Goal: Task Accomplishment & Management: Manage account settings

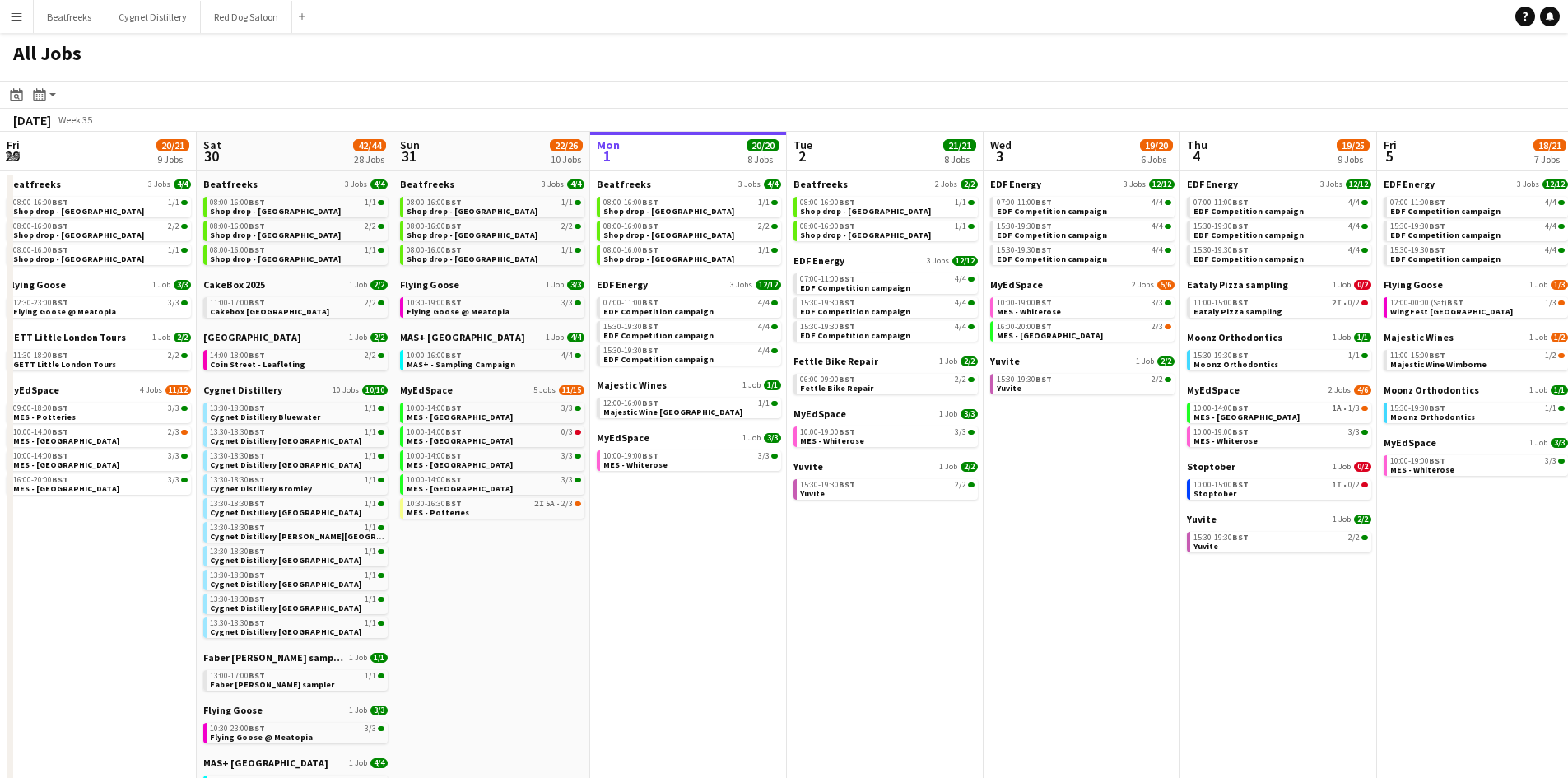
scroll to position [0, 394]
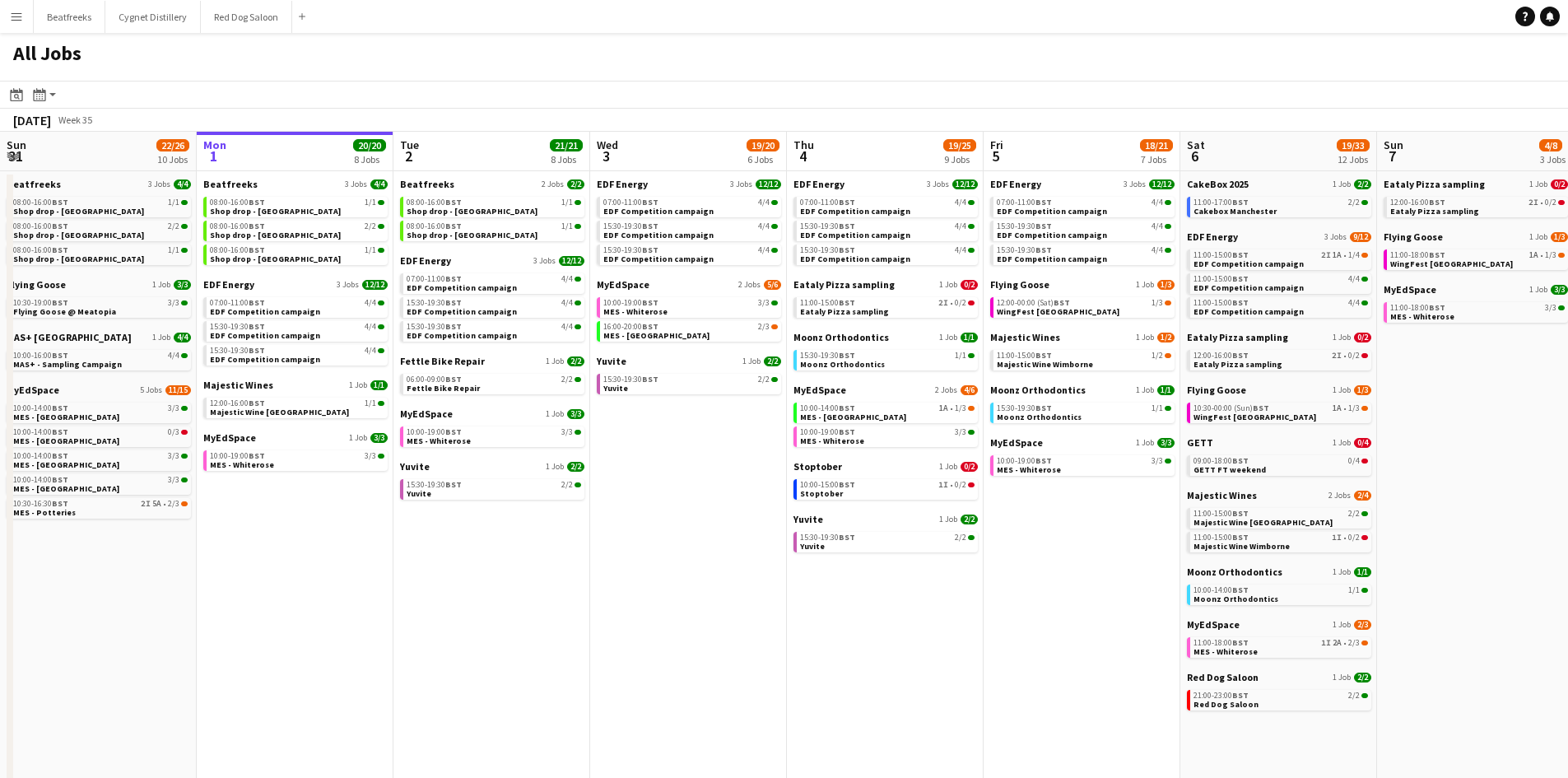
click at [20, 16] on app-icon "Menu" at bounding box center [16, 16] width 14 height 14
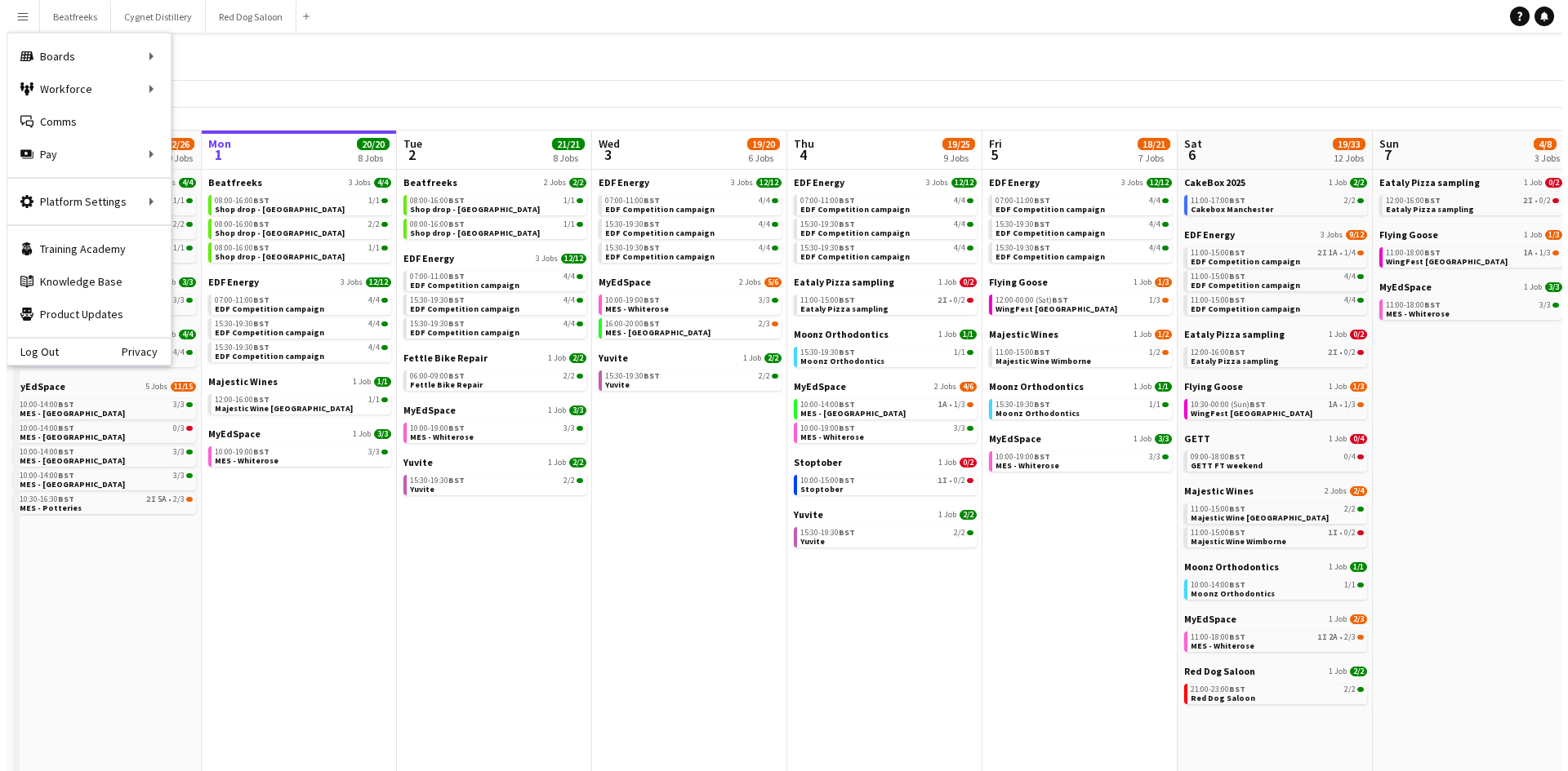
scroll to position [0, 0]
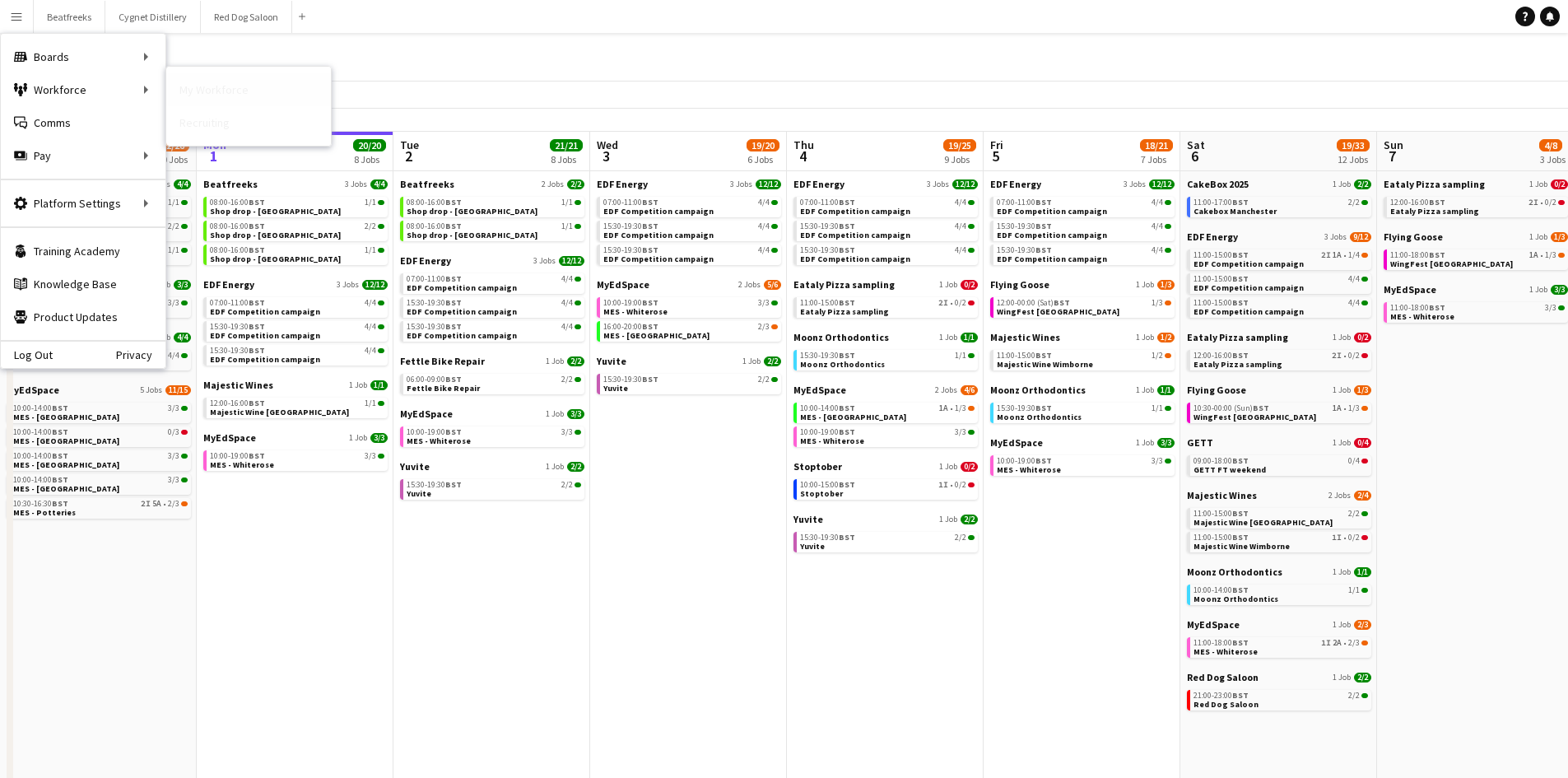
click at [191, 90] on link "My Workforce" at bounding box center [249, 90] width 165 height 33
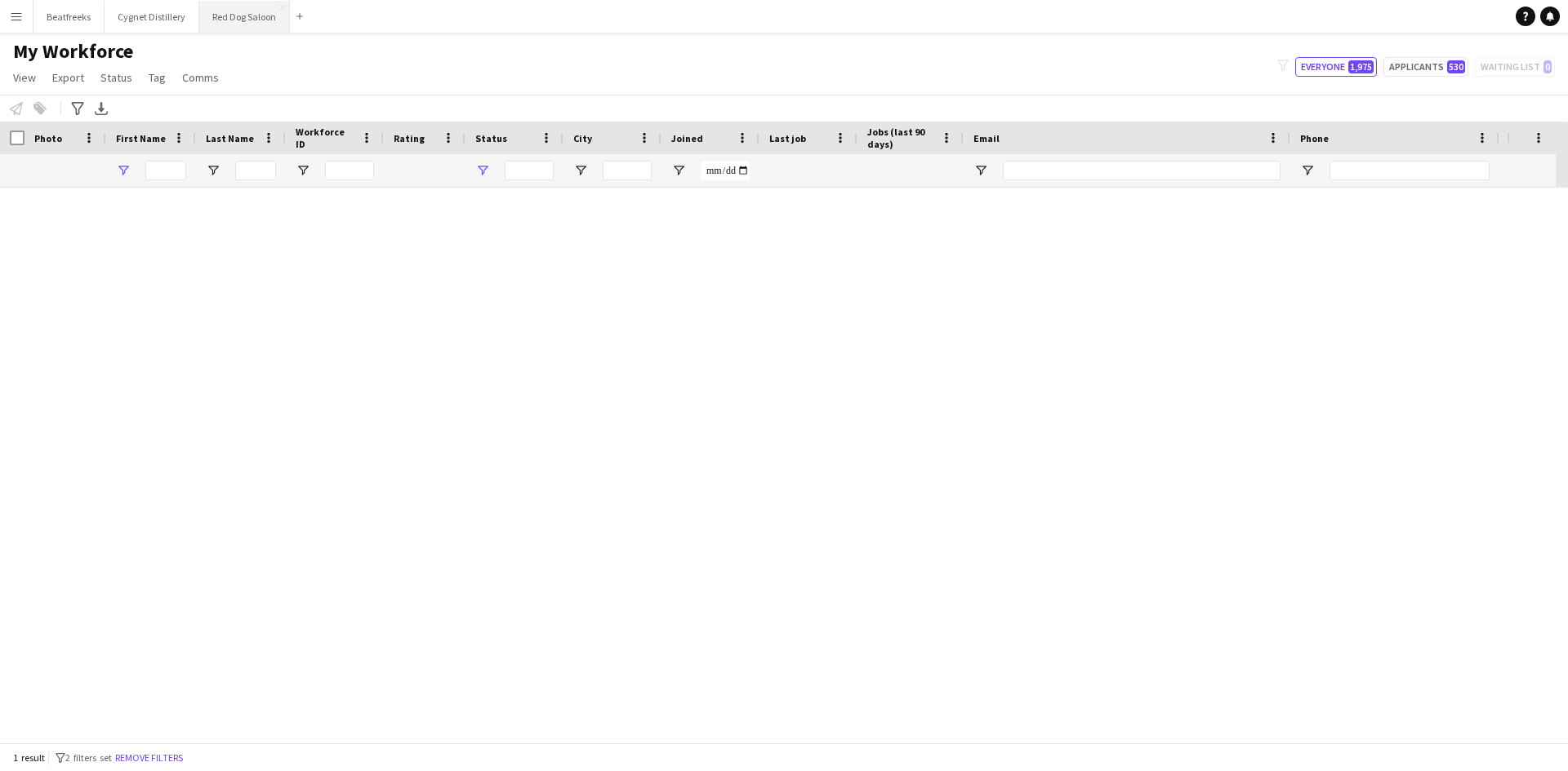
type input "********"
type input "**********"
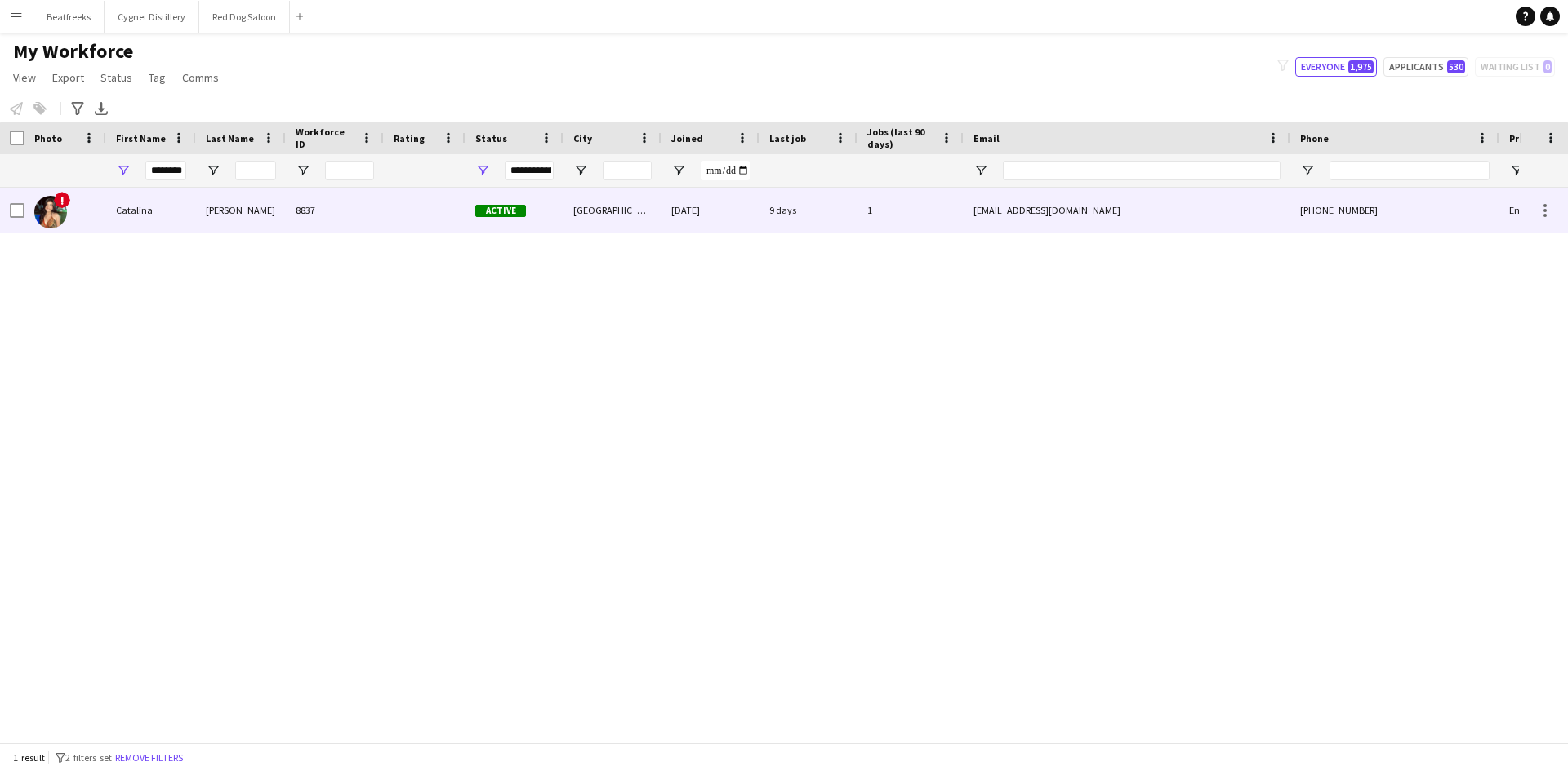
click at [273, 197] on div "[PERSON_NAME]" at bounding box center [241, 210] width 90 height 45
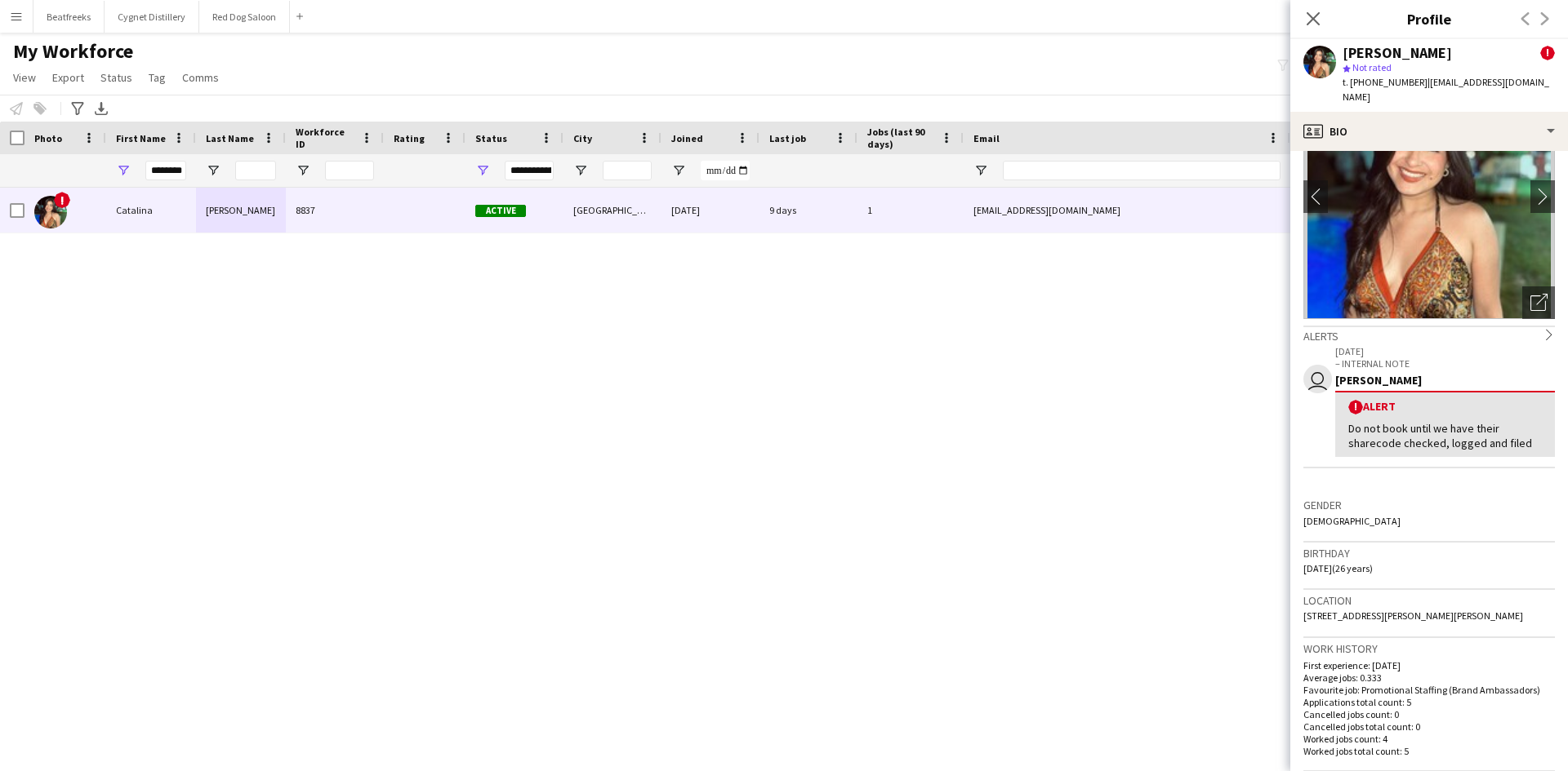
scroll to position [91, 0]
click at [171, 167] on input "********" at bounding box center [165, 171] width 40 height 20
drag, startPoint x: 155, startPoint y: 171, endPoint x: 302, endPoint y: 173, distance: 147.0
click at [302, 173] on div "********" at bounding box center [885, 171] width 1770 height 32
type input "*"
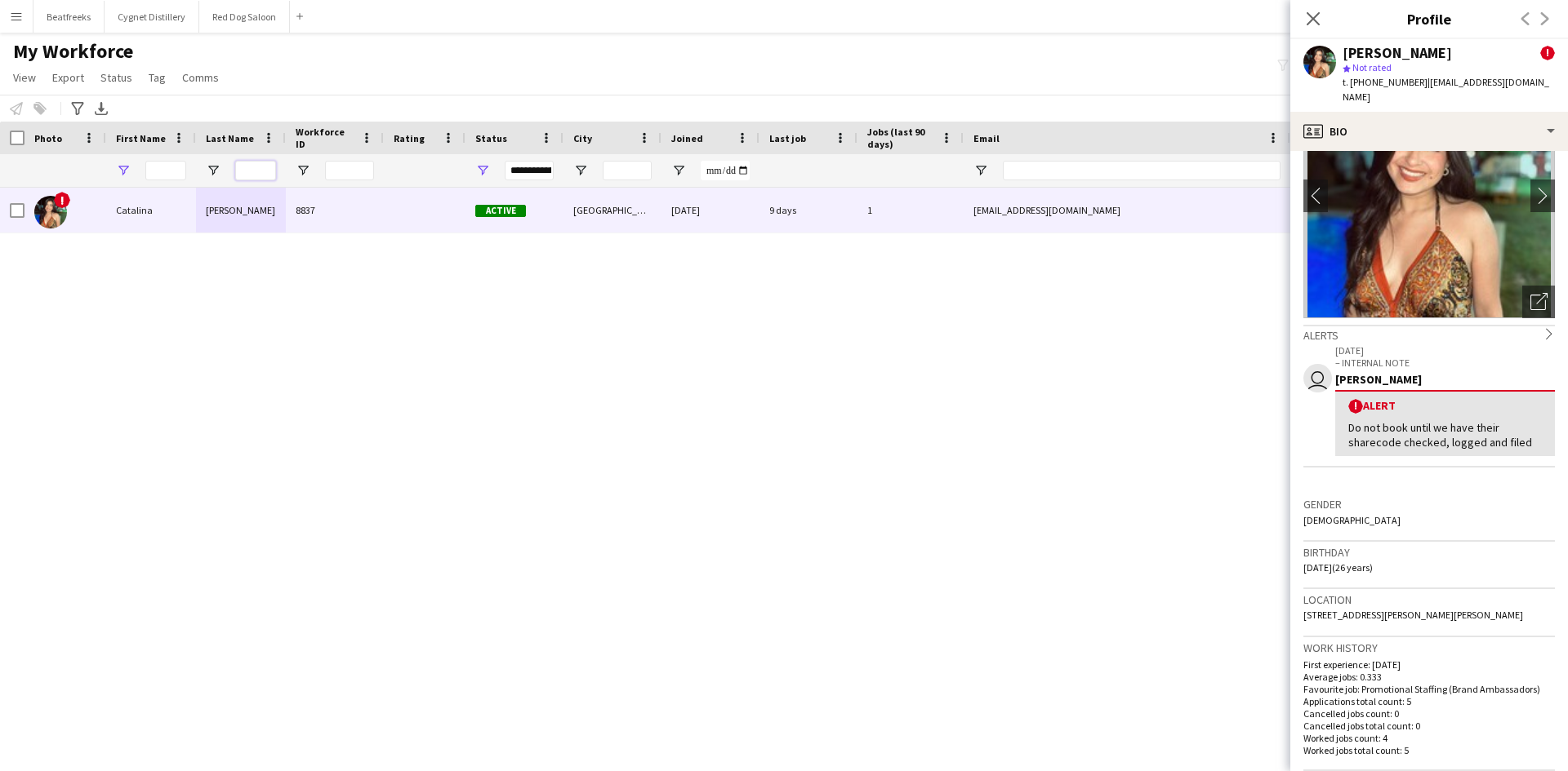
click at [241, 162] on input "Last Name Filter Input" at bounding box center [255, 171] width 40 height 20
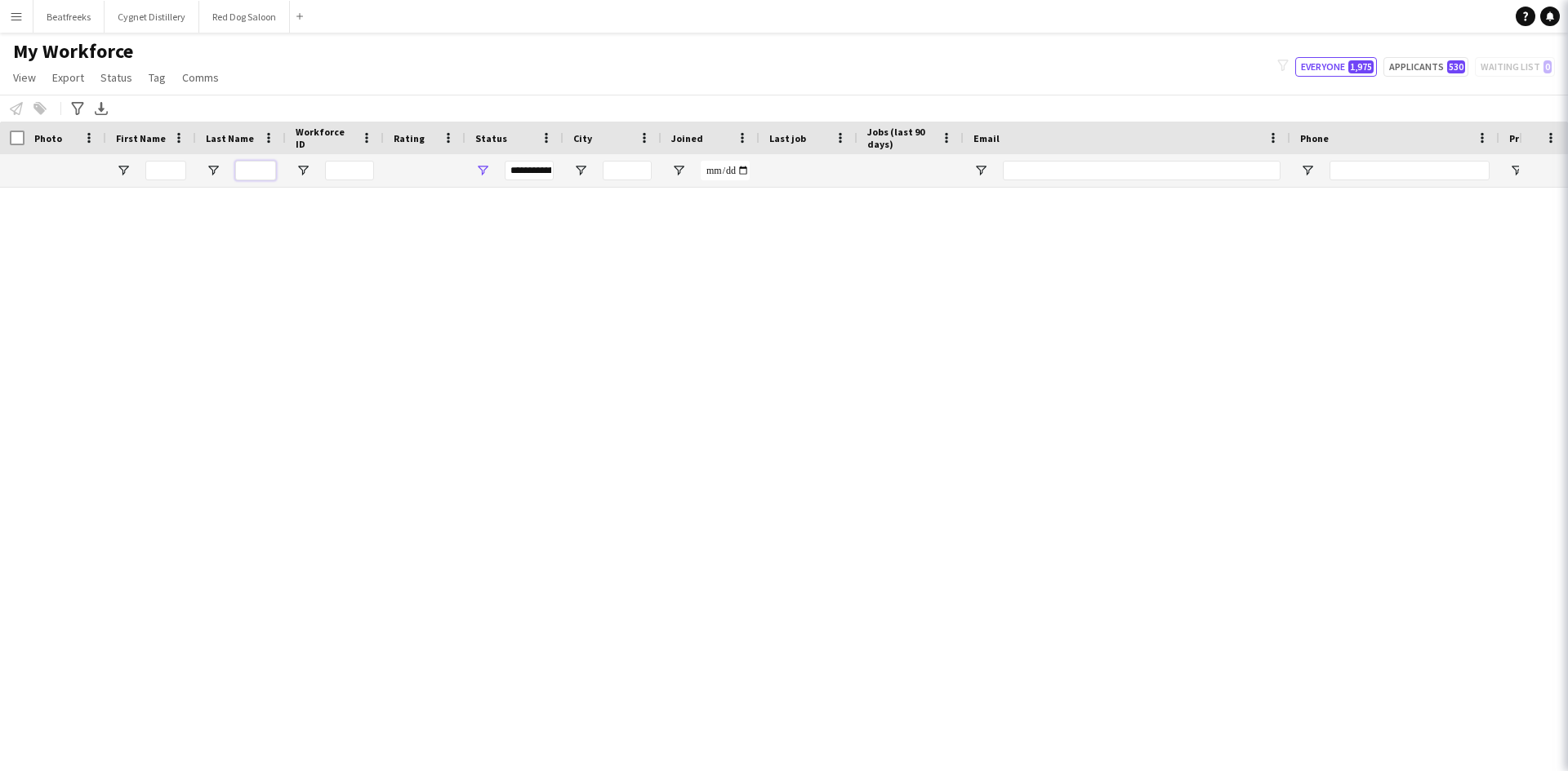
click at [237, 175] on input "Last Name Filter Input" at bounding box center [255, 171] width 40 height 20
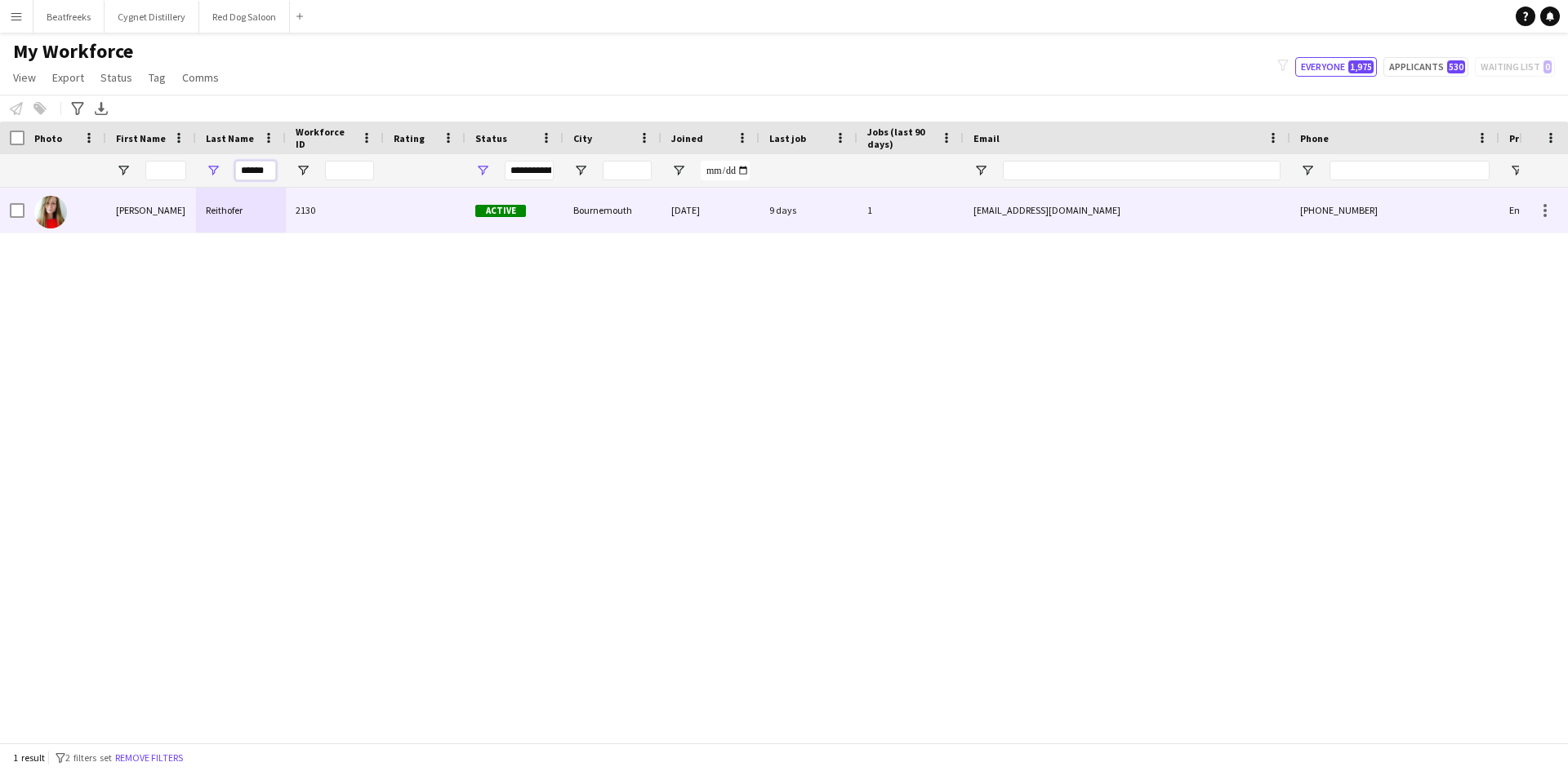
type input "******"
click at [228, 200] on div "Reithofer" at bounding box center [241, 210] width 90 height 45
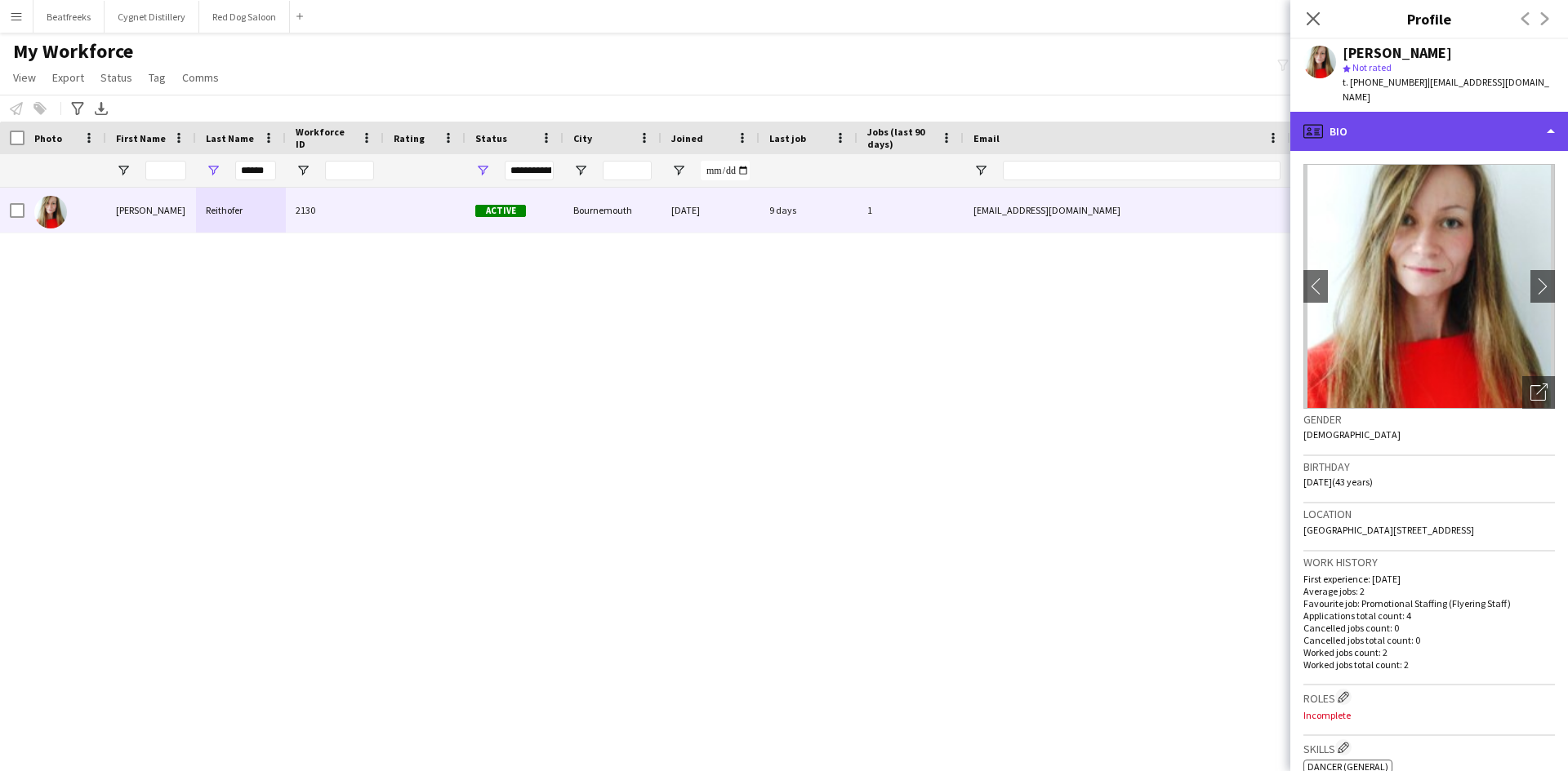
click at [1435, 112] on div "profile Bio" at bounding box center [1428, 132] width 277 height 39
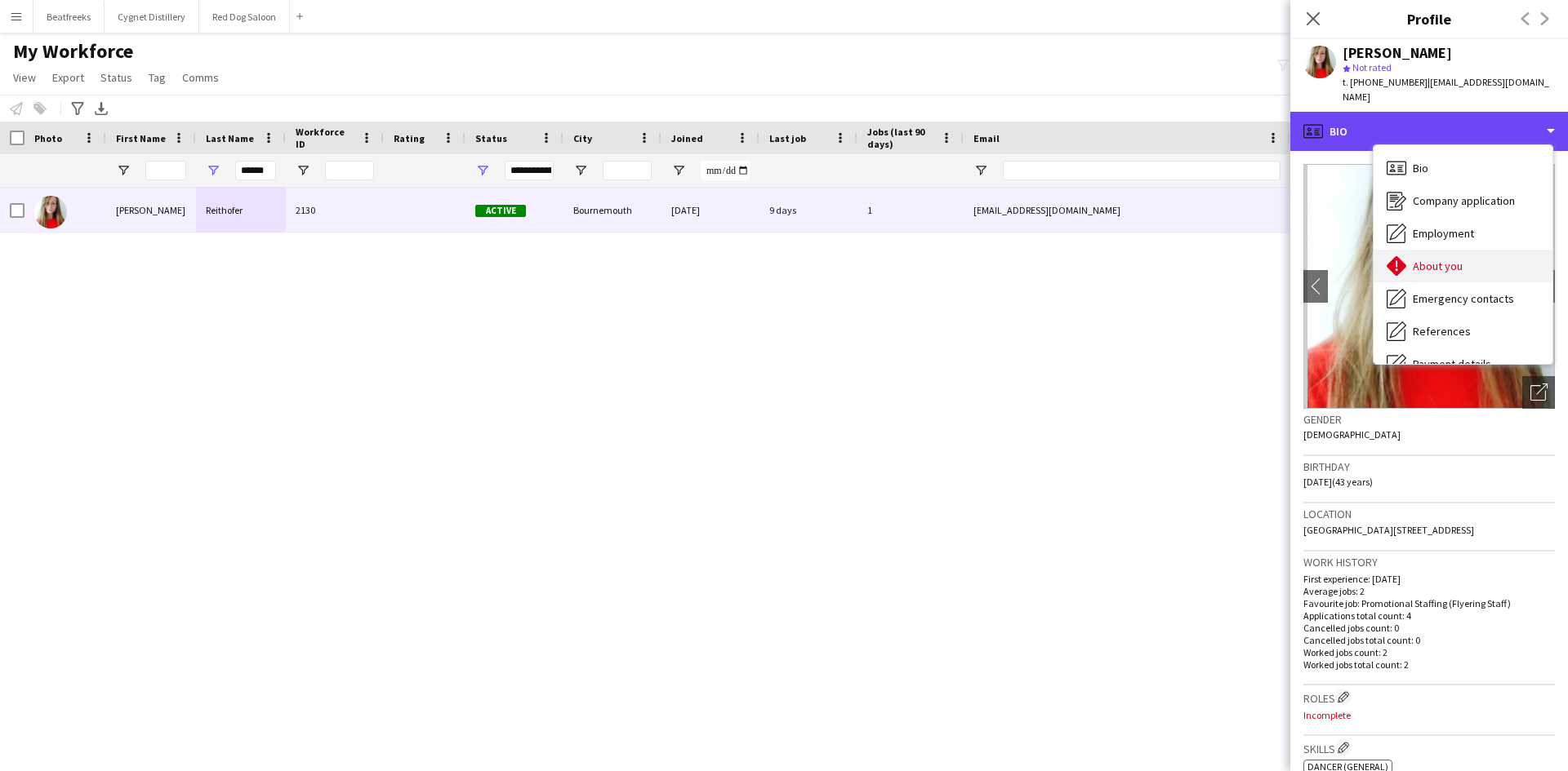
scroll to position [219, 0]
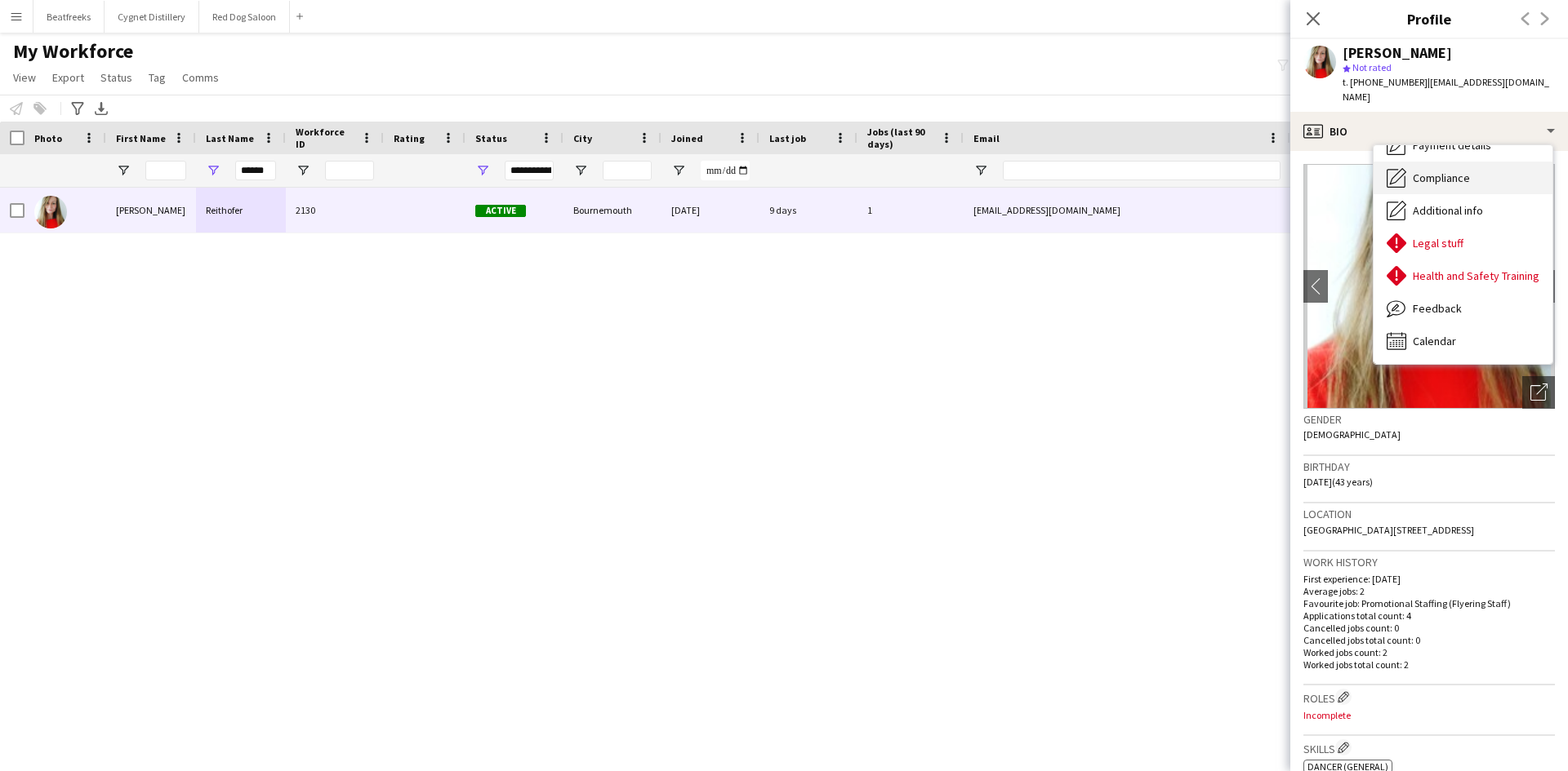
click at [1447, 171] on span "Compliance" at bounding box center [1441, 178] width 57 height 14
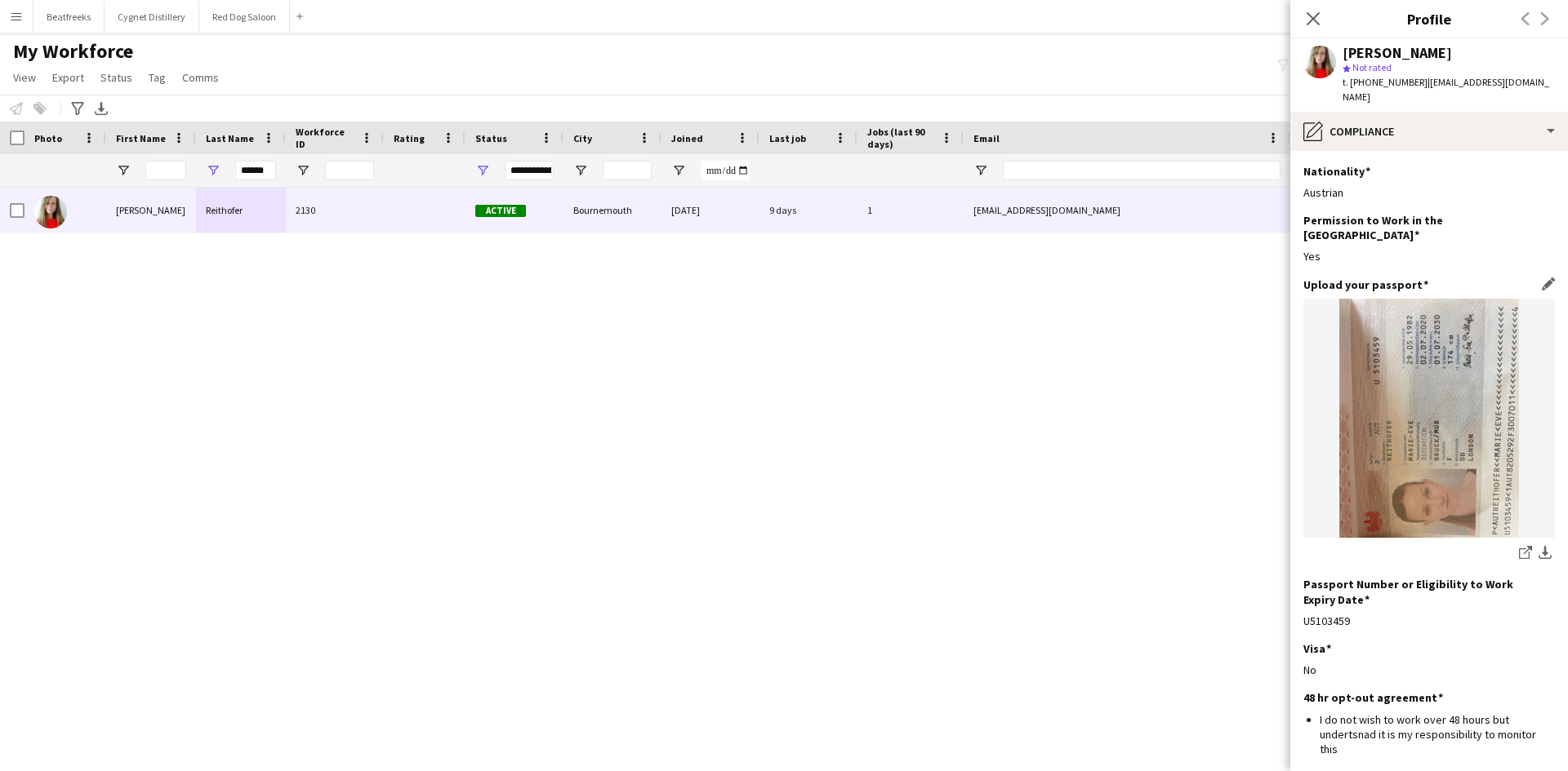
scroll to position [159, 0]
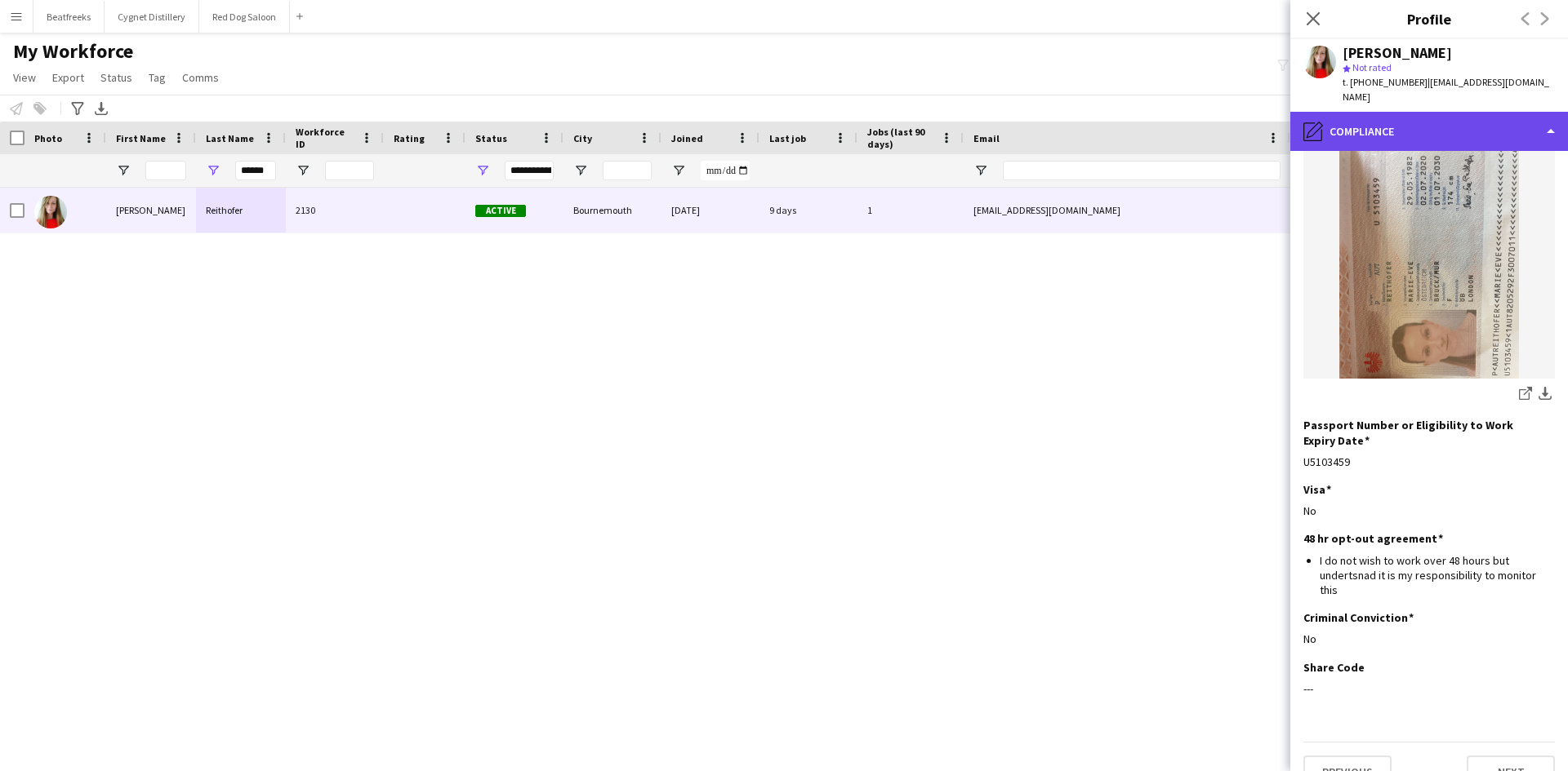
click at [1416, 114] on div "pencil4 Compliance" at bounding box center [1428, 132] width 277 height 39
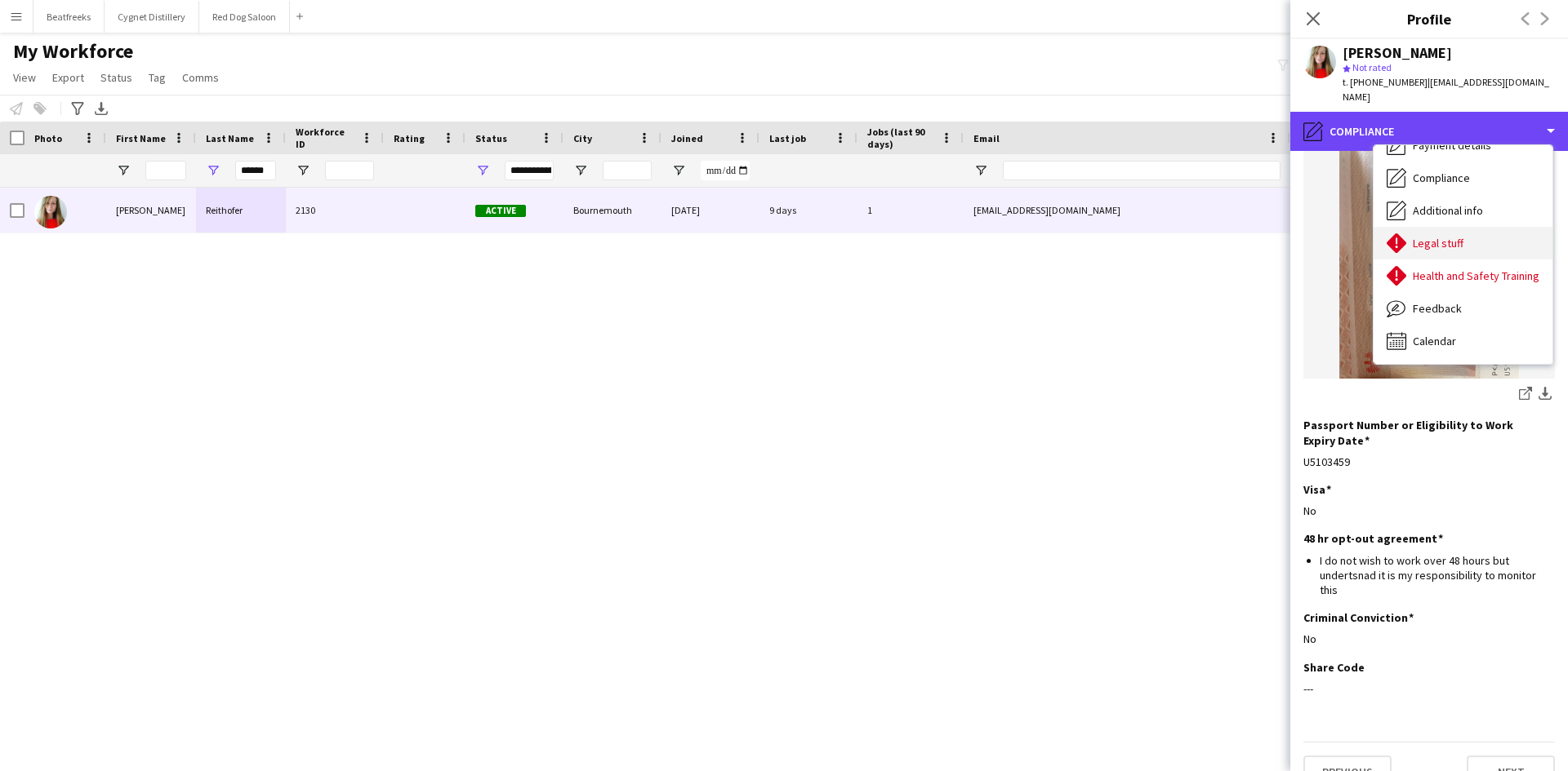
scroll to position [0, 0]
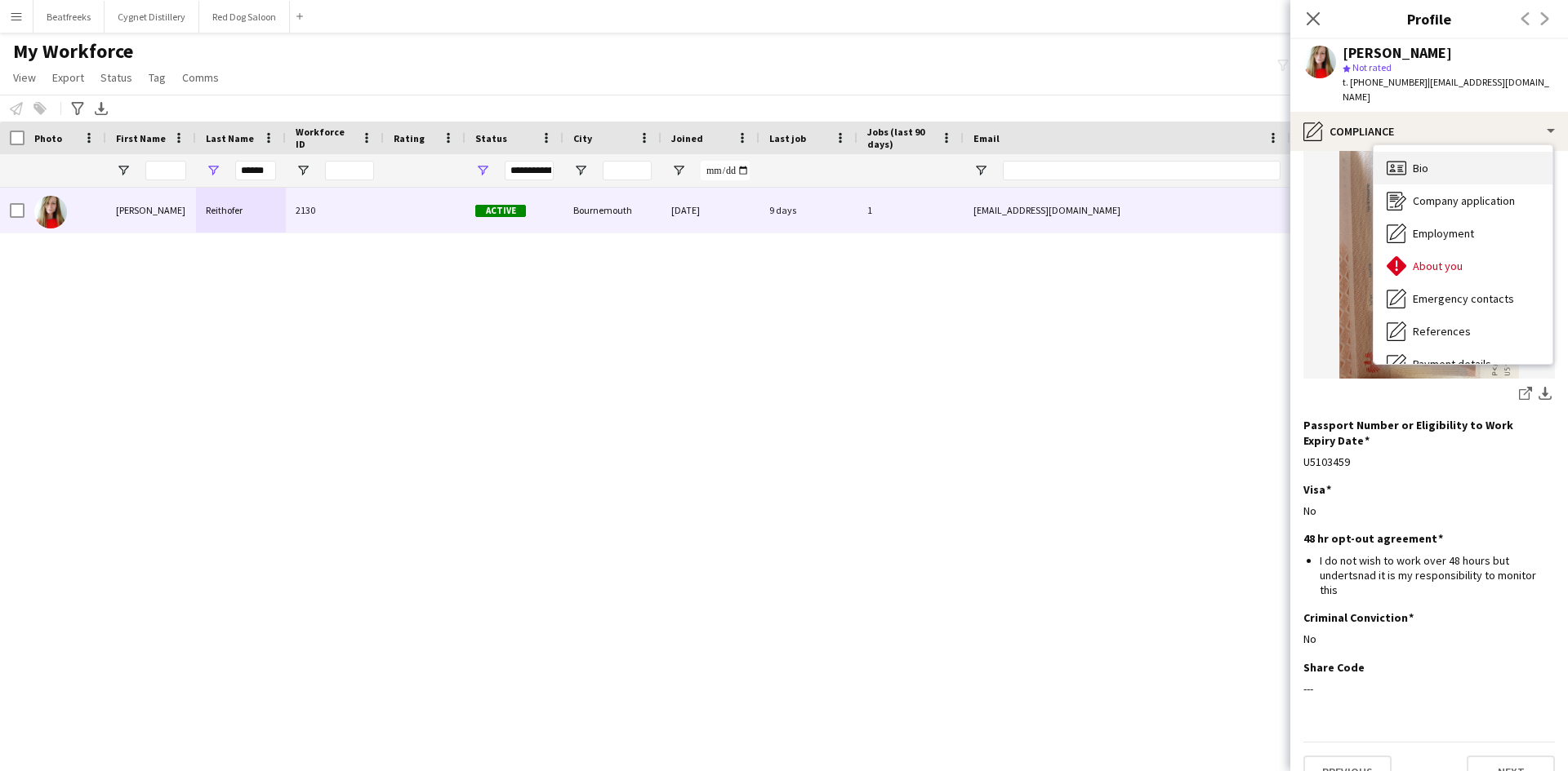
click at [1414, 161] on span "Bio" at bounding box center [1420, 168] width 15 height 14
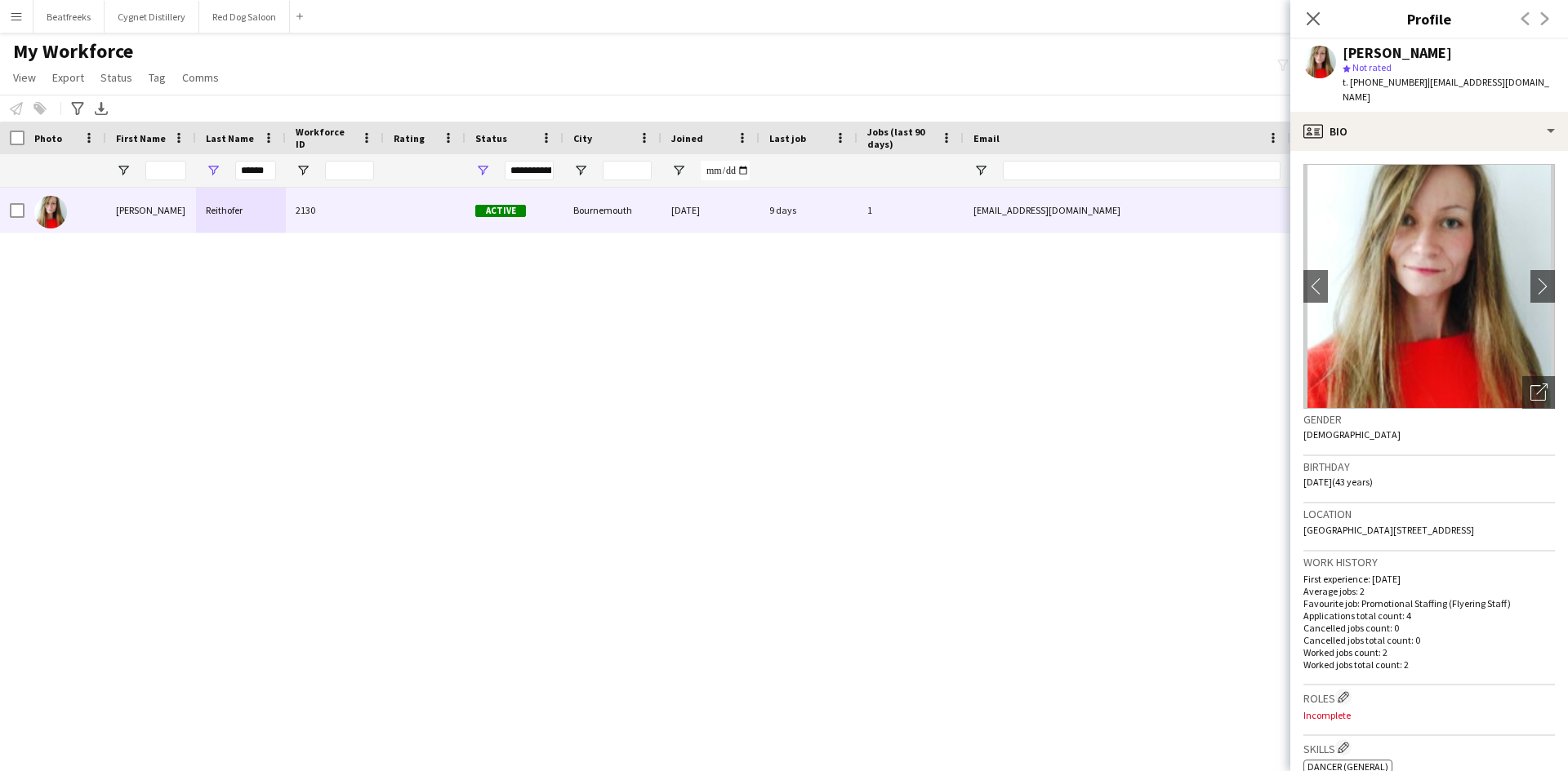
click at [20, 12] on app-icon "Menu" at bounding box center [16, 16] width 13 height 13
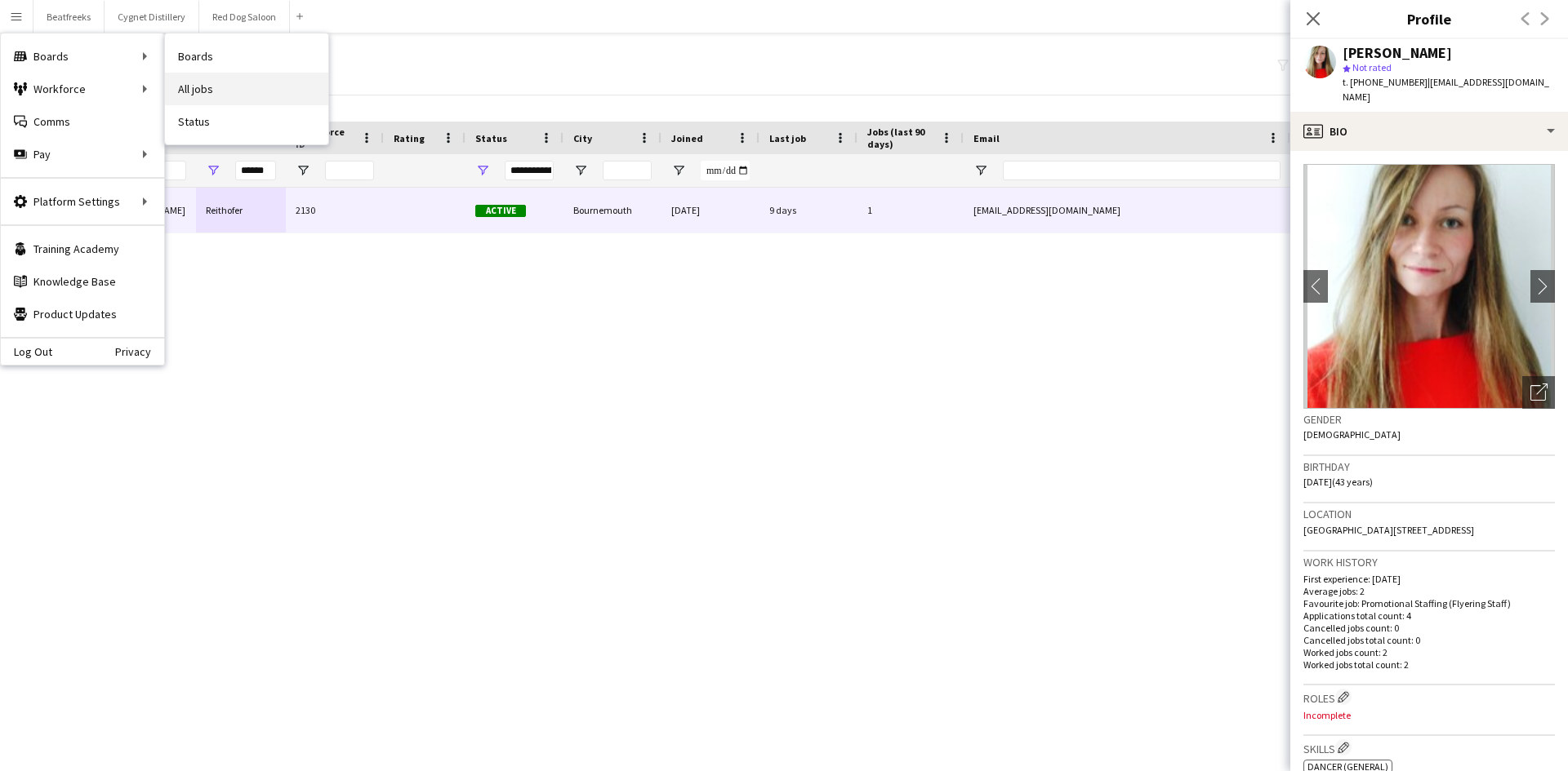
click at [189, 91] on link "All jobs" at bounding box center [247, 89] width 163 height 32
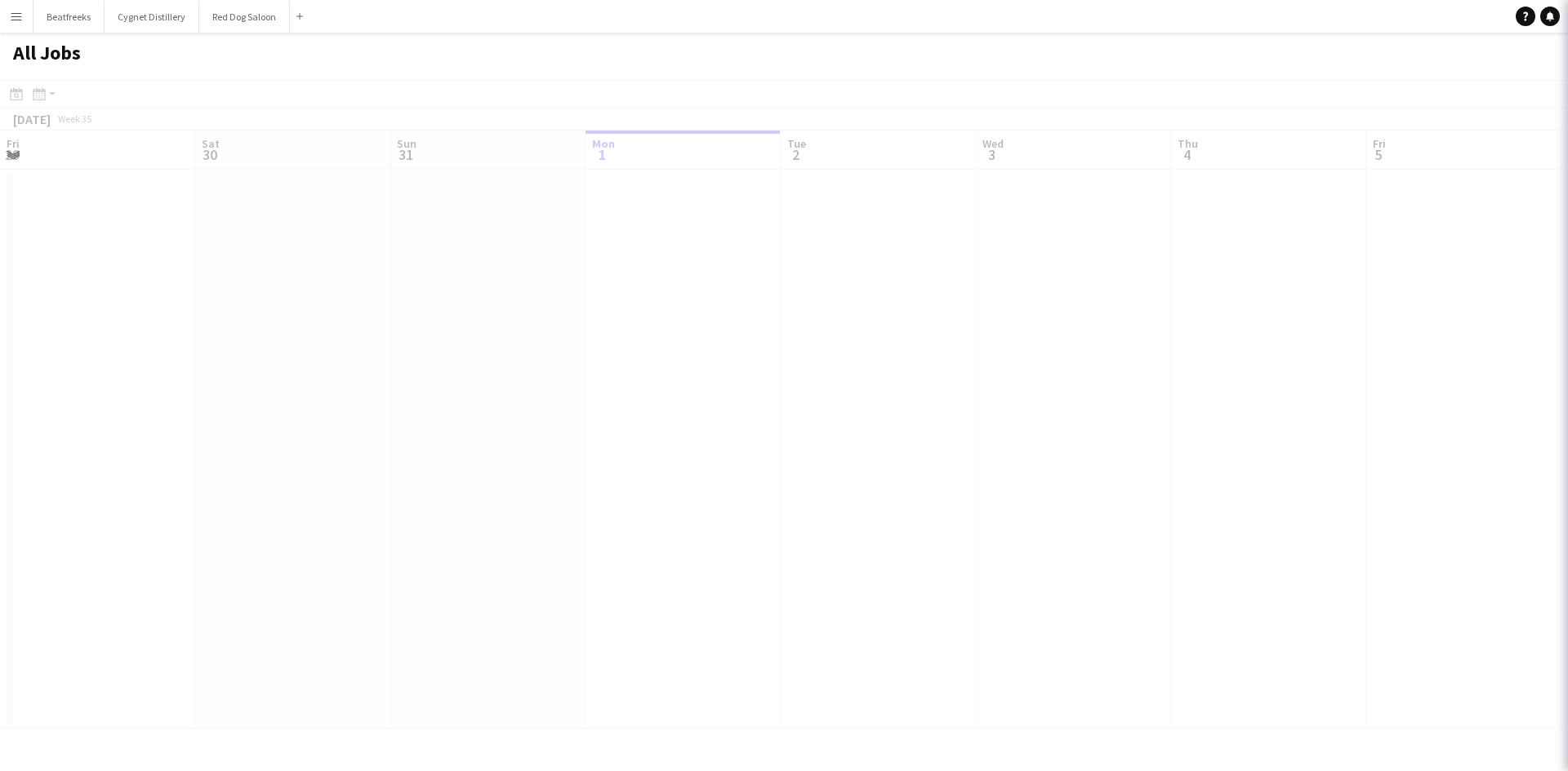
scroll to position [0, 391]
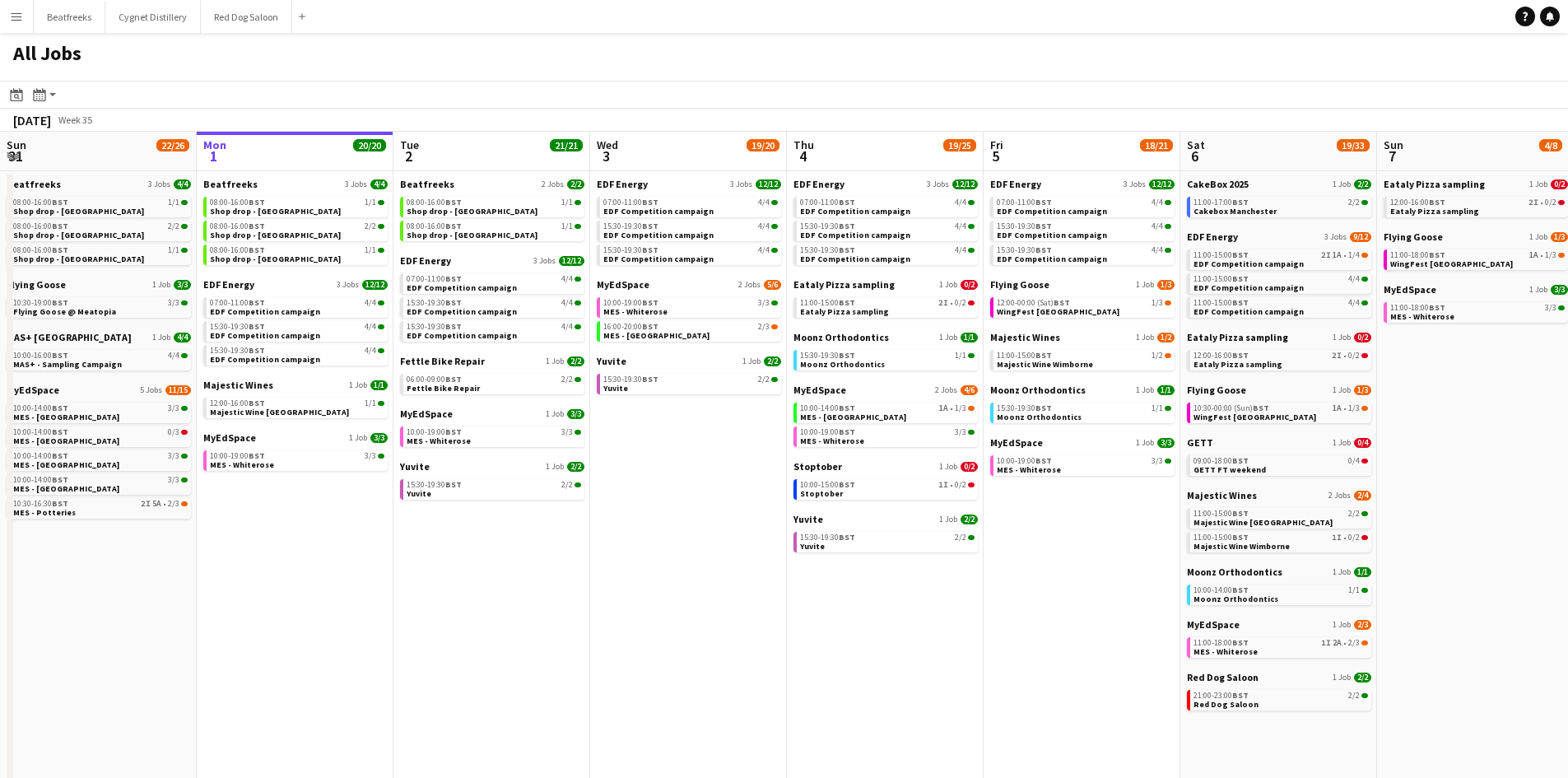
click at [10, 20] on app-icon "Menu" at bounding box center [16, 16] width 14 height 14
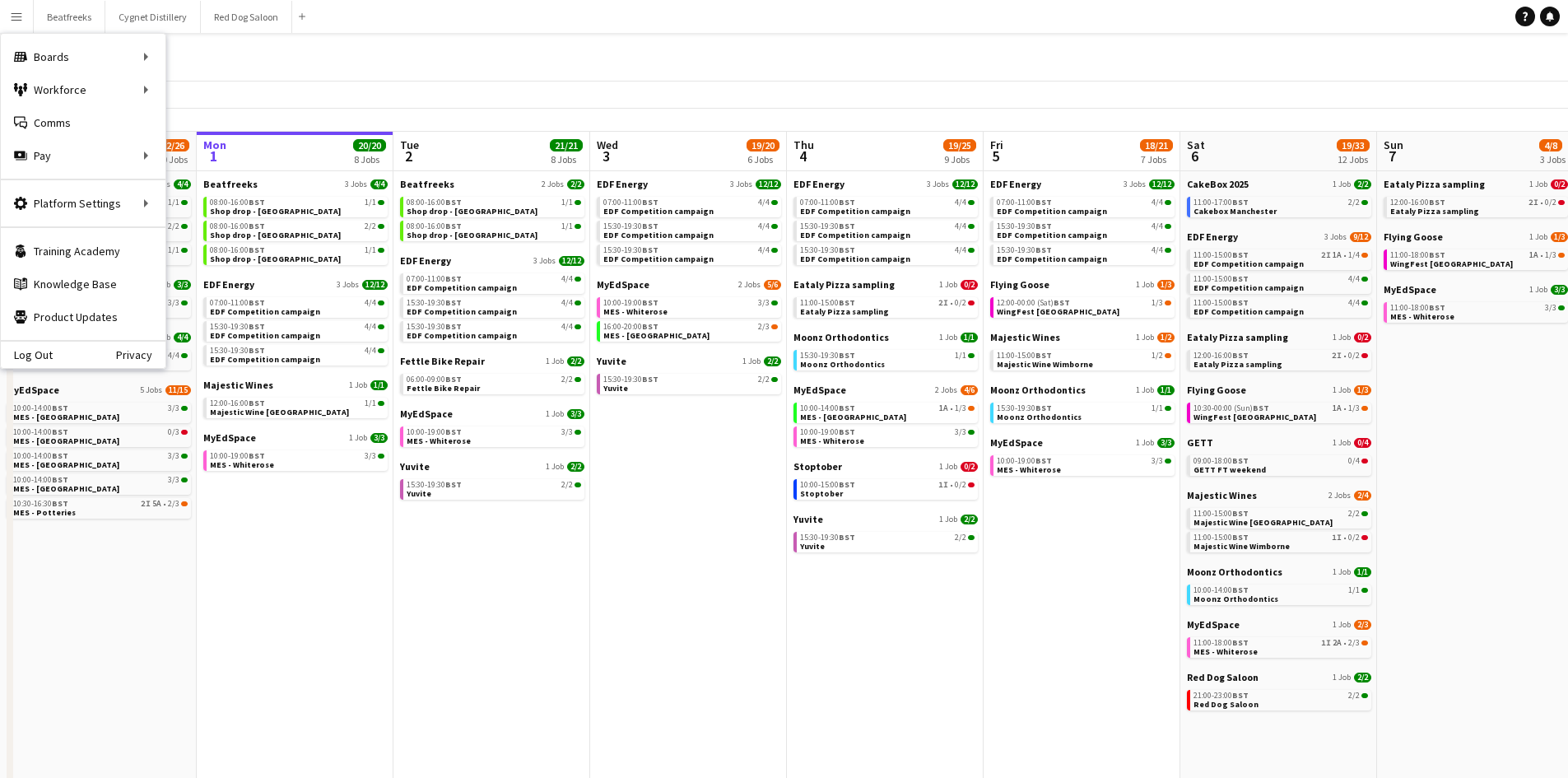
click at [16, 22] on app-icon "Menu" at bounding box center [16, 16] width 14 height 14
click at [204, 62] on link "Boards" at bounding box center [249, 57] width 165 height 33
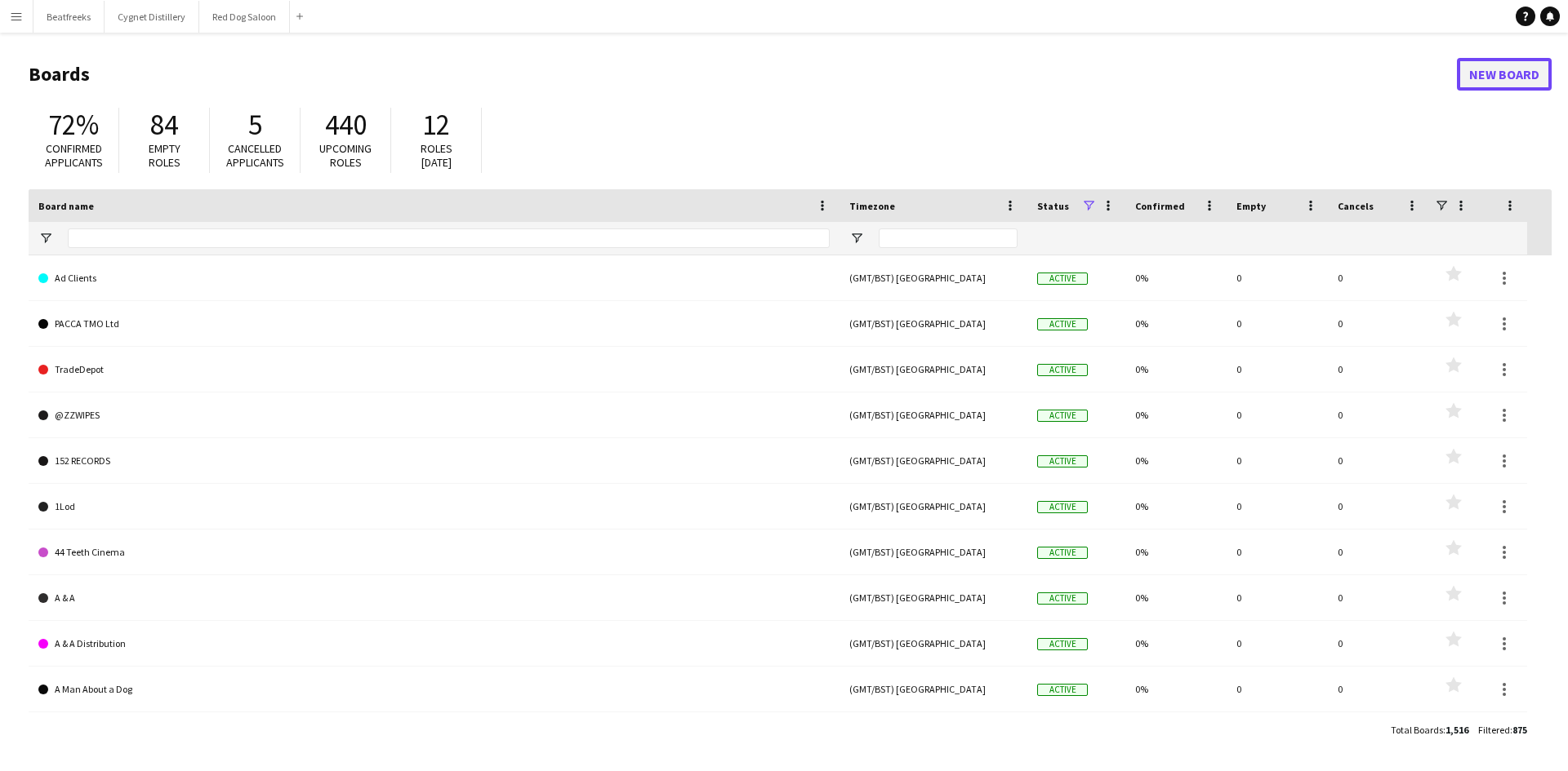
click at [1483, 72] on link "New Board" at bounding box center [1503, 74] width 94 height 32
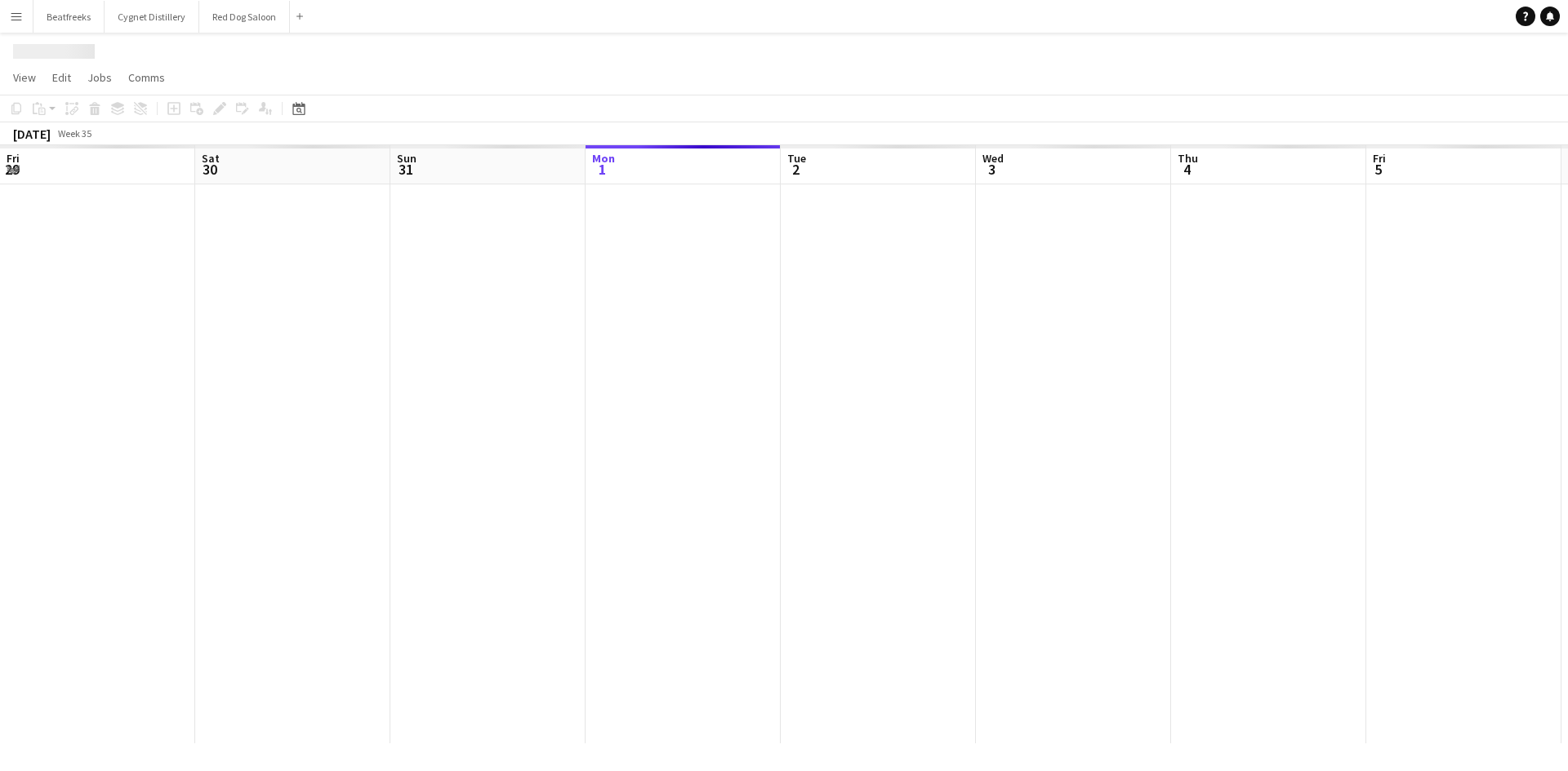
scroll to position [0, 391]
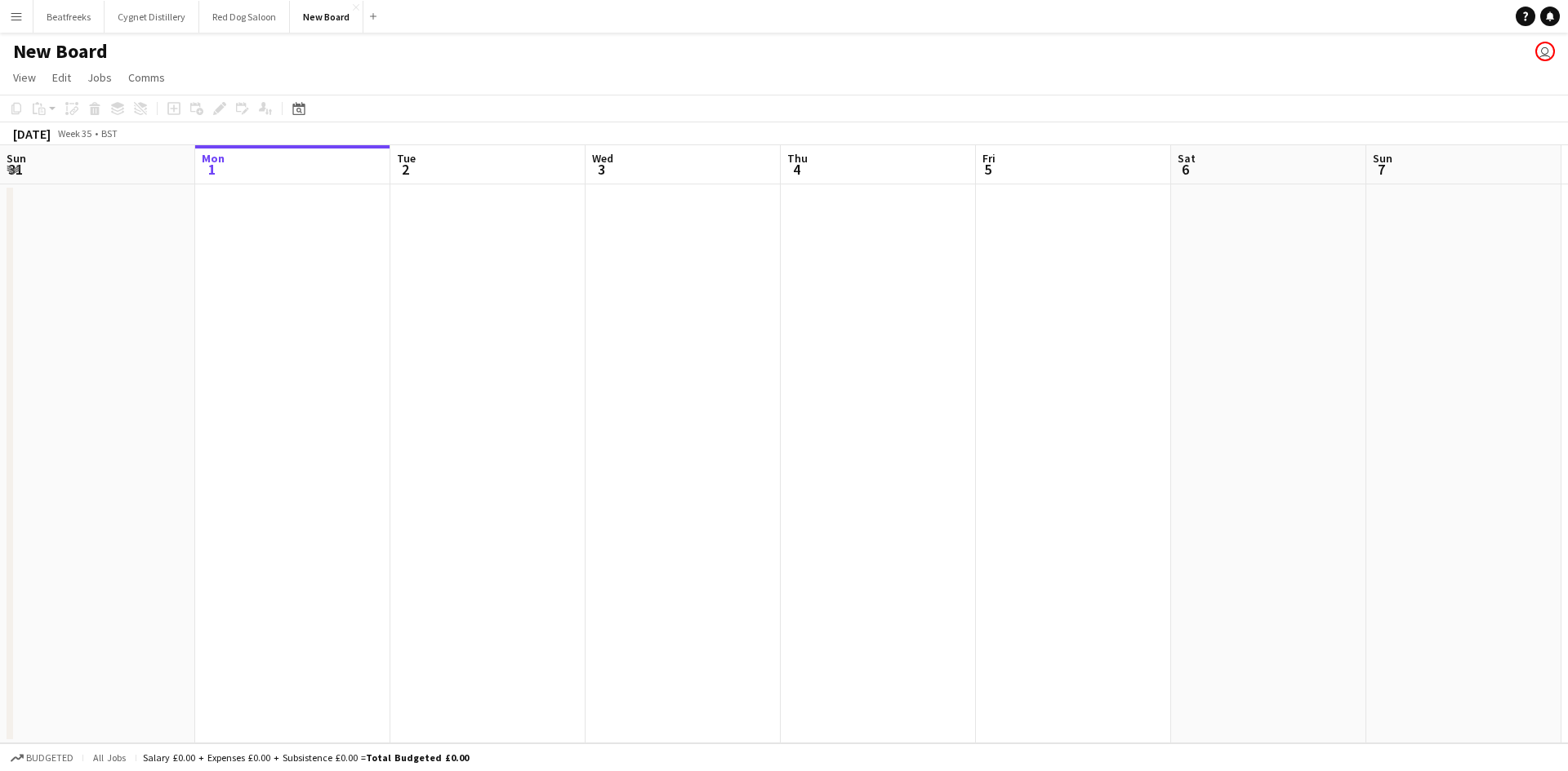
click at [1548, 44] on app-user-avatar "user" at bounding box center [1545, 51] width 20 height 20
click at [29, 45] on h1 "New Board" at bounding box center [60, 51] width 94 height 24
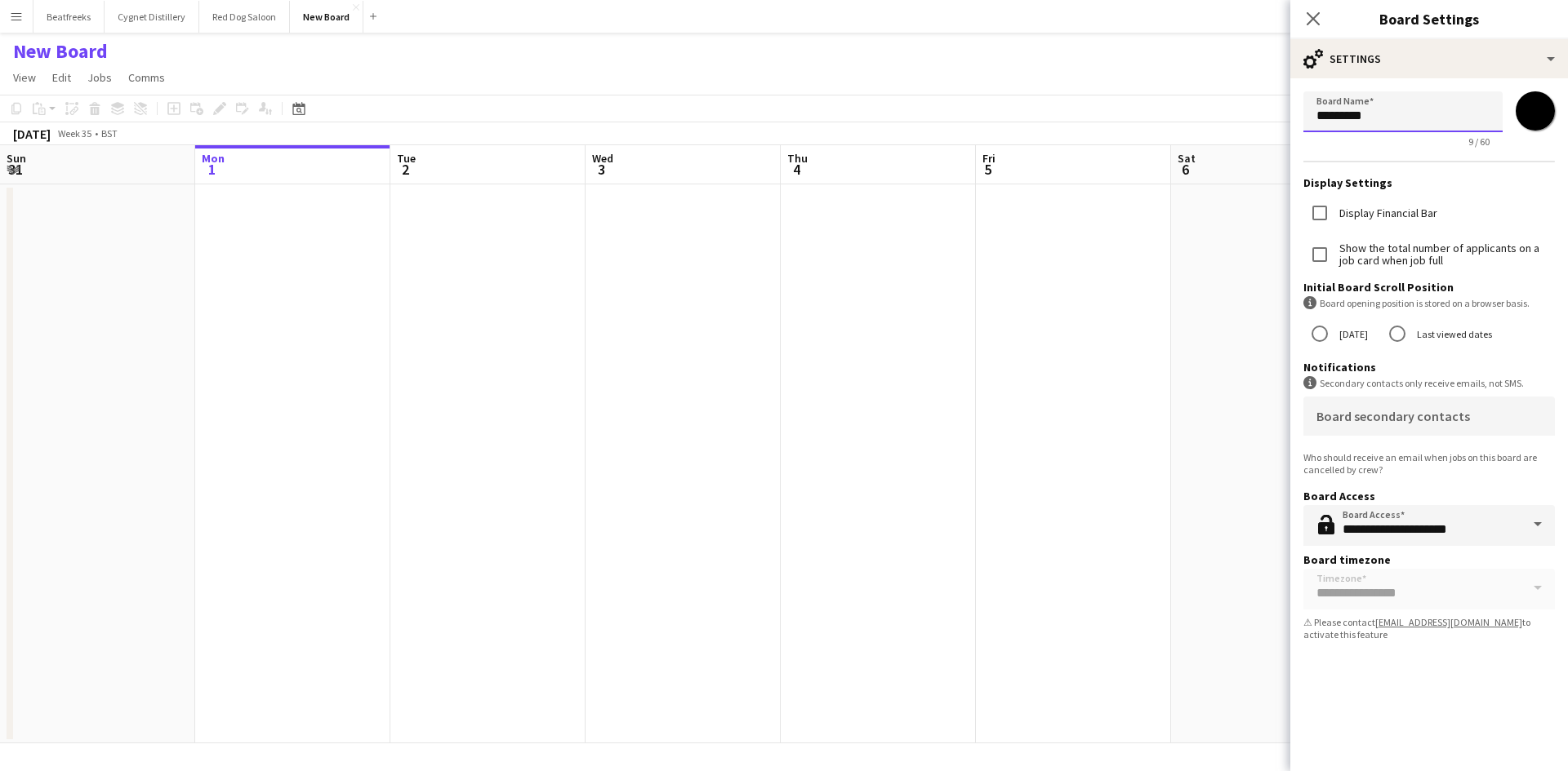
click at [1396, 118] on input "*********" at bounding box center [1403, 111] width 199 height 40
type input "*"
type input "**********"
click at [1542, 117] on input "*******" at bounding box center [1534, 110] width 58 height 58
type input "*******"
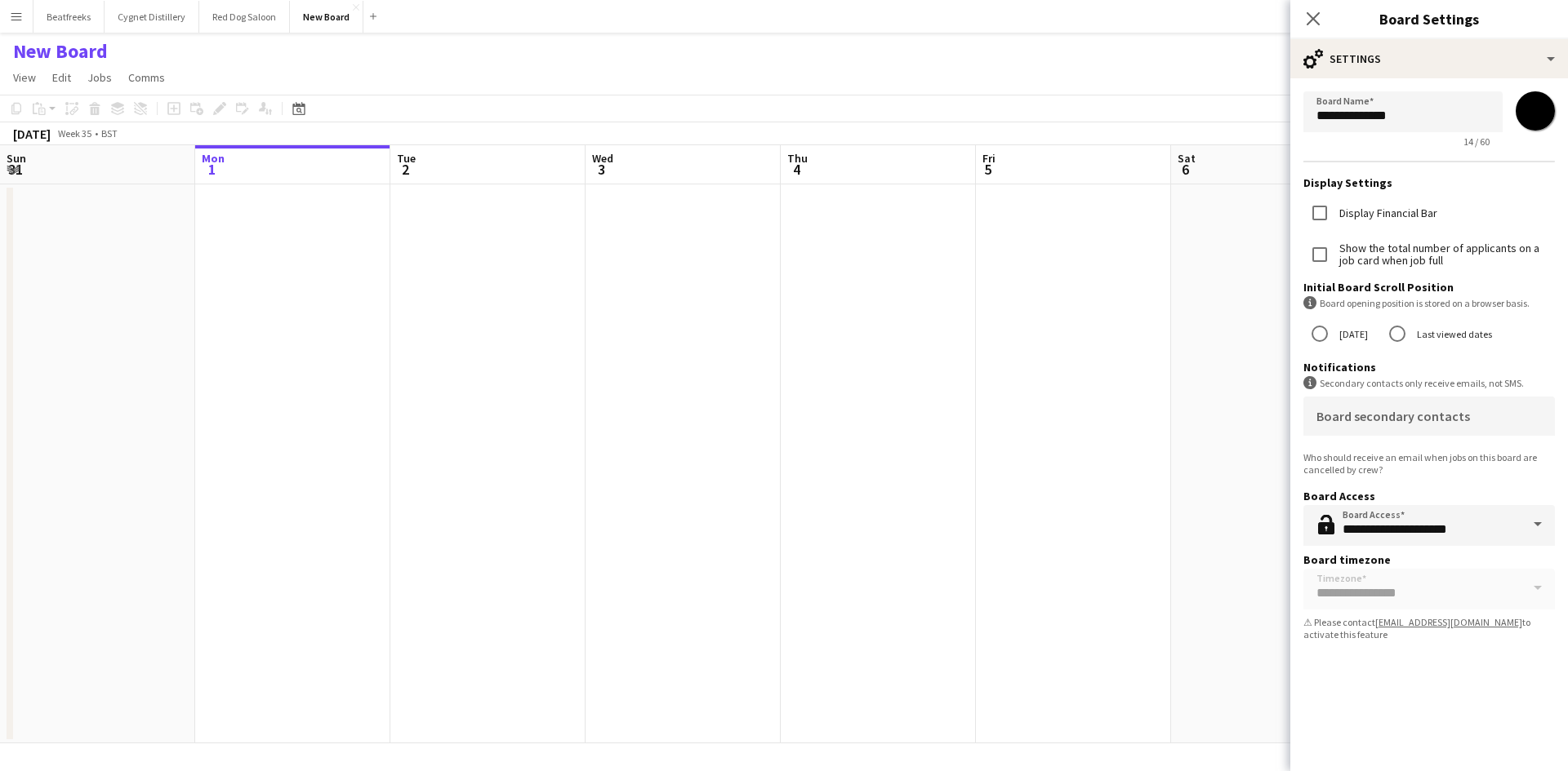
click at [1414, 79] on form "**********" at bounding box center [1428, 369] width 277 height 582
click at [824, 247] on app-date-cell at bounding box center [877, 463] width 195 height 559
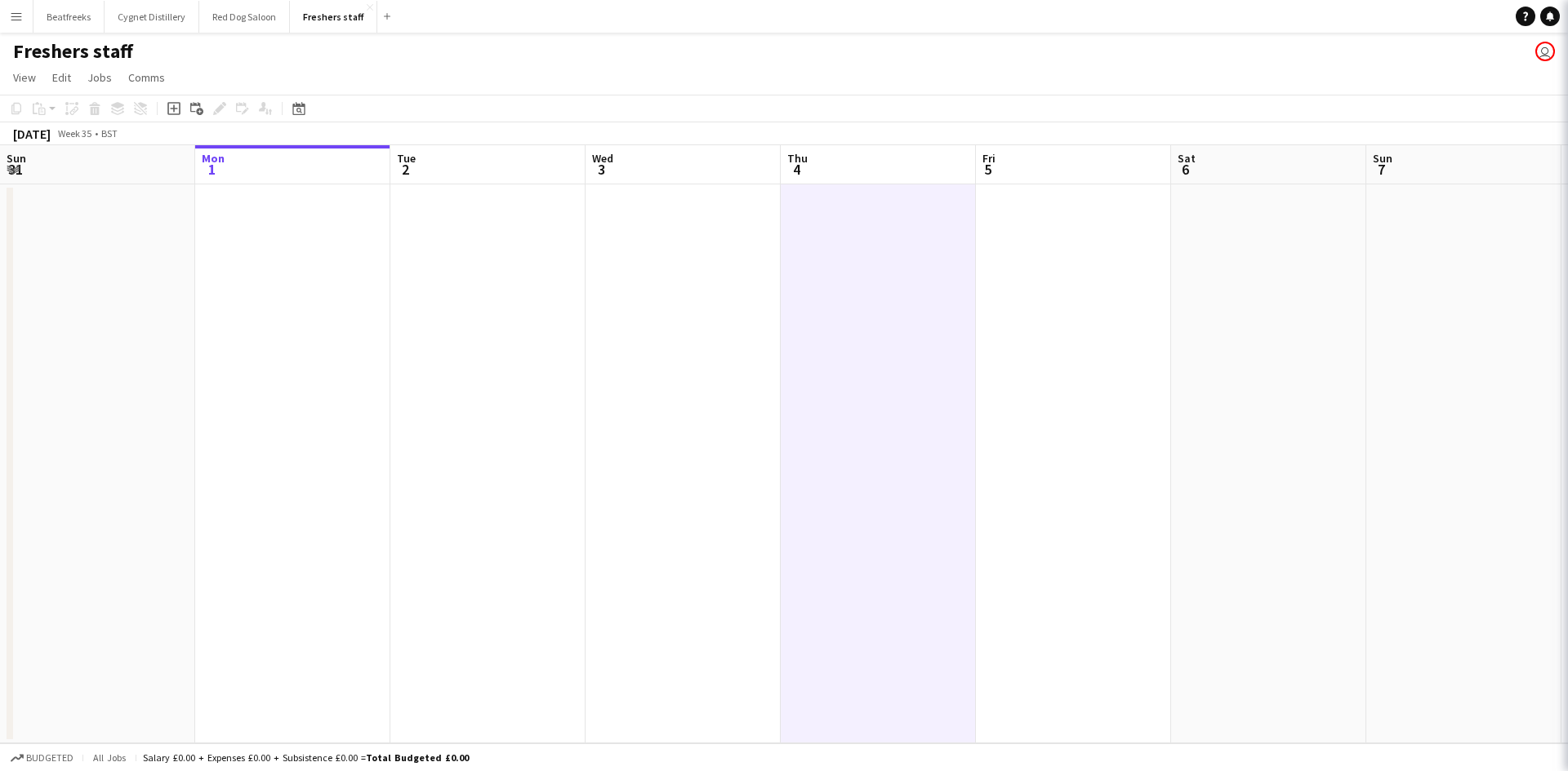
click at [824, 247] on app-date-cell at bounding box center [877, 463] width 195 height 559
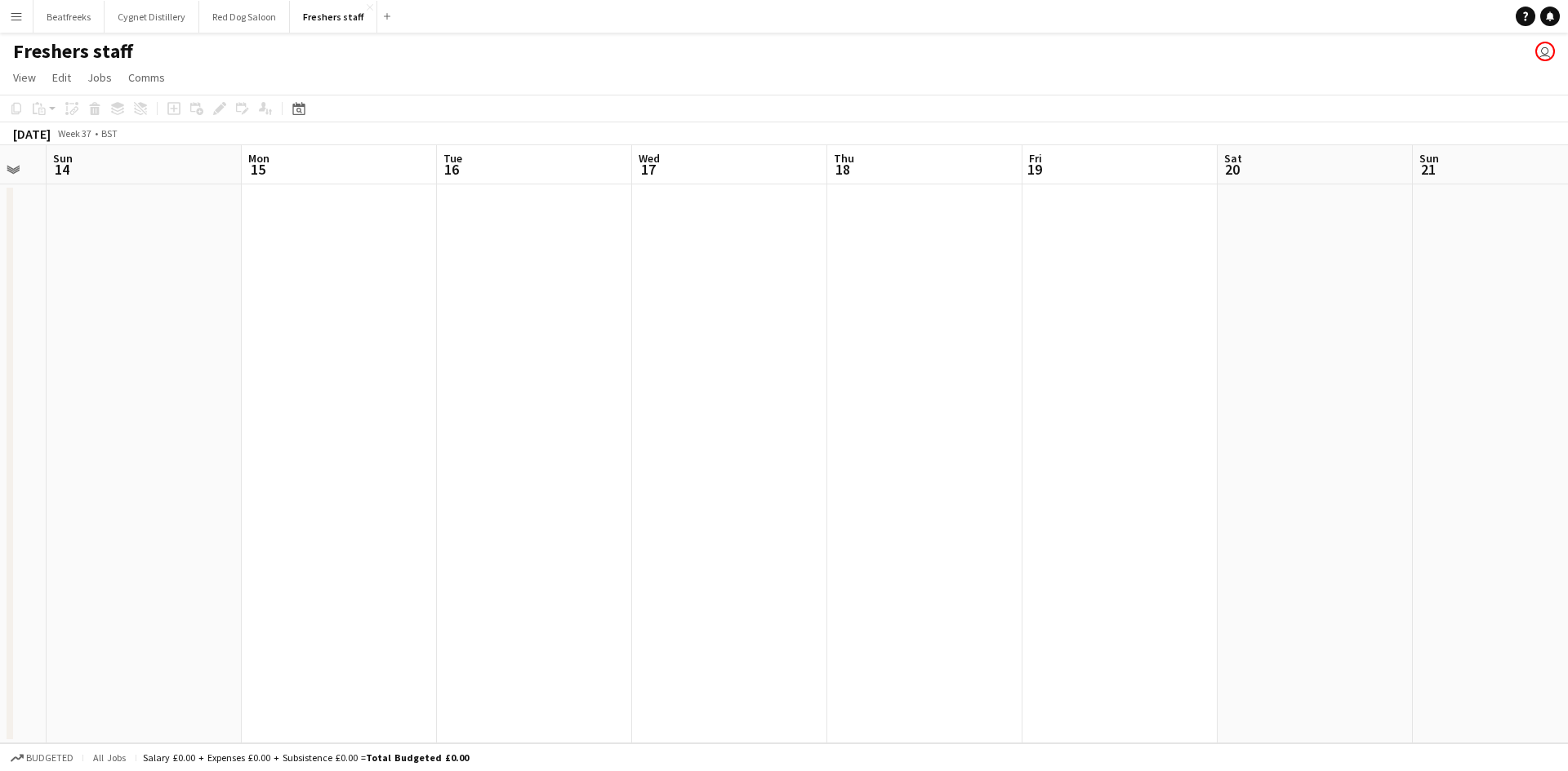
scroll to position [0, 643]
click at [962, 262] on app-date-cell at bounding box center [1015, 463] width 195 height 559
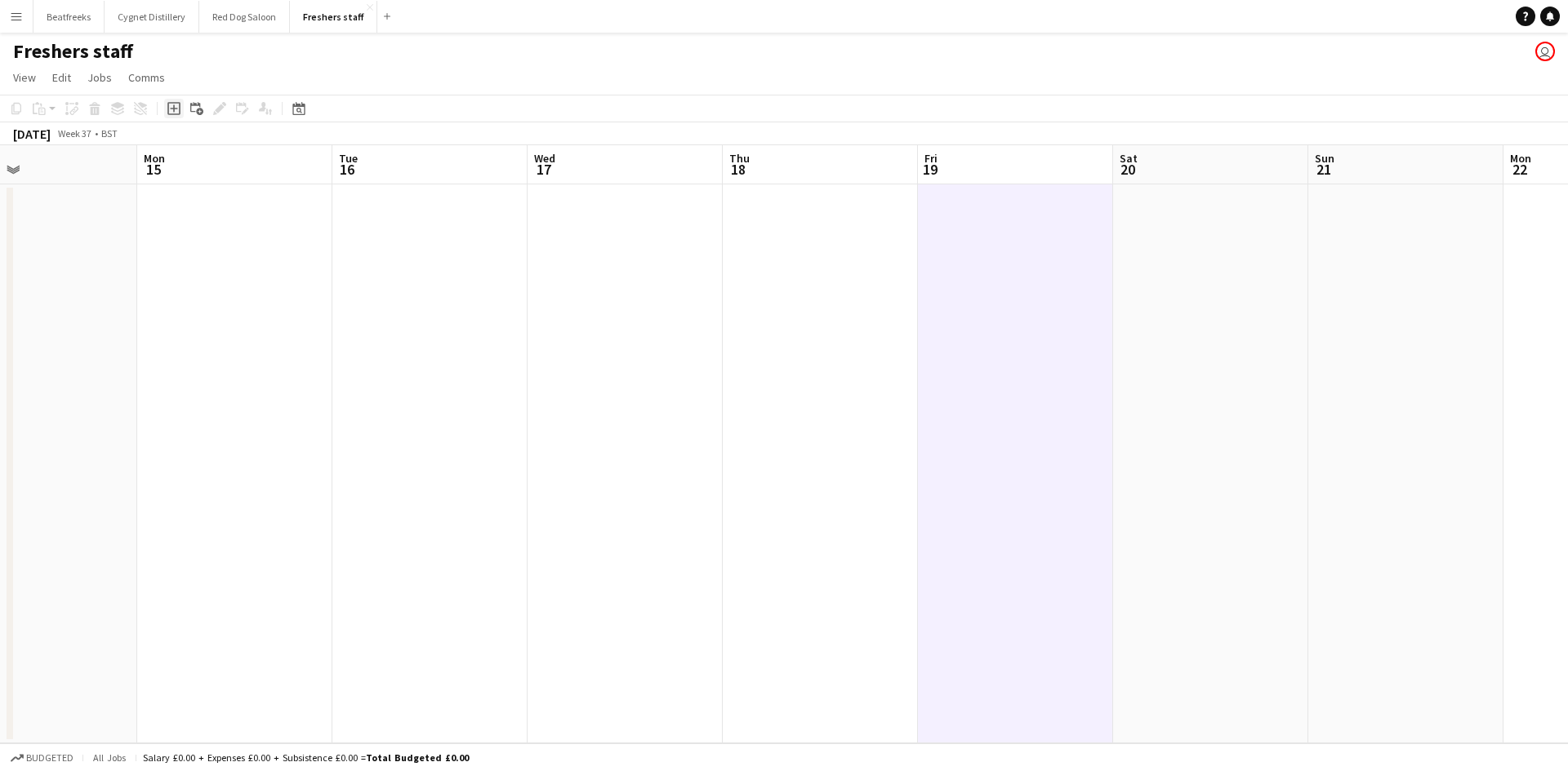
click at [172, 107] on icon "Add job" at bounding box center [173, 109] width 13 height 13
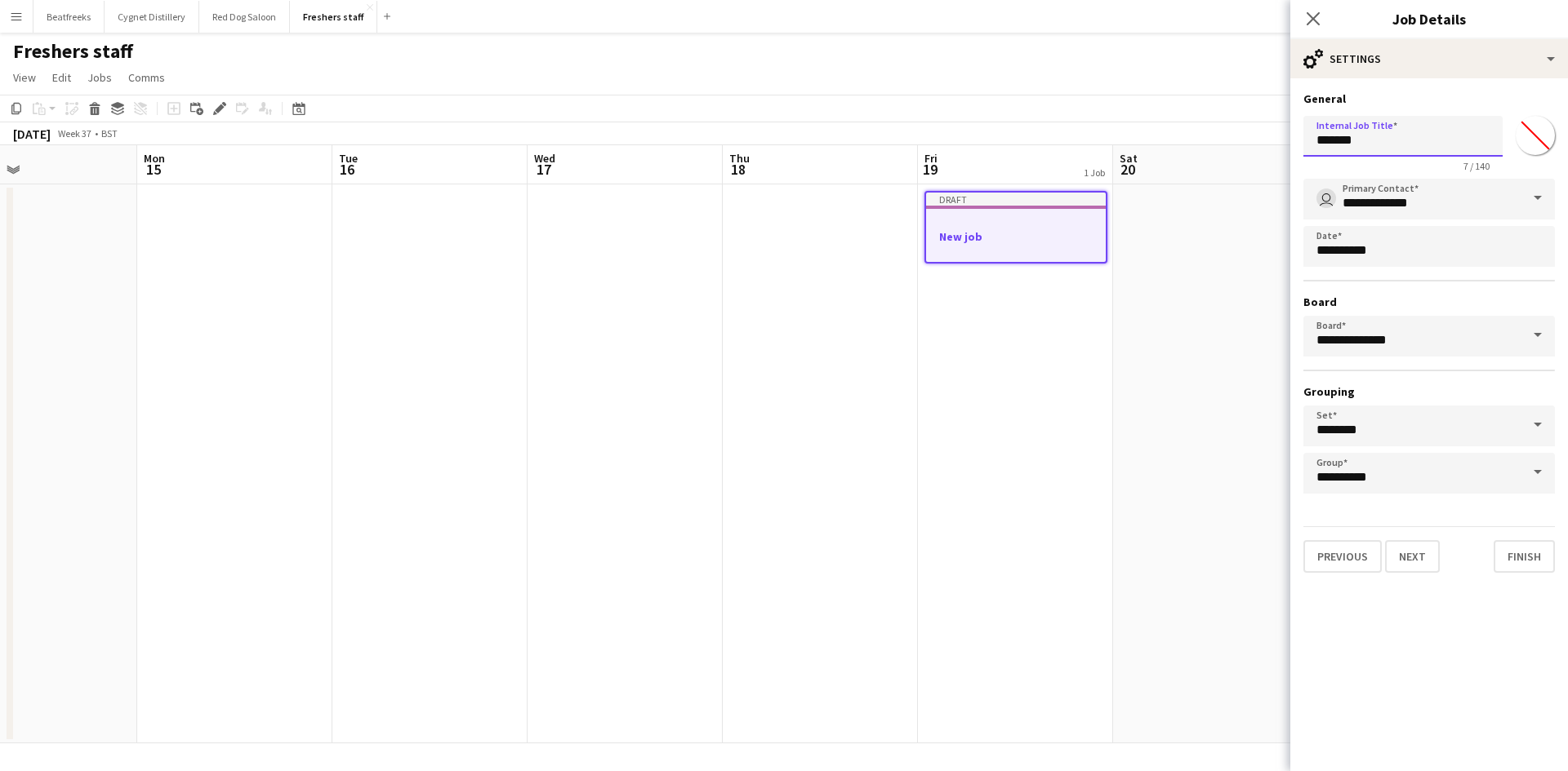
click at [1382, 145] on input "*******" at bounding box center [1403, 136] width 199 height 40
drag, startPoint x: 1382, startPoint y: 145, endPoint x: 1311, endPoint y: 145, distance: 71.0
click at [1311, 145] on input "*******" at bounding box center [1403, 136] width 199 height 40
type input "**********"
click at [1541, 138] on input "*******" at bounding box center [1534, 135] width 58 height 58
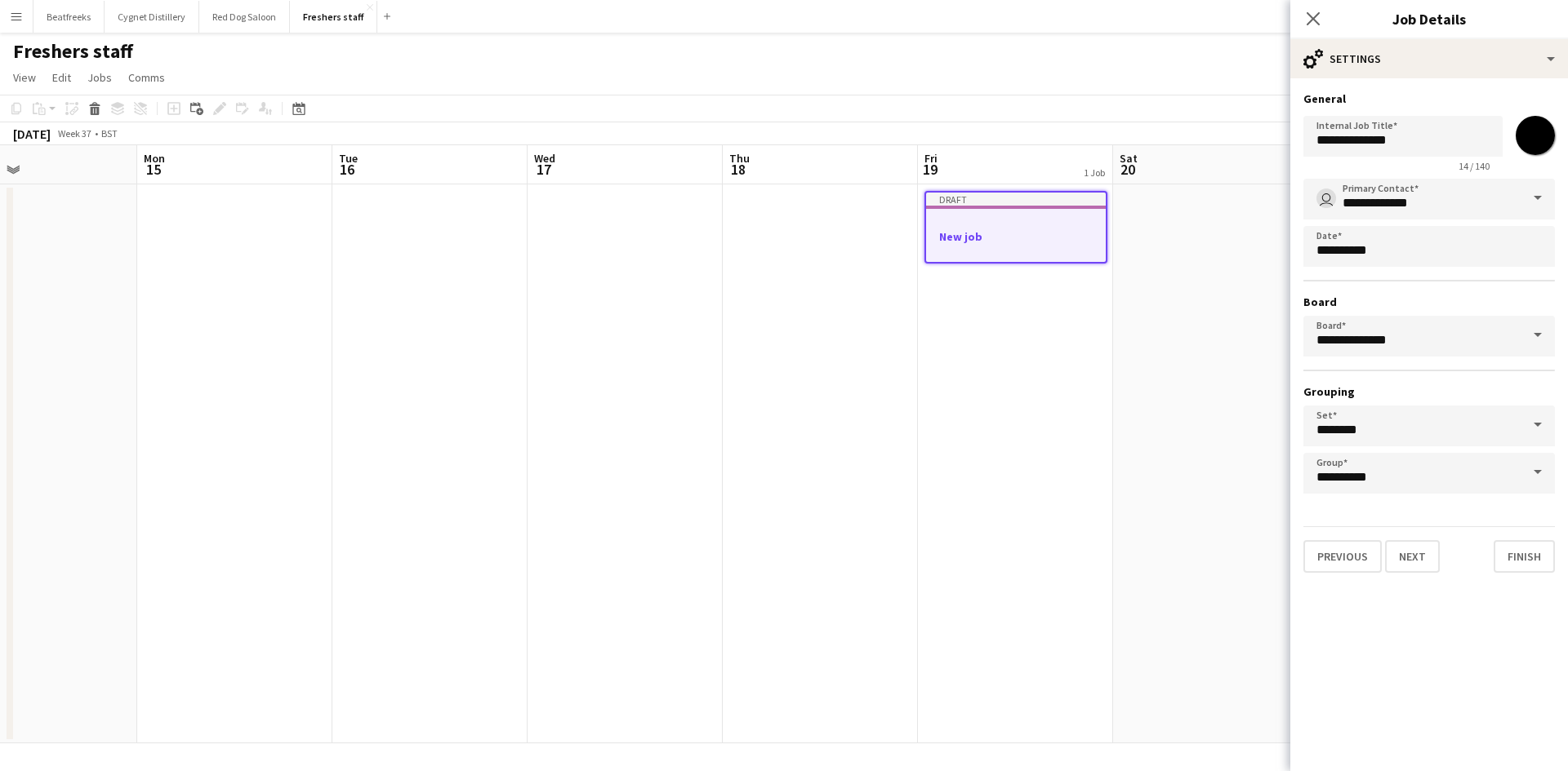
type input "*******"
click at [1352, 655] on mat-expansion-panel "**********" at bounding box center [1428, 425] width 277 height 693
click at [1414, 567] on button "Next" at bounding box center [1412, 556] width 55 height 32
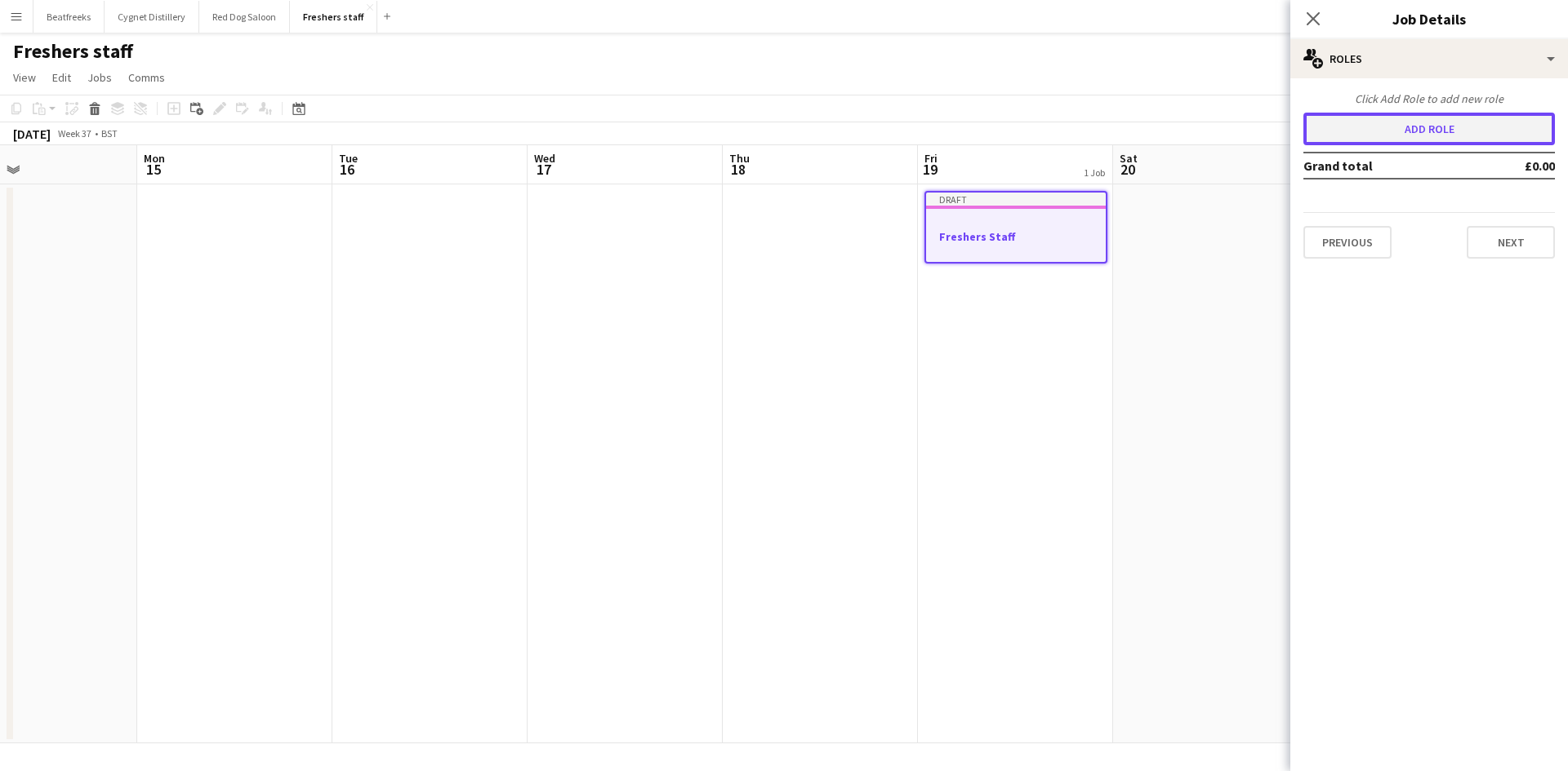
click at [1422, 130] on button "Add role" at bounding box center [1429, 128] width 251 height 32
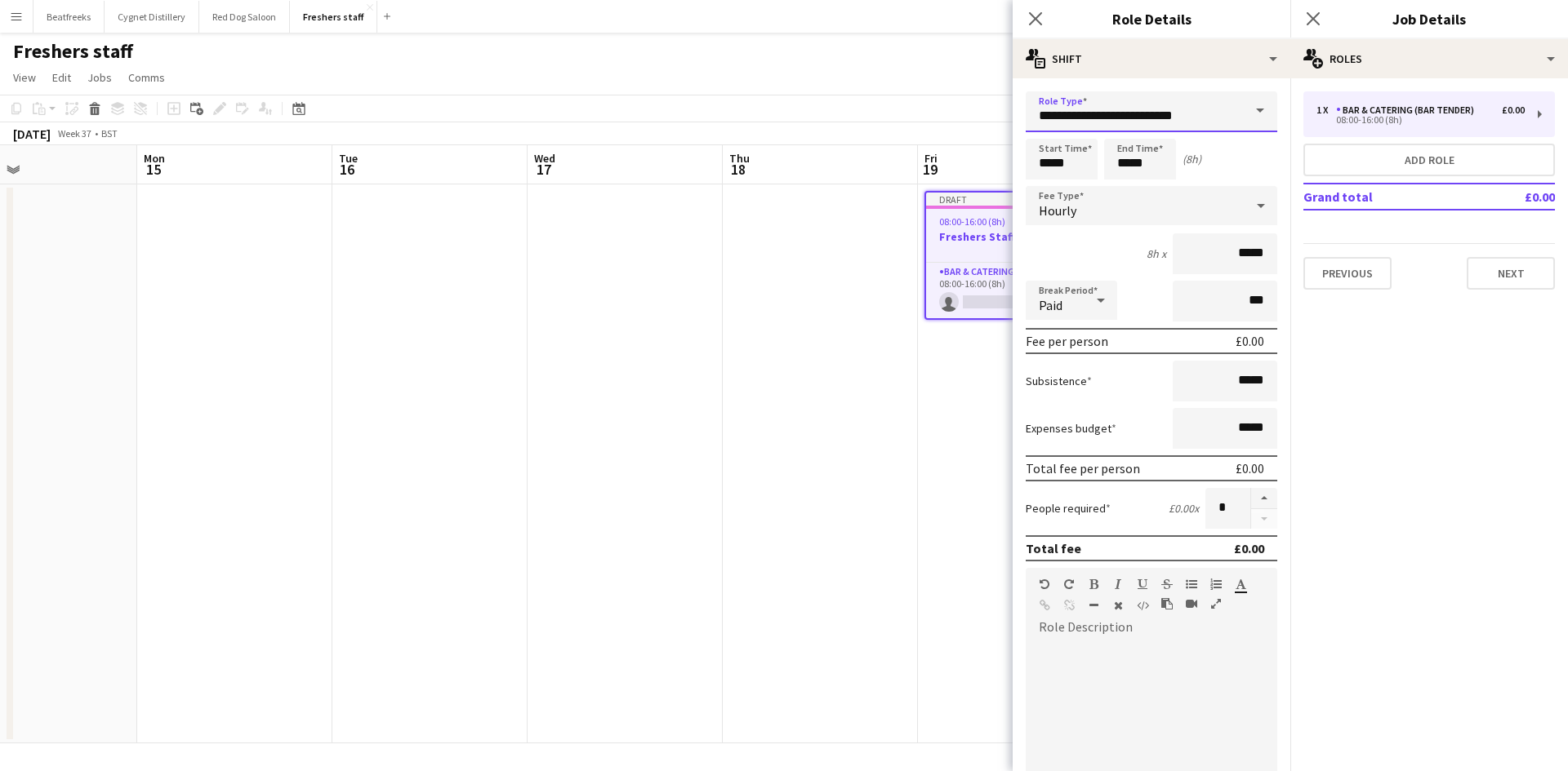
click at [1176, 126] on input "**********" at bounding box center [1151, 111] width 251 height 40
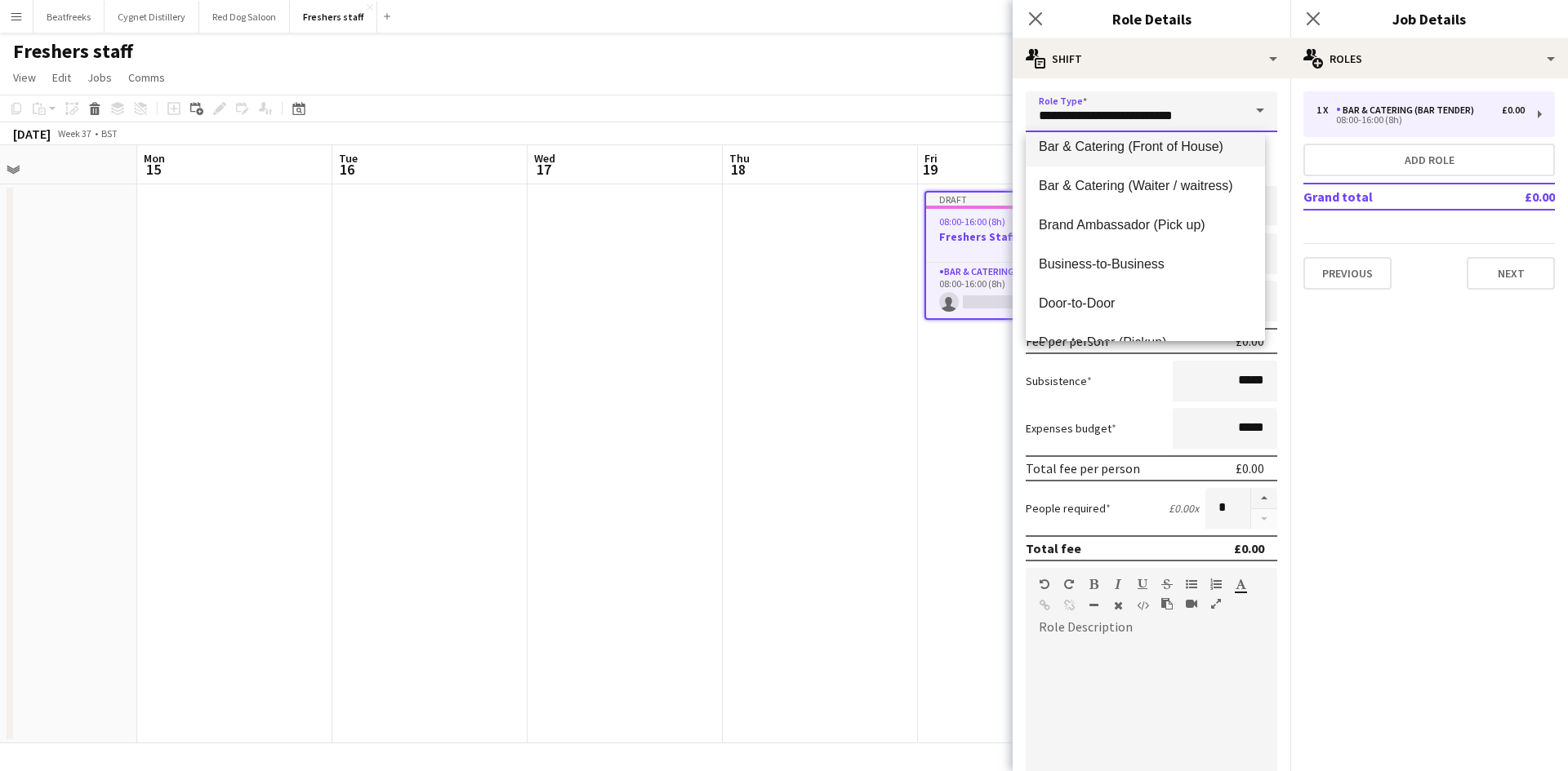
scroll to position [0, 0]
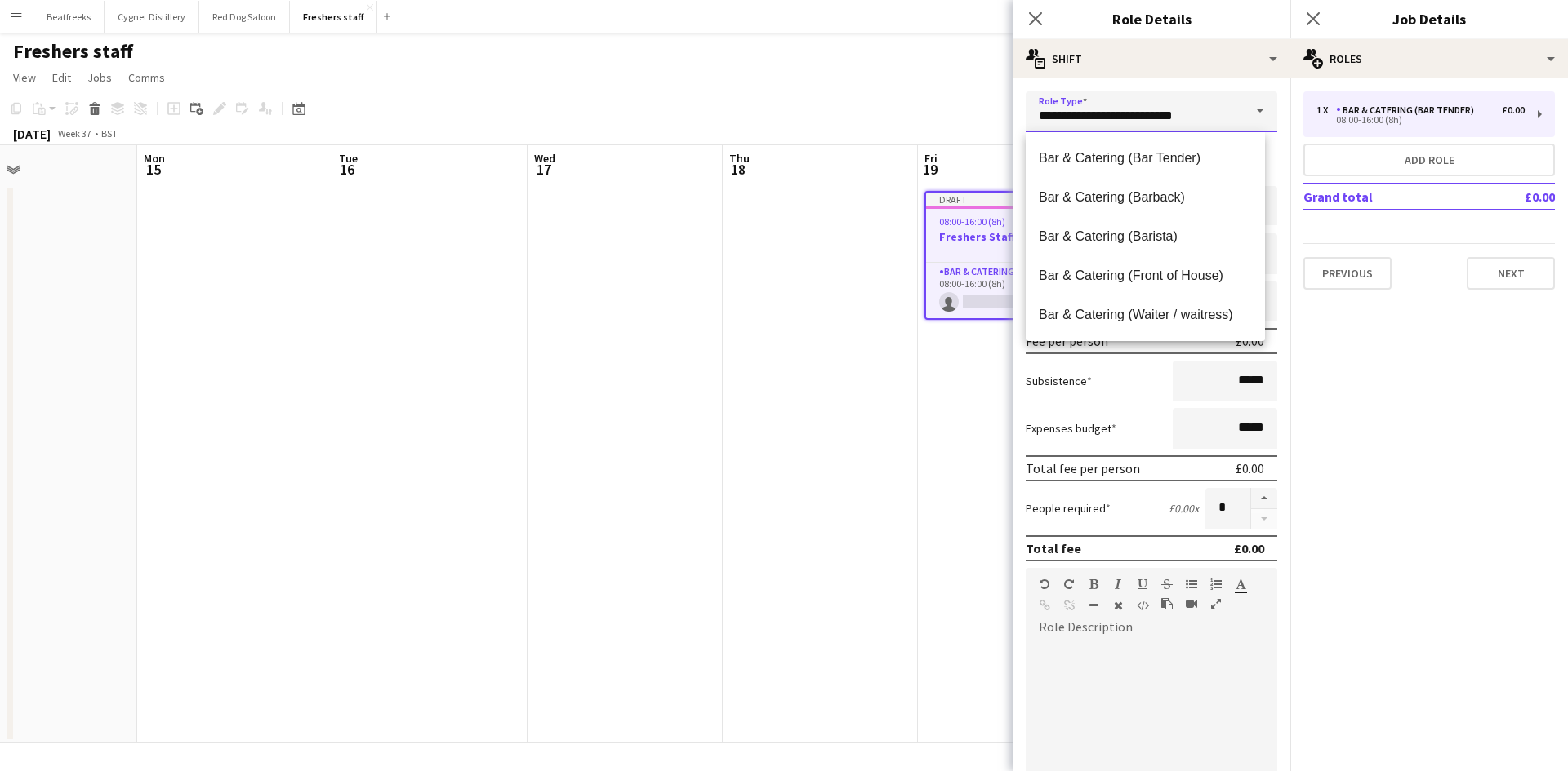
drag, startPoint x: 1199, startPoint y: 118, endPoint x: 1057, endPoint y: 131, distance: 142.6
click at [1057, 131] on input "**********" at bounding box center [1151, 111] width 251 height 40
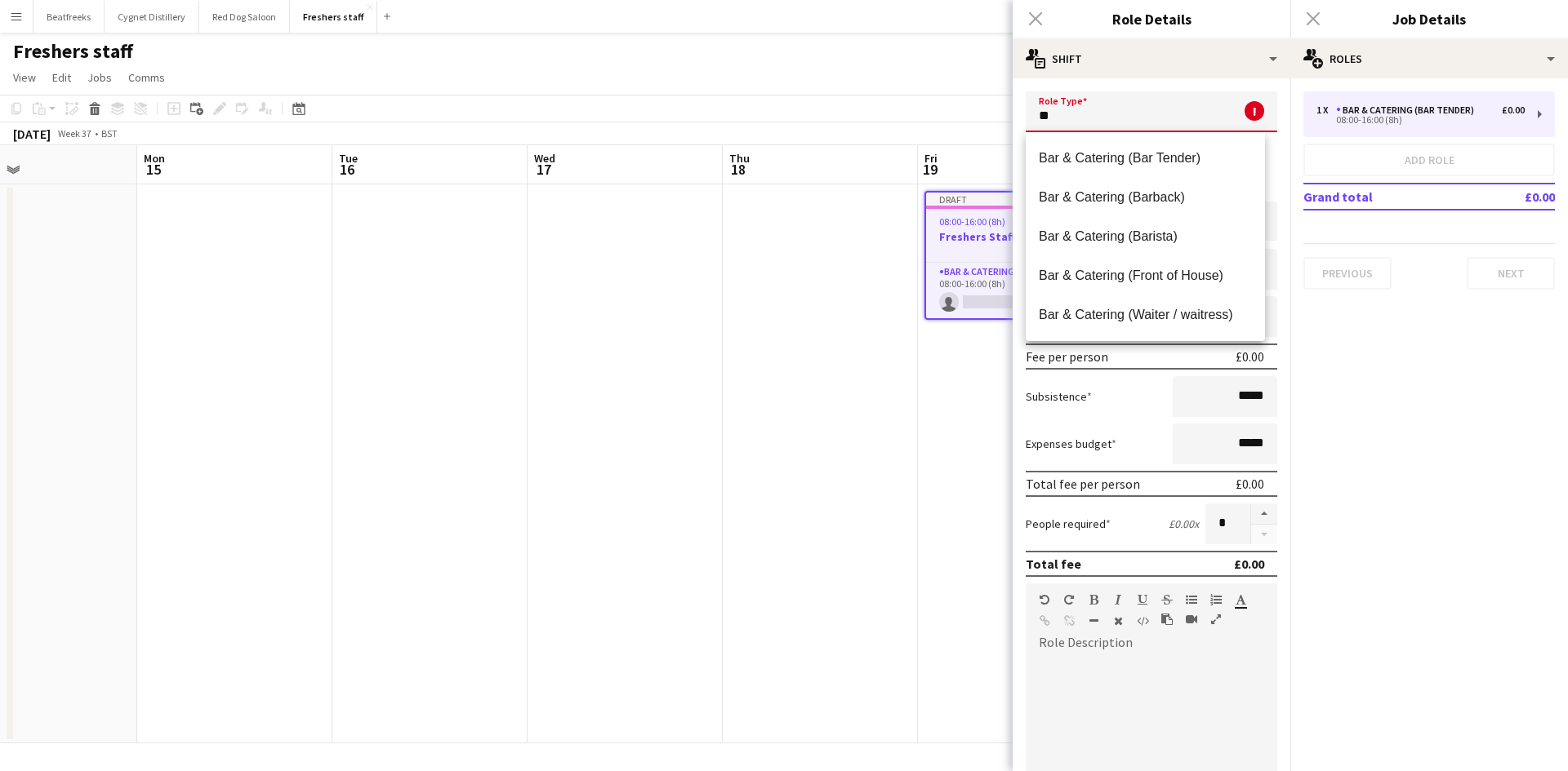
type input "*"
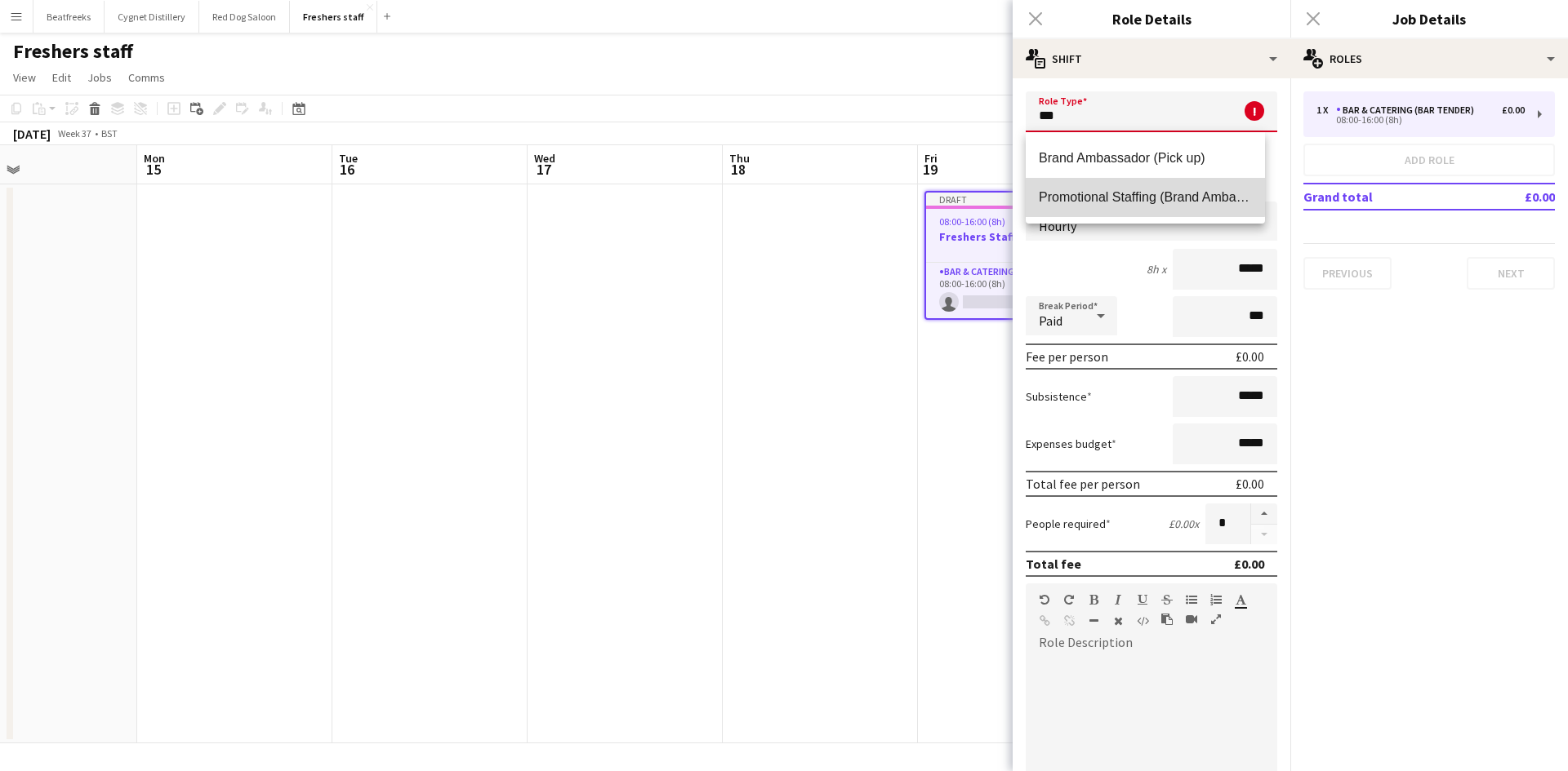
click at [1123, 195] on span "Promotional Staffing (Brand Ambassadors)" at bounding box center [1144, 197] width 213 height 15
type input "**********"
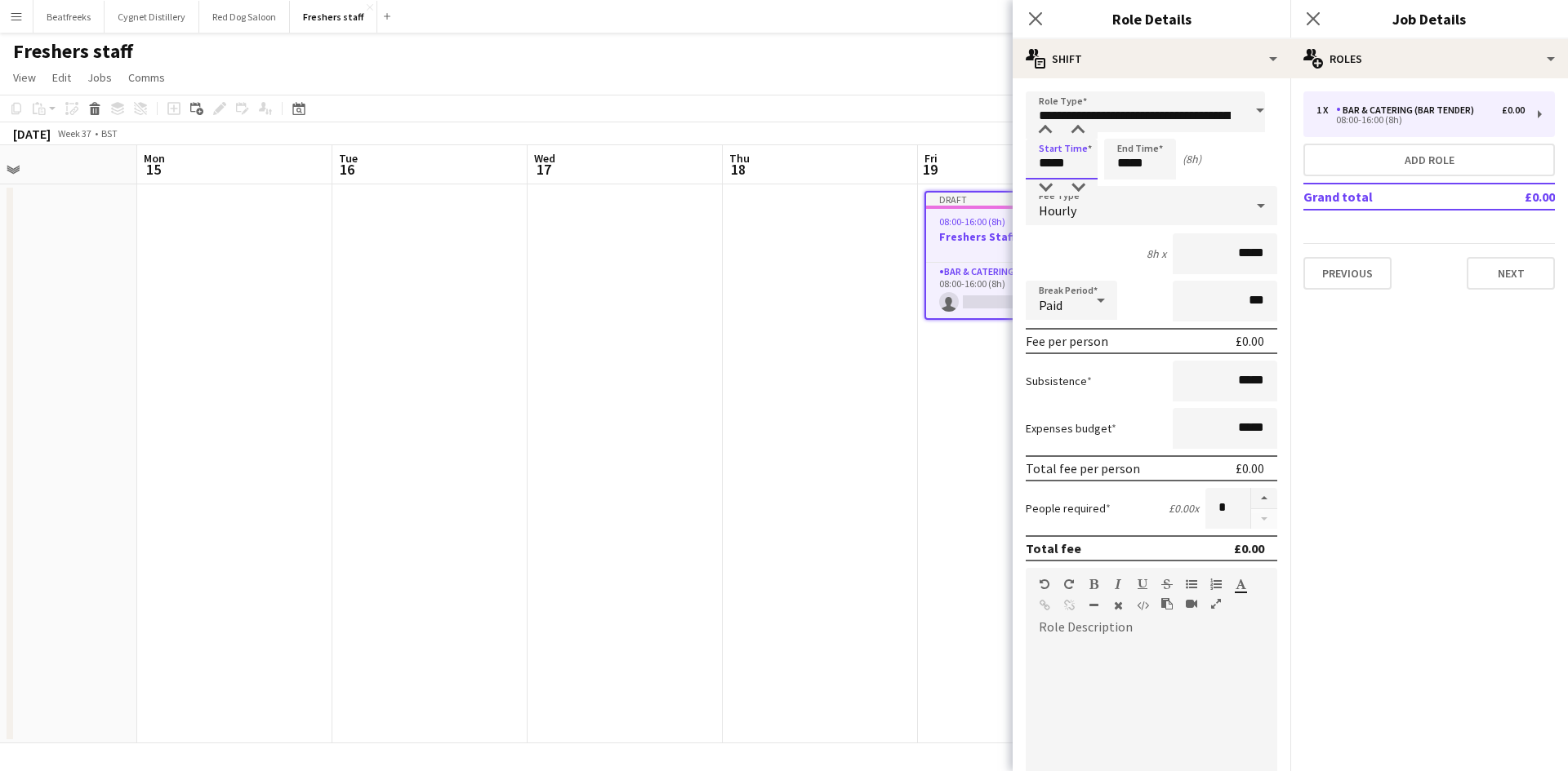
drag, startPoint x: 1071, startPoint y: 166, endPoint x: 866, endPoint y: 204, distance: 208.5
click at [866, 204] on body "Menu Boards Boards Boards All jobs Status Workforce Workforce My Workforce Recr…" at bounding box center [784, 385] width 1568 height 771
type input "*****"
drag, startPoint x: 1118, startPoint y: 163, endPoint x: 1244, endPoint y: 161, distance: 126.0
click at [1244, 161] on div "Start Time ***** End Time ***** (18h 30m)" at bounding box center [1151, 159] width 251 height 40
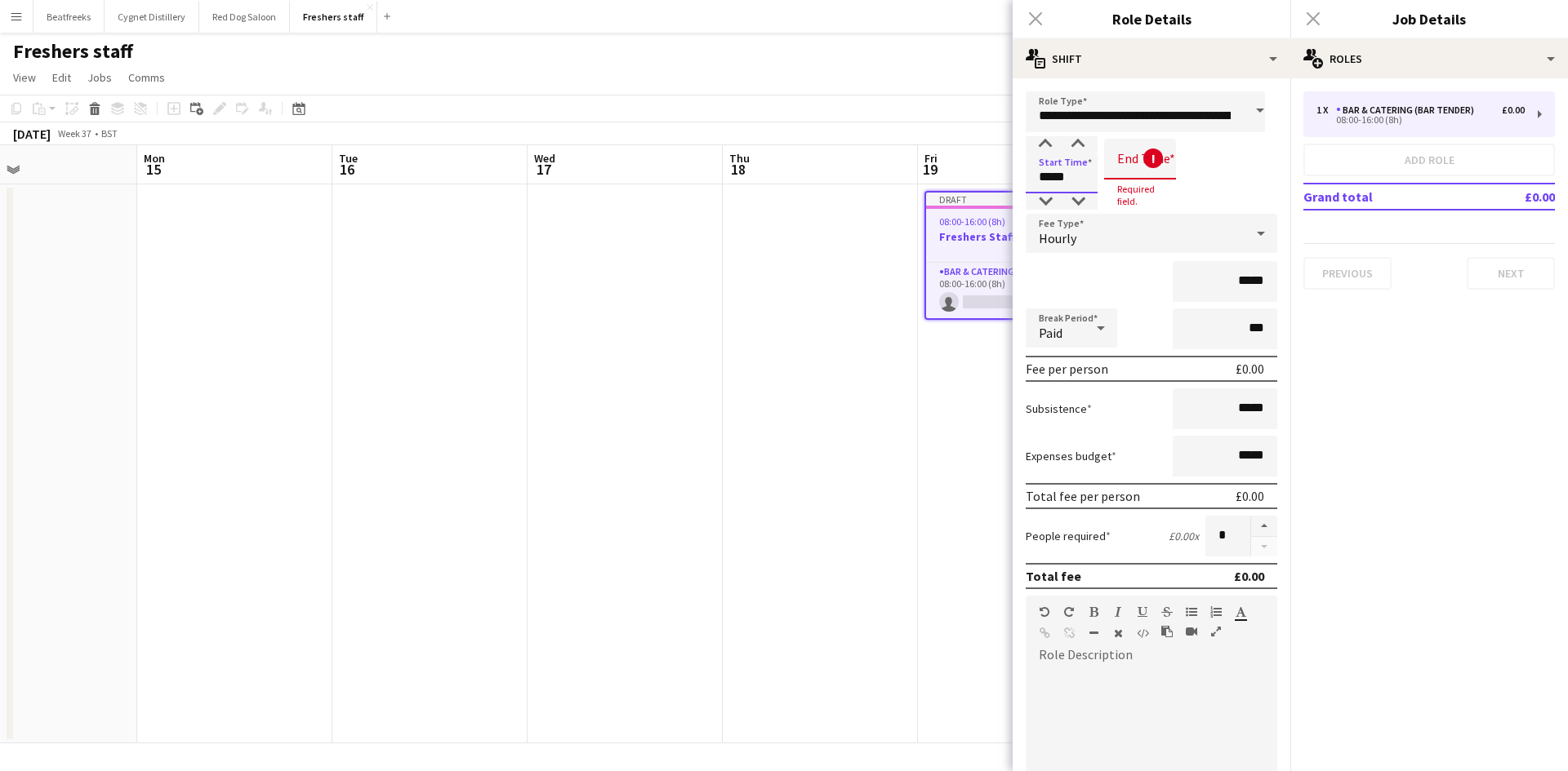
drag, startPoint x: 1075, startPoint y: 178, endPoint x: 912, endPoint y: 190, distance: 163.4
click at [912, 190] on body "Menu Boards Boards Boards All jobs Status Workforce Workforce My Workforce Recr…" at bounding box center [784, 385] width 1568 height 771
type input "*****"
click at [1127, 168] on input at bounding box center [1140, 159] width 72 height 40
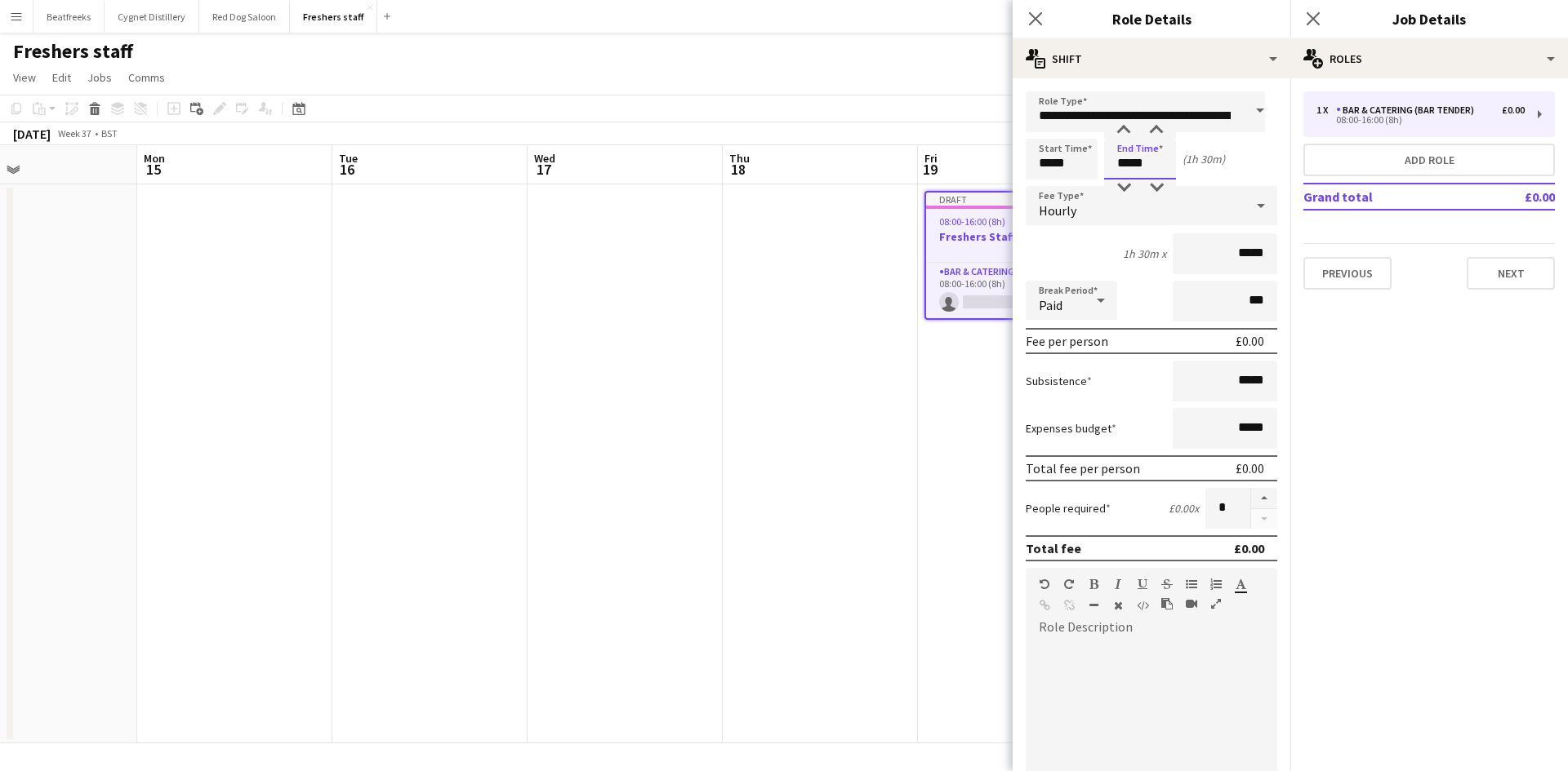
type input "*****"
click at [1165, 175] on input "*****" at bounding box center [1140, 159] width 72 height 40
type input "*****"
drag, startPoint x: 1222, startPoint y: 248, endPoint x: 1323, endPoint y: 260, distance: 101.7
click at [1323, 260] on body "Menu Boards Boards Boards All jobs Status Workforce Workforce My Workforce Recr…" at bounding box center [784, 385] width 1568 height 771
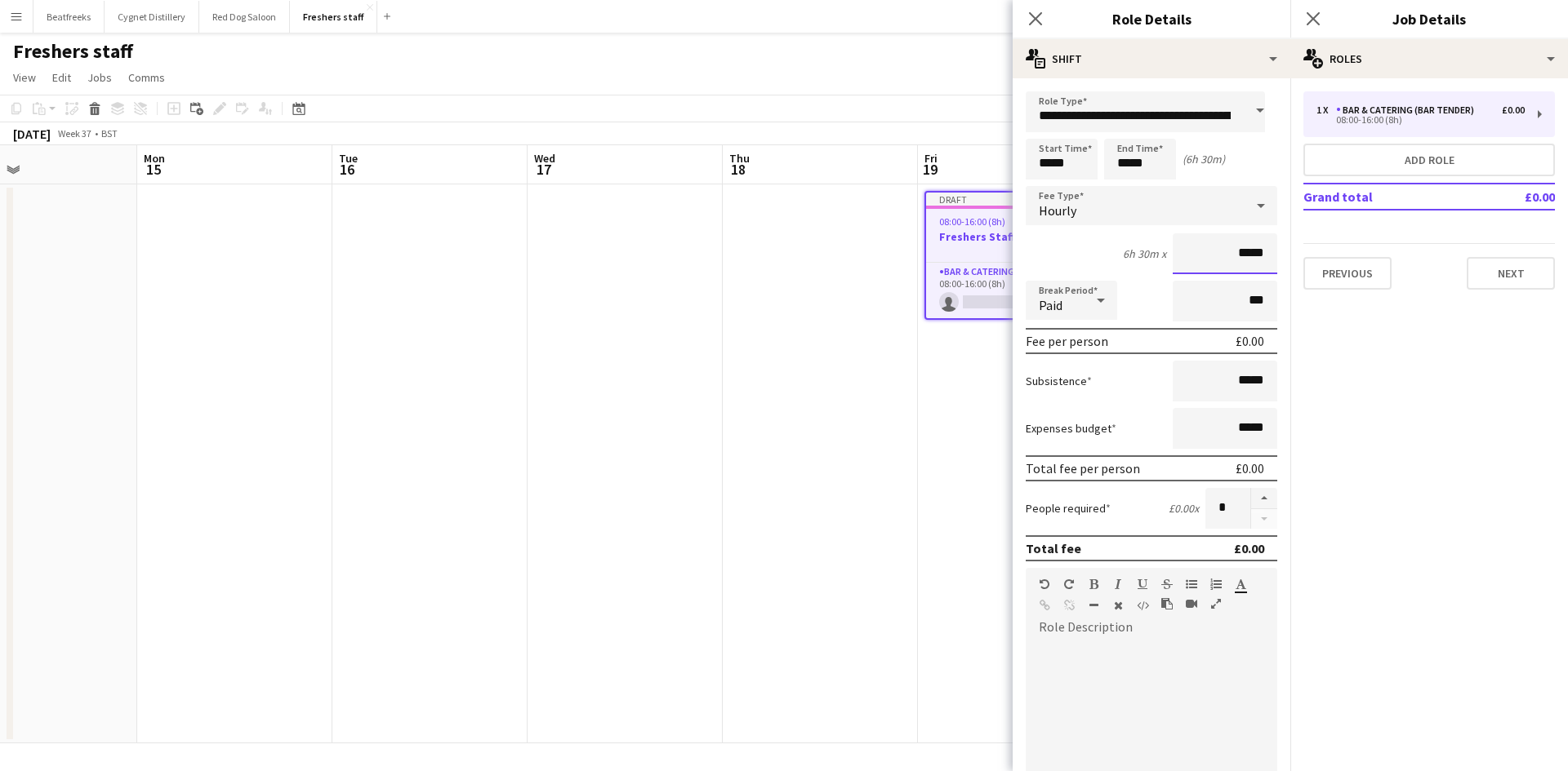
drag, startPoint x: 1250, startPoint y: 253, endPoint x: 1228, endPoint y: 255, distance: 22.1
click at [1228, 255] on input "*****" at bounding box center [1224, 253] width 104 height 40
type input "**"
type input "******"
click at [1094, 306] on icon at bounding box center [1101, 300] width 20 height 32
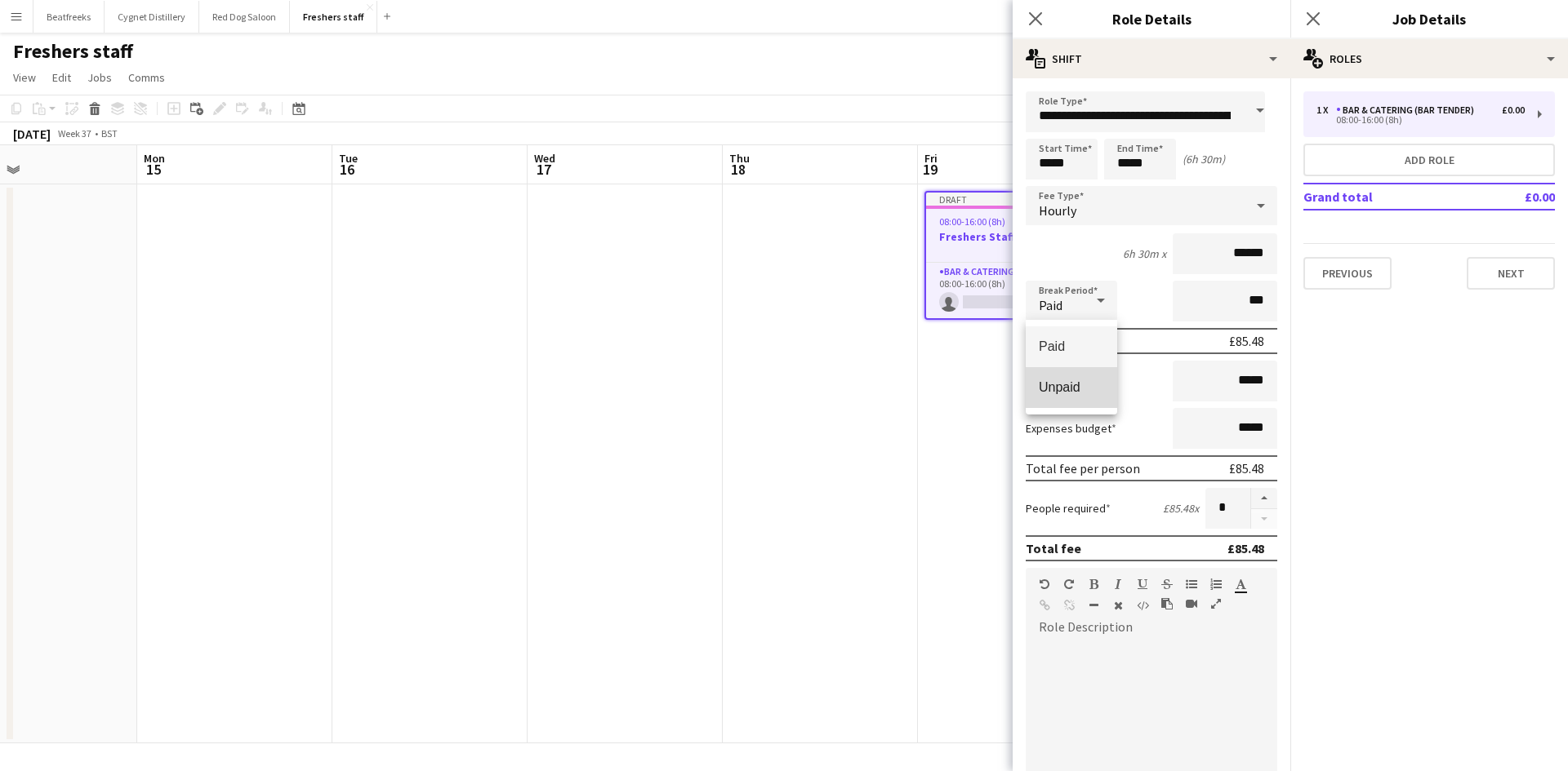
click at [1064, 385] on span "Unpaid" at bounding box center [1070, 387] width 66 height 15
click at [1100, 381] on div "Subsistence *****" at bounding box center [1151, 381] width 251 height 40
click at [1067, 379] on label "Subsistence" at bounding box center [1059, 381] width 66 height 14
click at [1240, 374] on input "*****" at bounding box center [1224, 381] width 104 height 40
drag, startPoint x: 1229, startPoint y: 381, endPoint x: 1382, endPoint y: 396, distance: 153.7
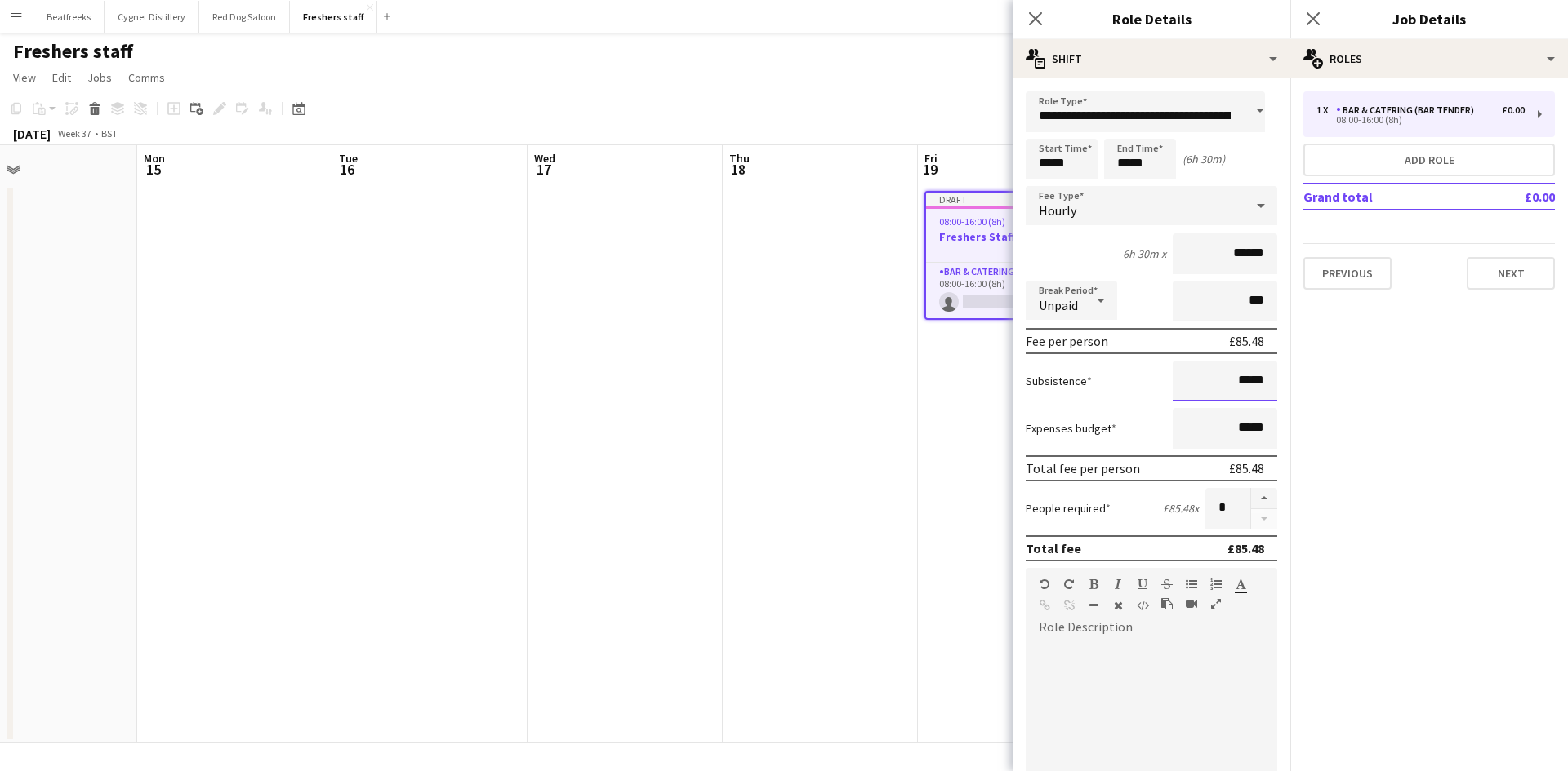
click at [1382, 396] on body "Menu Boards Boards Boards All jobs Status Workforce Workforce My Workforce Recr…" at bounding box center [784, 385] width 1568 height 771
drag, startPoint x: 1253, startPoint y: 385, endPoint x: 1232, endPoint y: 383, distance: 21.1
click at [1232, 383] on input "*****" at bounding box center [1224, 381] width 104 height 40
type input "**"
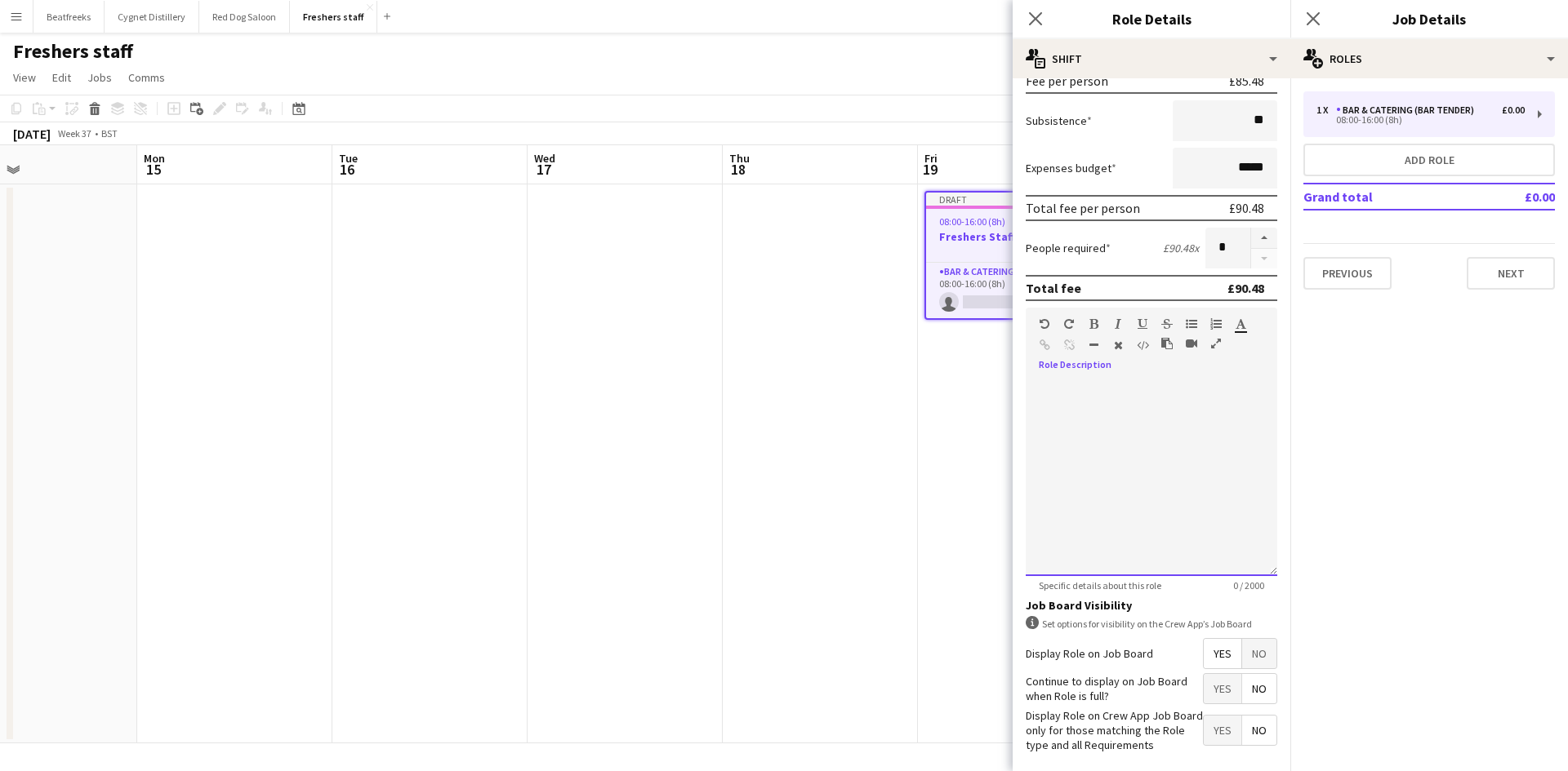
scroll to position [261, 0]
click at [1095, 451] on div at bounding box center [1151, 477] width 251 height 196
click at [1236, 424] on div "**********" at bounding box center [1145, 477] width 239 height 196
click at [1172, 471] on div "**********" at bounding box center [1145, 477] width 239 height 196
click at [1092, 419] on div "**********" at bounding box center [1145, 477] width 239 height 196
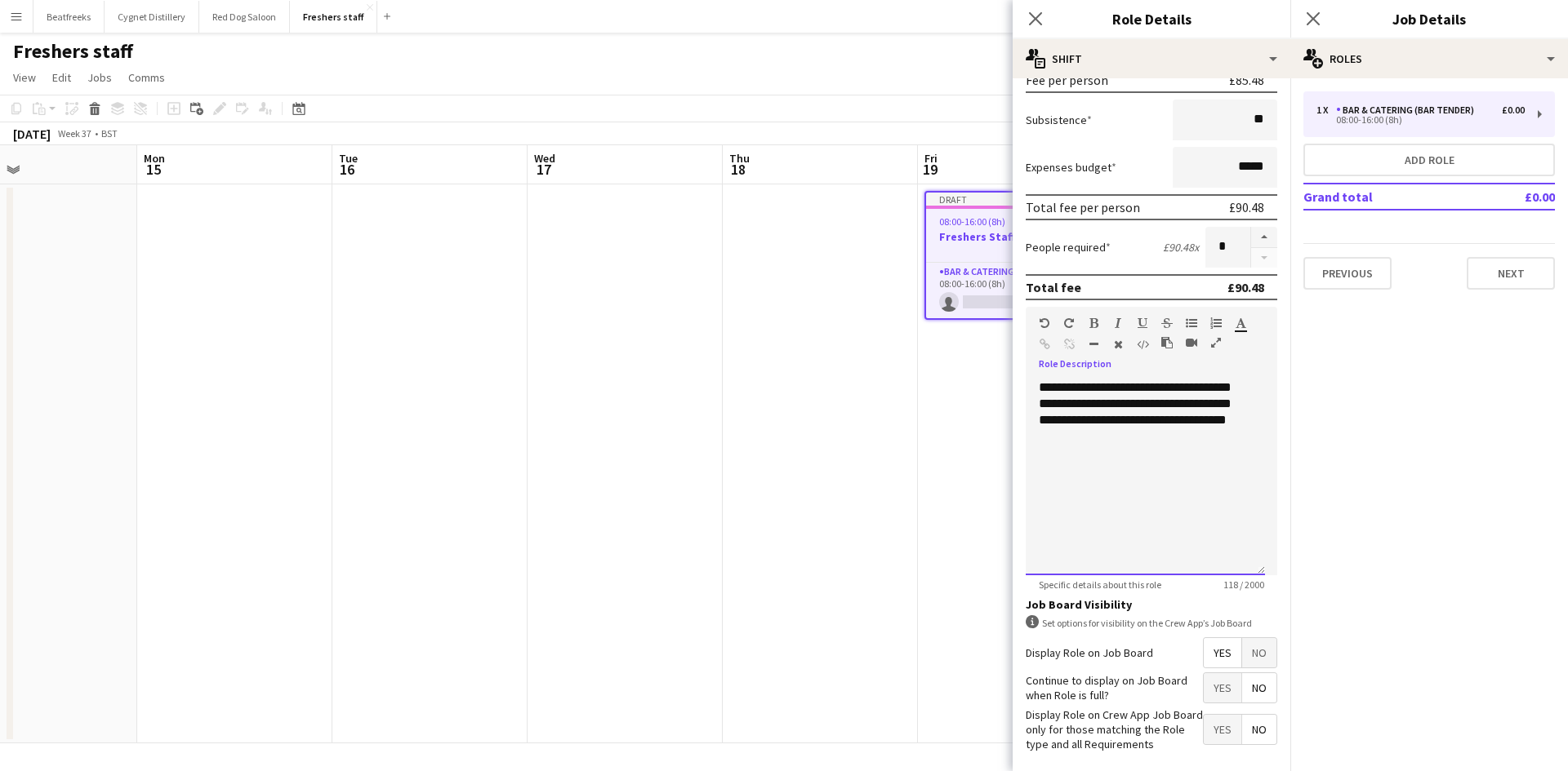
click at [1154, 518] on div "**********" at bounding box center [1145, 477] width 239 height 196
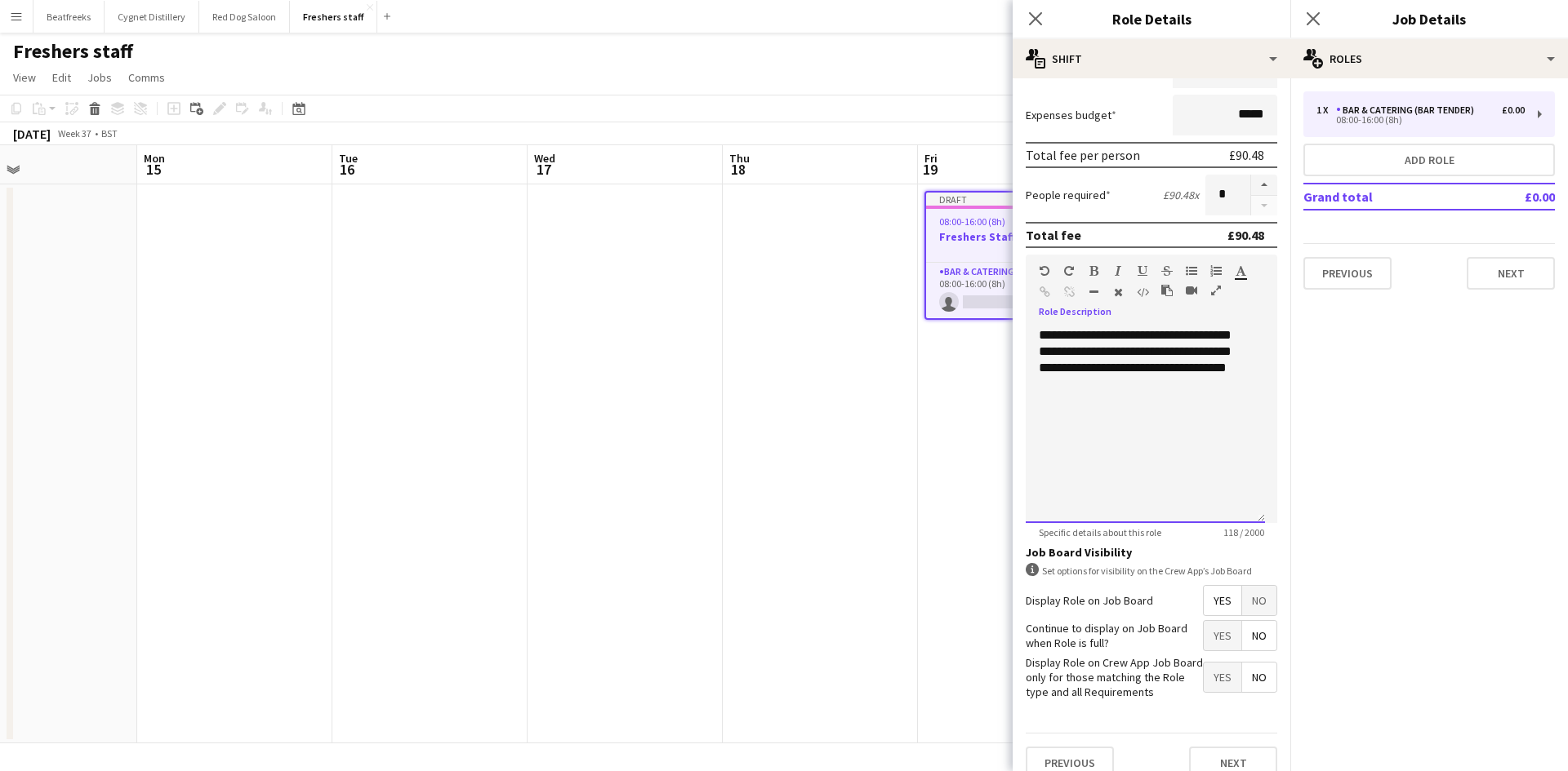
scroll to position [335, 0]
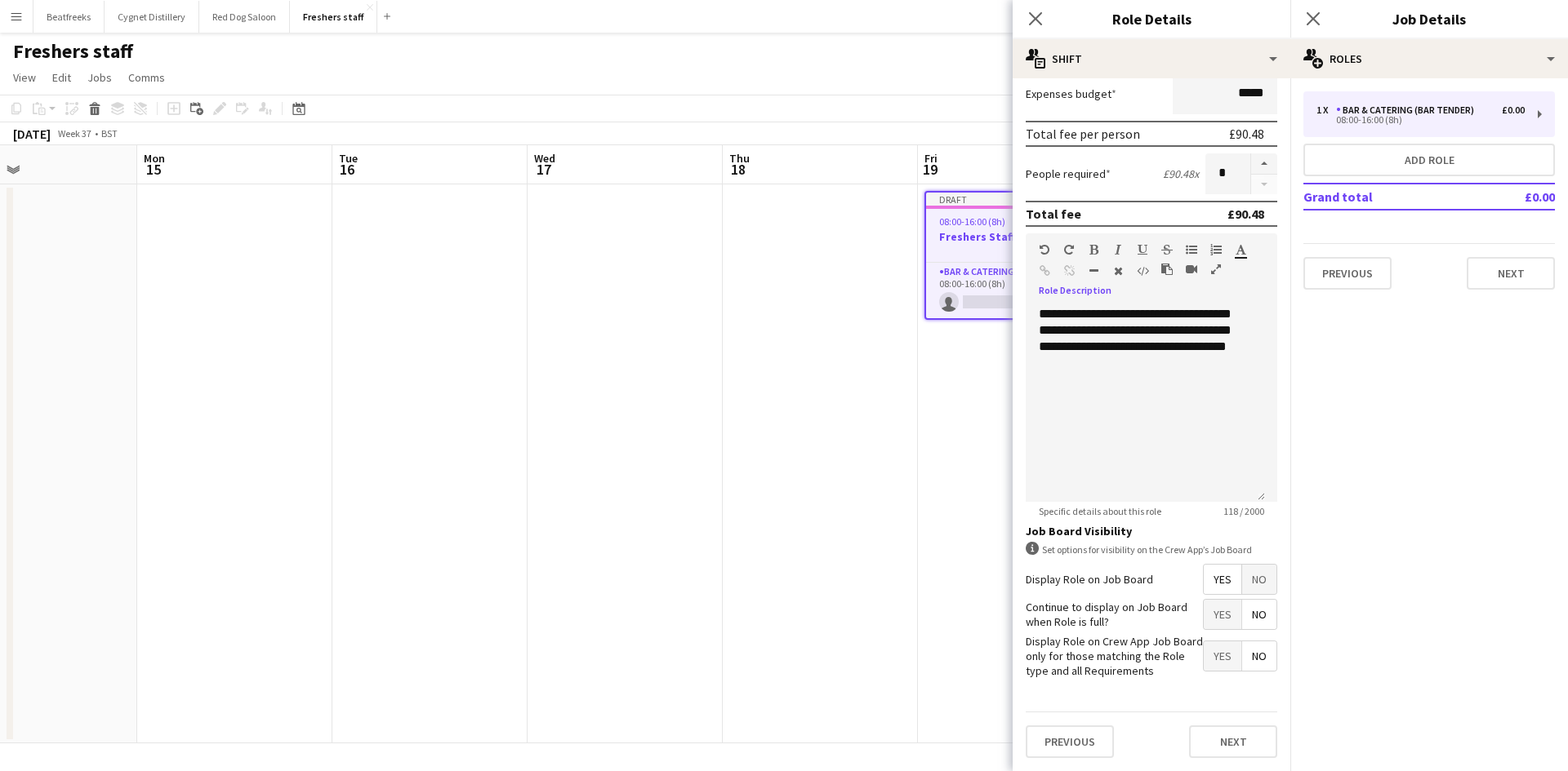
click at [1208, 578] on span "Yes" at bounding box center [1222, 579] width 38 height 30
click at [1210, 614] on span "Yes" at bounding box center [1222, 614] width 38 height 30
click at [1242, 646] on span "No" at bounding box center [1259, 656] width 34 height 30
click at [1209, 748] on button "Next" at bounding box center [1233, 741] width 88 height 32
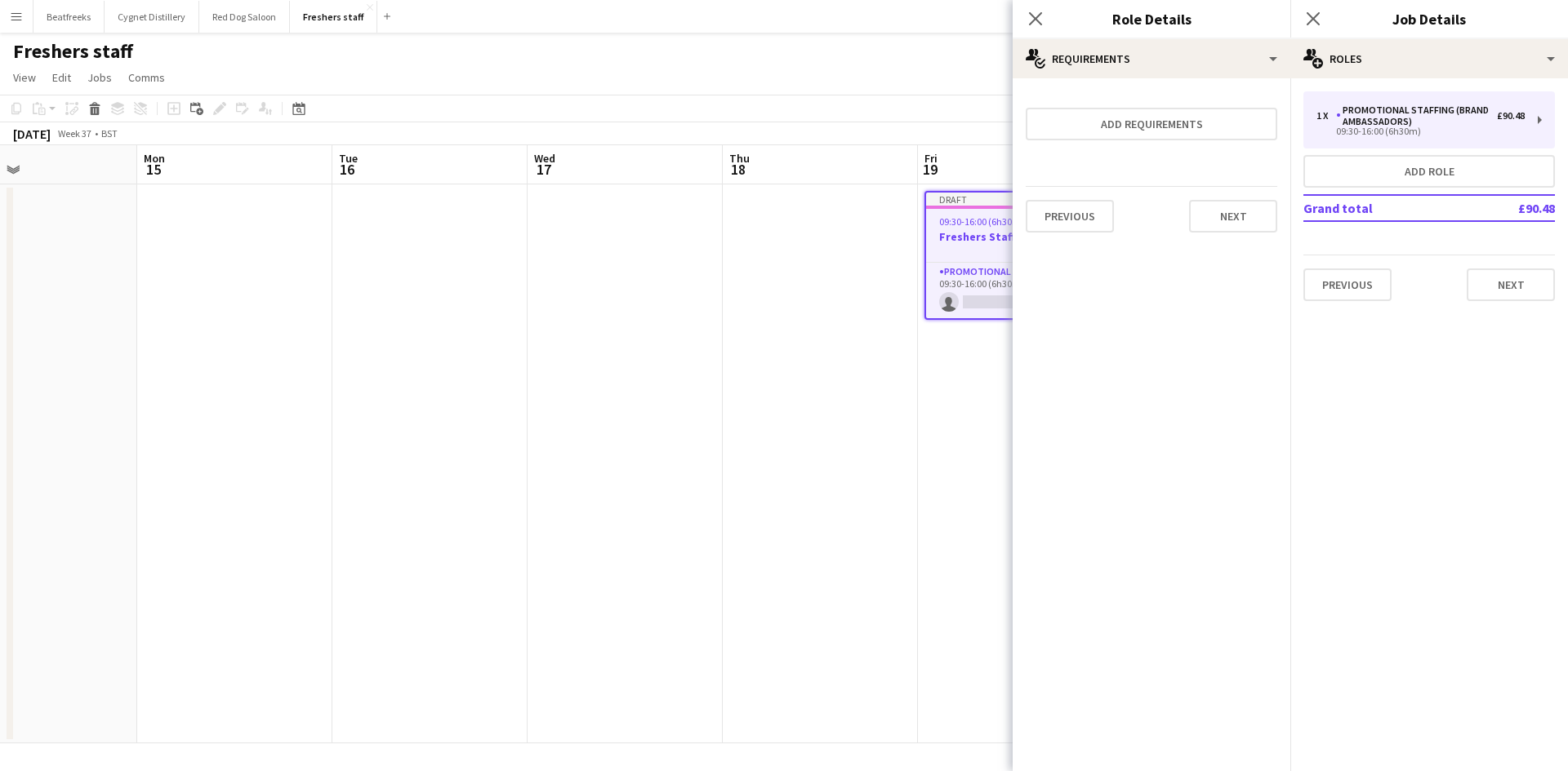
scroll to position [0, 0]
click at [1219, 221] on button "Next" at bounding box center [1233, 216] width 88 height 32
click at [1232, 220] on button "Finish" at bounding box center [1246, 218] width 61 height 32
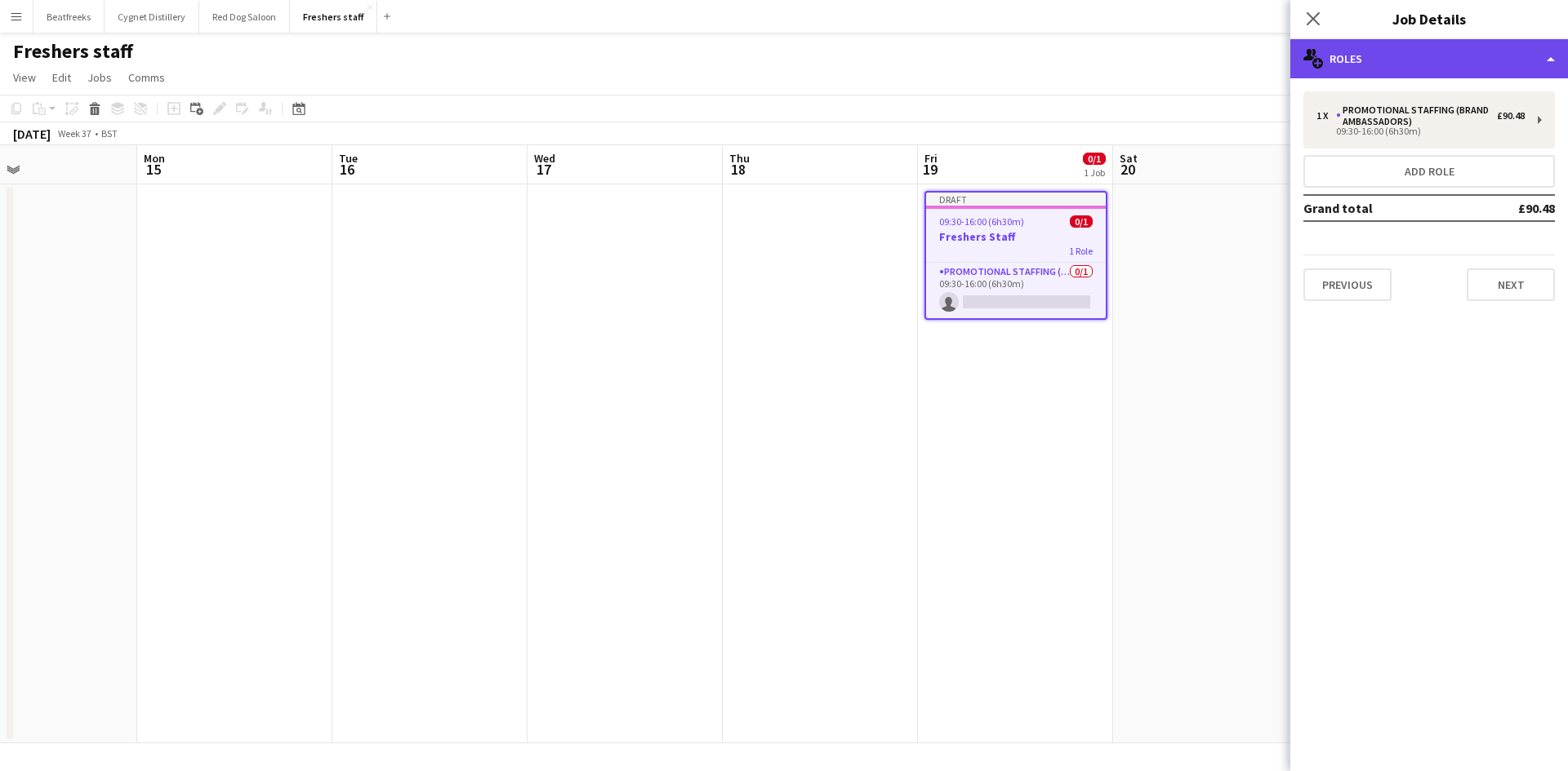
click at [1382, 66] on div "multiple-users-add Roles" at bounding box center [1428, 59] width 277 height 39
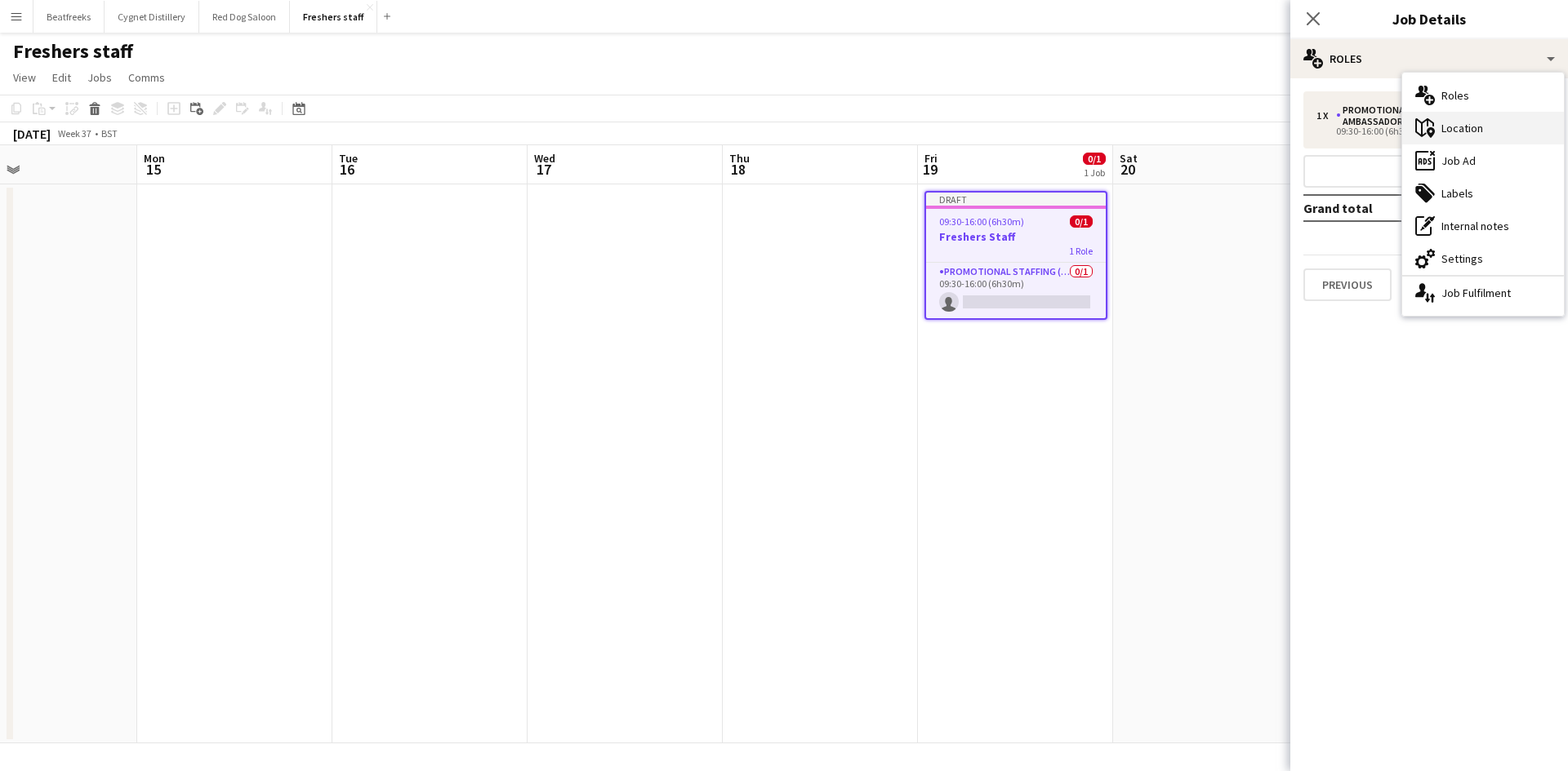
click at [1462, 132] on div "maps-pin-1 Location" at bounding box center [1483, 128] width 162 height 32
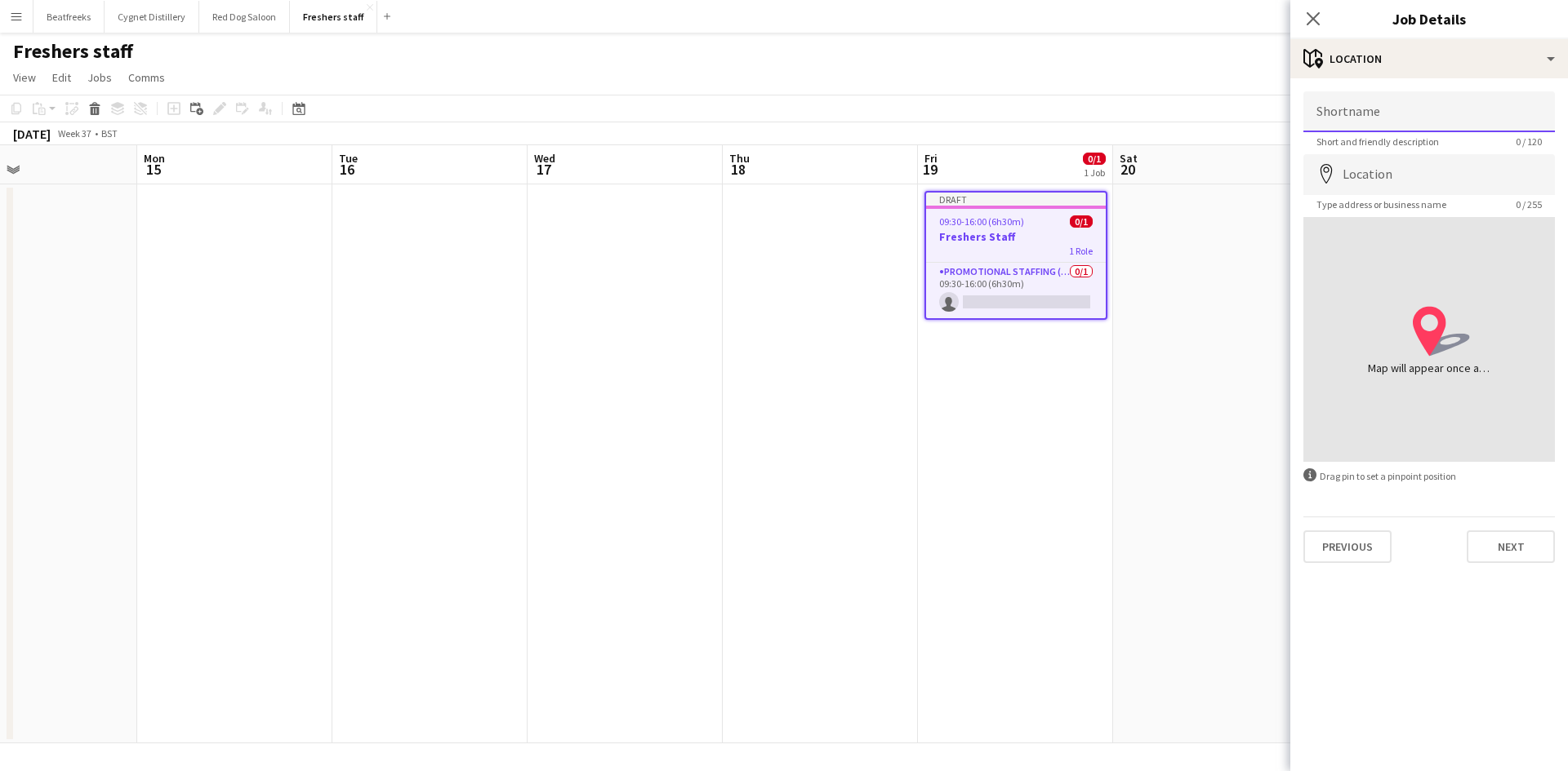
click at [1357, 113] on input "Shortname" at bounding box center [1429, 111] width 251 height 40
type input "*********"
click at [1359, 346] on div "location-icon Created with Sketch. Map will appear once address has been added" at bounding box center [1429, 339] width 251 height 245
click at [1322, 181] on icon "map-marker" at bounding box center [1326, 174] width 20 height 20
click at [1334, 174] on icon "map-marker" at bounding box center [1326, 174] width 20 height 20
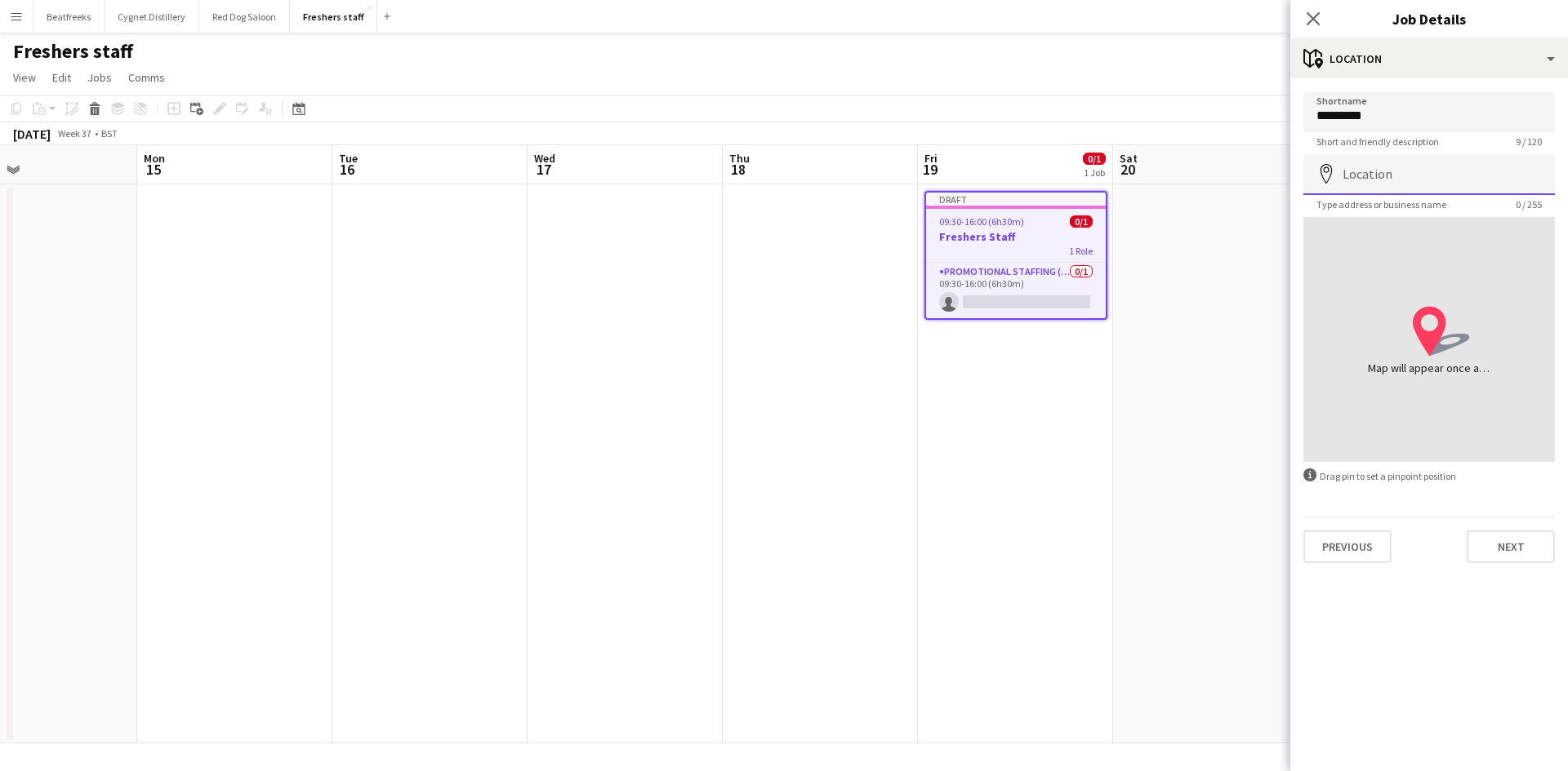
click at [1356, 172] on input "Location" at bounding box center [1429, 174] width 251 height 40
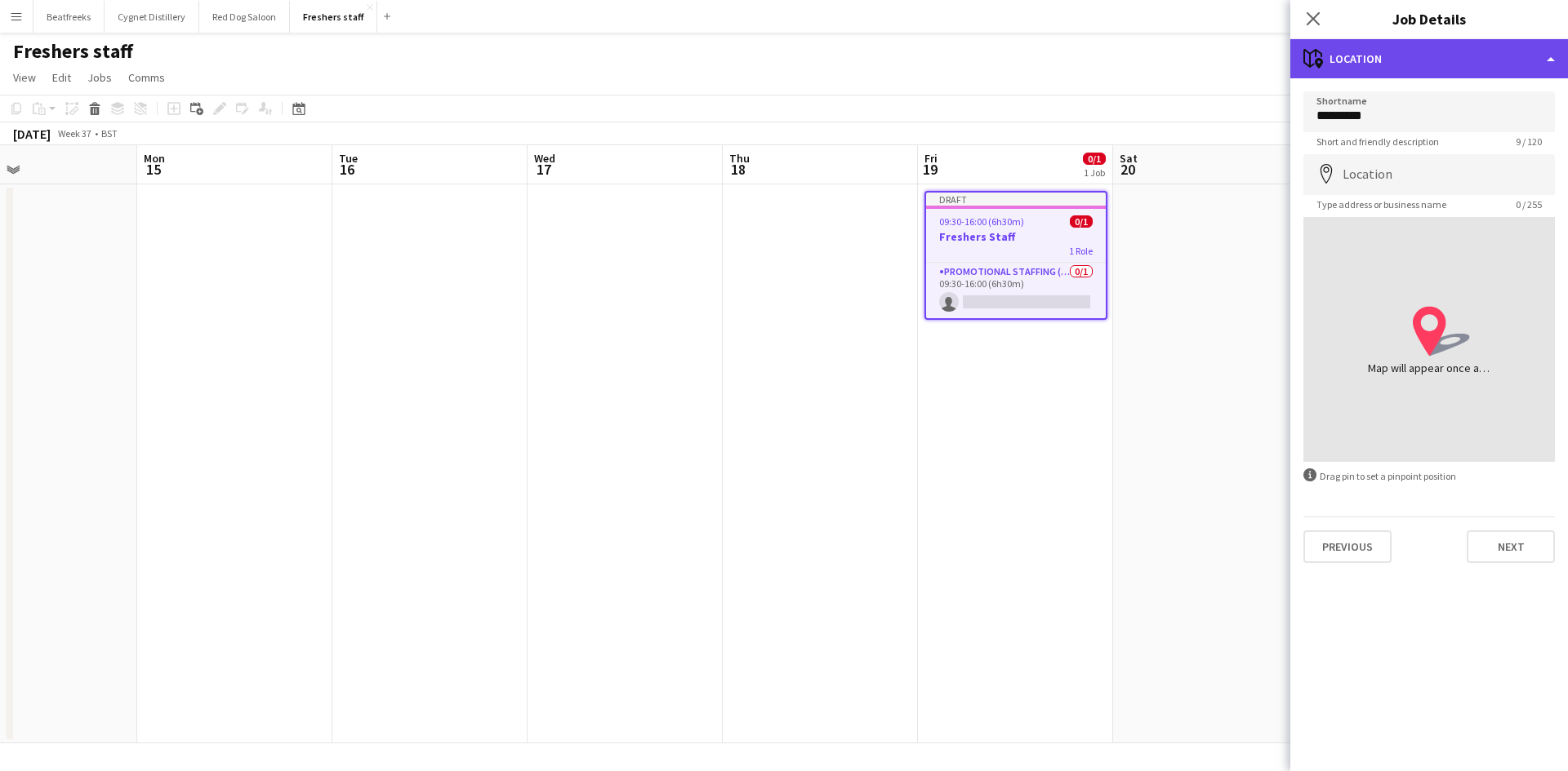
click at [1477, 48] on div "maps-pin-1 Location" at bounding box center [1428, 59] width 277 height 39
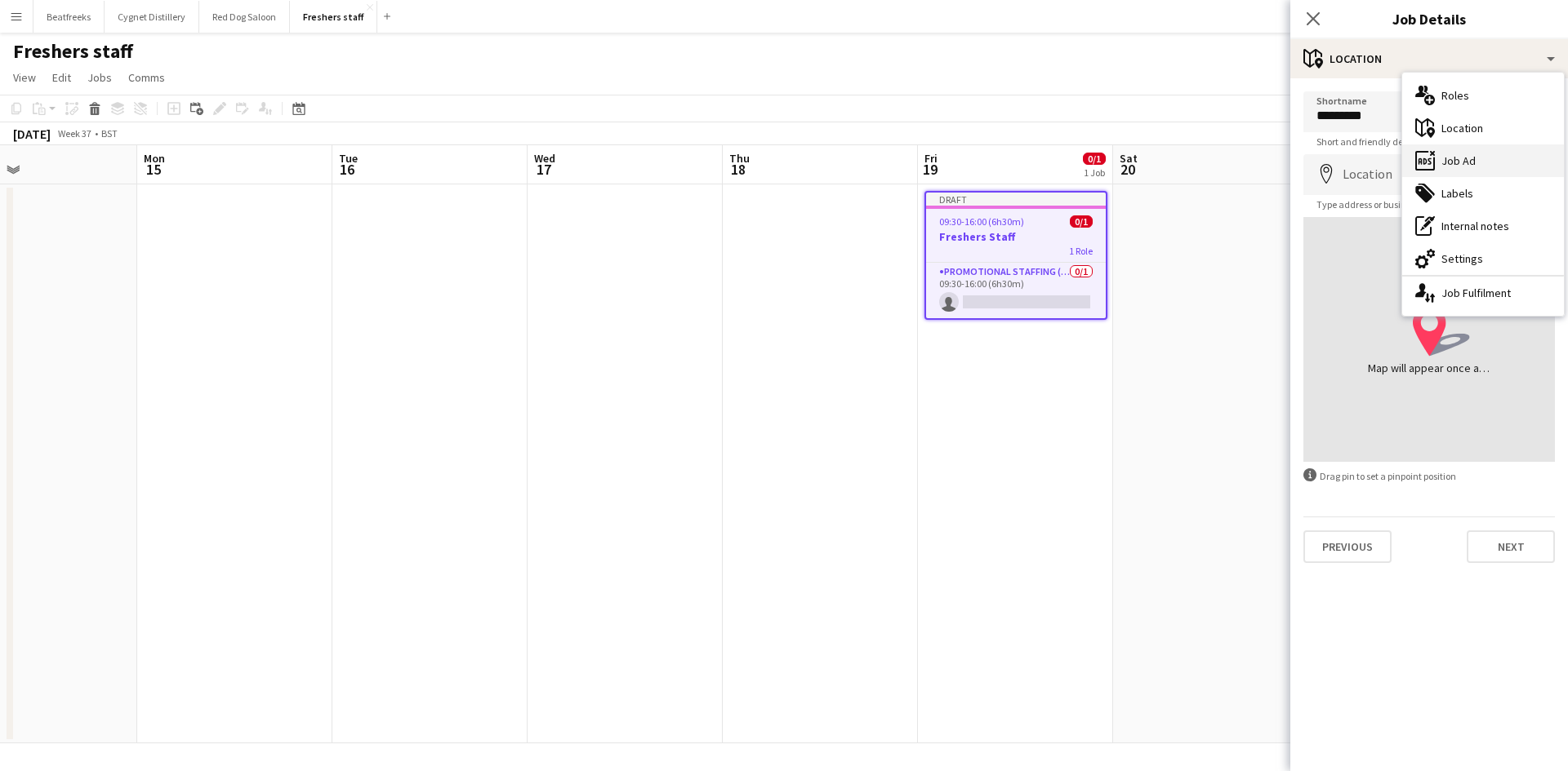
click at [1456, 163] on div "ads-window Job Ad" at bounding box center [1483, 161] width 162 height 32
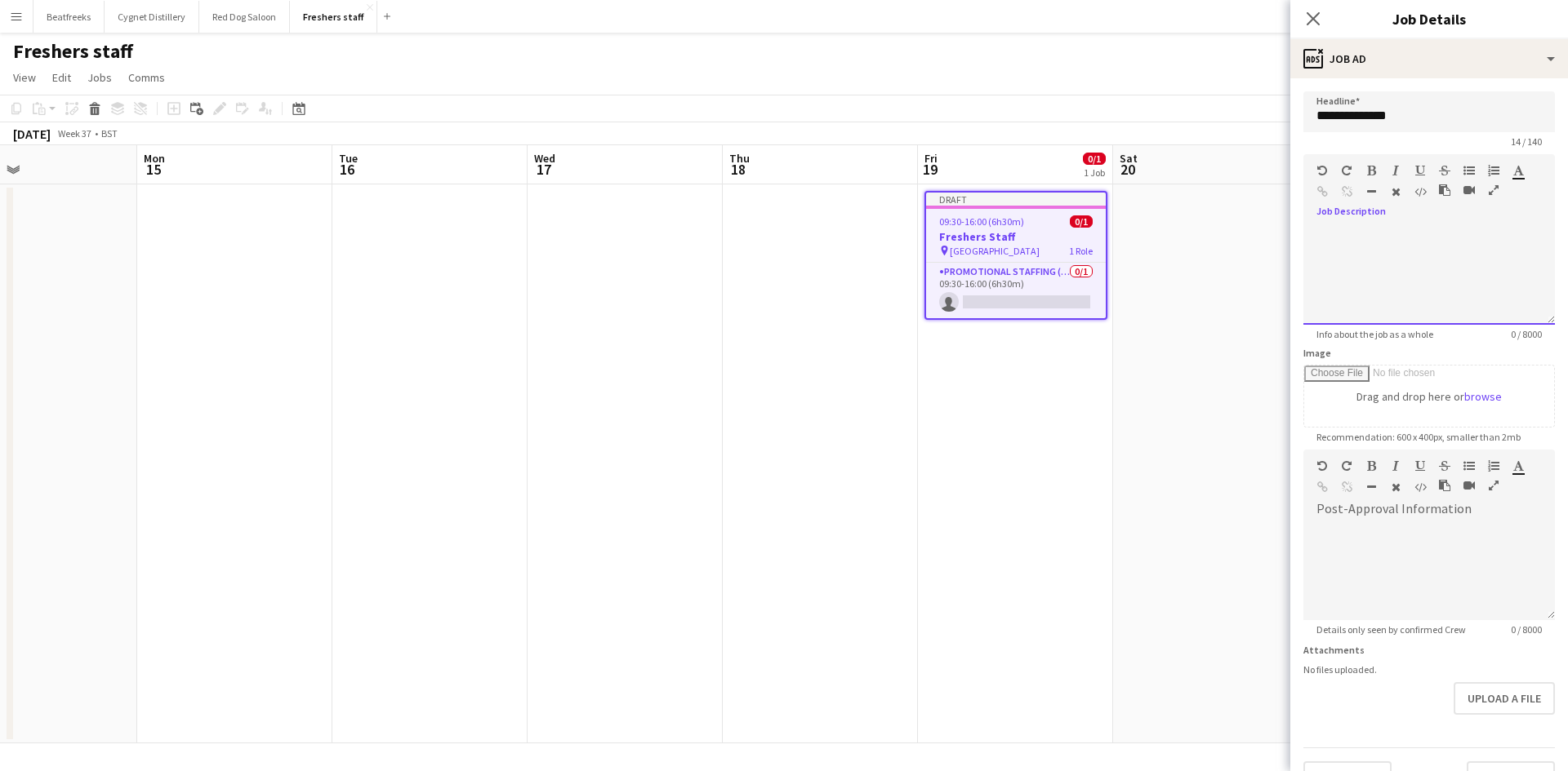
click at [1397, 222] on div at bounding box center [1429, 270] width 251 height 110
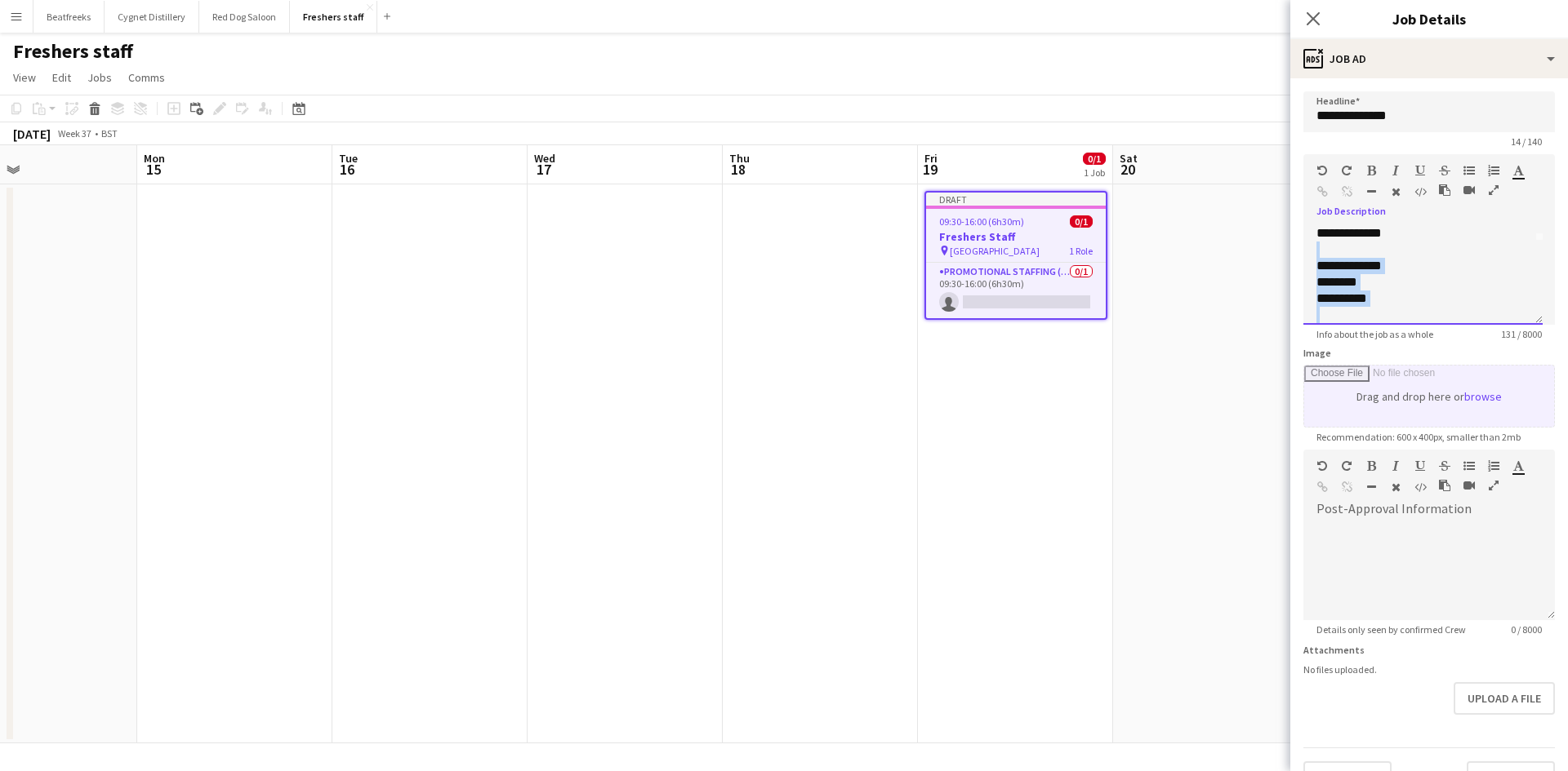
scroll to position [94, 0]
drag, startPoint x: 1397, startPoint y: 256, endPoint x: 1390, endPoint y: 380, distance: 124.2
click at [1390, 380] on form "**********" at bounding box center [1428, 442] width 277 height 703
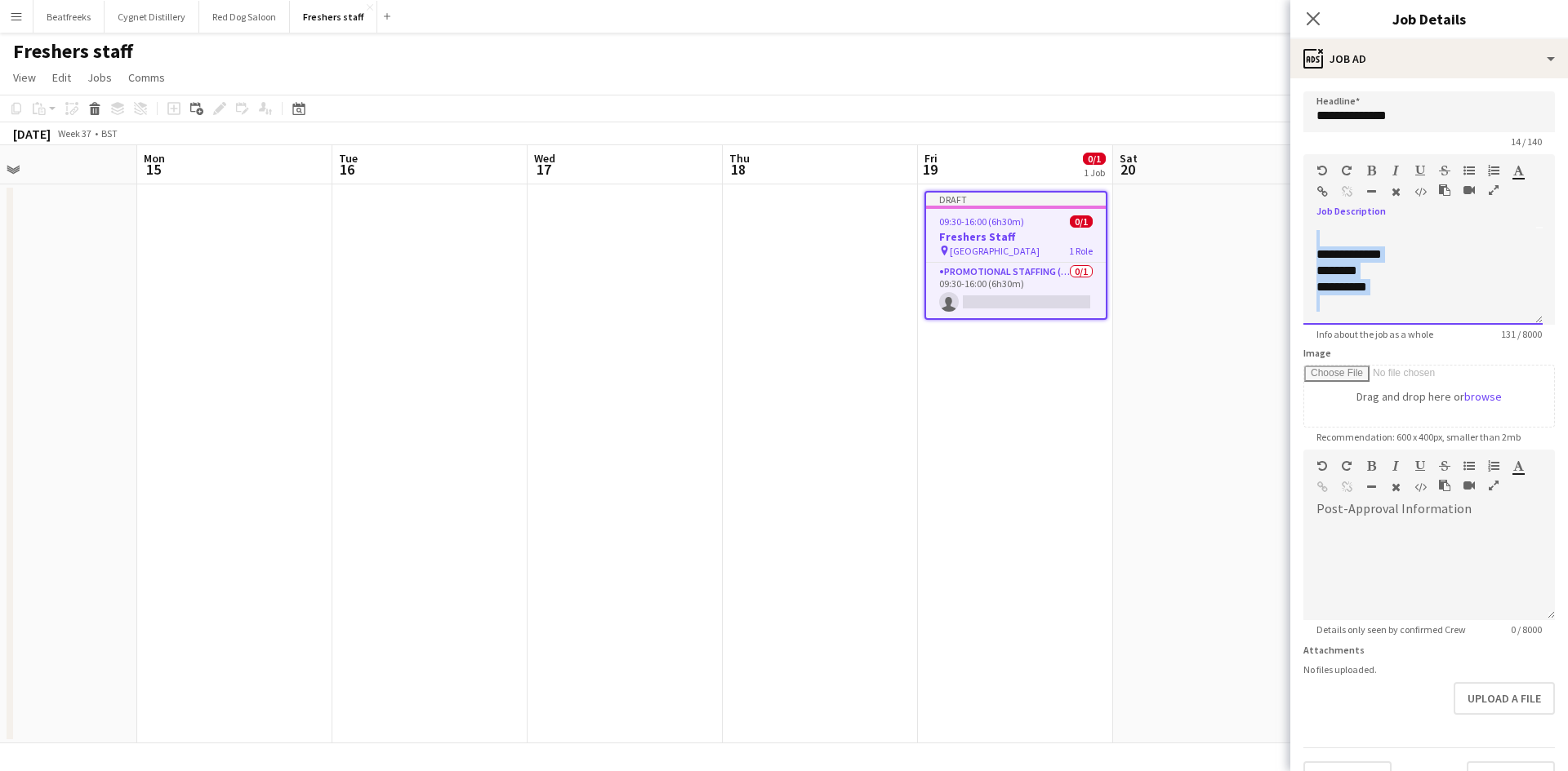
click at [1370, 283] on div "**********" at bounding box center [1416, 287] width 201 height 16
click at [1395, 288] on div "**********" at bounding box center [1416, 287] width 201 height 16
click at [1314, 298] on div "**********" at bounding box center [1423, 276] width 239 height 98
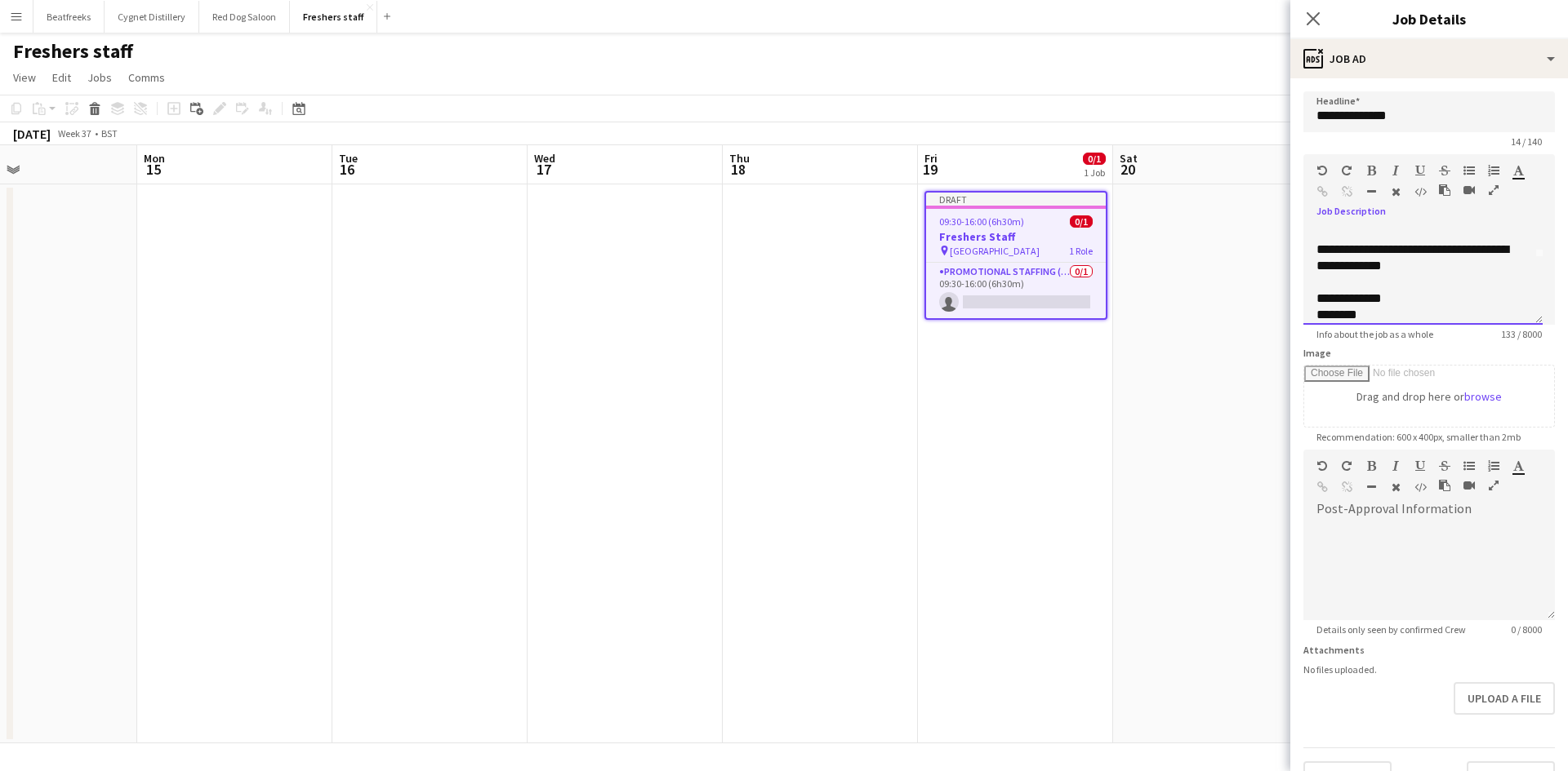
click at [1415, 273] on div "**********" at bounding box center [1416, 258] width 201 height 32
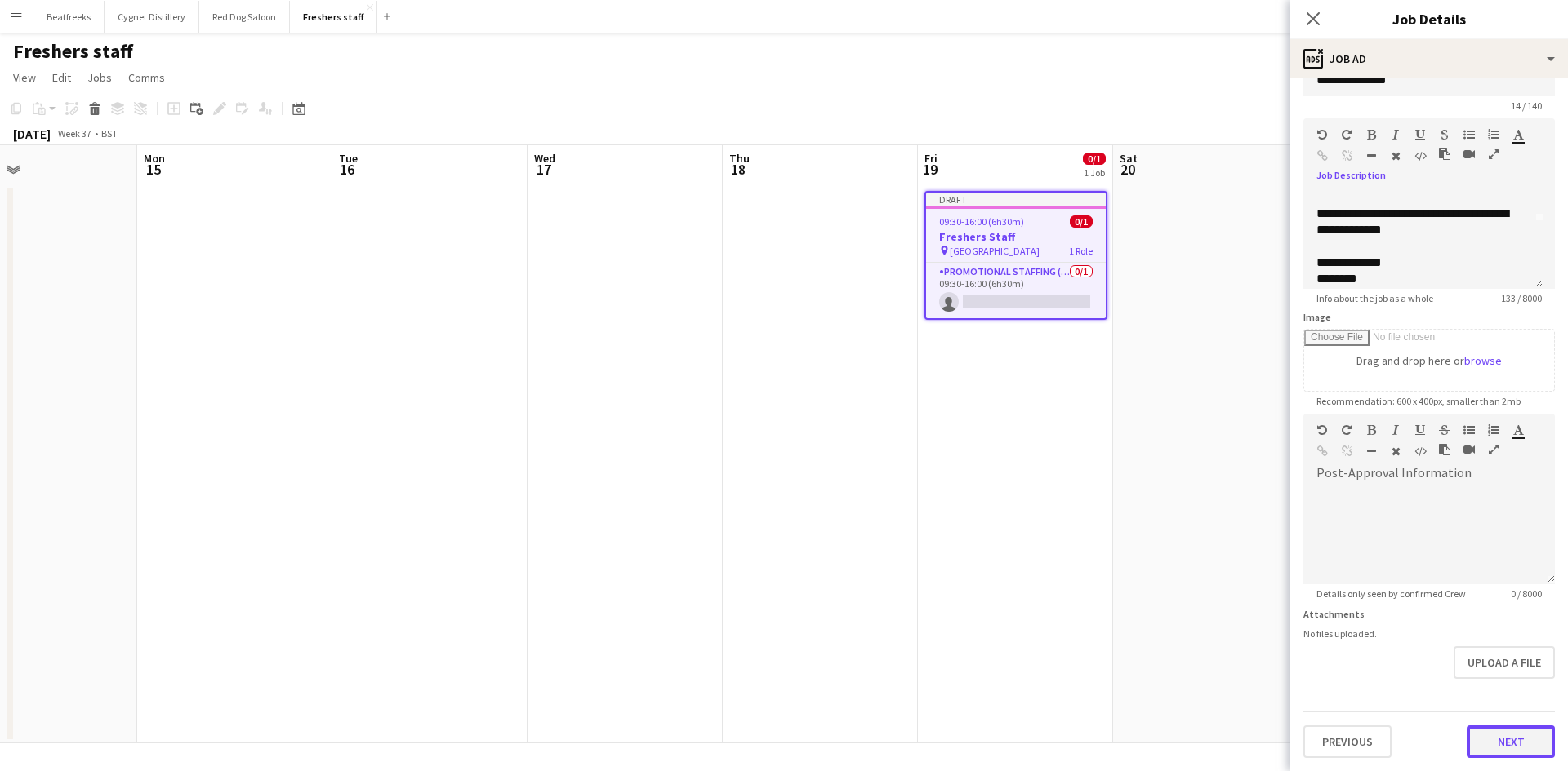
click at [1492, 750] on button "Next" at bounding box center [1511, 741] width 88 height 32
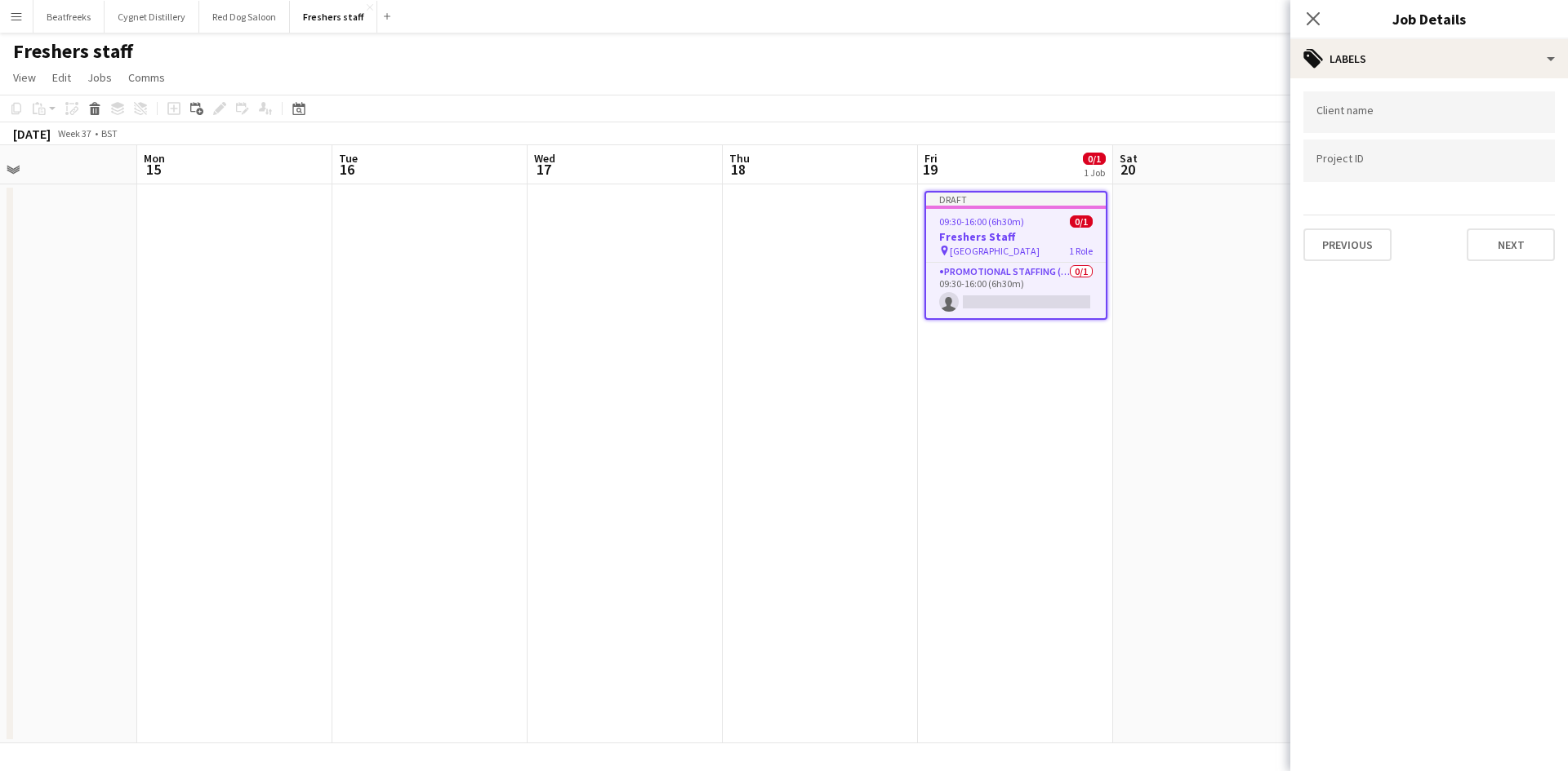
scroll to position [0, 0]
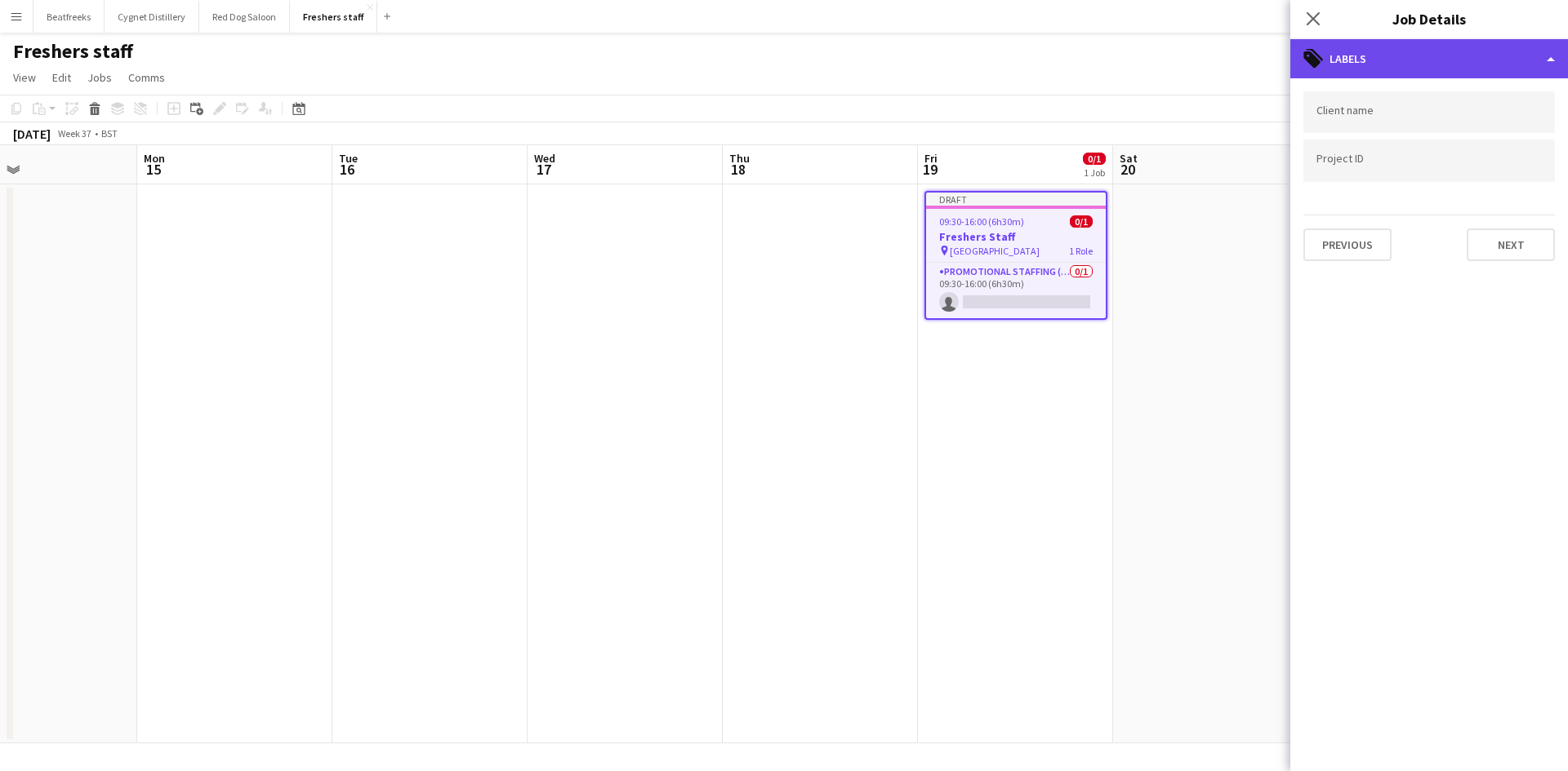
click at [1405, 66] on div "tags-double Labels" at bounding box center [1428, 59] width 277 height 39
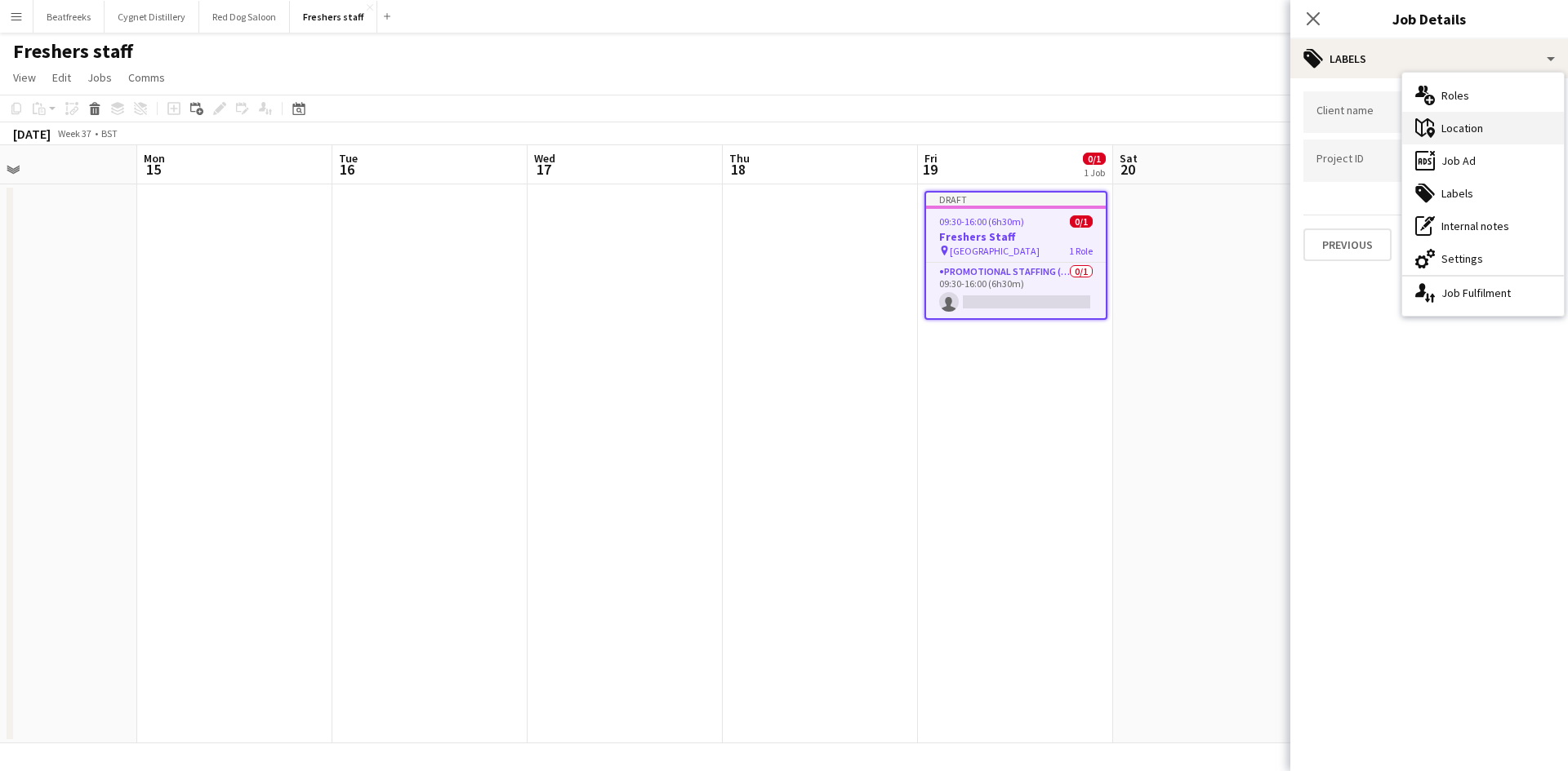
click at [1440, 132] on div "maps-pin-1 Location" at bounding box center [1483, 128] width 162 height 32
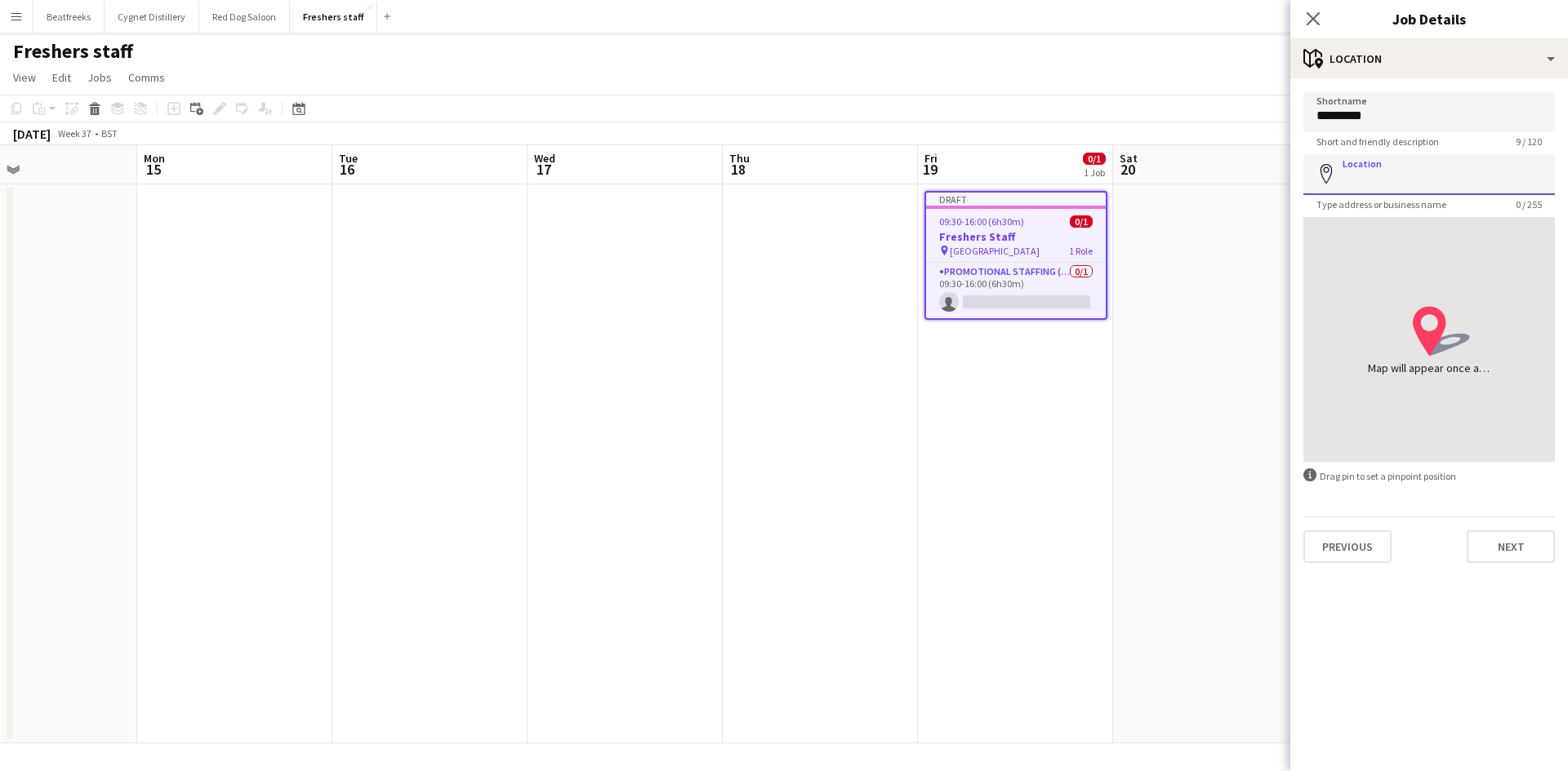
click at [1387, 171] on input "Location" at bounding box center [1429, 174] width 251 height 40
click at [1506, 543] on button "Next" at bounding box center [1511, 547] width 88 height 32
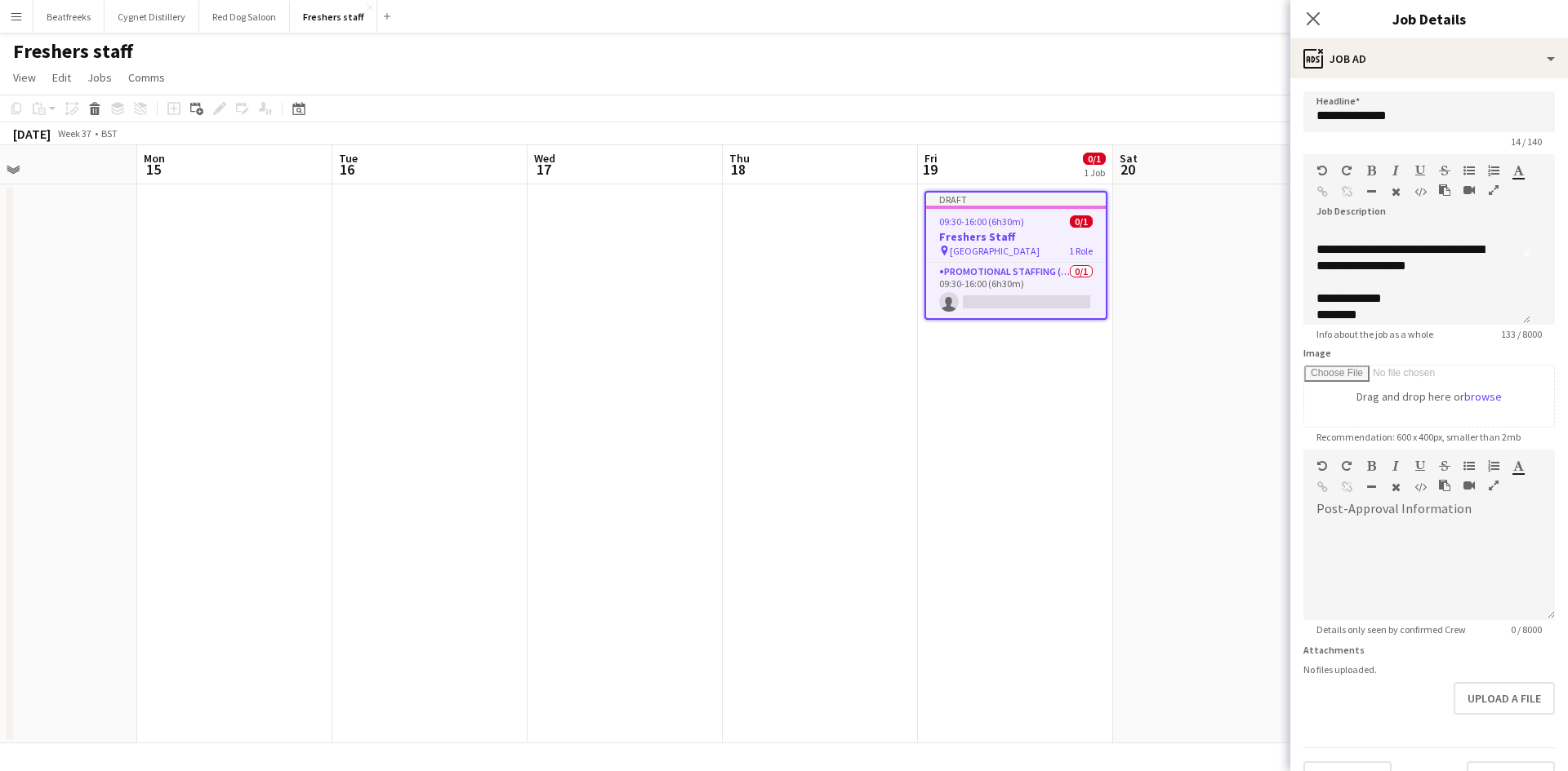
scroll to position [51, 0]
click at [1389, 569] on div at bounding box center [1429, 571] width 251 height 98
click at [1449, 544] on div at bounding box center [1429, 571] width 251 height 98
paste div
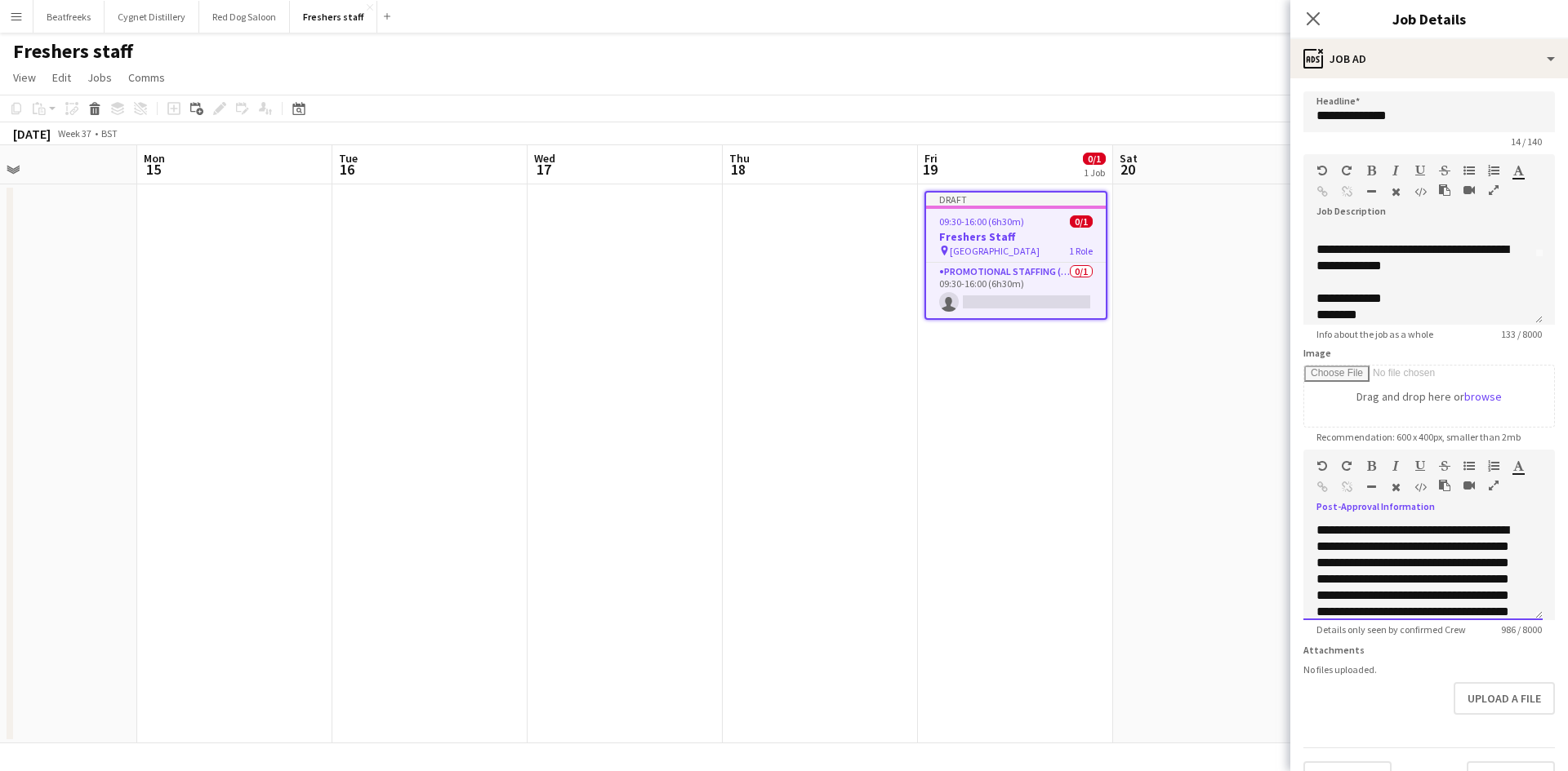
scroll to position [48, 0]
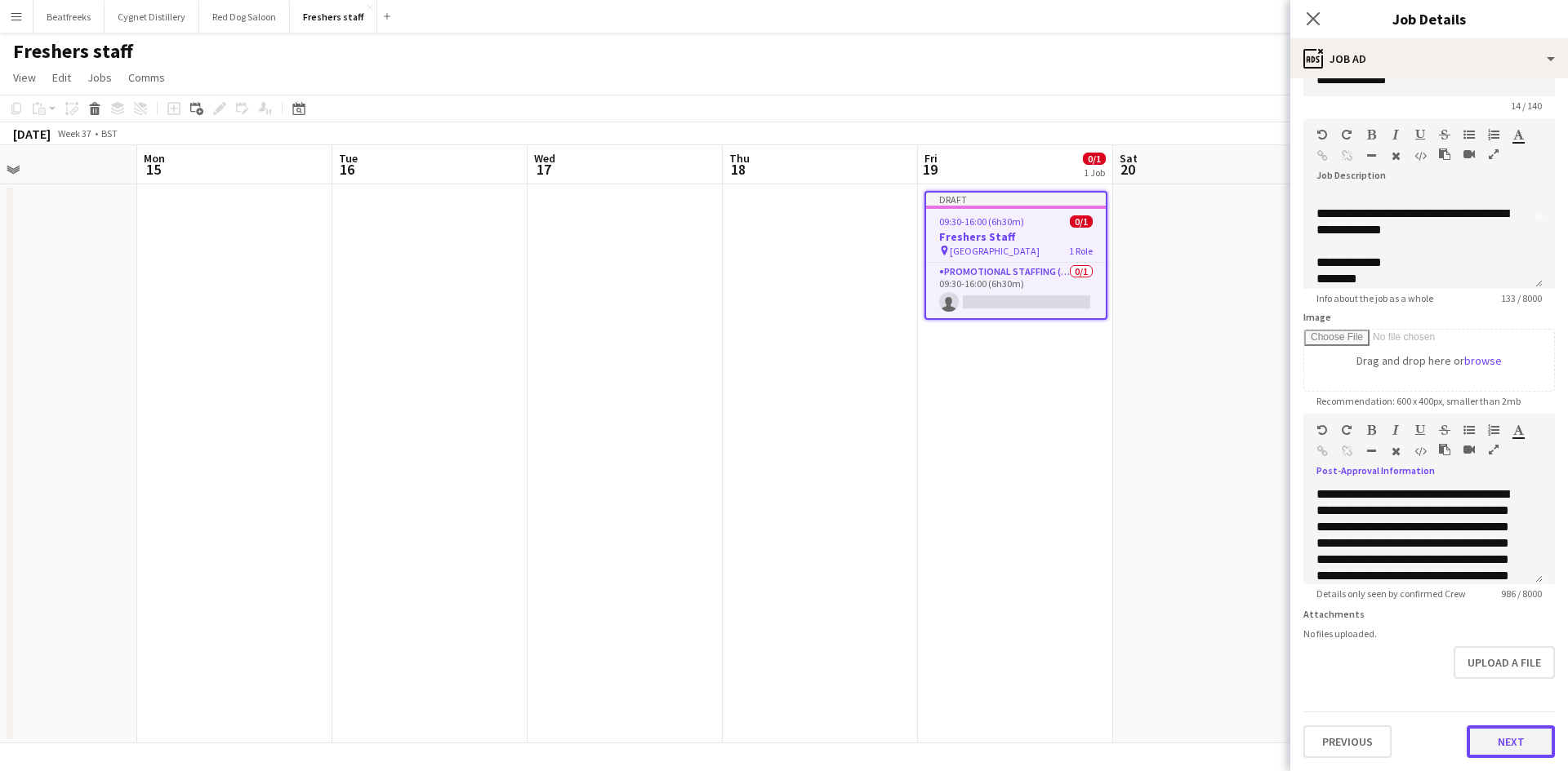
click at [1495, 743] on button "Next" at bounding box center [1511, 741] width 88 height 32
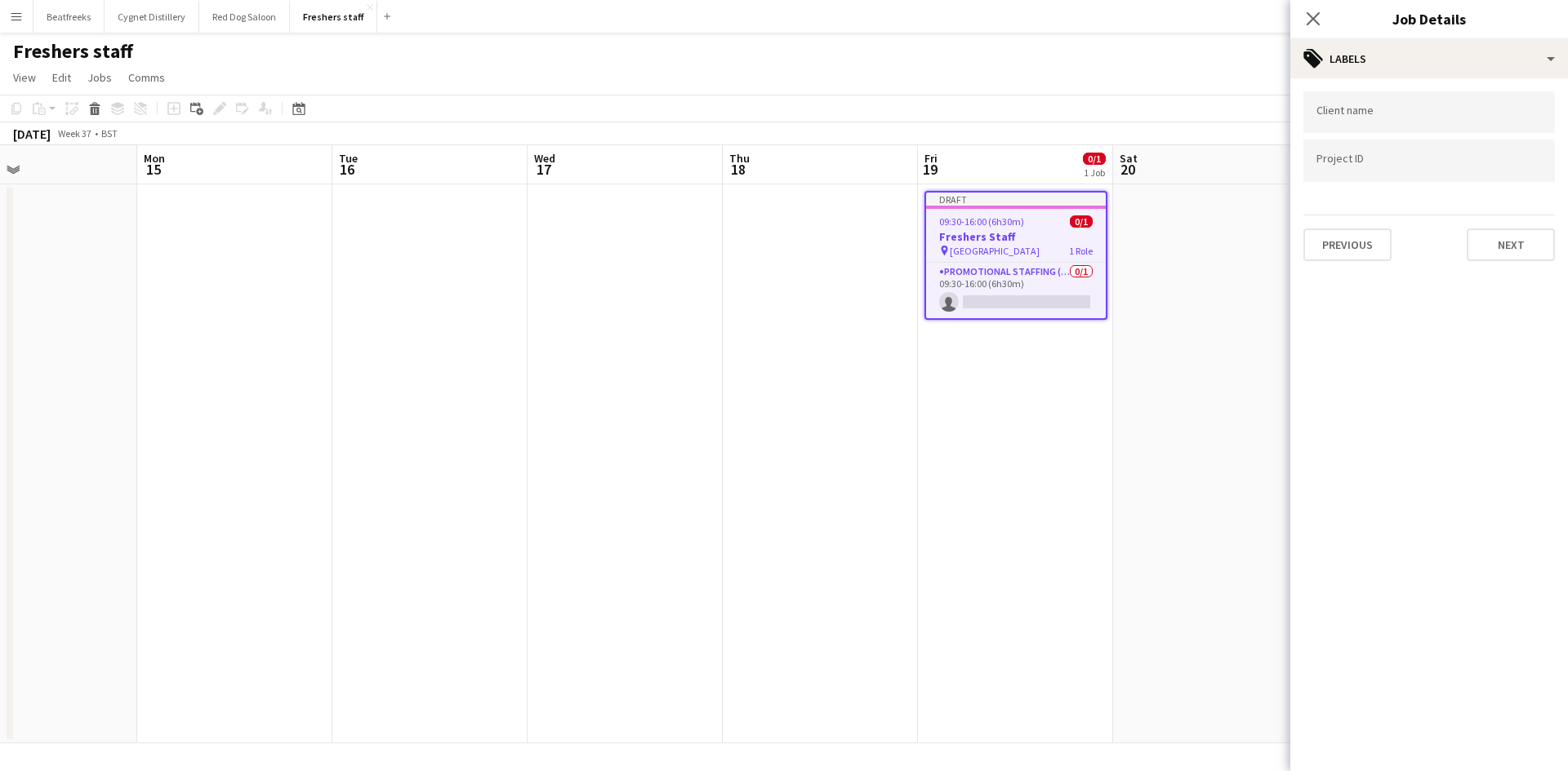
scroll to position [0, 0]
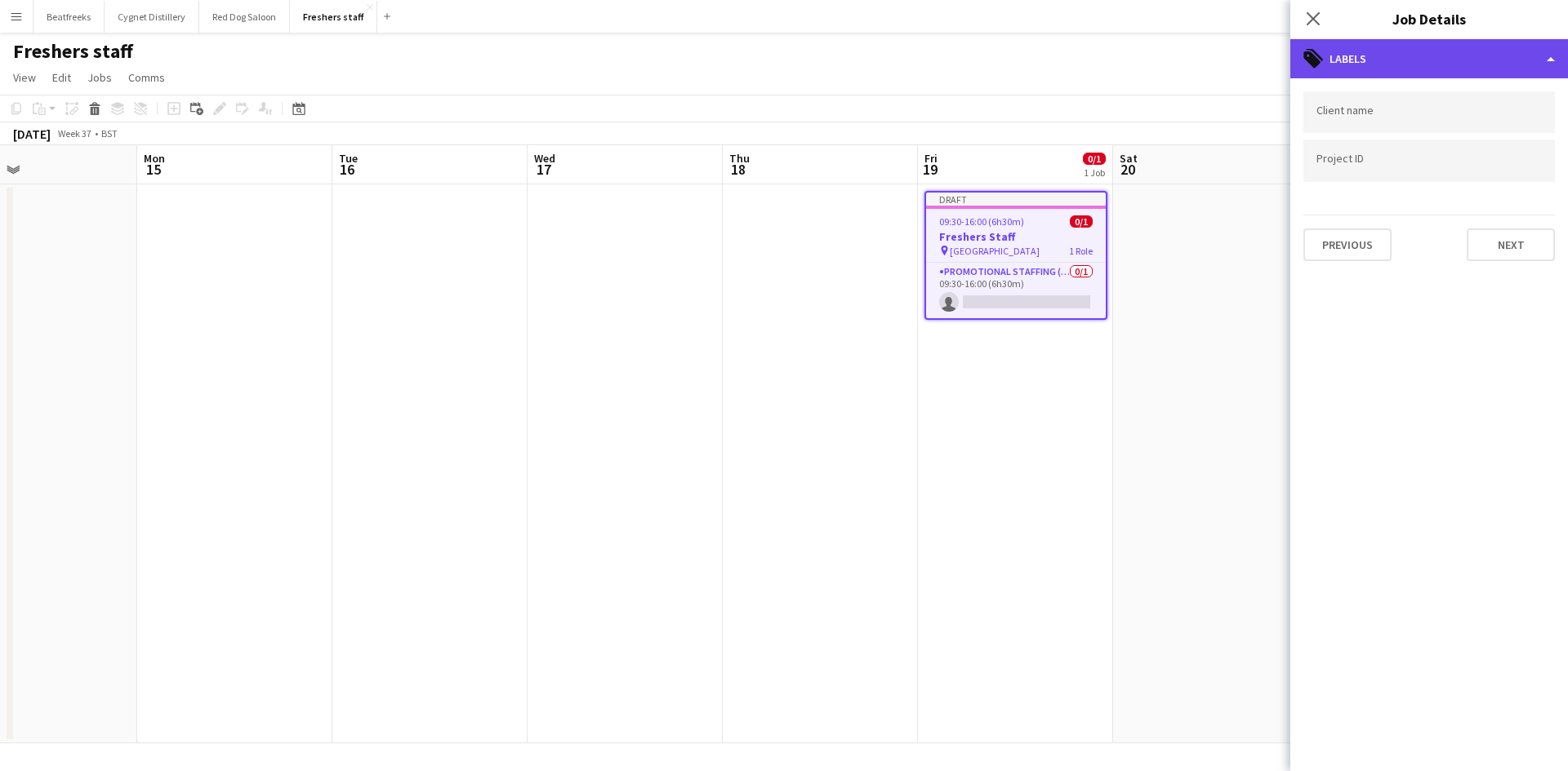
click at [1437, 60] on div "tags-double Labels" at bounding box center [1428, 59] width 277 height 39
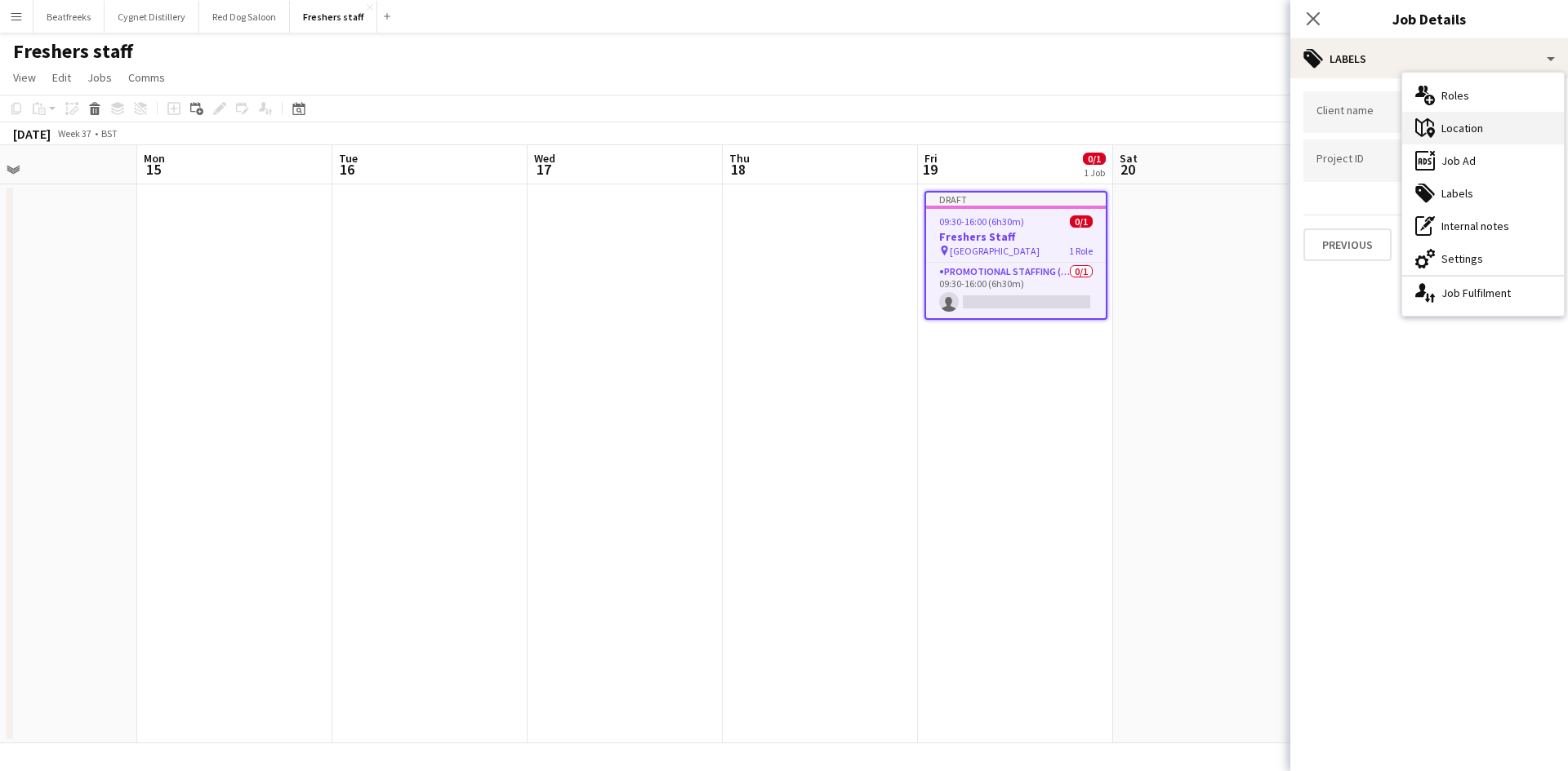
click at [1459, 133] on div "maps-pin-1 Location" at bounding box center [1483, 128] width 162 height 32
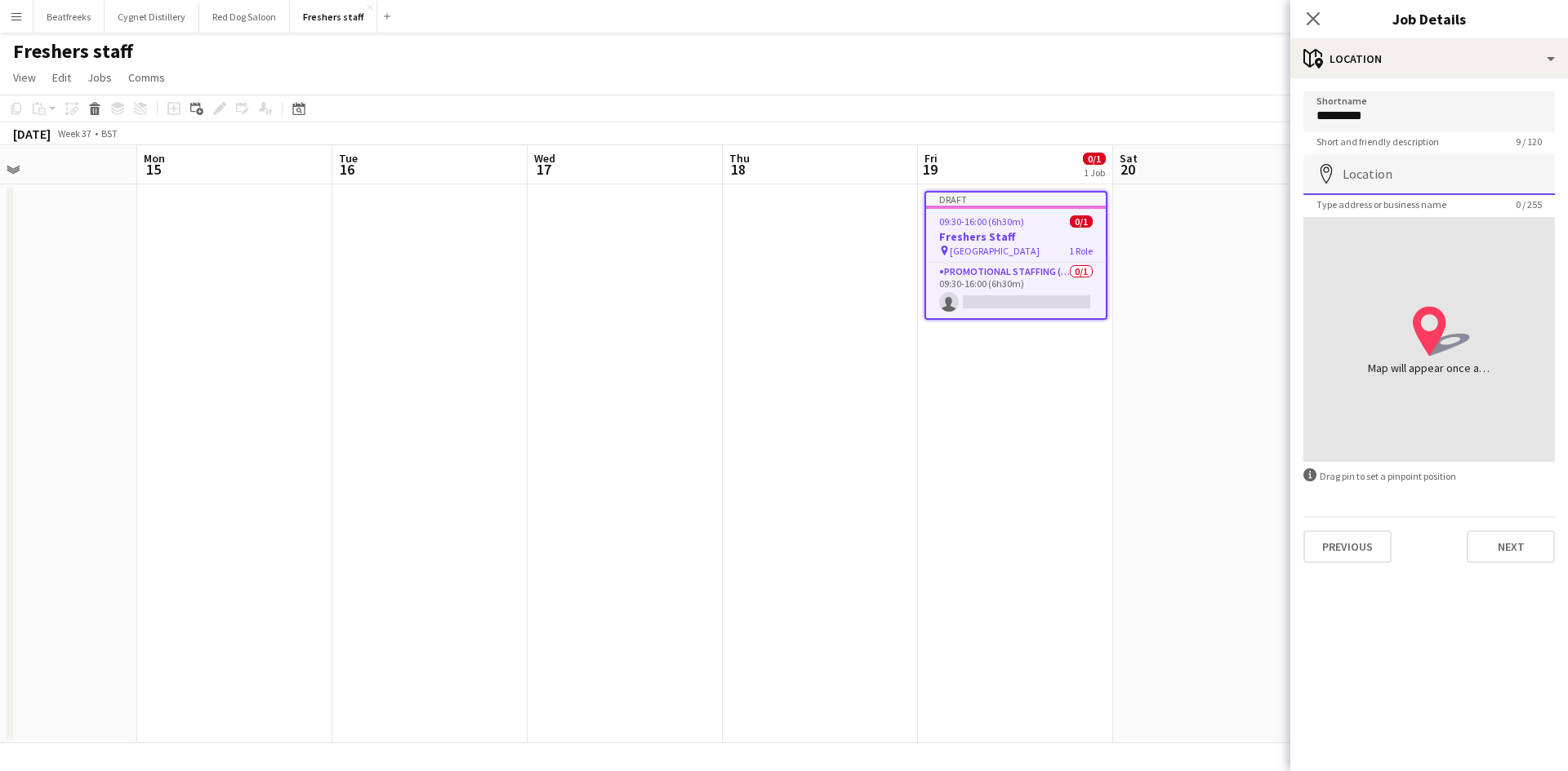
click at [1400, 171] on input "Location" at bounding box center [1429, 174] width 251 height 40
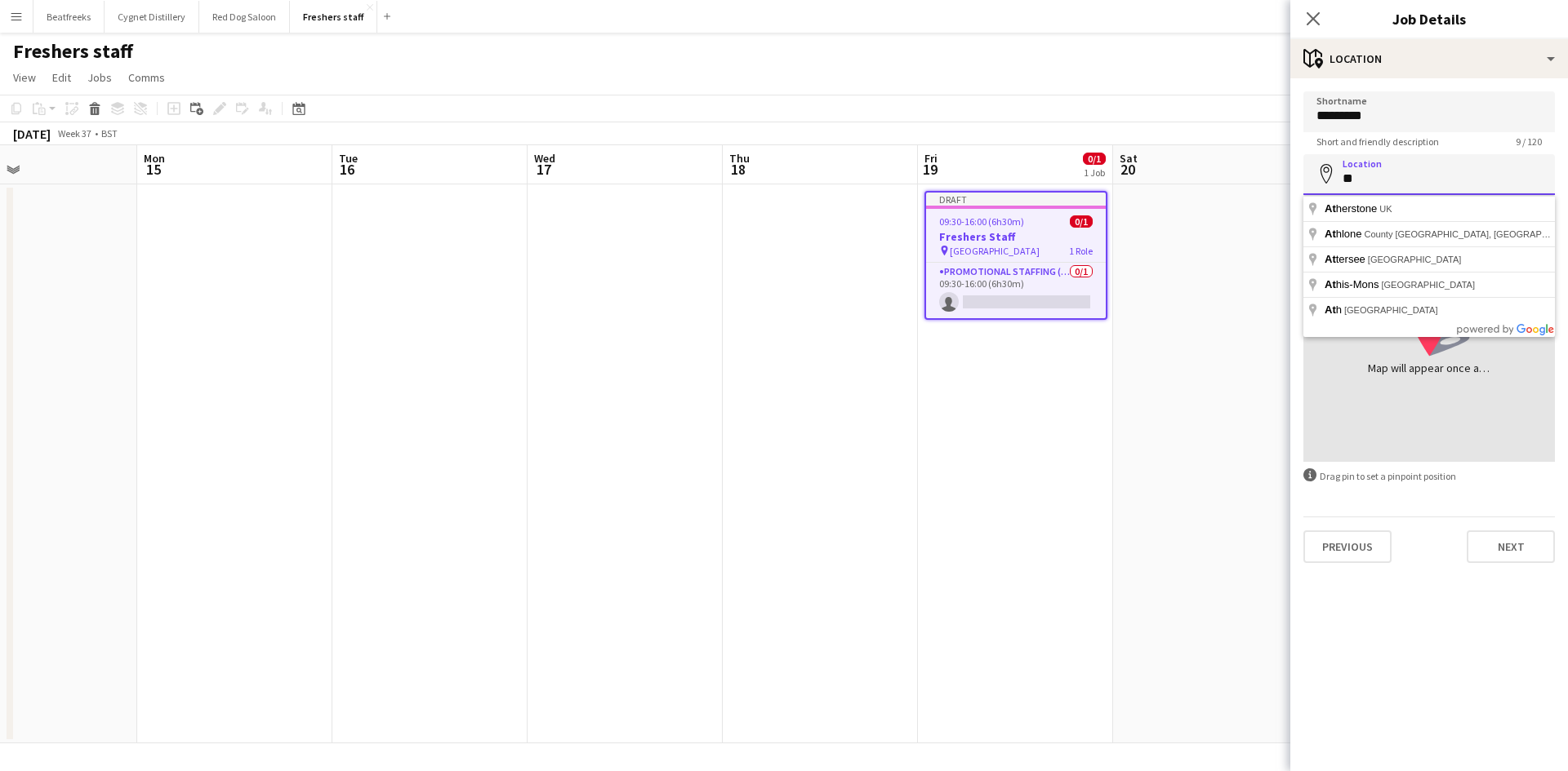
type input "*"
type input "**********"
drag, startPoint x: 1494, startPoint y: 184, endPoint x: 1160, endPoint y: 191, distance: 334.1
click at [1160, 191] on body "Menu Boards Boards Boards All jobs Status Workforce Workforce My Workforce Recr…" at bounding box center [784, 385] width 1568 height 771
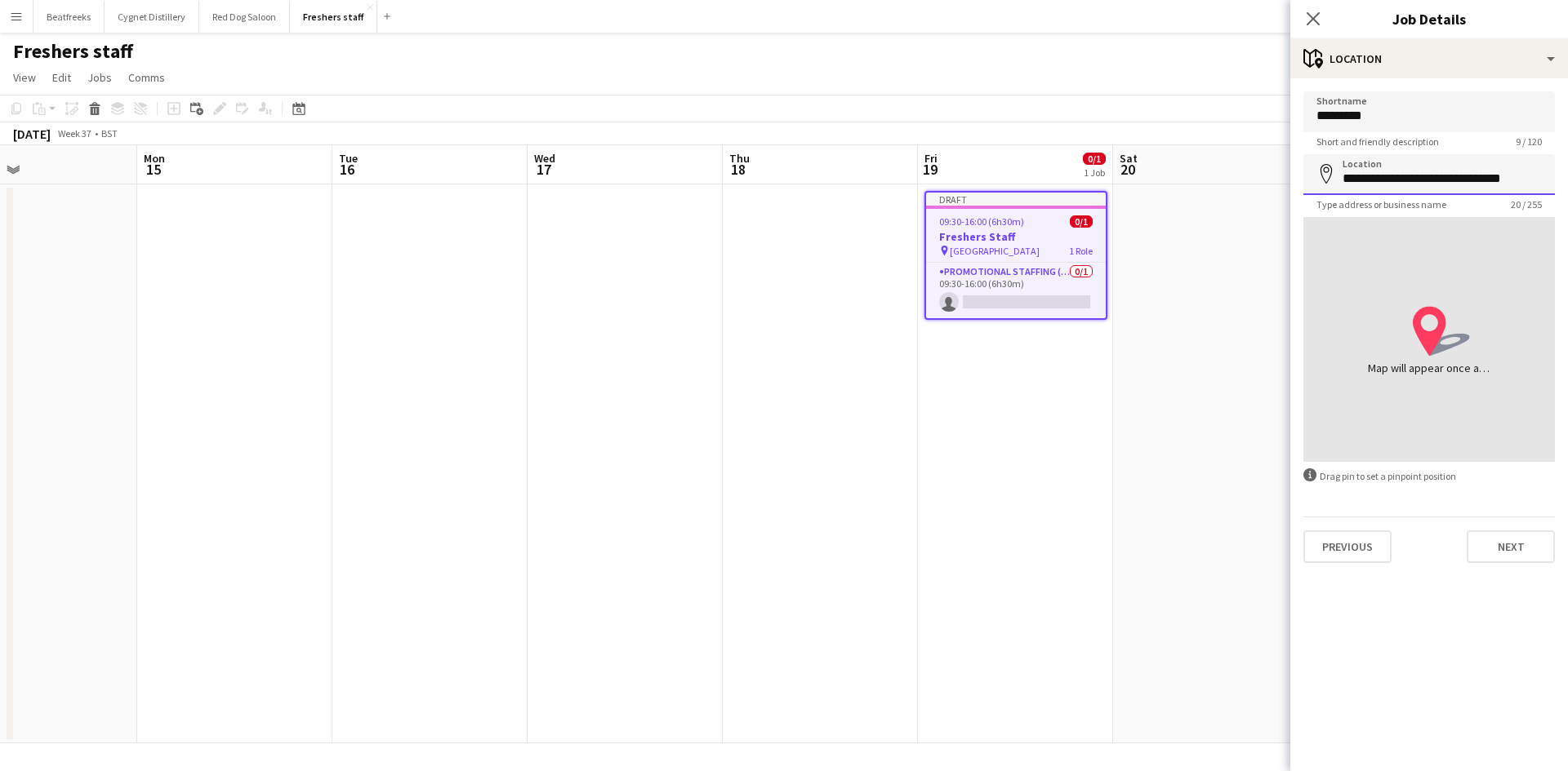
click at [1441, 181] on input "**********" at bounding box center [1429, 174] width 251 height 40
drag, startPoint x: 1441, startPoint y: 181, endPoint x: 1564, endPoint y: 184, distance: 123.0
click at [1564, 184] on form "**********" at bounding box center [1428, 327] width 277 height 471
click at [1476, 188] on input "**********" at bounding box center [1429, 174] width 251 height 40
drag, startPoint x: 1546, startPoint y: 175, endPoint x: 1061, endPoint y: 229, distance: 488.0
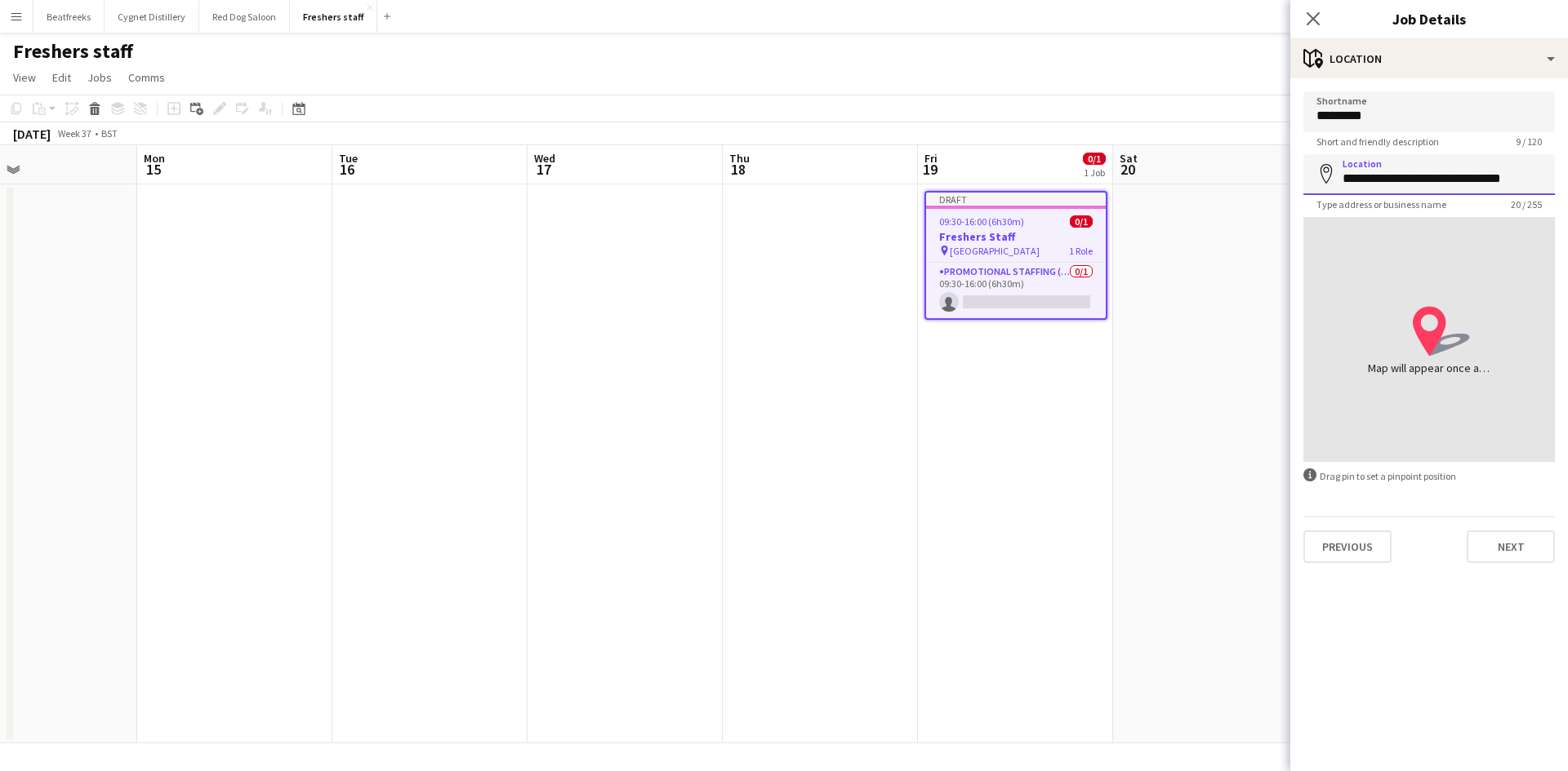
click at [1061, 229] on body "Menu Boards Boards Boards All jobs Status Workforce Workforce My Workforce Recr…" at bounding box center [784, 385] width 1568 height 771
paste input
type input "**********"
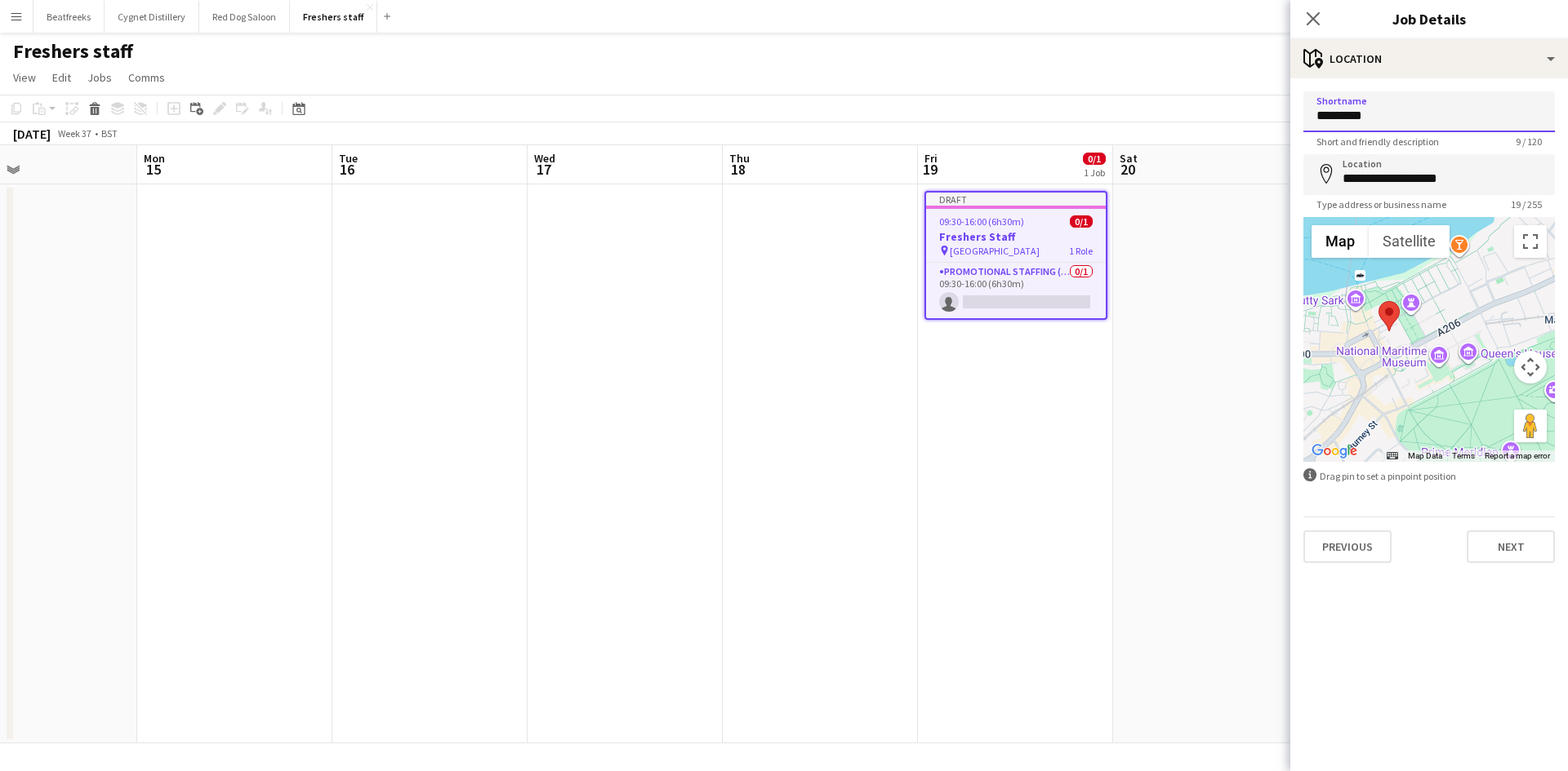
drag, startPoint x: 1388, startPoint y: 121, endPoint x: 1238, endPoint y: 138, distance: 151.0
click at [1238, 138] on body "Menu Boards Boards Boards All jobs Status Workforce Workforce My Workforce Recr…" at bounding box center [784, 385] width 1568 height 771
type input "*"
type input "**********"
click at [1490, 545] on button "Next" at bounding box center [1511, 547] width 88 height 32
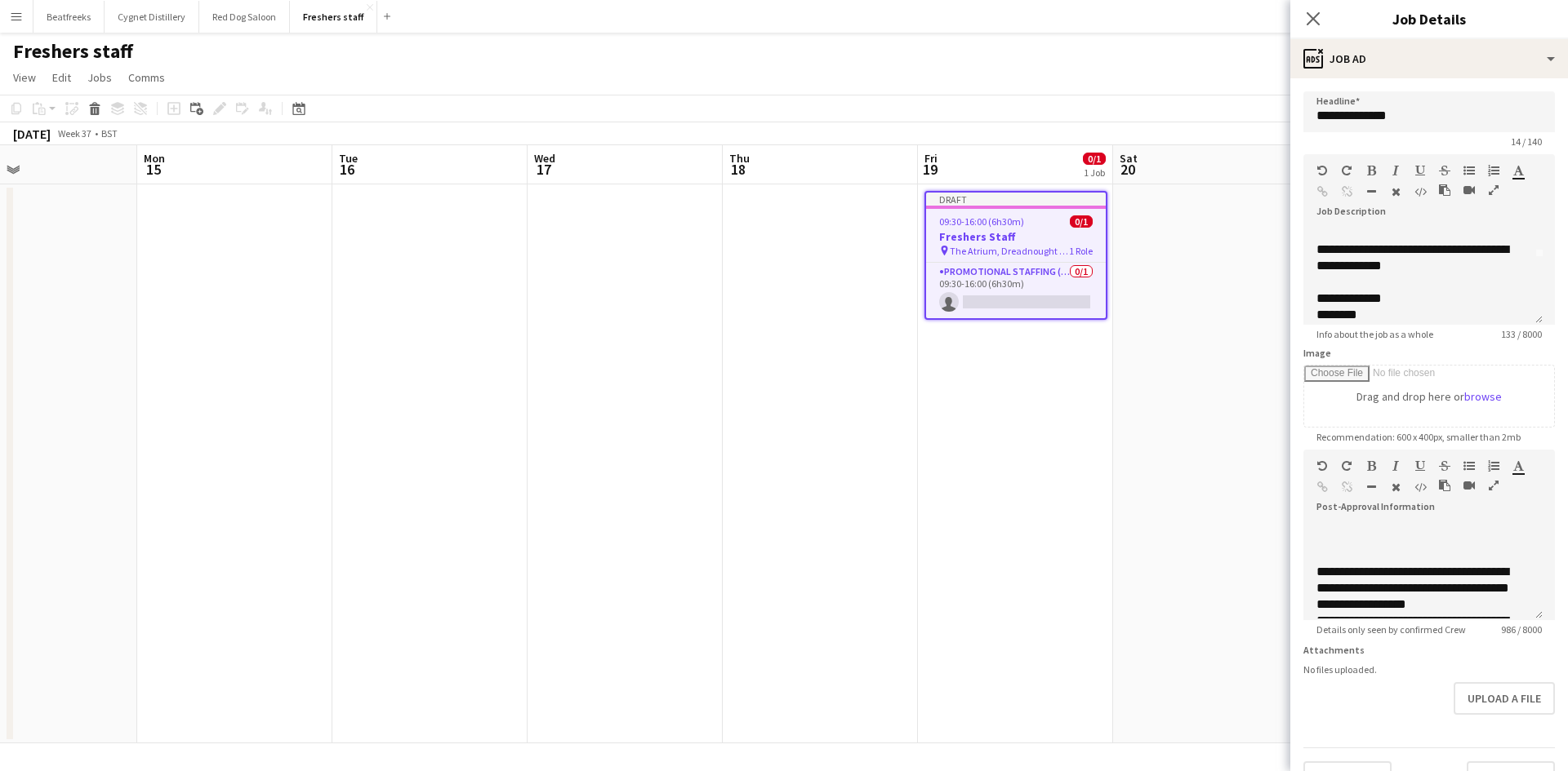
scroll to position [503, 0]
click at [1432, 654] on form "**********" at bounding box center [1428, 442] width 277 height 703
drag, startPoint x: 1432, startPoint y: 654, endPoint x: 1422, endPoint y: 345, distance: 309.2
click at [1401, 480] on form "**********" at bounding box center [1428, 442] width 277 height 703
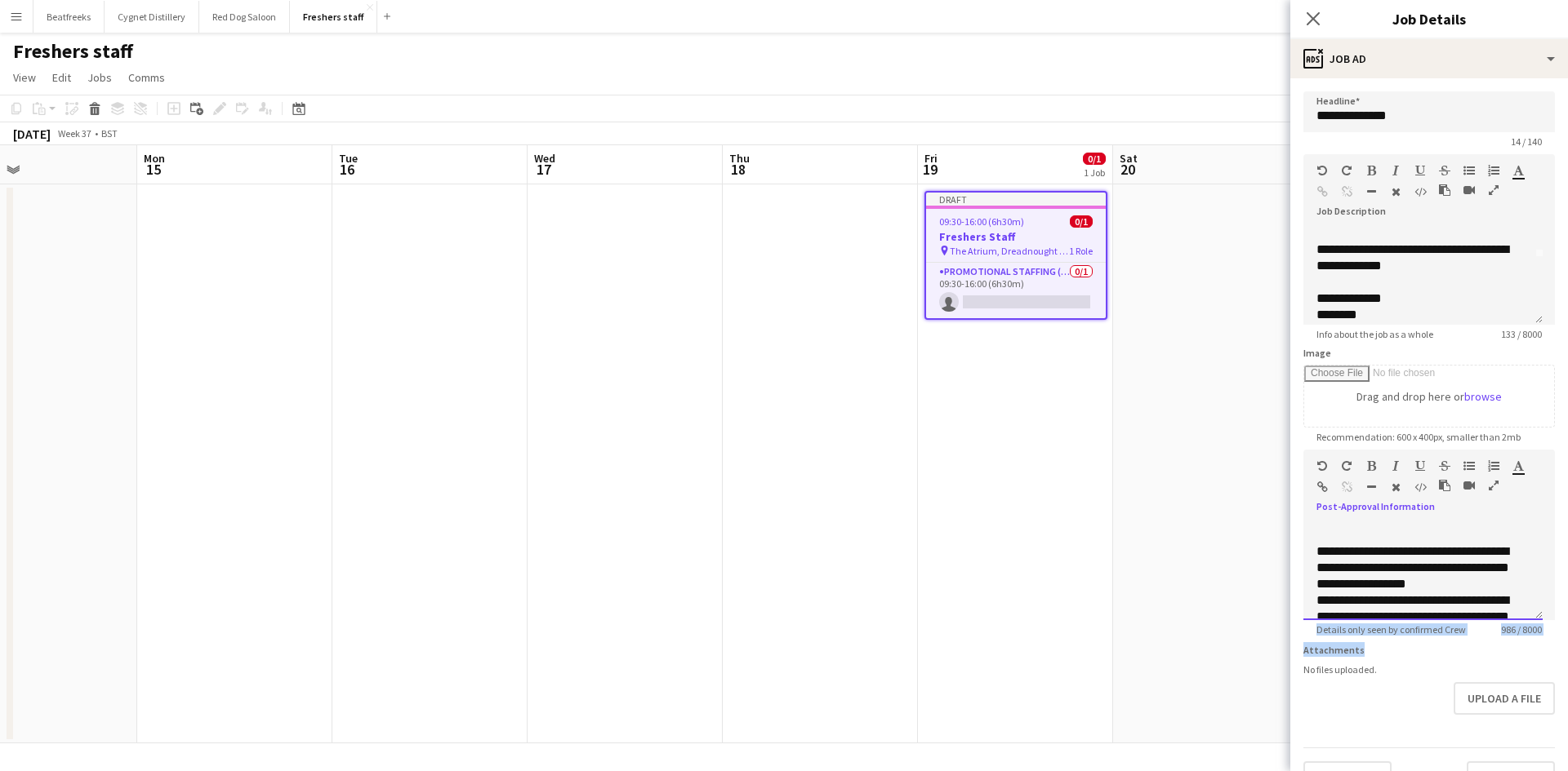
scroll to position [48, 0]
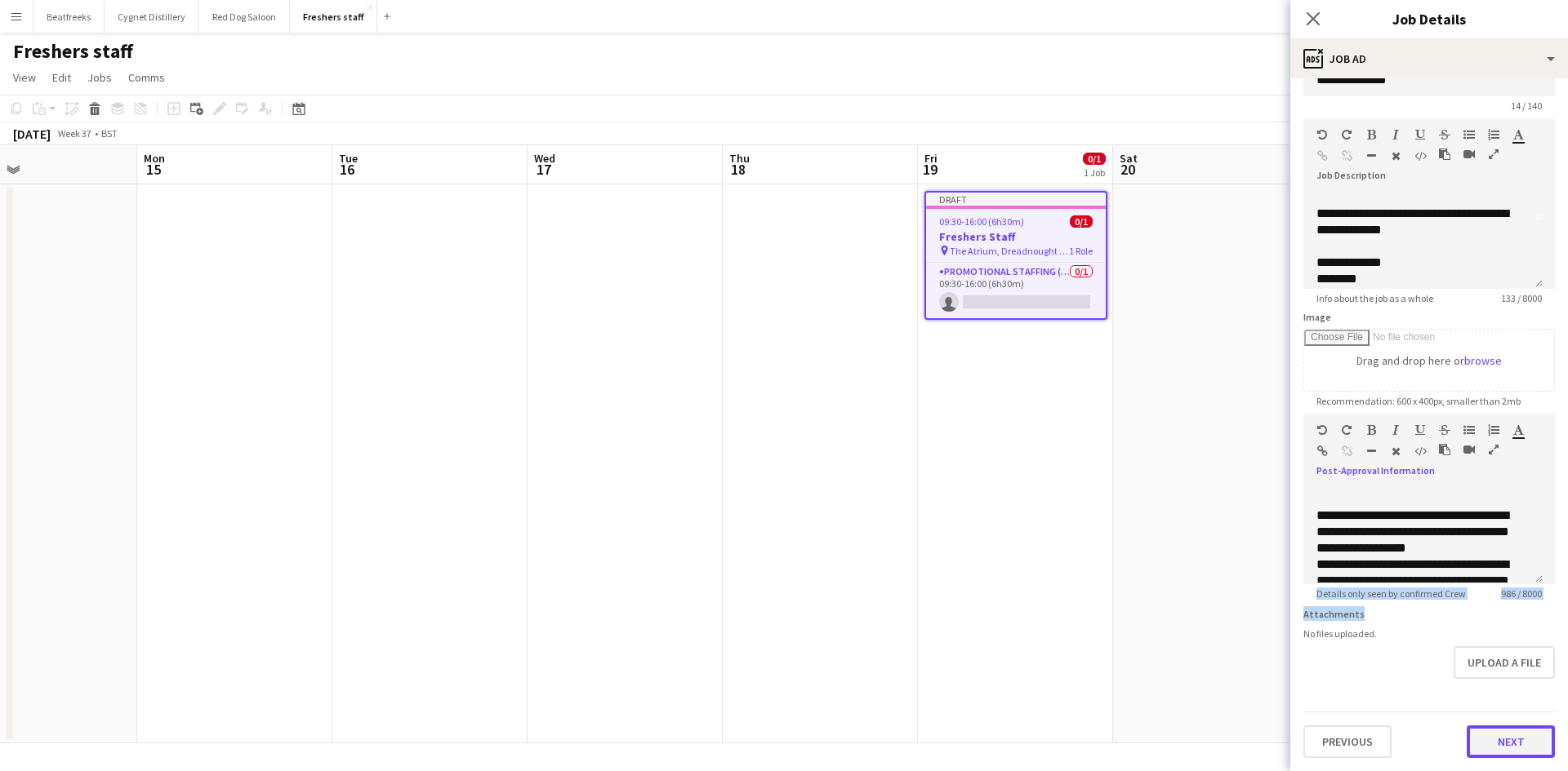
click at [1477, 744] on button "Next" at bounding box center [1511, 741] width 88 height 32
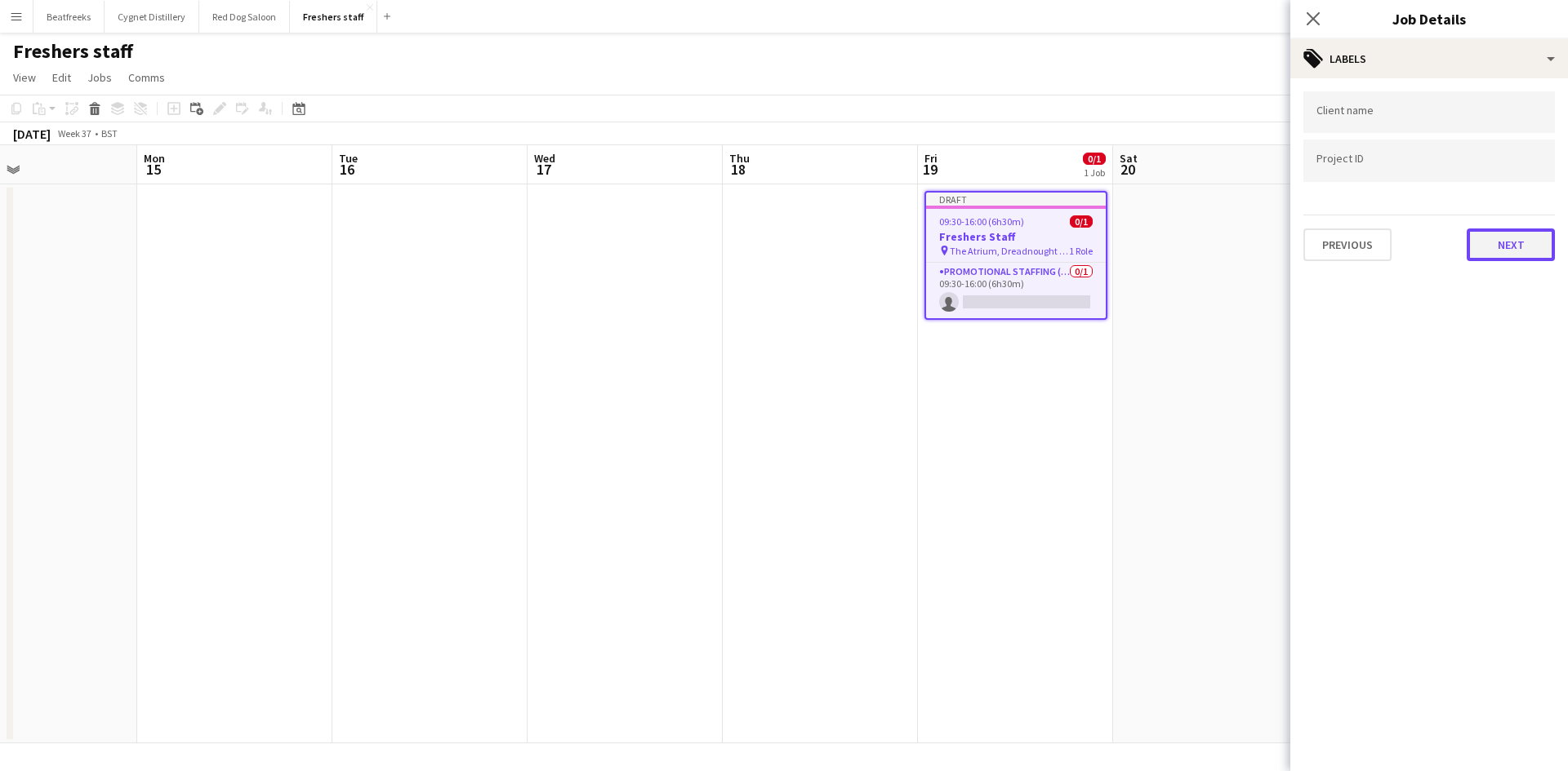
click at [1505, 248] on button "Next" at bounding box center [1511, 245] width 88 height 32
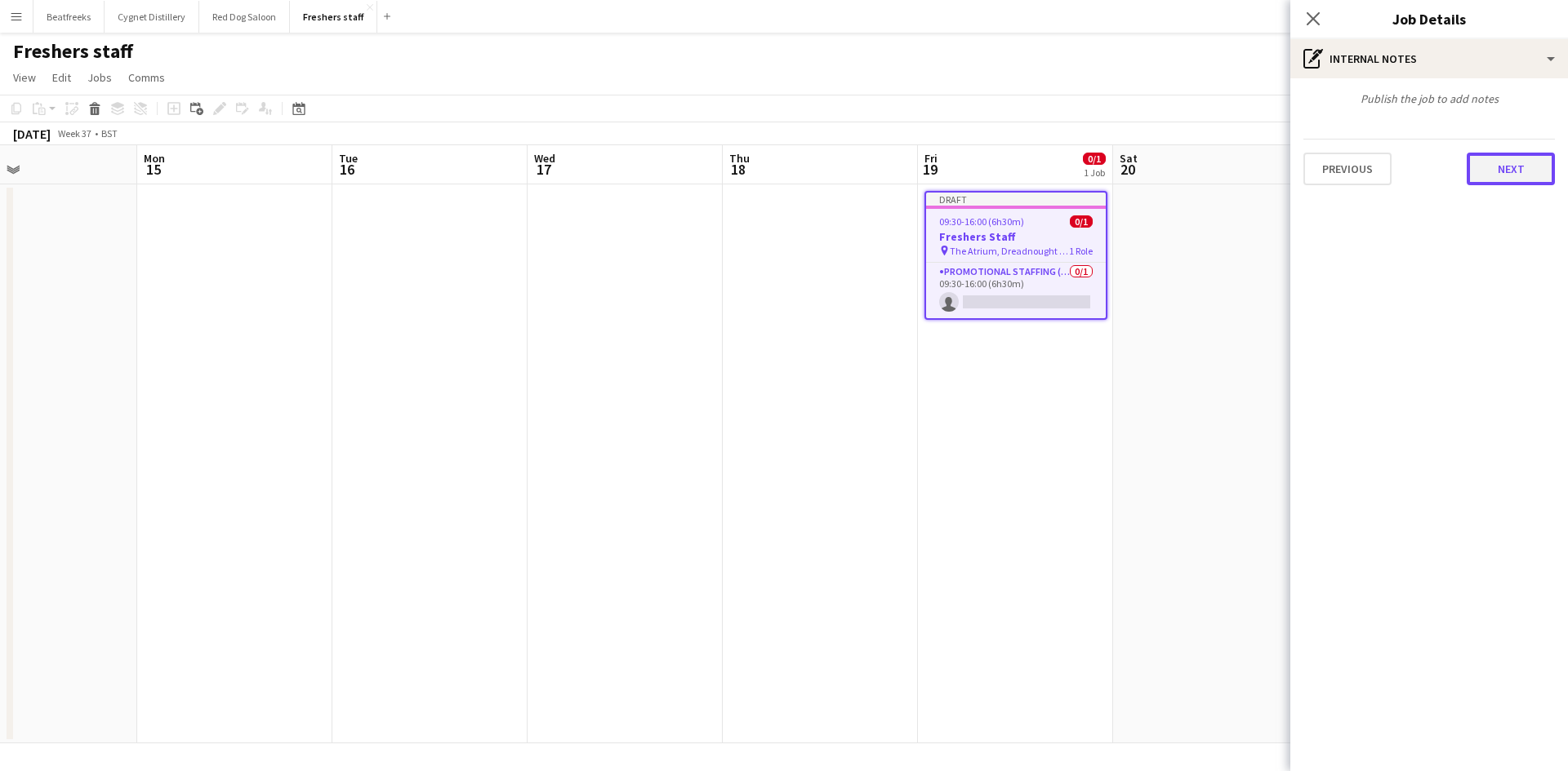
click at [1504, 169] on button "Next" at bounding box center [1511, 169] width 88 height 32
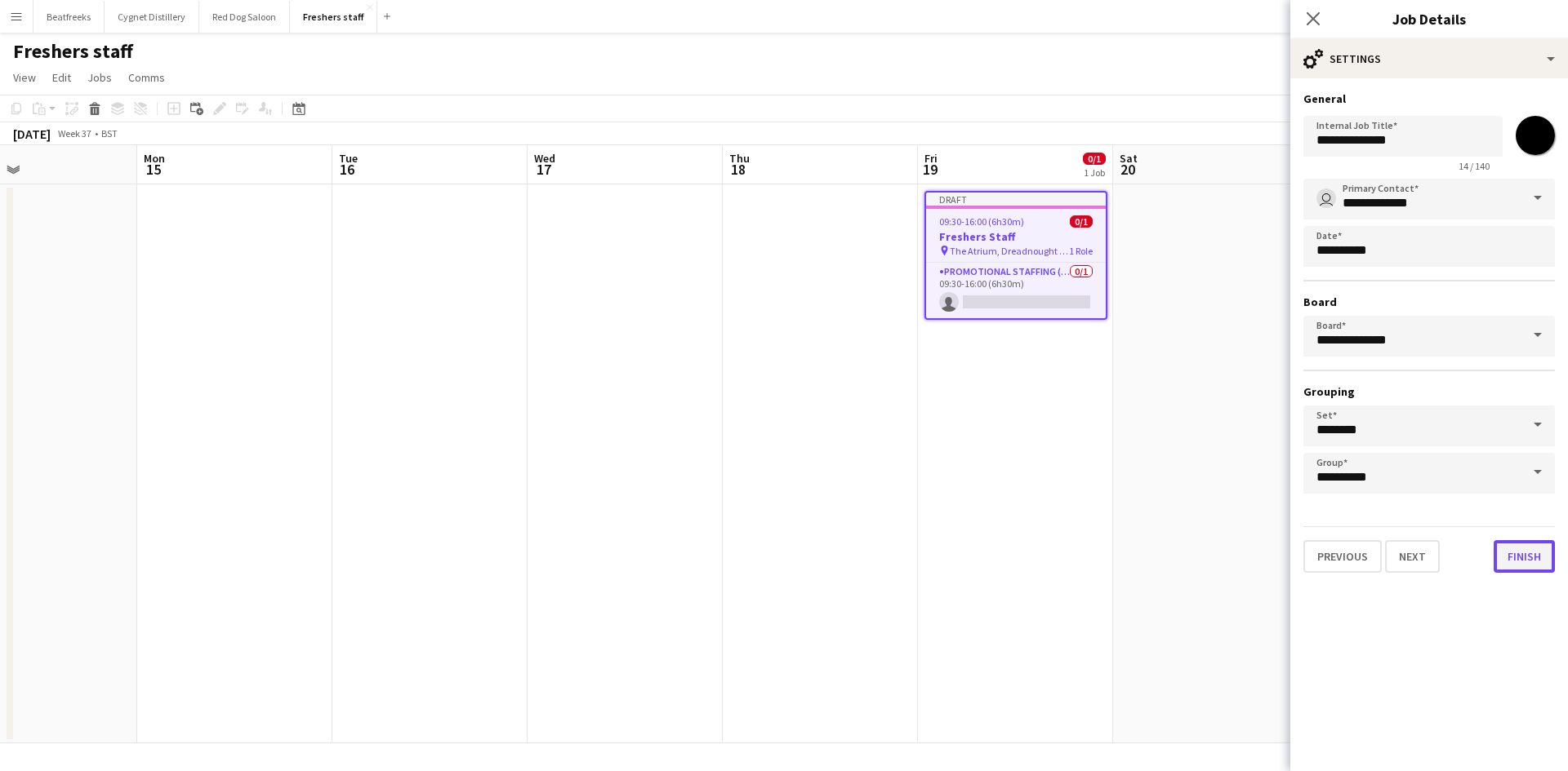
click at [1529, 560] on button "Finish" at bounding box center [1524, 556] width 61 height 32
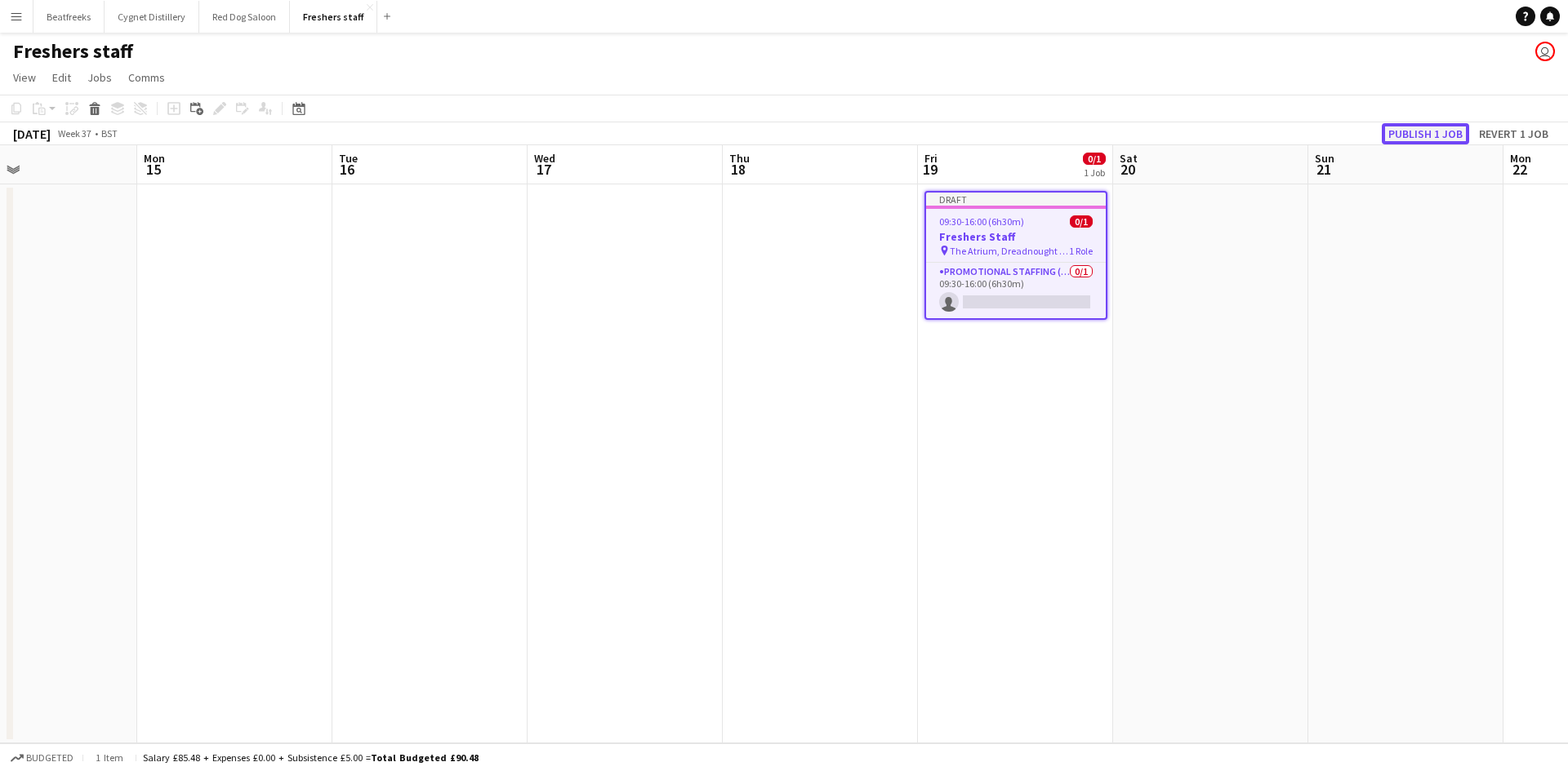
click at [1399, 128] on button "Publish 1 job" at bounding box center [1424, 134] width 87 height 22
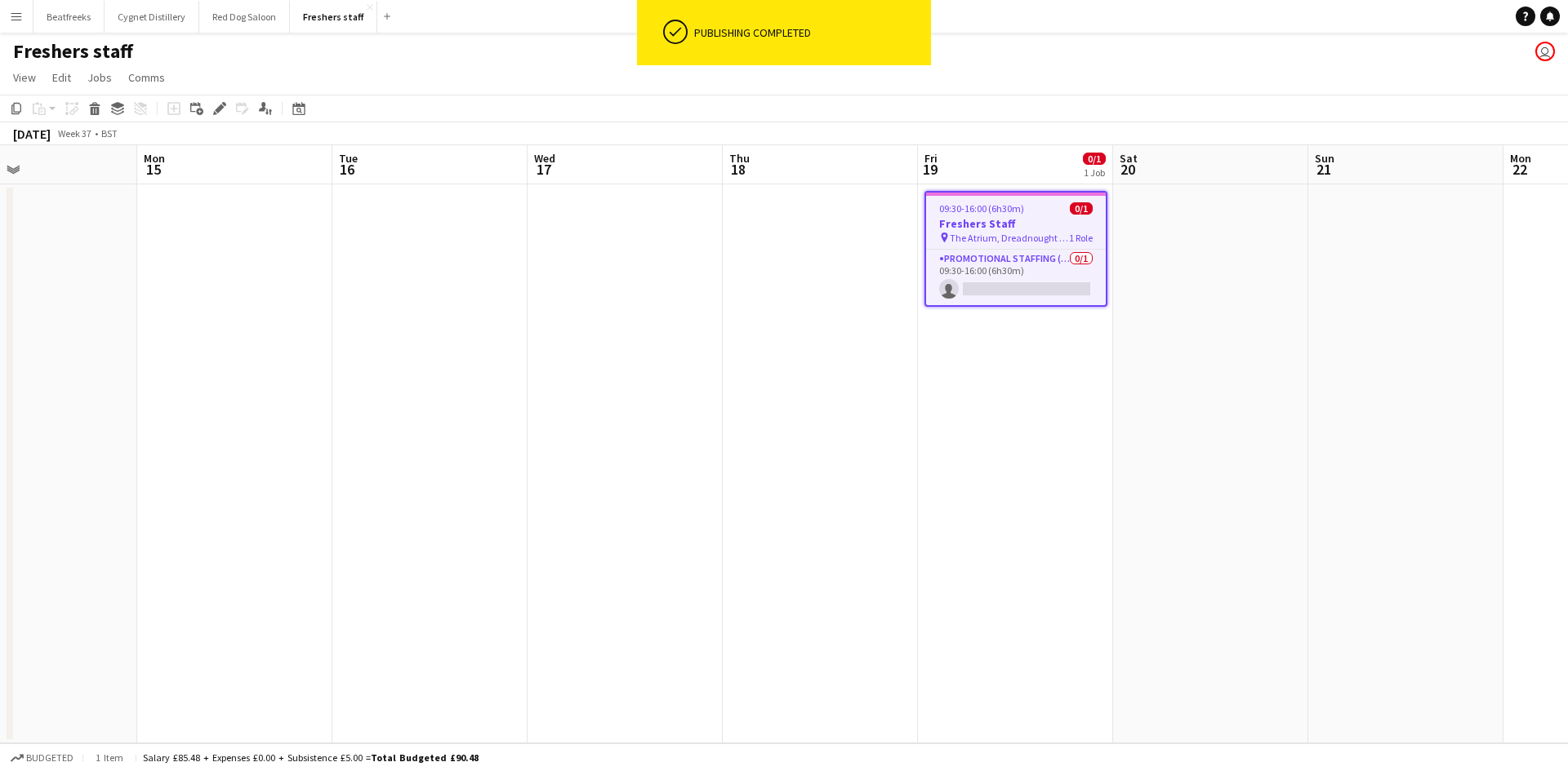
click at [1255, 367] on app-date-cell at bounding box center [1210, 463] width 195 height 559
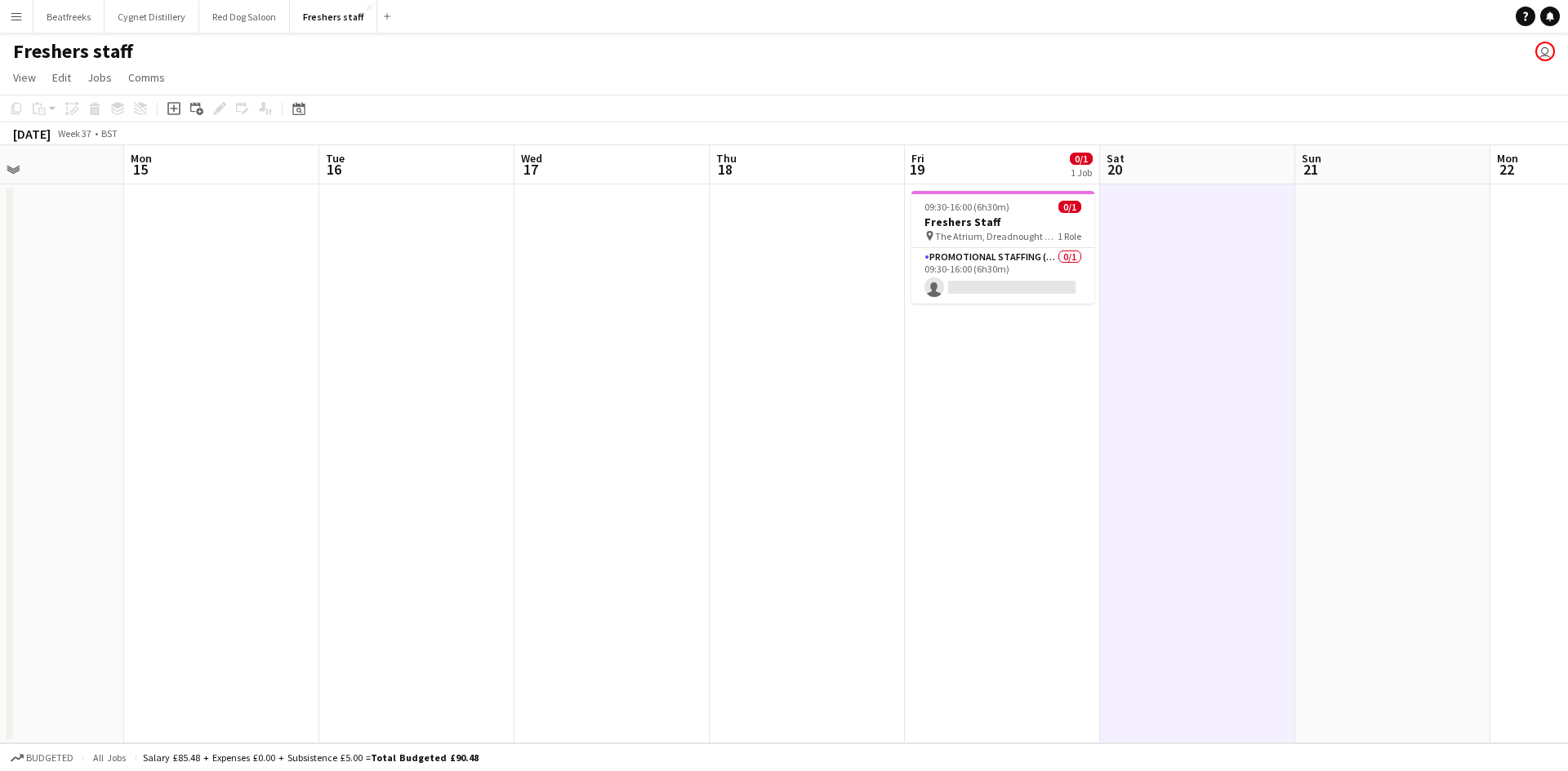
scroll to position [0, 462]
click at [1002, 223] on h3 "Freshers Staff" at bounding box center [1002, 222] width 183 height 14
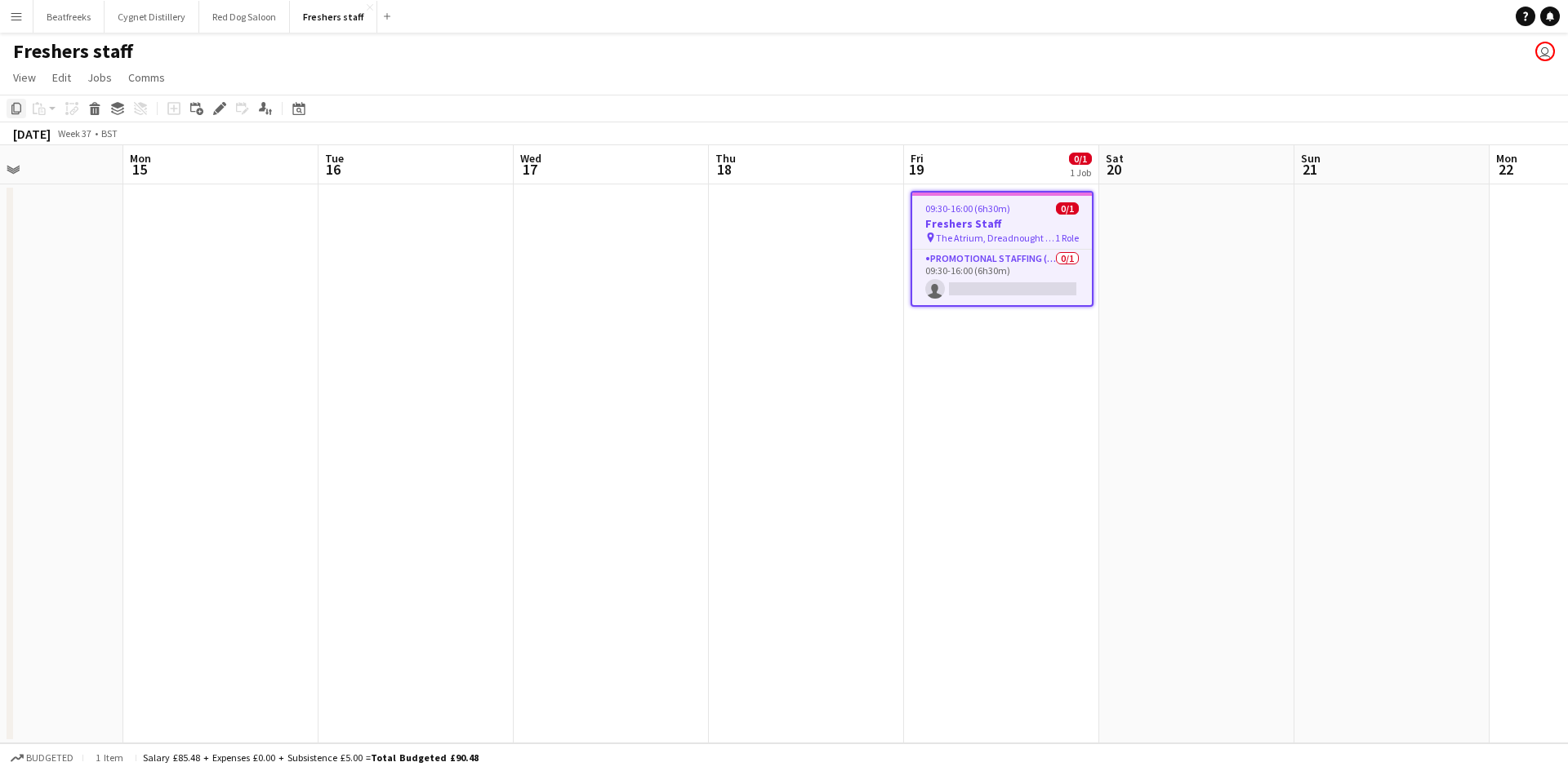
click at [20, 110] on icon "Copy" at bounding box center [16, 109] width 13 height 13
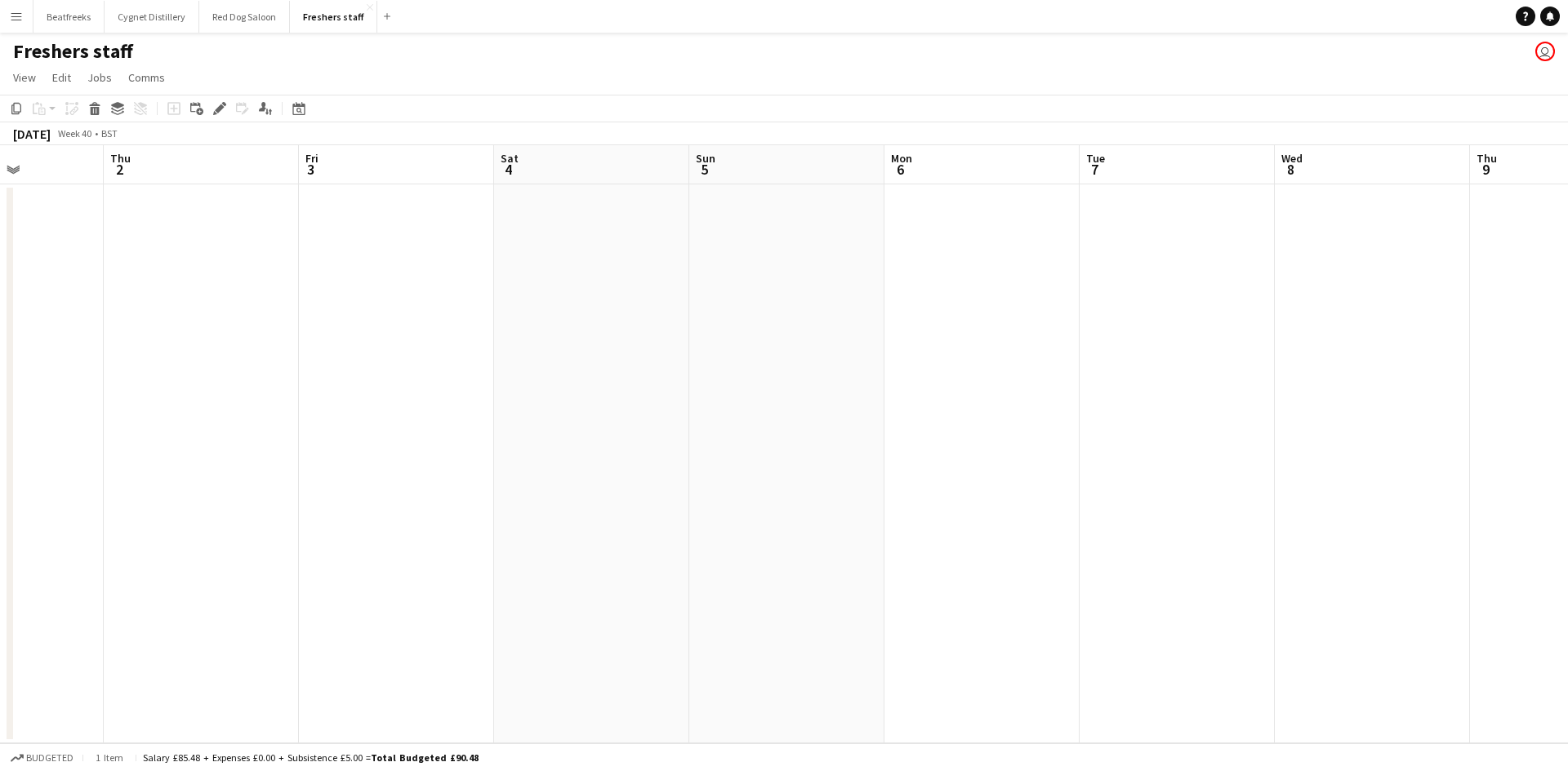
scroll to position [0, 482]
click at [1106, 211] on app-date-cell at bounding box center [1176, 463] width 195 height 559
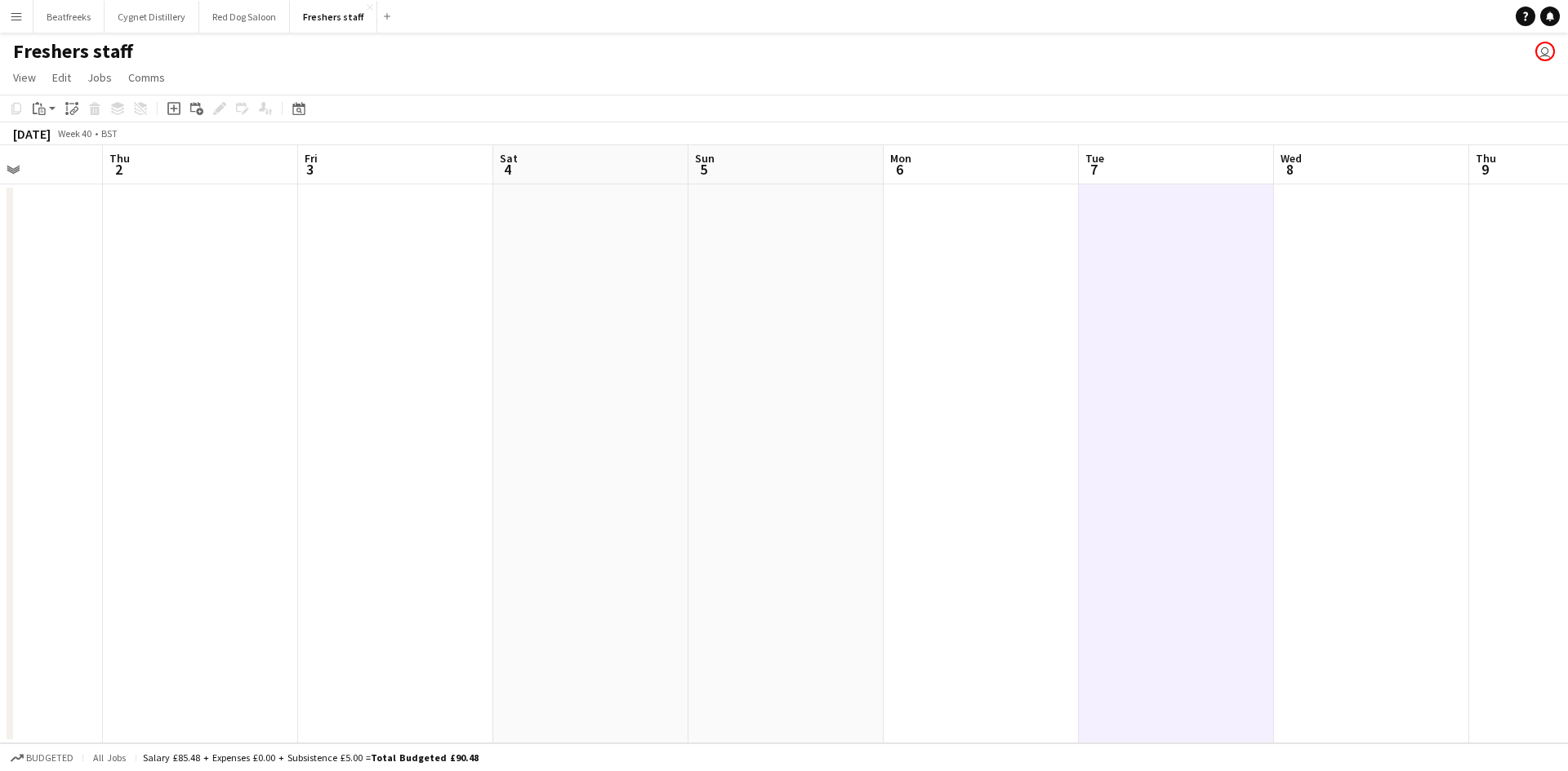
click at [1124, 306] on app-date-cell at bounding box center [1176, 463] width 195 height 559
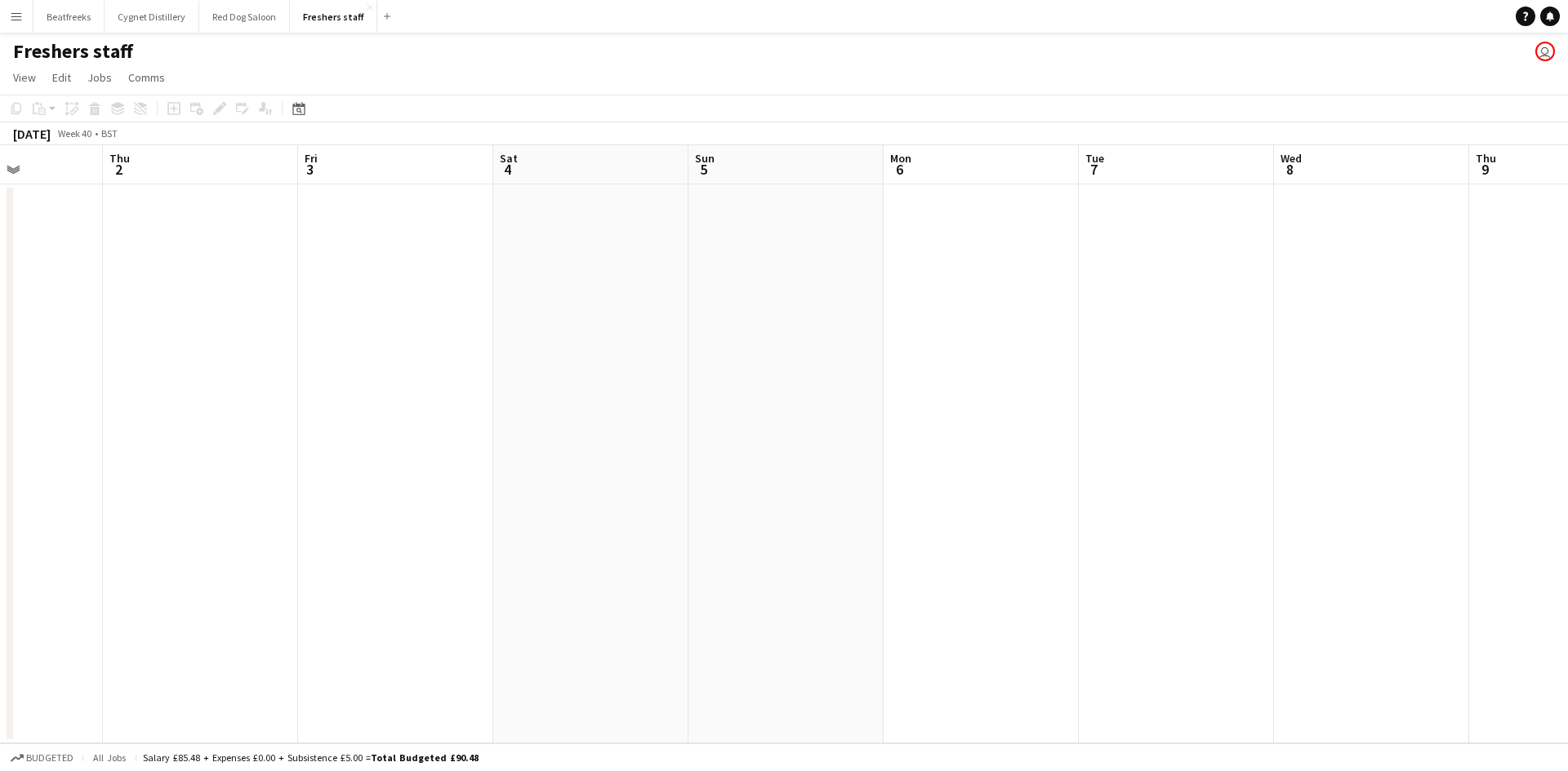
click at [1091, 184] on app-board-header-date "Tue 7" at bounding box center [1176, 165] width 195 height 39
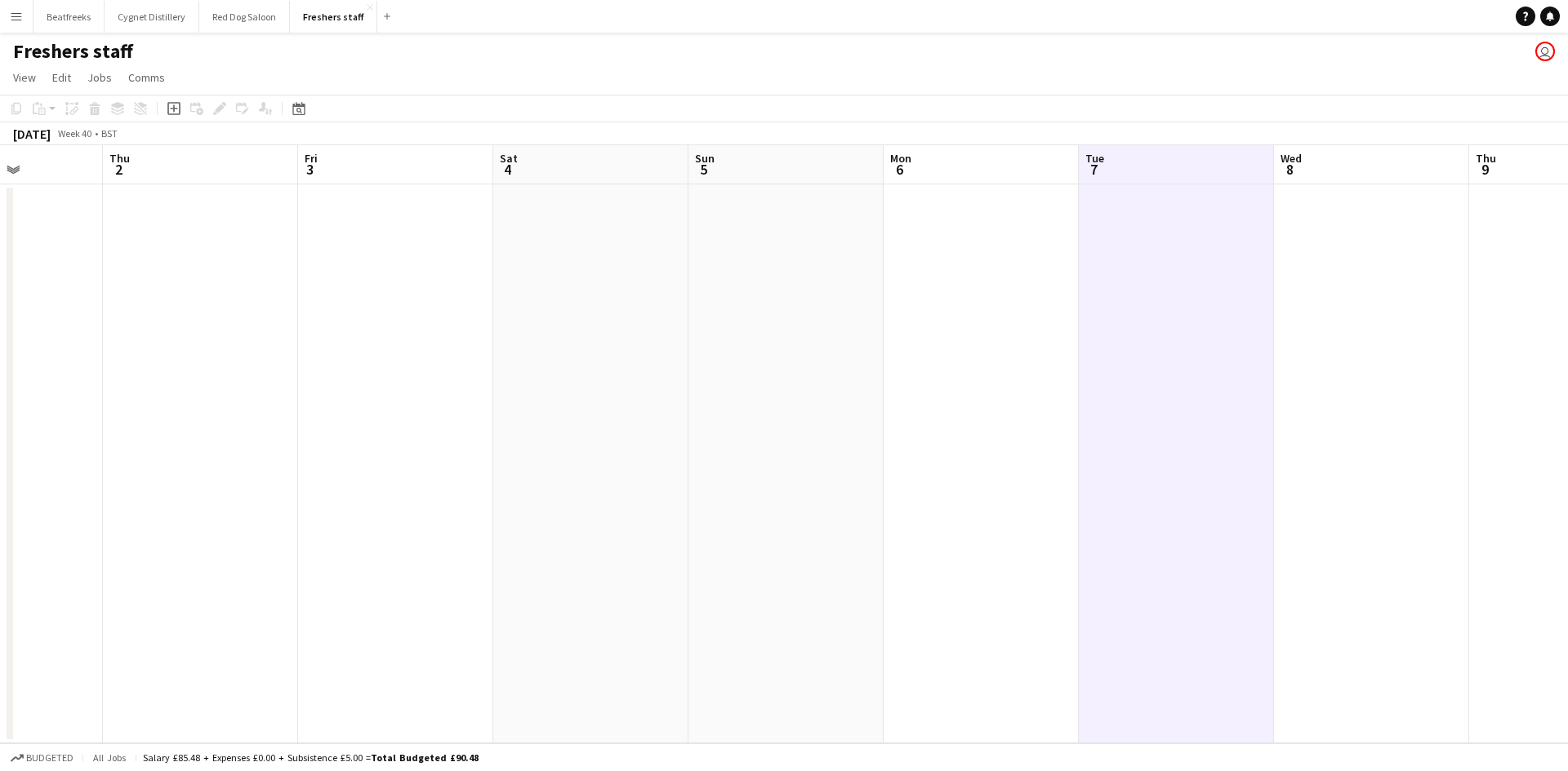
click at [1148, 281] on app-date-cell at bounding box center [1176, 463] width 195 height 559
click at [40, 106] on icon at bounding box center [41, 105] width 2 height 4
click at [81, 139] on link "Paste Ctrl+V" at bounding box center [119, 139] width 154 height 14
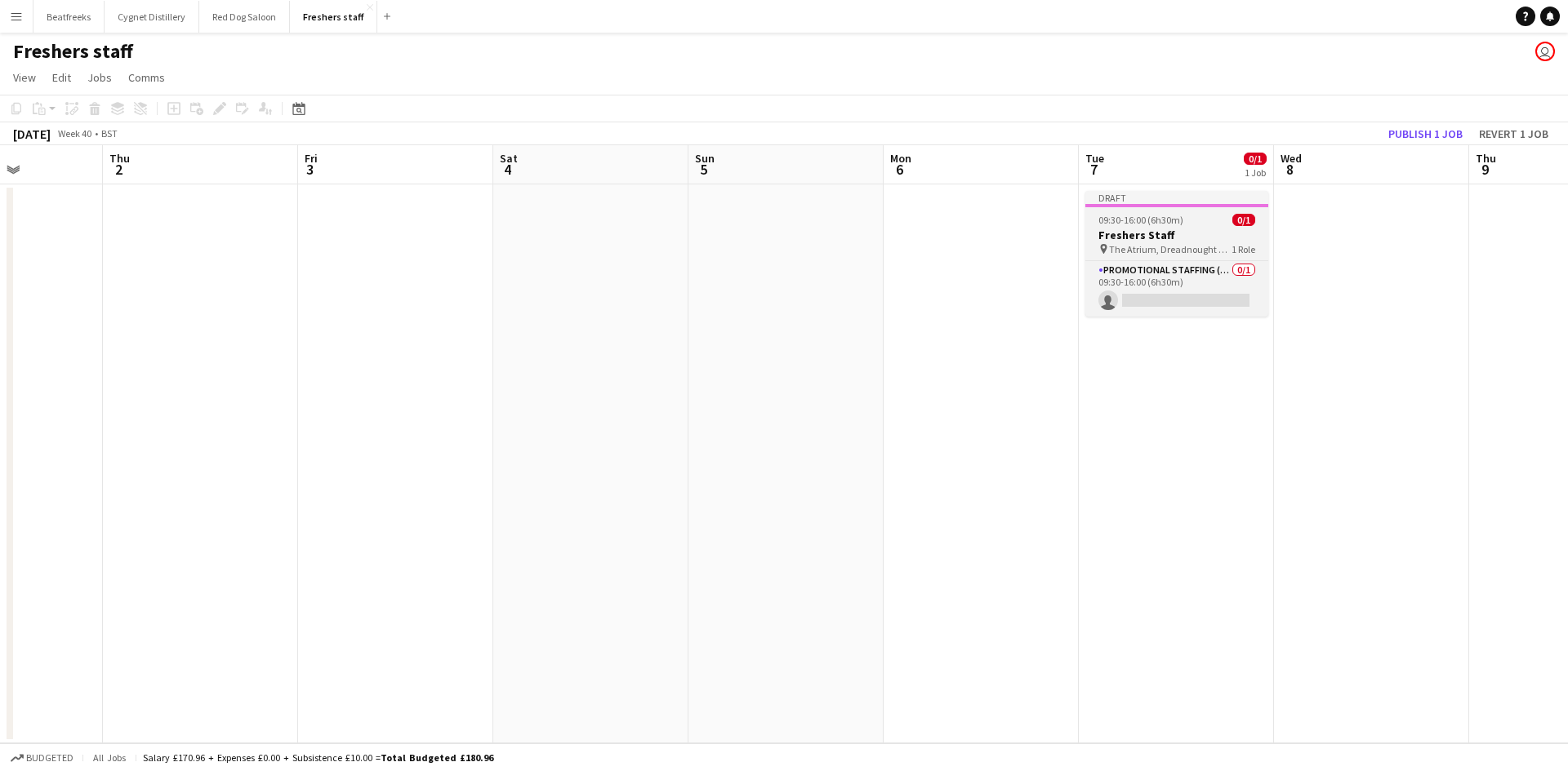
click at [1163, 246] on span "The Atrium, Dreadnought Building" at bounding box center [1170, 250] width 122 height 13
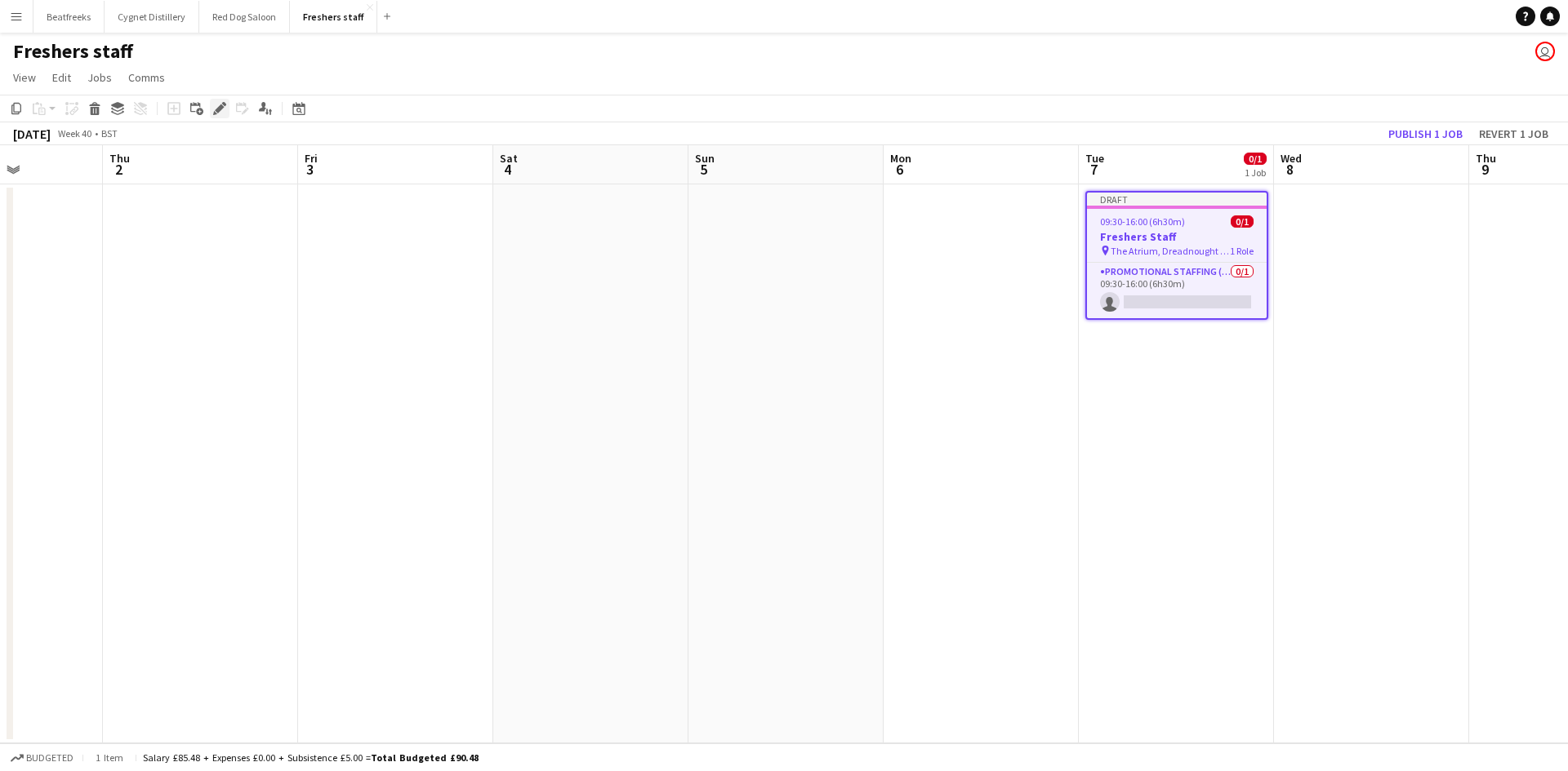
click at [217, 105] on icon "Edit" at bounding box center [219, 109] width 13 height 13
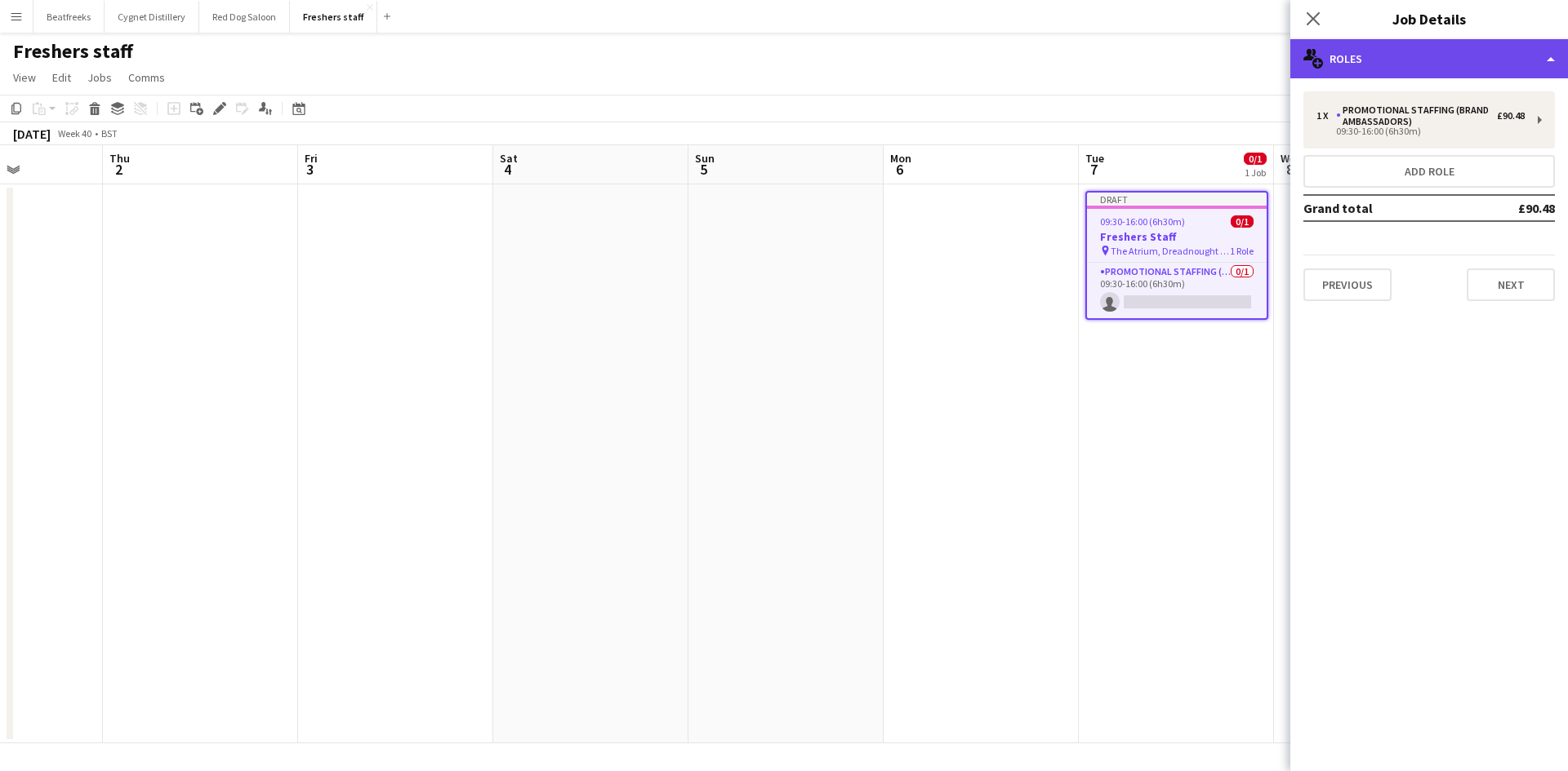
click at [1460, 66] on div "multiple-users-add Roles" at bounding box center [1428, 59] width 277 height 39
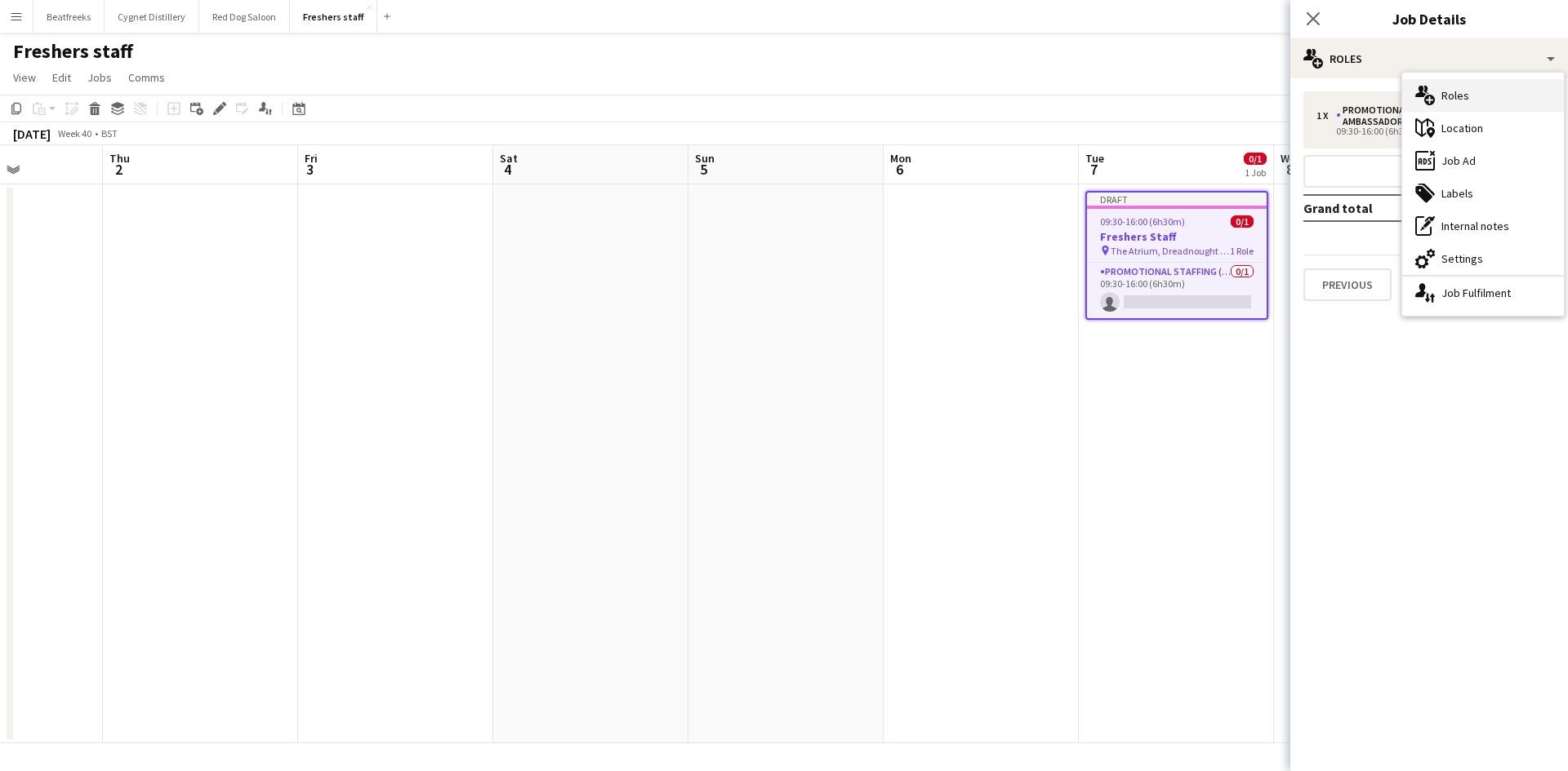
click at [1456, 92] on div "multiple-users-add Roles" at bounding box center [1483, 95] width 162 height 32
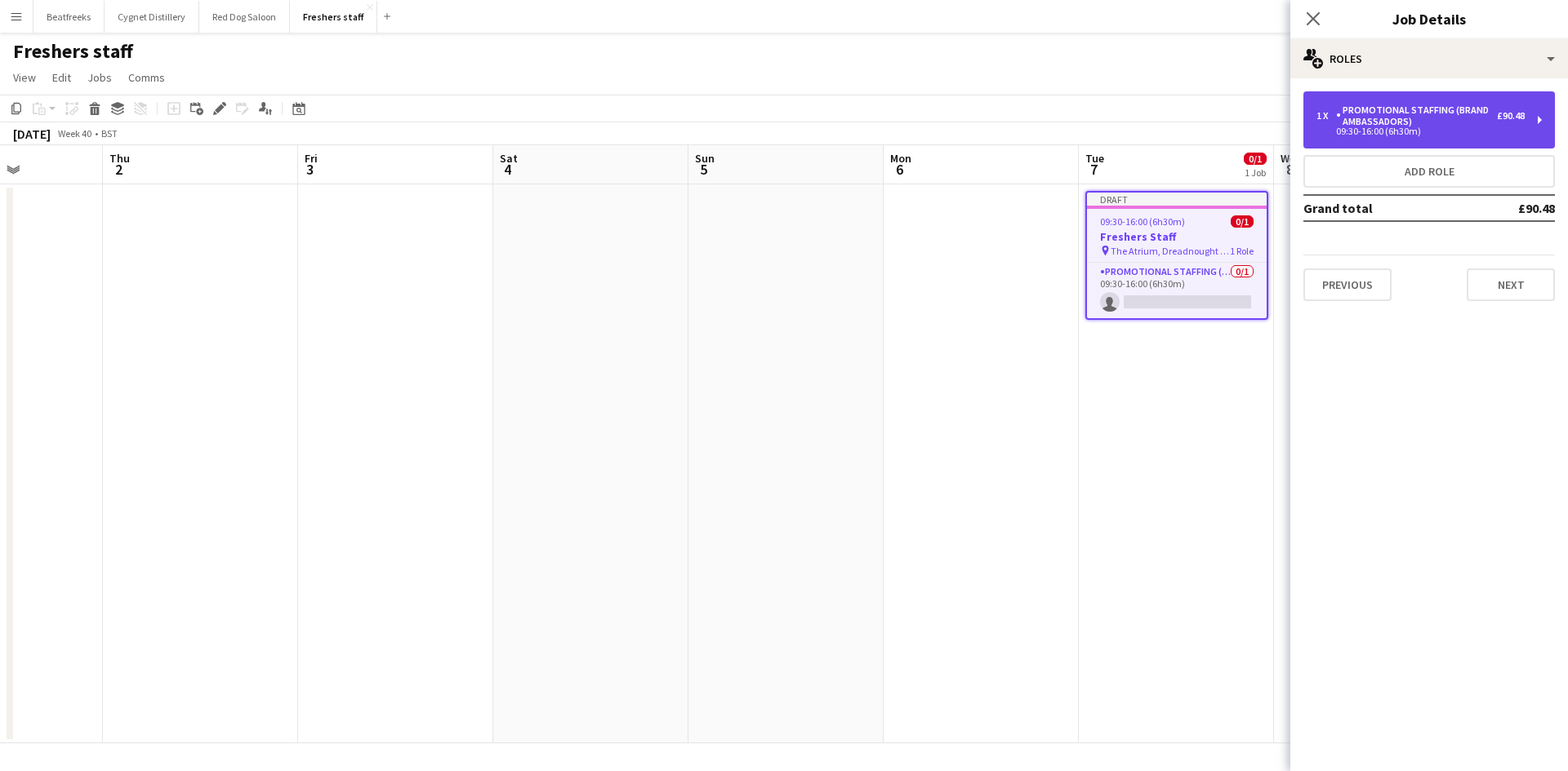
click at [1407, 123] on div "Promotional Staffing (Brand Ambassadors)" at bounding box center [1415, 115] width 161 height 22
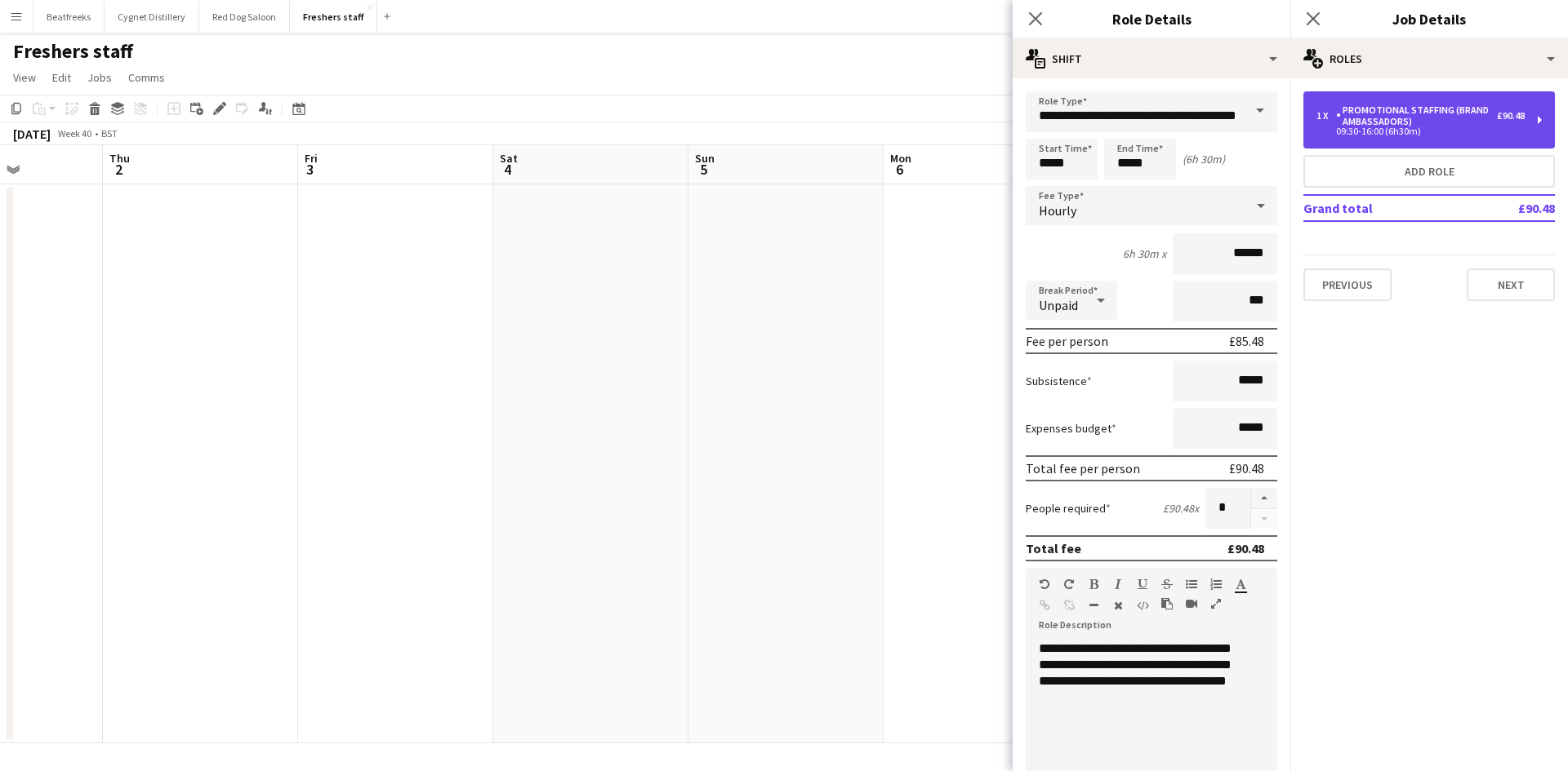
click at [1407, 123] on div "Promotional Staffing (Brand Ambassadors)" at bounding box center [1415, 115] width 161 height 22
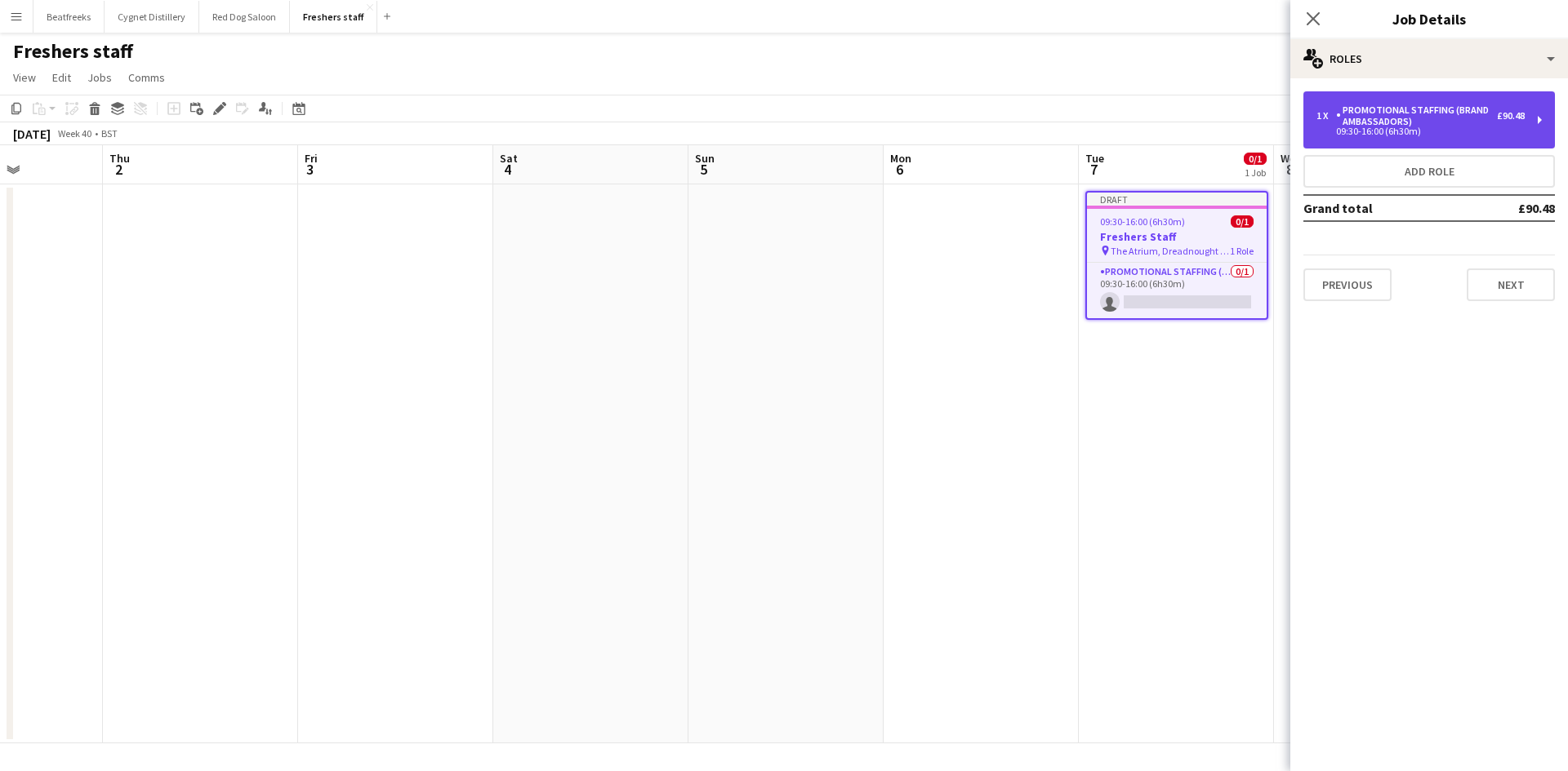
click at [1407, 123] on div "Promotional Staffing (Brand Ambassadors)" at bounding box center [1415, 115] width 161 height 22
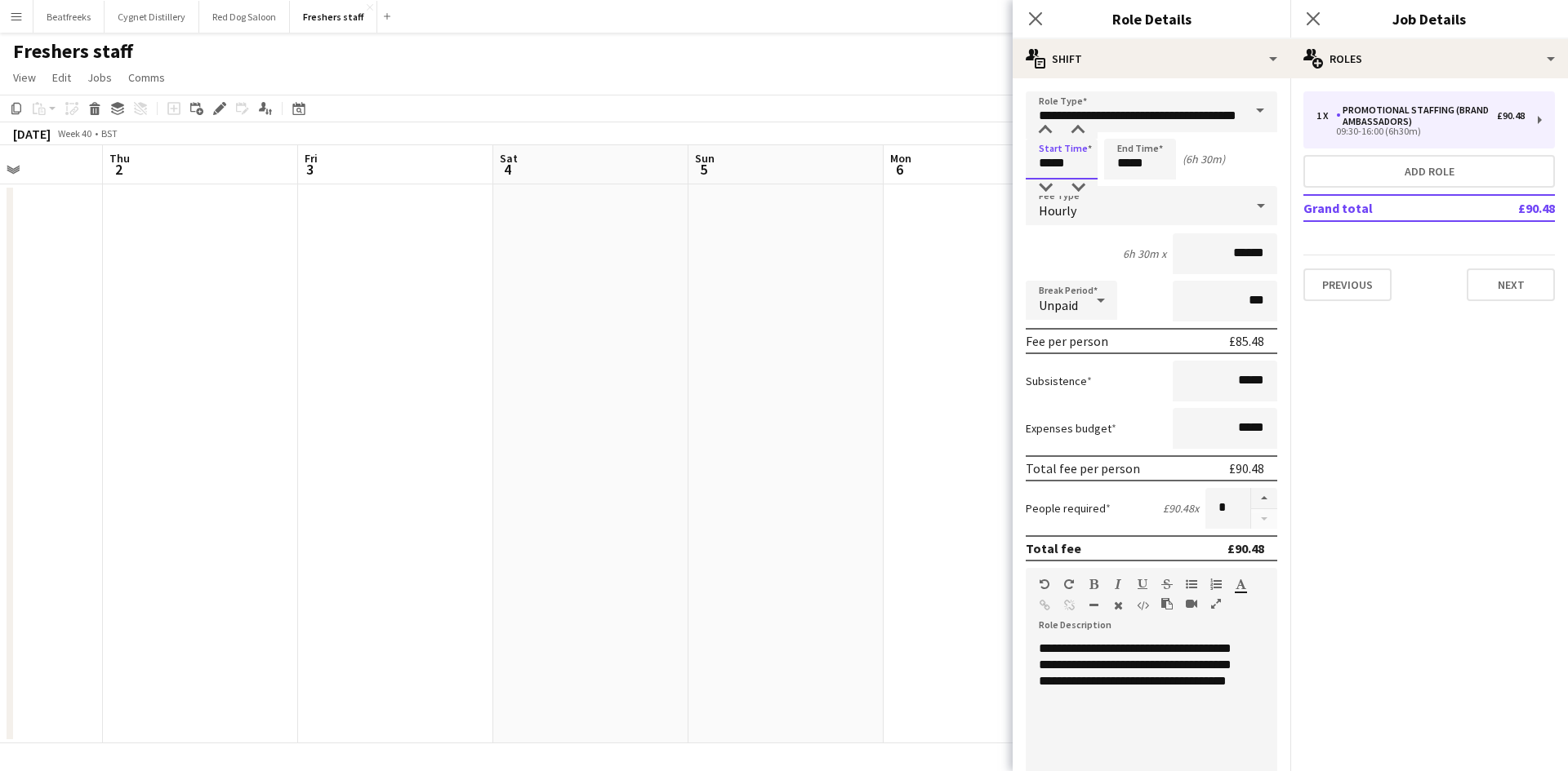
click at [1050, 171] on input "*****" at bounding box center [1061, 159] width 72 height 40
drag, startPoint x: 1070, startPoint y: 166, endPoint x: 981, endPoint y: 177, distance: 89.7
click at [981, 177] on body "Menu Boards Boards Boards All jobs Status Workforce Workforce My Workforce Recr…" at bounding box center [784, 385] width 1568 height 771
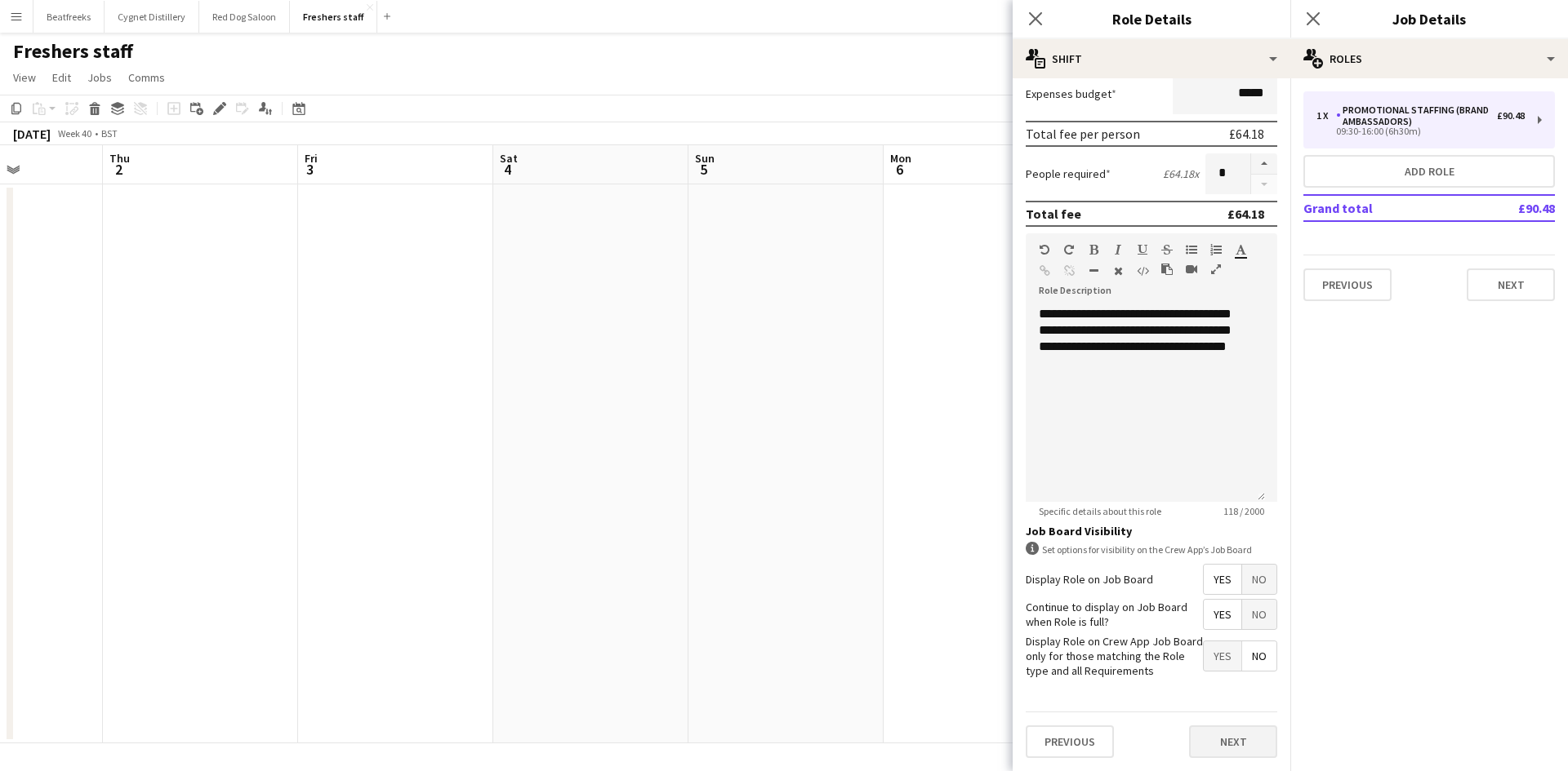
type input "*****"
click at [1222, 740] on button "Next" at bounding box center [1233, 741] width 88 height 32
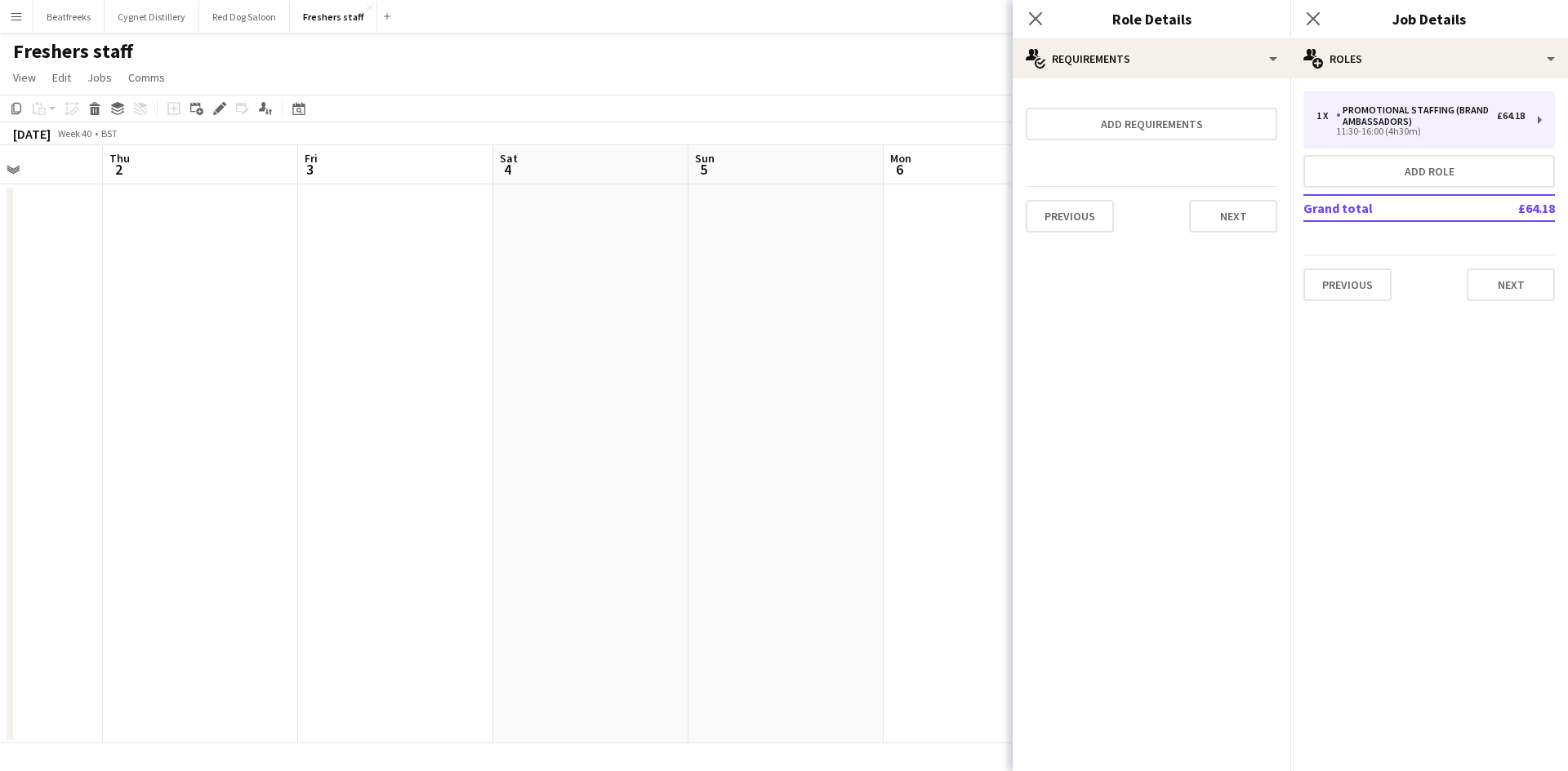
scroll to position [0, 0]
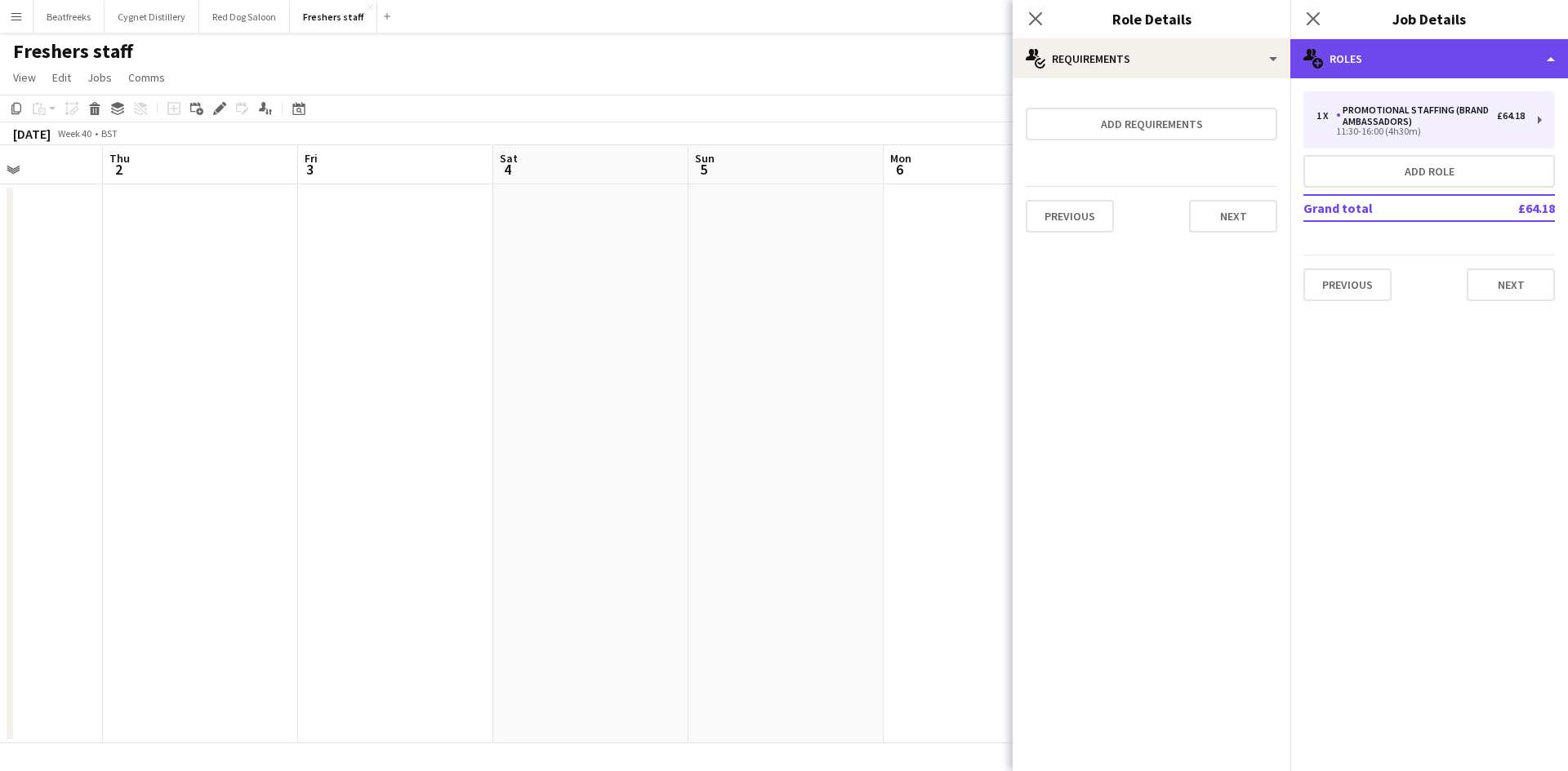
click at [1400, 44] on div "multiple-users-add Roles" at bounding box center [1428, 59] width 277 height 39
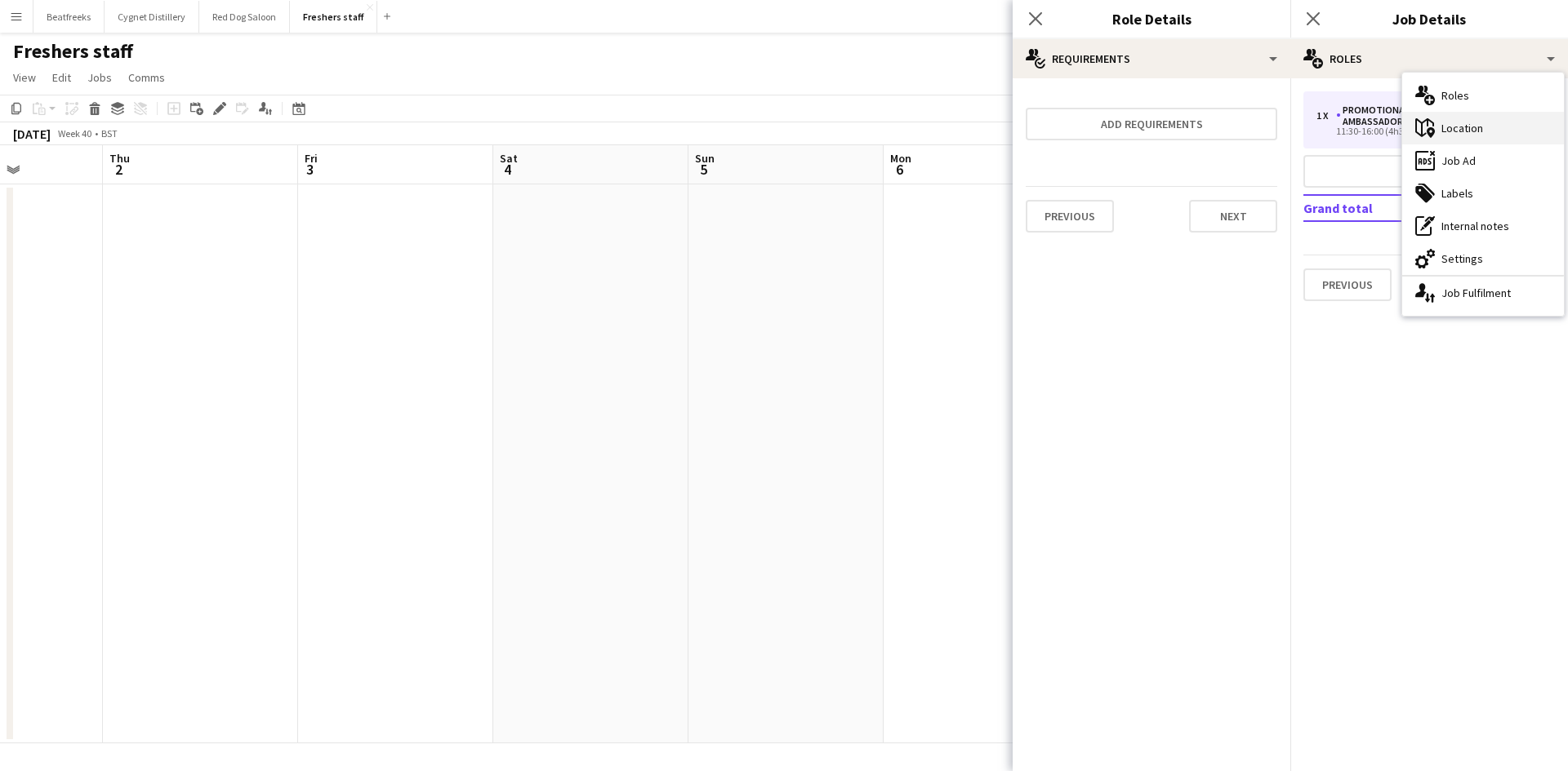
click at [1467, 127] on div "maps-pin-1 Location" at bounding box center [1483, 128] width 162 height 32
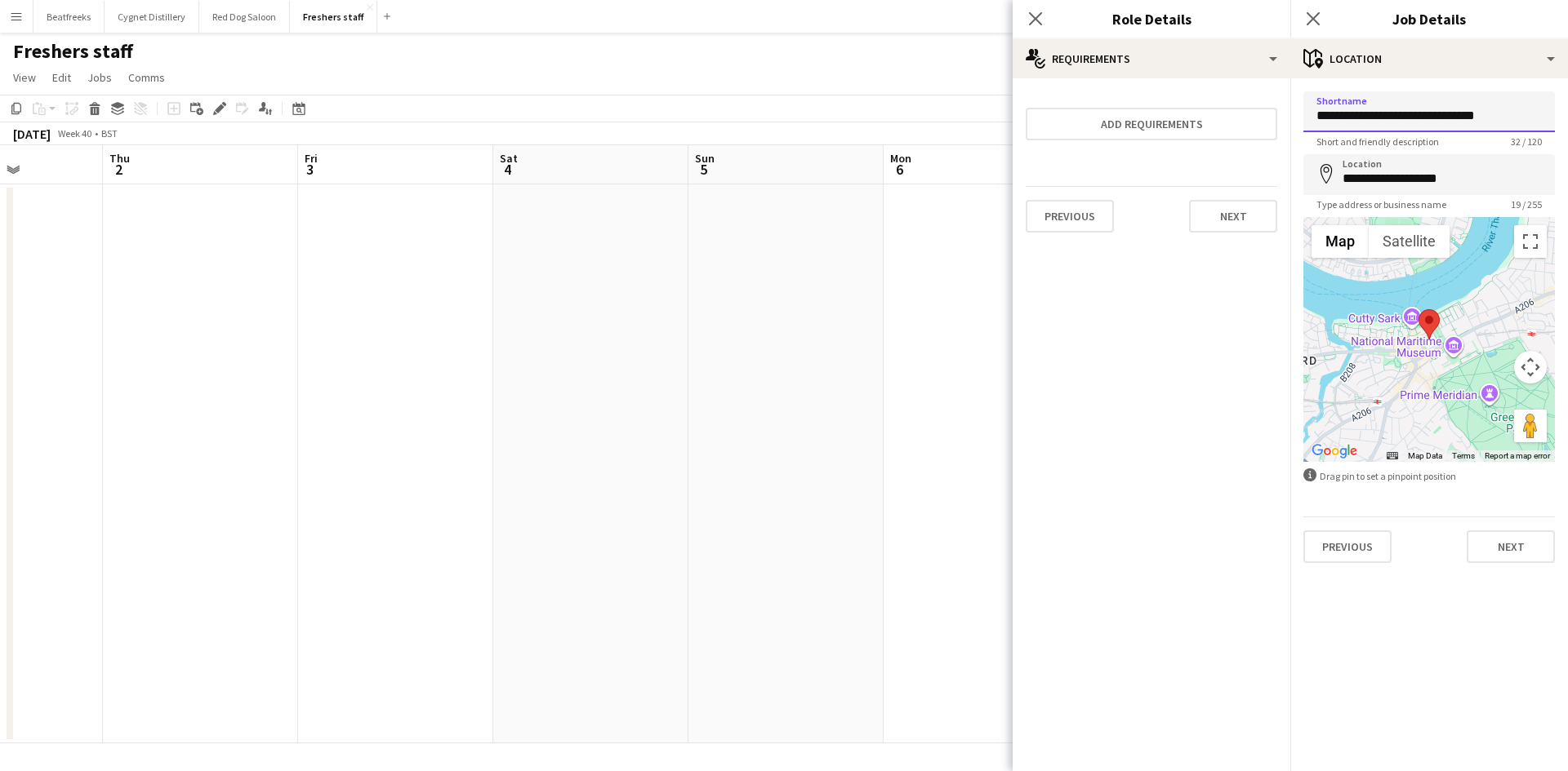
drag, startPoint x: 1510, startPoint y: 121, endPoint x: 1291, endPoint y: 148, distance: 220.7
click at [1291, 148] on form "**********" at bounding box center [1428, 327] width 277 height 471
type input "*"
type input "**********"
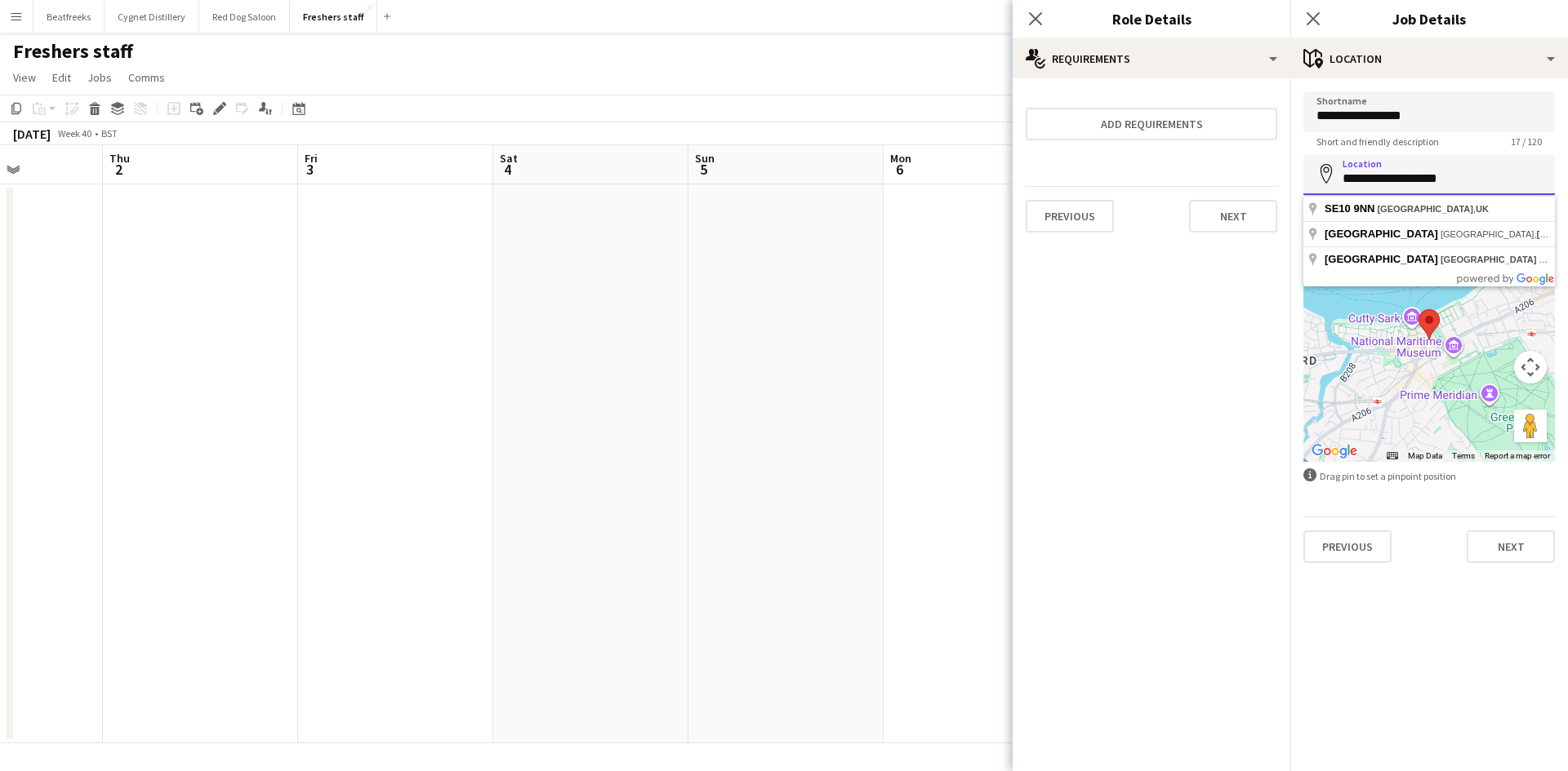
drag, startPoint x: 1466, startPoint y: 185, endPoint x: 1267, endPoint y: 177, distance: 199.2
click at [1267, 177] on body "Menu Boards Boards Boards All jobs Status Workforce Workforce My Workforce Recr…" at bounding box center [784, 385] width 1568 height 771
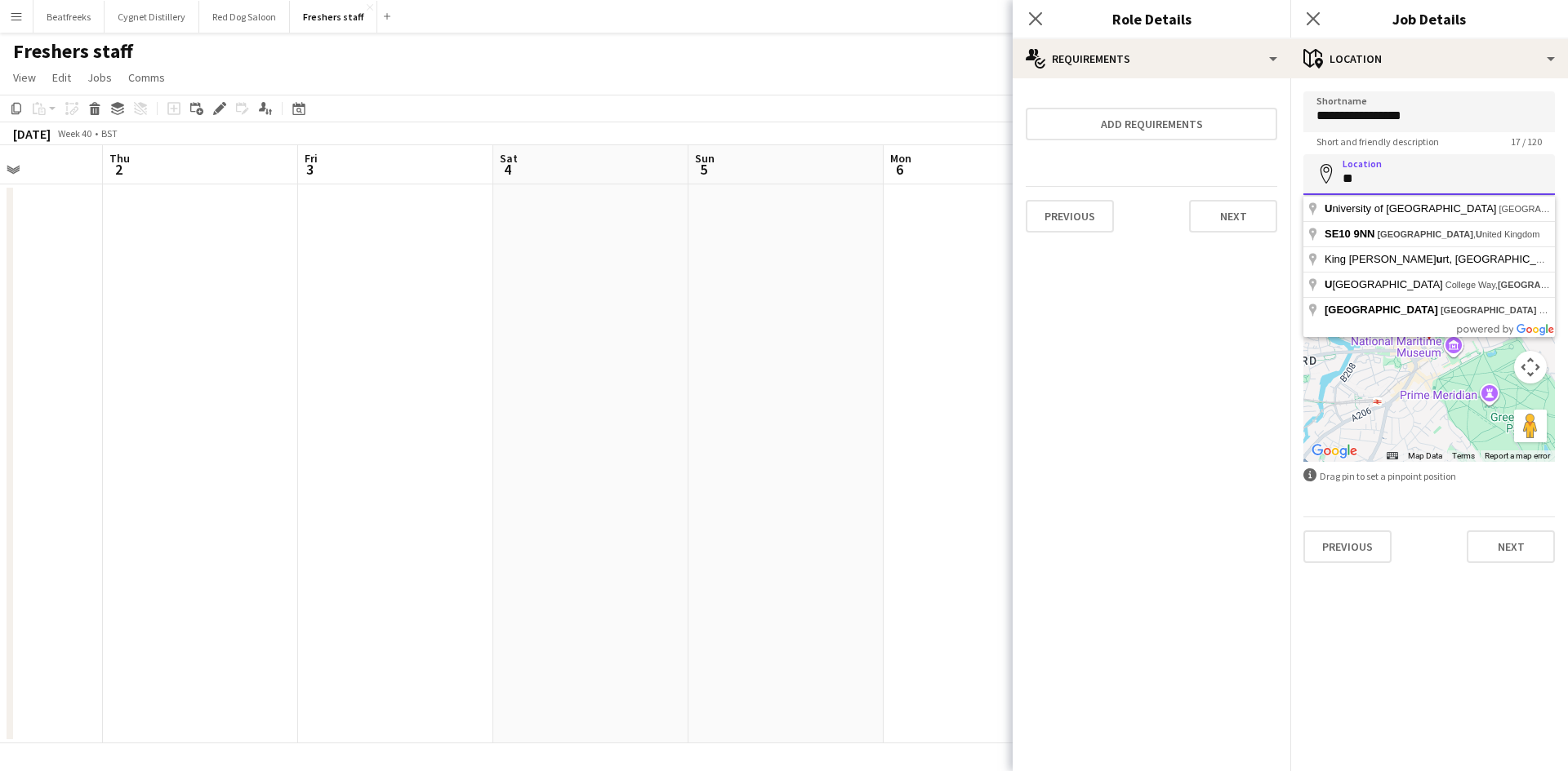
type input "*"
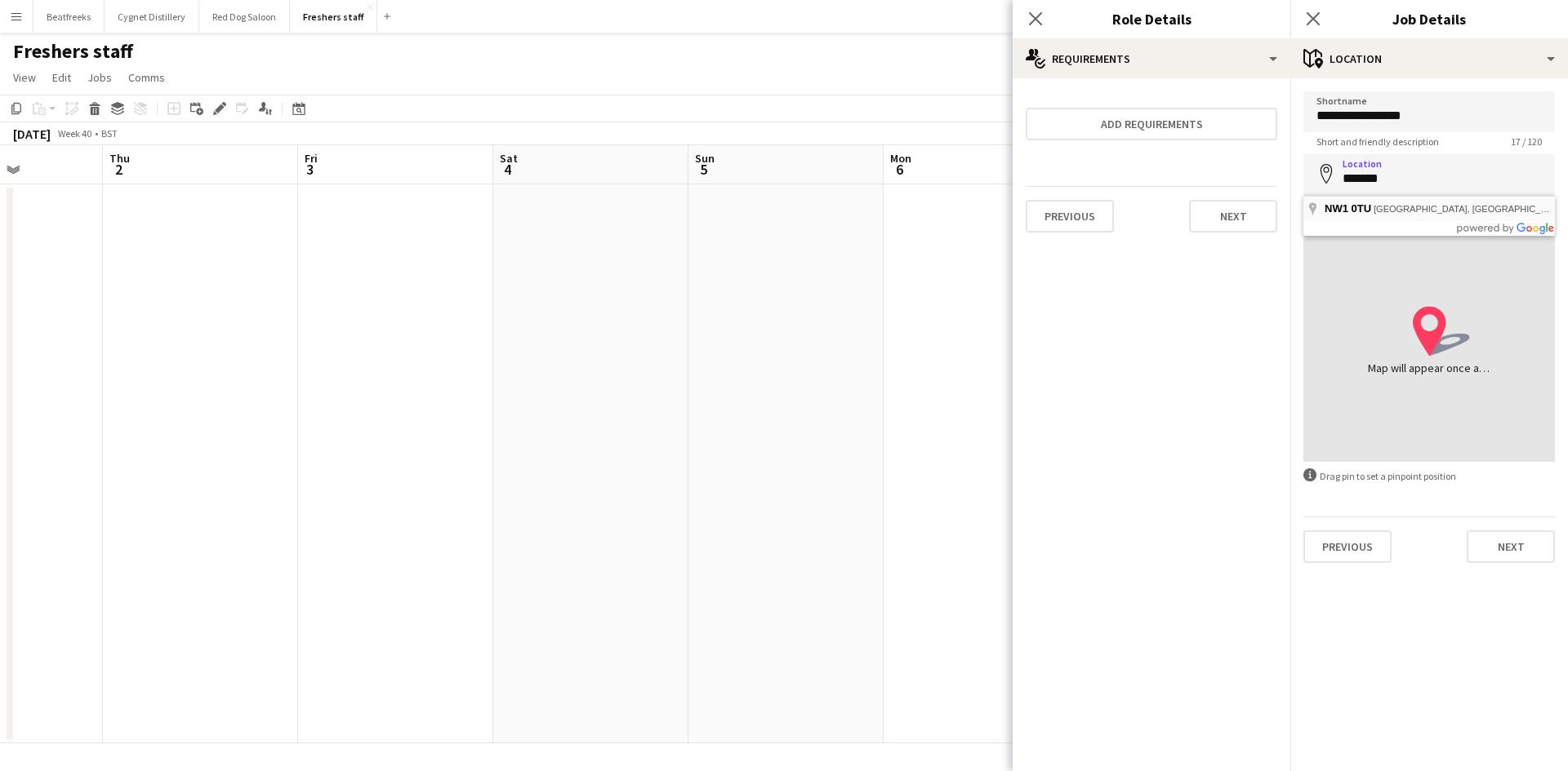
type input "**********"
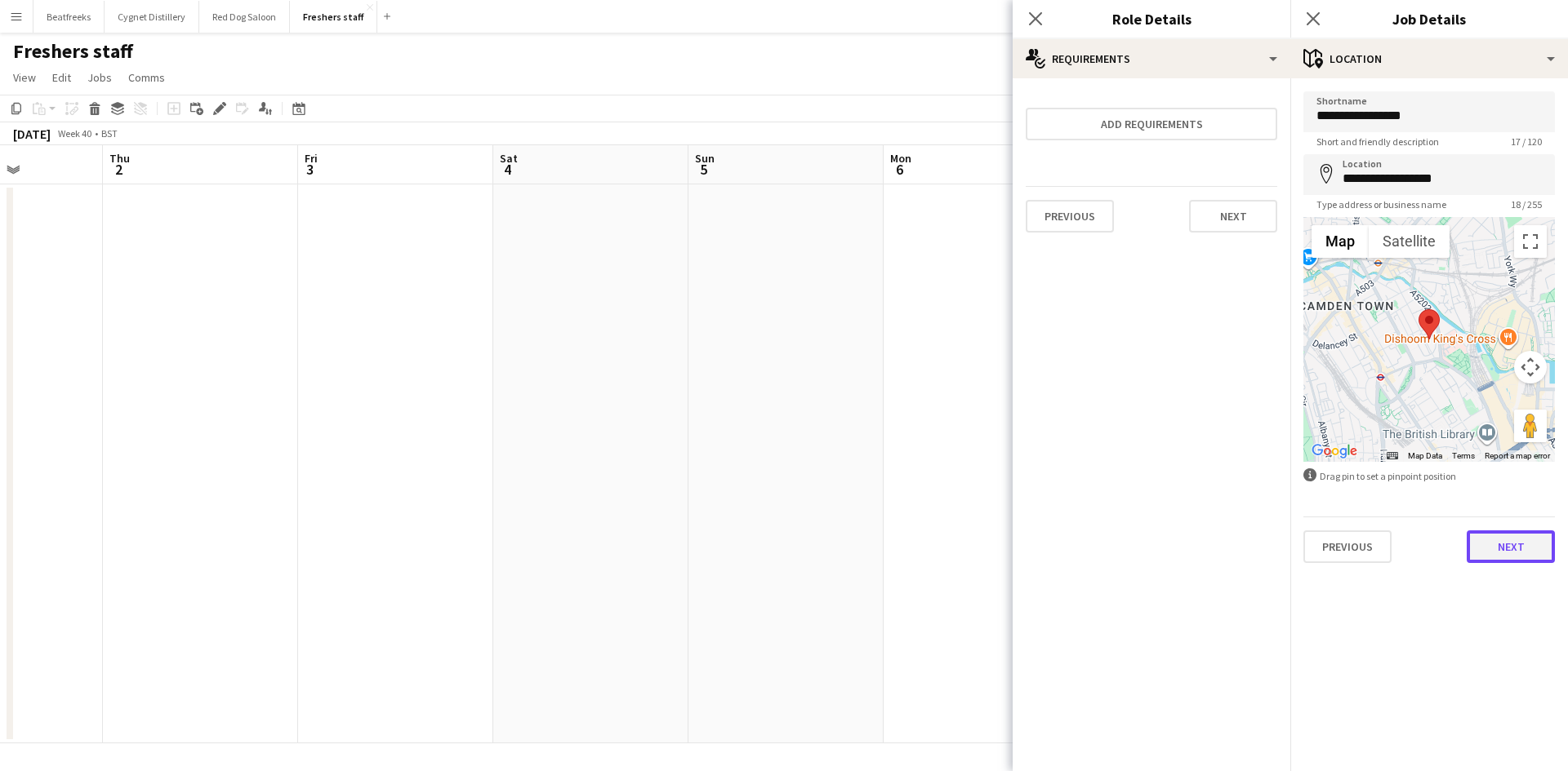
click at [1502, 539] on button "Next" at bounding box center [1511, 547] width 88 height 32
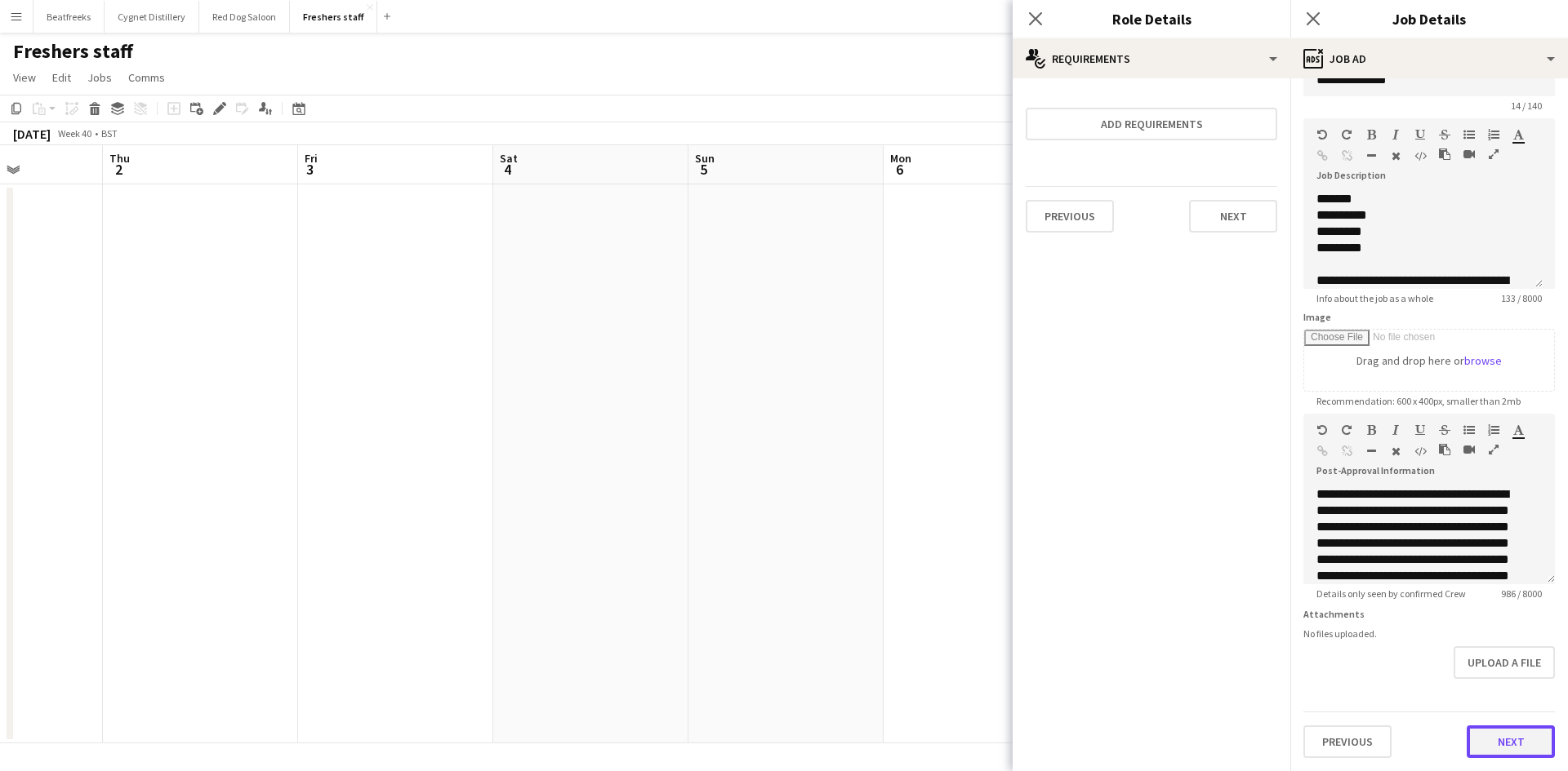
click at [1503, 751] on button "Next" at bounding box center [1511, 741] width 88 height 32
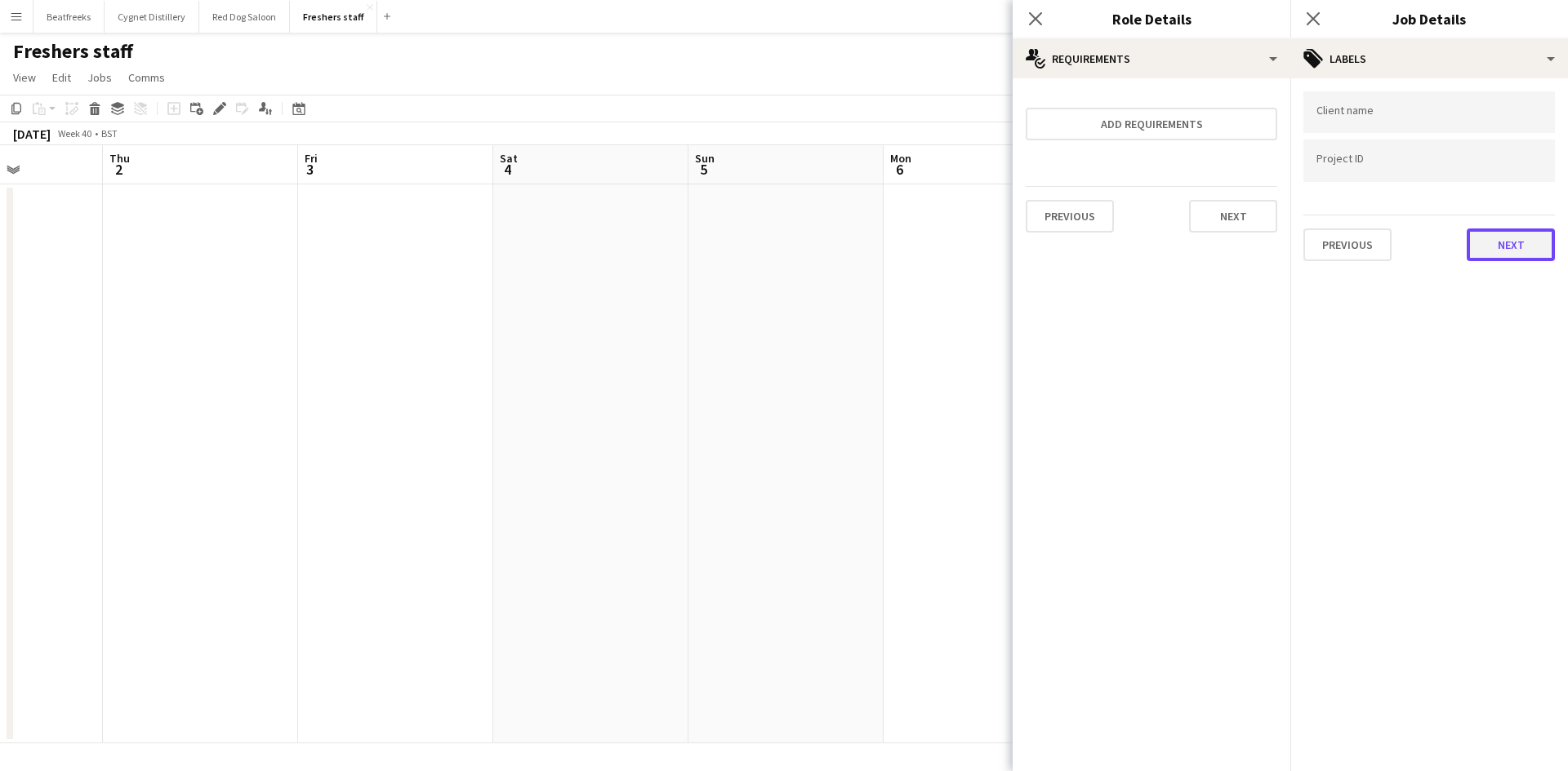
click at [1513, 250] on button "Next" at bounding box center [1511, 245] width 88 height 32
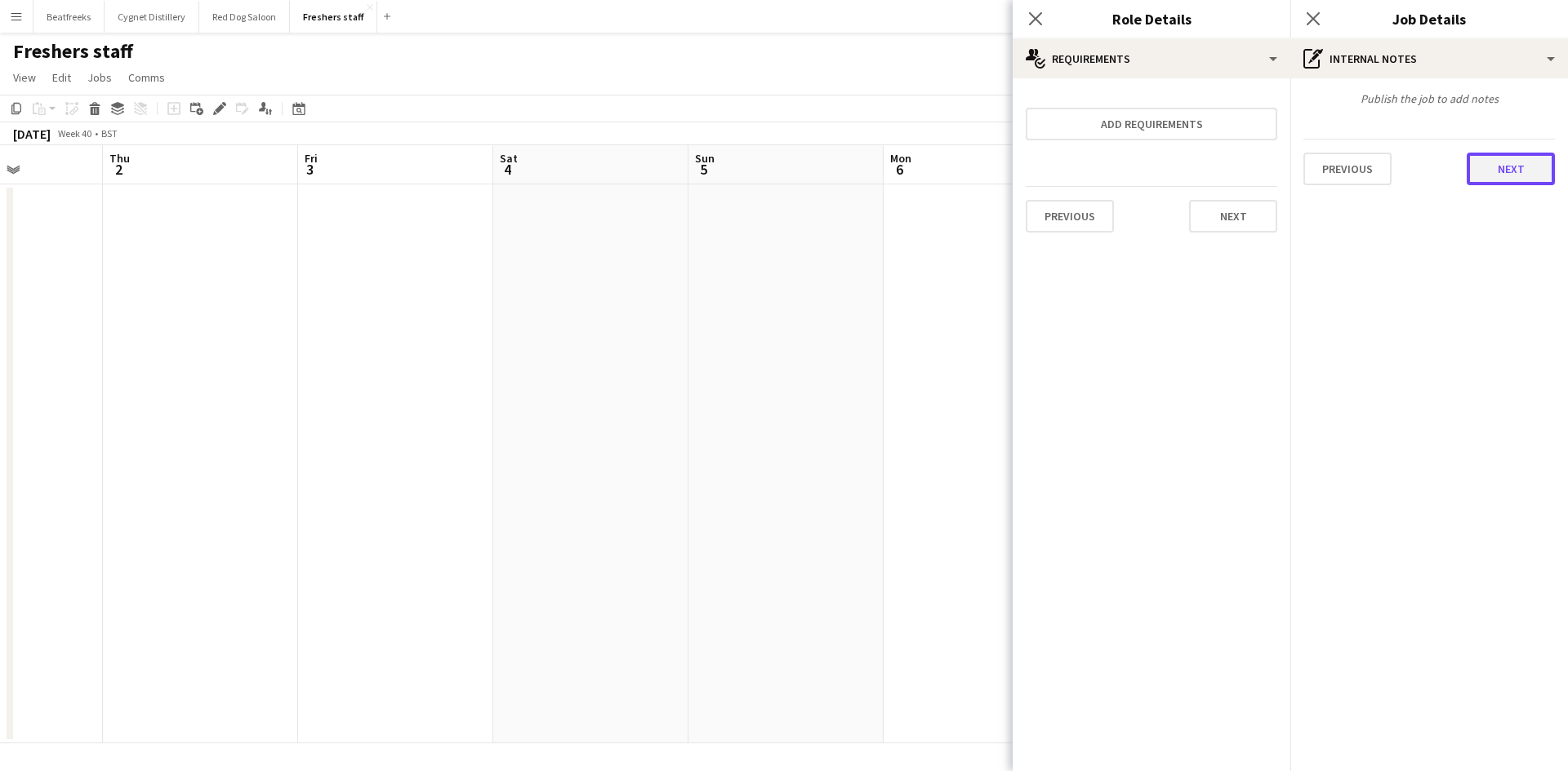
click at [1502, 162] on button "Next" at bounding box center [1511, 169] width 88 height 32
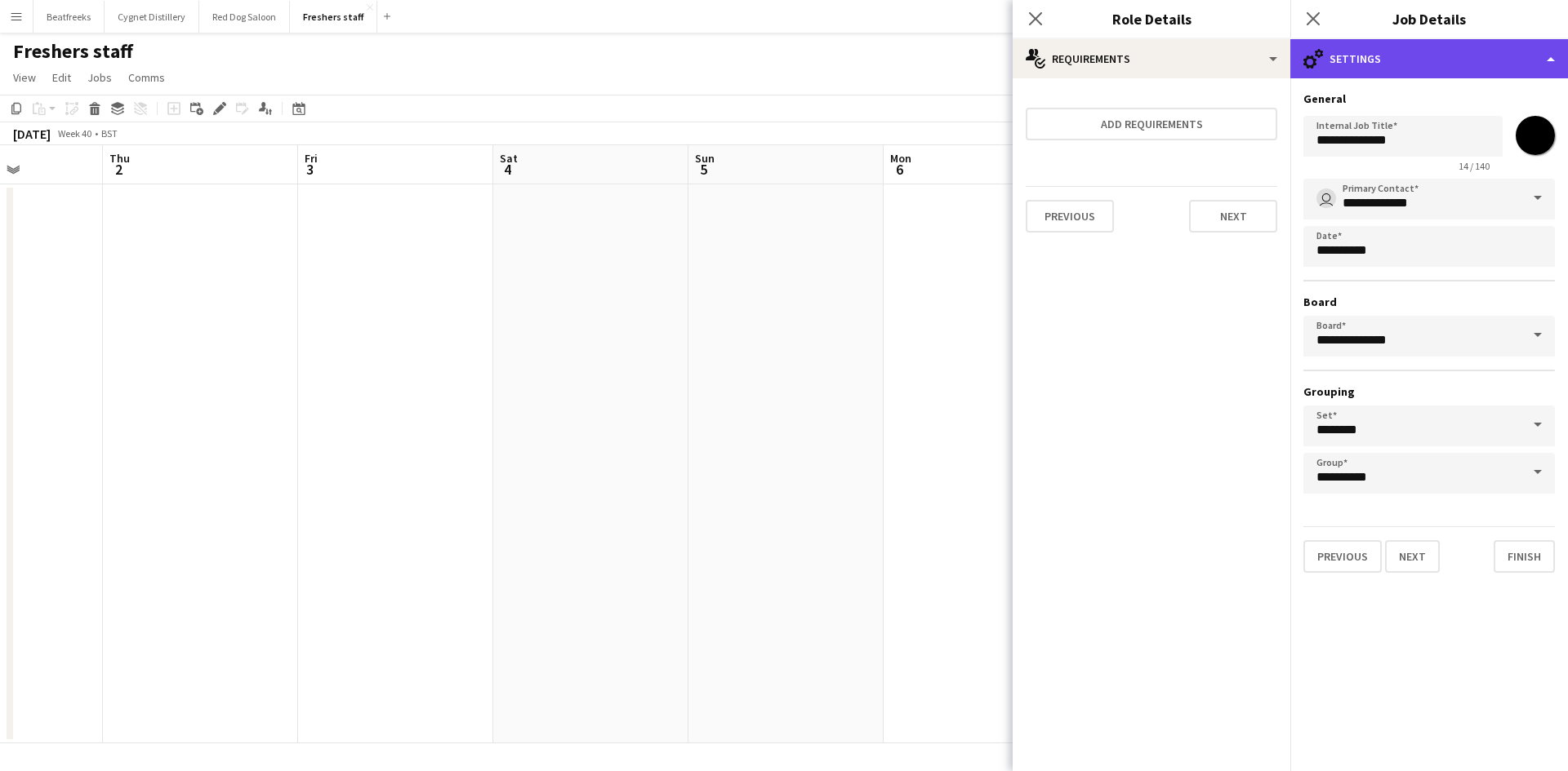
click at [1346, 59] on div "cog-double-3 Settings" at bounding box center [1428, 59] width 277 height 39
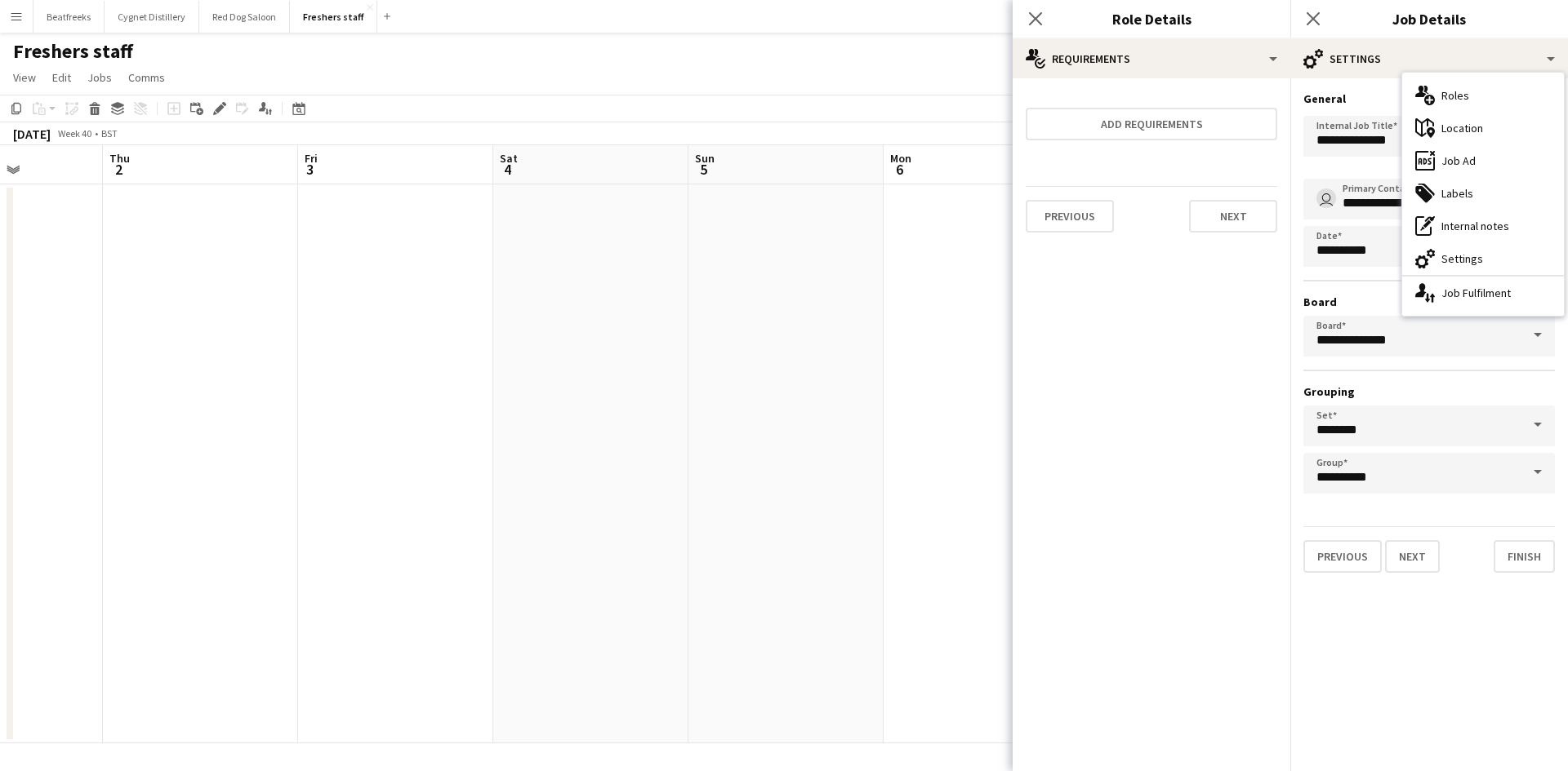
click at [1405, 619] on mat-expansion-panel "**********" at bounding box center [1428, 425] width 277 height 693
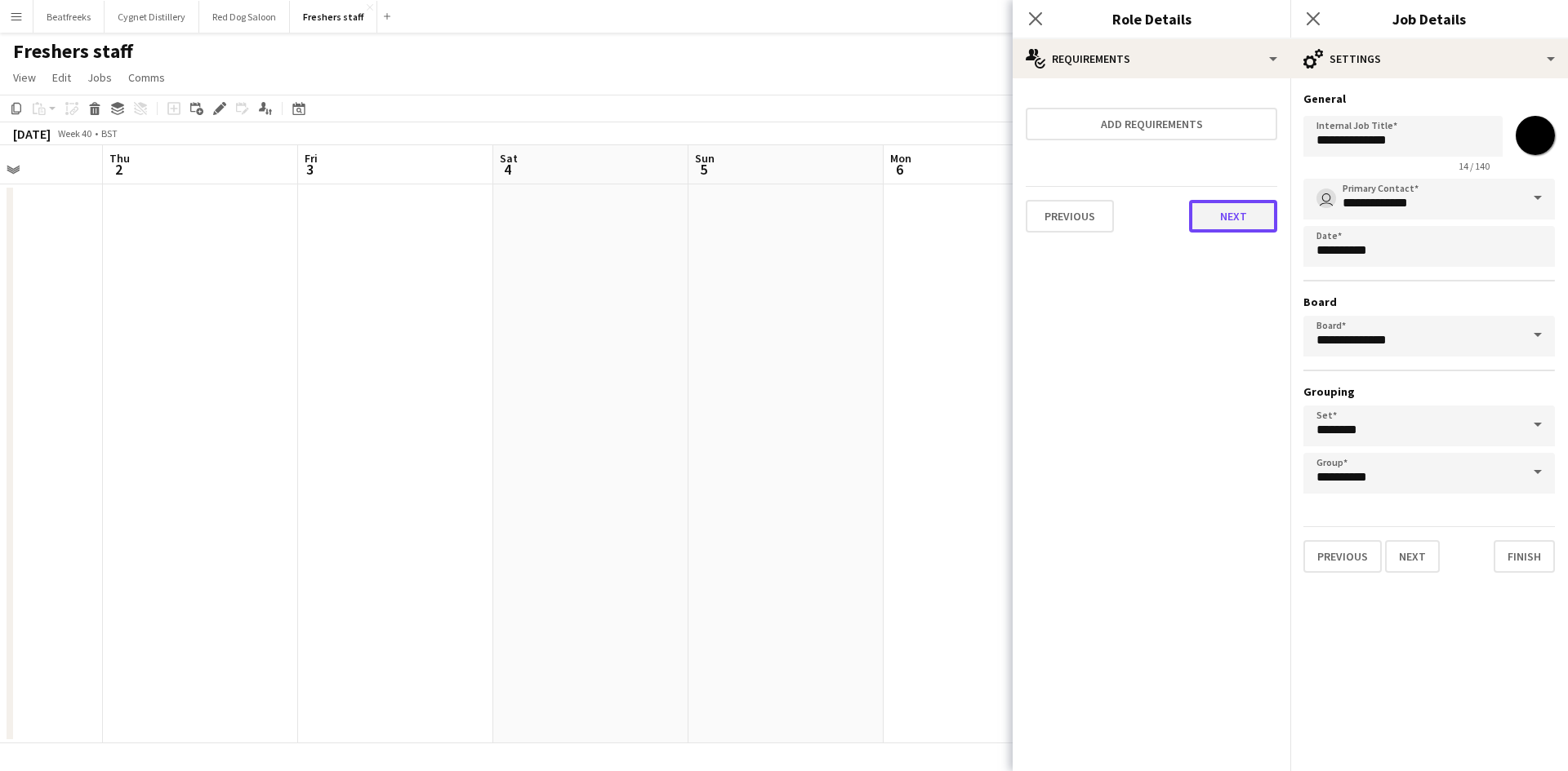
click at [1230, 206] on button "Next" at bounding box center [1233, 216] width 88 height 32
click at [1233, 221] on button "Finish" at bounding box center [1246, 218] width 61 height 32
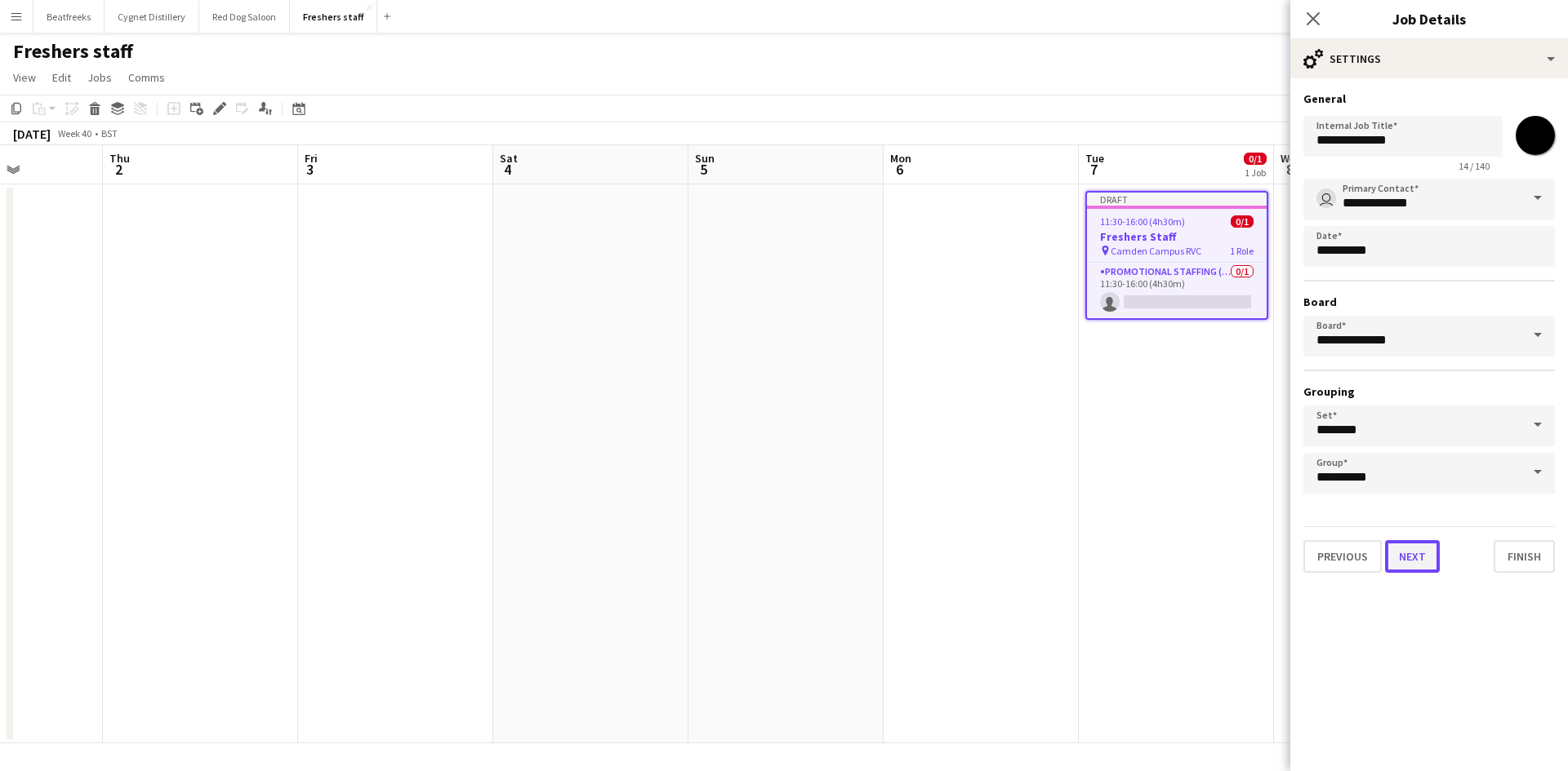
click at [1396, 553] on button "Next" at bounding box center [1412, 556] width 55 height 32
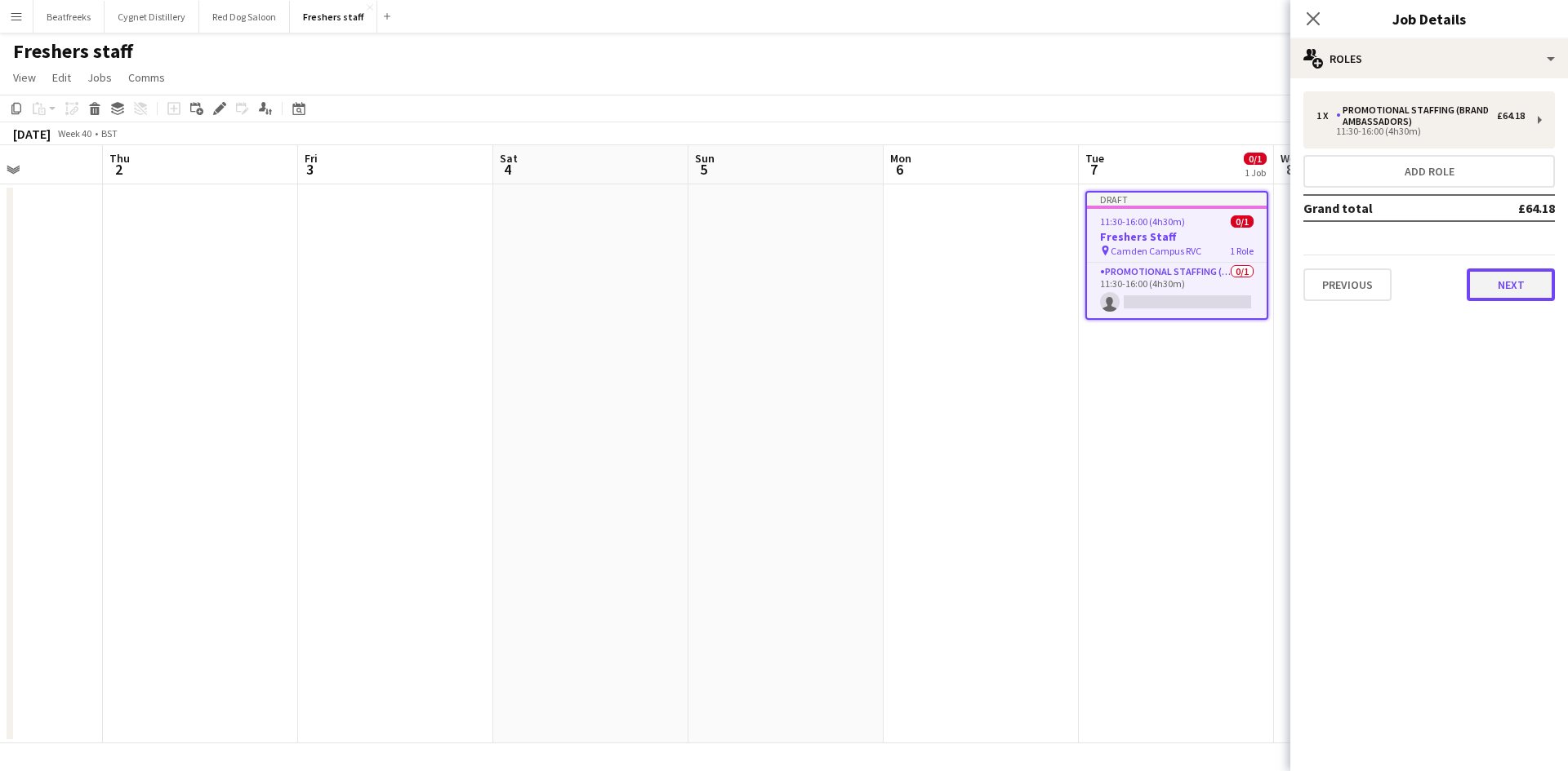
click at [1504, 283] on button "Next" at bounding box center [1511, 285] width 88 height 32
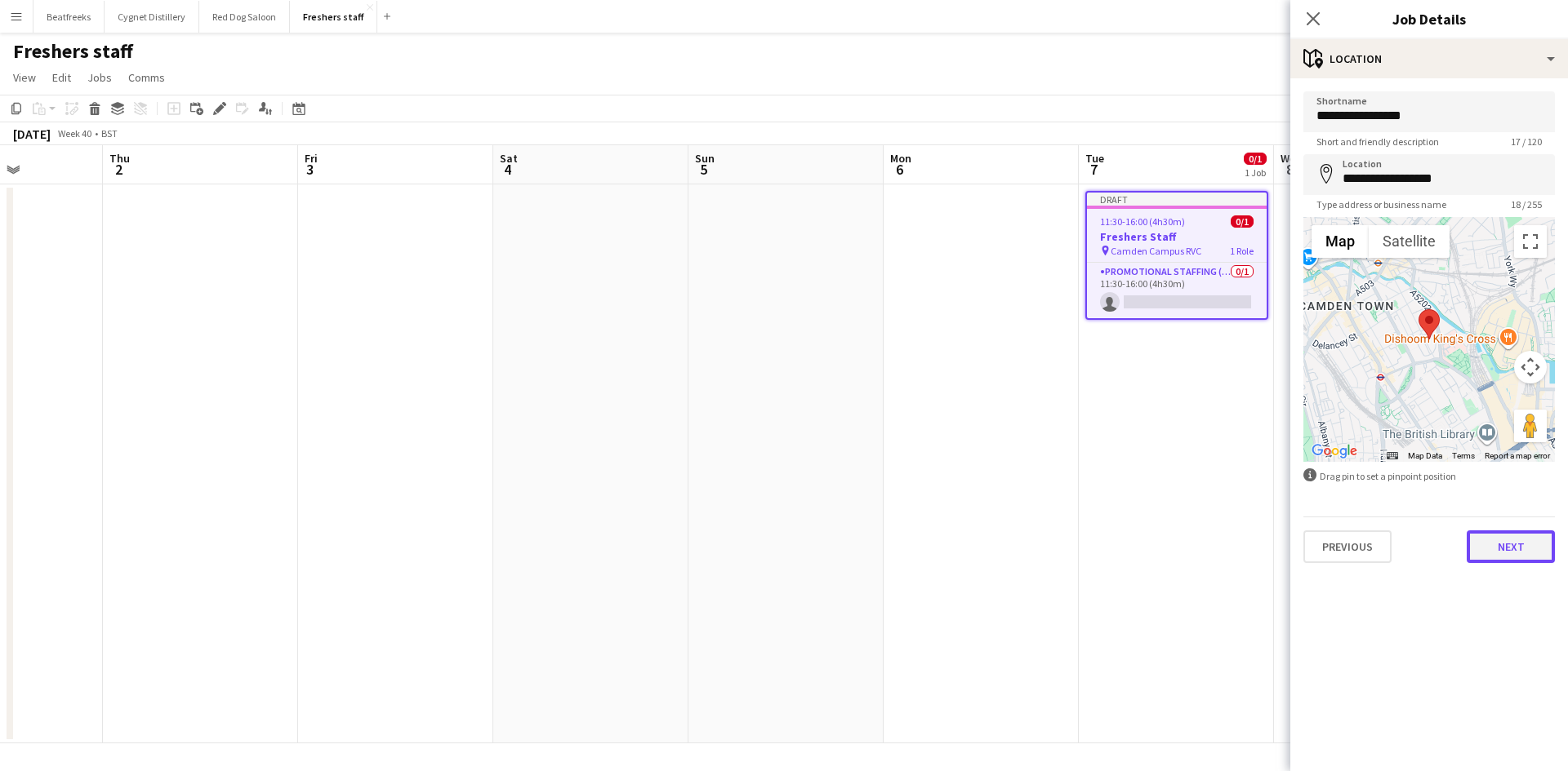
click at [1517, 542] on button "Next" at bounding box center [1511, 547] width 88 height 32
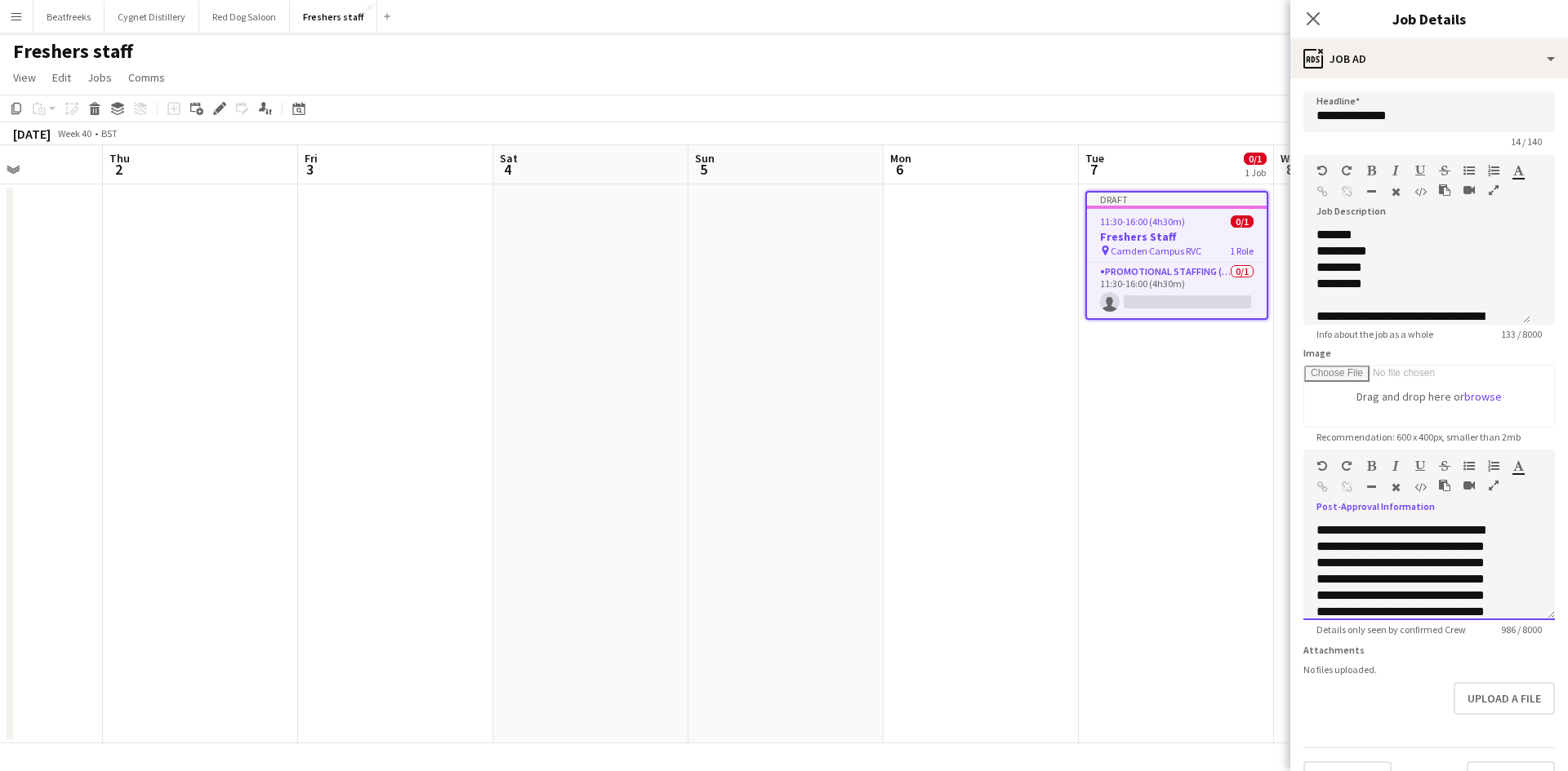
click at [1488, 579] on div "**********" at bounding box center [1410, 620] width 189 height 196
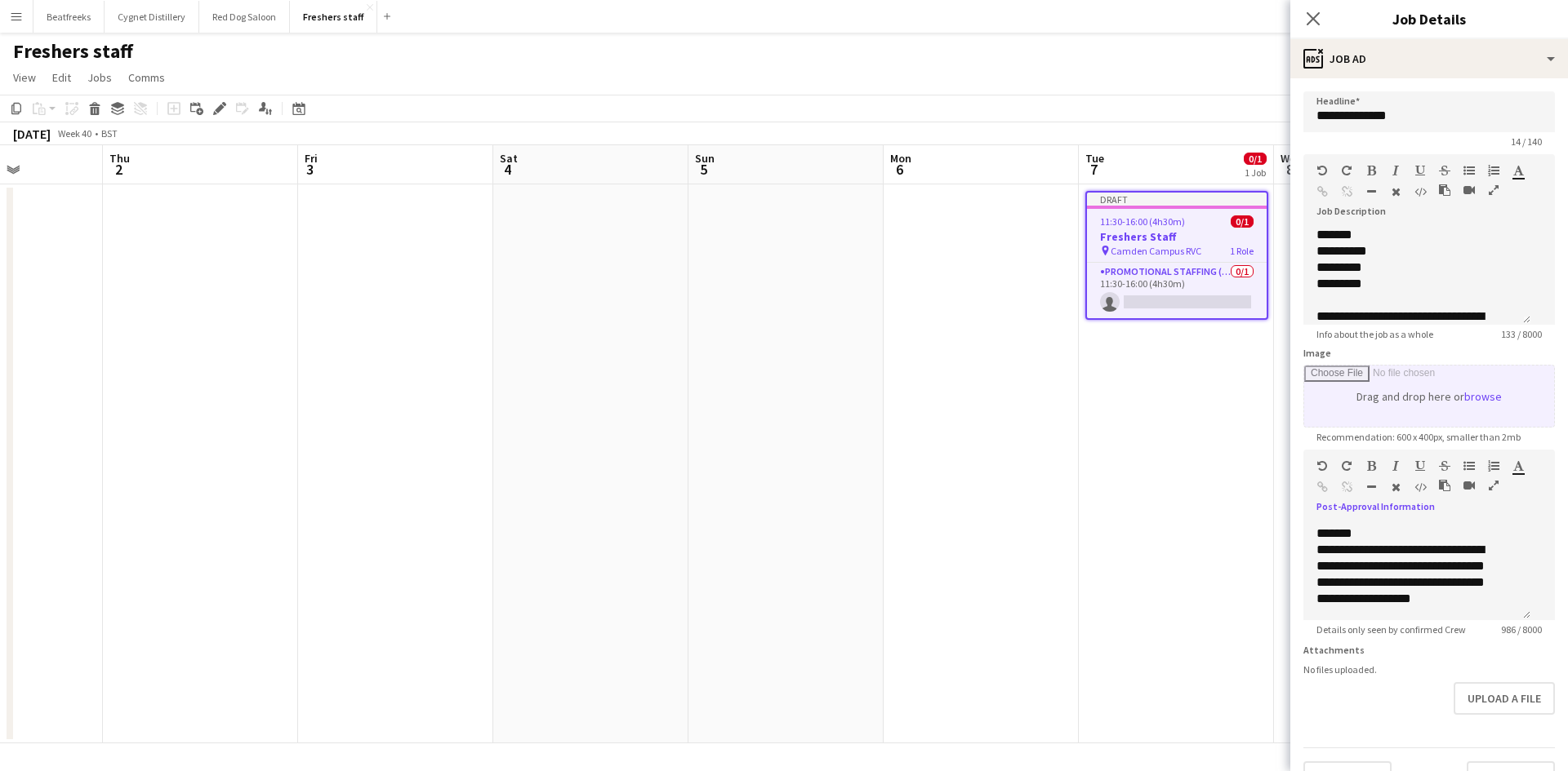
click at [1508, 424] on input "Image" at bounding box center [1429, 396] width 250 height 61
click at [1335, 714] on div "Upload a file" at bounding box center [1429, 698] width 251 height 32
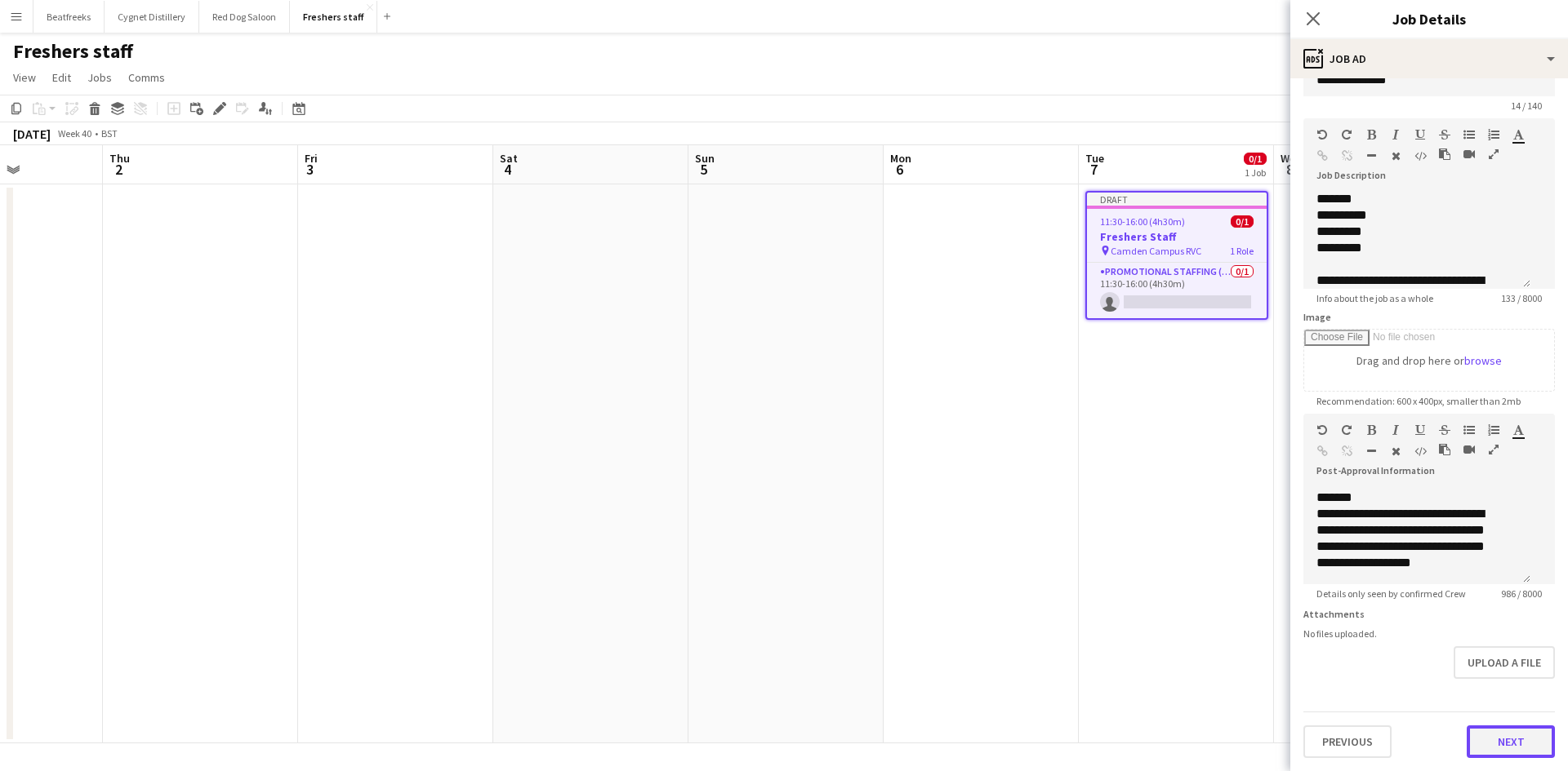
scroll to position [503, 0]
click at [1500, 740] on button "Next" at bounding box center [1511, 741] width 88 height 32
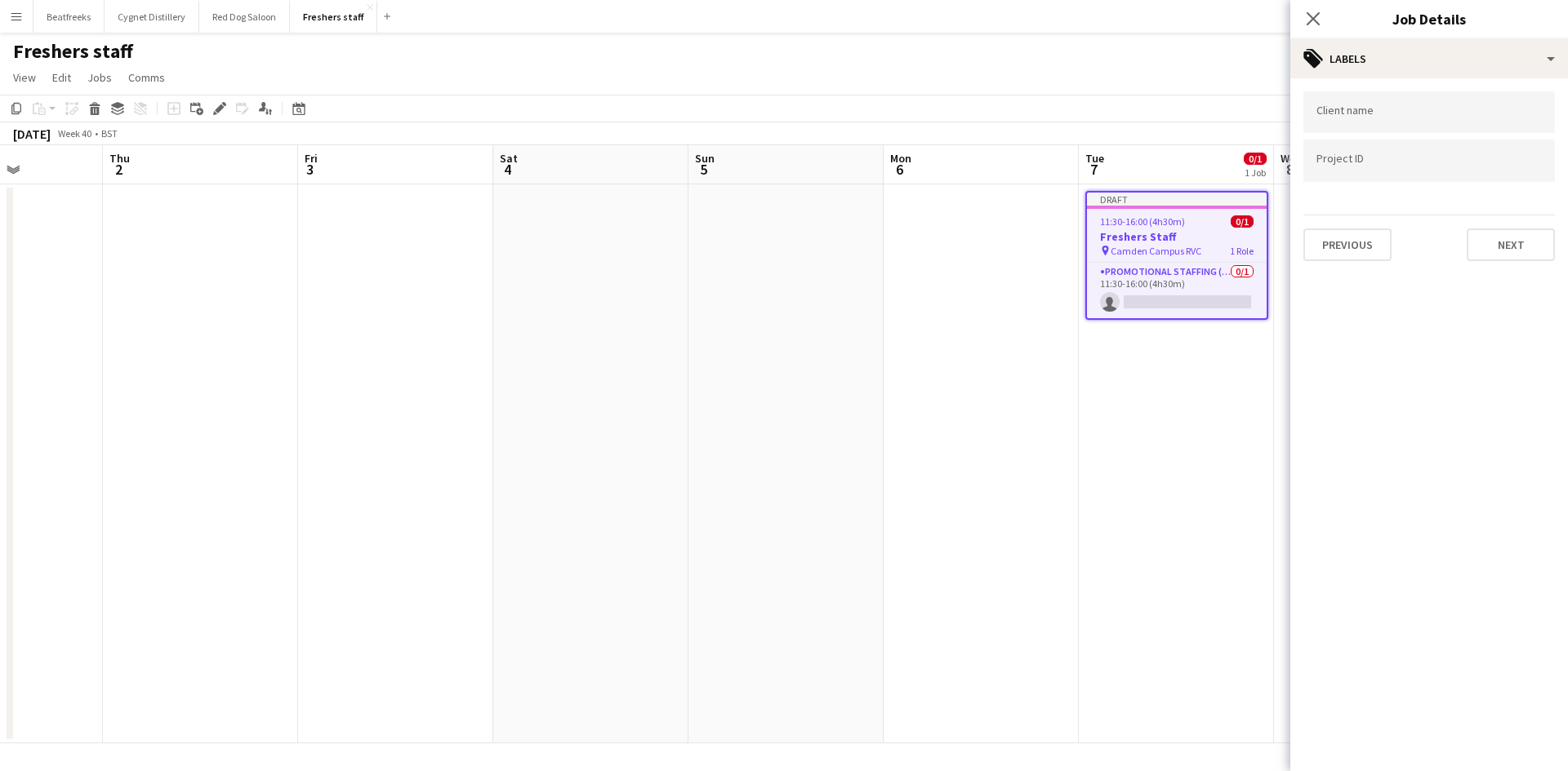
scroll to position [0, 0]
click at [1500, 256] on button "Next" at bounding box center [1511, 245] width 88 height 32
click at [1504, 170] on button "Next" at bounding box center [1511, 169] width 88 height 32
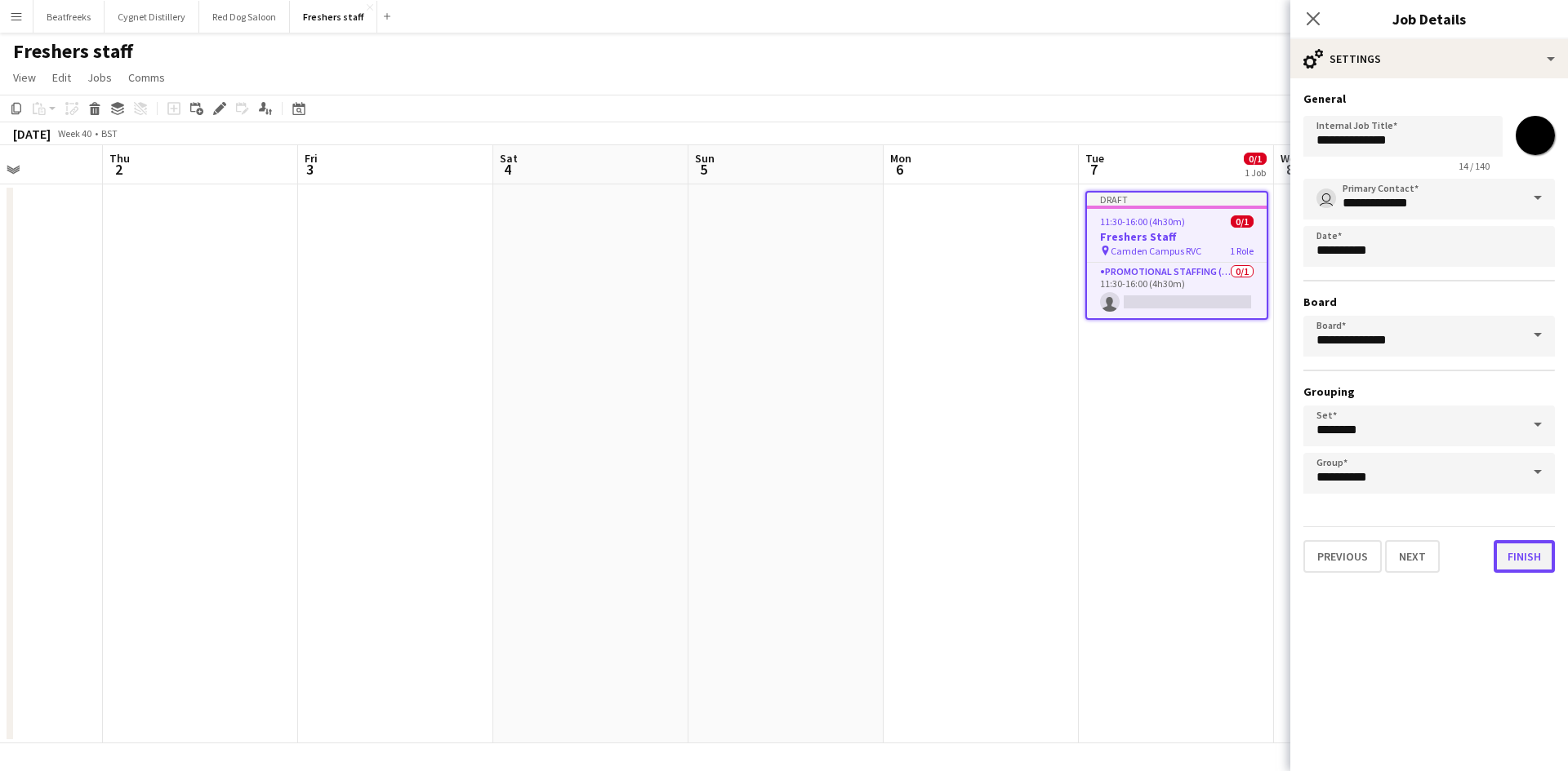
click at [1502, 553] on button "Finish" at bounding box center [1524, 556] width 61 height 32
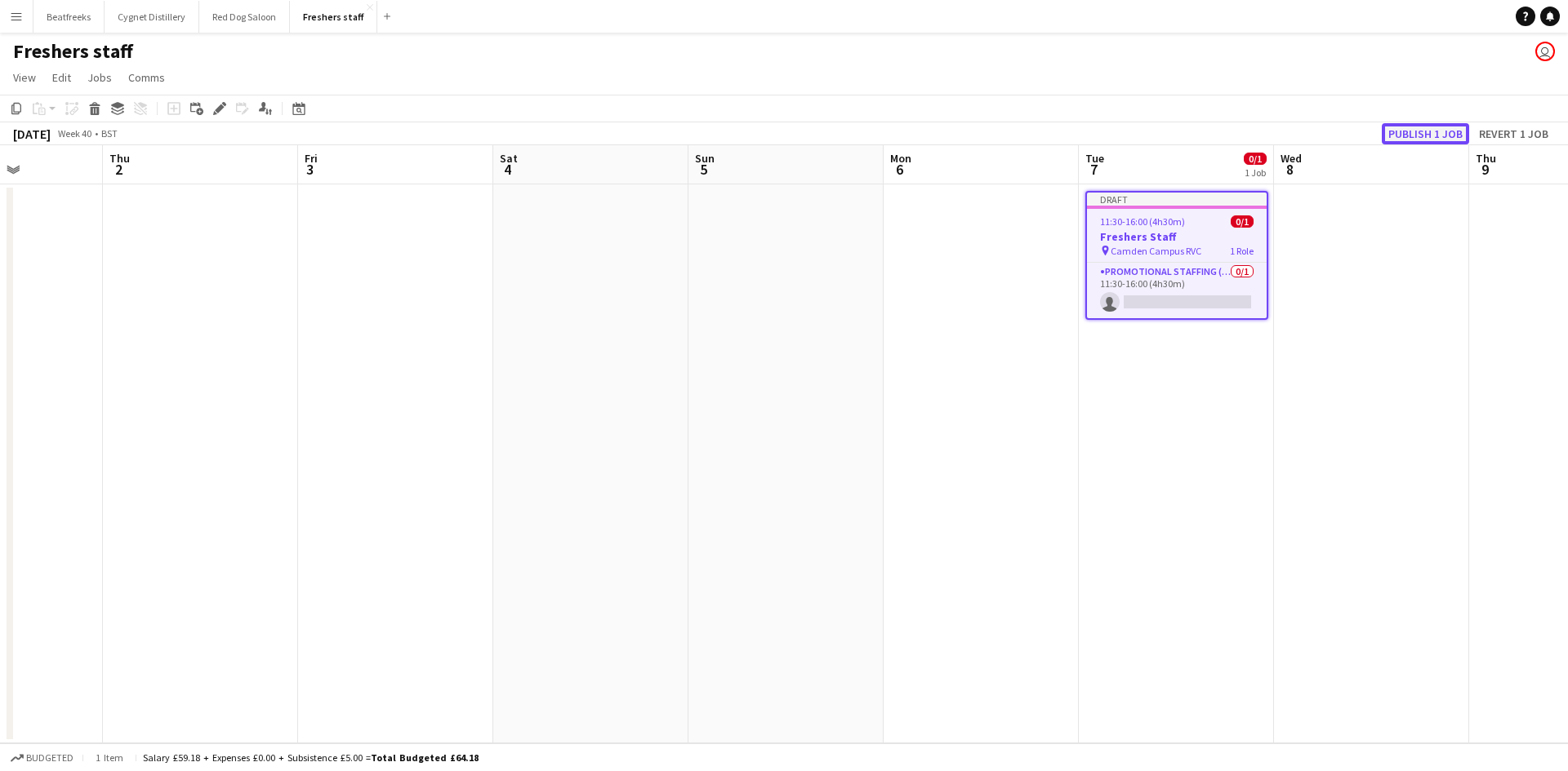
click at [1406, 137] on button "Publish 1 job" at bounding box center [1424, 134] width 87 height 22
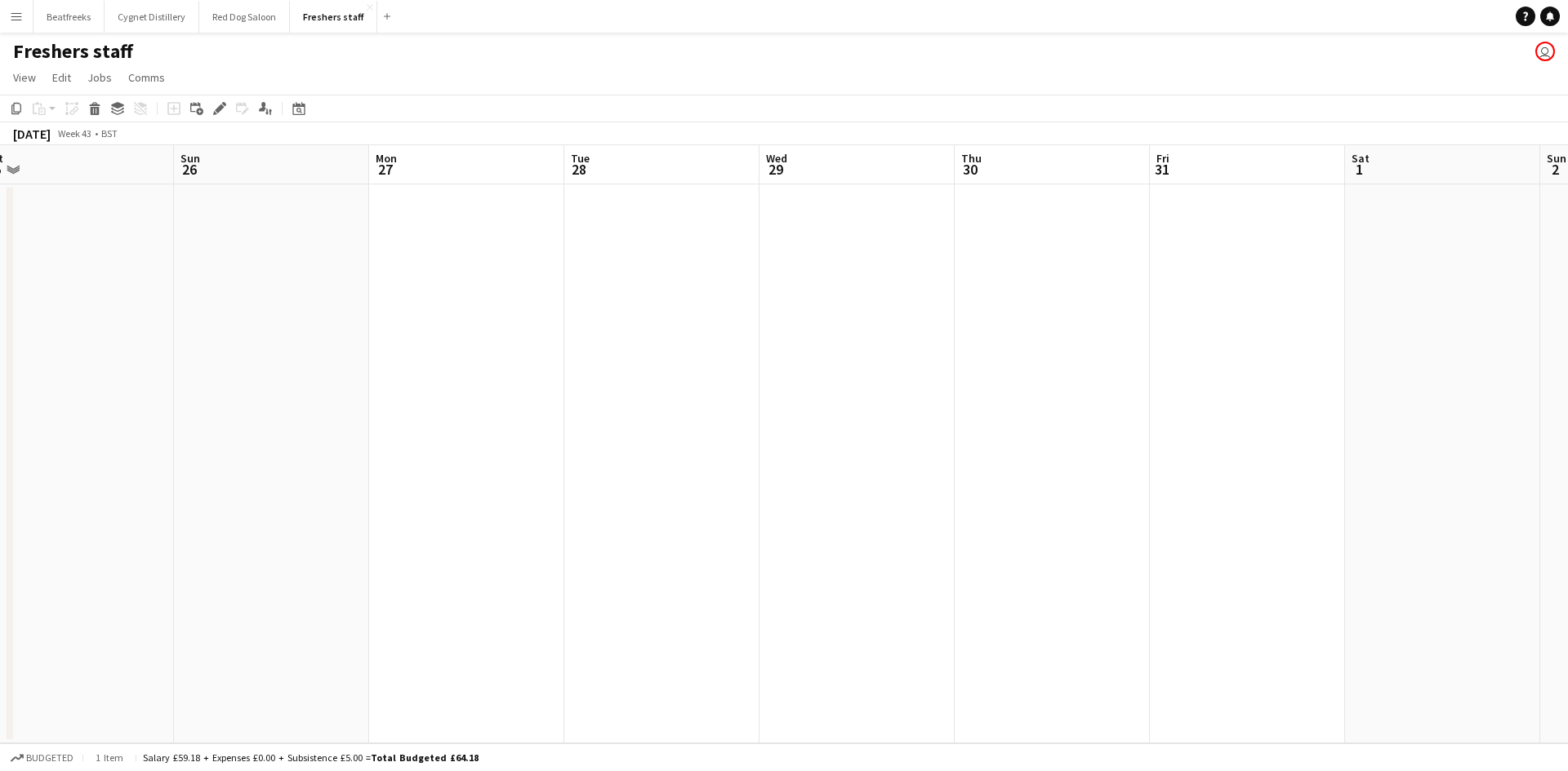
scroll to position [0, 607]
click at [1152, 272] on app-date-cell at bounding box center [1246, 463] width 195 height 559
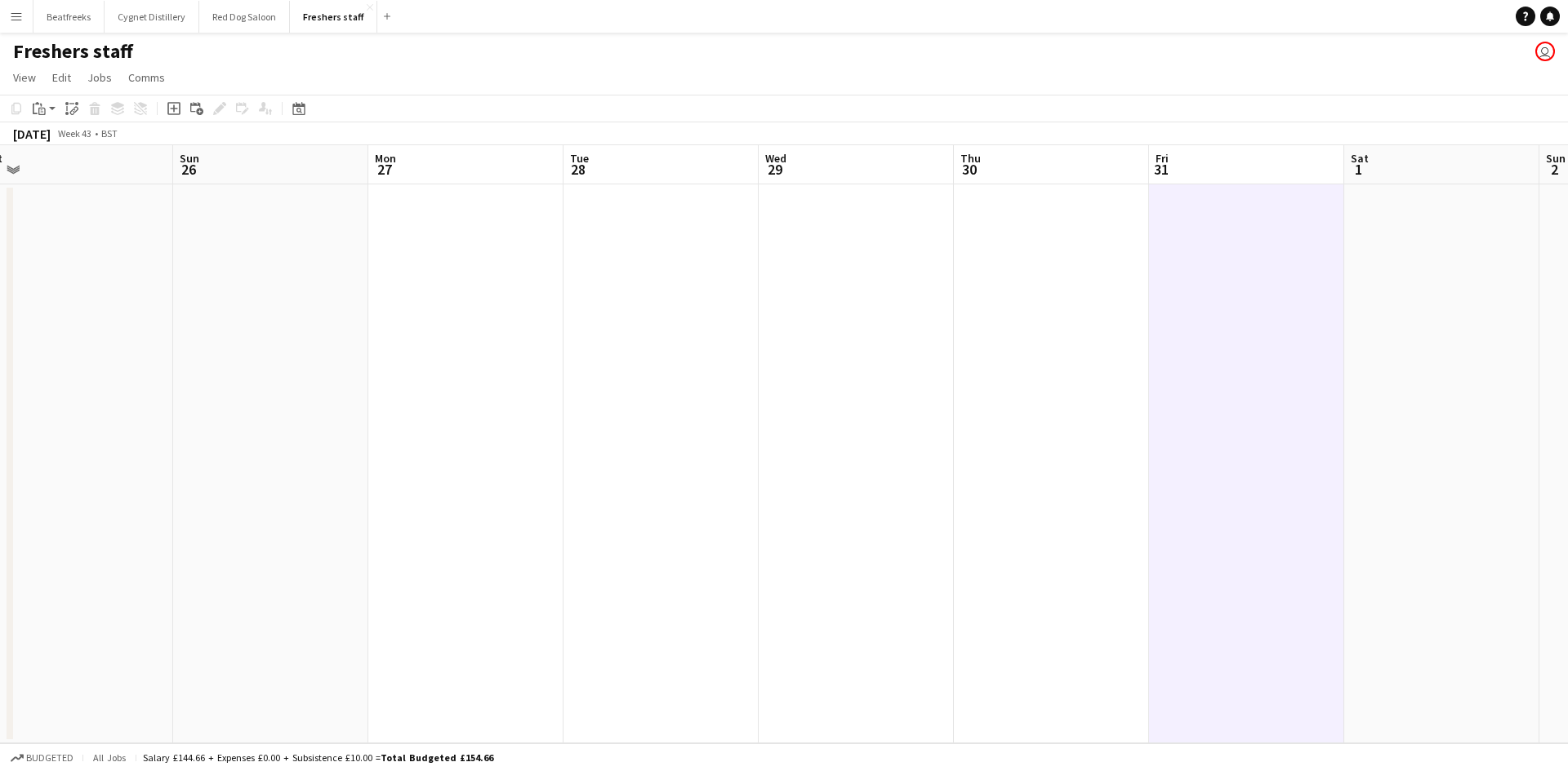
click at [1174, 215] on app-date-cell at bounding box center [1246, 463] width 195 height 559
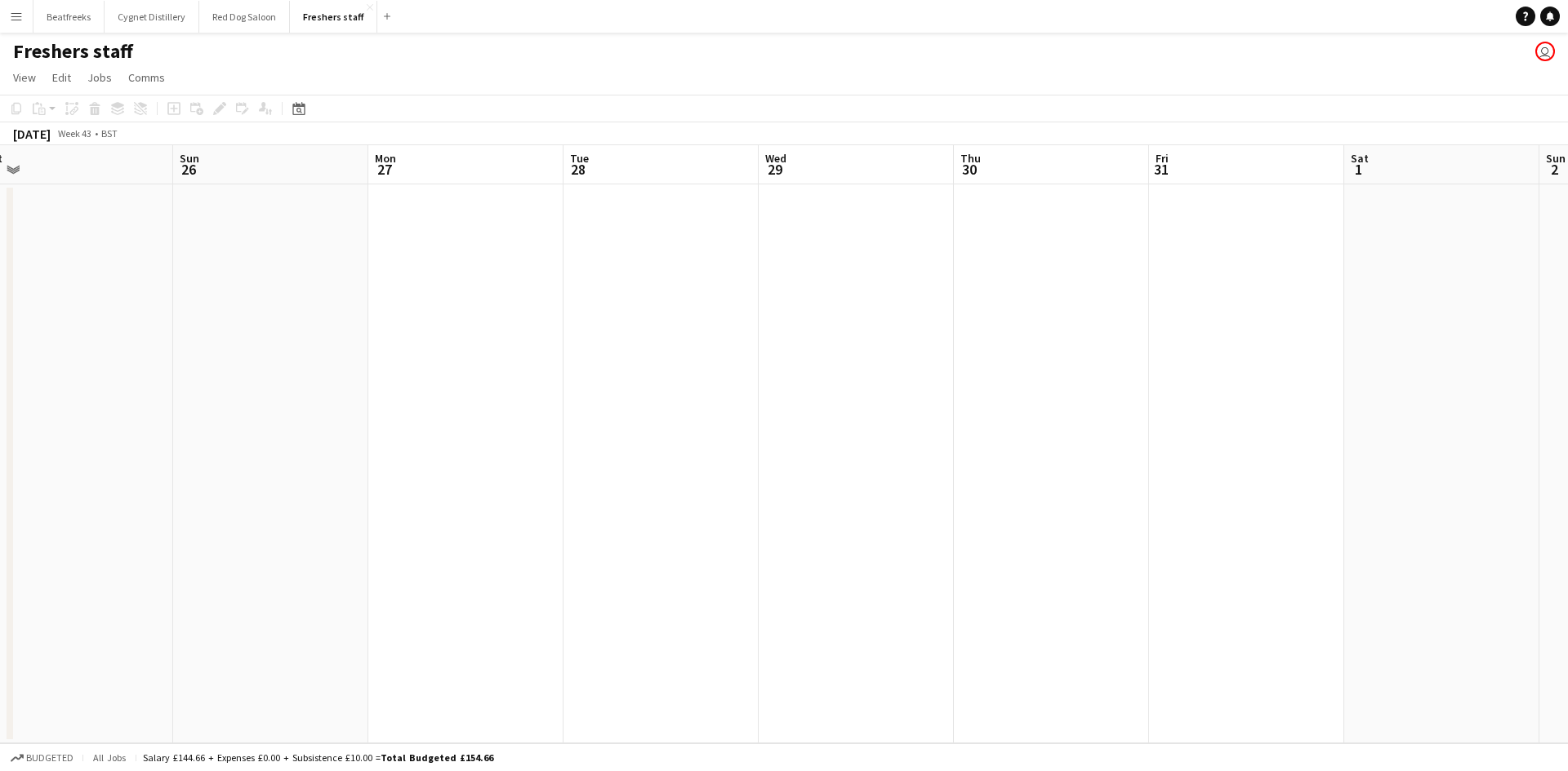
click at [1202, 183] on app-board-header-date "Fri 31" at bounding box center [1246, 165] width 195 height 39
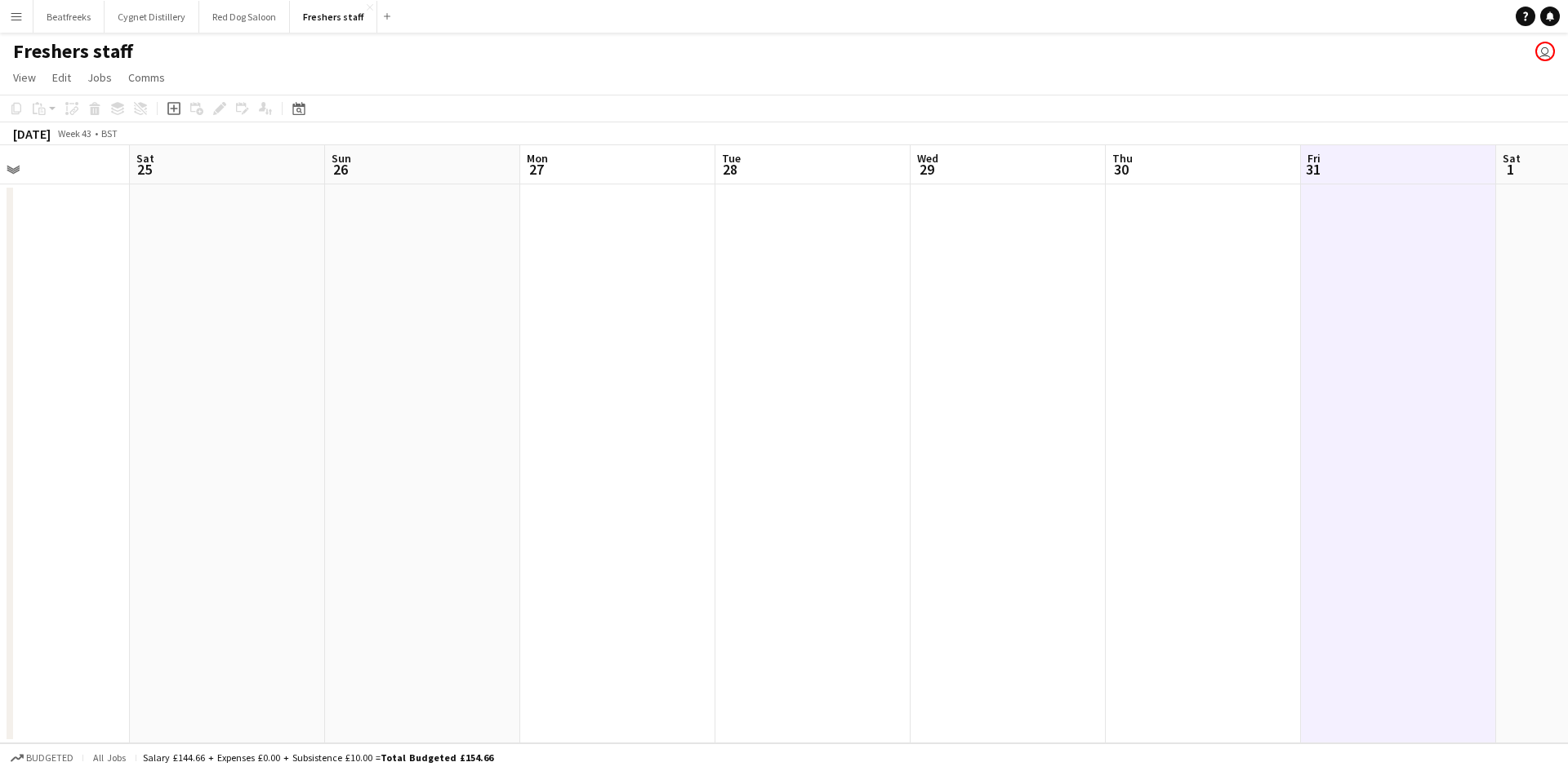
scroll to position [0, 581]
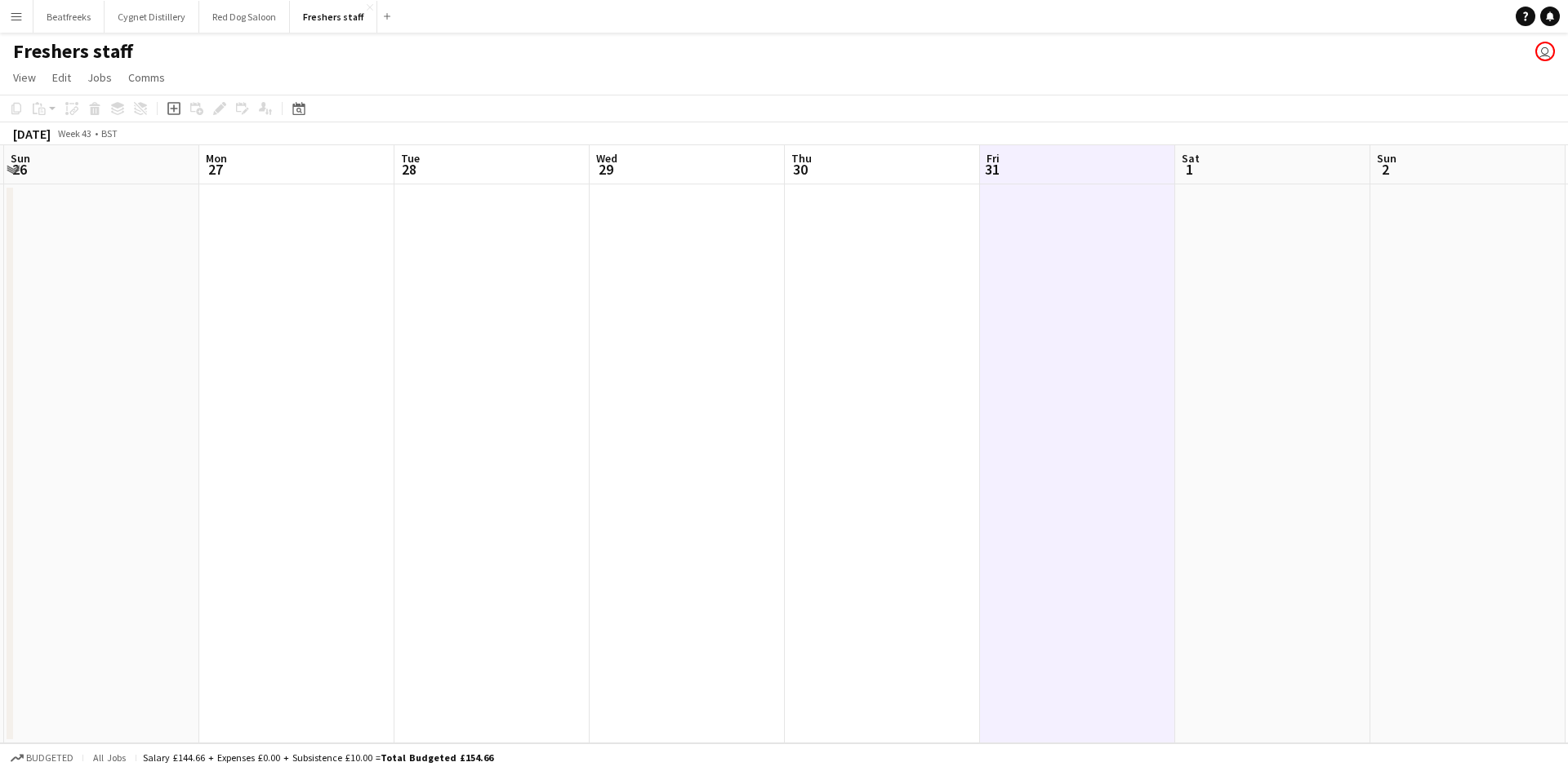
click at [1032, 216] on app-date-cell at bounding box center [1077, 463] width 195 height 559
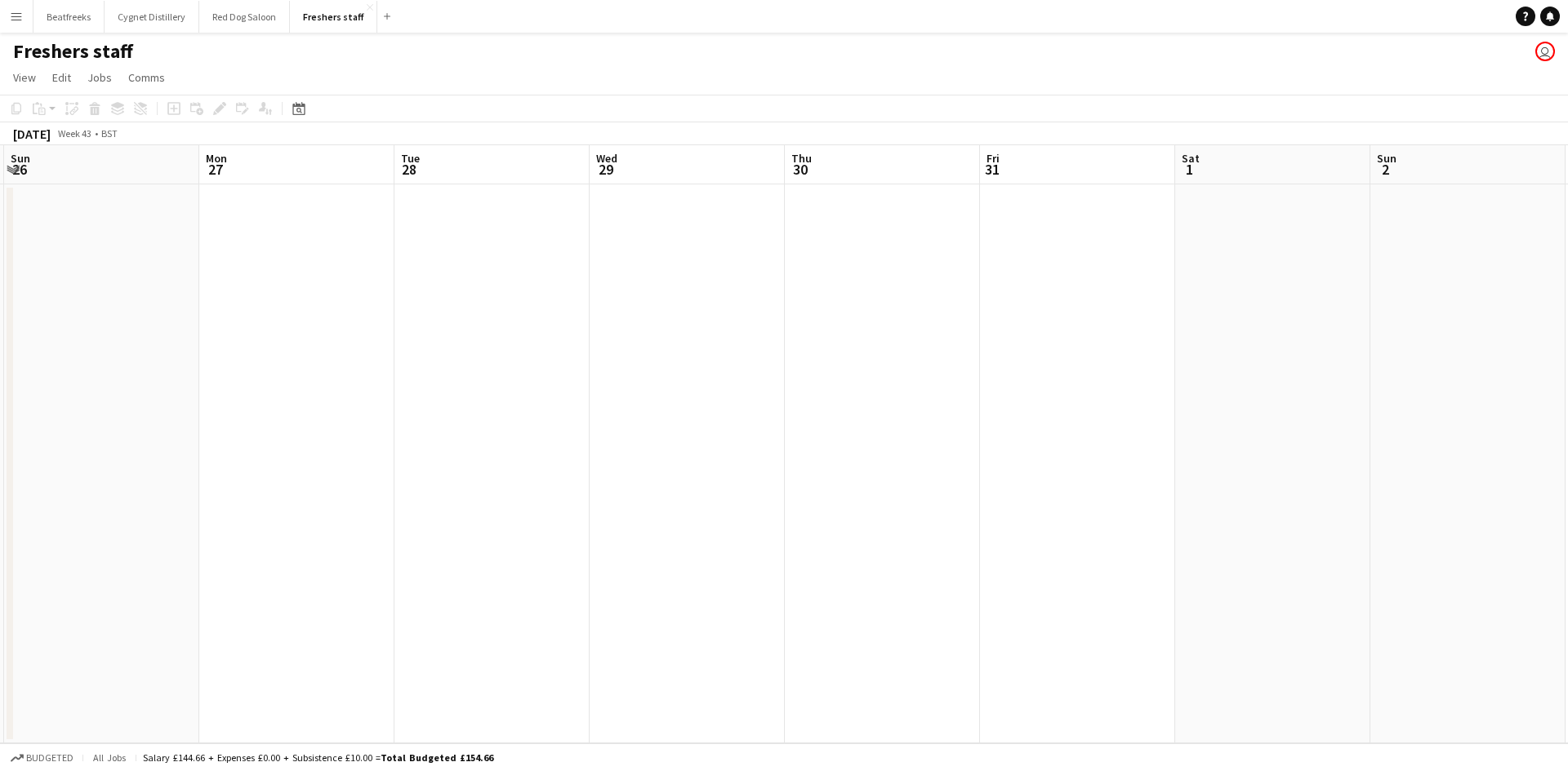
click at [1032, 216] on app-date-cell at bounding box center [1077, 463] width 195 height 559
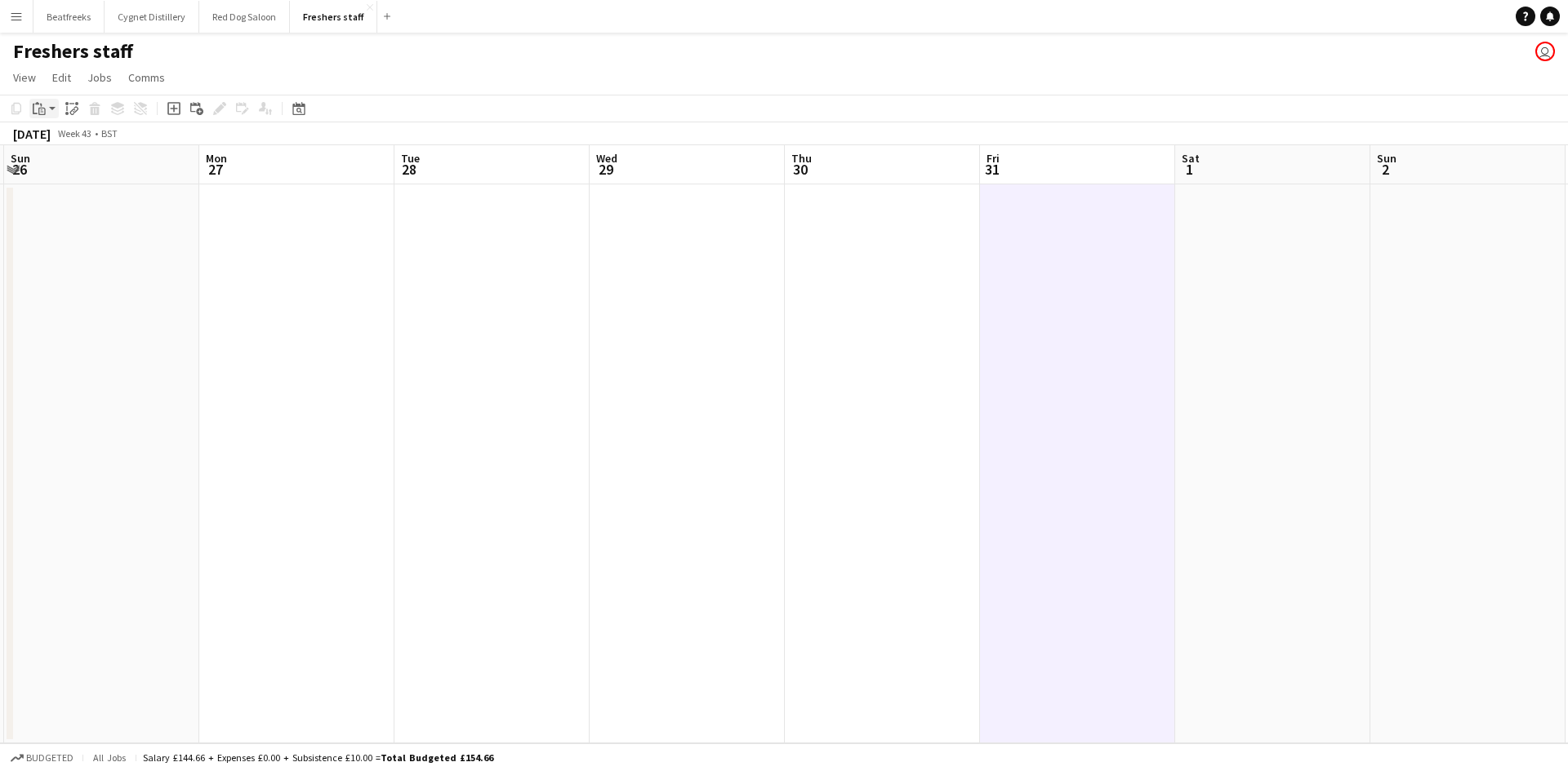
click at [40, 106] on icon "Paste" at bounding box center [39, 109] width 13 height 13
click at [107, 139] on link "Paste Ctrl+V" at bounding box center [119, 139] width 154 height 14
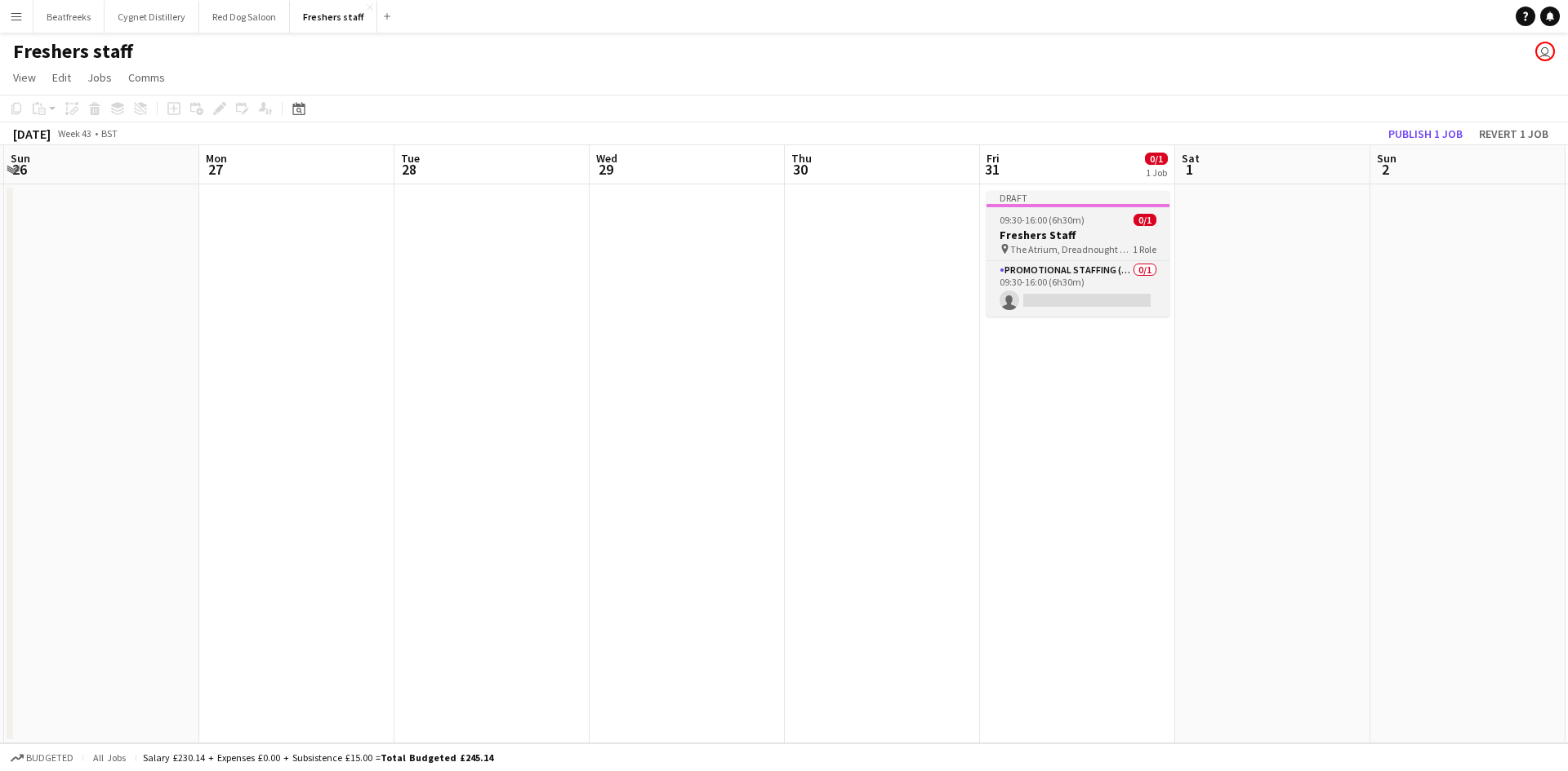
click at [1079, 232] on h3 "Freshers Staff" at bounding box center [1078, 235] width 183 height 14
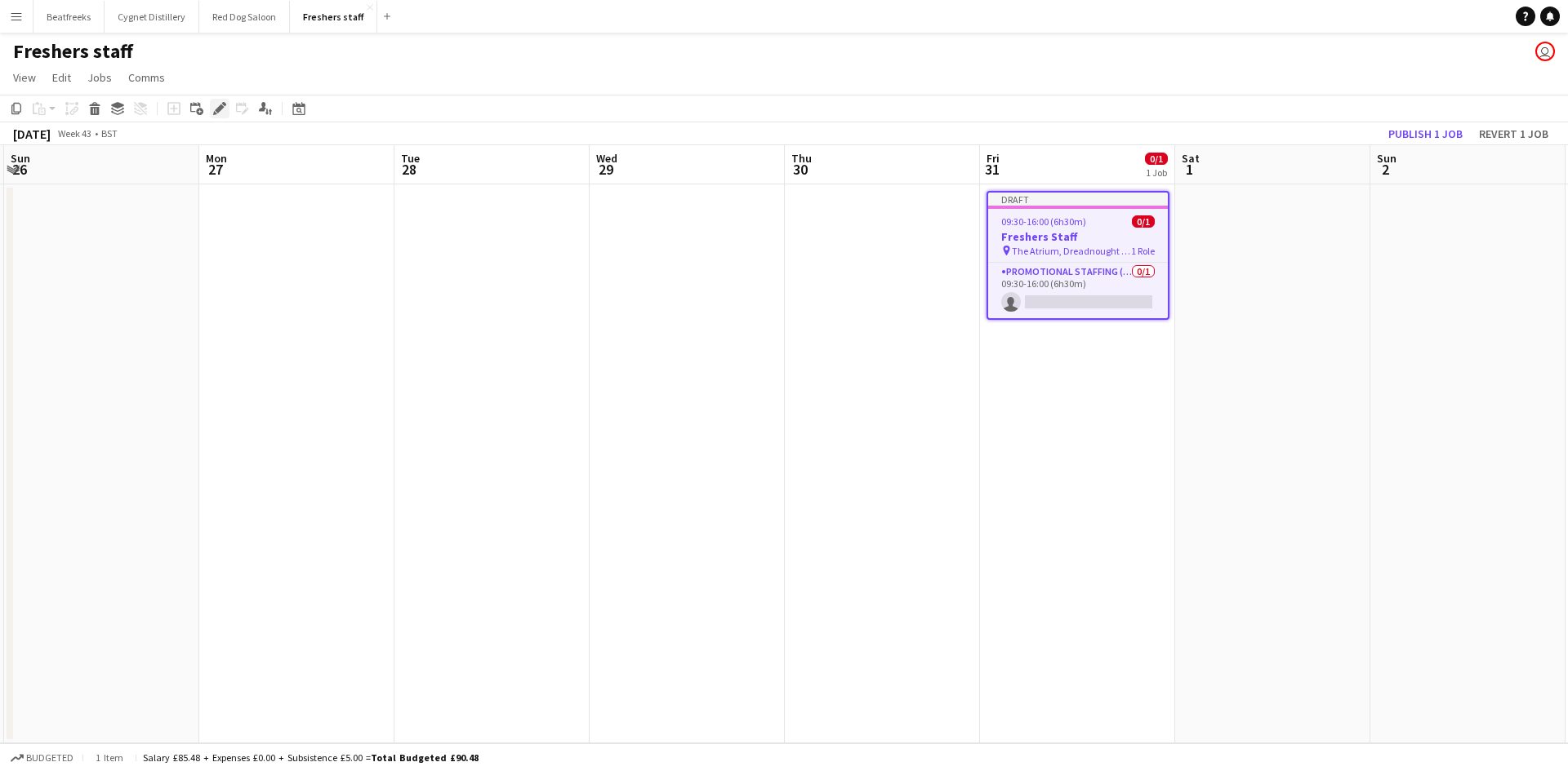
click at [220, 101] on div "Edit" at bounding box center [220, 109] width 20 height 20
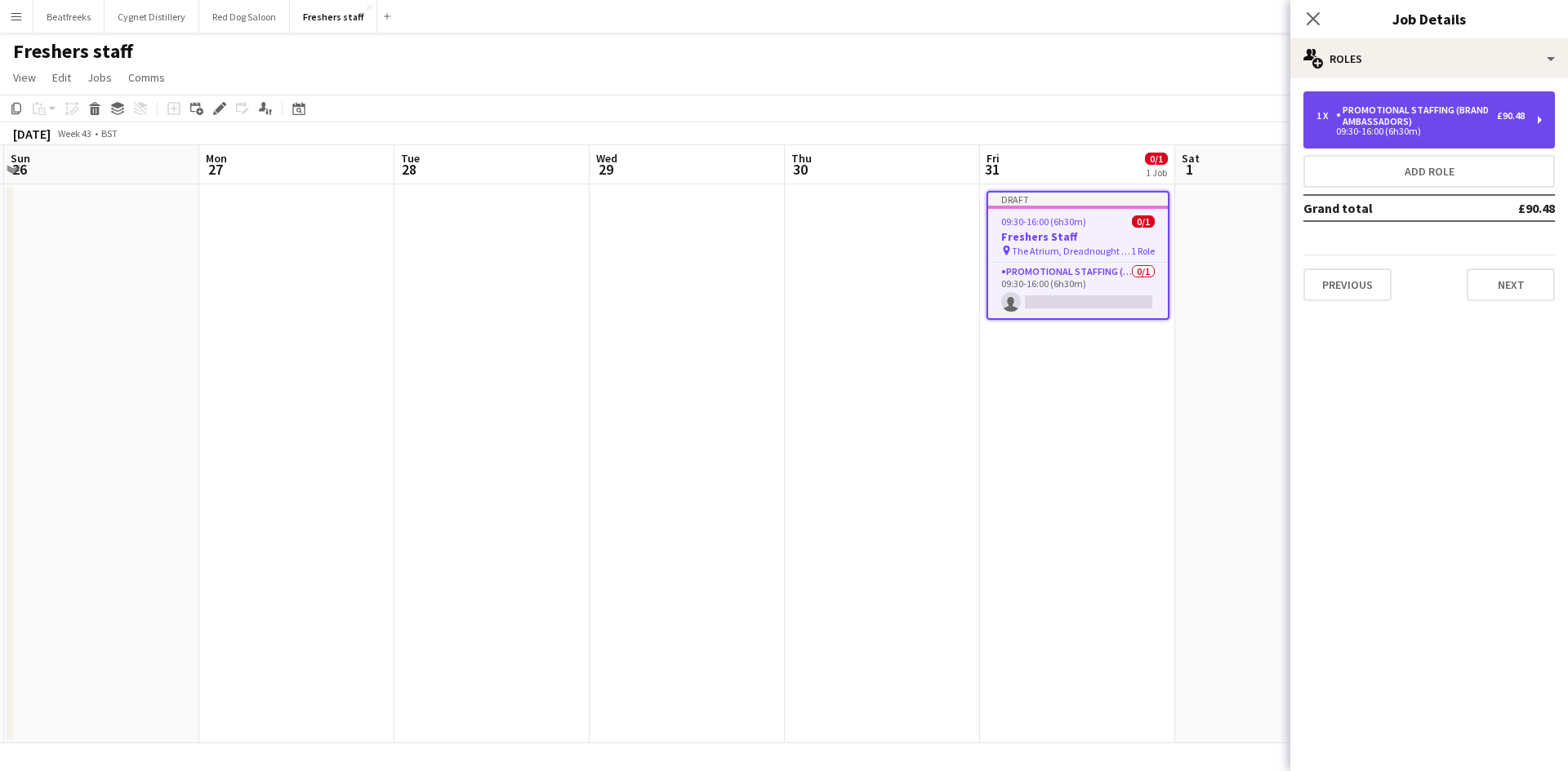
click at [1440, 113] on div "Promotional Staffing (Brand Ambassadors)" at bounding box center [1415, 115] width 161 height 22
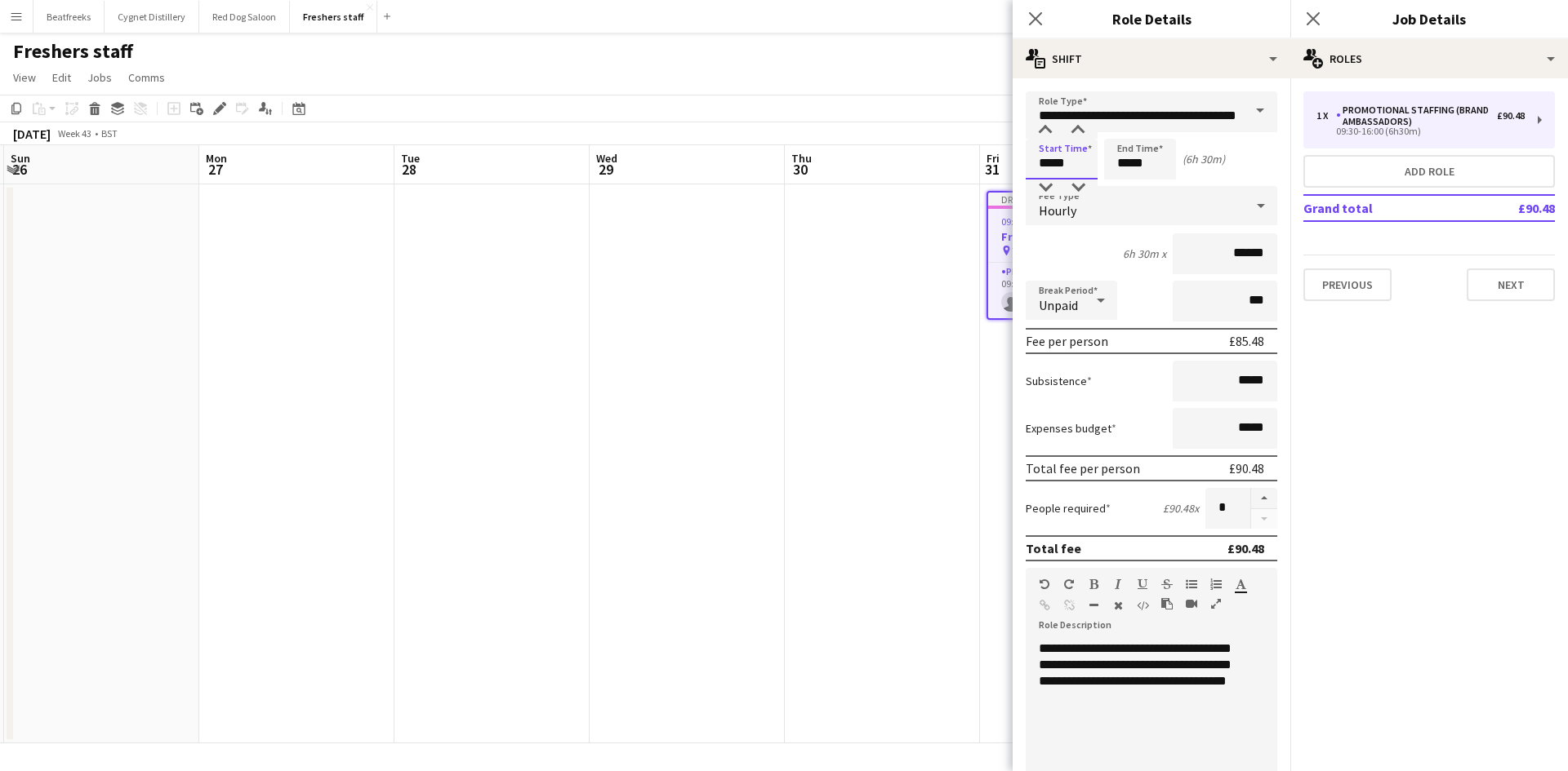
drag, startPoint x: 1073, startPoint y: 169, endPoint x: 960, endPoint y: 174, distance: 113.1
click at [960, 174] on body "Menu Boards Boards Boards All jobs Status Workforce Workforce My Workforce Recr…" at bounding box center [784, 385] width 1568 height 771
type input "*****"
click at [1139, 163] on input "*****" at bounding box center [1140, 159] width 72 height 40
type input "*****"
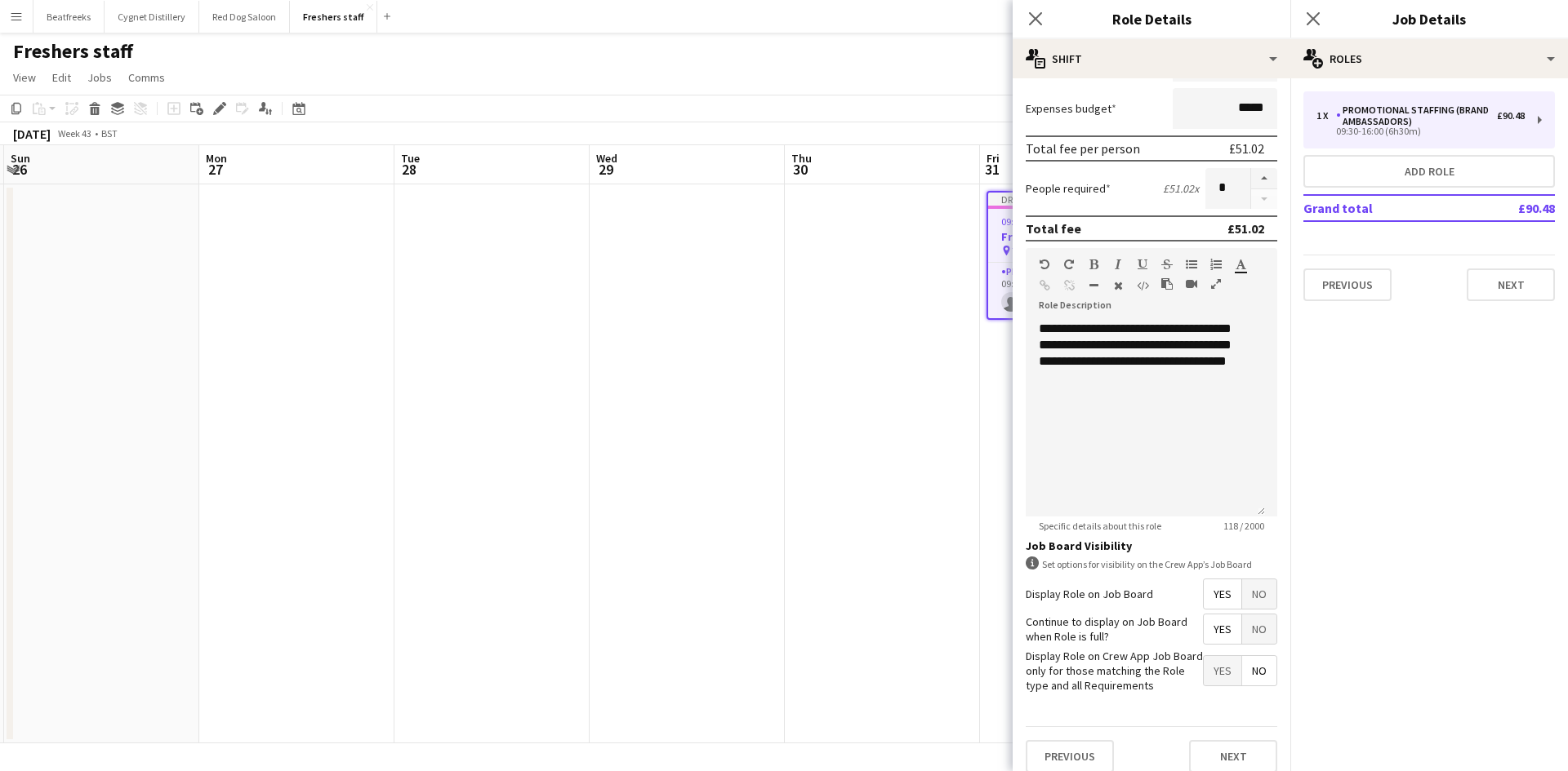
scroll to position [335, 0]
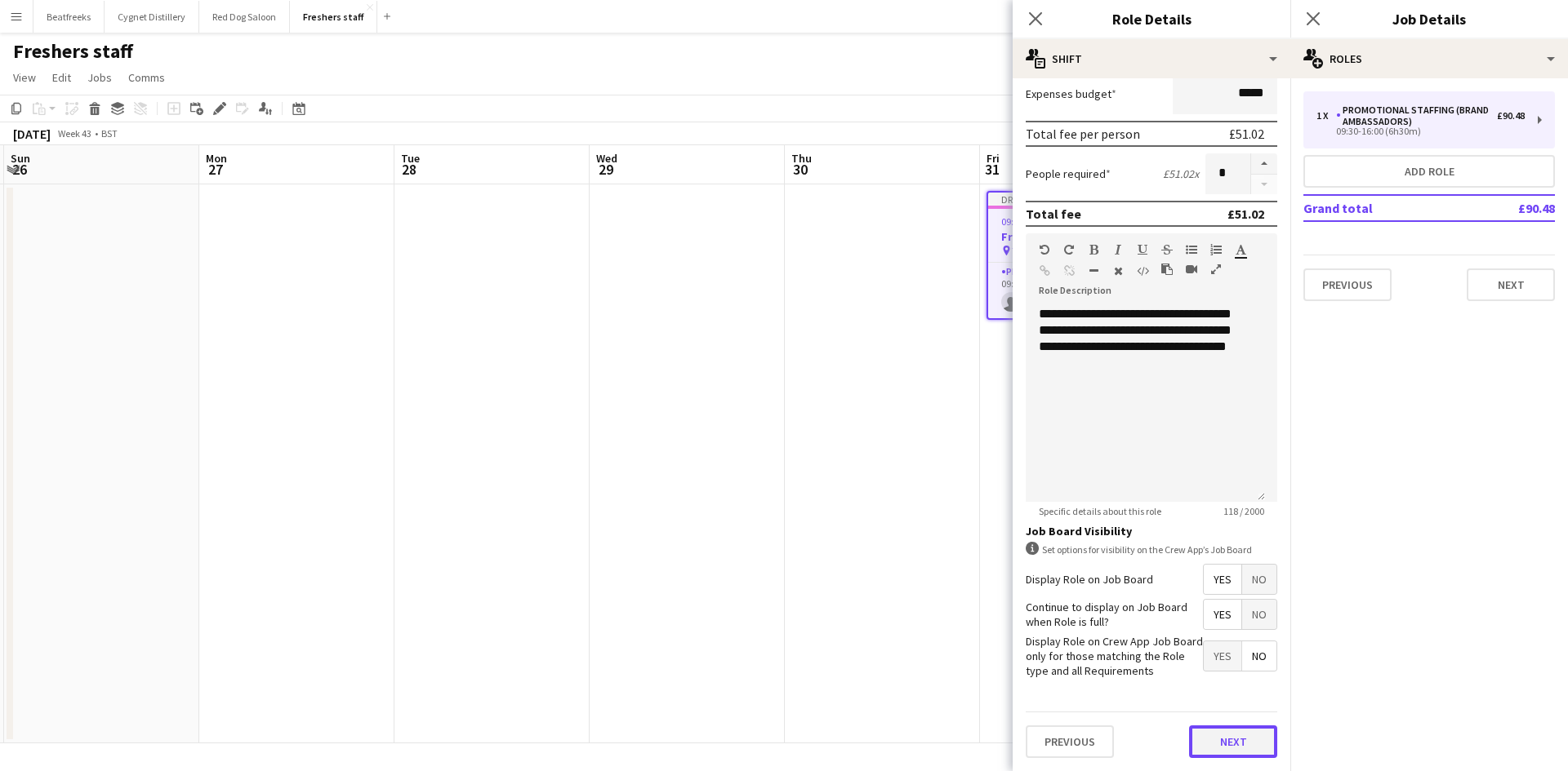
click at [1212, 740] on button "Next" at bounding box center [1233, 741] width 88 height 32
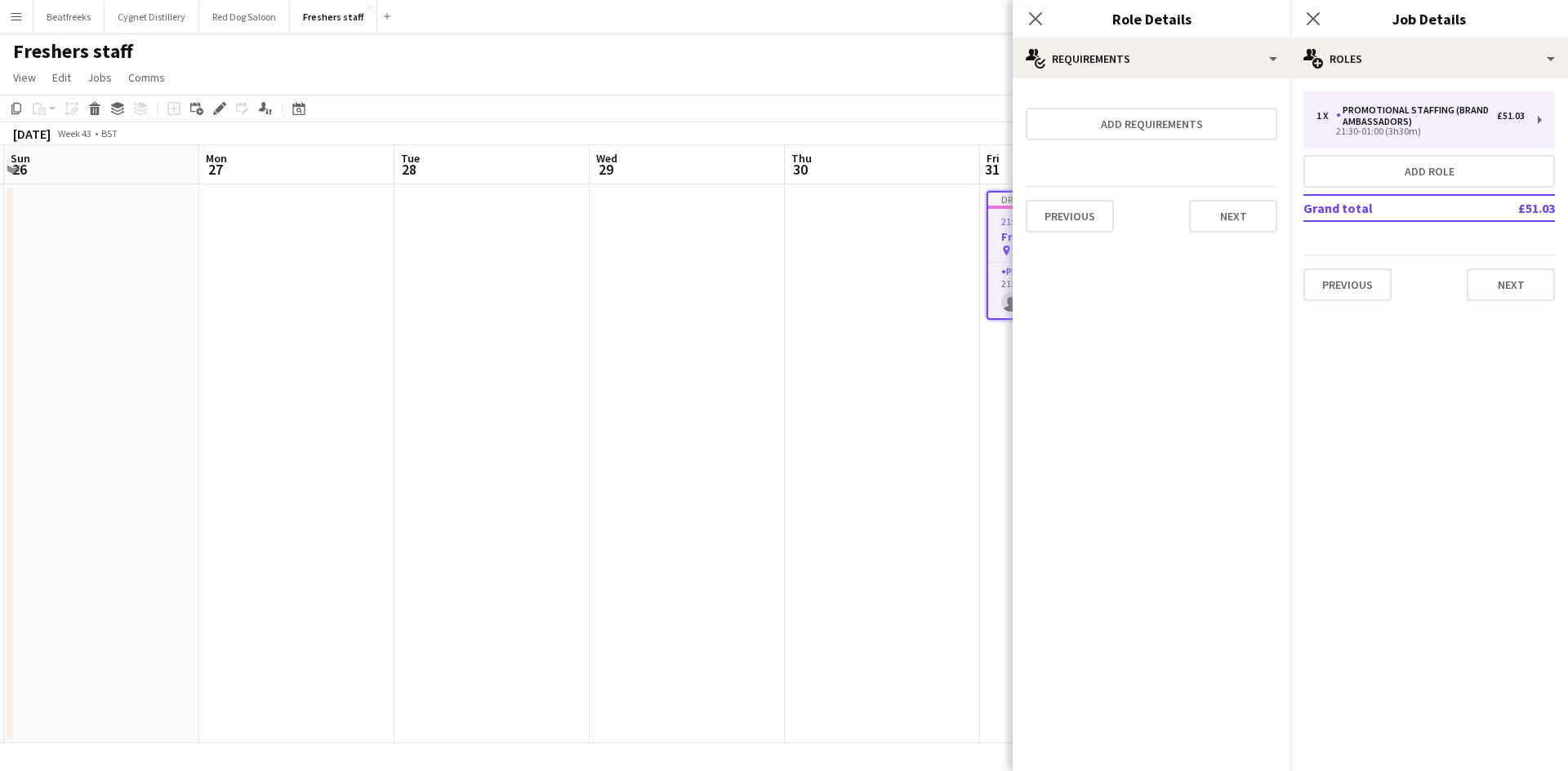
scroll to position [0, 0]
click at [1226, 206] on button "Next" at bounding box center [1233, 216] width 88 height 32
click at [1235, 209] on button "Finish" at bounding box center [1246, 218] width 61 height 32
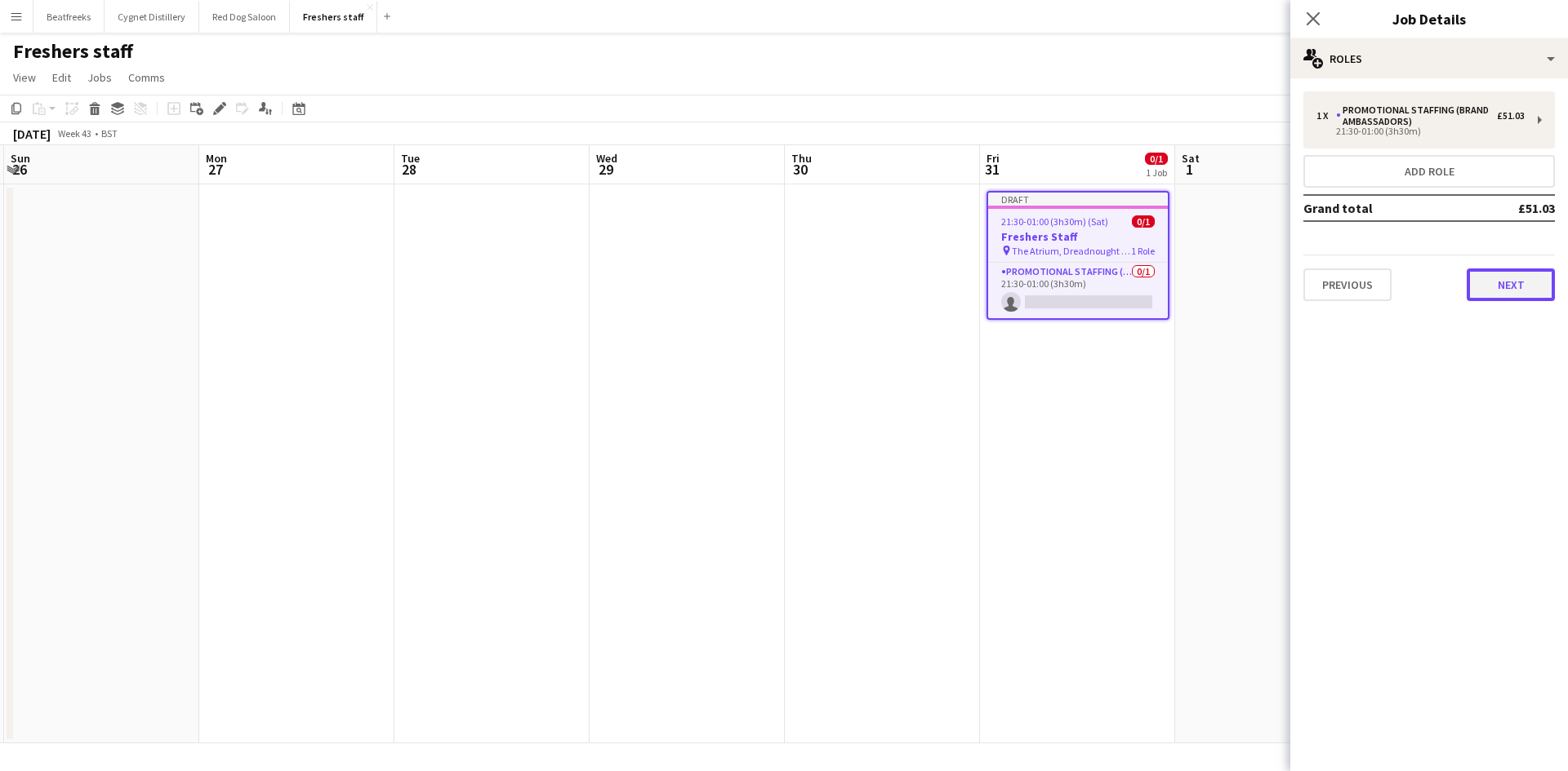
click at [1504, 286] on button "Next" at bounding box center [1511, 285] width 88 height 32
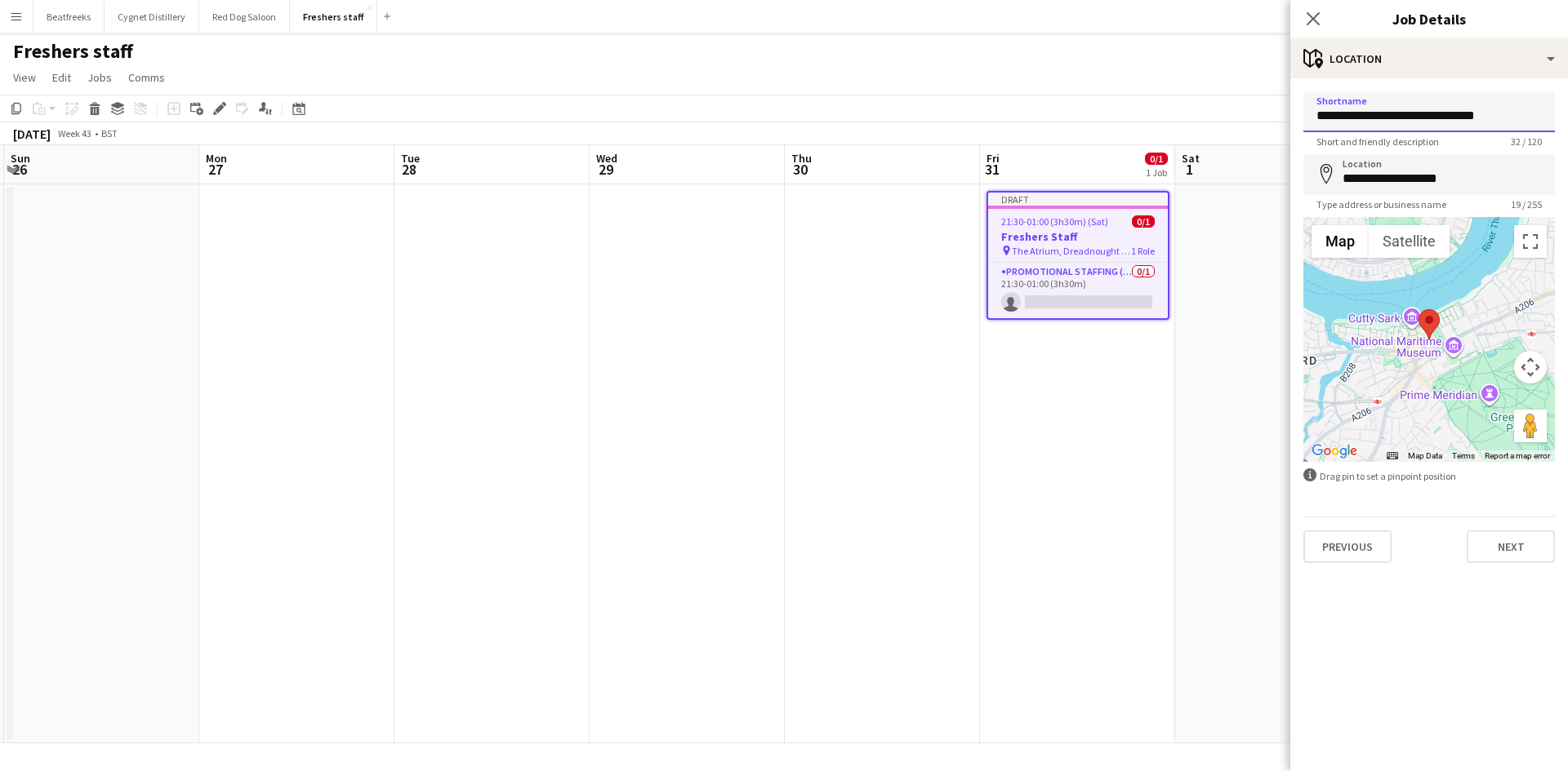
drag, startPoint x: 1519, startPoint y: 115, endPoint x: 1142, endPoint y: 134, distance: 377.5
click at [1142, 134] on body "Menu Boards Boards Boards All jobs Status Workforce Workforce My Workforce Recr…" at bounding box center [784, 385] width 1568 height 771
type input "**********"
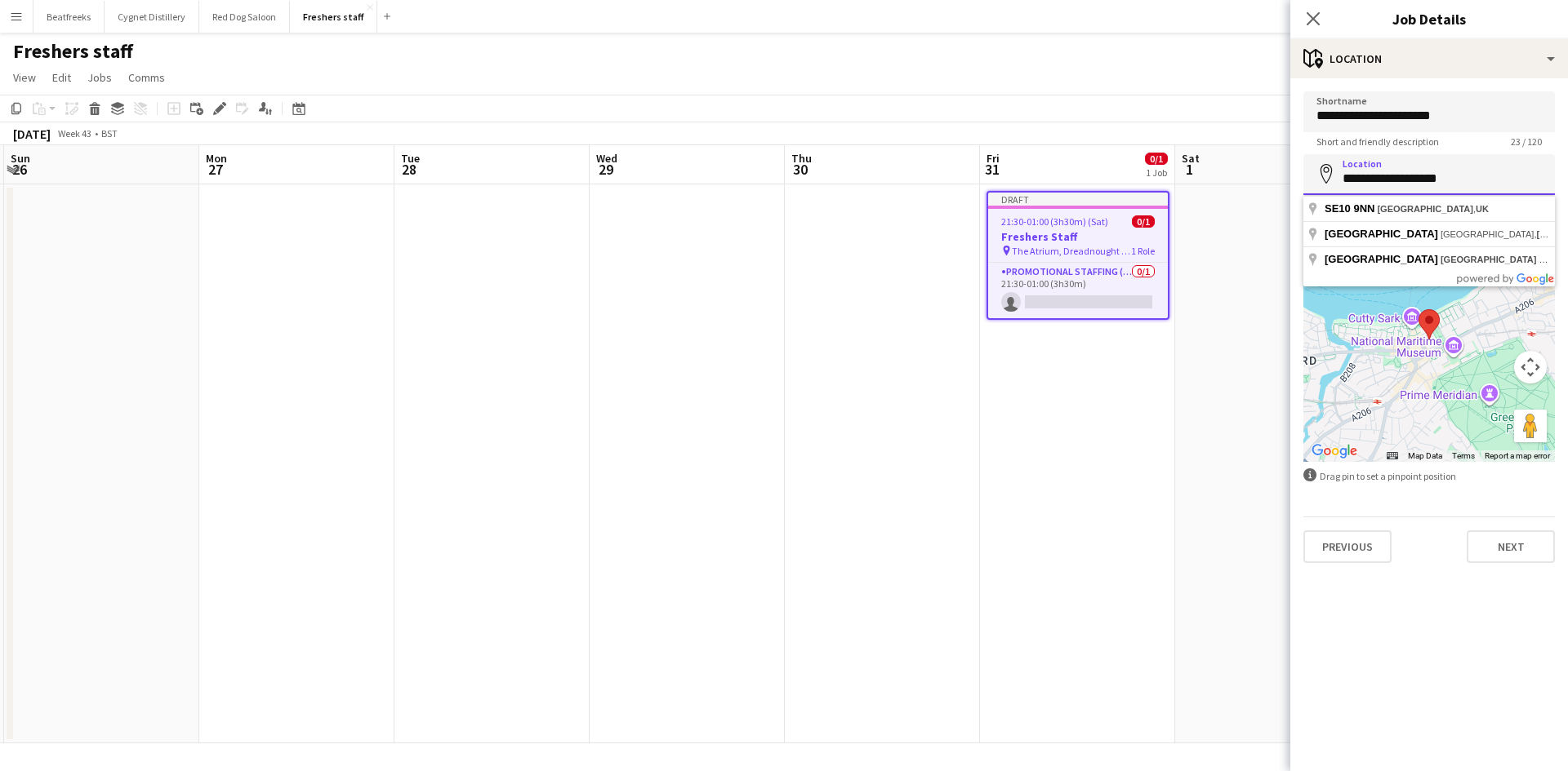
drag, startPoint x: 1463, startPoint y: 178, endPoint x: 1417, endPoint y: 178, distance: 46.0
click at [1417, 178] on input "**********" at bounding box center [1429, 174] width 251 height 40
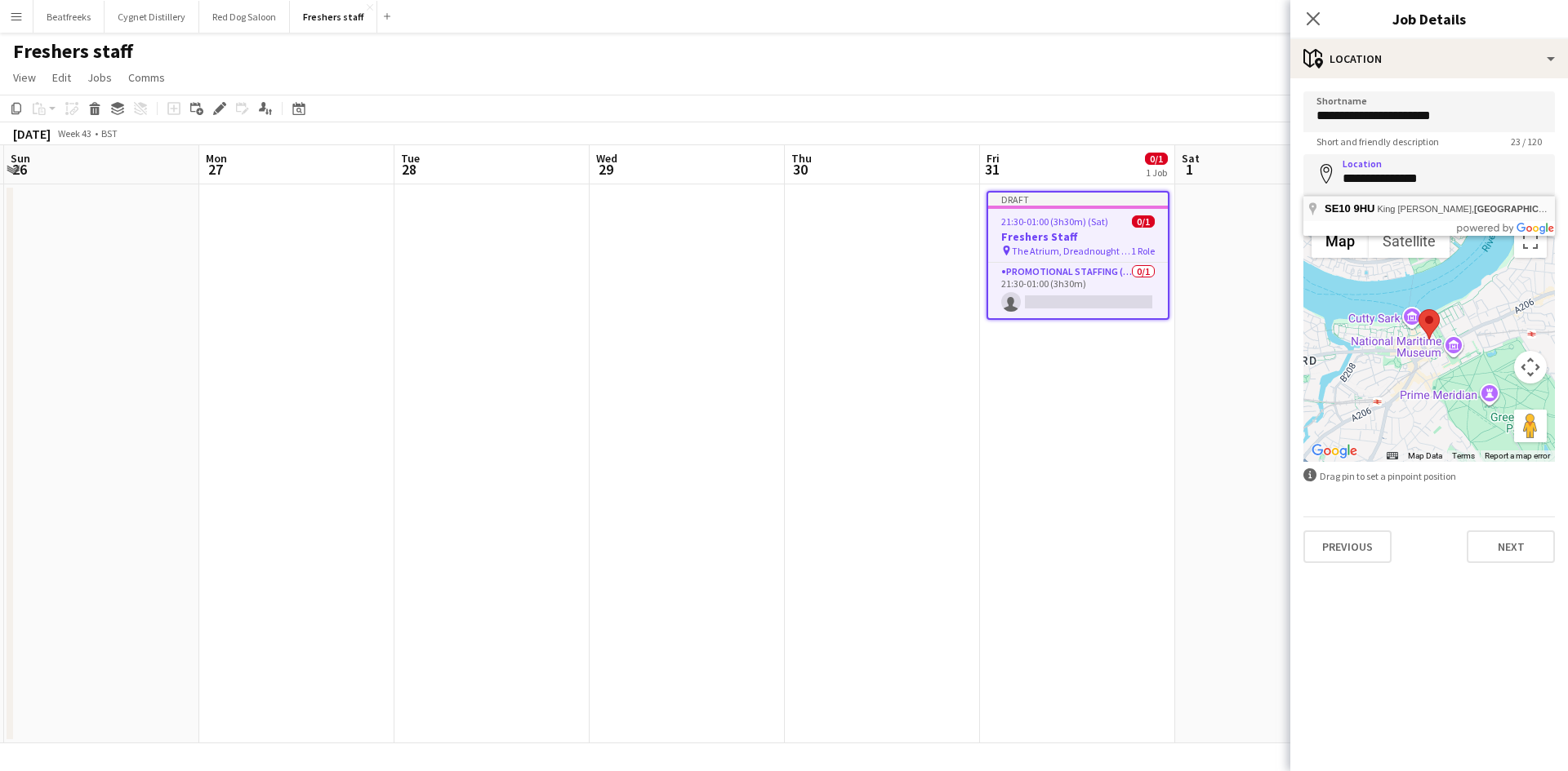
type input "**********"
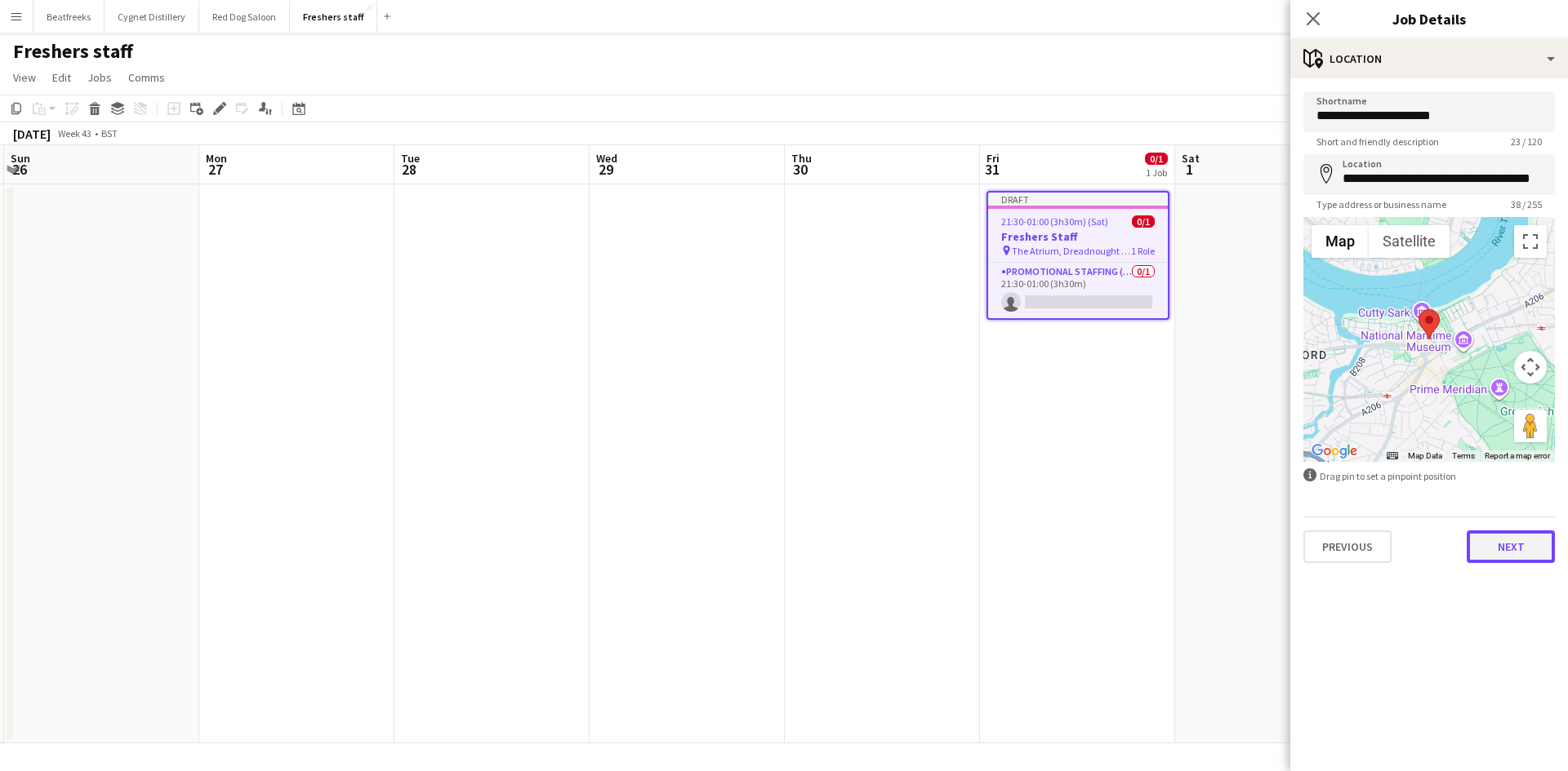
click at [1520, 553] on button "Next" at bounding box center [1511, 547] width 88 height 32
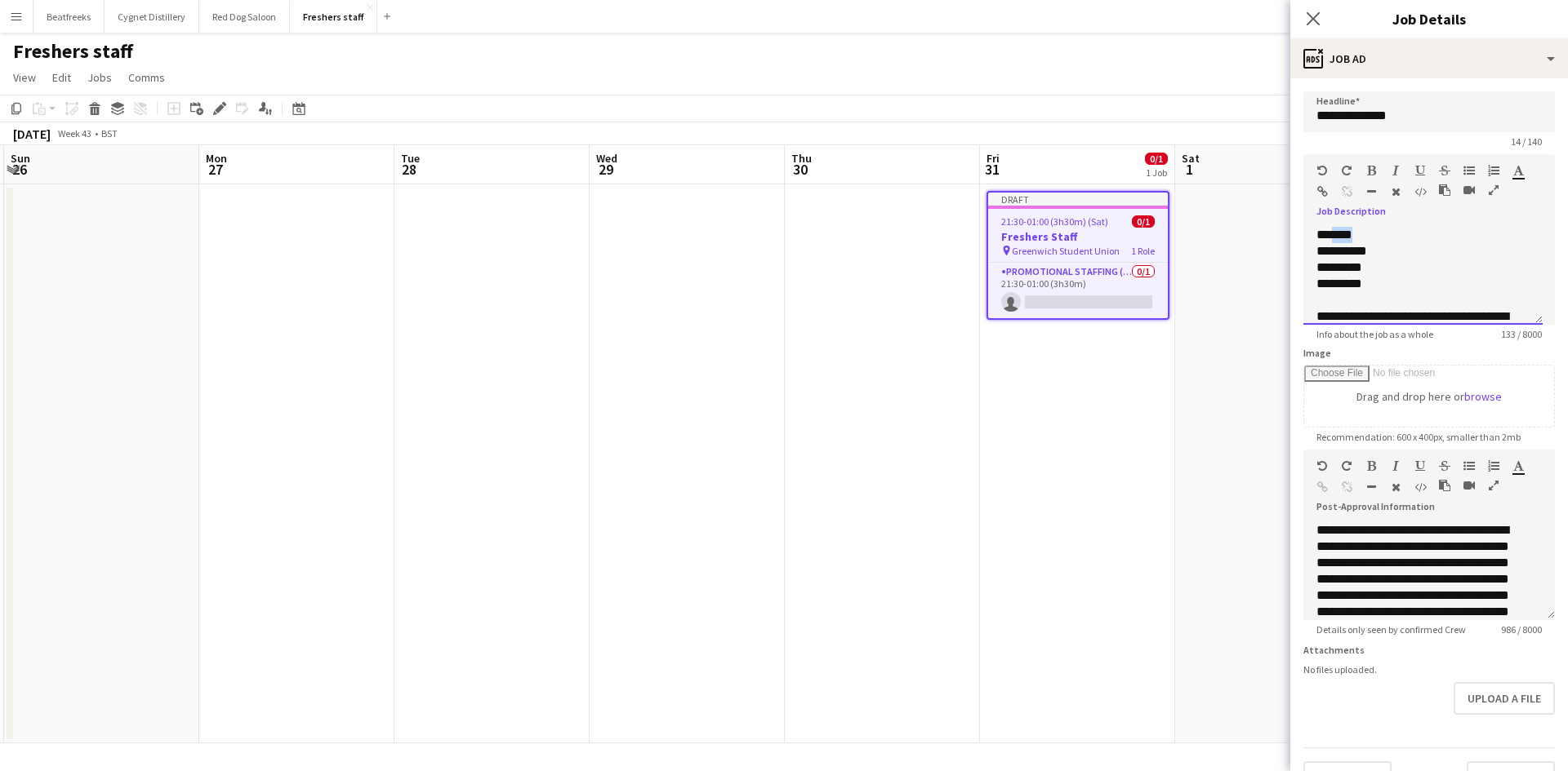
drag, startPoint x: 1340, startPoint y: 240, endPoint x: 1405, endPoint y: 205, distance: 73.8
click at [1405, 205] on div "**********" at bounding box center [1429, 240] width 251 height 171
click at [1354, 581] on div "**********" at bounding box center [1416, 620] width 201 height 196
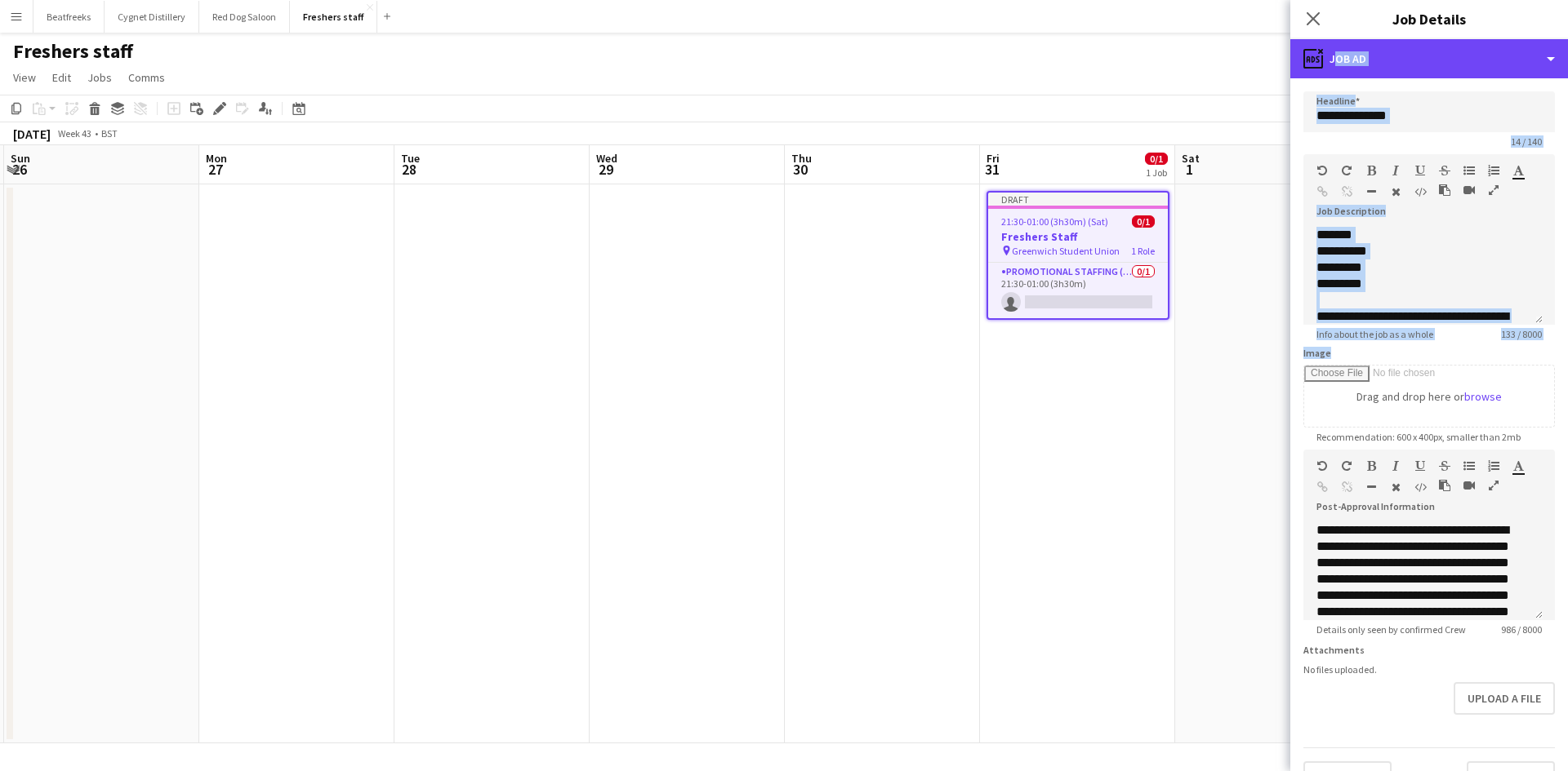
drag, startPoint x: 1388, startPoint y: 51, endPoint x: 1506, endPoint y: 476, distance: 441.1
click at [1506, 476] on div "**********" at bounding box center [1428, 405] width 277 height 732
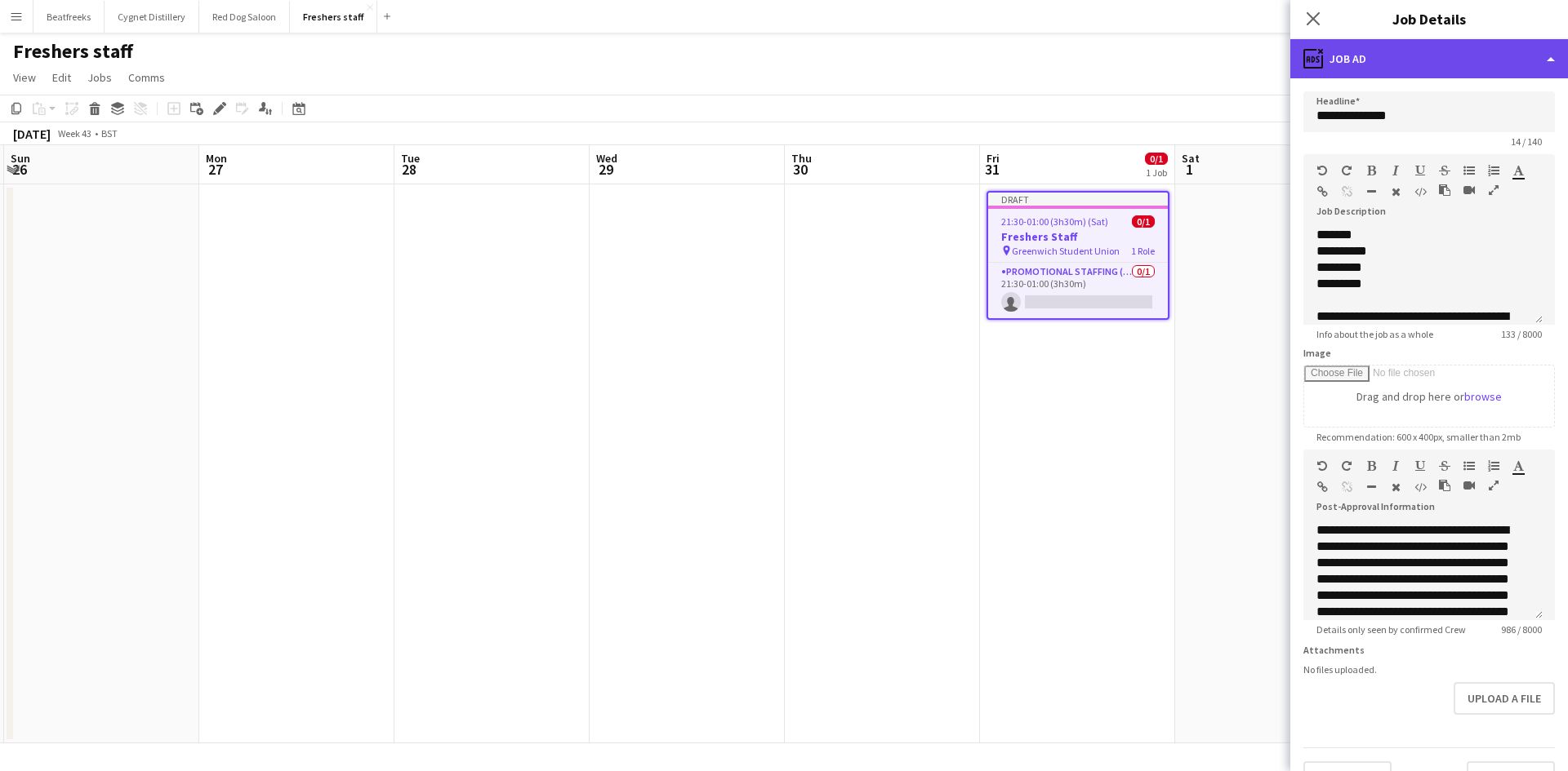
click at [1379, 48] on div "ads-window Job Ad" at bounding box center [1428, 59] width 277 height 39
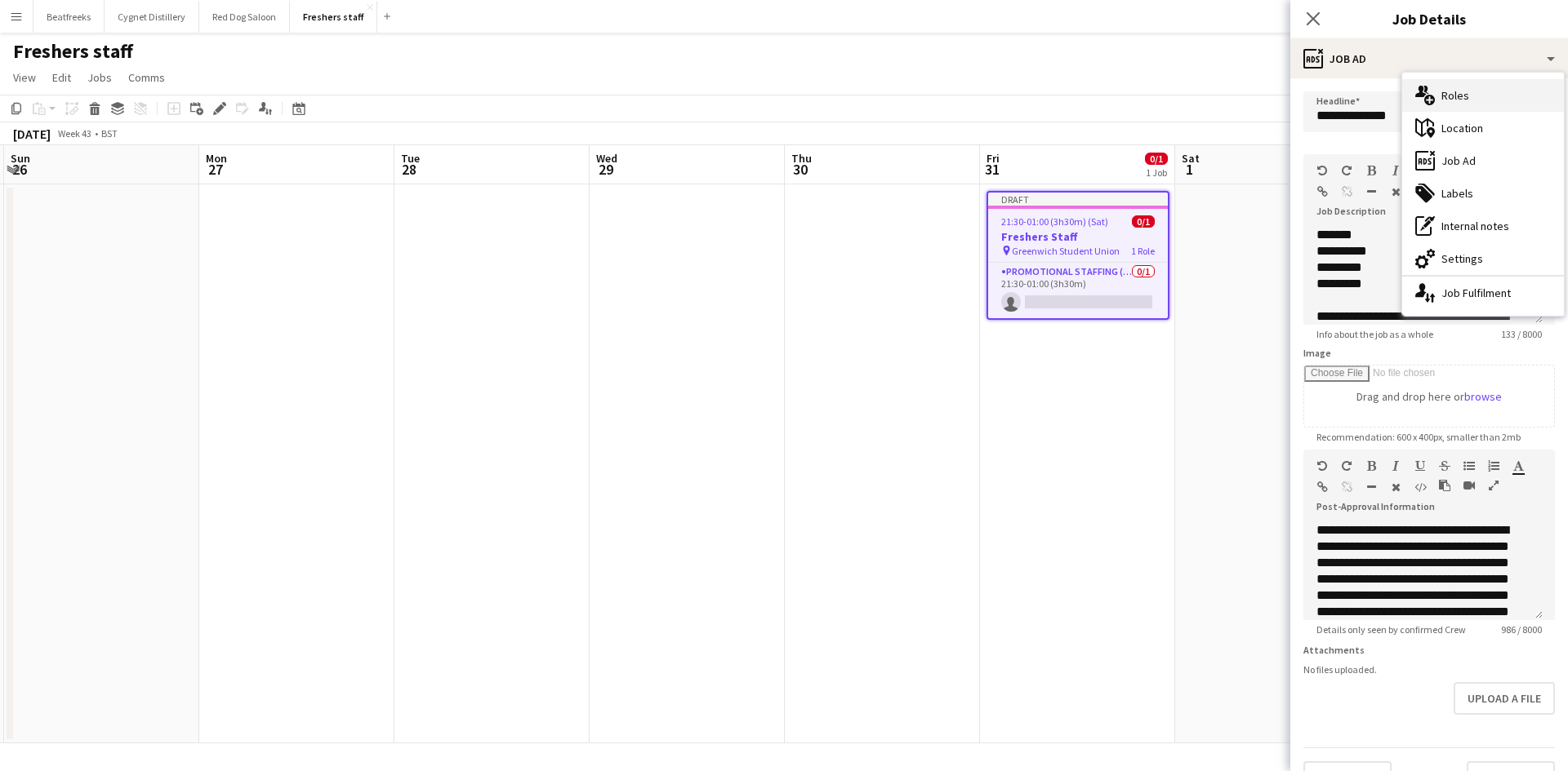
click at [1452, 90] on div "multiple-users-add Roles" at bounding box center [1483, 95] width 162 height 32
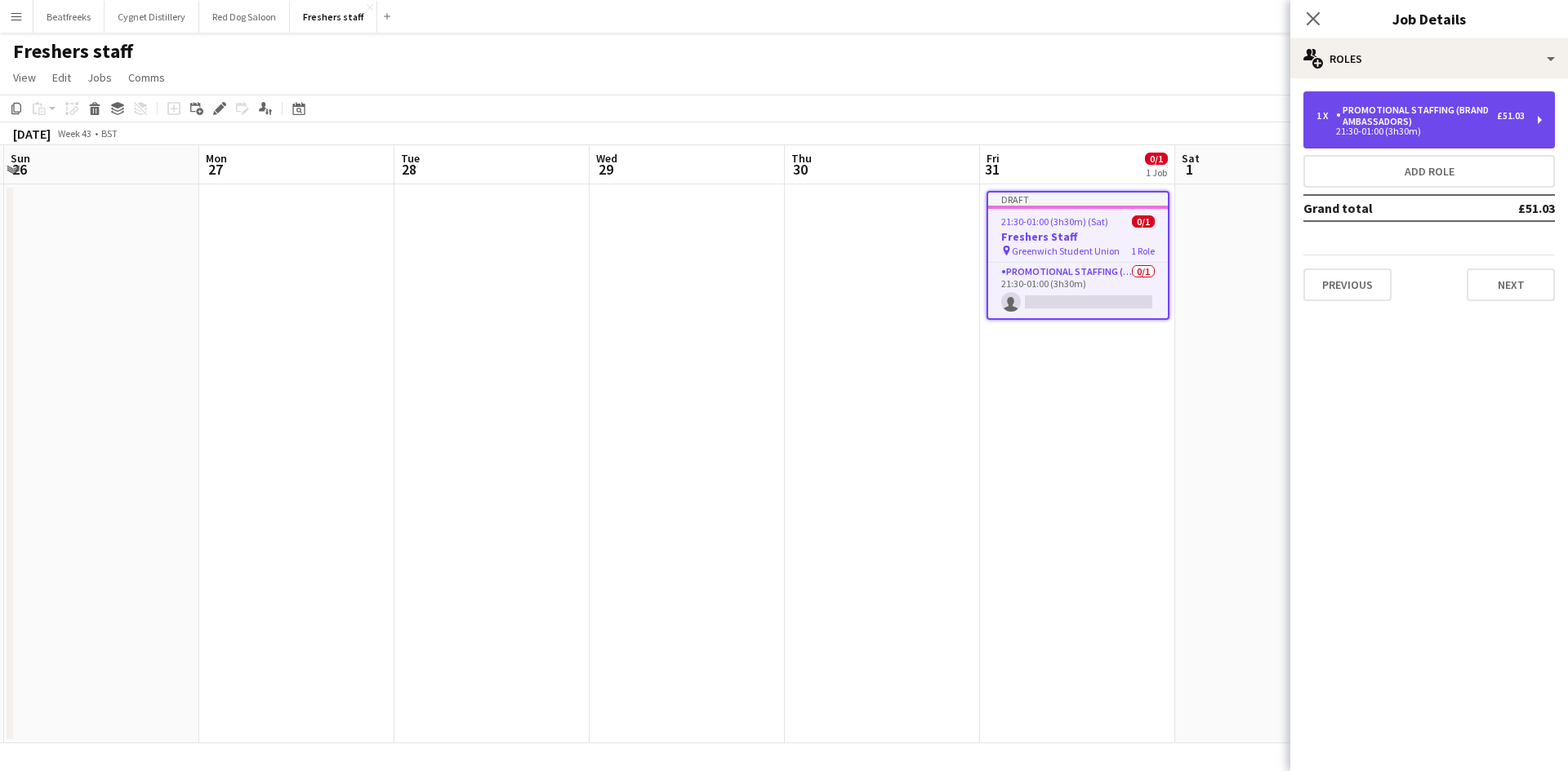
click at [1391, 111] on div "Promotional Staffing (Brand Ambassadors)" at bounding box center [1415, 115] width 161 height 22
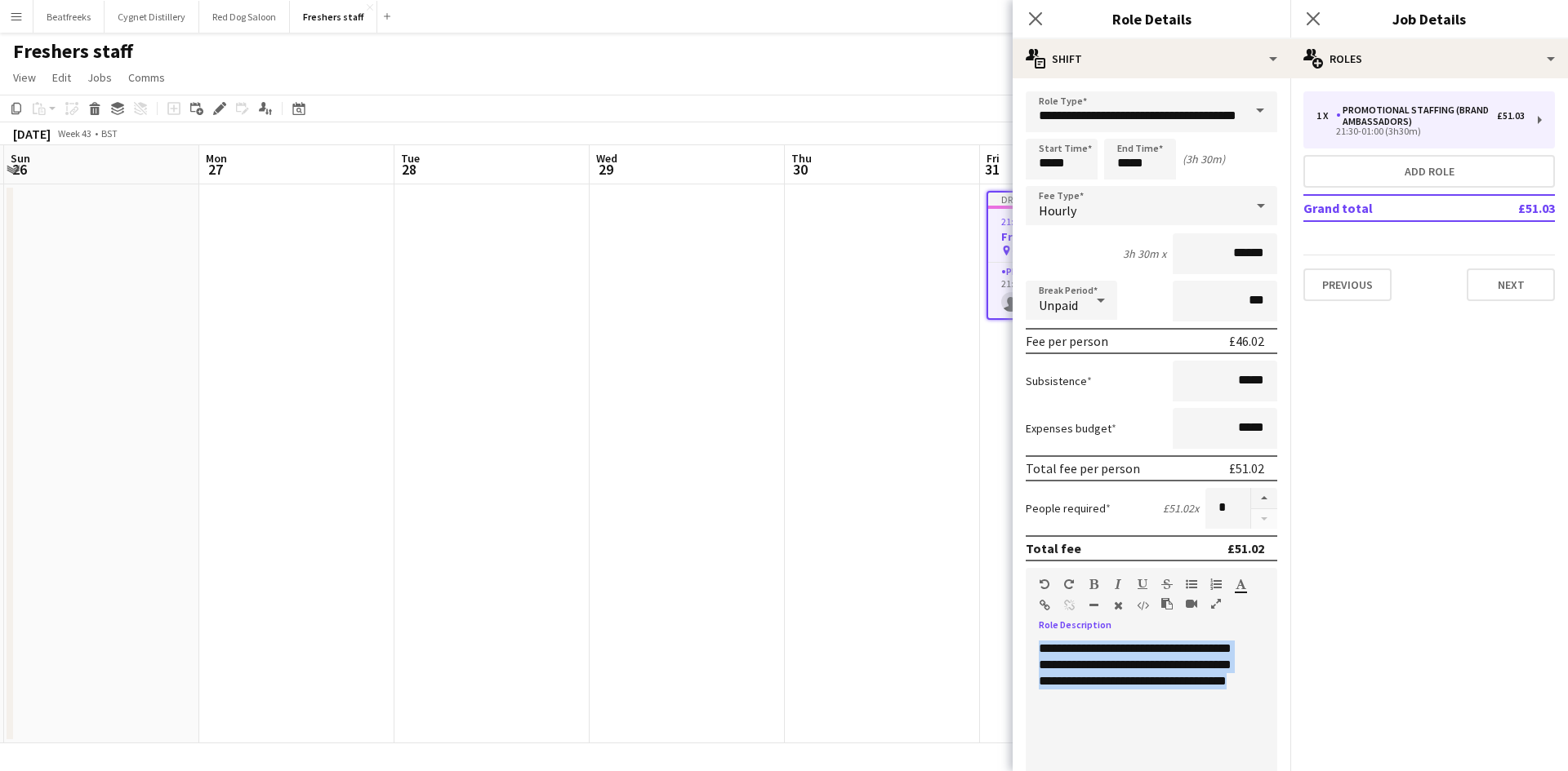
drag, startPoint x: 1073, startPoint y: 708, endPoint x: 991, endPoint y: 614, distance: 124.7
click at [991, 614] on body "Menu Boards Boards Boards All jobs Status Workforce Workforce My Workforce Recr…" at bounding box center [784, 385] width 1568 height 771
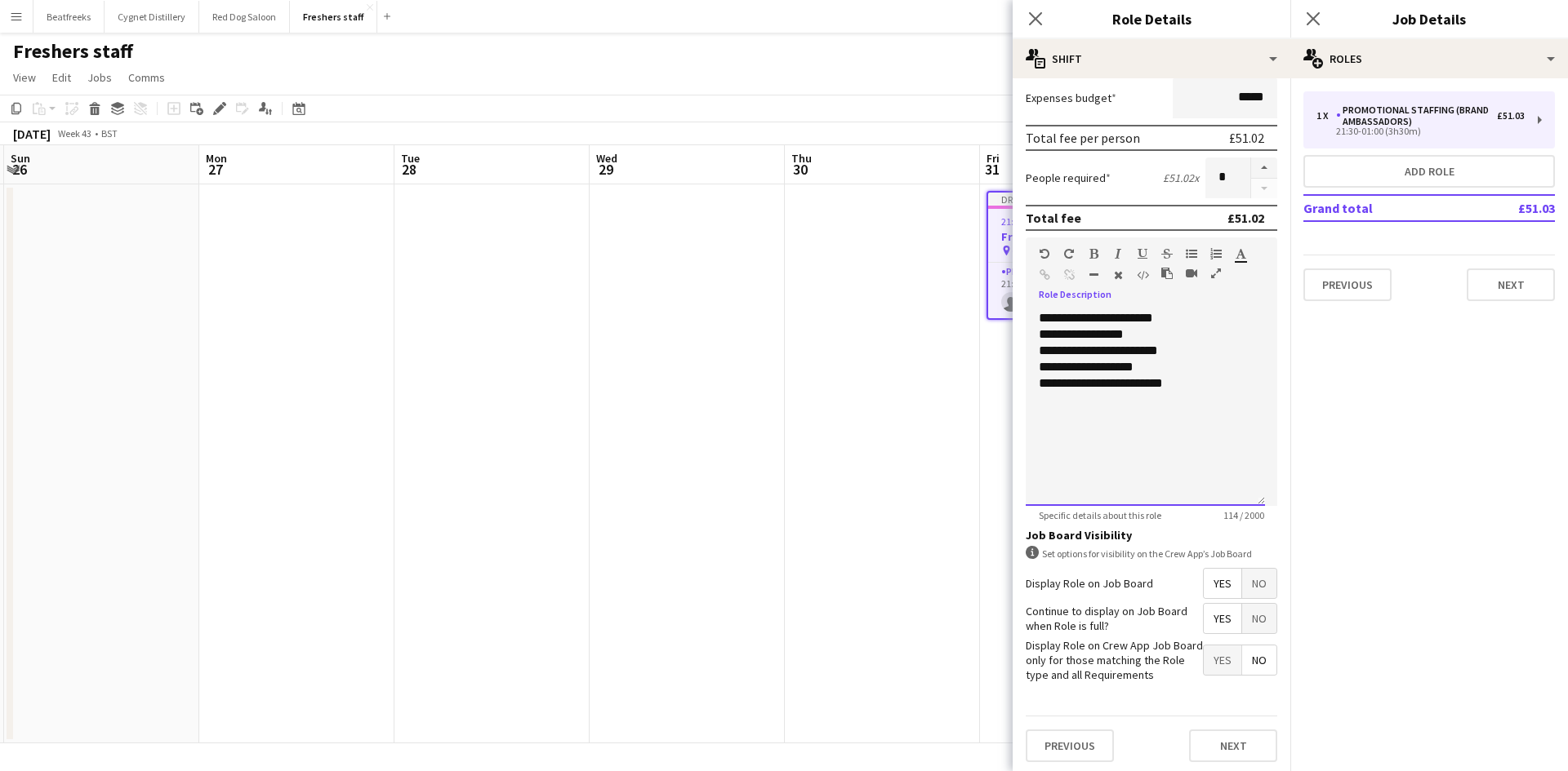
scroll to position [335, 0]
click at [1215, 743] on button "Next" at bounding box center [1233, 741] width 88 height 32
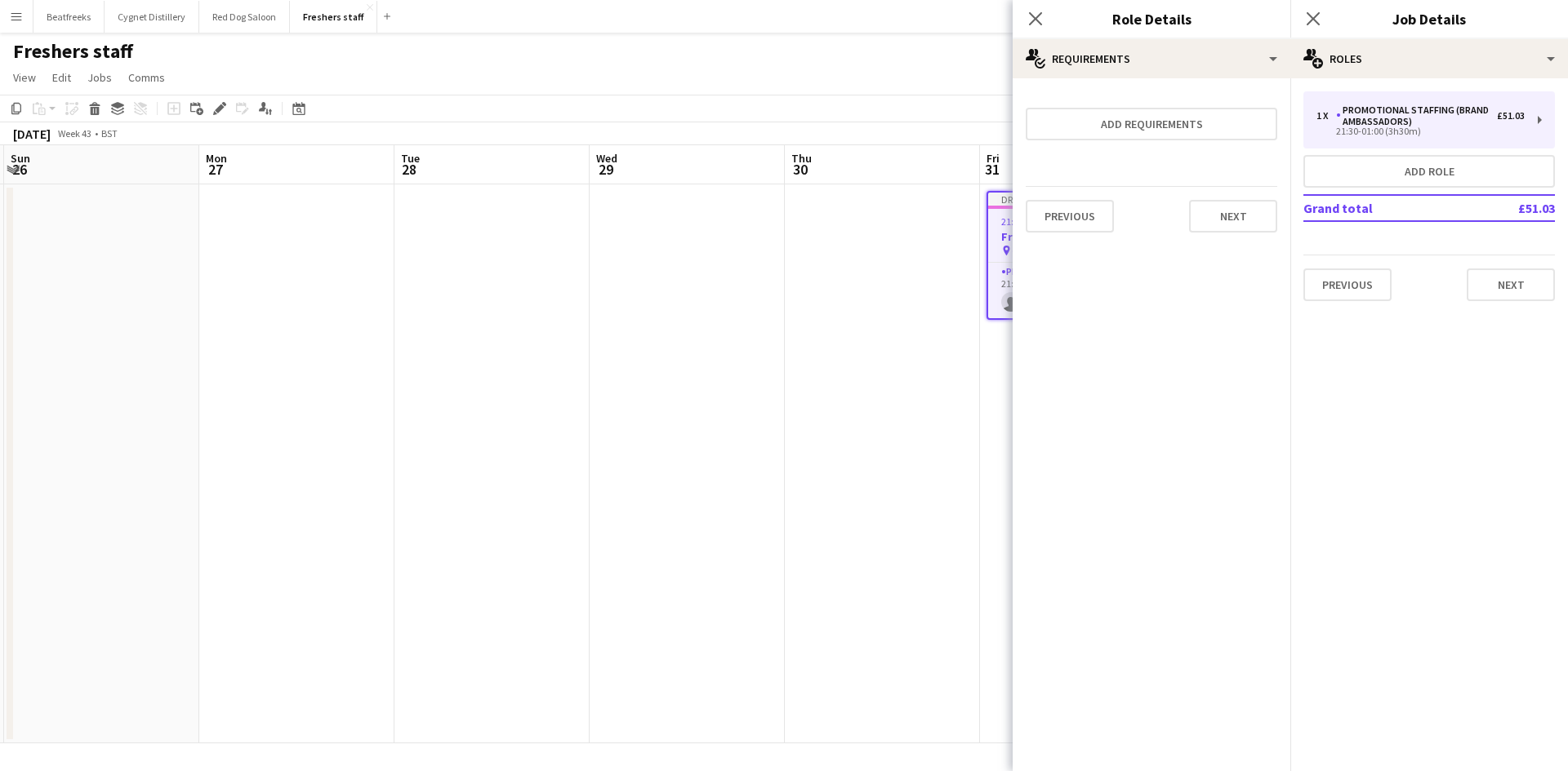
scroll to position [0, 0]
click at [1235, 227] on button "Next" at bounding box center [1233, 216] width 88 height 32
click at [1235, 227] on button "Finish" at bounding box center [1246, 218] width 61 height 32
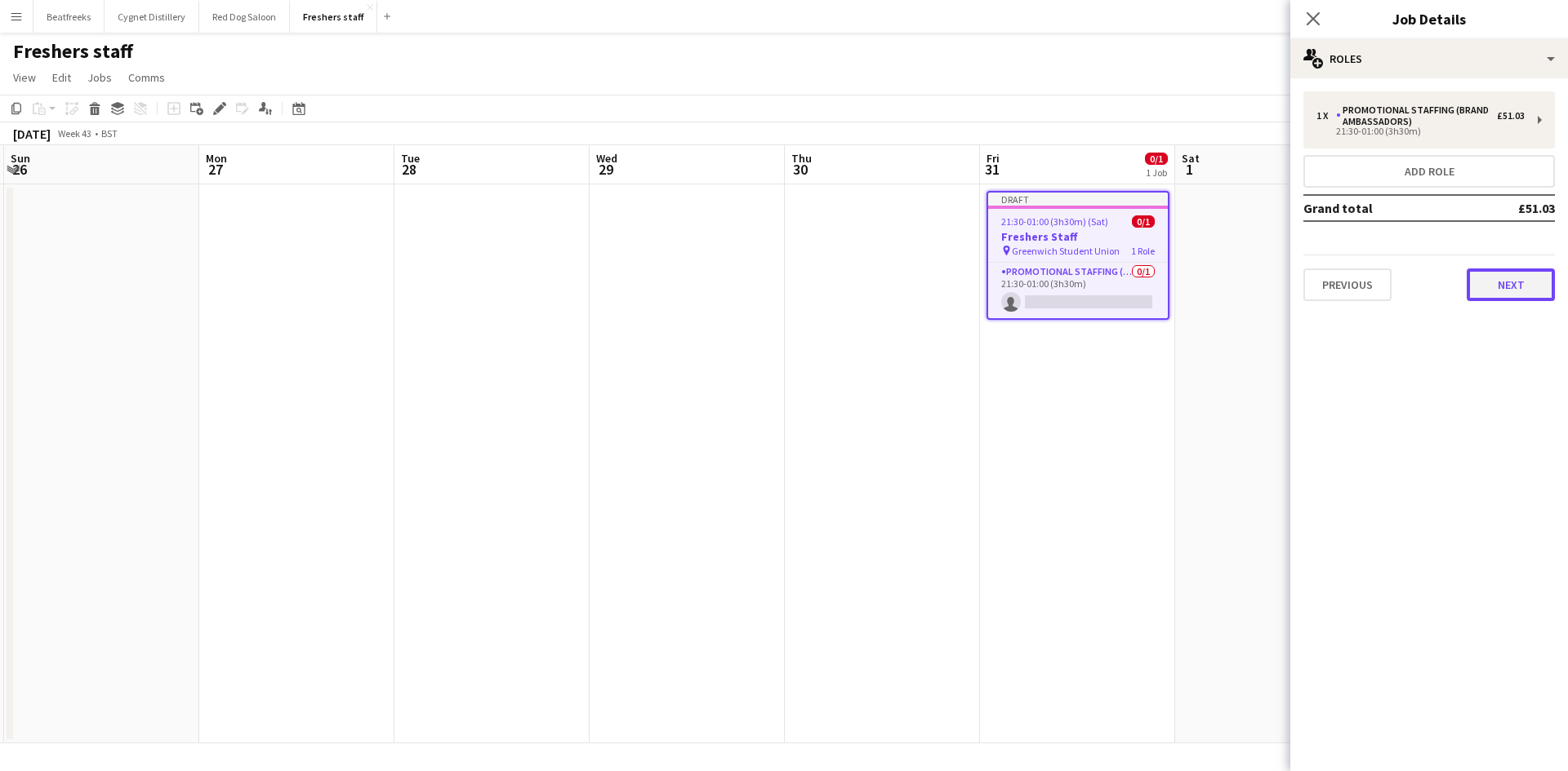
click at [1511, 285] on button "Next" at bounding box center [1511, 285] width 88 height 32
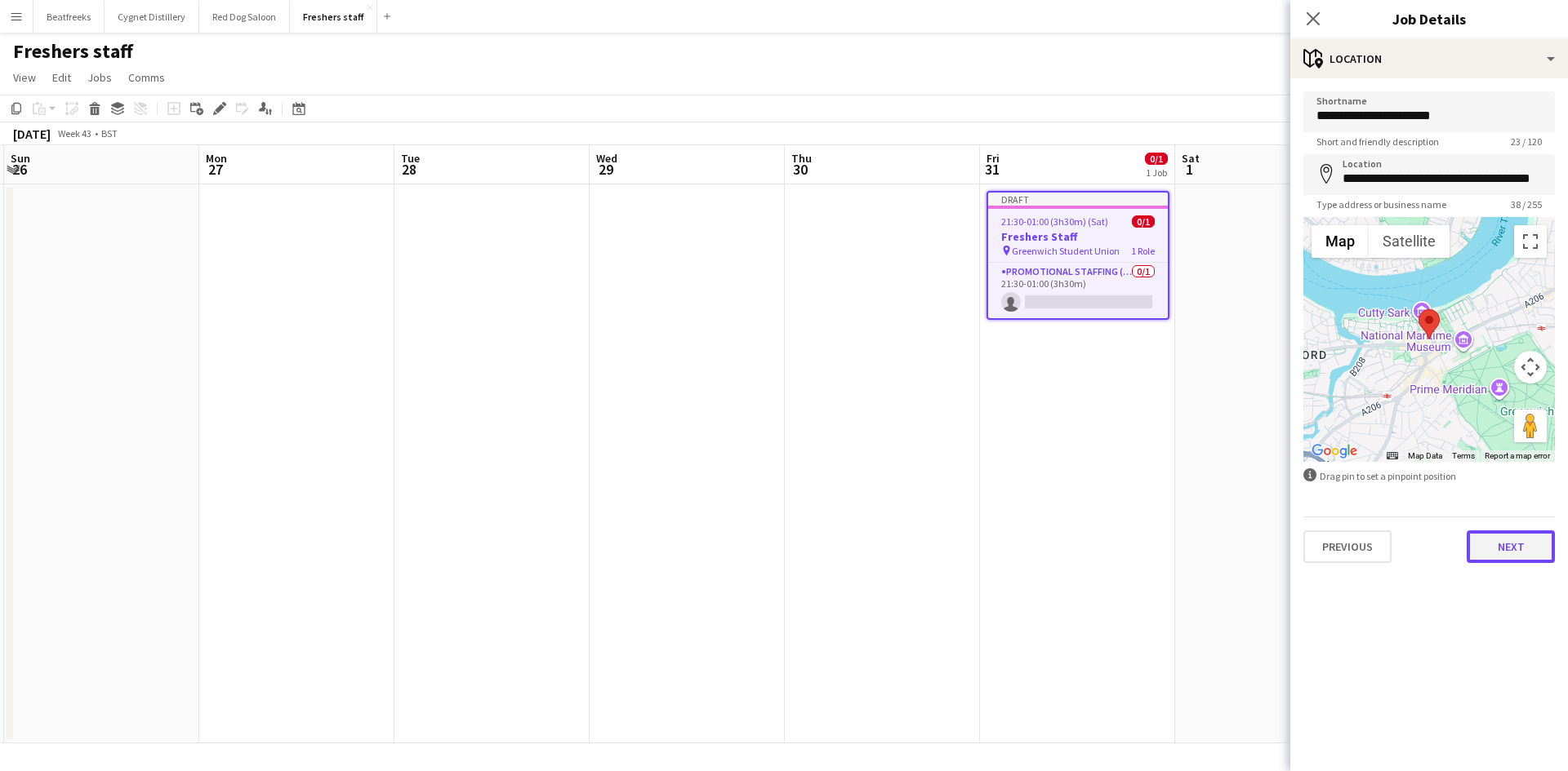
click at [1506, 552] on button "Next" at bounding box center [1511, 547] width 88 height 32
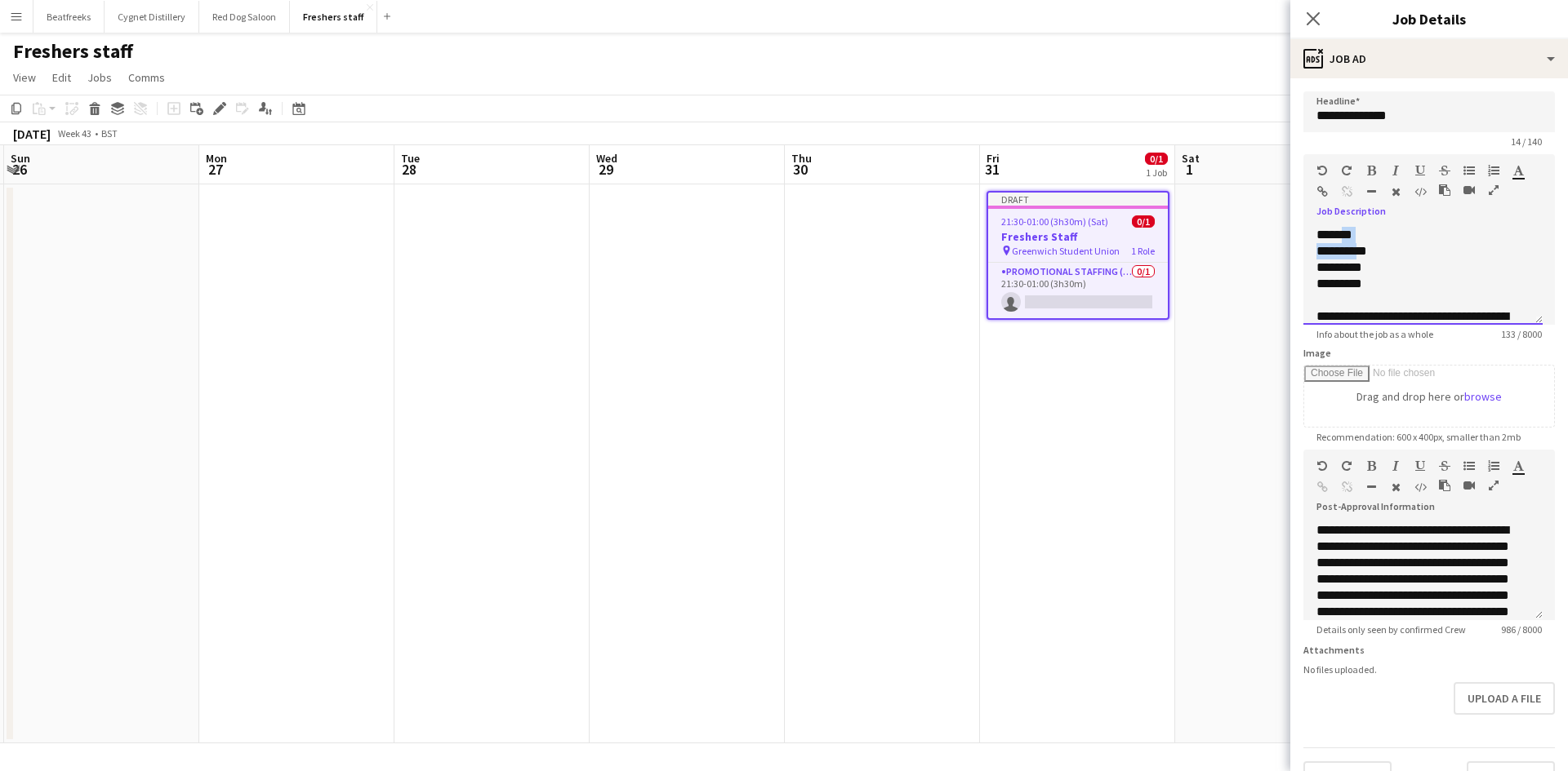
drag, startPoint x: 1356, startPoint y: 251, endPoint x: 1346, endPoint y: 218, distance: 34.5
click at [1346, 218] on div "**********" at bounding box center [1429, 270] width 251 height 110
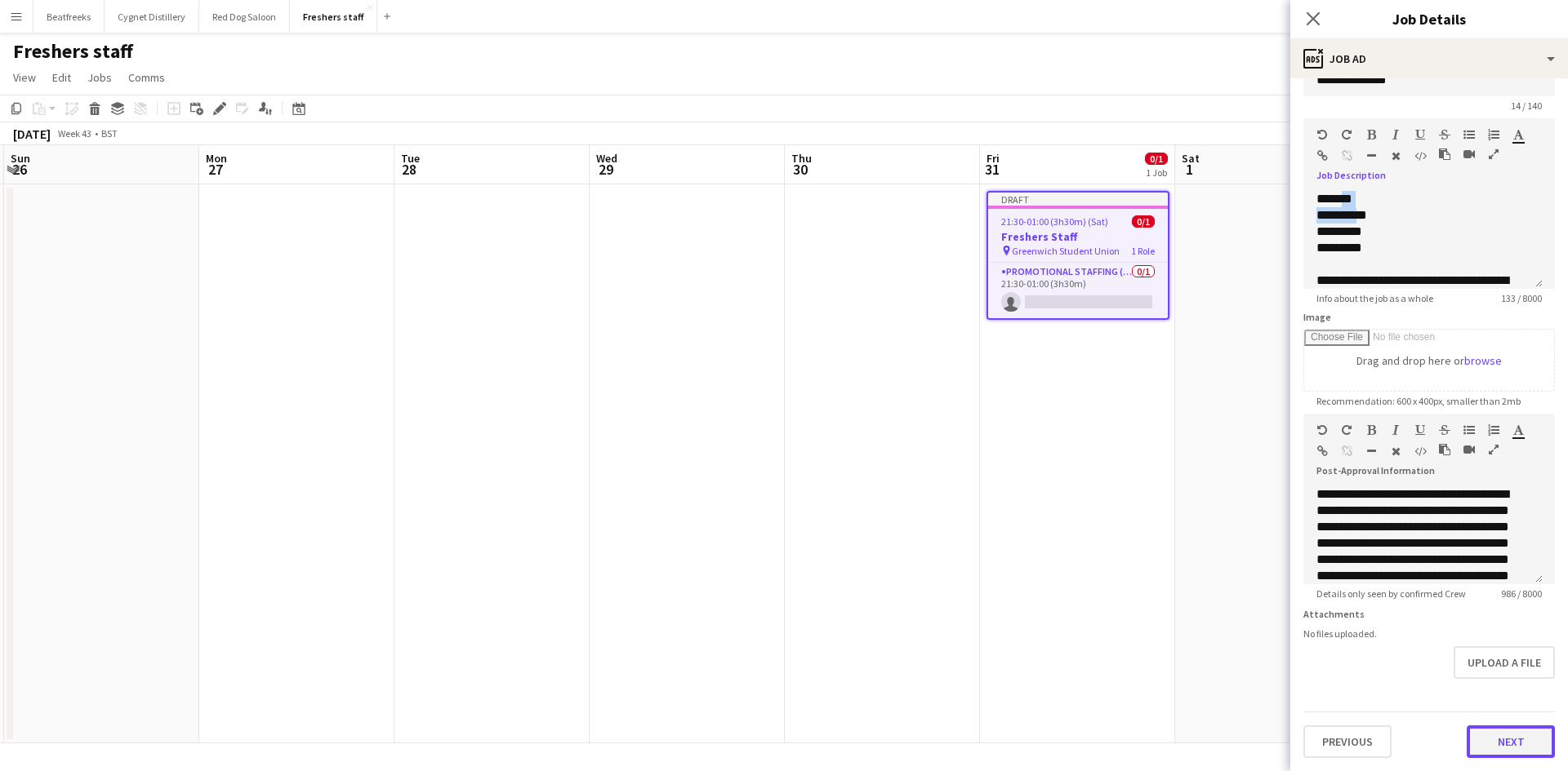
click at [1486, 727] on button "Next" at bounding box center [1511, 741] width 88 height 32
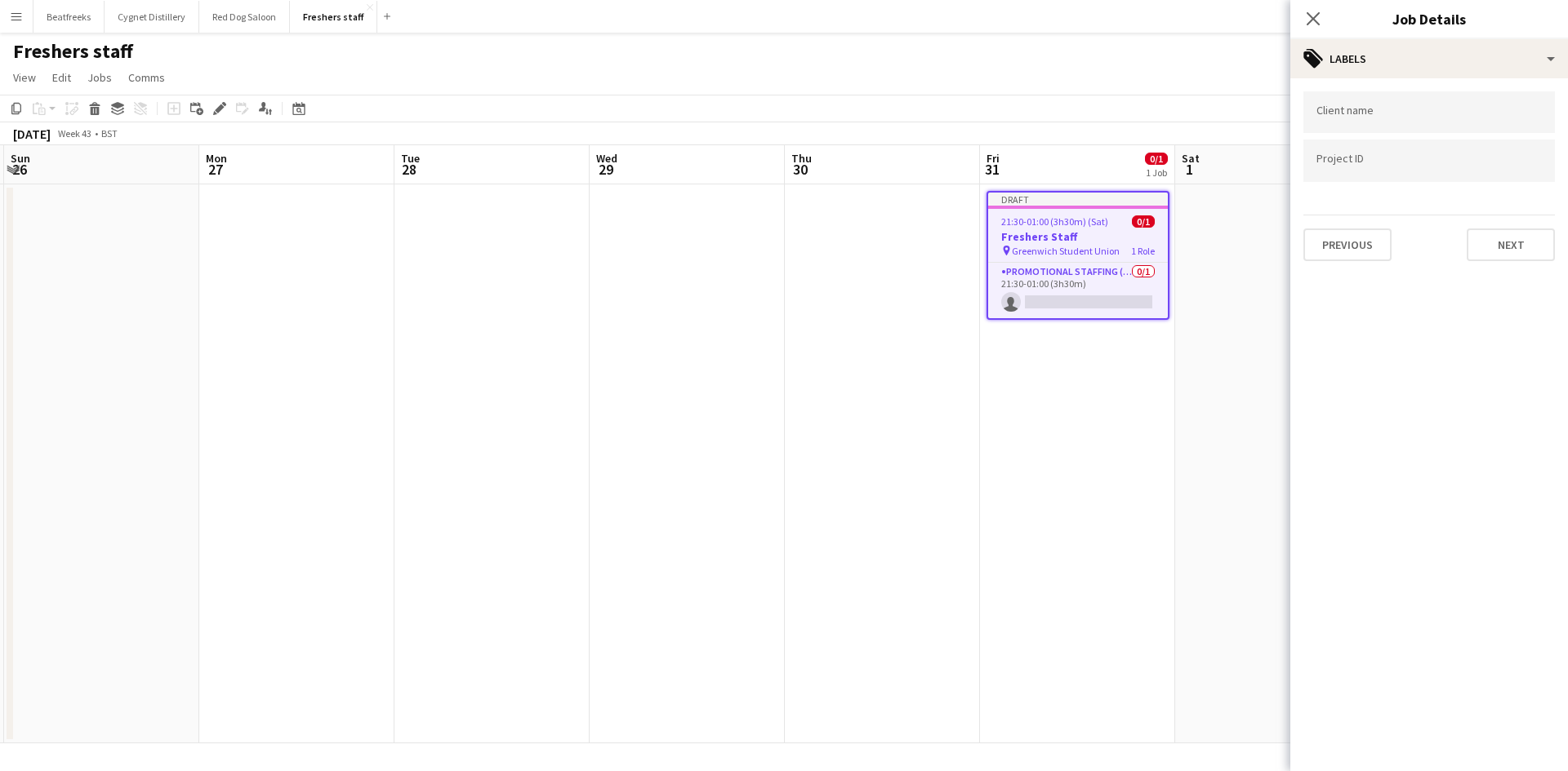
scroll to position [0, 0]
click at [1537, 244] on button "Next" at bounding box center [1511, 245] width 88 height 32
click at [1502, 158] on button "Next" at bounding box center [1511, 169] width 88 height 32
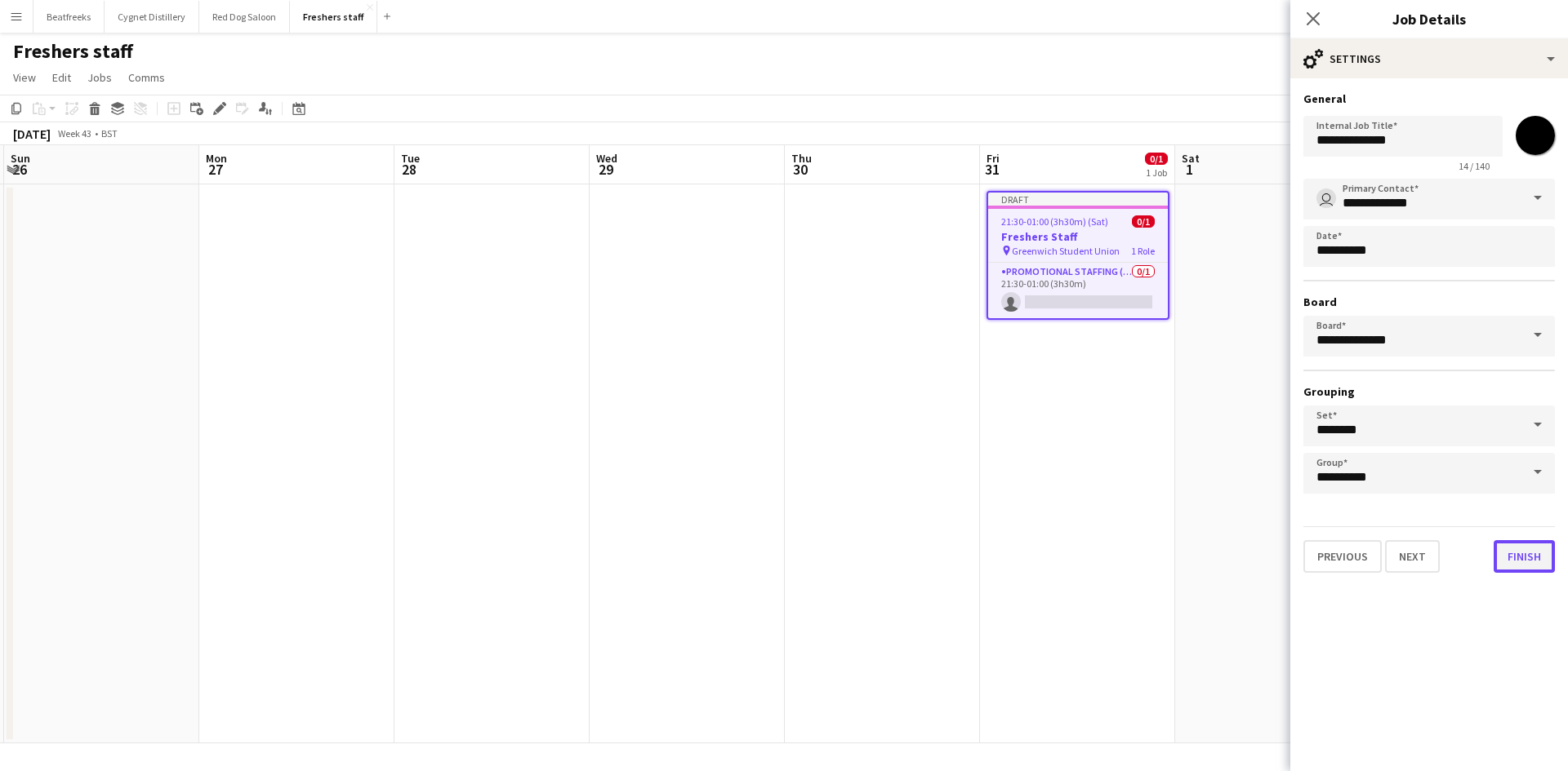
click at [1522, 560] on button "Finish" at bounding box center [1524, 556] width 61 height 32
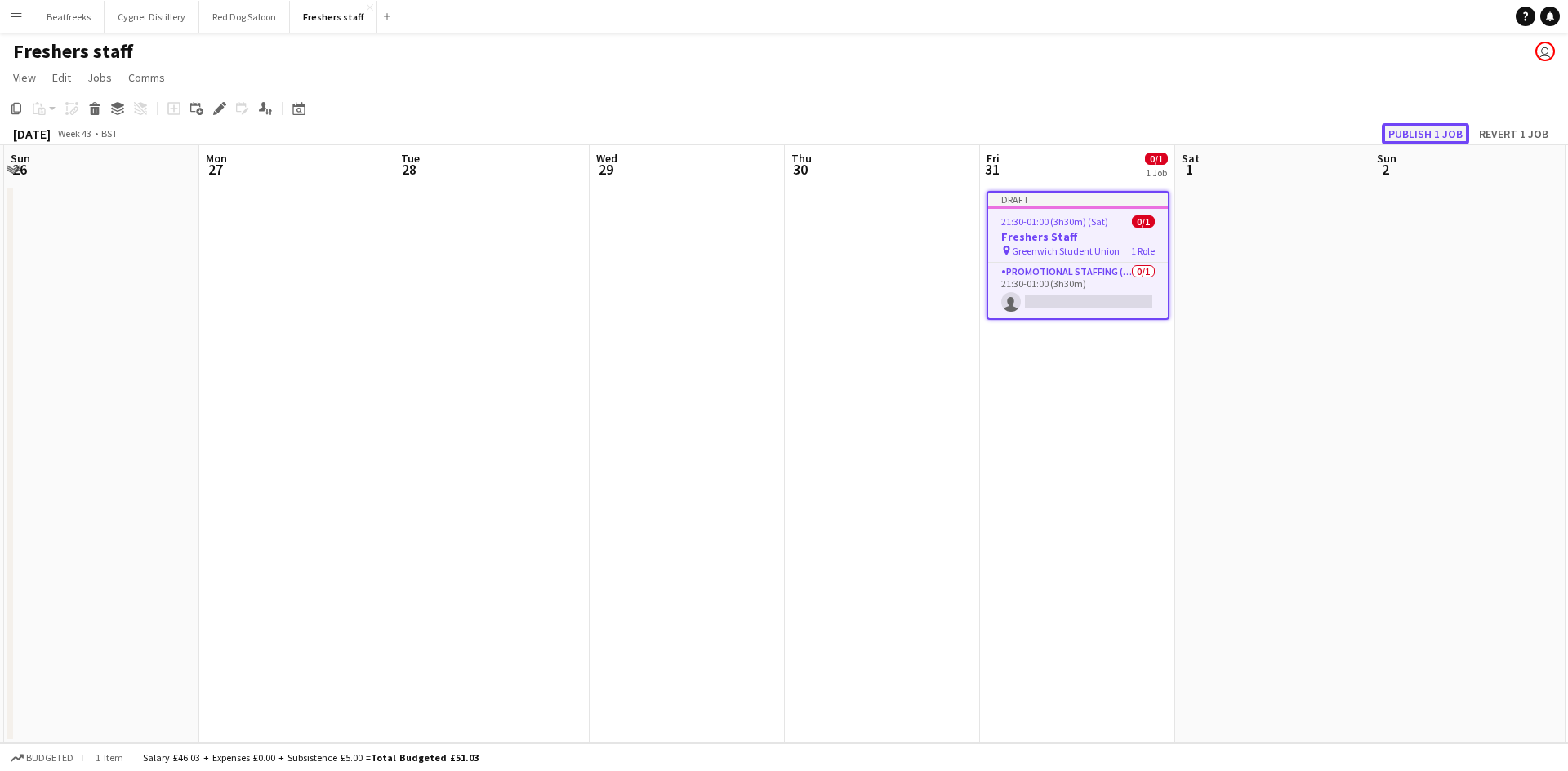
click at [1439, 130] on button "Publish 1 job" at bounding box center [1424, 134] width 87 height 22
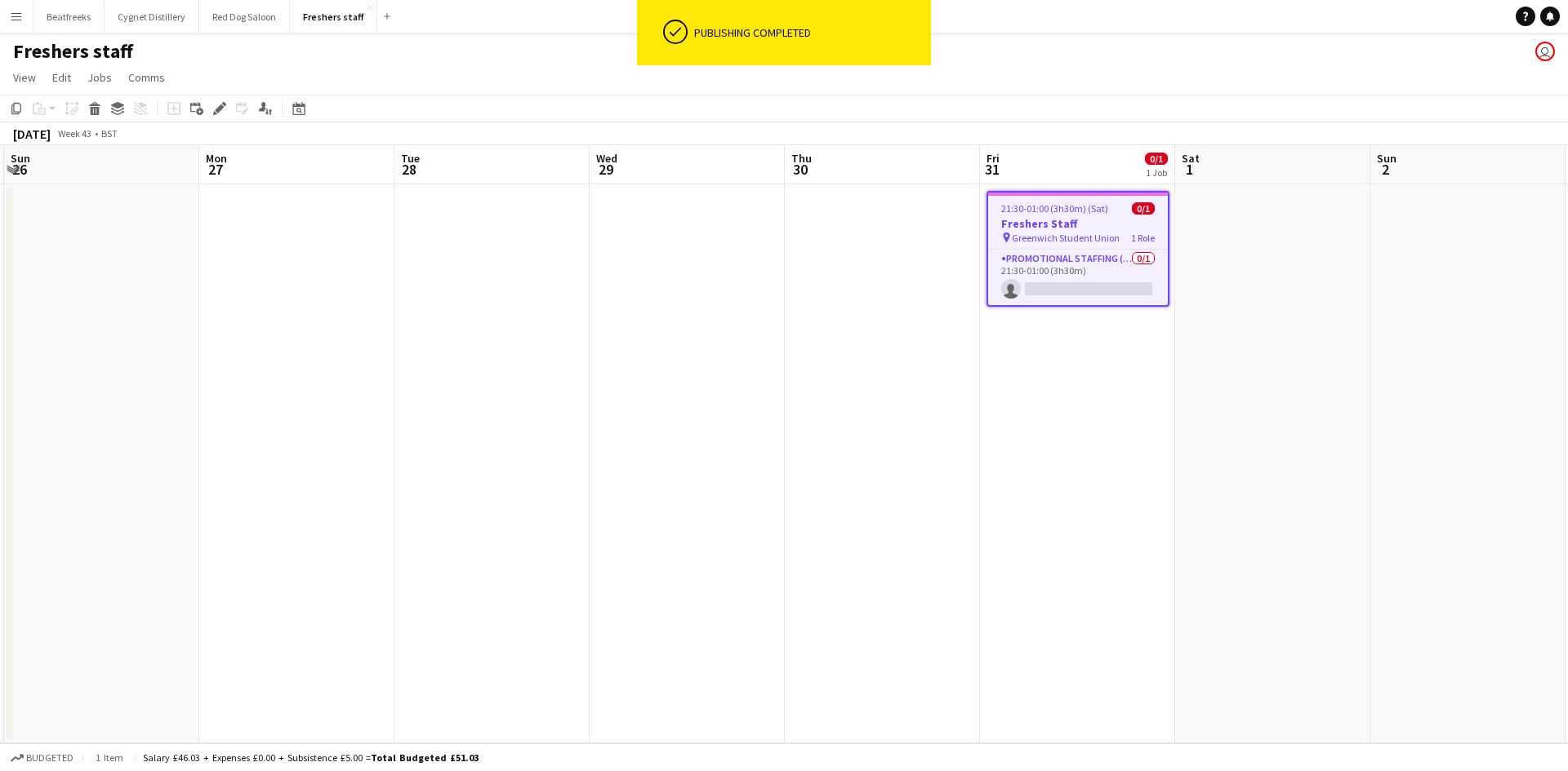
click at [1154, 347] on app-date-cell "21:30-01:00 (3h30m) (Sat) 0/1 Freshers Staff pin Greenwich Student Union 1 Role…" at bounding box center [1077, 463] width 195 height 559
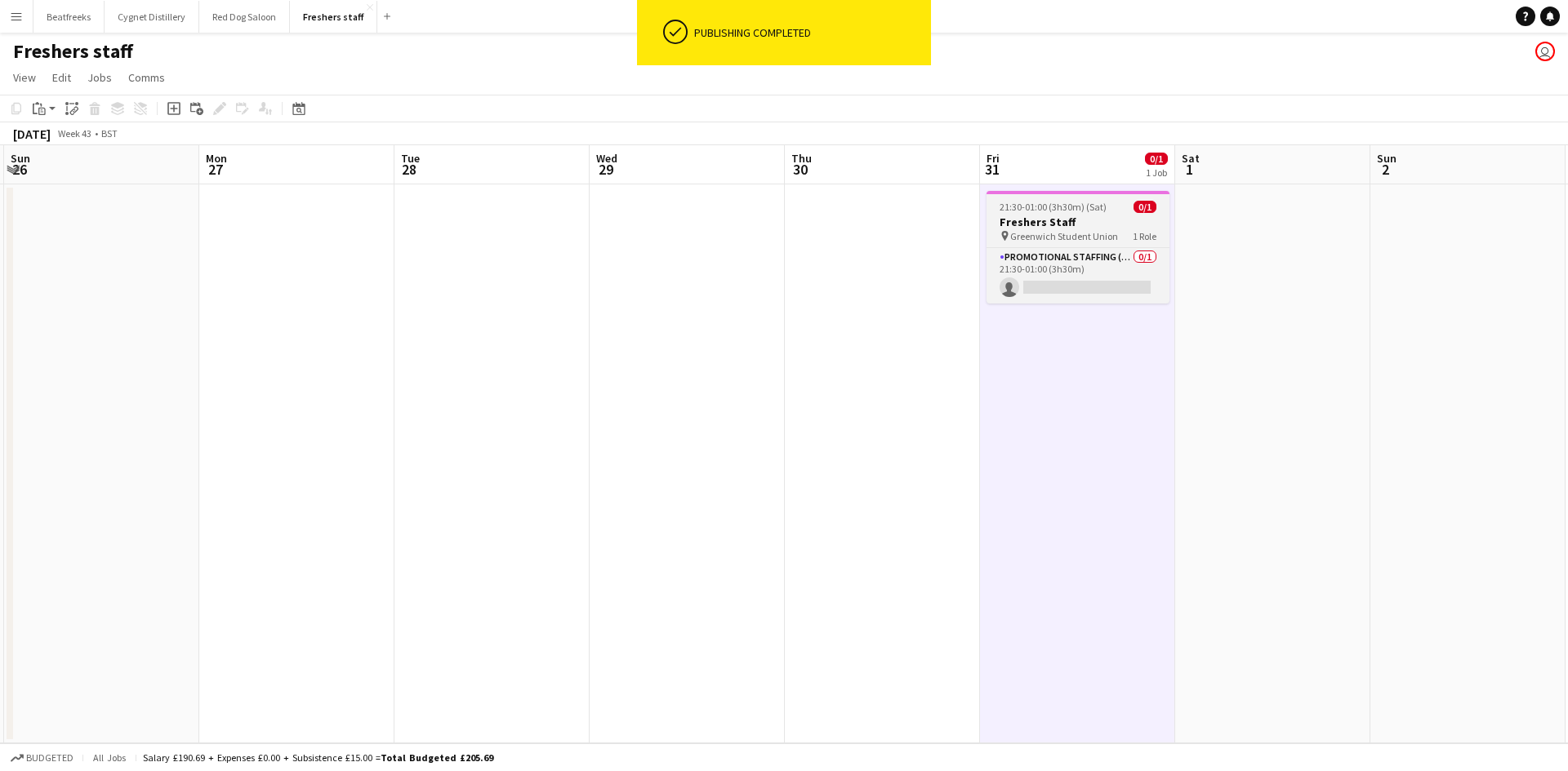
click at [1090, 196] on app-job-card "21:30-01:00 (3h30m) (Sat) 0/1 Freshers Staff pin Greenwich Student Union 1 Role…" at bounding box center [1078, 247] width 183 height 112
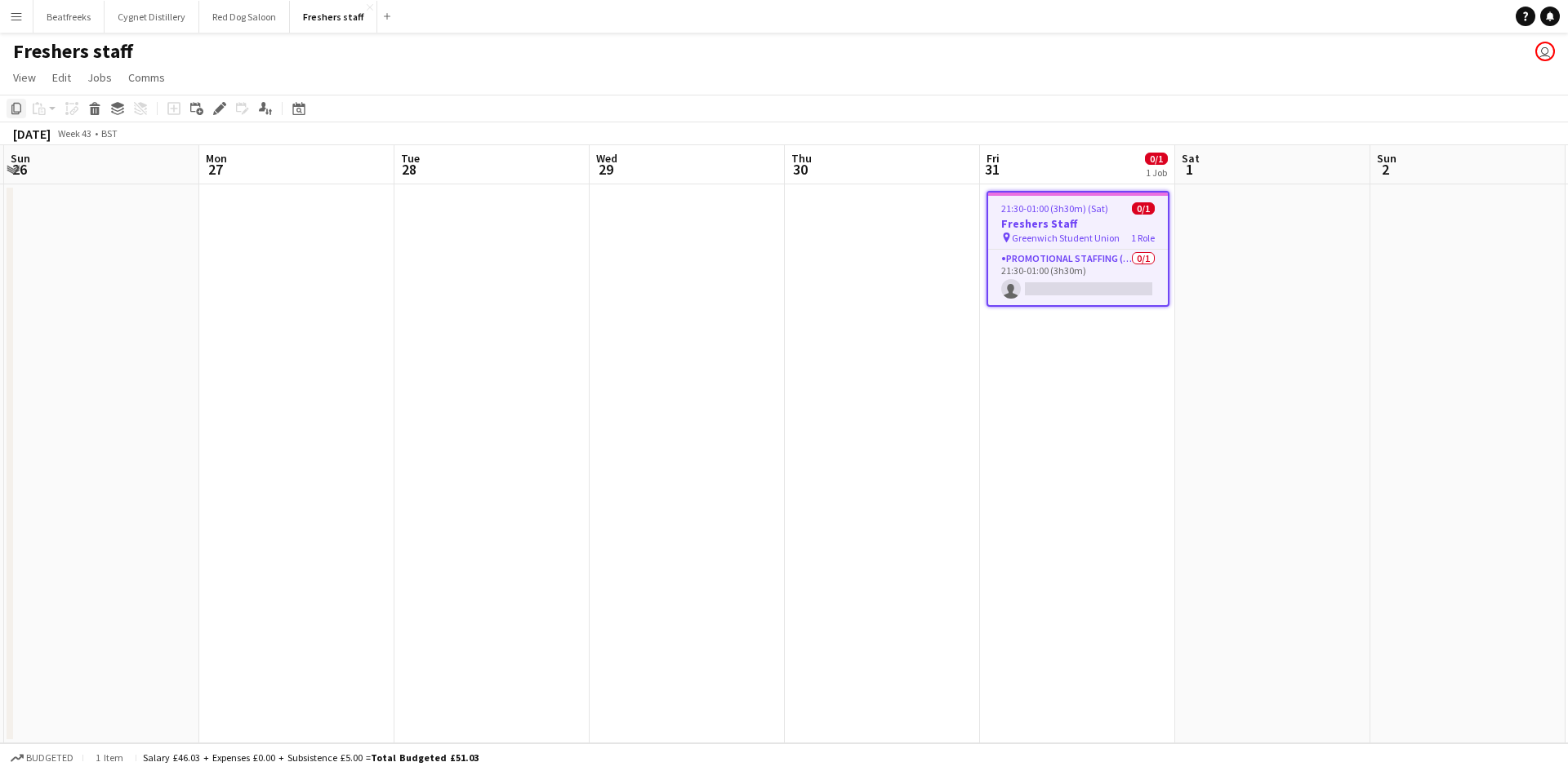
click at [13, 109] on icon "Copy" at bounding box center [16, 109] width 13 height 13
click at [1118, 378] on app-date-cell "21:30-01:00 (3h30m) (Sat) 0/1 Freshers Staff pin Greenwich Student Union 1 Role…" at bounding box center [1077, 463] width 195 height 559
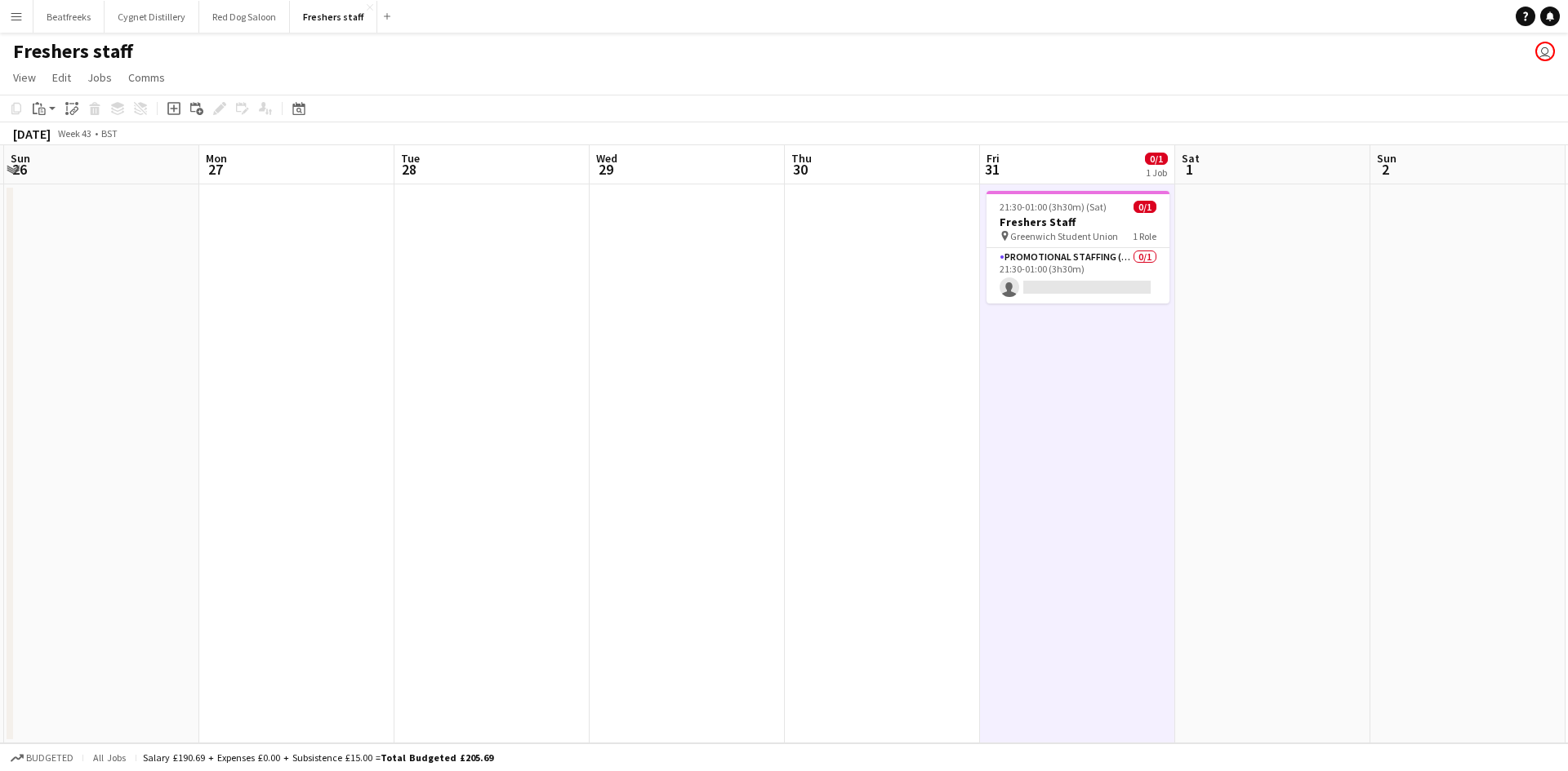
click at [1118, 378] on app-date-cell "21:30-01:00 (3h30m) (Sat) 0/1 Freshers Staff pin Greenwich Student Union 1 Role…" at bounding box center [1077, 463] width 195 height 559
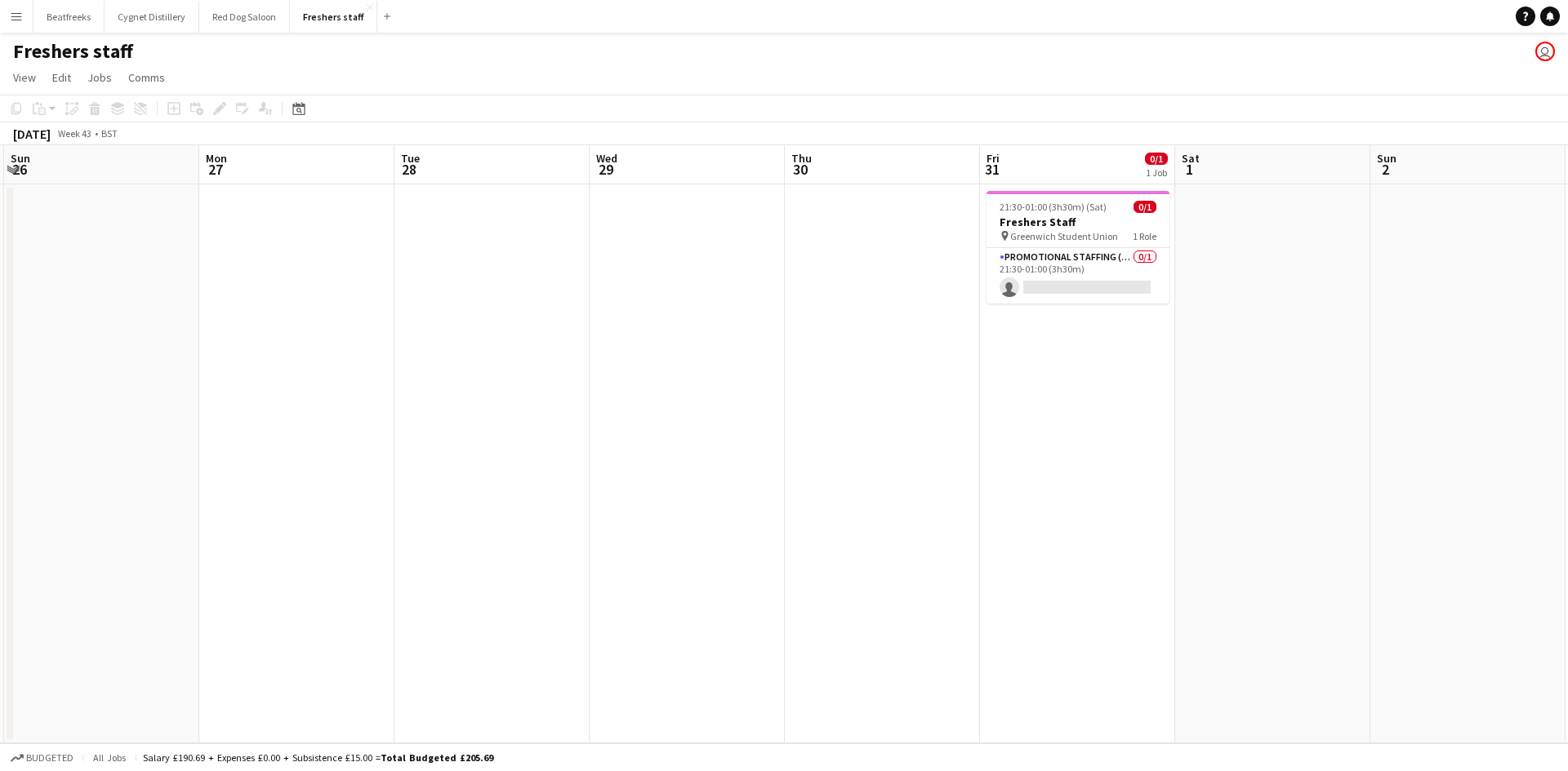
click at [1118, 378] on app-date-cell "21:30-01:00 (3h30m) (Sat) 0/1 Freshers Staff pin Greenwich Student Union 1 Role…" at bounding box center [1077, 463] width 195 height 559
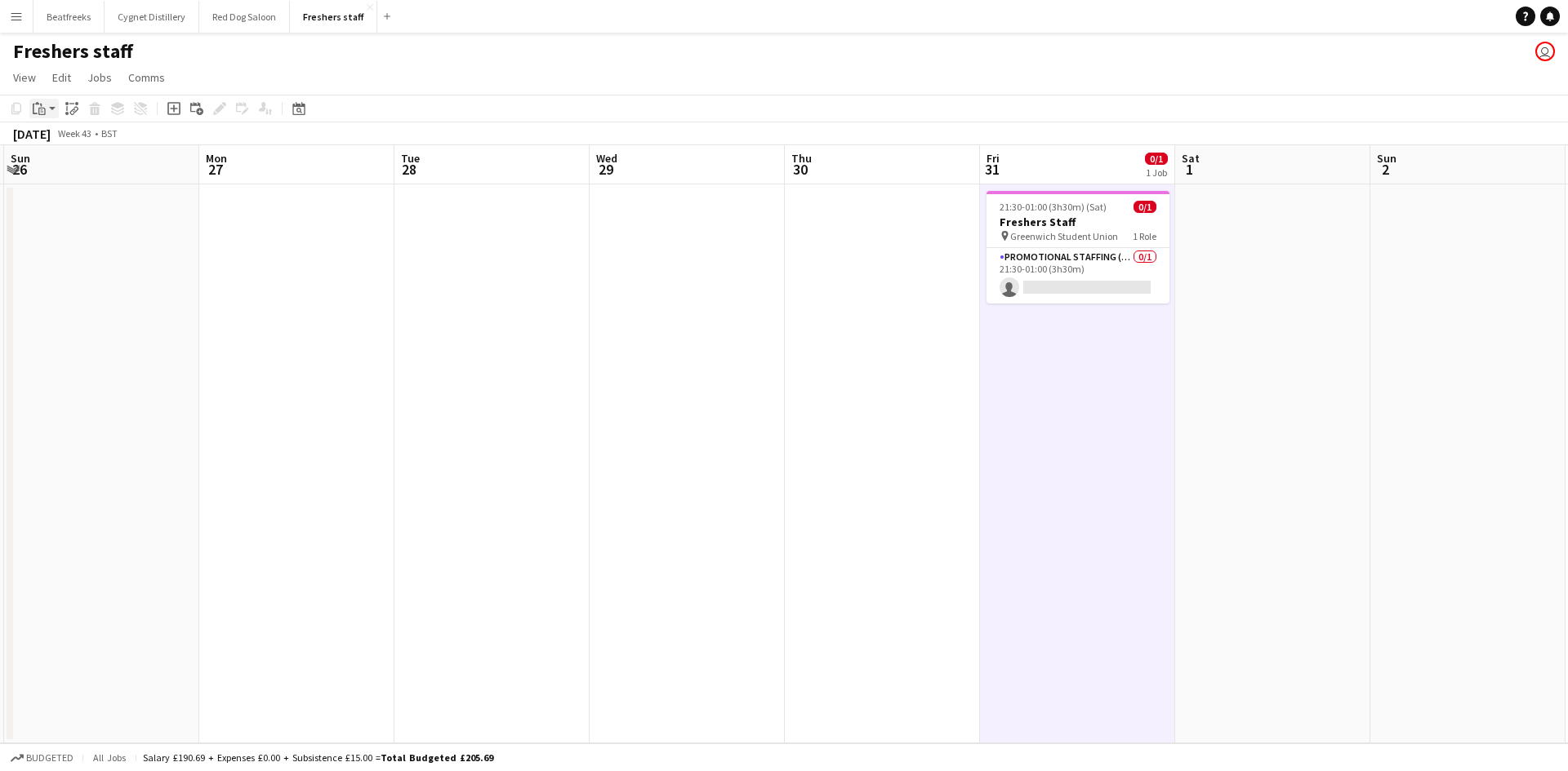
click at [40, 105] on icon "Paste" at bounding box center [39, 109] width 13 height 13
click at [123, 143] on link "Paste Ctrl+V" at bounding box center [119, 139] width 154 height 14
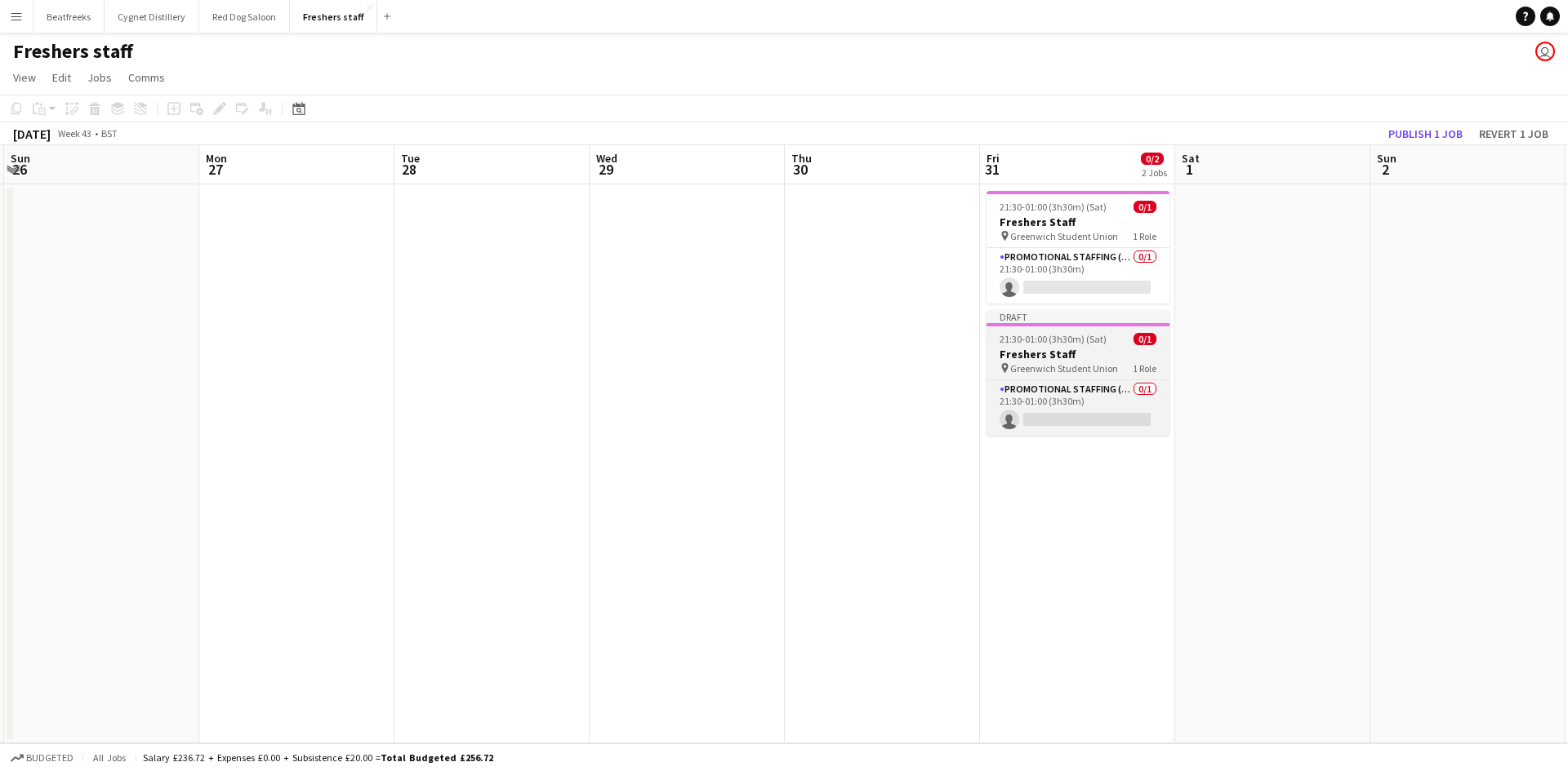
click at [1081, 365] on span "Greenwich Student Union" at bounding box center [1064, 369] width 108 height 13
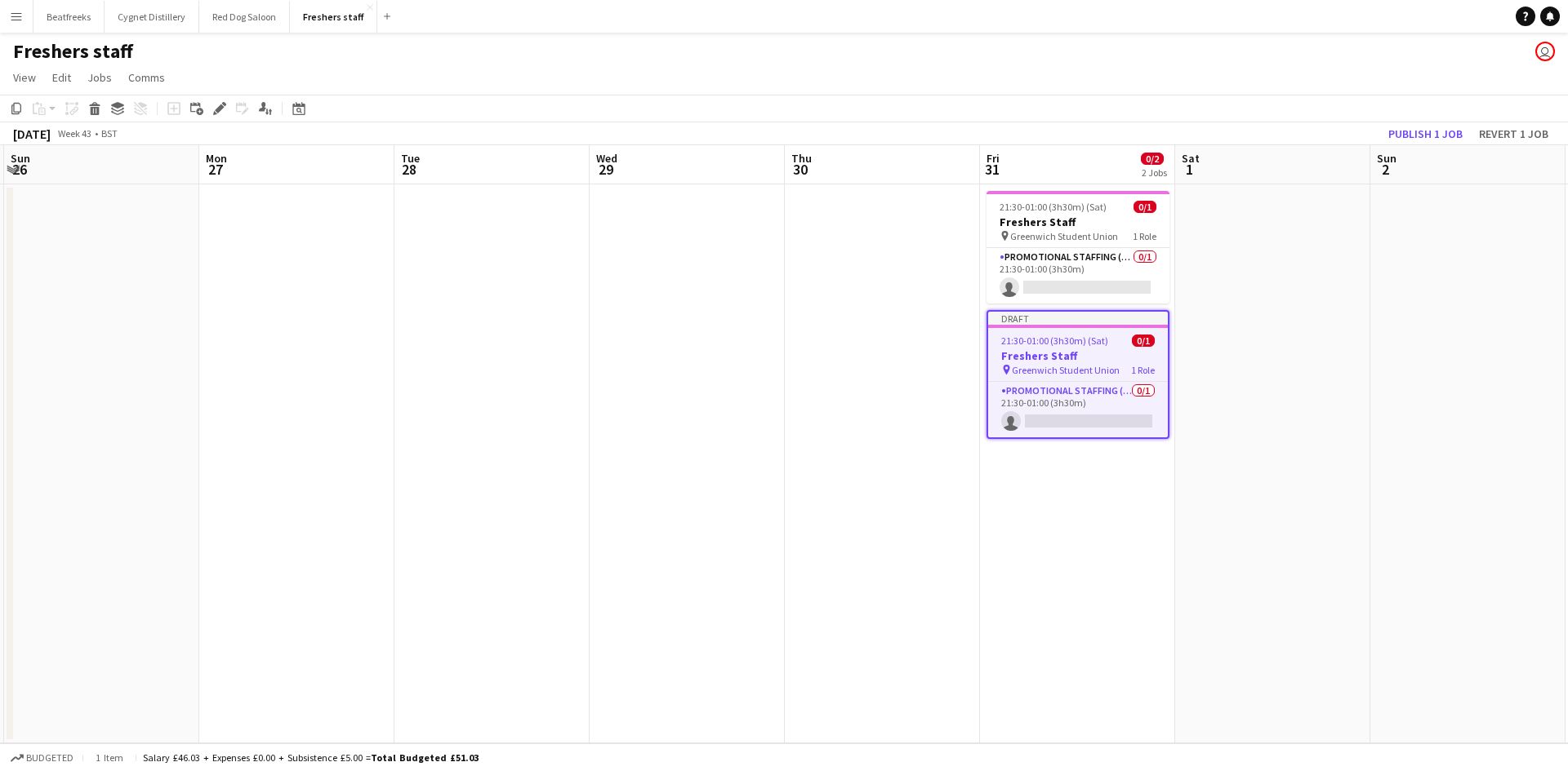
click at [1081, 365] on span "Greenwich Student Union" at bounding box center [1065, 370] width 108 height 13
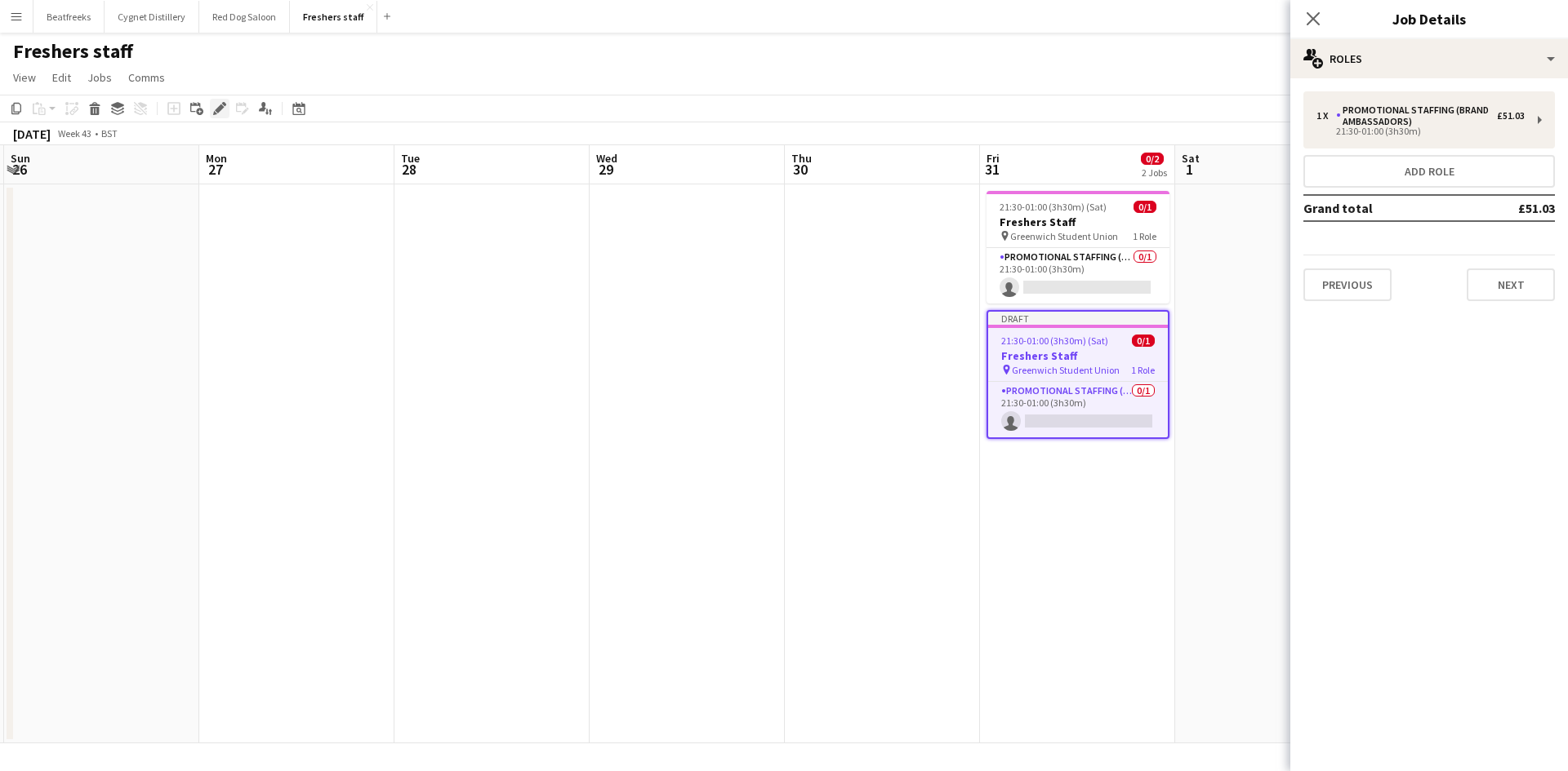
click at [219, 102] on icon "Edit" at bounding box center [219, 109] width 13 height 13
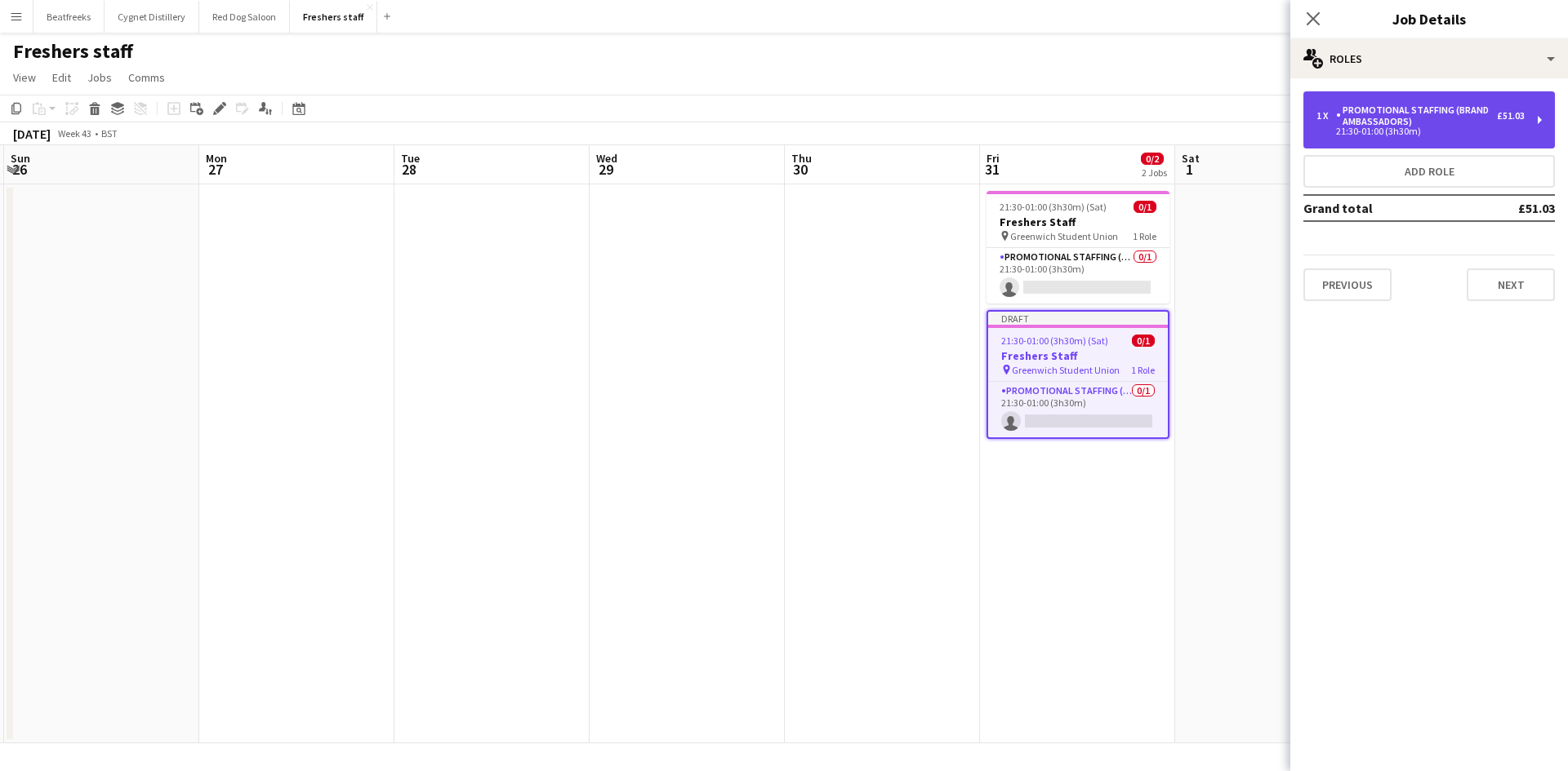
click at [1369, 120] on div "Promotional Staffing (Brand Ambassadors)" at bounding box center [1415, 115] width 161 height 22
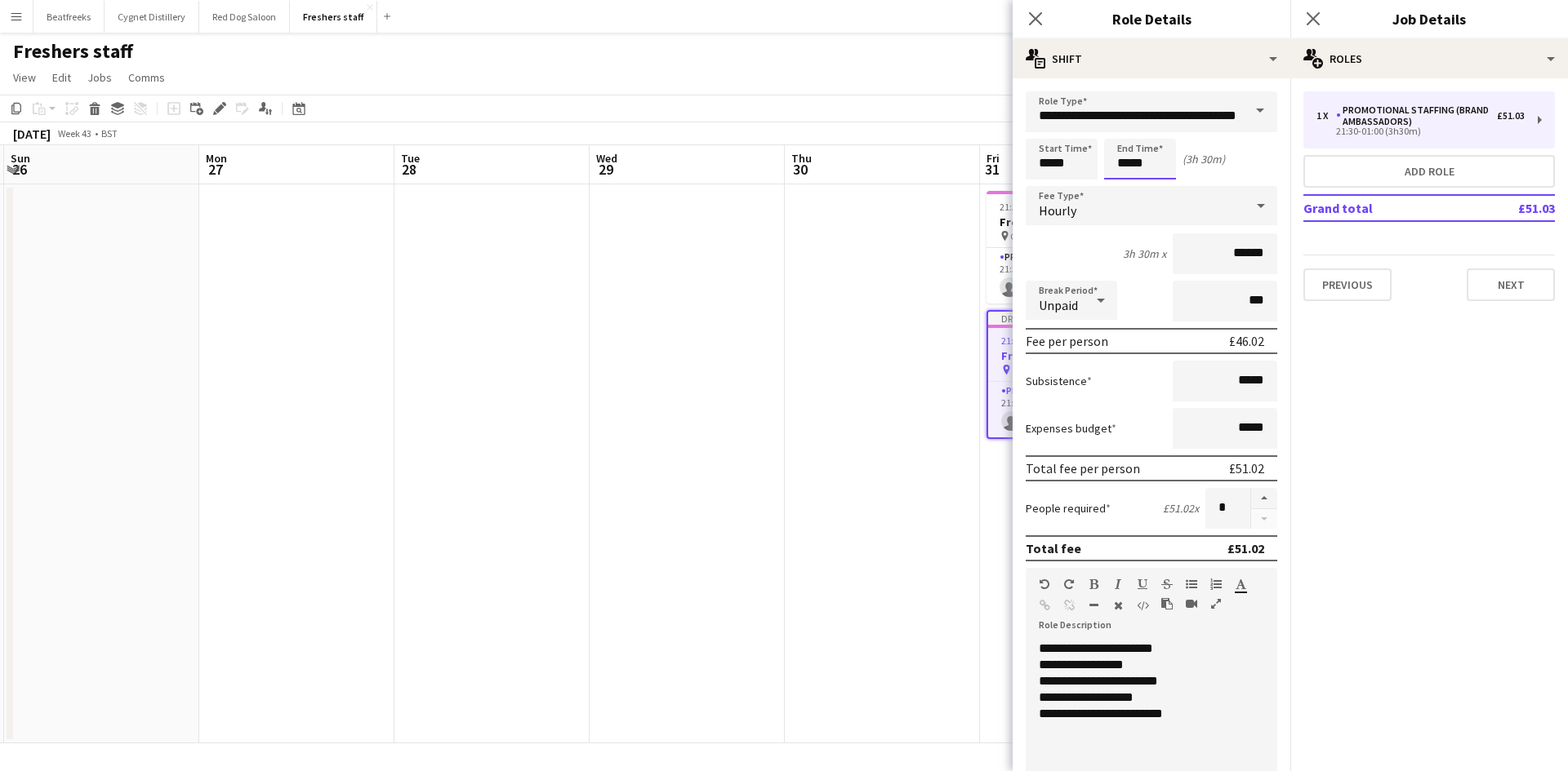
click at [1137, 171] on input "*****" at bounding box center [1140, 159] width 72 height 40
drag, startPoint x: 1114, startPoint y: 166, endPoint x: 1053, endPoint y: 172, distance: 61.3
click at [1053, 172] on div "Start Time ***** End Time ***** (3h 30m)" at bounding box center [1151, 159] width 251 height 40
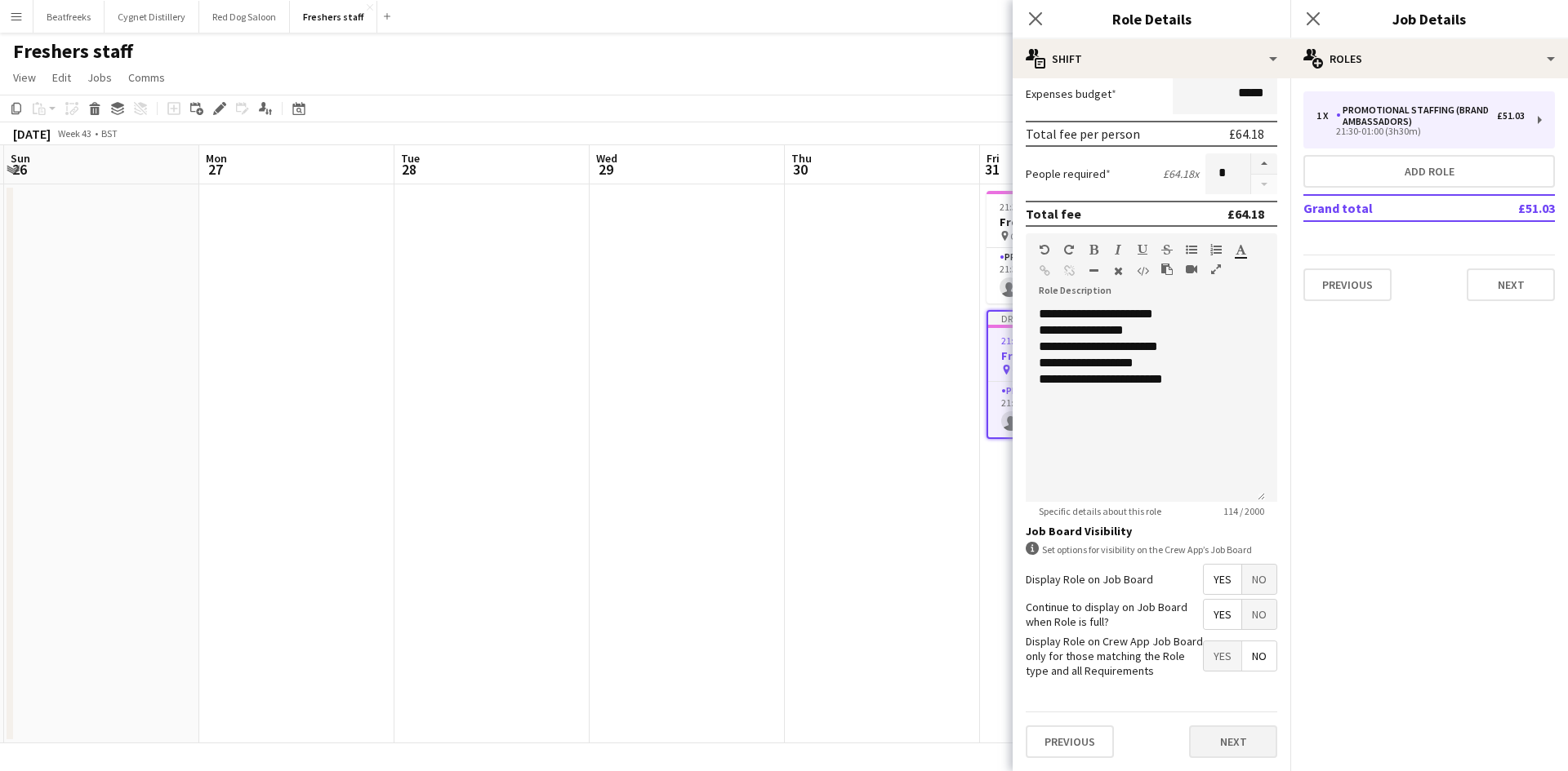
type input "*****"
click at [1226, 735] on button "Next" at bounding box center [1233, 741] width 88 height 32
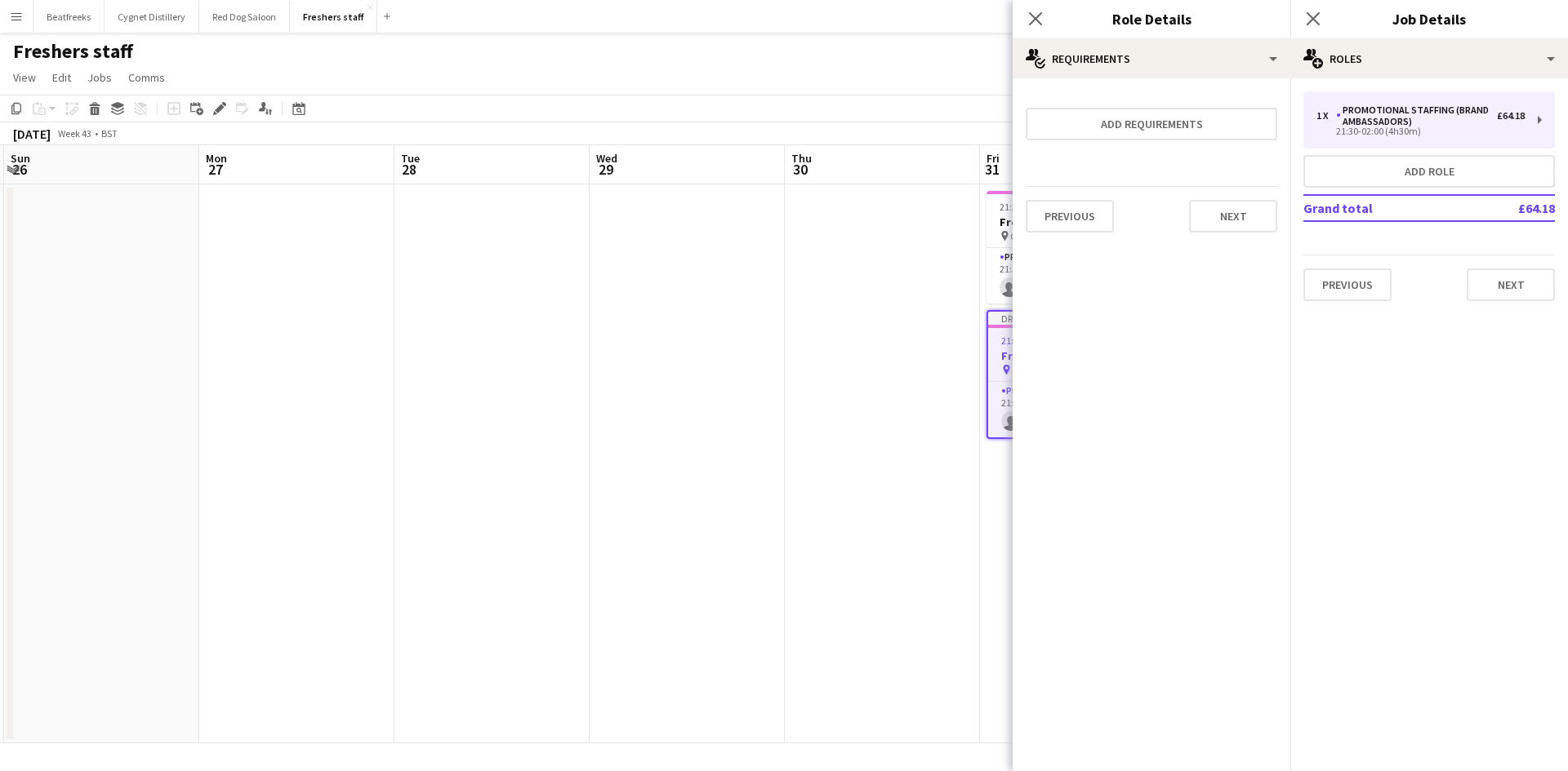
scroll to position [0, 0]
click at [1235, 220] on button "Next" at bounding box center [1233, 216] width 88 height 32
click at [1242, 214] on button "Finish" at bounding box center [1246, 218] width 61 height 32
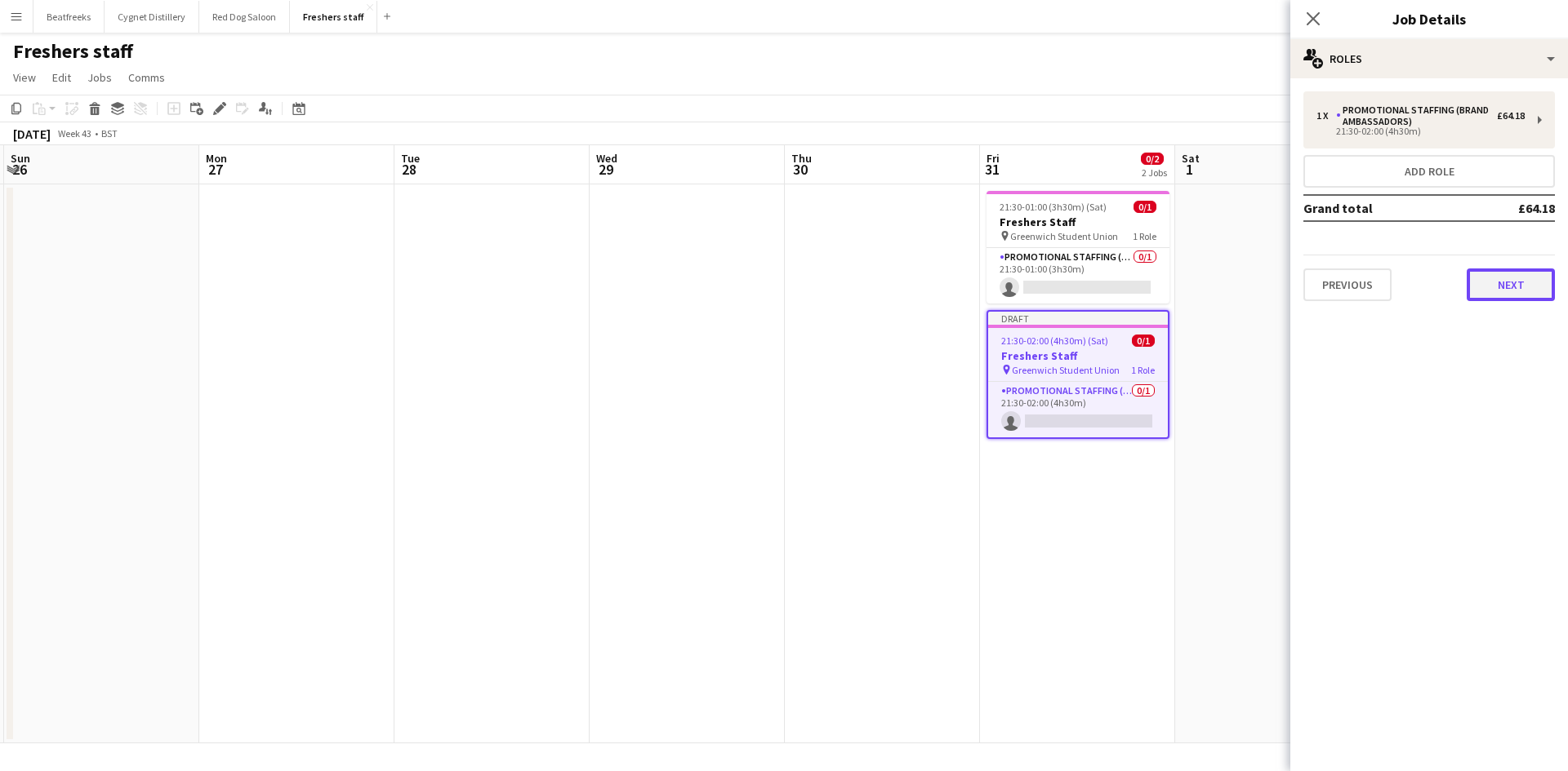
click at [1509, 278] on button "Next" at bounding box center [1511, 285] width 88 height 32
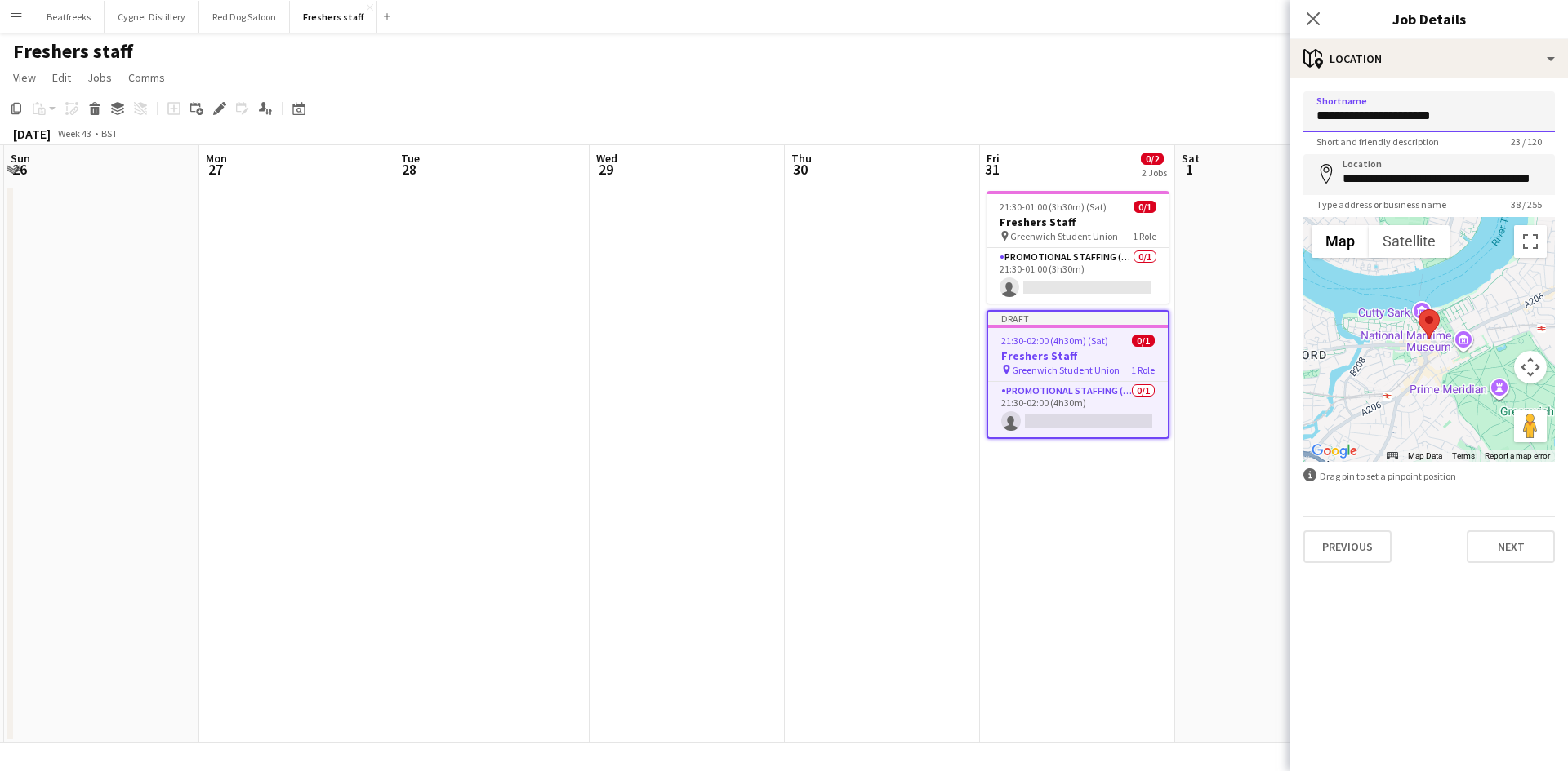
drag, startPoint x: 1447, startPoint y: 112, endPoint x: 983, endPoint y: 148, distance: 465.4
click at [983, 148] on body "Menu Boards Boards Boards All jobs Status Workforce Workforce My Workforce Recr…" at bounding box center [784, 385] width 1568 height 771
click at [983, 148] on app-board-header-date "Fri 31 0/2 2 Jobs" at bounding box center [1077, 165] width 195 height 39
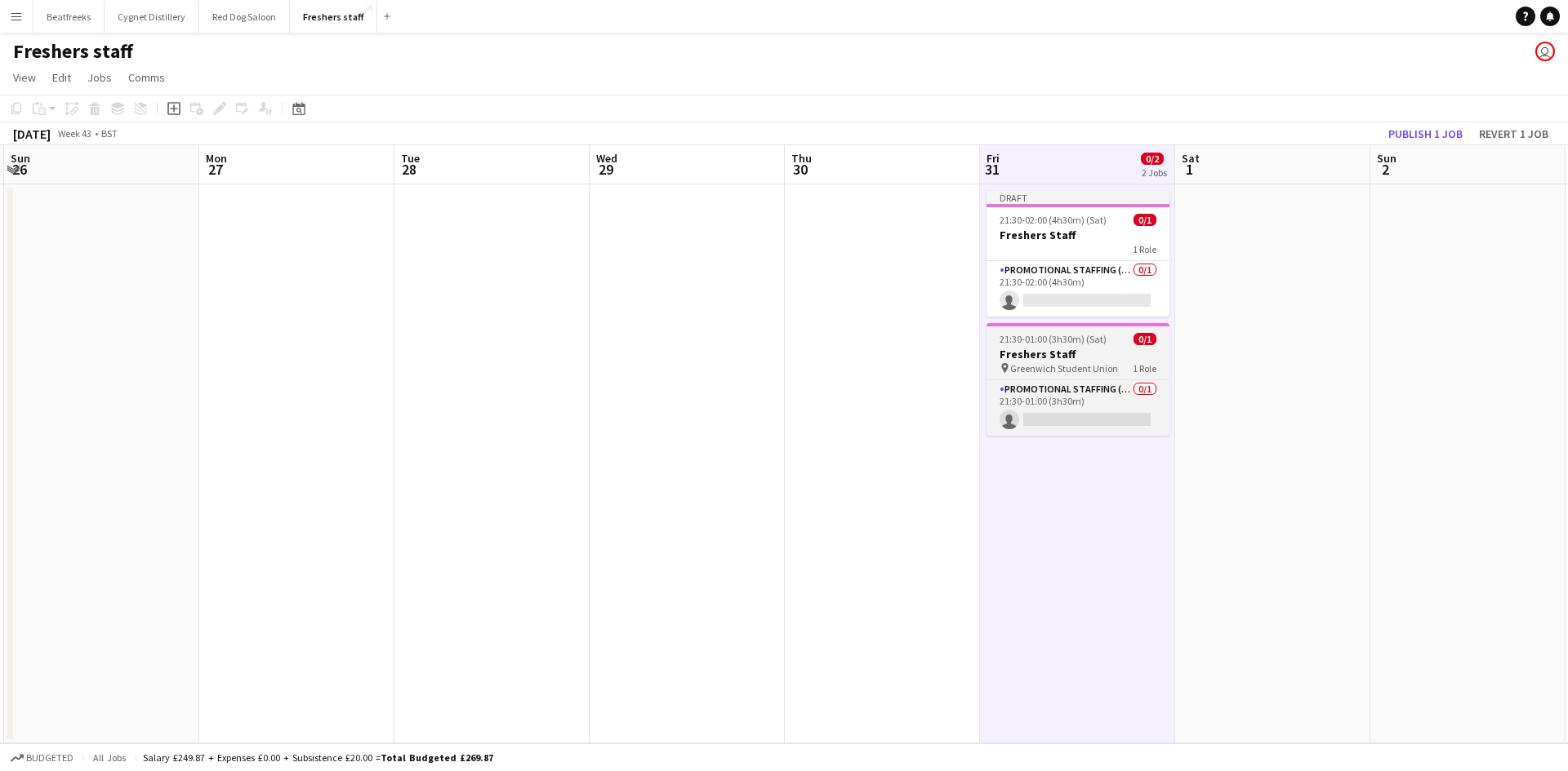
click at [1027, 363] on span "Greenwich Student Union" at bounding box center [1064, 369] width 108 height 13
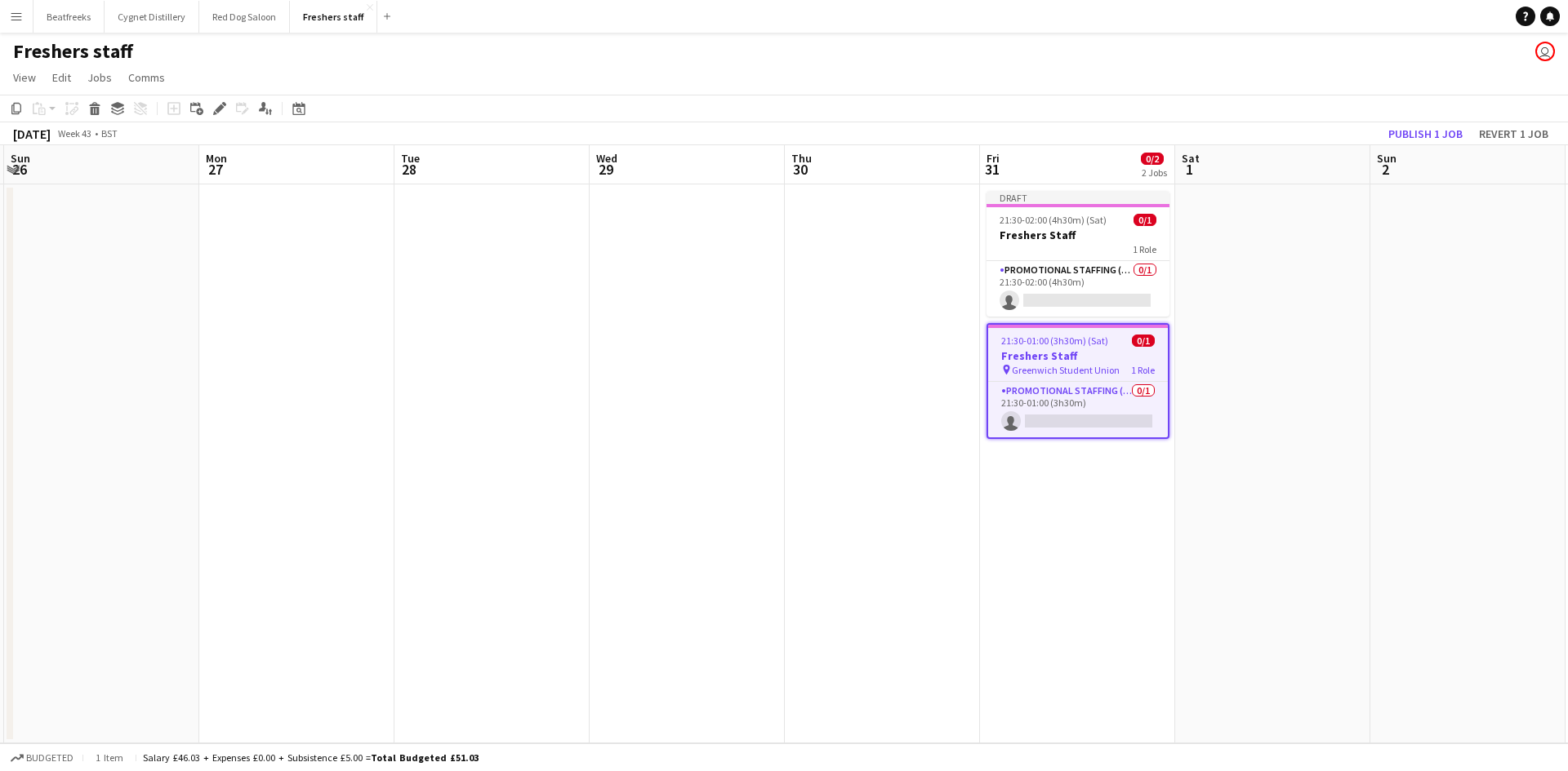
click at [1027, 363] on h3 "Freshers Staff" at bounding box center [1078, 355] width 180 height 14
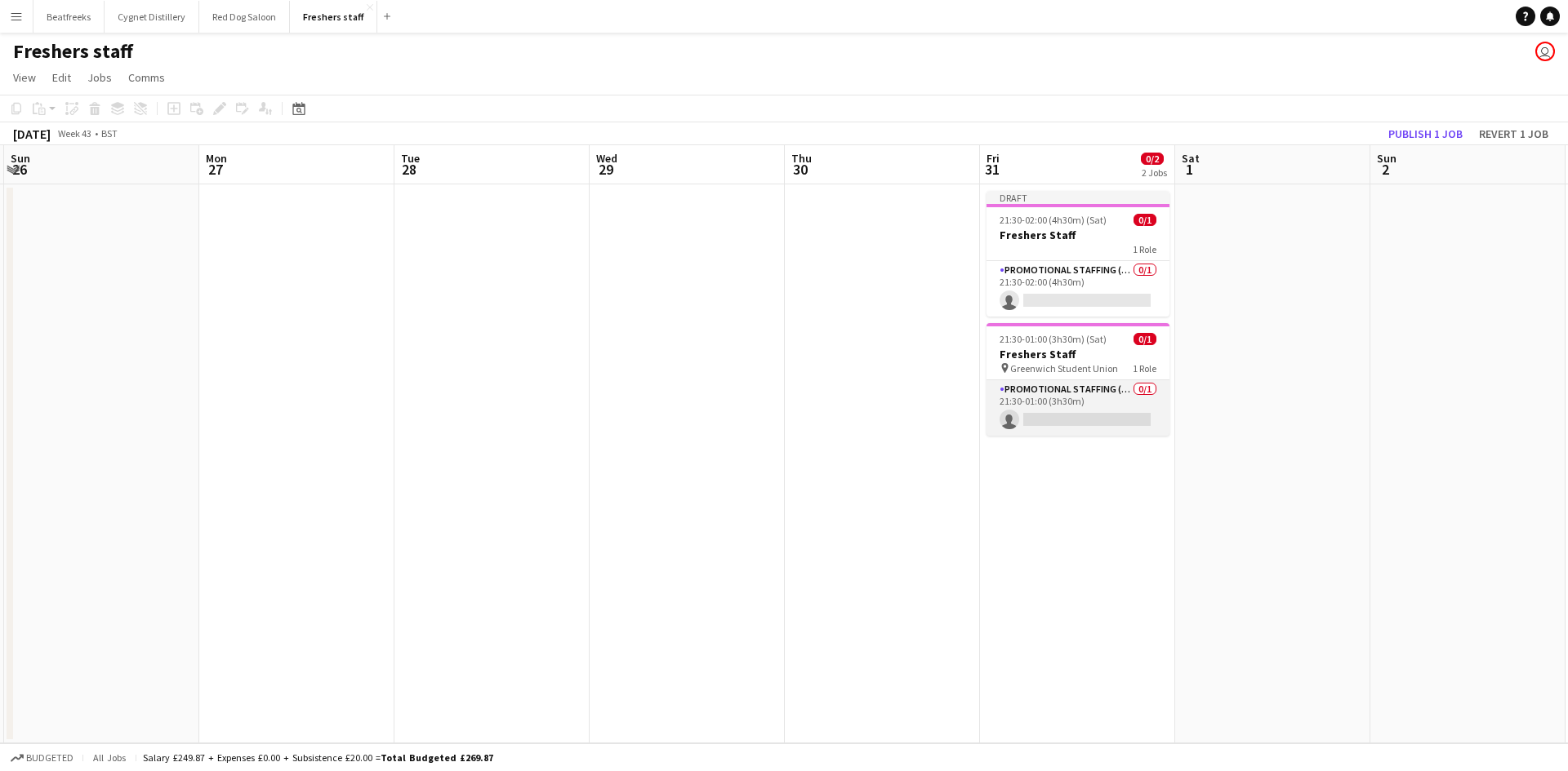
click at [1071, 384] on app-card-role "Promotional Staffing (Brand Ambassadors) 0/1 21:30-01:00 (3h30m) single-neutral…" at bounding box center [1078, 408] width 183 height 56
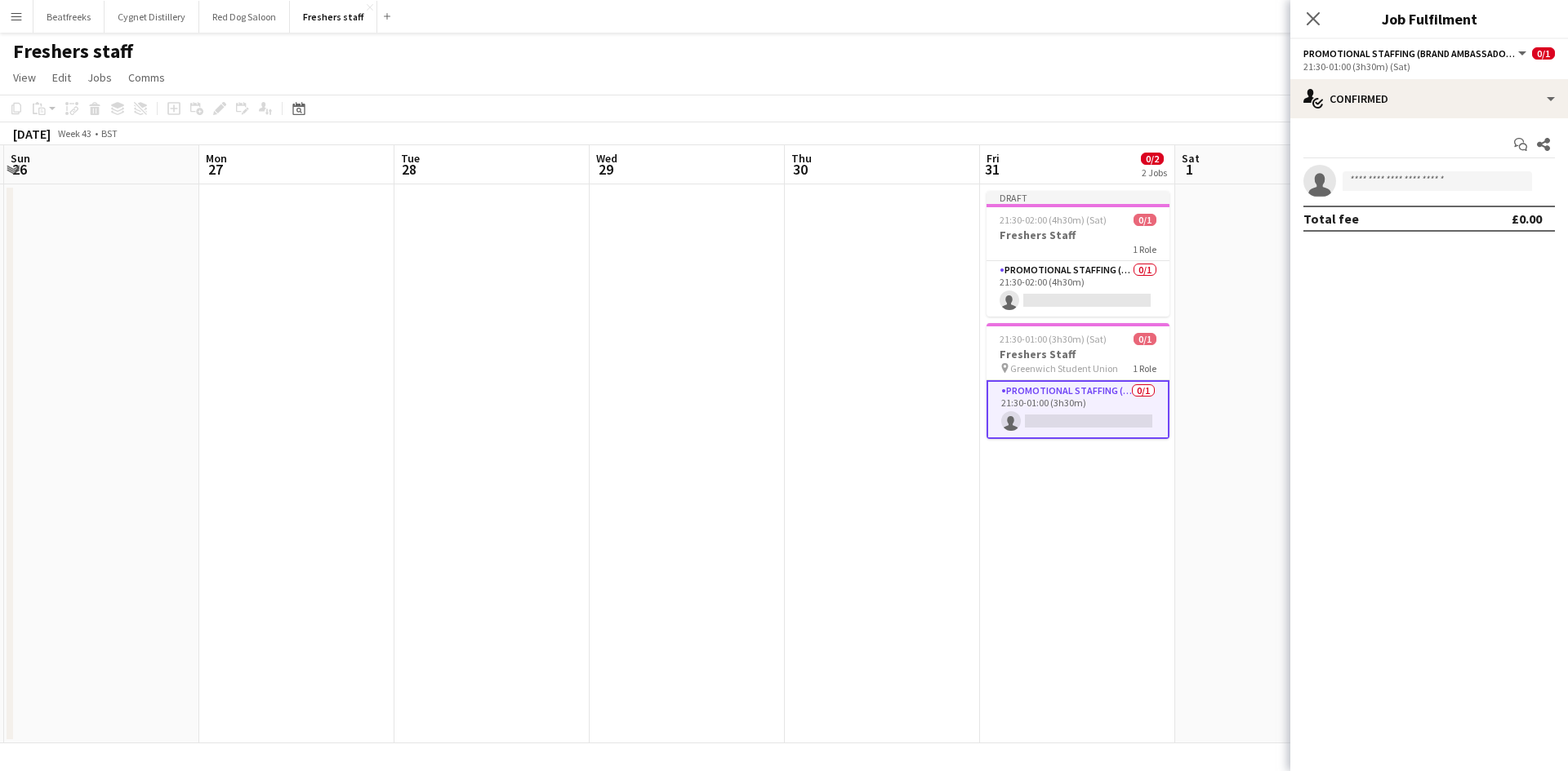
click at [1104, 738] on app-date-cell "Draft 21:30-02:00 (4h30m) (Sat) 0/1 Freshers Staff 1 Role Promotional Staffing …" at bounding box center [1077, 463] width 195 height 559
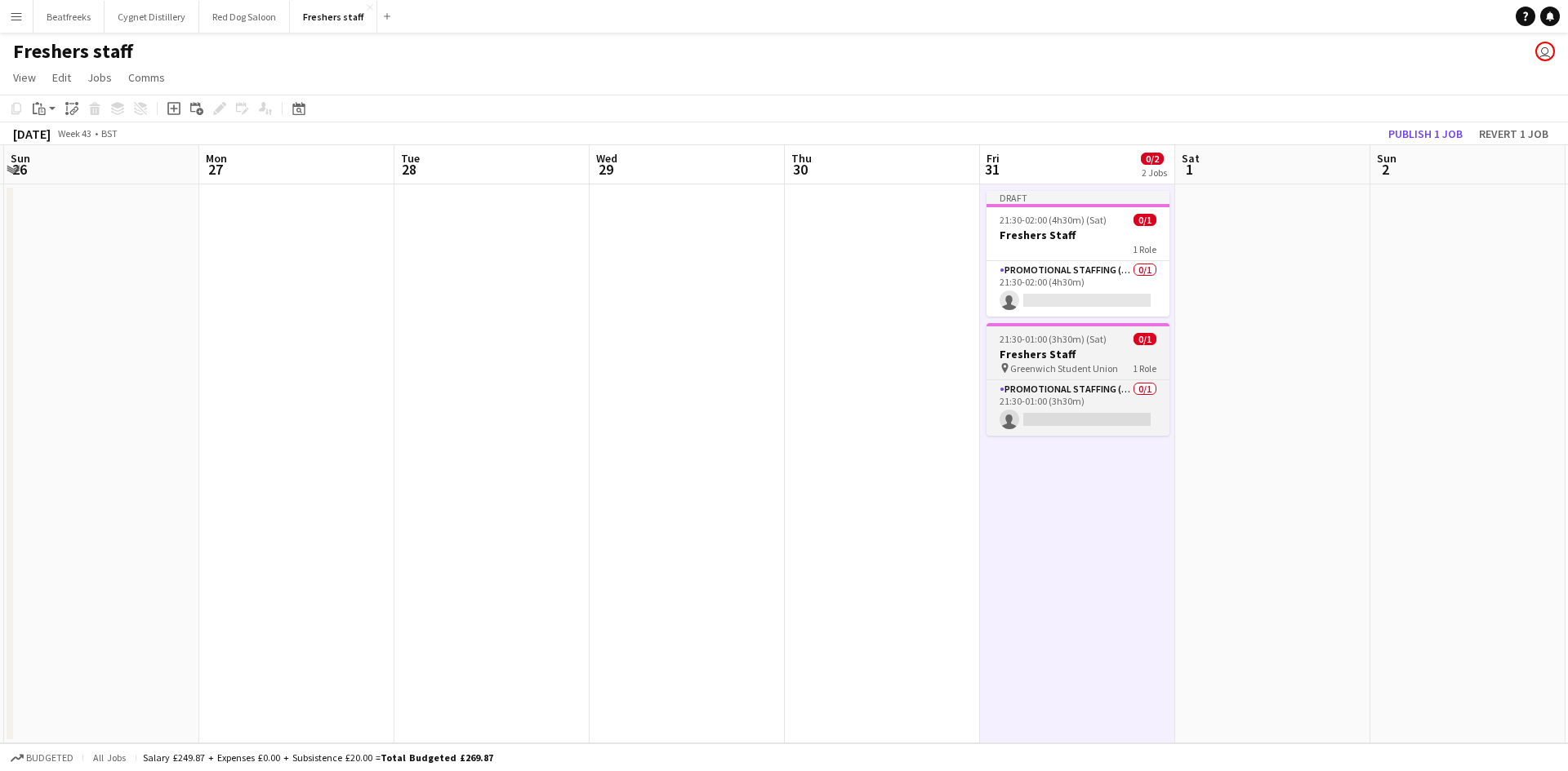
click at [1107, 337] on div "21:30-01:00 (3h30m) (Sat) 0/1" at bounding box center [1078, 339] width 183 height 13
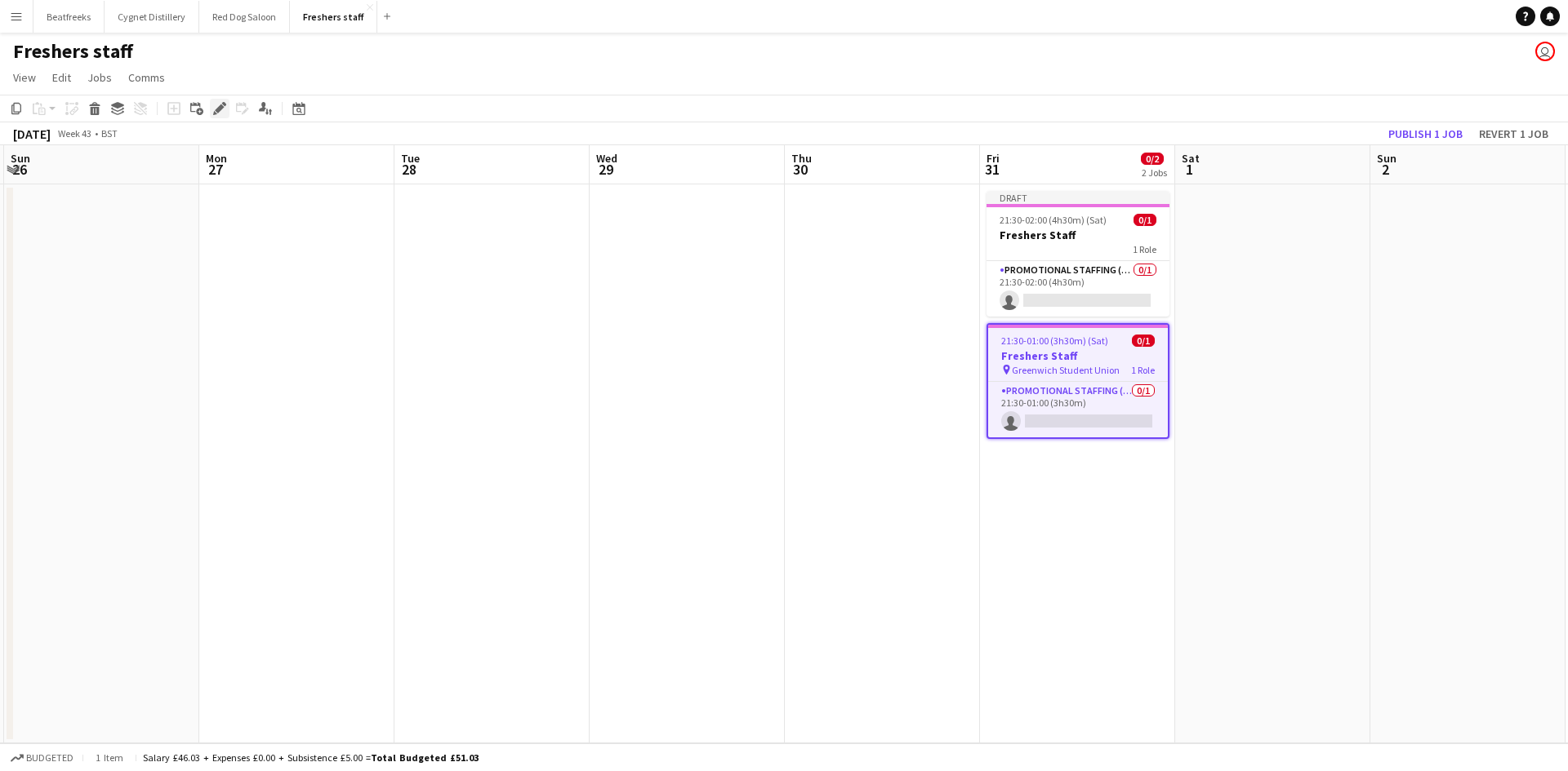
click at [222, 105] on icon at bounding box center [219, 109] width 9 height 9
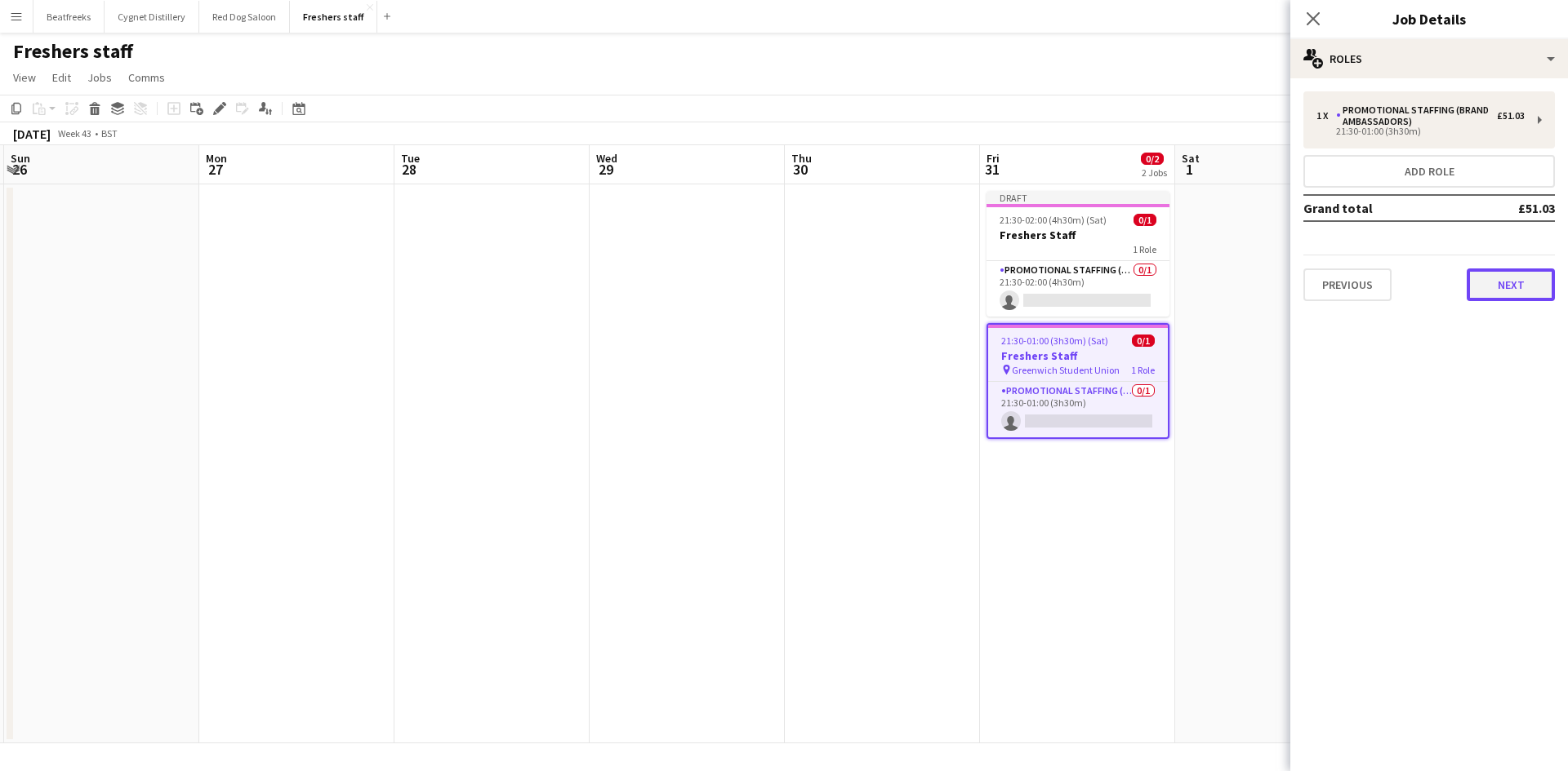
click at [1508, 280] on button "Next" at bounding box center [1511, 285] width 88 height 32
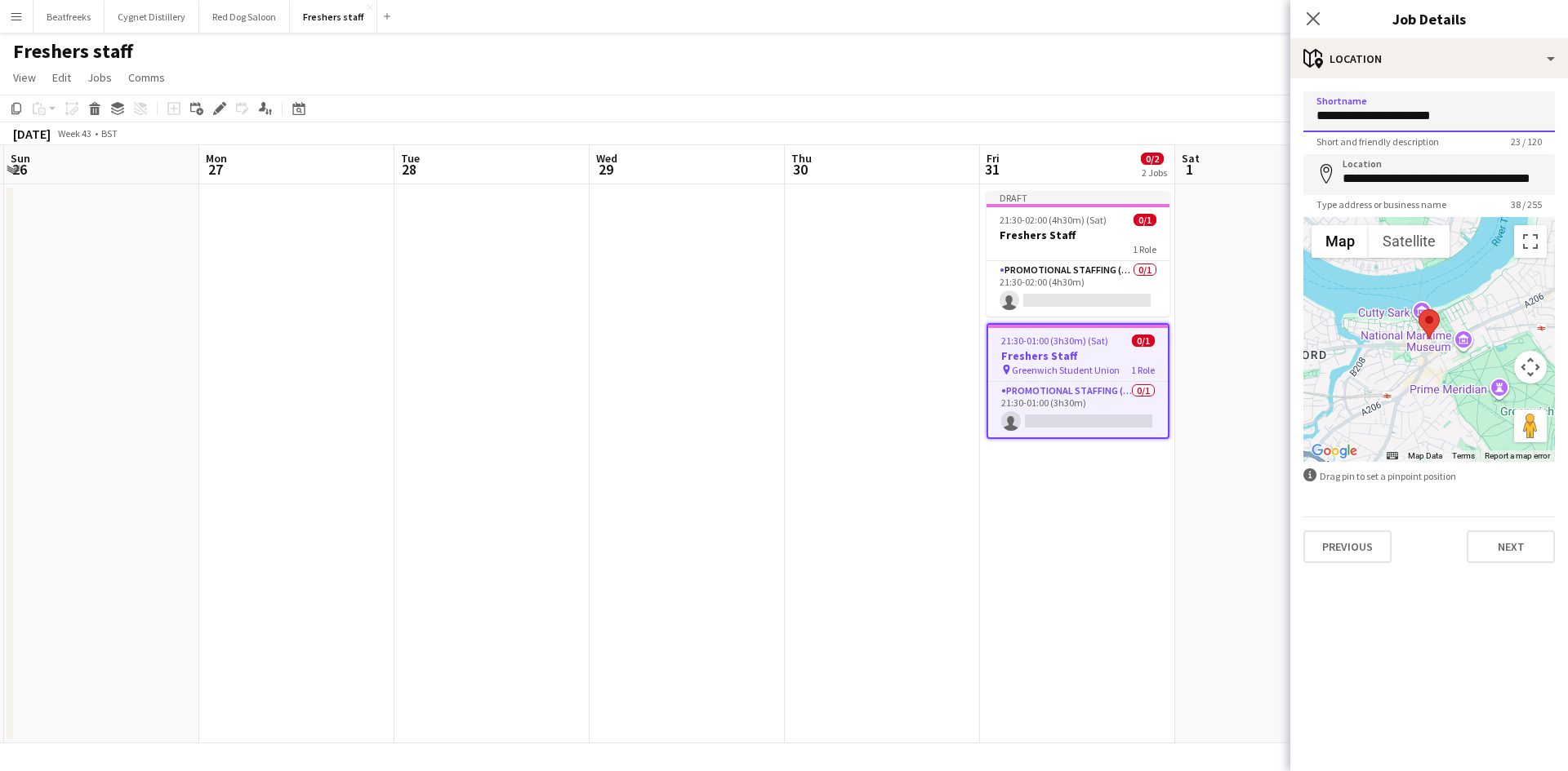
drag, startPoint x: 1468, startPoint y: 118, endPoint x: 1255, endPoint y: 140, distance: 214.1
click at [1255, 140] on body "Menu Boards Boards Boards All jobs Status Workforce Workforce My Workforce Recr…" at bounding box center [784, 385] width 1568 height 771
type input "*"
type input "**********"
click at [1462, 174] on input "**********" at bounding box center [1429, 174] width 251 height 40
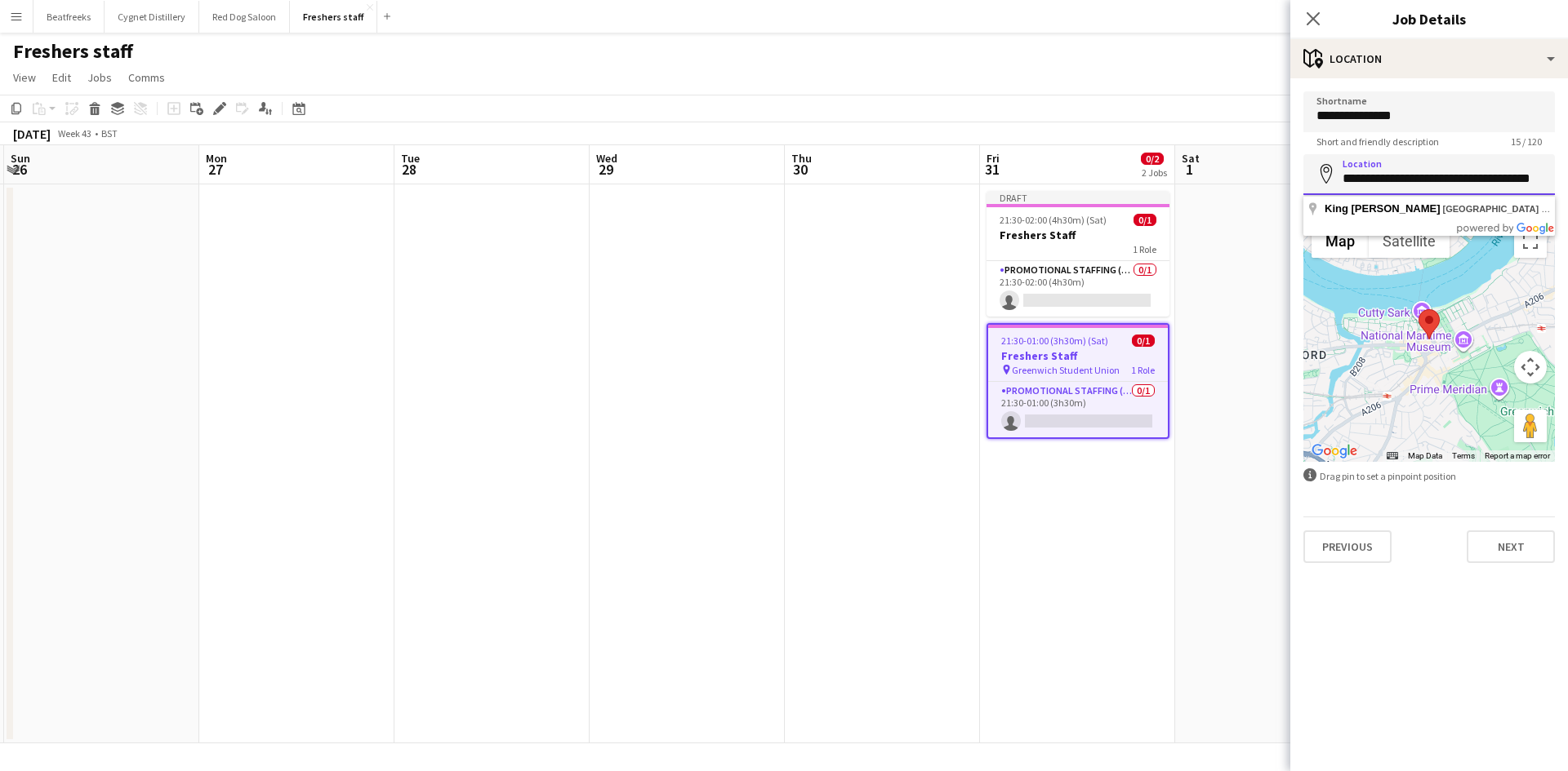
scroll to position [0, 22]
drag, startPoint x: 1345, startPoint y: 180, endPoint x: 1567, endPoint y: 164, distance: 222.6
click at [1567, 164] on form "**********" at bounding box center [1428, 327] width 277 height 471
type input "**********"
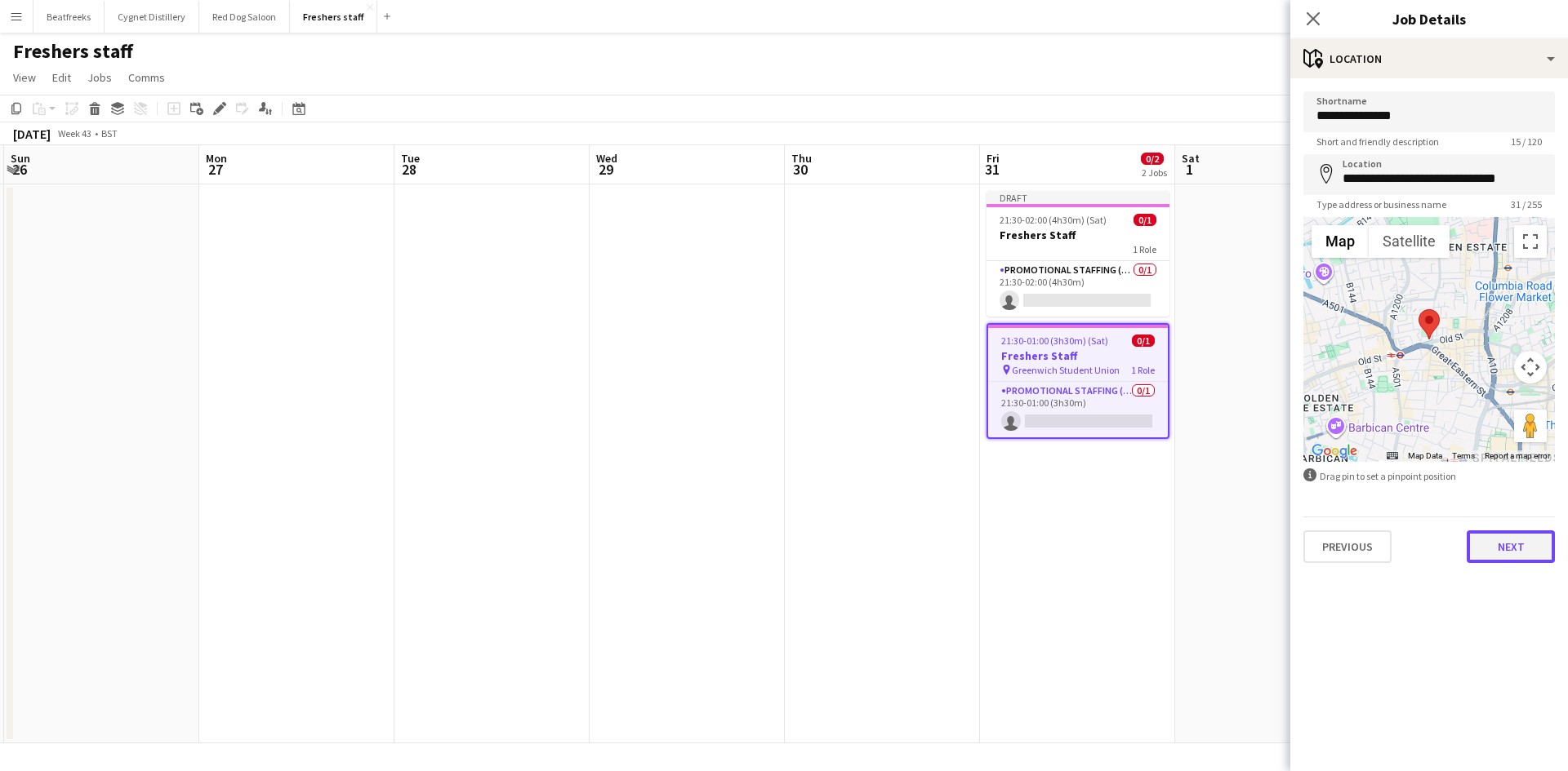
click at [1495, 534] on button "Next" at bounding box center [1511, 547] width 88 height 32
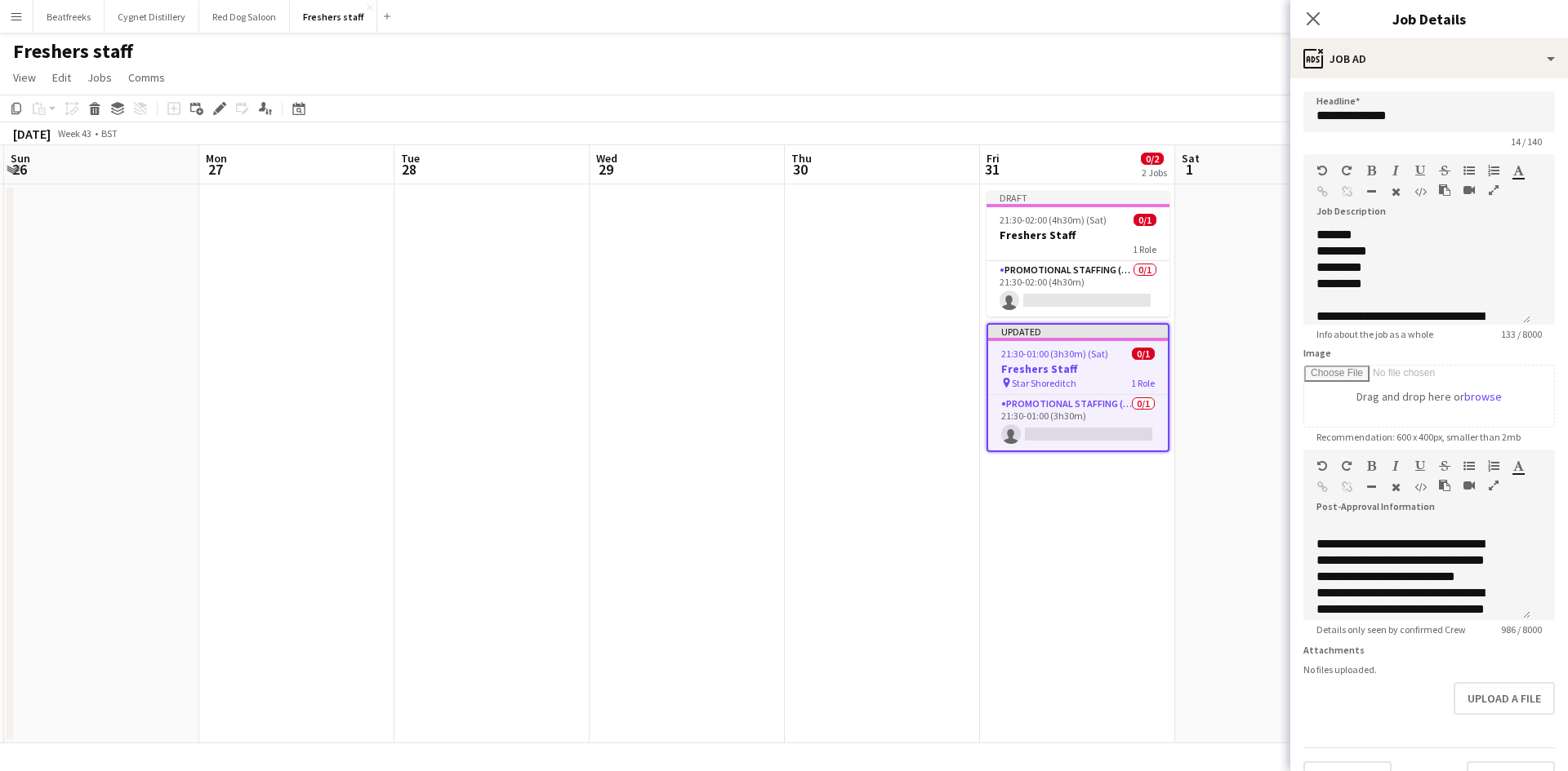
scroll to position [519, 0]
click at [1436, 699] on form "**********" at bounding box center [1428, 442] width 277 height 703
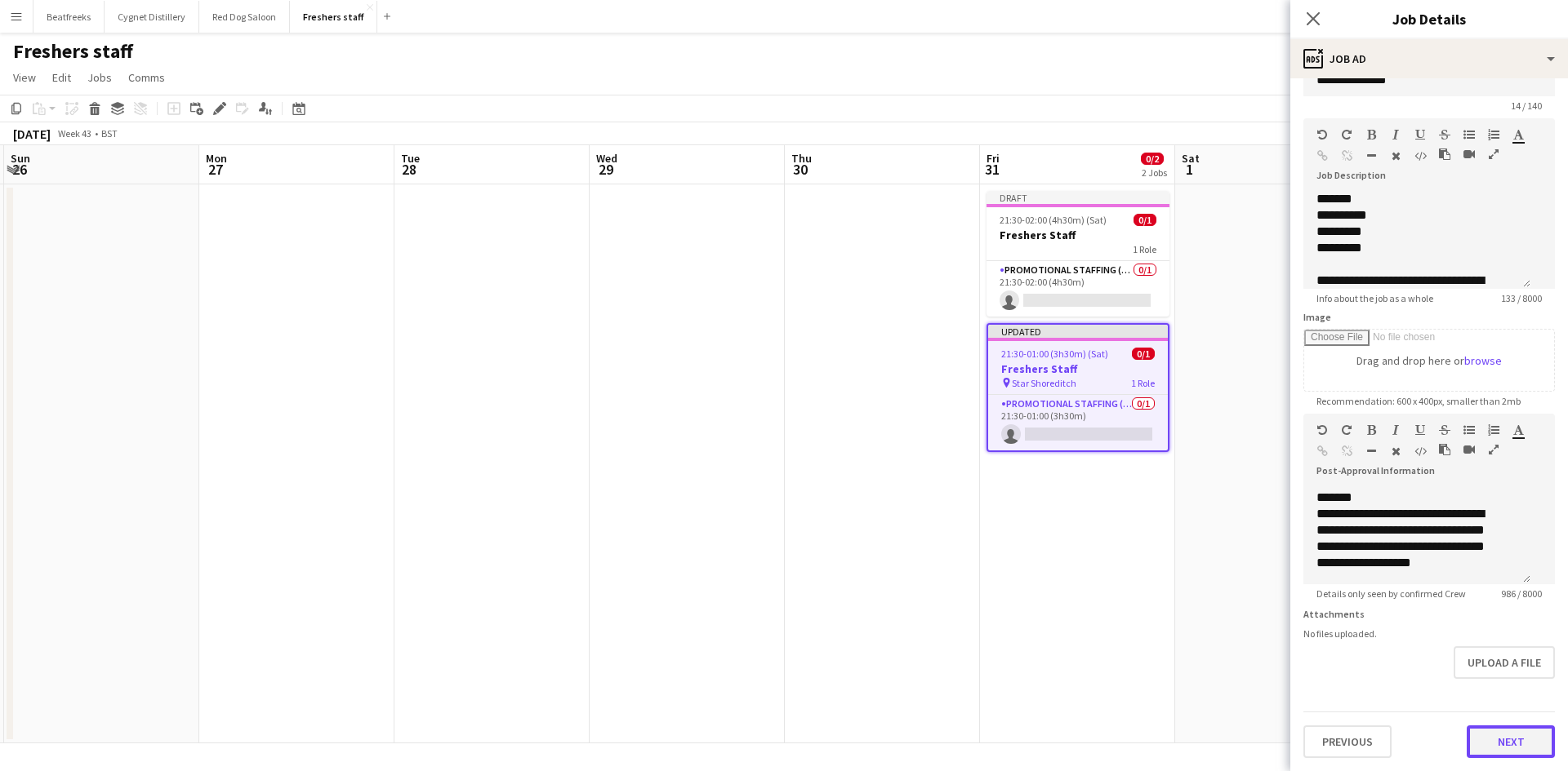
click at [1488, 733] on button "Next" at bounding box center [1511, 741] width 88 height 32
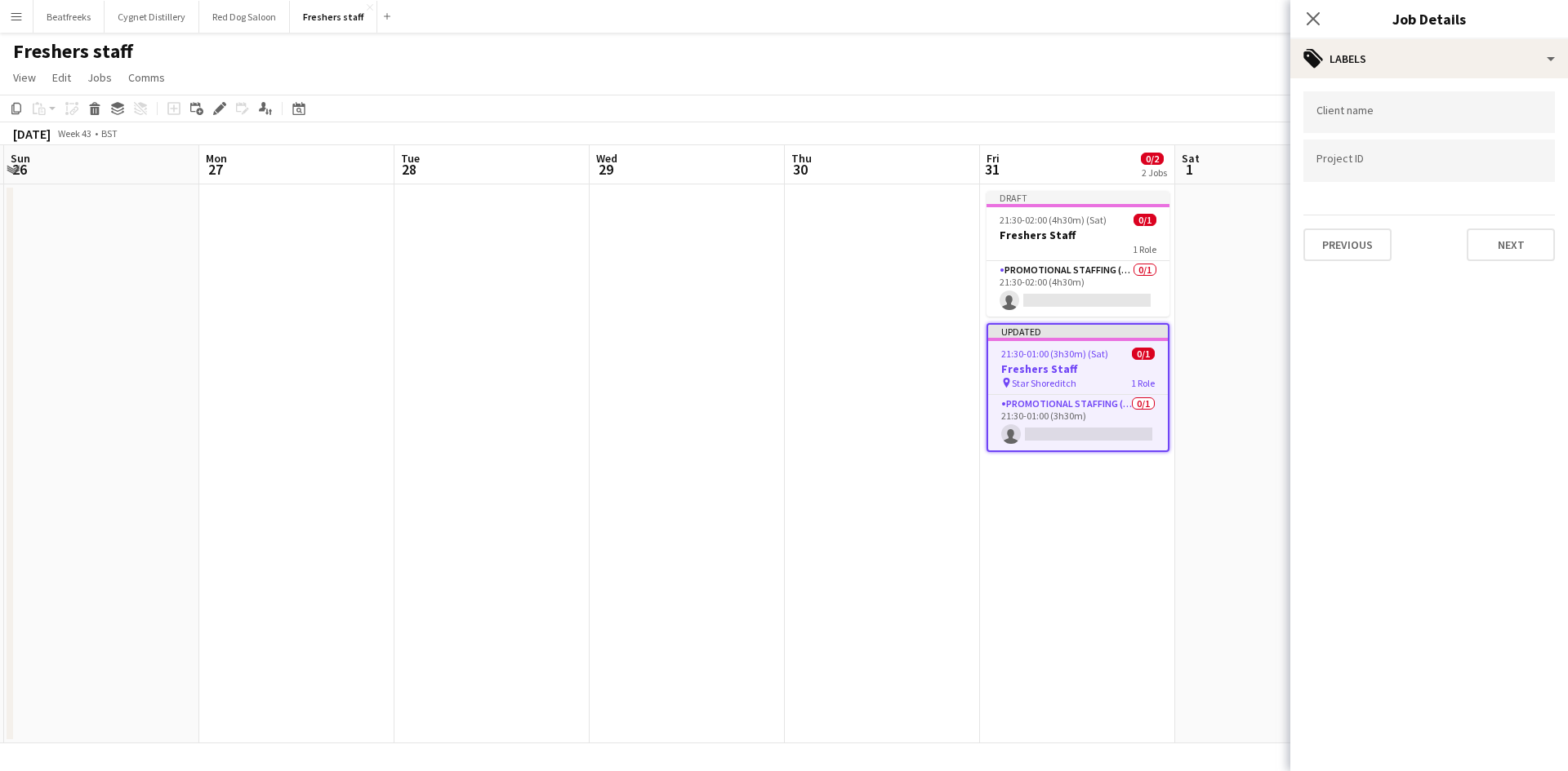
scroll to position [0, 0]
click at [1505, 238] on button "Next" at bounding box center [1511, 245] width 88 height 32
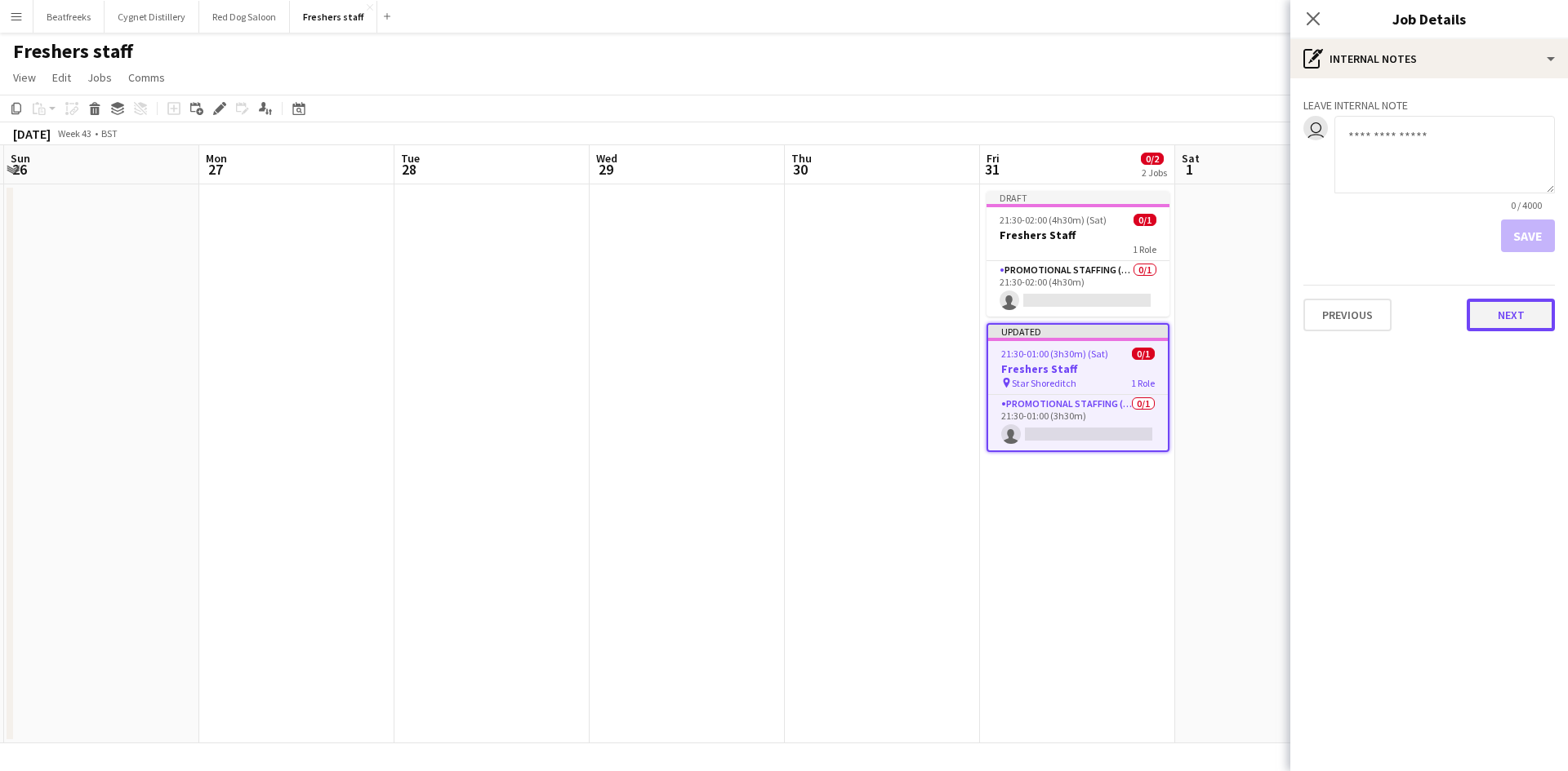
click at [1502, 316] on button "Next" at bounding box center [1511, 315] width 88 height 32
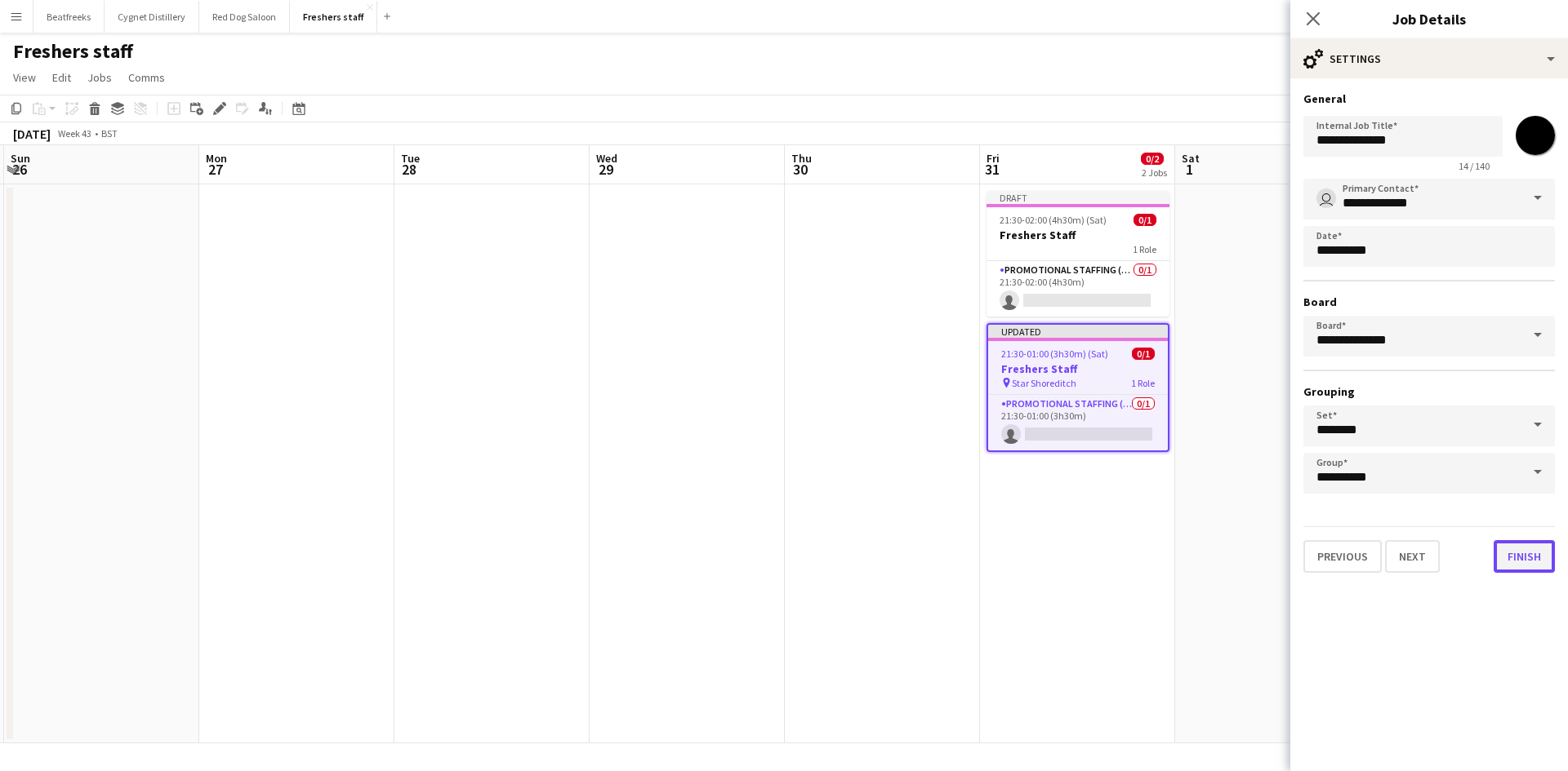
click at [1528, 558] on button "Finish" at bounding box center [1524, 556] width 61 height 32
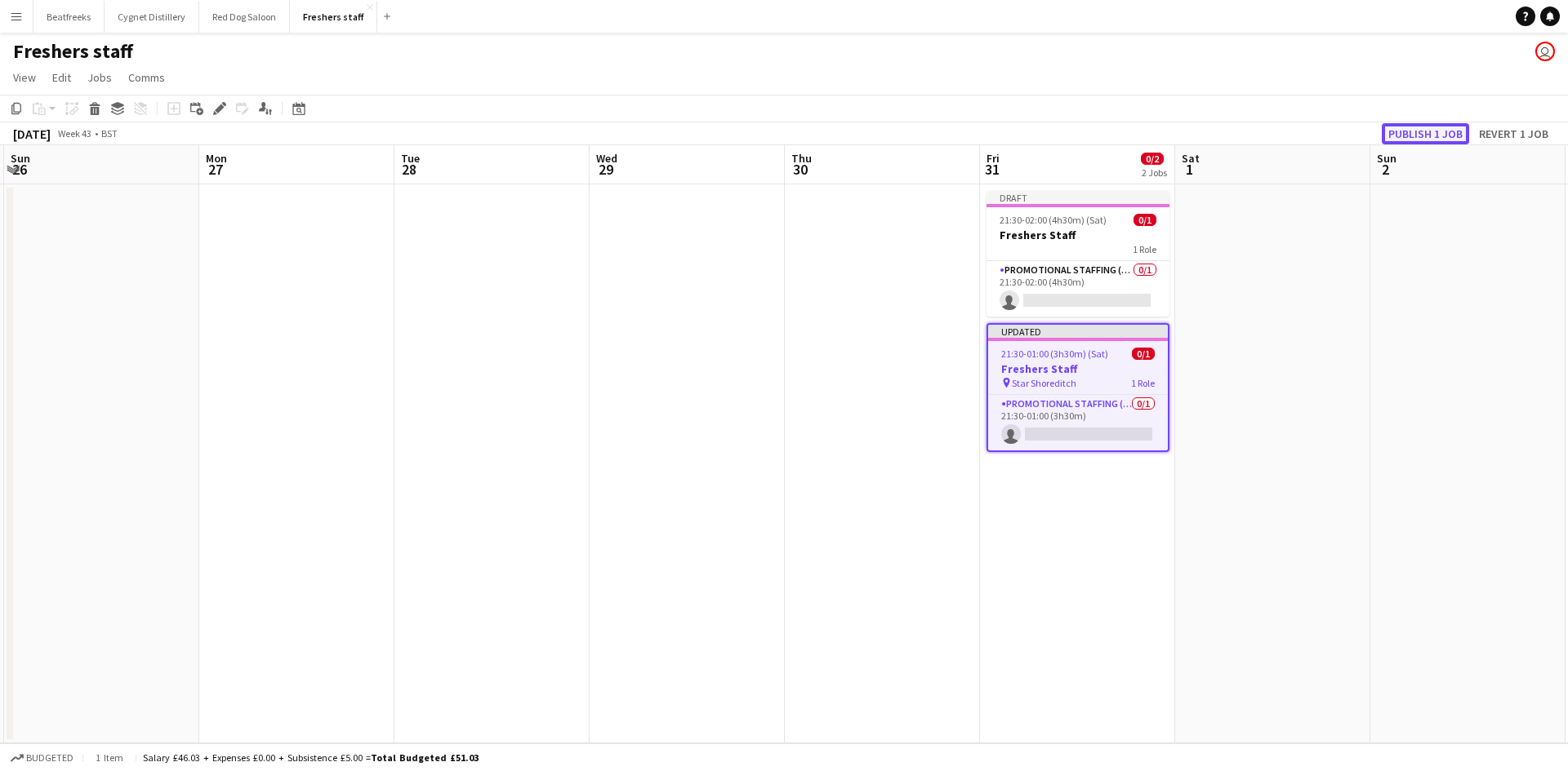
click at [1423, 130] on button "Publish 1 job" at bounding box center [1424, 134] width 87 height 22
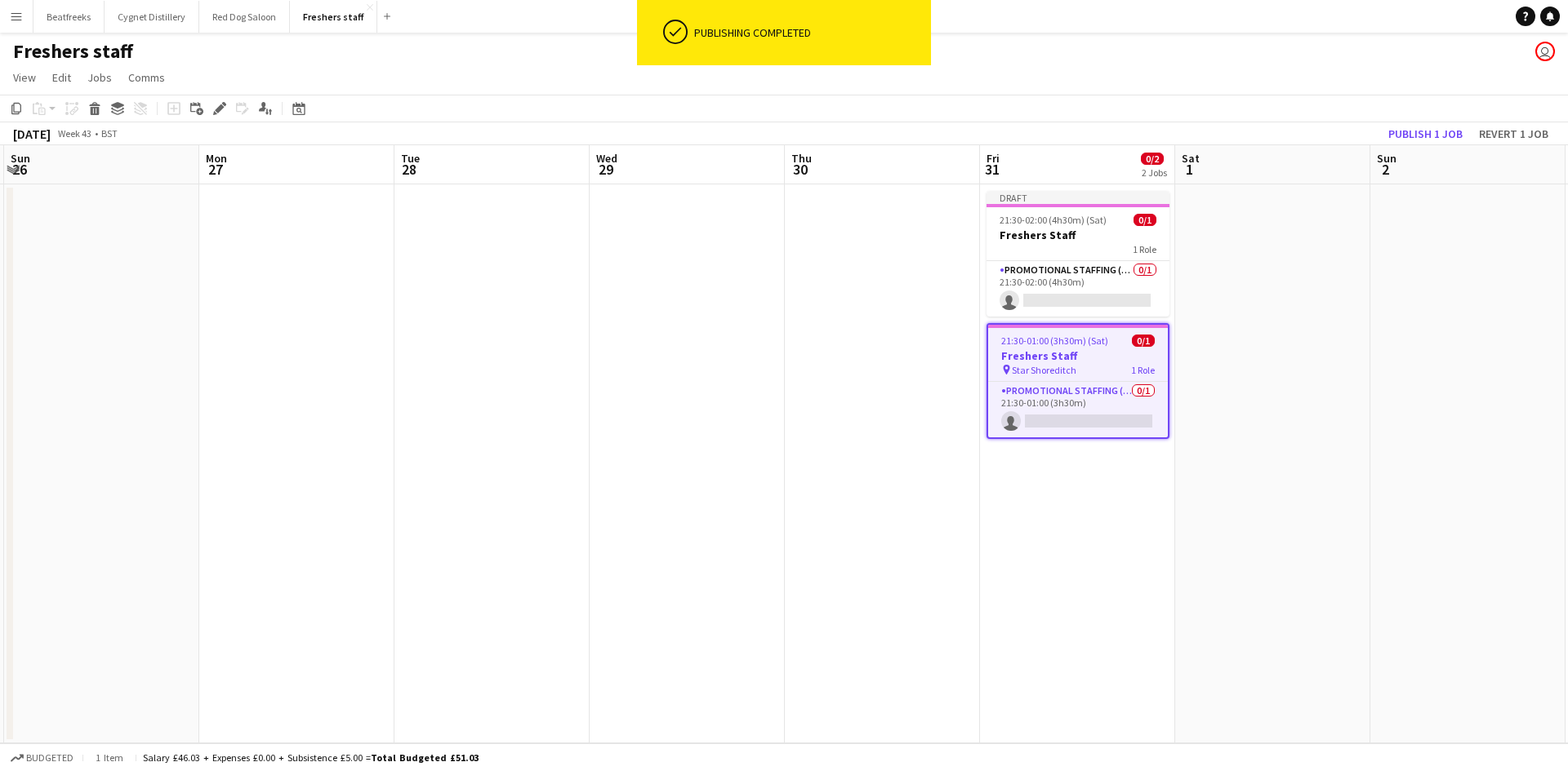
click at [1406, 463] on app-date-cell at bounding box center [1467, 463] width 195 height 559
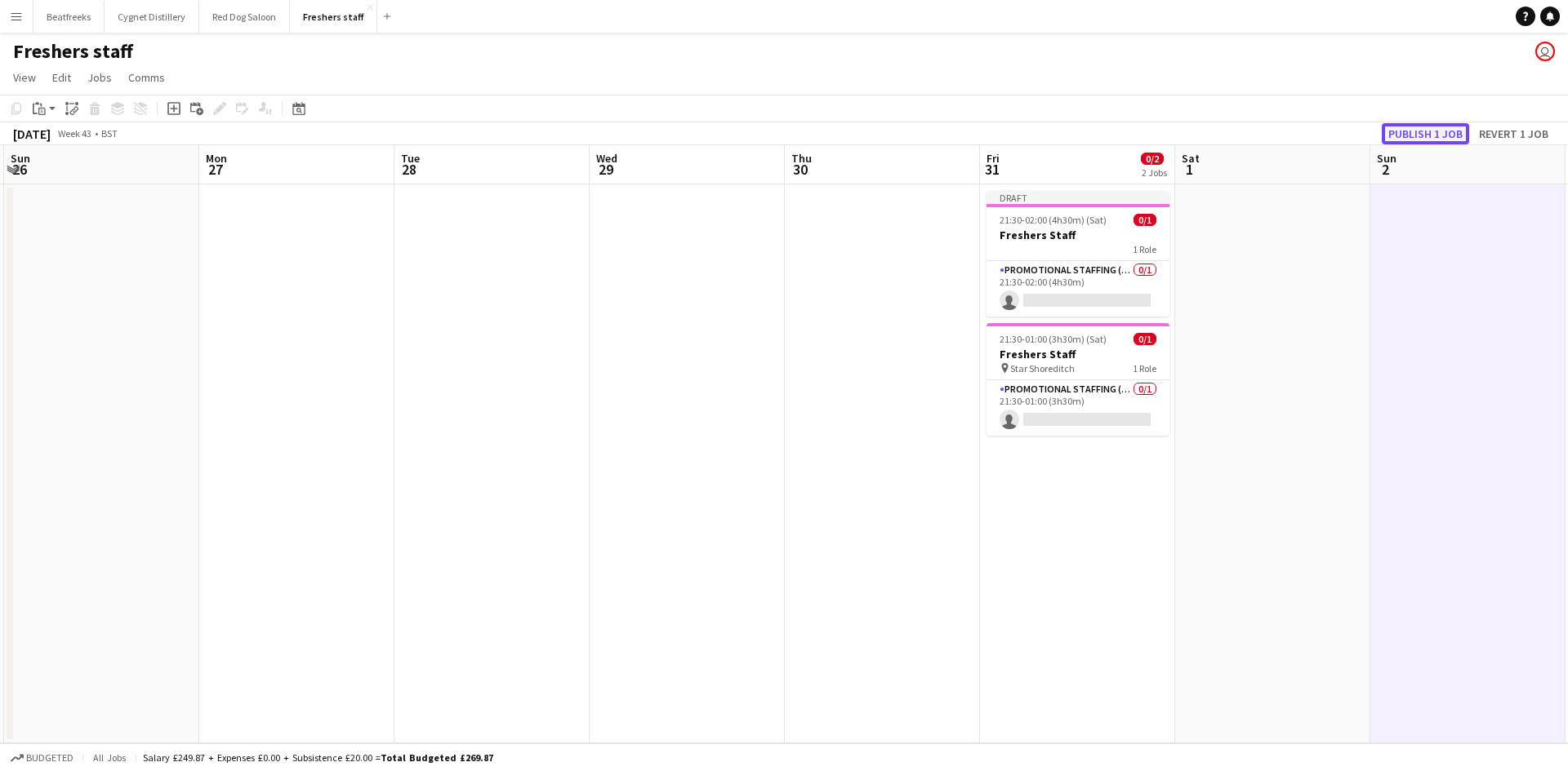
click at [1435, 130] on button "Publish 1 job" at bounding box center [1424, 134] width 87 height 22
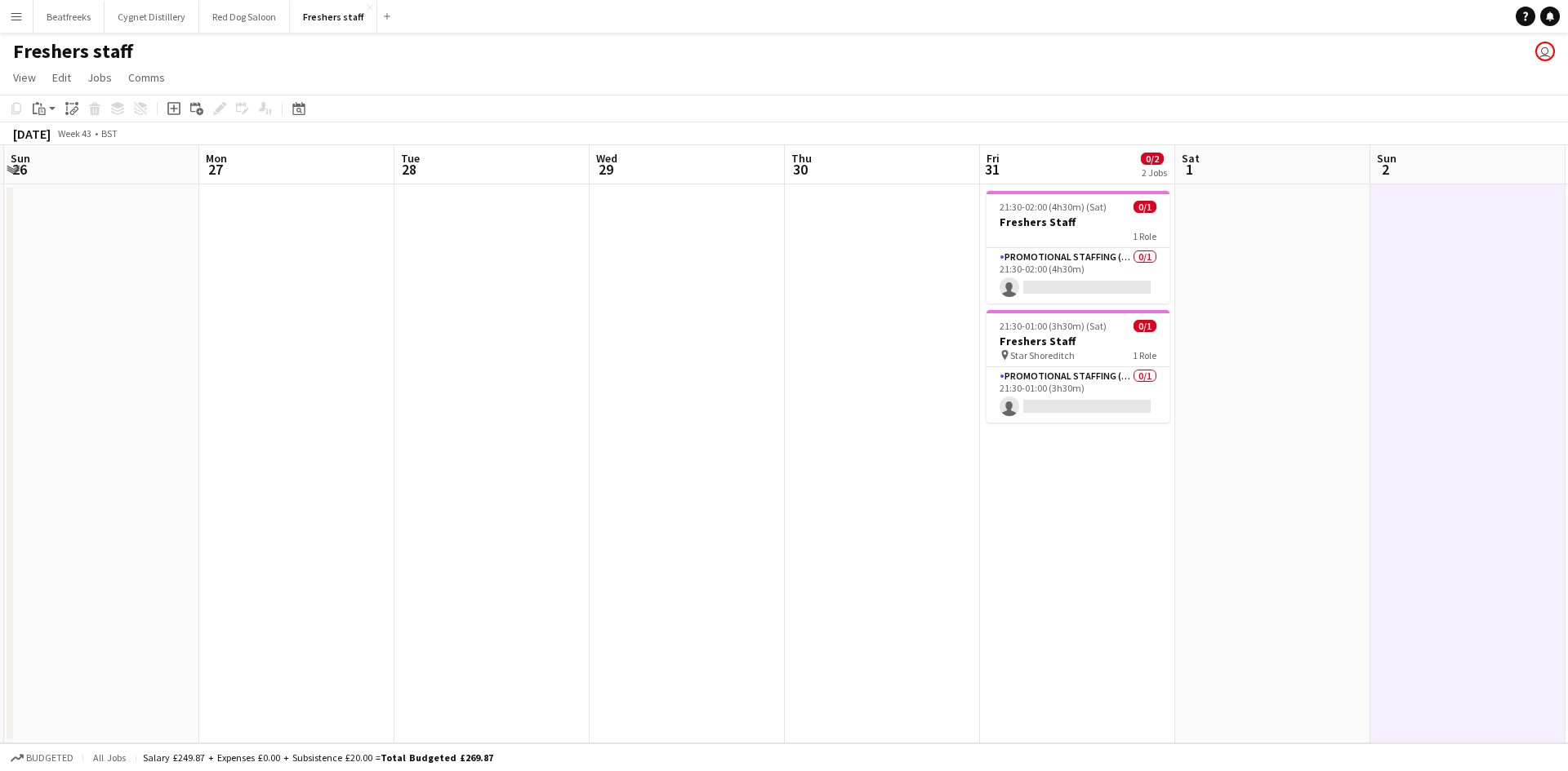
click at [1064, 490] on app-date-cell "21:30-02:00 (4h30m) (Sat) 0/1 Freshers Staff 1 Role Promotional Staffing (Brand…" at bounding box center [1077, 463] width 195 height 559
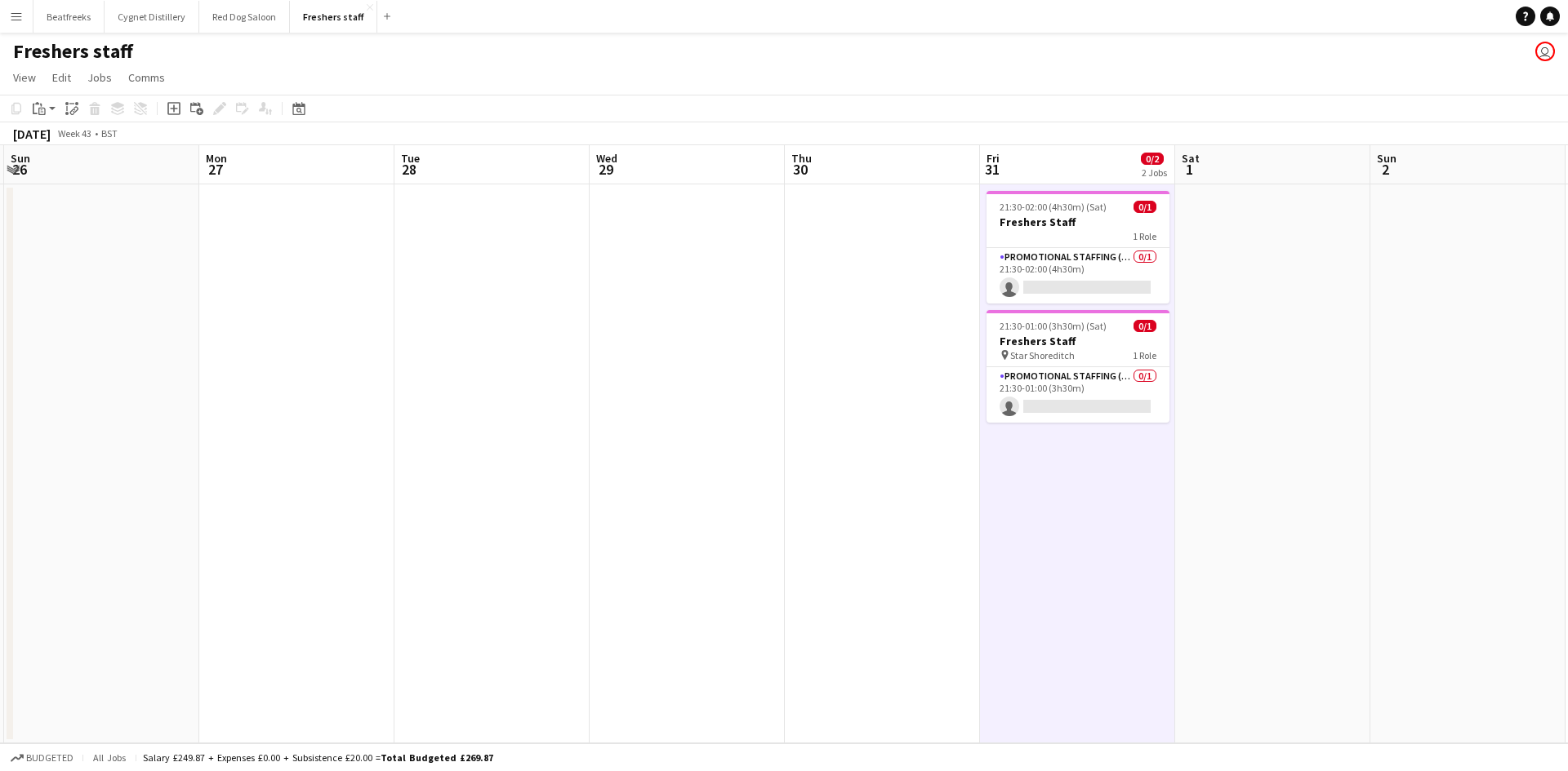
click at [1055, 539] on app-date-cell "21:30-02:00 (4h30m) (Sat) 0/1 Freshers Staff 1 Role Promotional Staffing (Brand…" at bounding box center [1077, 463] width 195 height 559
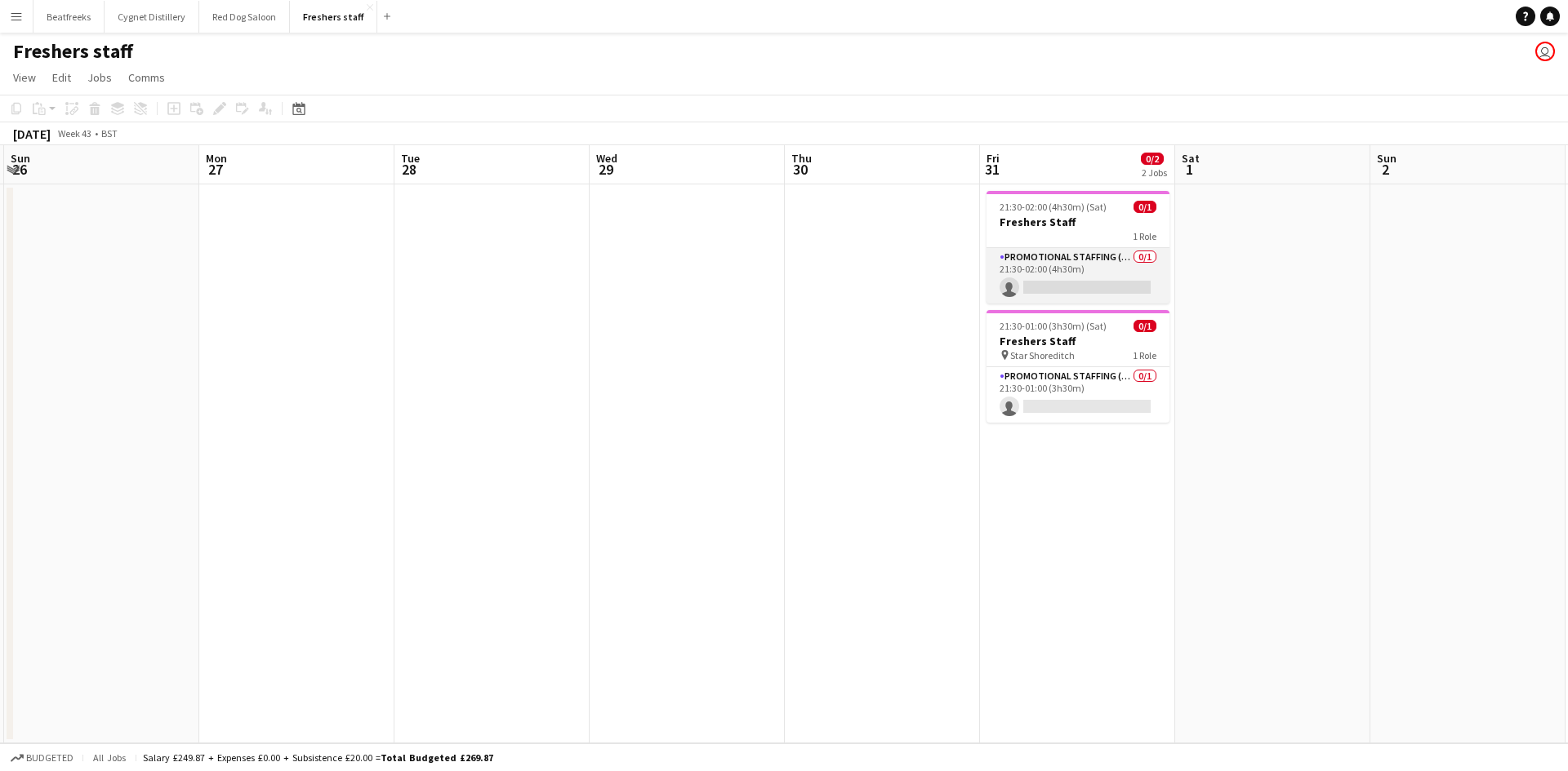
click at [1055, 299] on app-card-role "Promotional Staffing (Brand Ambassadors) 0/1 21:30-02:00 (4h30m) single-neutral…" at bounding box center [1078, 276] width 183 height 56
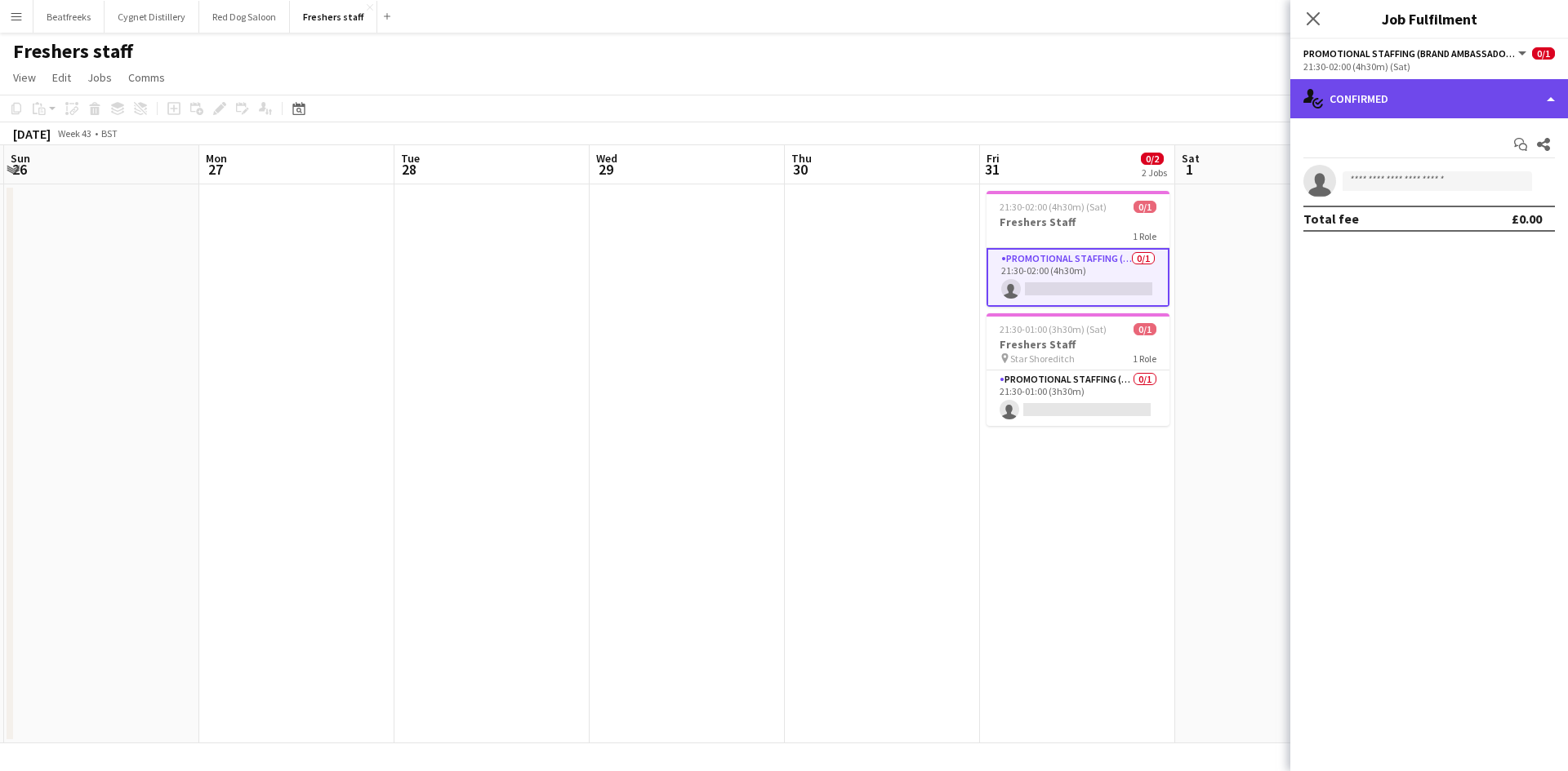
click at [1490, 91] on div "single-neutral-actions-check-2 Confirmed" at bounding box center [1428, 99] width 277 height 39
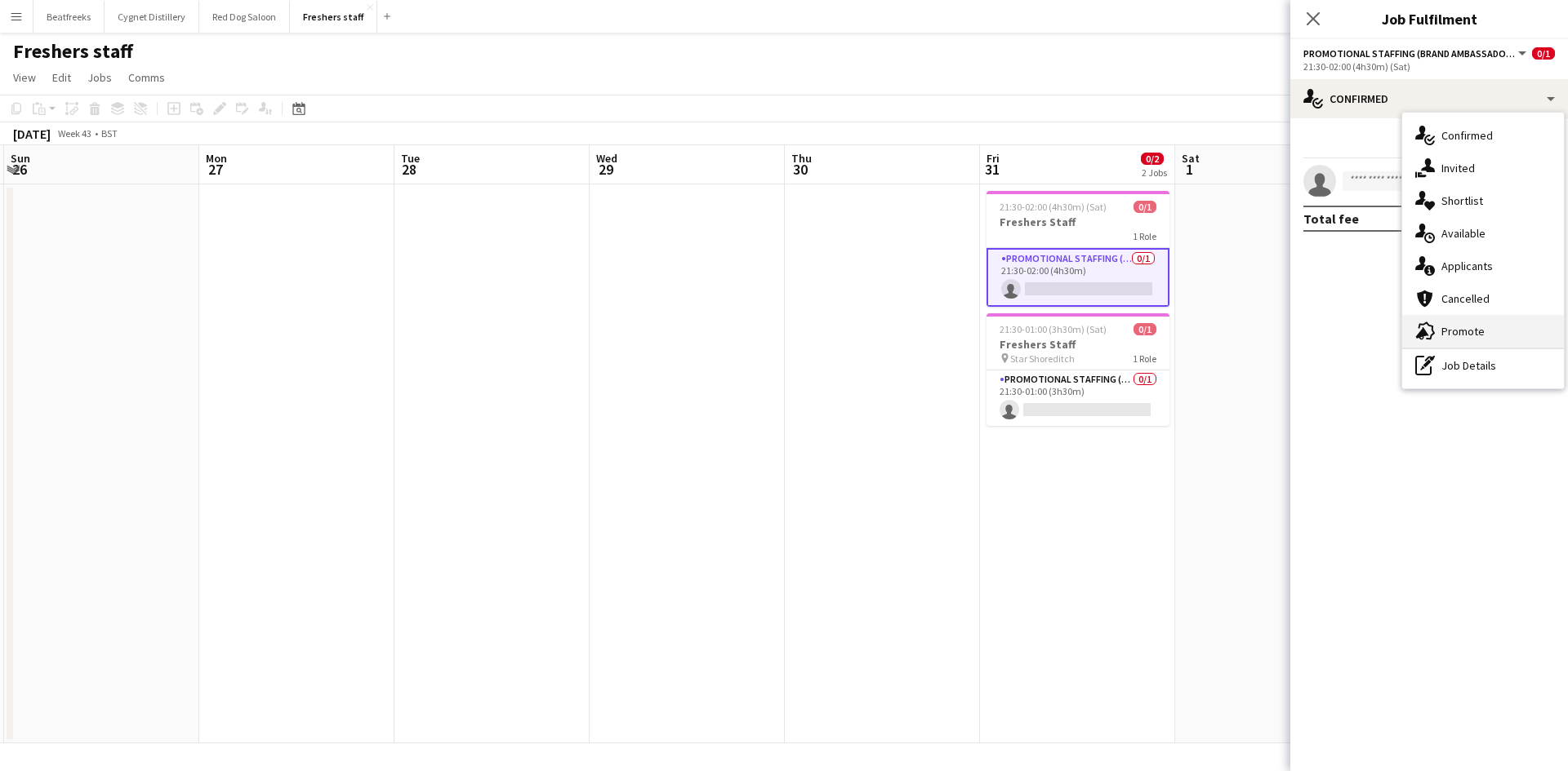
click at [1469, 335] on div "advertising-megaphone Promote" at bounding box center [1483, 331] width 162 height 32
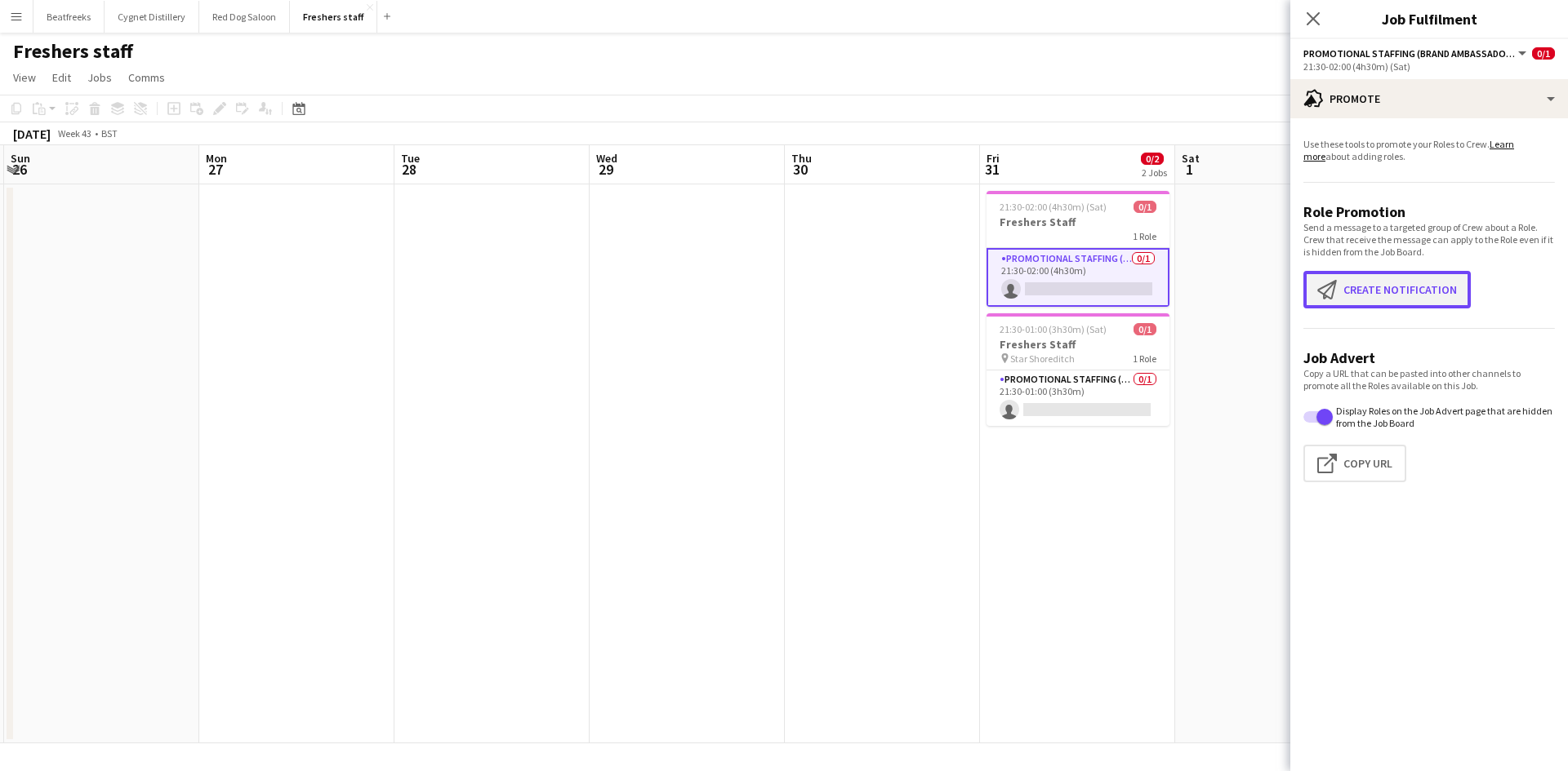
click at [1394, 292] on button "Create notification Create notification" at bounding box center [1387, 290] width 167 height 38
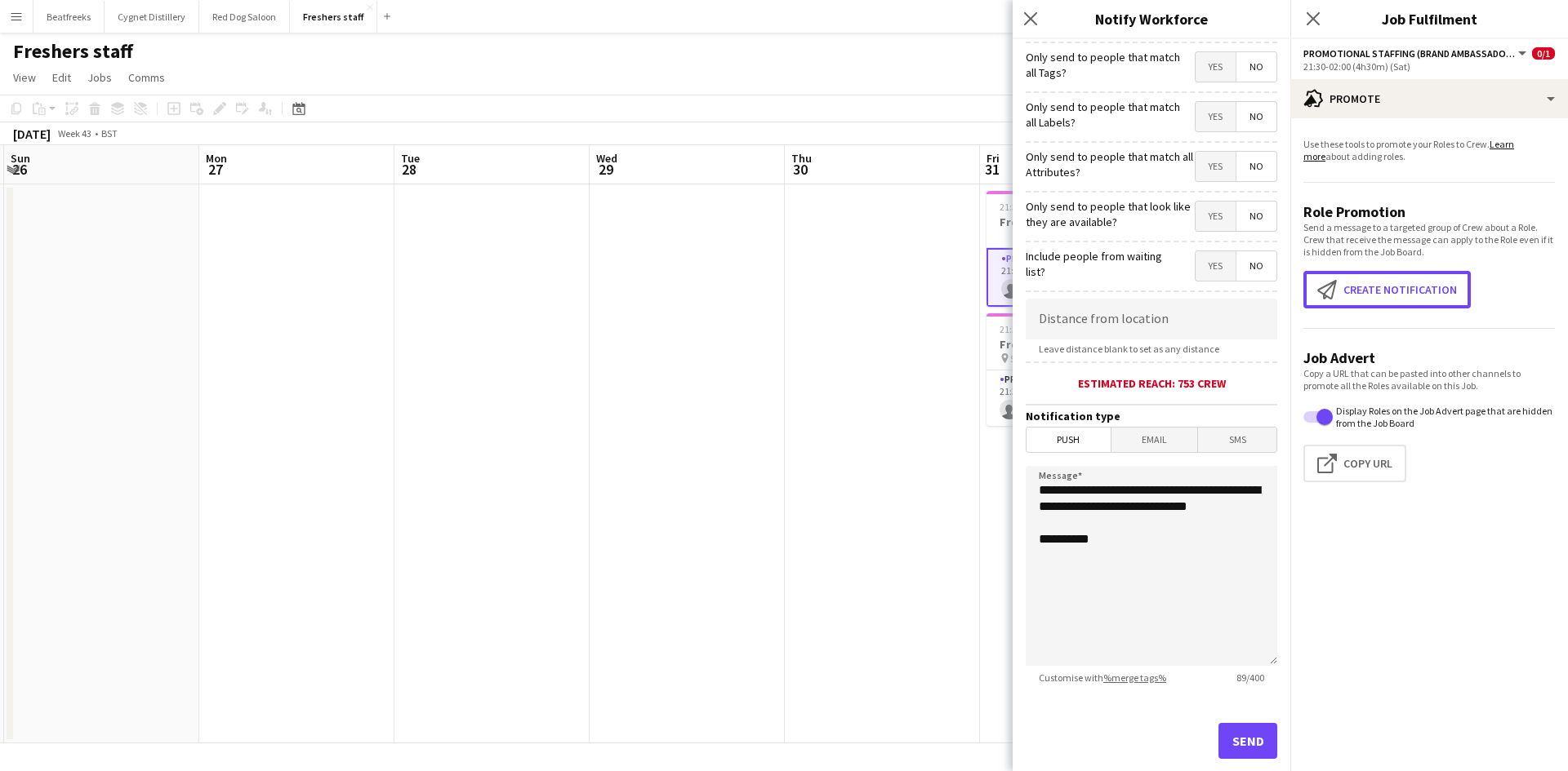
scroll to position [127, 0]
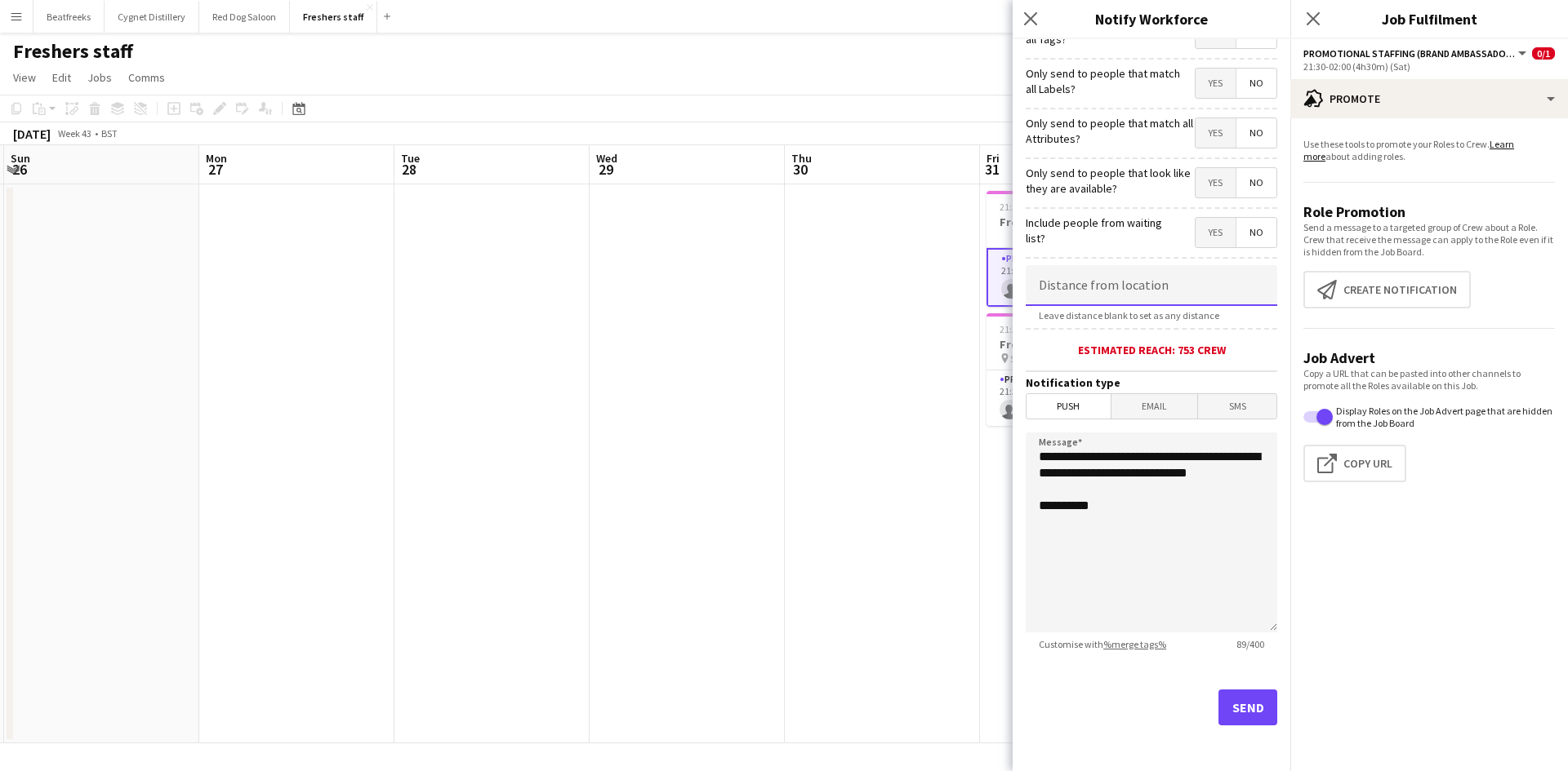
click at [1124, 286] on input at bounding box center [1151, 285] width 251 height 40
type input "****"
type input "******"
drag, startPoint x: 1097, startPoint y: 522, endPoint x: 987, endPoint y: 402, distance: 162.8
click at [987, 402] on body "Menu Boards Boards Boards All jobs Status Workforce Workforce My Workforce Recr…" at bounding box center [784, 385] width 1568 height 771
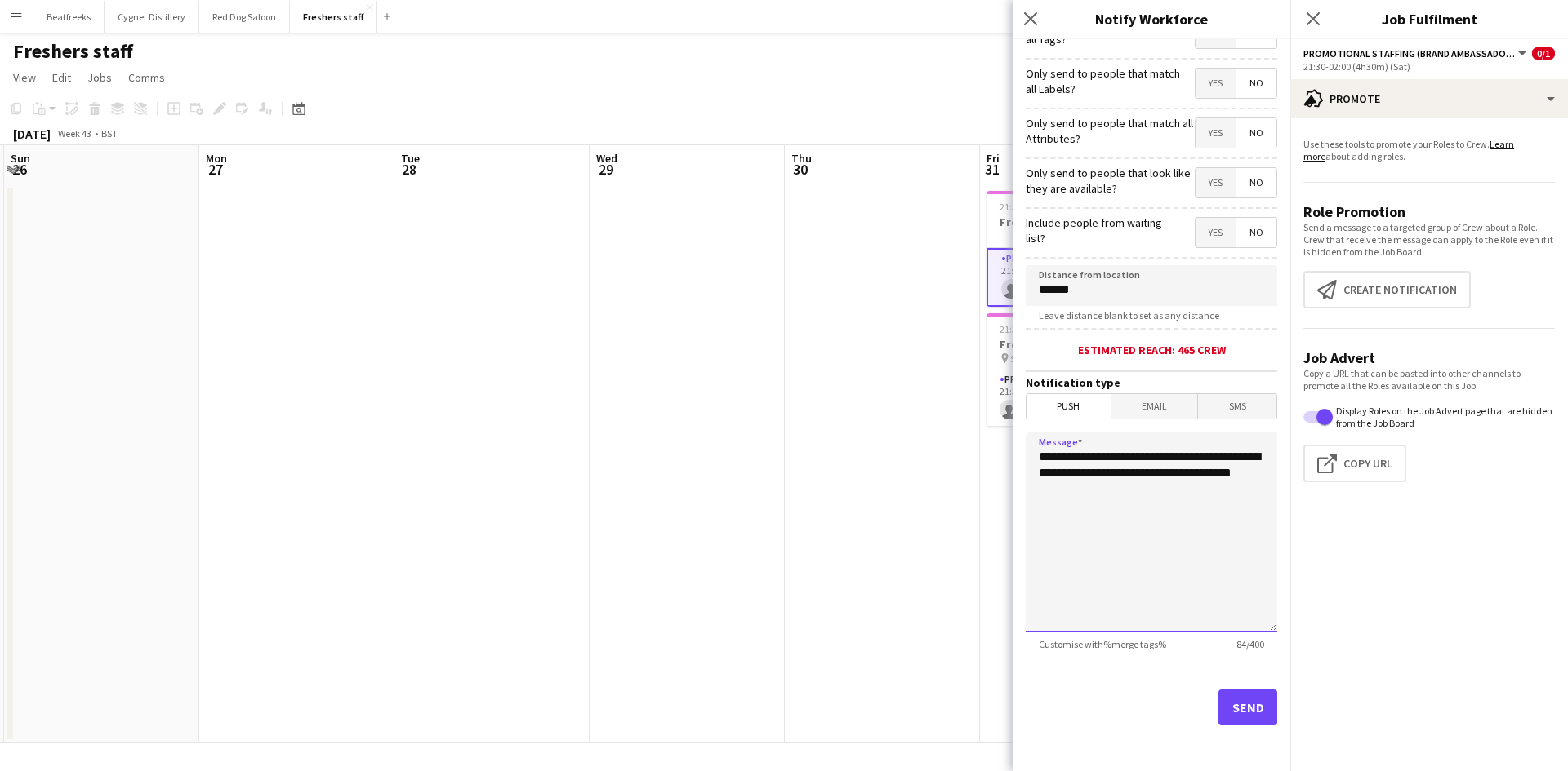
drag, startPoint x: 1068, startPoint y: 469, endPoint x: 1097, endPoint y: 578, distance: 112.8
click at [1097, 578] on textarea "**********" at bounding box center [1151, 532] width 251 height 200
click at [1070, 474] on textarea "**********" at bounding box center [1151, 532] width 251 height 200
click at [1158, 491] on textarea "**********" at bounding box center [1151, 532] width 251 height 200
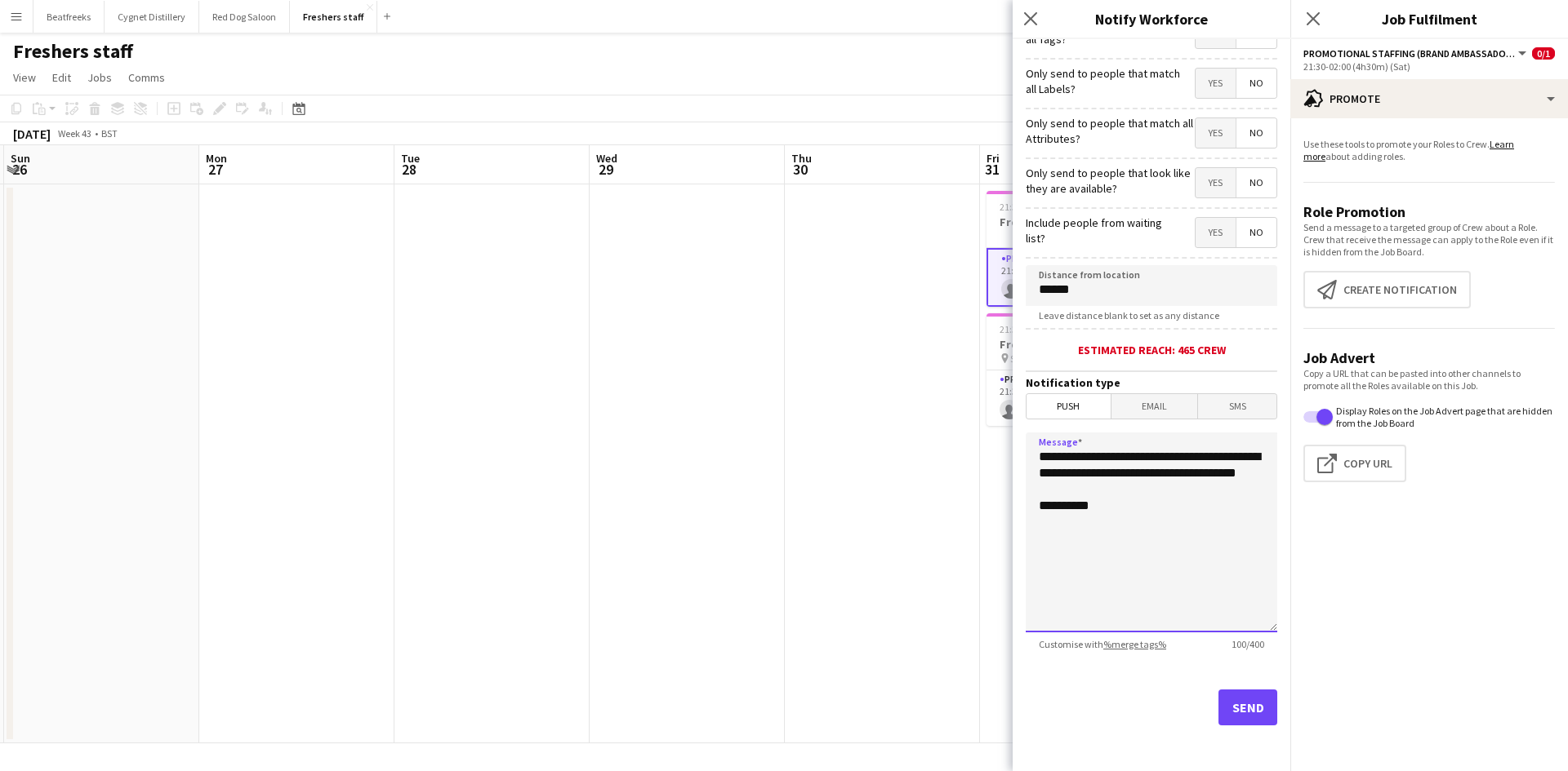
click at [1091, 542] on textarea "**********" at bounding box center [1151, 532] width 251 height 200
click at [1111, 524] on textarea "**********" at bounding box center [1151, 532] width 251 height 200
type textarea "**********"
click at [1140, 400] on span "Email" at bounding box center [1154, 406] width 86 height 24
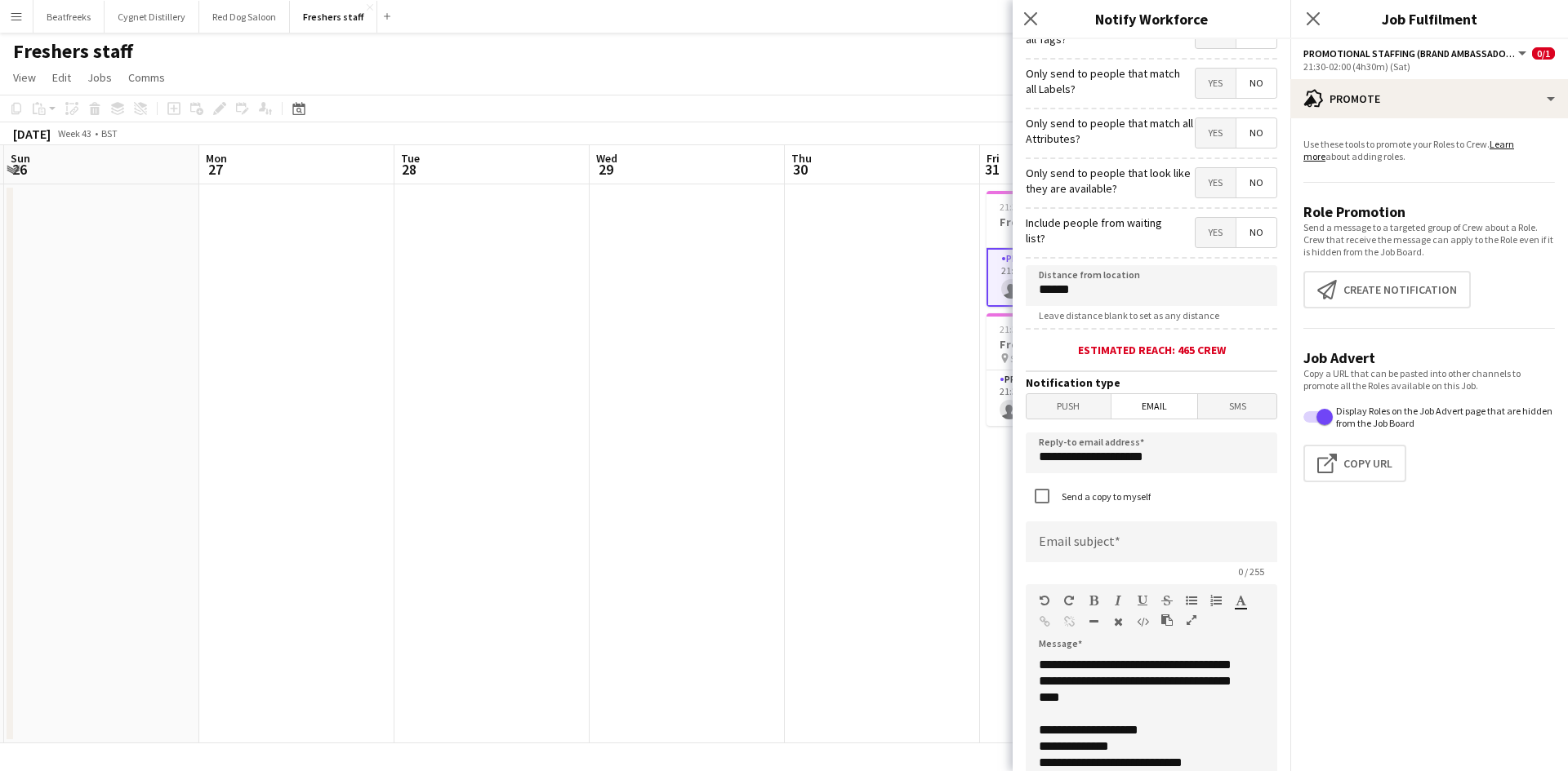
click at [1089, 395] on span "Push" at bounding box center [1069, 406] width 84 height 24
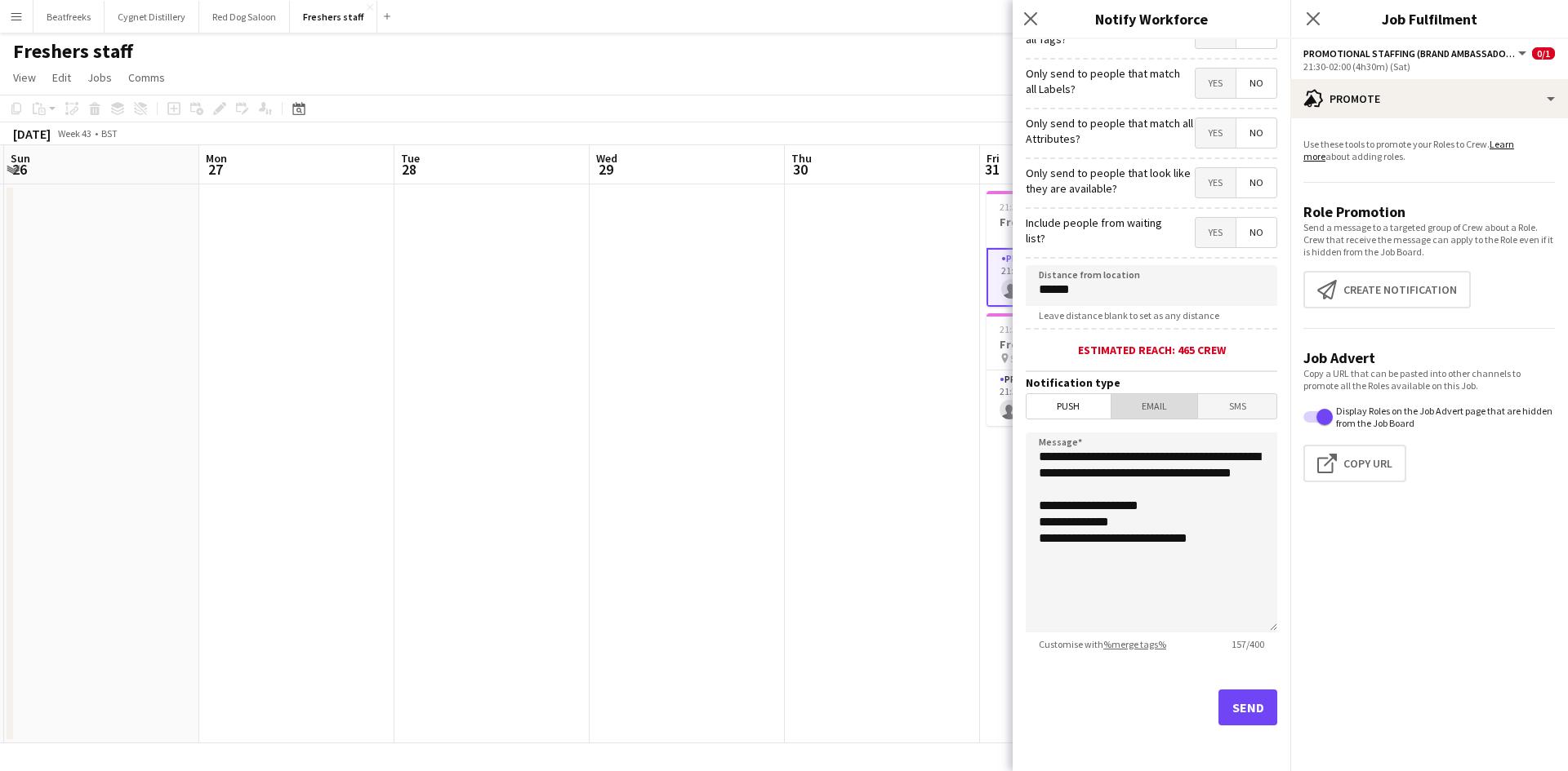
click at [1158, 409] on span "Email" at bounding box center [1154, 406] width 86 height 24
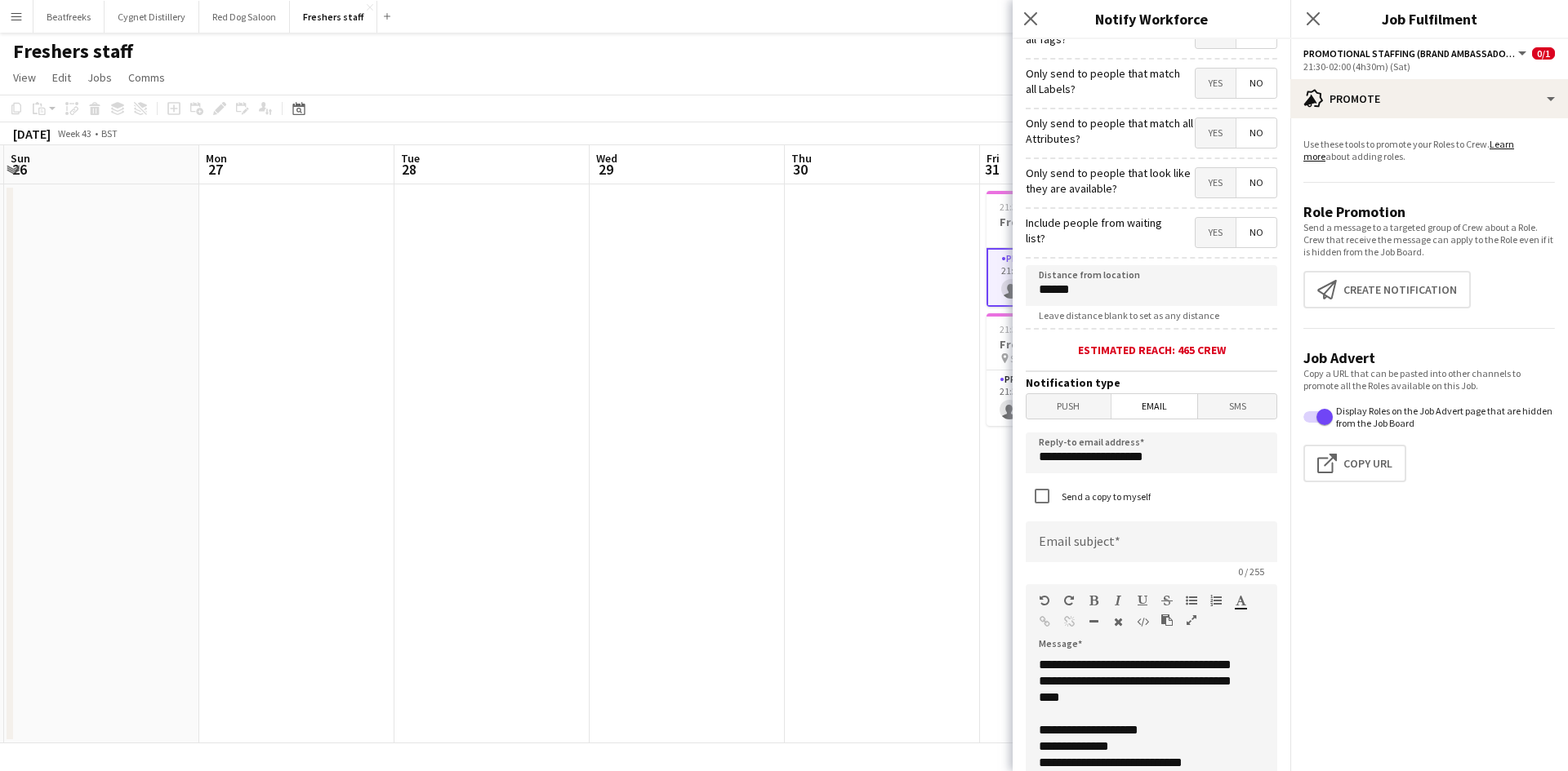
click at [1063, 406] on span "Push" at bounding box center [1069, 406] width 84 height 24
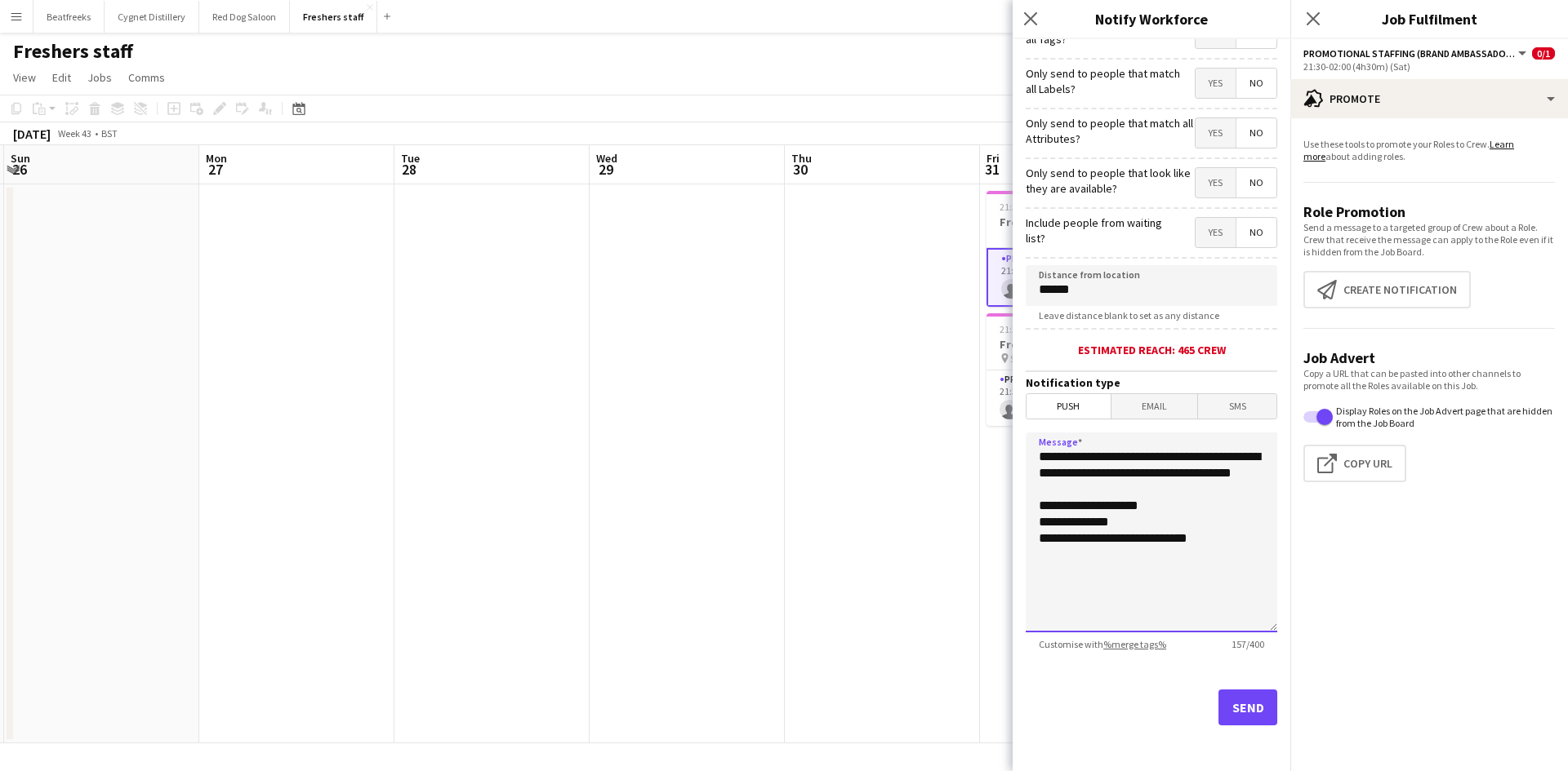
drag, startPoint x: 1215, startPoint y: 561, endPoint x: 995, endPoint y: 449, distance: 246.9
click at [995, 449] on body "Menu Boards Boards Boards All jobs Status Workforce Workforce My Workforce Recr…" at bounding box center [784, 385] width 1568 height 771
click at [1172, 489] on textarea "**********" at bounding box center [1151, 532] width 251 height 200
click at [1215, 551] on textarea "**********" at bounding box center [1151, 532] width 251 height 200
drag, startPoint x: 1237, startPoint y: 602, endPoint x: 1008, endPoint y: 399, distance: 306.0
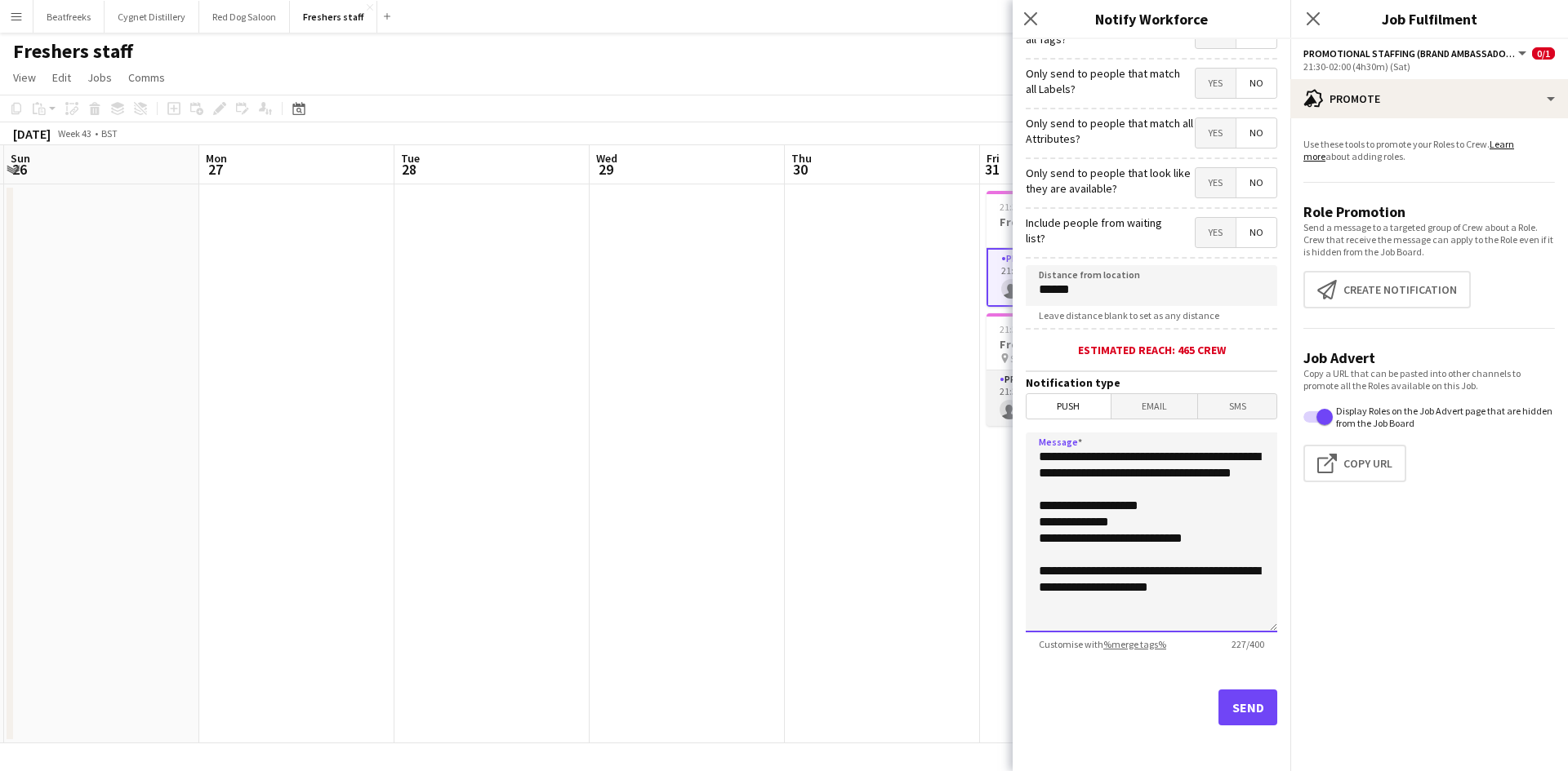
click at [1008, 399] on body "Menu Boards Boards Boards All jobs Status Workforce Workforce My Workforce Recr…" at bounding box center [784, 385] width 1568 height 771
click at [1241, 601] on textarea "**********" at bounding box center [1151, 532] width 251 height 200
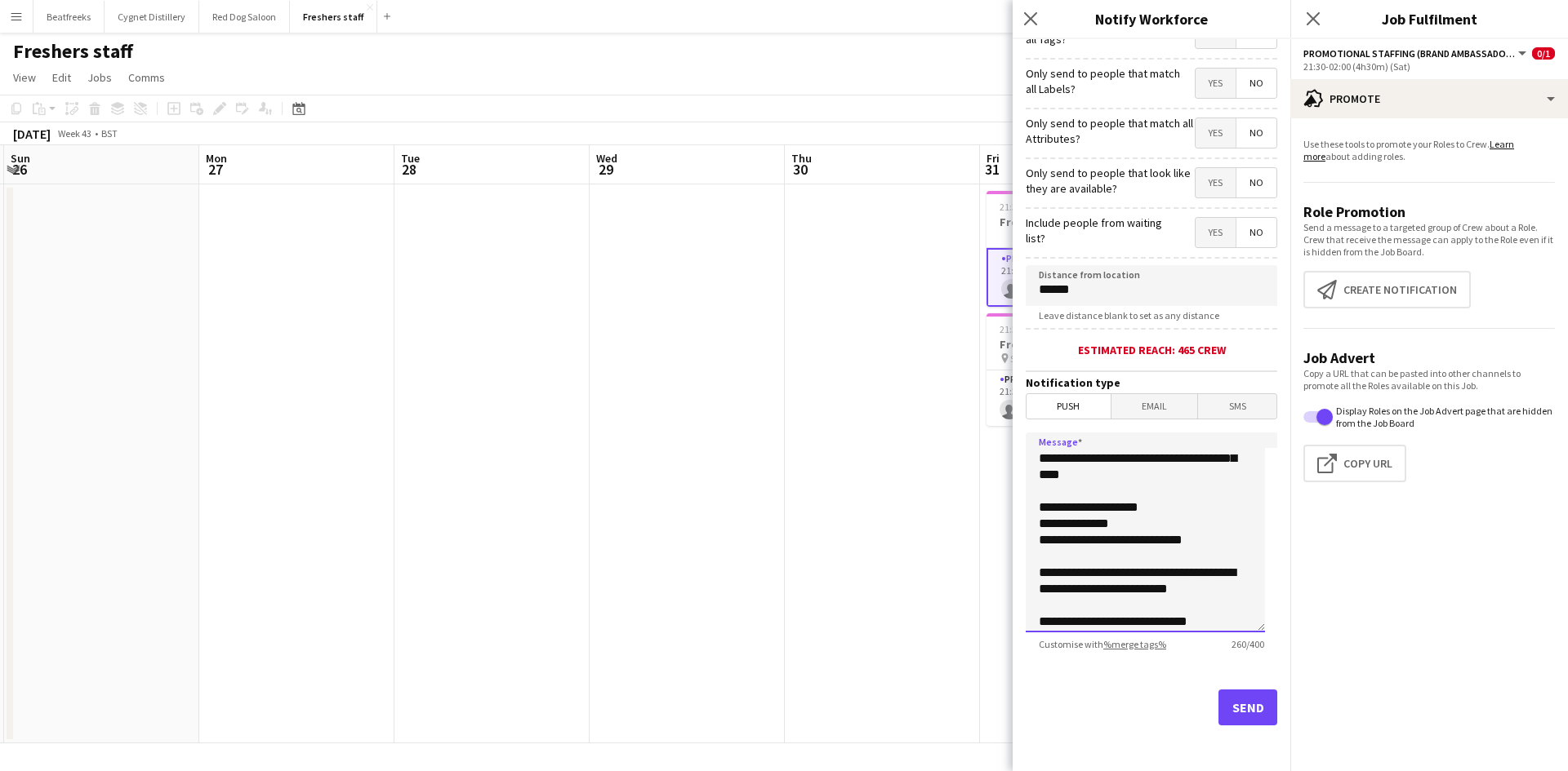
scroll to position [0, 0]
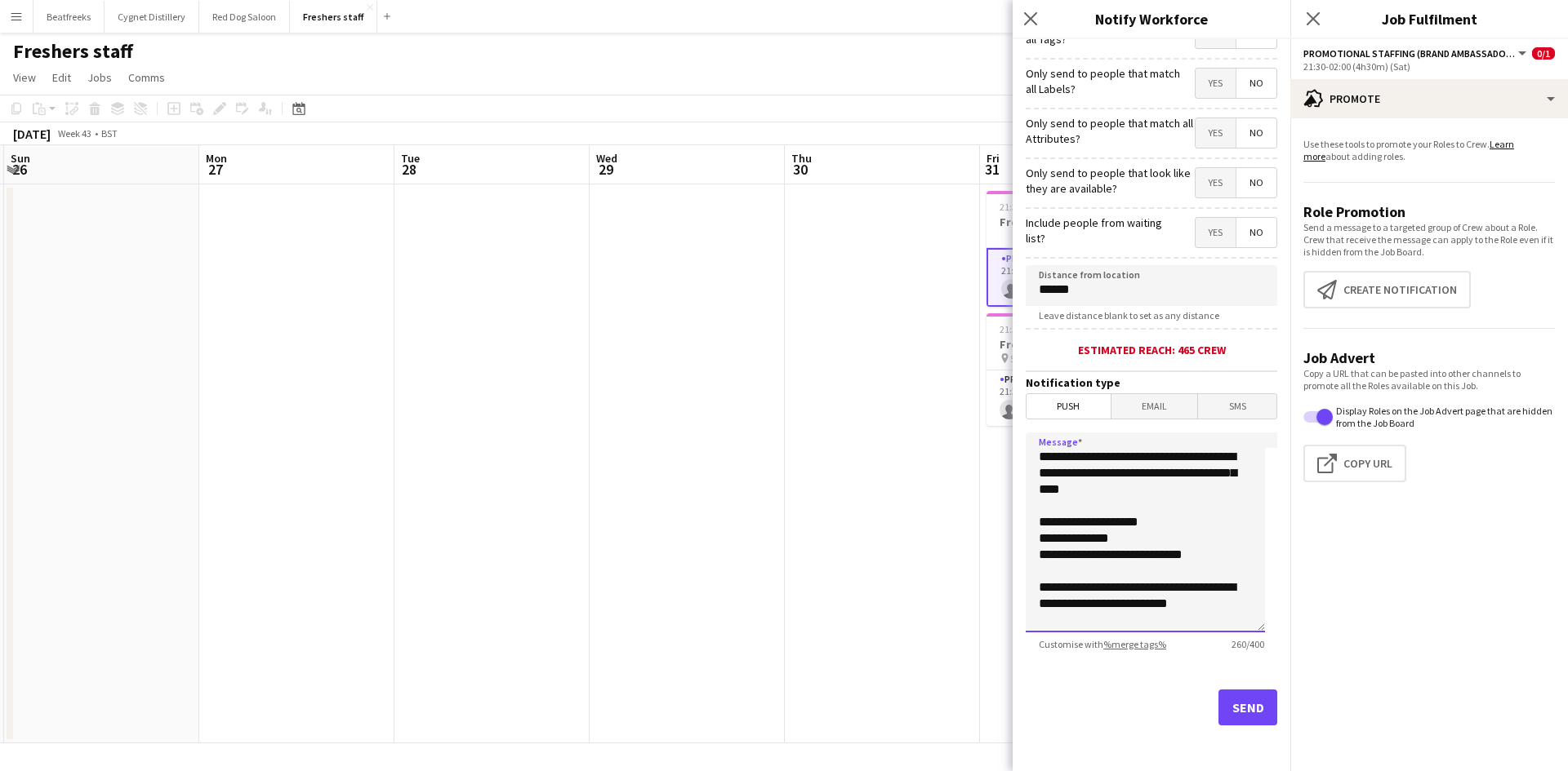
drag, startPoint x: 1099, startPoint y: 587, endPoint x: 977, endPoint y: 316, distance: 297.2
click at [977, 316] on body "Menu Boards Boards Boards All jobs Status Workforce Workforce My Workforce Recr…" at bounding box center [784, 385] width 1568 height 771
type textarea "**********"
click at [1229, 708] on button "Send" at bounding box center [1246, 707] width 58 height 36
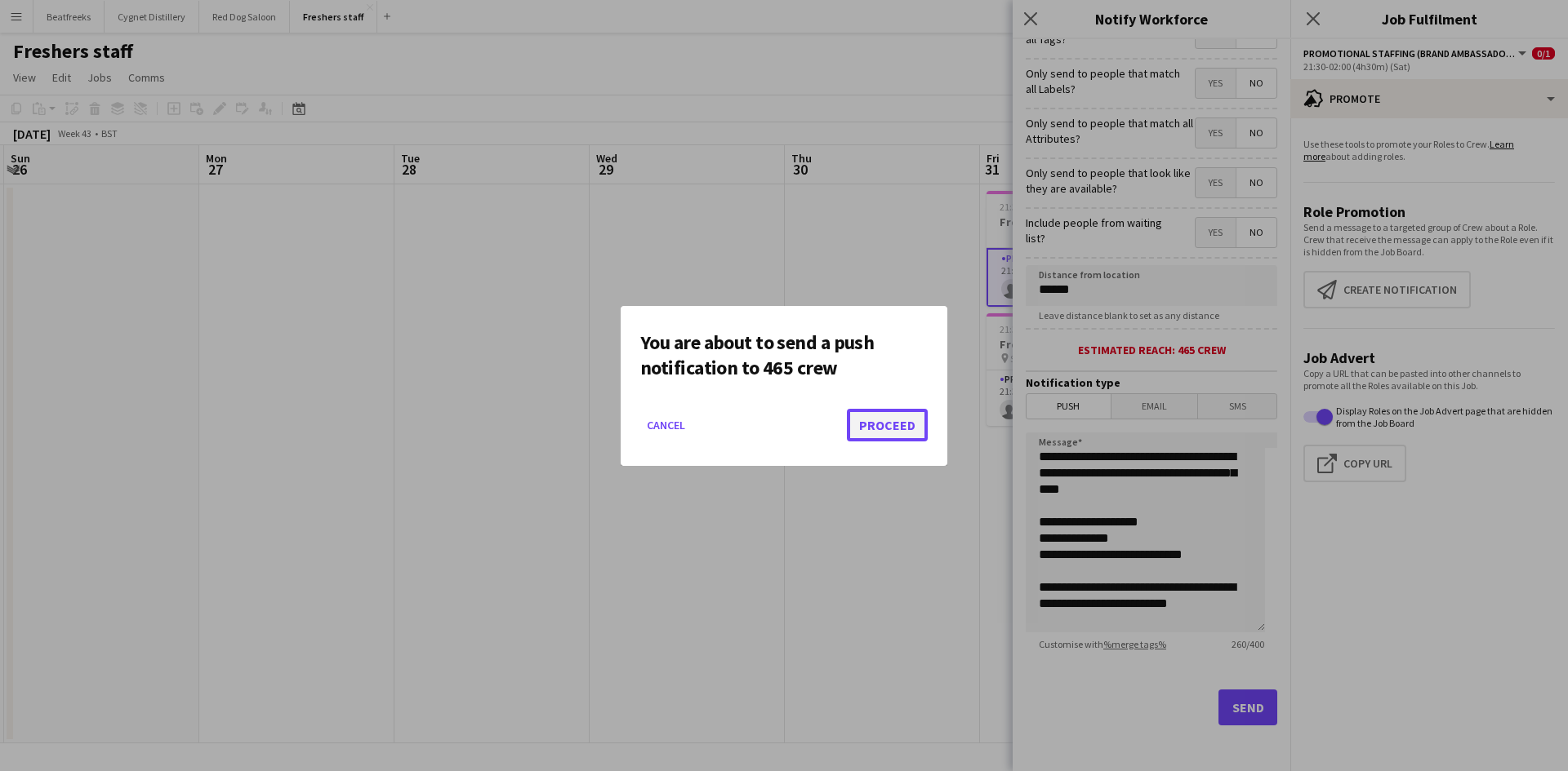
click at [895, 424] on button "Proceed" at bounding box center [887, 425] width 81 height 32
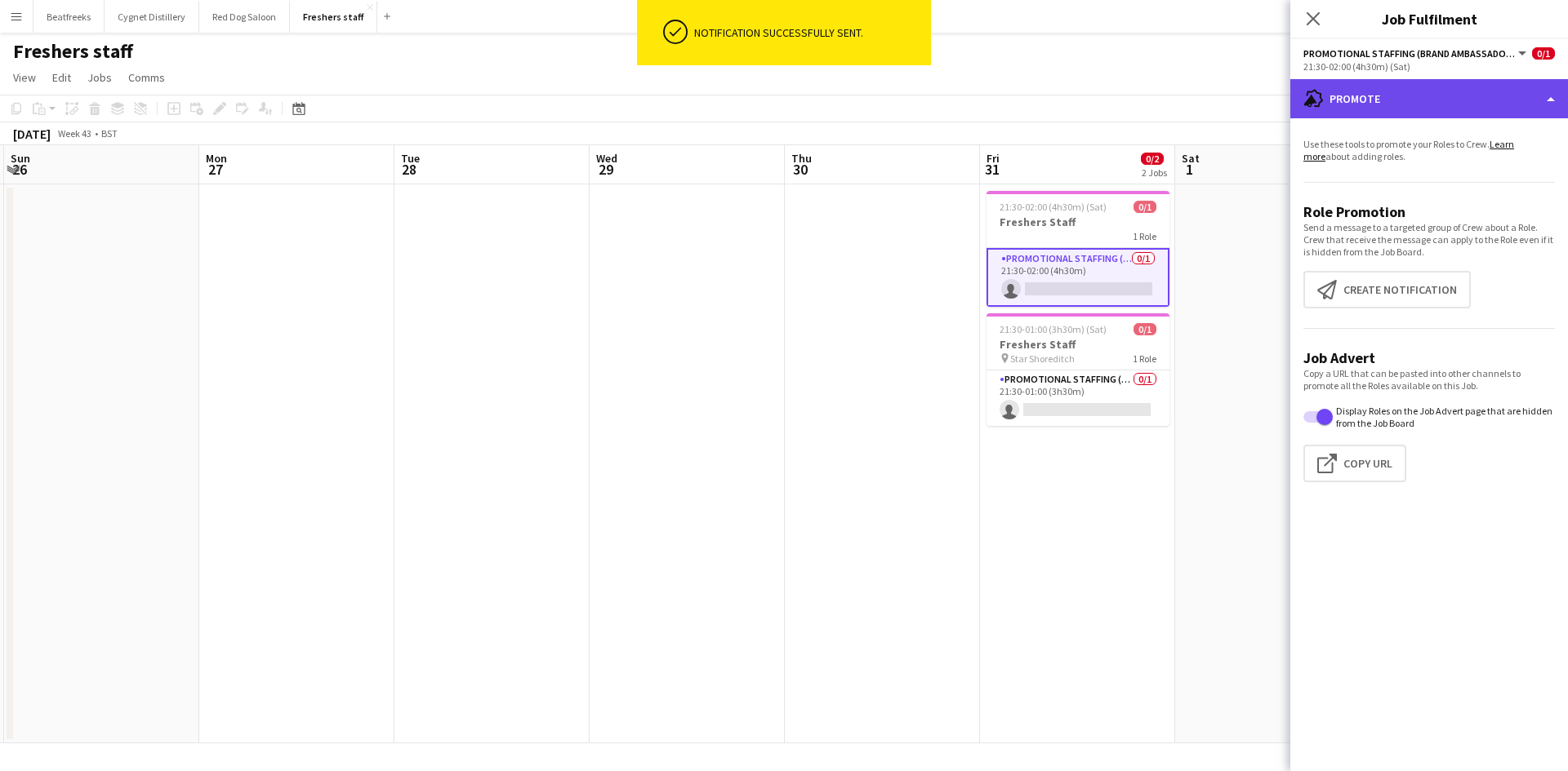
click at [1373, 105] on div "advertising-megaphone Promote" at bounding box center [1428, 99] width 277 height 39
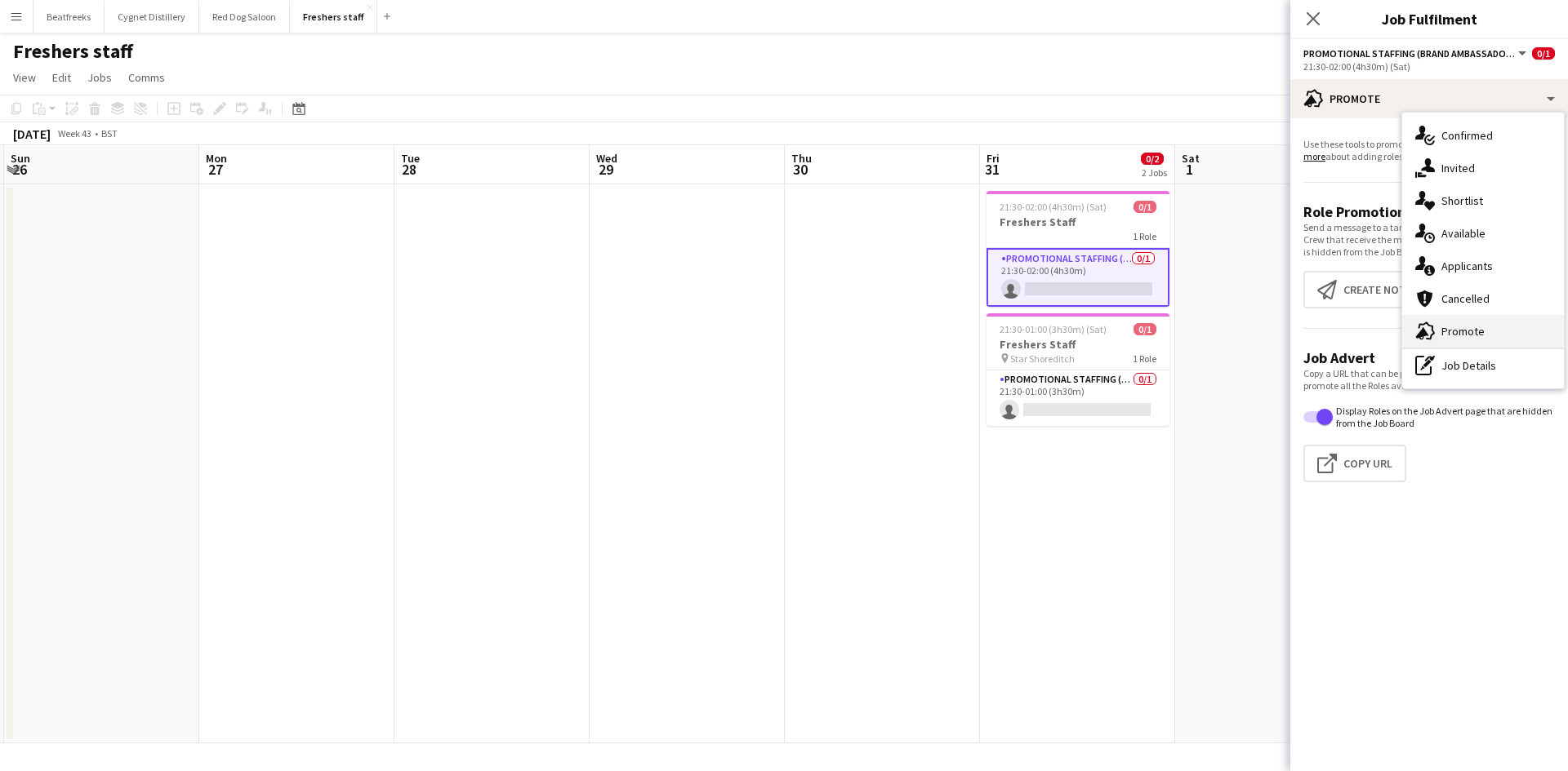
click at [1476, 335] on div "advertising-megaphone Promote" at bounding box center [1483, 331] width 162 height 32
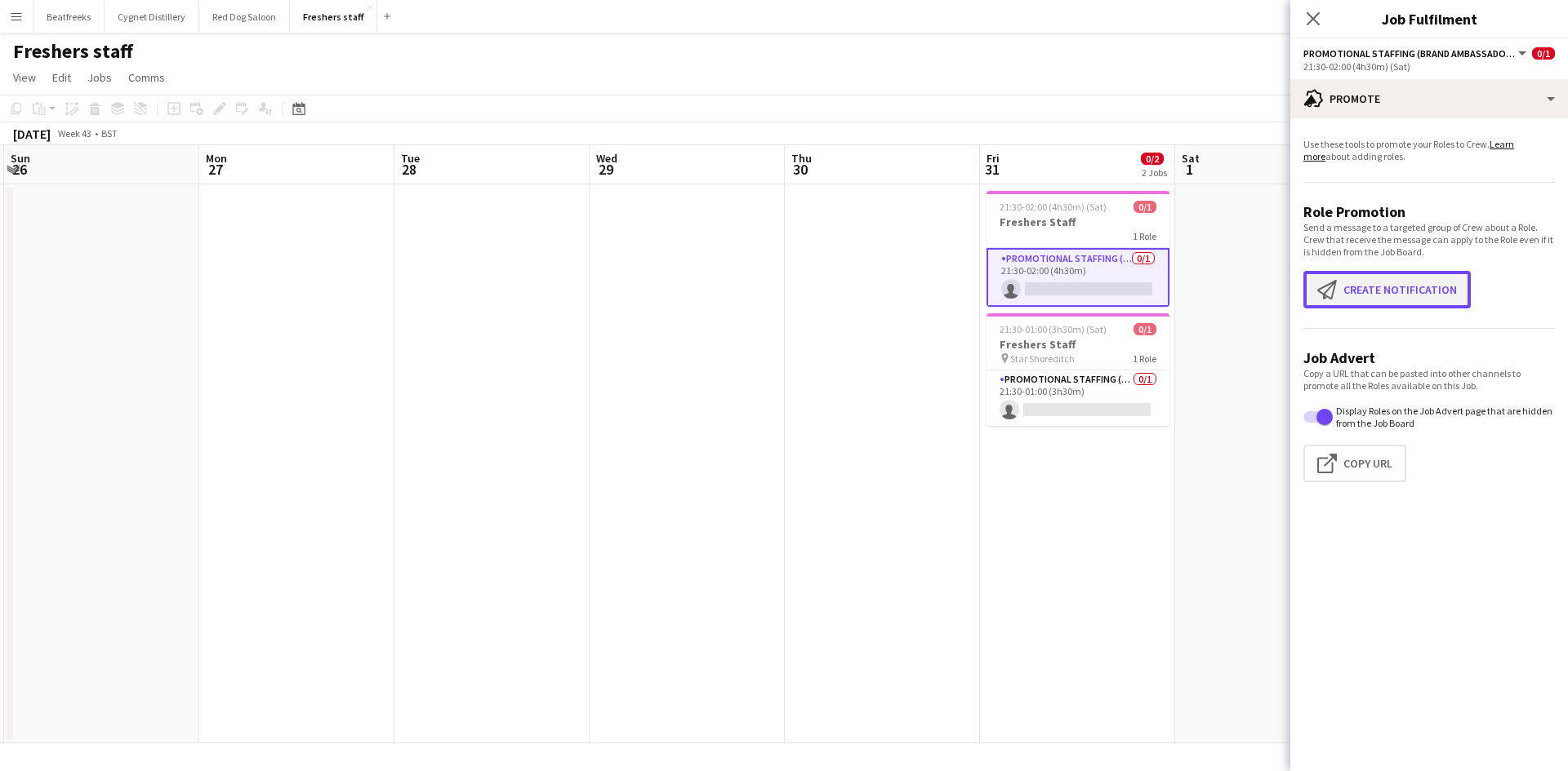
click at [1379, 283] on button "Create notification Create notification" at bounding box center [1387, 290] width 167 height 38
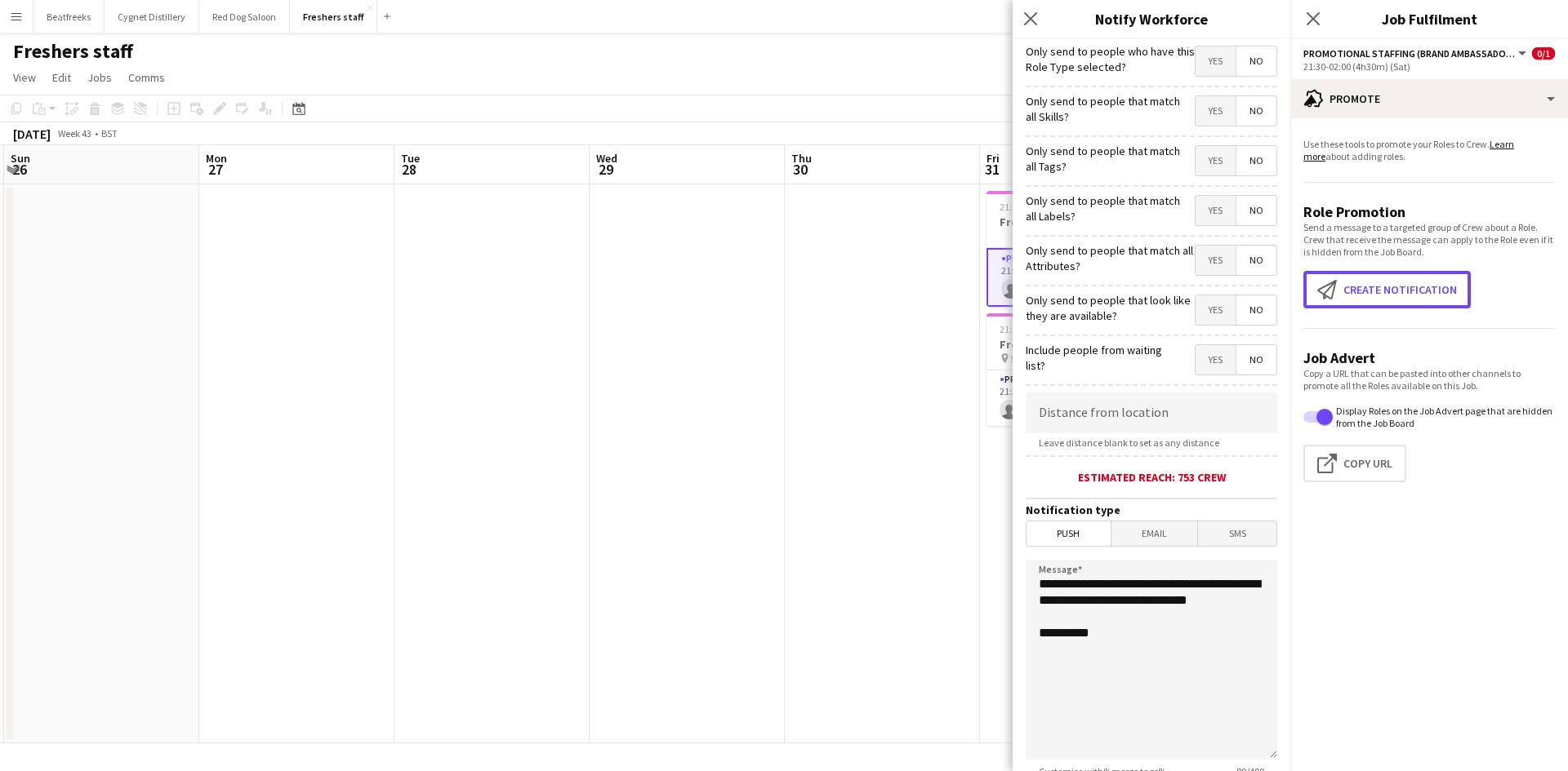
scroll to position [127, 0]
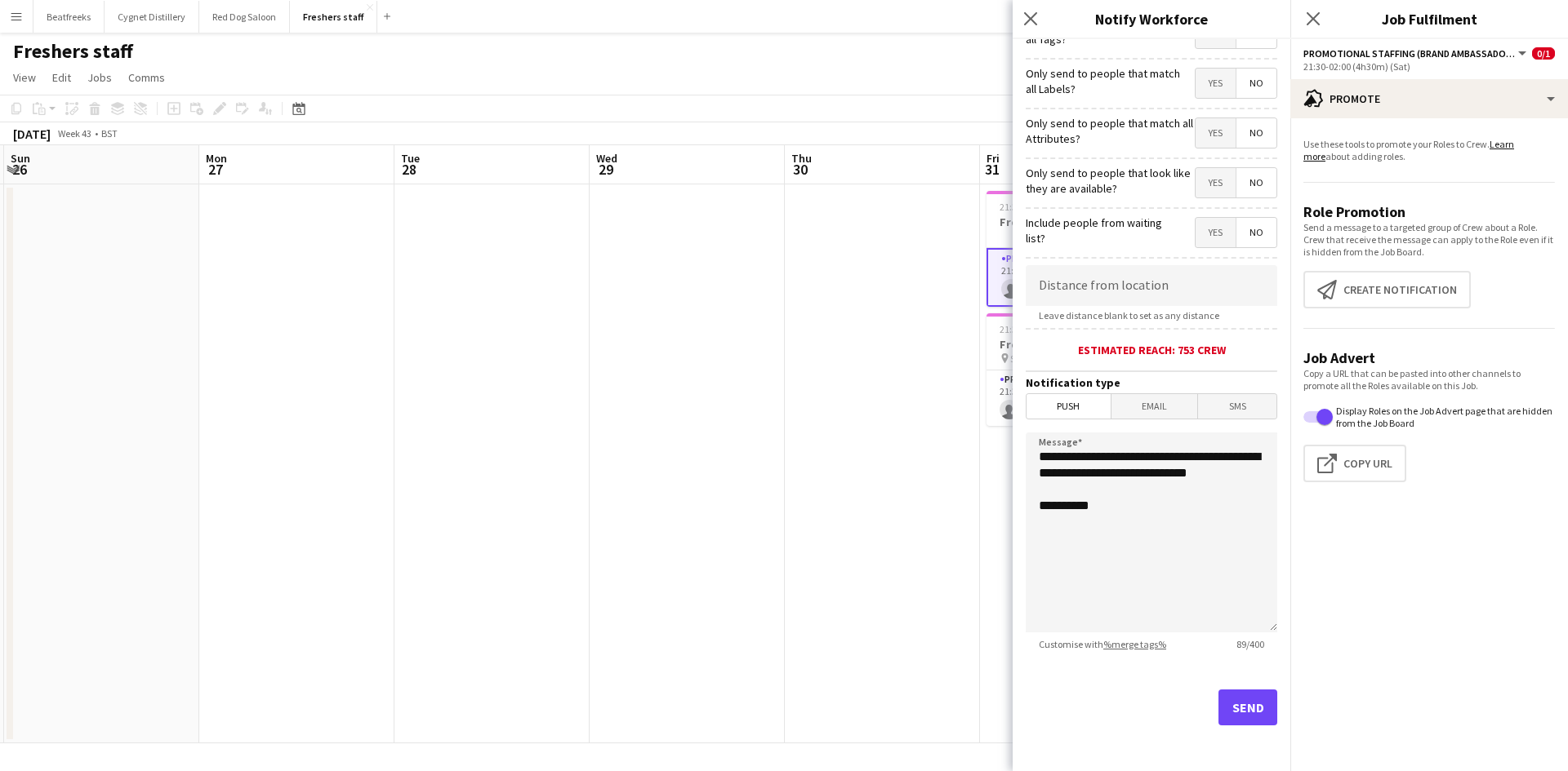
click at [1143, 407] on span "Email" at bounding box center [1154, 406] width 86 height 24
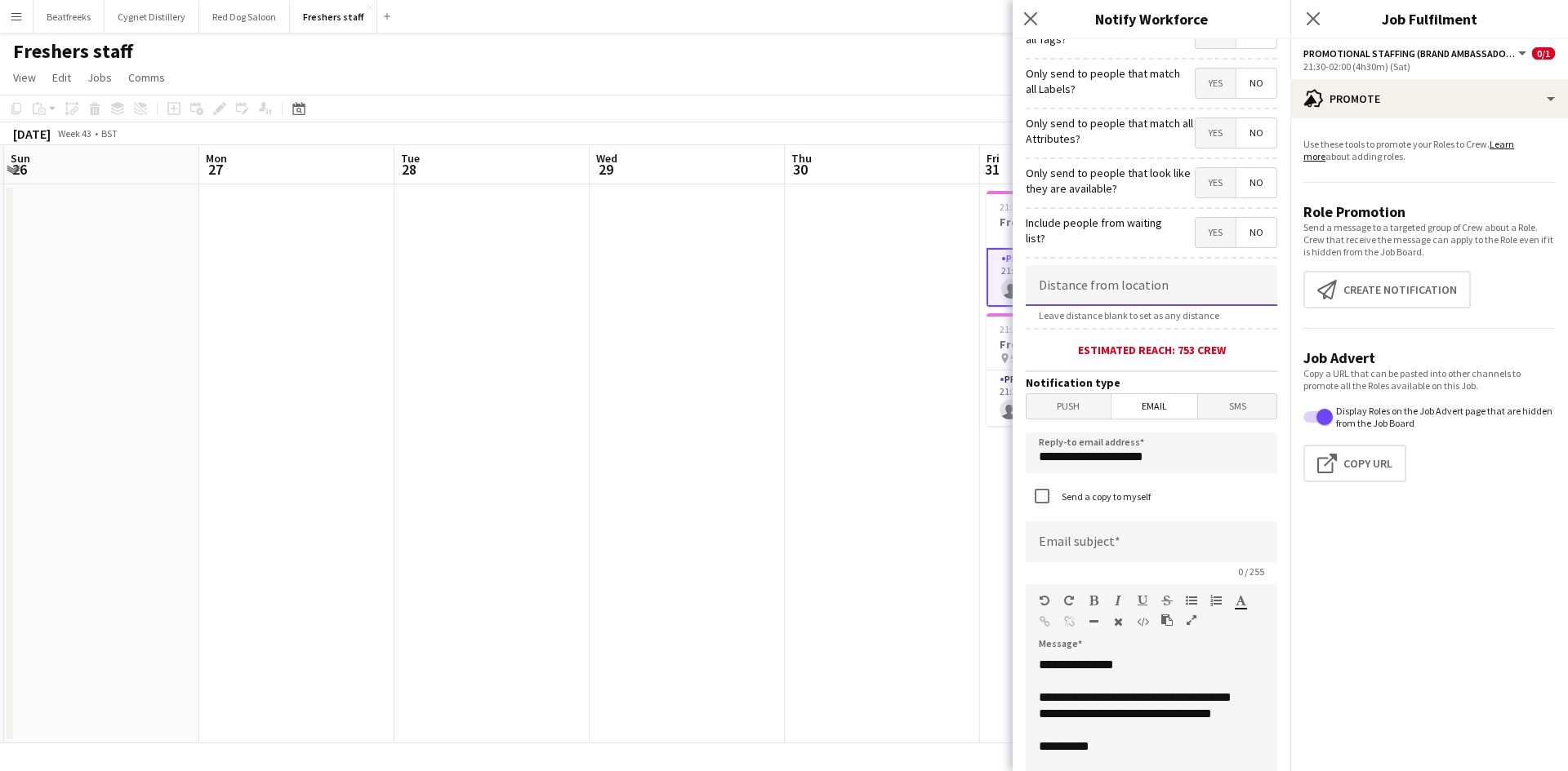
click at [1094, 292] on input at bounding box center [1151, 285] width 251 height 40
type input "******"
drag, startPoint x: 1158, startPoint y: 457, endPoint x: 861, endPoint y: 447, distance: 297.2
click at [861, 447] on body "Menu Boards Boards Boards All jobs Status Workforce Workforce My Workforce Recr…" at bounding box center [784, 385] width 1568 height 771
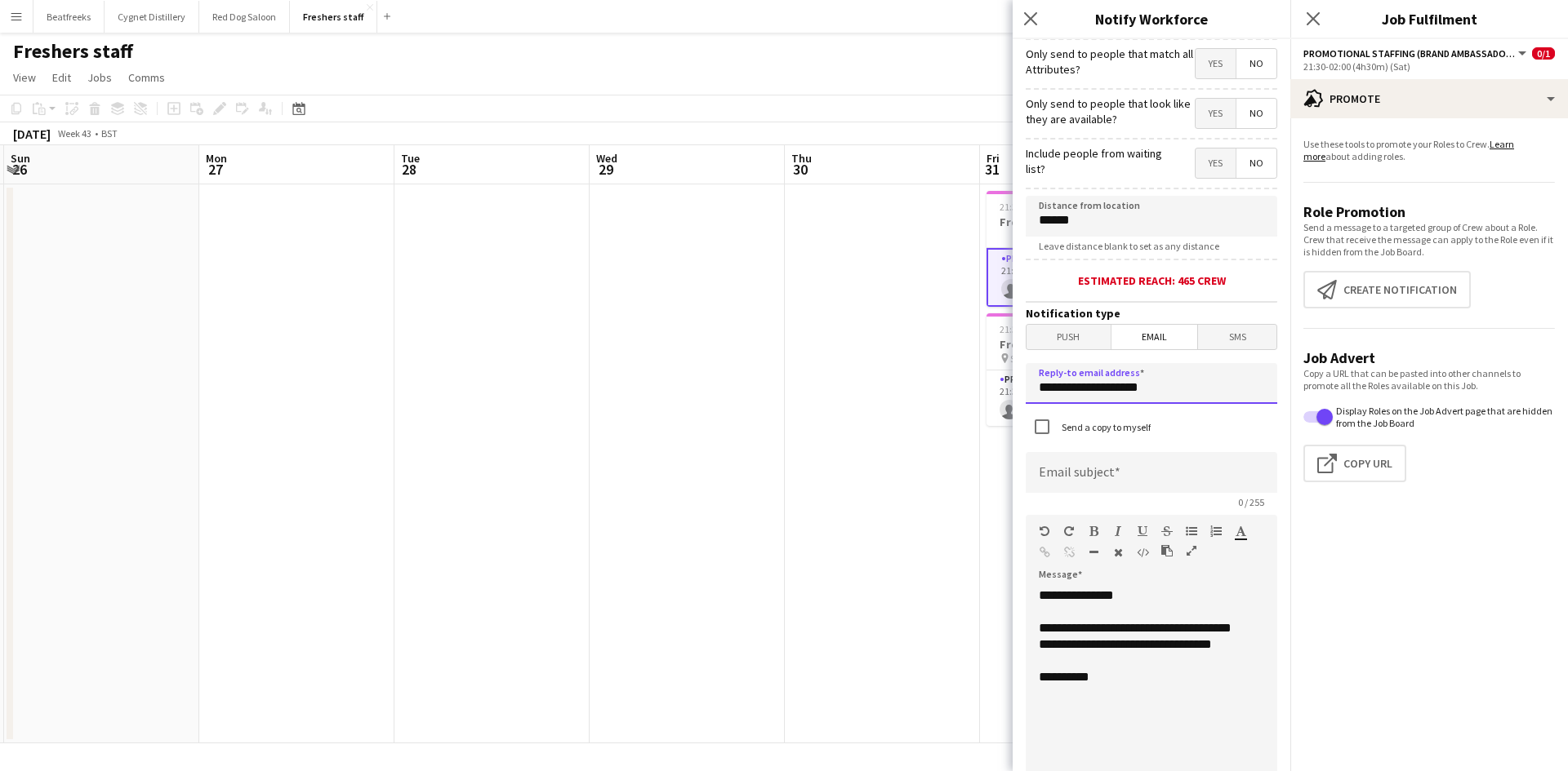
scroll to position [197, 0]
type input "**********"
click at [1106, 471] on input at bounding box center [1151, 471] width 251 height 40
type input "**********"
click at [1022, 560] on form "**********" at bounding box center [1150, 495] width 277 height 1307
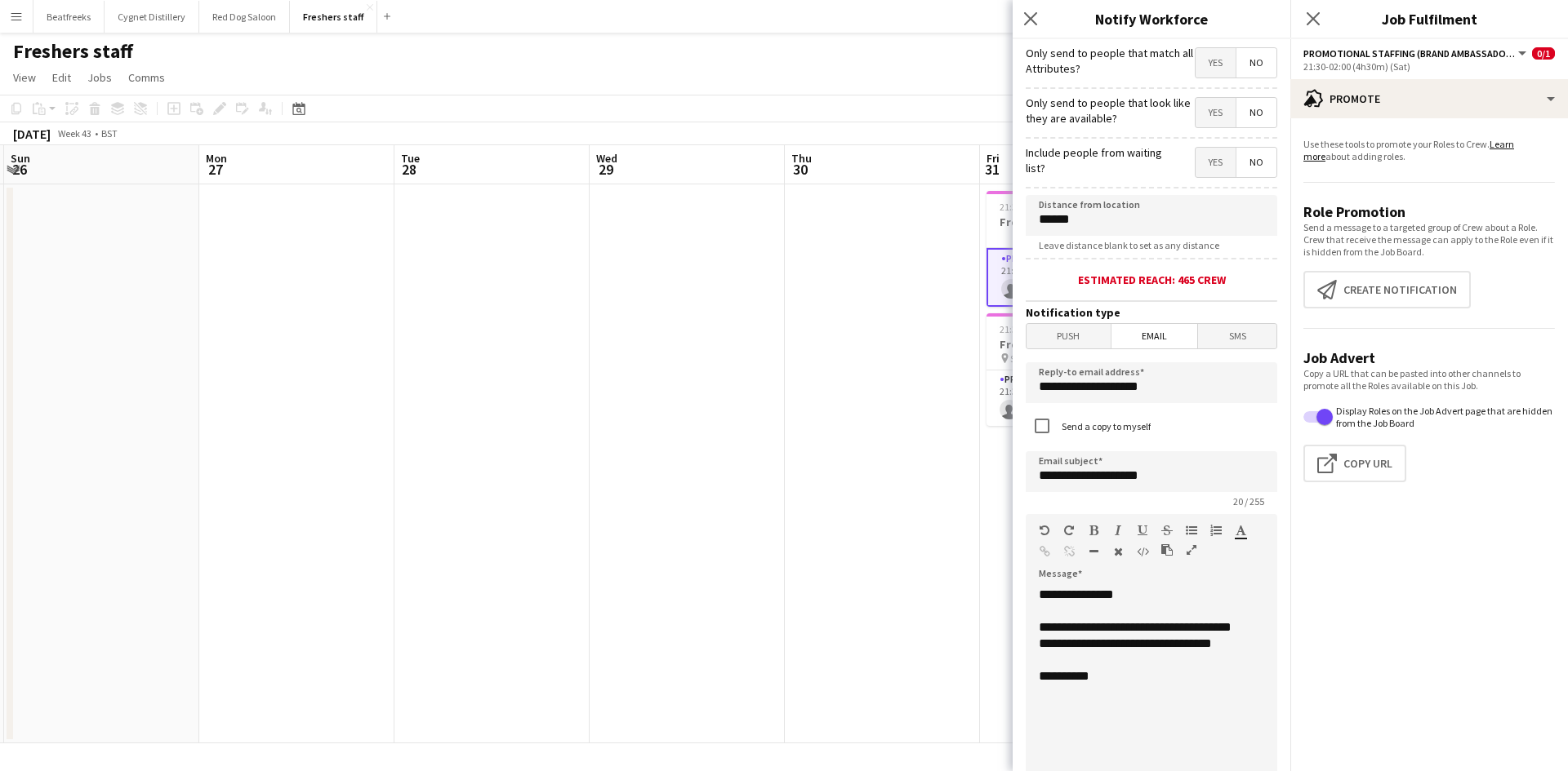
click at [1109, 668] on div "**********" at bounding box center [1145, 685] width 239 height 196
drag, startPoint x: 1109, startPoint y: 691, endPoint x: 1010, endPoint y: 548, distance: 173.9
click at [1010, 548] on body "Menu Boards Boards Boards All jobs Status Workforce Workforce My Workforce Recr…" at bounding box center [784, 385] width 1568 height 771
paste div
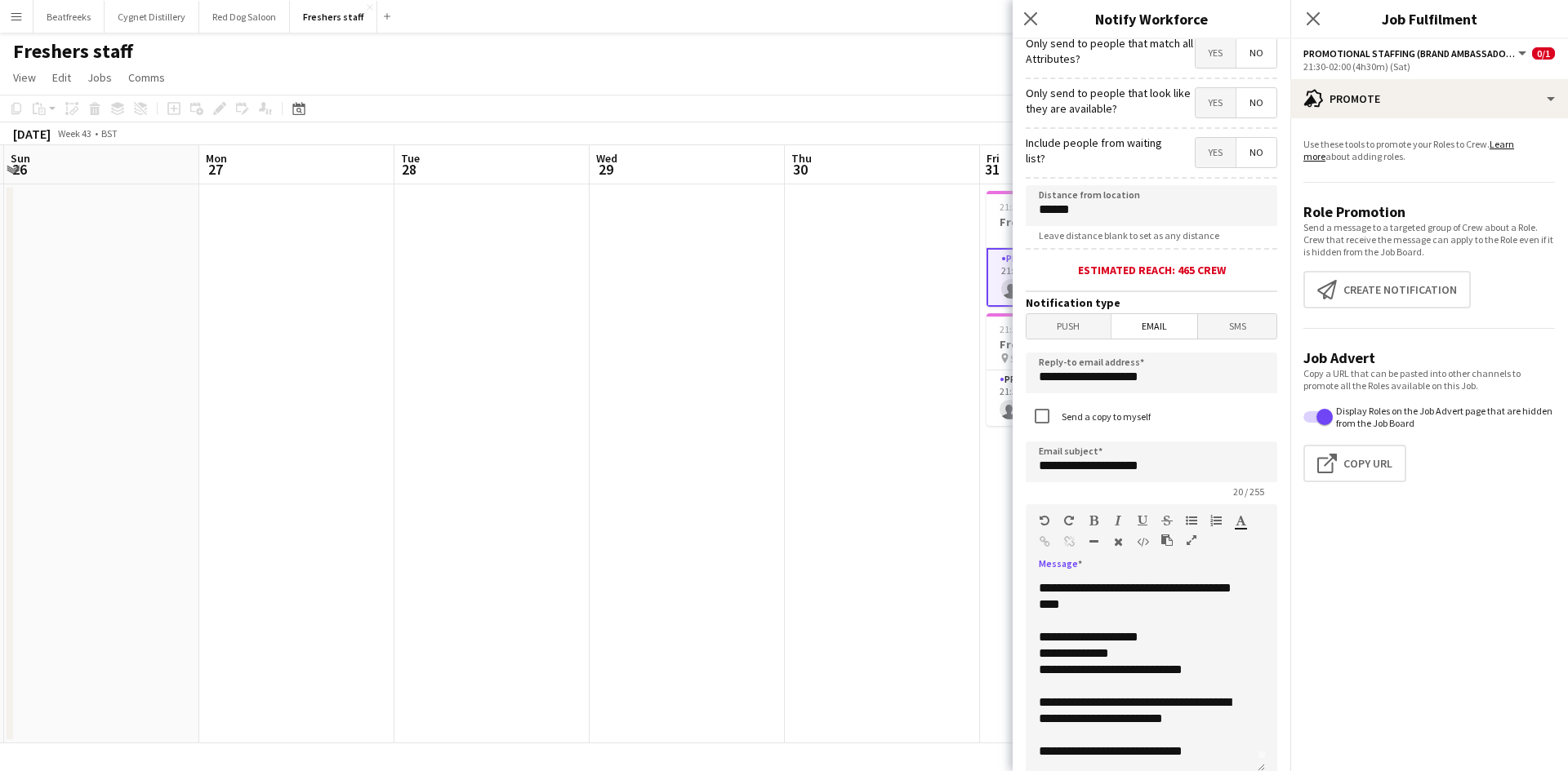
scroll to position [575, 0]
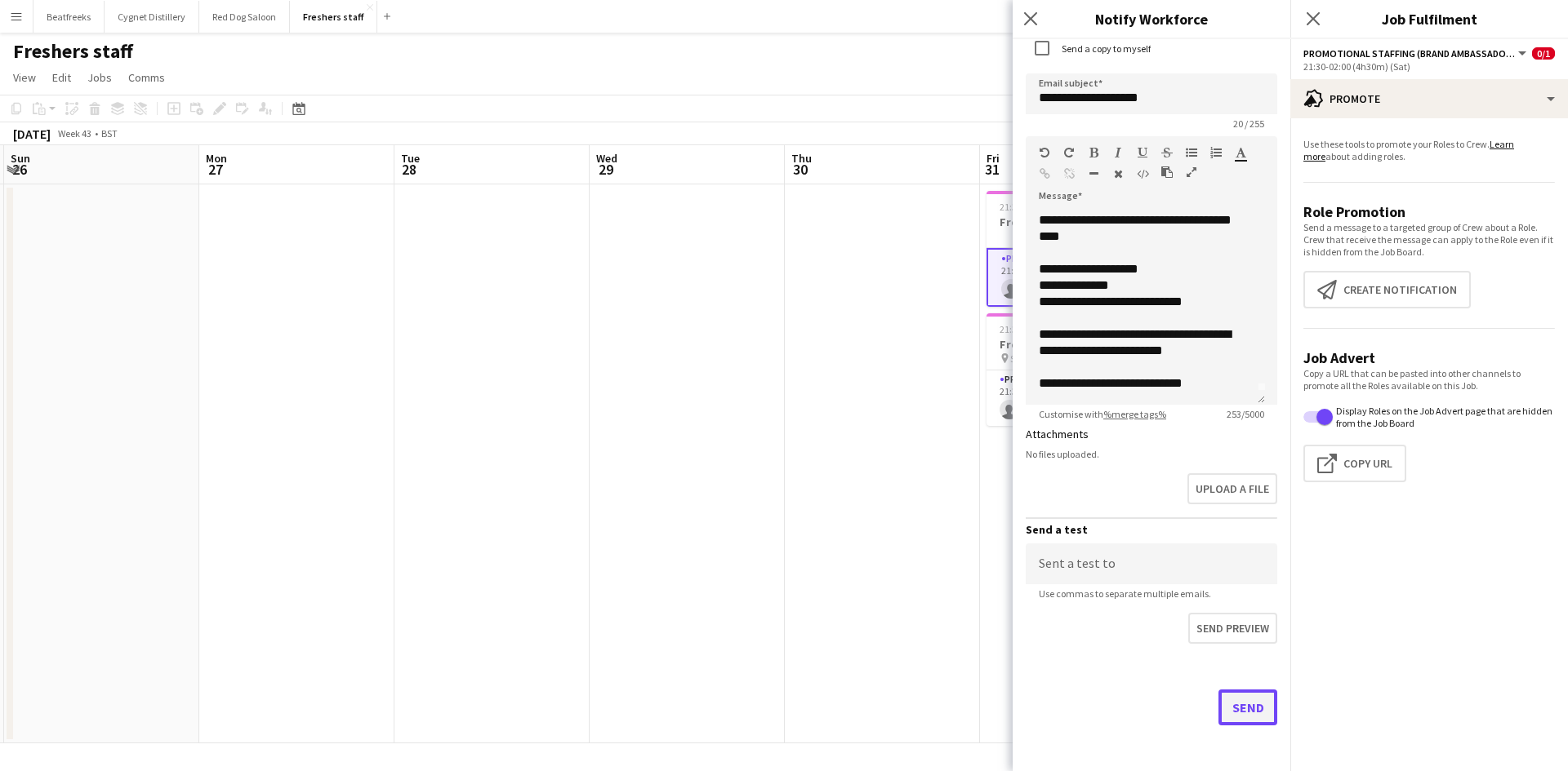
click at [1224, 714] on button "Send" at bounding box center [1246, 707] width 58 height 36
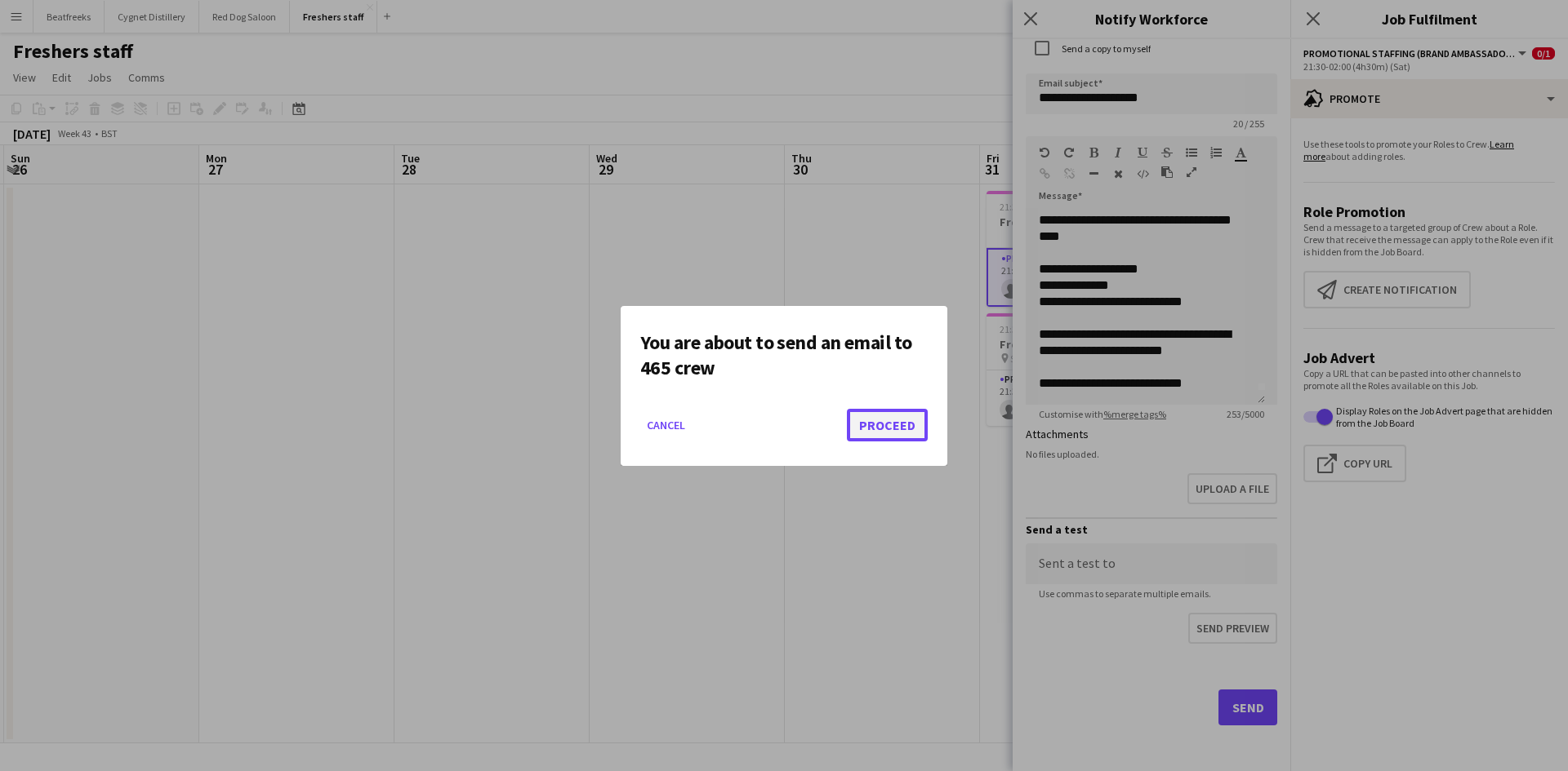
click at [872, 422] on button "Proceed" at bounding box center [887, 425] width 81 height 32
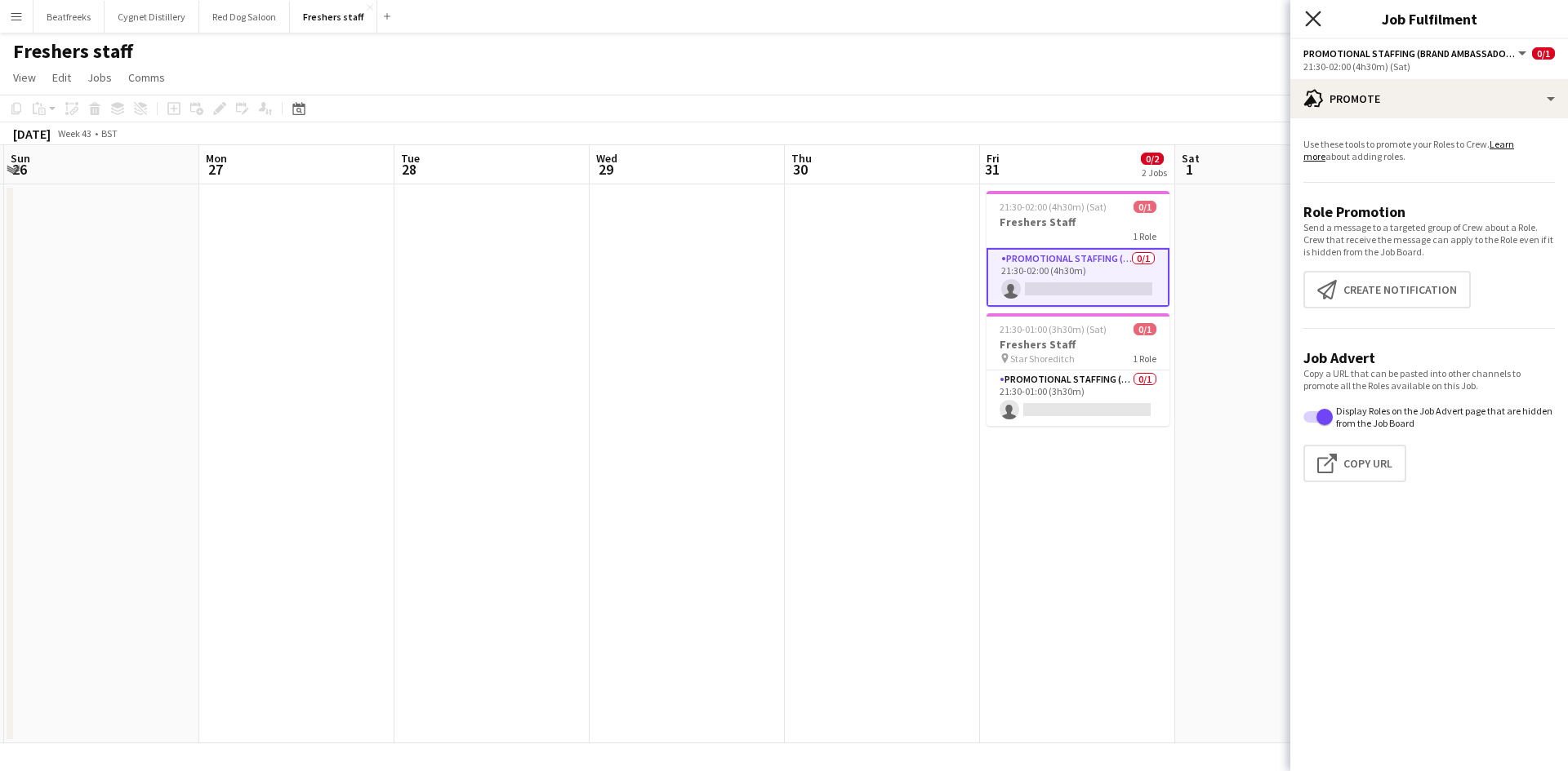
click at [1313, 23] on icon "Close pop-in" at bounding box center [1312, 18] width 15 height 15
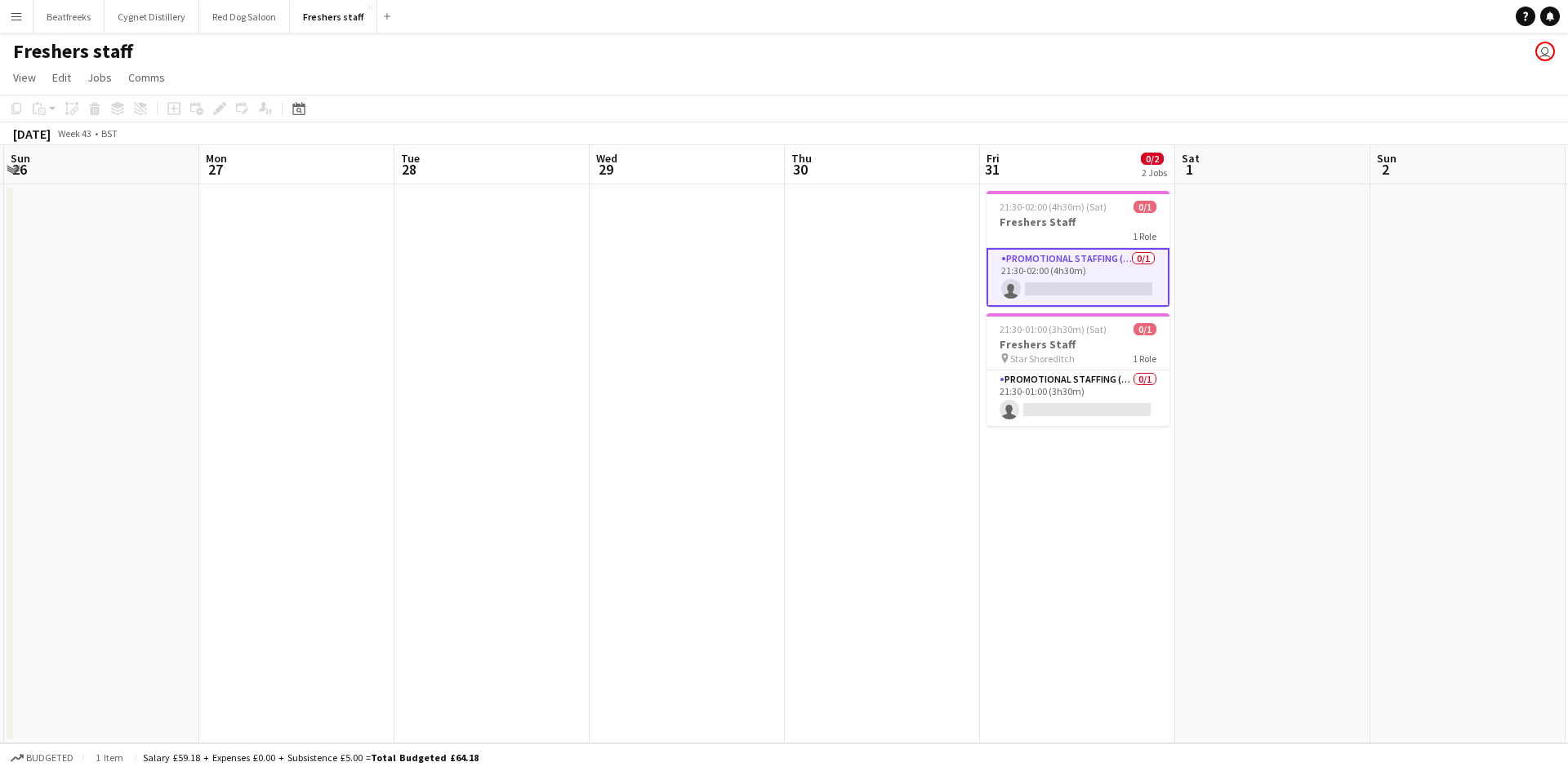
click at [1247, 52] on div "Freshers staff user" at bounding box center [784, 48] width 1568 height 31
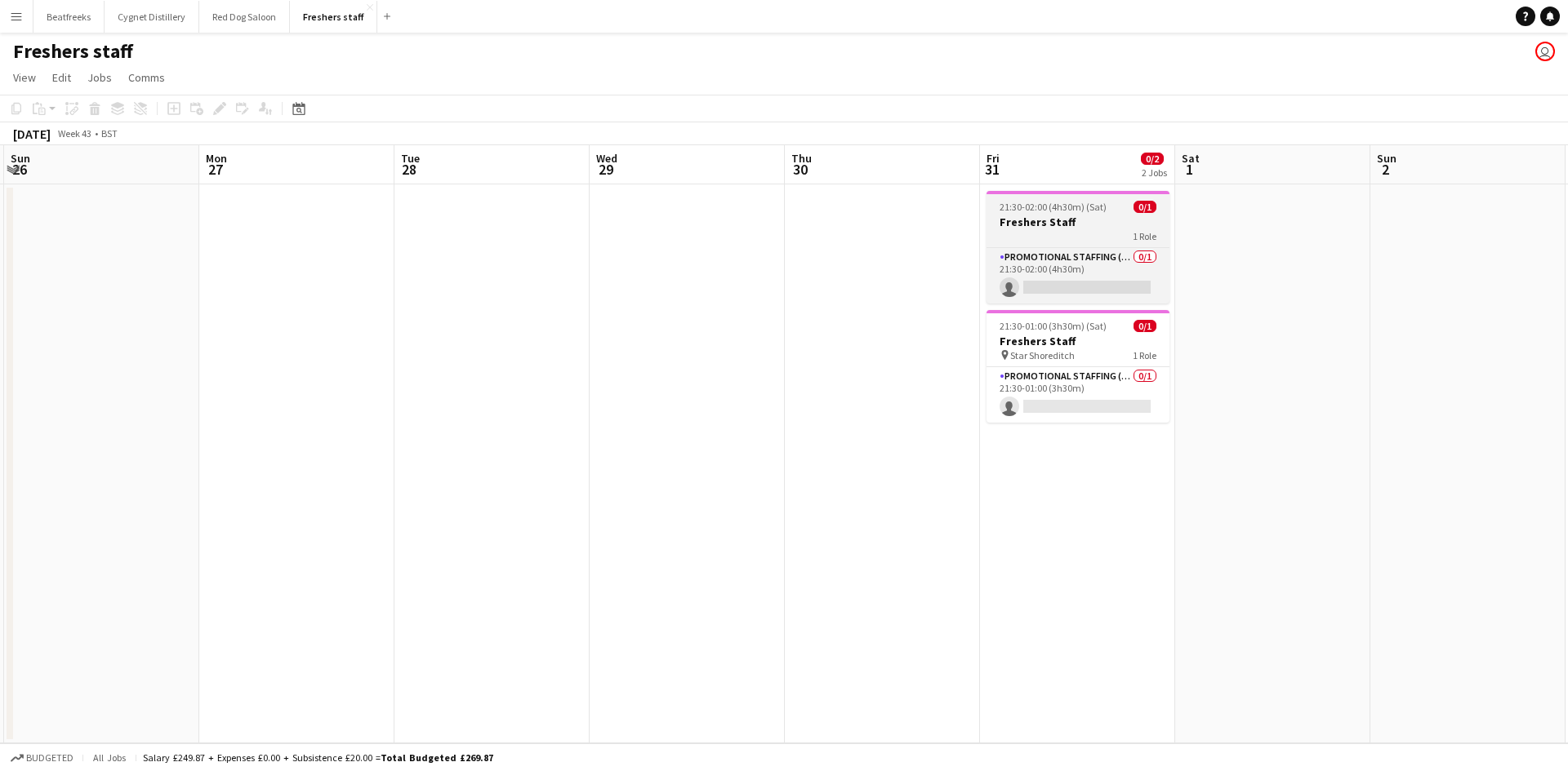
click at [1055, 223] on h3 "Freshers Staff" at bounding box center [1078, 222] width 183 height 14
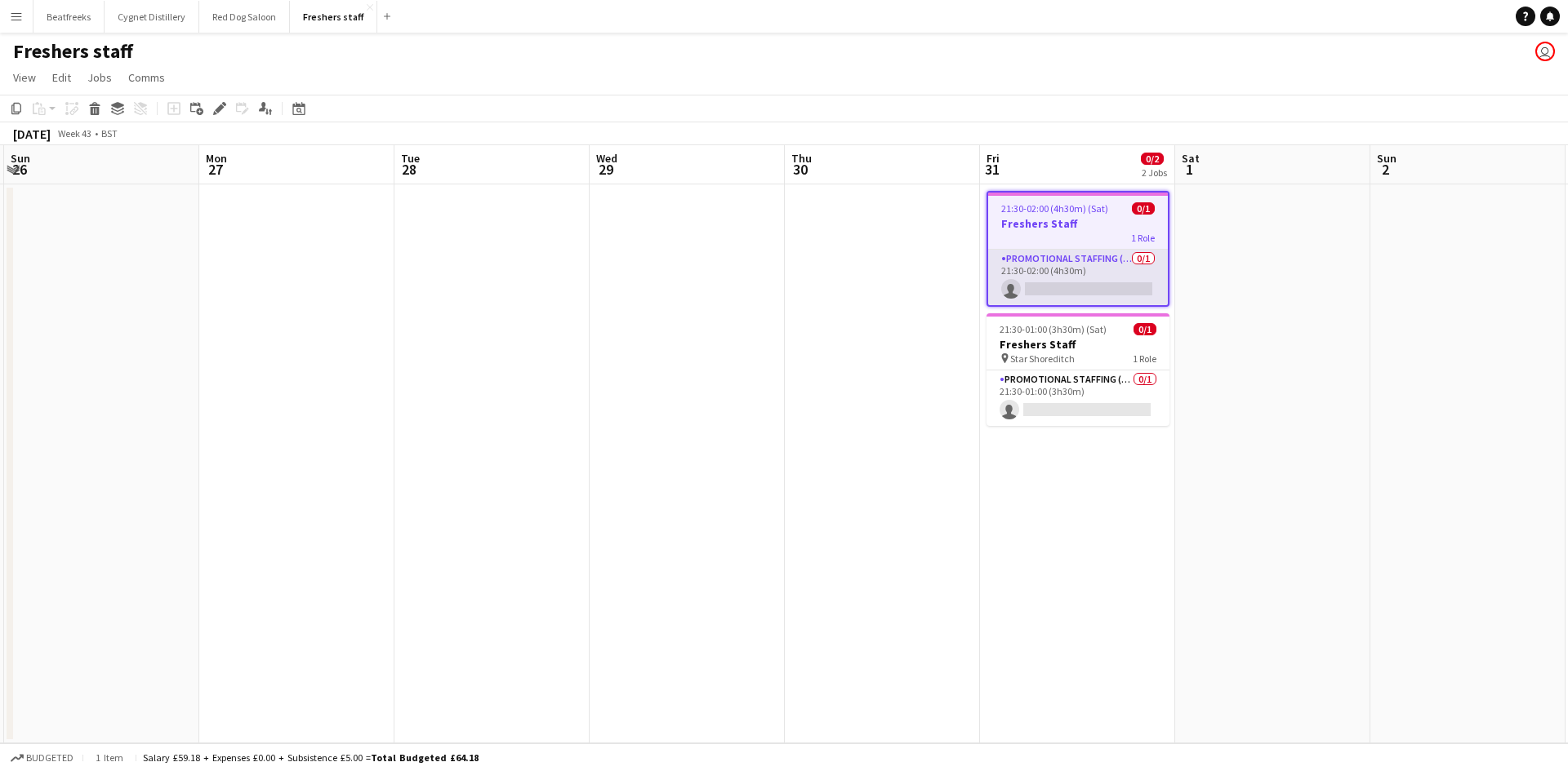
click at [1058, 269] on app-card-role "Promotional Staffing (Brand Ambassadors) 0/1 21:30-02:00 (4h30m) single-neutral…" at bounding box center [1078, 277] width 180 height 56
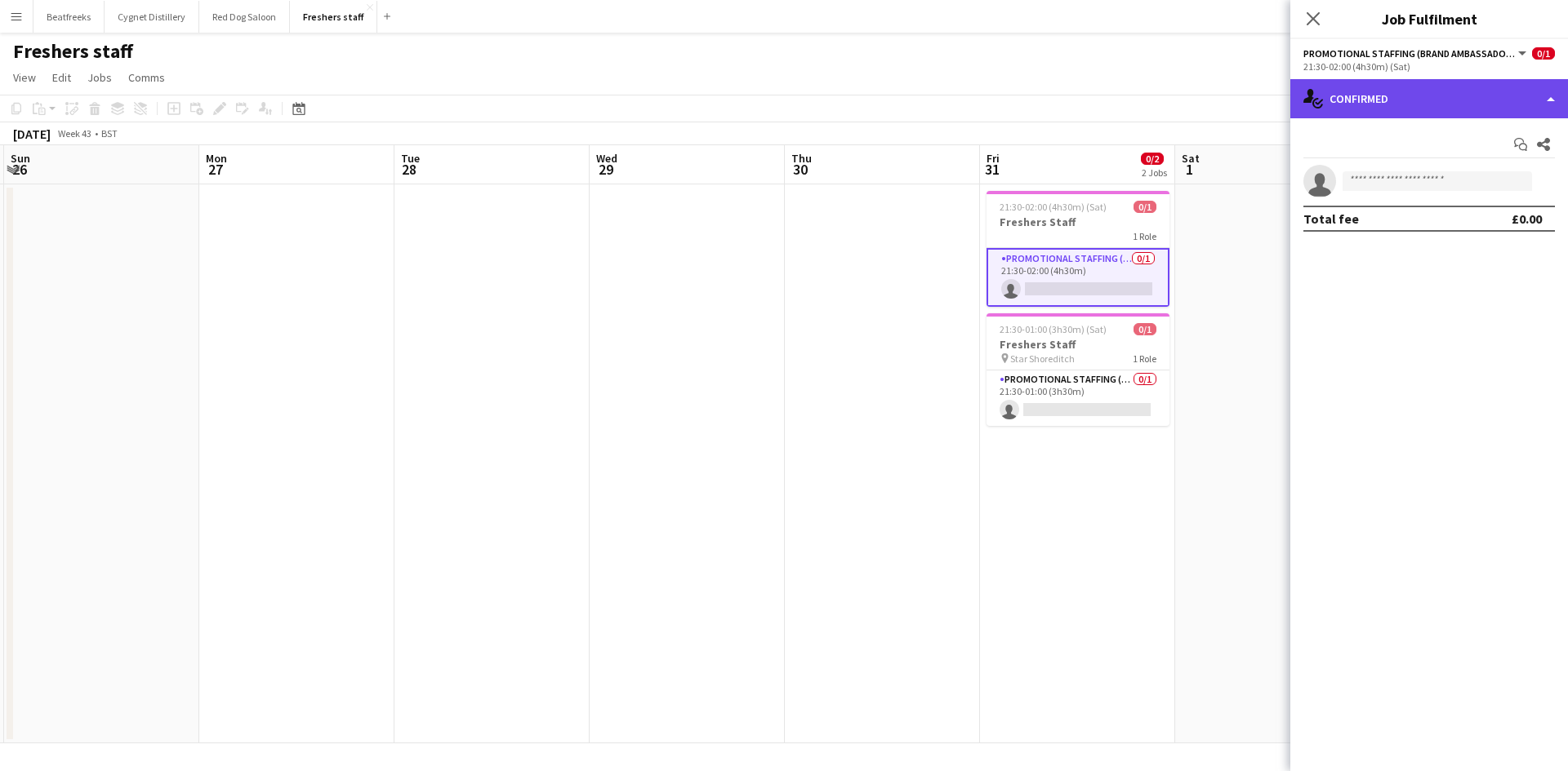
click at [1384, 92] on div "single-neutral-actions-check-2 Confirmed" at bounding box center [1428, 99] width 277 height 39
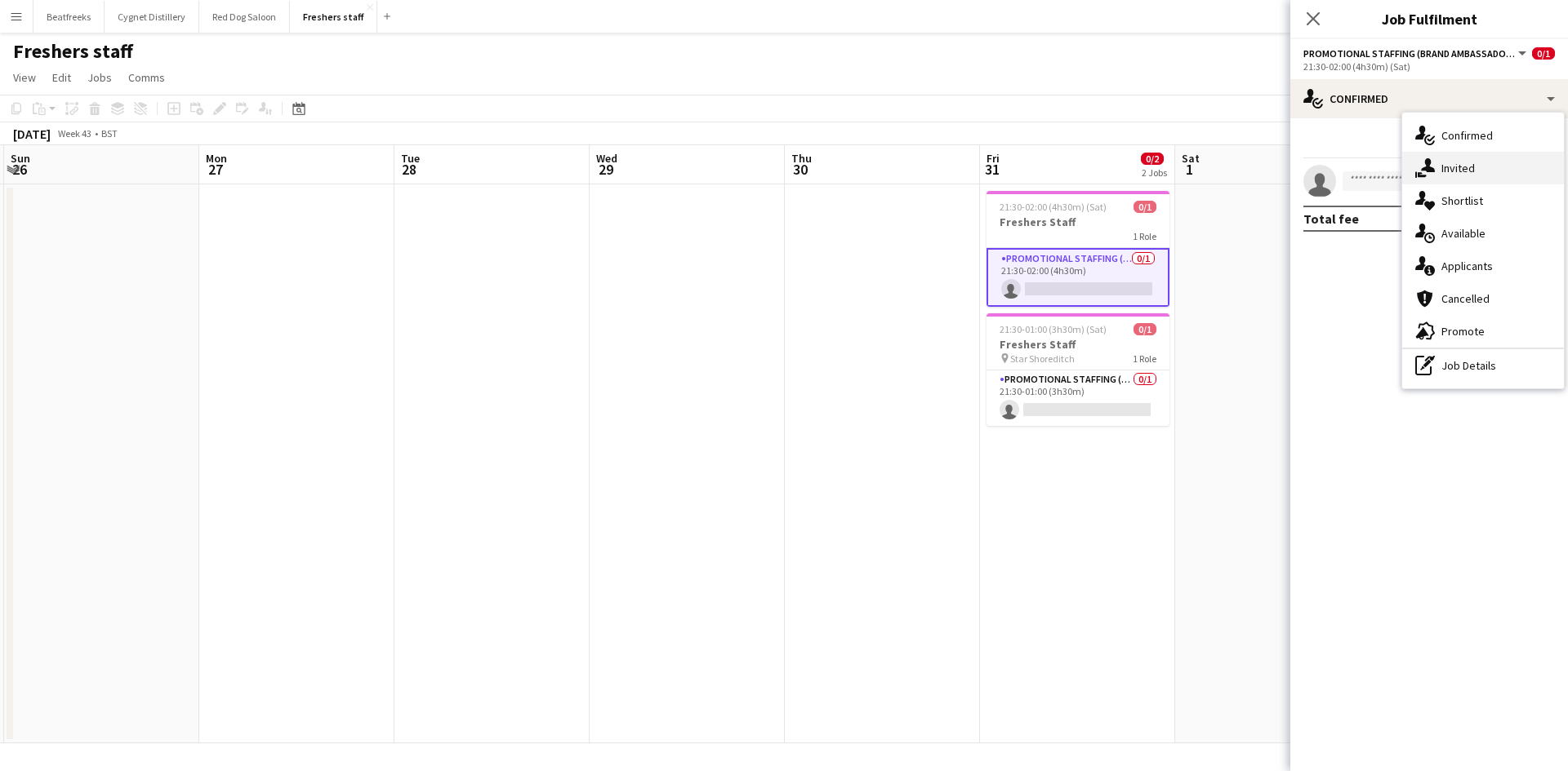
click at [1454, 166] on div "single-neutral-actions-share-1 Invited" at bounding box center [1483, 168] width 162 height 32
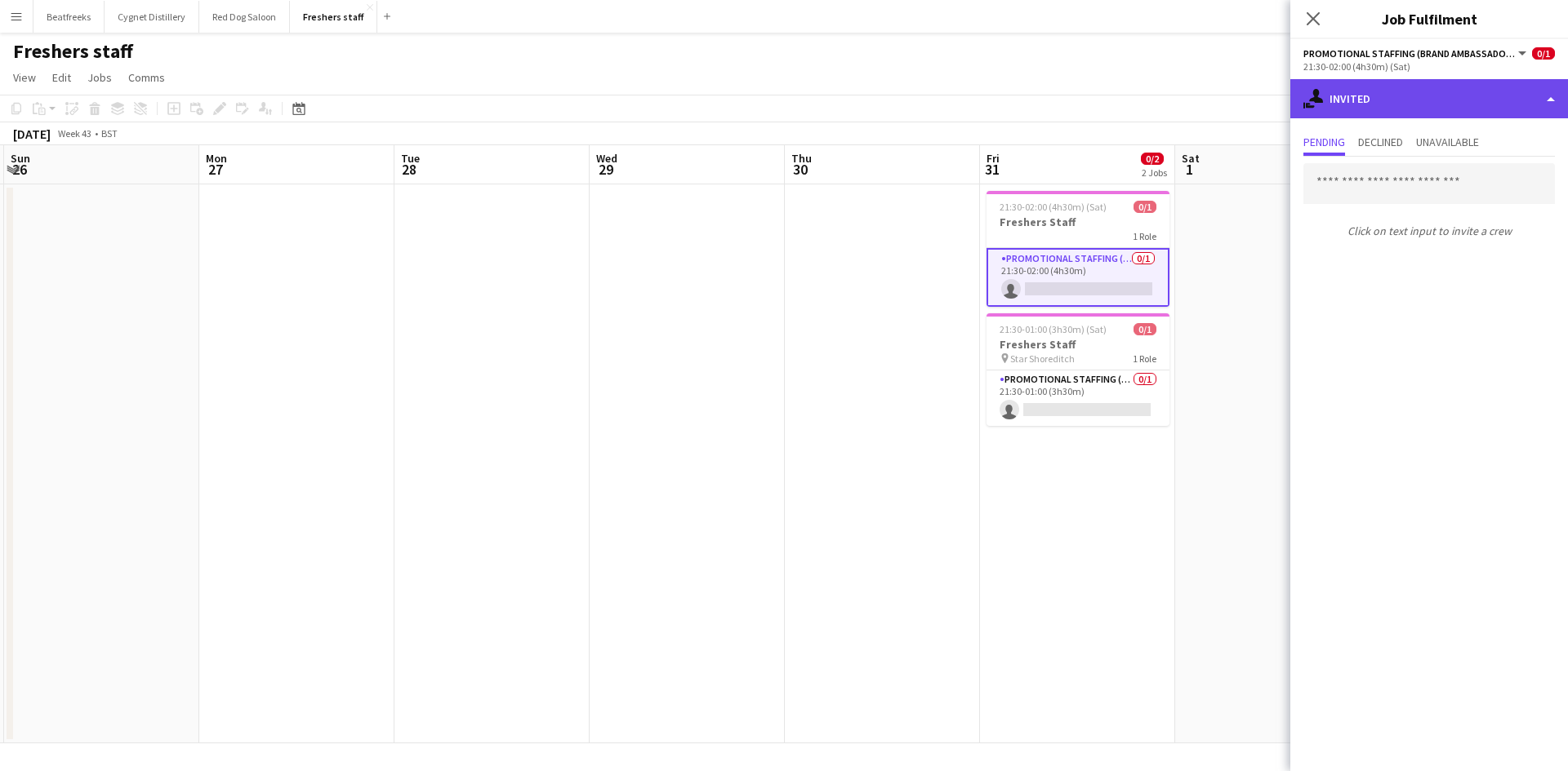
click at [1396, 98] on div "single-neutral-actions-share-1 Invited" at bounding box center [1428, 99] width 277 height 39
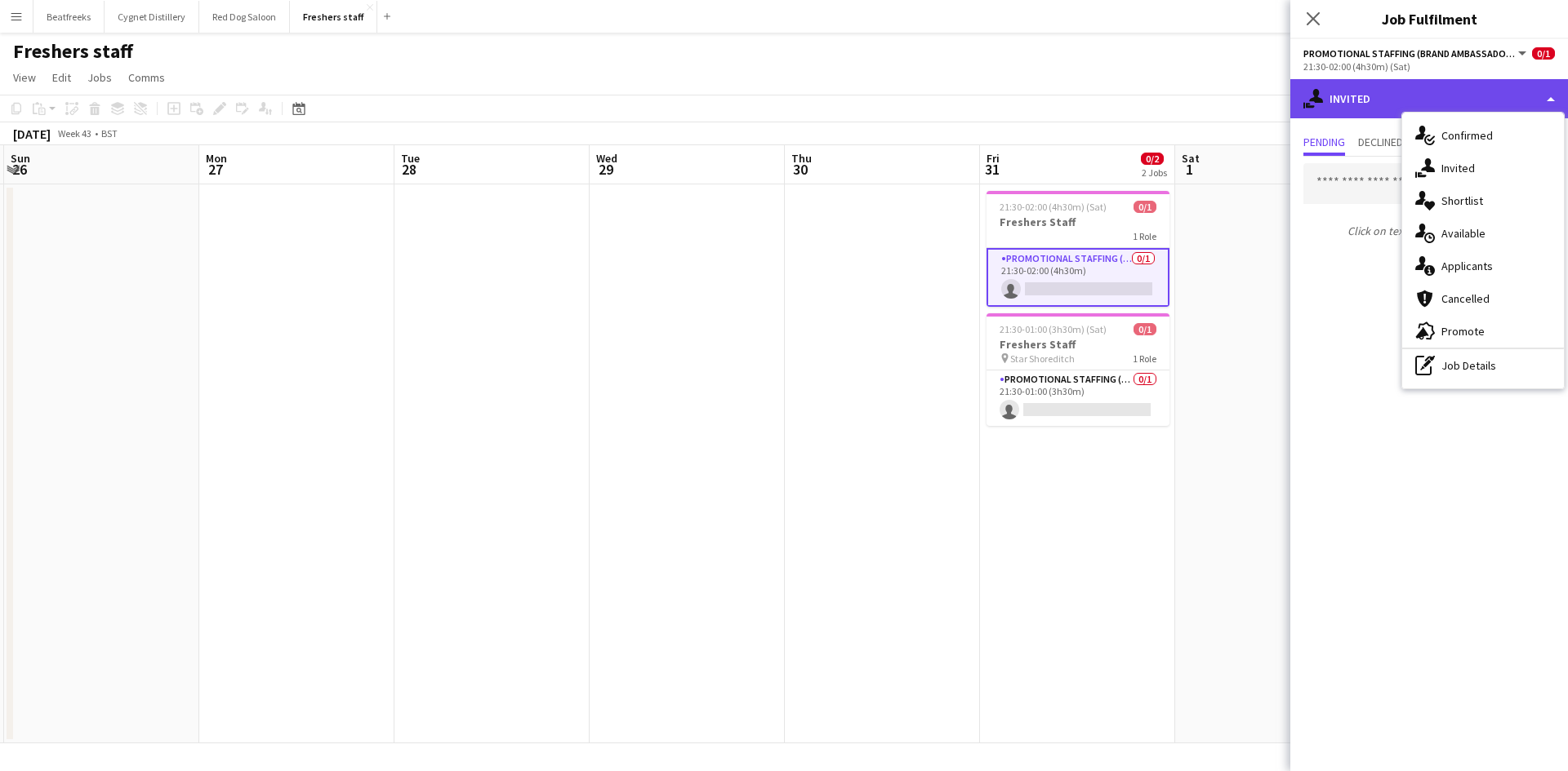
click at [1396, 98] on div "single-neutral-actions-share-1 Invited" at bounding box center [1428, 99] width 277 height 39
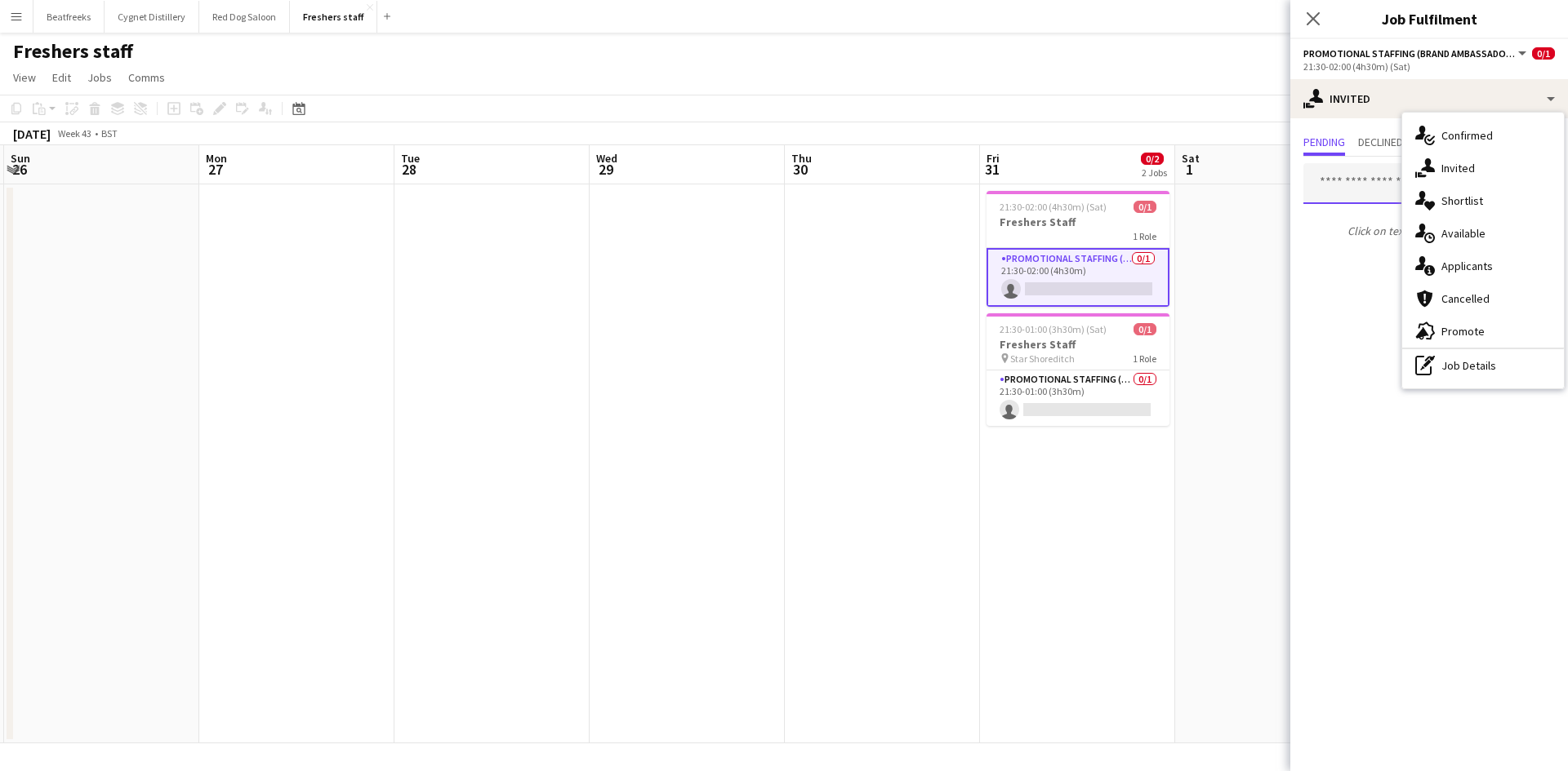
click at [1346, 184] on input "text" at bounding box center [1429, 183] width 251 height 40
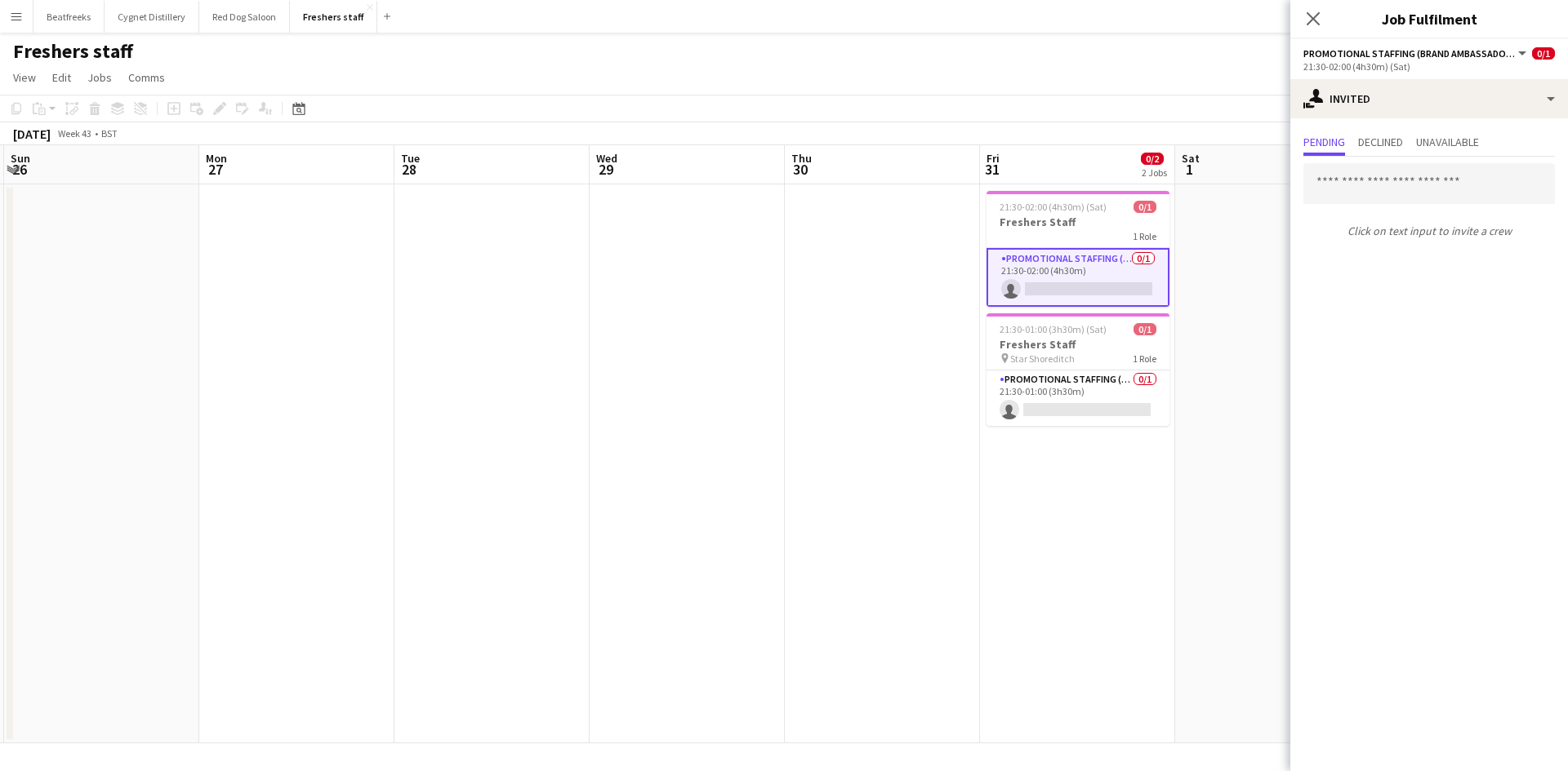
click at [22, 17] on app-icon "Menu" at bounding box center [16, 16] width 13 height 13
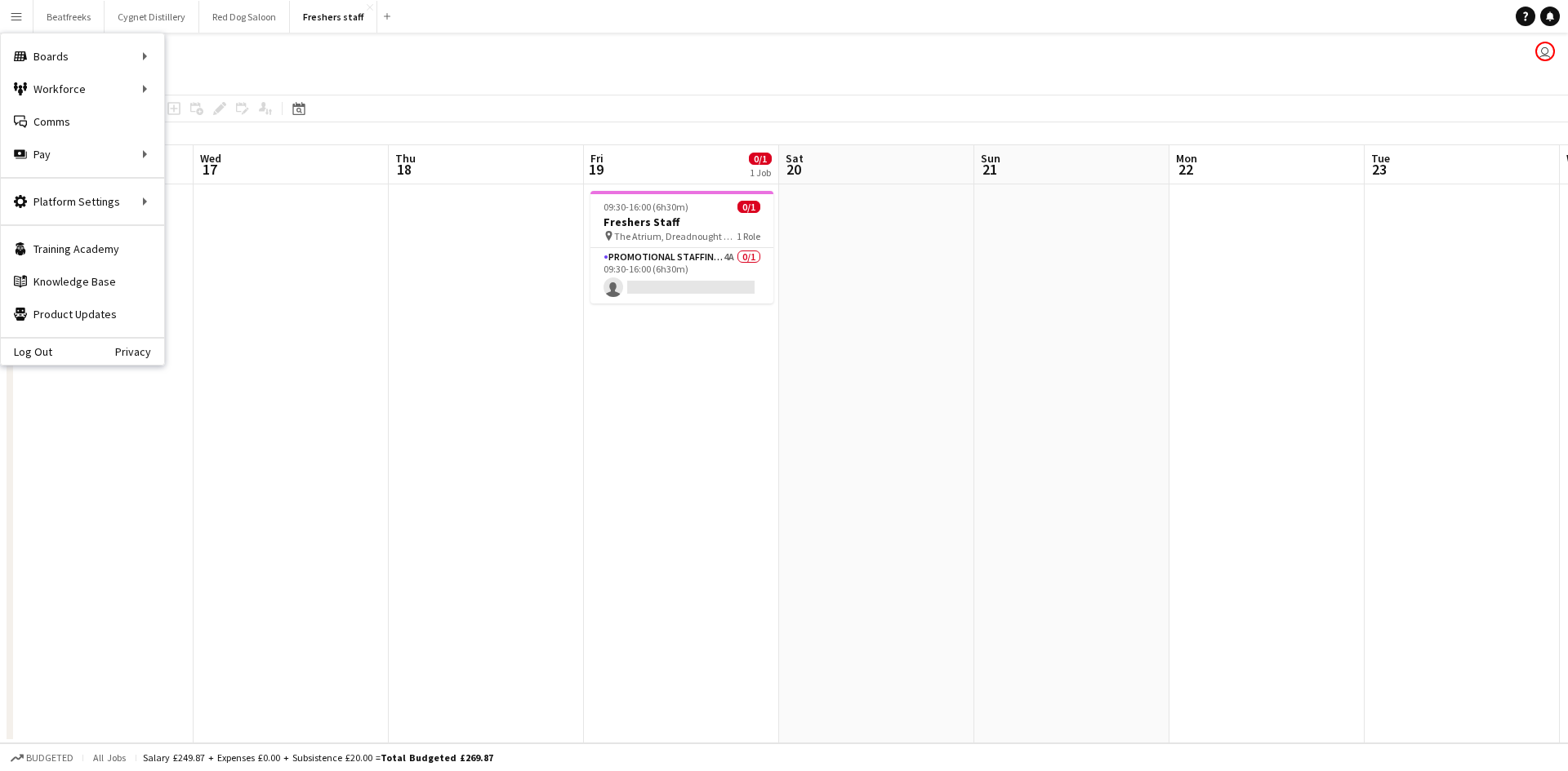
scroll to position [0, 586]
click at [626, 215] on h3 "Freshers Staff" at bounding box center [683, 222] width 183 height 14
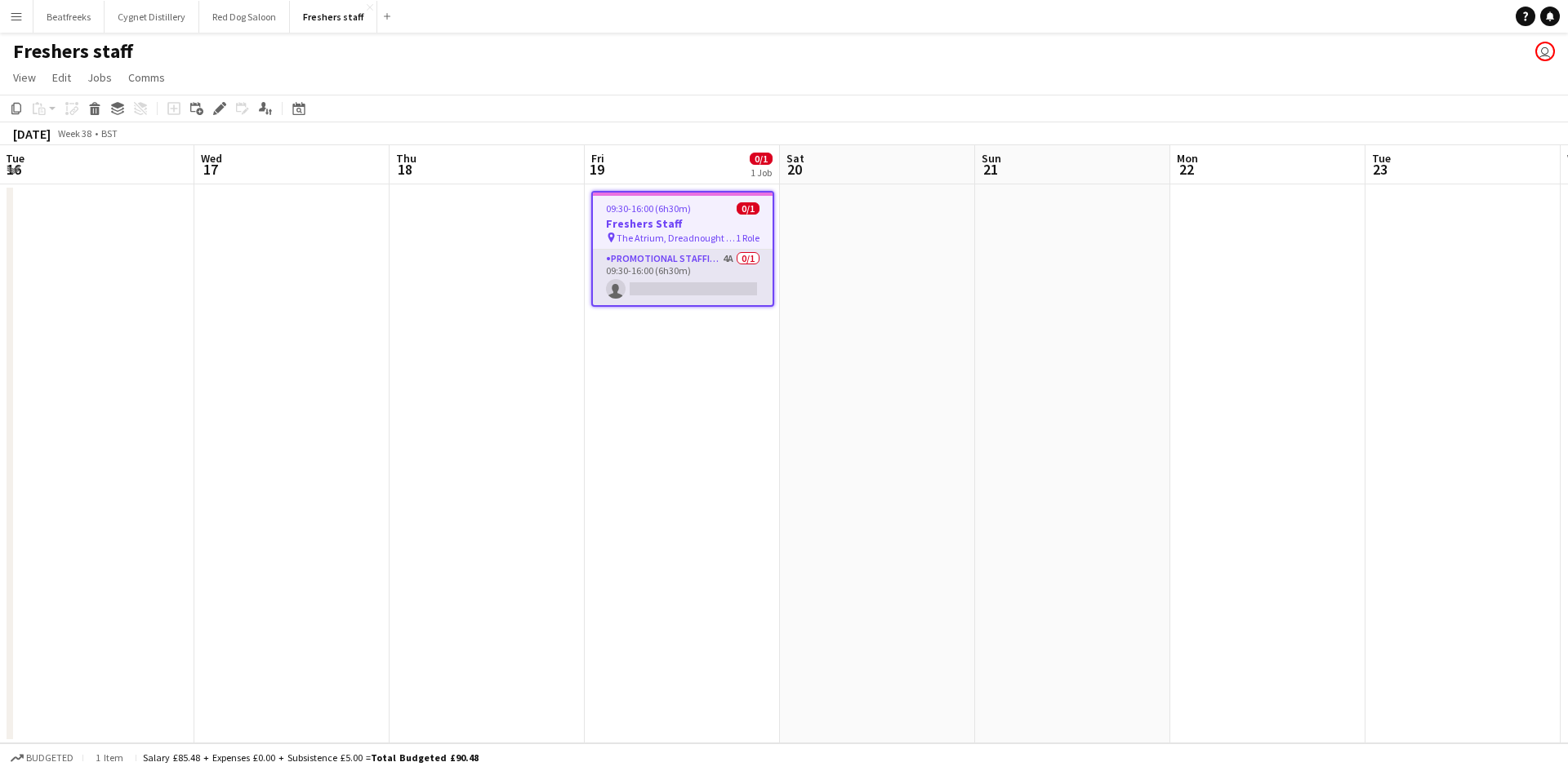
click at [696, 258] on app-card-role "Promotional Staffing (Brand Ambassadors) 4A 0/1 09:30-16:00 (6h30m) single-neut…" at bounding box center [683, 277] width 180 height 56
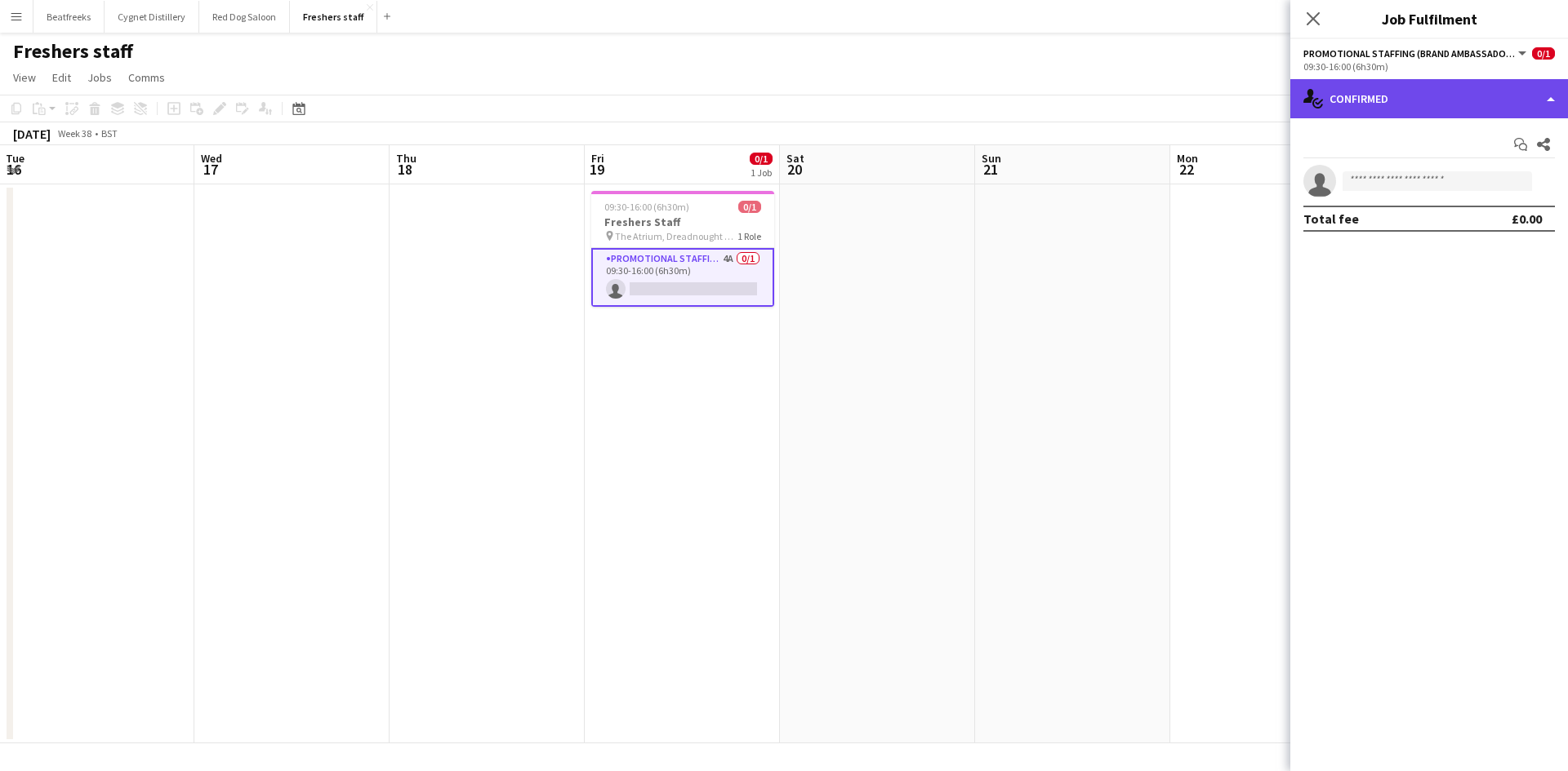
click at [1457, 94] on div "single-neutral-actions-check-2 Confirmed" at bounding box center [1428, 99] width 277 height 39
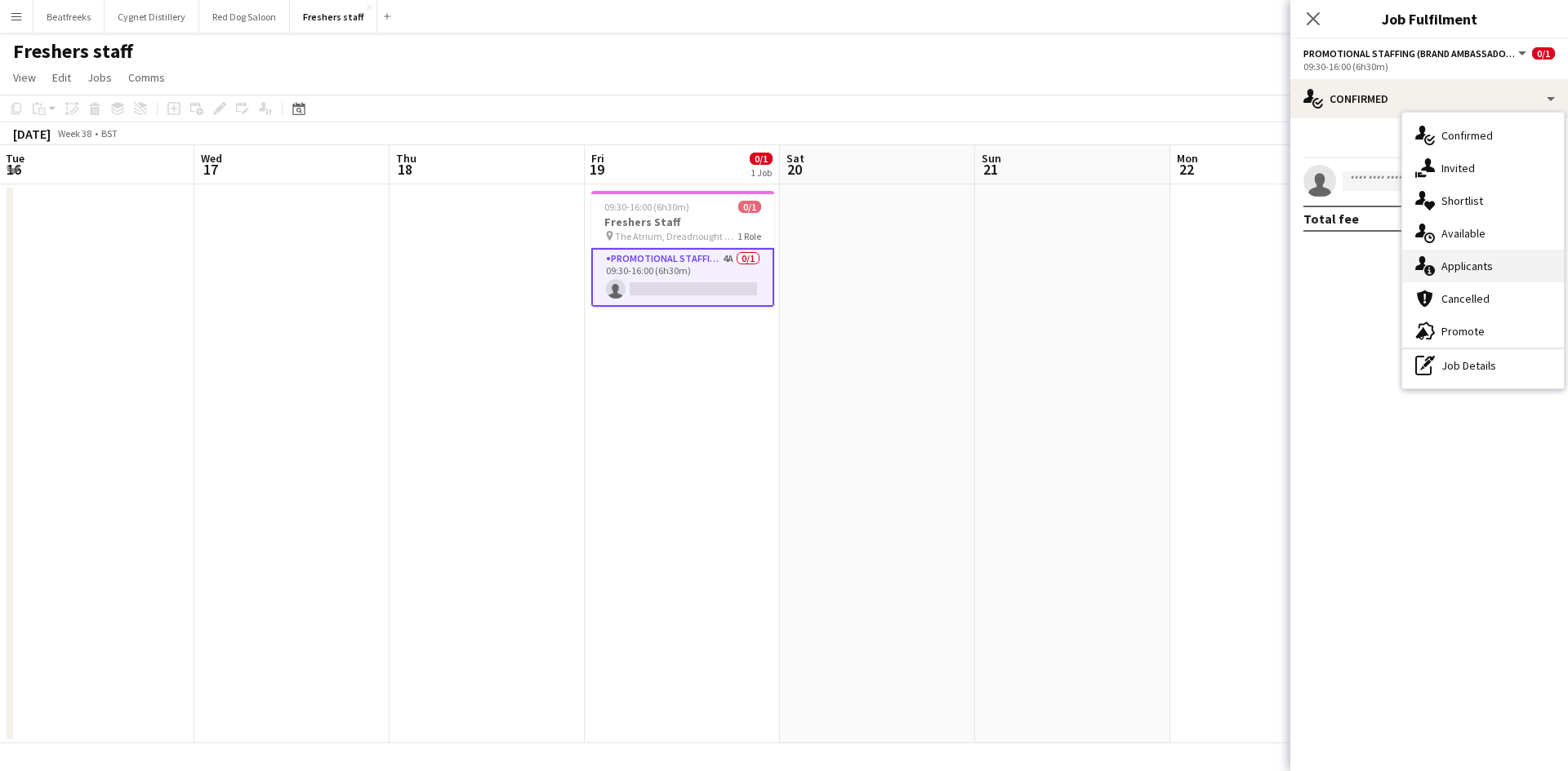
click at [1468, 263] on div "single-neutral-actions-information Applicants" at bounding box center [1483, 266] width 162 height 32
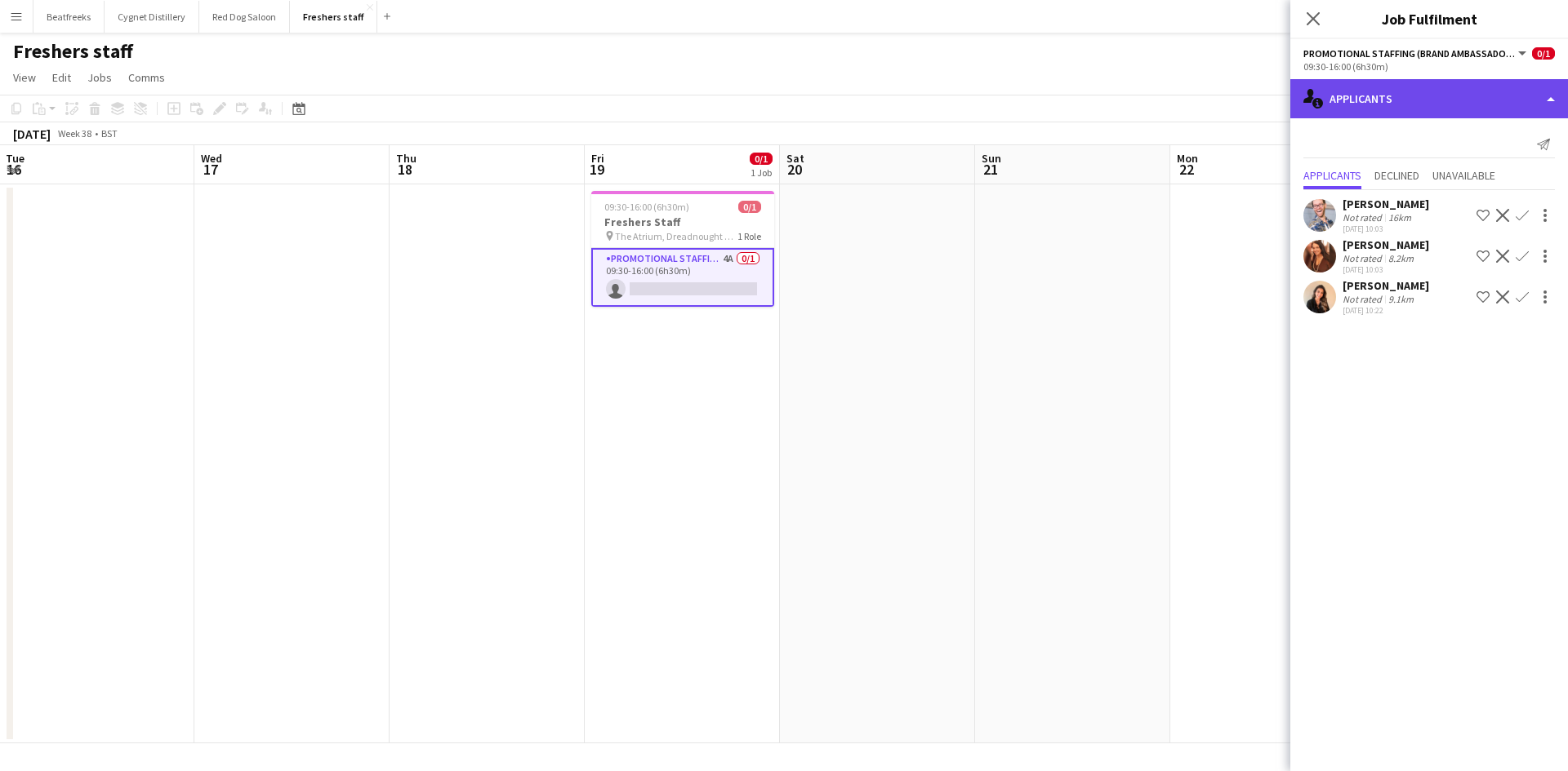
click at [1396, 94] on div "single-neutral-actions-information Applicants" at bounding box center [1428, 99] width 277 height 39
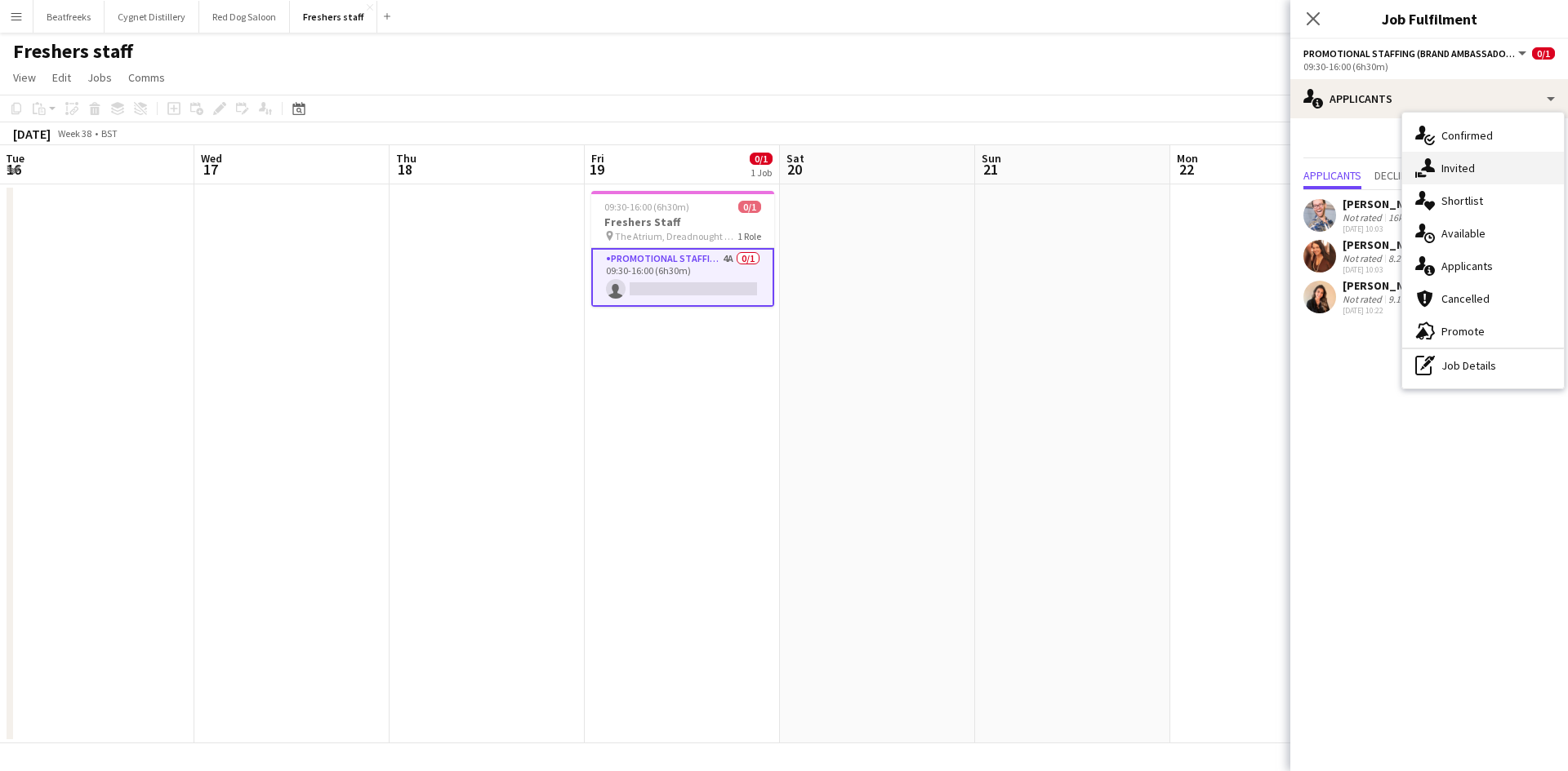
click at [1456, 166] on div "single-neutral-actions-share-1 Invited" at bounding box center [1483, 168] width 162 height 32
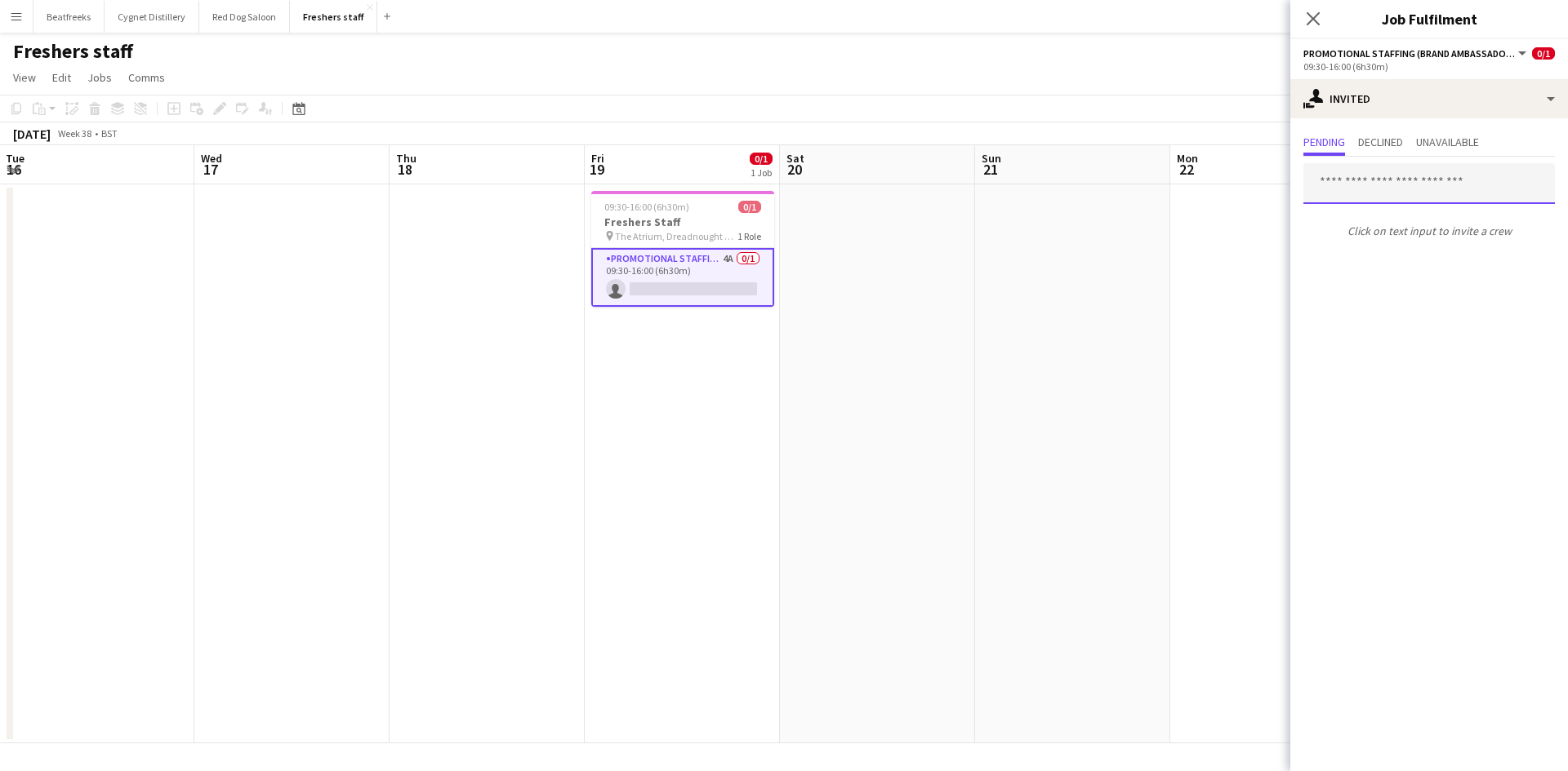
click at [1365, 176] on input "text" at bounding box center [1429, 183] width 251 height 40
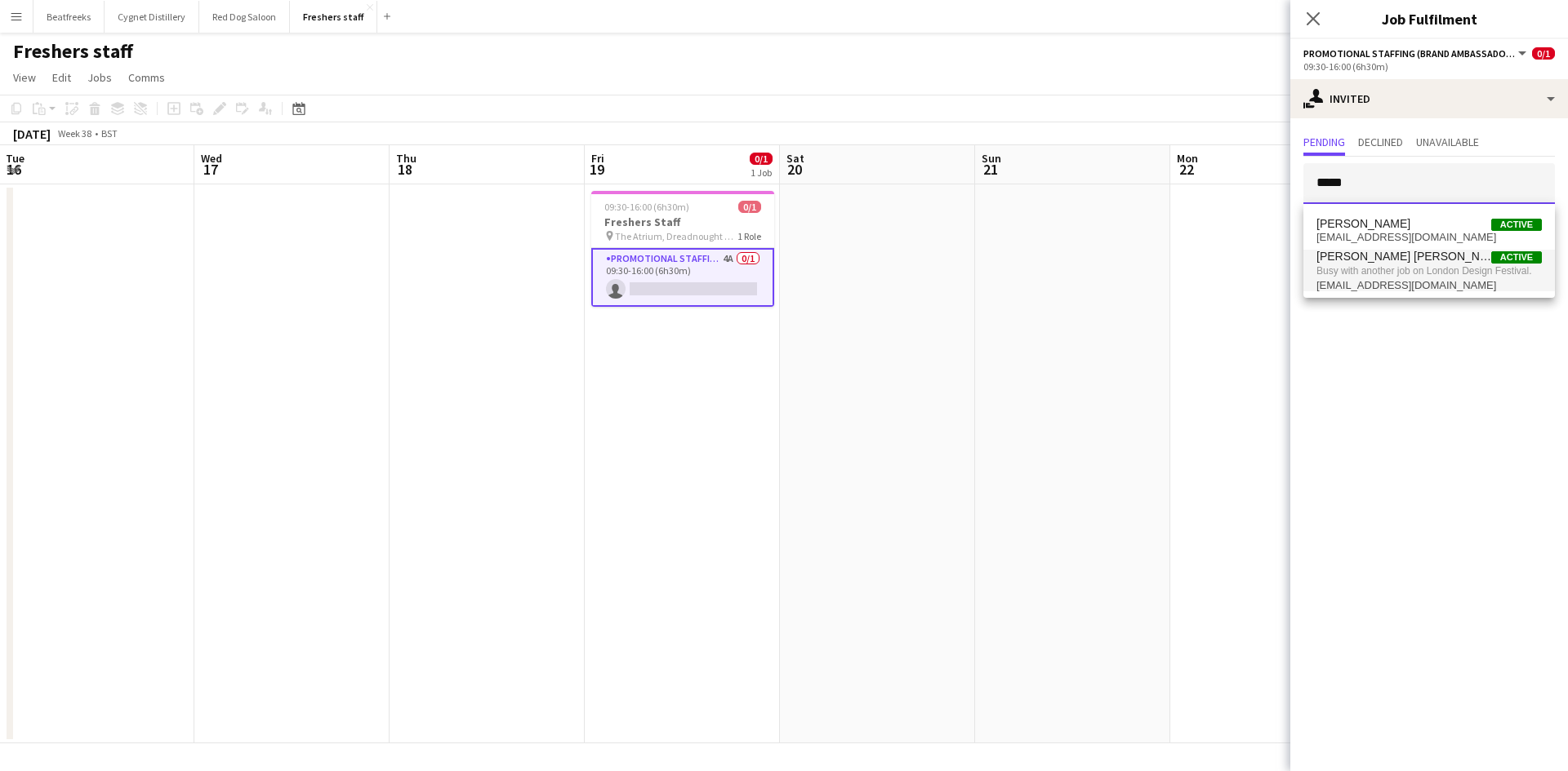
type input "****"
click at [1365, 264] on span "Ella Taylor Bliss" at bounding box center [1403, 256] width 175 height 13
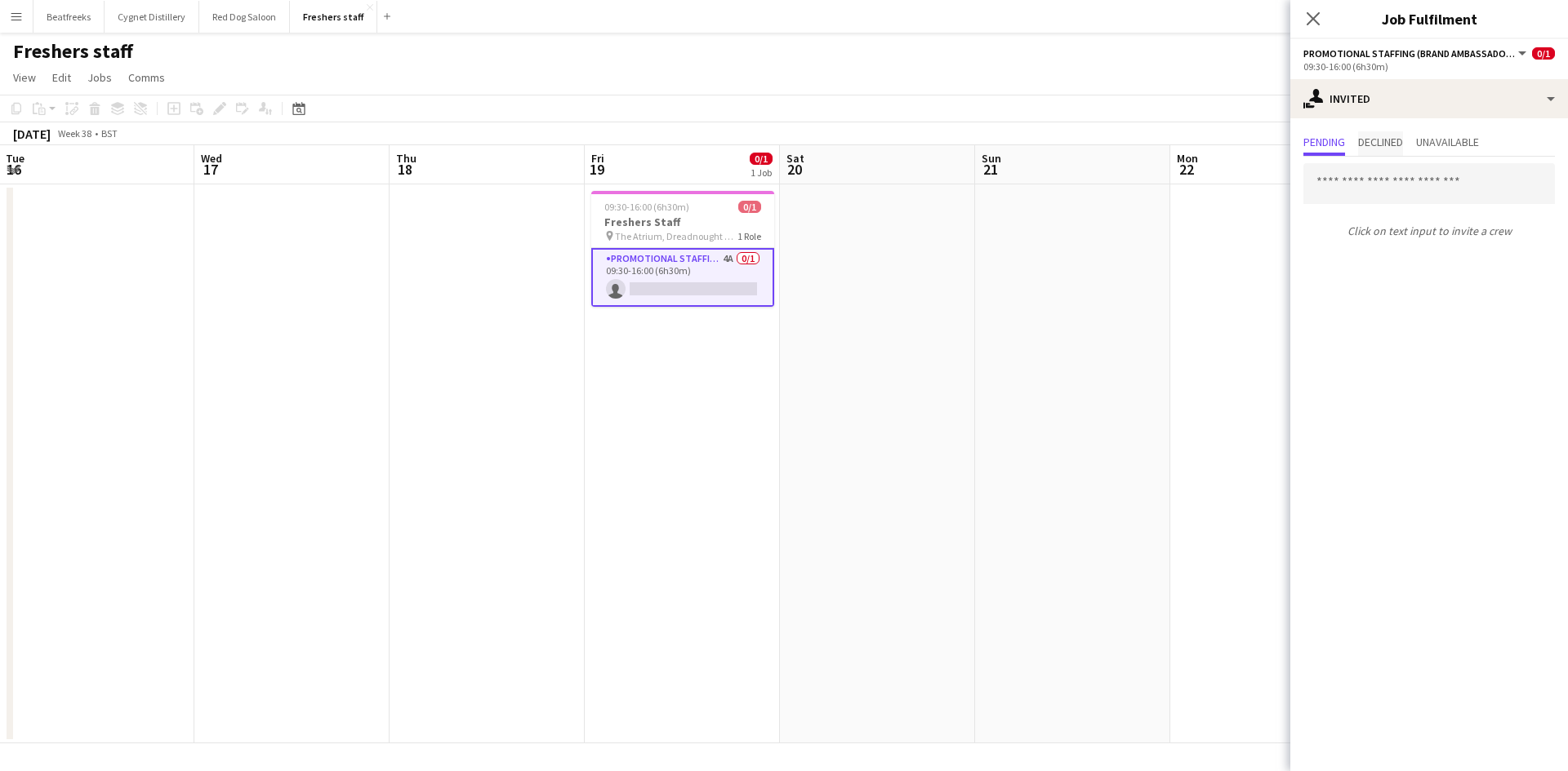
click at [1377, 136] on span "Declined" at bounding box center [1380, 142] width 45 height 12
click at [1330, 134] on span "Pending" at bounding box center [1324, 143] width 41 height 24
click at [1360, 181] on input "text" at bounding box center [1429, 183] width 251 height 40
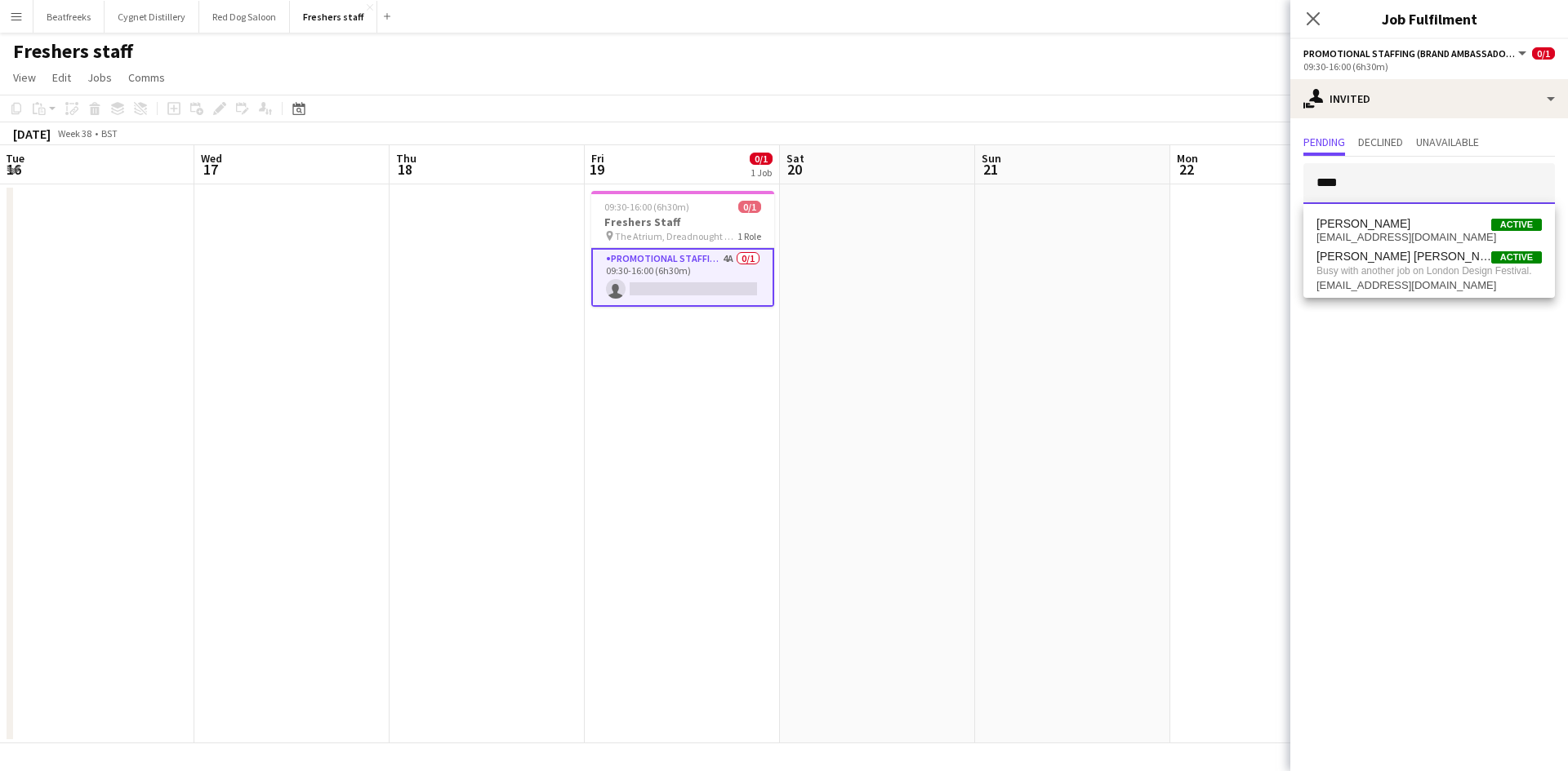
type input "****"
click at [1361, 343] on mat-expansion-panel "user-plus Invited Pending Declined Unavailable **** Click on text input to invi…" at bounding box center [1428, 444] width 277 height 653
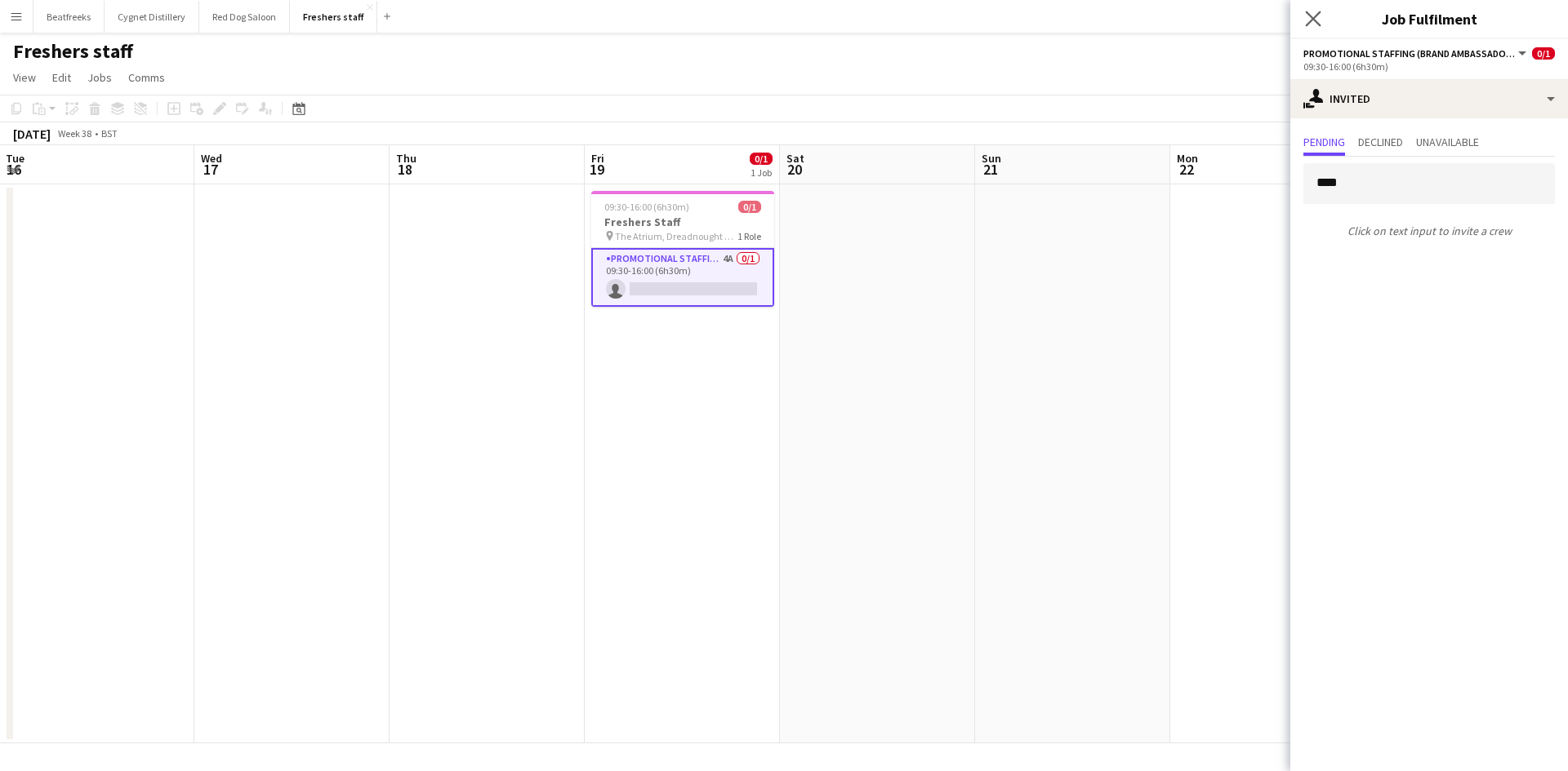
click at [1305, 28] on app-icon "Close pop-in" at bounding box center [1313, 19] width 23 height 23
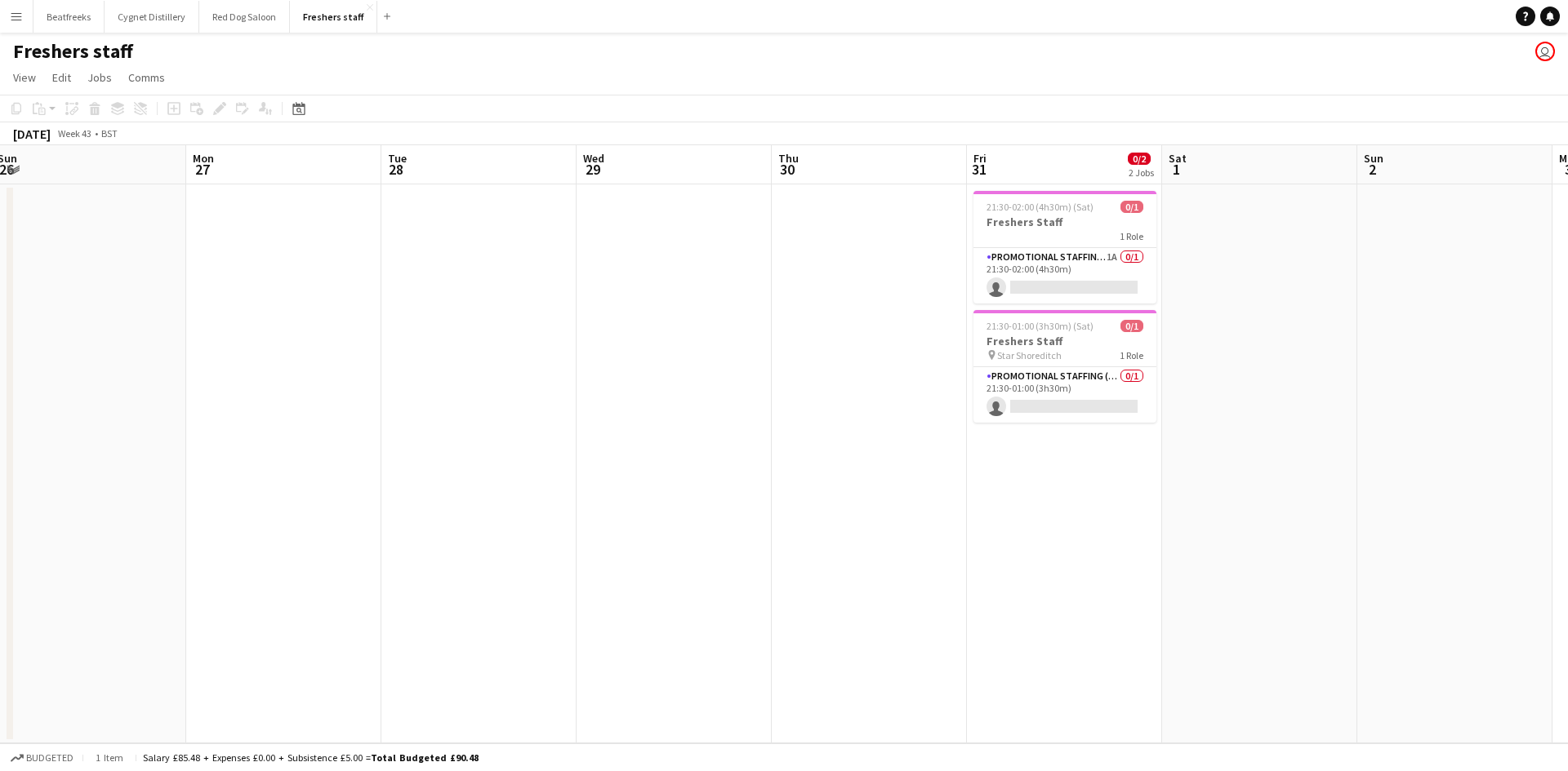
scroll to position [0, 593]
click at [1046, 251] on app-card-role "Promotional Staffing (Brand Ambassadors) 1A 0/1 21:30-02:00 (4h30m) single-neut…" at bounding box center [1066, 276] width 183 height 56
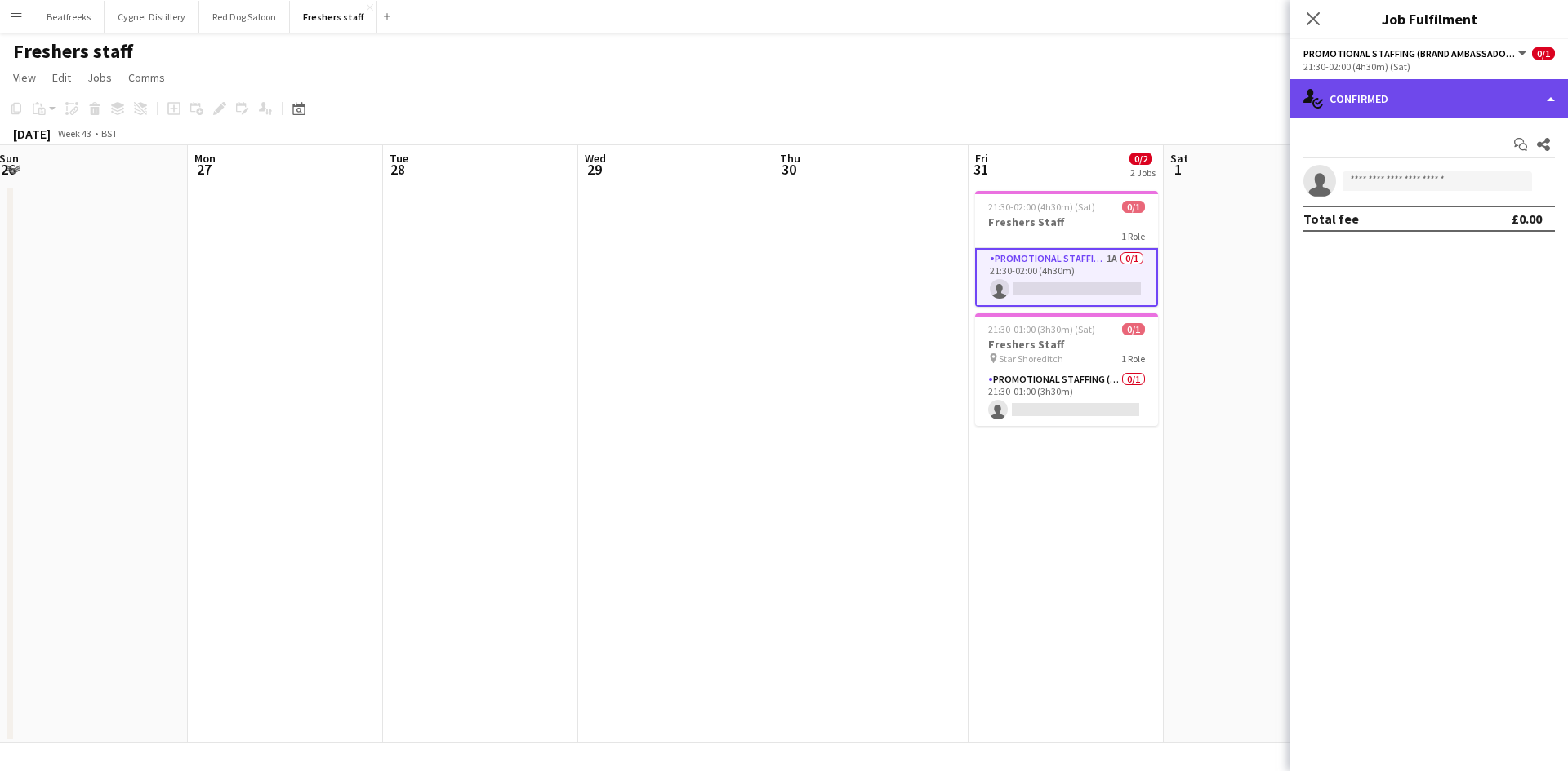
click at [1362, 96] on div "single-neutral-actions-check-2 Confirmed" at bounding box center [1428, 99] width 277 height 39
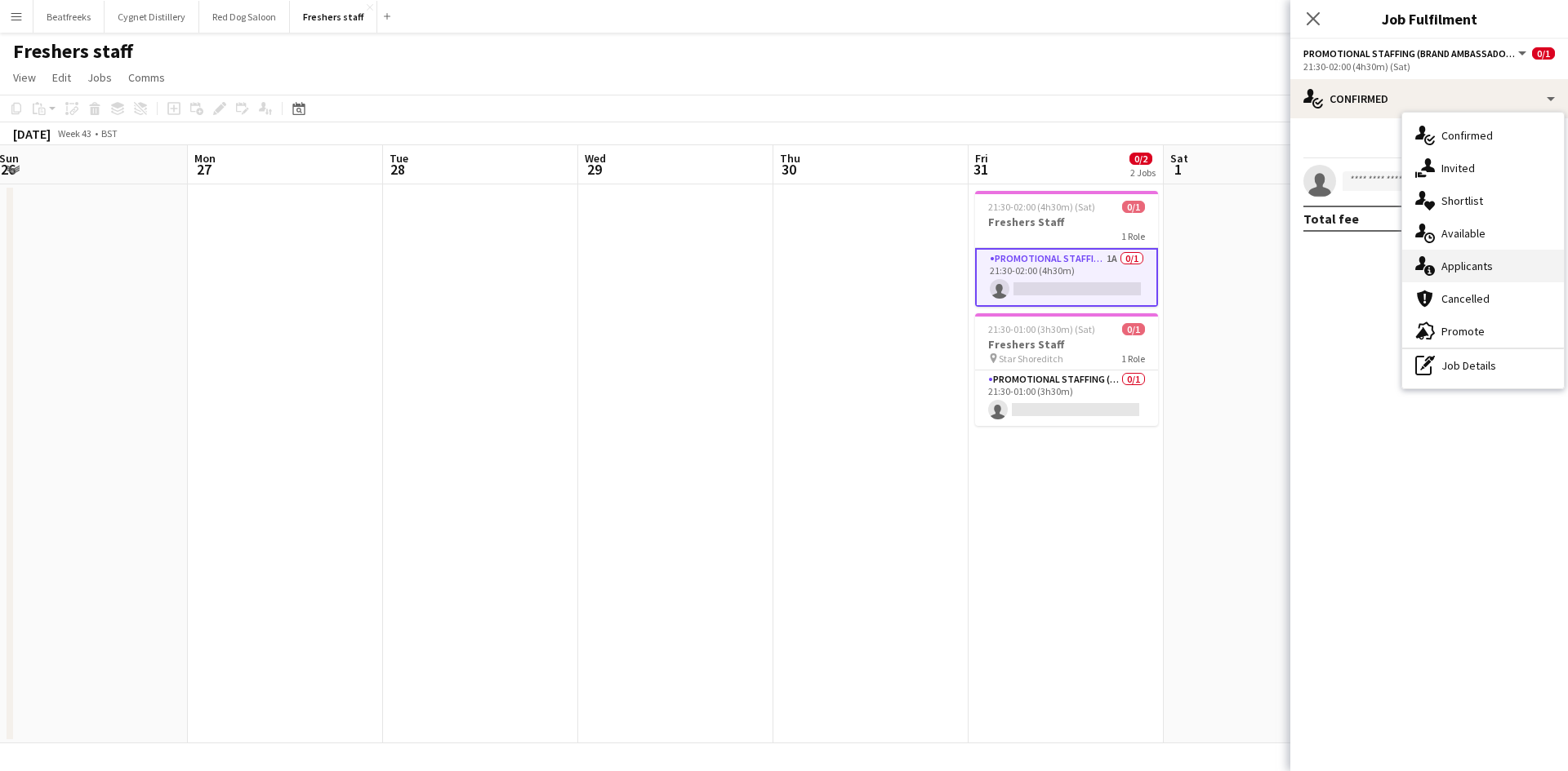
click at [1446, 258] on div "single-neutral-actions-information Applicants" at bounding box center [1483, 266] width 162 height 32
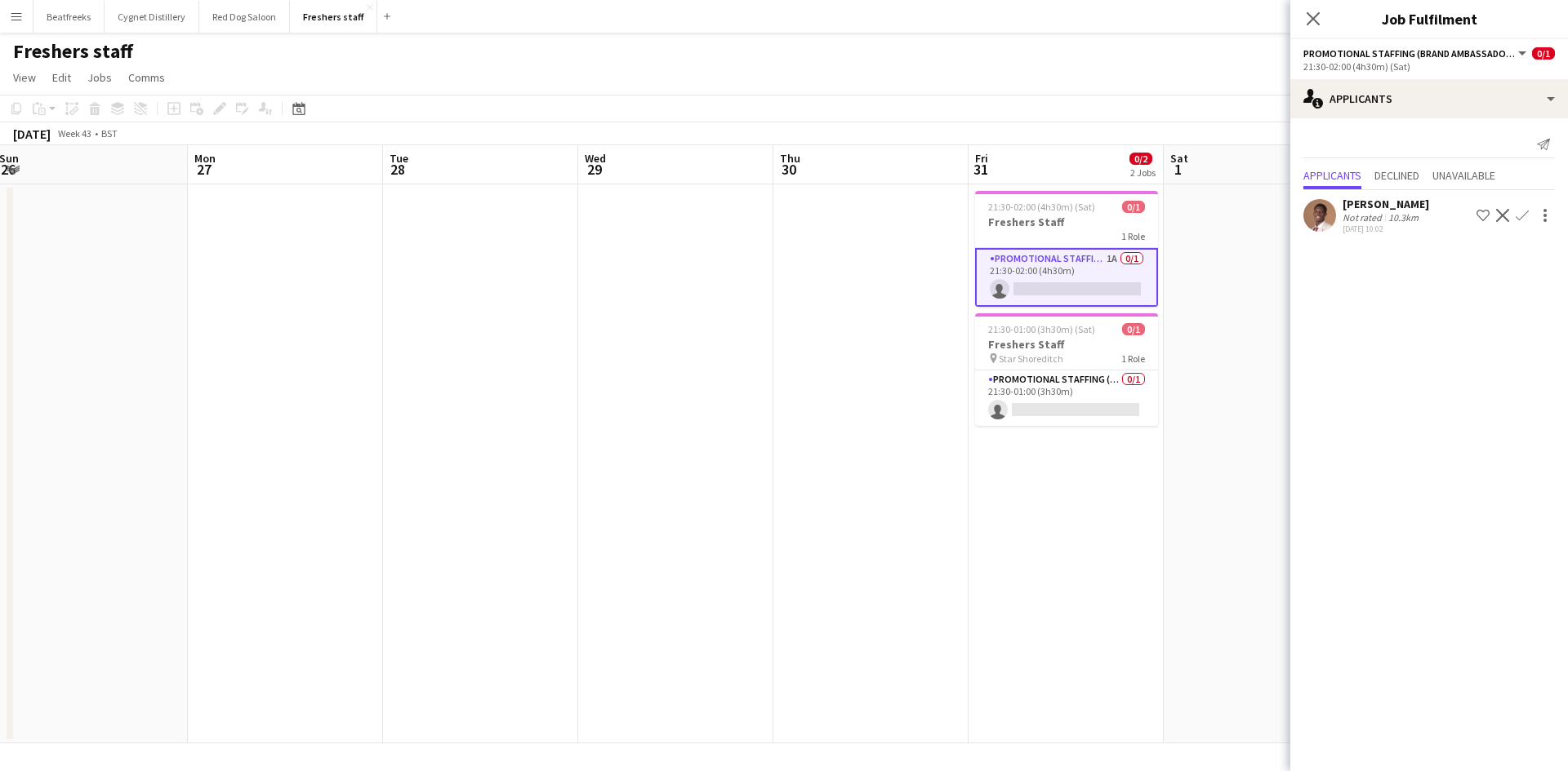
click at [1328, 215] on app-user-avatar at bounding box center [1319, 215] width 32 height 32
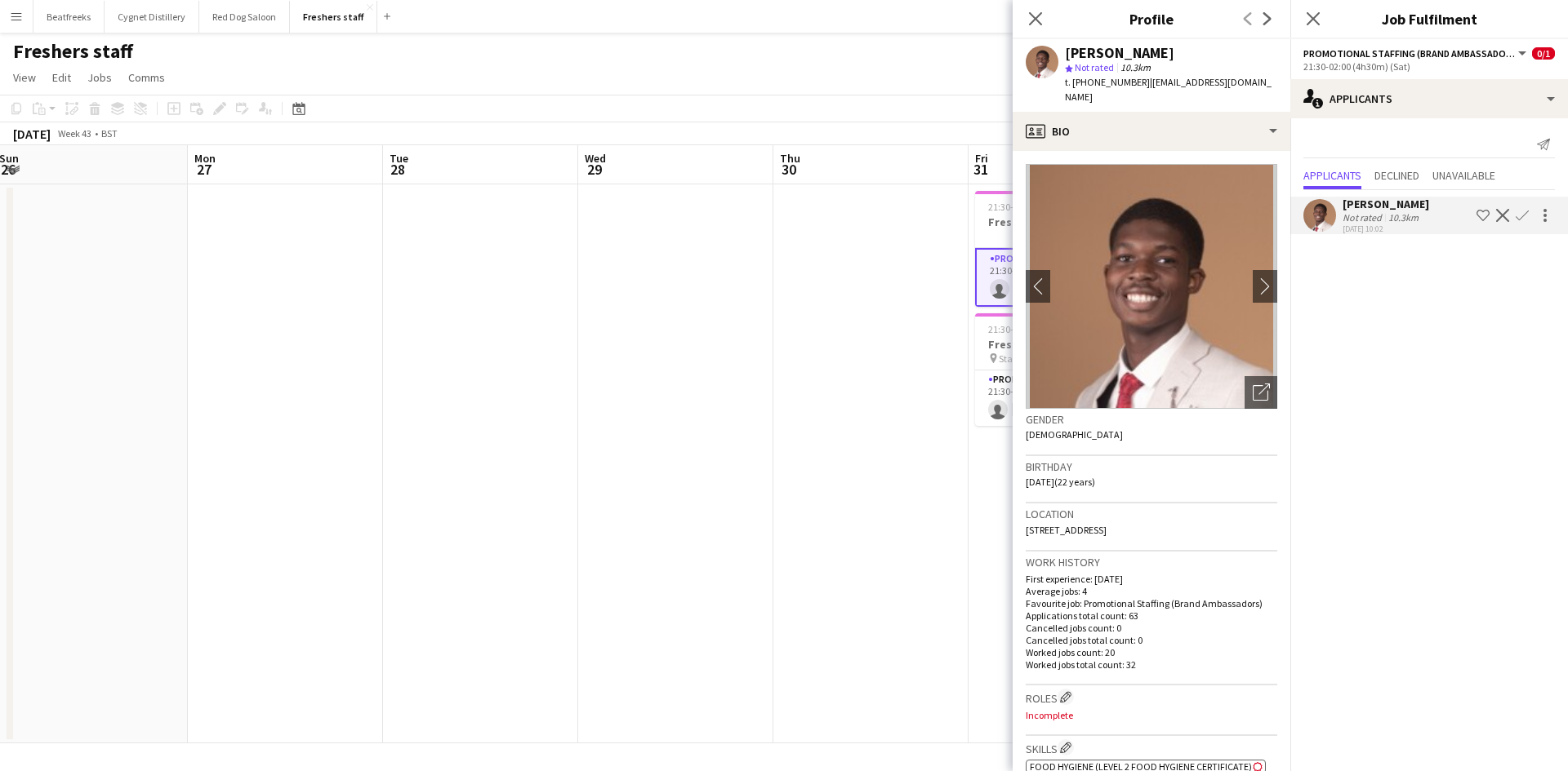
click at [1407, 345] on mat-expansion-panel "users2 Applicants Send notification Applicants Declined Unavailable Oladimeji F…" at bounding box center [1428, 444] width 277 height 653
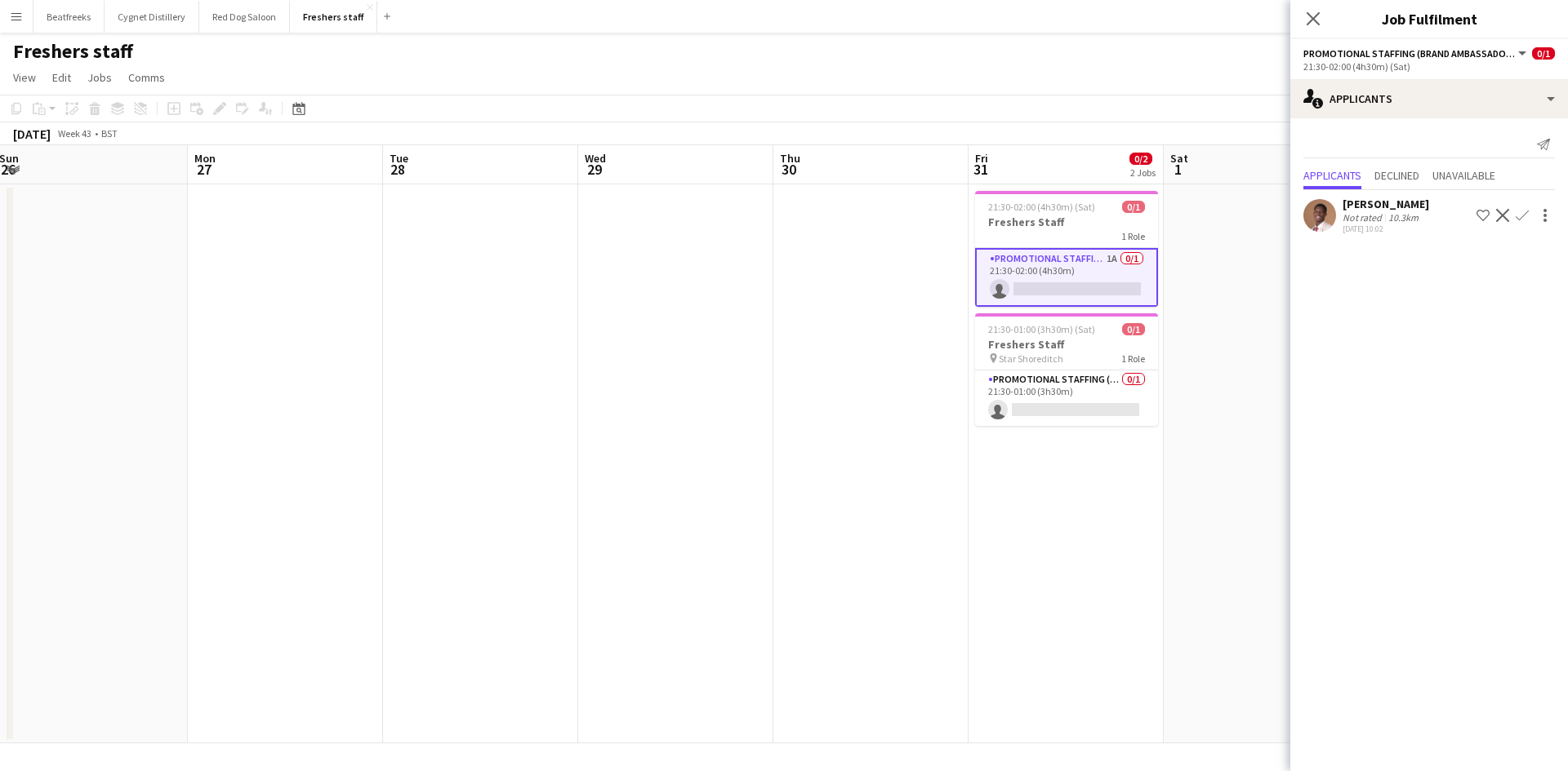
click at [1525, 210] on app-icon "Confirm" at bounding box center [1521, 215] width 13 height 13
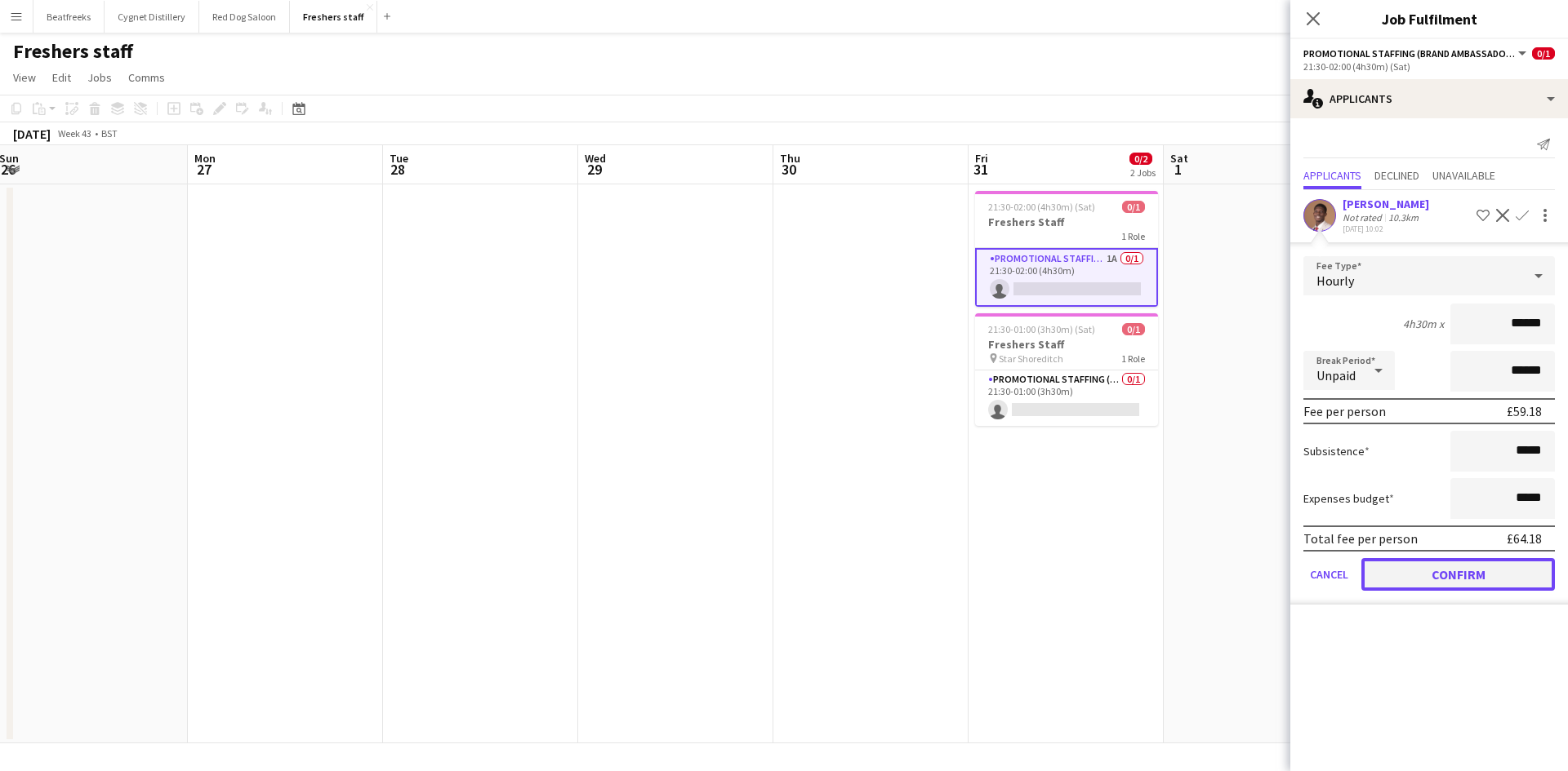
click at [1477, 581] on button "Confirm" at bounding box center [1457, 574] width 193 height 32
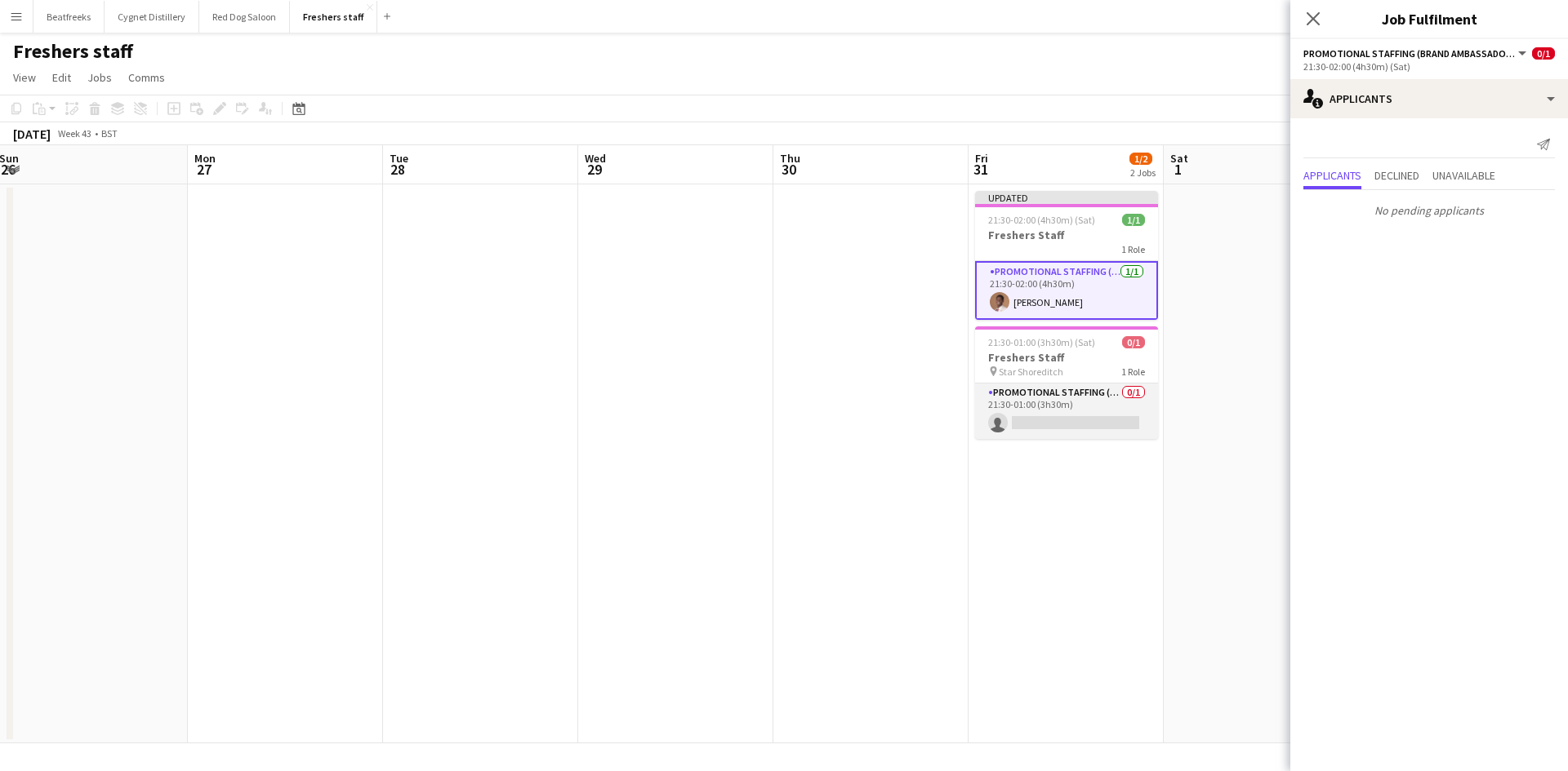
click at [1065, 425] on app-card-role "Promotional Staffing (Brand Ambassadors) 0/1 21:30-01:00 (3h30m) single-neutral…" at bounding box center [1066, 411] width 183 height 56
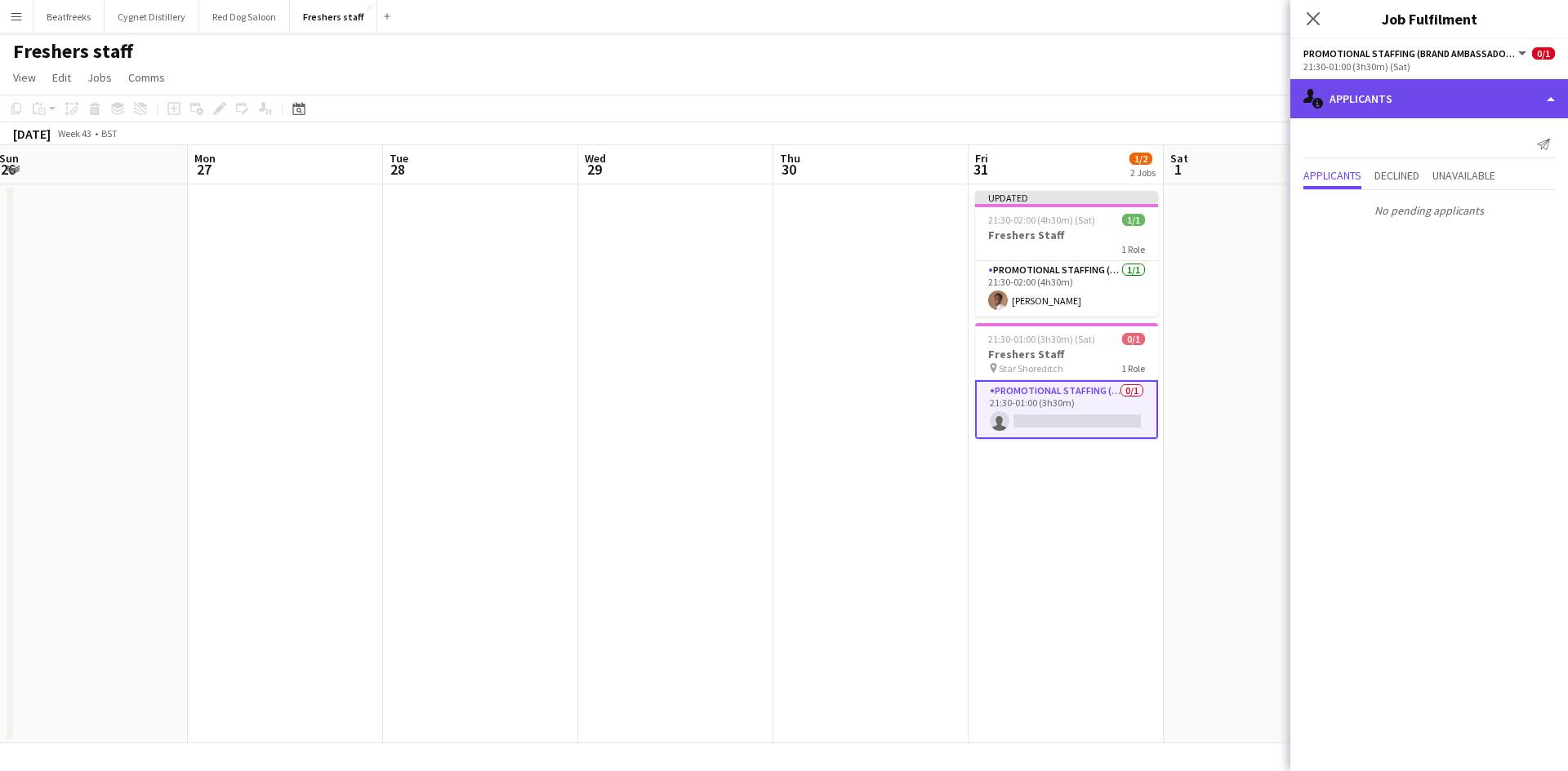
click at [1436, 103] on div "single-neutral-actions-information Applicants" at bounding box center [1428, 99] width 277 height 39
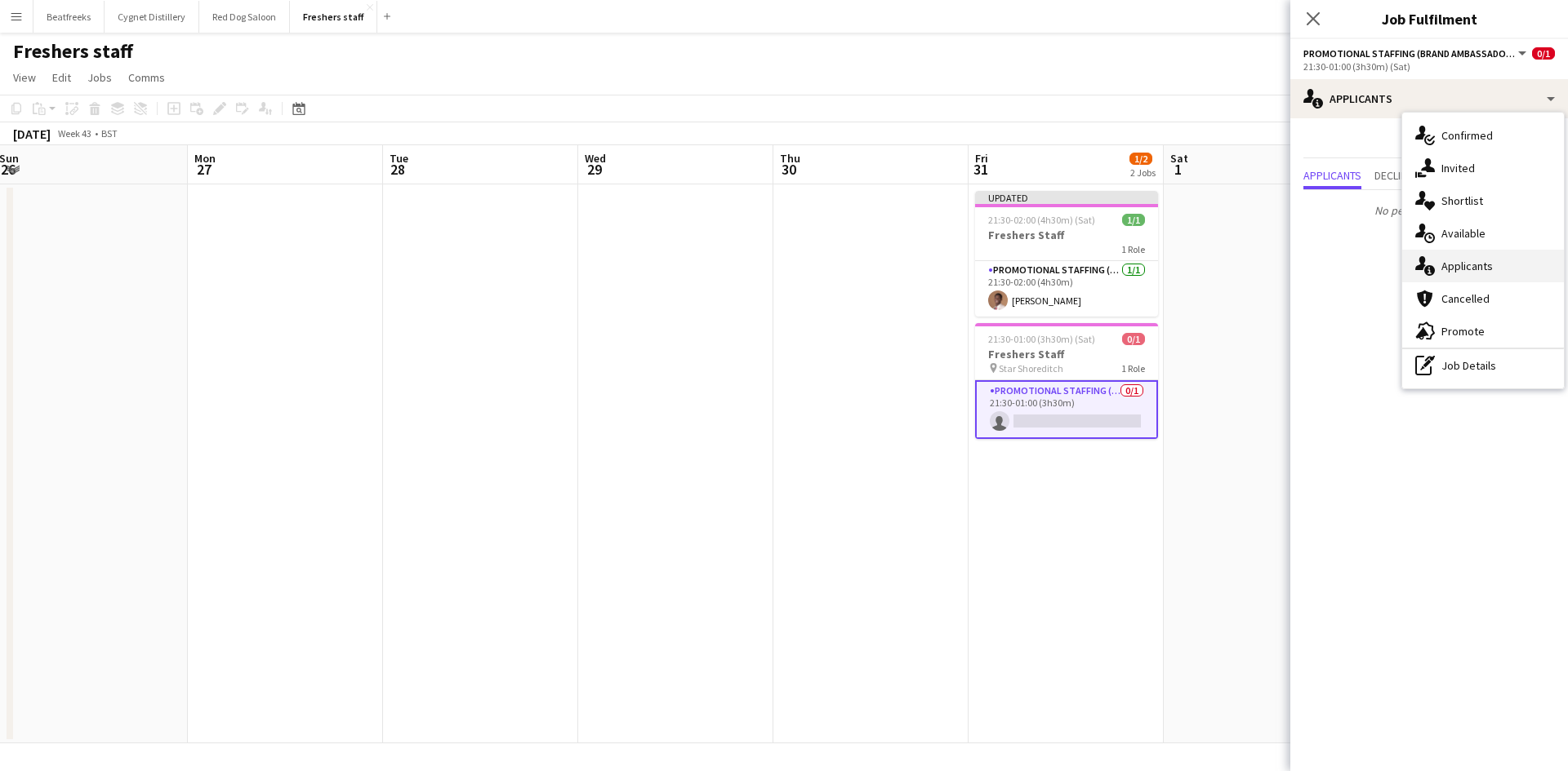
click at [1484, 267] on div "single-neutral-actions-information Applicants" at bounding box center [1483, 266] width 162 height 32
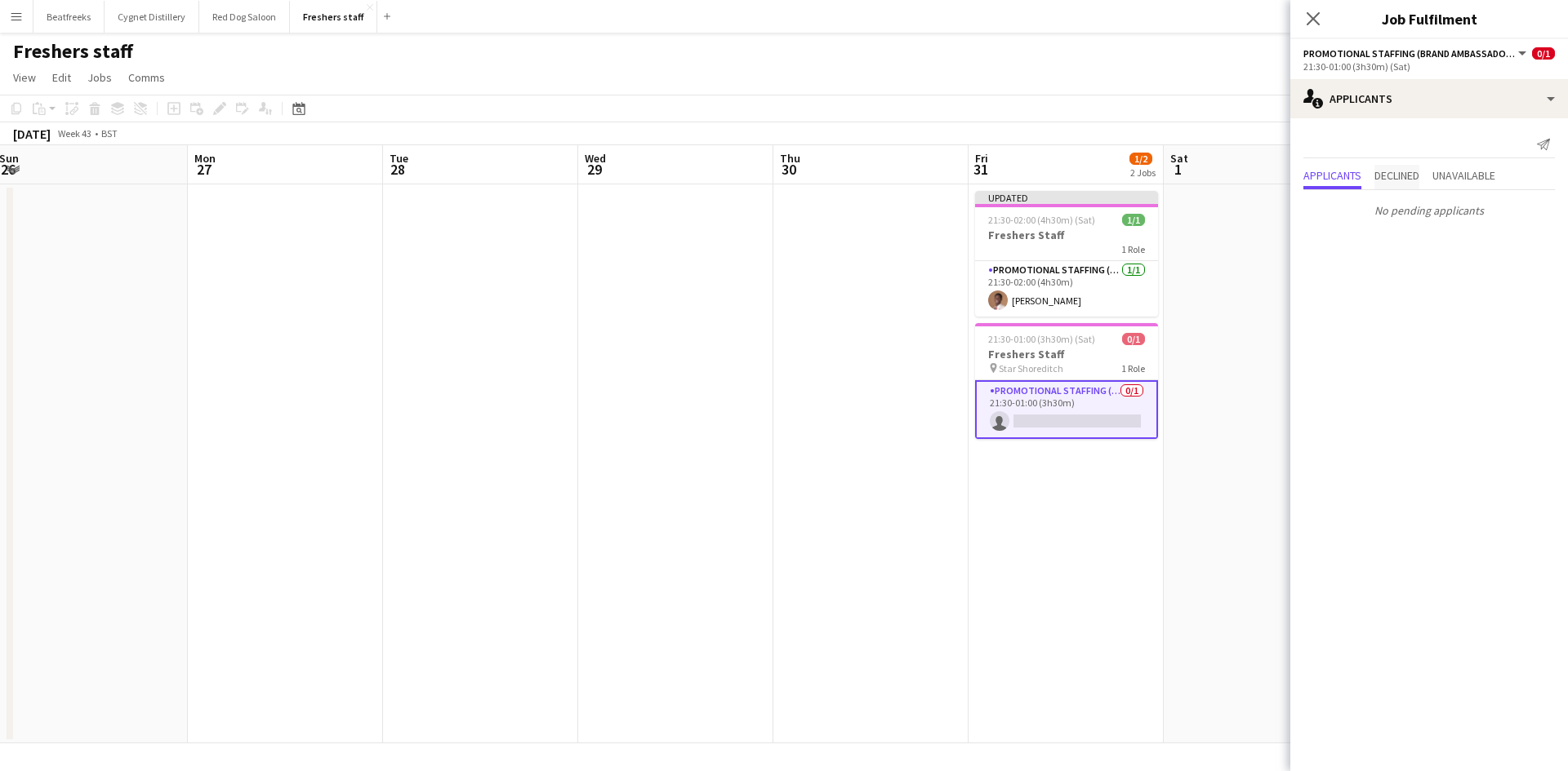
click at [1396, 171] on span "Declined" at bounding box center [1396, 175] width 45 height 12
click at [1341, 141] on span "Applicants" at bounding box center [1332, 142] width 58 height 12
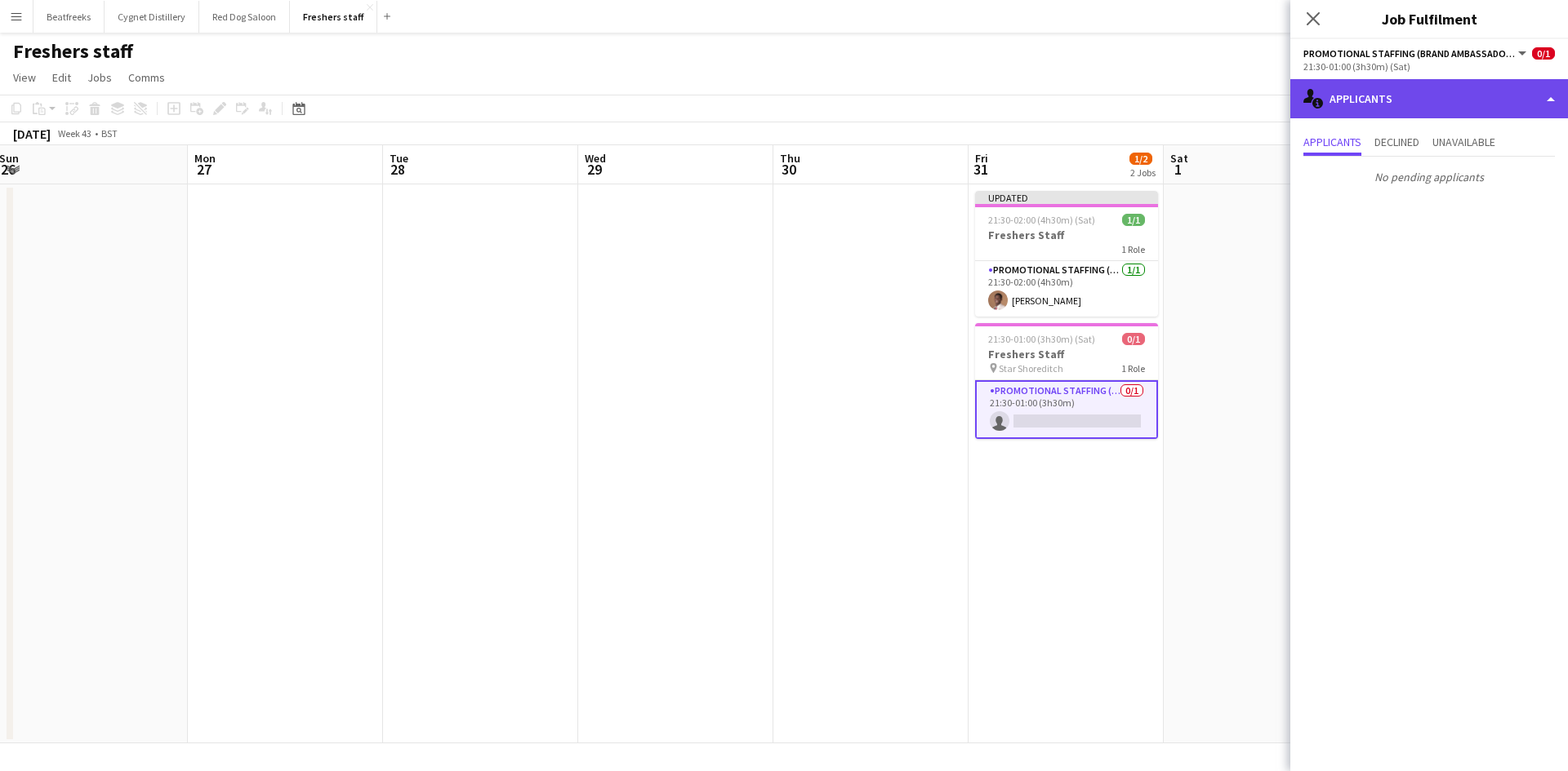
click at [1387, 108] on div "single-neutral-actions-information Applicants" at bounding box center [1428, 99] width 277 height 39
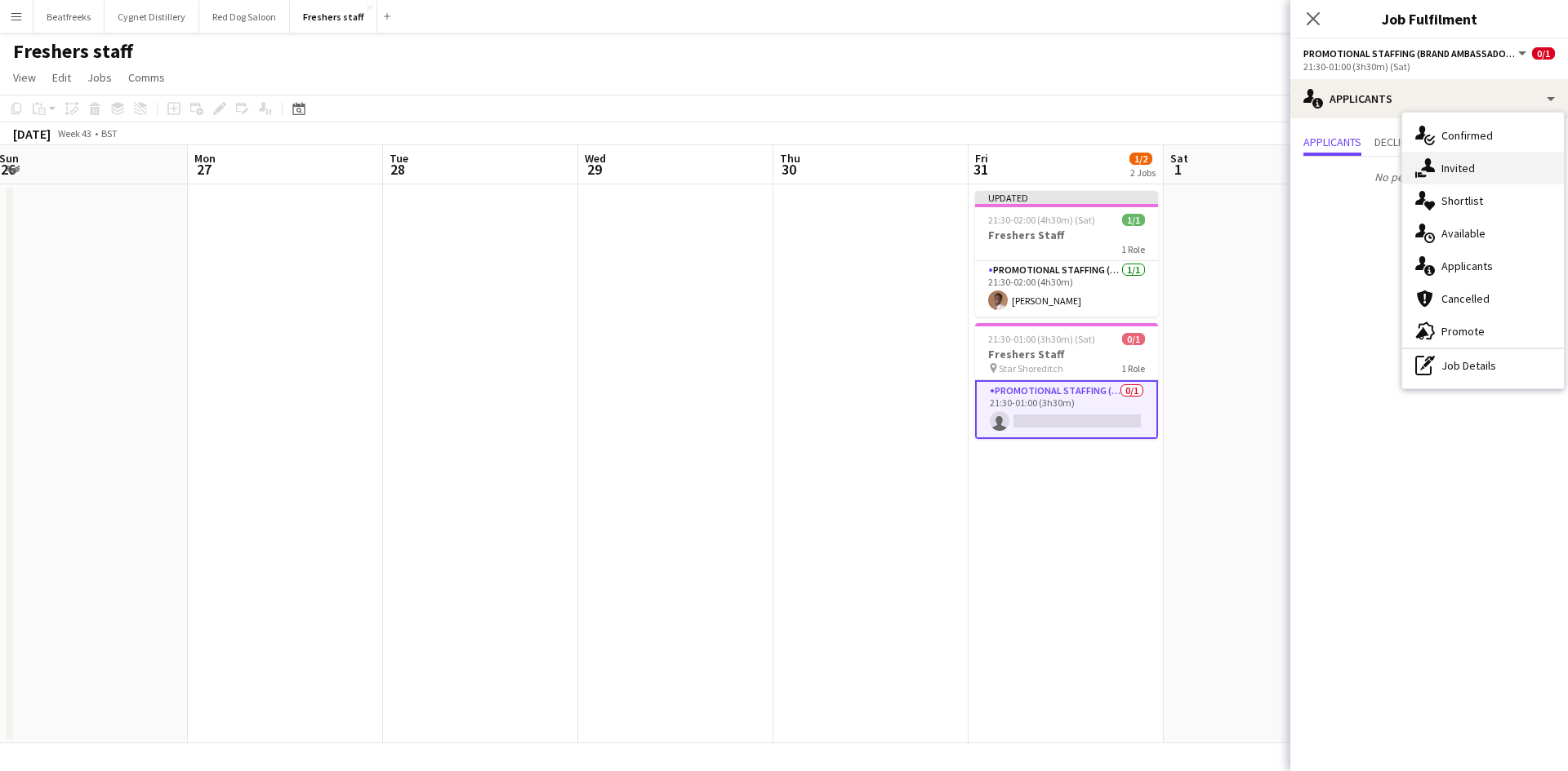
click at [1458, 158] on div "single-neutral-actions-share-1 Invited" at bounding box center [1483, 168] width 162 height 32
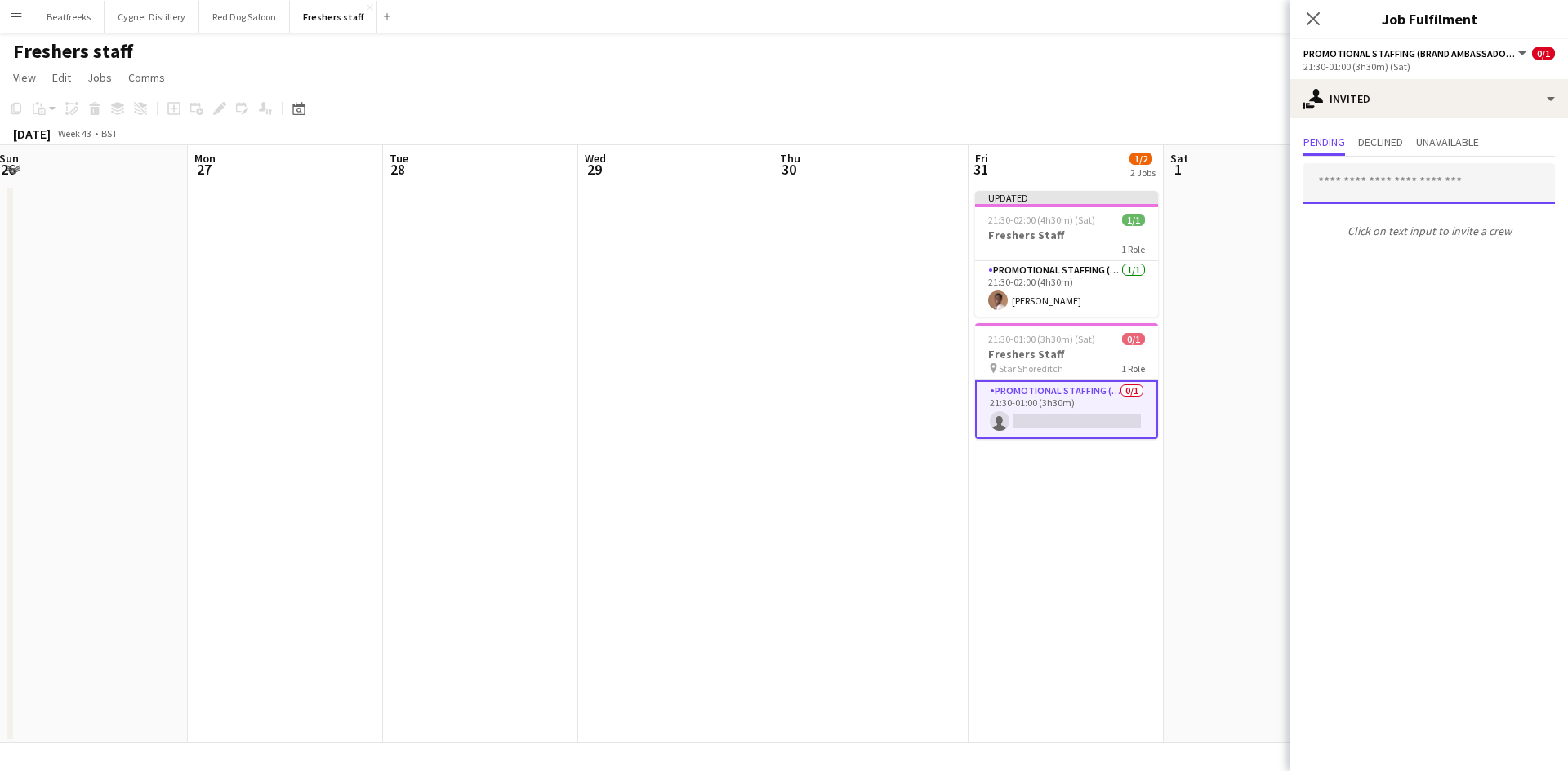
click at [1365, 177] on input "text" at bounding box center [1429, 183] width 251 height 40
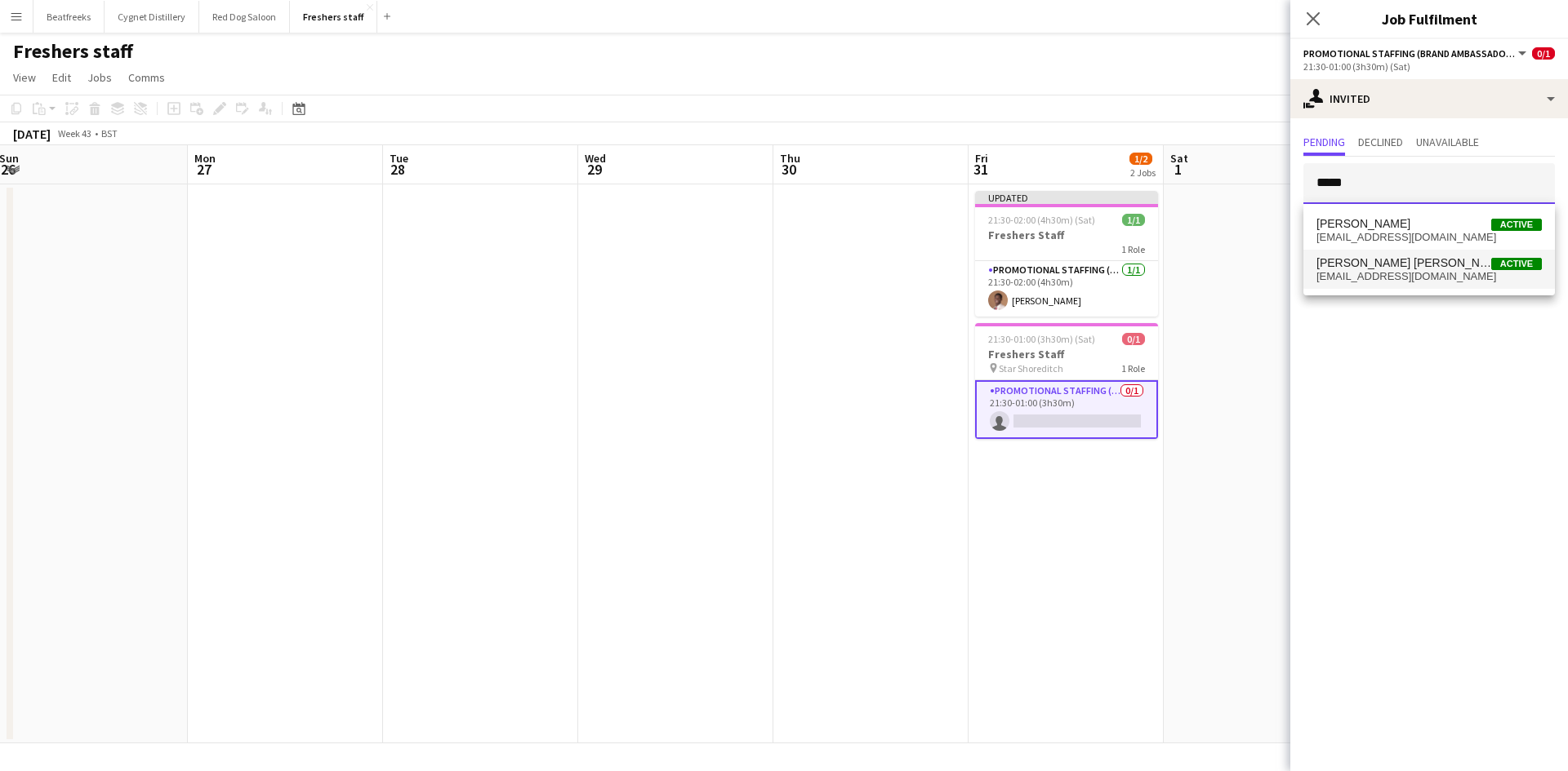
type input "****"
click at [1380, 270] on span "ellataylorblissy@outlook.com" at bounding box center [1428, 276] width 225 height 13
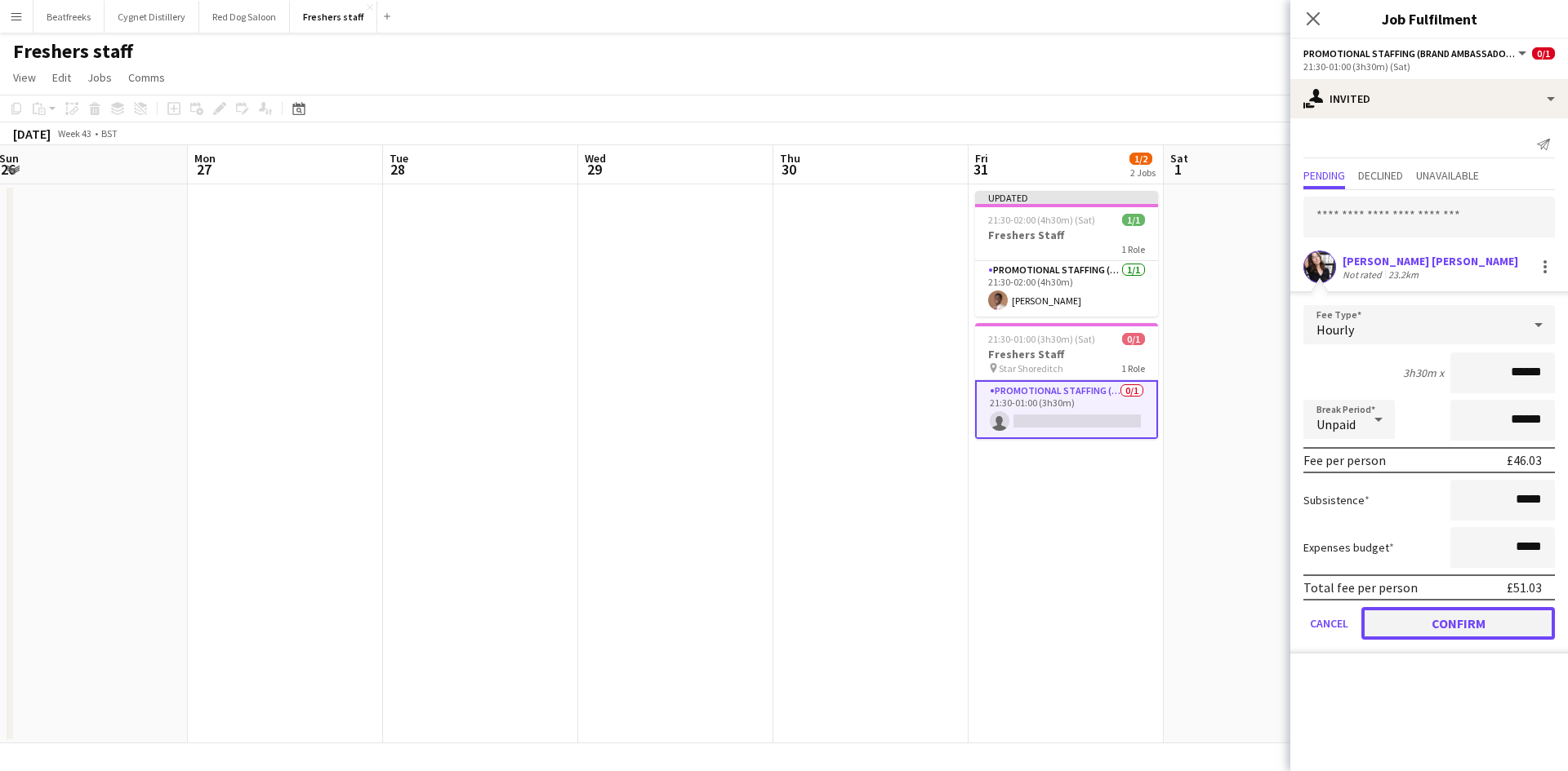
click at [1413, 615] on button "Confirm" at bounding box center [1457, 623] width 193 height 32
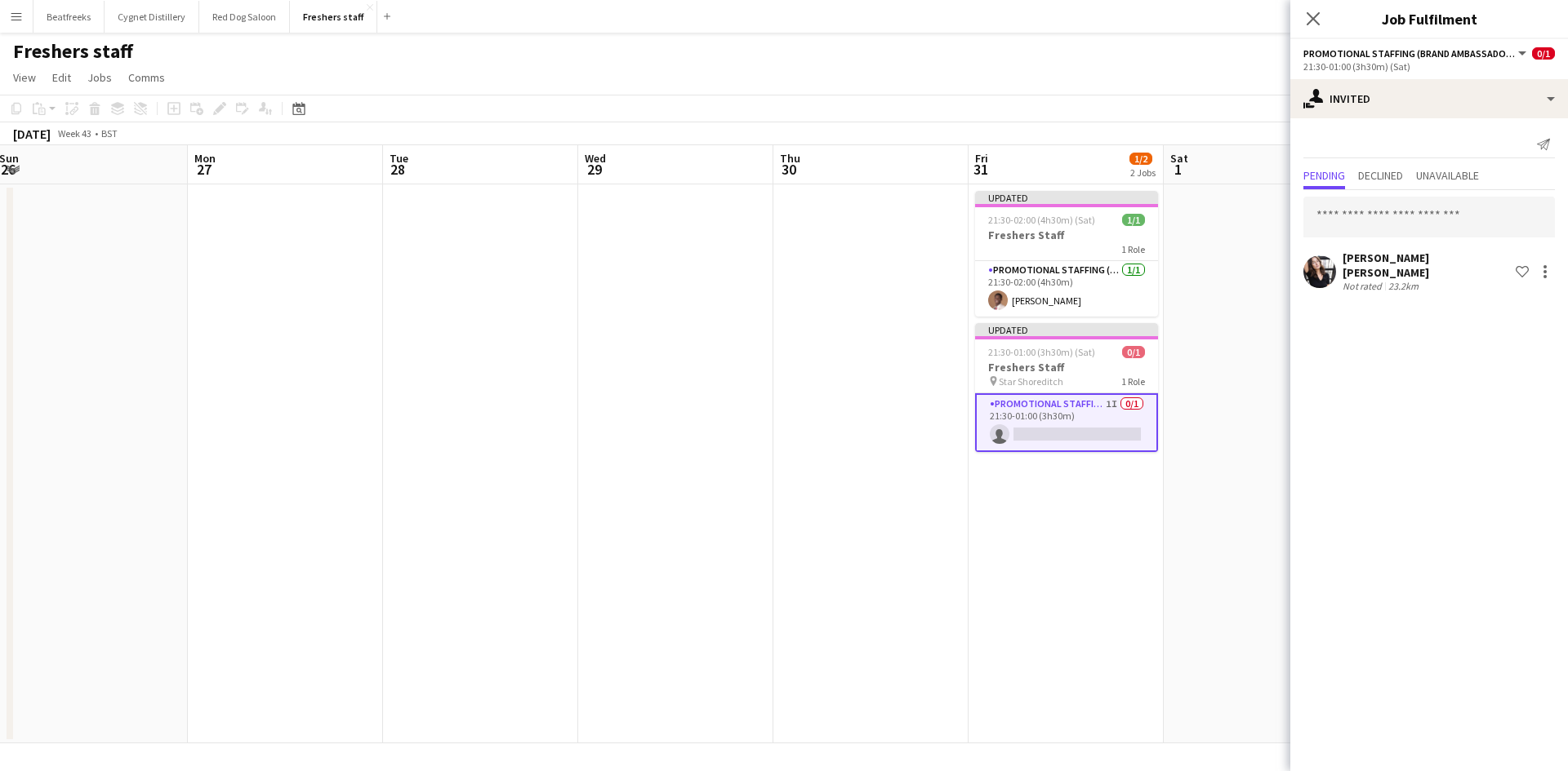
click at [1307, 22] on icon "Close pop-in" at bounding box center [1313, 19] width 13 height 13
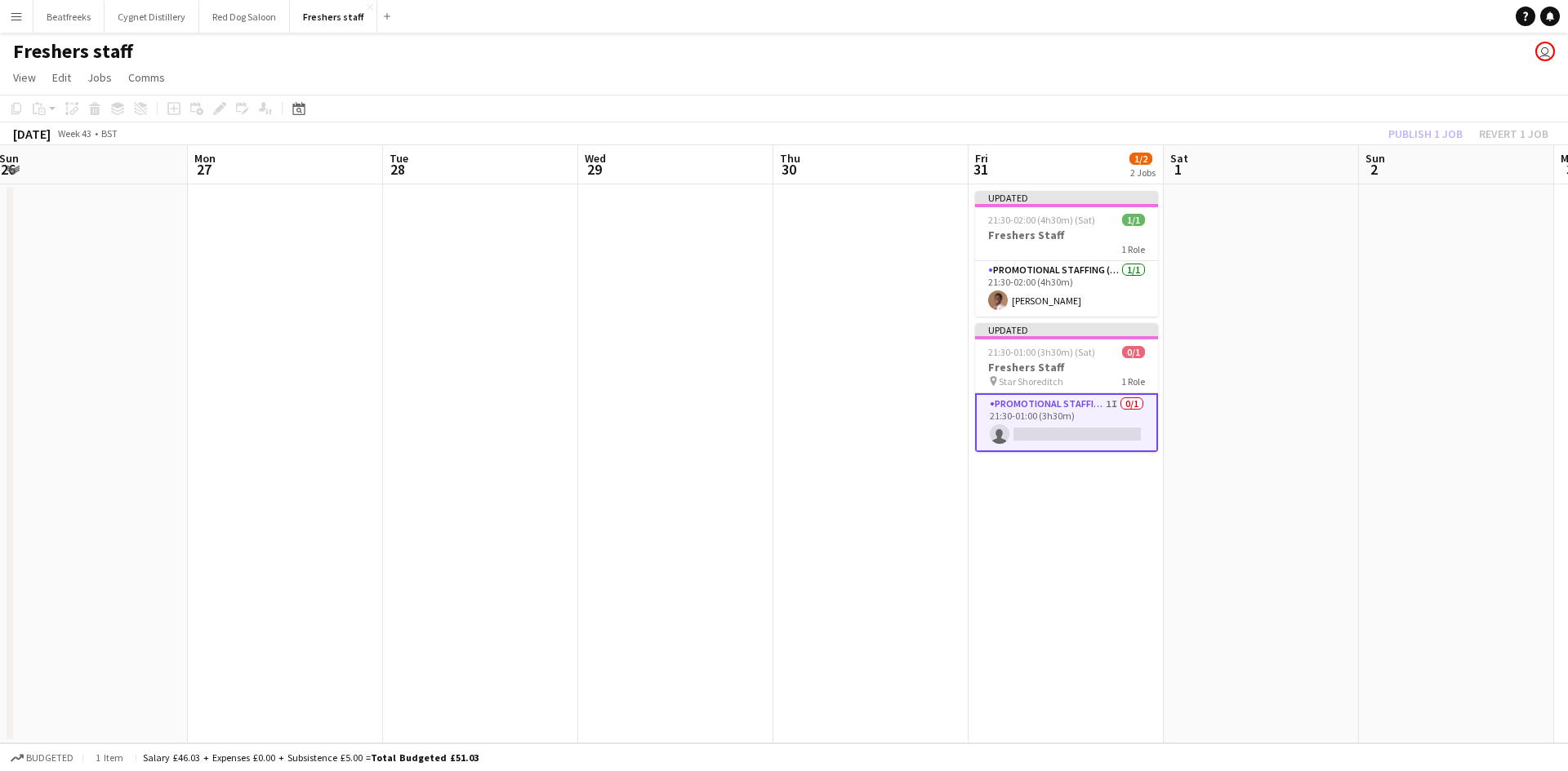
click at [13, 13] on app-icon "Menu" at bounding box center [16, 16] width 13 height 13
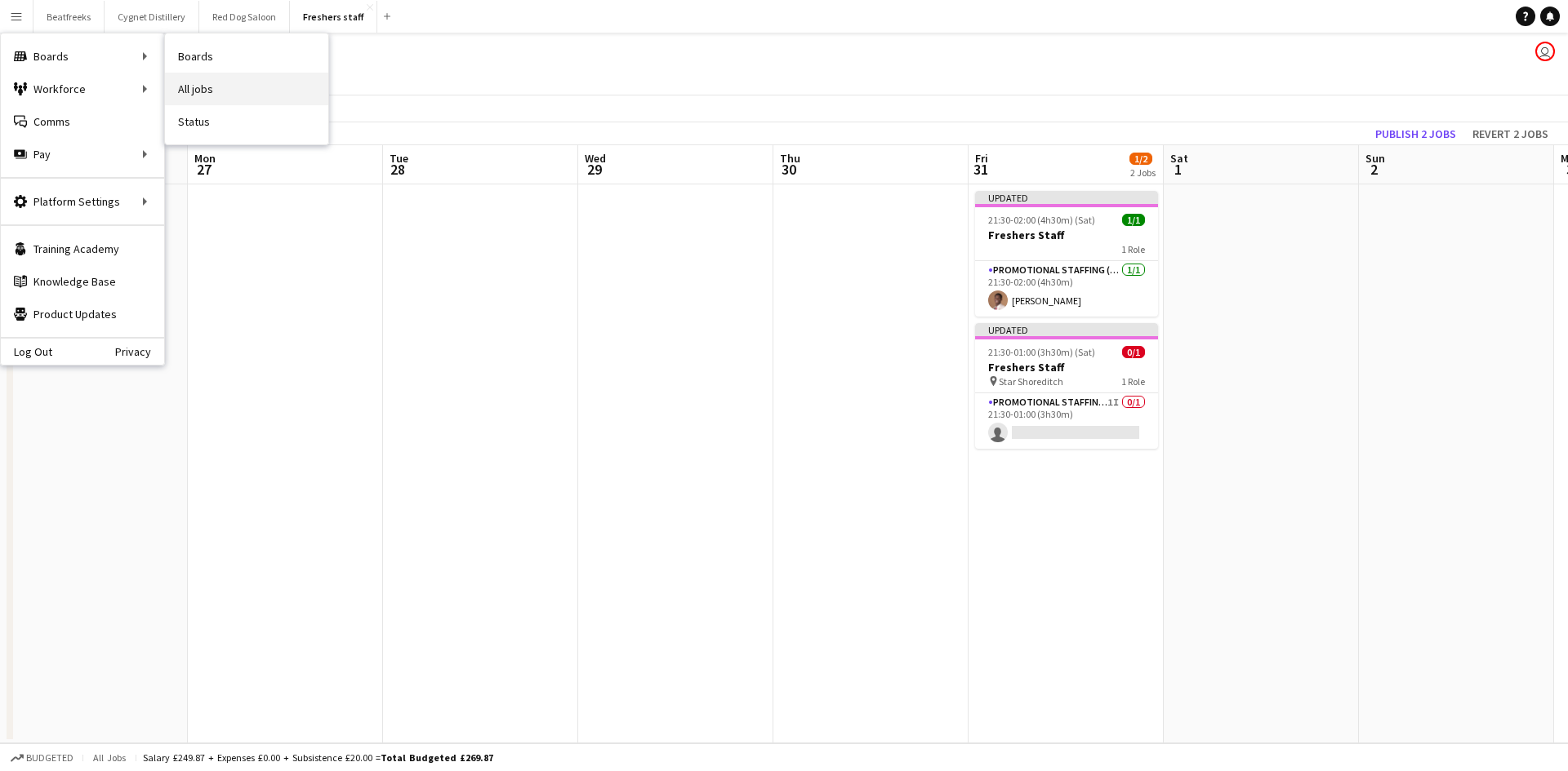
click at [205, 81] on link "All jobs" at bounding box center [247, 89] width 163 height 32
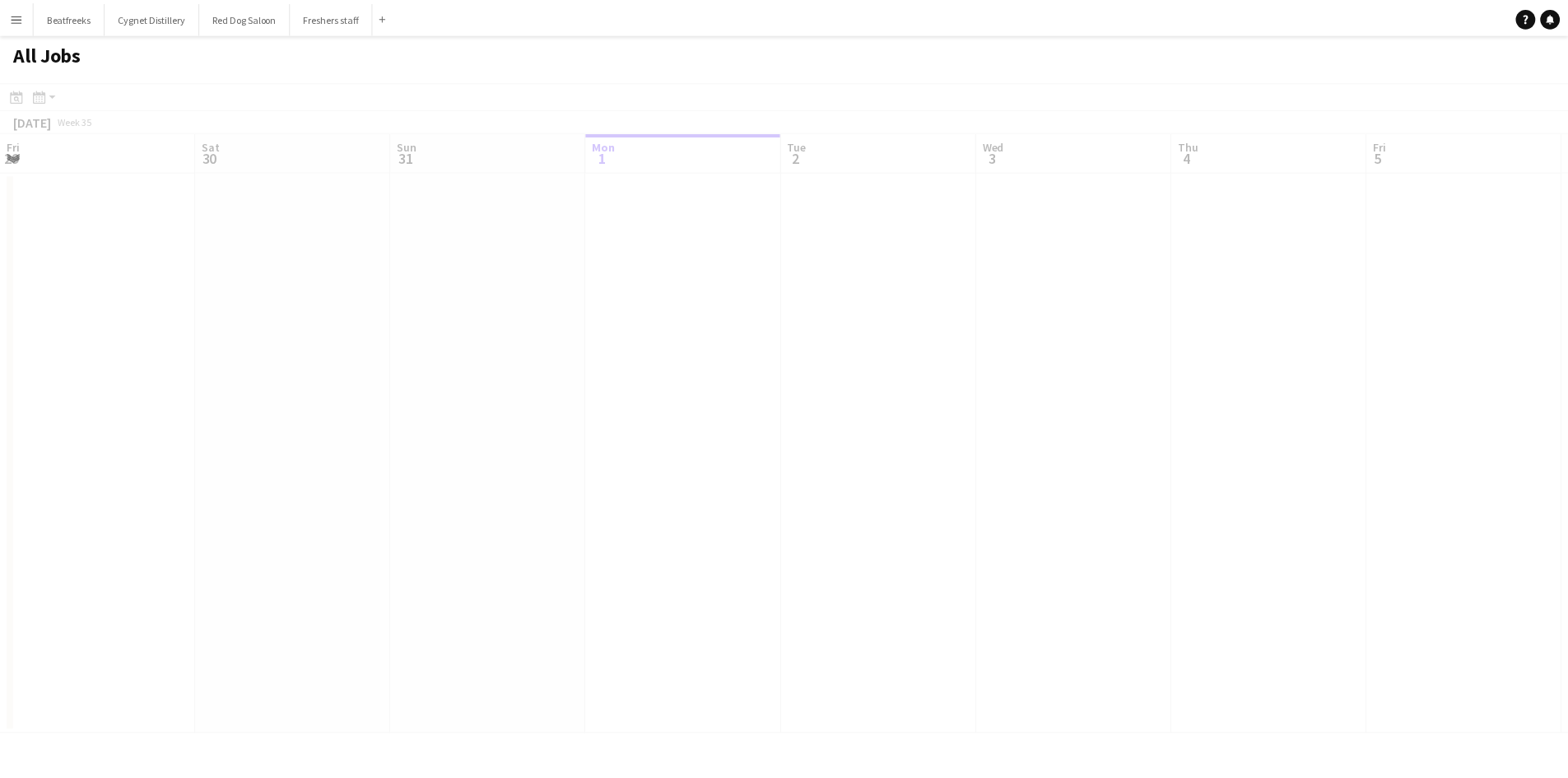
scroll to position [0, 394]
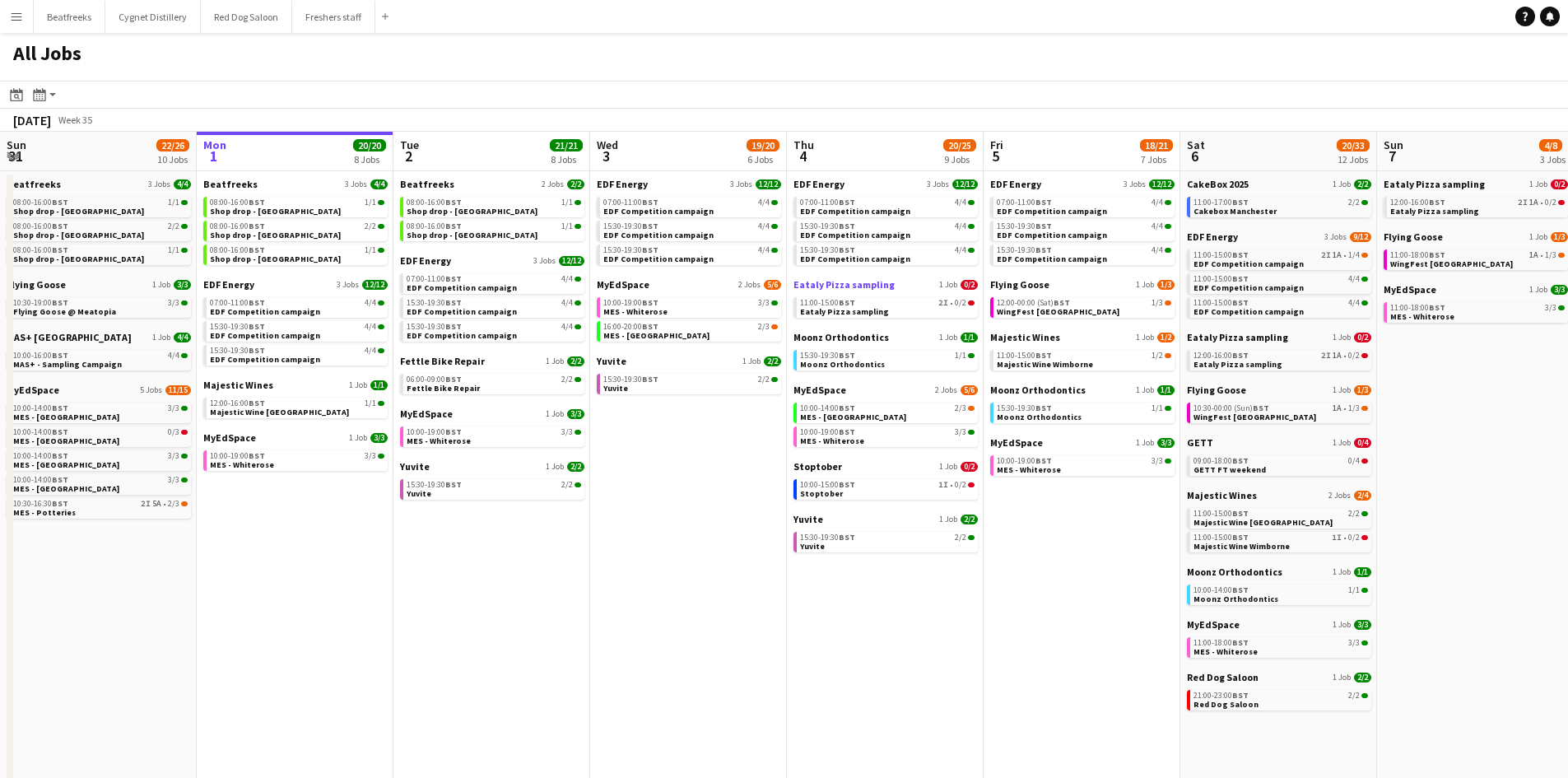
click at [912, 280] on link "Eataly Pizza sampling 1 Job 0/2" at bounding box center [885, 284] width 185 height 13
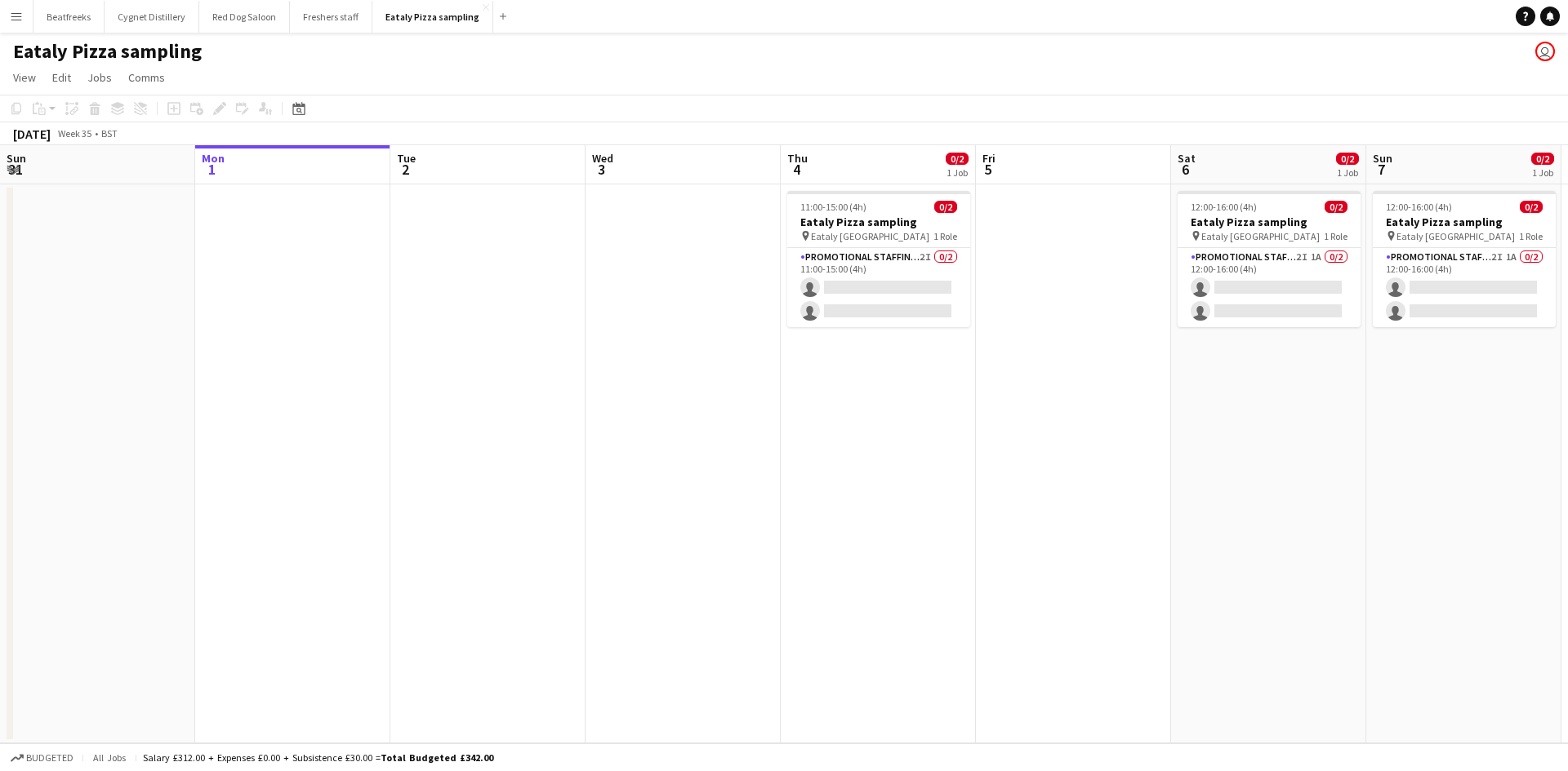
click at [904, 277] on app-card-role "Promotional Staffing (Sampling Staff) 2I 0/2 11:00-15:00 (4h) single-neutral-ac…" at bounding box center [878, 287] width 183 height 79
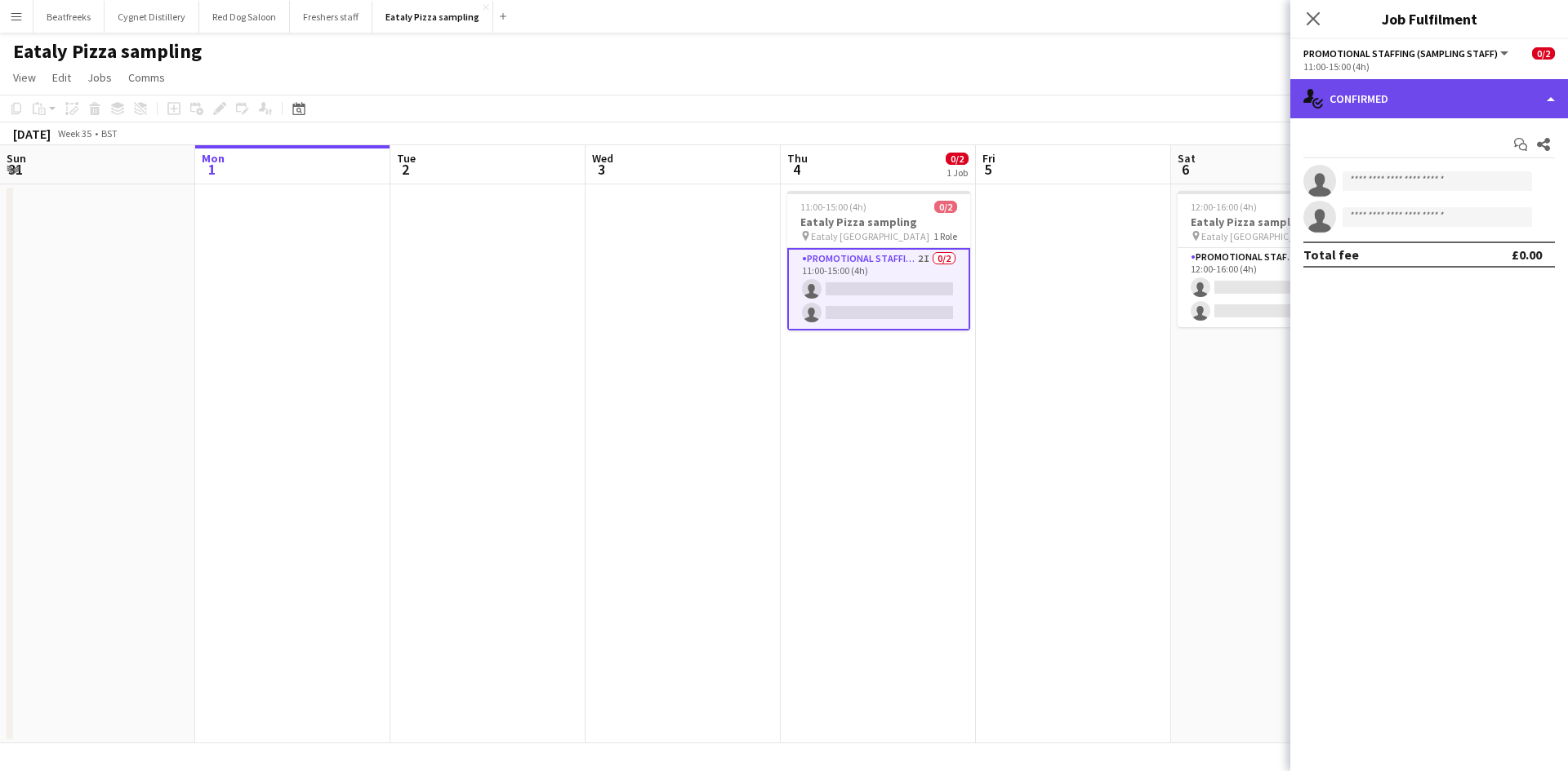
click at [1413, 84] on div "single-neutral-actions-check-2 Confirmed" at bounding box center [1428, 99] width 277 height 39
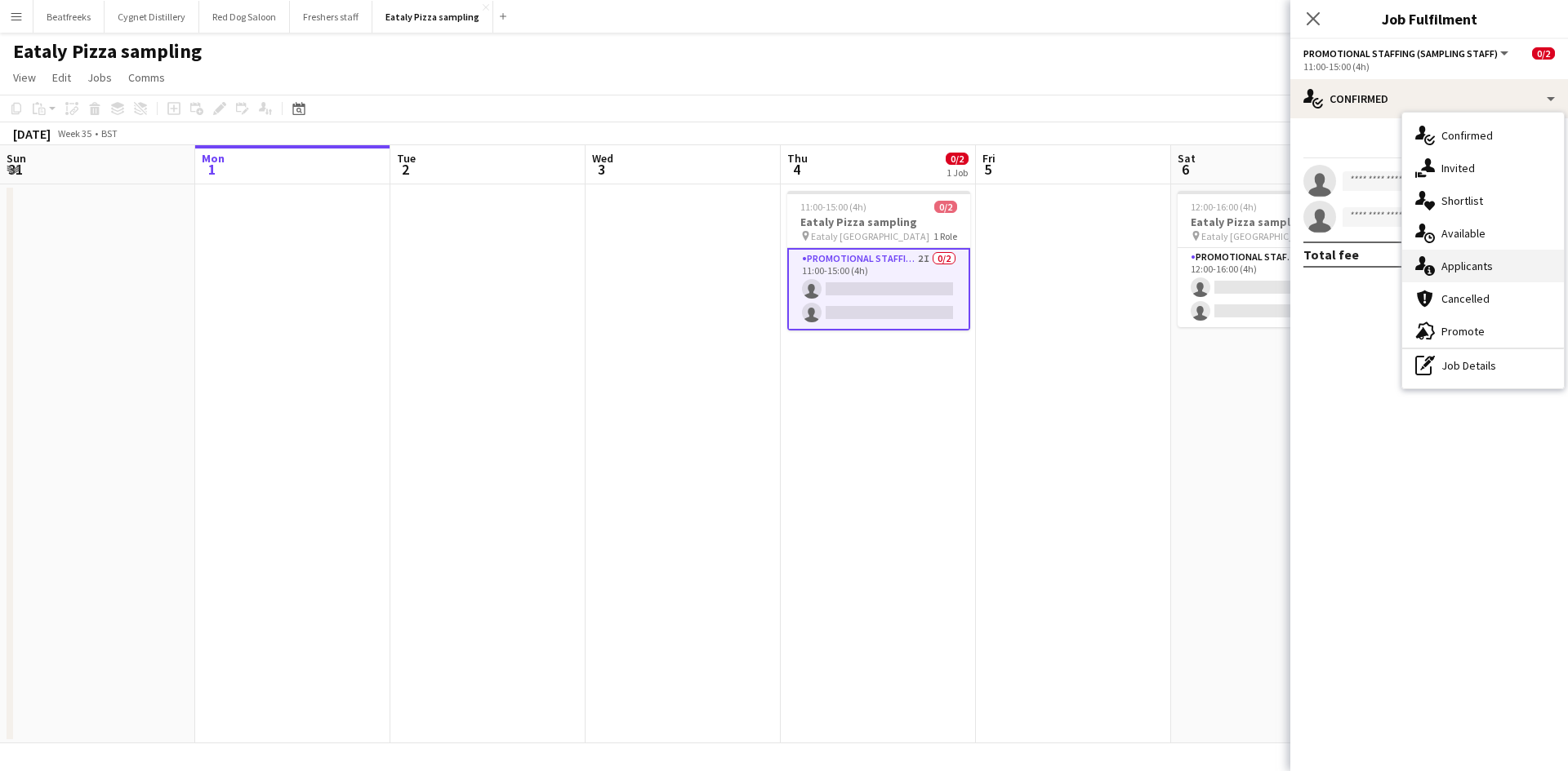
click at [1459, 261] on div "single-neutral-actions-information Applicants" at bounding box center [1483, 266] width 162 height 32
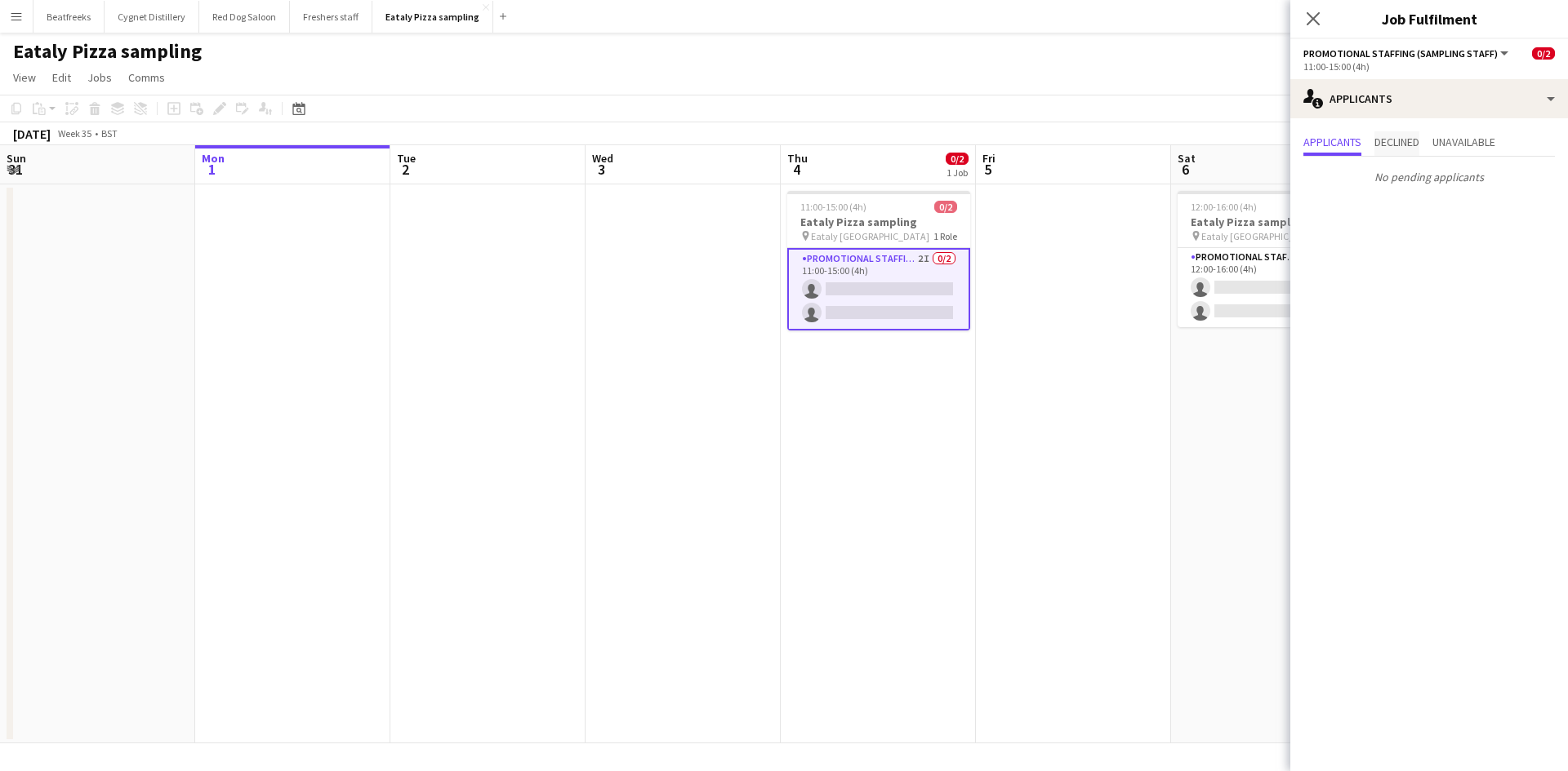
click at [1404, 145] on span "Declined" at bounding box center [1396, 142] width 45 height 12
click at [1468, 152] on span "Unavailable" at bounding box center [1464, 143] width 63 height 24
click at [1339, 145] on span "Applicants" at bounding box center [1332, 142] width 58 height 12
click at [1400, 58] on span "Promotional Staffing (Sampling Staff)" at bounding box center [1400, 54] width 194 height 13
click at [1353, 109] on li "Promotional Staffing (Sampling Staff)" at bounding box center [1398, 109] width 163 height 14
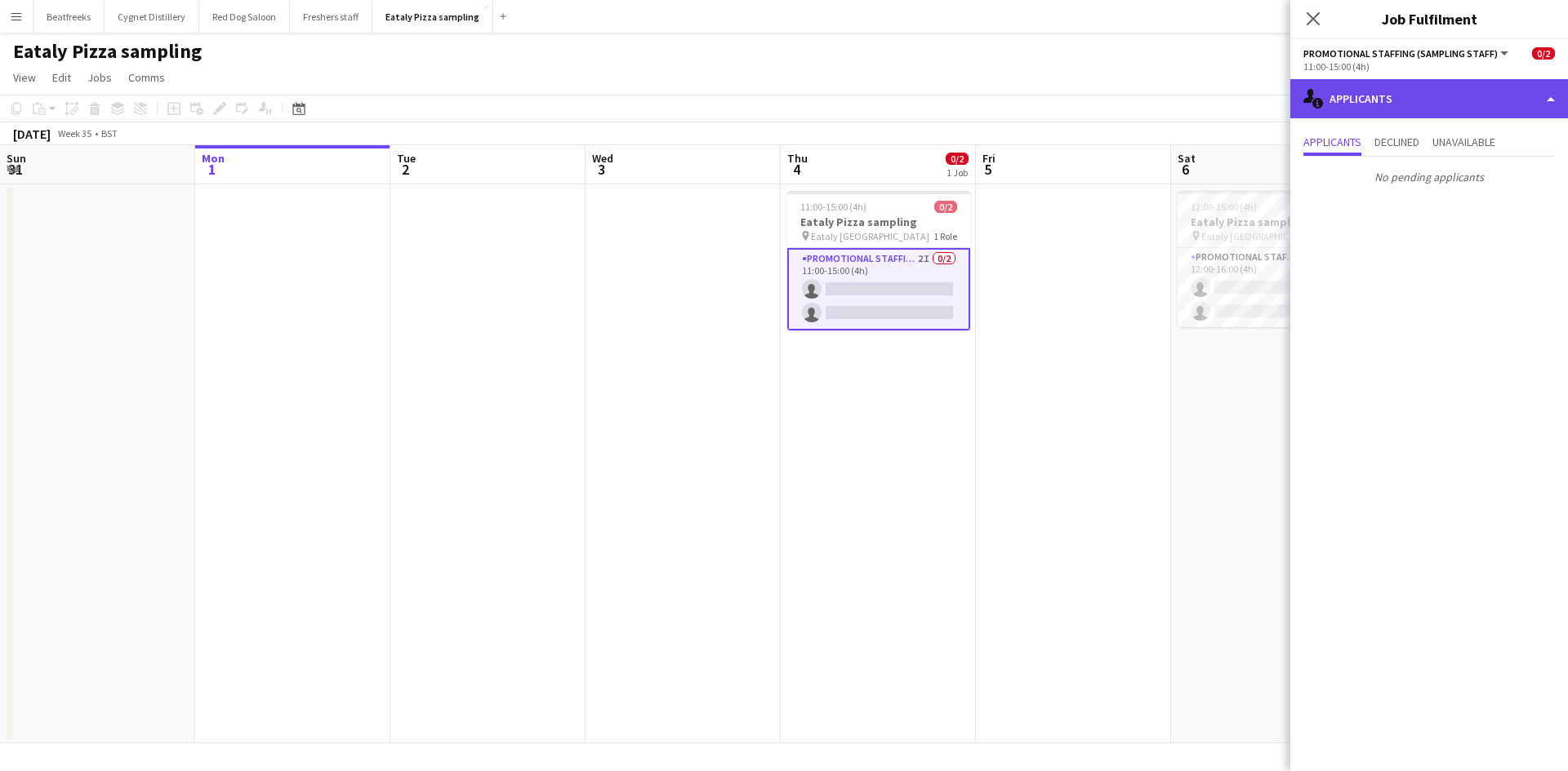
click at [1393, 94] on div "single-neutral-actions-information Applicants" at bounding box center [1428, 99] width 277 height 39
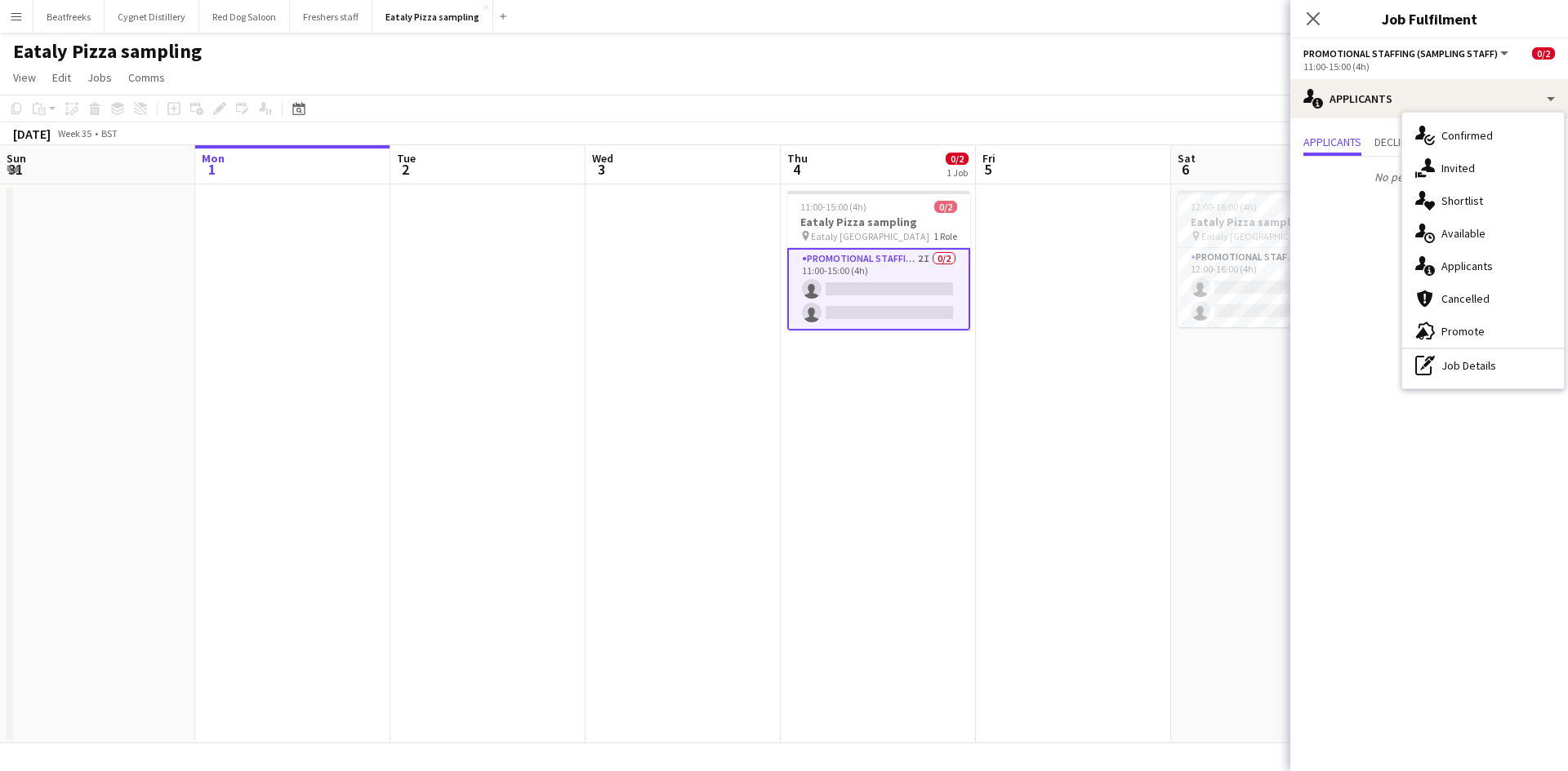
click at [1391, 67] on div "11:00-15:00 (4h)" at bounding box center [1429, 66] width 251 height 13
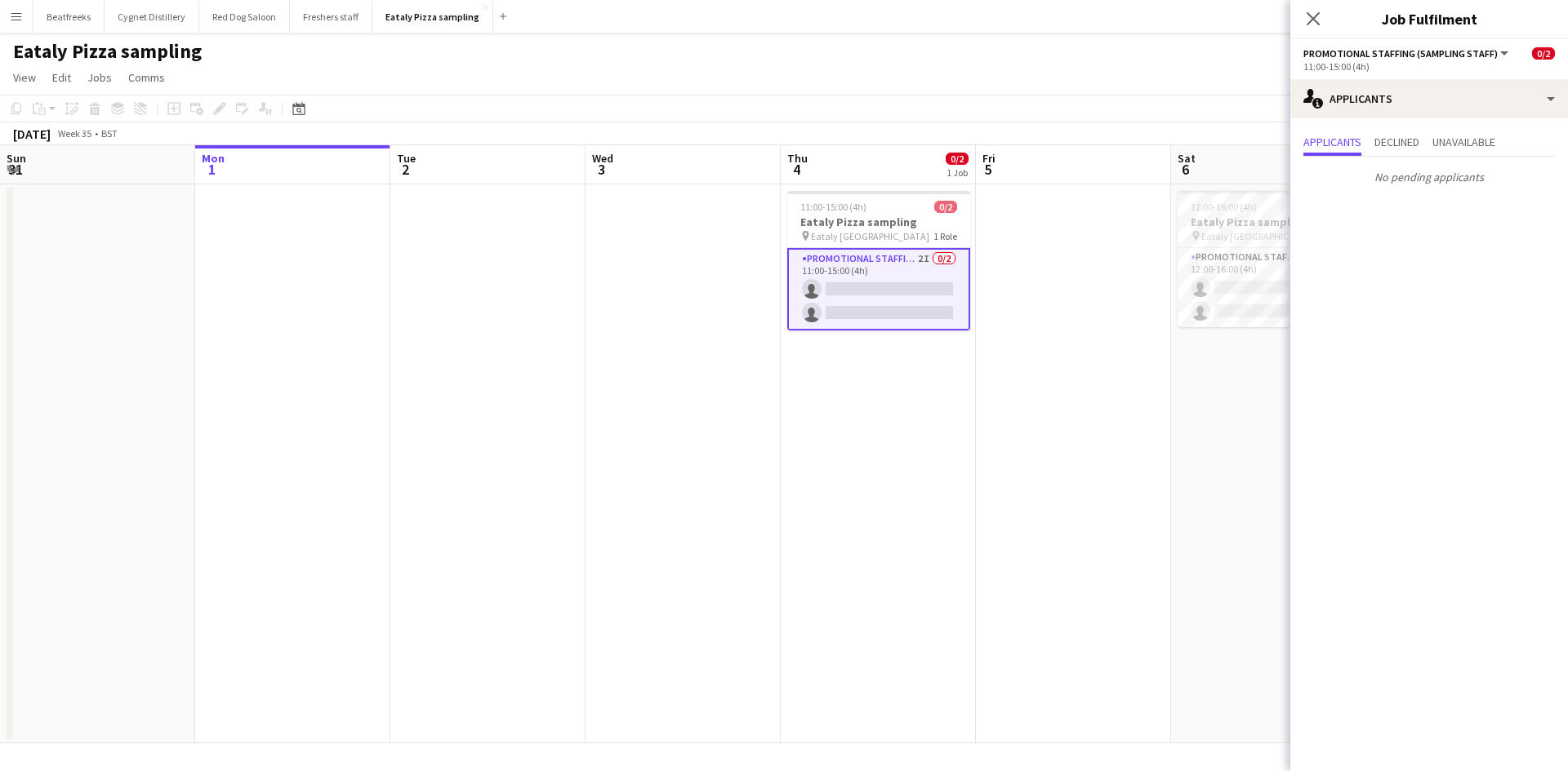
click at [1321, 59] on div "Promotional Staffing (Sampling Staff) All roles Promotional Staffing (Sampling …" at bounding box center [1406, 53] width 207 height 14
click at [1384, 45] on app-options-switcher "Promotional Staffing (Sampling Staff) All roles Promotional Staffing (Sampling …" at bounding box center [1428, 59] width 277 height 40
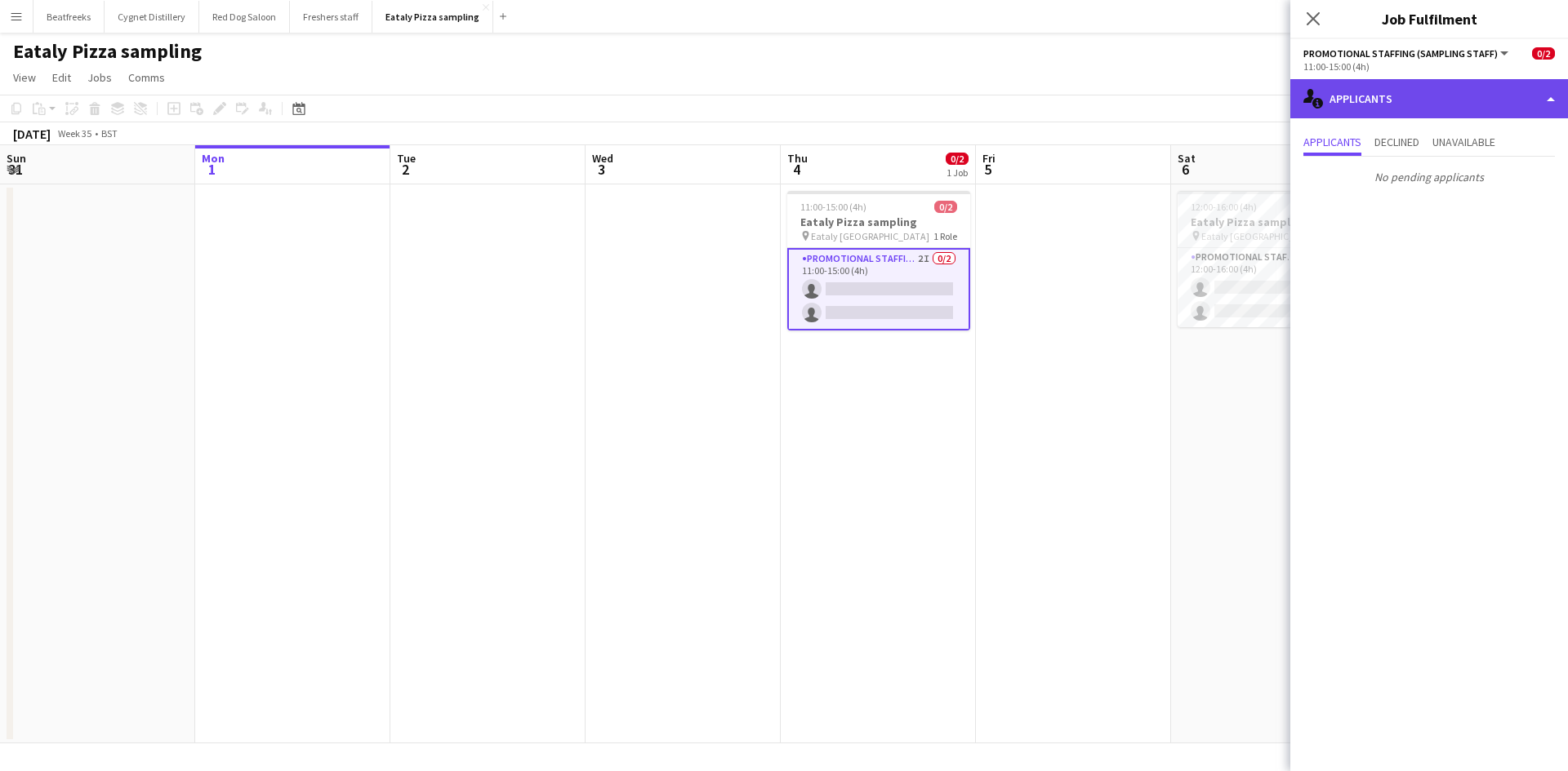
click at [1374, 103] on div "single-neutral-actions-information Applicants" at bounding box center [1428, 99] width 277 height 39
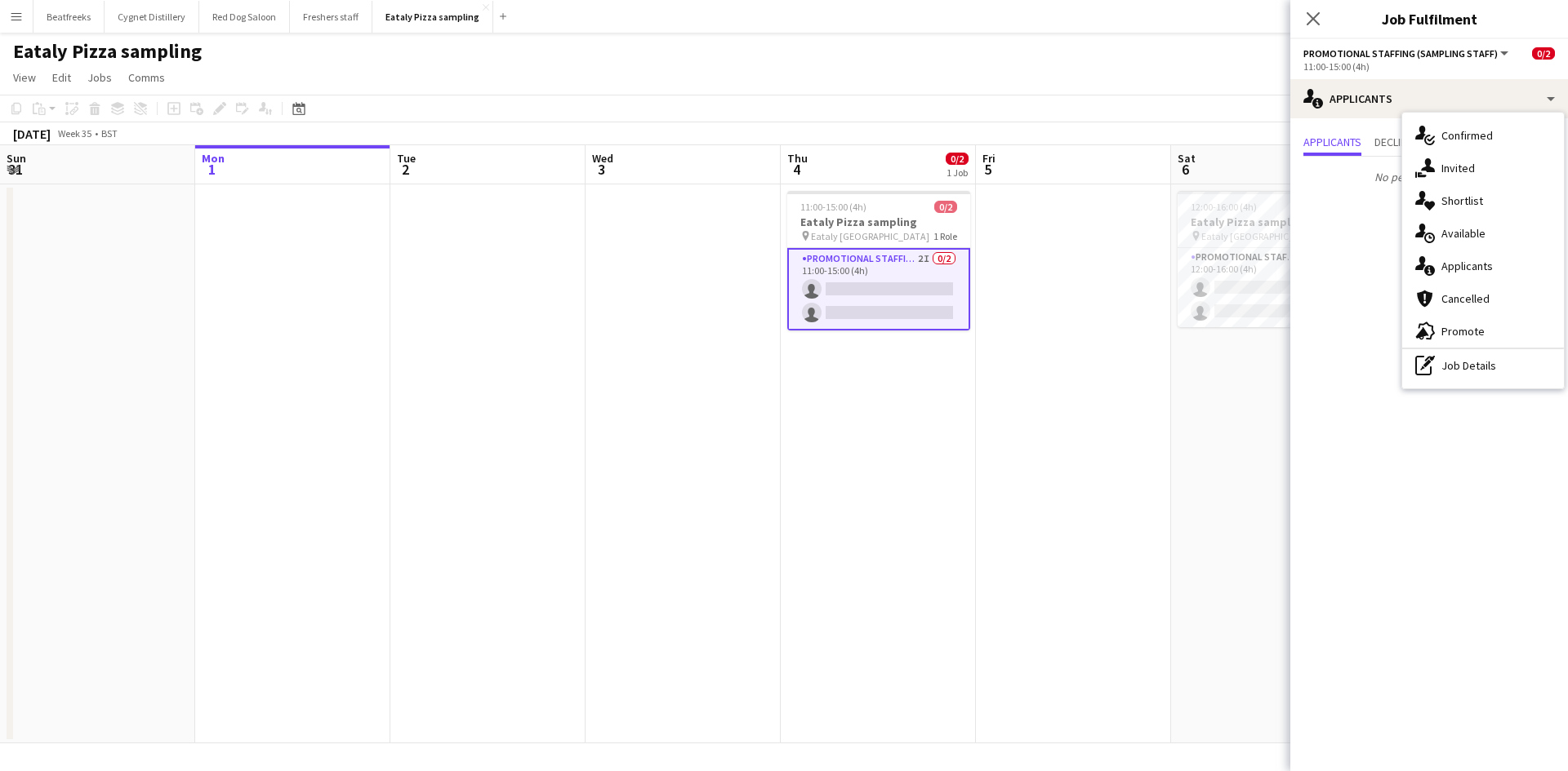
click at [1392, 462] on mat-expansion-panel "users2 Applicants Applicants Declined Unavailable No pending applicants" at bounding box center [1428, 444] width 277 height 653
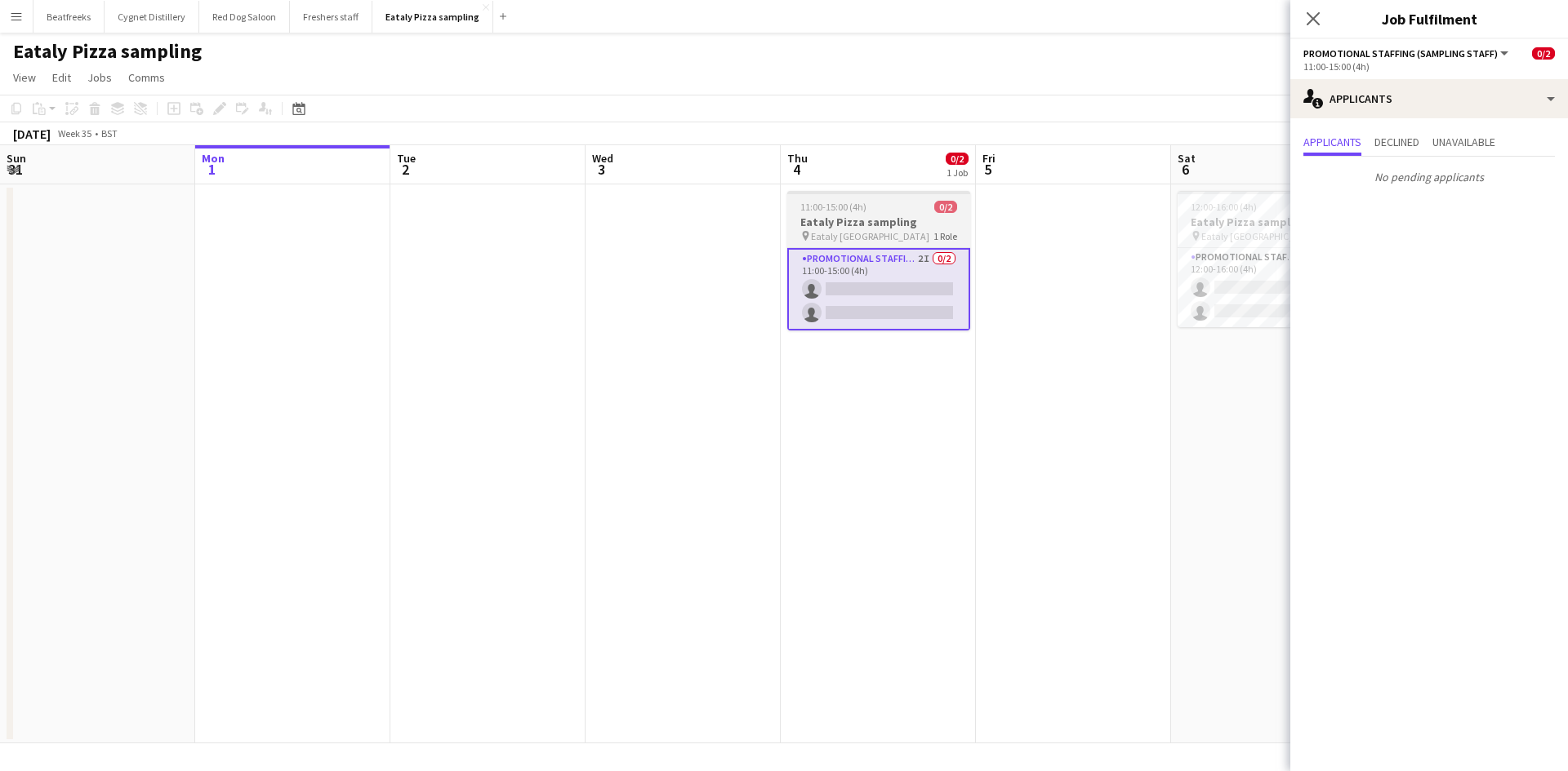
click at [855, 242] on app-job-card "11:00-15:00 (4h) 0/2 Eataly Pizza sampling pin Eataly Liverpool Street 1 Role P…" at bounding box center [878, 260] width 183 height 139
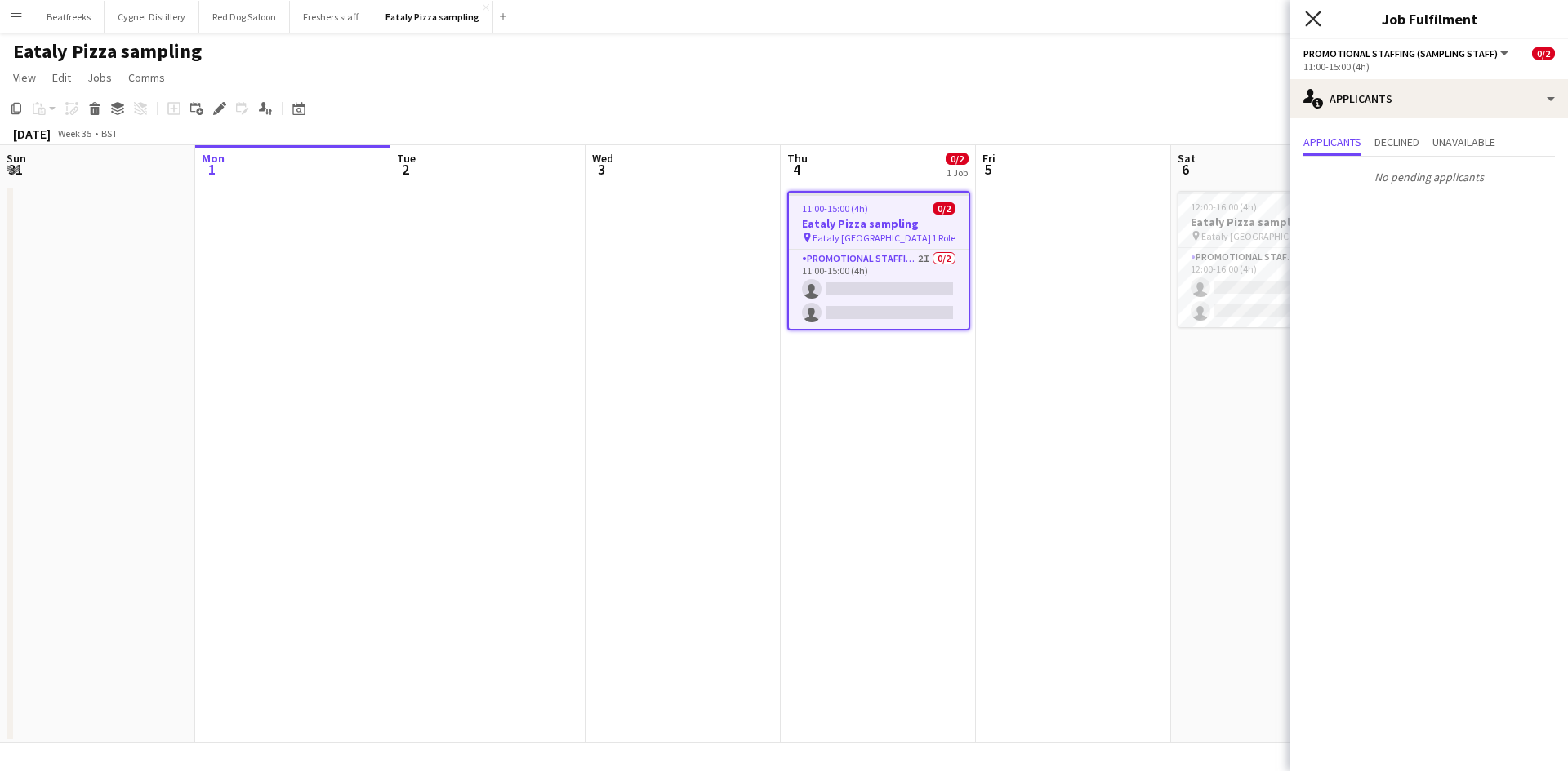
click at [1319, 13] on icon at bounding box center [1312, 18] width 15 height 15
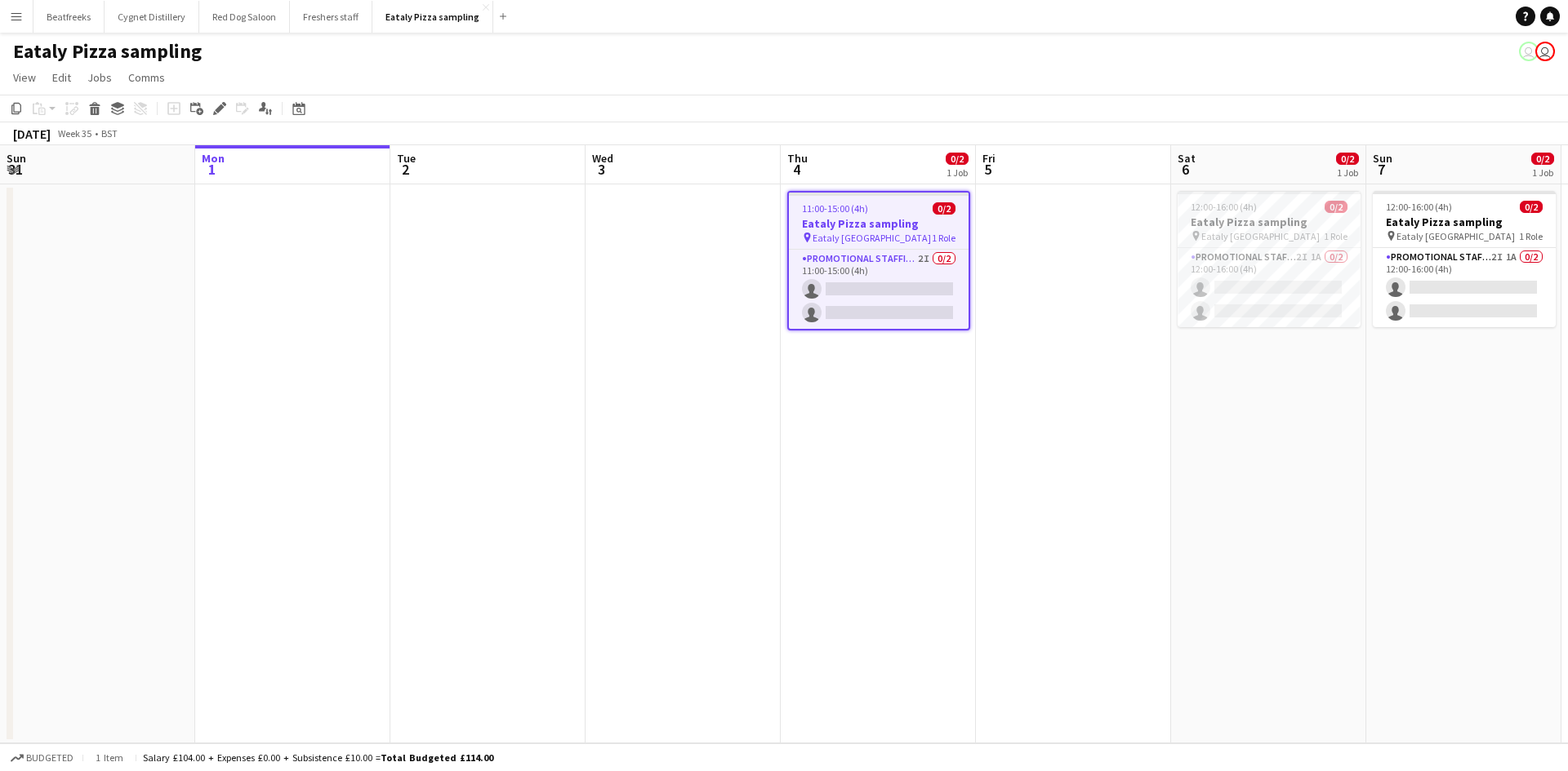
click at [876, 206] on div "11:00-15:00 (4h) 0/2" at bounding box center [878, 208] width 180 height 13
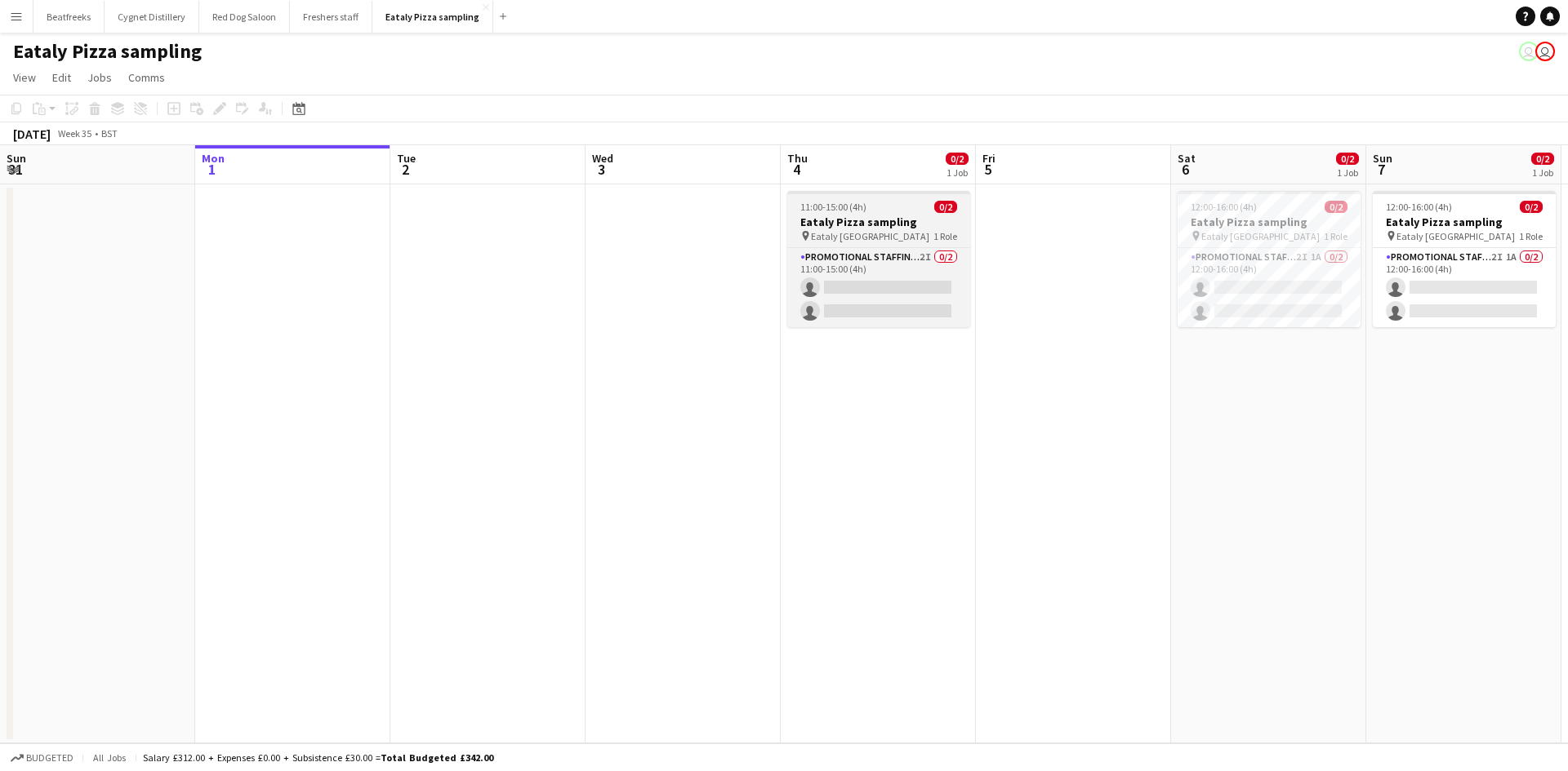
click at [870, 199] on app-job-card "11:00-15:00 (4h) 0/2 Eataly Pizza sampling pin Eataly Liverpool Street 1 Role P…" at bounding box center [878, 259] width 183 height 136
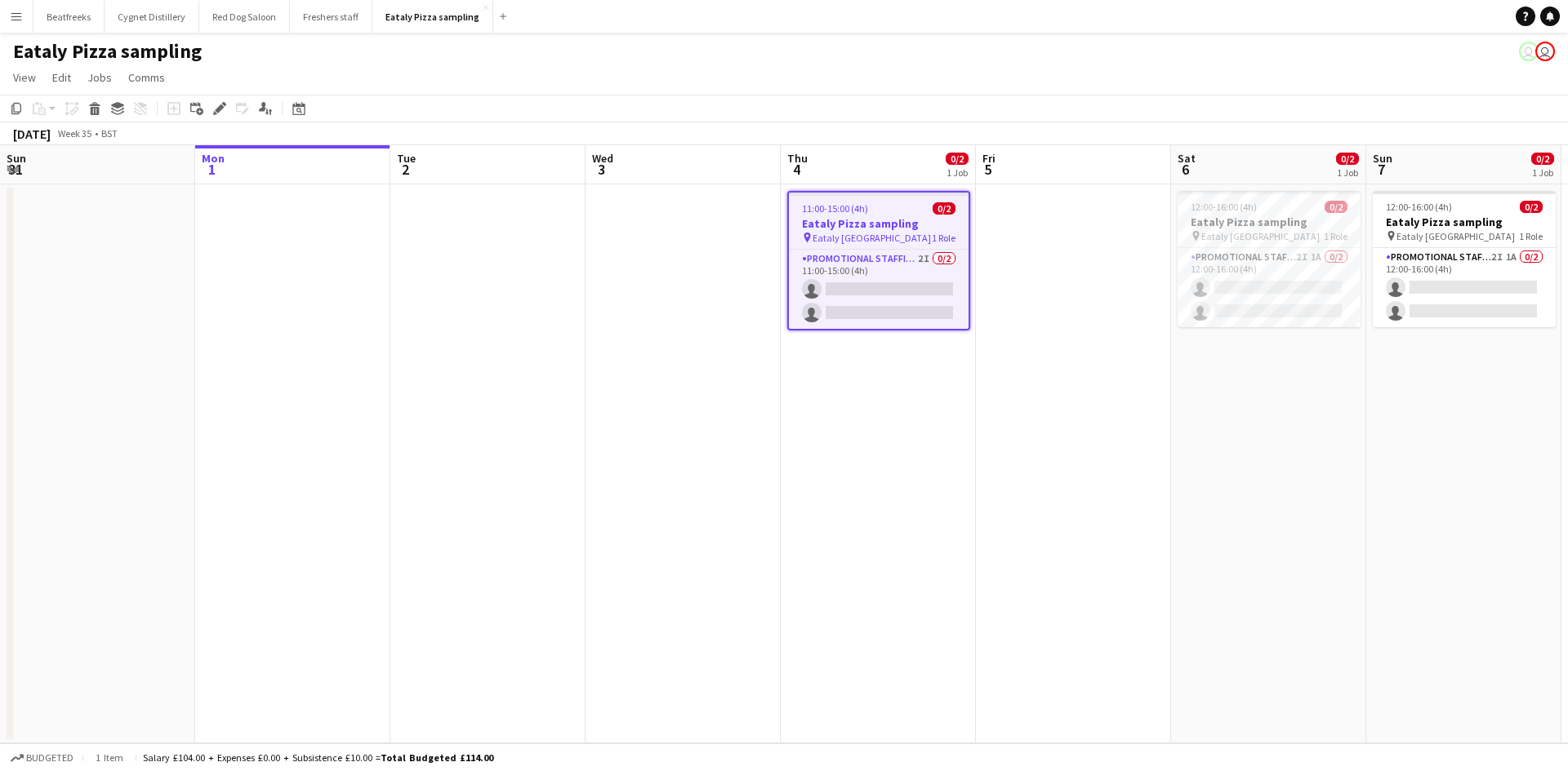
click at [867, 216] on h3 "Eataly Pizza sampling" at bounding box center [878, 223] width 180 height 14
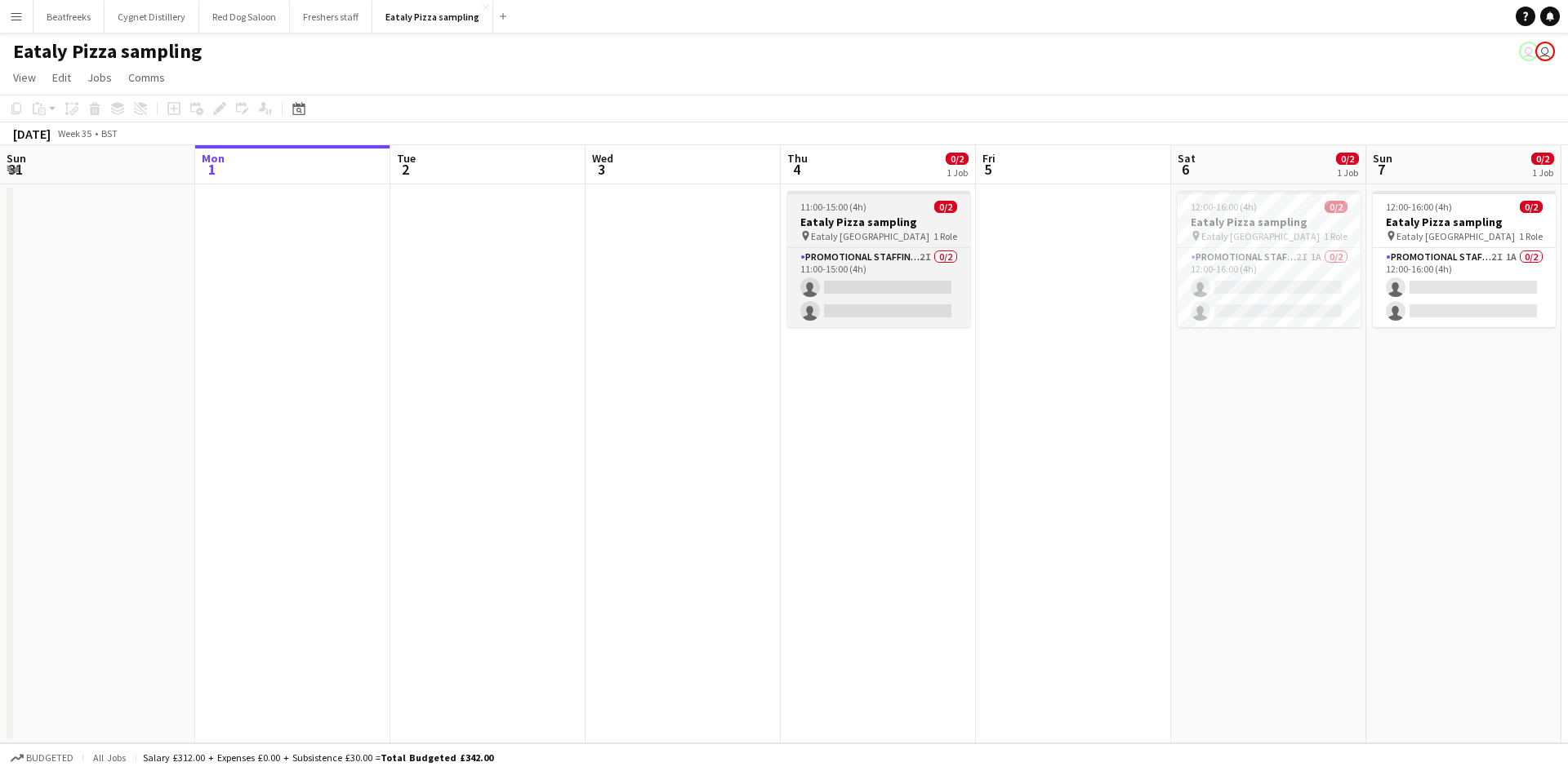
click at [867, 216] on h3 "Eataly Pizza sampling" at bounding box center [878, 222] width 183 height 14
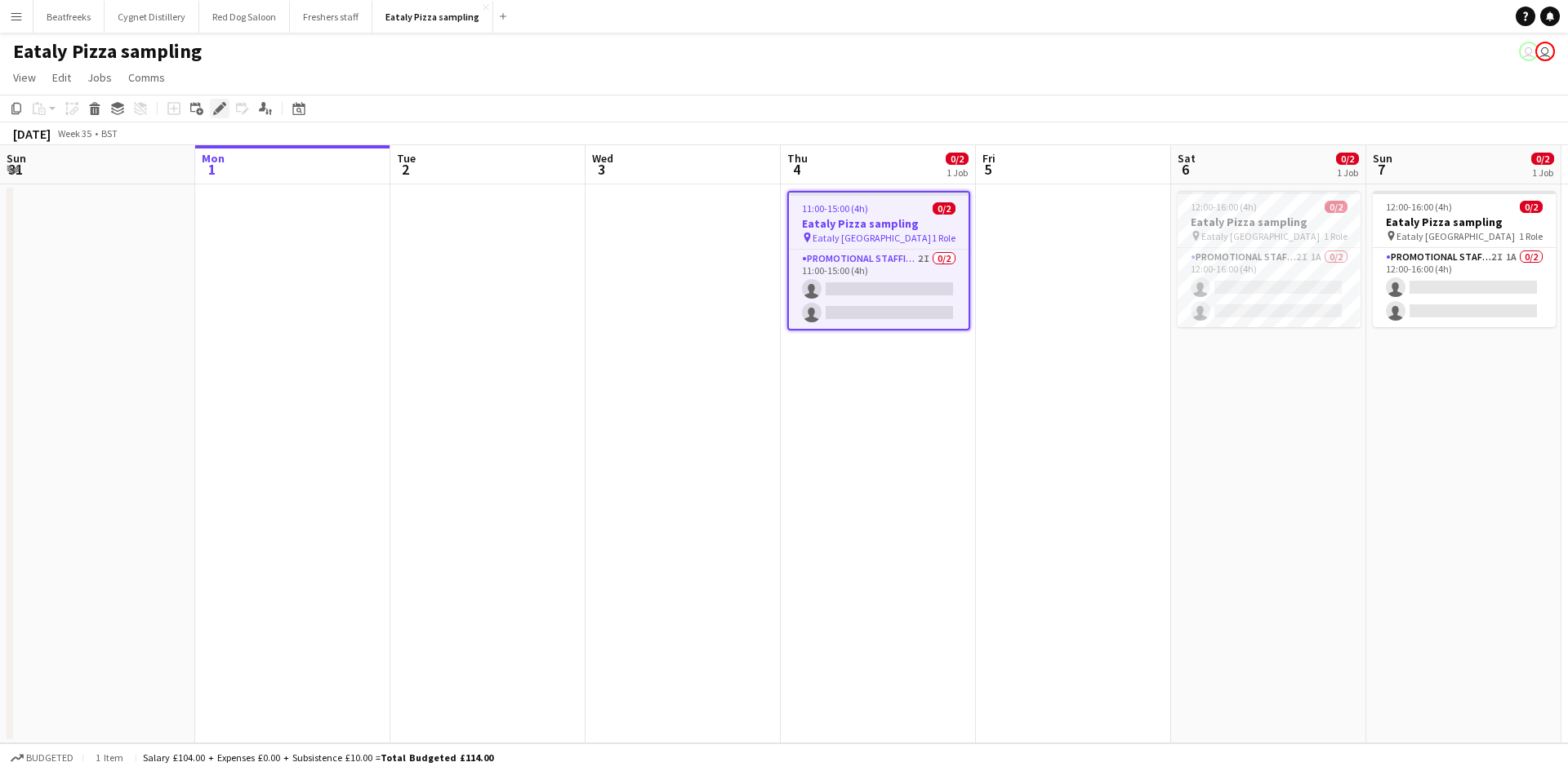
click at [224, 106] on icon "Edit" at bounding box center [219, 109] width 13 height 13
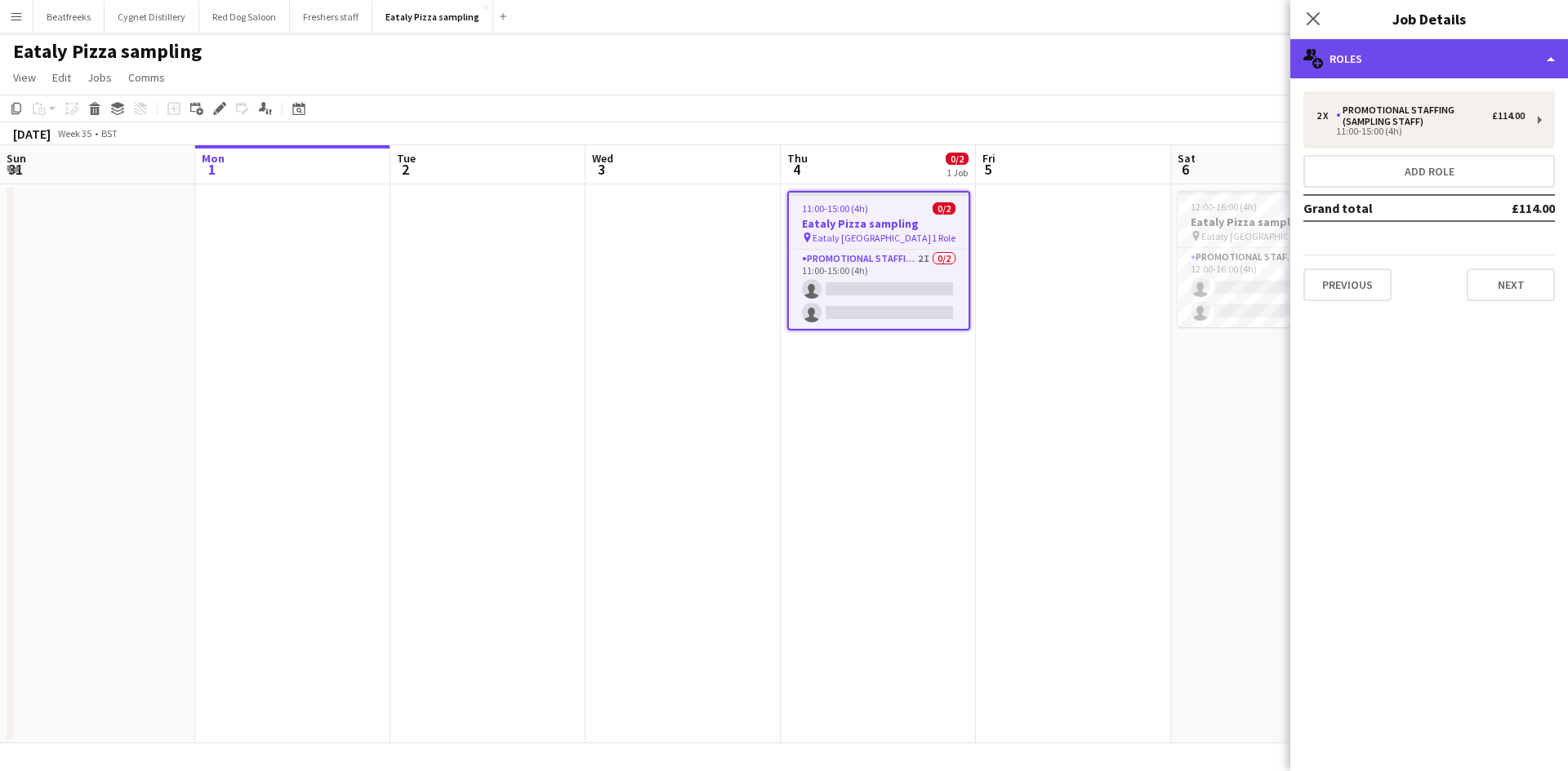
click at [1361, 76] on div "multiple-users-add Roles" at bounding box center [1428, 59] width 277 height 39
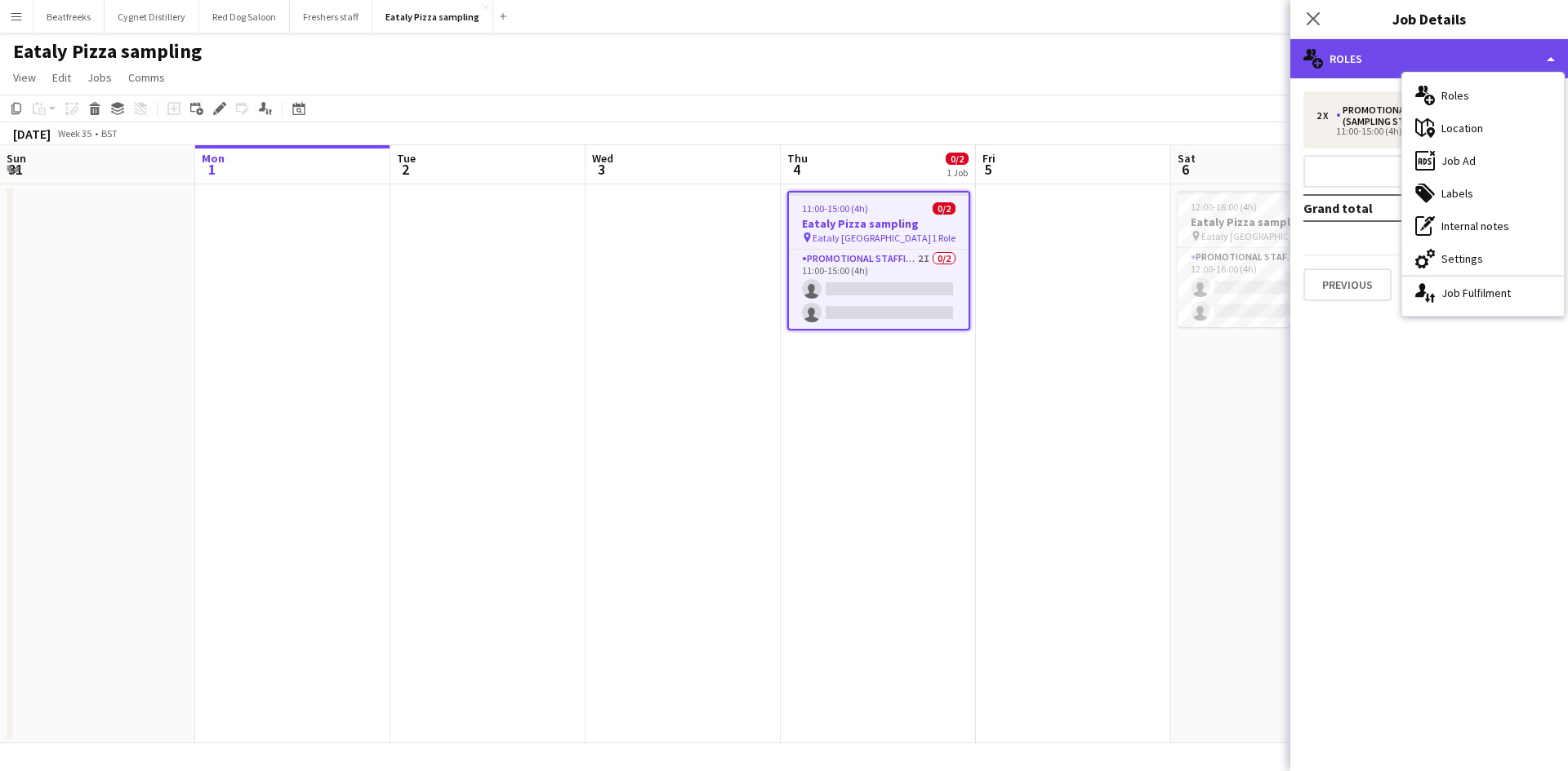
click at [1361, 76] on div "multiple-users-add Roles" at bounding box center [1428, 59] width 277 height 39
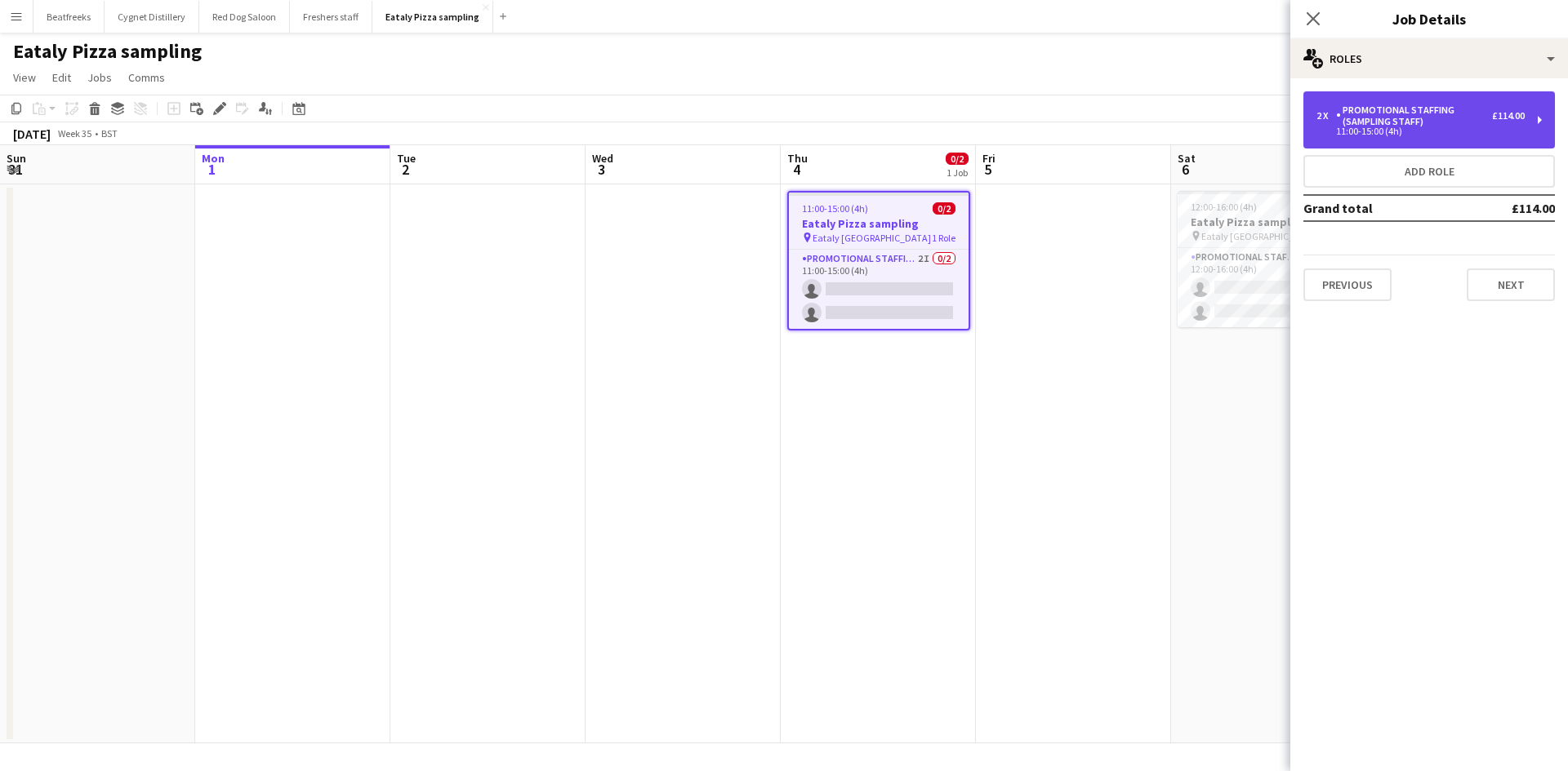
click at [1374, 114] on div "Promotional Staffing (Sampling Staff)" at bounding box center [1414, 115] width 156 height 22
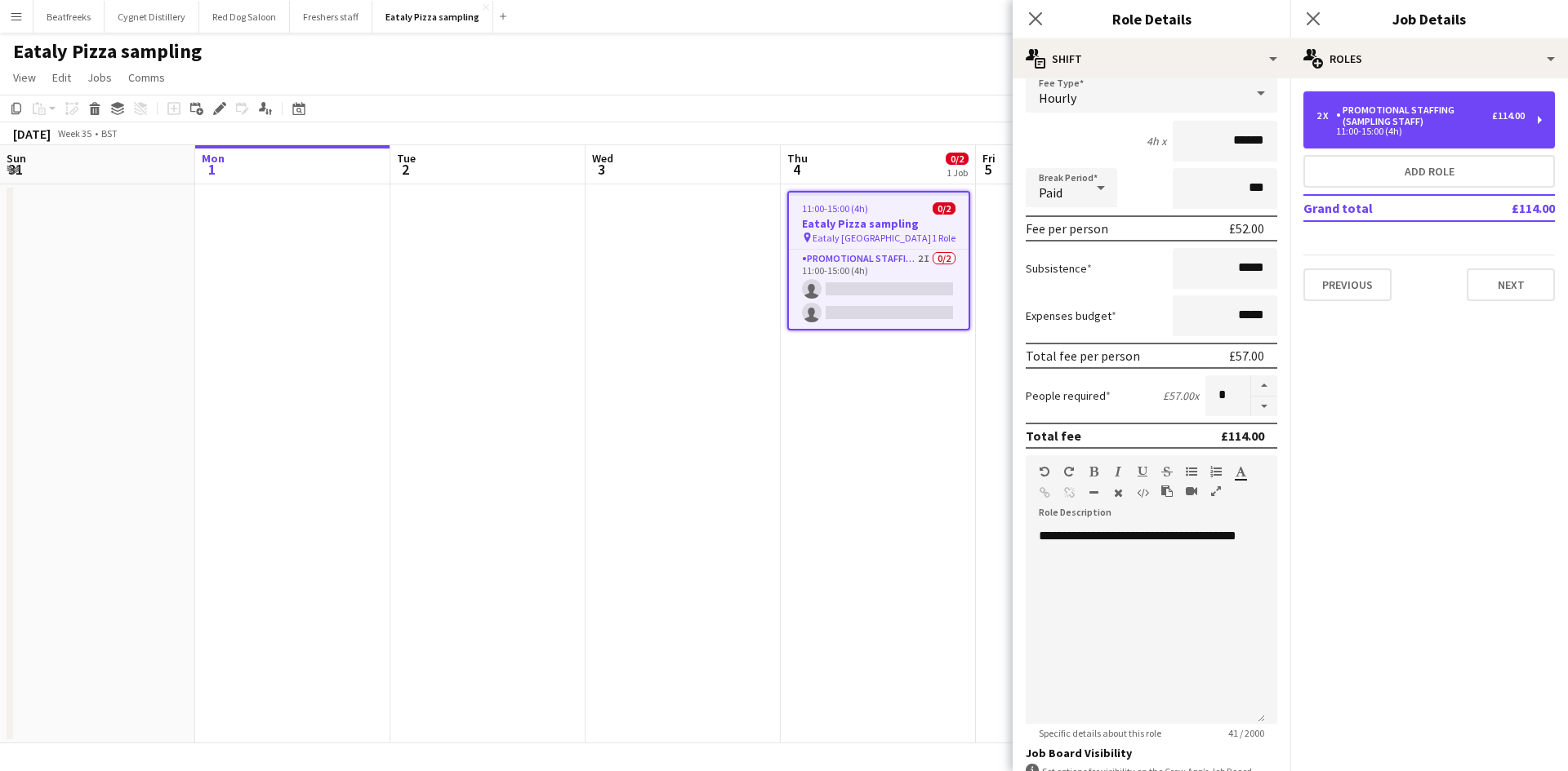
scroll to position [113, 0]
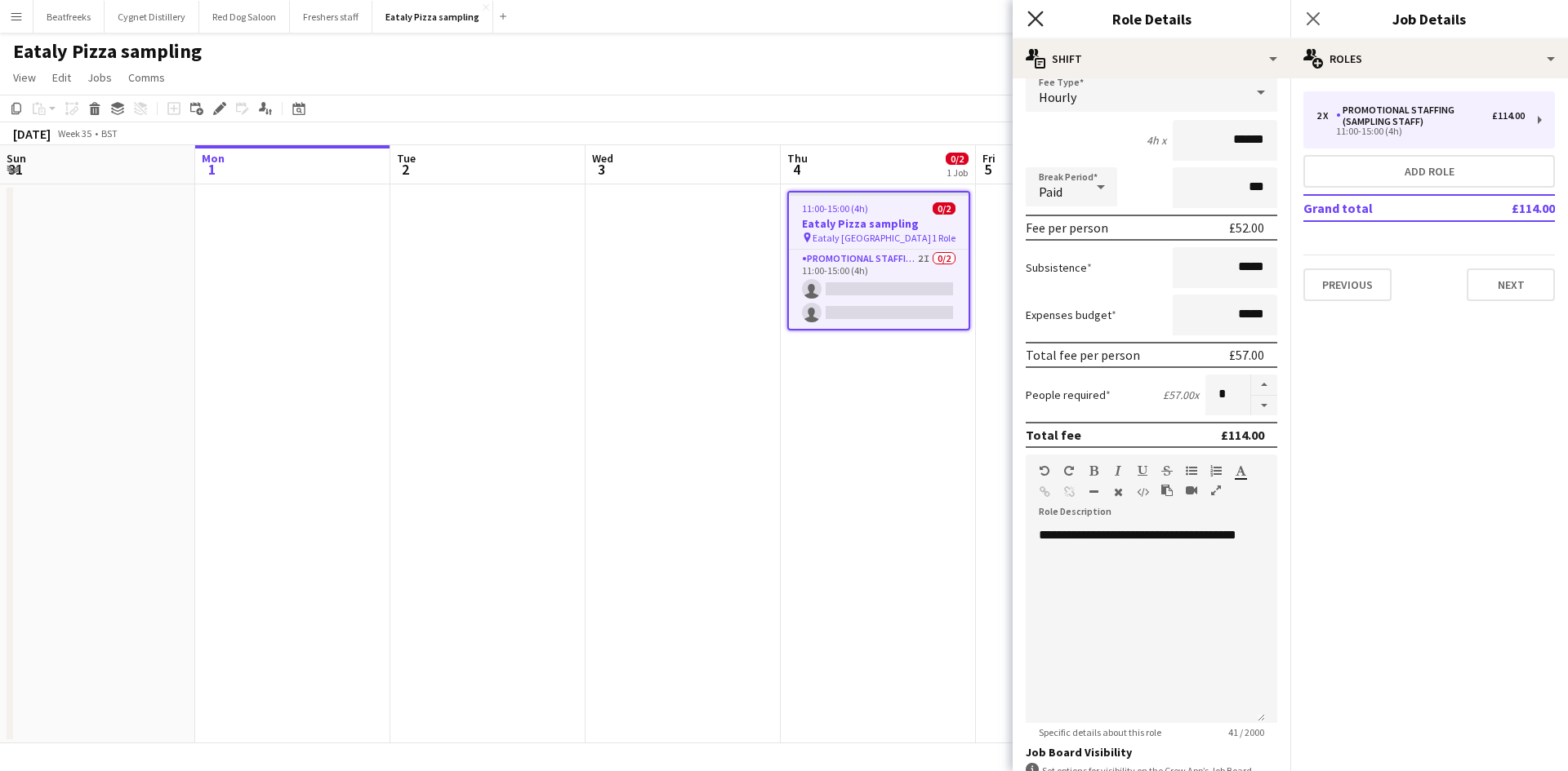
click at [1032, 20] on icon "Close pop-in" at bounding box center [1035, 18] width 15 height 15
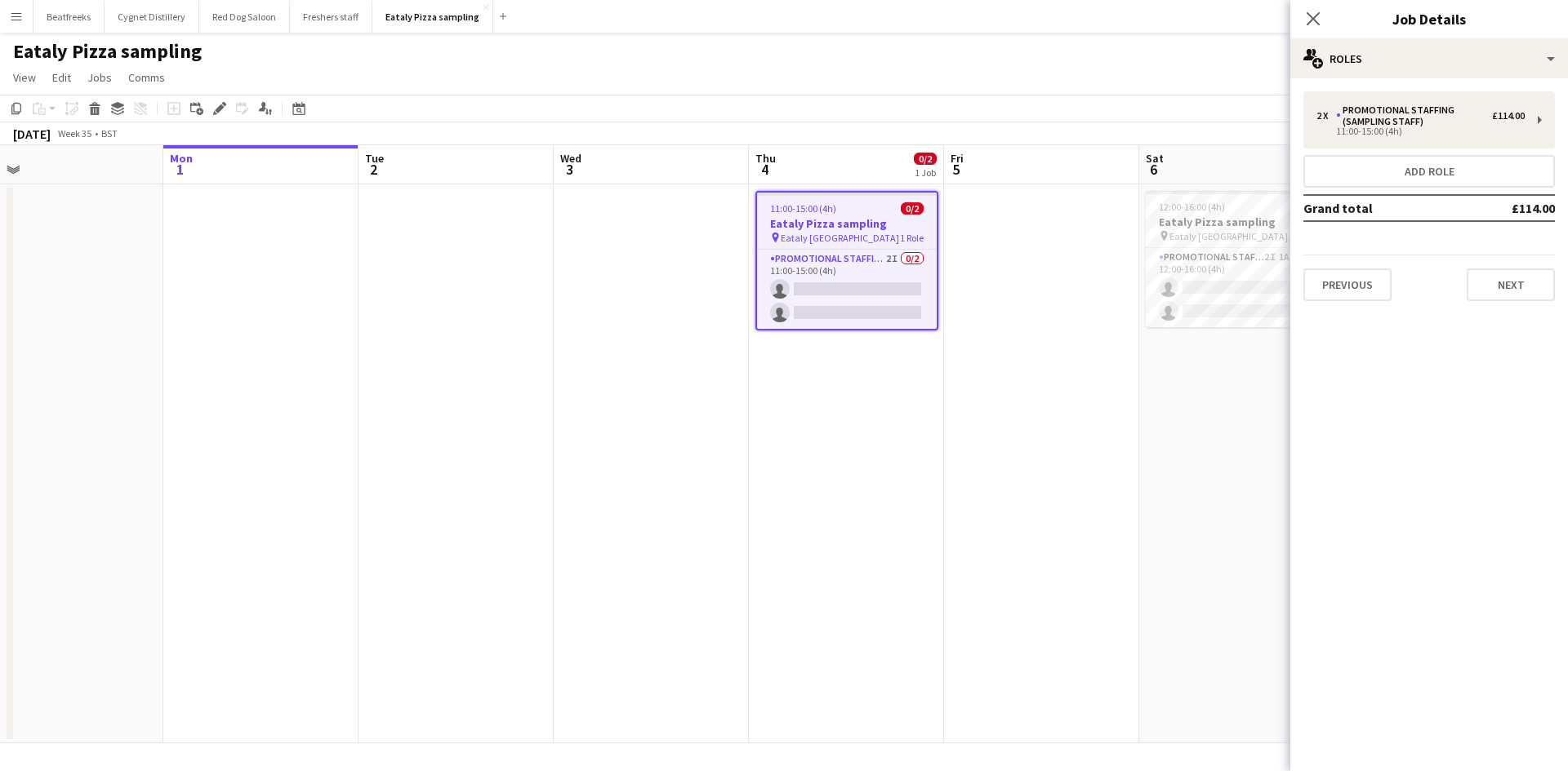
scroll to position [0, 423]
click at [1318, 17] on icon "Close pop-in" at bounding box center [1312, 18] width 15 height 15
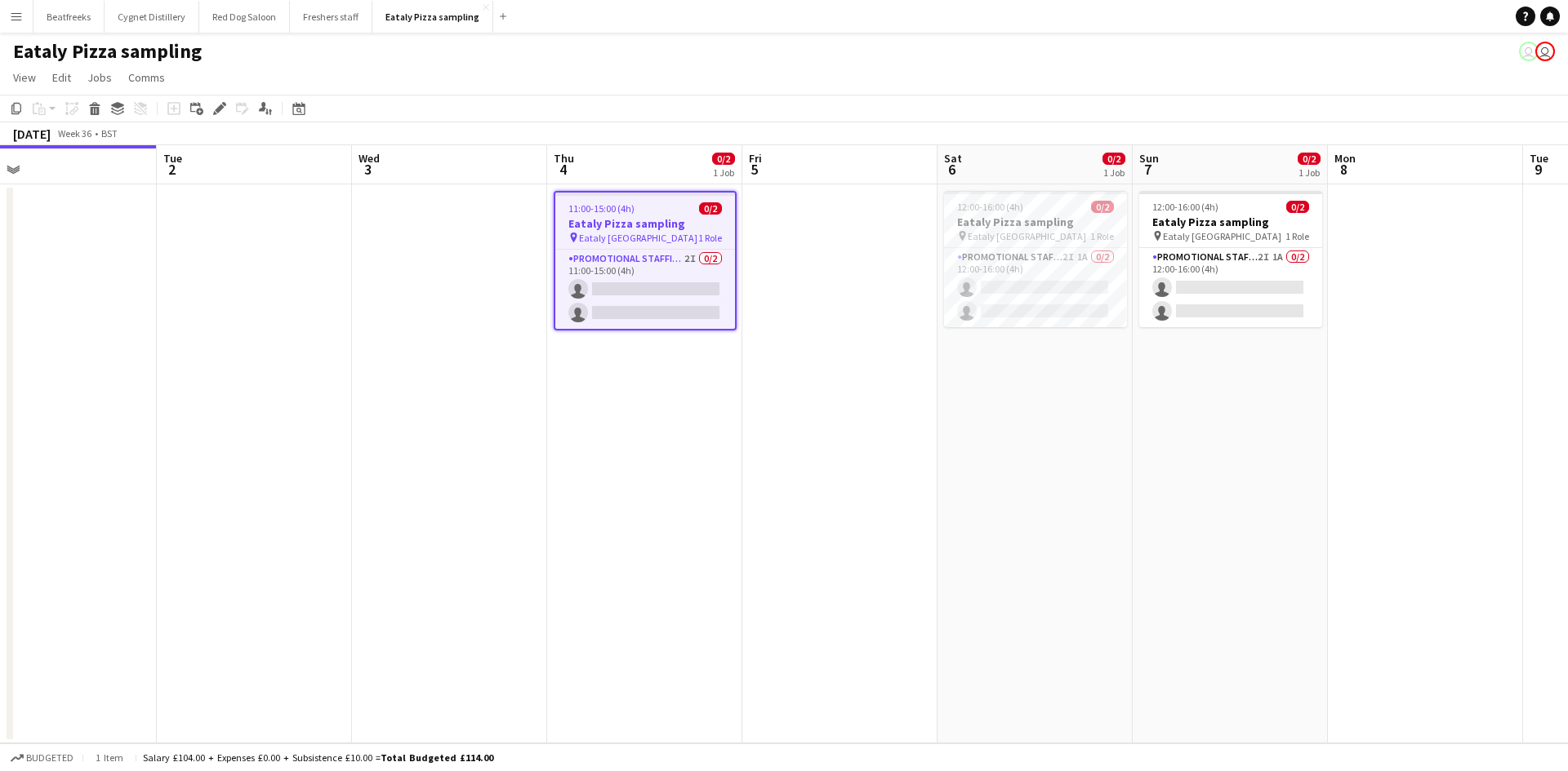
scroll to position [0, 570]
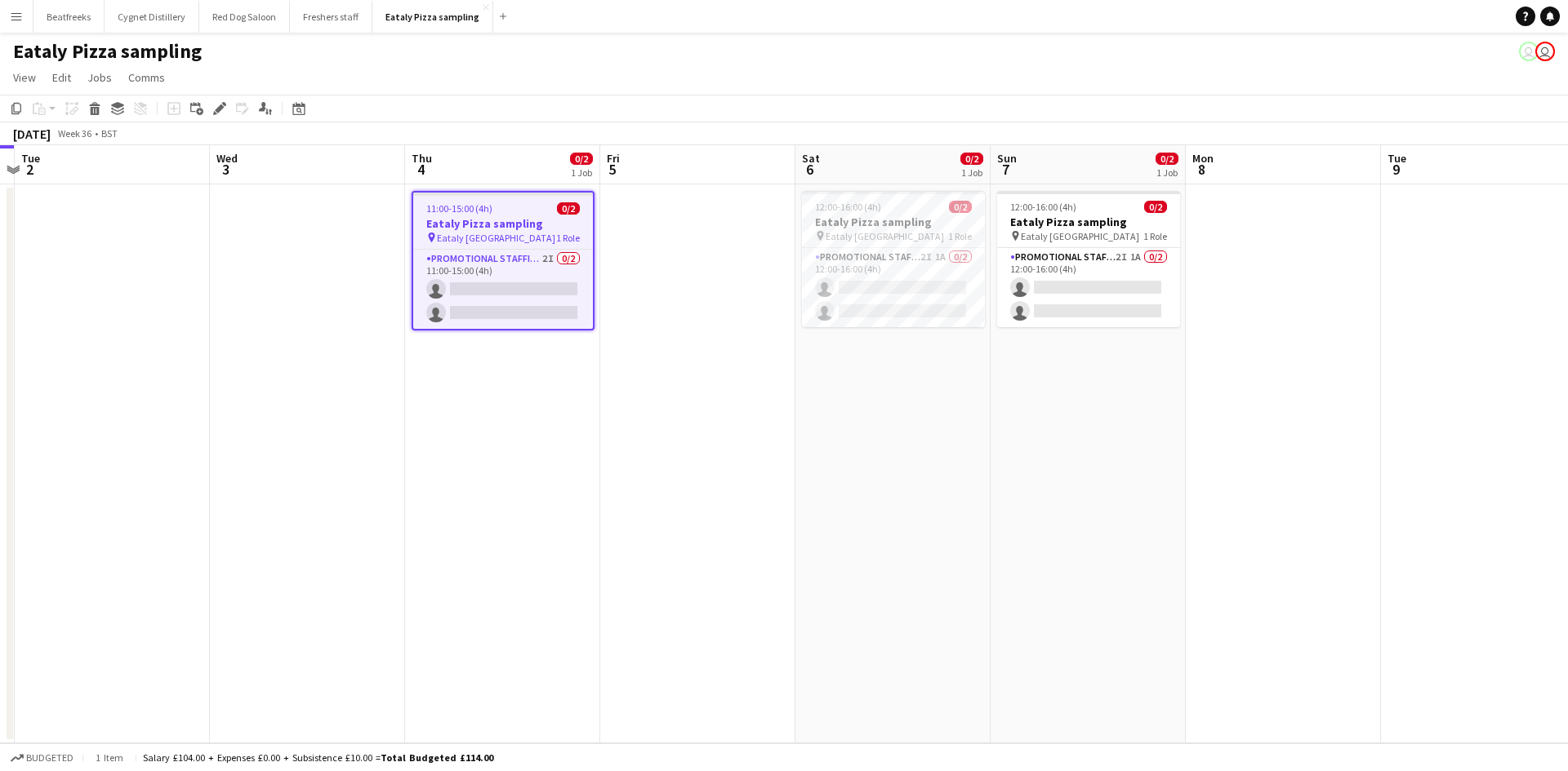
click at [551, 238] on div "pin Eataly Liverpool Street 1 Role" at bounding box center [503, 237] width 180 height 13
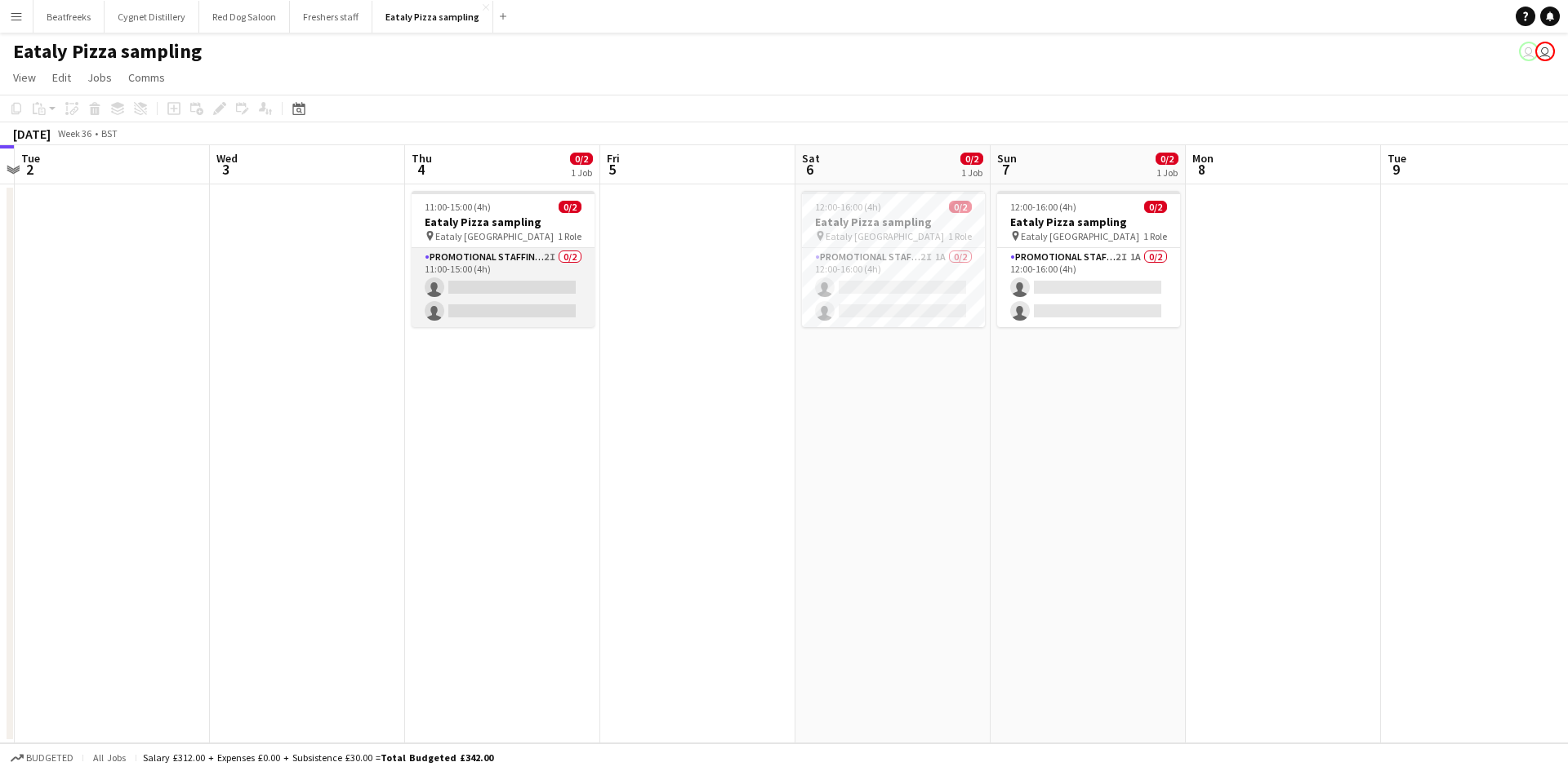
click at [478, 259] on app-card-role "Promotional Staffing (Sampling Staff) 2I 0/2 11:00-15:00 (4h) single-neutral-ac…" at bounding box center [503, 287] width 183 height 79
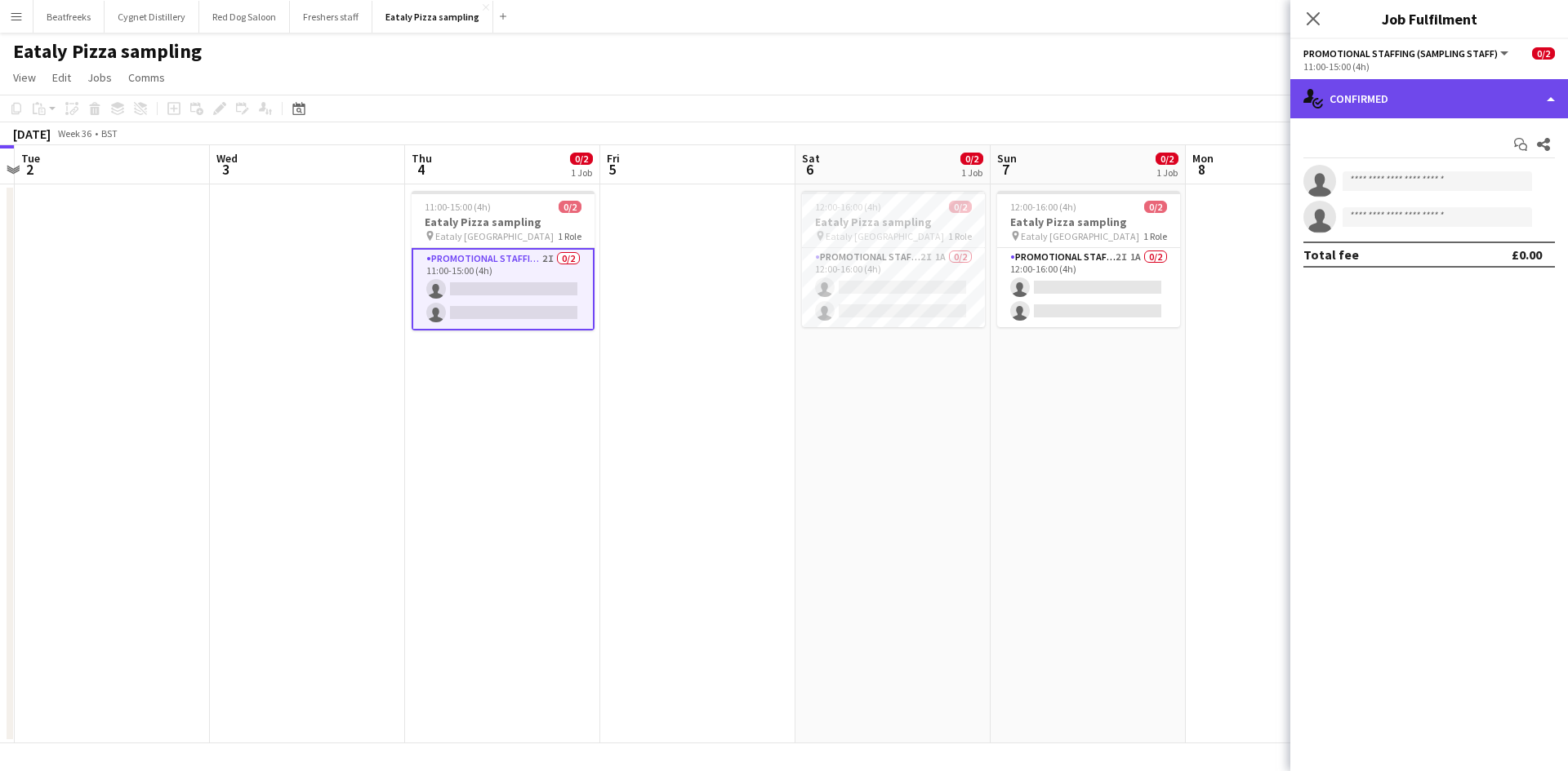
click at [1375, 94] on div "single-neutral-actions-check-2 Confirmed" at bounding box center [1428, 99] width 277 height 39
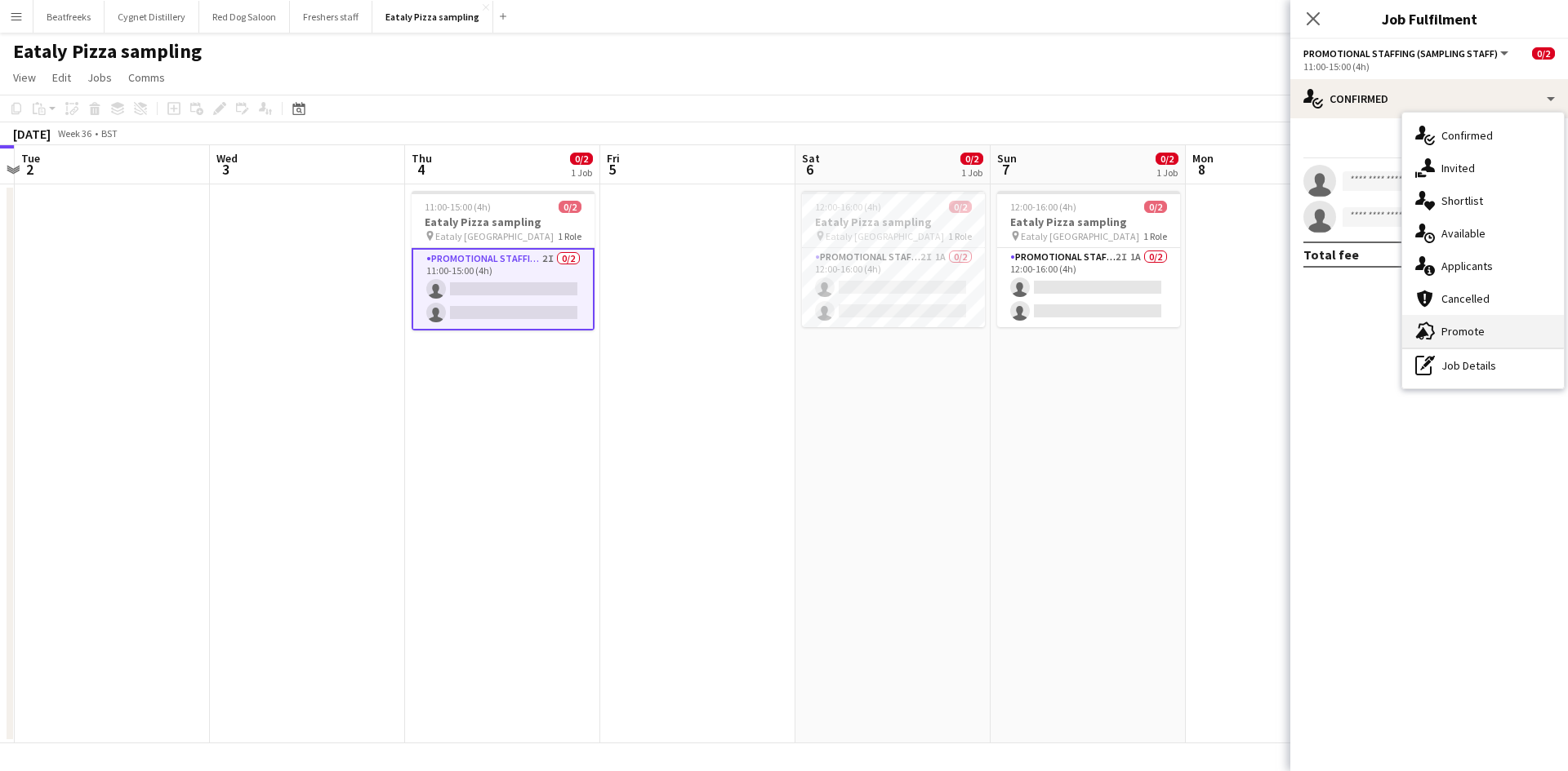
click at [1470, 328] on div "advertising-megaphone Promote" at bounding box center [1483, 331] width 162 height 32
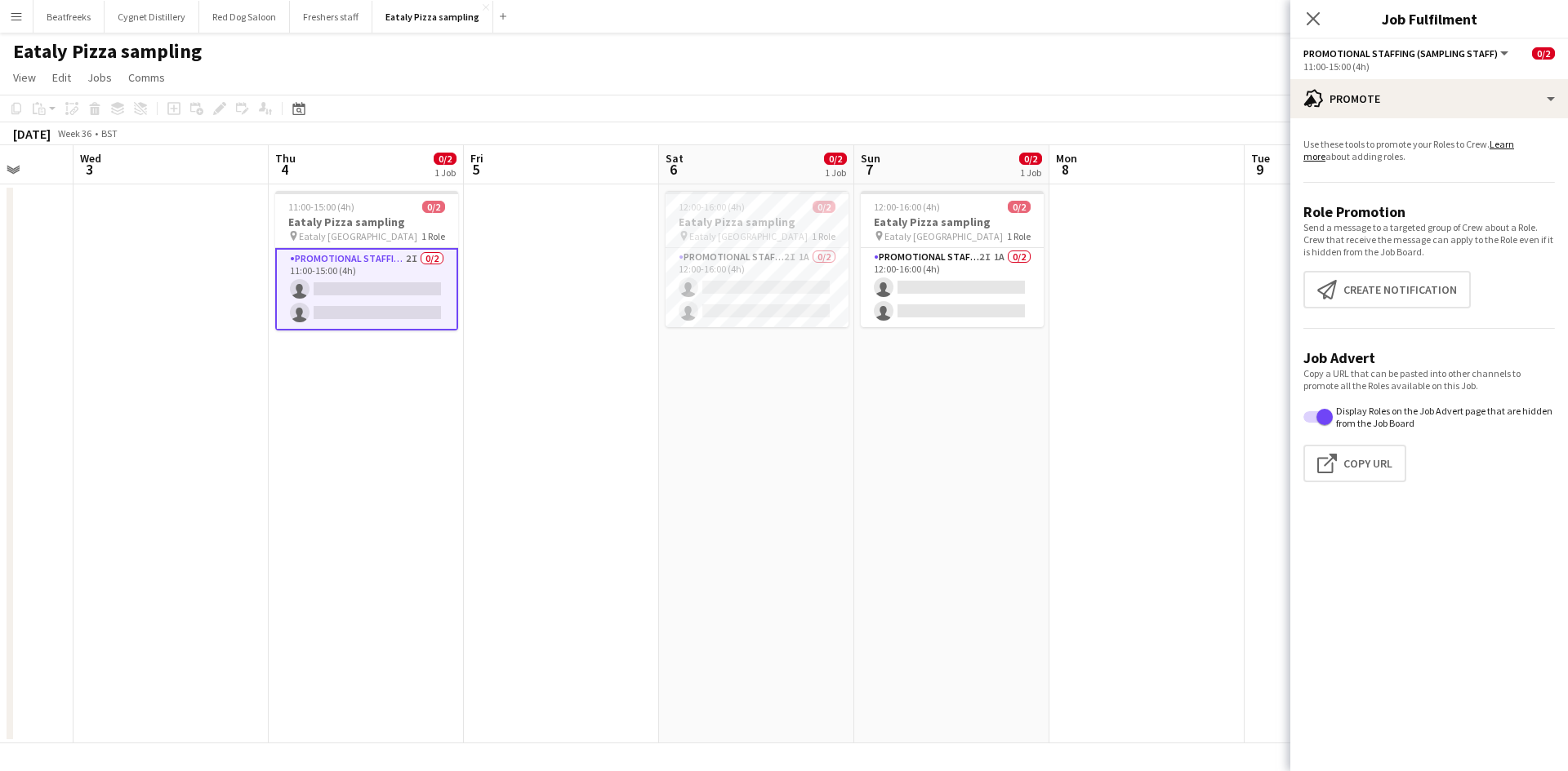
scroll to position [0, 511]
click at [1410, 283] on button "Create notification Create notification" at bounding box center [1387, 290] width 167 height 38
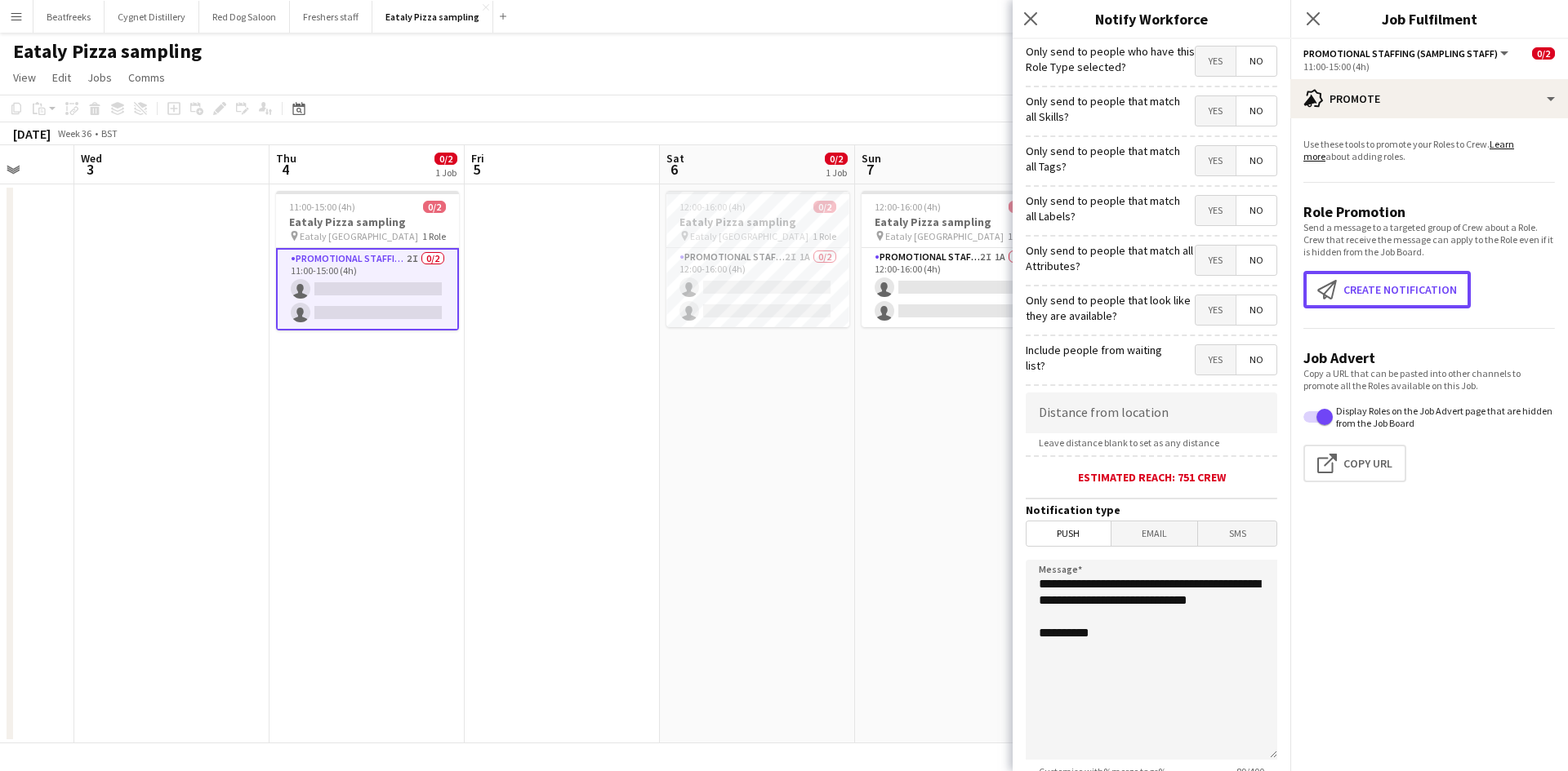
scroll to position [127, 0]
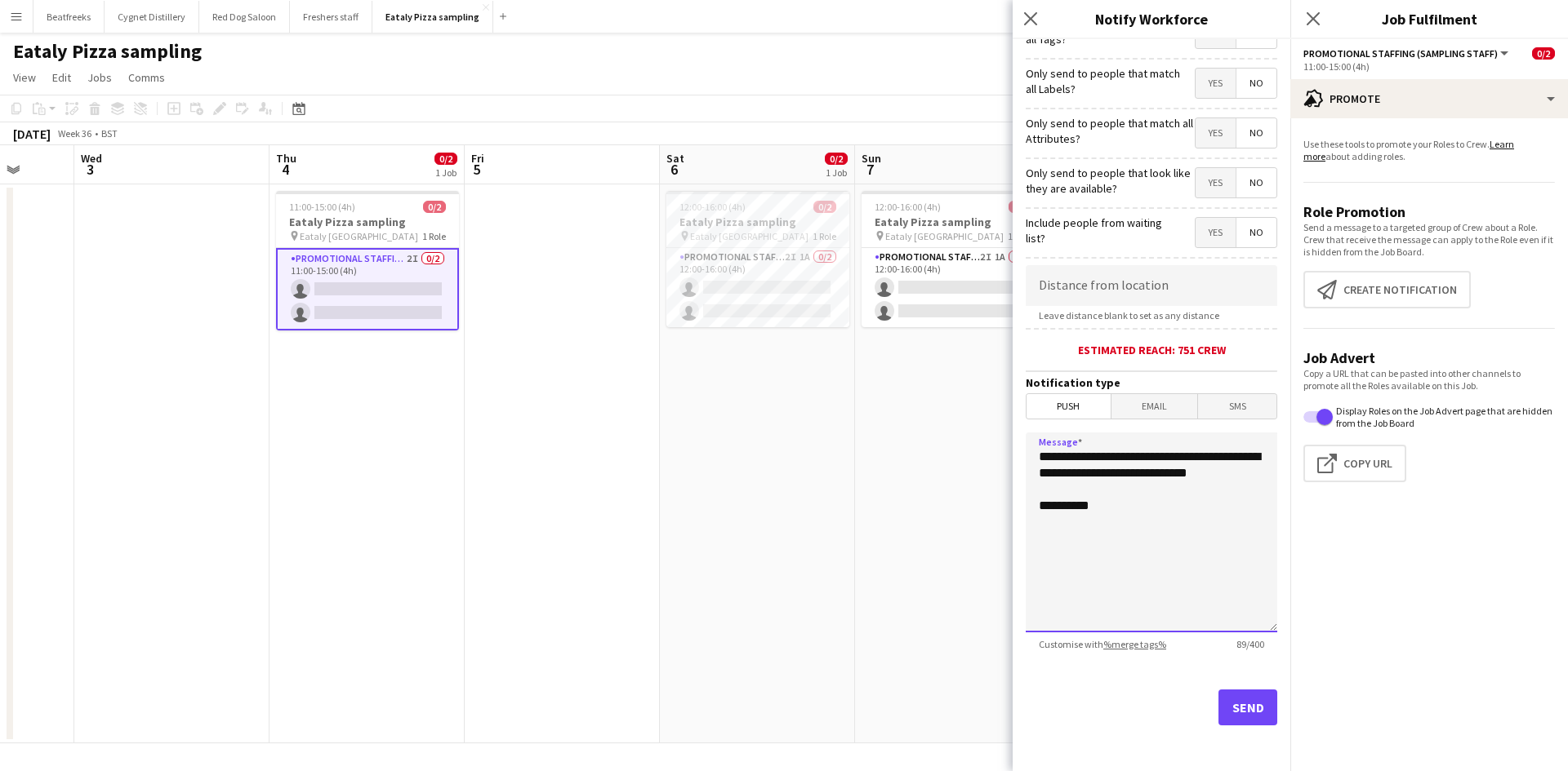
drag, startPoint x: 1059, startPoint y: 504, endPoint x: 950, endPoint y: 423, distance: 135.8
click at [950, 423] on body "Menu Boards Boards Boards All jobs Status Workforce Workforce My Workforce Recr…" at bounding box center [784, 385] width 1568 height 771
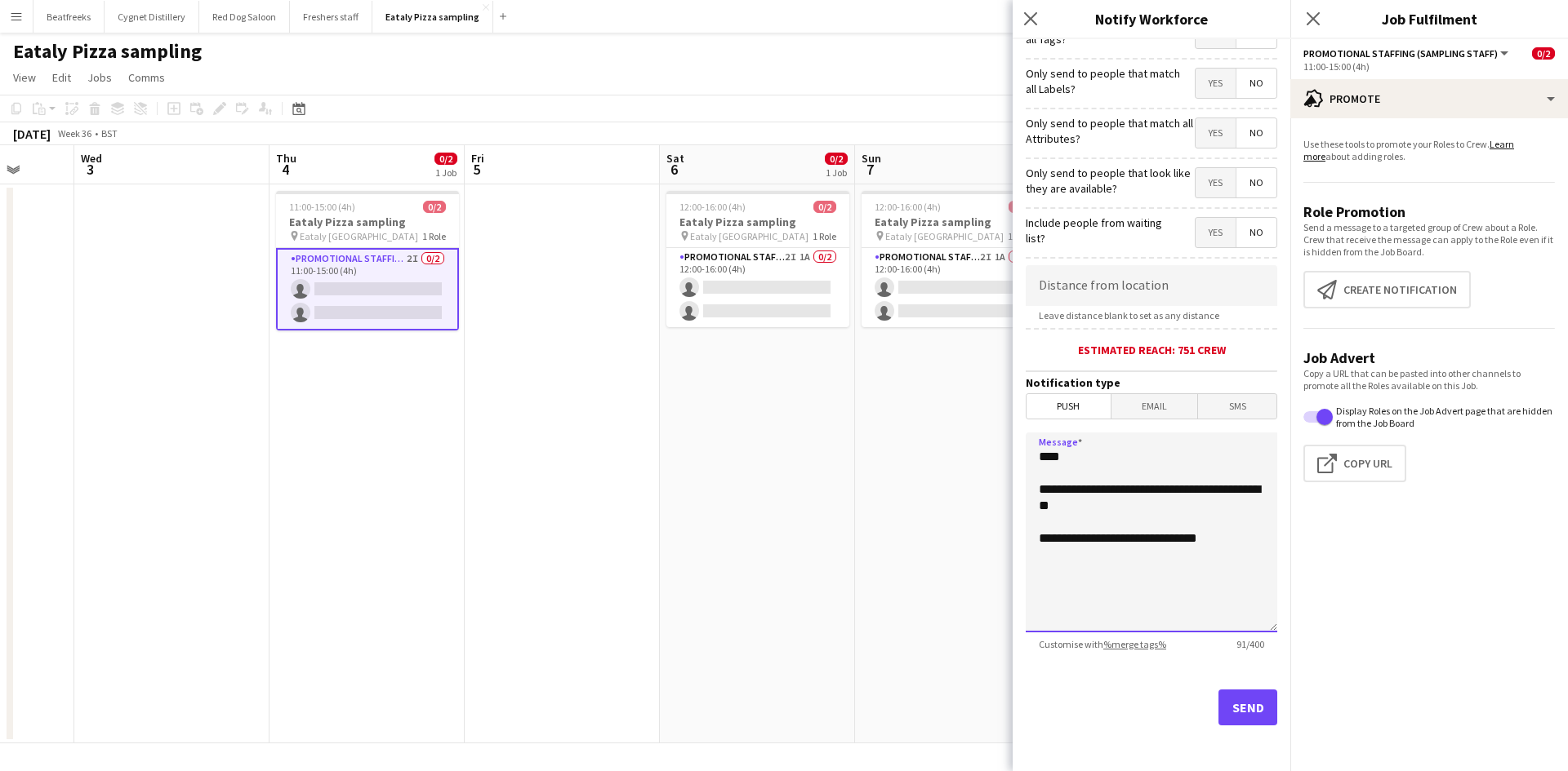
click at [1064, 463] on textarea "**********" at bounding box center [1151, 532] width 251 height 200
drag, startPoint x: 1162, startPoint y: 538, endPoint x: 1013, endPoint y: 448, distance: 174.1
click at [1013, 448] on form "**********" at bounding box center [1150, 341] width 277 height 859
type textarea "**********"
click at [1150, 276] on input at bounding box center [1151, 285] width 251 height 40
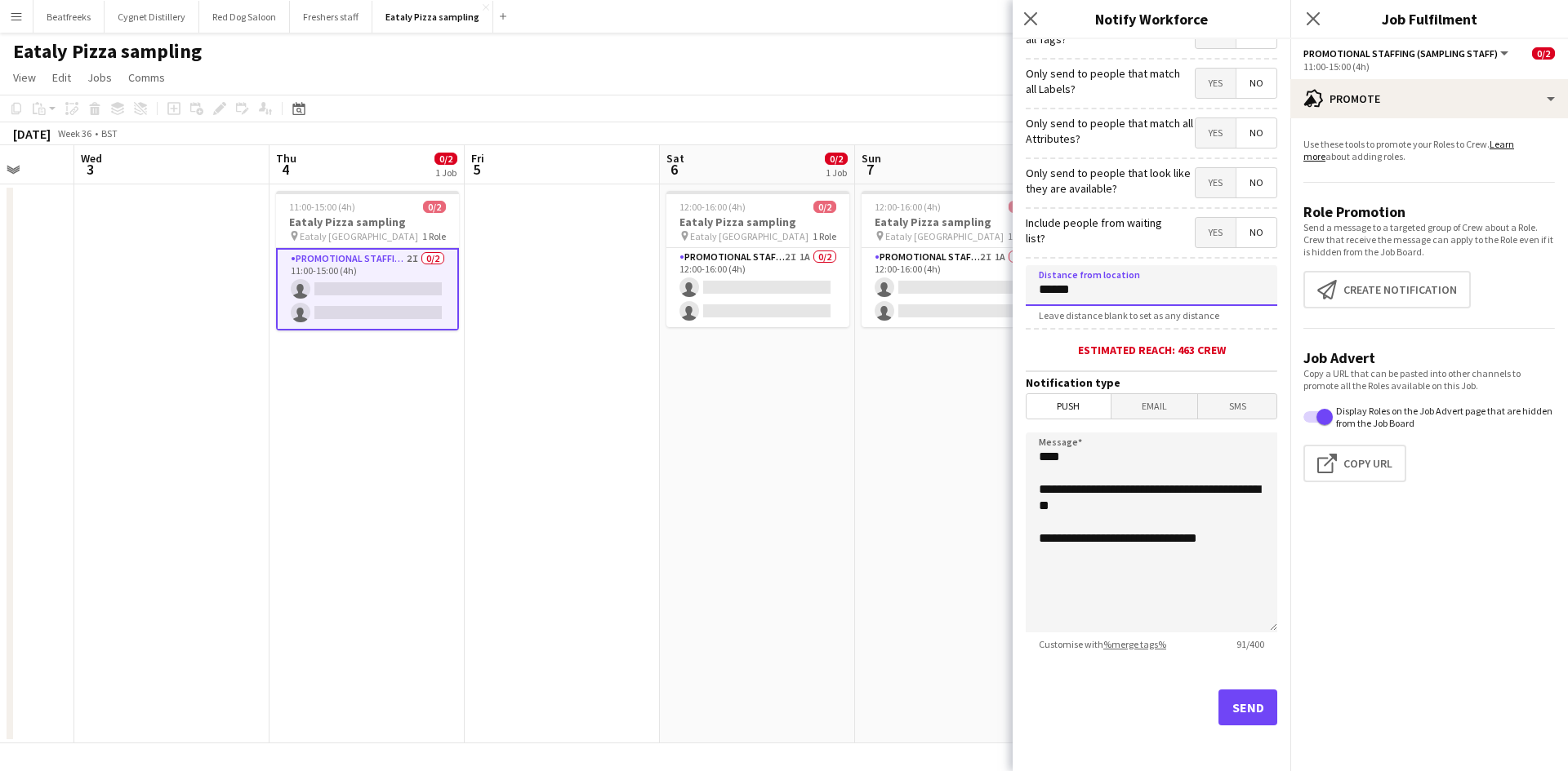
type input "******"
click at [1224, 701] on button "Send" at bounding box center [1246, 707] width 58 height 36
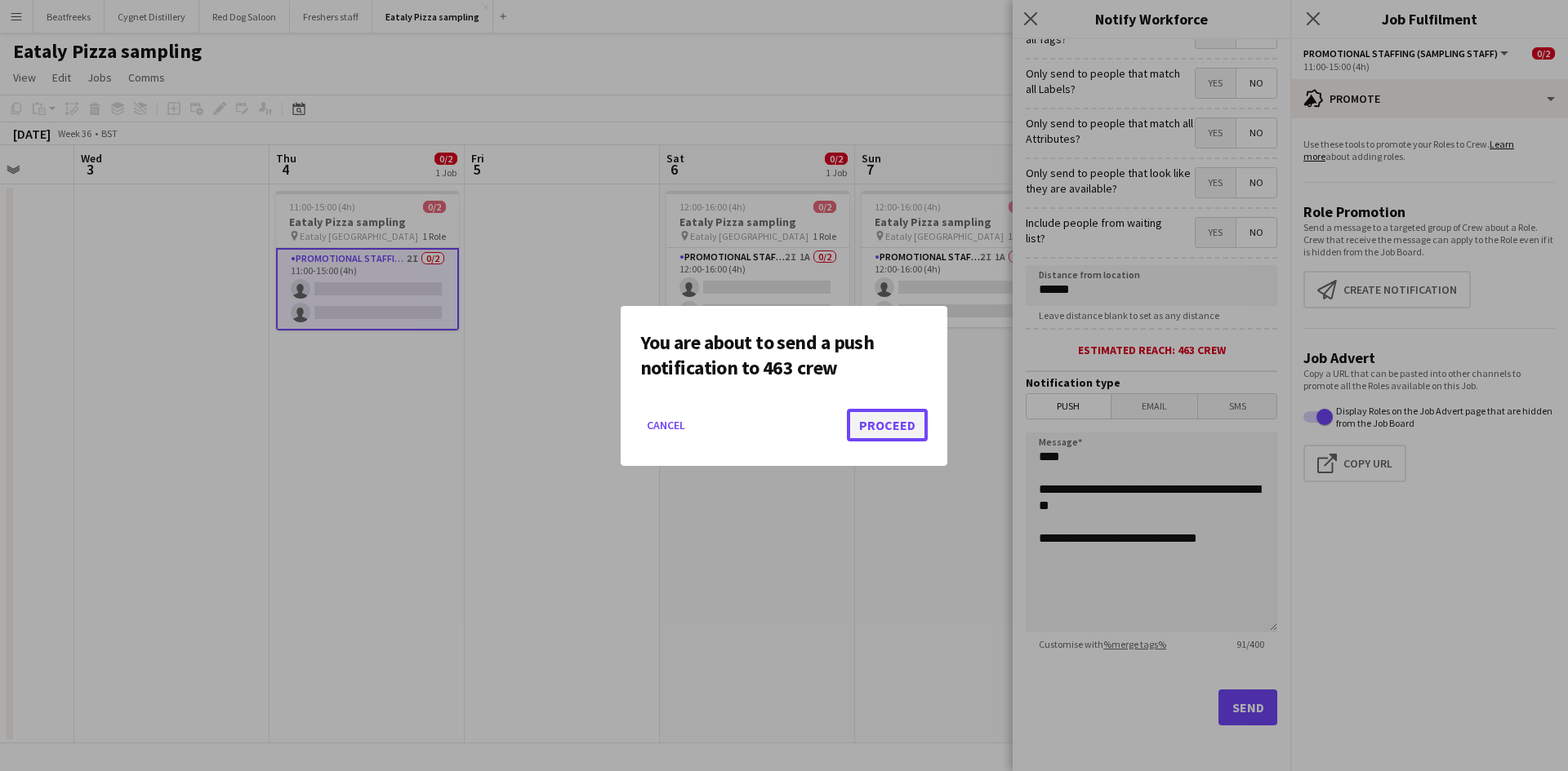
click at [885, 423] on button "Proceed" at bounding box center [887, 425] width 81 height 32
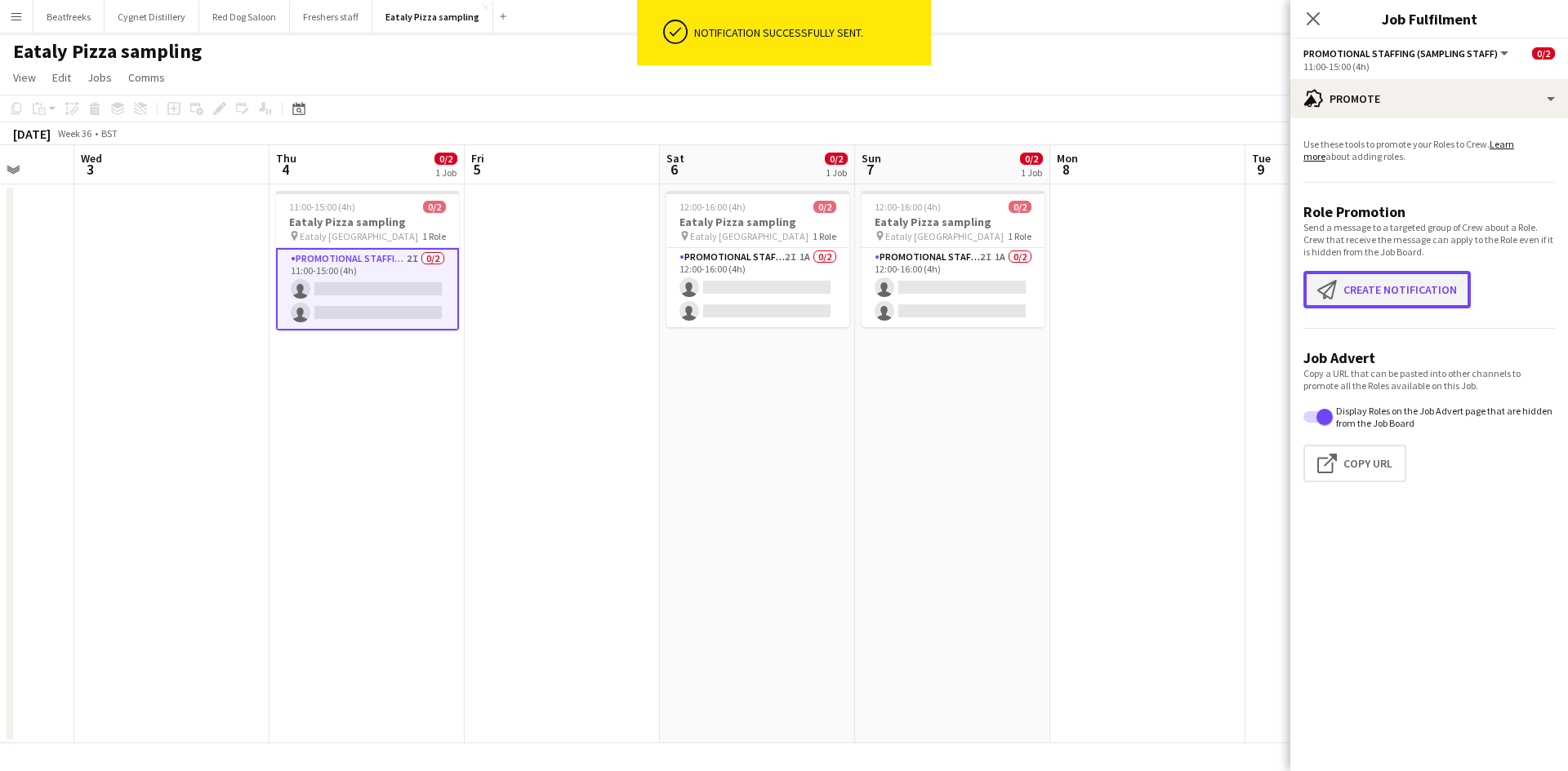
click at [1413, 289] on button "Create notification Create notification" at bounding box center [1387, 290] width 167 height 38
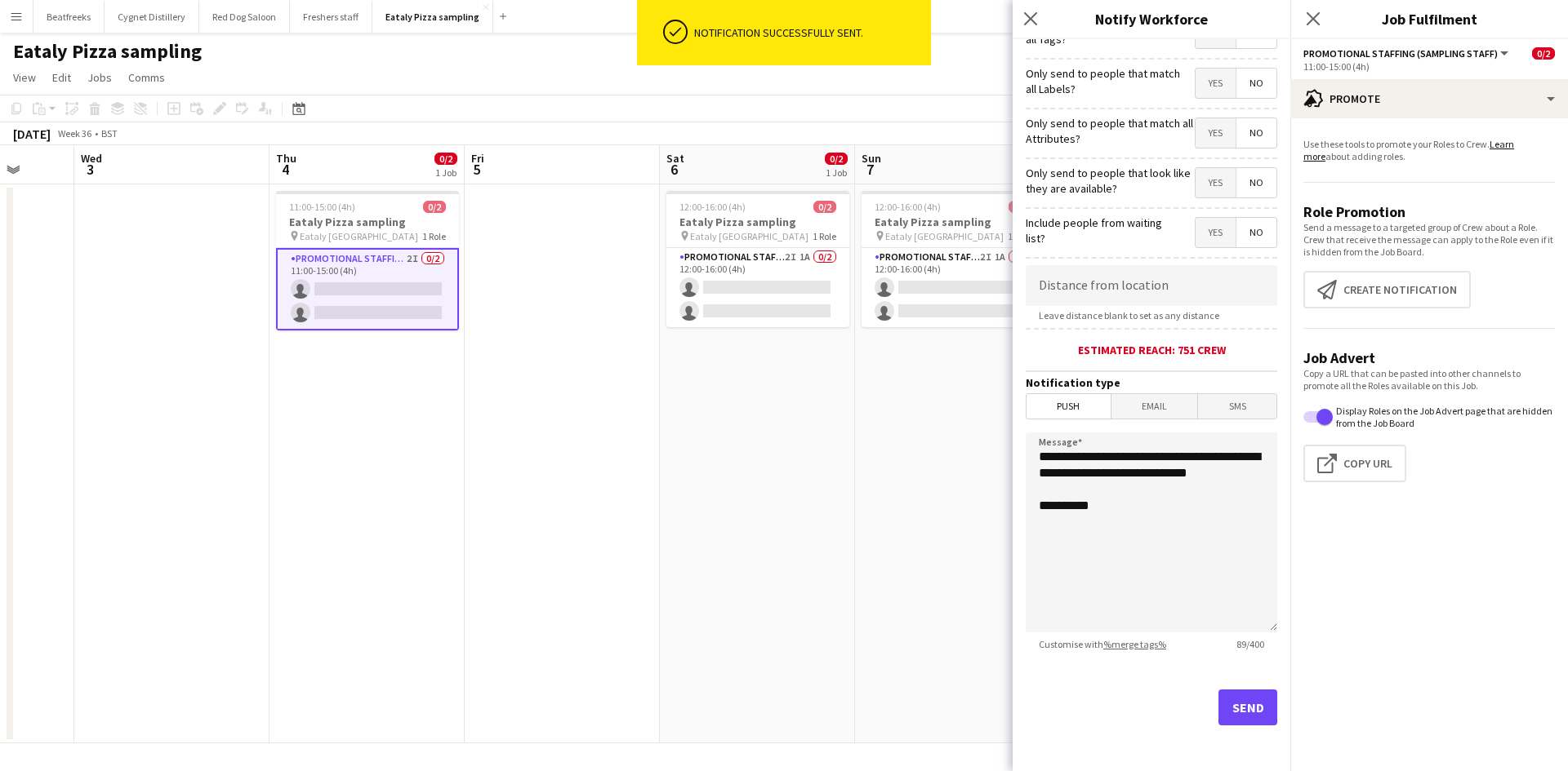
click at [1158, 416] on span "Email" at bounding box center [1154, 406] width 86 height 24
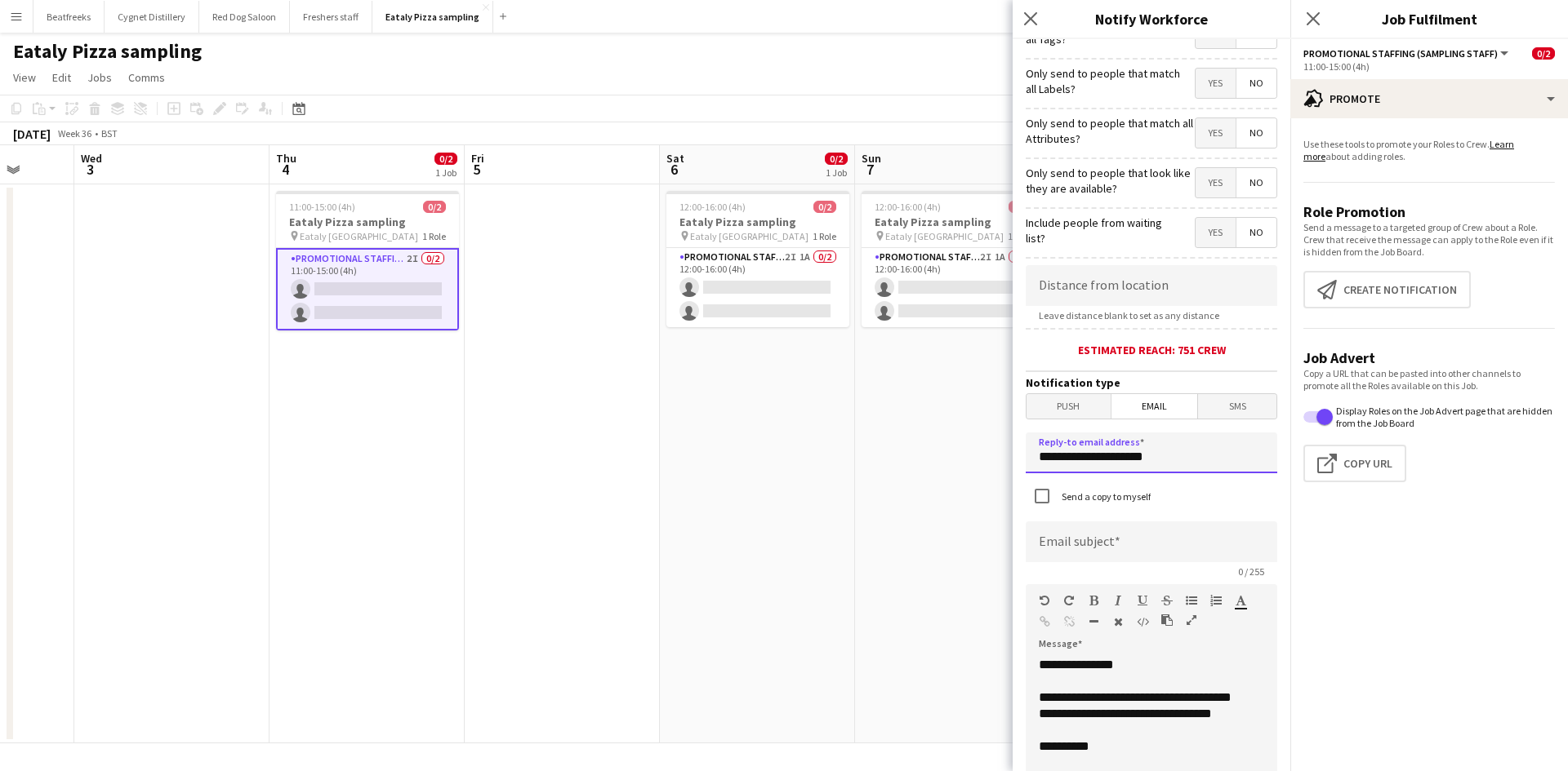
drag, startPoint x: 929, startPoint y: 476, endPoint x: 780, endPoint y: 495, distance: 150.2
click at [780, 495] on body "Menu Boards Boards Boards All jobs Status Workforce Workforce My Workforce Recr…" at bounding box center [784, 385] width 1568 height 771
type input "**********"
click at [1034, 554] on input at bounding box center [1151, 541] width 251 height 40
paste input "**********"
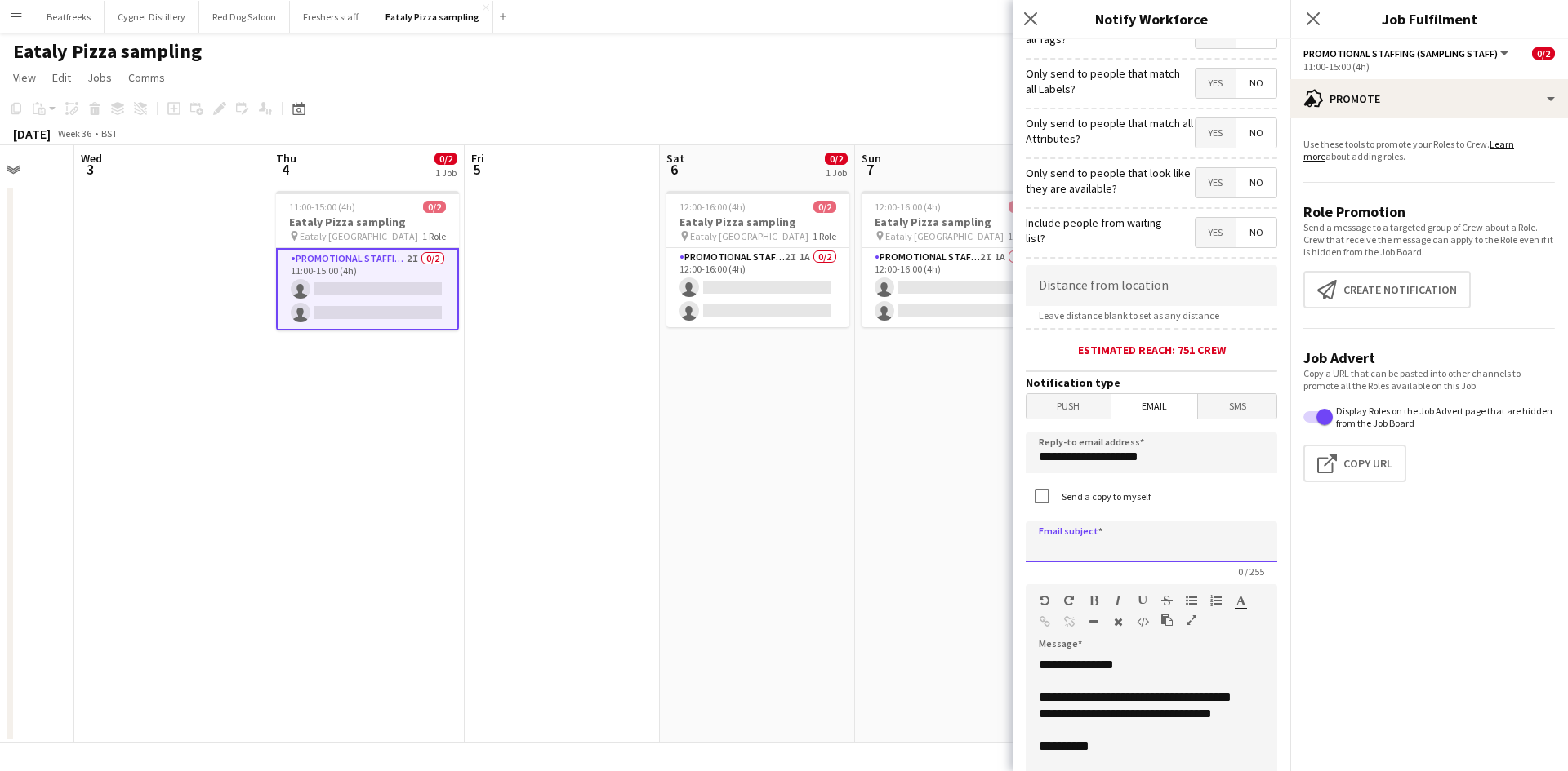
type input "**********"
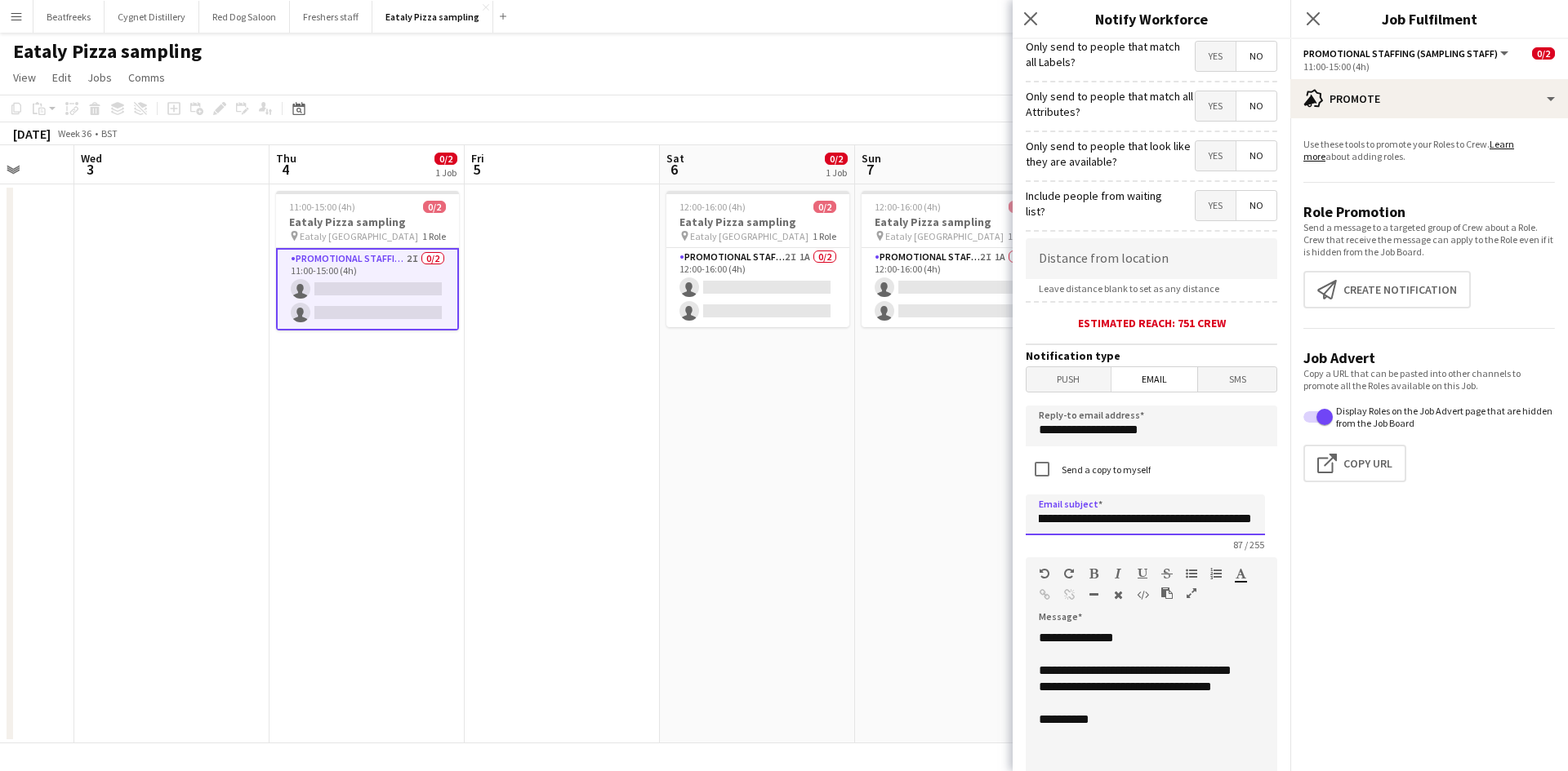
scroll to position [0, 0]
drag, startPoint x: 1255, startPoint y: 523, endPoint x: 732, endPoint y: 529, distance: 523.0
click at [732, 529] on body "Menu Boards Boards Boards All jobs Status Workforce Workforce My Workforce Recr…" at bounding box center [784, 385] width 1568 height 771
type input "**********"
click at [1107, 760] on div "**********" at bounding box center [1145, 728] width 239 height 196
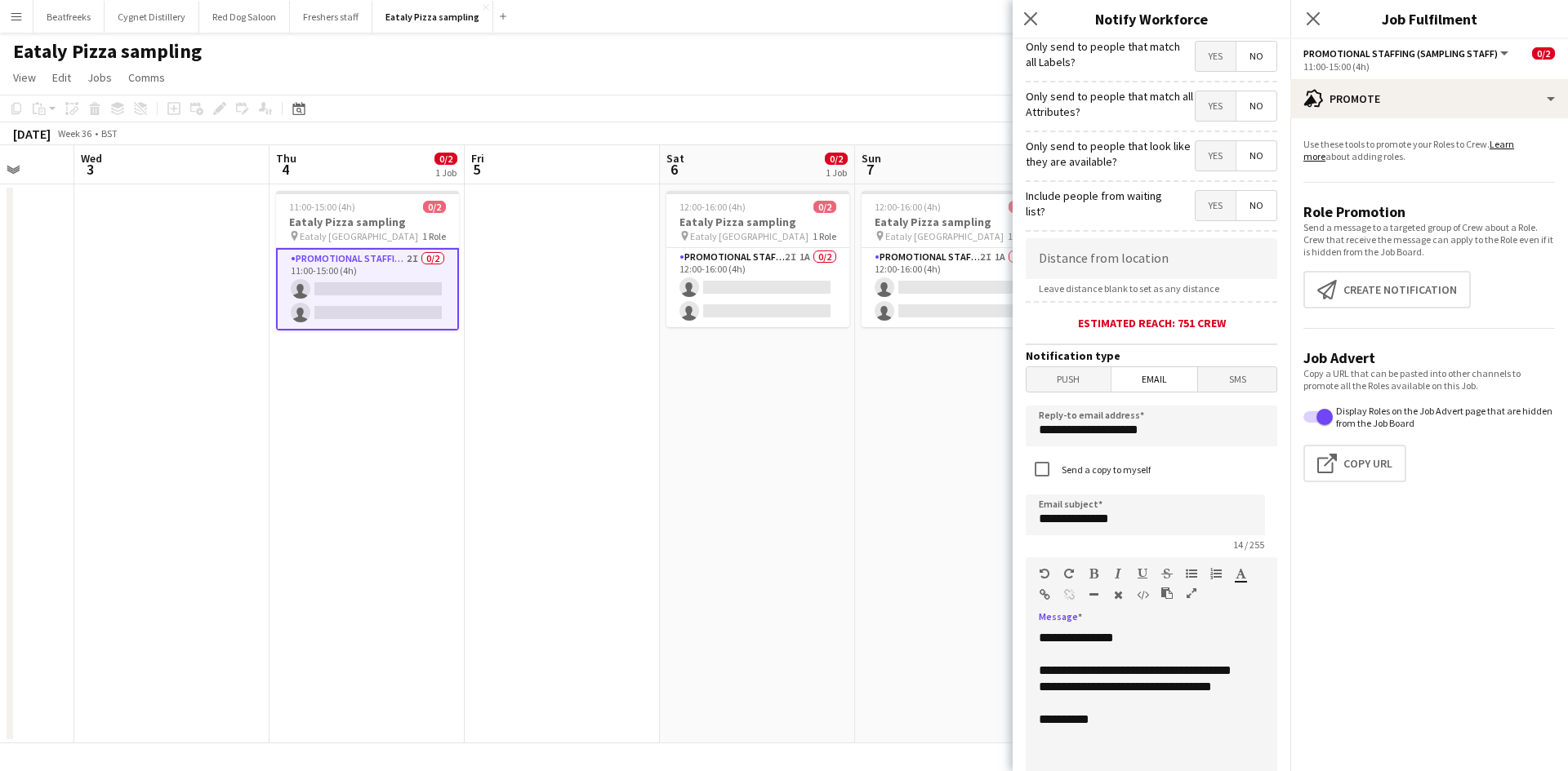
drag, startPoint x: 1108, startPoint y: 740, endPoint x: 1017, endPoint y: 606, distance: 162.0
click at [1017, 606] on form "**********" at bounding box center [1150, 539] width 277 height 1307
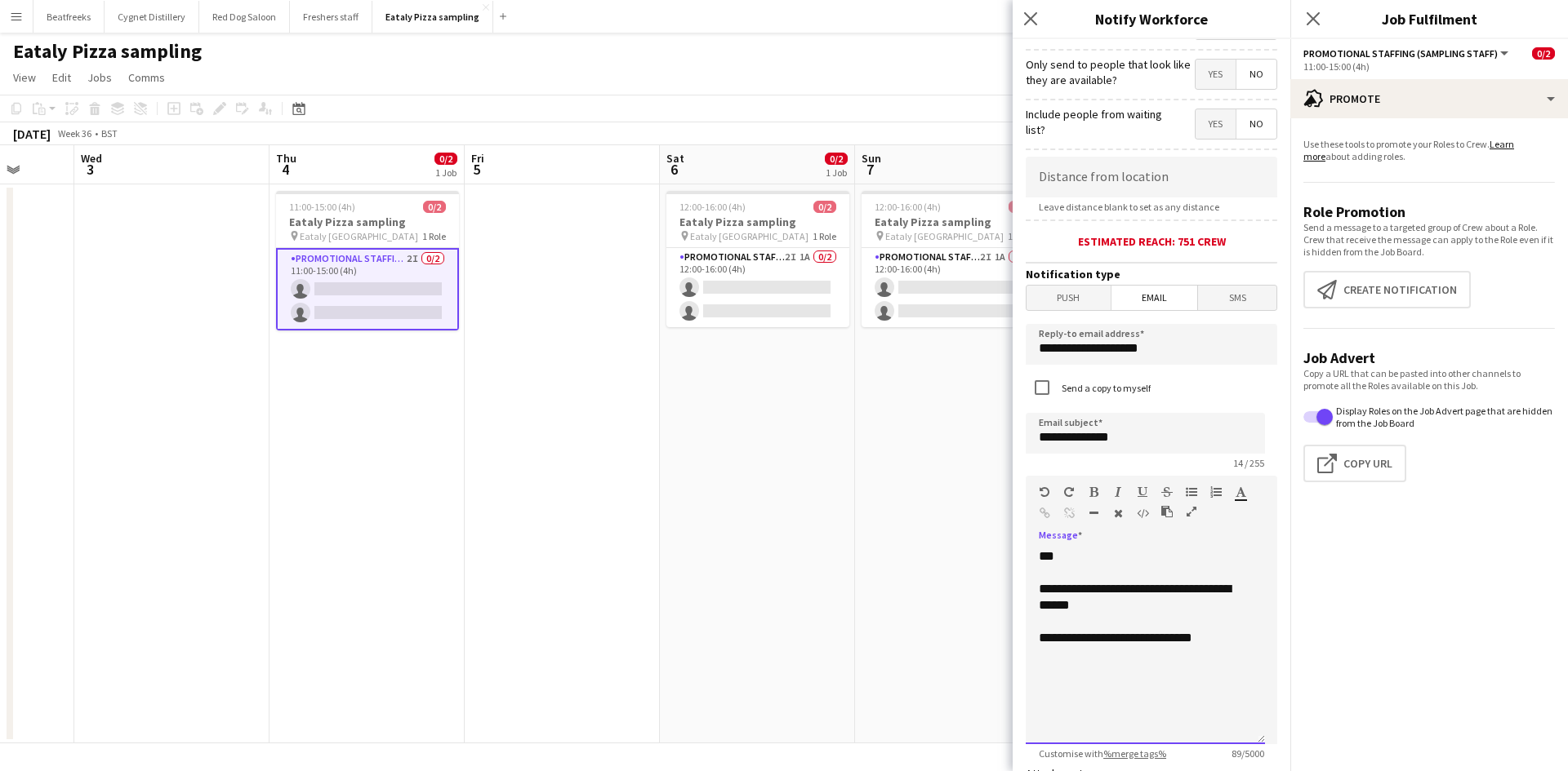
scroll to position [229, 0]
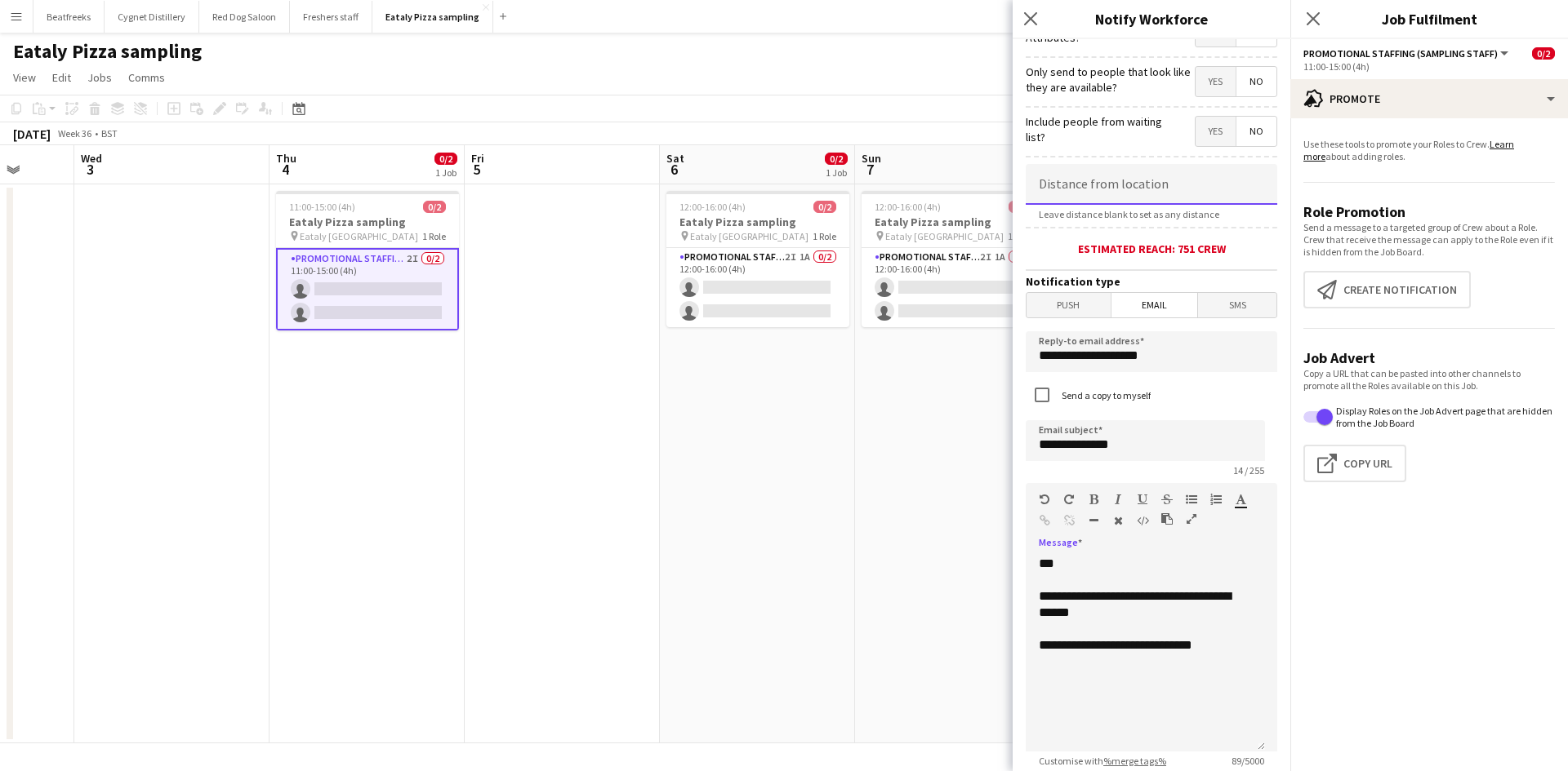
click at [1155, 167] on input at bounding box center [1151, 184] width 251 height 40
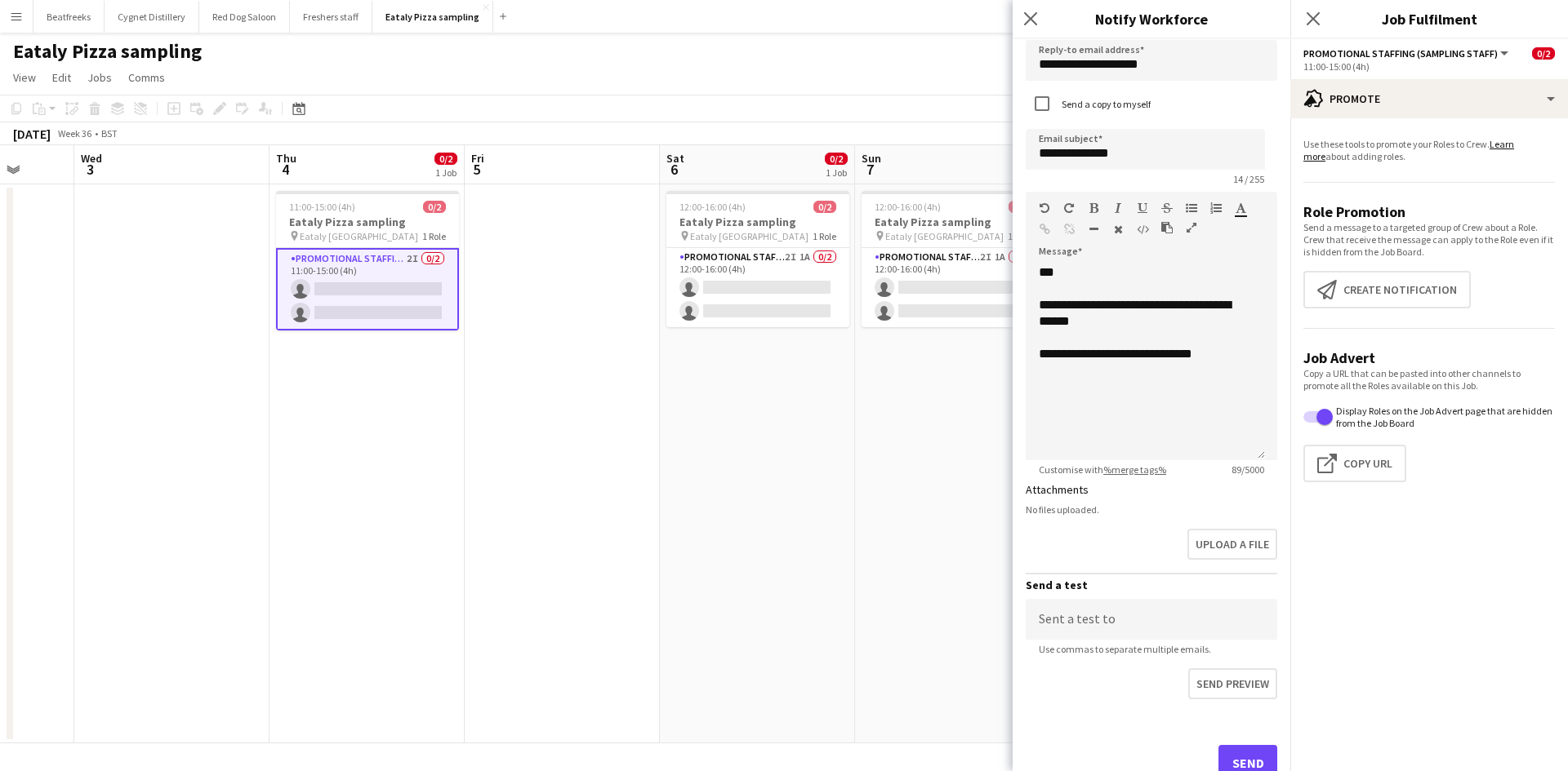
scroll to position [575, 0]
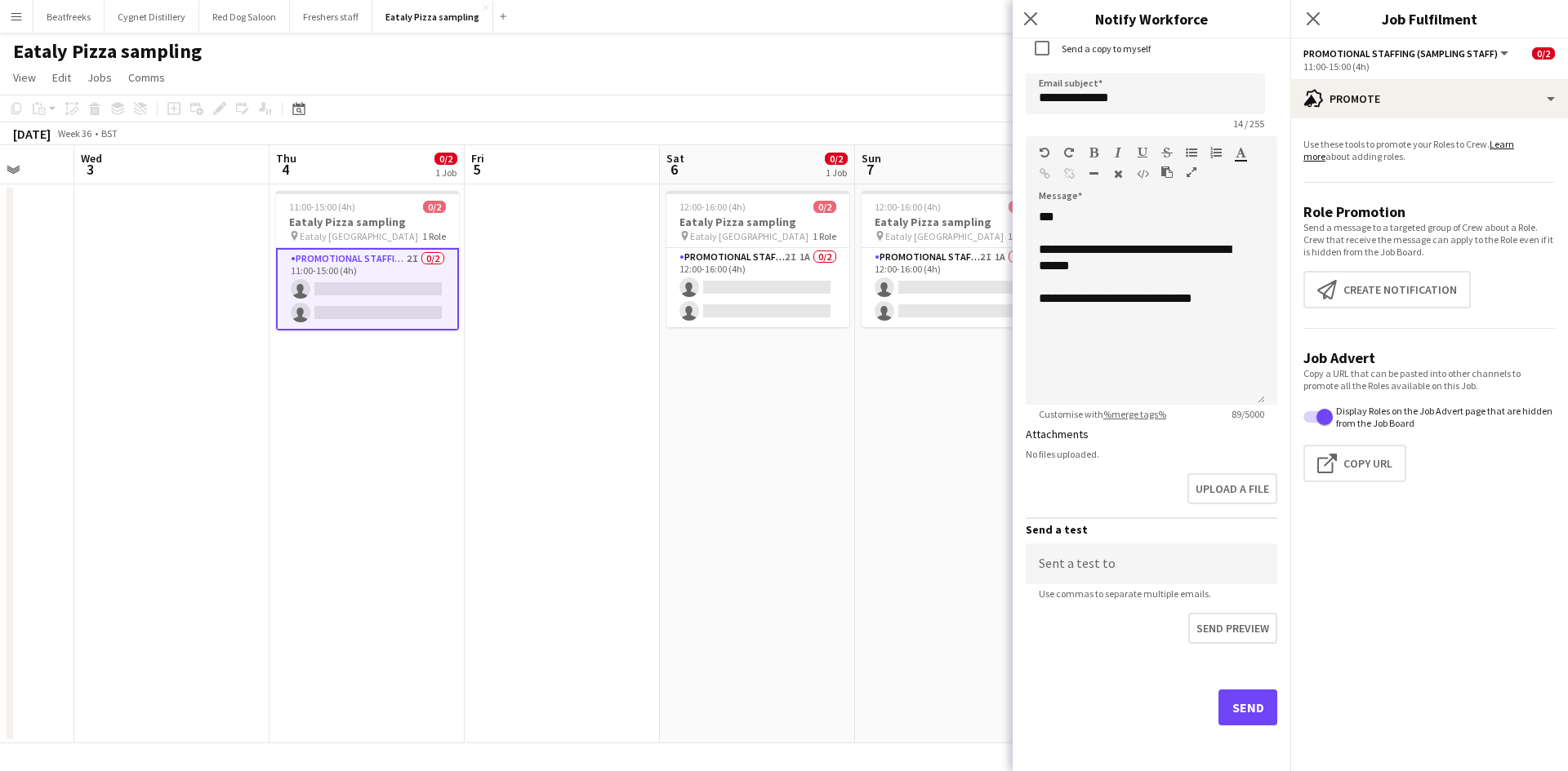
type input "******"
click at [1219, 689] on button "Send" at bounding box center [1246, 707] width 58 height 36
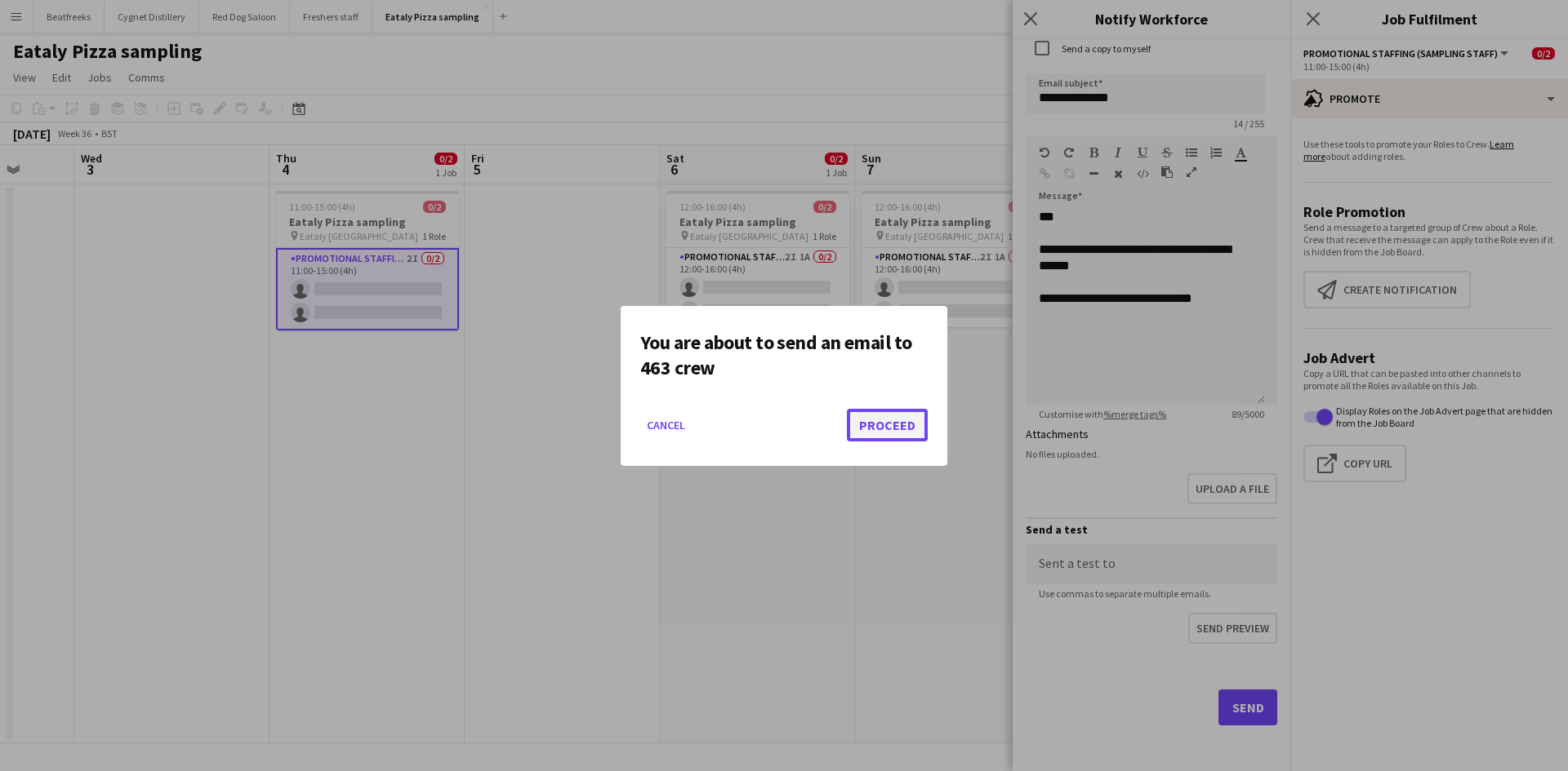
click at [902, 416] on button "Proceed" at bounding box center [887, 425] width 81 height 32
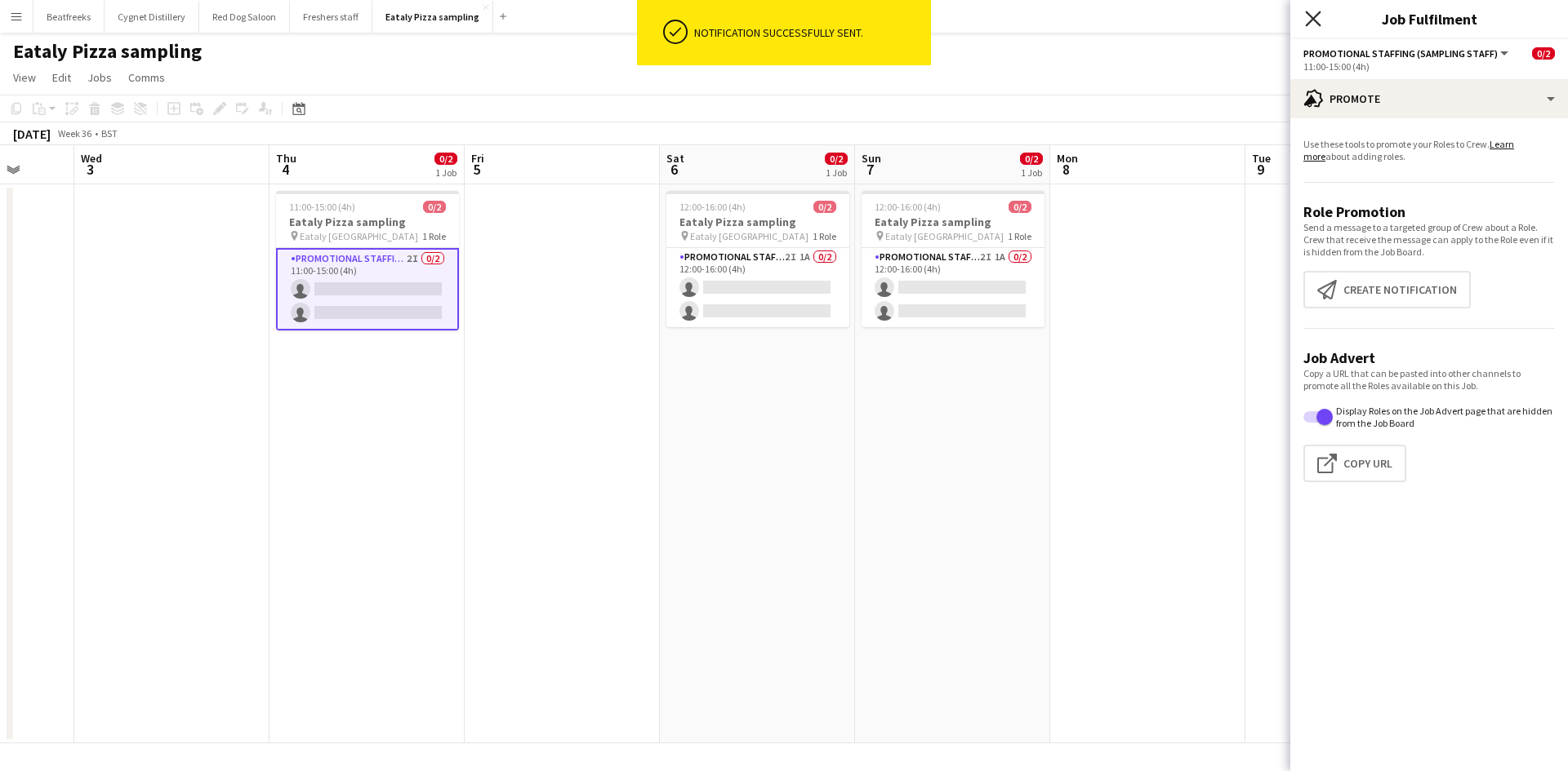
click at [1310, 14] on icon "Close pop-in" at bounding box center [1312, 18] width 15 height 15
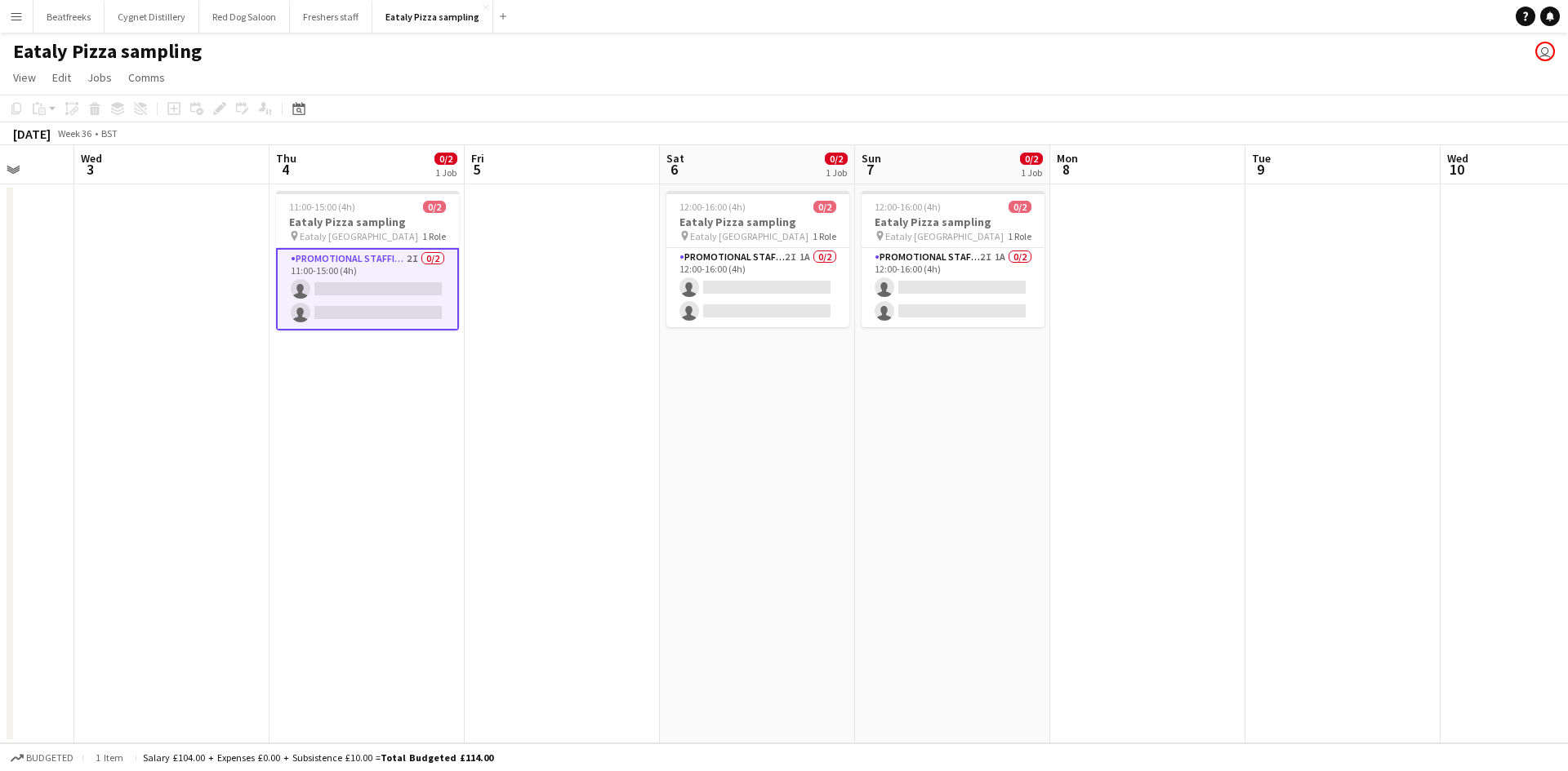
click at [19, 21] on app-icon "Menu" at bounding box center [16, 16] width 13 height 13
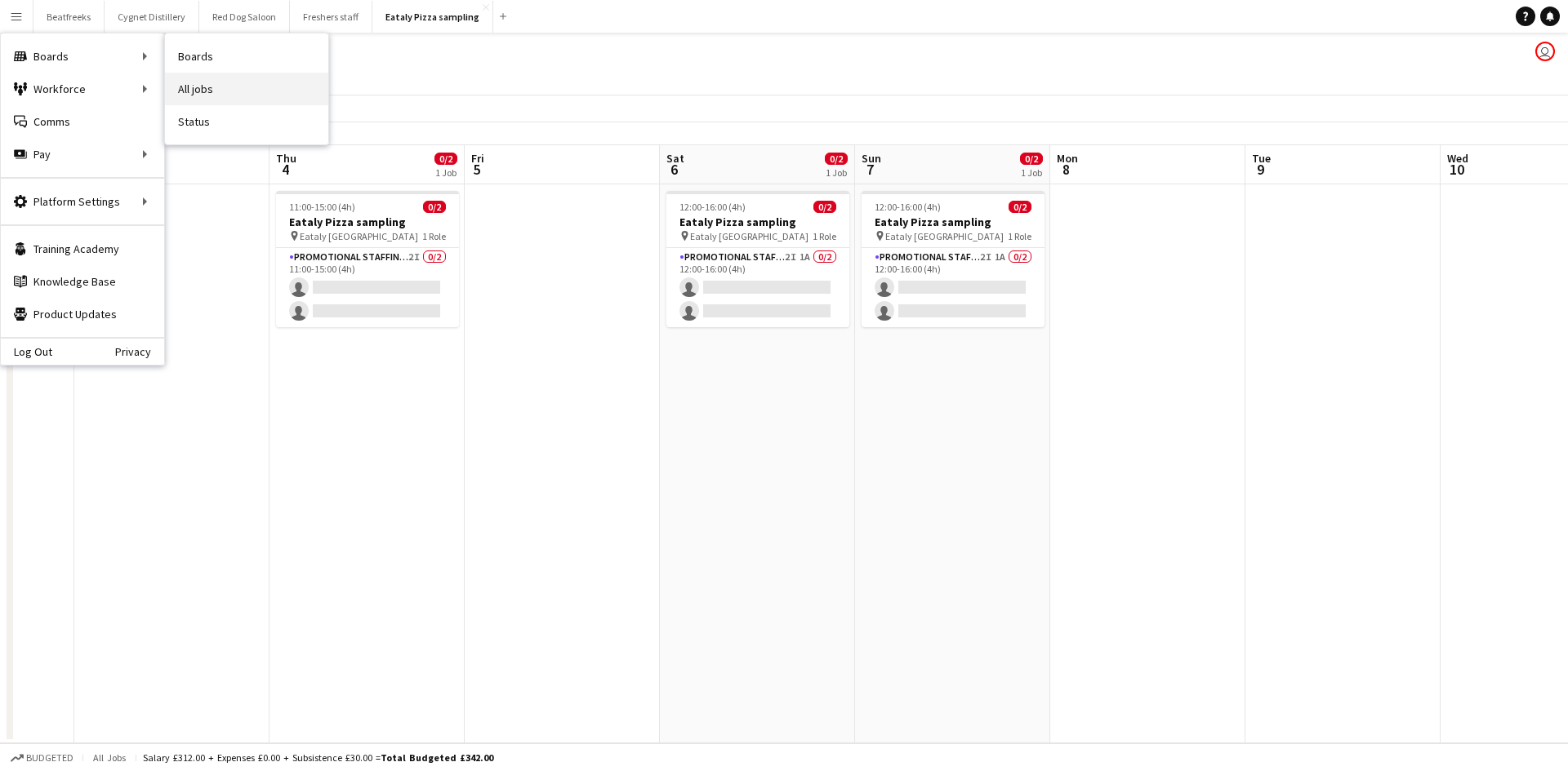
click at [195, 81] on link "All jobs" at bounding box center [247, 89] width 163 height 32
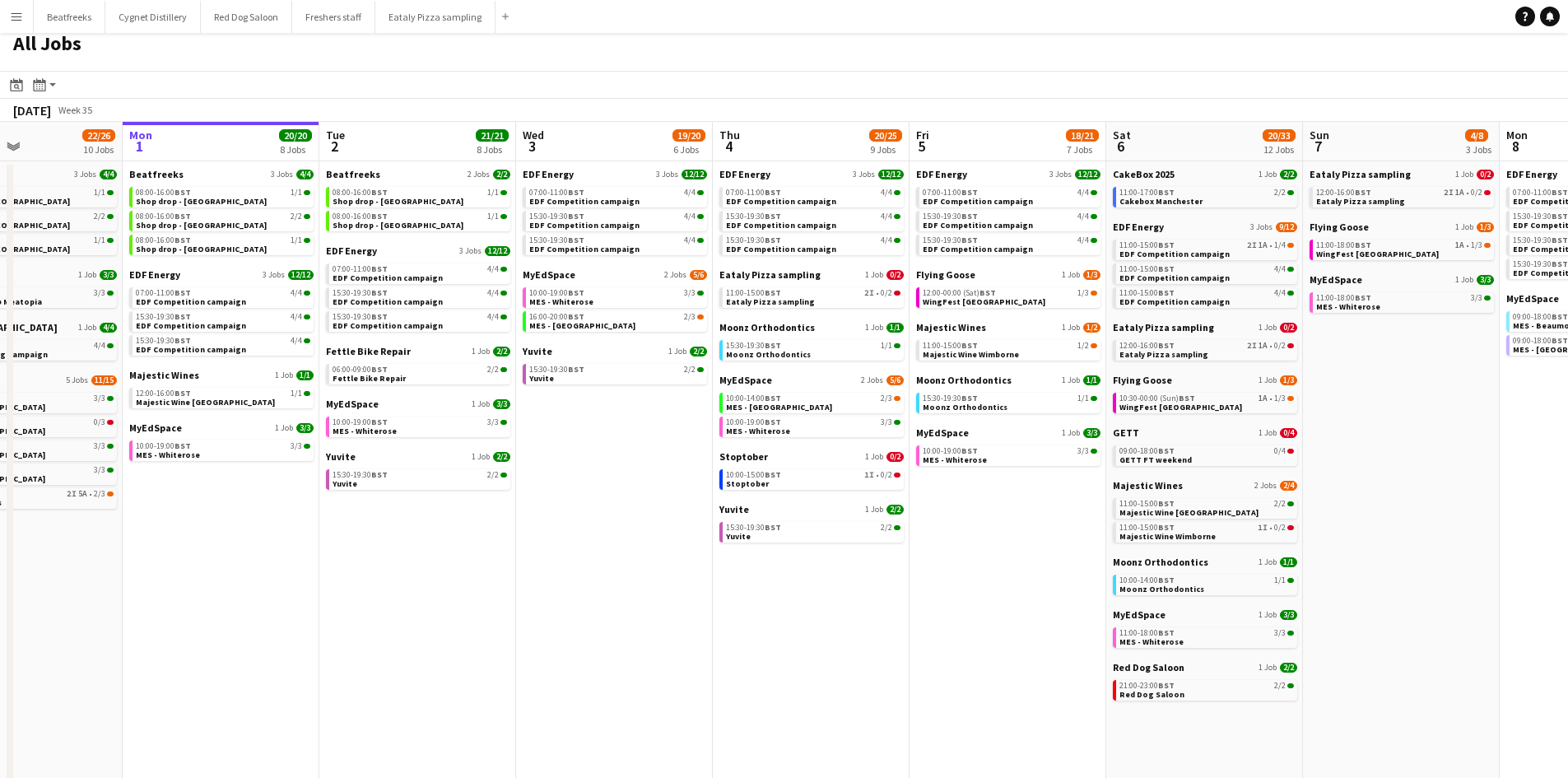
scroll to position [0, 468]
click at [769, 468] on app-calendar-brief-board "Stoptober 1 Job 0/2 10:00-15:00 BST 1I • 0/2 Stoptober" at bounding box center [811, 470] width 185 height 40
click at [754, 466] on app-calendar-brief-board "Stoptober 1 Job 0/2 10:00-15:00 BST 1I • 0/2 Stoptober" at bounding box center [811, 470] width 185 height 40
click at [741, 452] on span "Stoptober" at bounding box center [743, 456] width 49 height 13
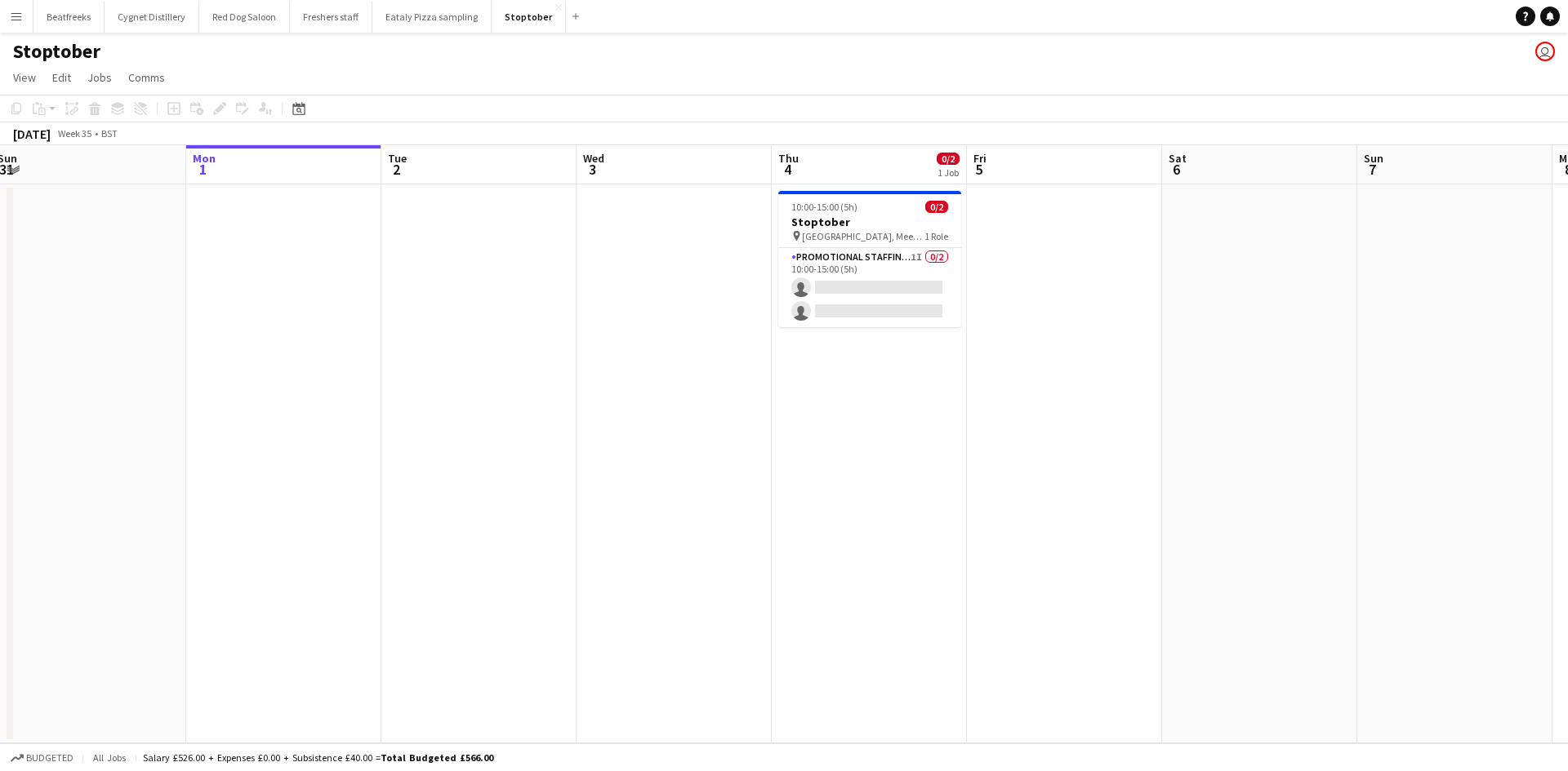
scroll to position [0, 400]
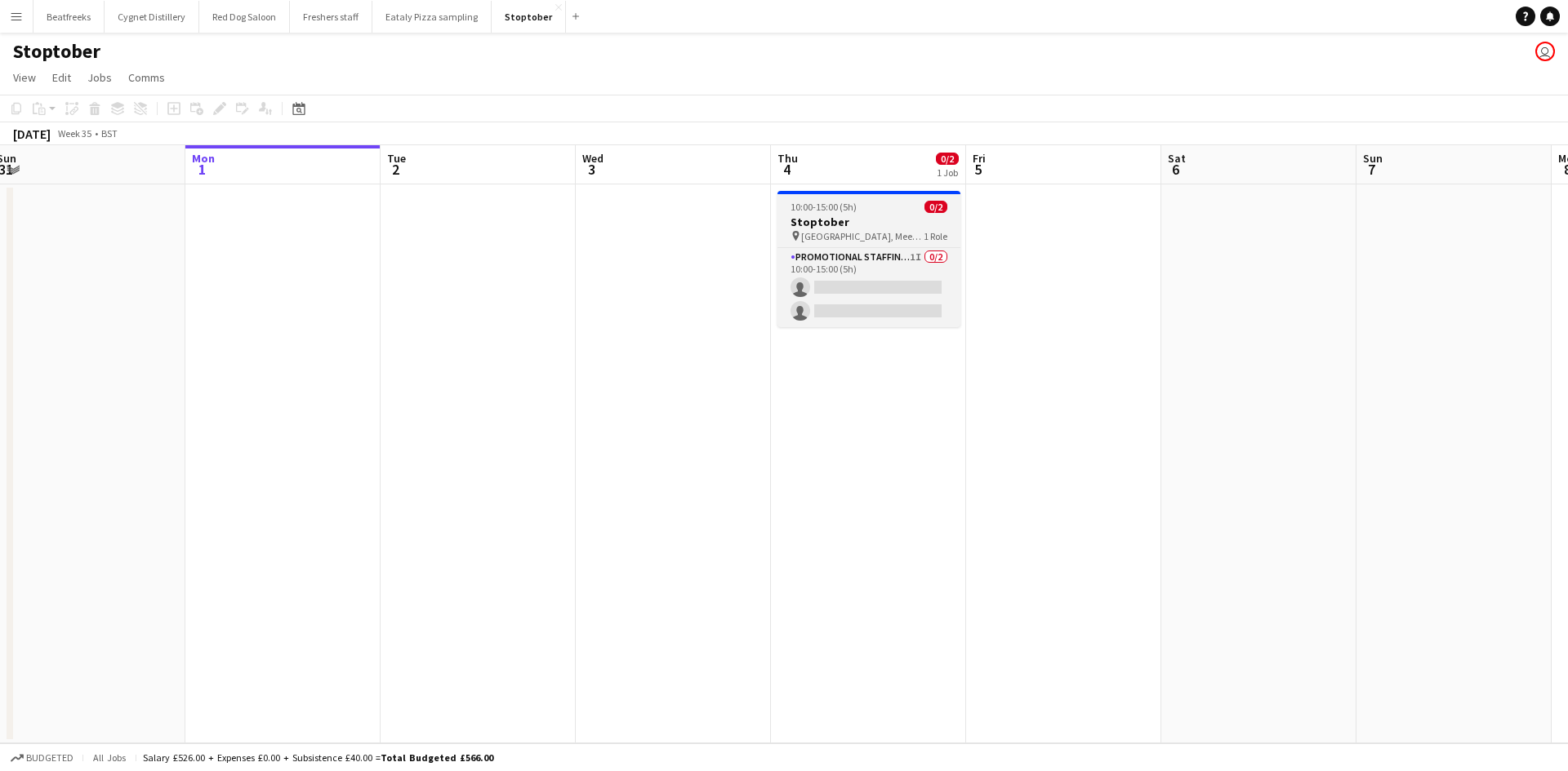
click at [854, 240] on span "Winsford Town Centre, Meet outside B&M" at bounding box center [862, 236] width 122 height 13
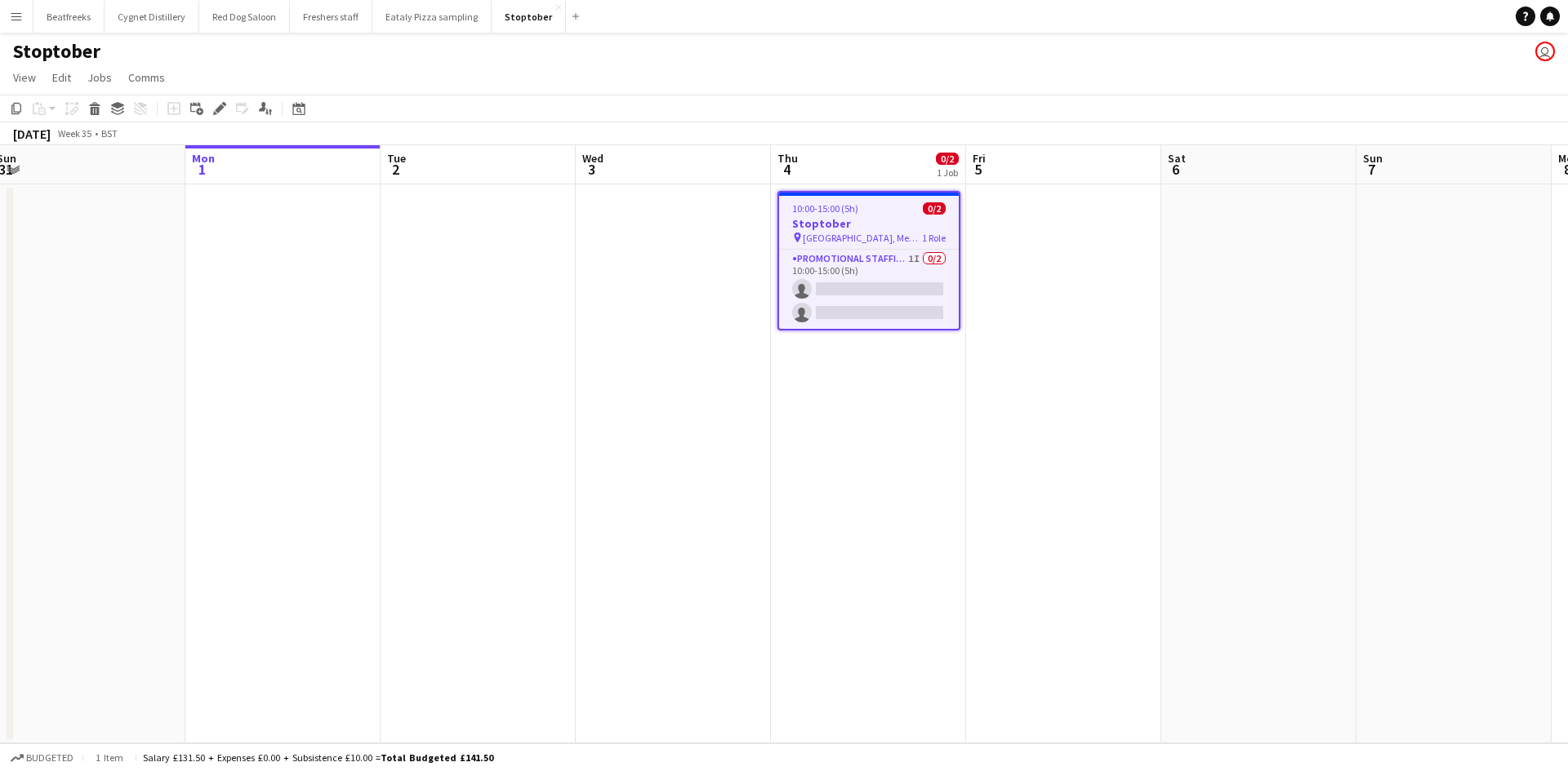
click at [854, 240] on span "Winsford Town Centre, Meet outside B&M" at bounding box center [862, 238] width 119 height 13
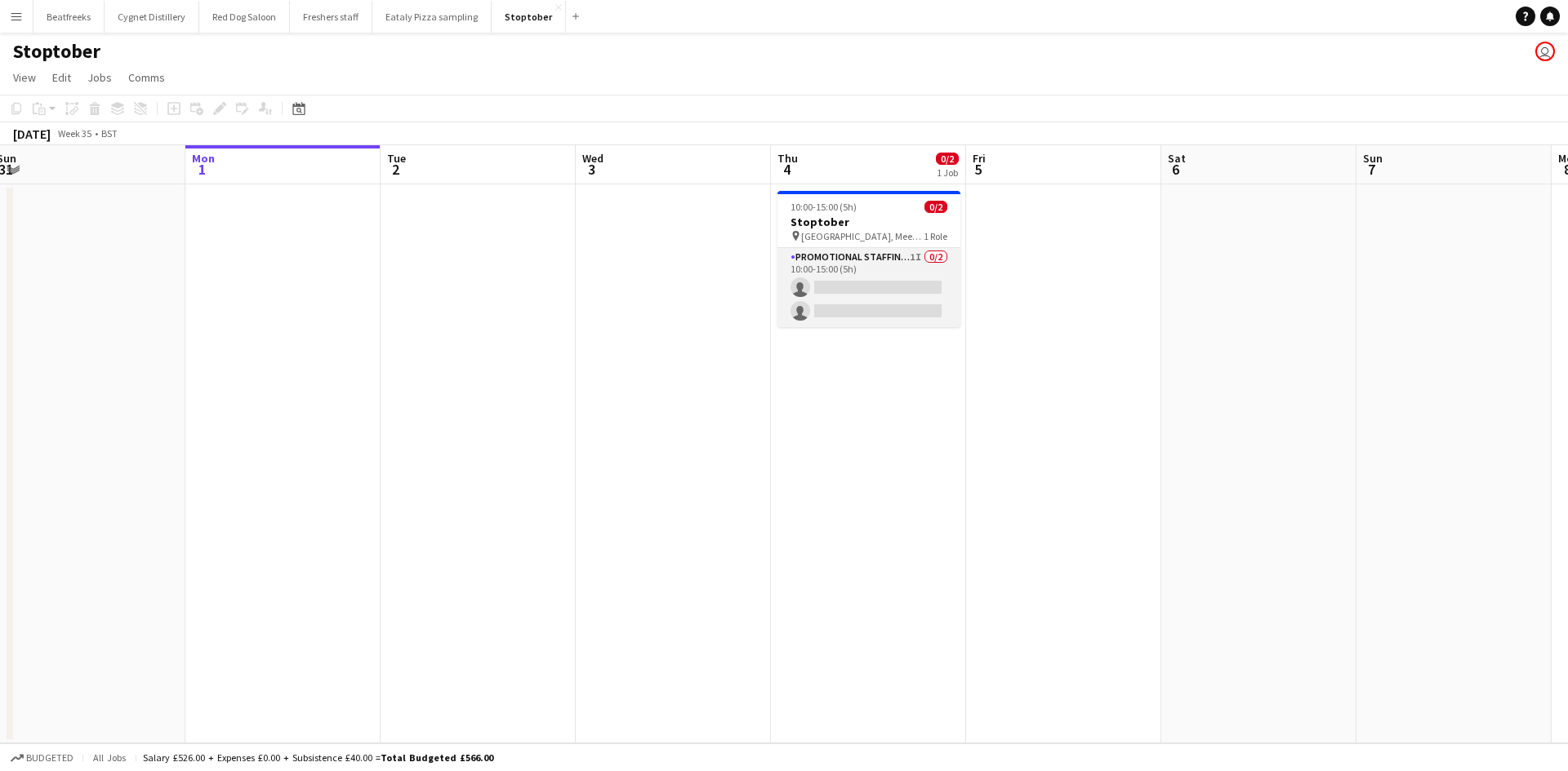
click at [860, 251] on app-card-role "Promotional Staffing (Brand Ambassadors) 1I 0/2 10:00-15:00 (5h) single-neutral…" at bounding box center [868, 287] width 183 height 79
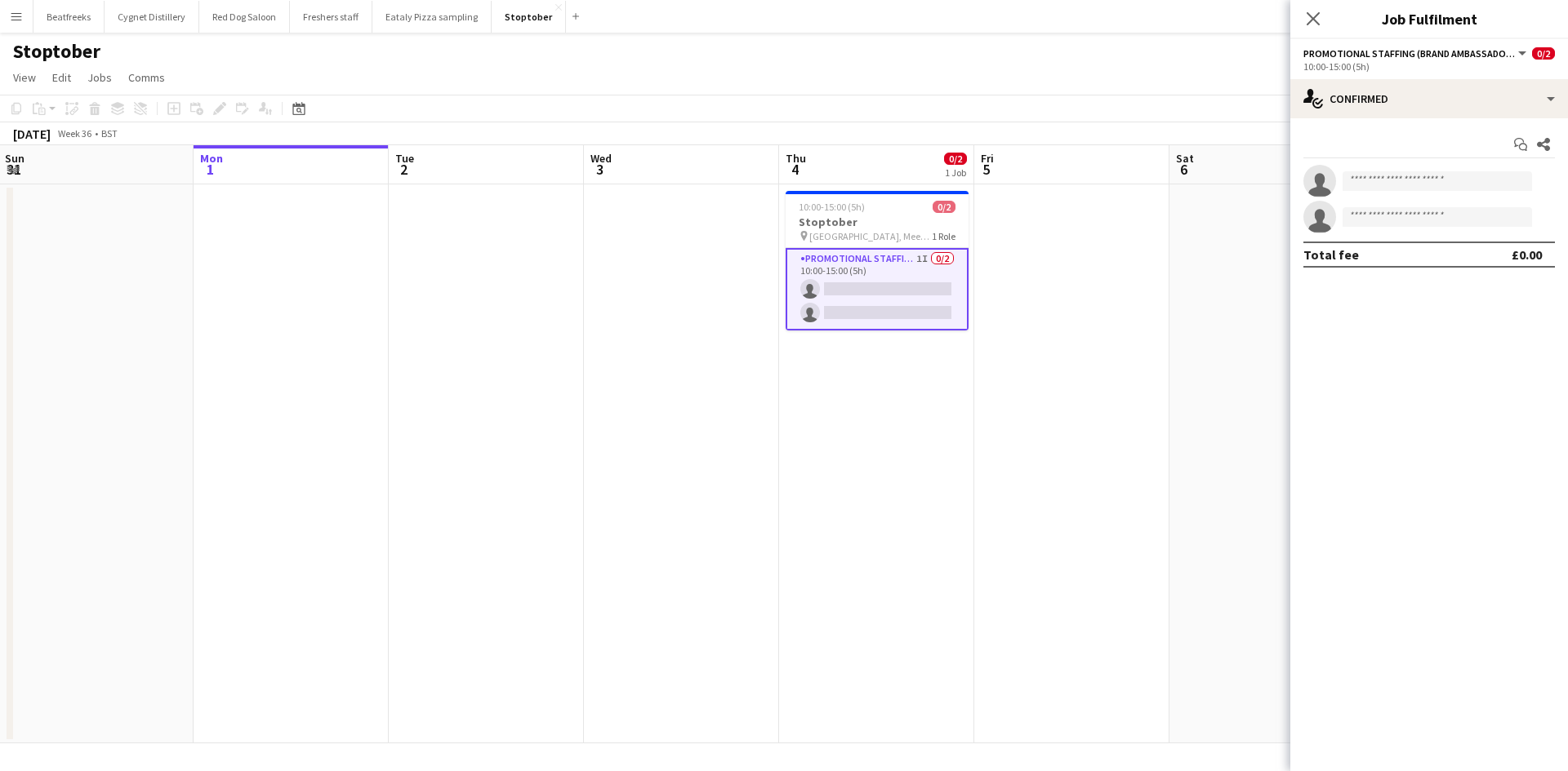
scroll to position [0, 391]
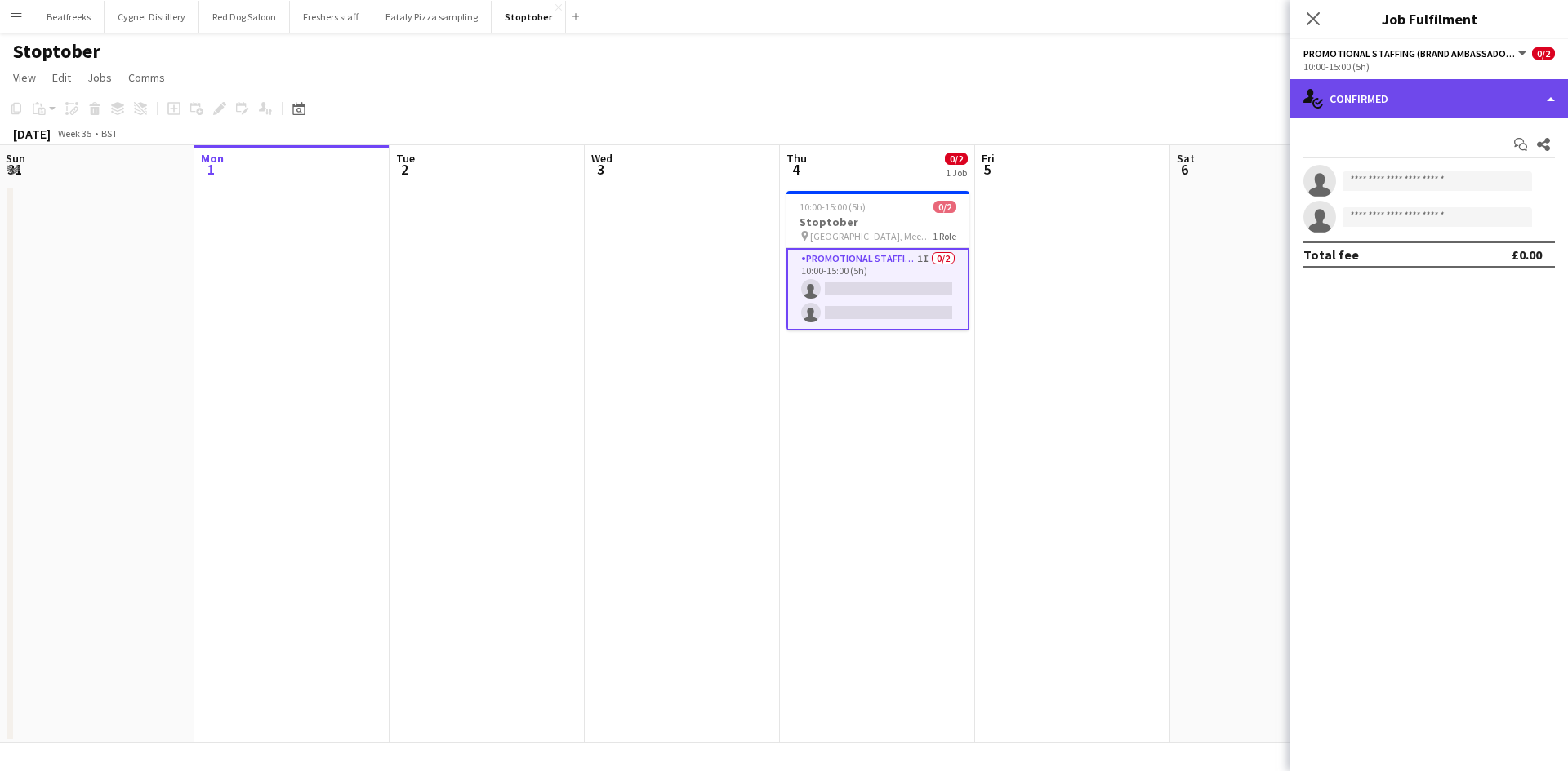
click at [1502, 105] on div "single-neutral-actions-check-2 Confirmed" at bounding box center [1428, 99] width 277 height 39
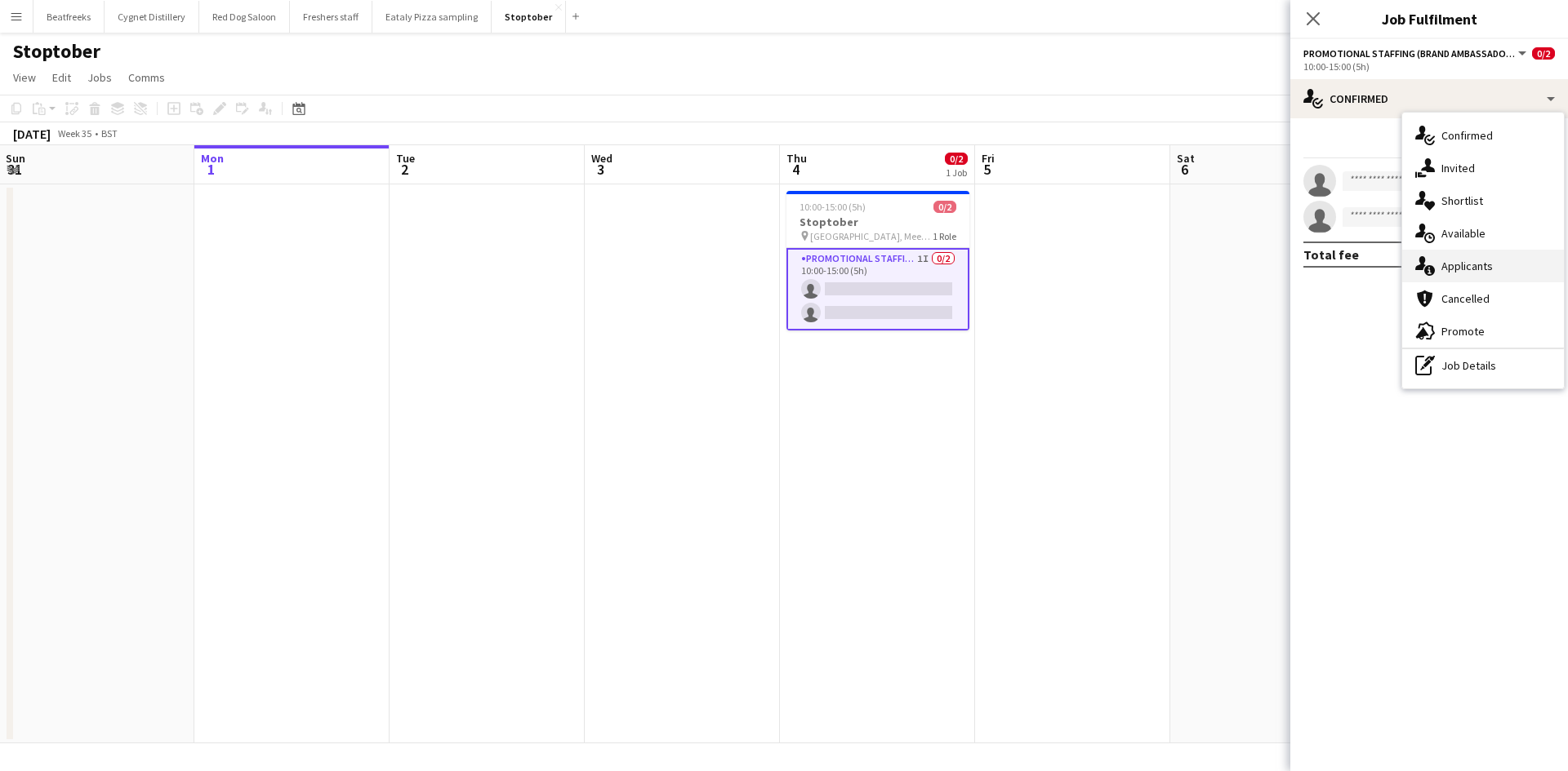
click at [1468, 260] on div "single-neutral-actions-information Applicants" at bounding box center [1483, 266] width 162 height 32
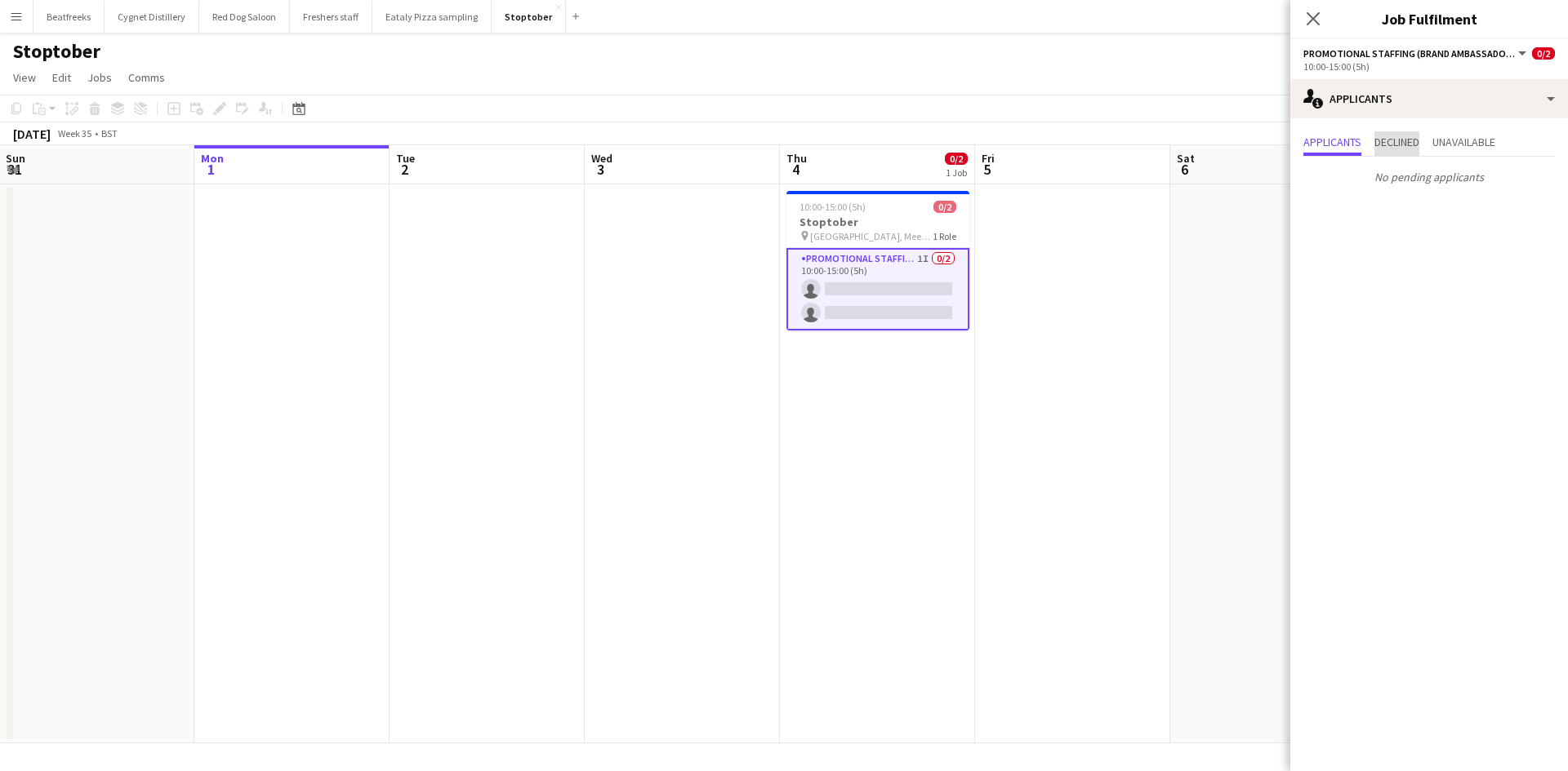
click at [1399, 145] on span "Declined" at bounding box center [1396, 142] width 45 height 12
click at [1477, 148] on span "Unavailable" at bounding box center [1464, 142] width 63 height 12
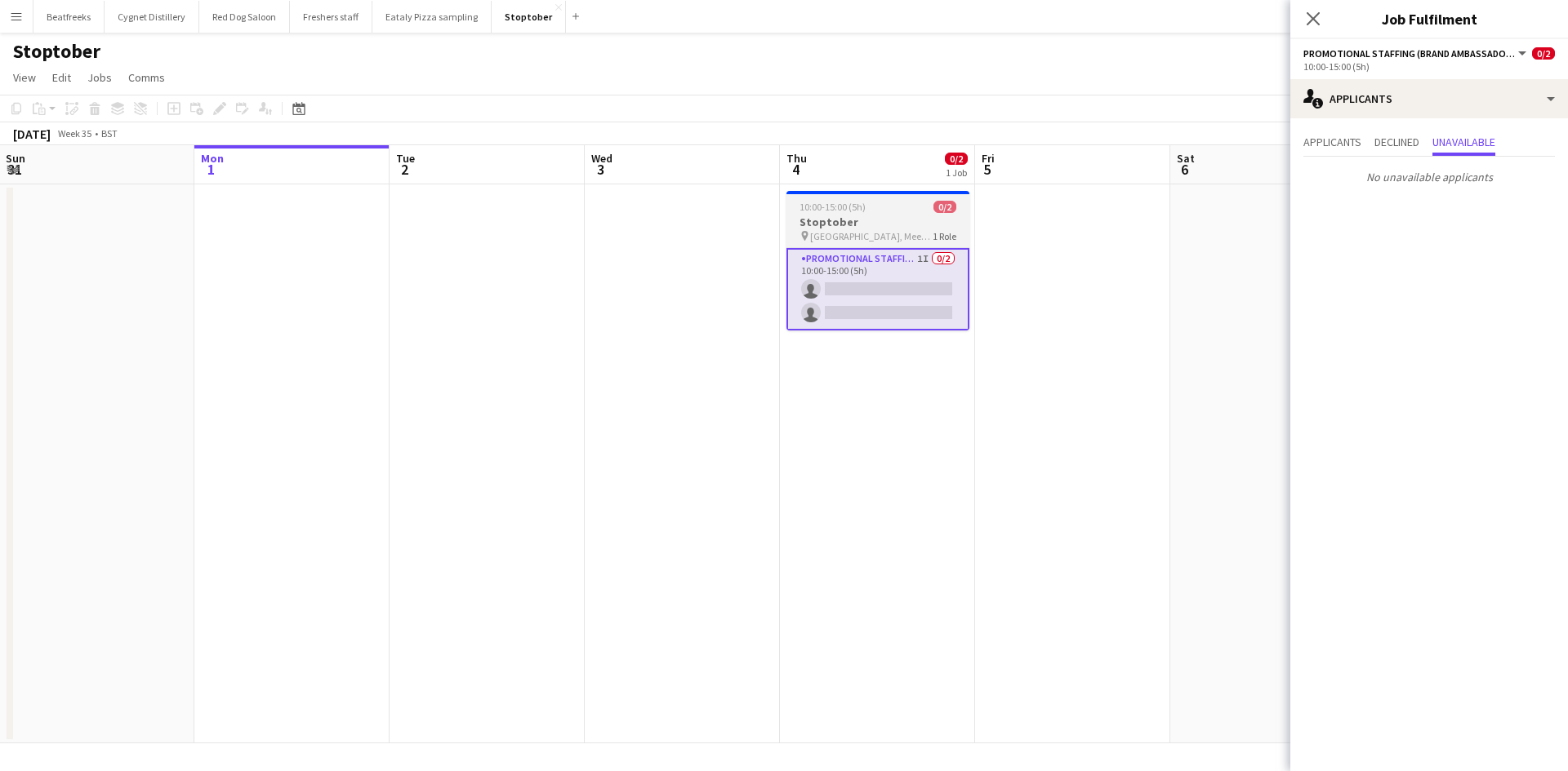
click at [850, 233] on span "Winsford Town Centre, Meet outside B&M" at bounding box center [871, 236] width 122 height 13
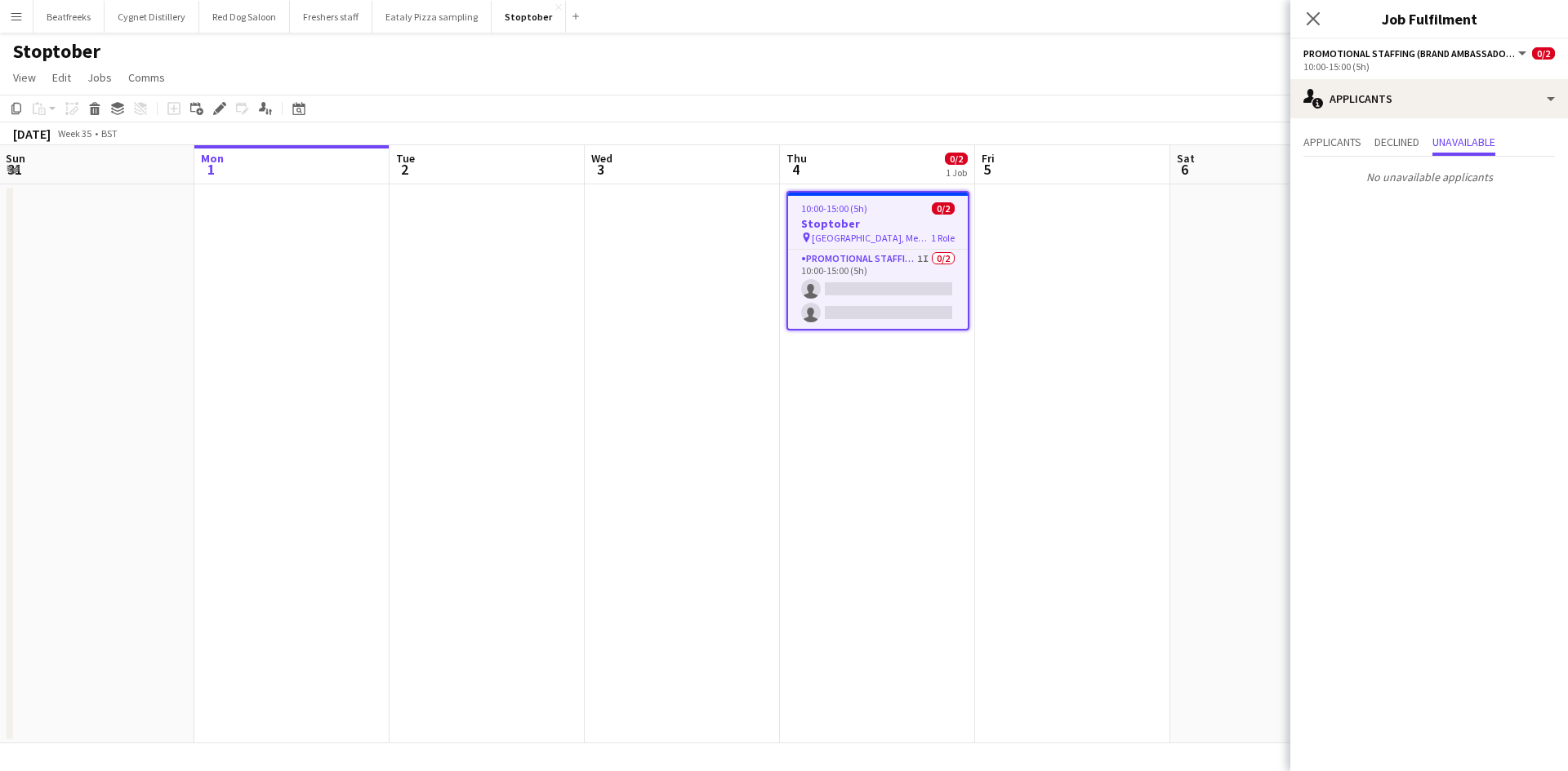
click at [21, 15] on app-icon "Menu" at bounding box center [16, 16] width 13 height 13
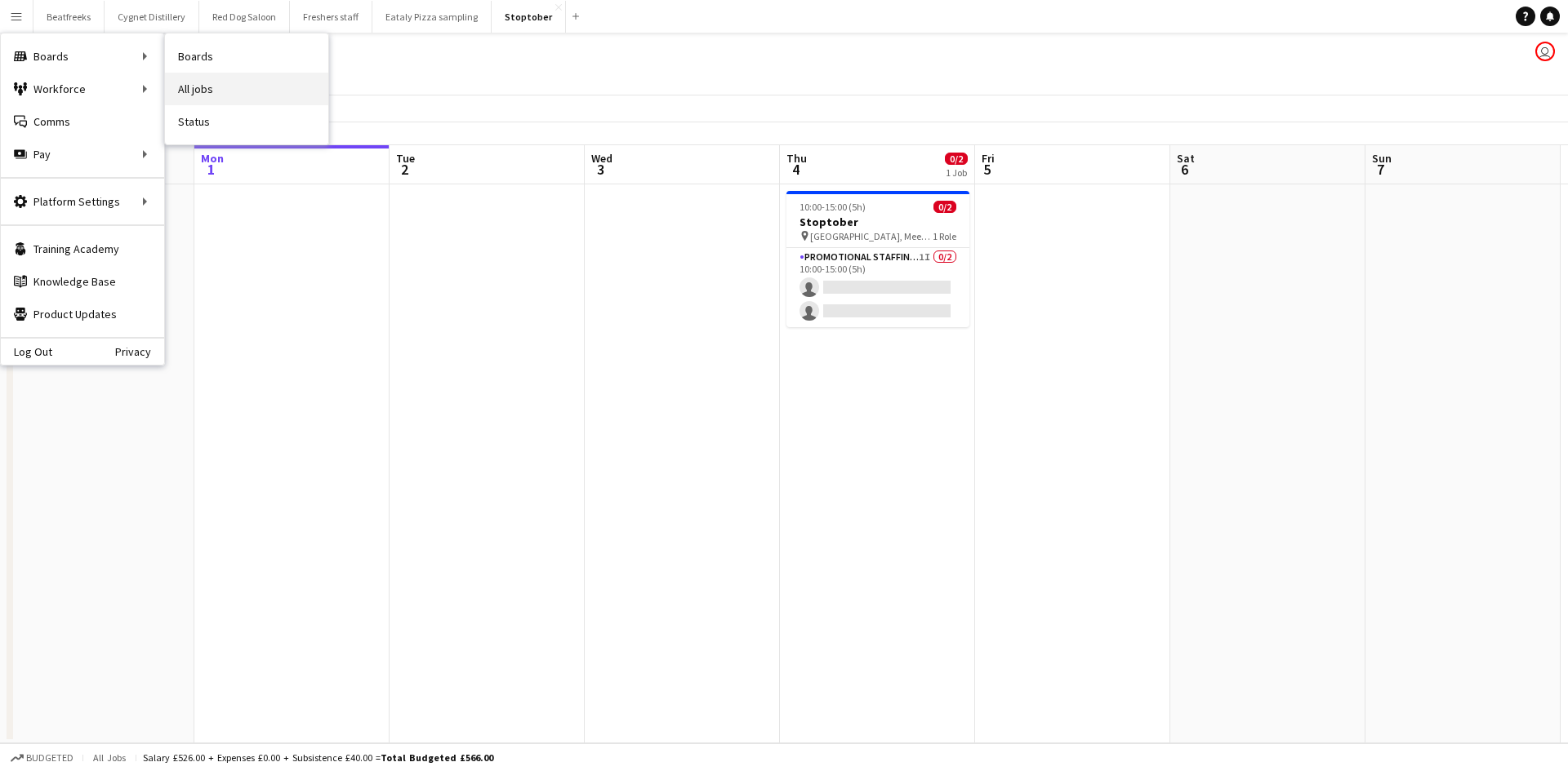
click at [193, 86] on link "All jobs" at bounding box center [247, 89] width 163 height 32
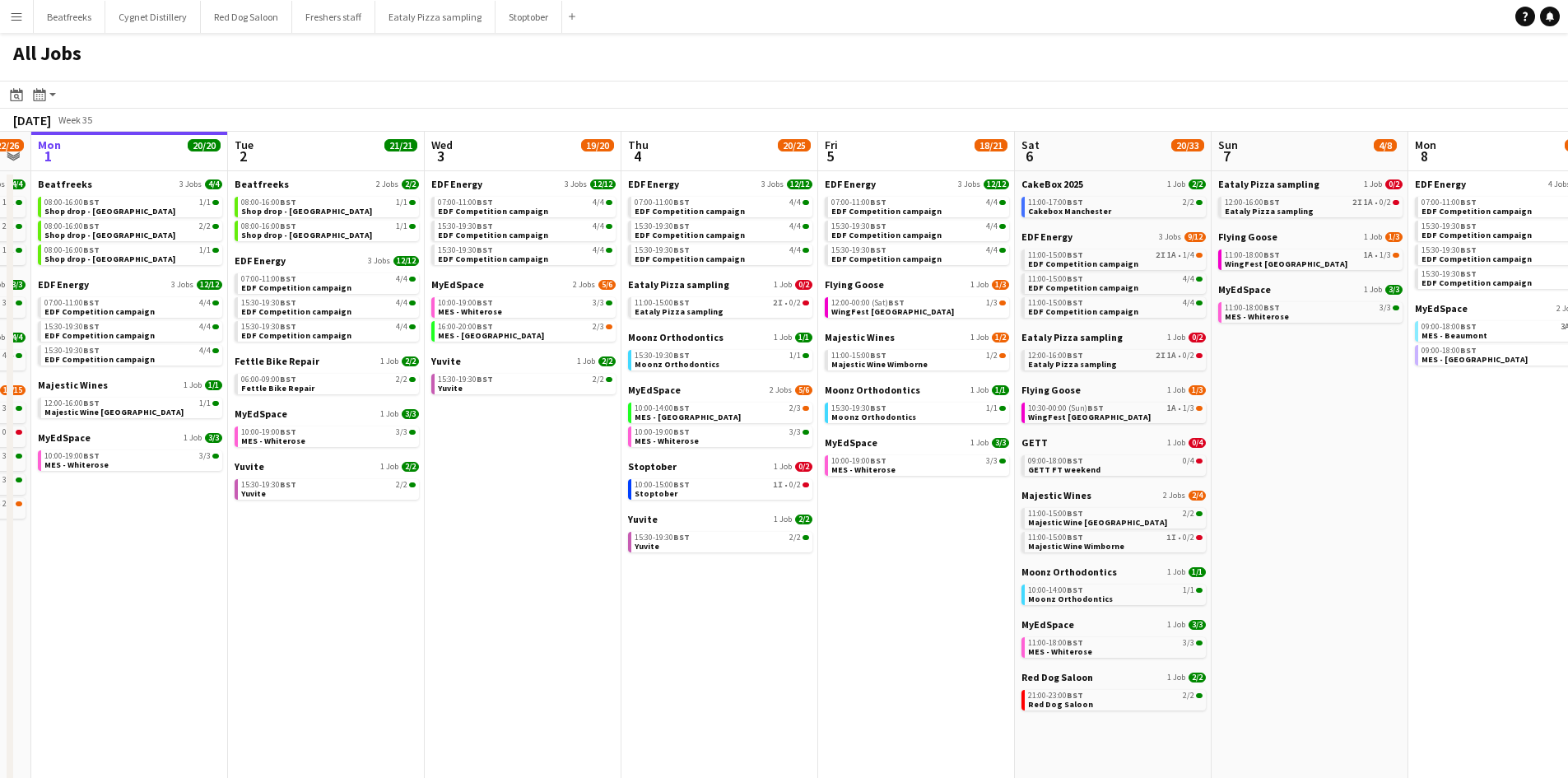
scroll to position [0, 559]
click at [871, 282] on span "Flying Goose" at bounding box center [854, 284] width 59 height 13
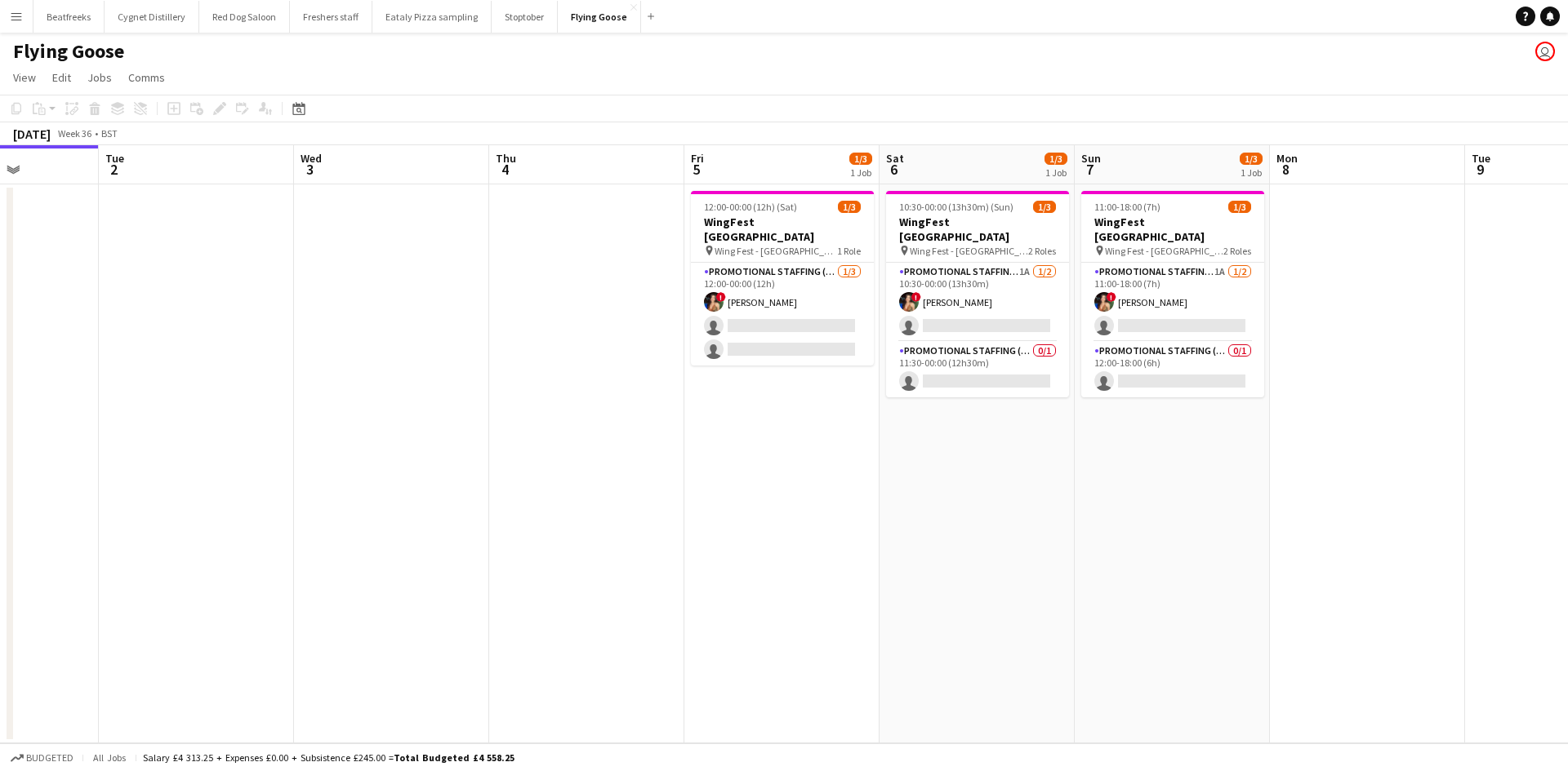
scroll to position [0, 683]
click at [775, 331] on app-card-role "Promotional Staffing (Brand Ambassadors) 1/3 12:00-00:00 (12h) ! Catalina Tobar…" at bounding box center [781, 314] width 183 height 103
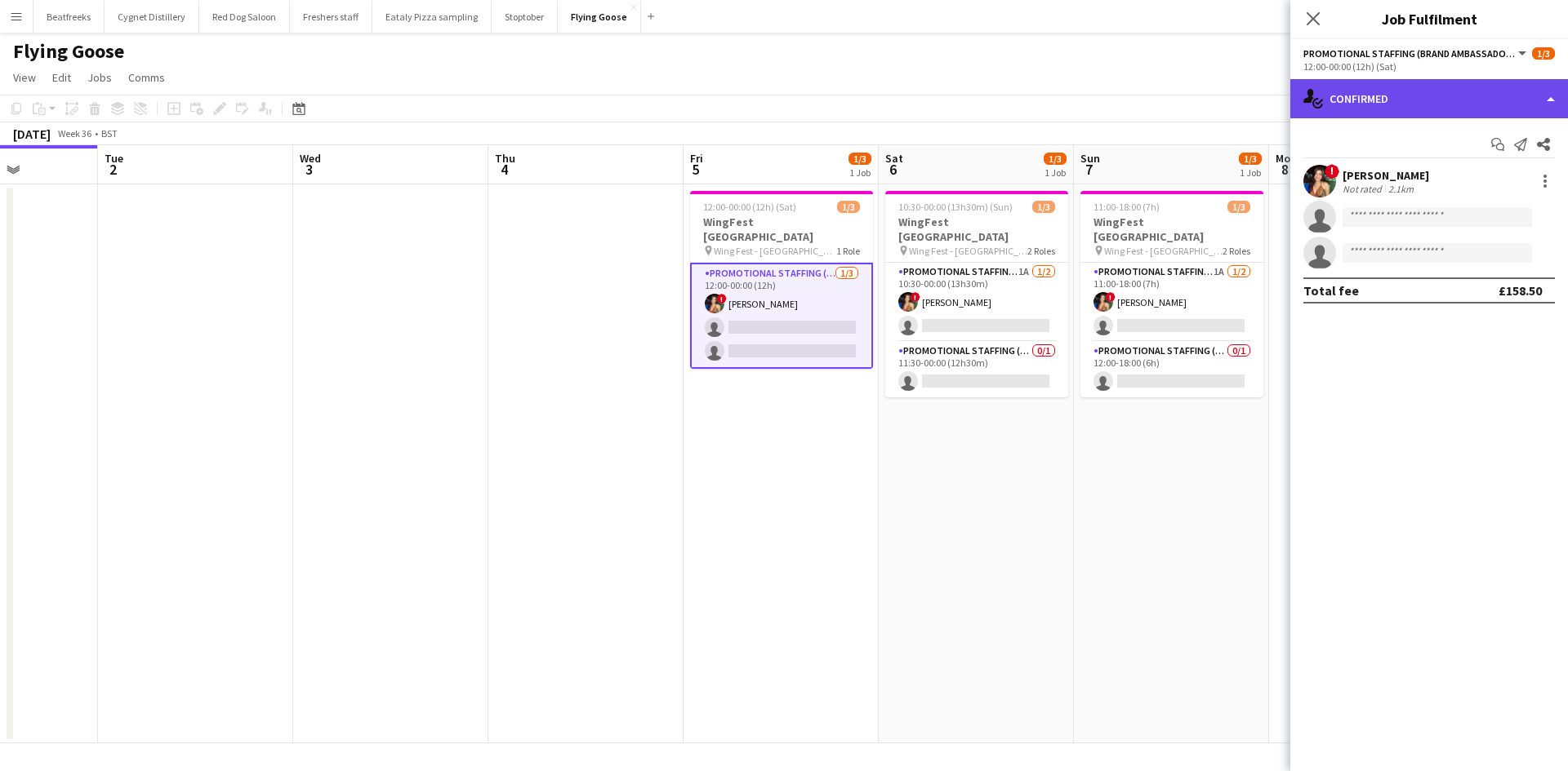
click at [1392, 91] on div "single-neutral-actions-check-2 Confirmed" at bounding box center [1428, 99] width 277 height 39
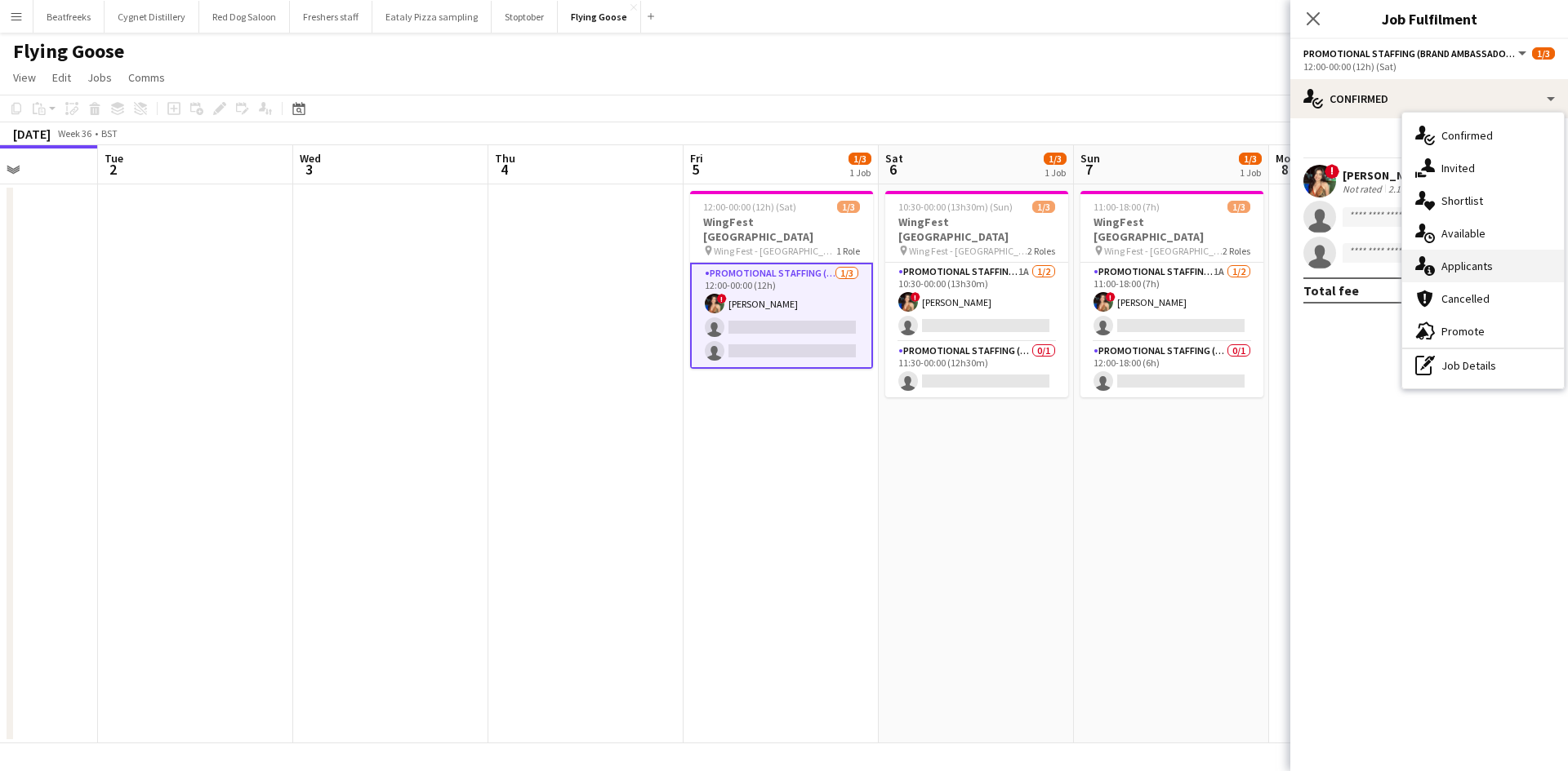
click at [1457, 268] on div "single-neutral-actions-information Applicants" at bounding box center [1483, 266] width 162 height 32
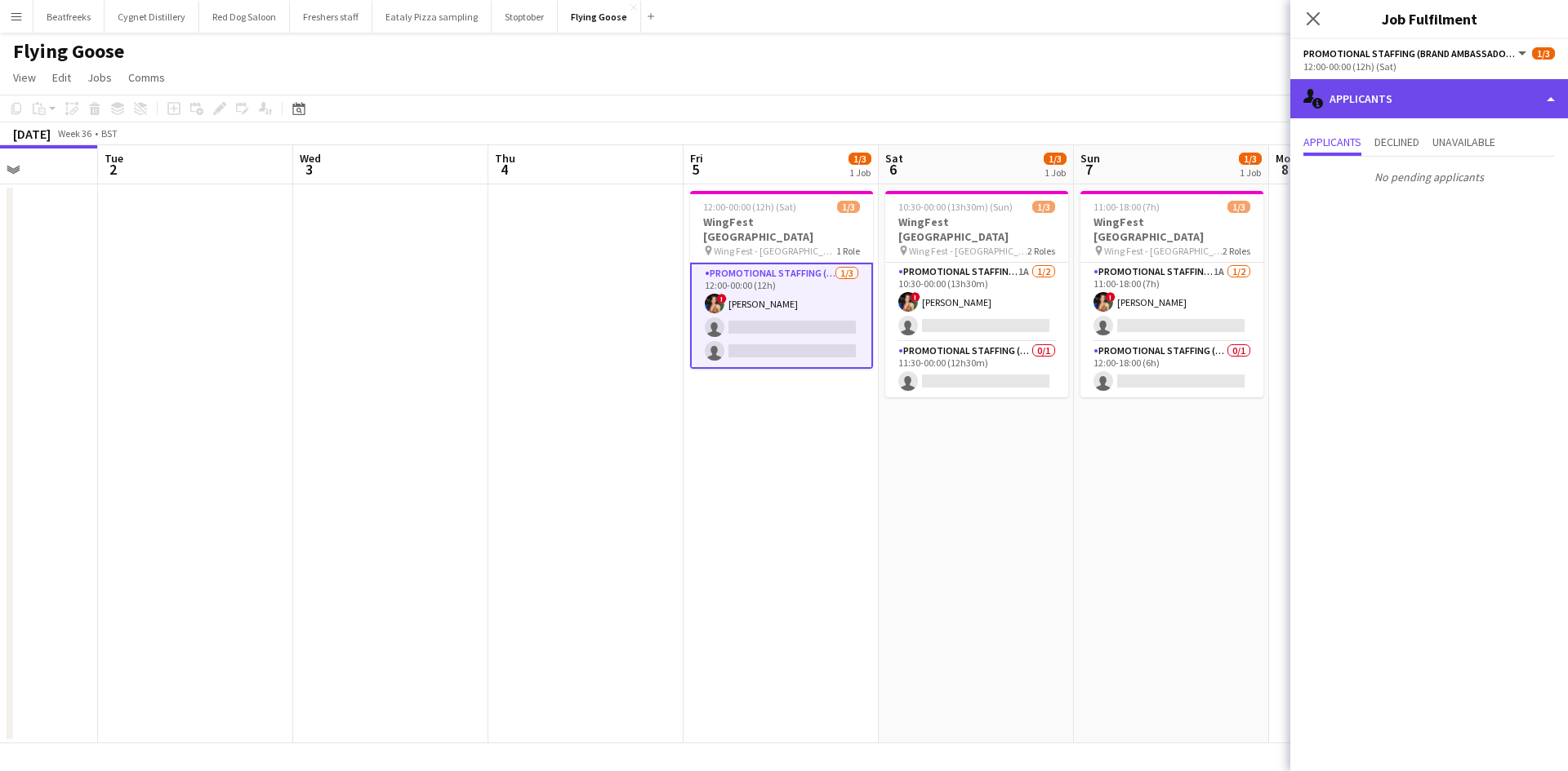
click at [1408, 94] on div "single-neutral-actions-information Applicants" at bounding box center [1428, 99] width 277 height 39
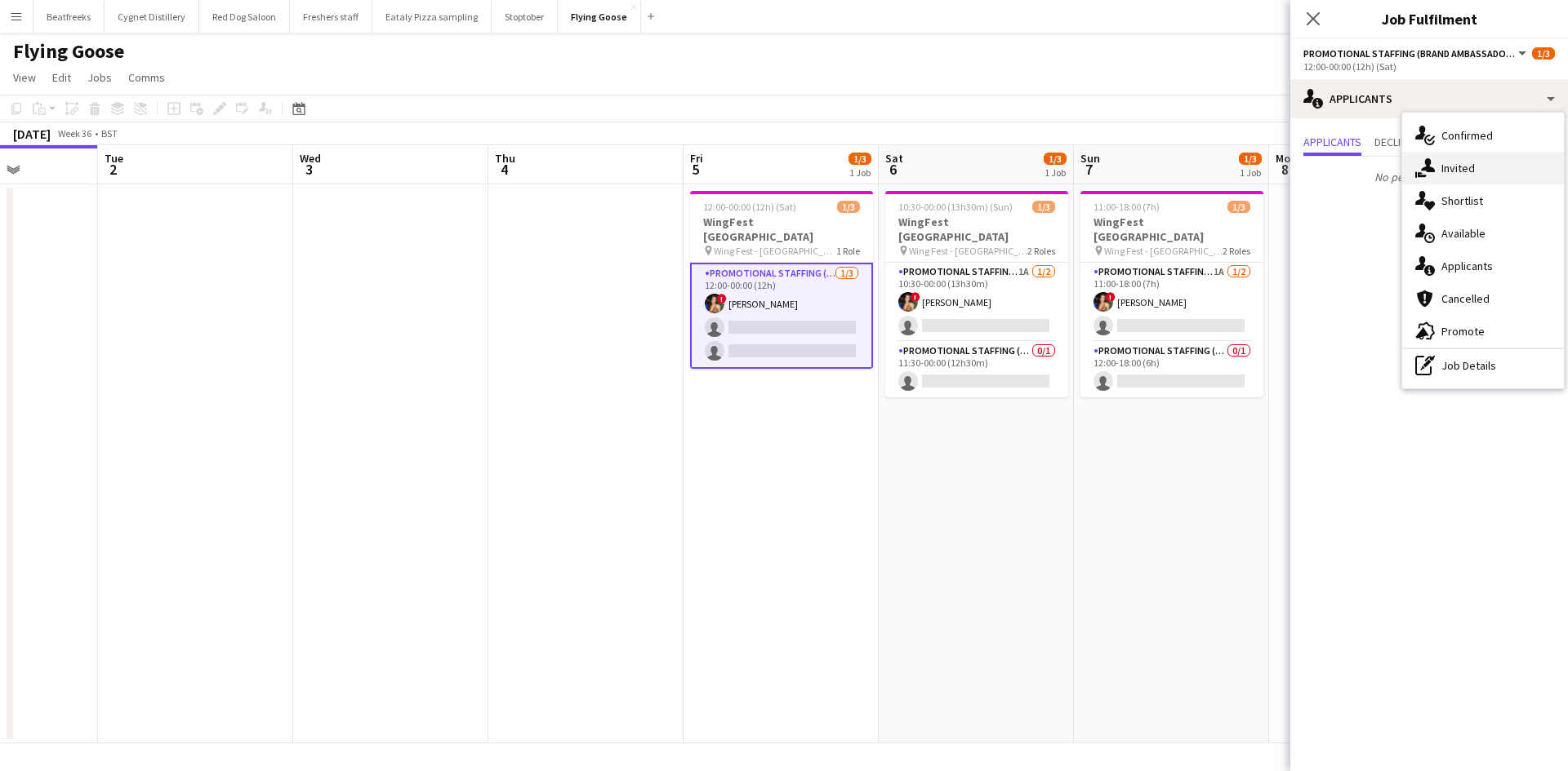
click at [1462, 168] on div "single-neutral-actions-share-1 Invited" at bounding box center [1483, 168] width 162 height 32
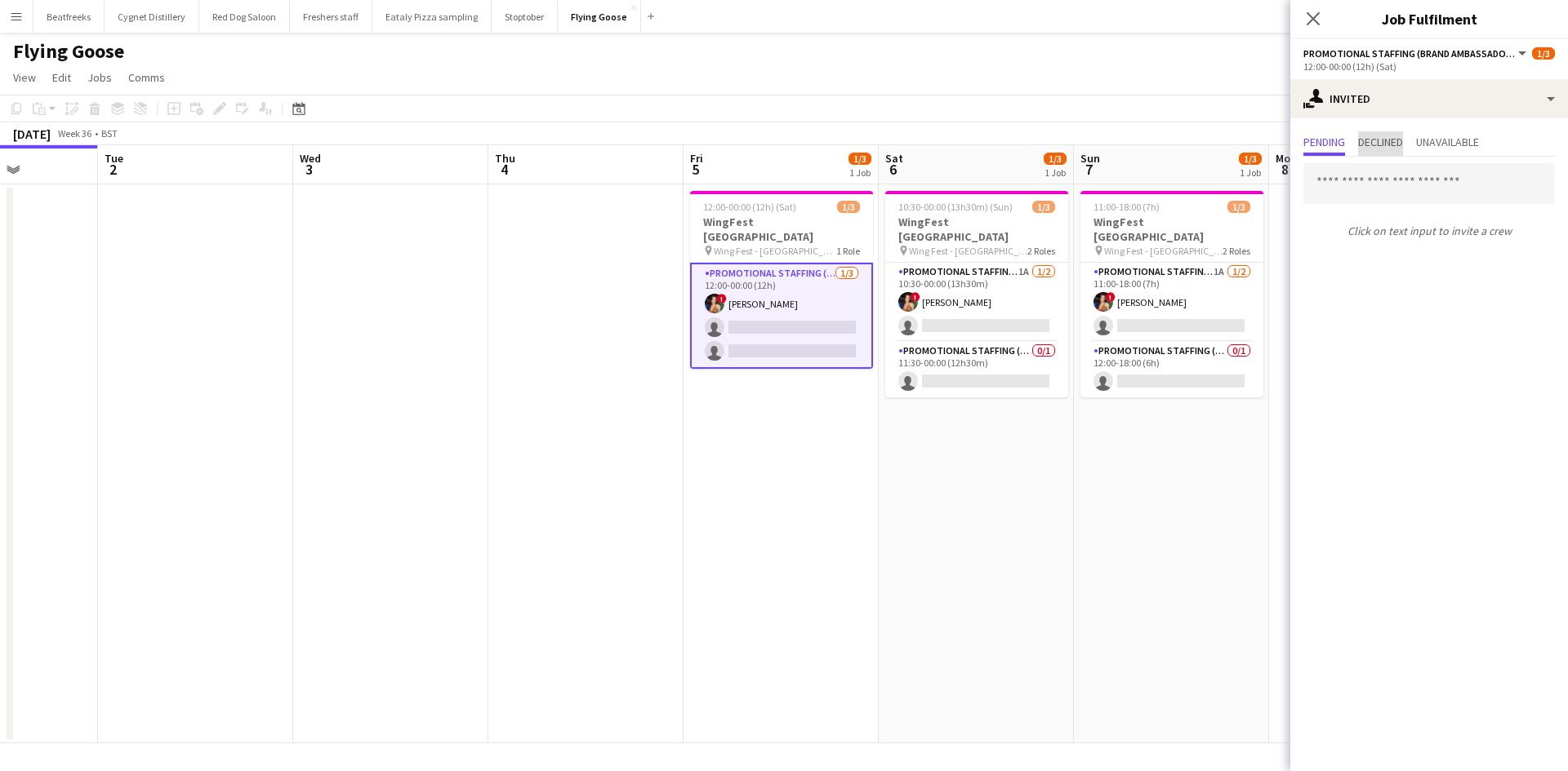
click at [1381, 139] on span "Declined" at bounding box center [1380, 142] width 45 height 12
click at [1423, 145] on span "Unavailable" at bounding box center [1447, 142] width 63 height 12
click at [1326, 145] on span "Pending" at bounding box center [1324, 142] width 41 height 12
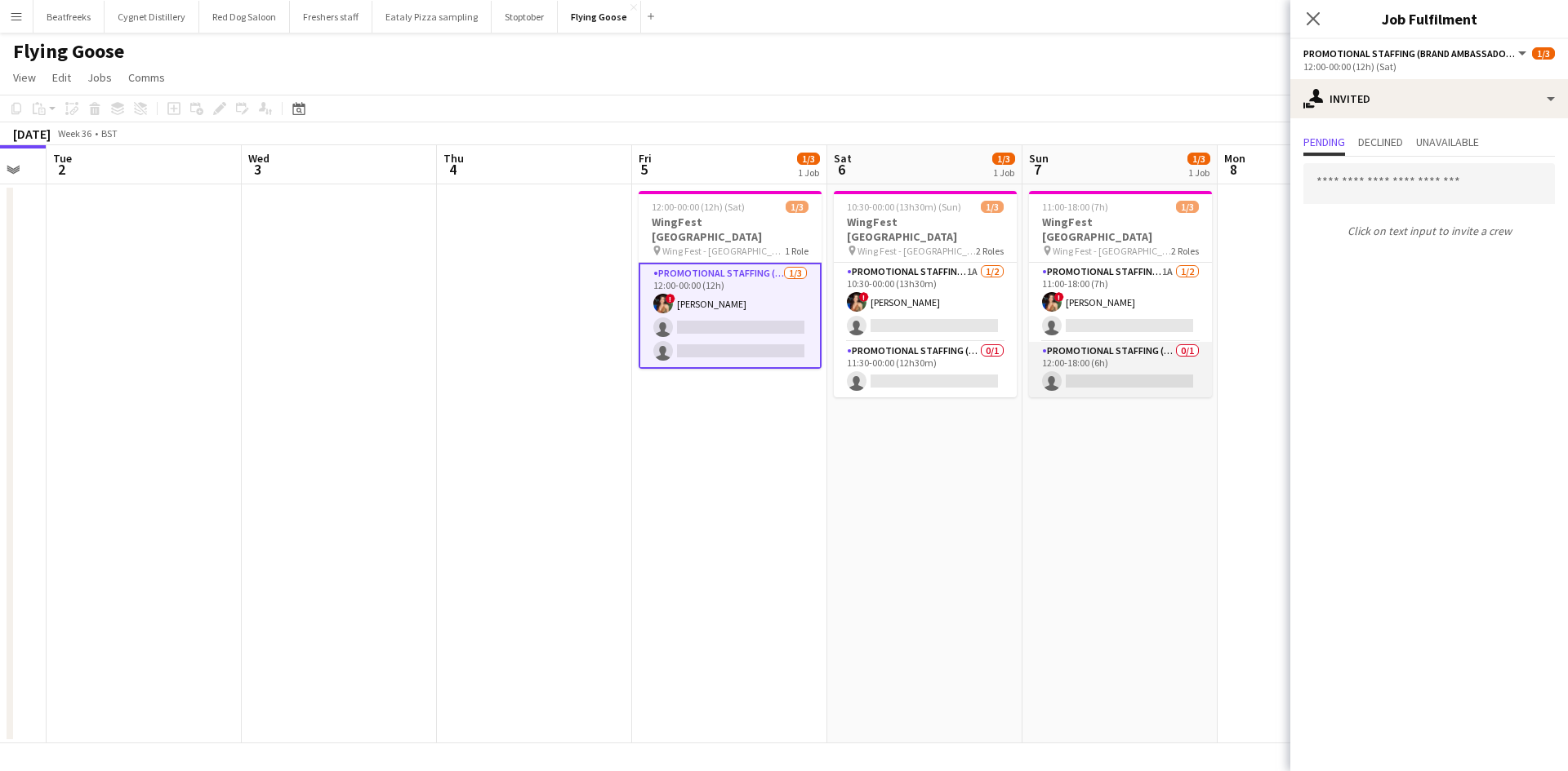
scroll to position [0, 739]
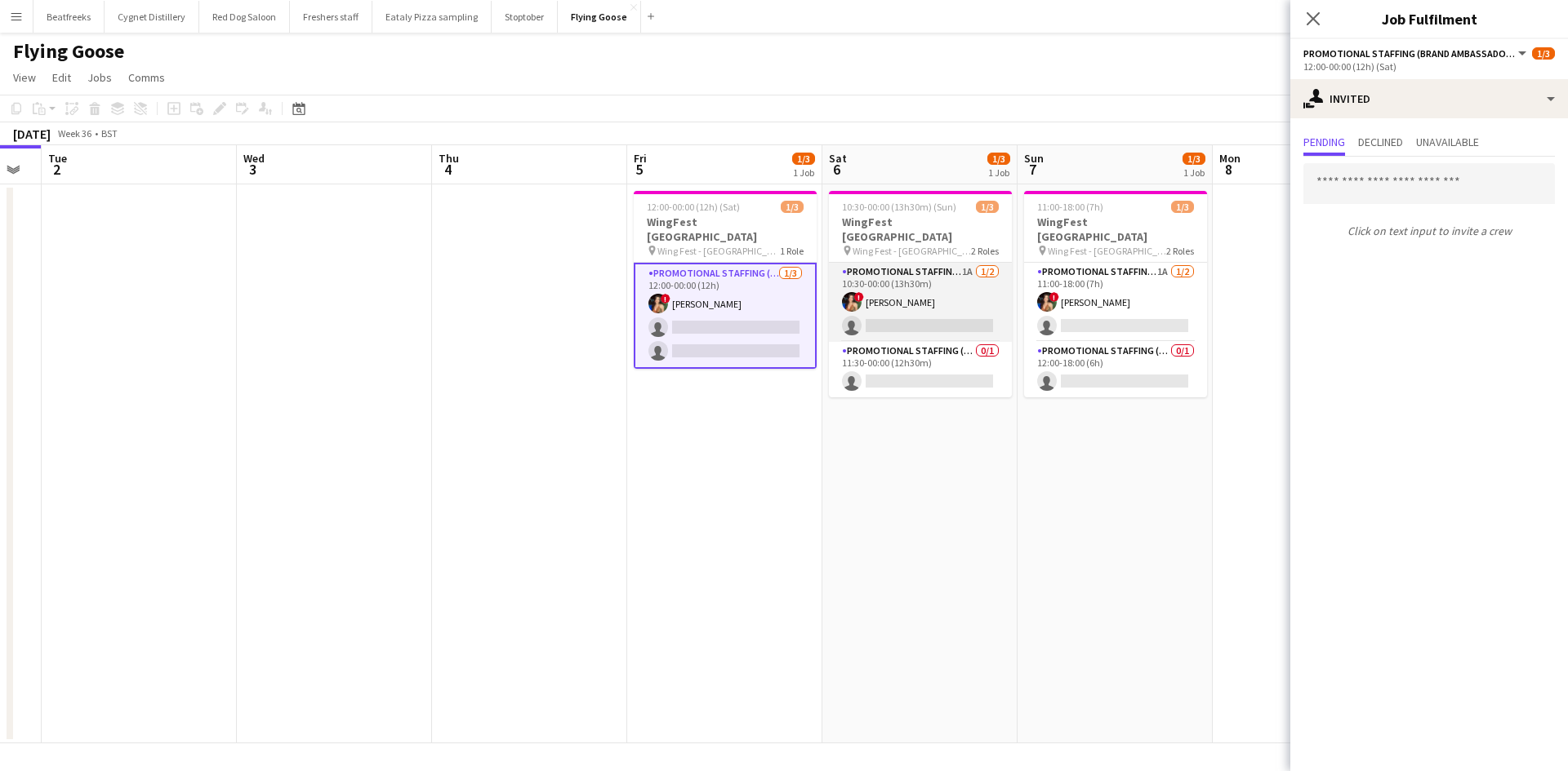
click at [917, 263] on app-card-role "Promotional Staffing (Brand Ambassadors) 1A 1/2 10:30-00:00 (13h30m) ! Catalina…" at bounding box center [921, 302] width 183 height 79
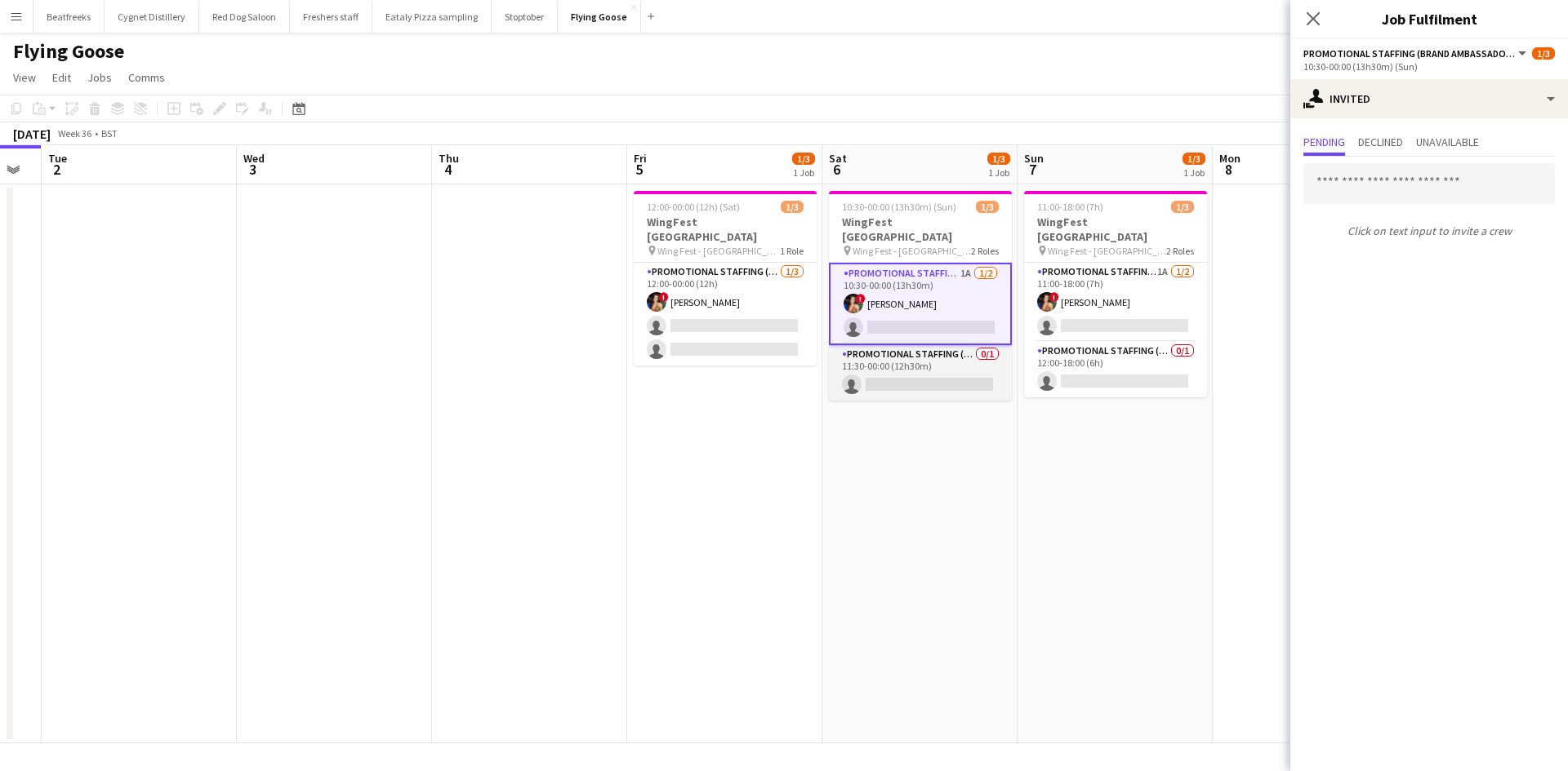
click at [909, 356] on app-card-role "Promotional Staffing (Brand Ambassadors) 0/1 11:30-00:00 (12h30m) single-neutra…" at bounding box center [921, 373] width 183 height 56
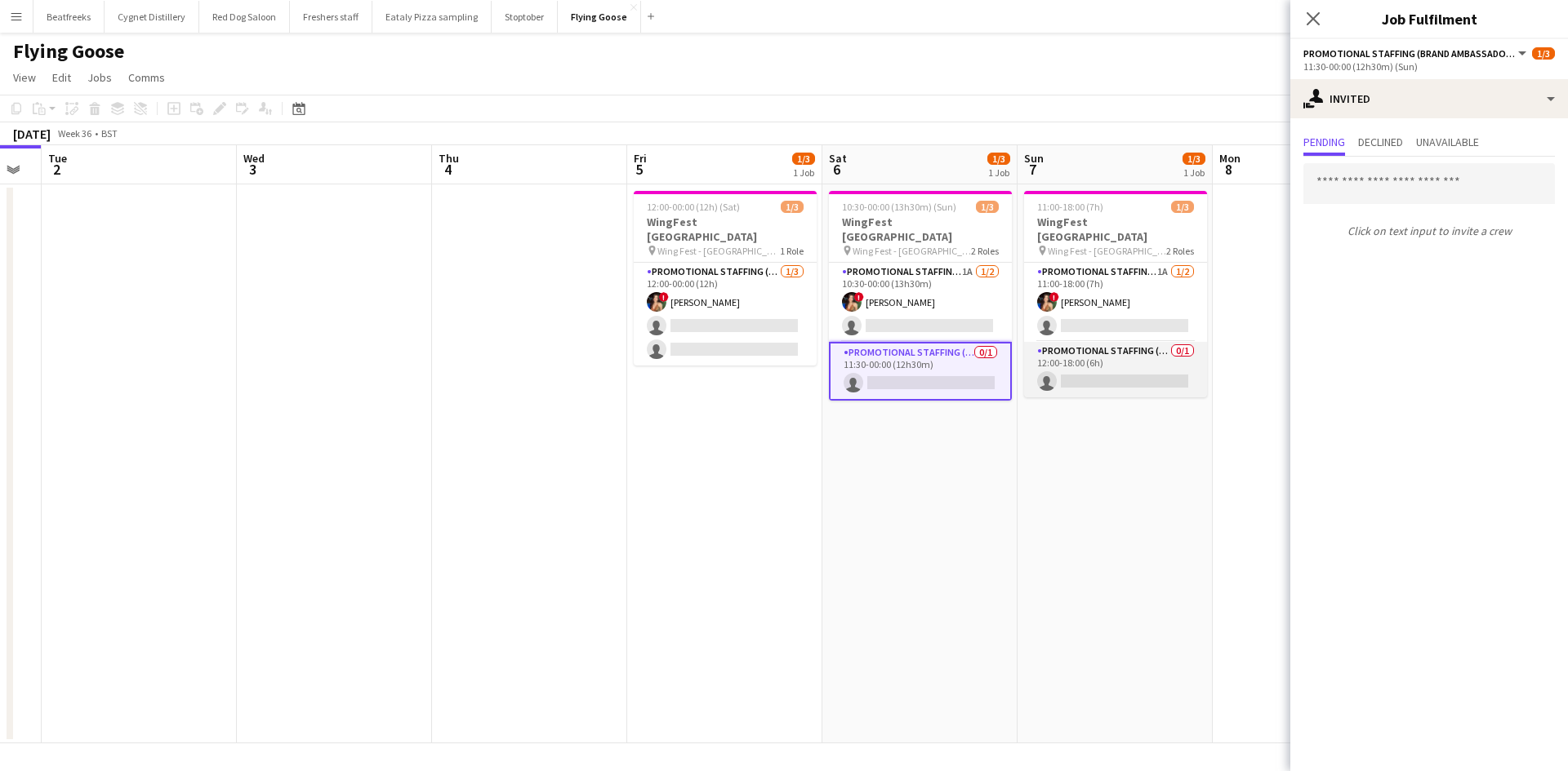
click at [1114, 346] on app-card-role "Promotional Staffing (Brand Ambassadors) 0/1 12:00-18:00 (6h) single-neutral-ac…" at bounding box center [1115, 370] width 183 height 56
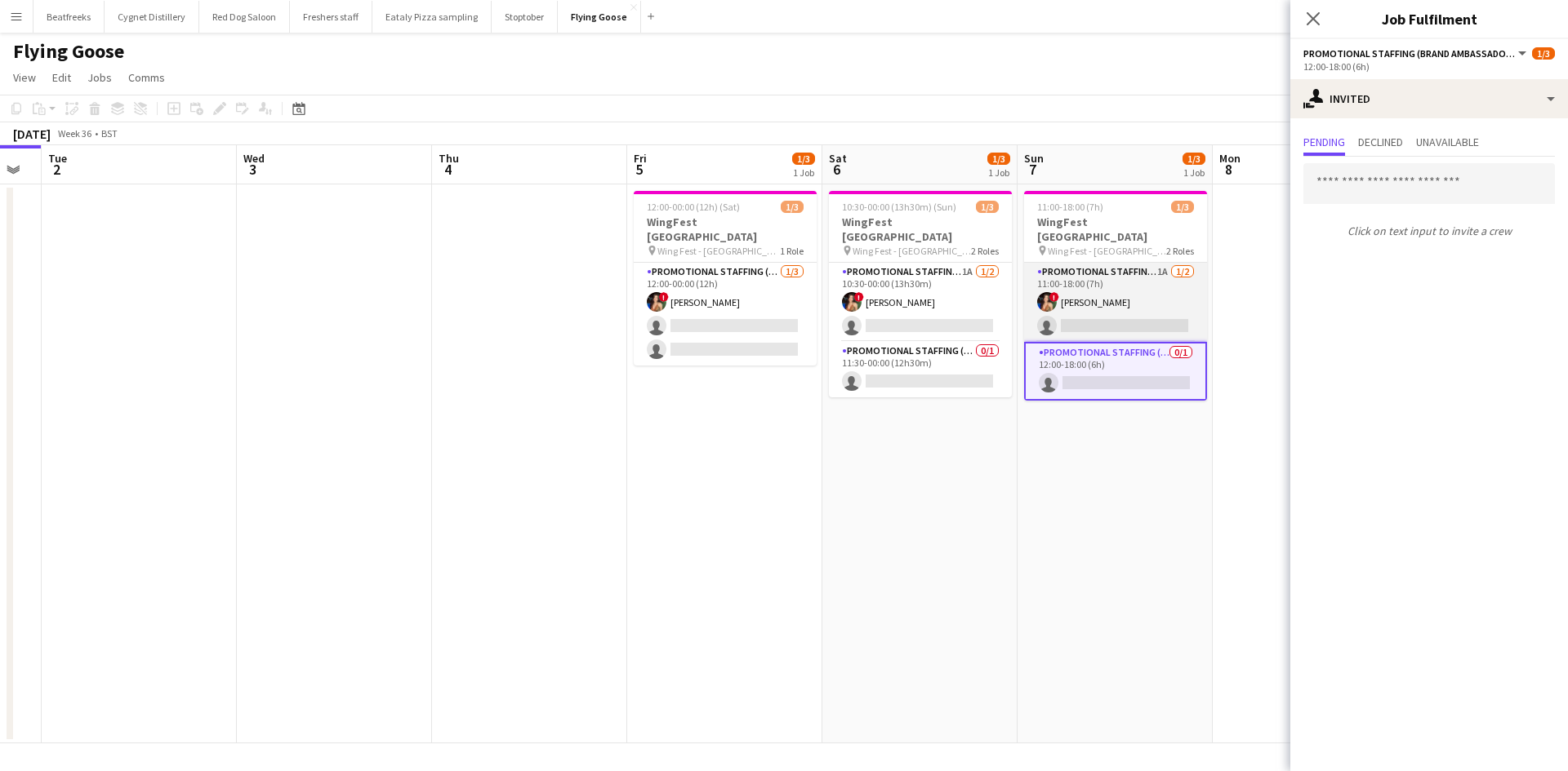
click at [1094, 292] on app-card-role "Promotional Staffing (Brand Ambassadors) 1A 1/2 11:00-18:00 (7h) ! Catalina Tob…" at bounding box center [1115, 302] width 183 height 79
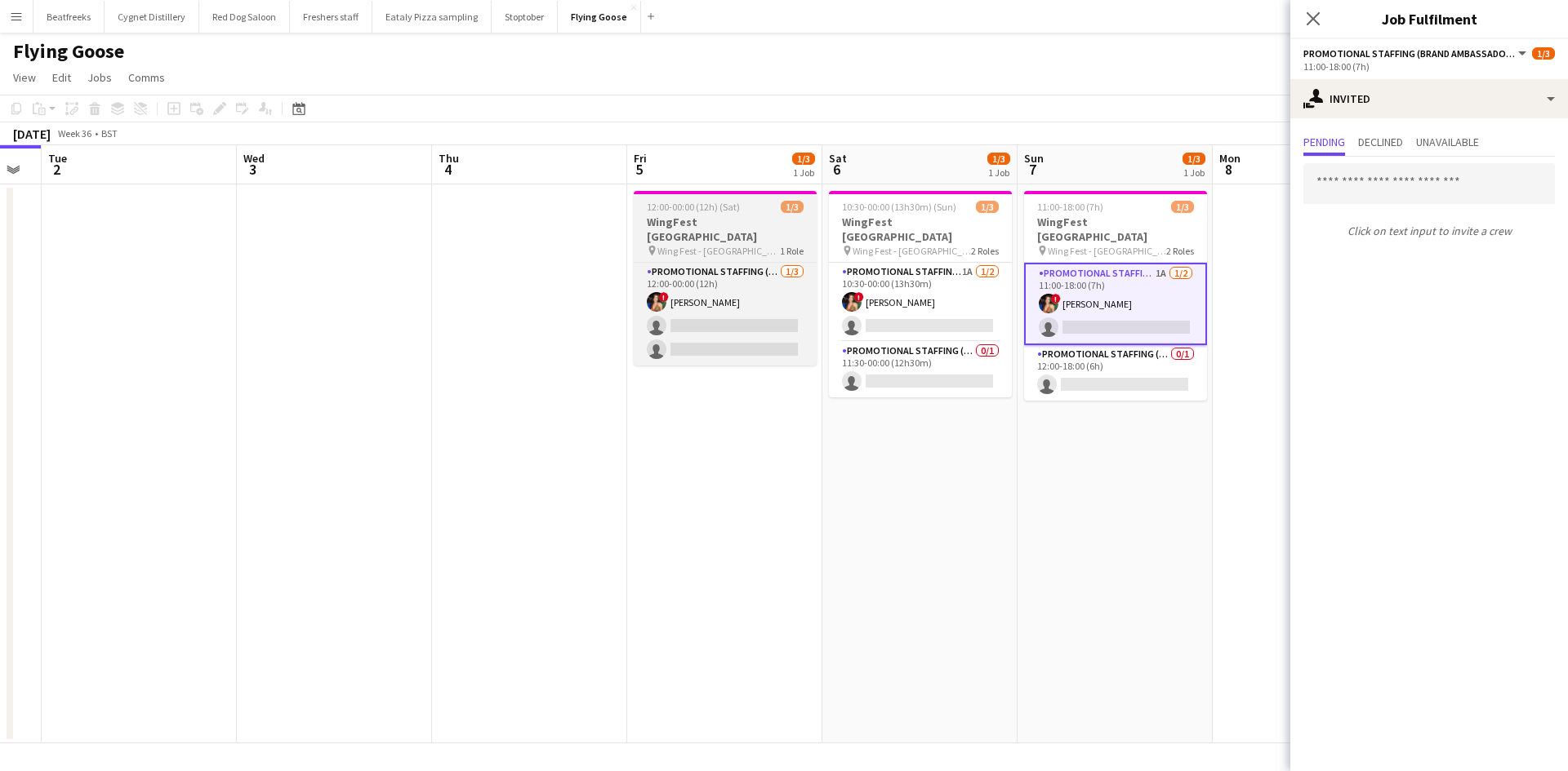
drag, startPoint x: 759, startPoint y: 187, endPoint x: 708, endPoint y: 217, distance: 59.2
click at [759, 187] on app-date-cell "12:00-00:00 (12h) (Sat) 1/3 WingFest Bristol pin Wing Fest - Bristol 1 Role Pro…" at bounding box center [724, 463] width 195 height 559
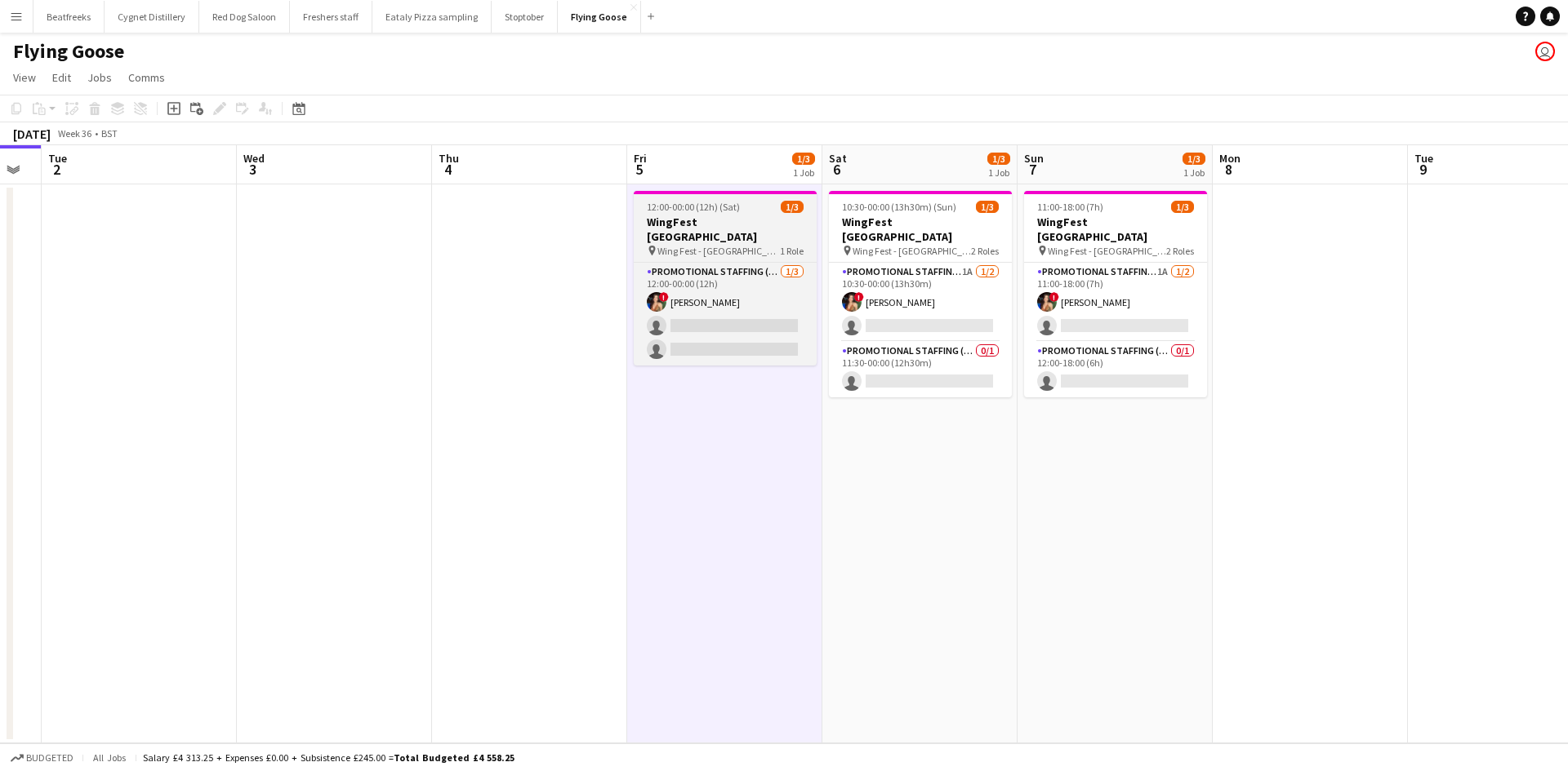
click at [698, 225] on h3 "WingFest [GEOGRAPHIC_DATA]" at bounding box center [725, 229] width 183 height 30
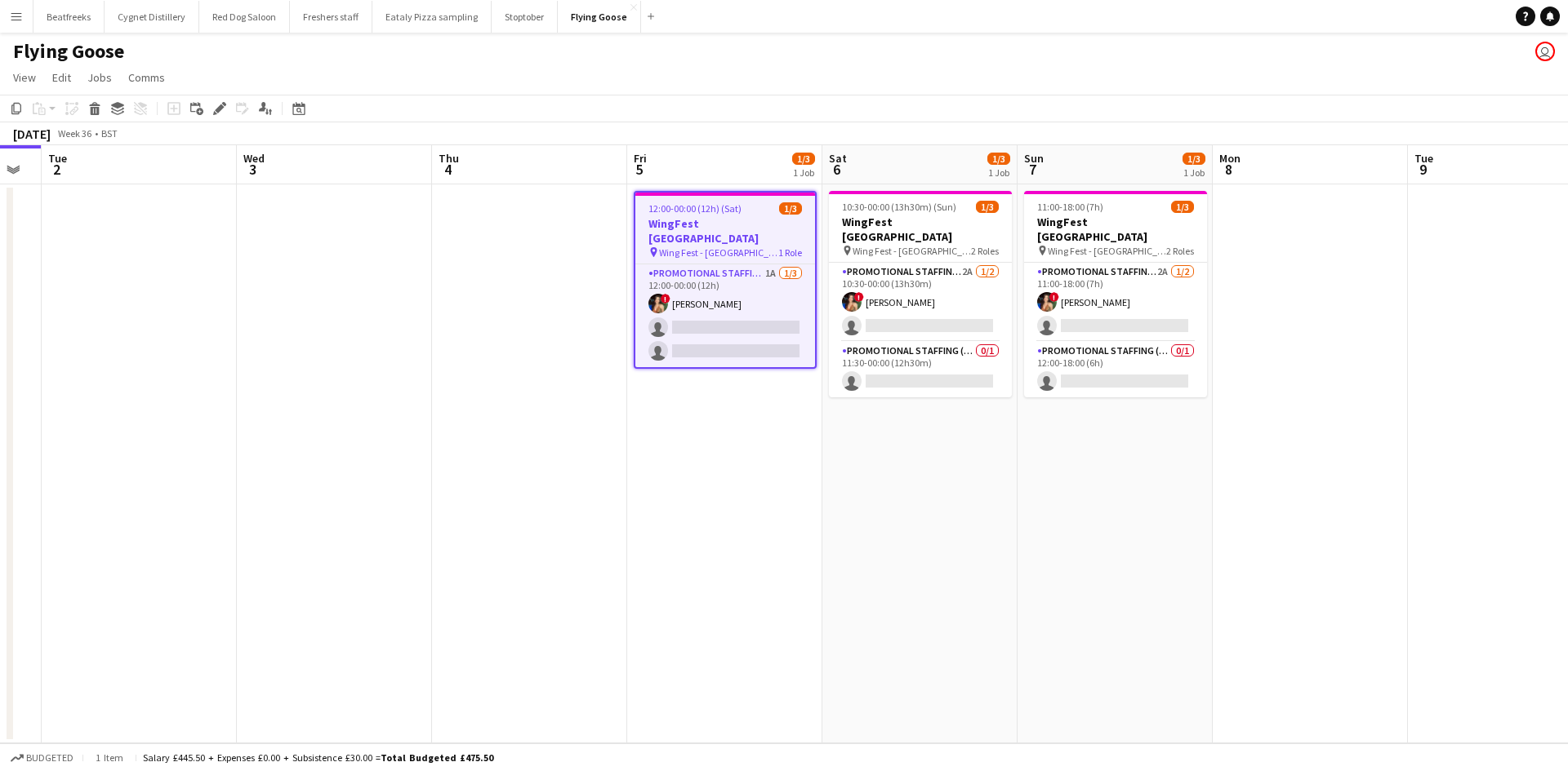
click at [21, 15] on app-icon "Menu" at bounding box center [16, 16] width 13 height 13
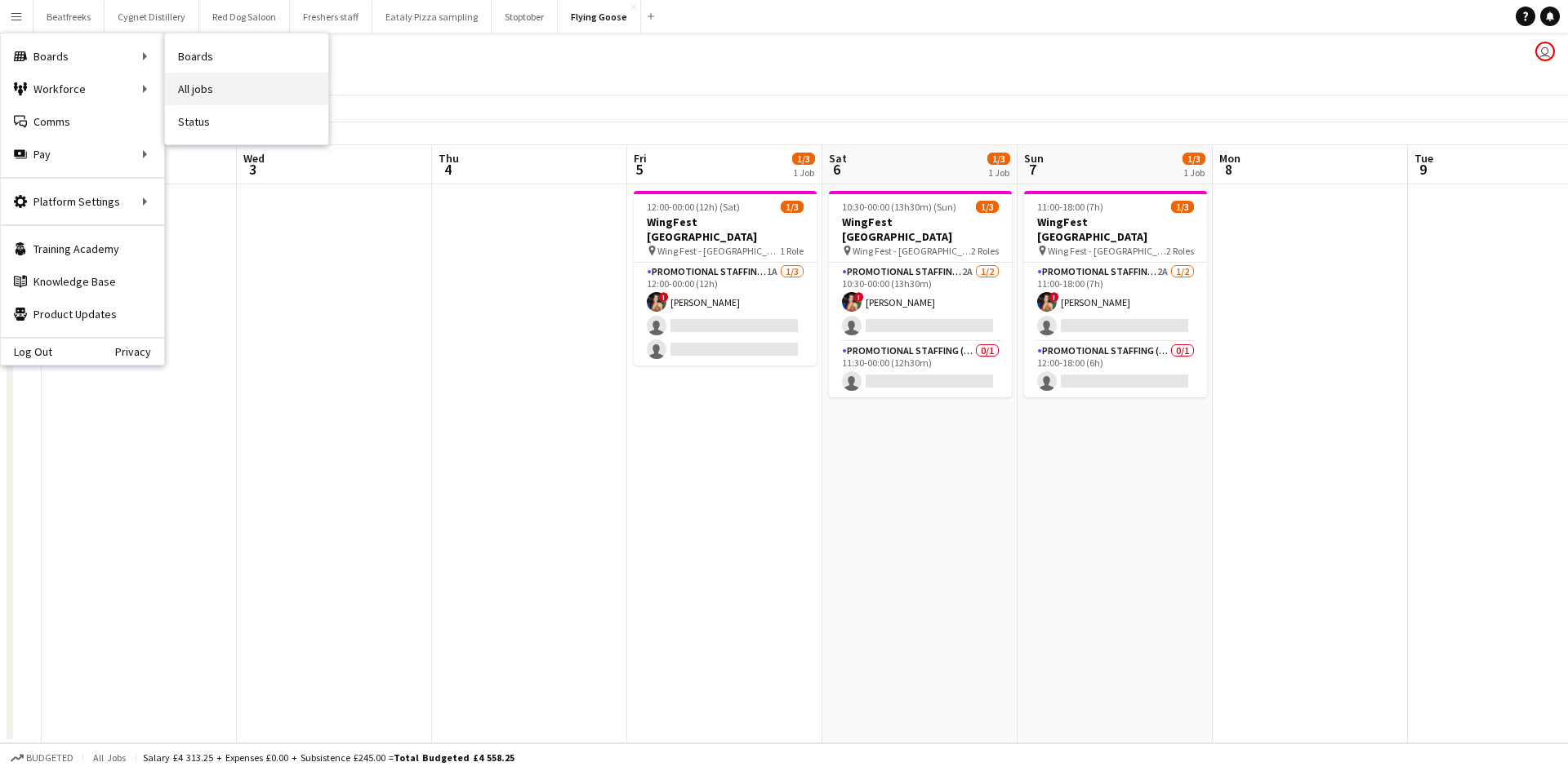
click at [211, 83] on link "All jobs" at bounding box center [247, 89] width 163 height 32
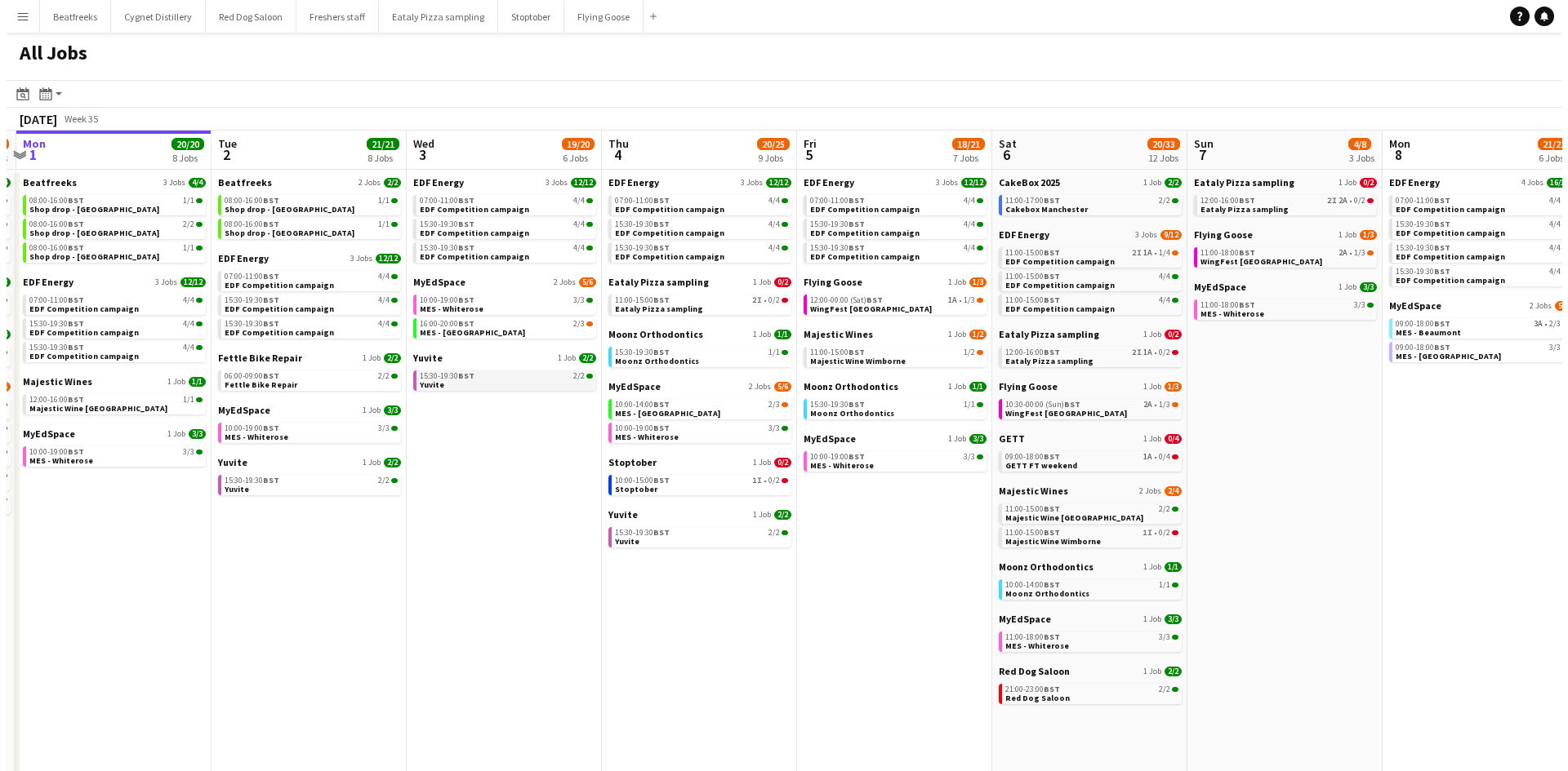
scroll to position [0, 582]
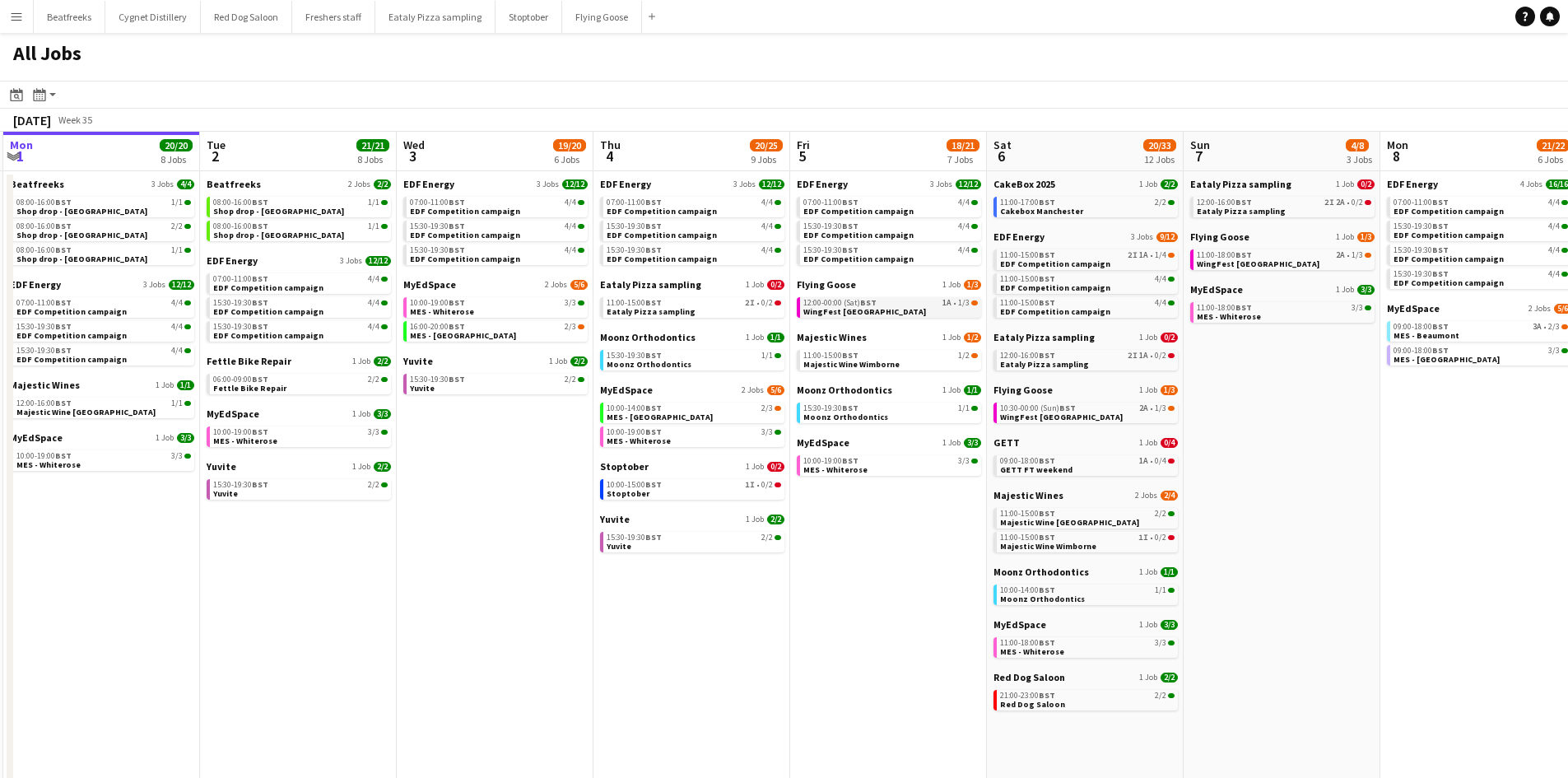
click at [907, 297] on link "12:00-00:00 (Sat) BST 1A • 1/3 WingFest Bristol" at bounding box center [890, 306] width 175 height 19
click at [23, 16] on app-icon "Menu" at bounding box center [16, 16] width 14 height 14
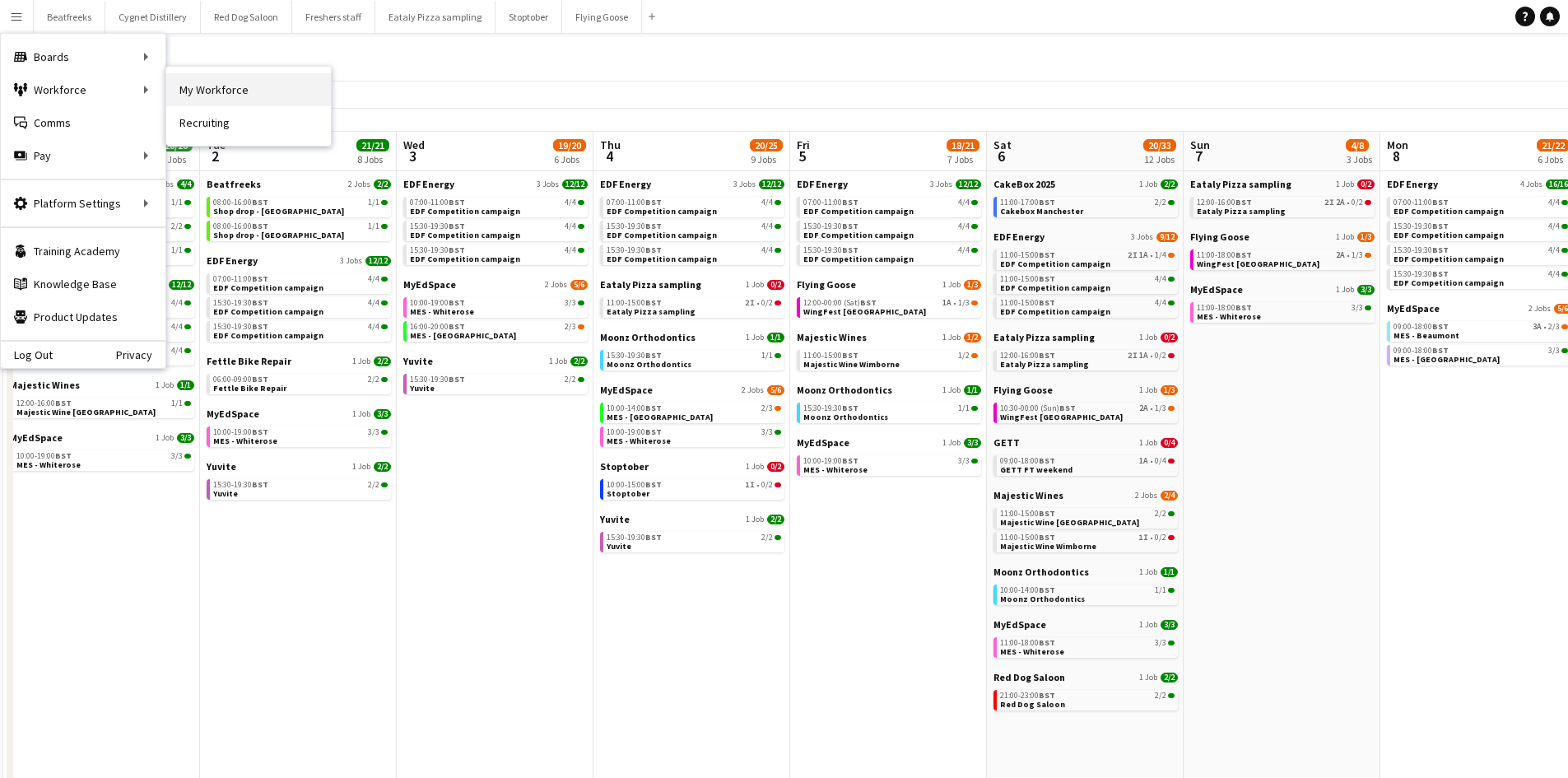
click at [177, 86] on link "My Workforce" at bounding box center [249, 90] width 165 height 33
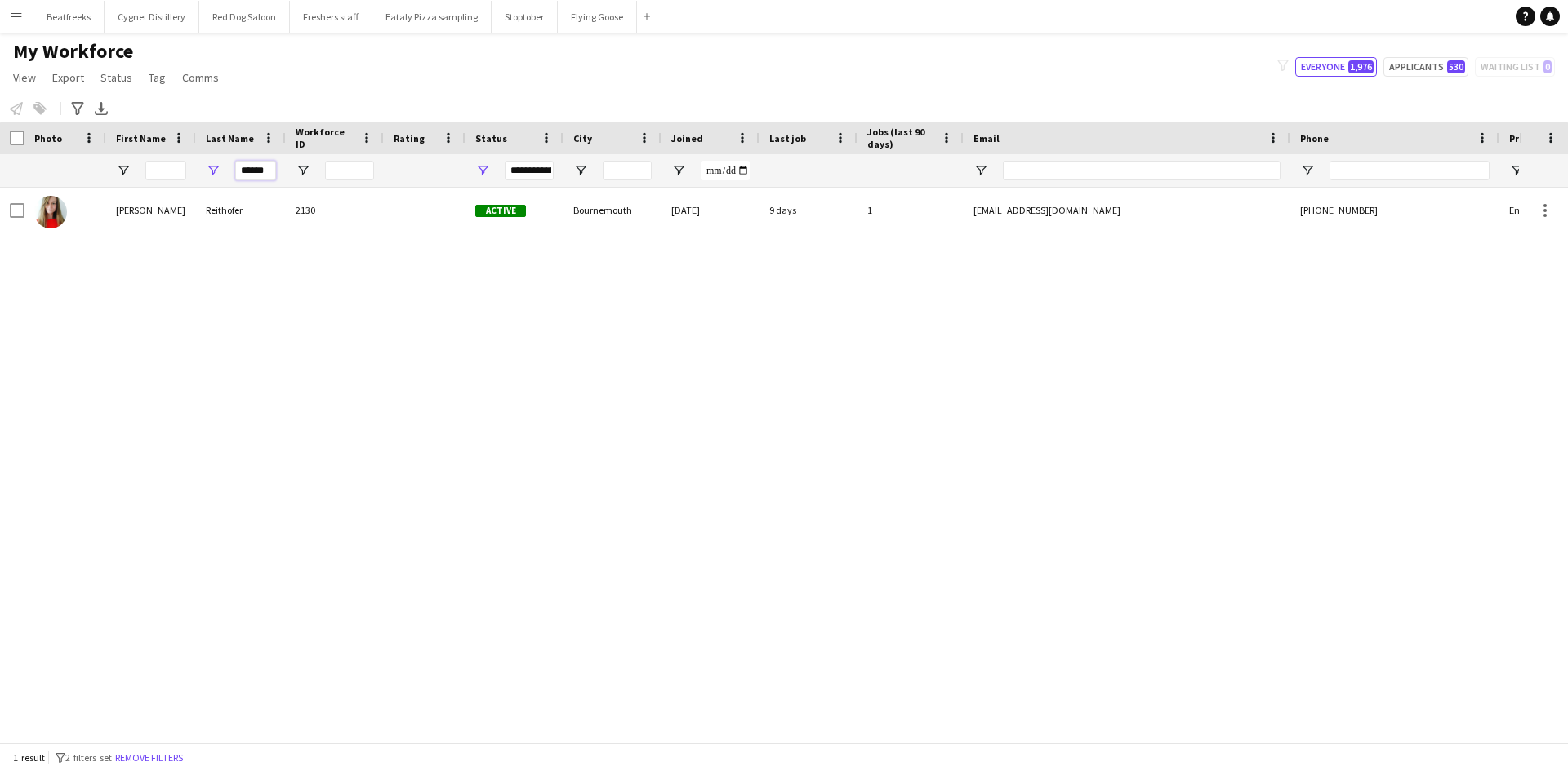
drag, startPoint x: 271, startPoint y: 171, endPoint x: 164, endPoint y: 181, distance: 107.5
click at [164, 181] on div "******" at bounding box center [885, 171] width 1770 height 32
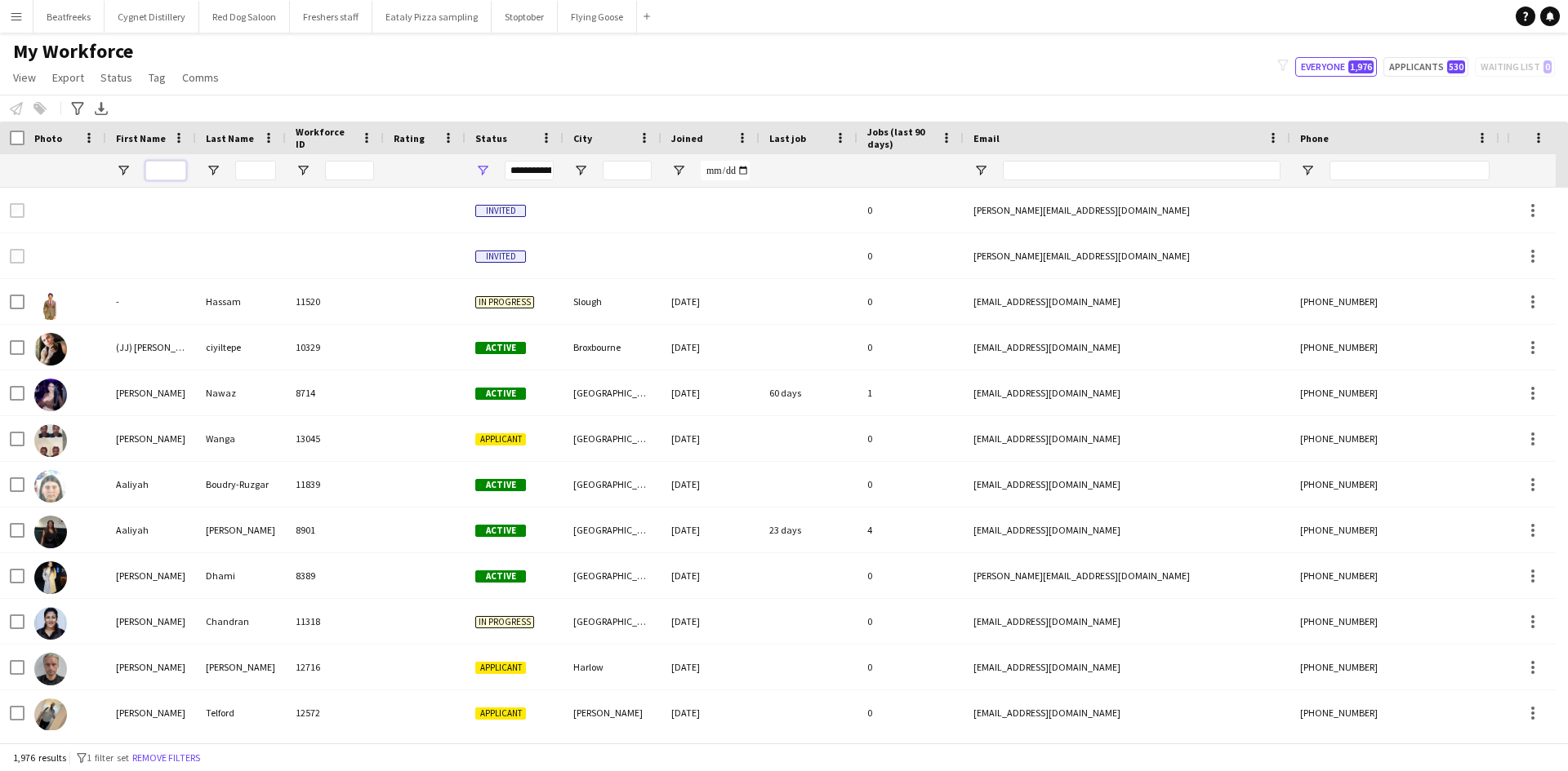
click at [152, 175] on input "First Name Filter Input" at bounding box center [165, 171] width 40 height 20
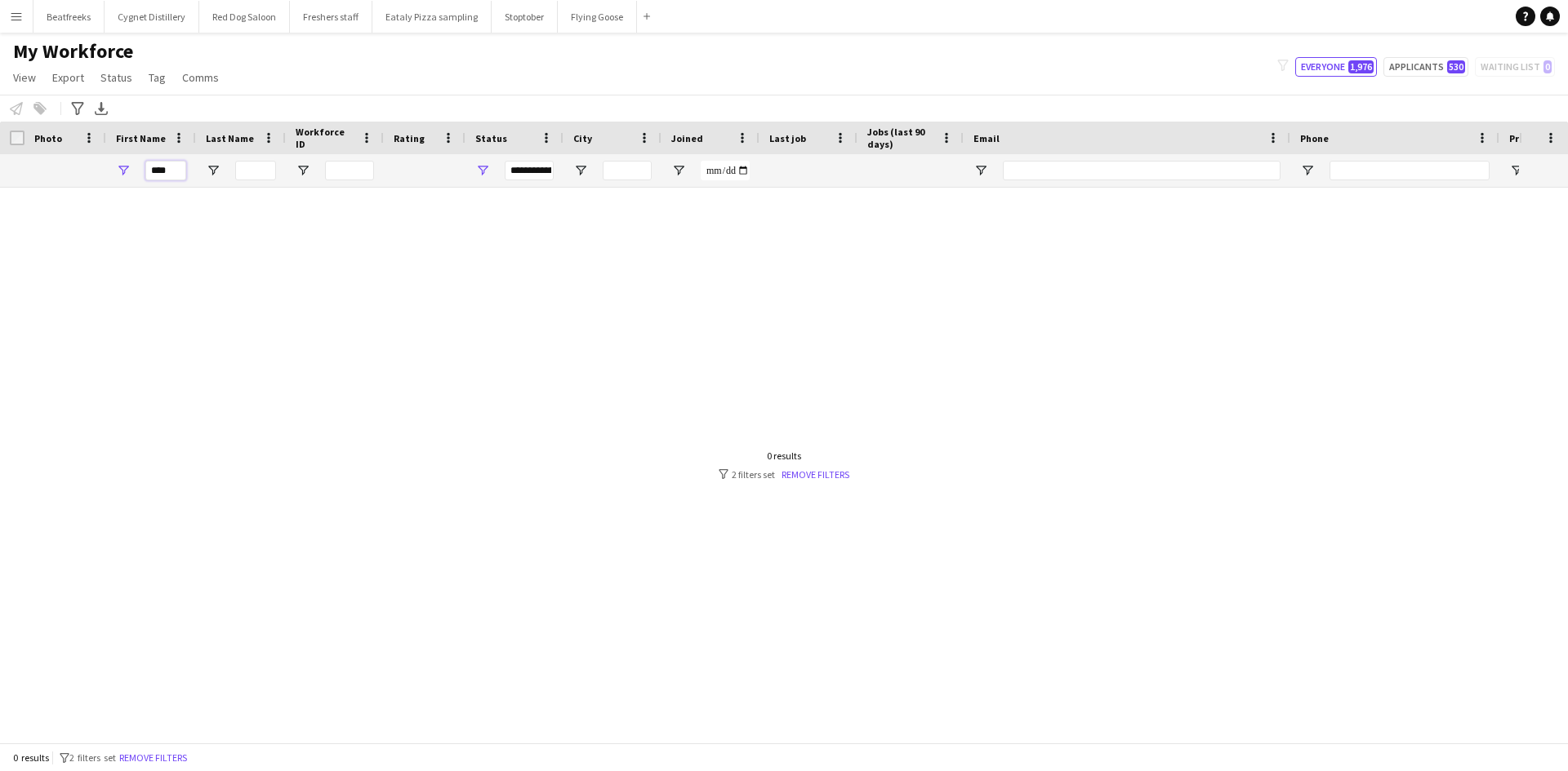
click at [172, 171] on input "****" at bounding box center [165, 171] width 40 height 20
drag, startPoint x: 119, startPoint y: 169, endPoint x: 82, endPoint y: 167, distance: 37.1
click at [82, 167] on div "****" at bounding box center [885, 171] width 1770 height 32
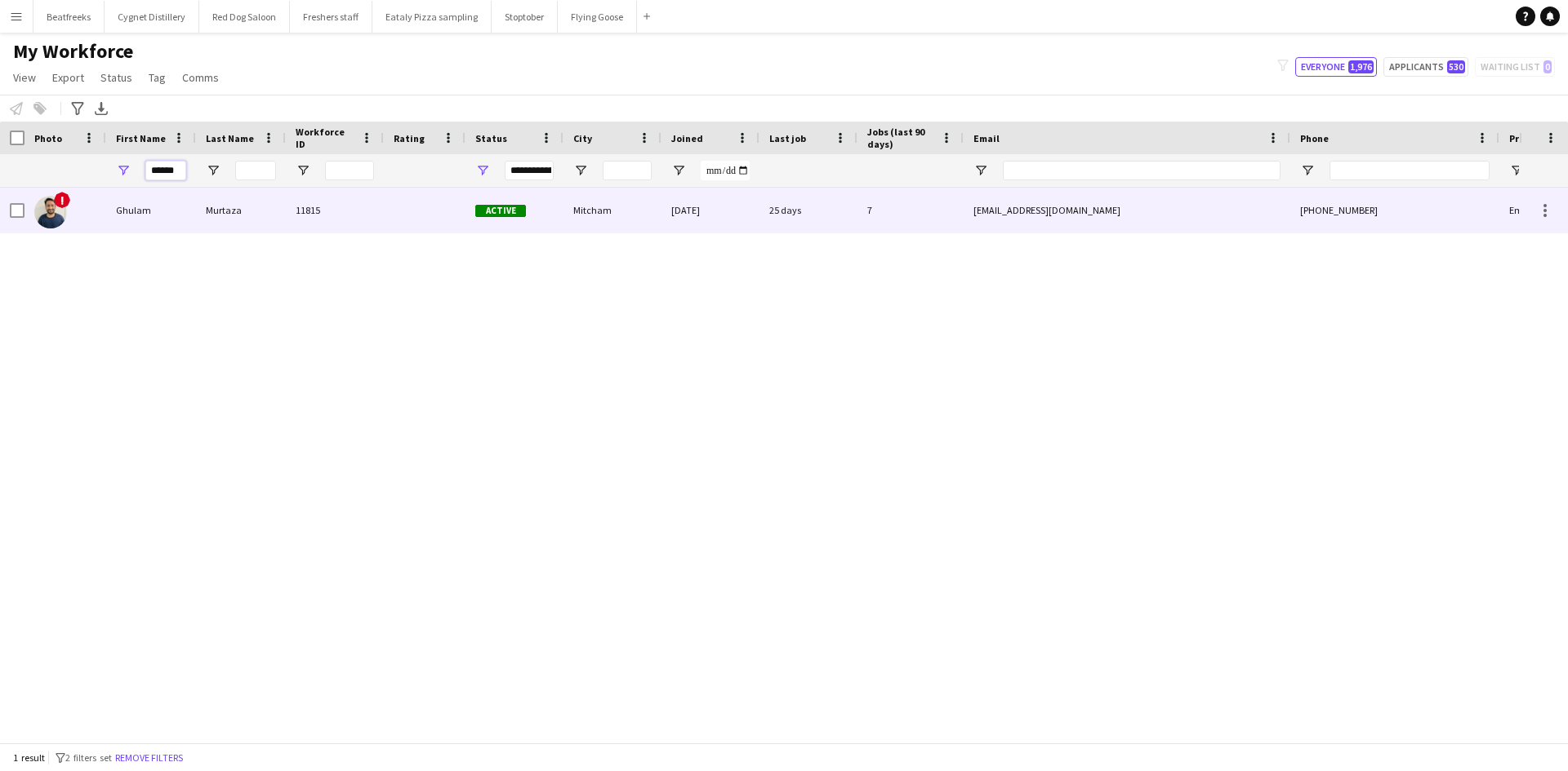
type input "******"
click at [131, 212] on div "Ghulam" at bounding box center [151, 210] width 90 height 45
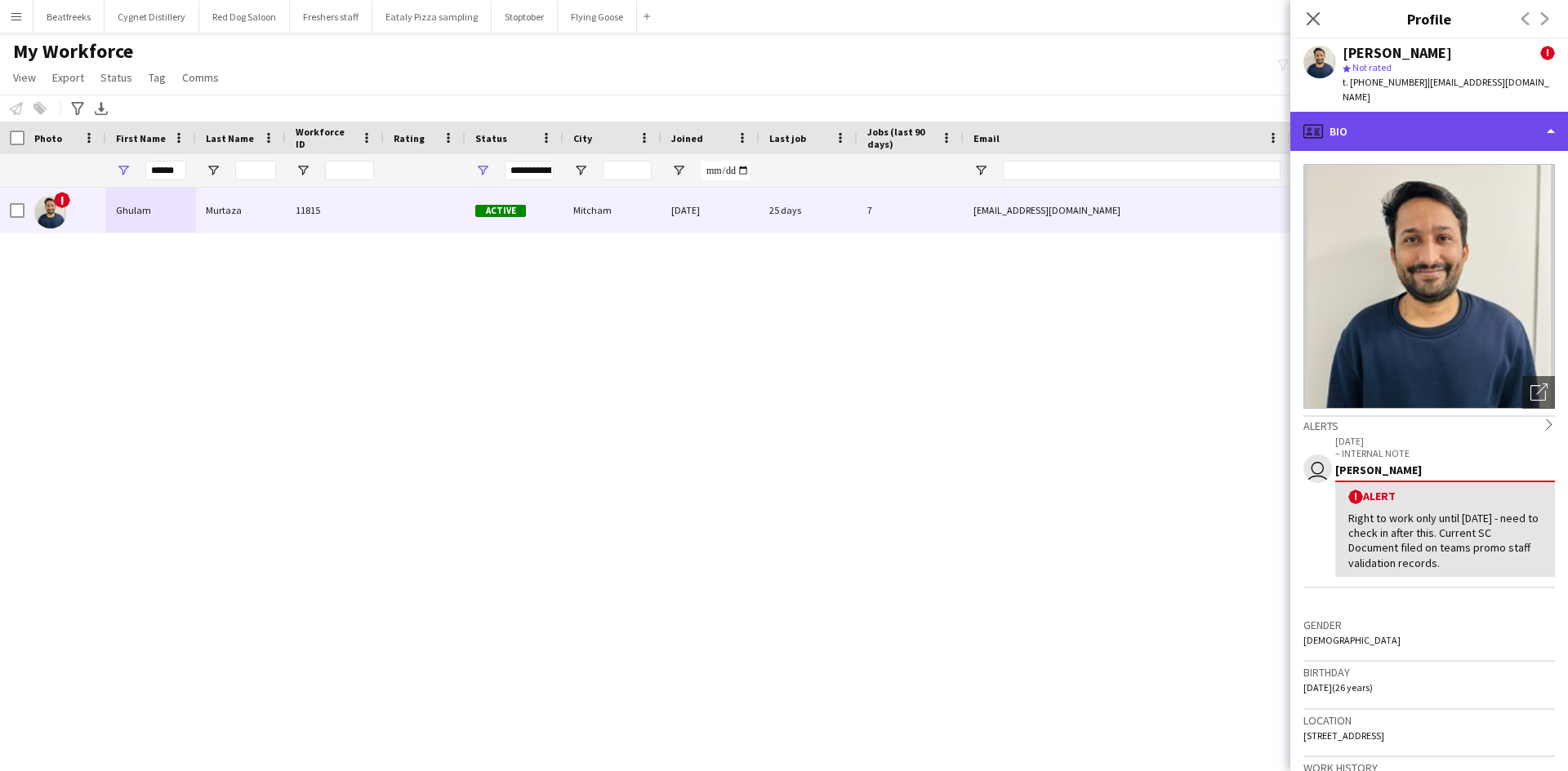
click at [1377, 116] on div "profile Bio" at bounding box center [1428, 132] width 277 height 39
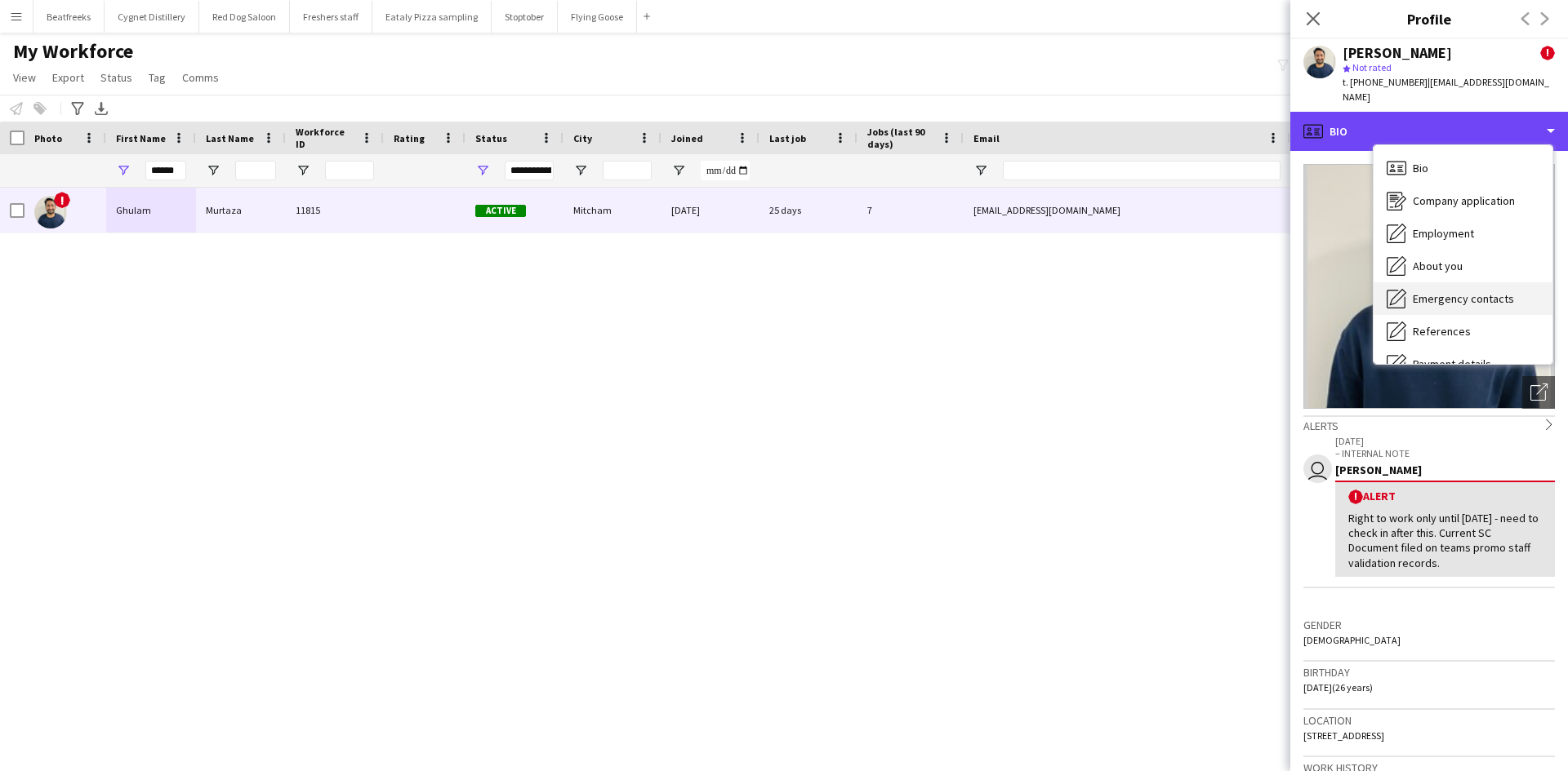
scroll to position [219, 0]
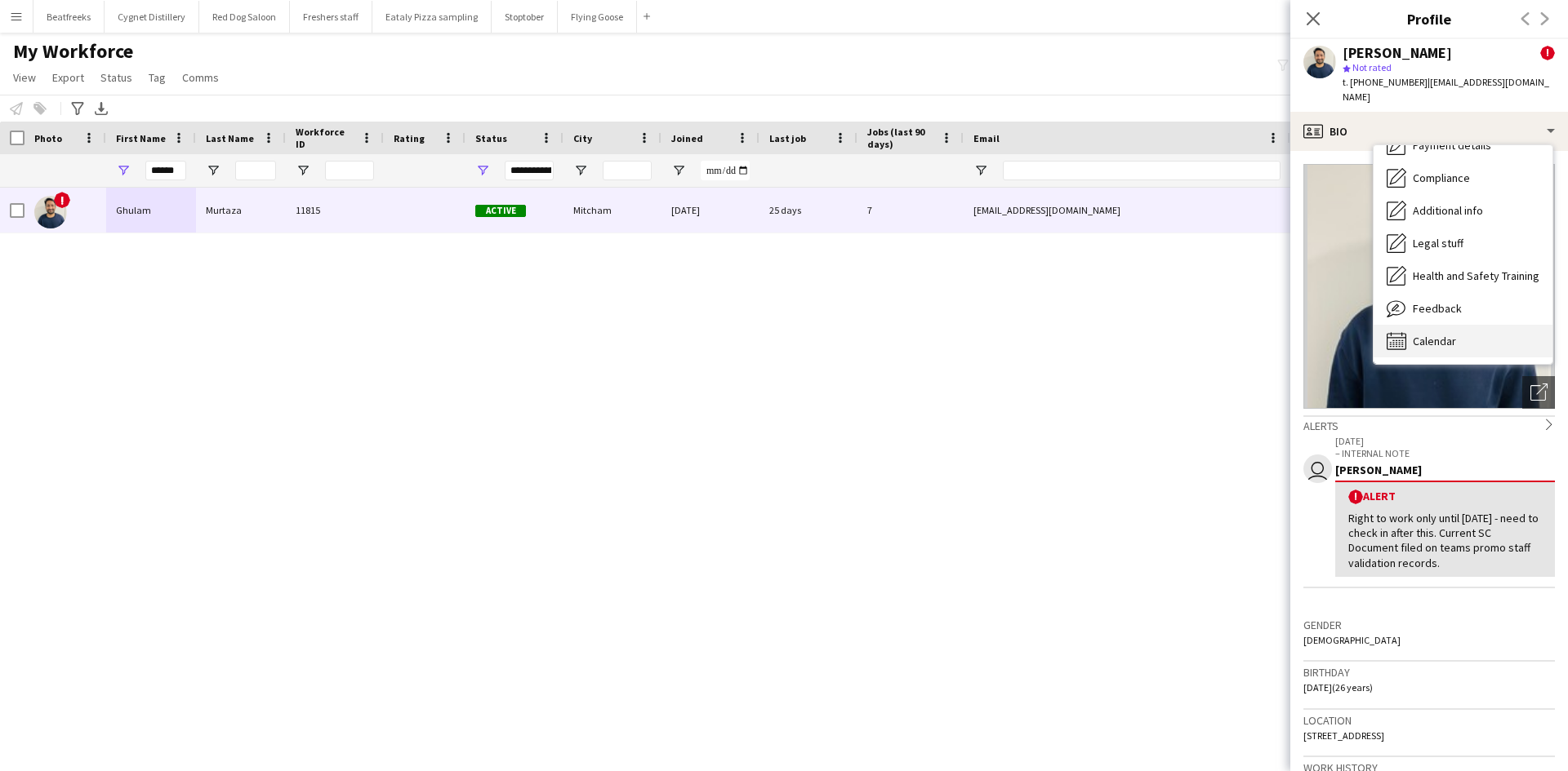
click at [1427, 334] on span "Calendar" at bounding box center [1434, 341] width 43 height 14
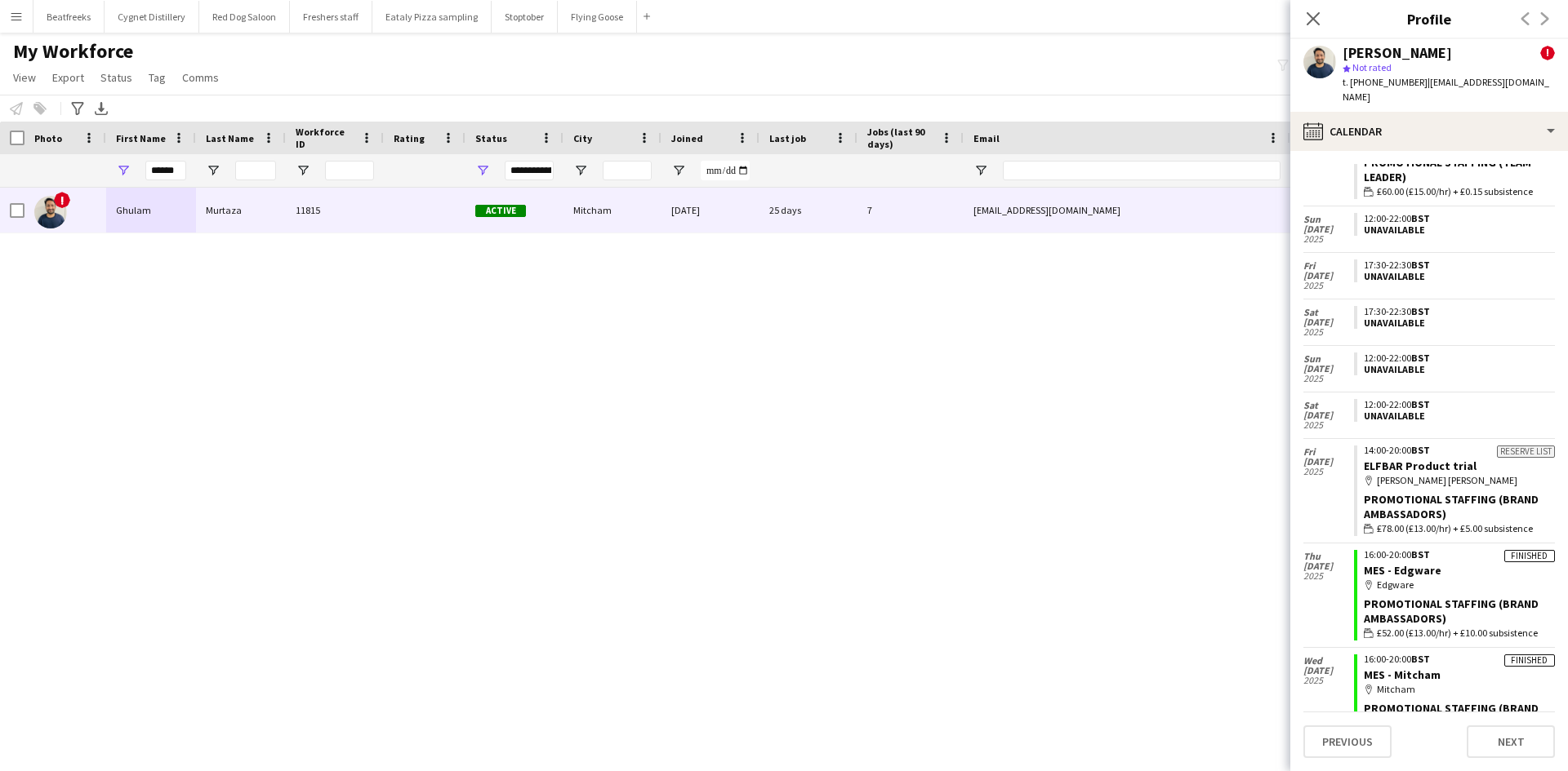
scroll to position [3471, 0]
click at [1317, 27] on app-icon "Close pop-in" at bounding box center [1313, 19] width 23 height 23
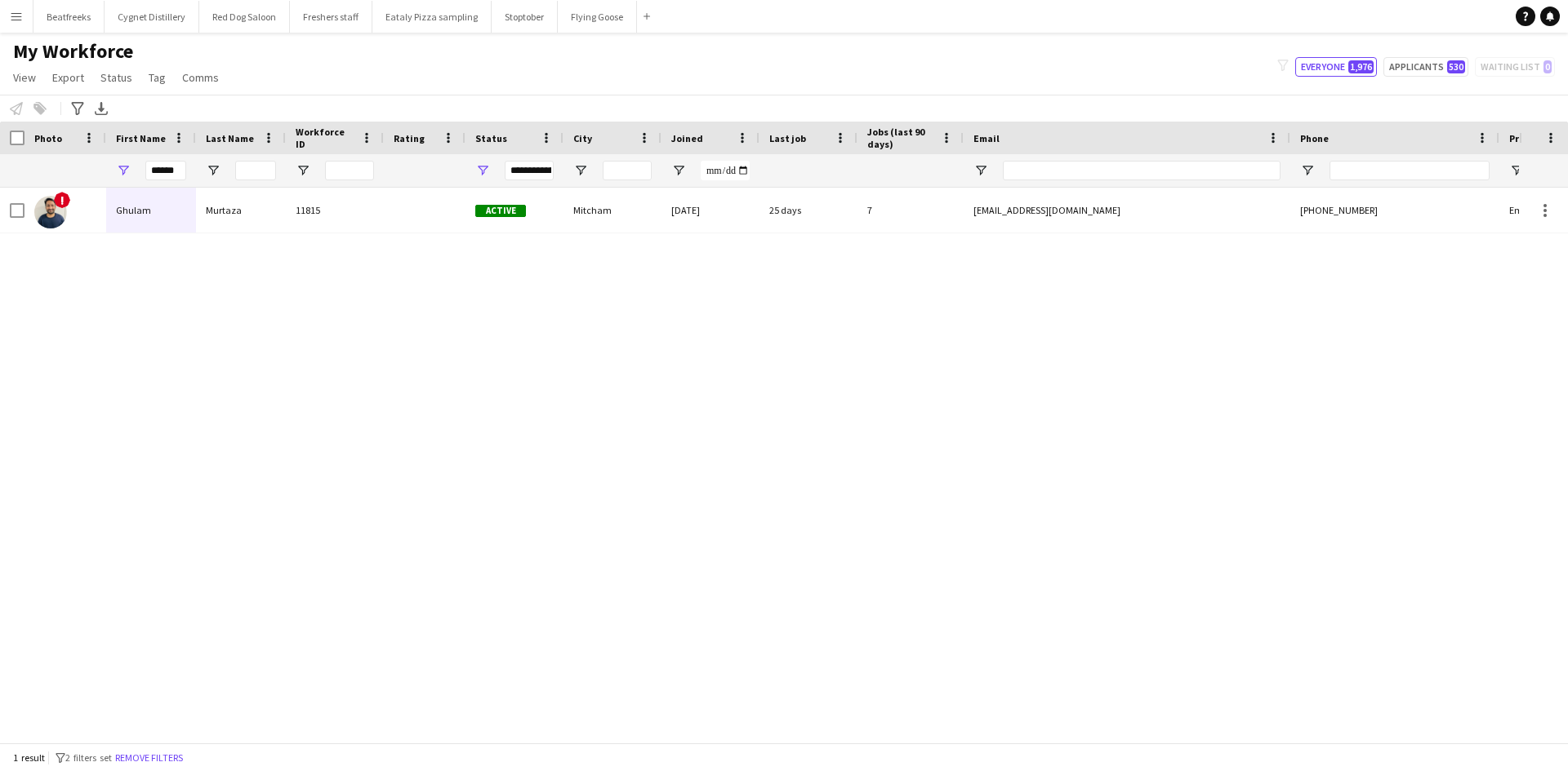
click at [17, 9] on button "Menu" at bounding box center [16, 16] width 32 height 32
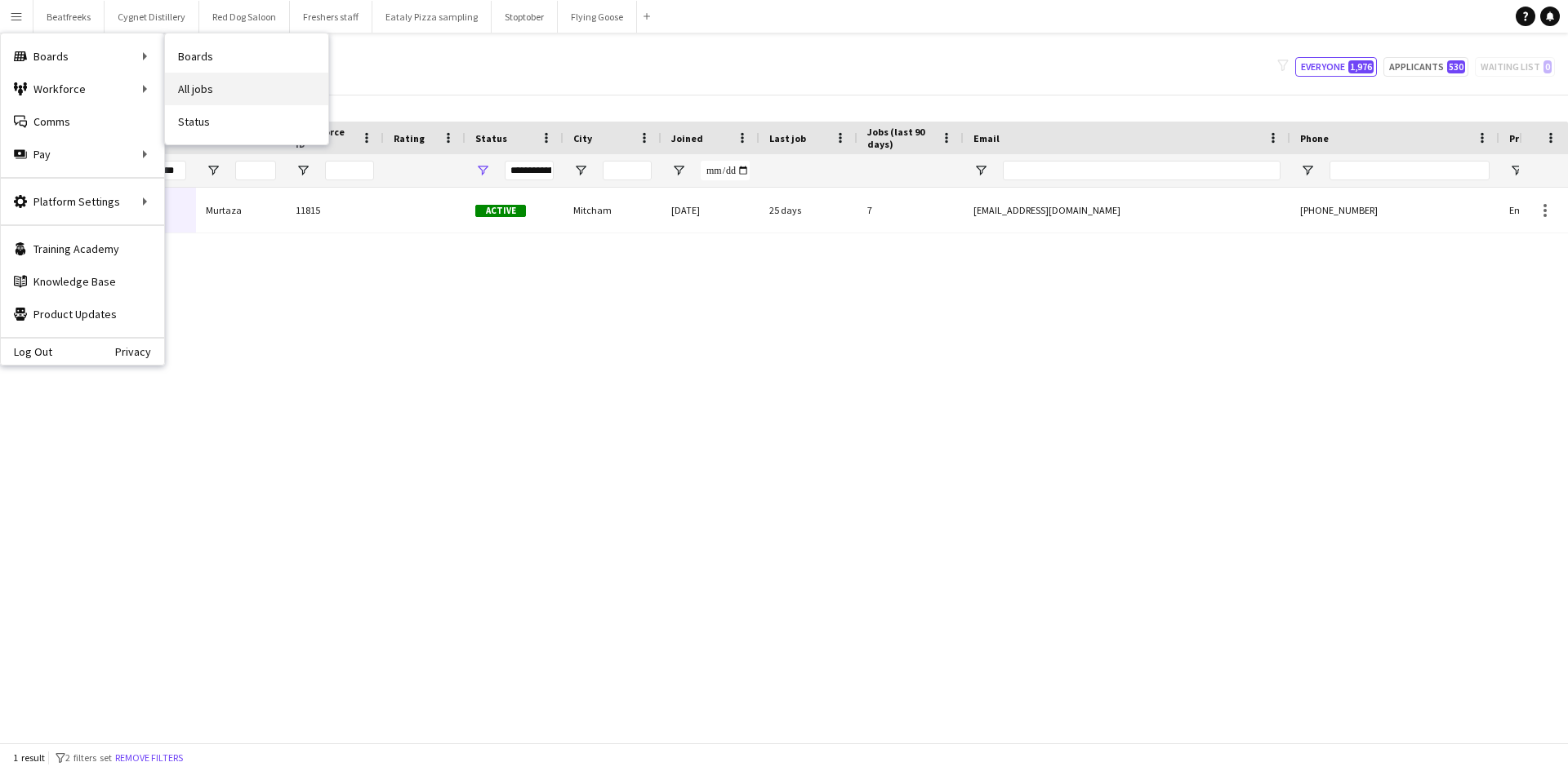
click at [209, 84] on link "All jobs" at bounding box center [247, 89] width 163 height 32
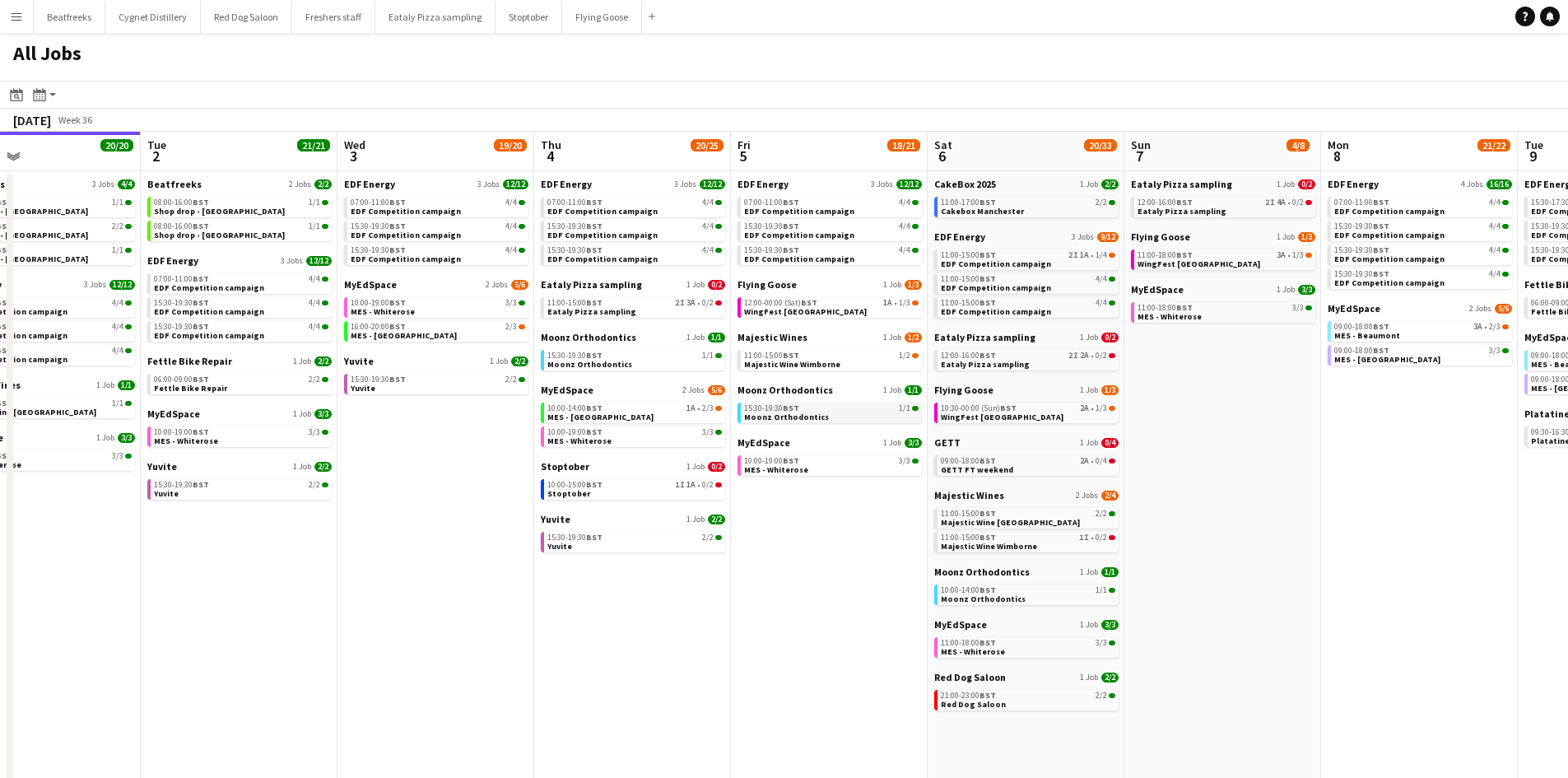
scroll to position [0, 647]
click at [592, 279] on span "Eataly Pizza sampling" at bounding box center [590, 284] width 101 height 13
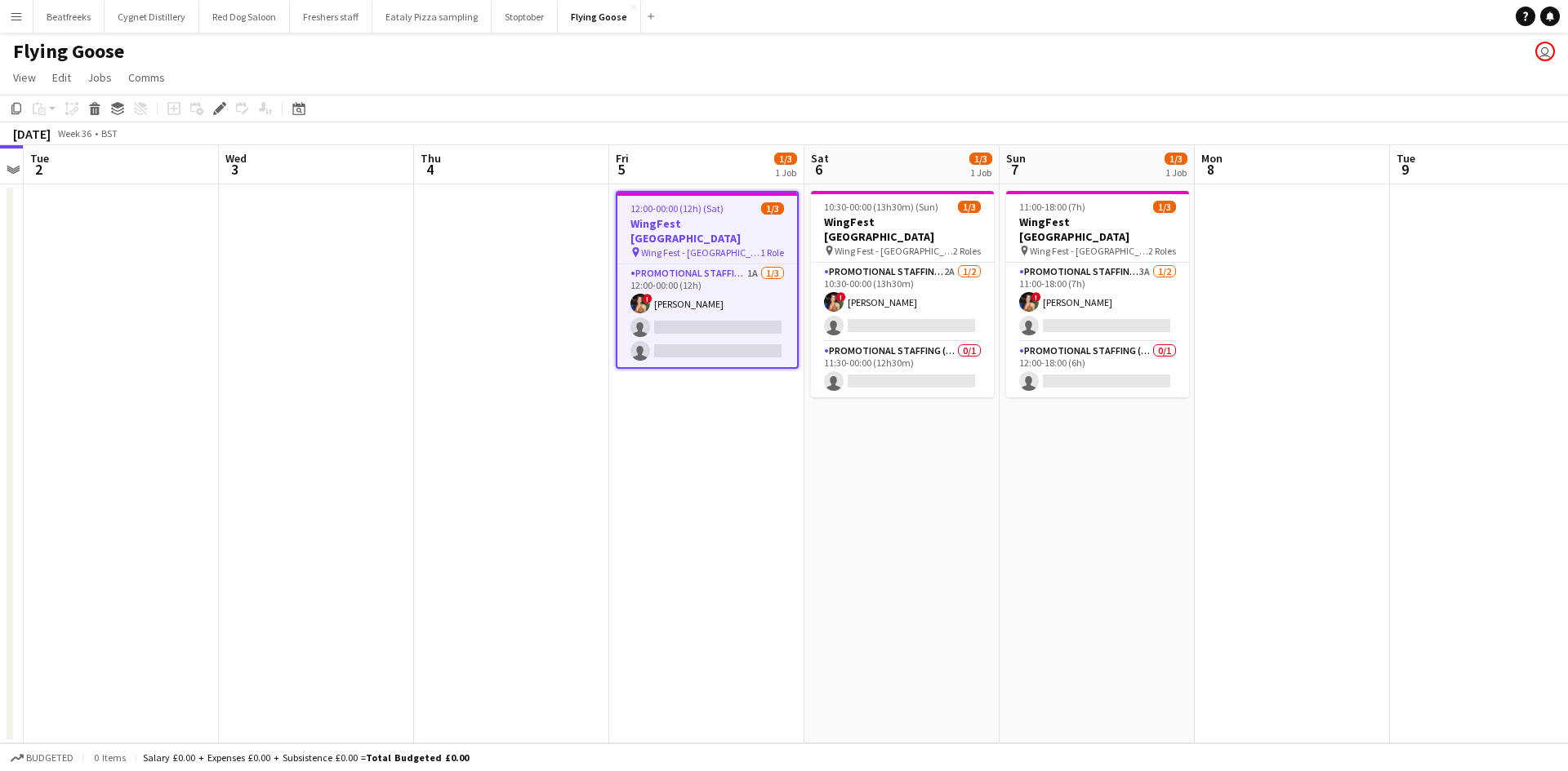
click at [754, 230] on h3 "WingFest [GEOGRAPHIC_DATA]" at bounding box center [707, 231] width 180 height 30
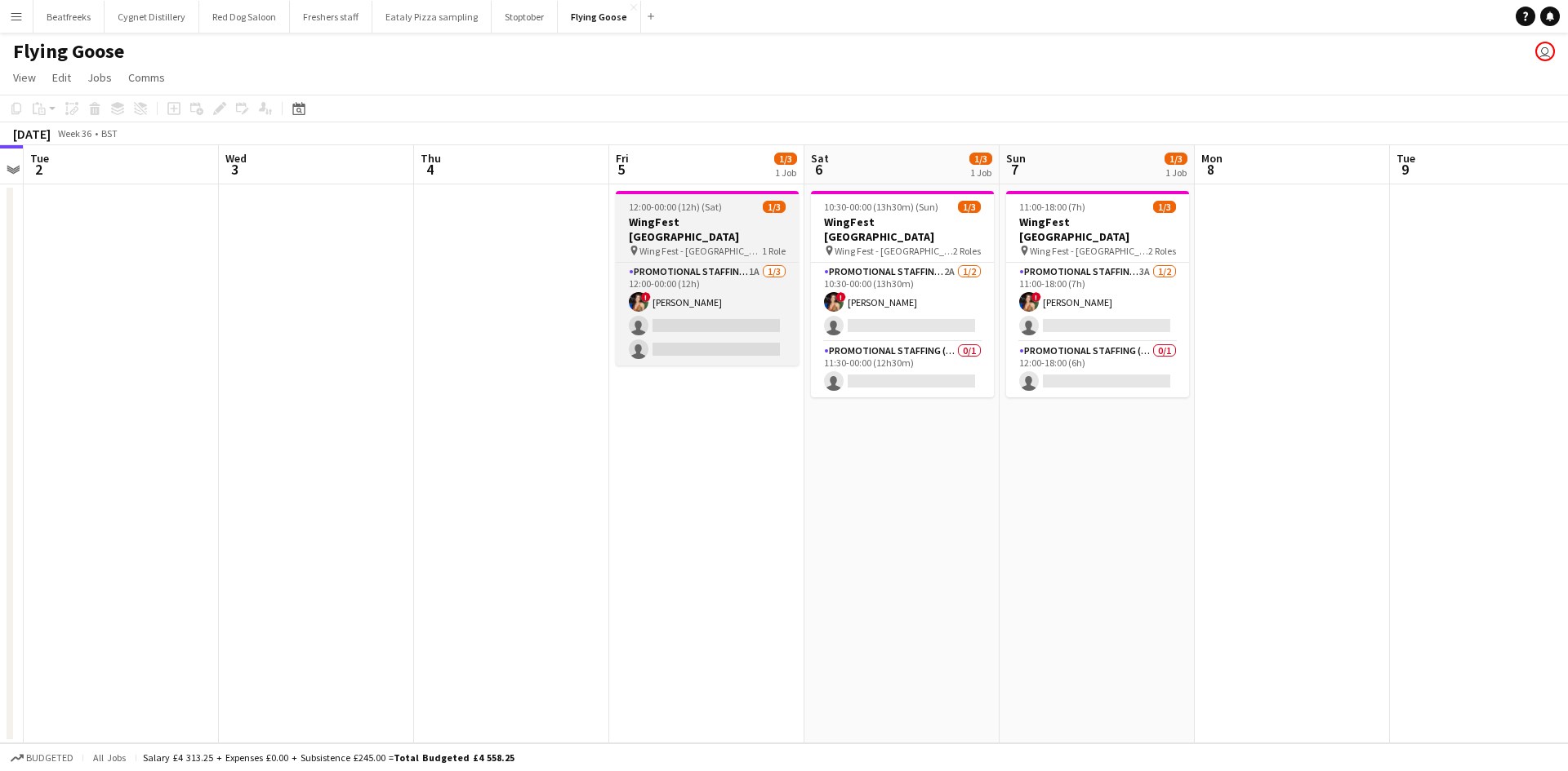
click at [678, 212] on span "12:00-00:00 (12h) (Sat)" at bounding box center [675, 207] width 93 height 13
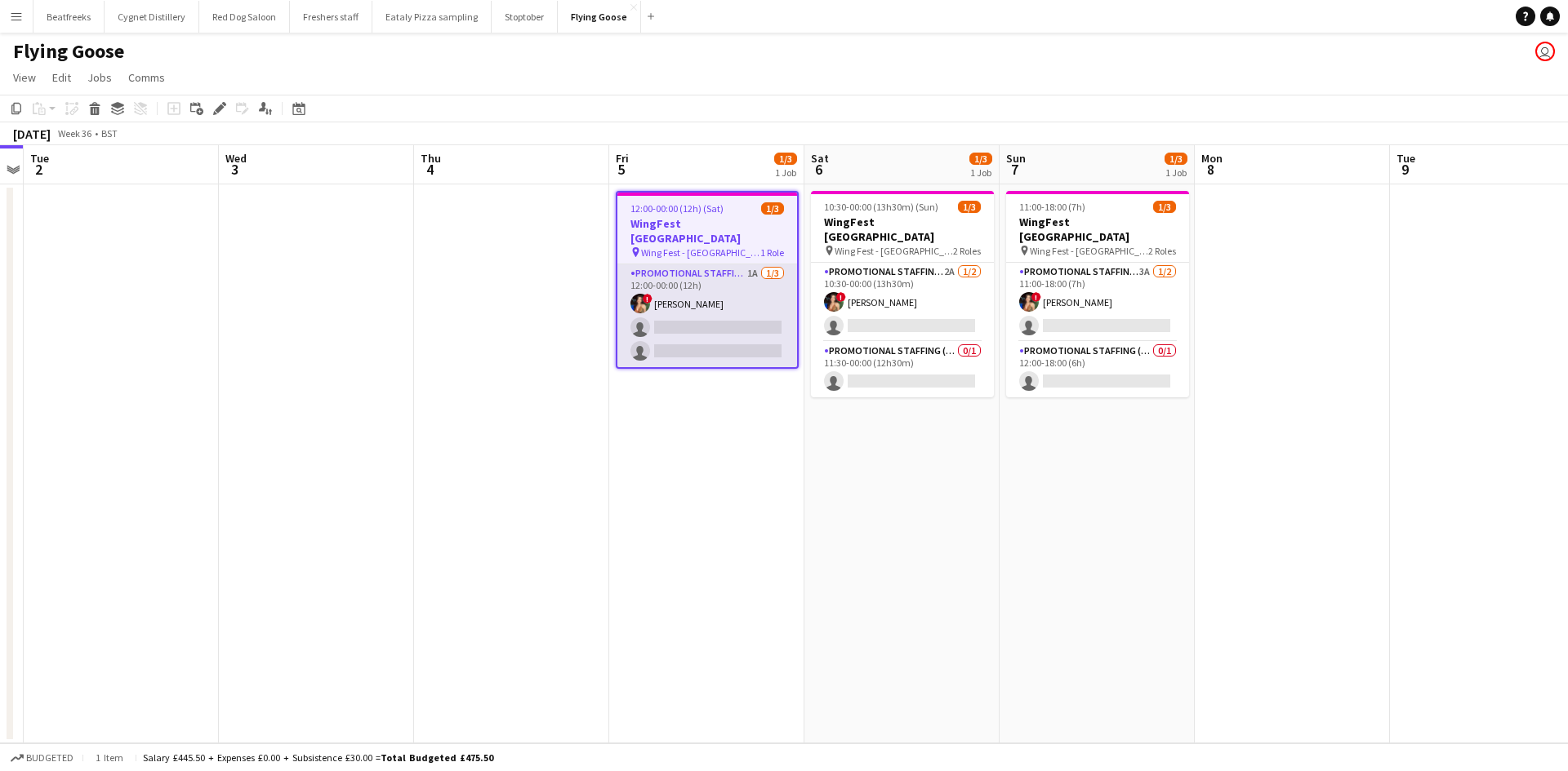
click at [705, 266] on app-card-role "Promotional Staffing (Brand Ambassadors) 1A [DATE] 12:00-00:00 (12h) ! [PERSON_…" at bounding box center [707, 316] width 180 height 103
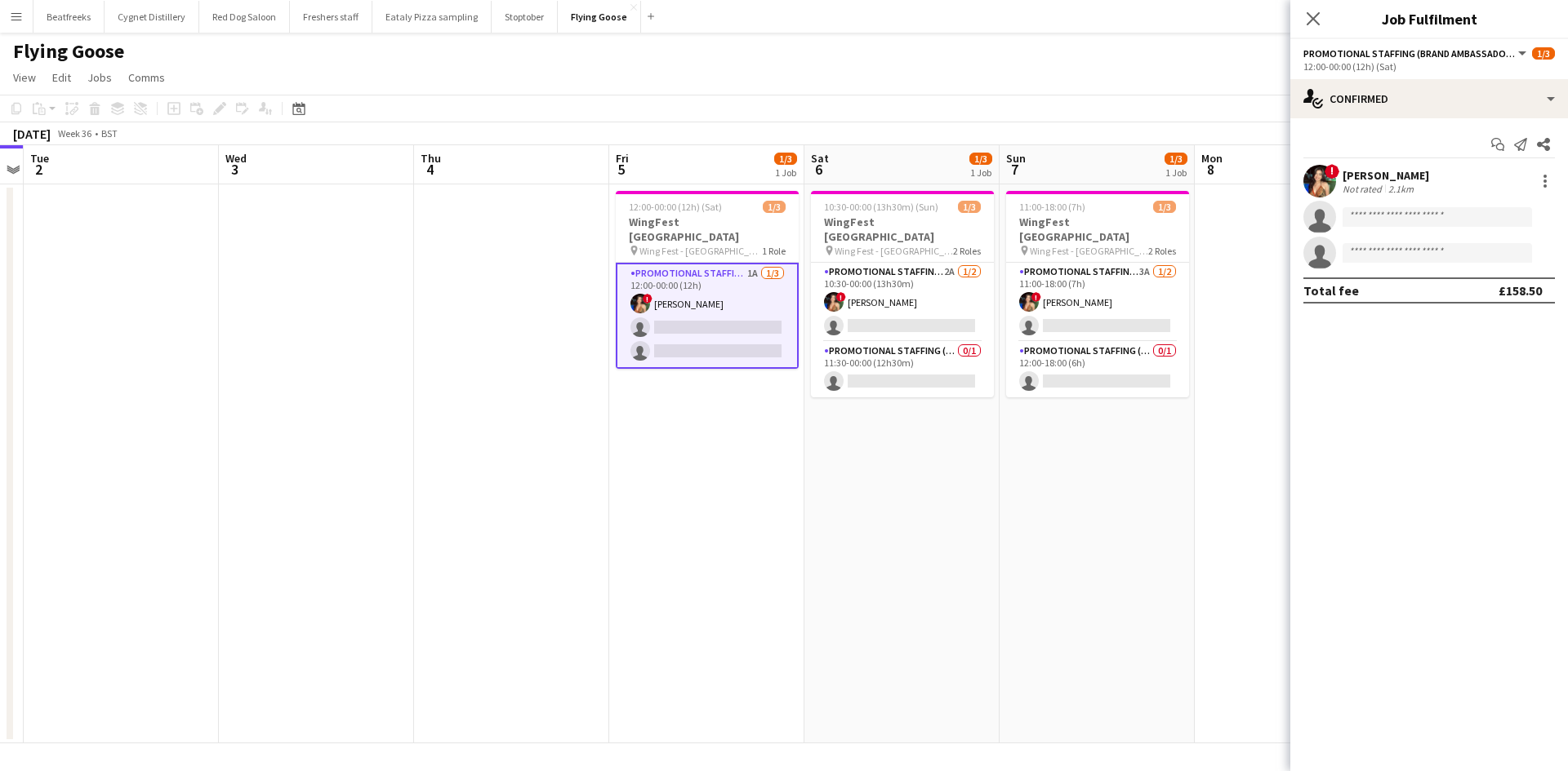
click at [1401, 63] on div "12:00-00:00 (12h) (Sat)" at bounding box center [1429, 66] width 251 height 13
click at [1401, 54] on span "Promotional Staffing (Brand Ambassadors)" at bounding box center [1409, 54] width 212 height 13
click at [1349, 114] on li "Promotional Staffing (Brand Ambassadors)" at bounding box center [1398, 109] width 163 height 14
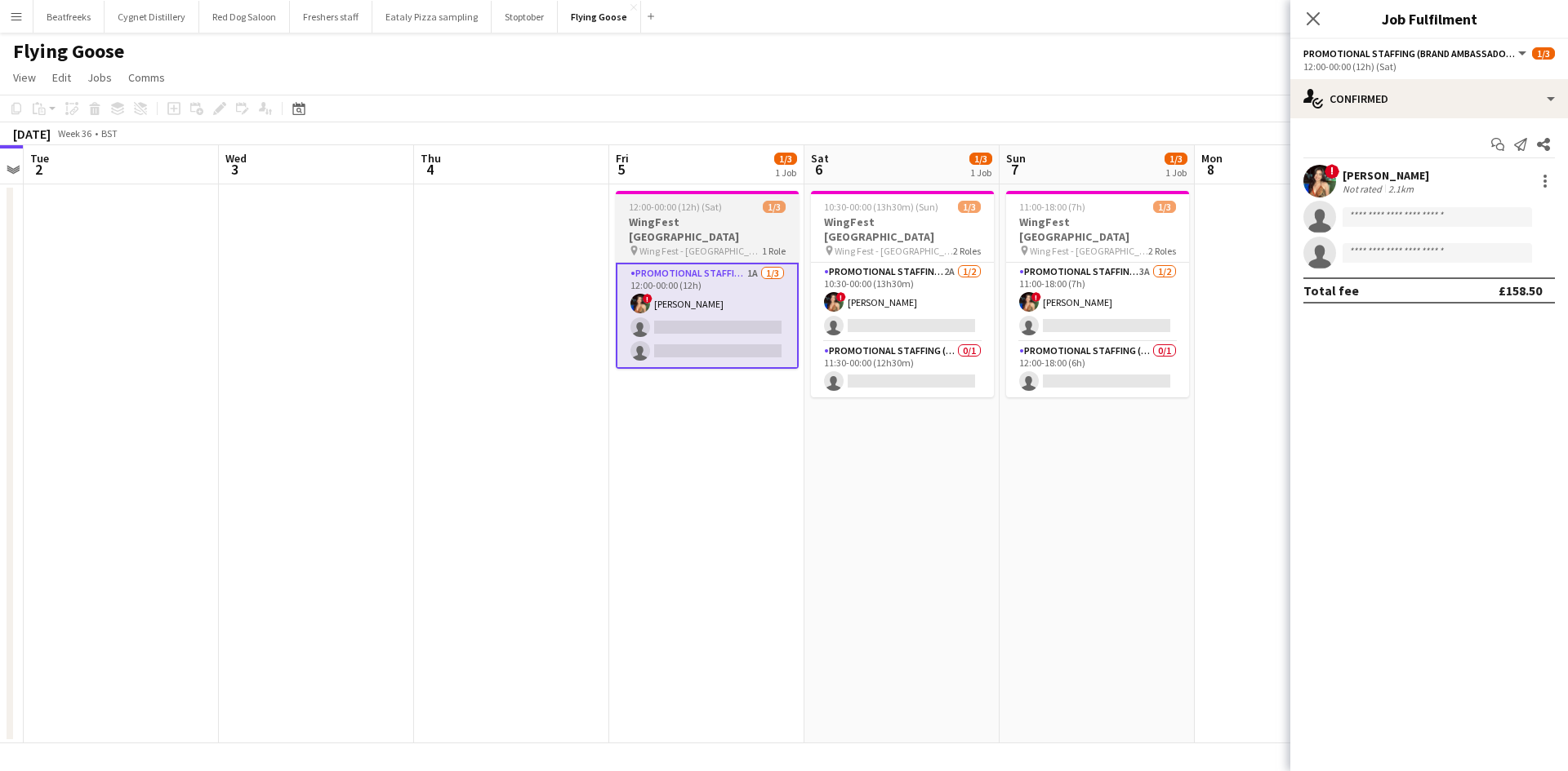
click at [703, 242] on app-job-card "12:00-00:00 (12h) (Sat) 1/3 WingFest [GEOGRAPHIC_DATA] pin Wing Fest - Bristol …" at bounding box center [707, 280] width 183 height 178
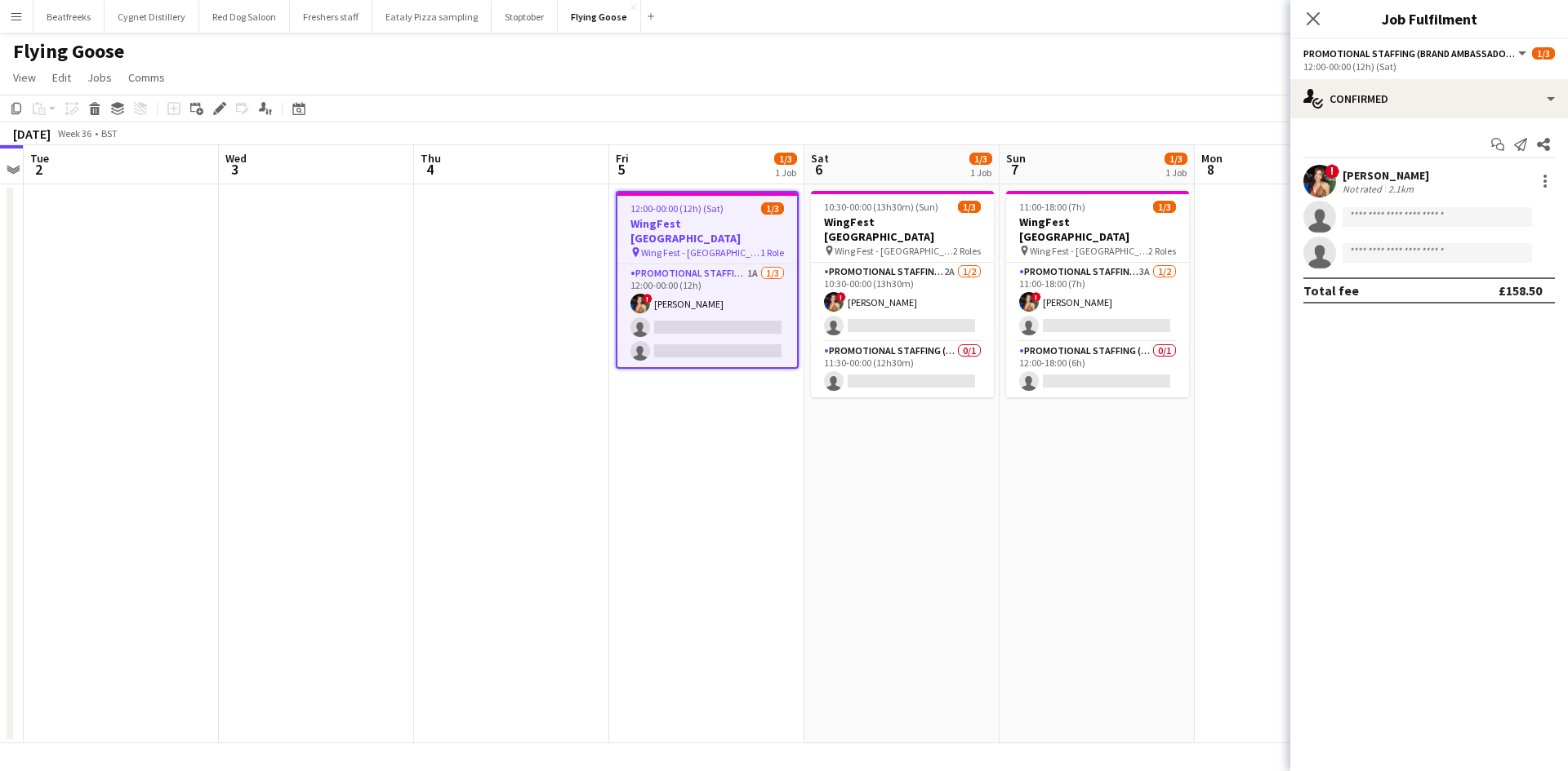
click at [701, 206] on span "12:00-00:00 (12h) (Sat)" at bounding box center [677, 208] width 93 height 13
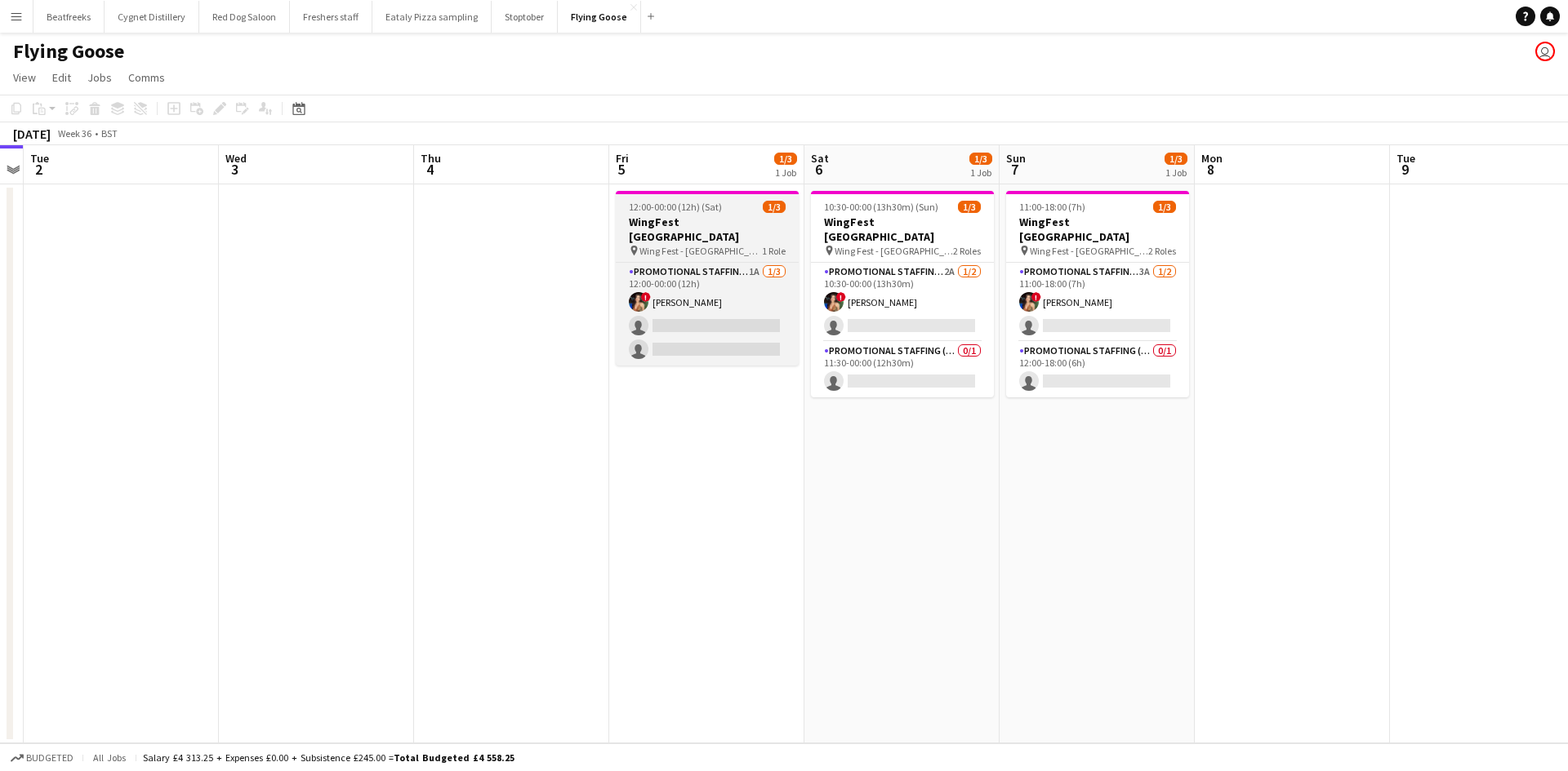
click at [704, 206] on span "12:00-00:00 (12h) (Sat)" at bounding box center [675, 207] width 93 height 13
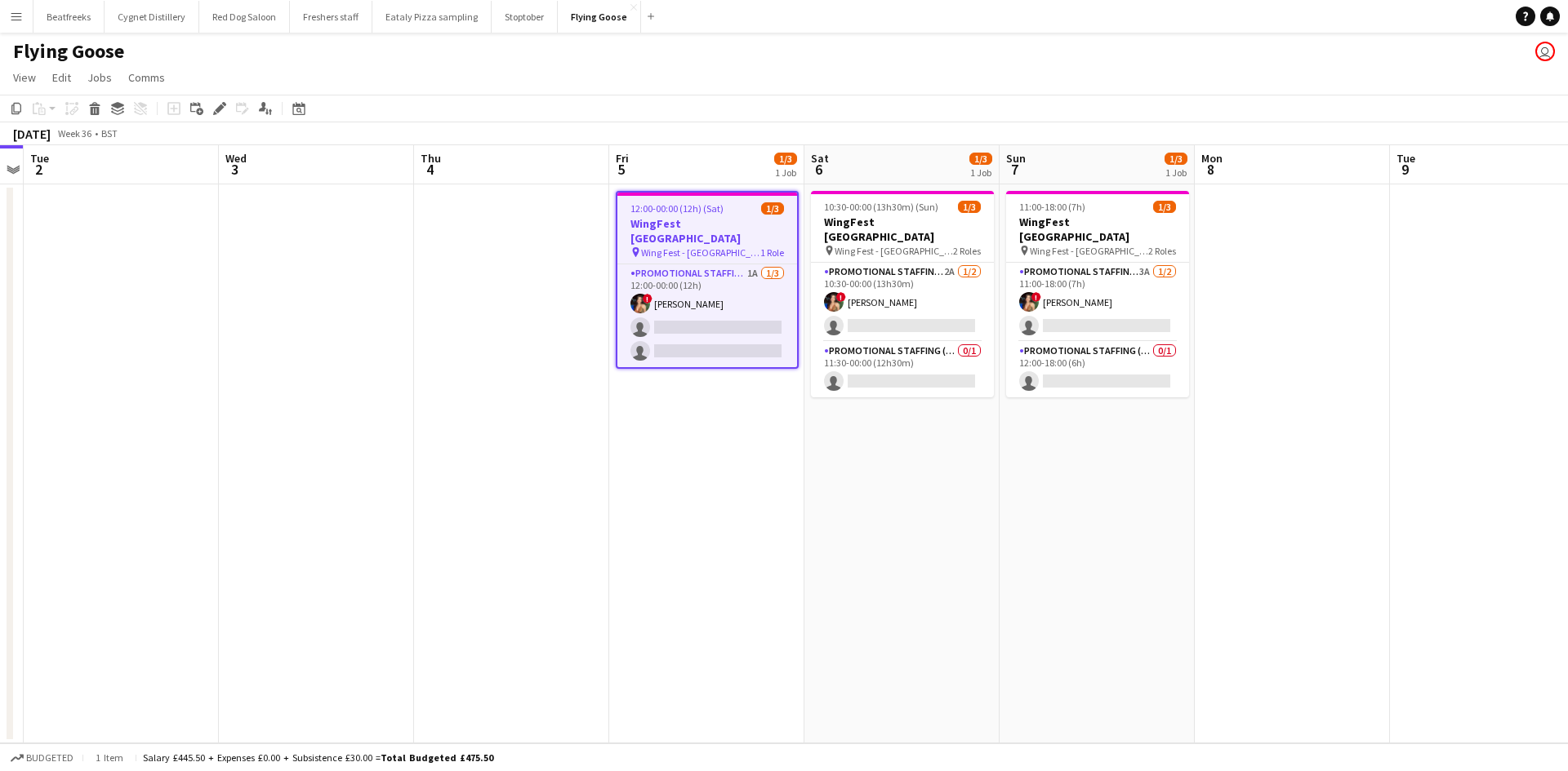
click at [704, 206] on span "12:00-00:00 (12h) (Sat)" at bounding box center [677, 208] width 93 height 13
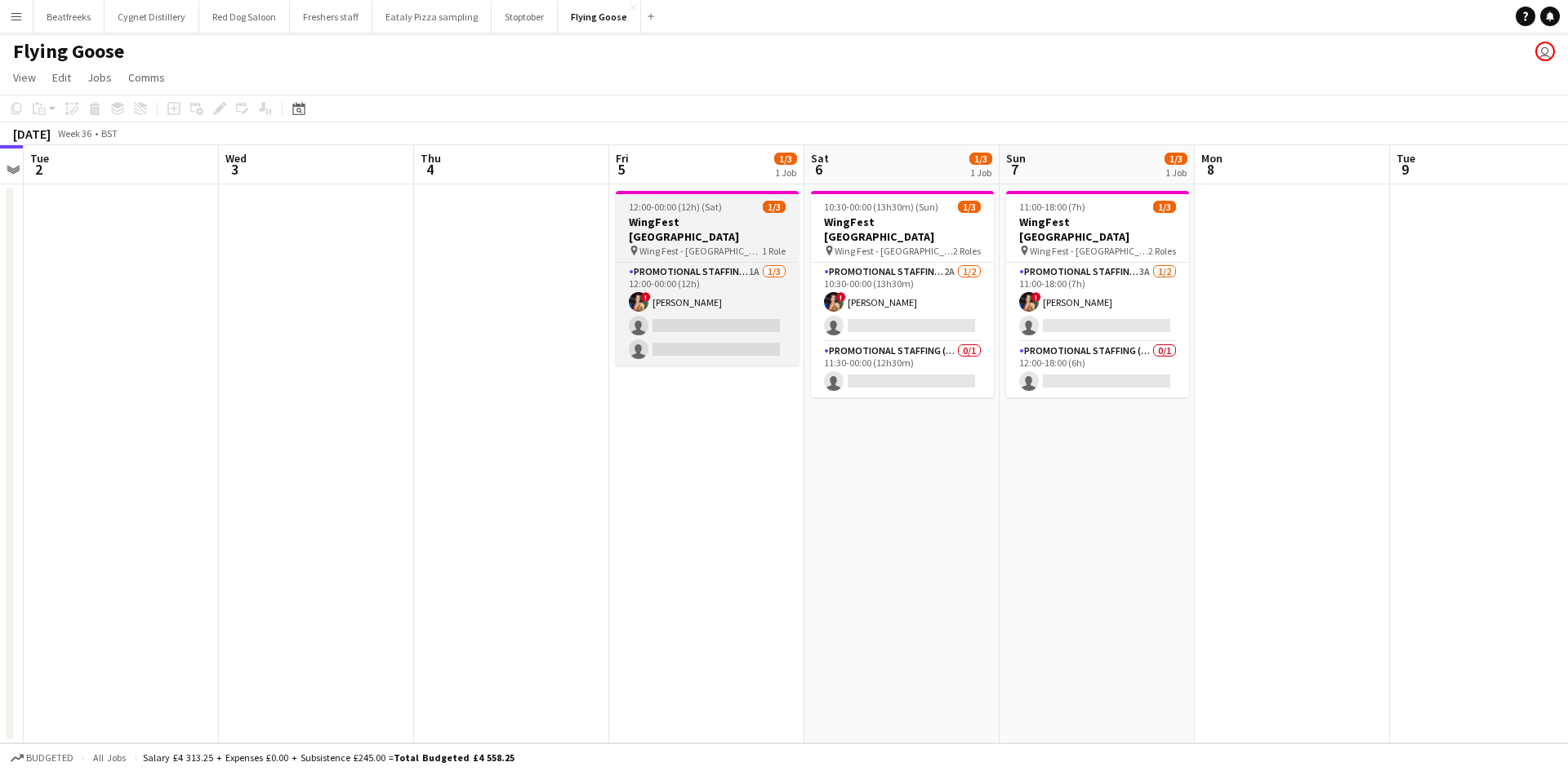
click at [704, 206] on span "12:00-00:00 (12h) (Sat)" at bounding box center [675, 207] width 93 height 13
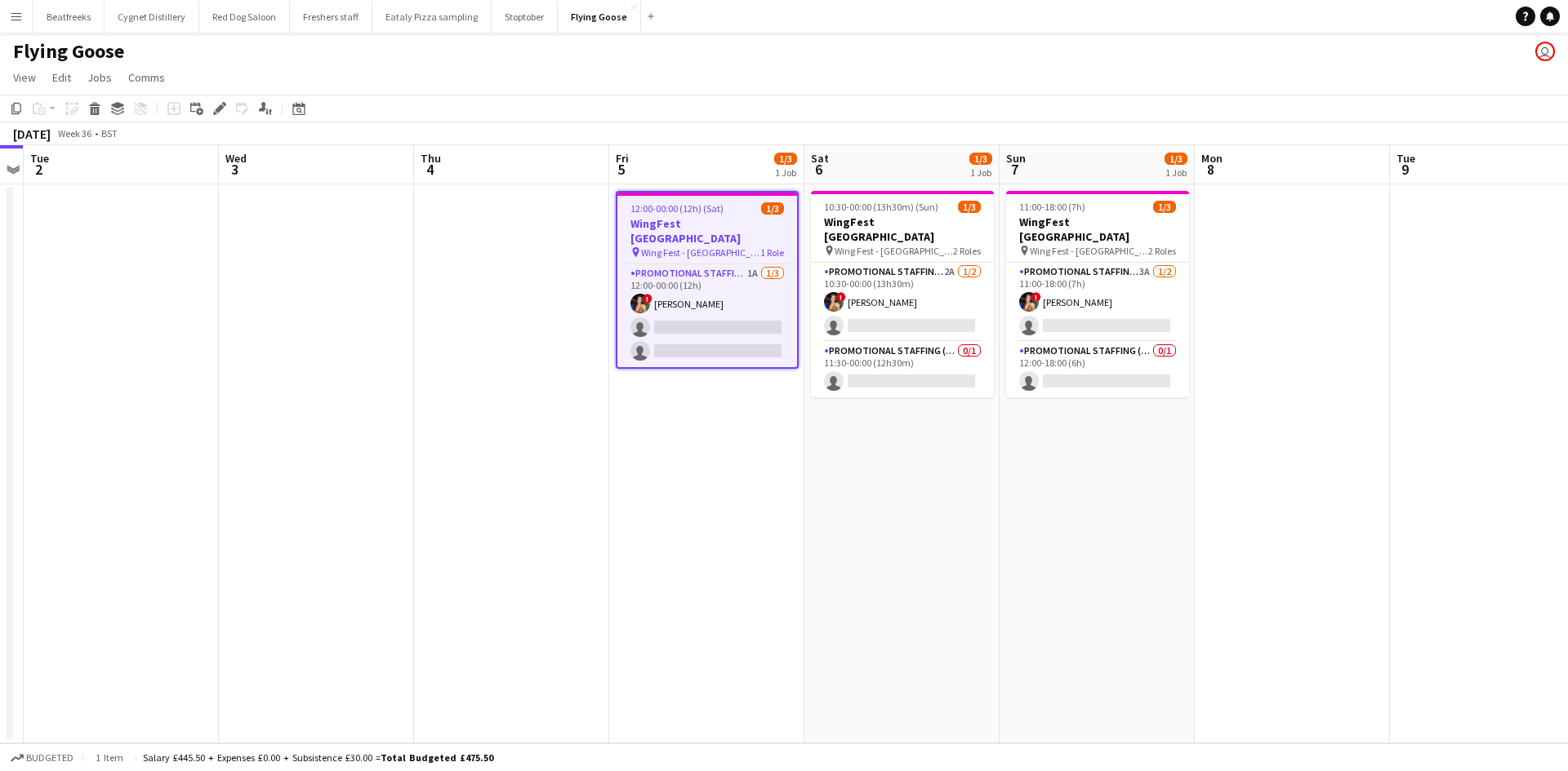
click at [968, 599] on app-date-cell "10:30-00:00 (13h30m) (Sun) 1/3 WingFest [GEOGRAPHIC_DATA] pin Wing Fest - Brist…" at bounding box center [901, 463] width 195 height 559
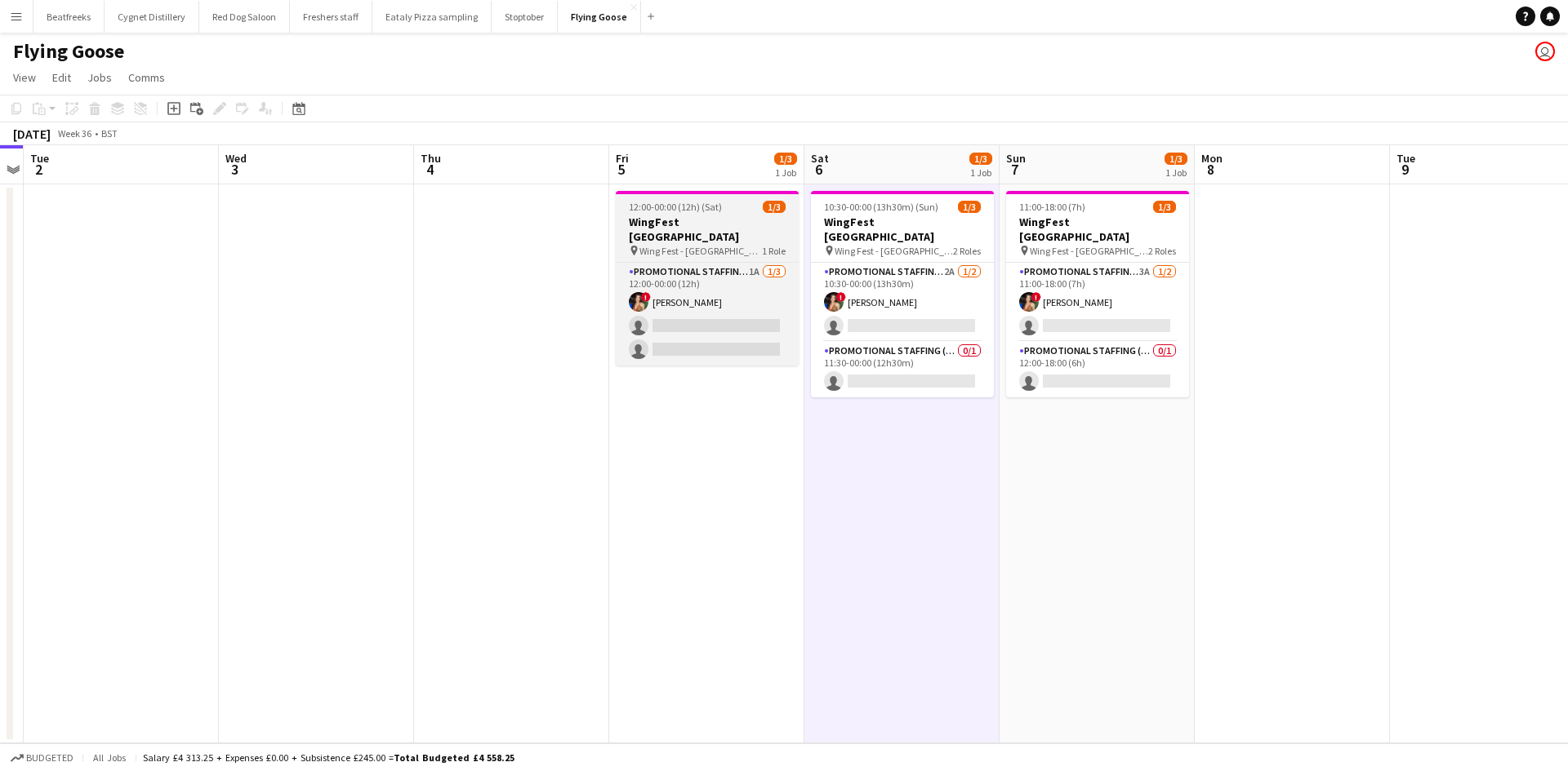
click at [723, 211] on div "12:00-00:00 (12h) (Sat) 1/3" at bounding box center [707, 207] width 183 height 13
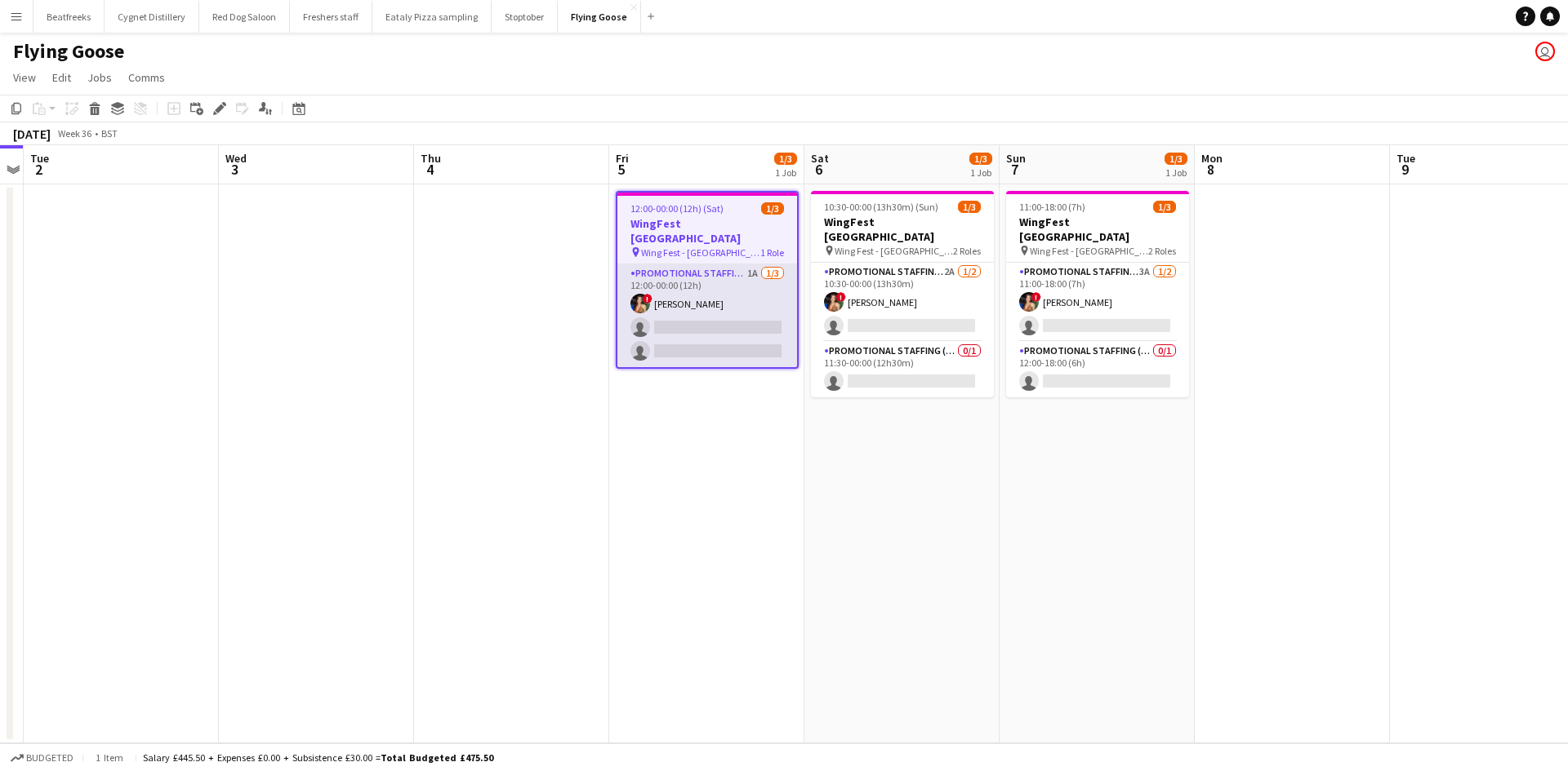
click at [700, 265] on app-card-role "Promotional Staffing (Brand Ambassadors) 1A [DATE] 12:00-00:00 (12h) ! [PERSON_…" at bounding box center [707, 316] width 180 height 103
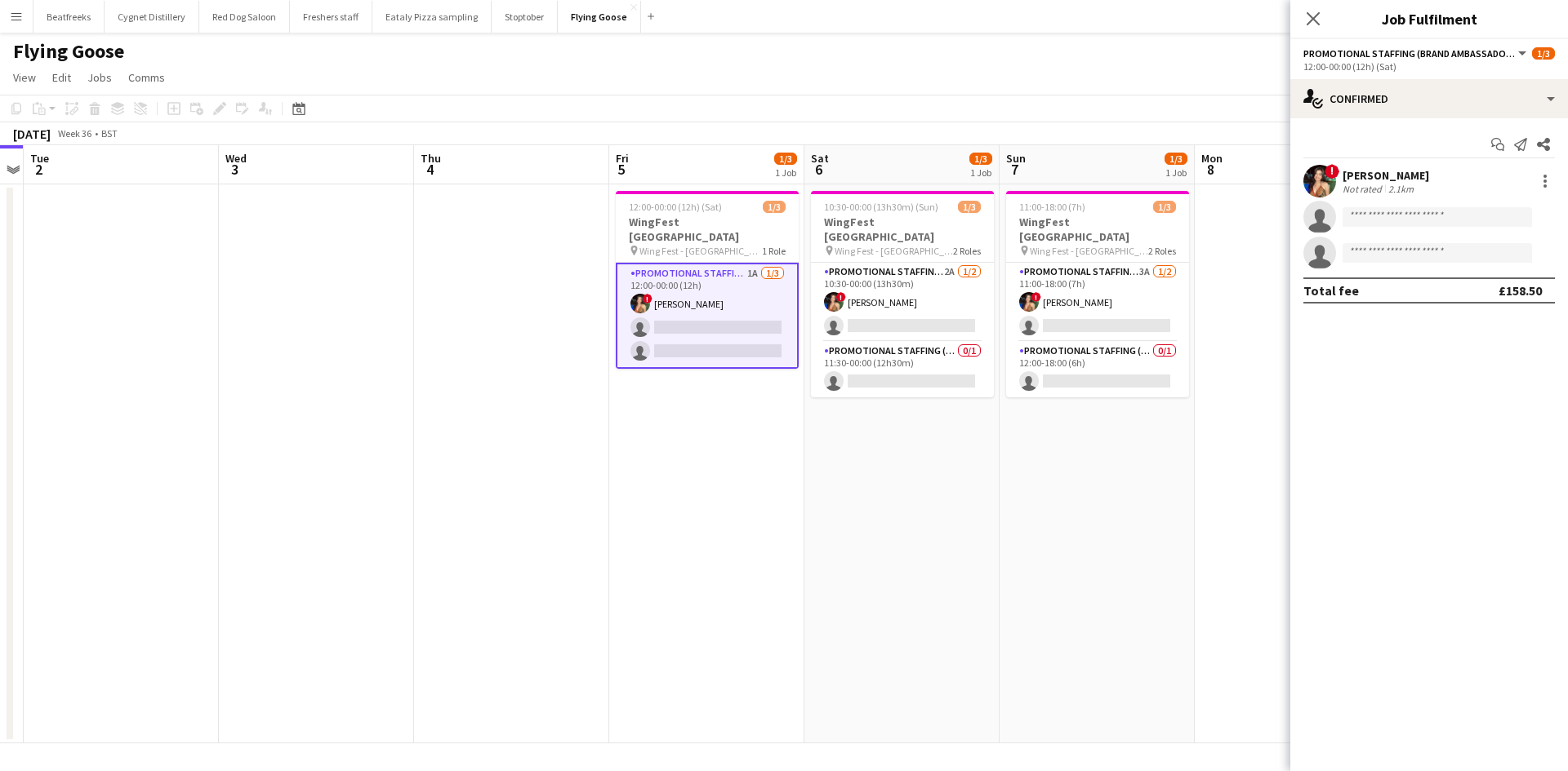
click at [1489, 76] on app-options-switcher "Promotional Staffing (Brand Ambassadors) All roles Promotional Staffing (Brand …" at bounding box center [1428, 59] width 277 height 40
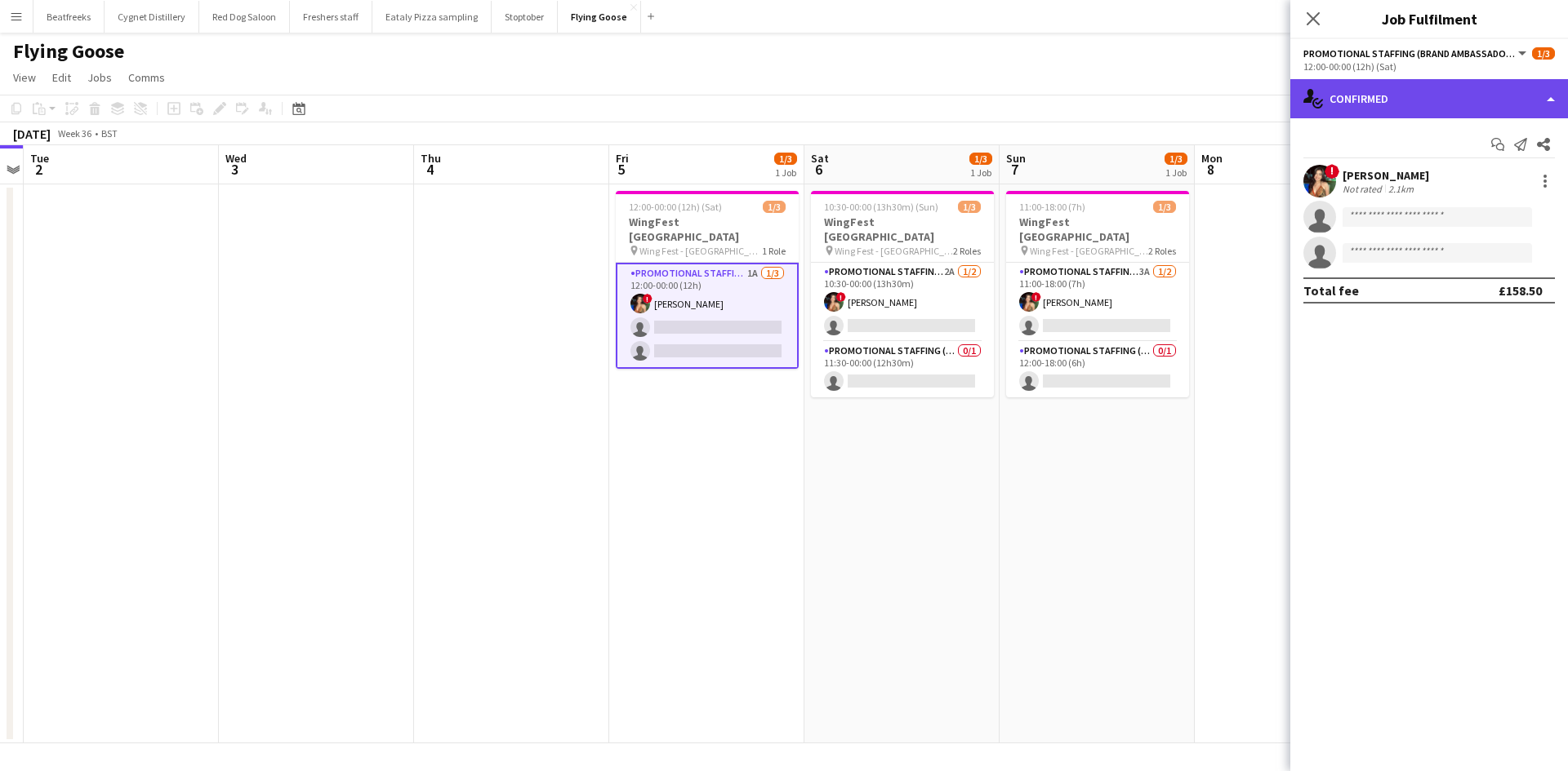
click at [1459, 91] on div "single-neutral-actions-check-2 Confirmed" at bounding box center [1428, 99] width 277 height 39
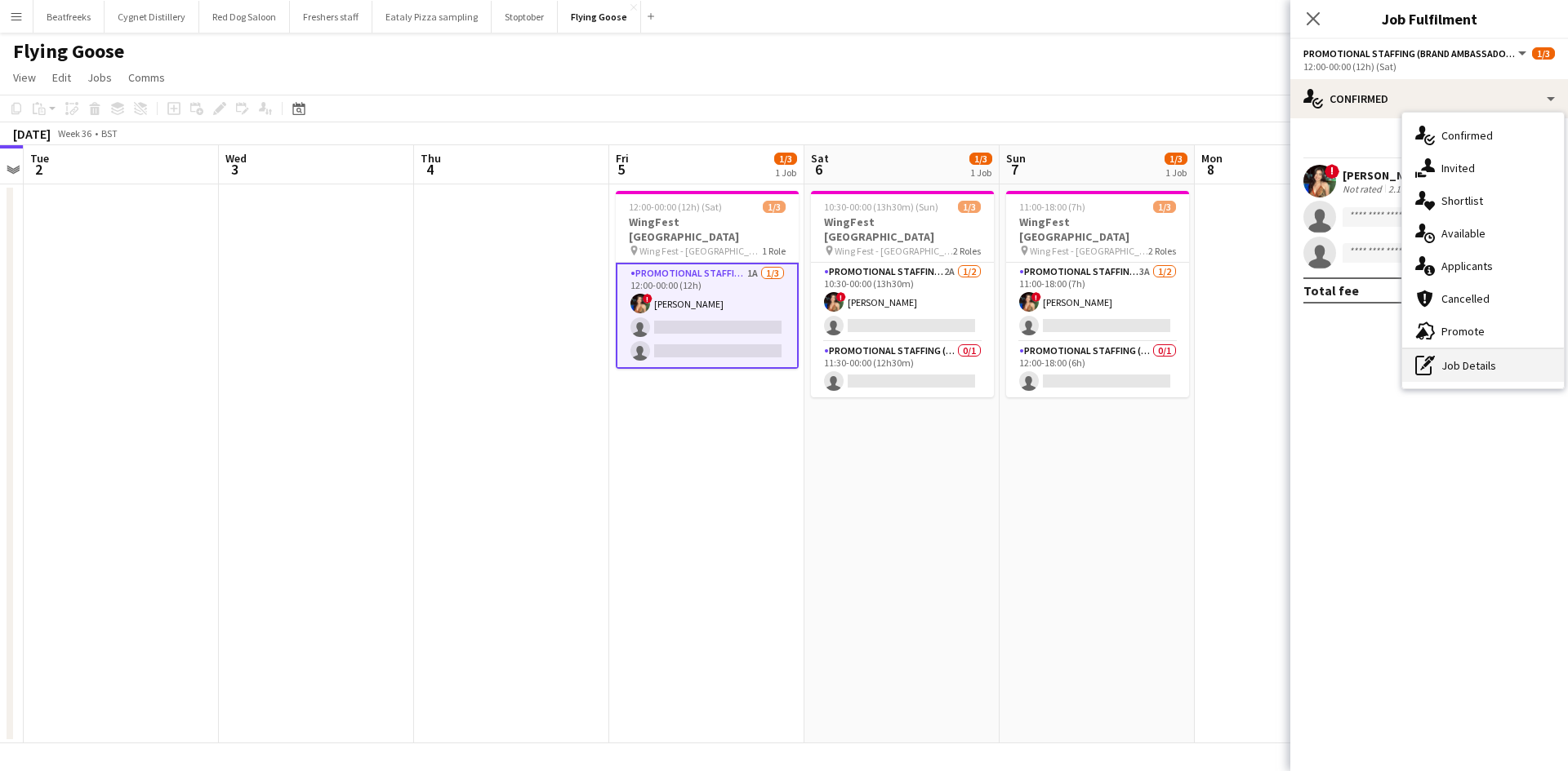
click at [1486, 370] on div "pen-write Job Details" at bounding box center [1483, 365] width 162 height 32
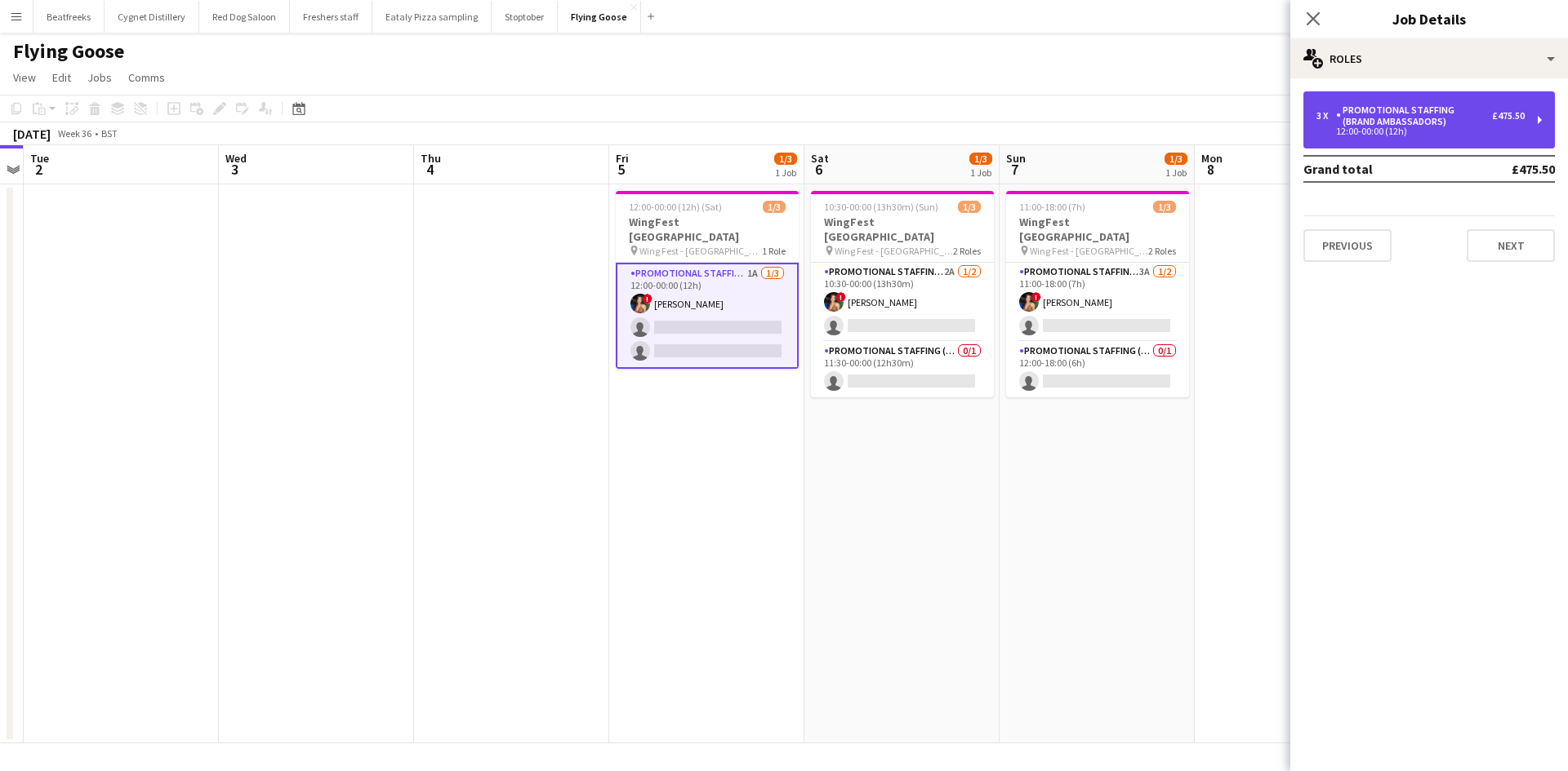
click at [1442, 120] on div "Promotional Staffing (Brand Ambassadors)" at bounding box center [1414, 115] width 156 height 22
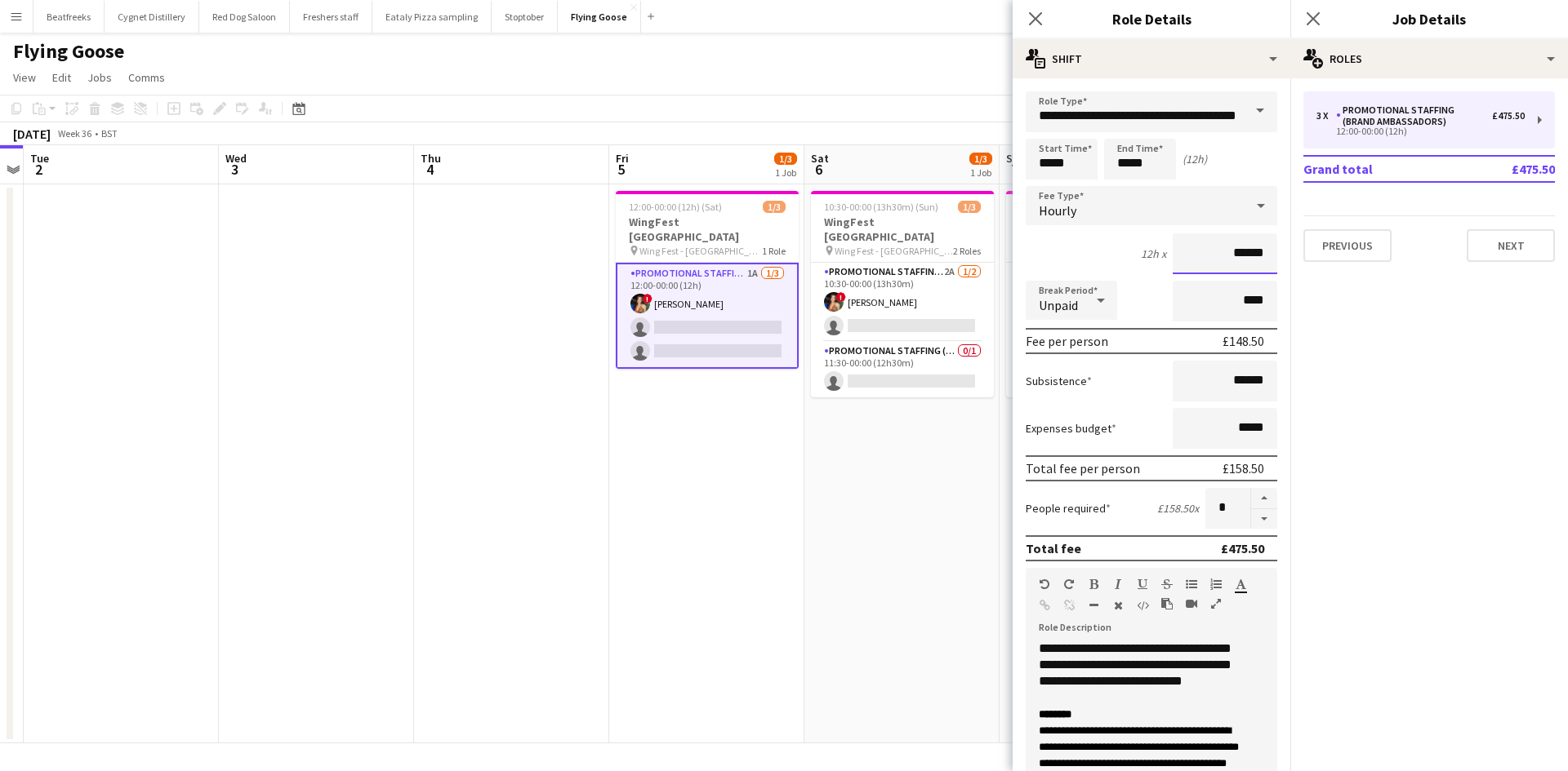
click at [1209, 240] on input "******" at bounding box center [1224, 253] width 104 height 40
drag, startPoint x: 1243, startPoint y: 251, endPoint x: 1274, endPoint y: 250, distance: 31.0
click at [1274, 250] on form "**********" at bounding box center [1150, 599] width 277 height 1014
click at [714, 548] on app-date-cell "12:00-00:00 (12h) (Sat) 1/3 WingFest [GEOGRAPHIC_DATA] pin Wing Fest - Bristol …" at bounding box center [706, 463] width 195 height 559
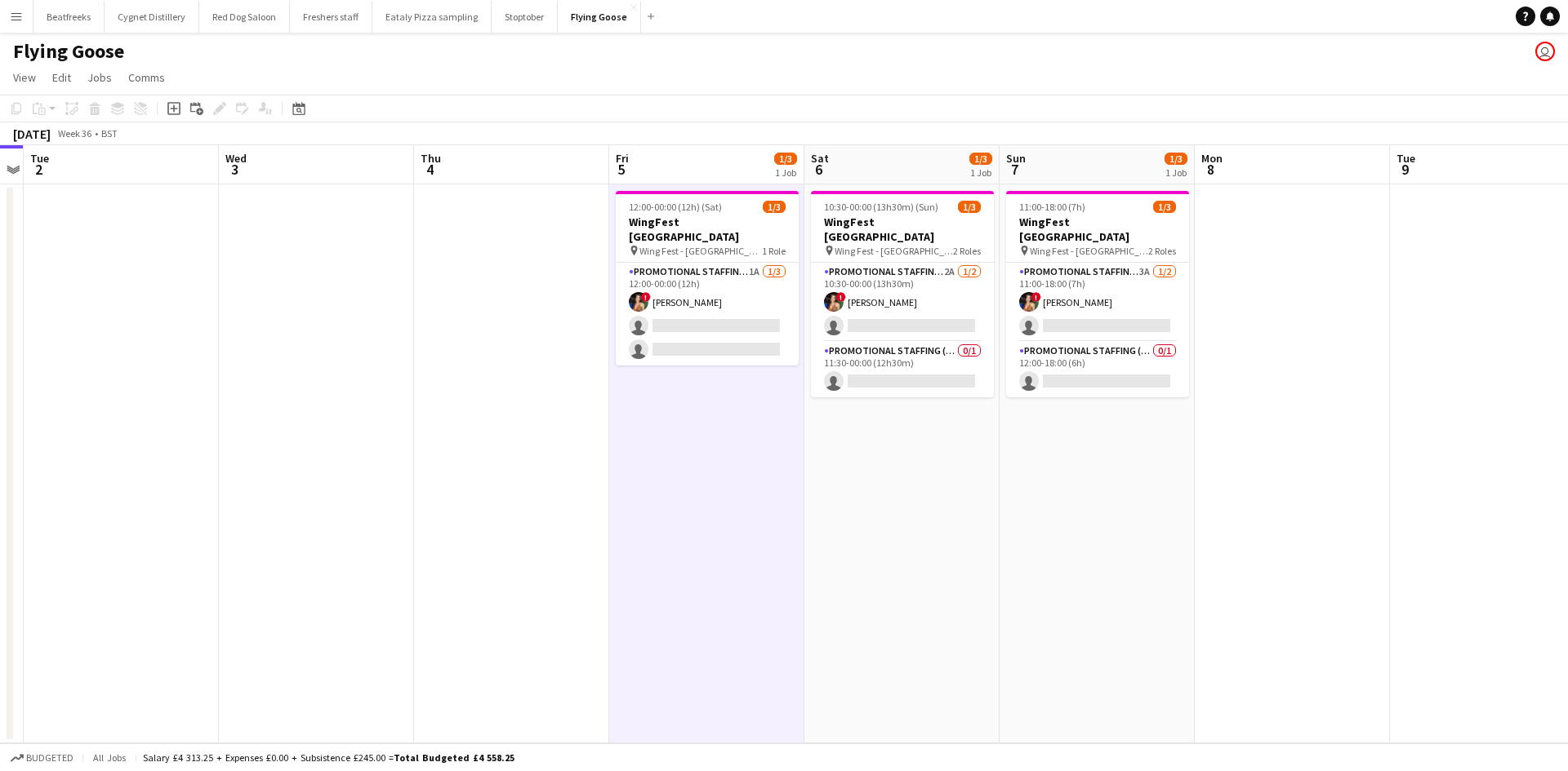
click at [26, 9] on button "Menu" at bounding box center [16, 16] width 32 height 32
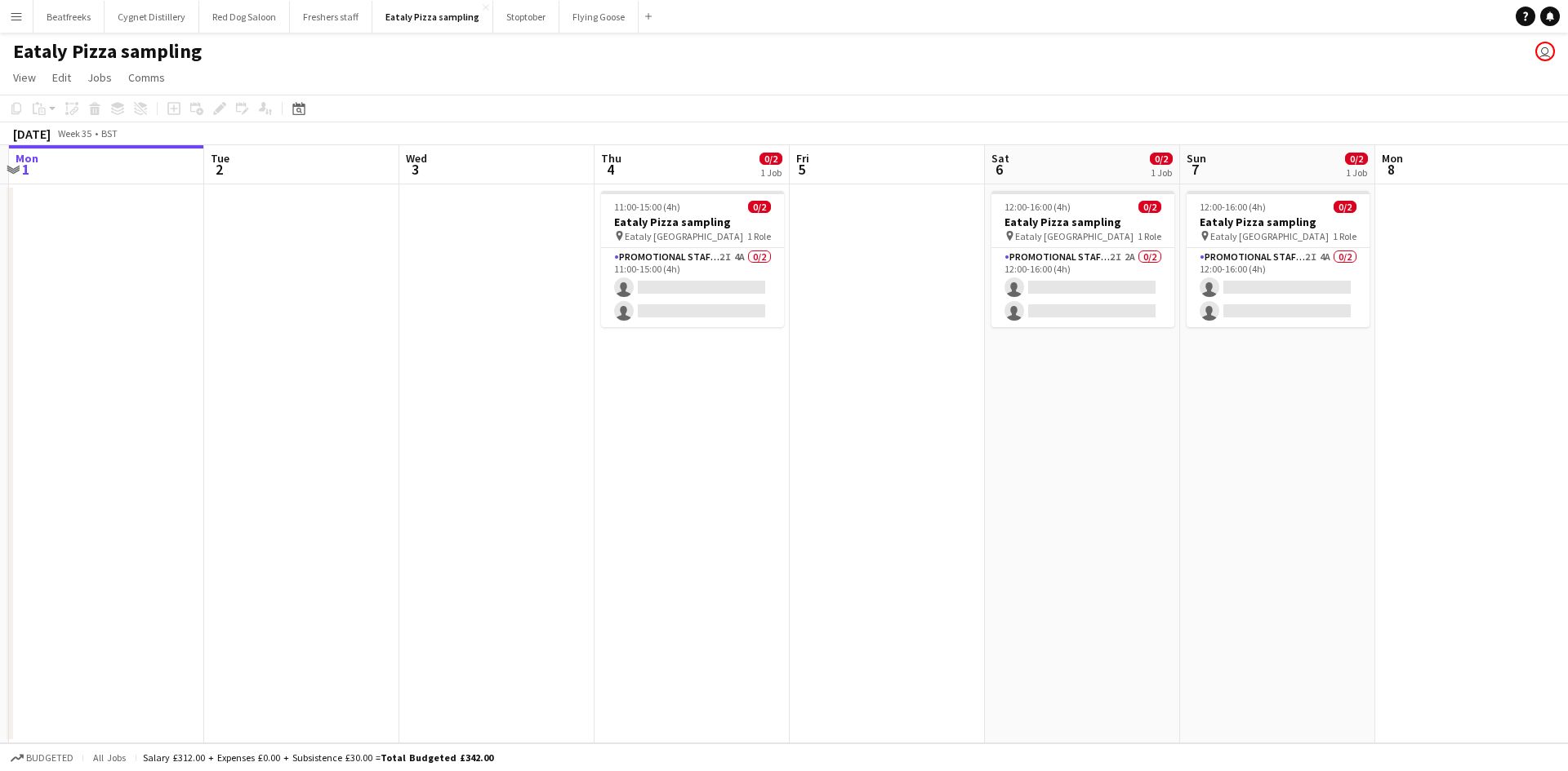
scroll to position [0, 584]
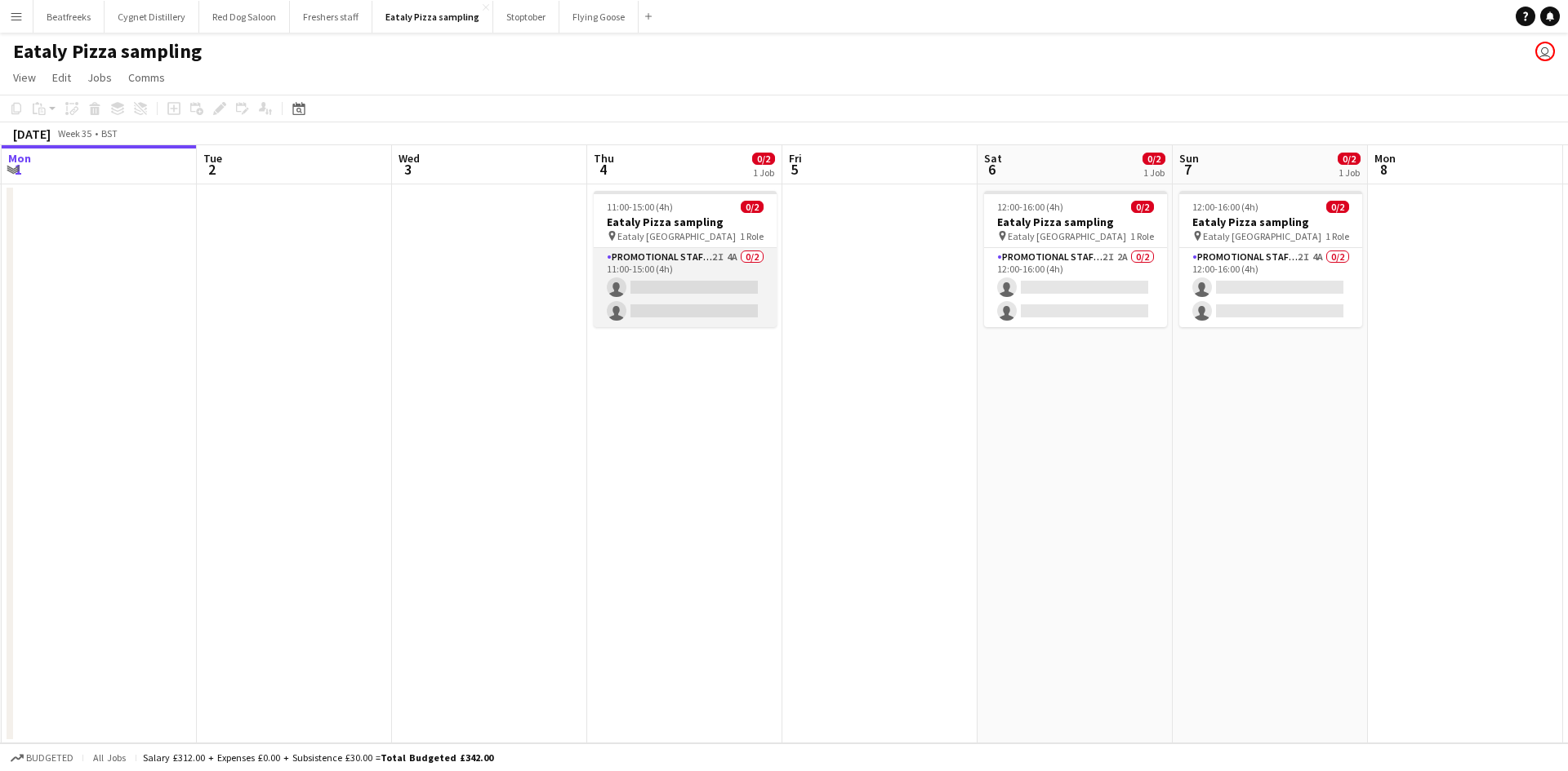
click at [691, 281] on app-card-role "Promotional Staffing (Sampling Staff) 2I 4A 0/2 11:00-15:00 (4h) single-neutral…" at bounding box center [685, 287] width 183 height 79
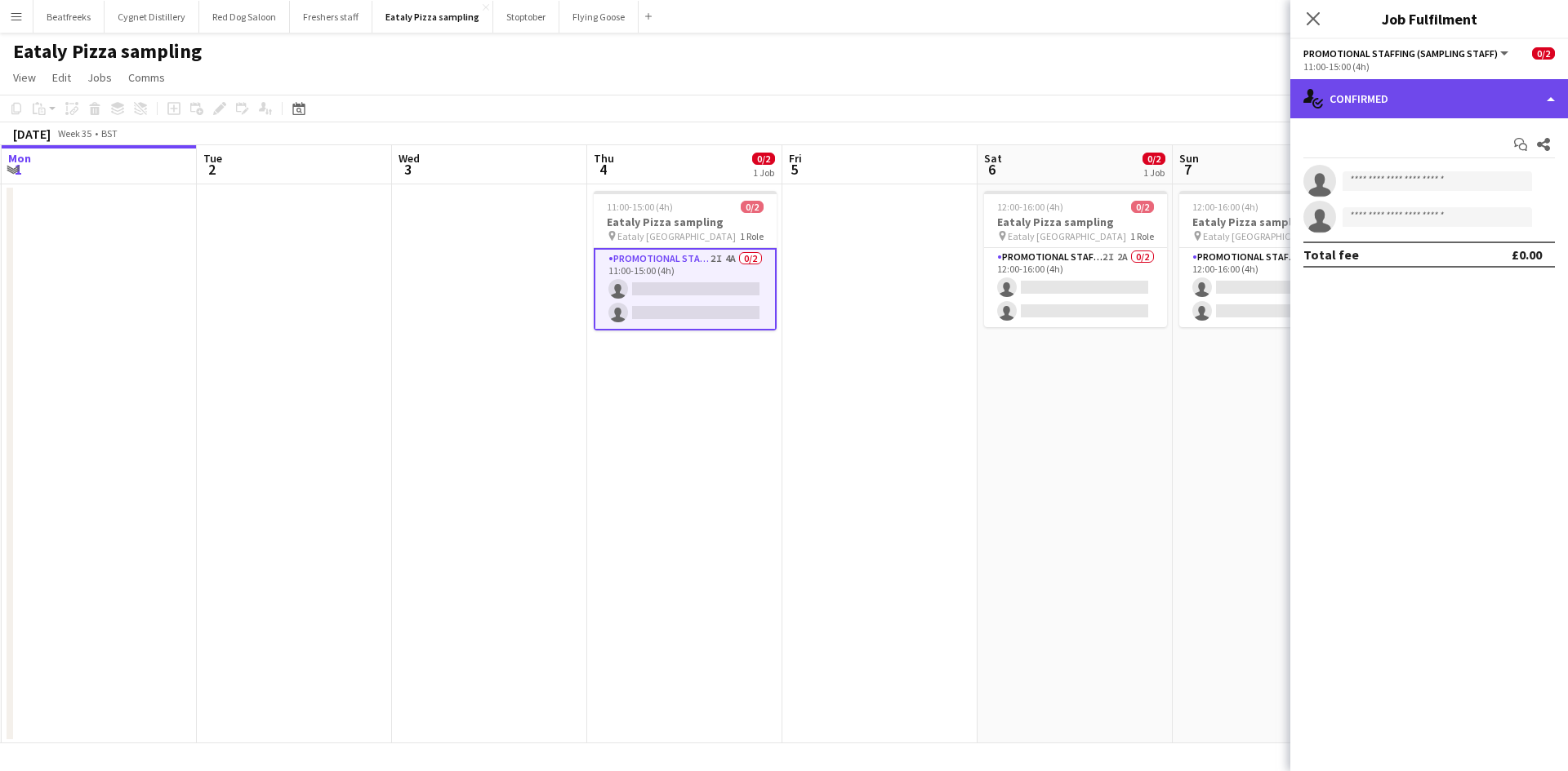
click at [1431, 101] on div "single-neutral-actions-check-2 Confirmed" at bounding box center [1428, 99] width 277 height 39
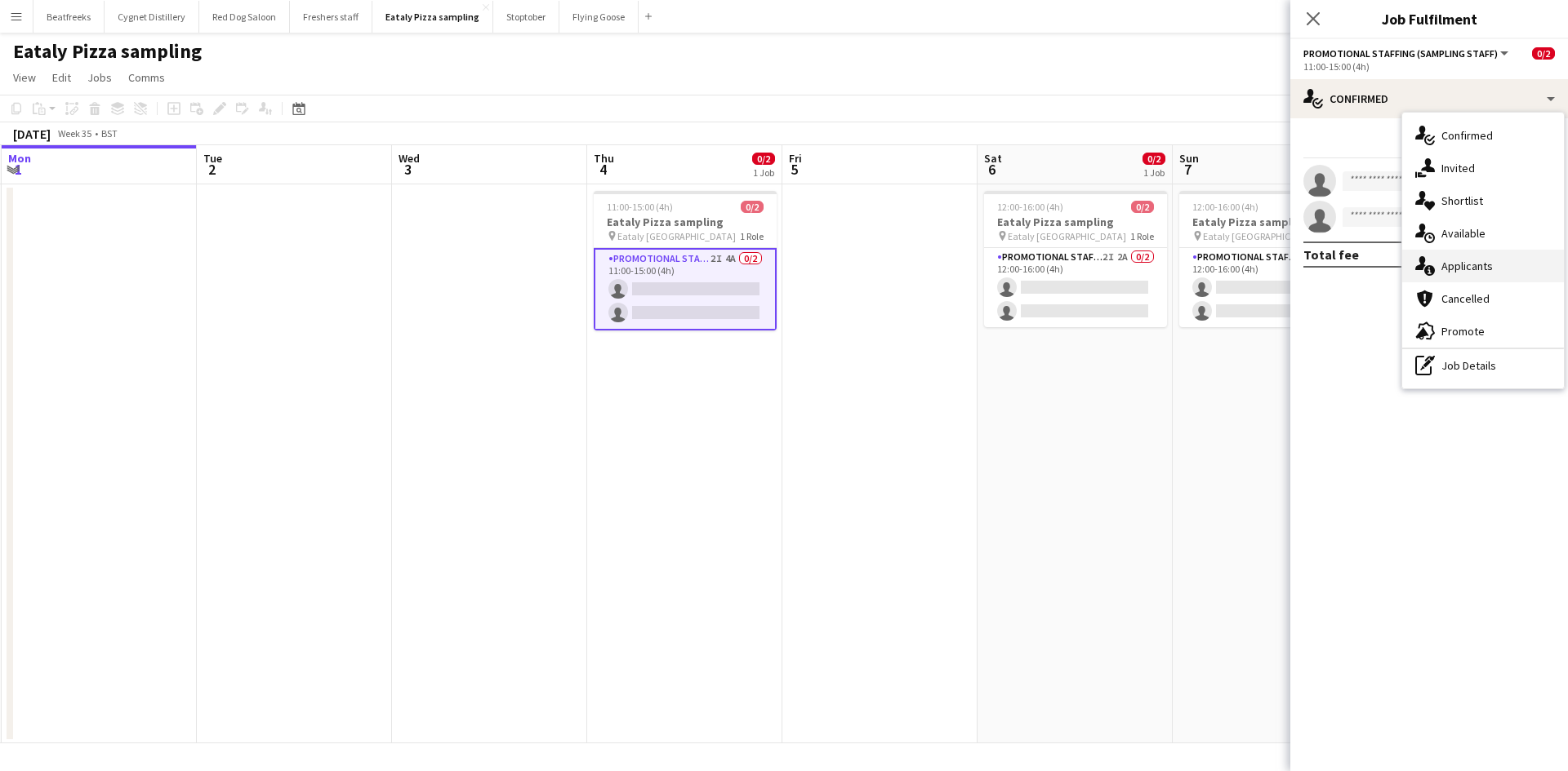
click at [1492, 266] on div "single-neutral-actions-information Applicants" at bounding box center [1483, 266] width 162 height 32
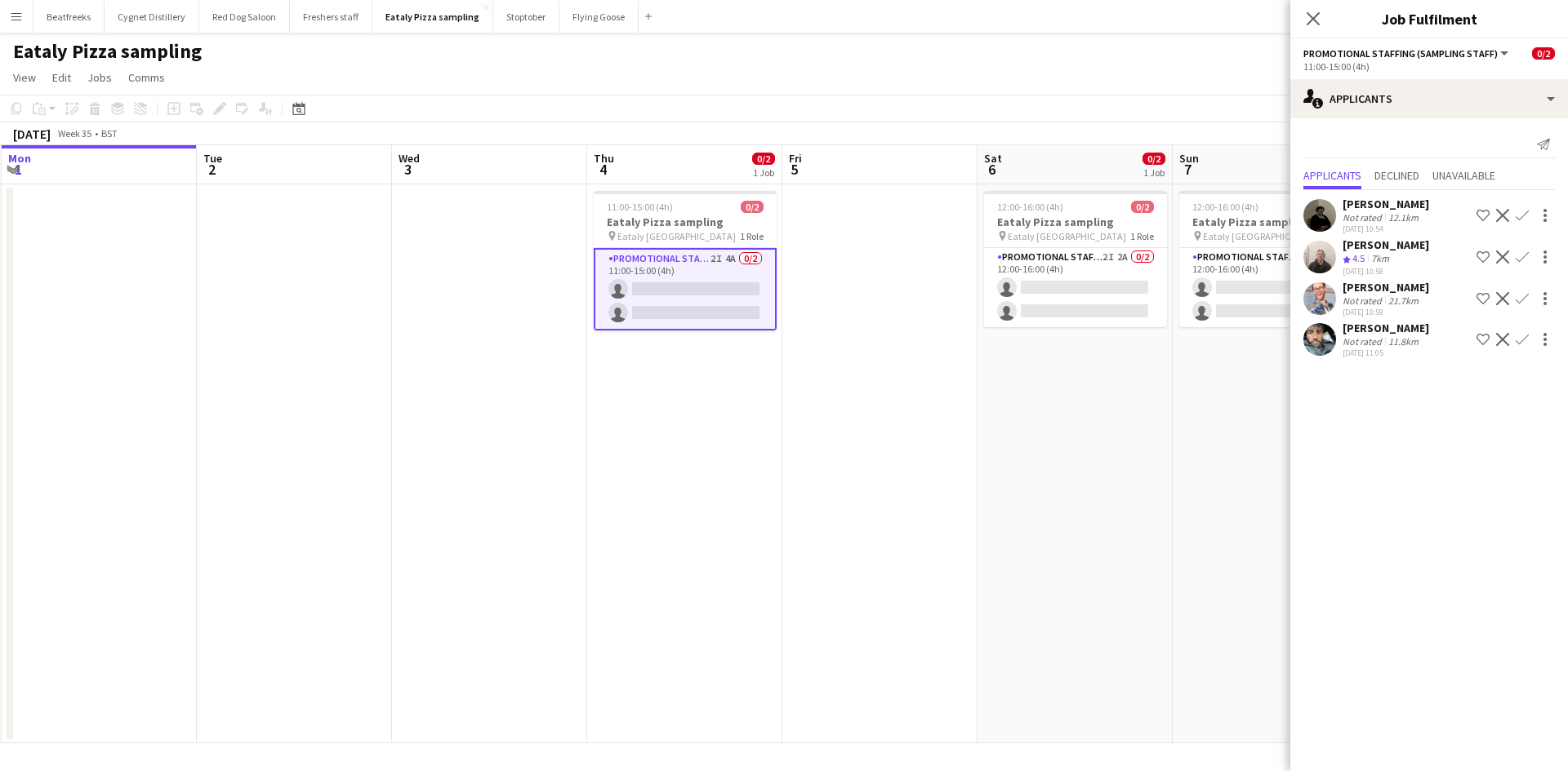
click at [1324, 348] on app-user-avatar at bounding box center [1319, 339] width 32 height 32
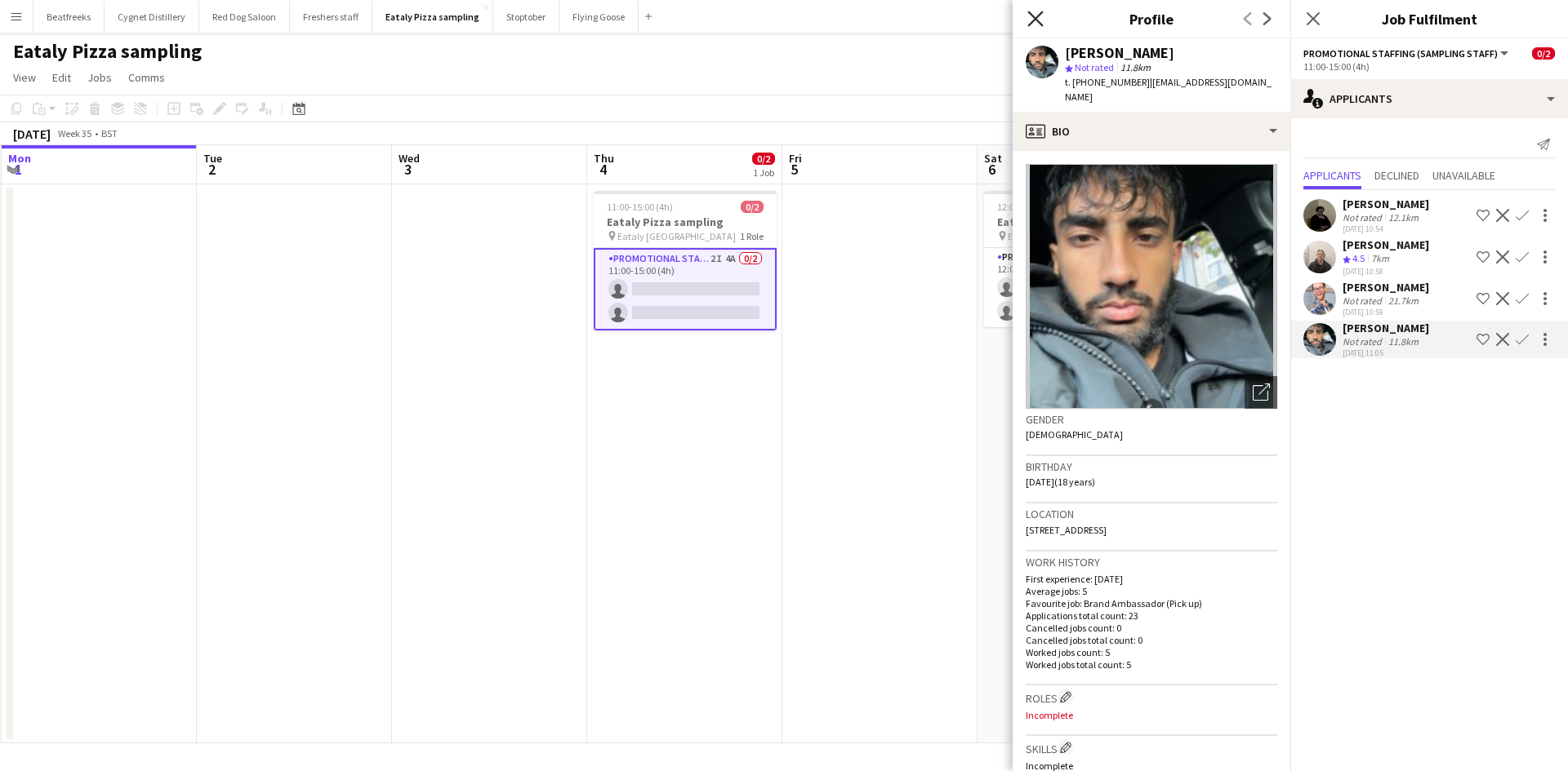
click at [1037, 15] on icon "Close pop-in" at bounding box center [1035, 18] width 15 height 15
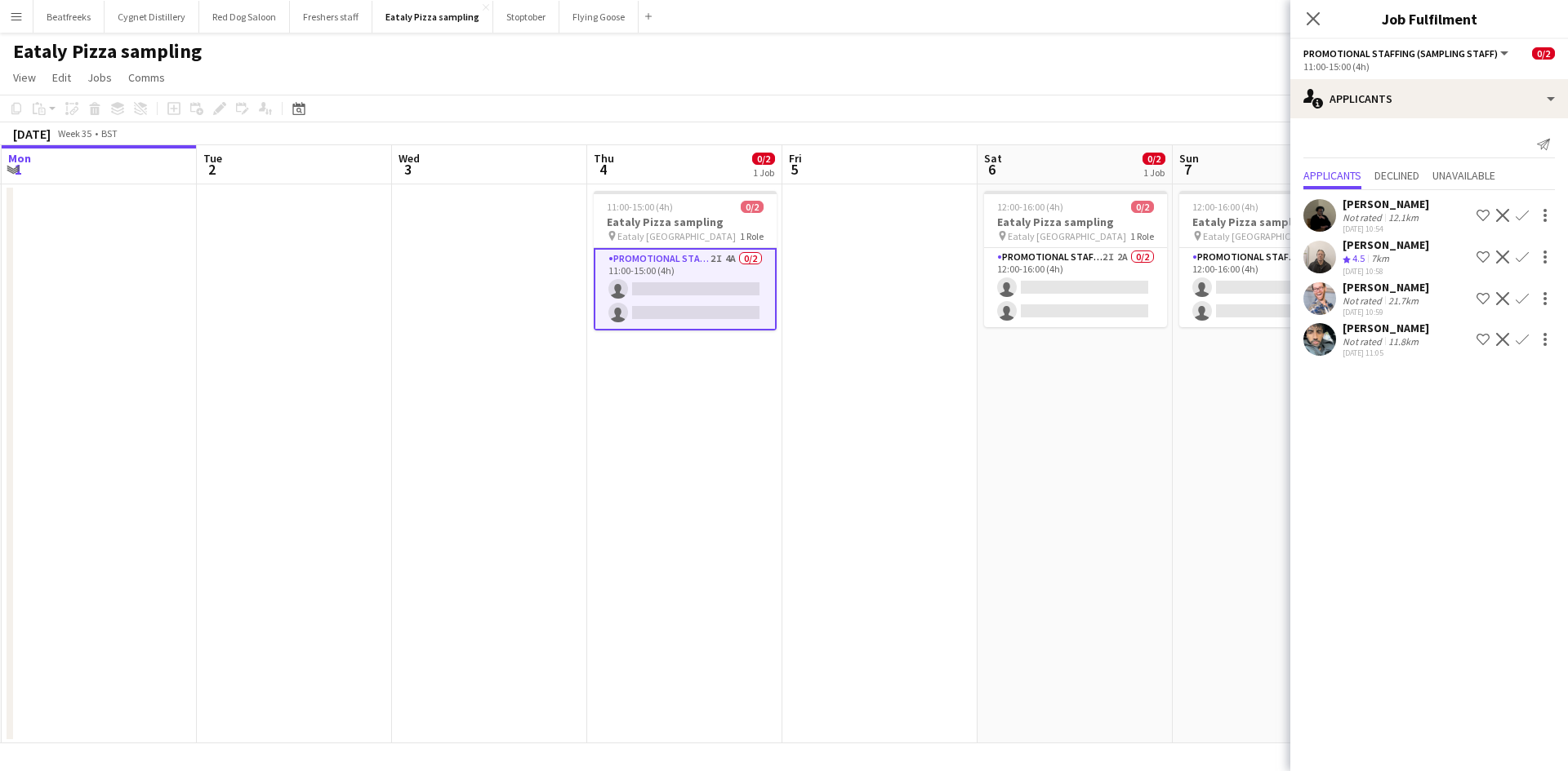
click at [1317, 307] on app-user-avatar at bounding box center [1319, 299] width 32 height 32
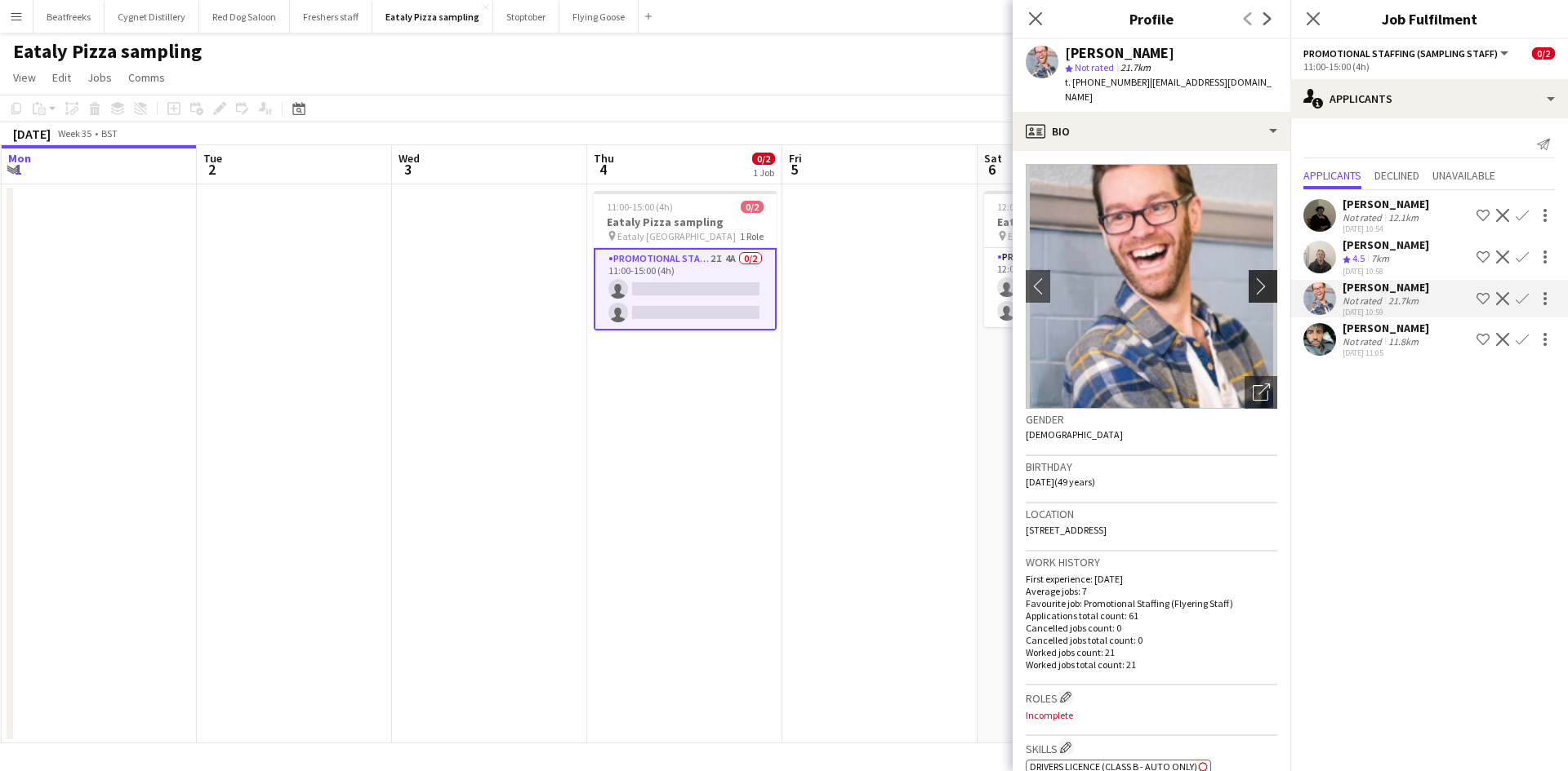
click at [1253, 277] on app-icon "chevron-right" at bounding box center [1265, 285] width 25 height 17
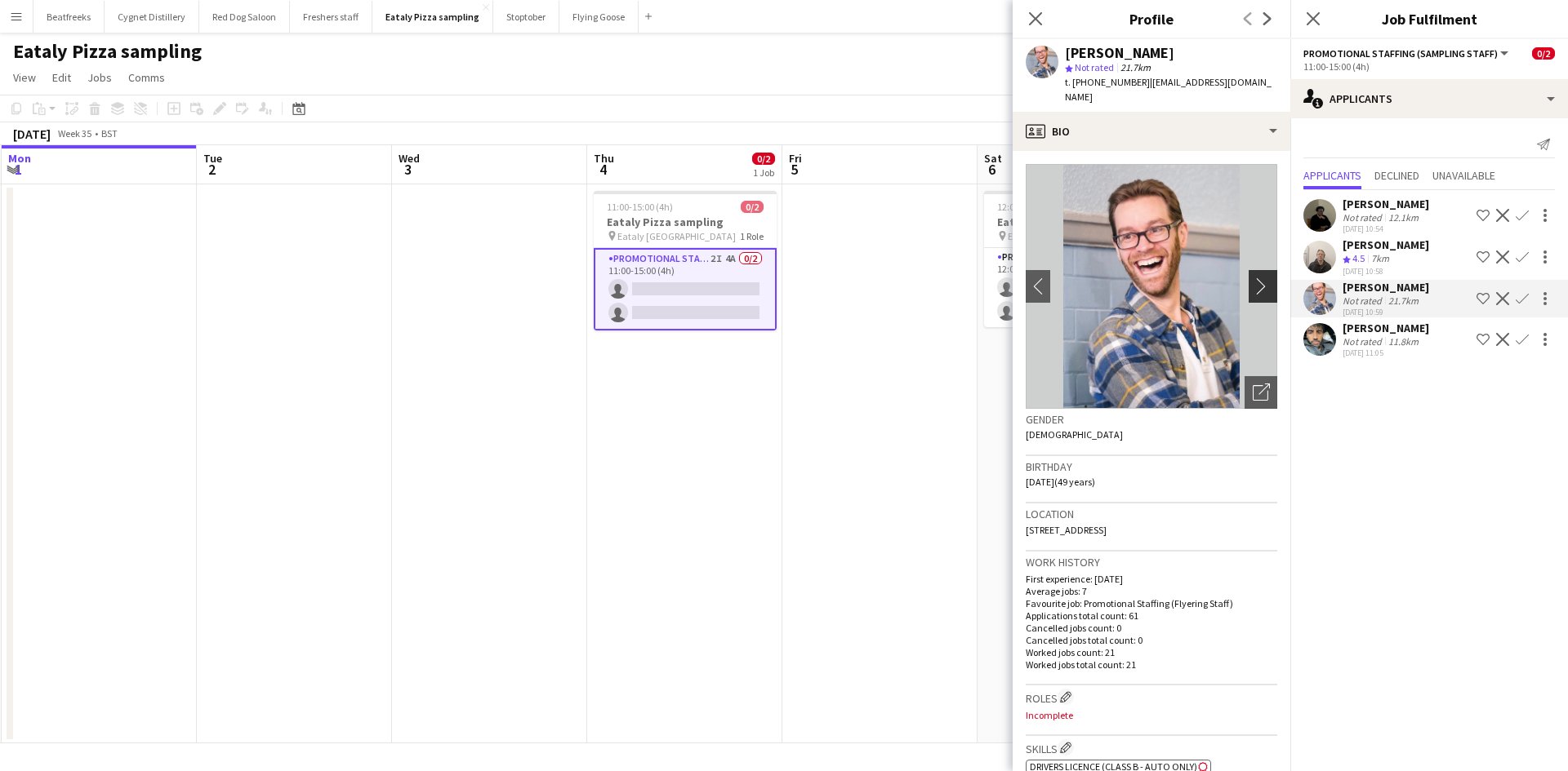
click at [1253, 277] on app-icon "chevron-right" at bounding box center [1265, 285] width 25 height 17
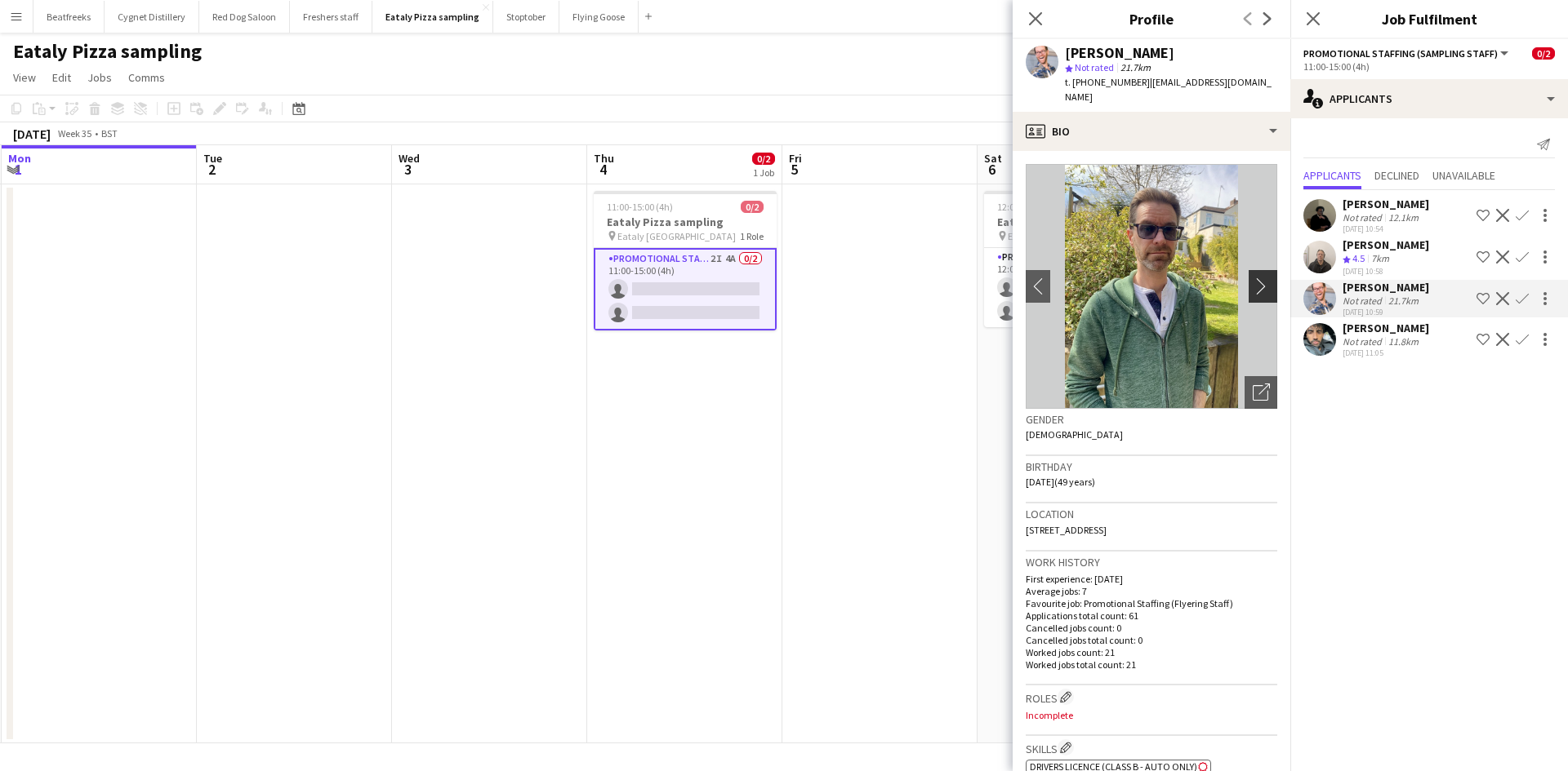
click at [1253, 277] on app-icon "chevron-right" at bounding box center [1265, 285] width 25 height 17
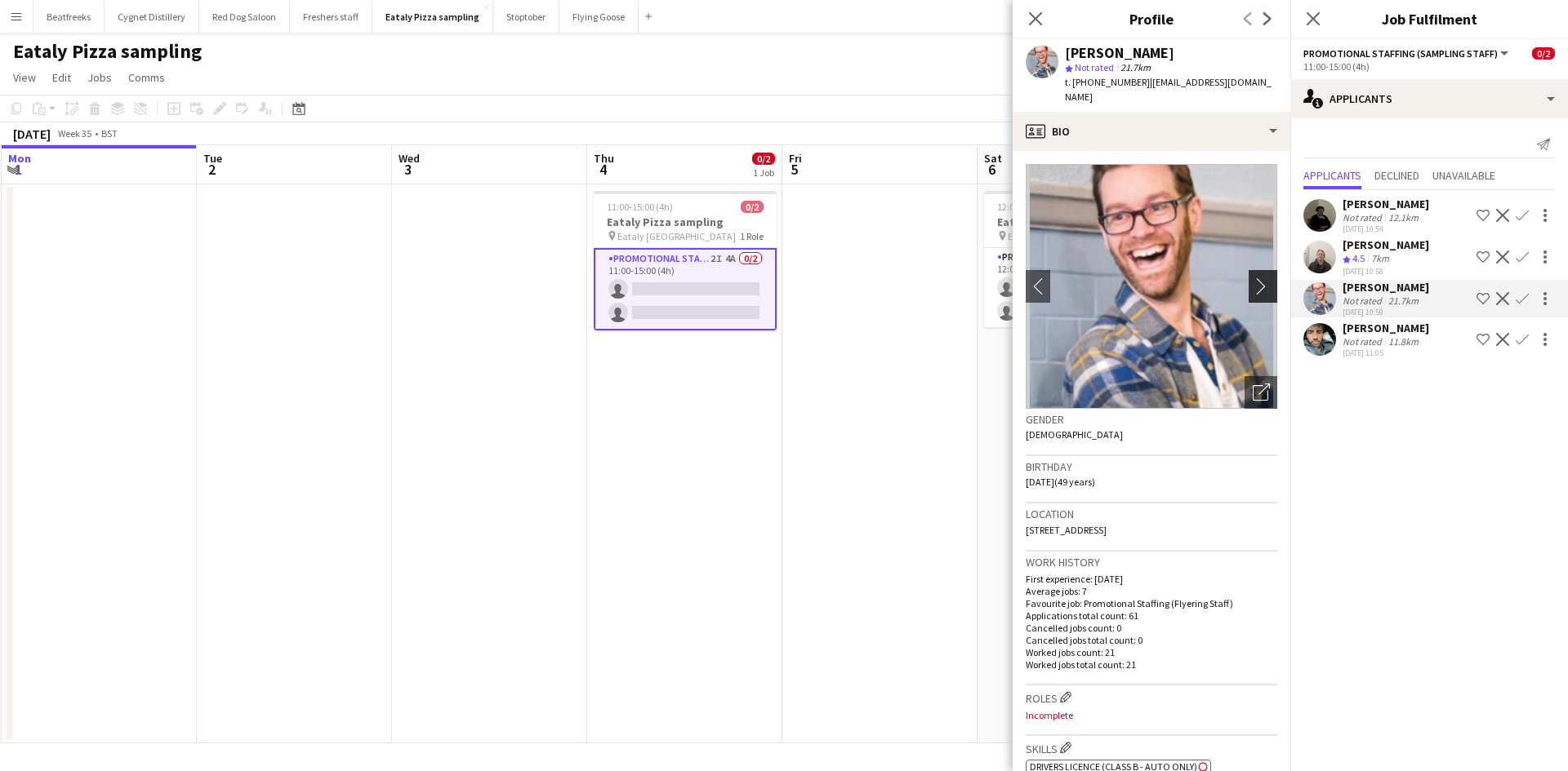
click at [1253, 277] on app-icon "chevron-right" at bounding box center [1265, 285] width 25 height 17
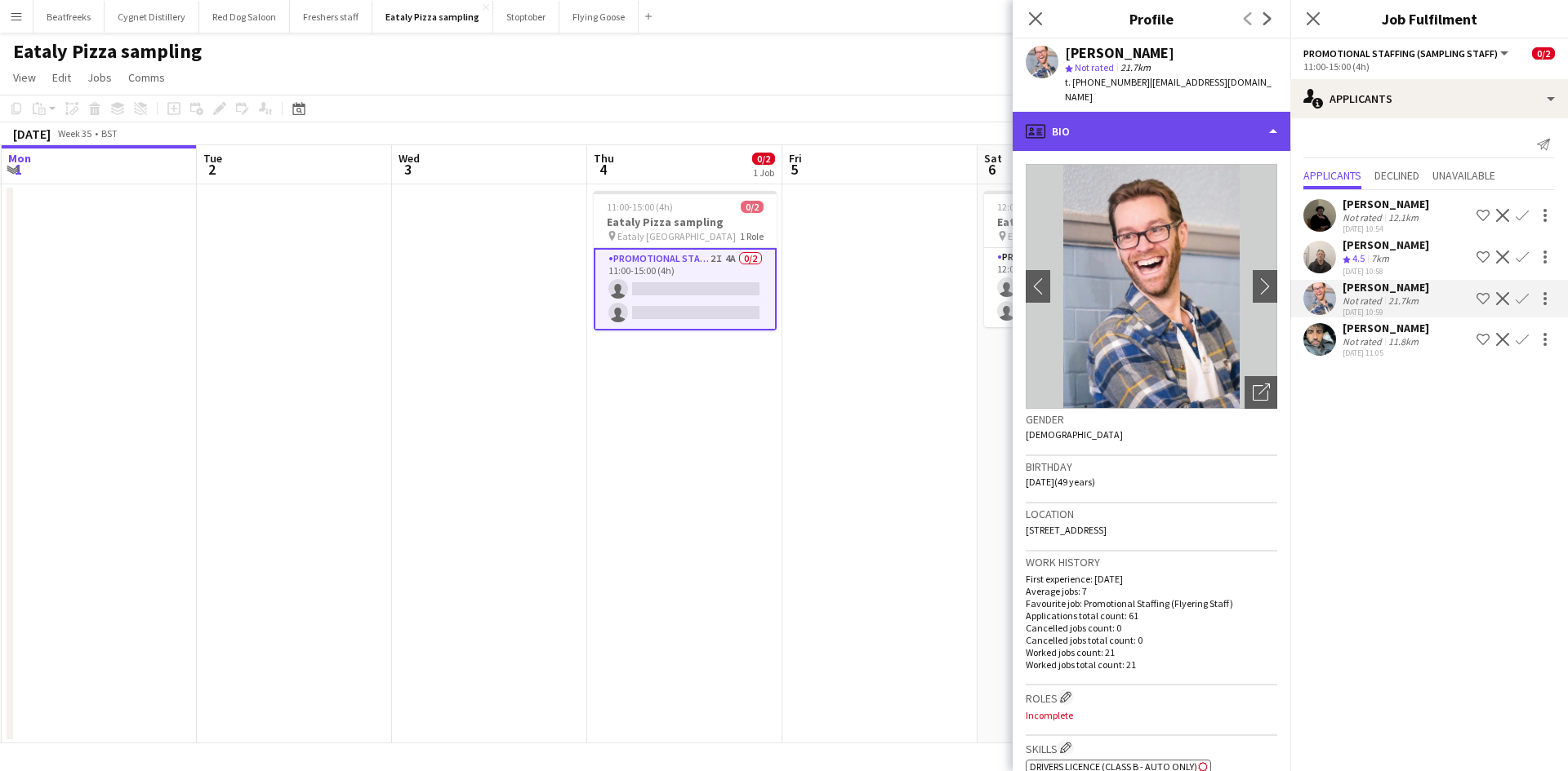
click at [1238, 112] on div "profile Bio" at bounding box center [1150, 132] width 277 height 39
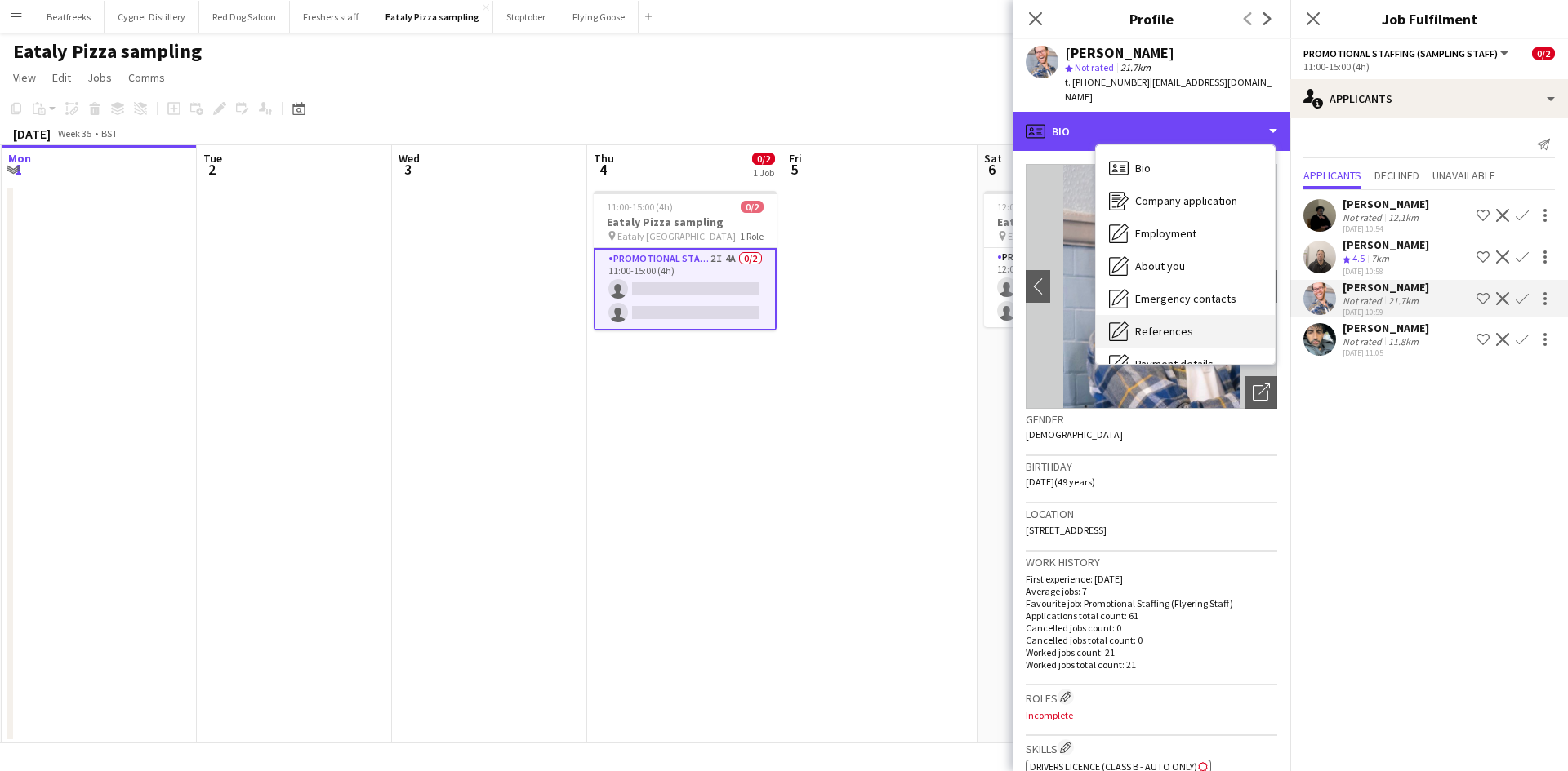
scroll to position [219, 0]
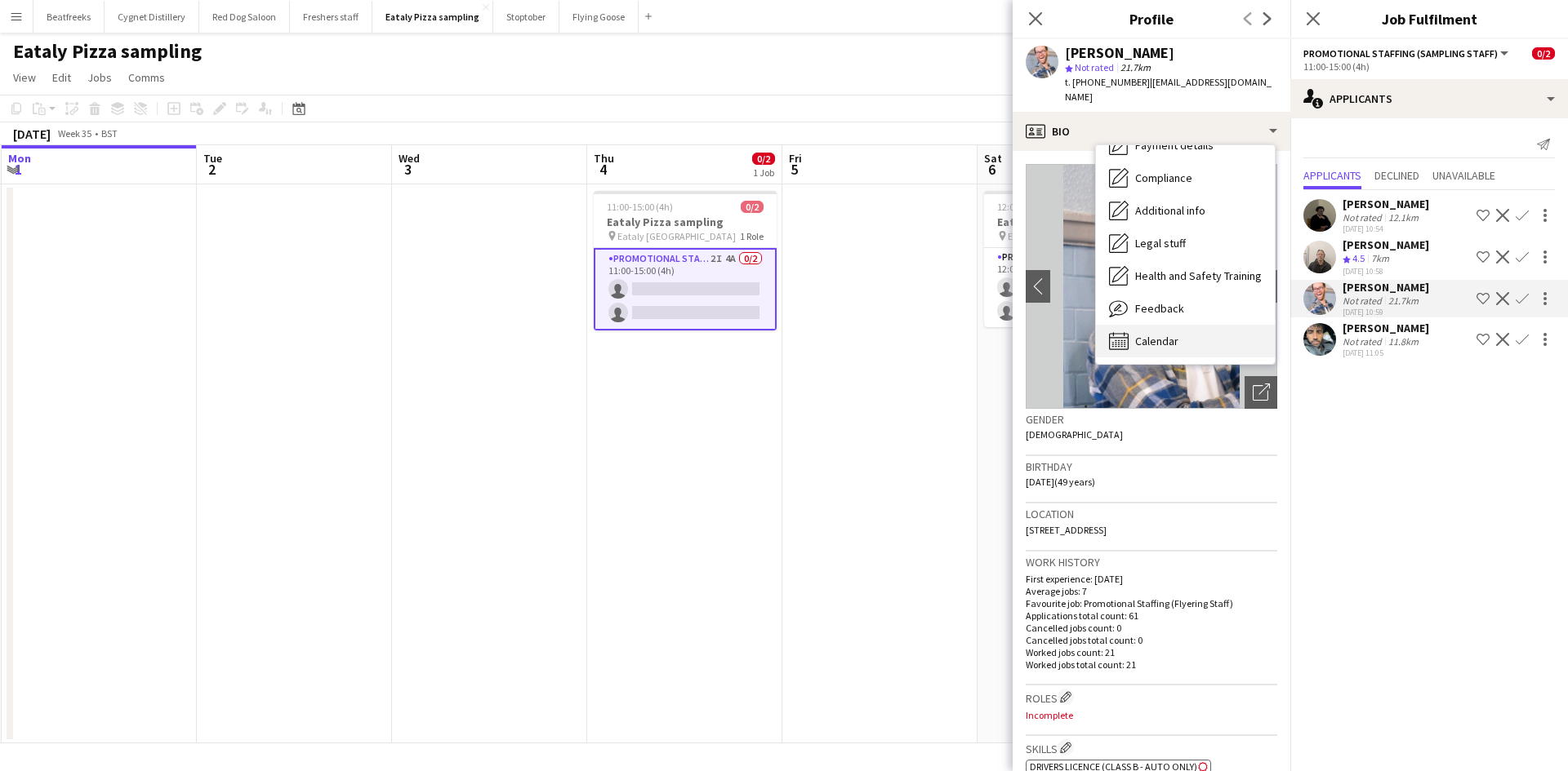
click at [1153, 334] on span "Calendar" at bounding box center [1157, 341] width 43 height 14
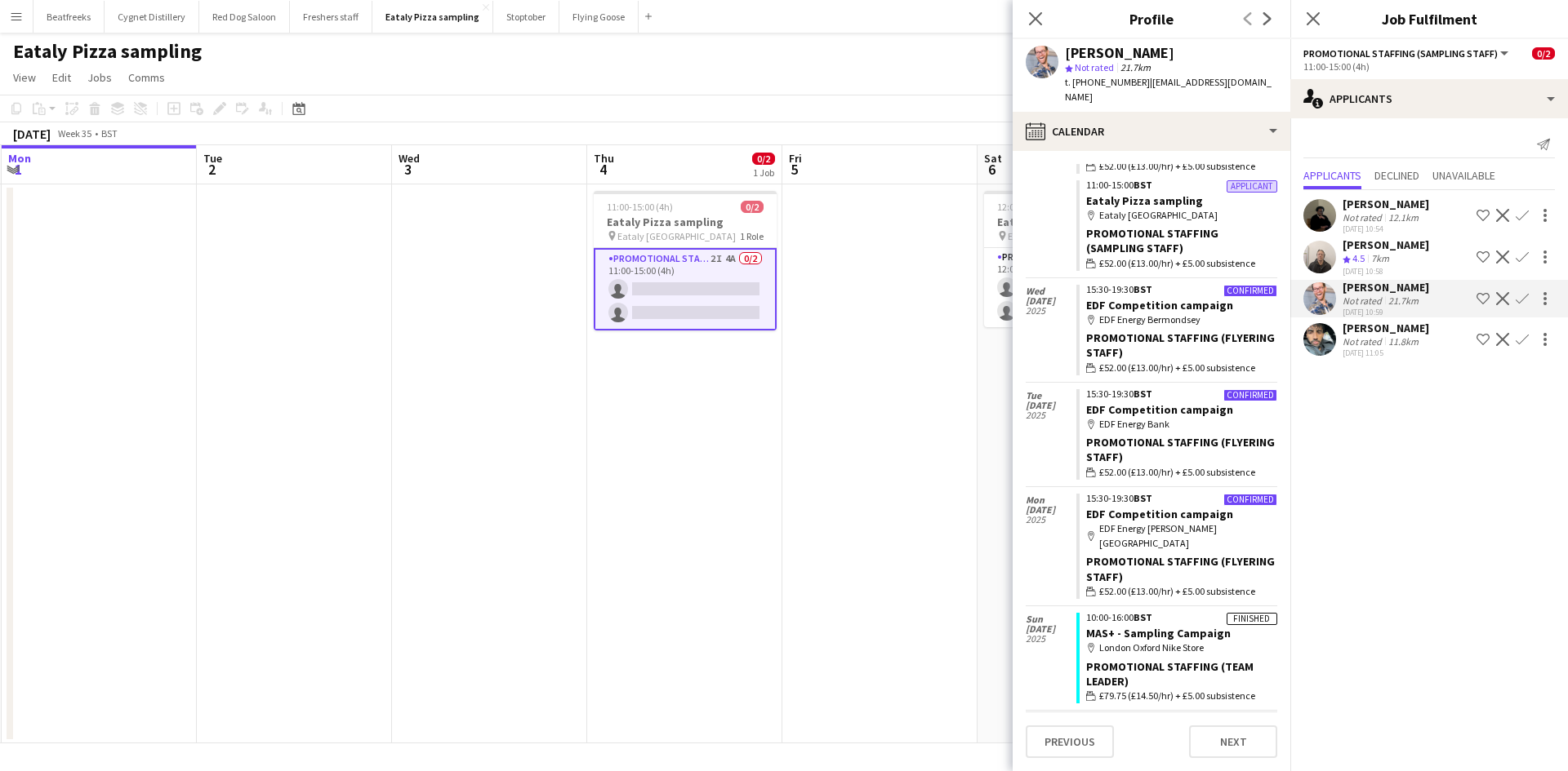
scroll to position [1512, 0]
click at [1343, 211] on div "[PERSON_NAME]" at bounding box center [1386, 204] width 86 height 14
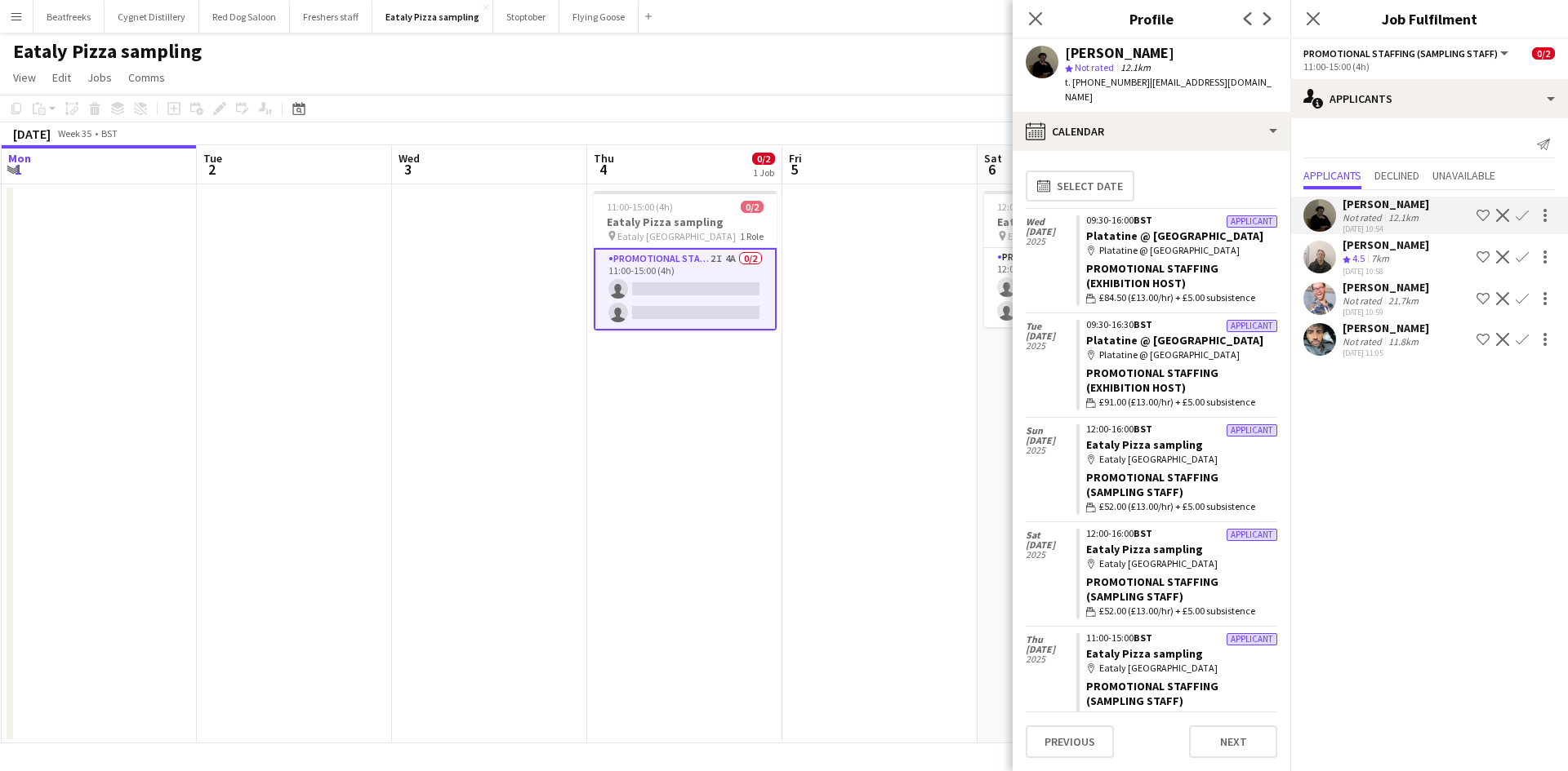
click at [1040, 53] on app-user-avatar at bounding box center [1042, 62] width 32 height 32
click at [1119, 53] on div "[PERSON_NAME]" at bounding box center [1119, 53] width 110 height 14
click at [829, 247] on app-date-cell at bounding box center [879, 463] width 195 height 559
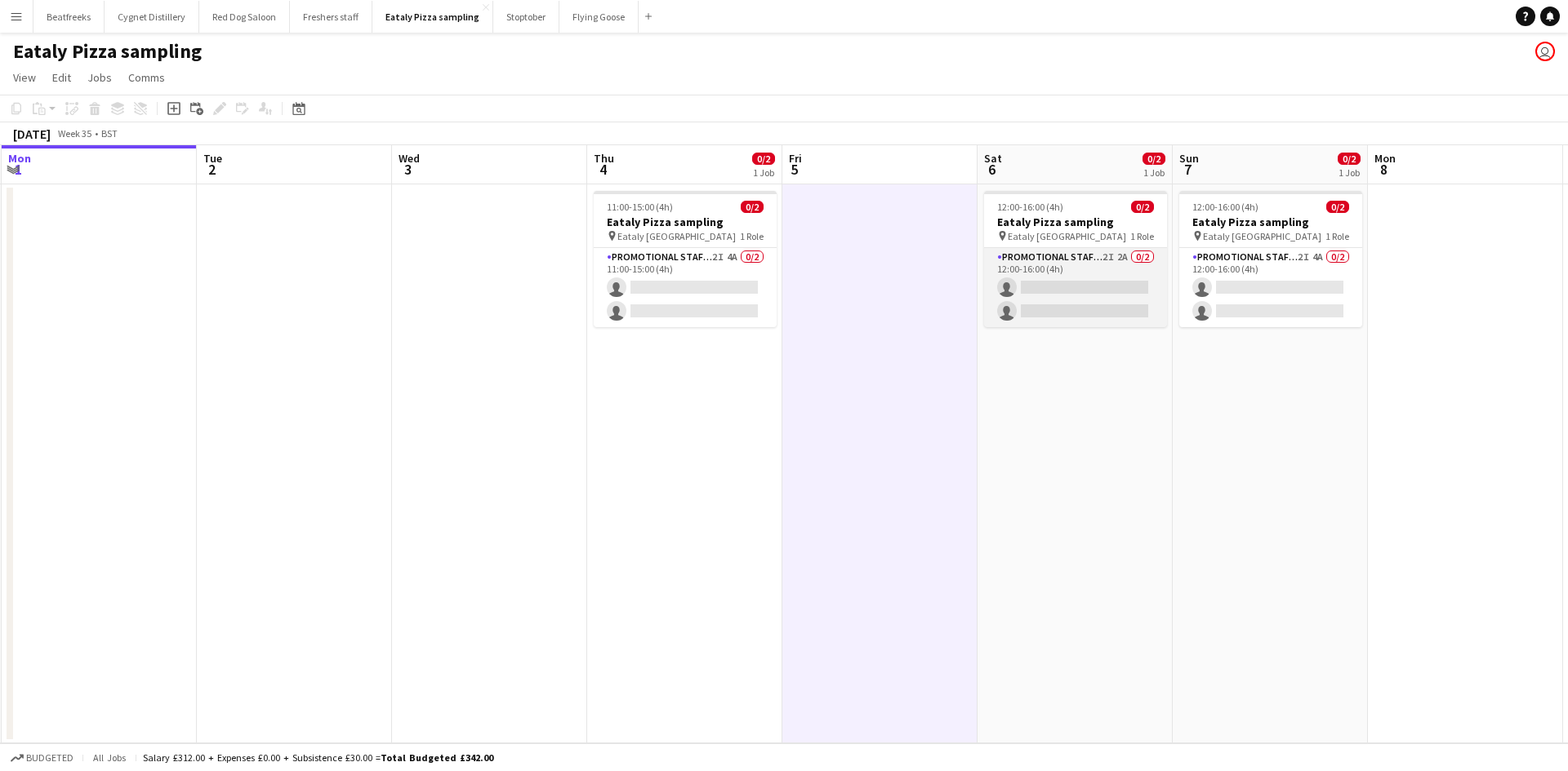
click at [1017, 319] on app-card-role "Promotional Staffing (Sampling Staff) 2I 2A 0/2 12:00-16:00 (4h) single-neutral…" at bounding box center [1075, 287] width 183 height 79
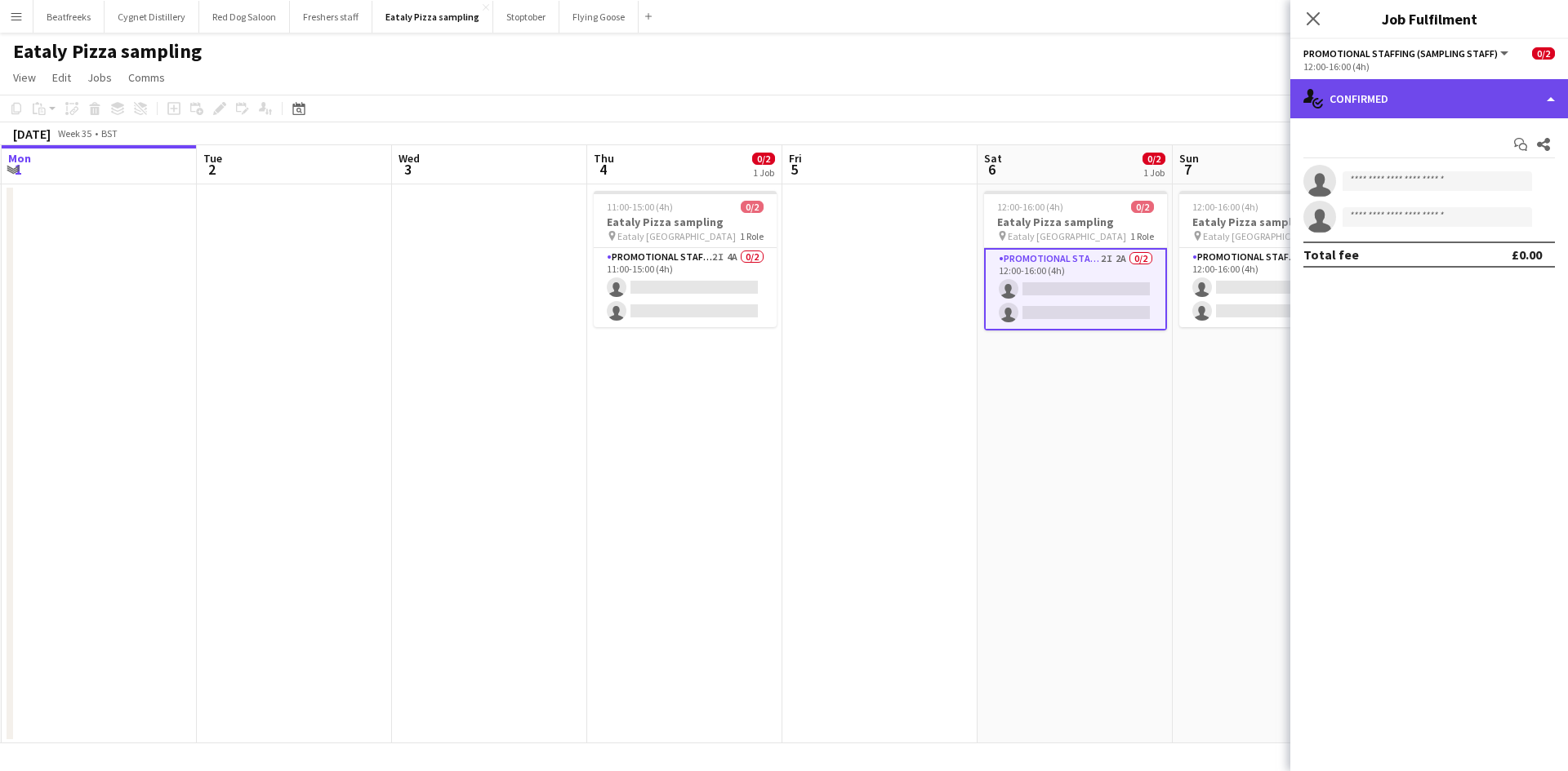
click at [1368, 94] on div "single-neutral-actions-check-2 Confirmed" at bounding box center [1428, 99] width 277 height 39
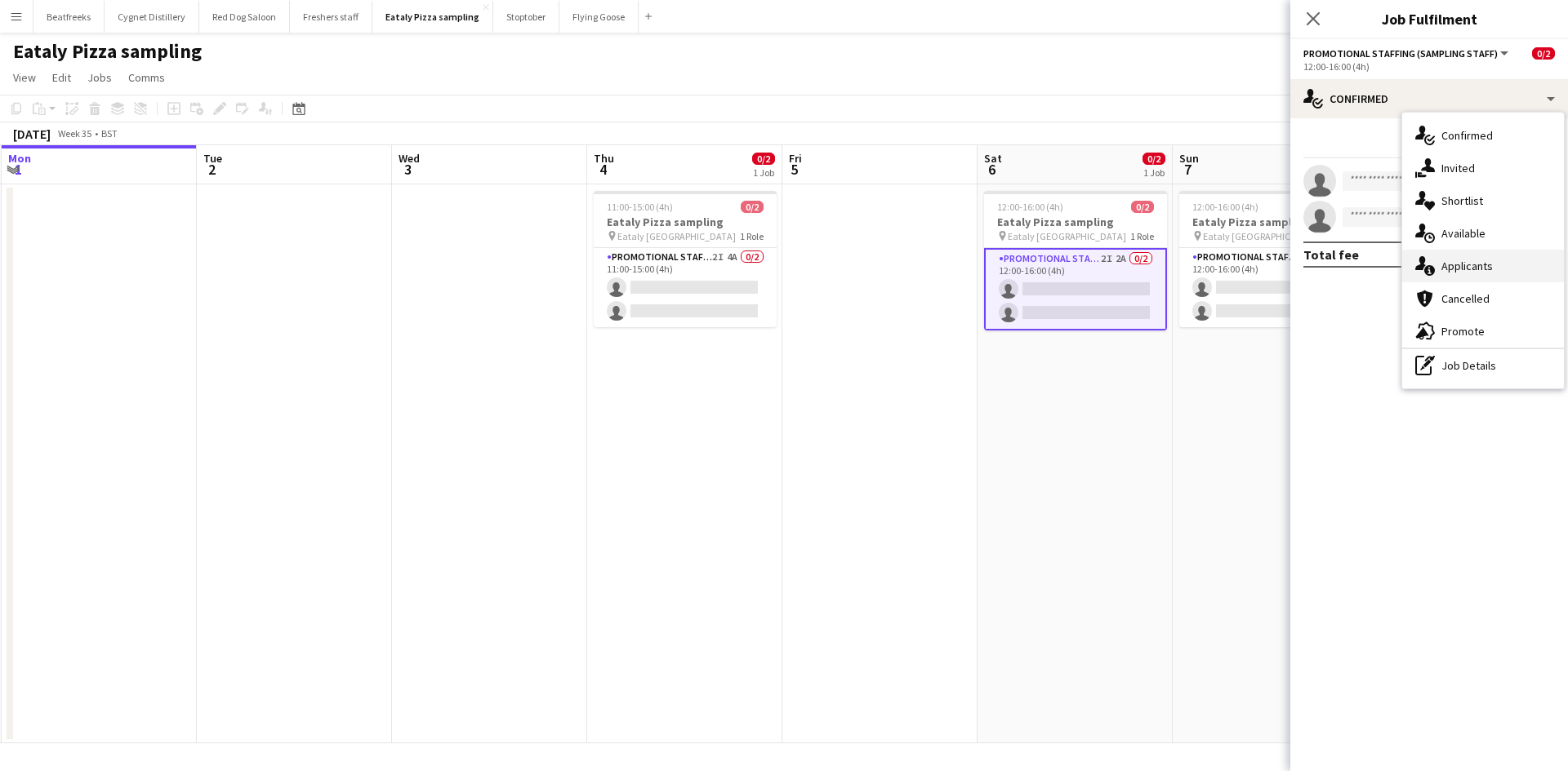
click at [1455, 262] on div "single-neutral-actions-information Applicants" at bounding box center [1483, 266] width 162 height 32
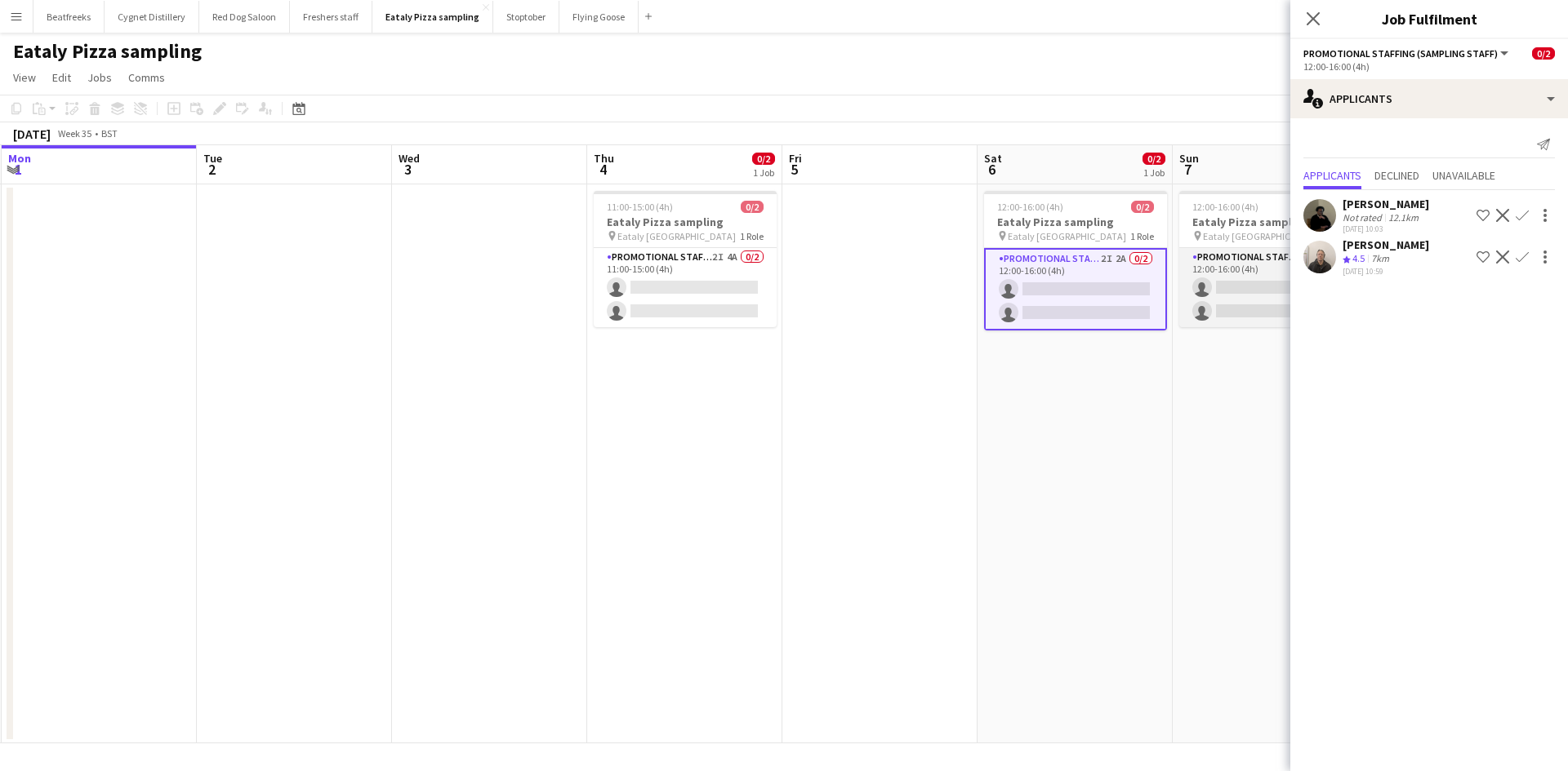
click at [1220, 292] on app-card-role "Promotional Staffing (Sampling Staff) 2I 4A 0/2 12:00-16:00 (4h) single-neutral…" at bounding box center [1271, 287] width 183 height 79
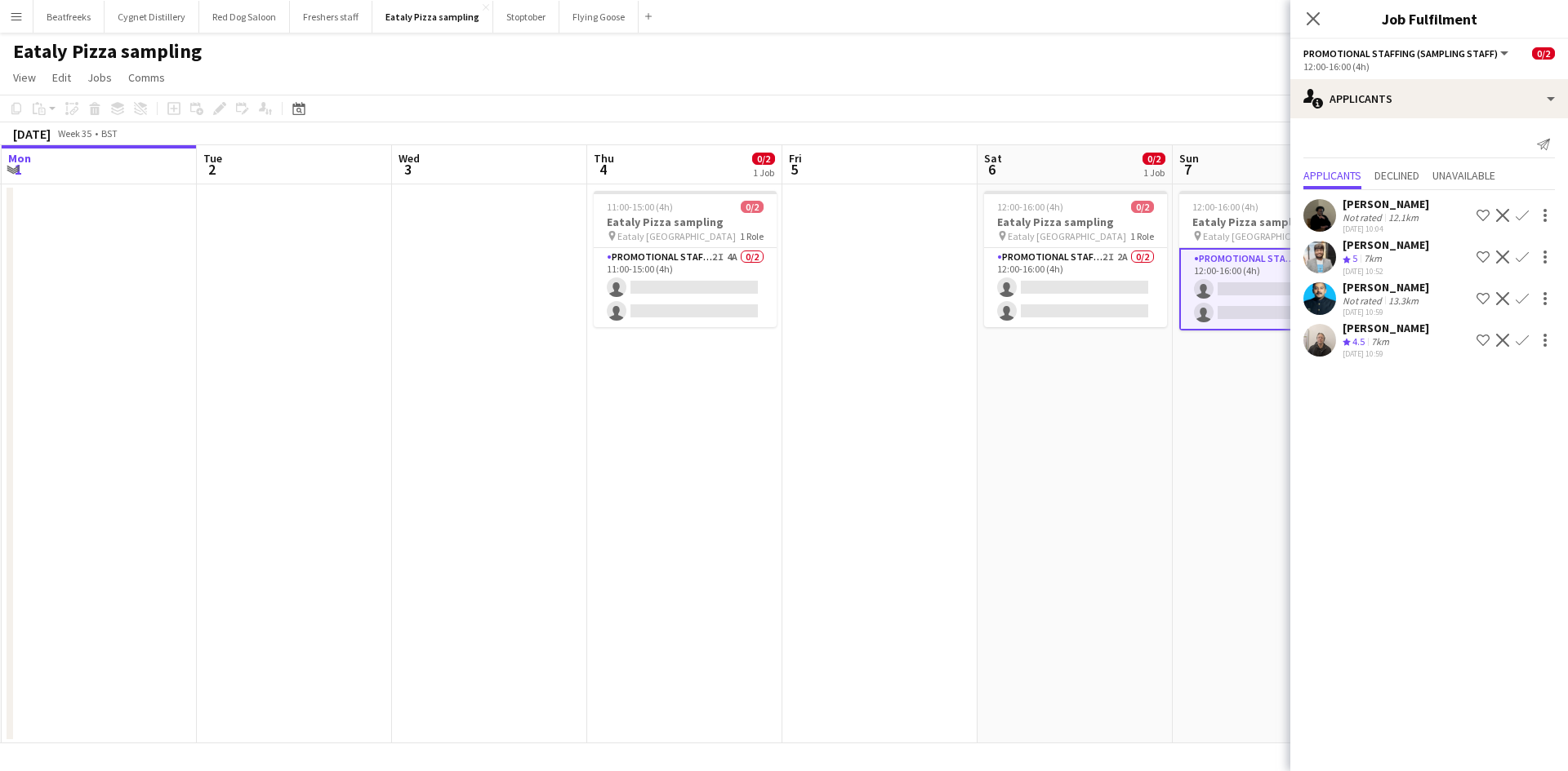
click at [1316, 210] on app-user-avatar at bounding box center [1319, 215] width 32 height 32
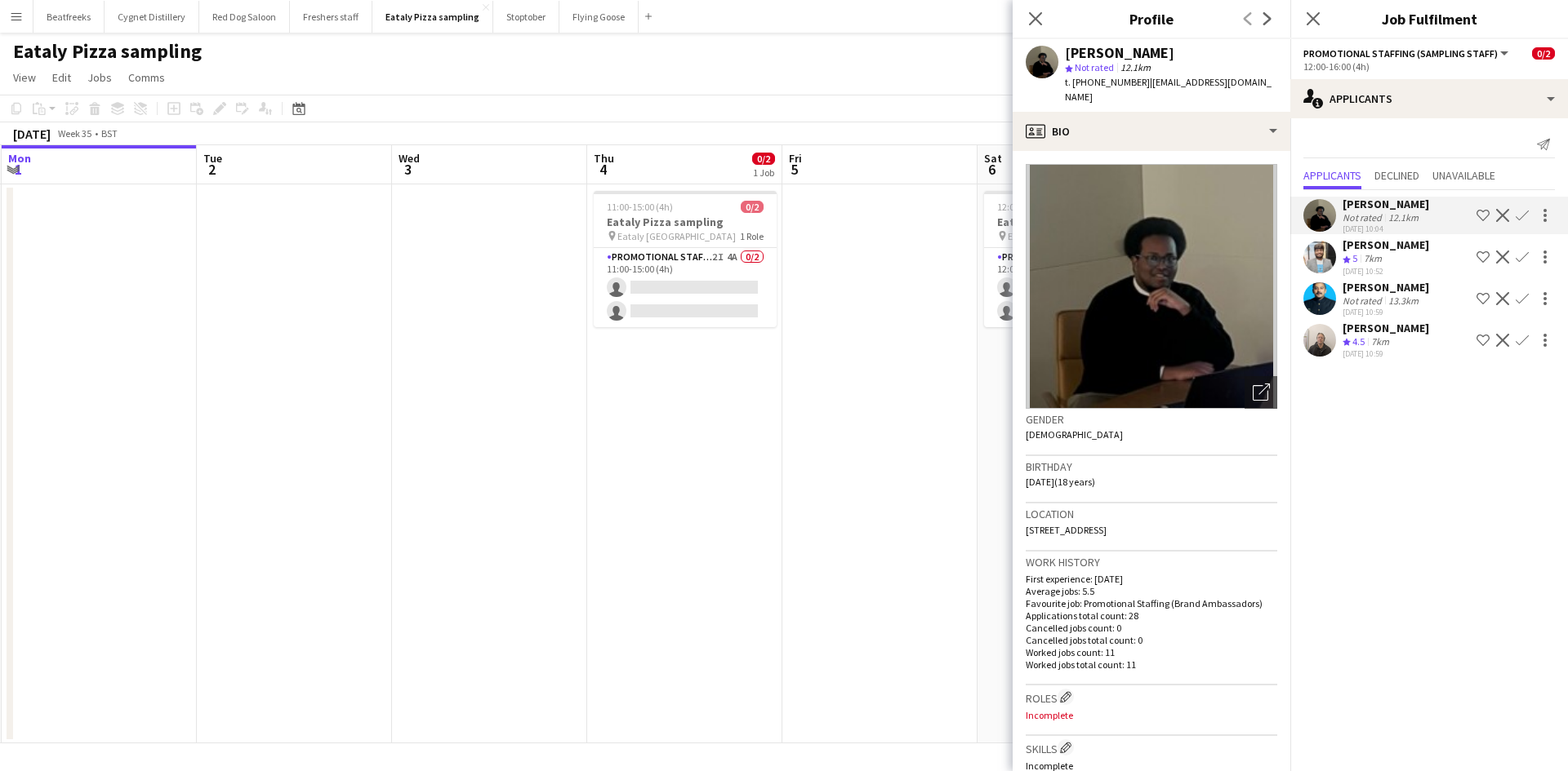
click at [818, 271] on app-date-cell at bounding box center [879, 463] width 195 height 559
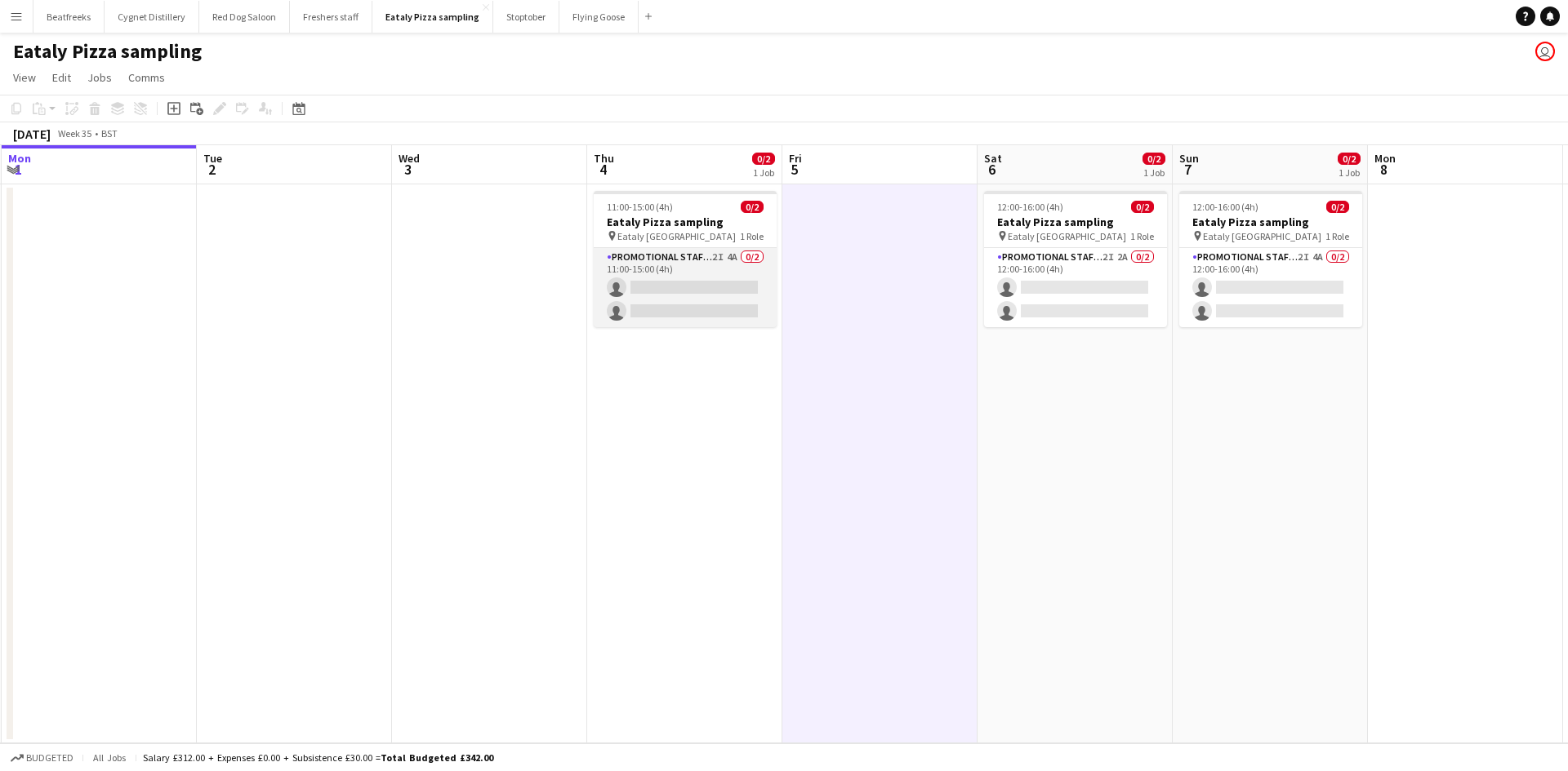
click at [658, 294] on app-card-role "Promotional Staffing (Sampling Staff) 2I 4A 0/2 11:00-15:00 (4h) single-neutral…" at bounding box center [685, 287] width 183 height 79
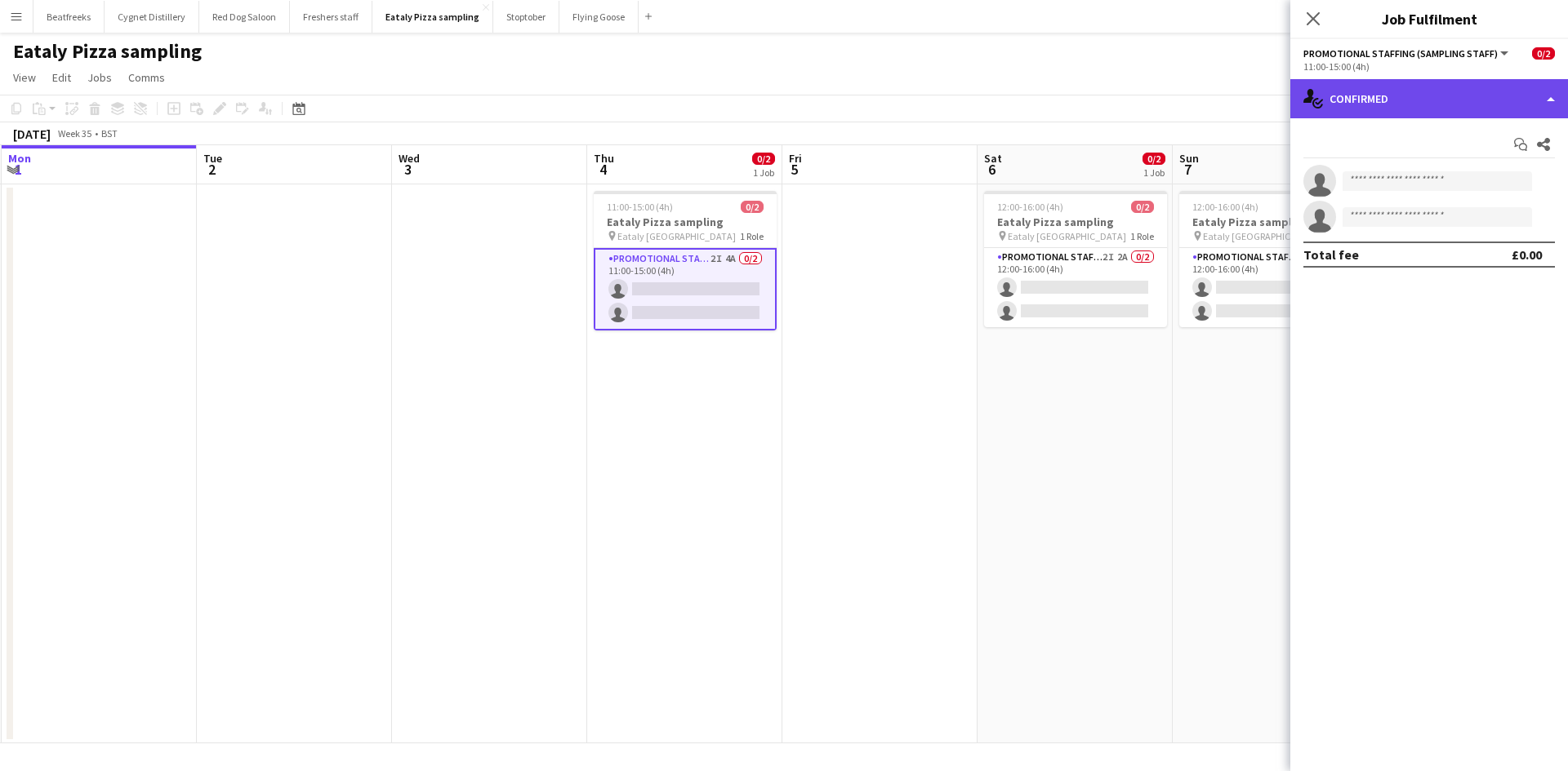
click at [1378, 90] on div "single-neutral-actions-check-2 Confirmed" at bounding box center [1428, 99] width 277 height 39
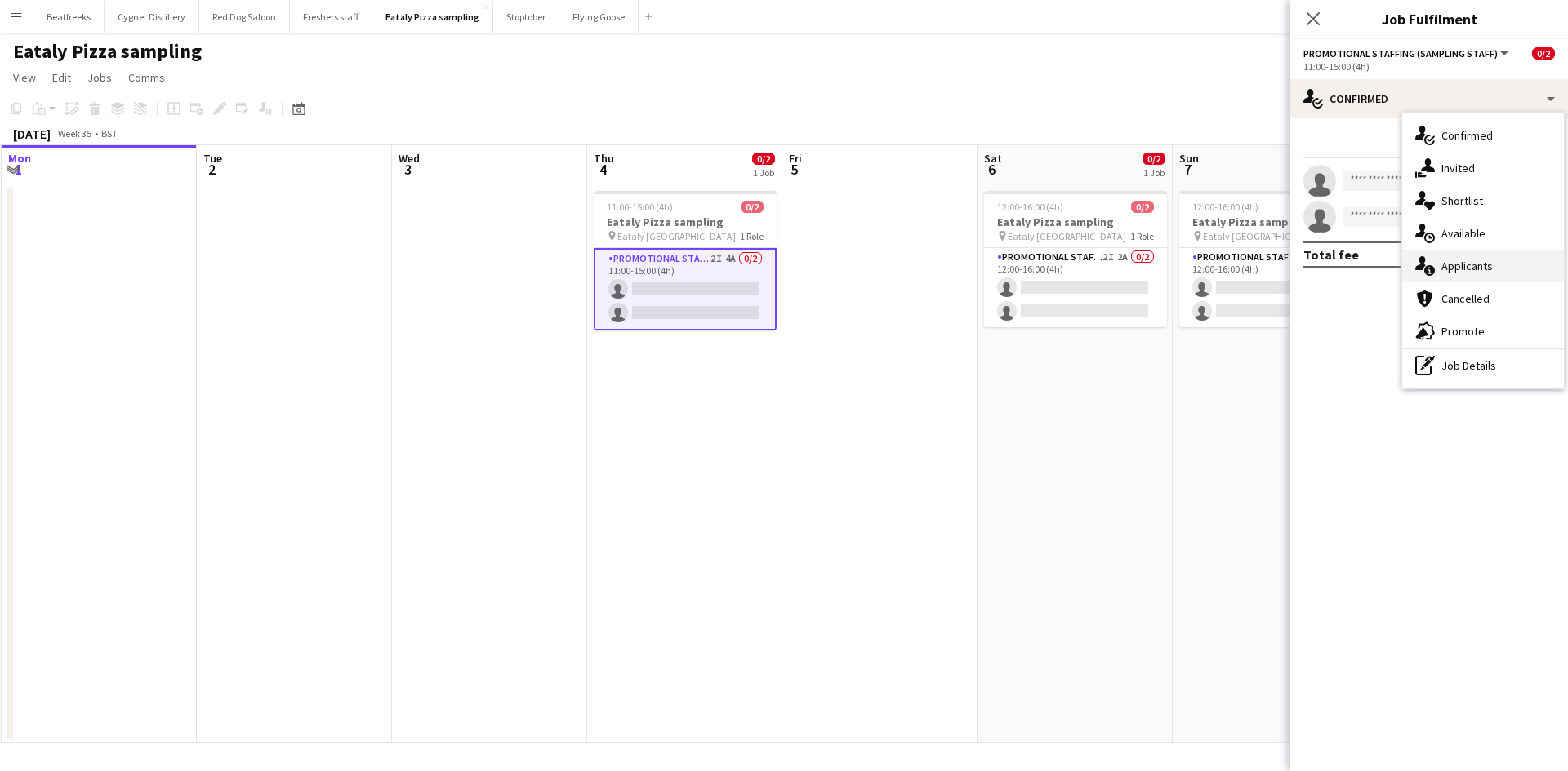
click at [1468, 268] on div "single-neutral-actions-information Applicants" at bounding box center [1483, 266] width 162 height 32
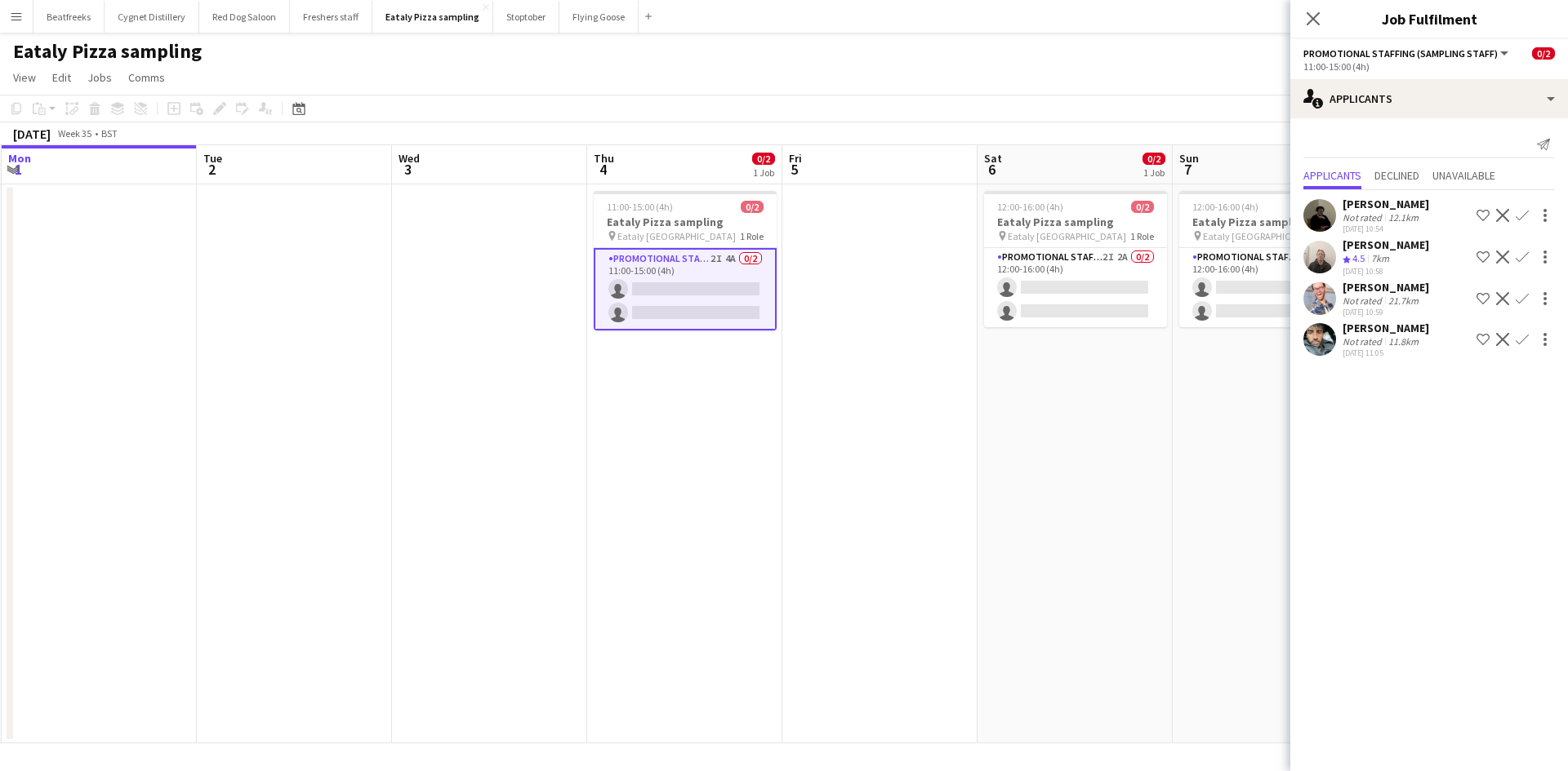
click at [1495, 222] on app-icon "Decline" at bounding box center [1502, 215] width 13 height 13
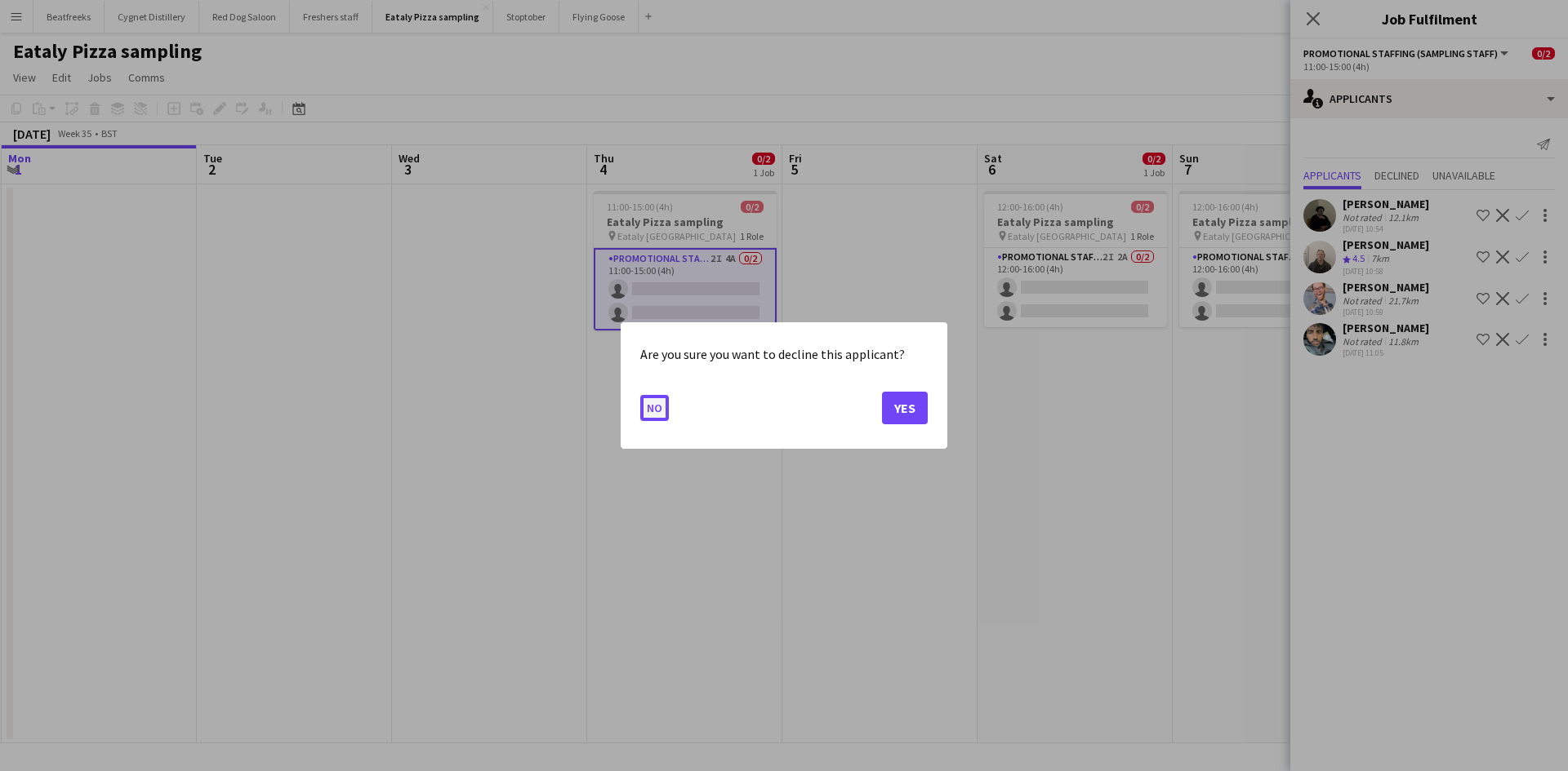
click at [654, 414] on button "No" at bounding box center [655, 407] width 29 height 26
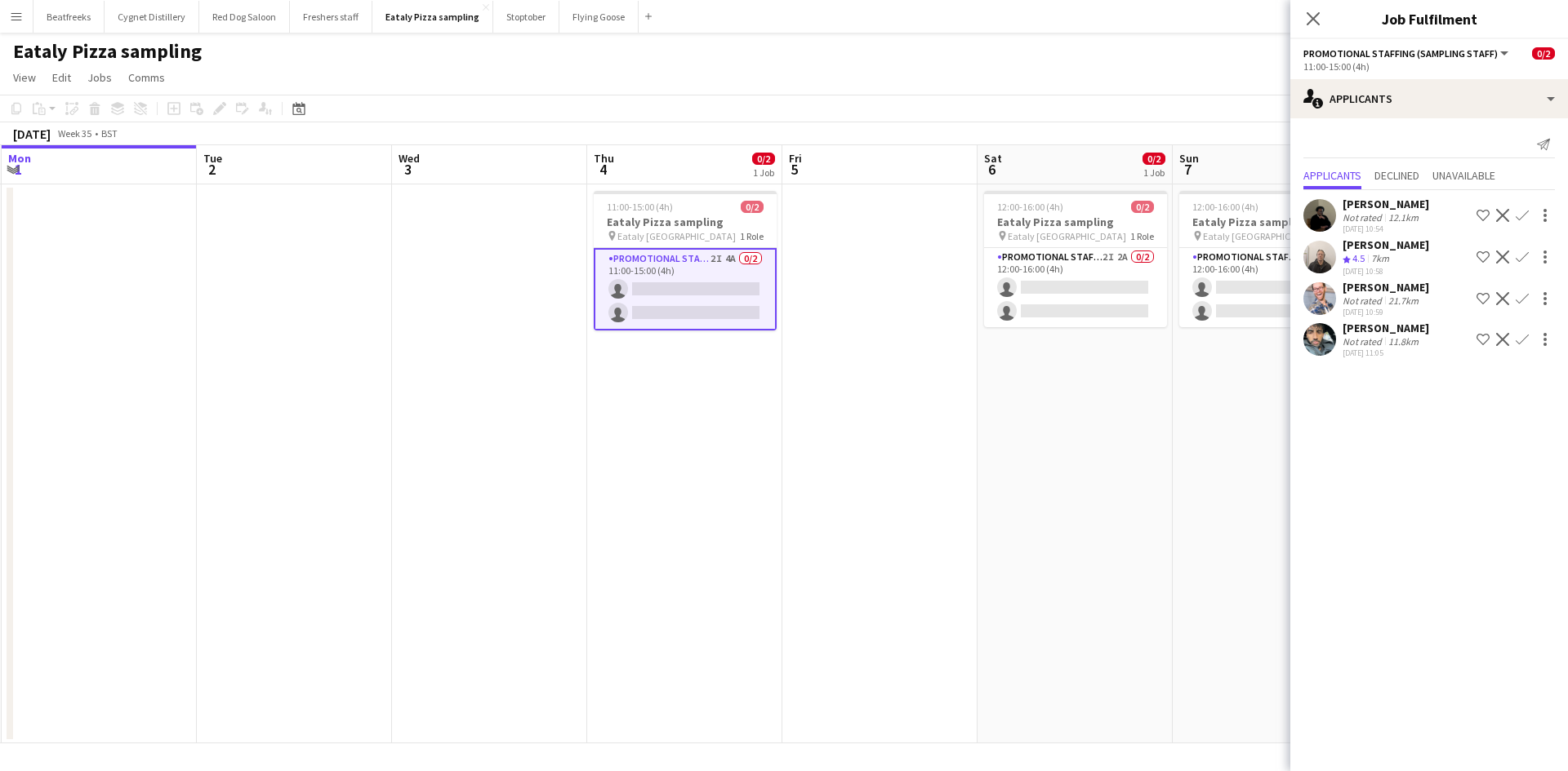
click at [1519, 212] on app-icon "Confirm" at bounding box center [1521, 215] width 13 height 13
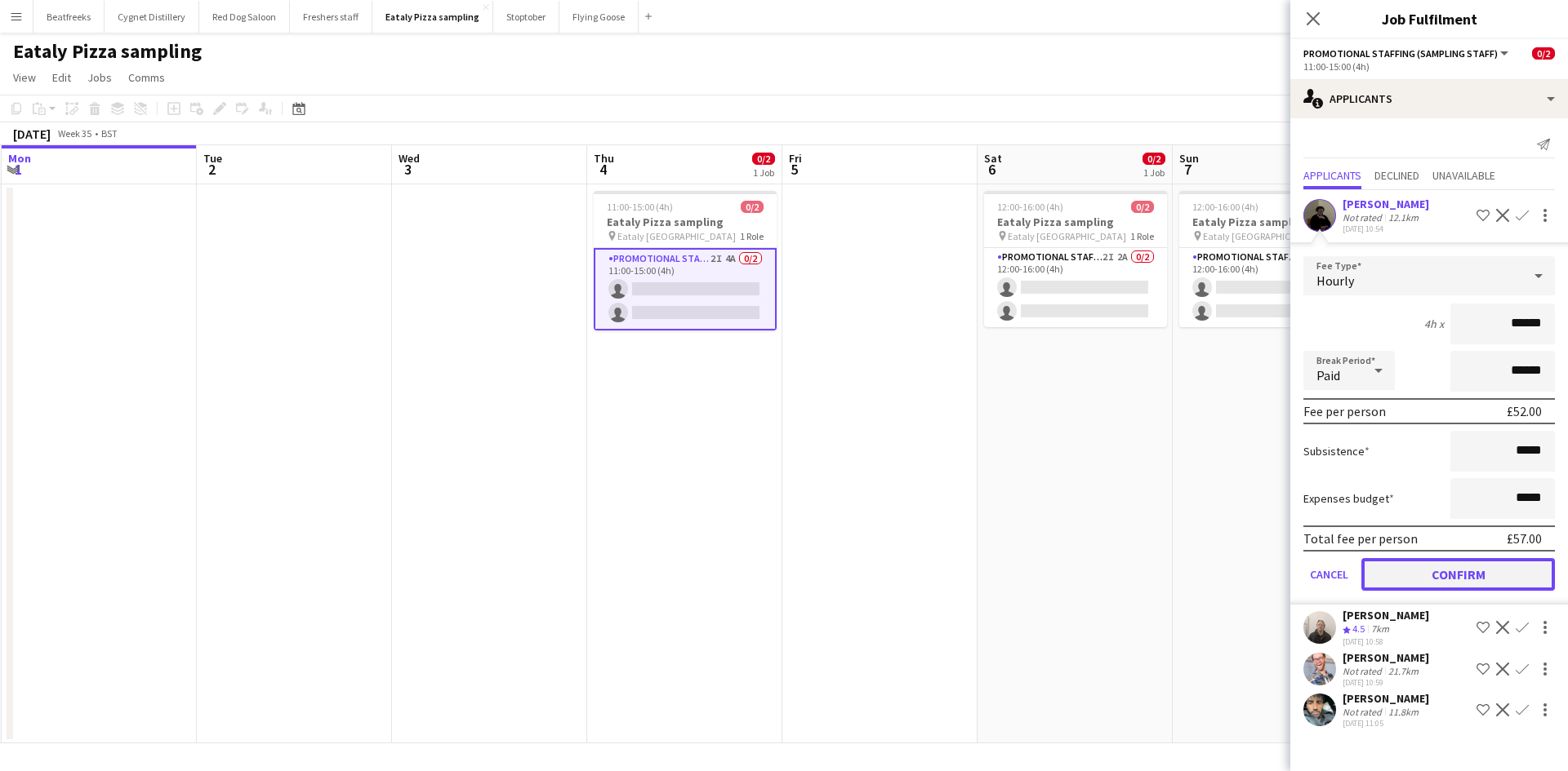
click at [1444, 573] on button "Confirm" at bounding box center [1457, 574] width 193 height 32
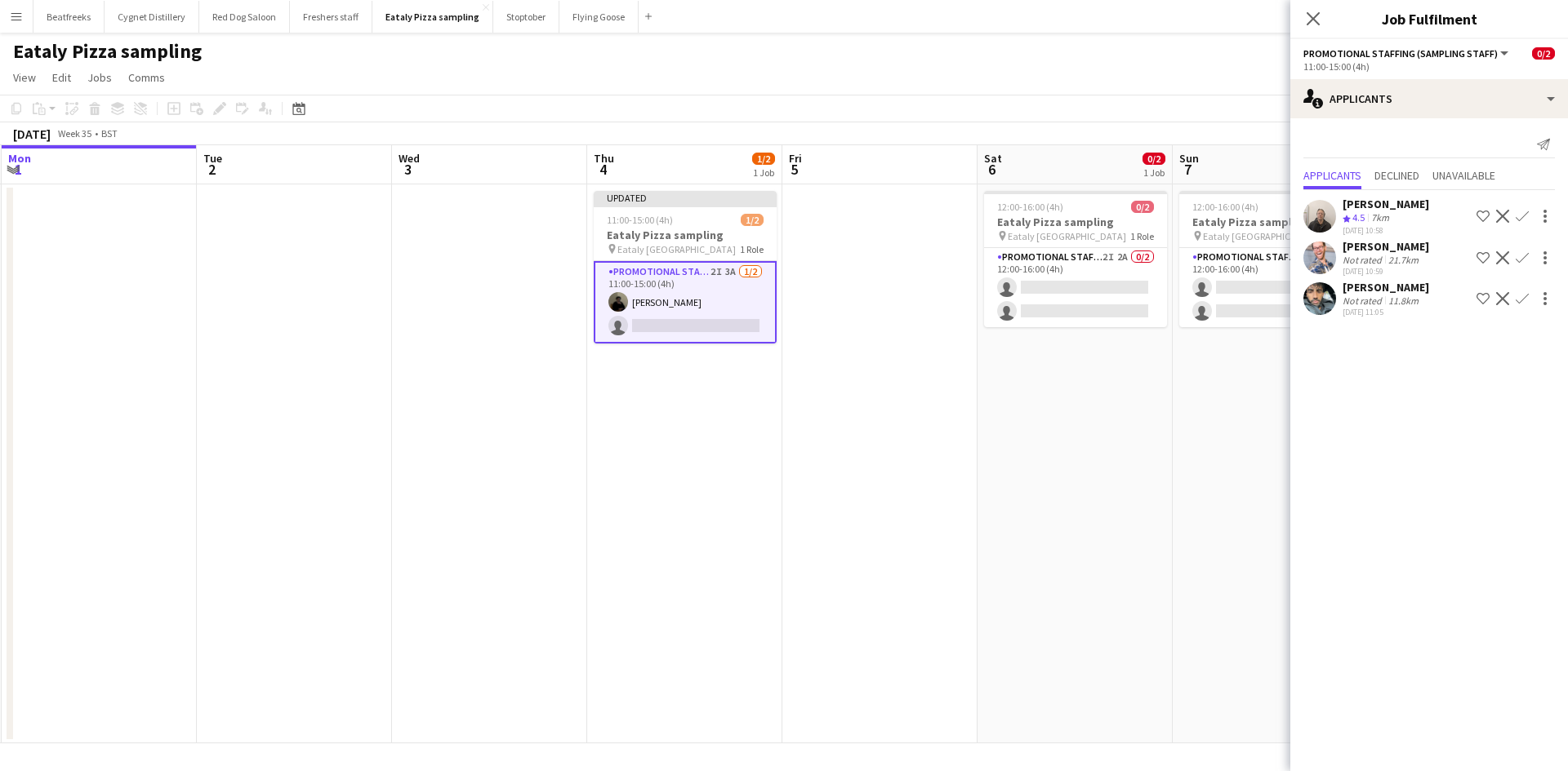
click at [1317, 299] on app-user-avatar at bounding box center [1319, 299] width 32 height 32
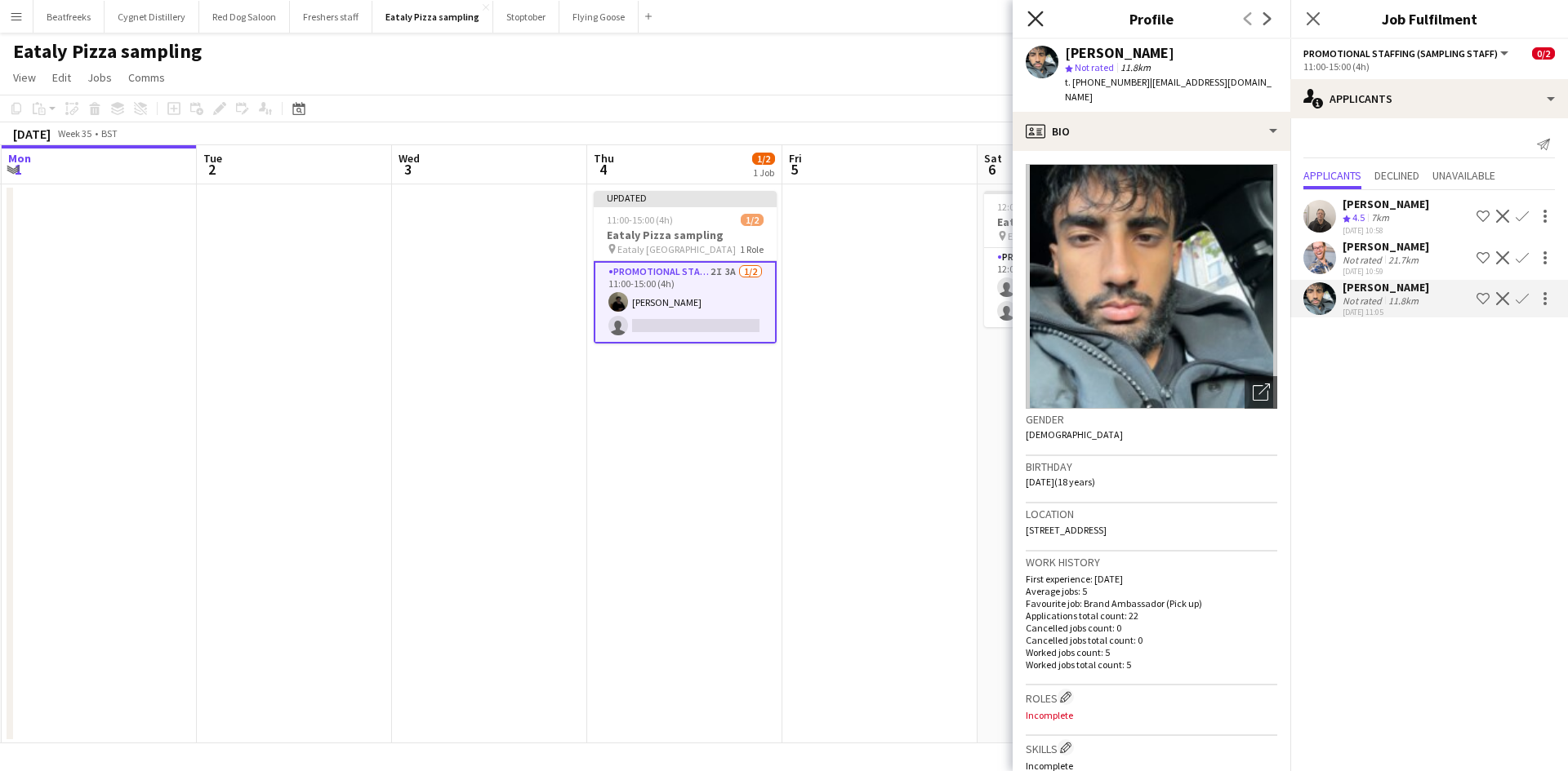
click at [1035, 19] on icon at bounding box center [1035, 18] width 15 height 15
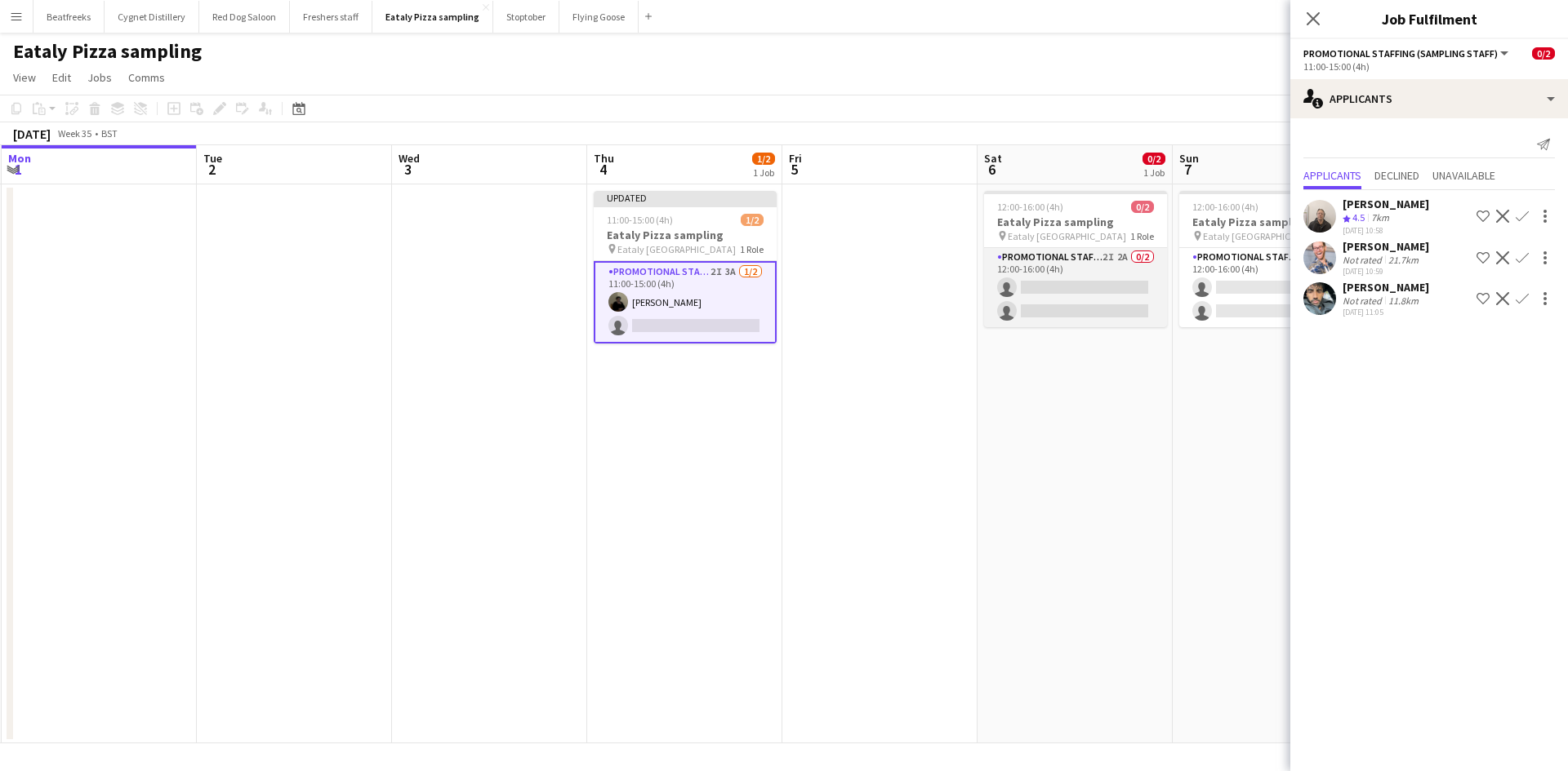
click at [1047, 273] on app-card-role "Promotional Staffing (Sampling Staff) 2I 2A 0/2 12:00-16:00 (4h) single-neutral…" at bounding box center [1075, 287] width 183 height 79
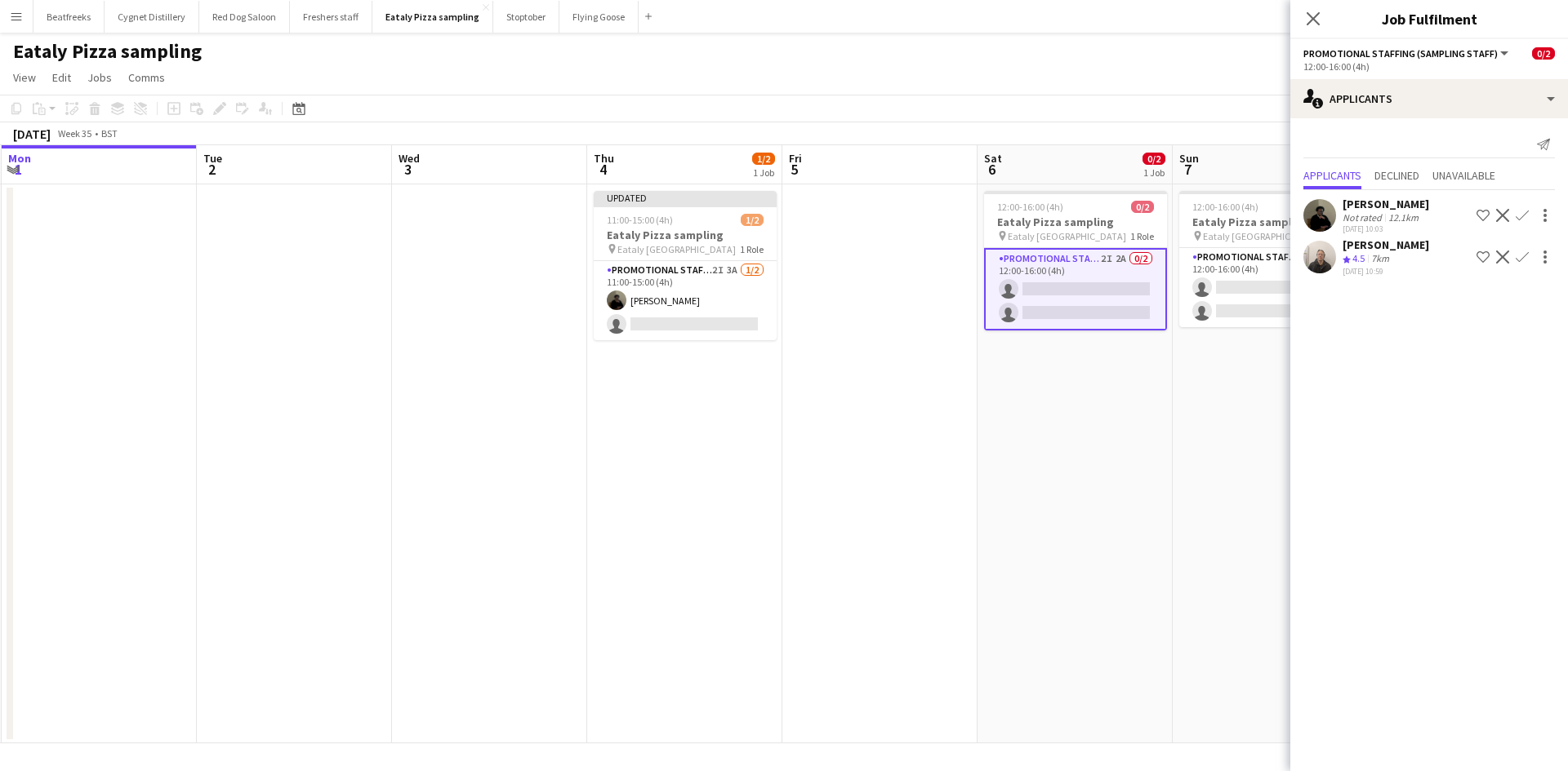
click at [1520, 215] on app-icon "Confirm" at bounding box center [1521, 215] width 13 height 13
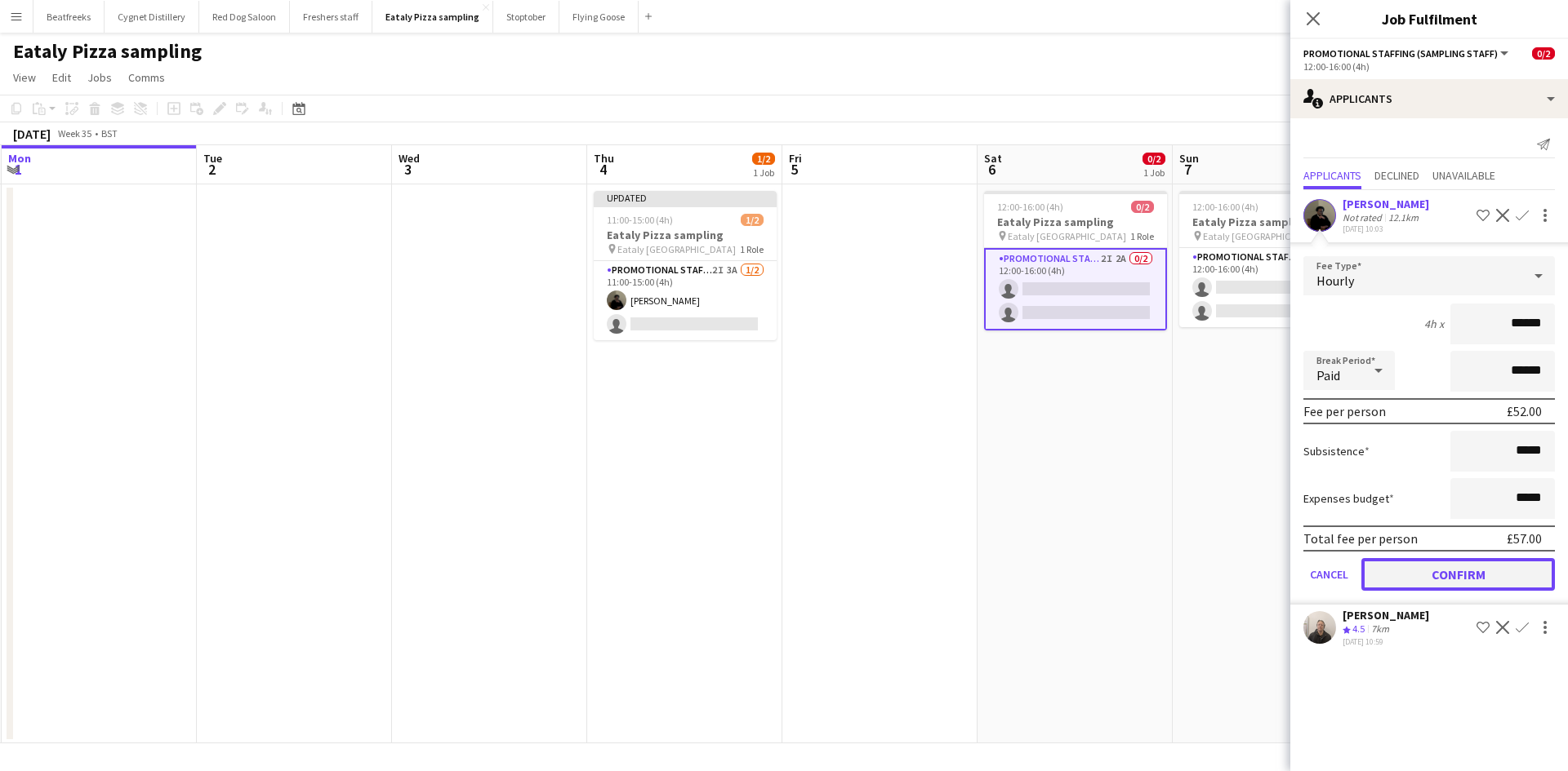
click at [1511, 566] on button "Confirm" at bounding box center [1457, 574] width 193 height 32
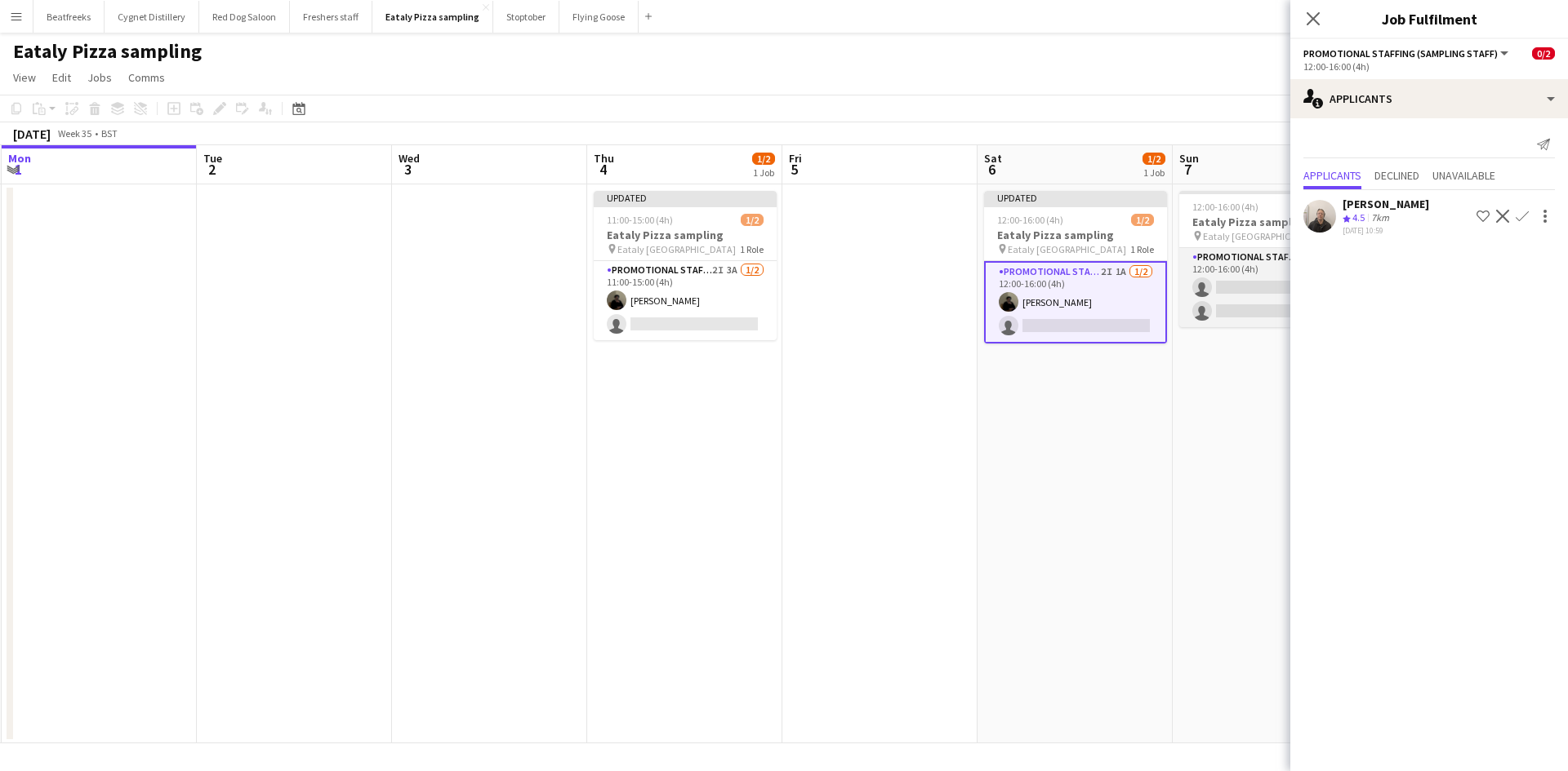
click at [1214, 292] on app-card-role "Promotional Staffing (Sampling Staff) 2I 4A 0/2 12:00-16:00 (4h) single-neutral…" at bounding box center [1271, 287] width 183 height 79
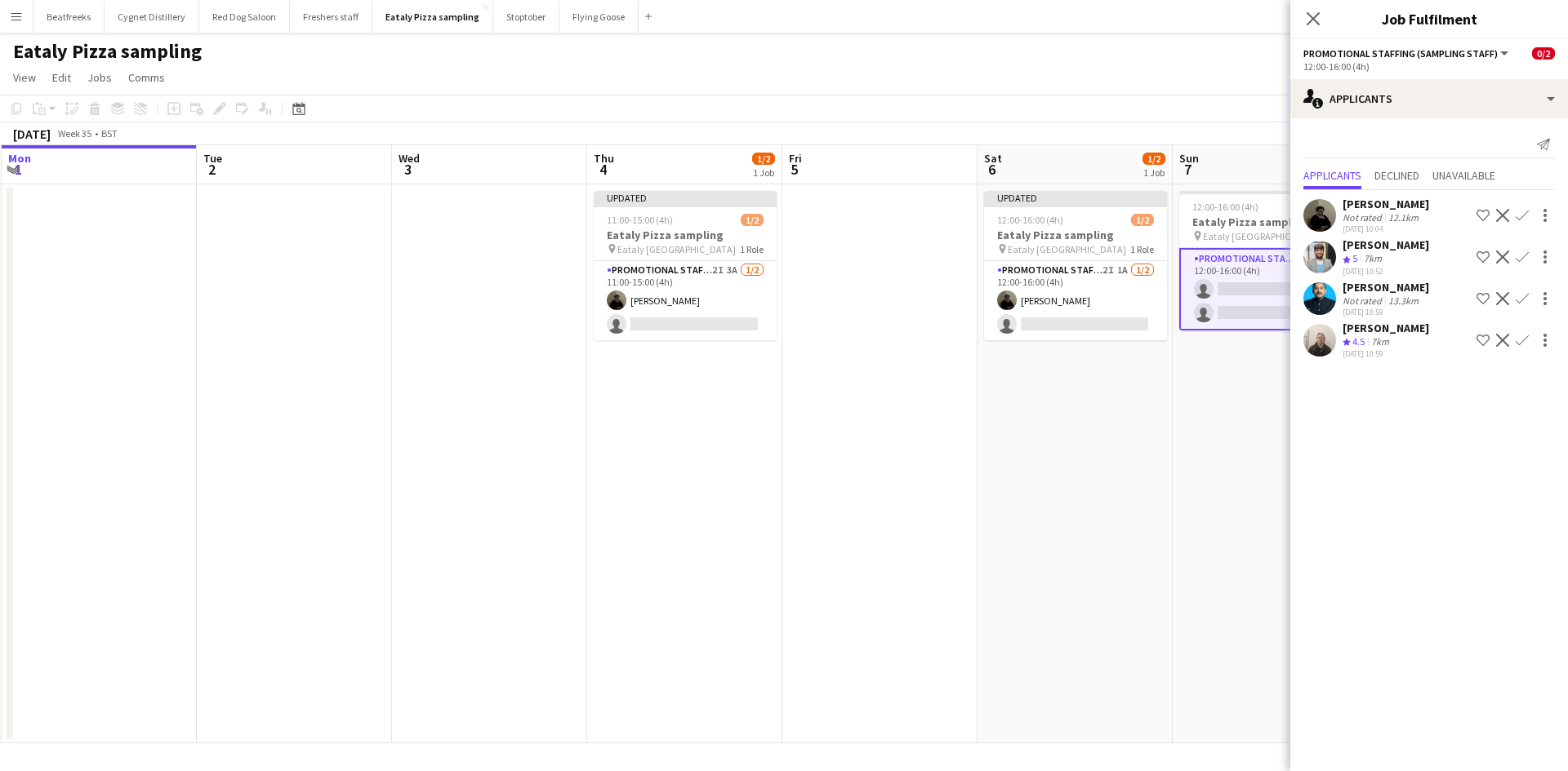
click at [1522, 215] on app-icon "Confirm" at bounding box center [1521, 215] width 13 height 13
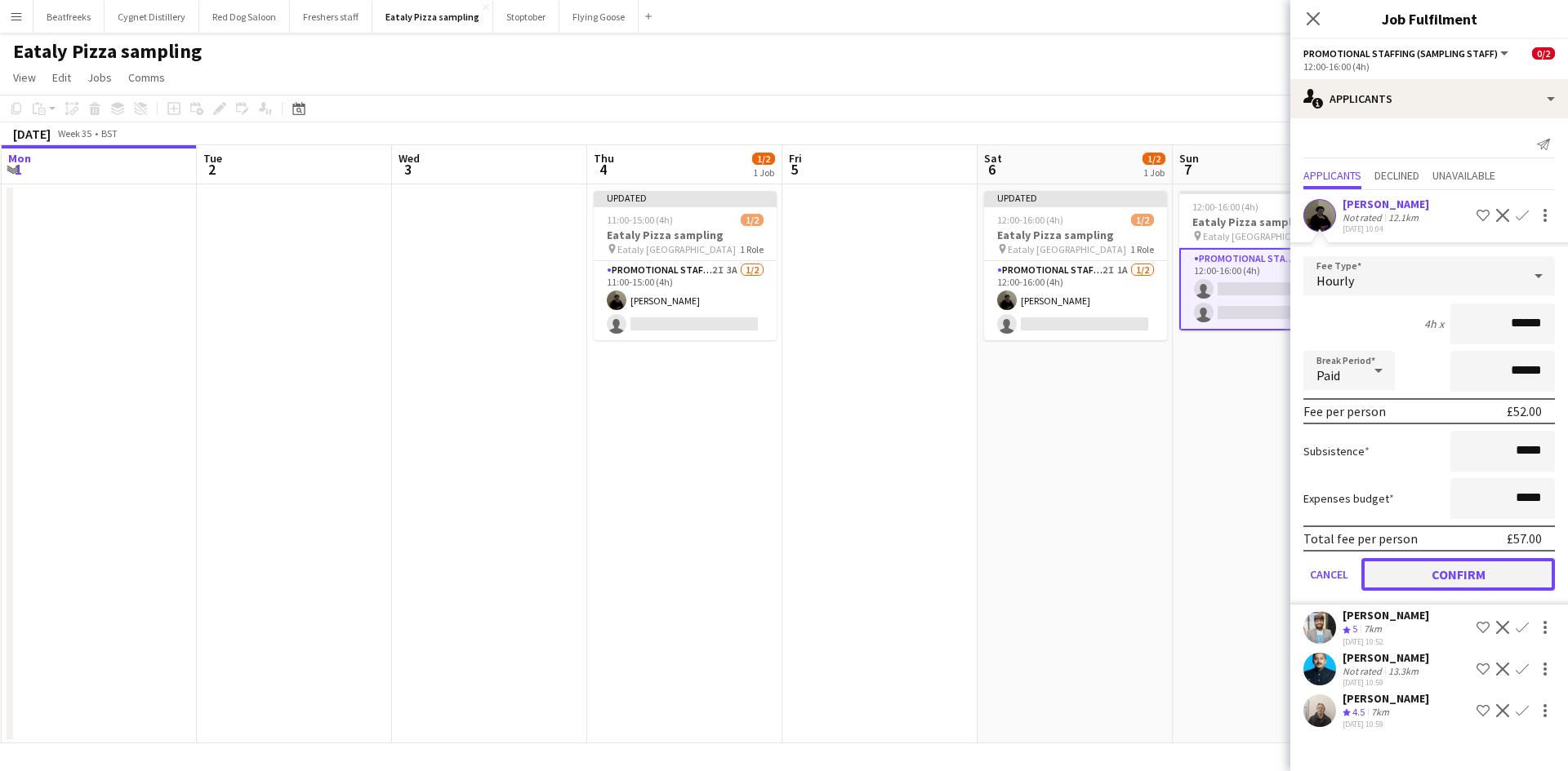
click at [1465, 577] on button "Confirm" at bounding box center [1457, 574] width 193 height 32
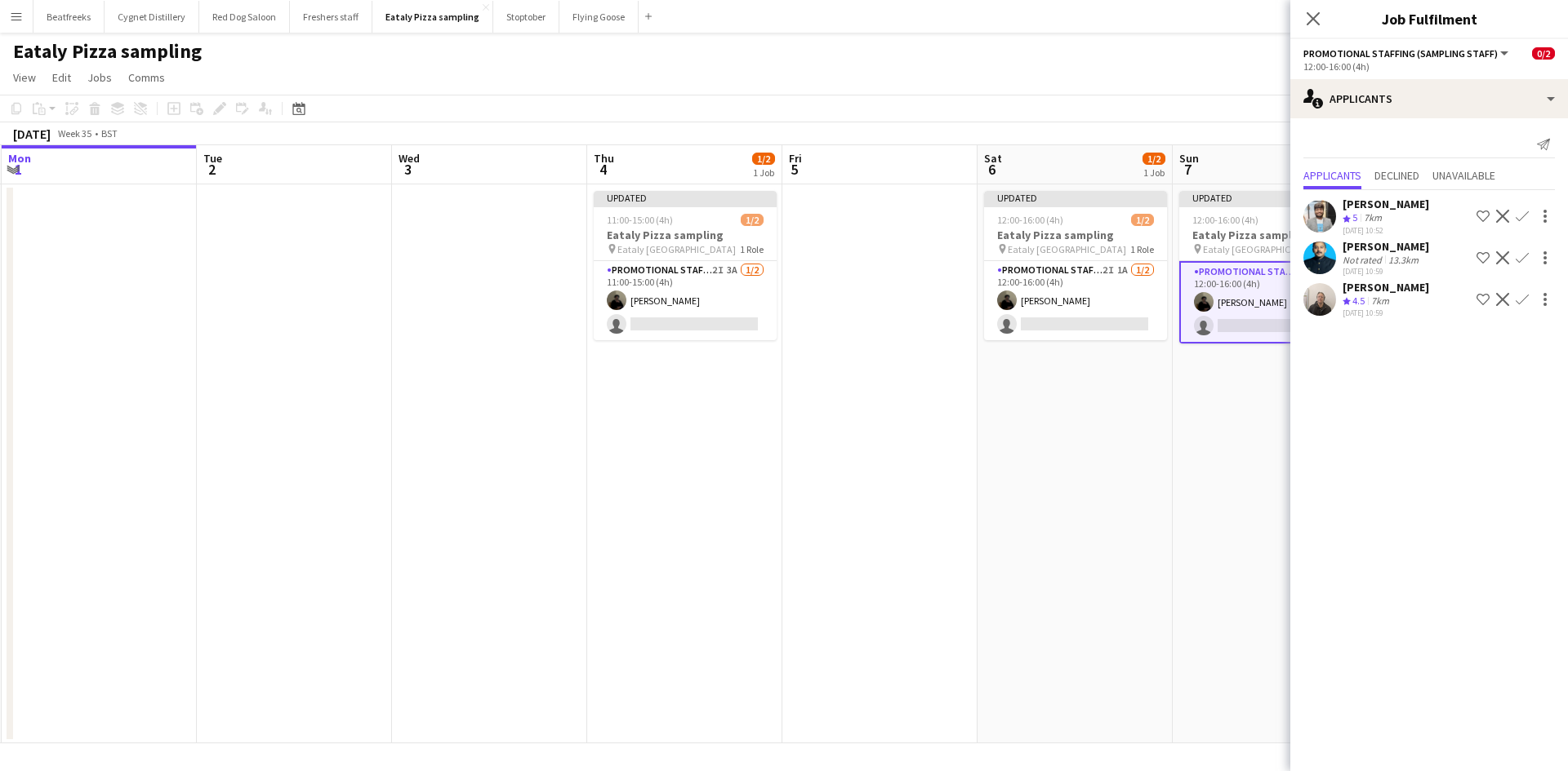
click at [17, 15] on app-icon "Menu" at bounding box center [16, 16] width 13 height 13
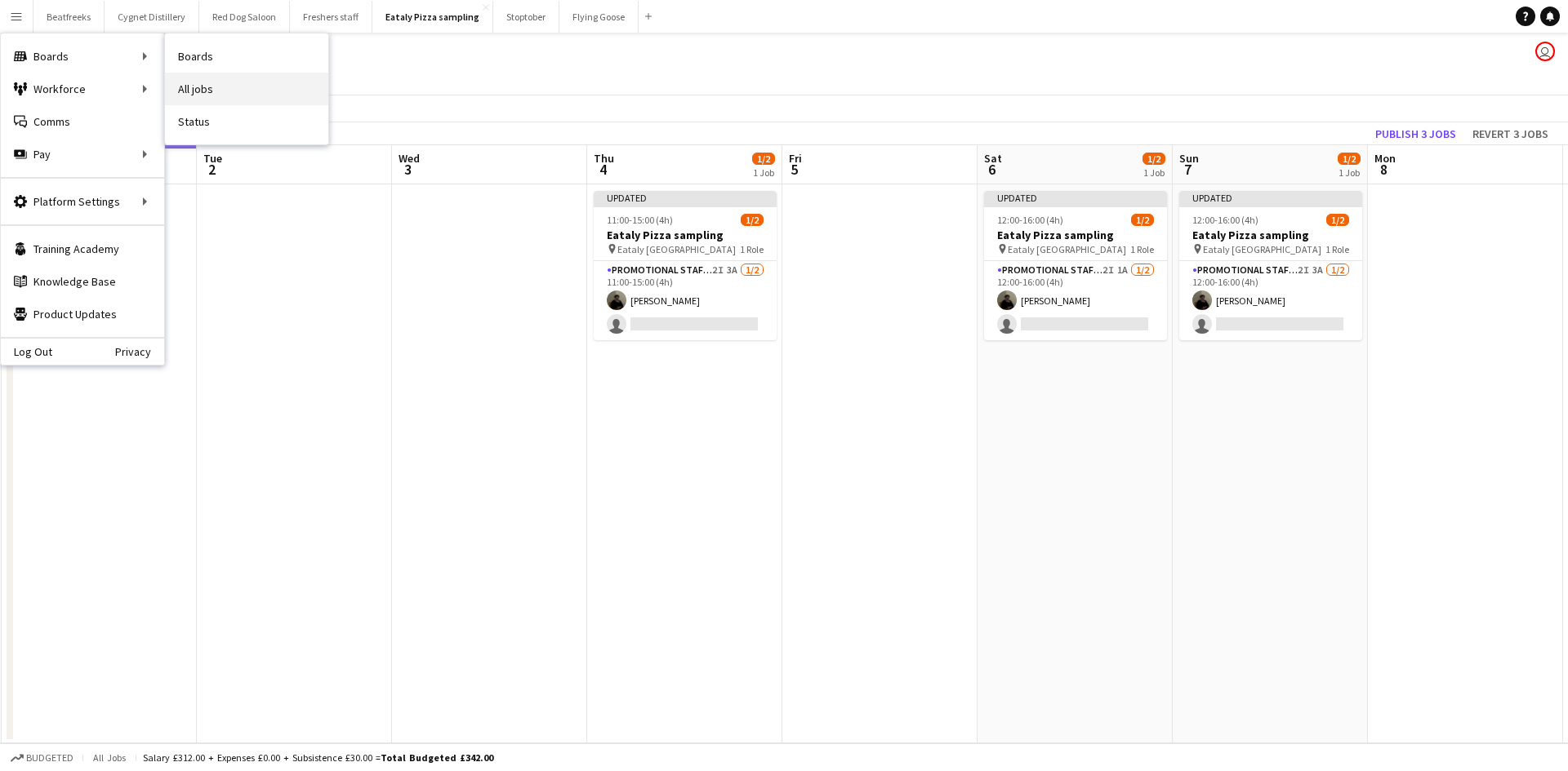
click at [234, 88] on link "All jobs" at bounding box center [247, 89] width 163 height 32
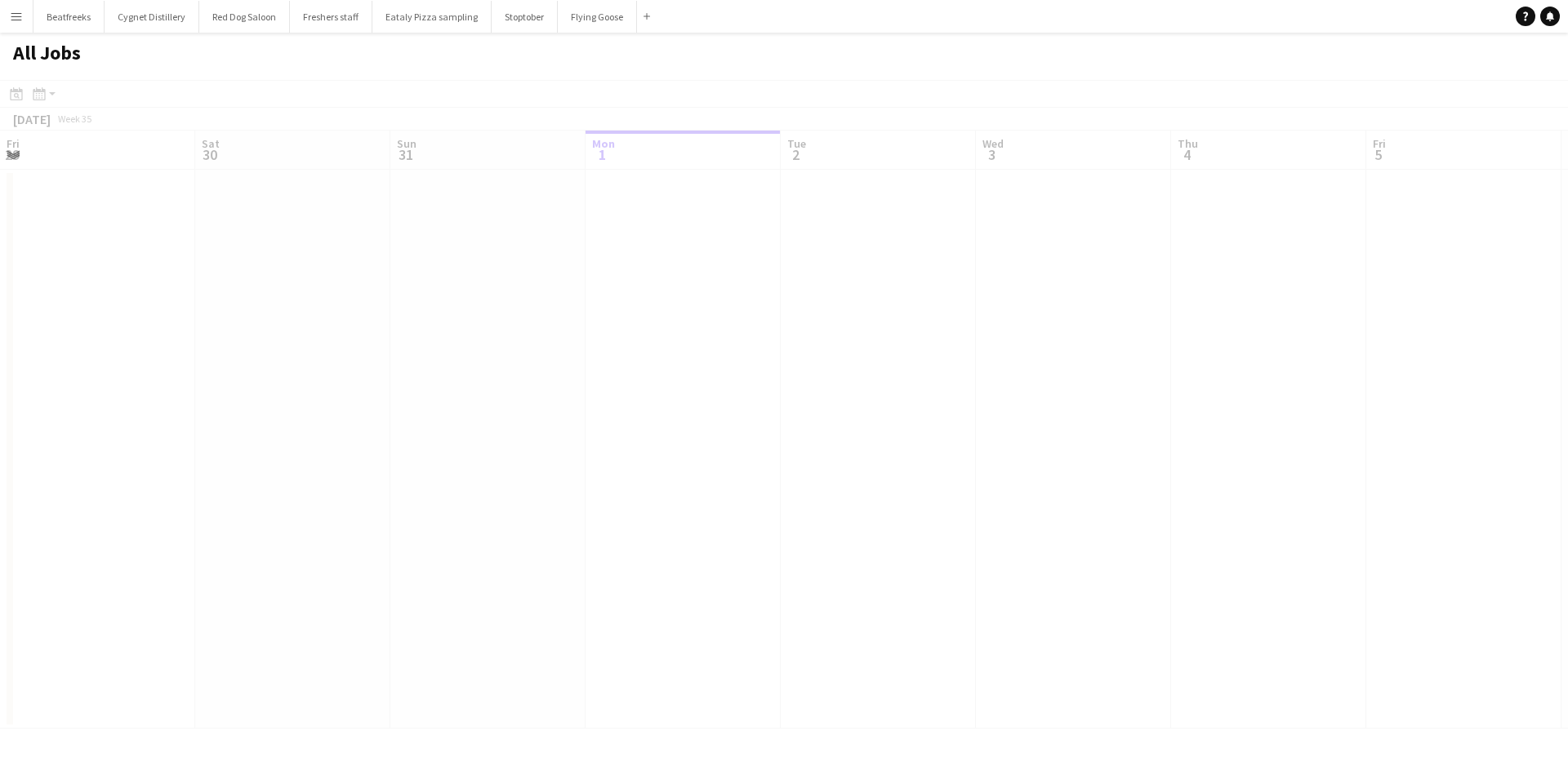
scroll to position [0, 391]
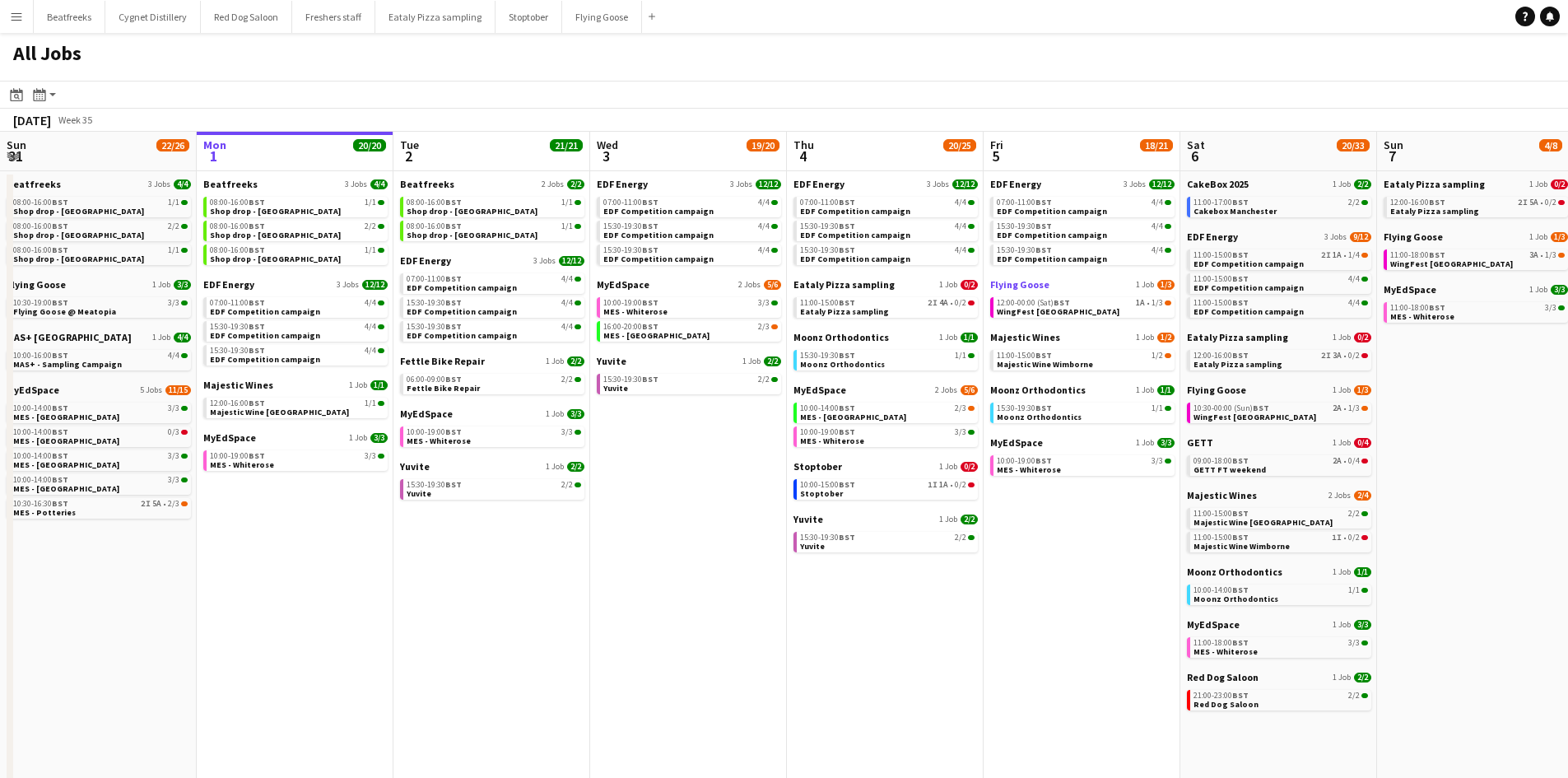
click at [999, 286] on span "Flying Goose" at bounding box center [1019, 284] width 59 height 13
click at [24, 5] on button "Menu" at bounding box center [16, 16] width 33 height 33
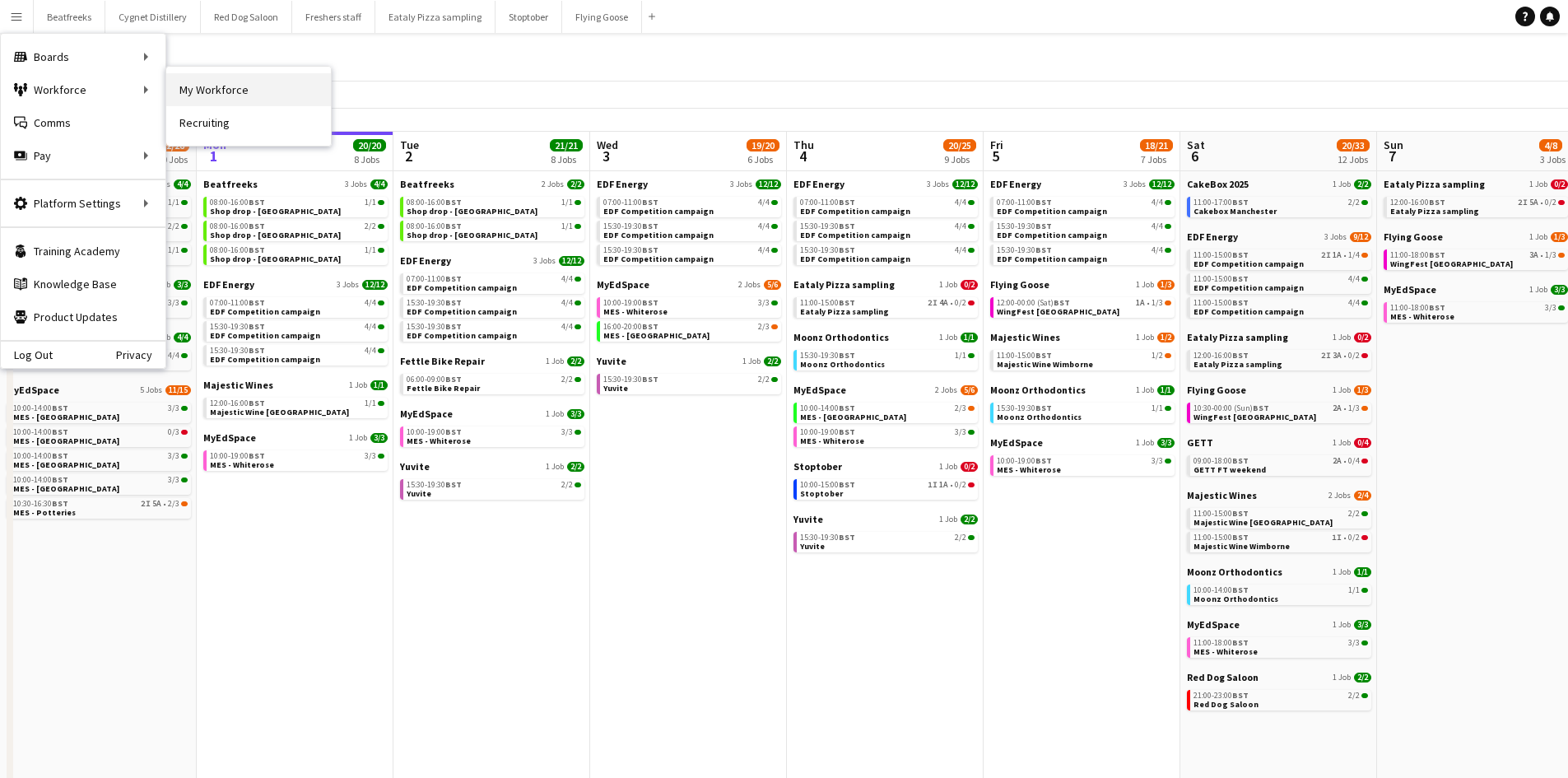
click at [192, 85] on link "My Workforce" at bounding box center [249, 90] width 165 height 33
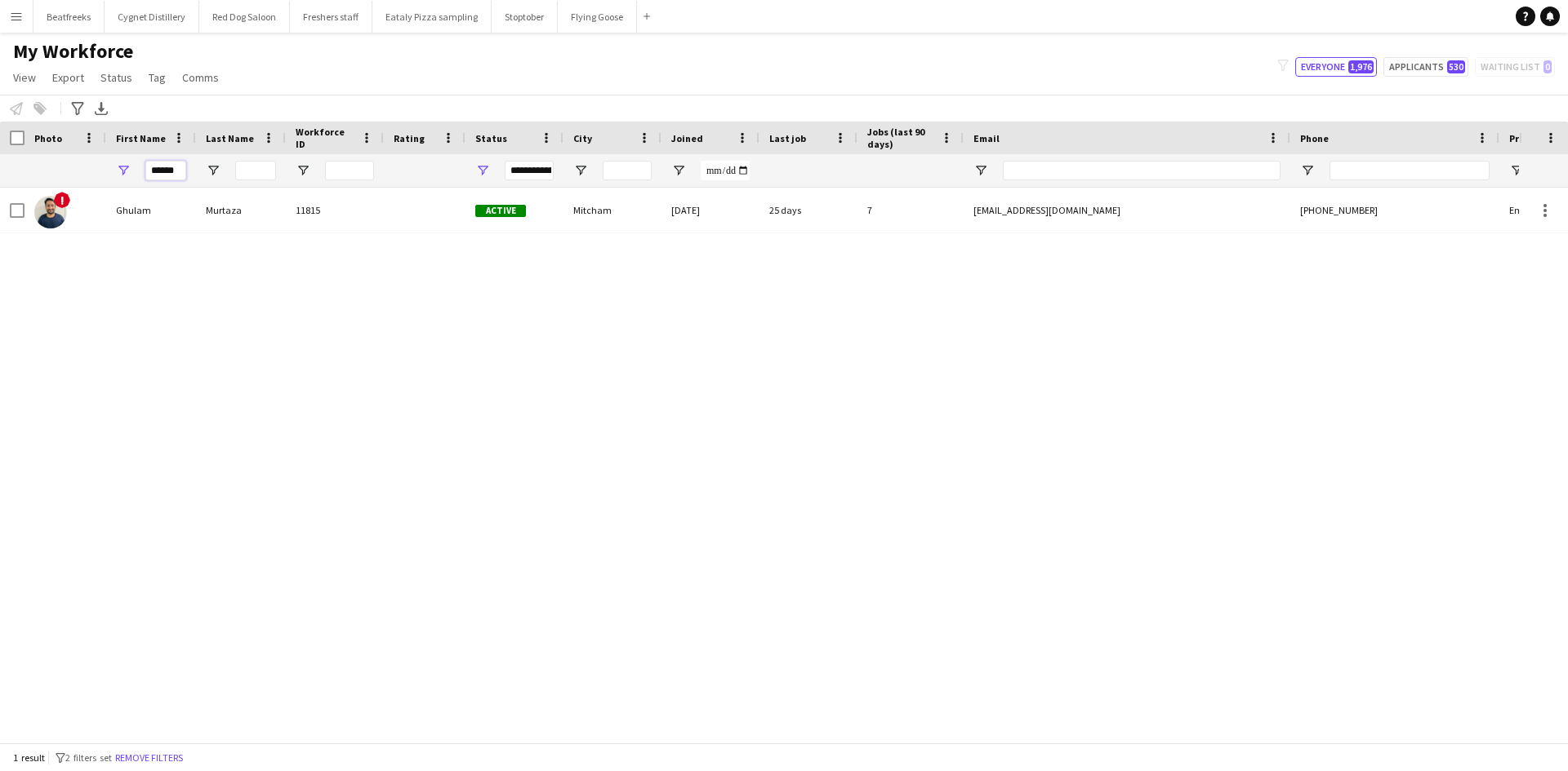
click at [176, 175] on input "******" at bounding box center [165, 171] width 40 height 20
drag, startPoint x: 184, startPoint y: 174, endPoint x: -552, endPoint y: 101, distance: 739.6
click at [0, 101] on html "Menu Boards Boards Boards All jobs Status Workforce Workforce My Workforce Recr…" at bounding box center [784, 385] width 1568 height 771
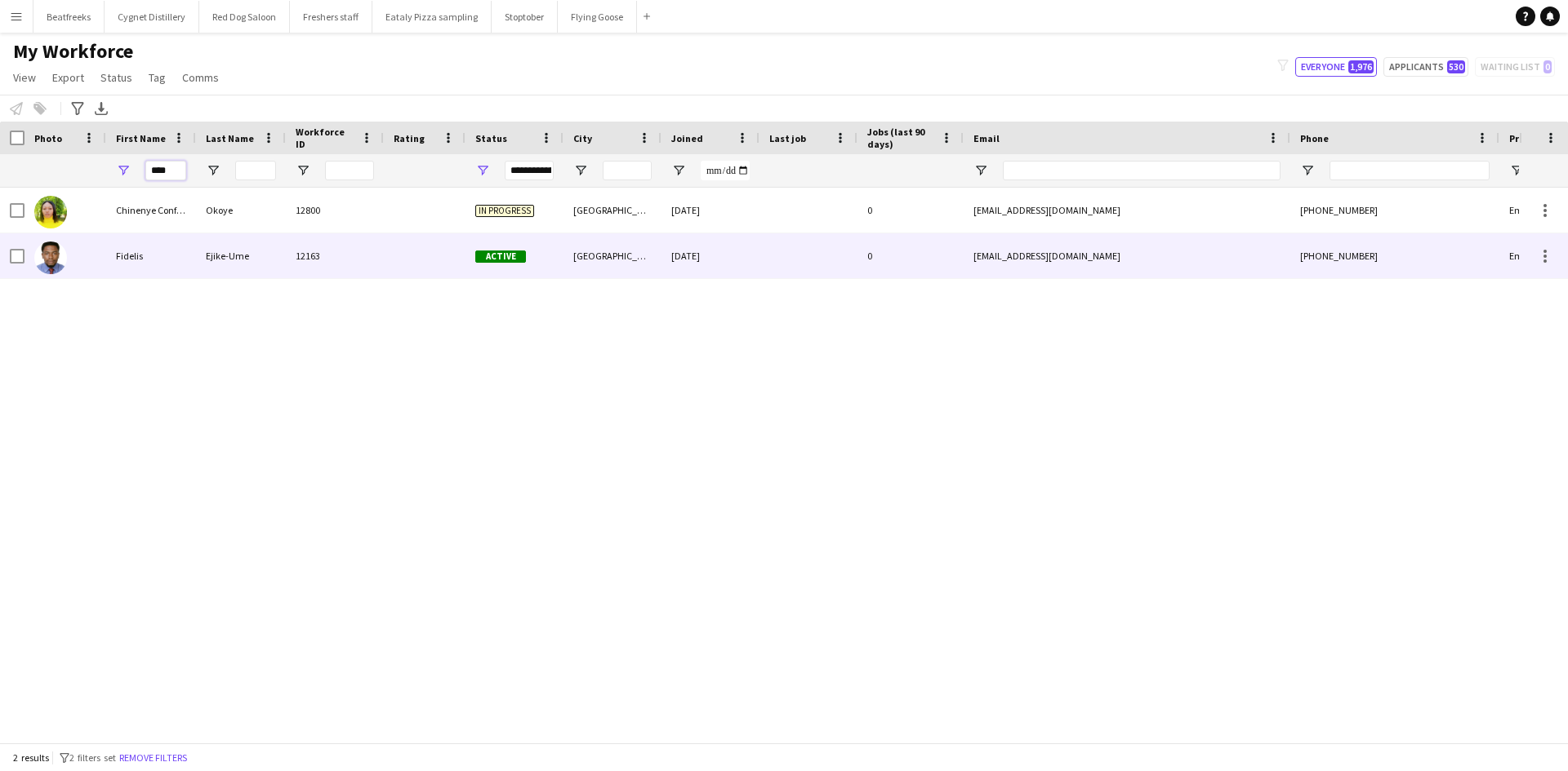
type input "****"
click at [322, 238] on div "12163" at bounding box center [334, 256] width 98 height 45
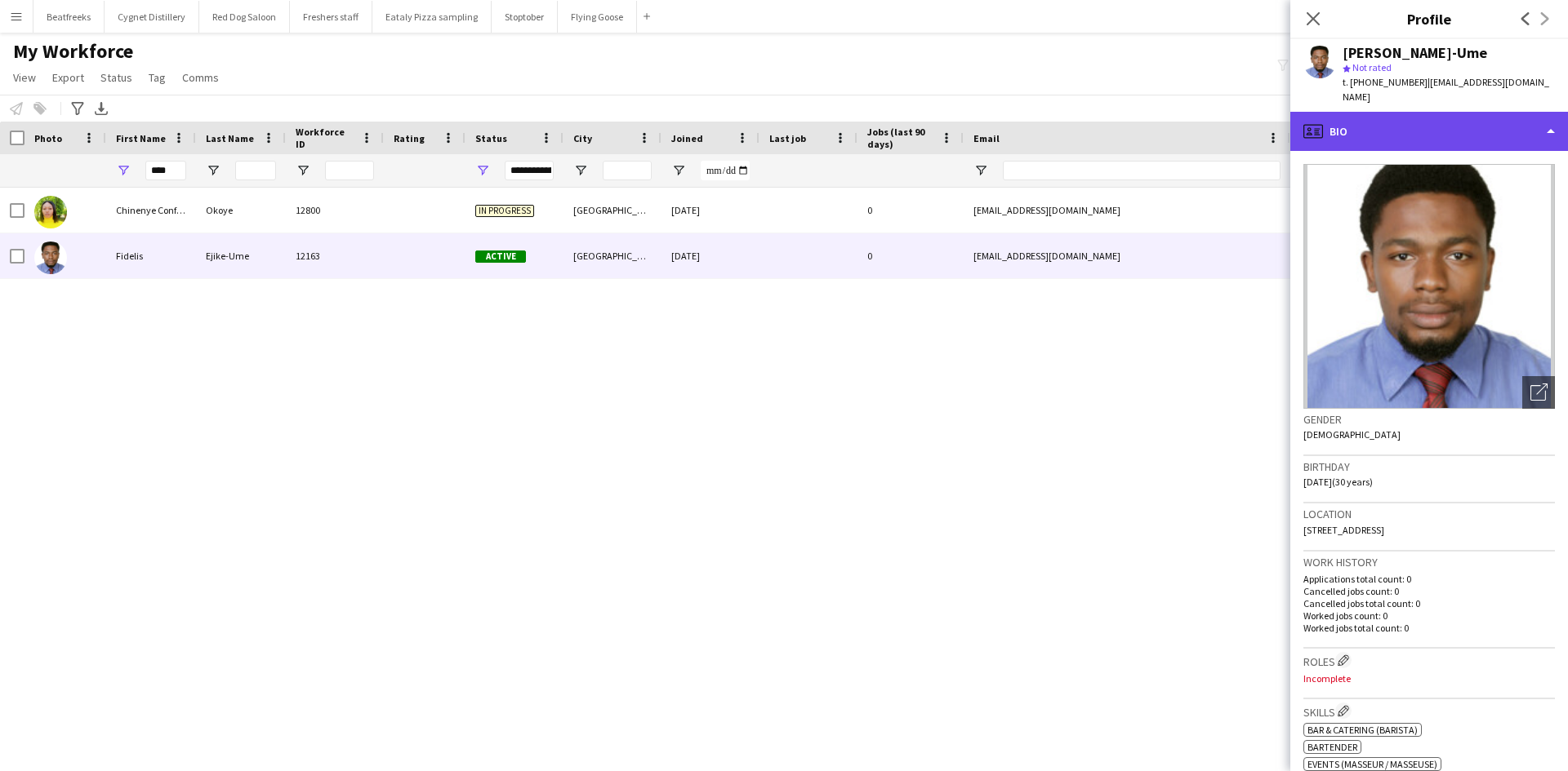
click at [1407, 115] on div "profile Bio" at bounding box center [1428, 132] width 277 height 39
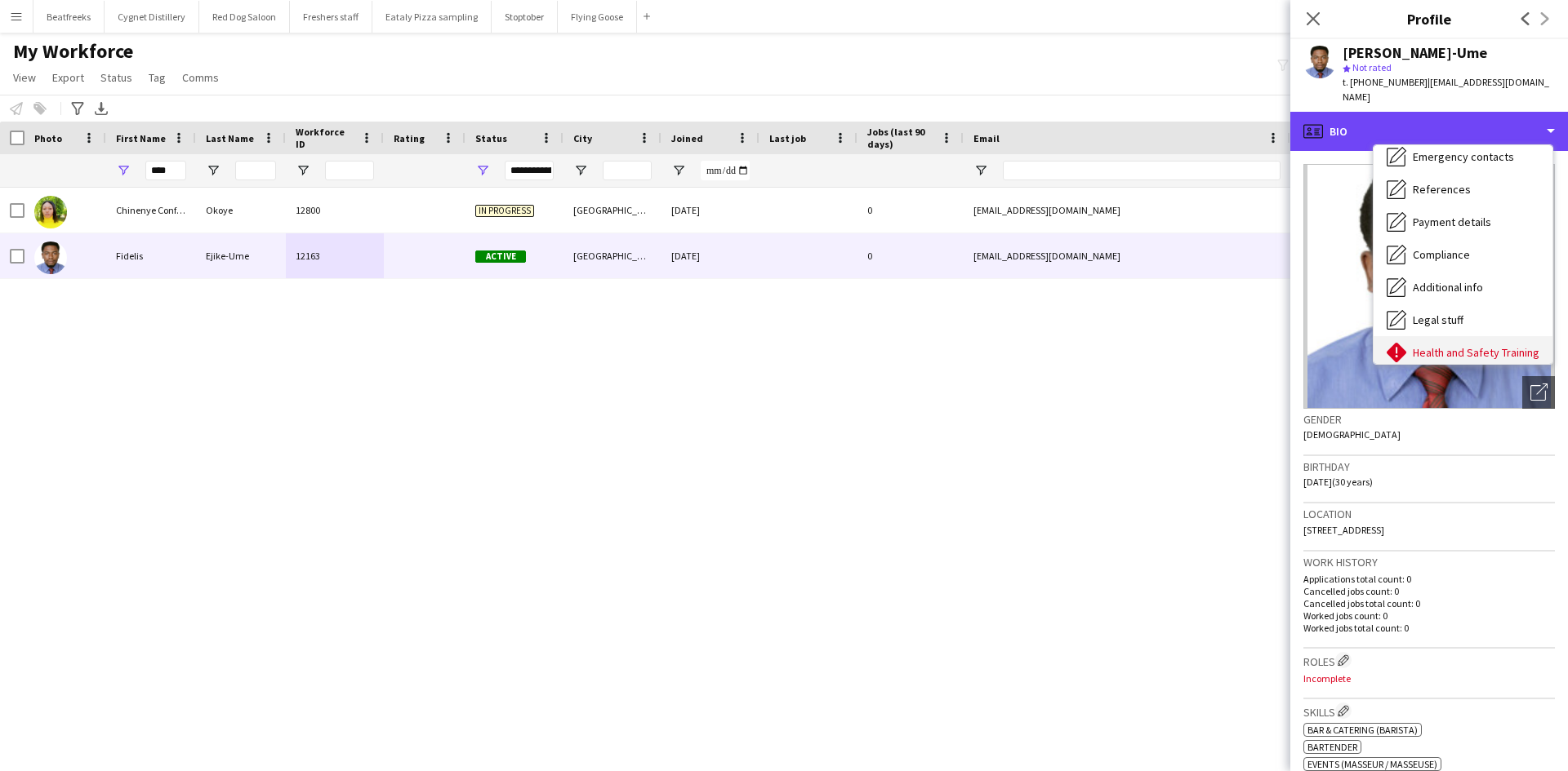
scroll to position [219, 0]
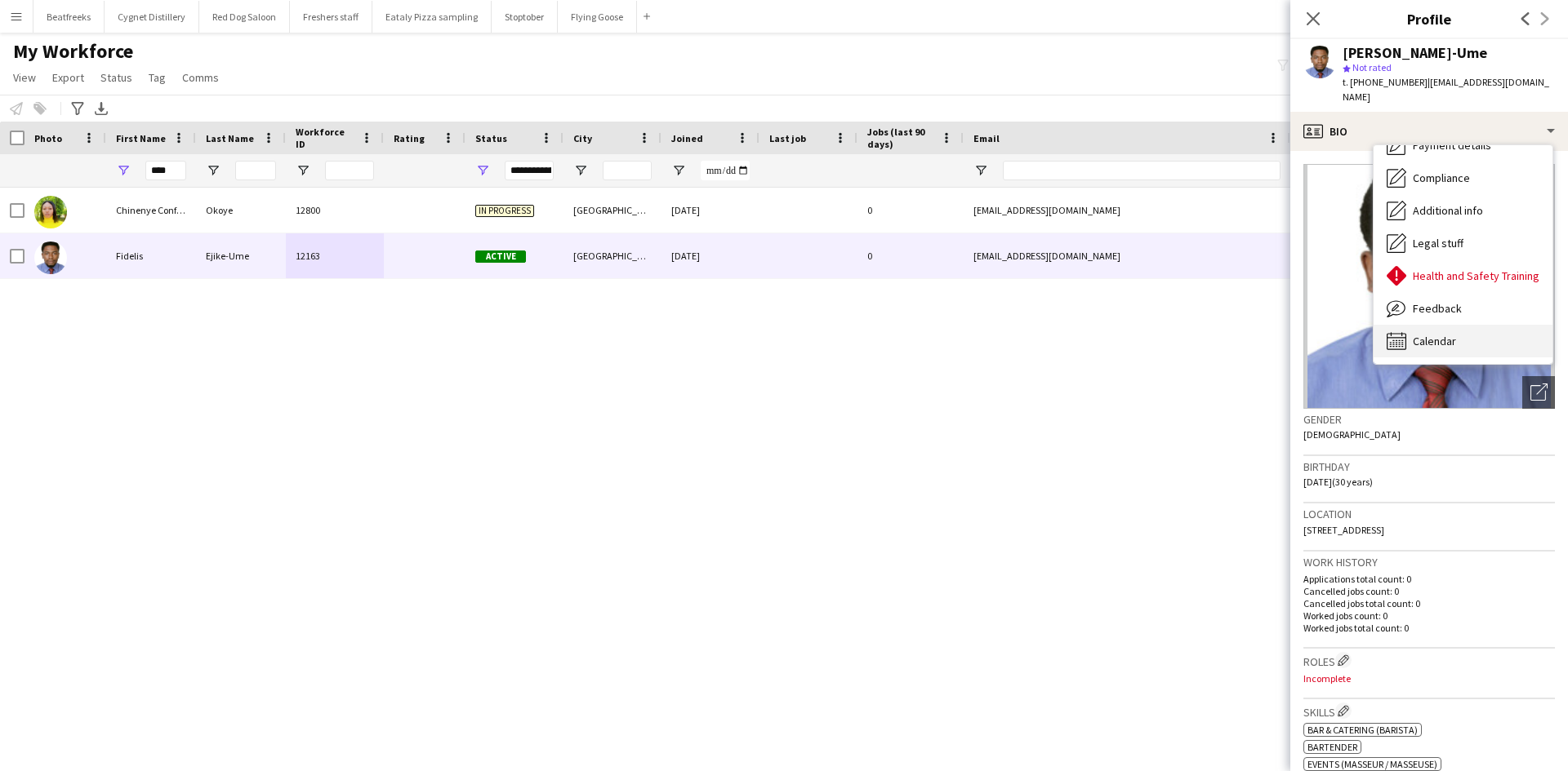
click at [1444, 334] on span "Calendar" at bounding box center [1434, 341] width 43 height 14
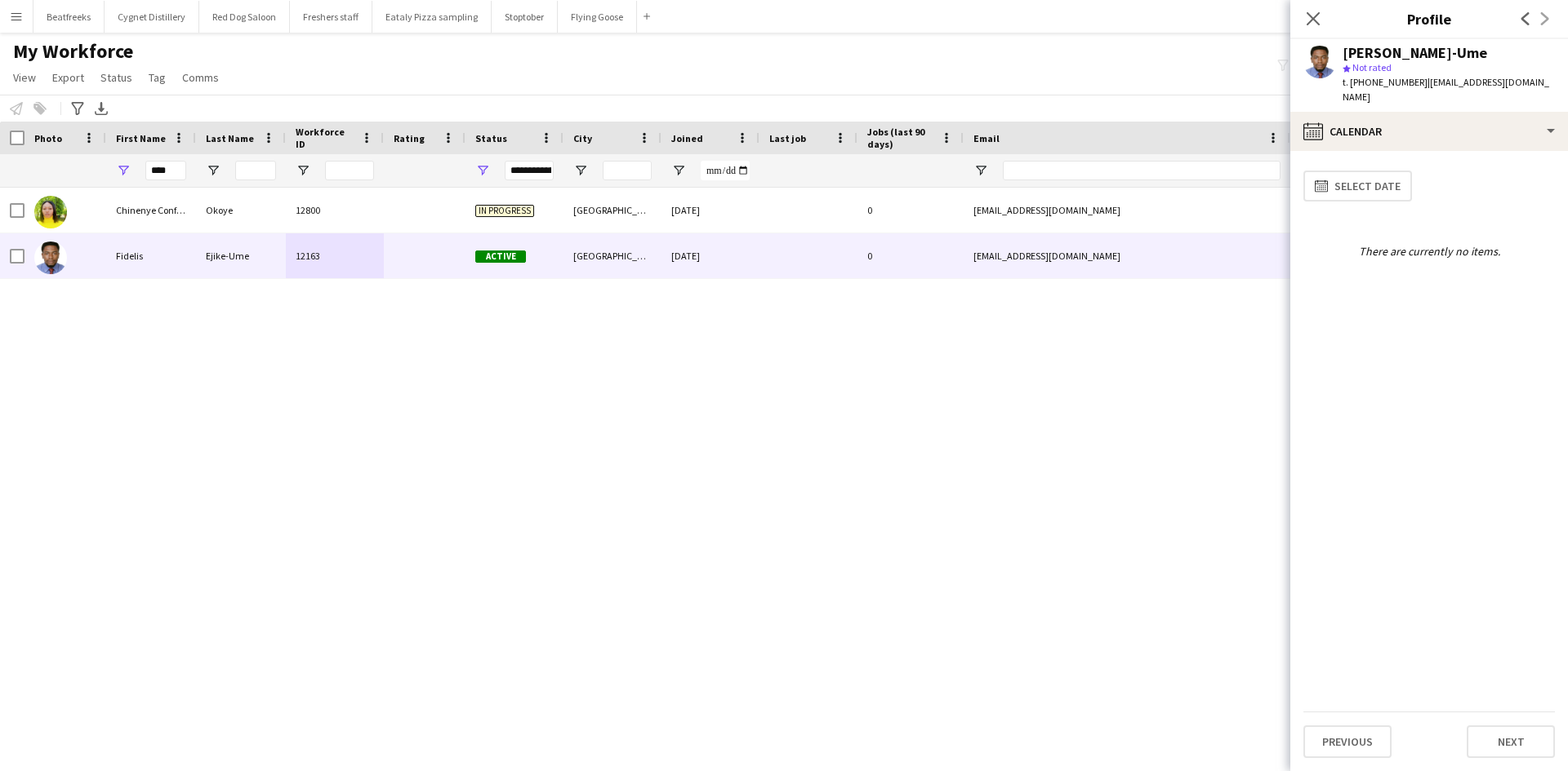
click at [1320, 57] on app-user-avatar at bounding box center [1319, 62] width 32 height 32
click at [1317, 54] on app-user-avatar at bounding box center [1319, 62] width 32 height 32
click at [1308, 19] on icon "Close pop-in" at bounding box center [1312, 18] width 15 height 15
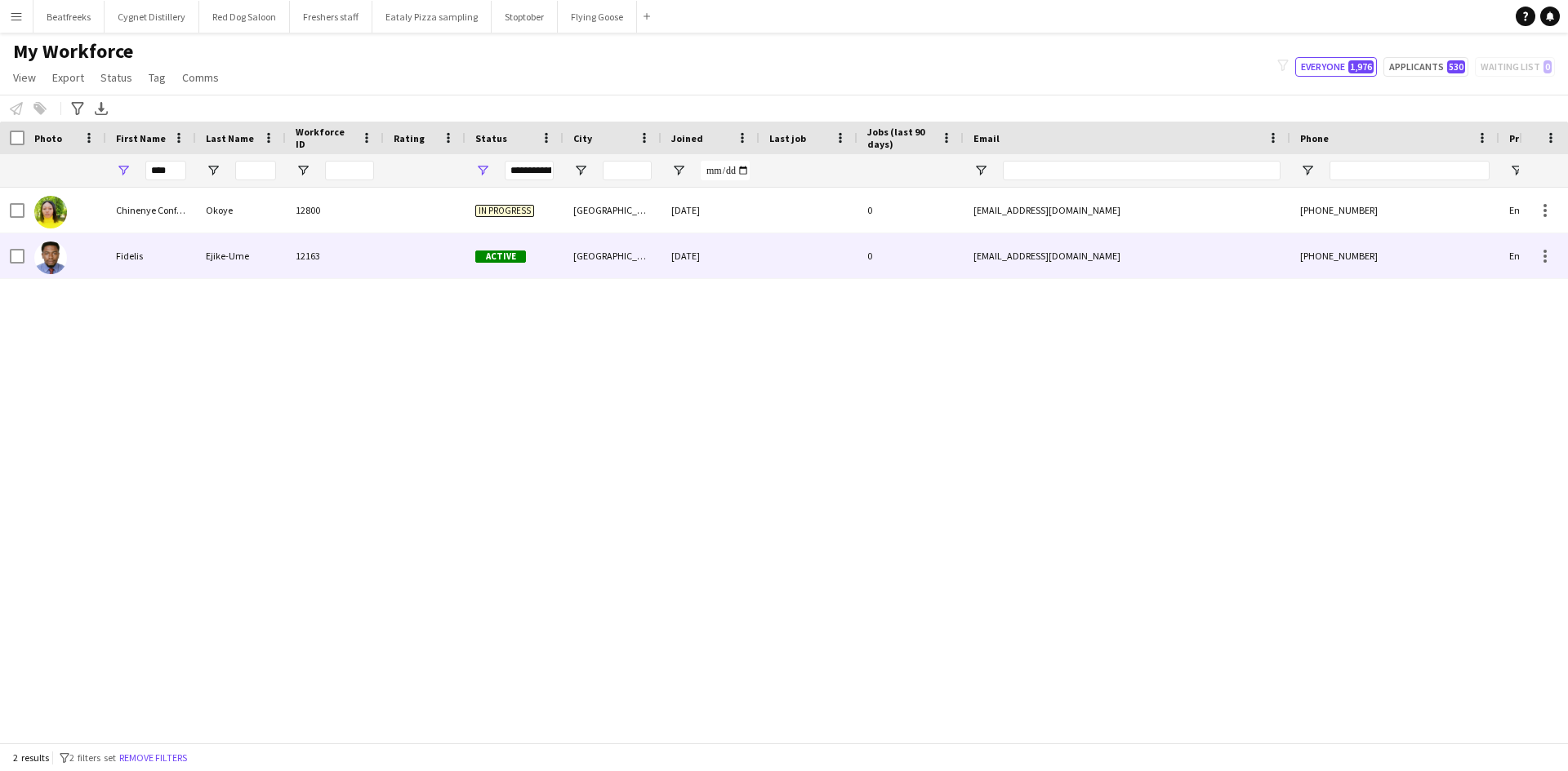
click at [64, 266] on img at bounding box center [50, 258] width 32 height 32
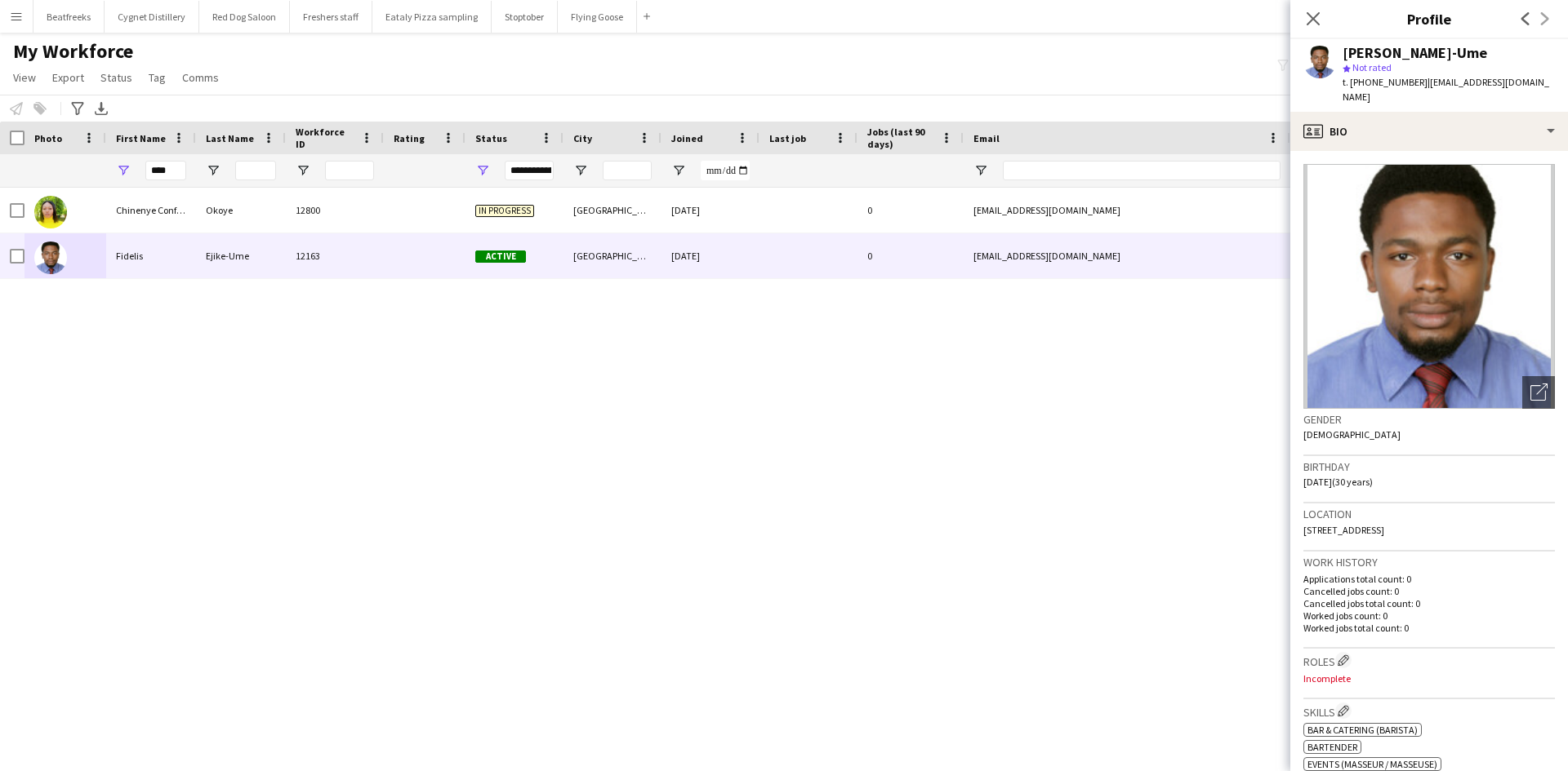
click at [1408, 329] on img at bounding box center [1429, 286] width 251 height 245
click at [1401, 285] on img at bounding box center [1429, 286] width 251 height 245
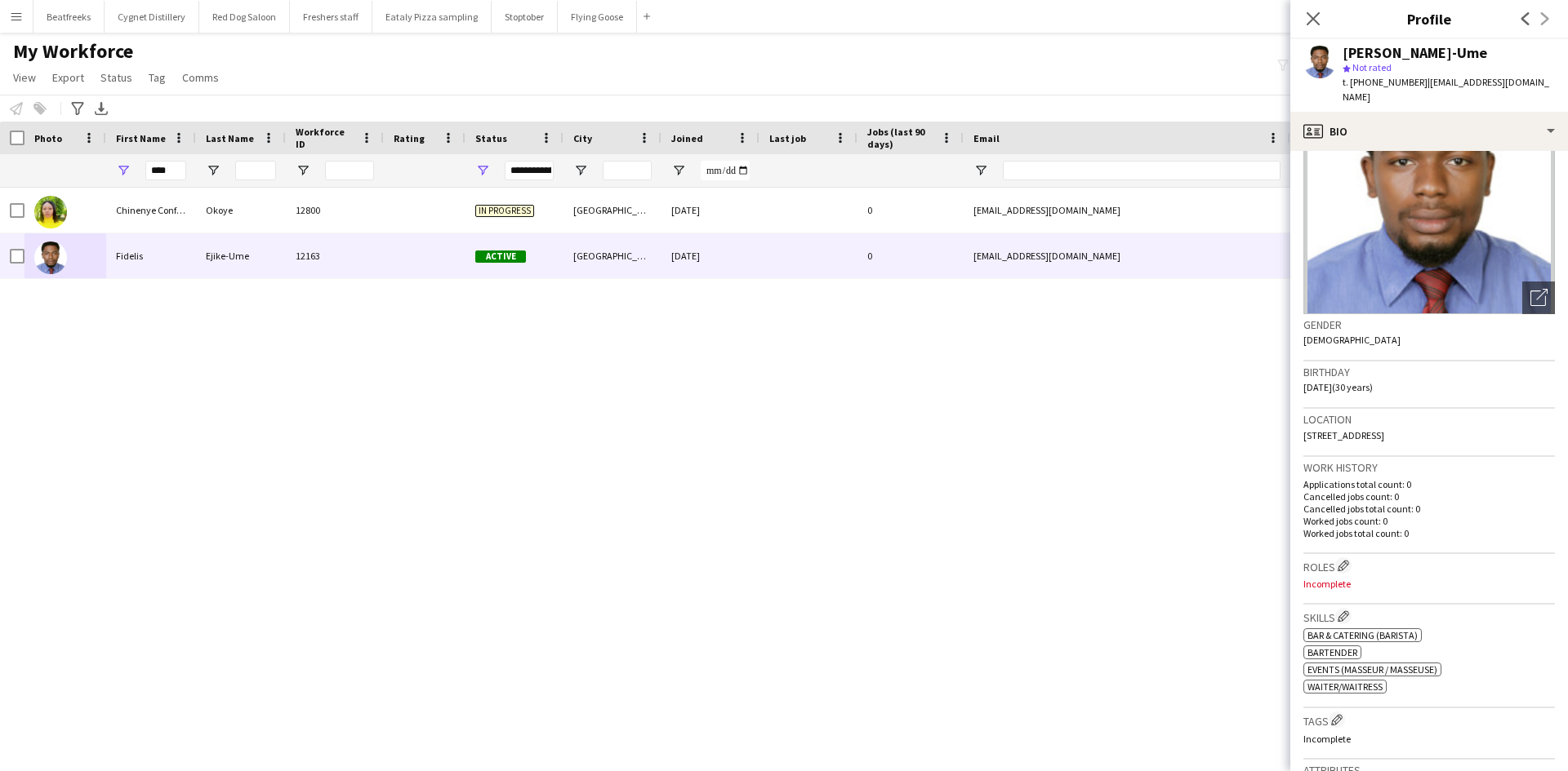
scroll to position [0, 0]
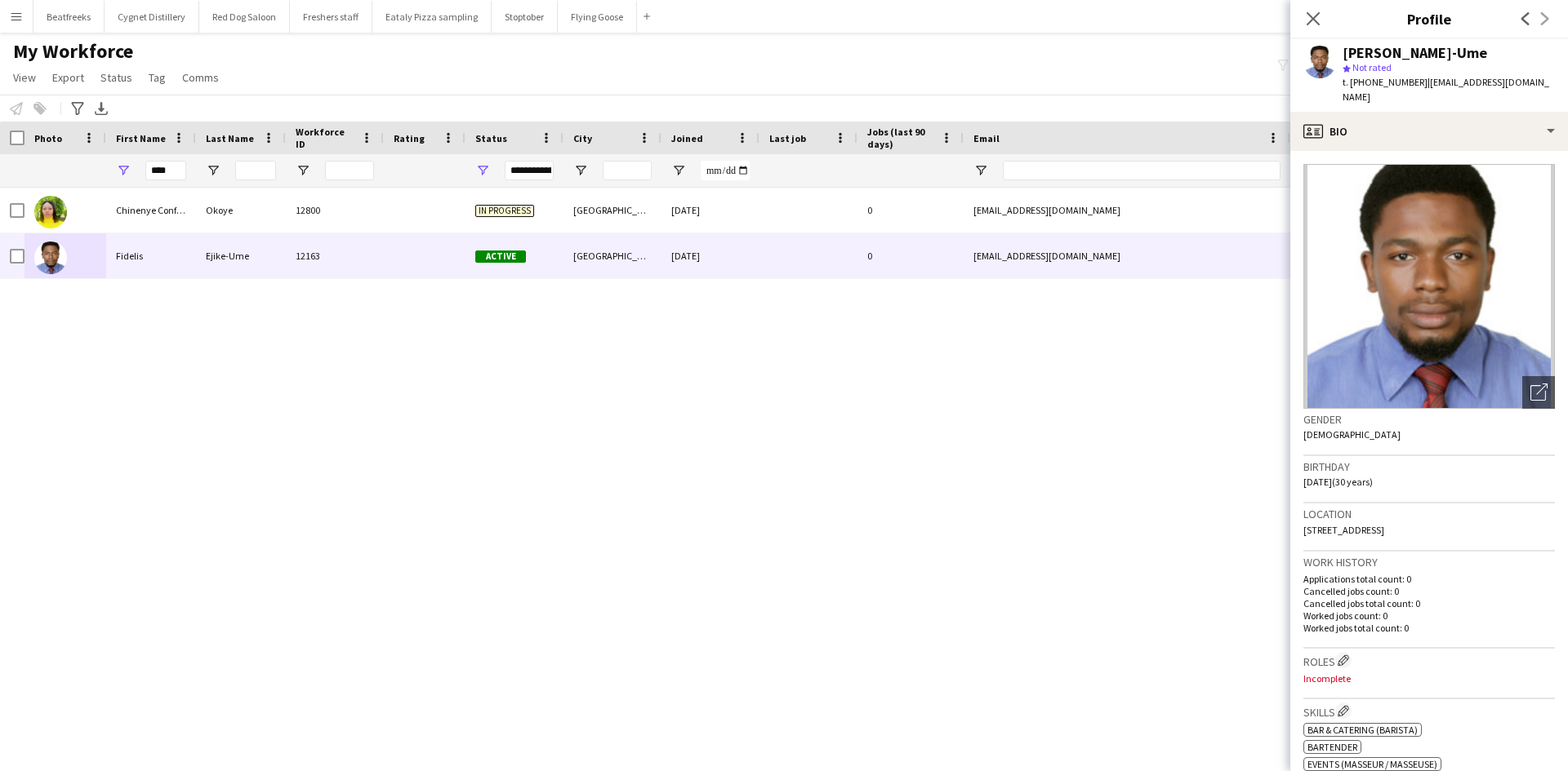
click at [1387, 295] on img at bounding box center [1429, 286] width 251 height 245
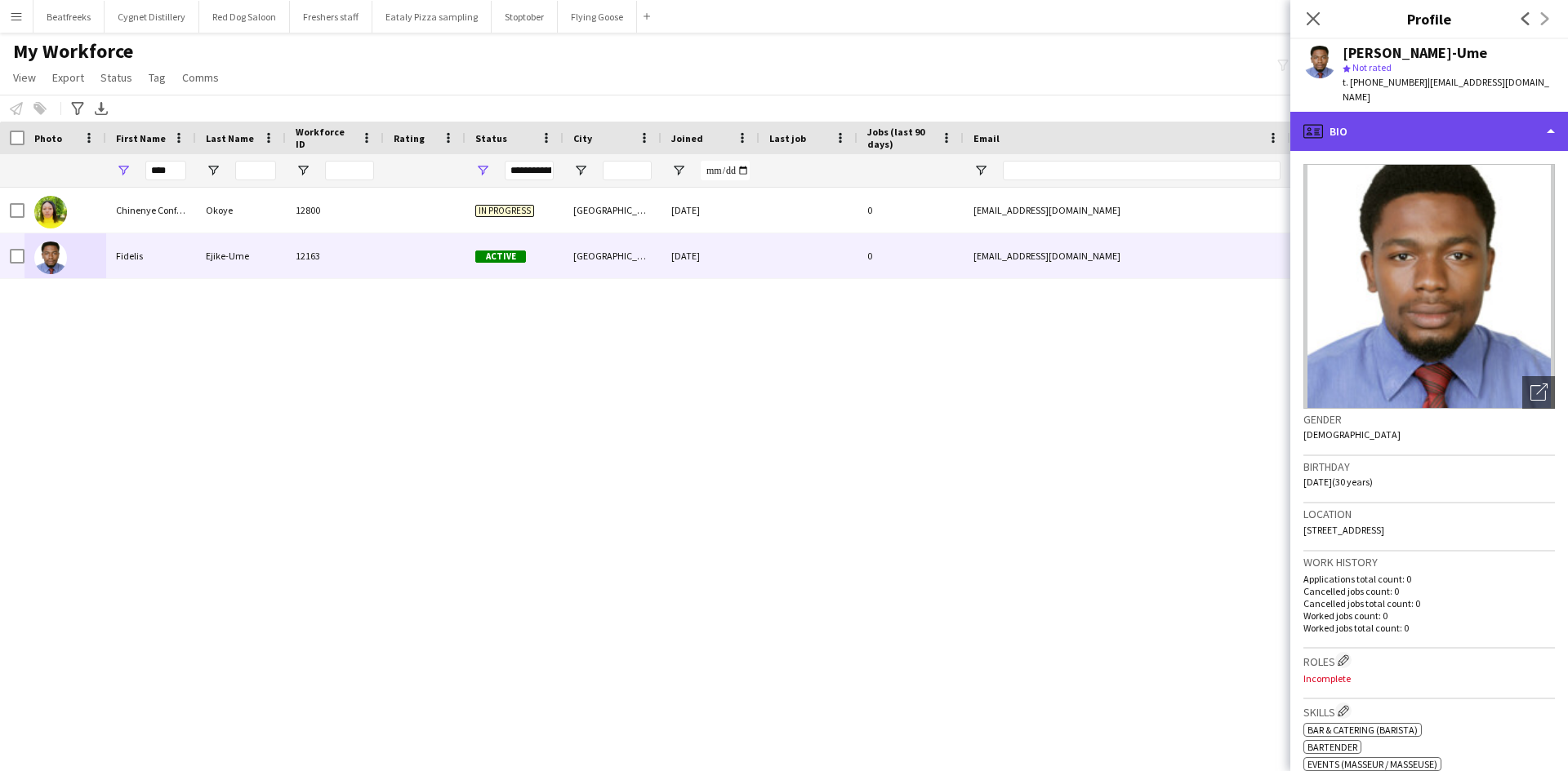
click at [1370, 113] on div "profile Bio" at bounding box center [1428, 132] width 277 height 39
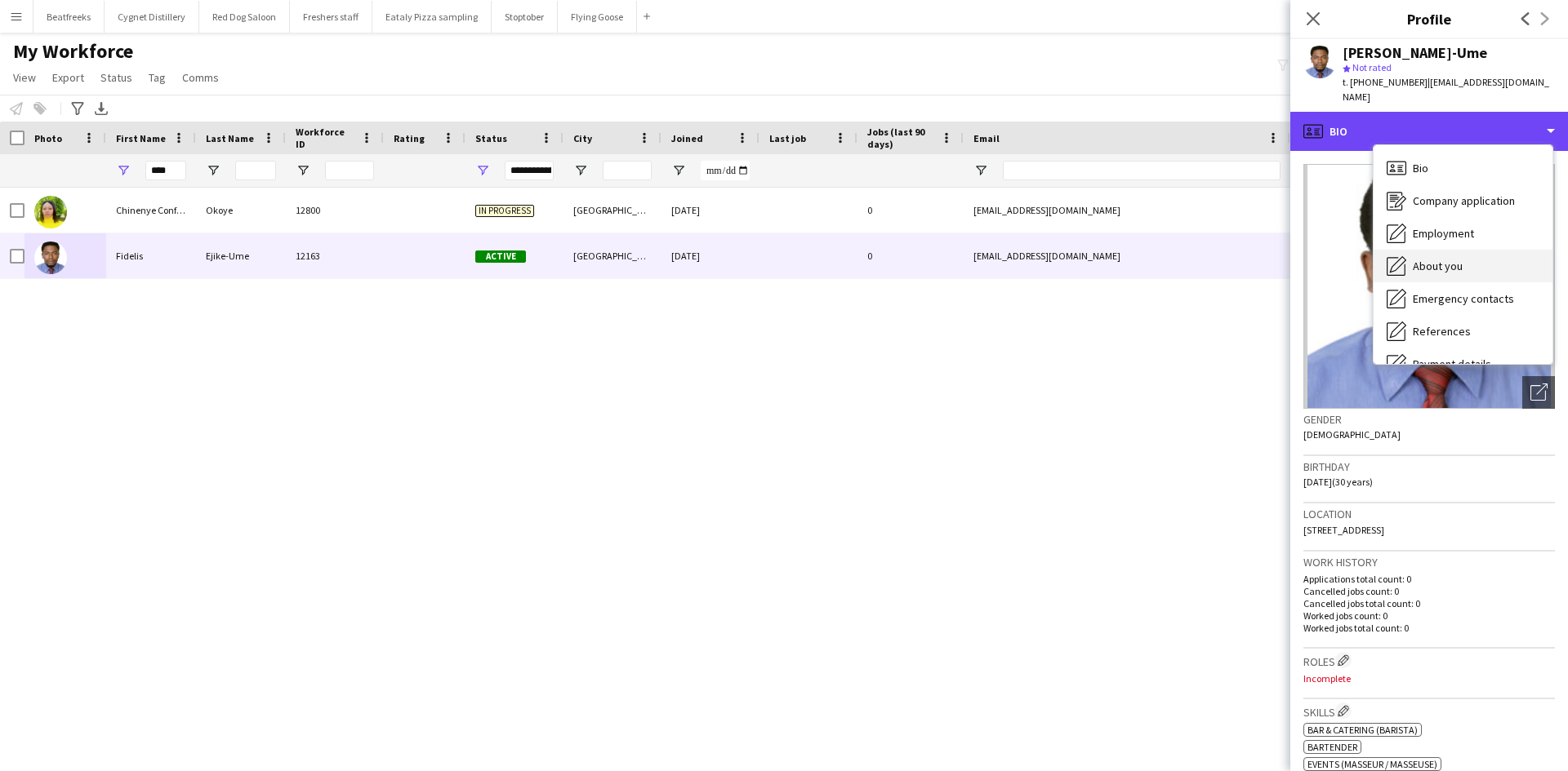
scroll to position [219, 0]
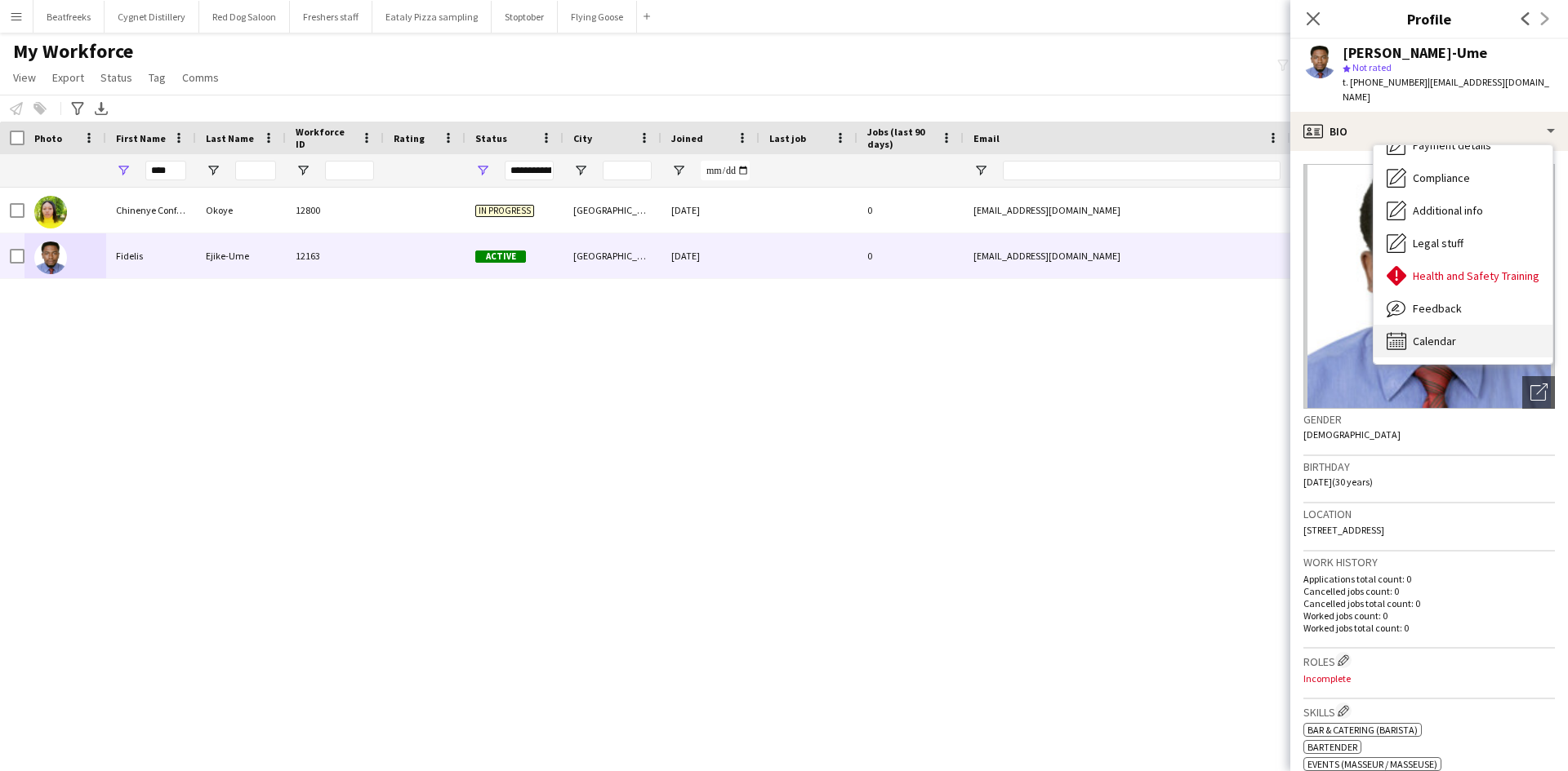
click at [1445, 334] on span "Calendar" at bounding box center [1434, 341] width 43 height 14
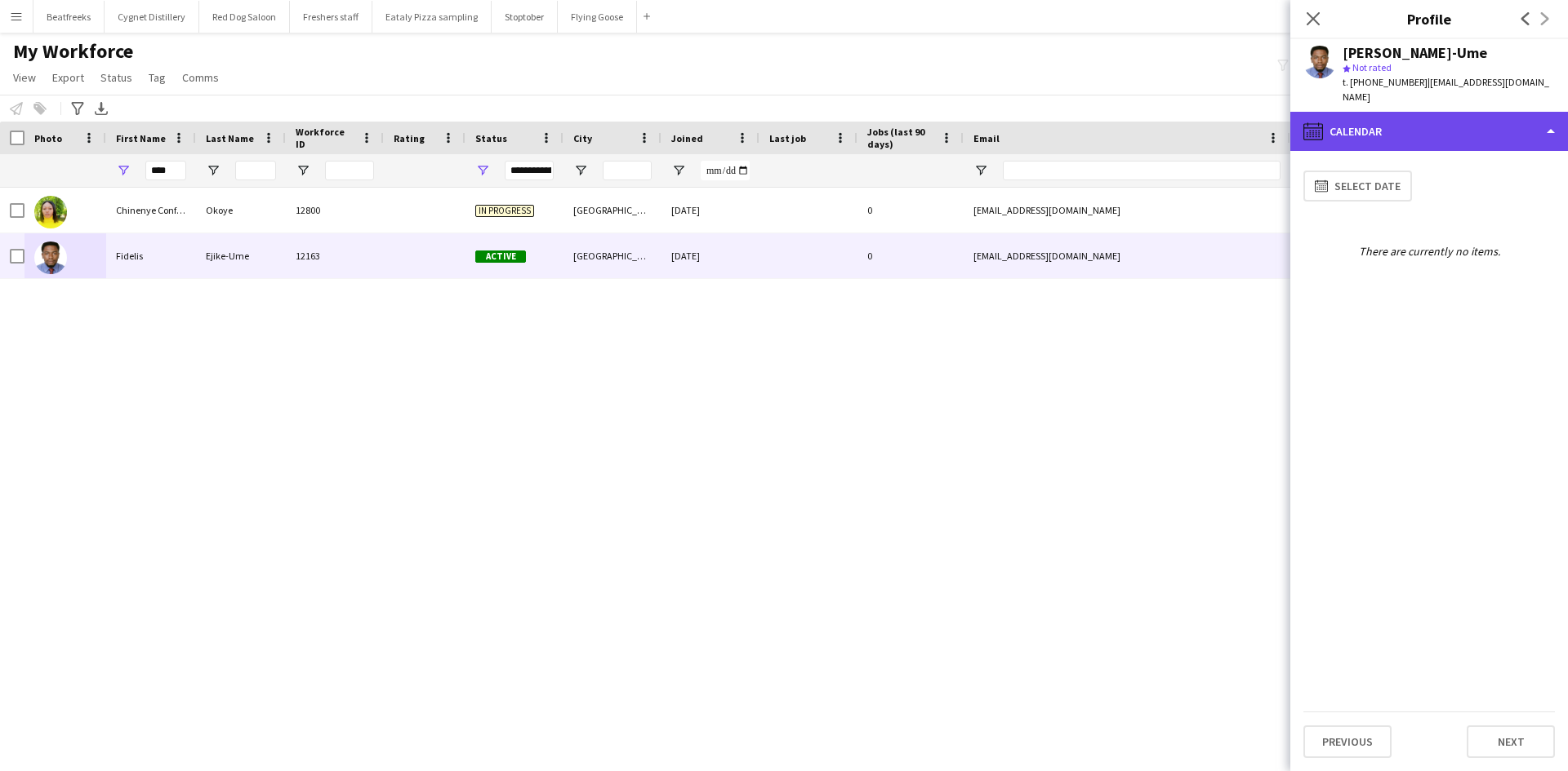
click at [1343, 112] on div "calendar-full Calendar" at bounding box center [1428, 132] width 277 height 39
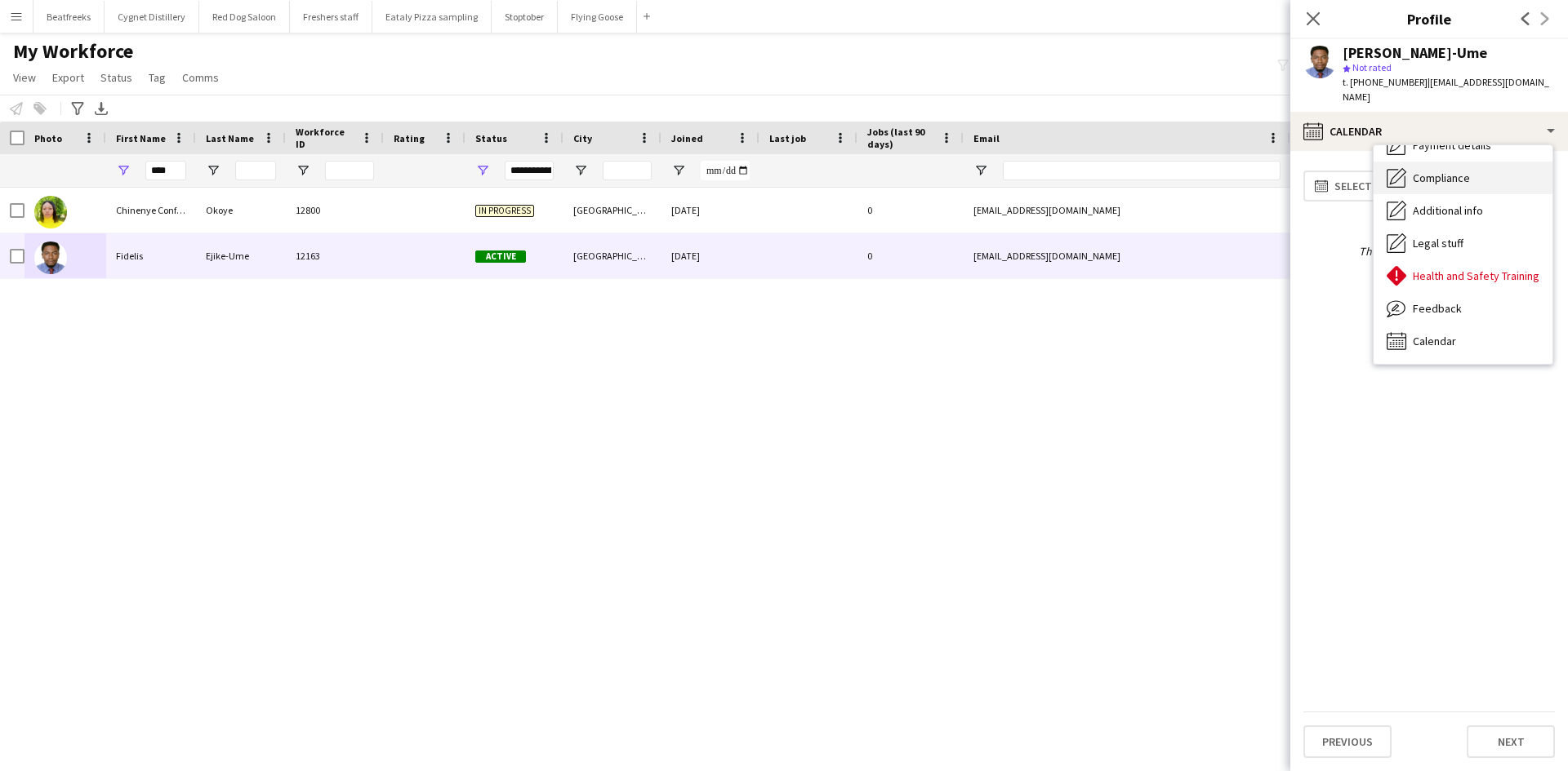
click at [1436, 171] on span "Compliance" at bounding box center [1441, 178] width 57 height 14
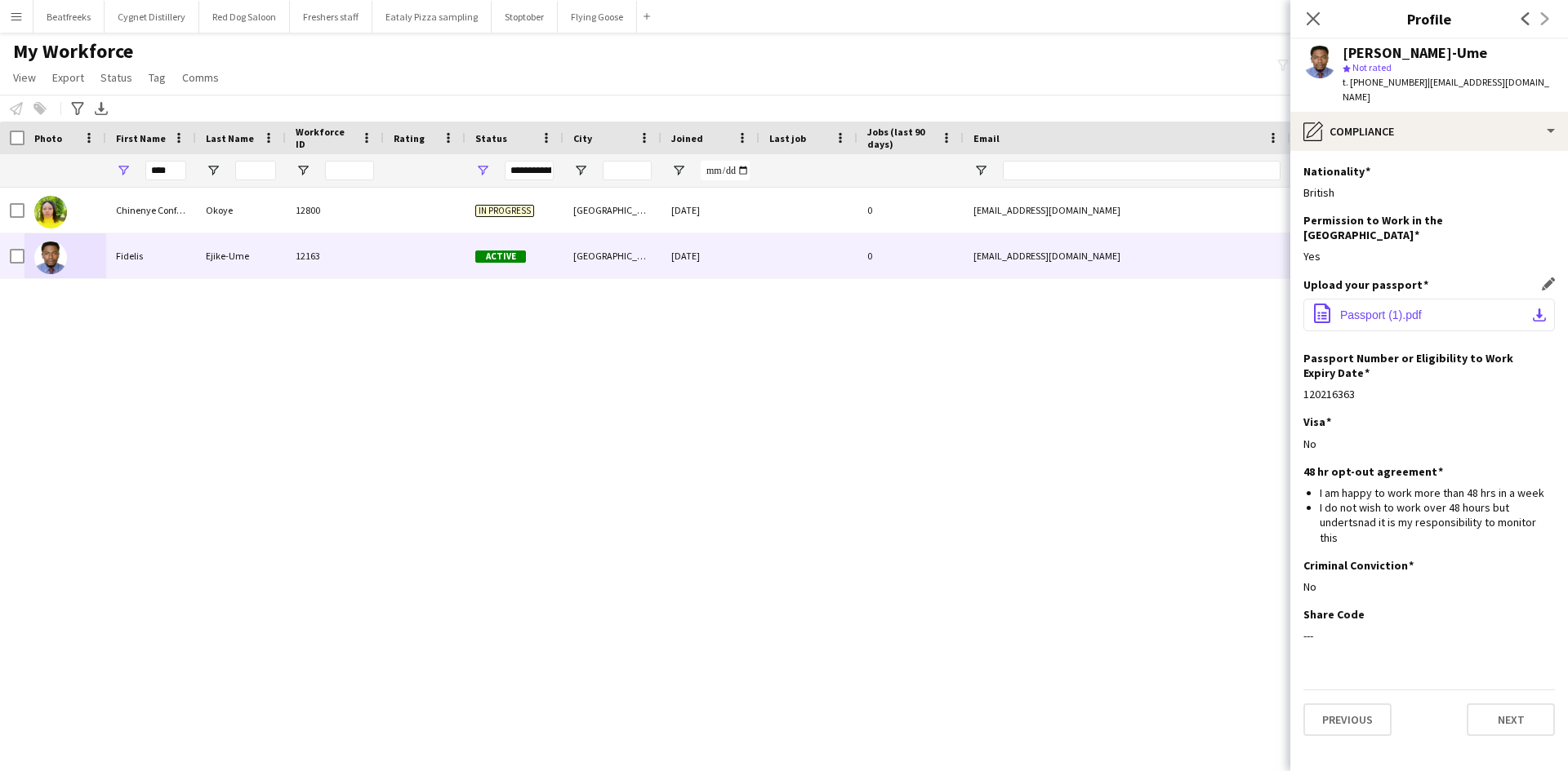
click at [1364, 309] on span "Passport (1).pdf" at bounding box center [1380, 315] width 82 height 13
drag, startPoint x: 175, startPoint y: 173, endPoint x: 37, endPoint y: 160, distance: 138.6
click at [37, 160] on div "****" at bounding box center [885, 171] width 1770 height 32
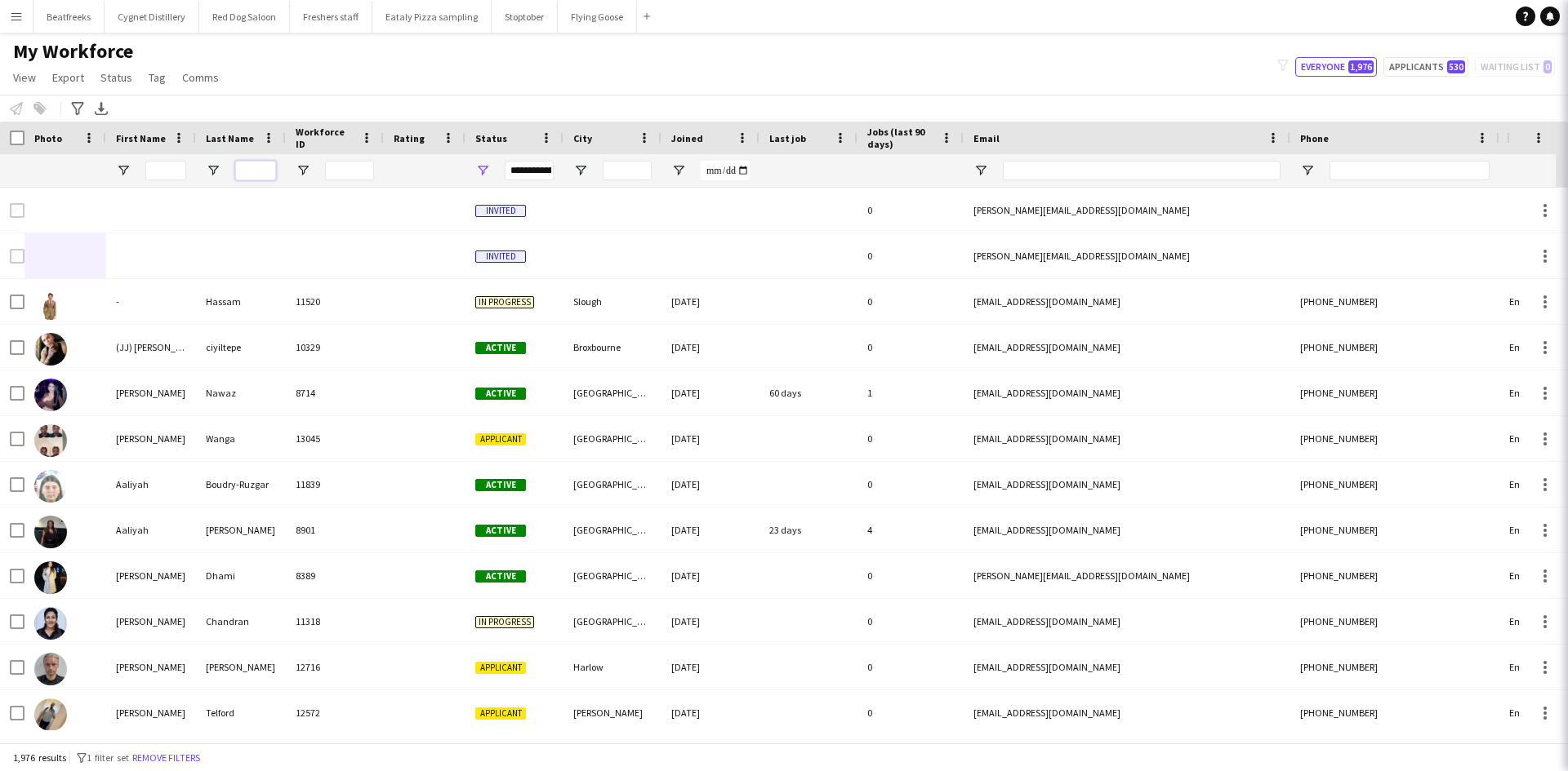
click at [236, 174] on input "Last Name Filter Input" at bounding box center [255, 171] width 40 height 20
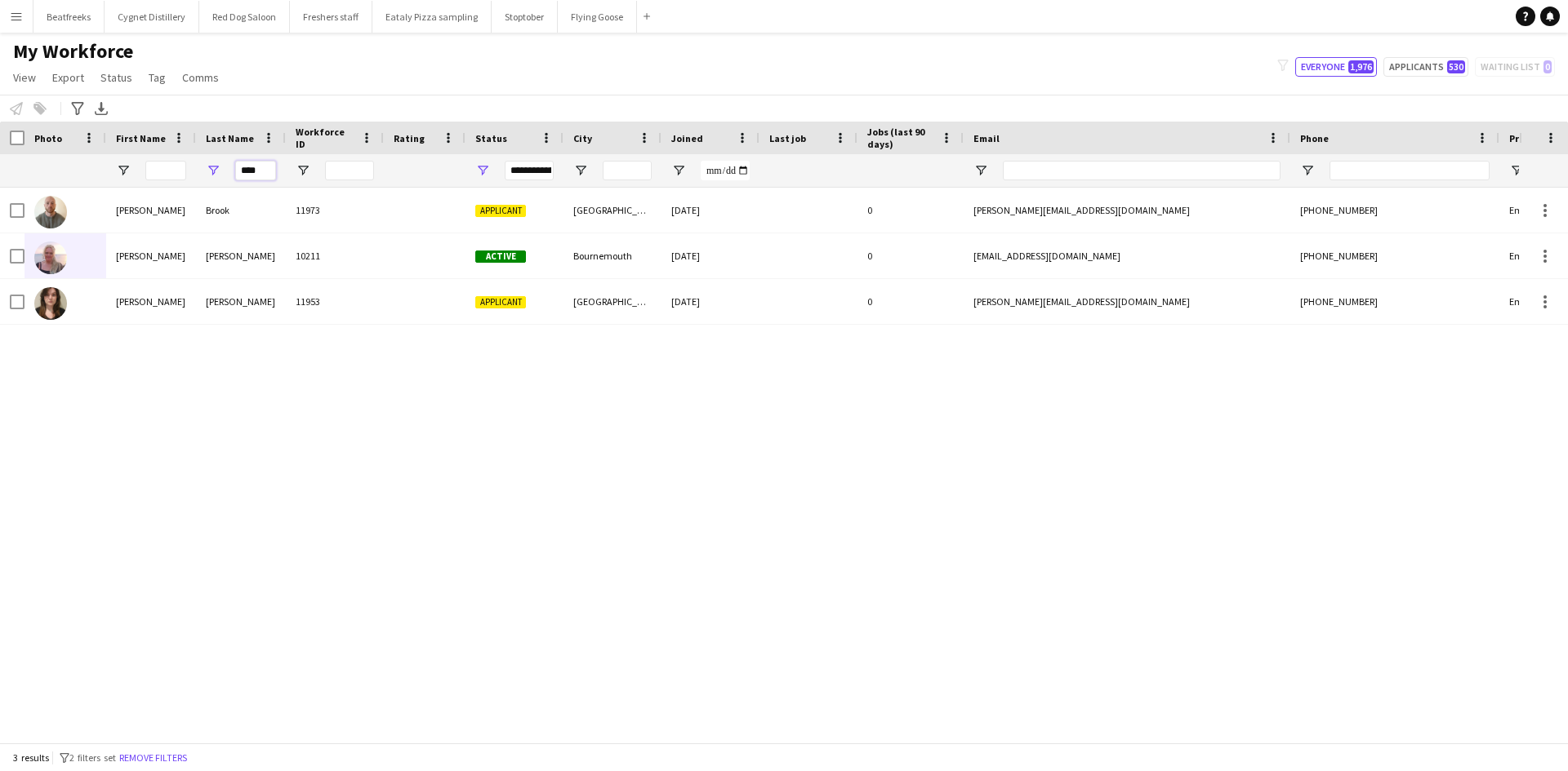
type input "****"
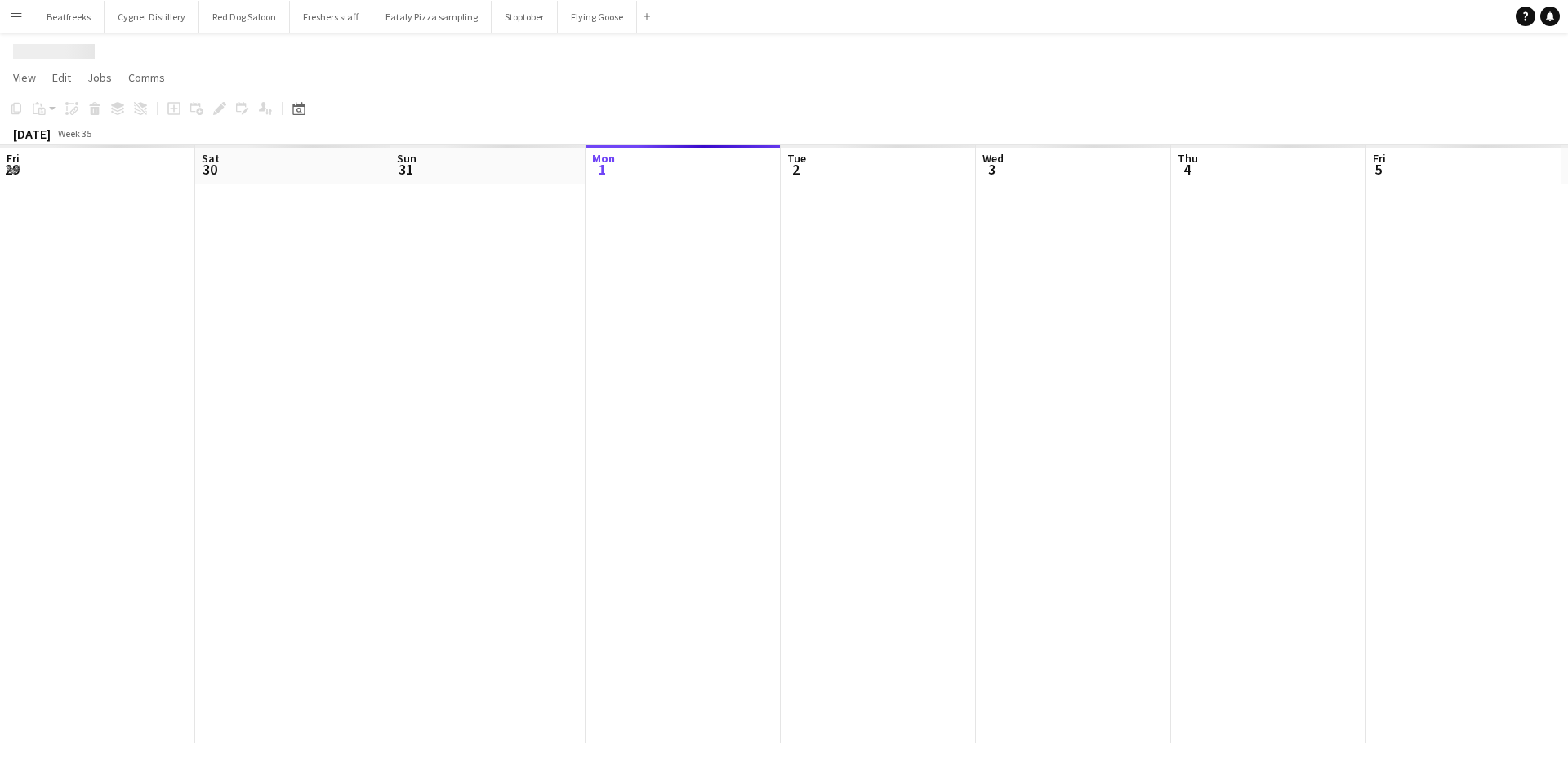
scroll to position [0, 391]
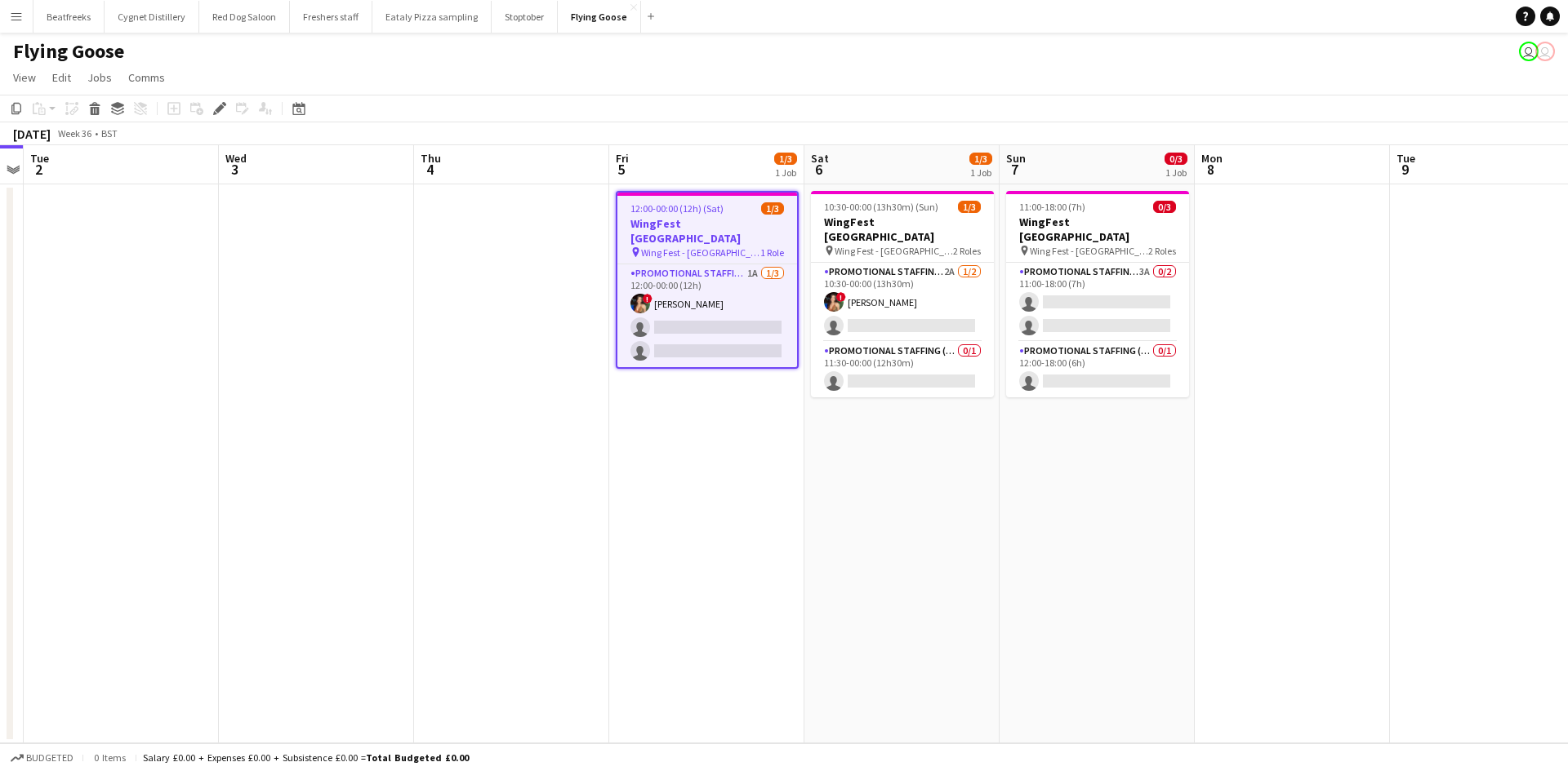
click at [18, 13] on app-icon "Menu" at bounding box center [16, 16] width 13 height 13
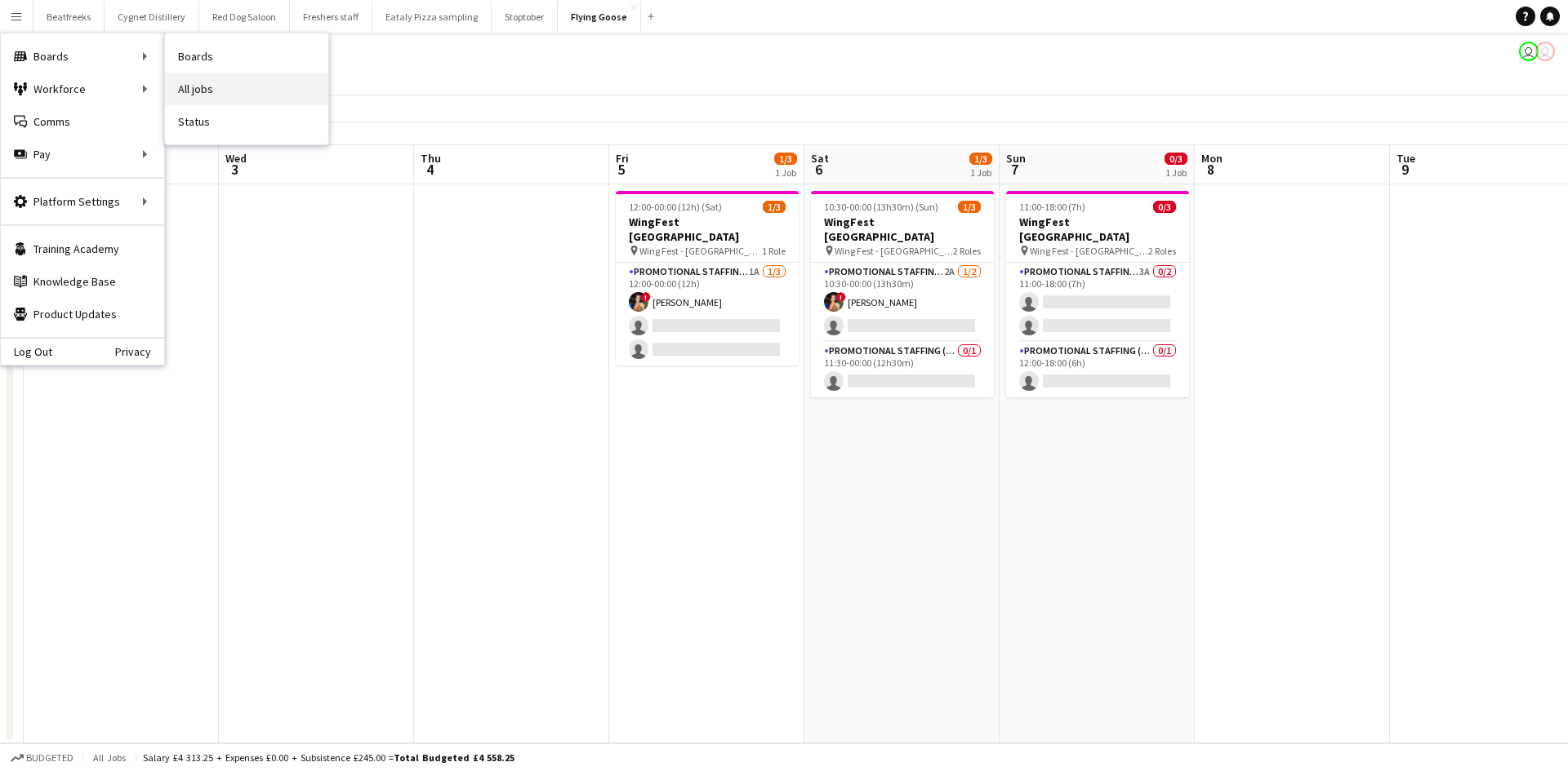
click at [211, 87] on link "All jobs" at bounding box center [247, 89] width 163 height 32
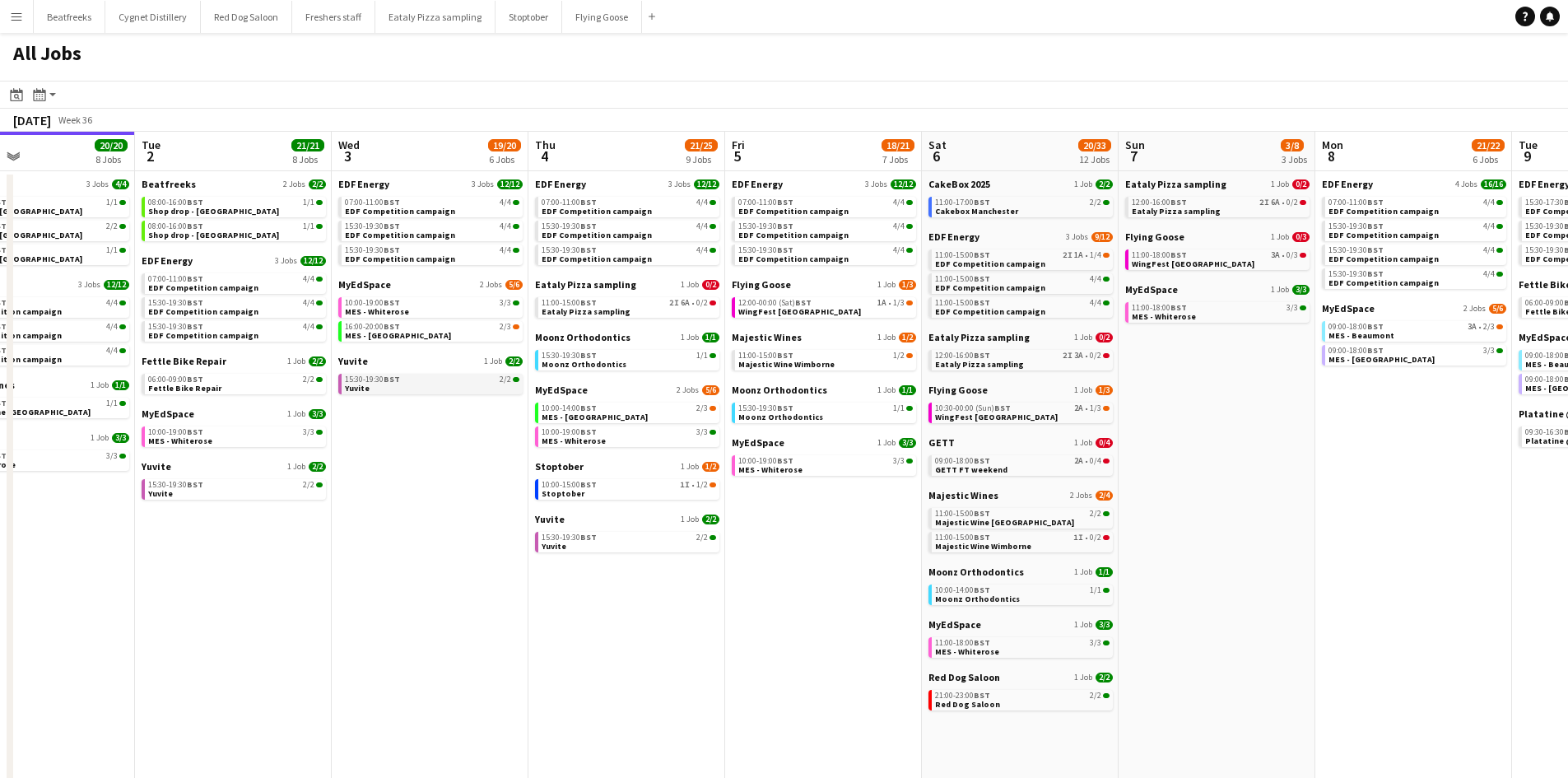
scroll to position [0, 656]
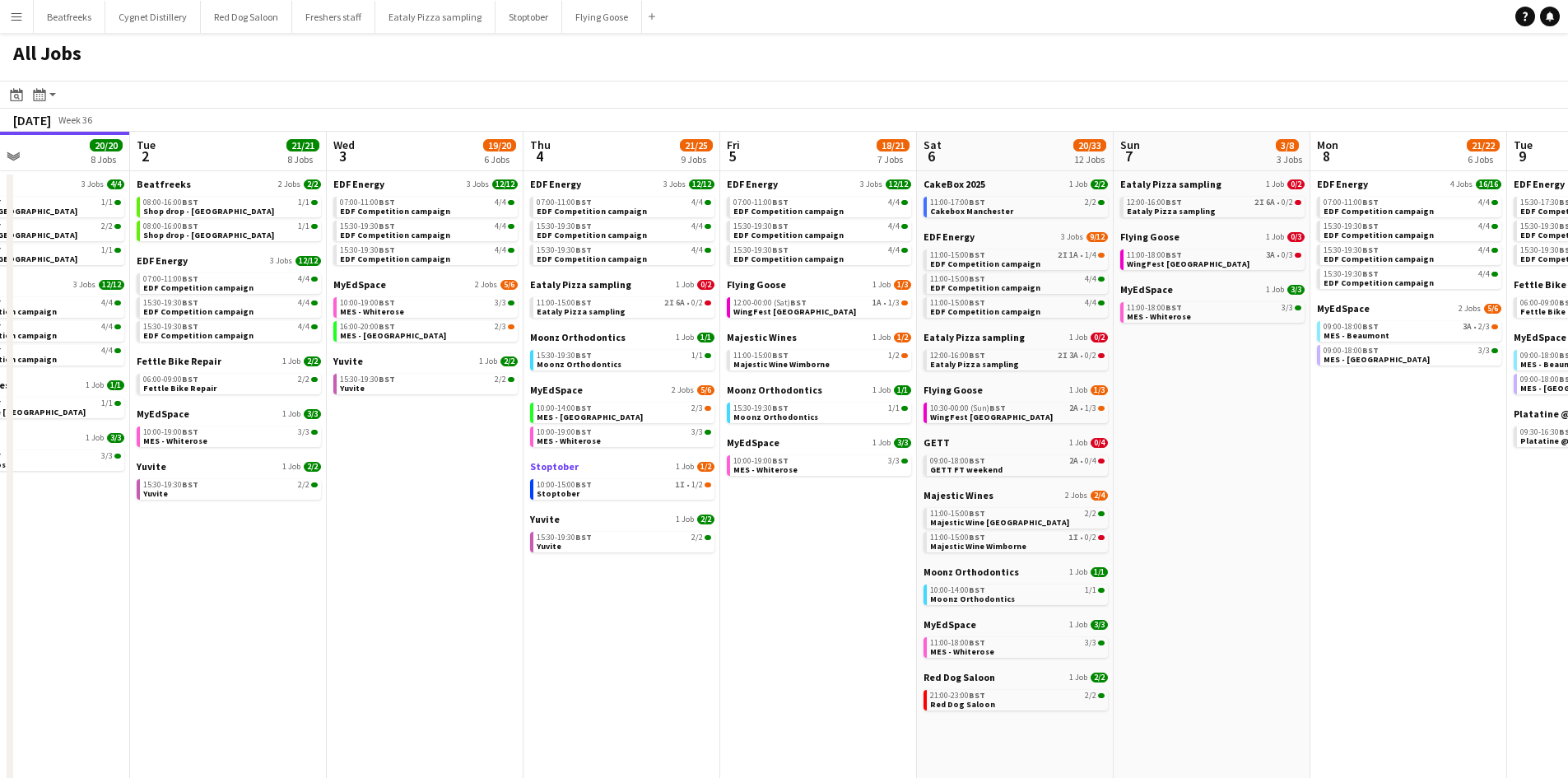
click at [648, 468] on link "Stoptober 1 Job 1/2" at bounding box center [622, 466] width 185 height 13
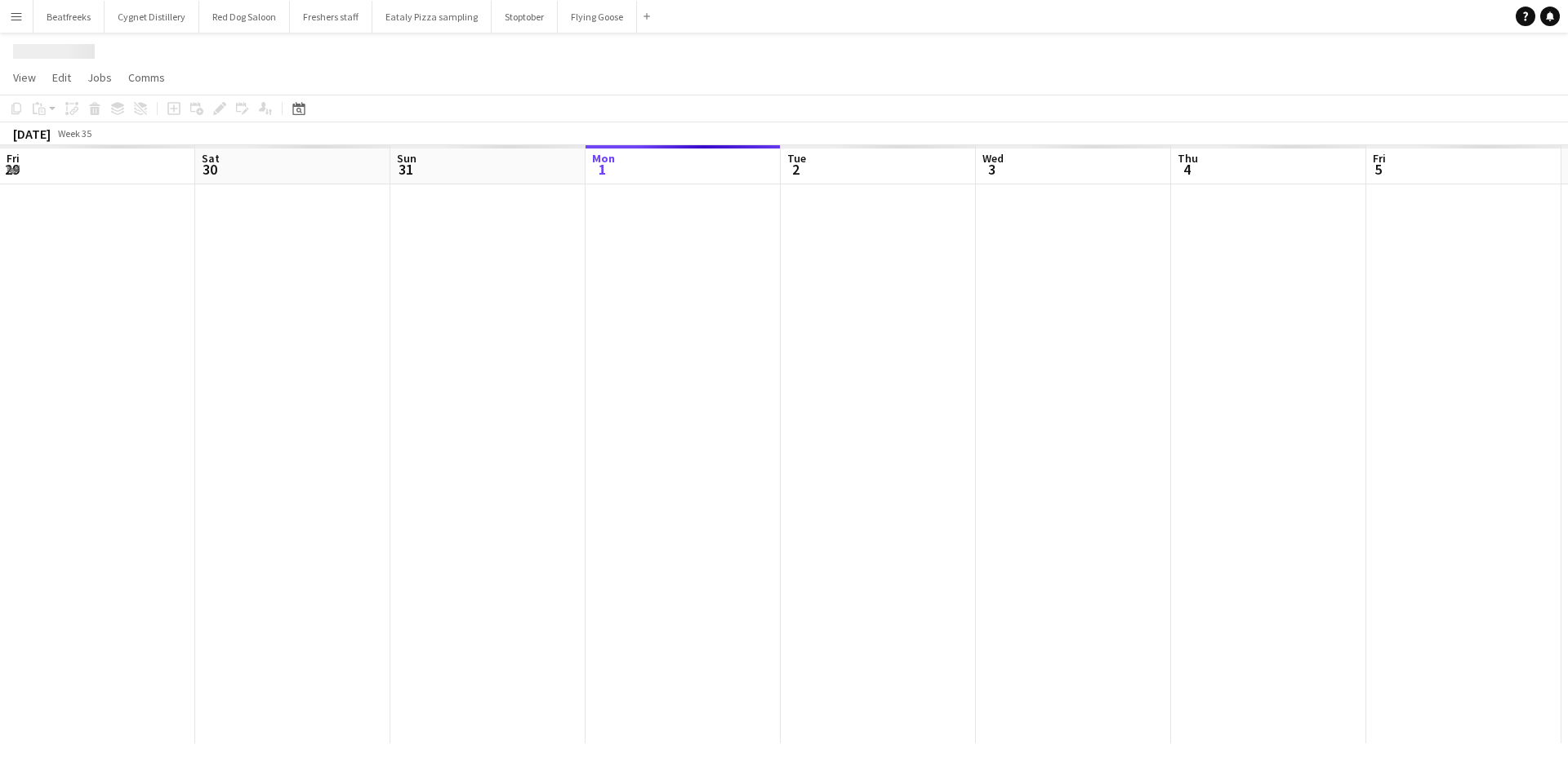
scroll to position [0, 391]
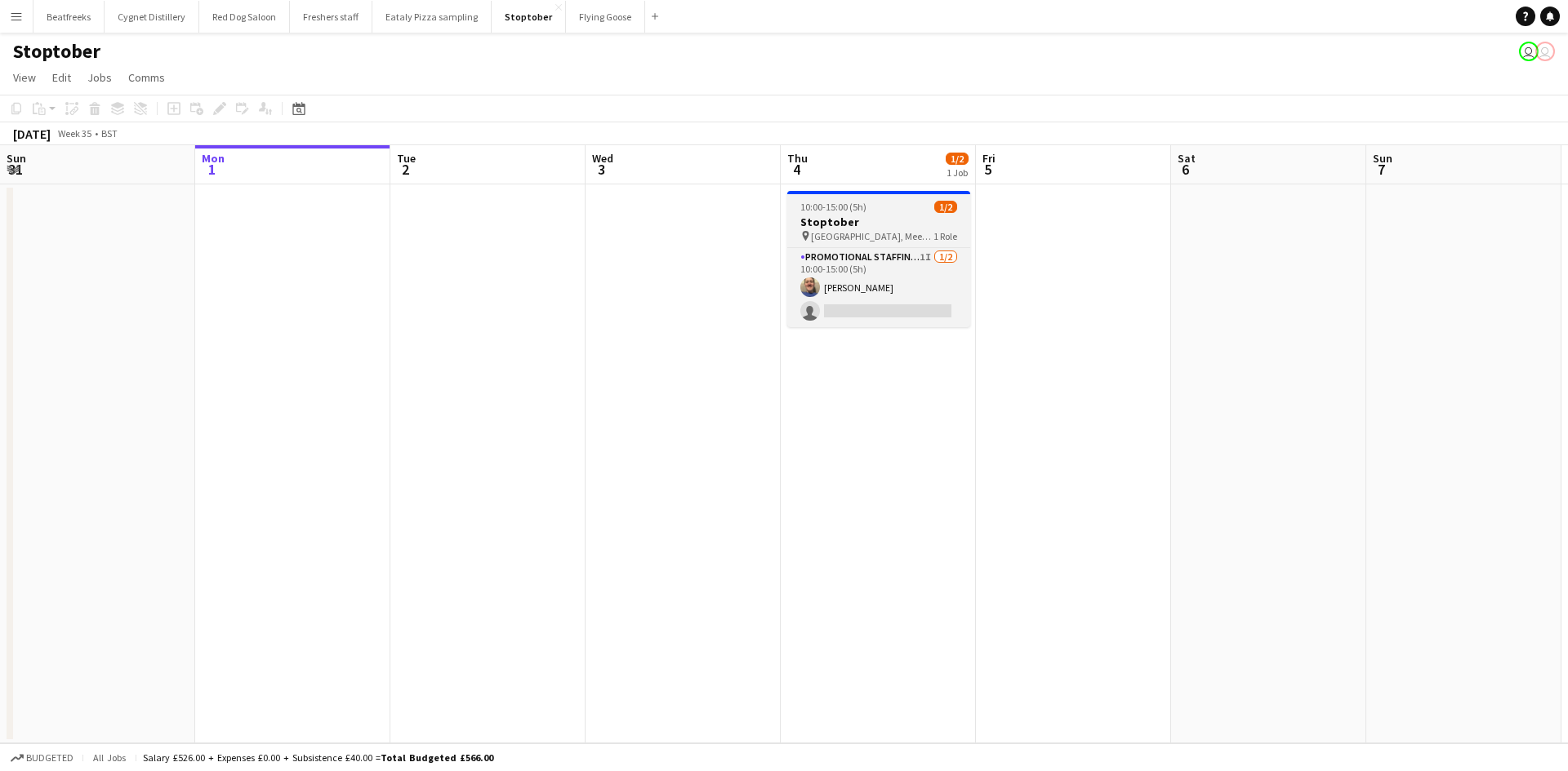
click at [876, 245] on app-job-card "10:00-15:00 (5h) 1/2 Stoptober pin [GEOGRAPHIC_DATA], Meet outside B&M 1 Role P…" at bounding box center [878, 259] width 183 height 136
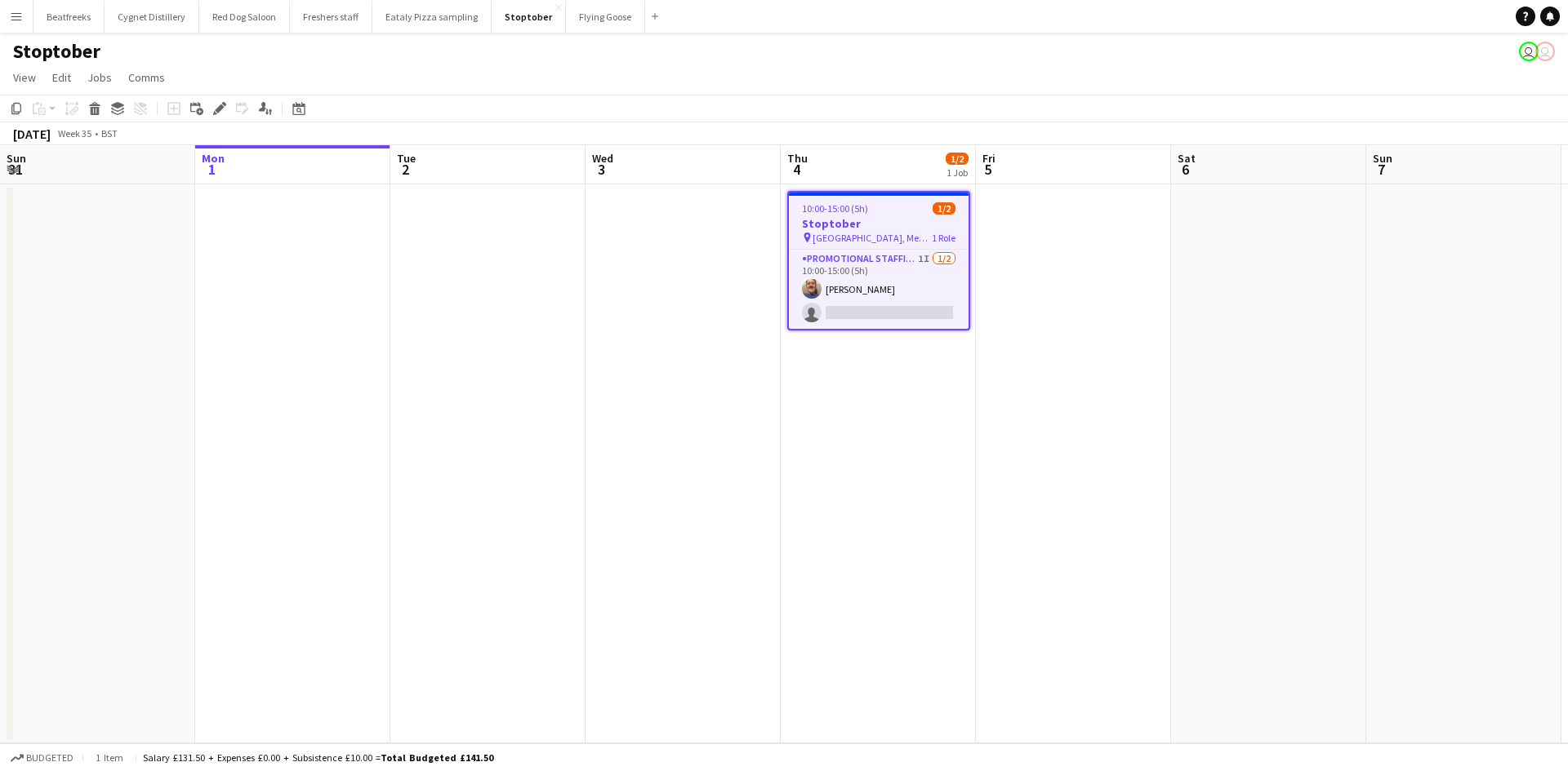
click at [878, 214] on div "10:00-15:00 (5h) 1/2" at bounding box center [878, 208] width 180 height 13
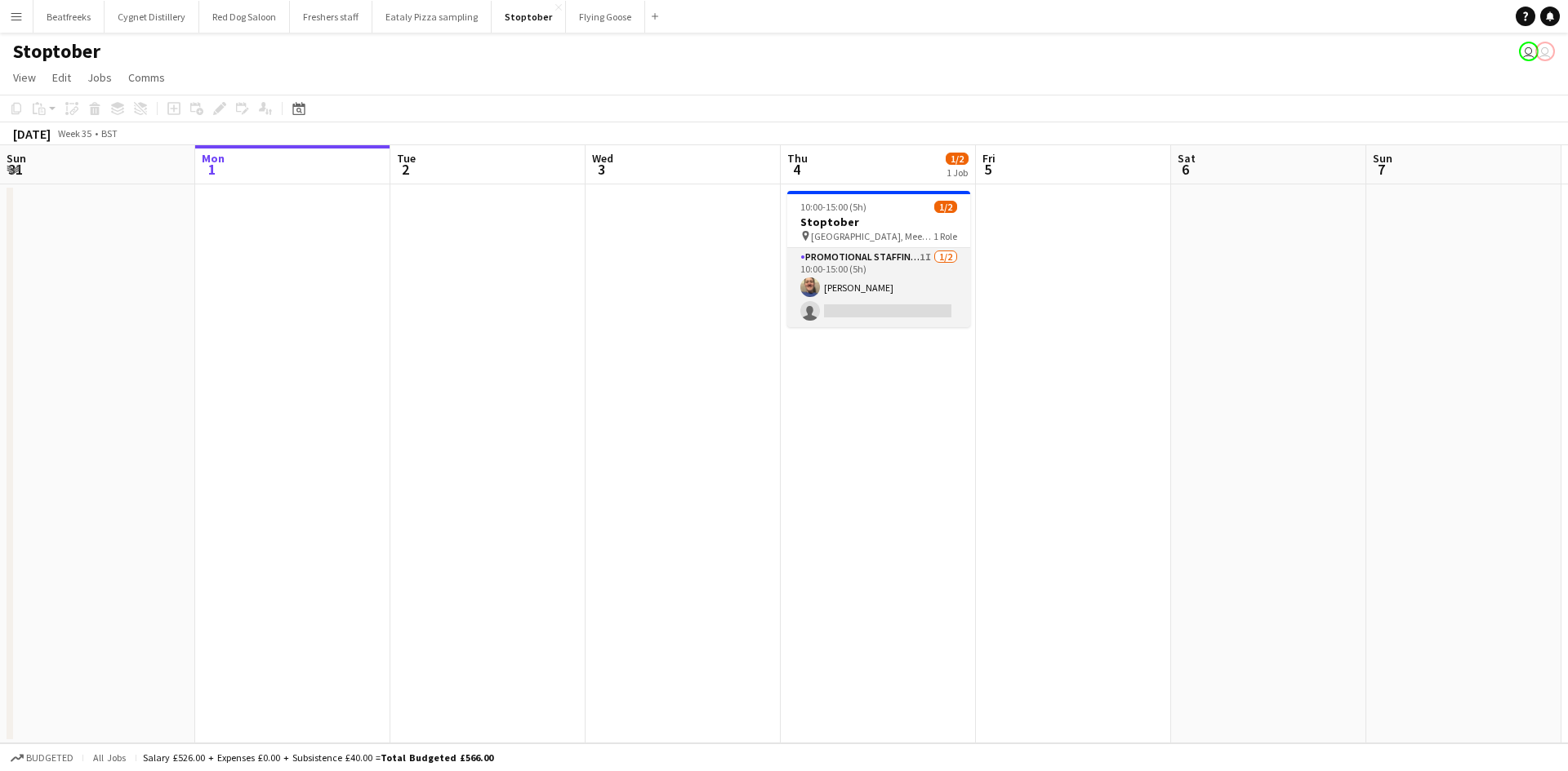
click at [854, 300] on app-card-role "Promotional Staffing (Brand Ambassadors) 1I [DATE] 10:00-15:00 (5h) [PERSON_NAM…" at bounding box center [878, 287] width 183 height 79
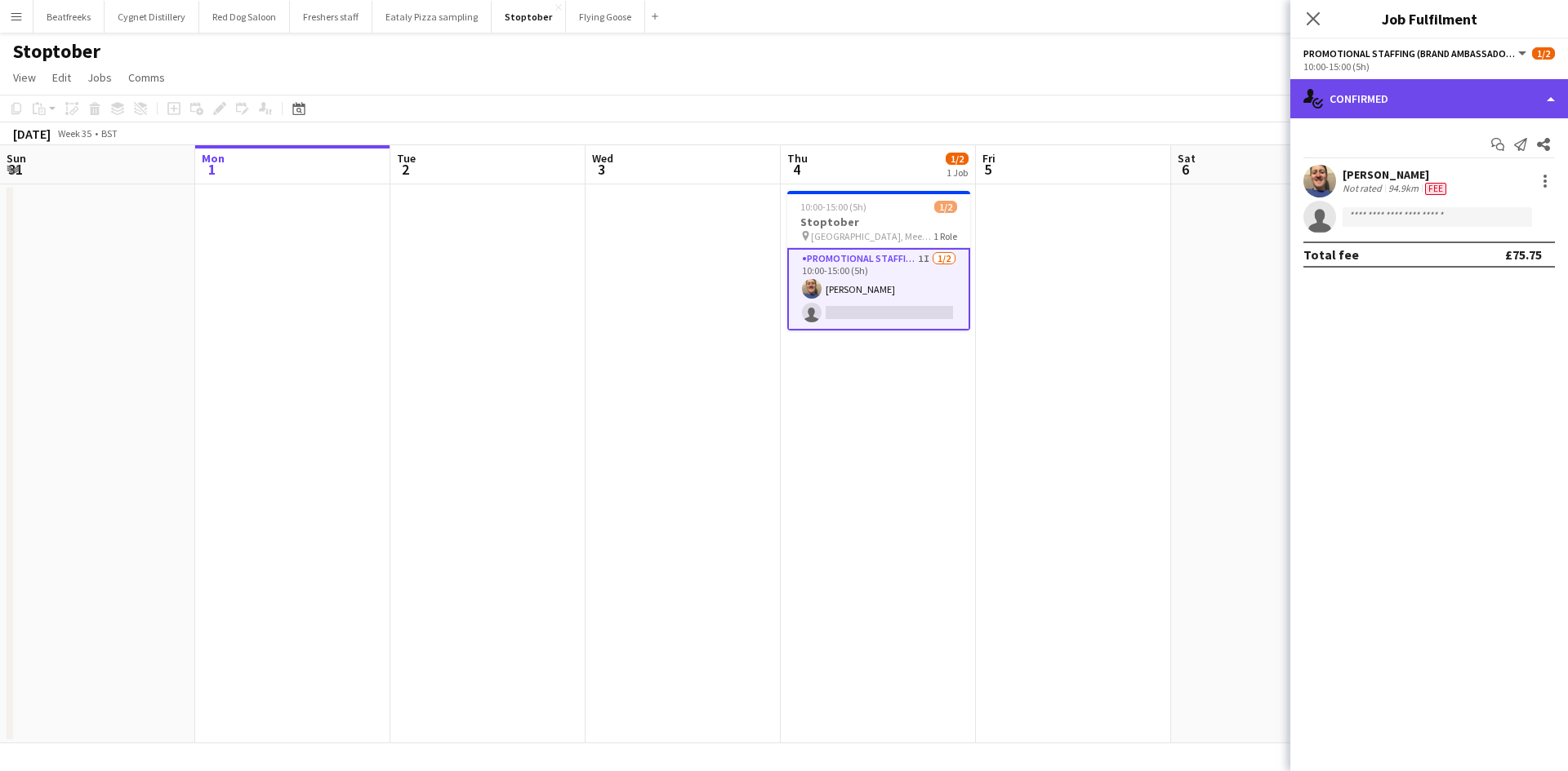
click at [1421, 101] on div "single-neutral-actions-check-2 Confirmed" at bounding box center [1428, 99] width 277 height 39
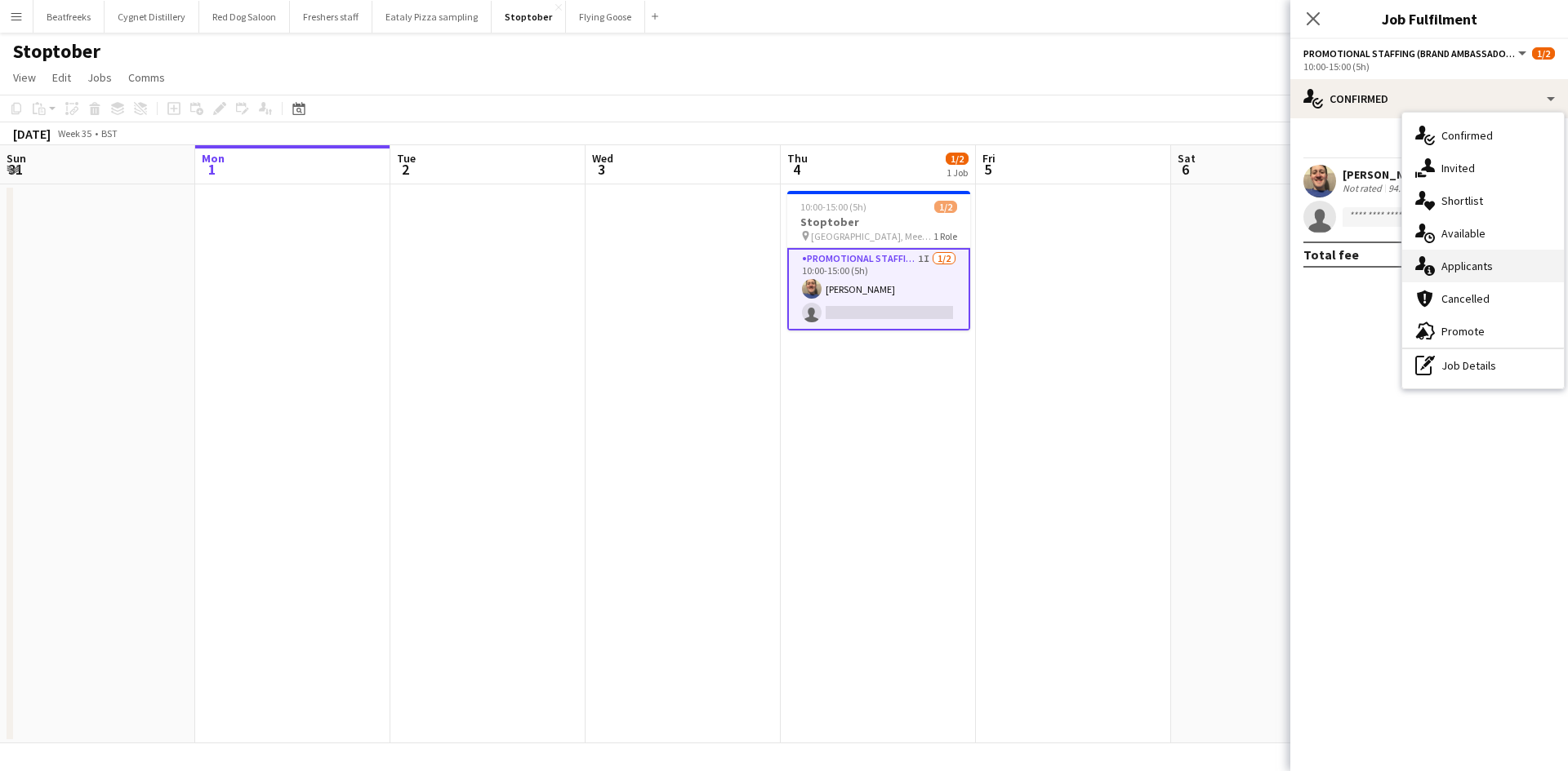
click at [1462, 261] on div "single-neutral-actions-information Applicants" at bounding box center [1483, 266] width 162 height 32
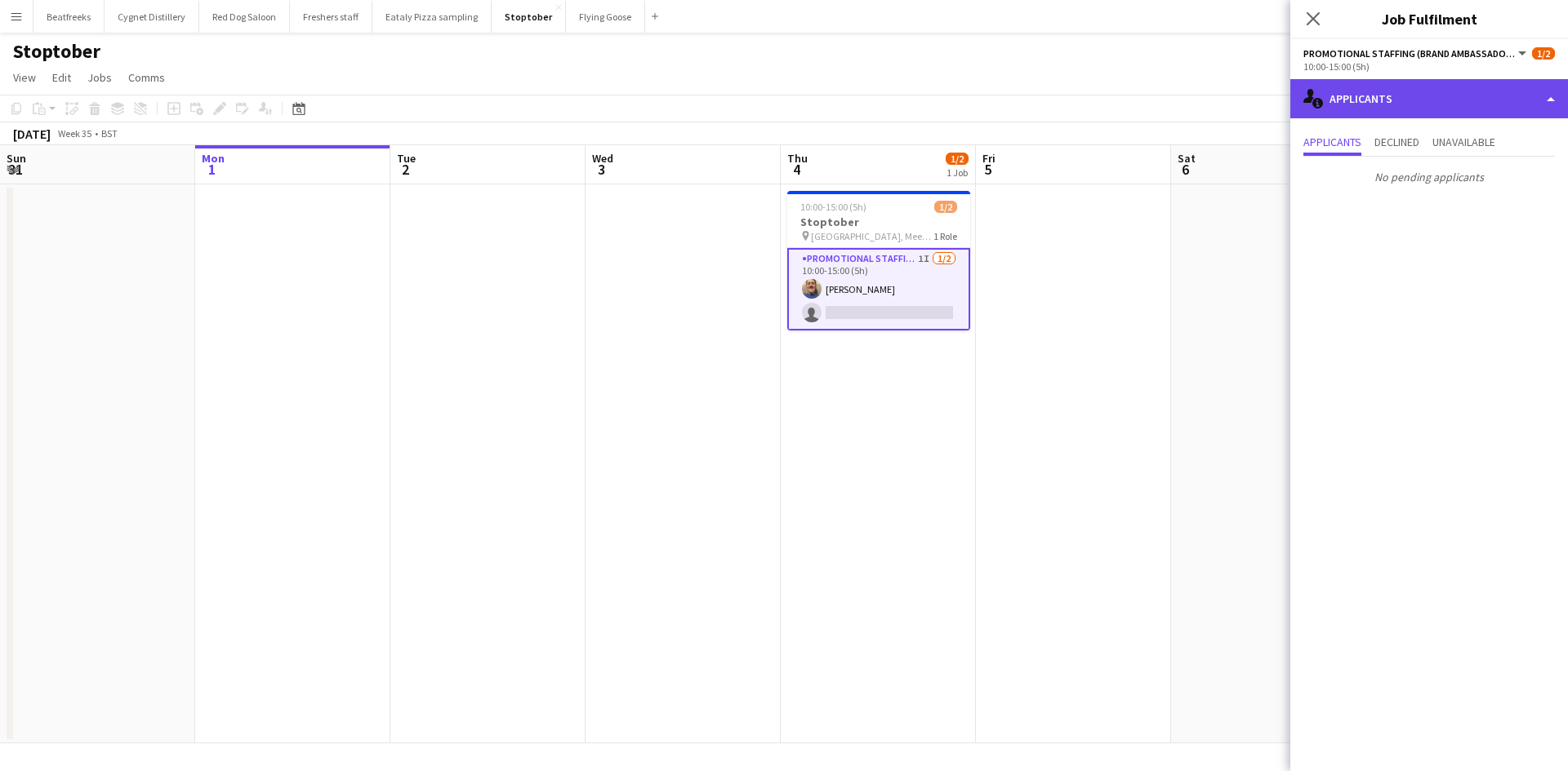
click at [1387, 110] on div "single-neutral-actions-information Applicants" at bounding box center [1428, 99] width 277 height 39
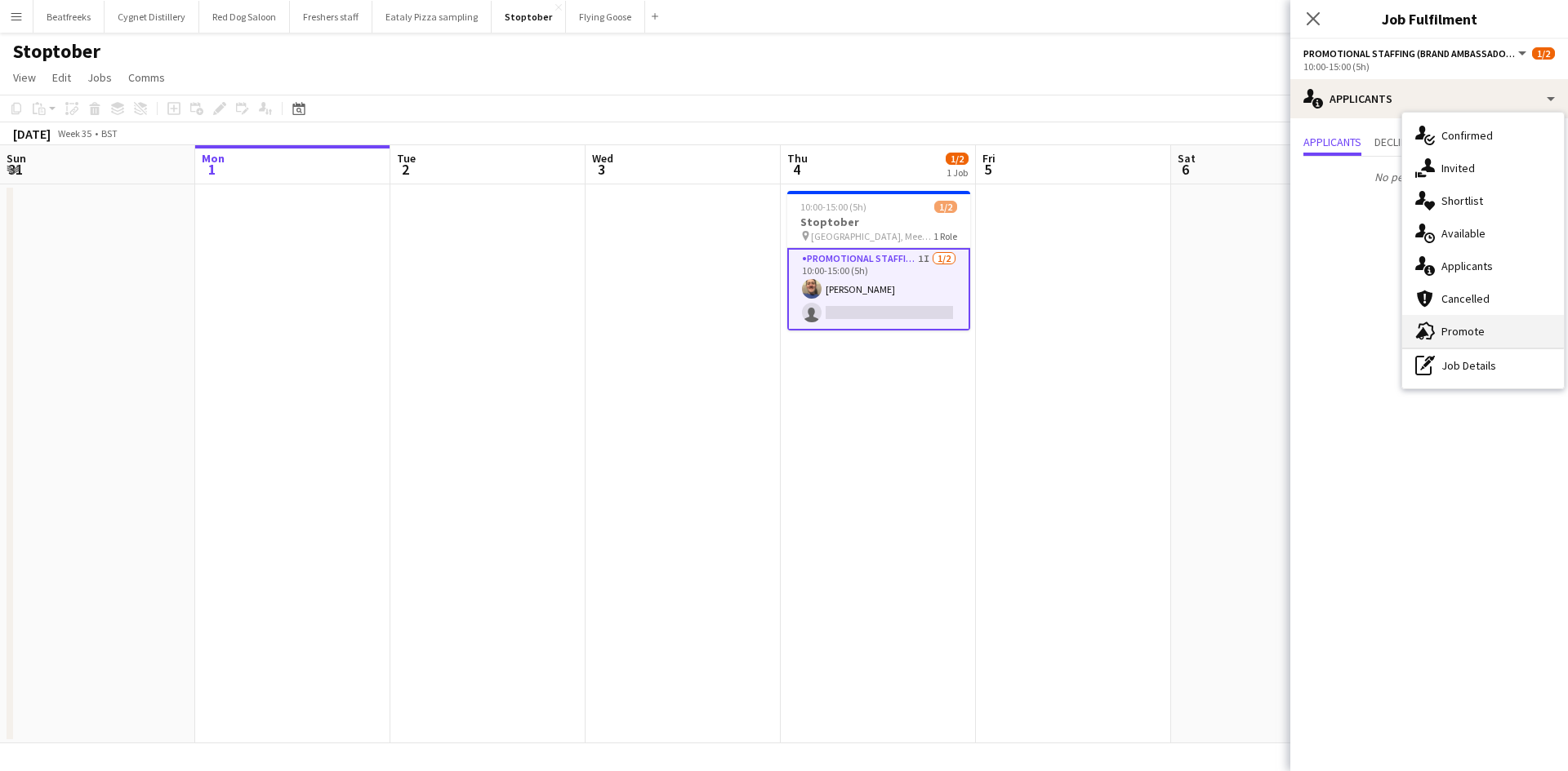
click at [1466, 328] on div "advertising-megaphone Promote" at bounding box center [1483, 331] width 162 height 32
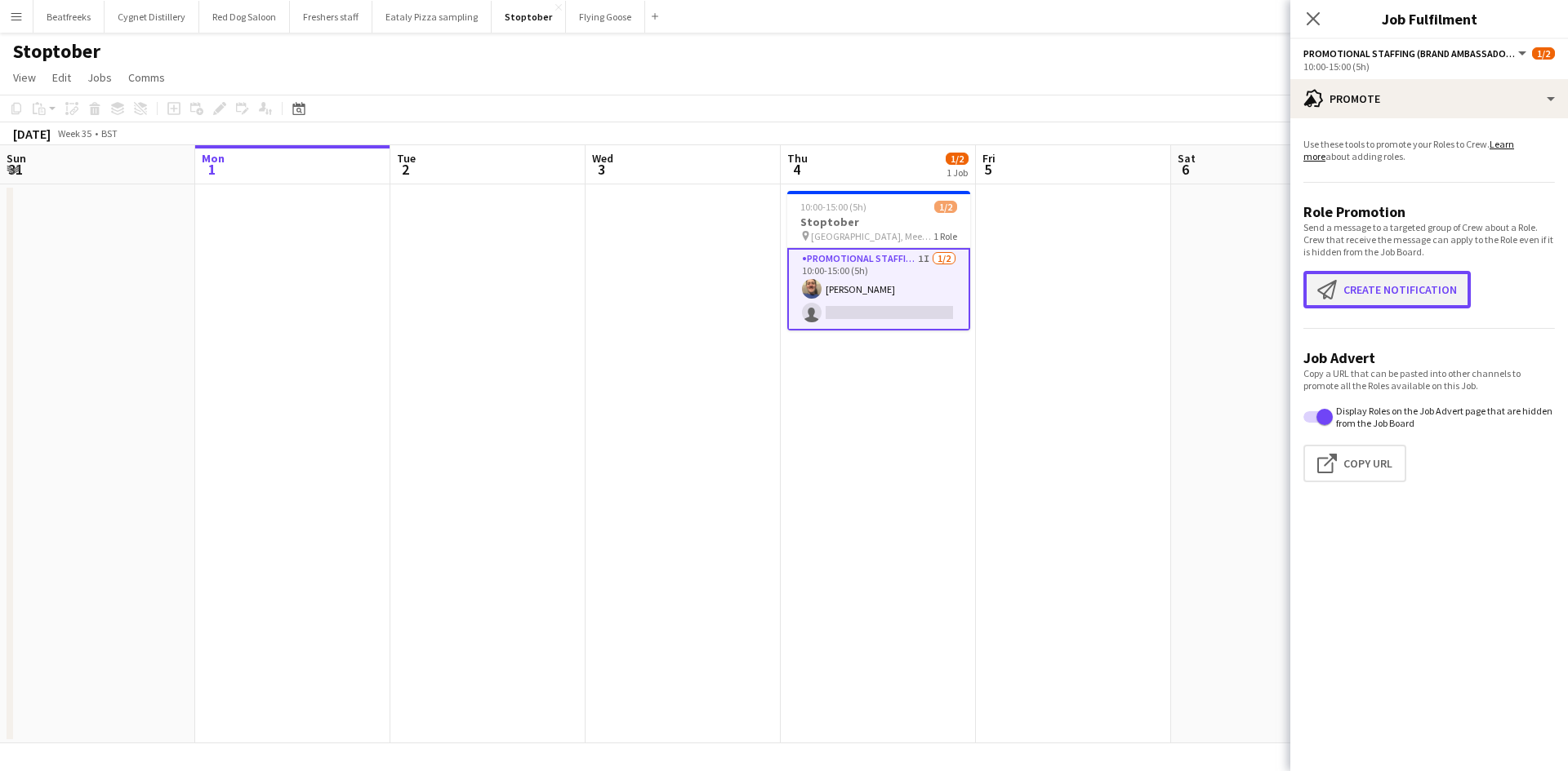
click at [1382, 293] on button "Create notification Create notification" at bounding box center [1387, 290] width 167 height 38
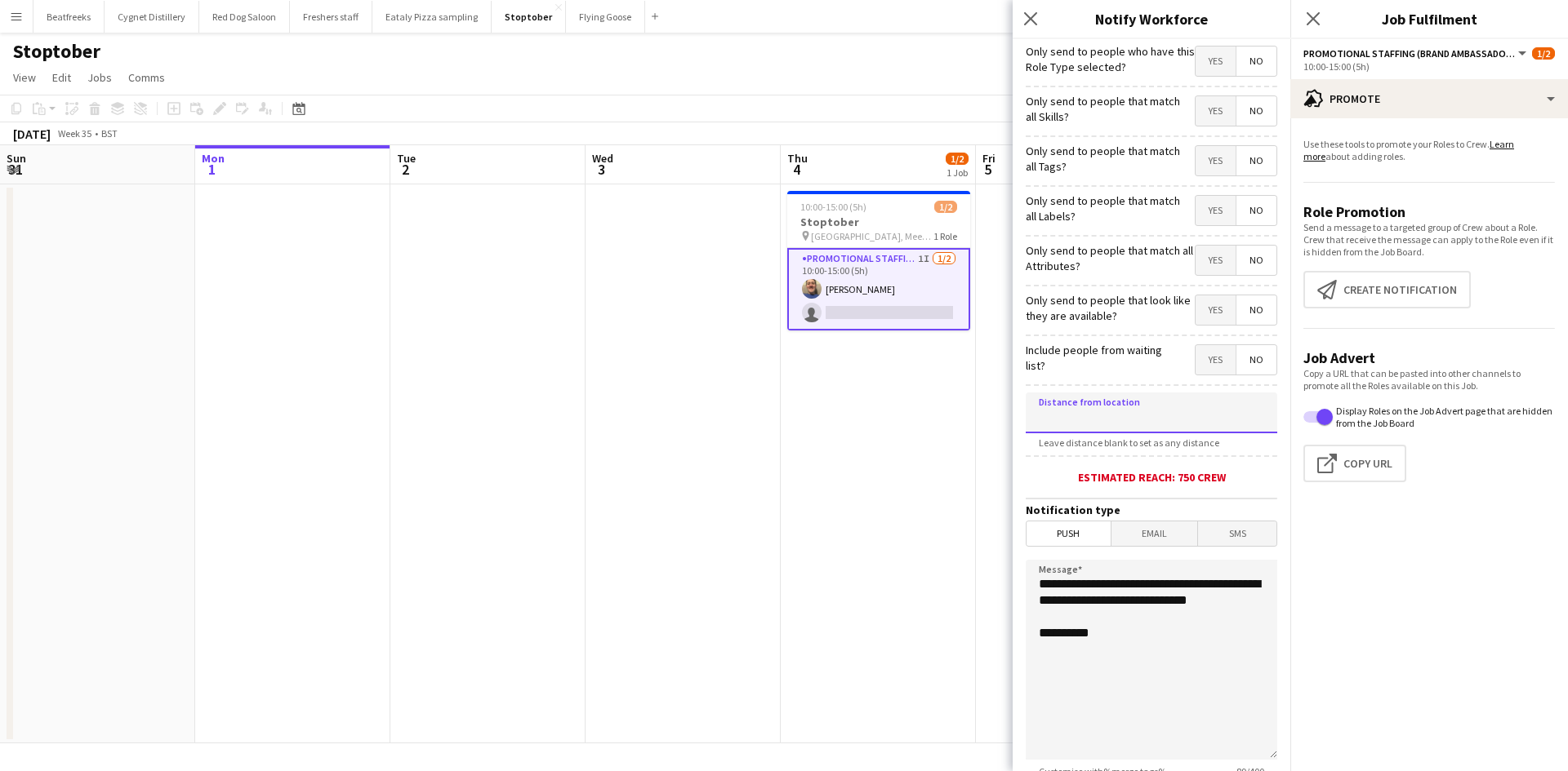
click at [1083, 417] on input at bounding box center [1151, 412] width 251 height 40
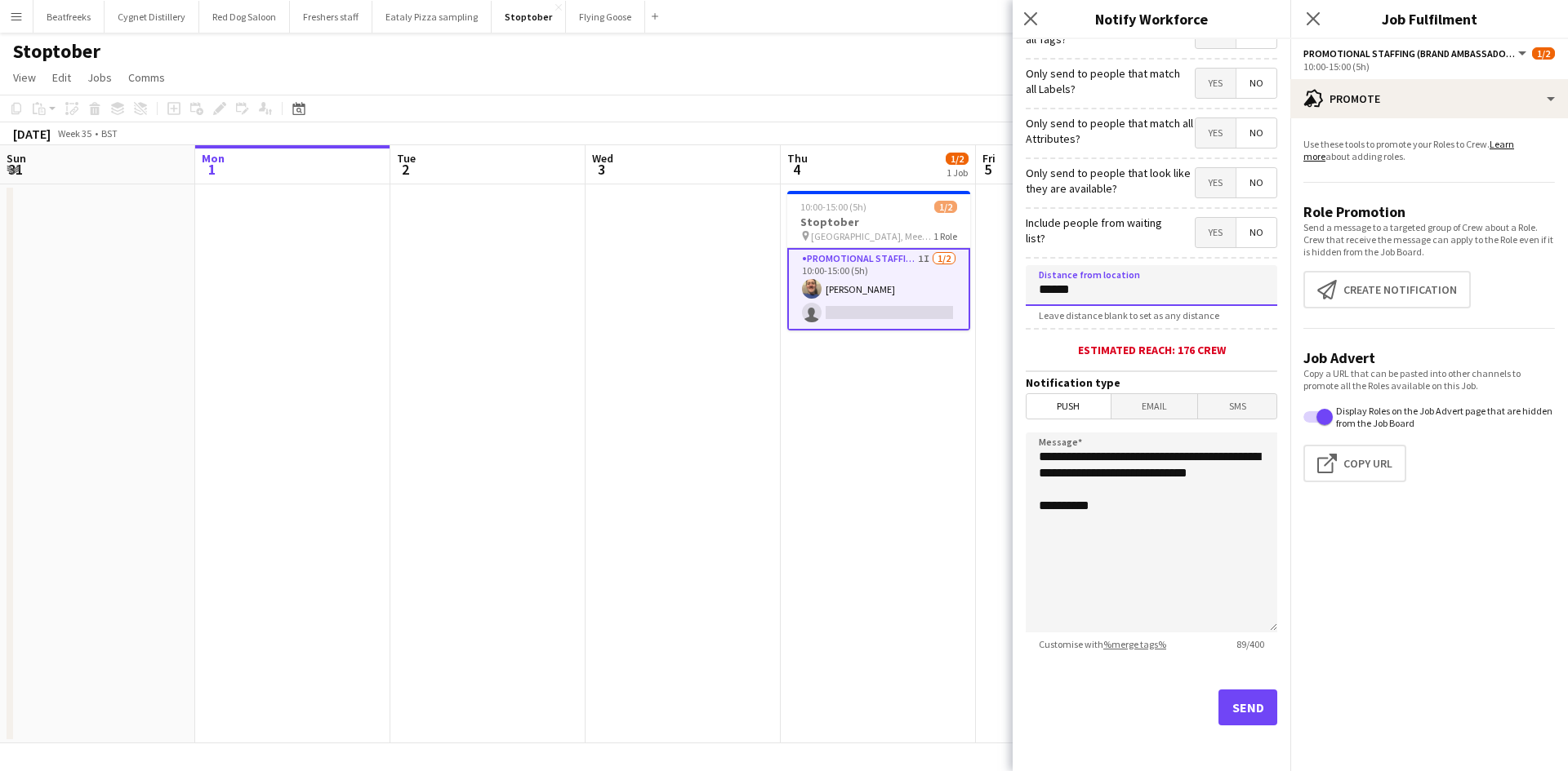
type input "******"
drag, startPoint x: 1116, startPoint y: 544, endPoint x: 996, endPoint y: 405, distance: 183.6
click at [996, 405] on body "Menu Boards Boards Boards All jobs Status Workforce Workforce My Workforce Recr…" at bounding box center [784, 385] width 1568 height 771
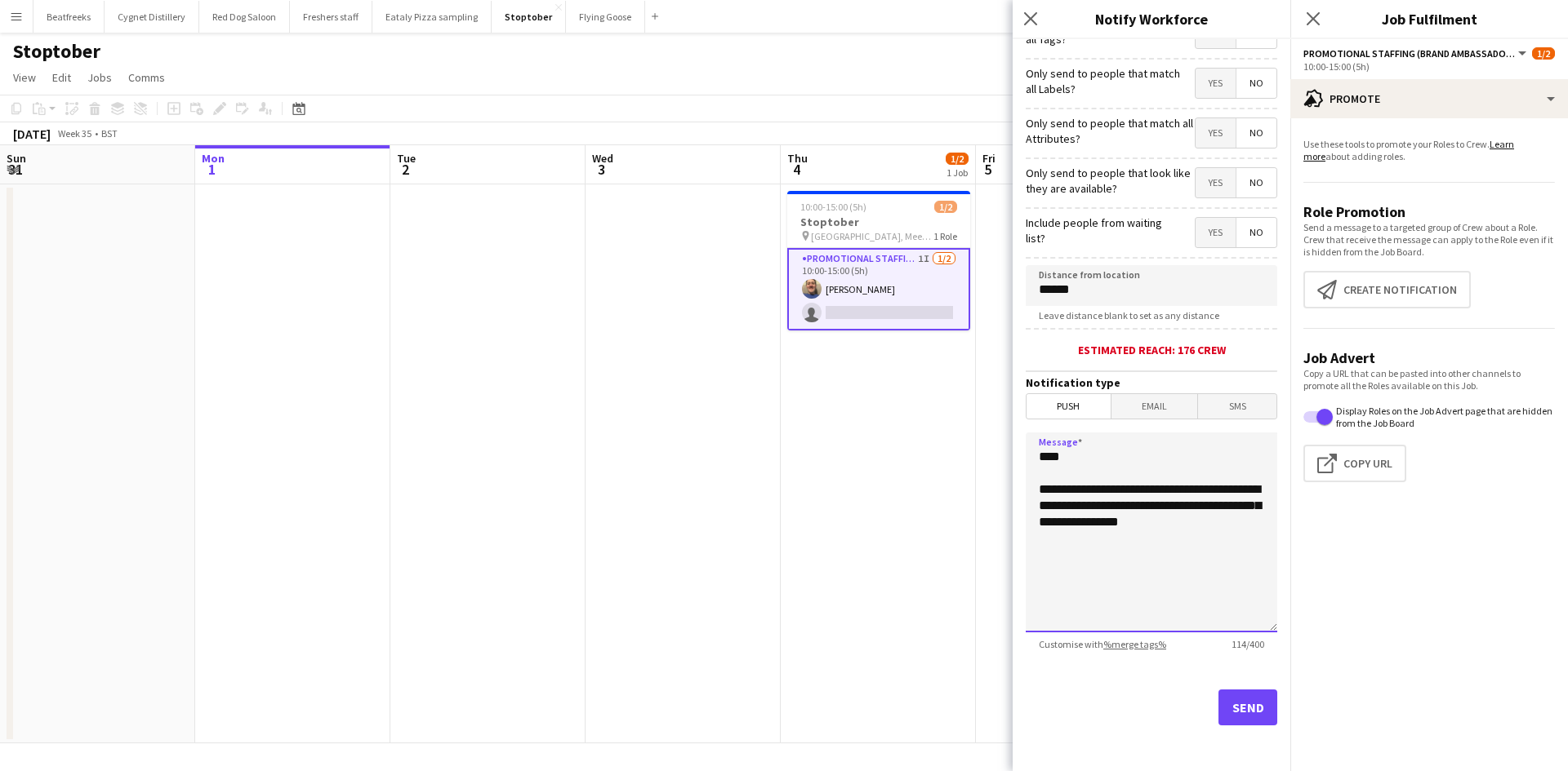
drag, startPoint x: 1109, startPoint y: 505, endPoint x: 1197, endPoint y: 503, distance: 88.0
click at [1197, 503] on textarea "**********" at bounding box center [1151, 532] width 251 height 200
click at [1076, 507] on textarea "**********" at bounding box center [1151, 532] width 251 height 200
click at [1084, 540] on textarea "**********" at bounding box center [1151, 532] width 251 height 200
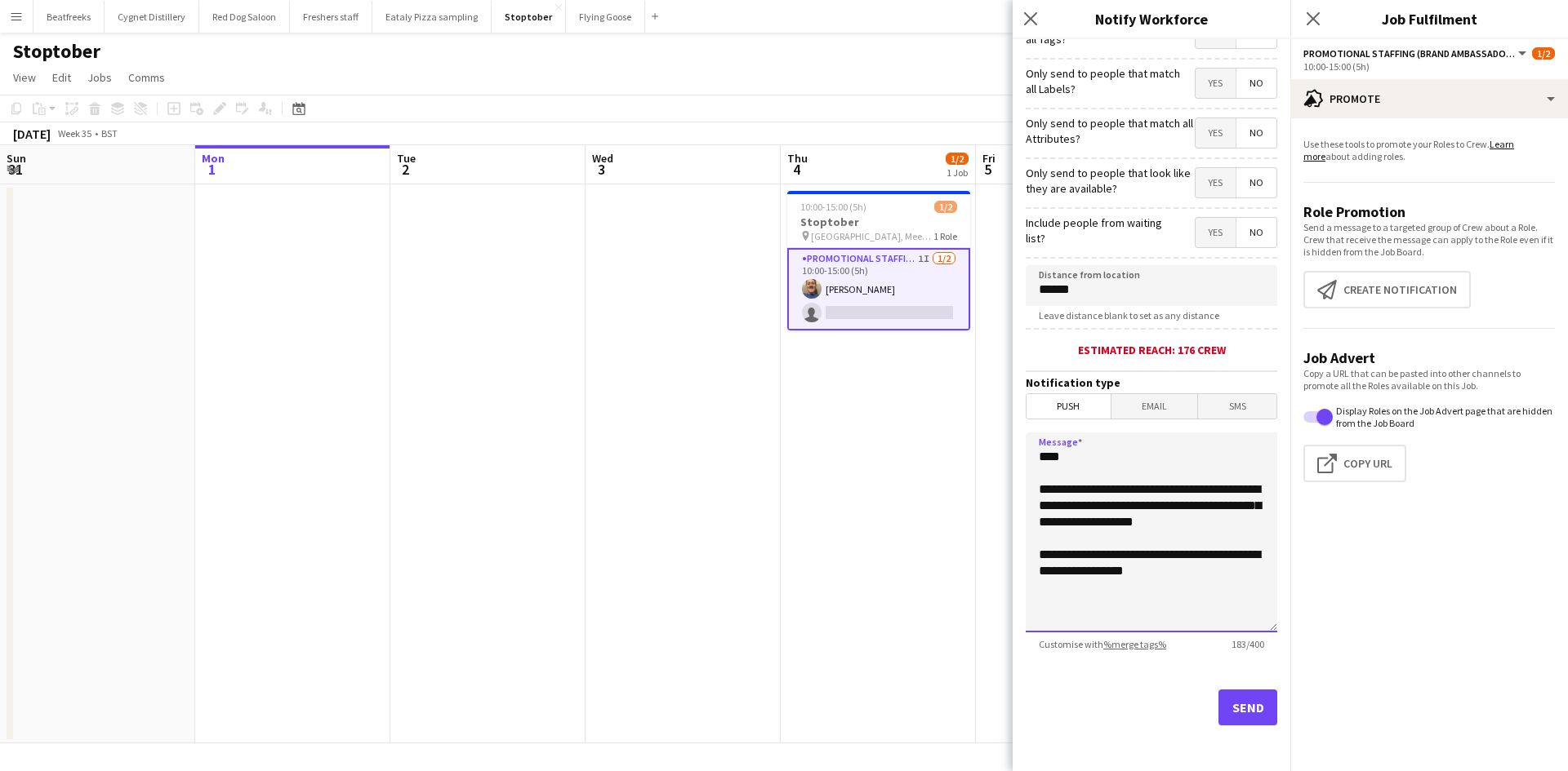
click at [1120, 575] on textarea "**********" at bounding box center [1151, 532] width 251 height 200
click at [1162, 570] on textarea "**********" at bounding box center [1151, 532] width 251 height 200
click at [1168, 606] on textarea "**********" at bounding box center [1151, 532] width 251 height 200
drag, startPoint x: 1161, startPoint y: 585, endPoint x: 1025, endPoint y: 451, distance: 190.9
click at [1025, 451] on form "**********" at bounding box center [1150, 341] width 277 height 859
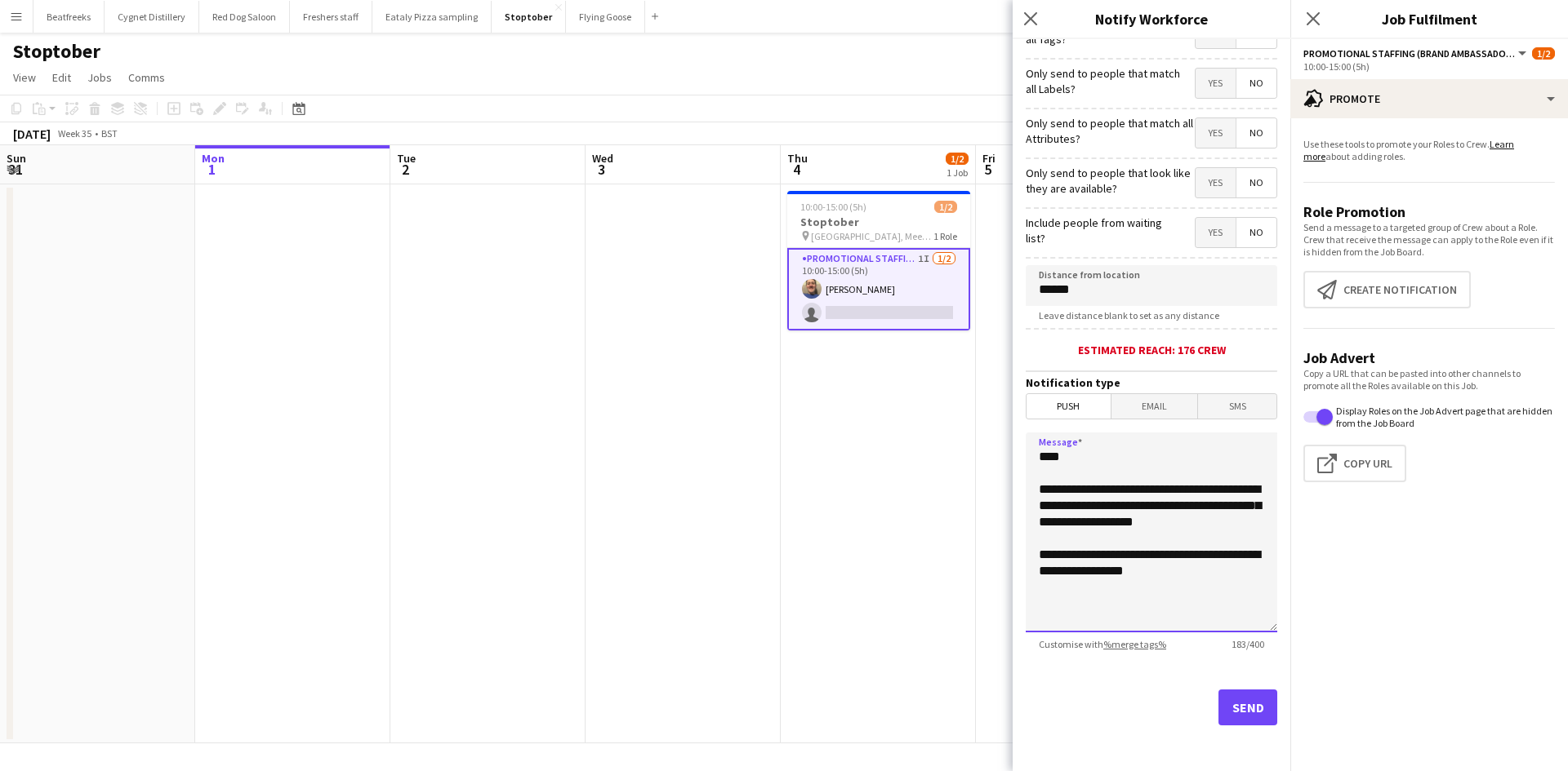
type textarea "**********"
click at [1242, 723] on button "Send" at bounding box center [1246, 707] width 58 height 36
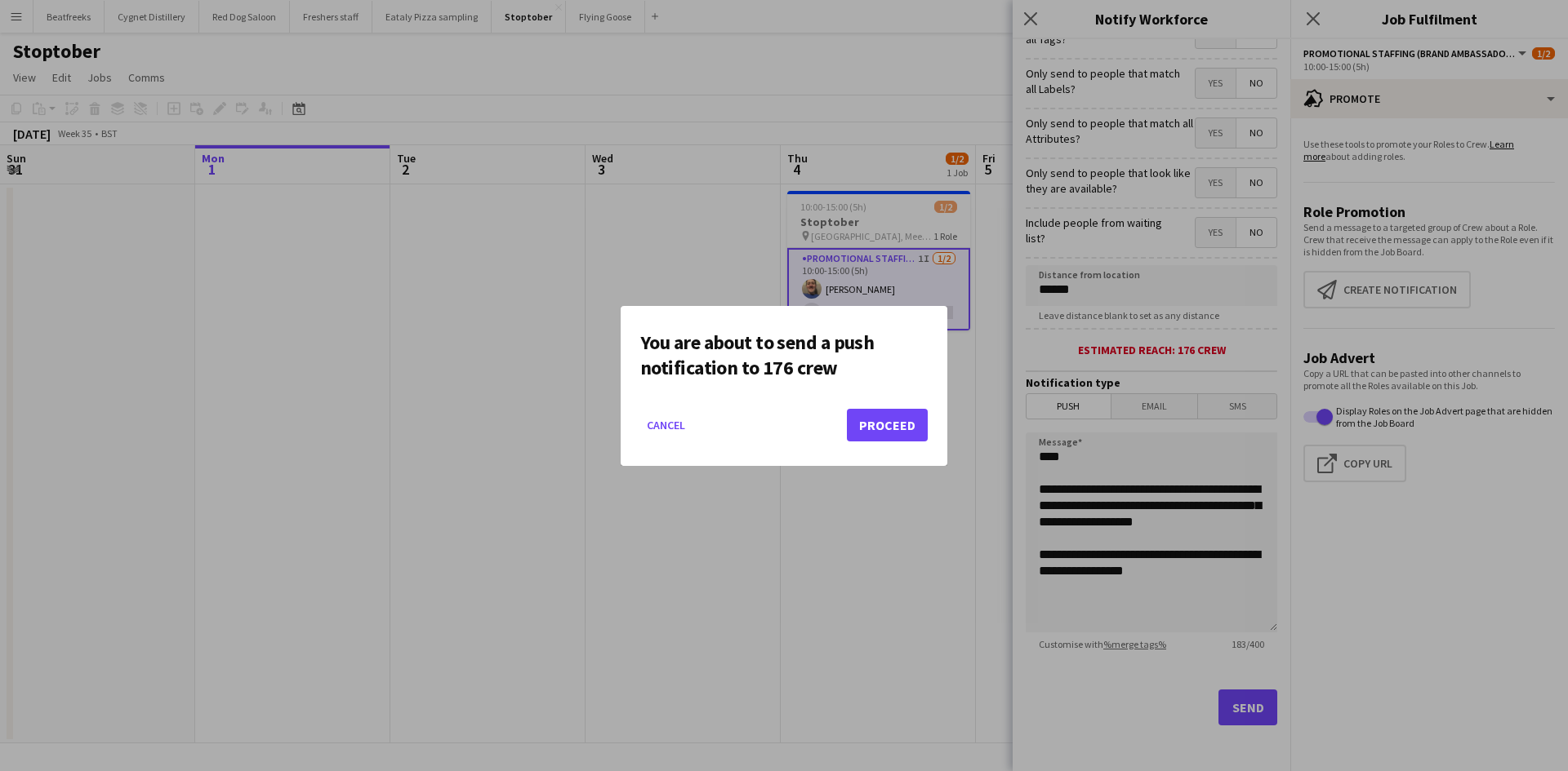
click at [902, 408] on mat-dialog-actions "Cancel Proceed" at bounding box center [784, 431] width 287 height 69
click at [903, 417] on button "Proceed" at bounding box center [887, 425] width 81 height 32
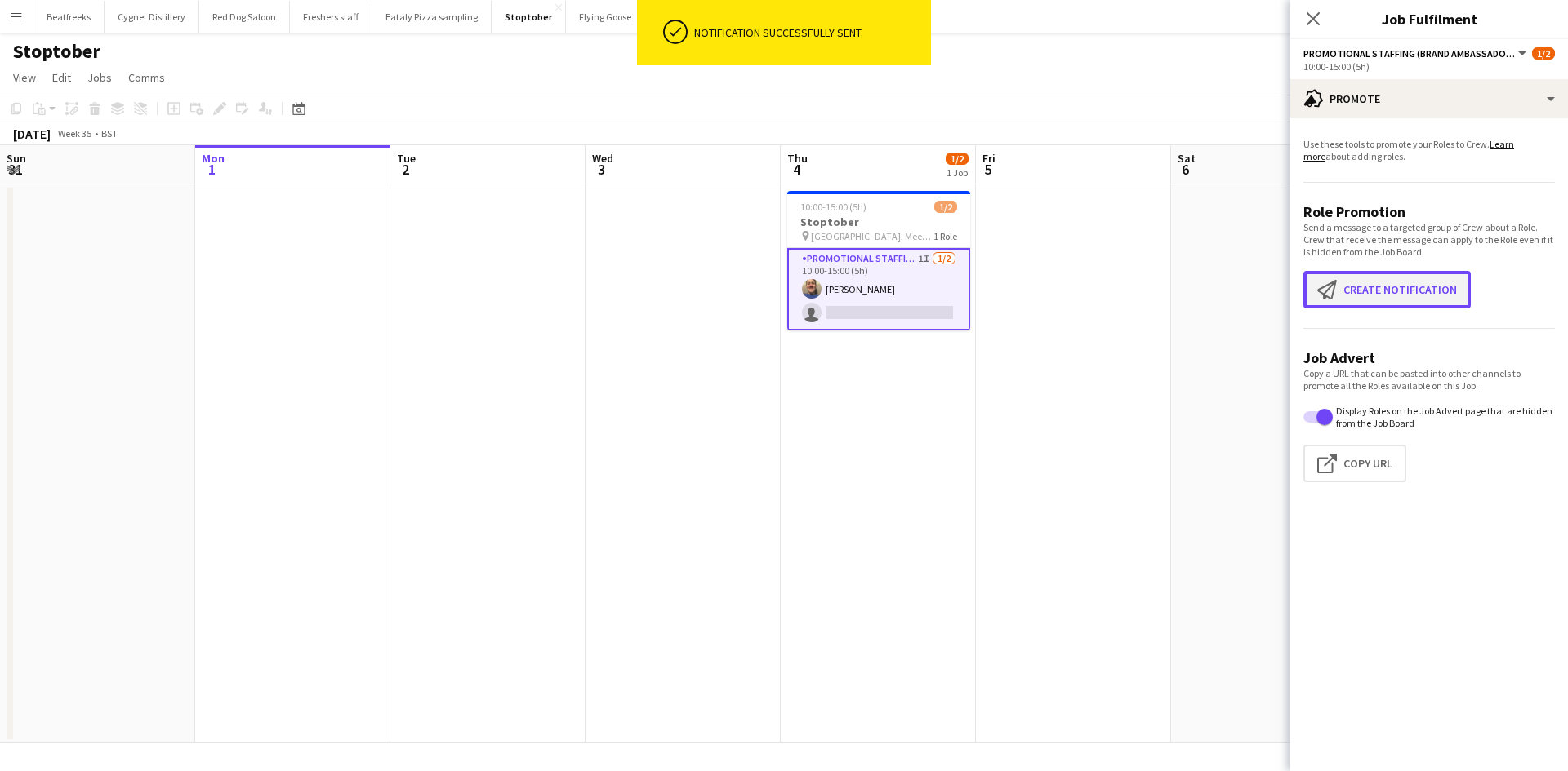
click at [1392, 285] on button "Create notification Create notification" at bounding box center [1387, 290] width 167 height 38
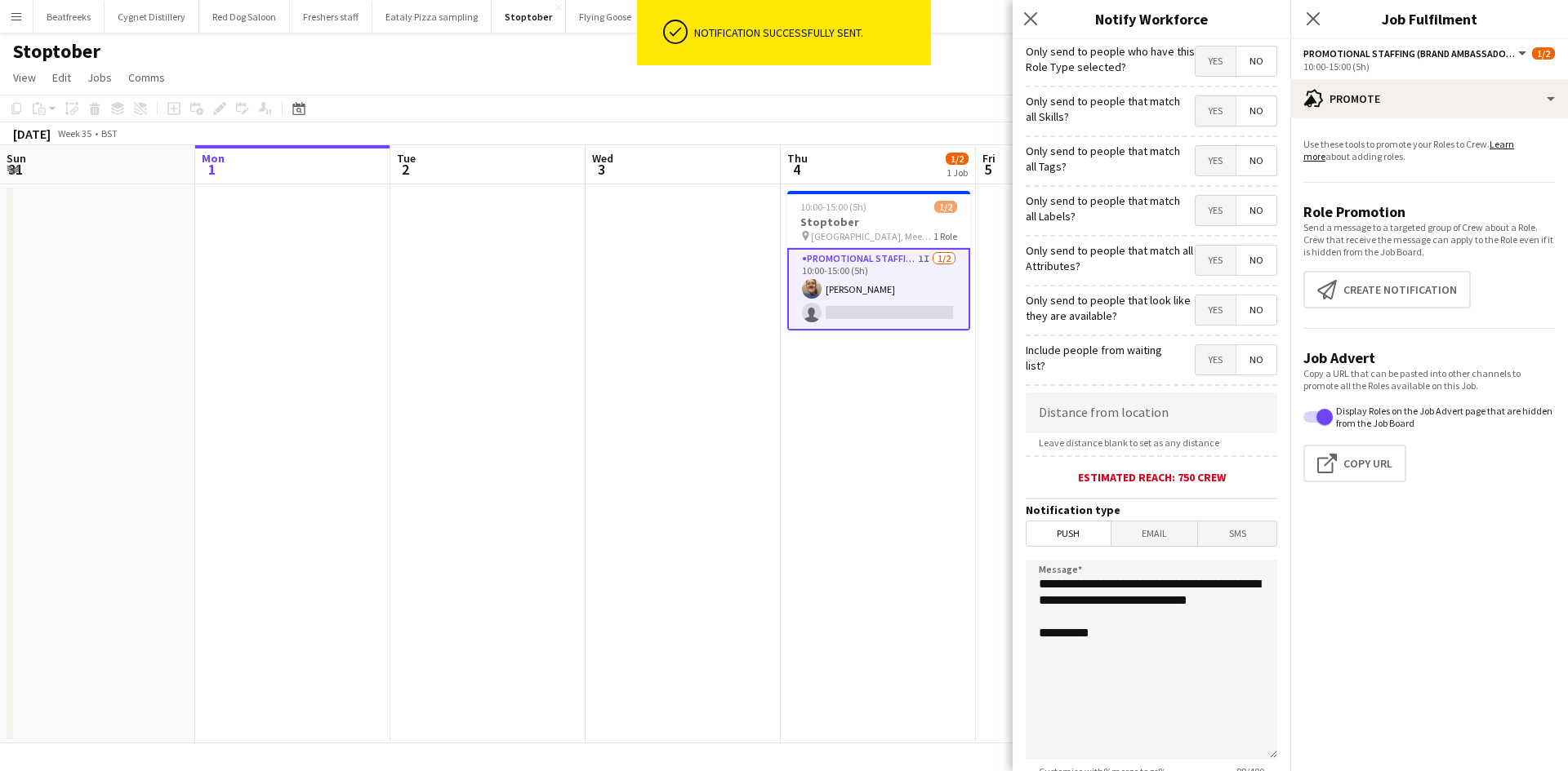
click at [1134, 531] on span "Email" at bounding box center [1154, 533] width 86 height 24
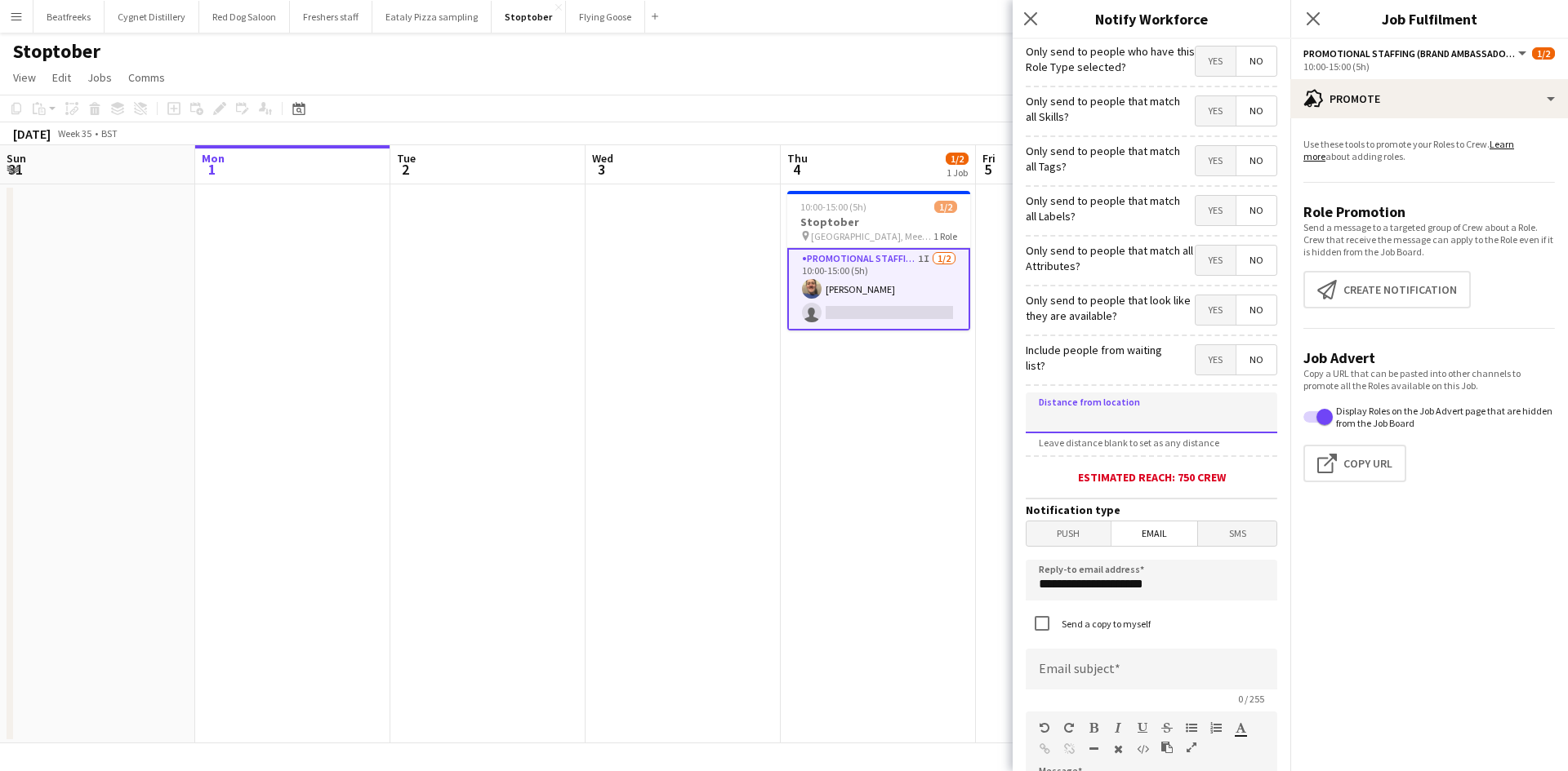
click at [1119, 416] on input at bounding box center [1151, 412] width 251 height 40
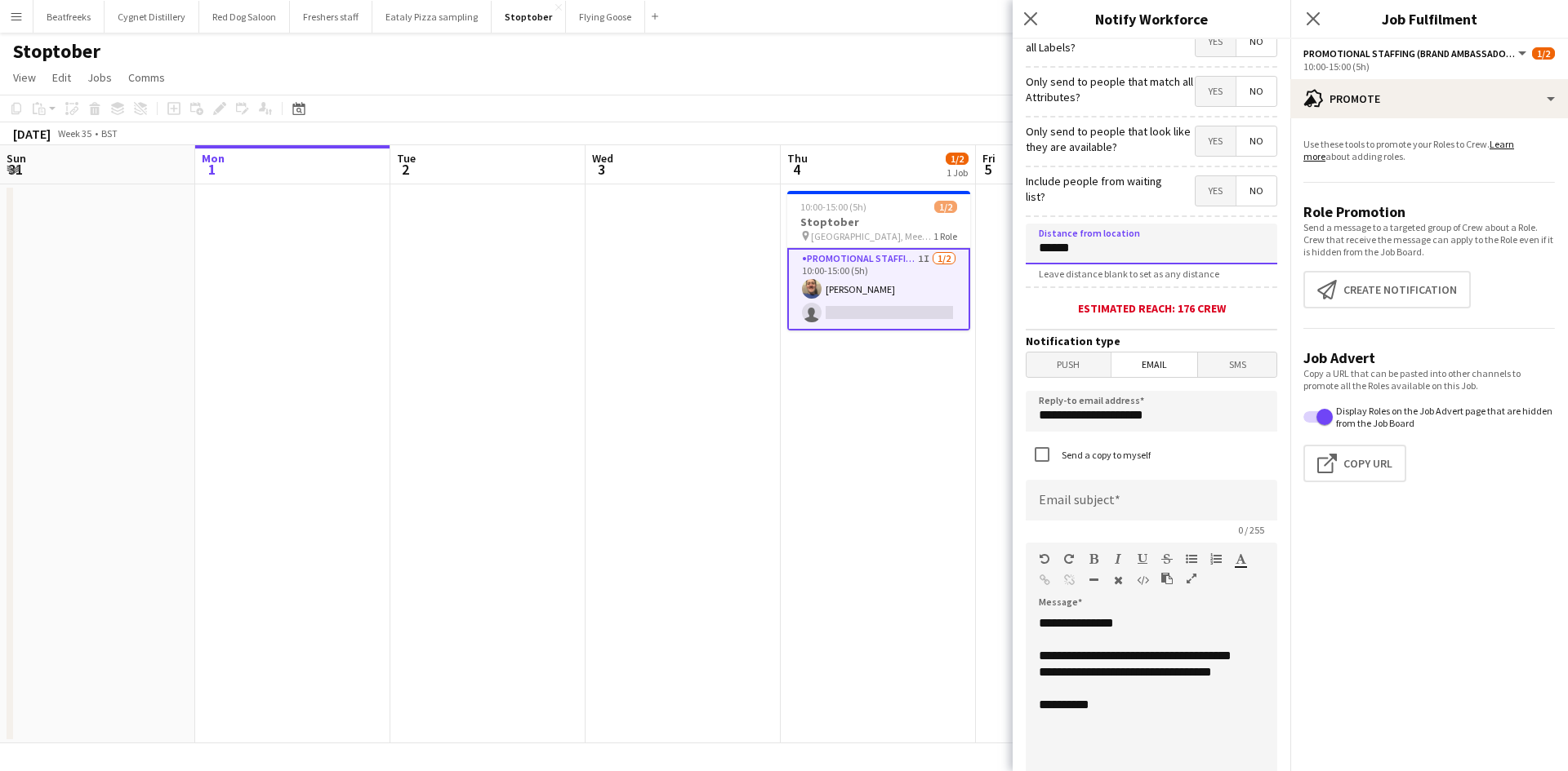
scroll to position [170, 0]
type input "******"
click at [1143, 367] on span "Email" at bounding box center [1154, 364] width 86 height 24
drag, startPoint x: 1168, startPoint y: 424, endPoint x: 893, endPoint y: 457, distance: 277.0
click at [893, 457] on body "Menu Boards Boards Boards All jobs Status Workforce Workforce My Workforce Recr…" at bounding box center [784, 385] width 1568 height 771
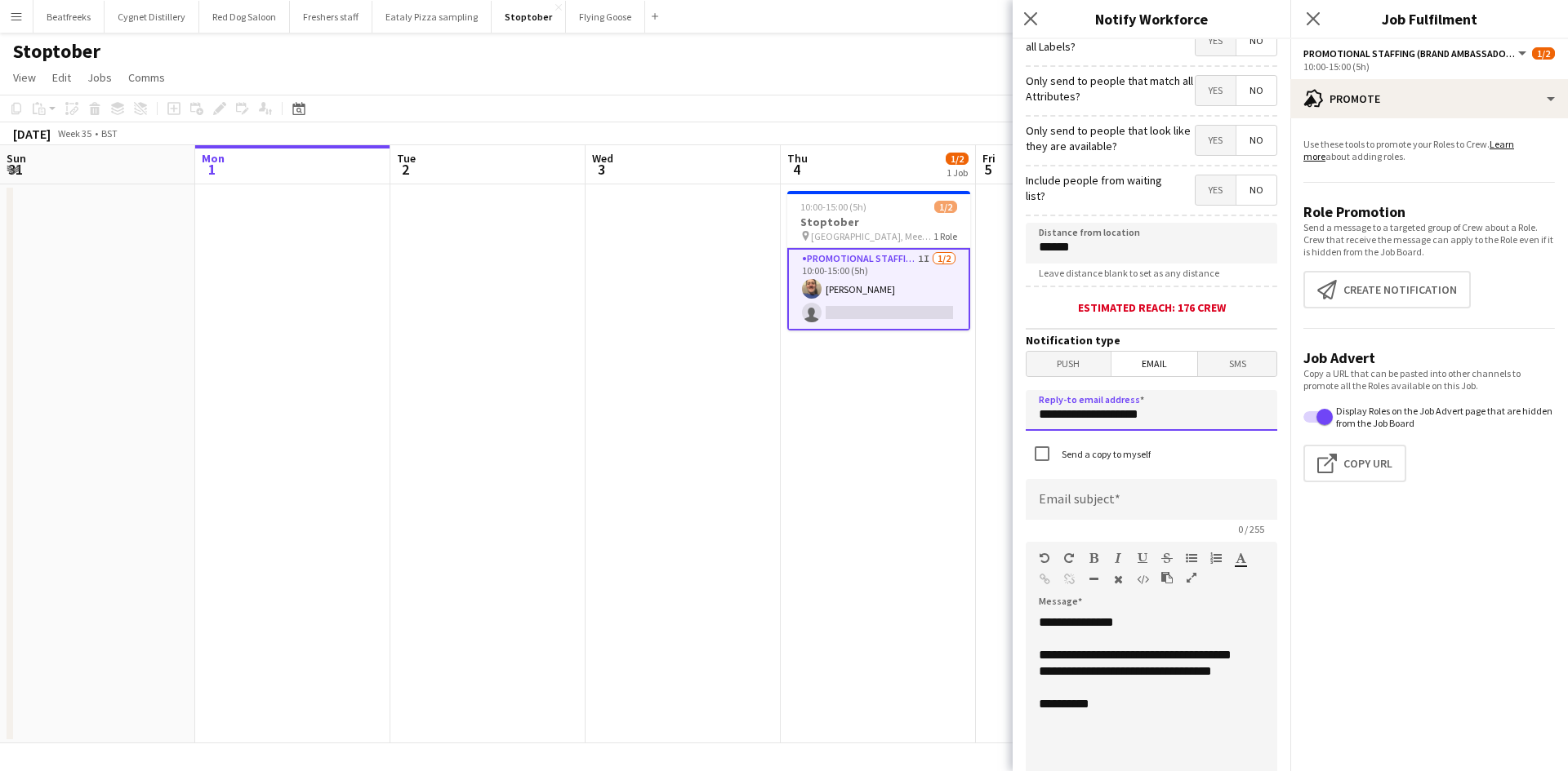
type input "**********"
click at [1073, 494] on input at bounding box center [1151, 499] width 251 height 40
type input "**********"
click at [1116, 718] on div "**********" at bounding box center [1145, 713] width 239 height 196
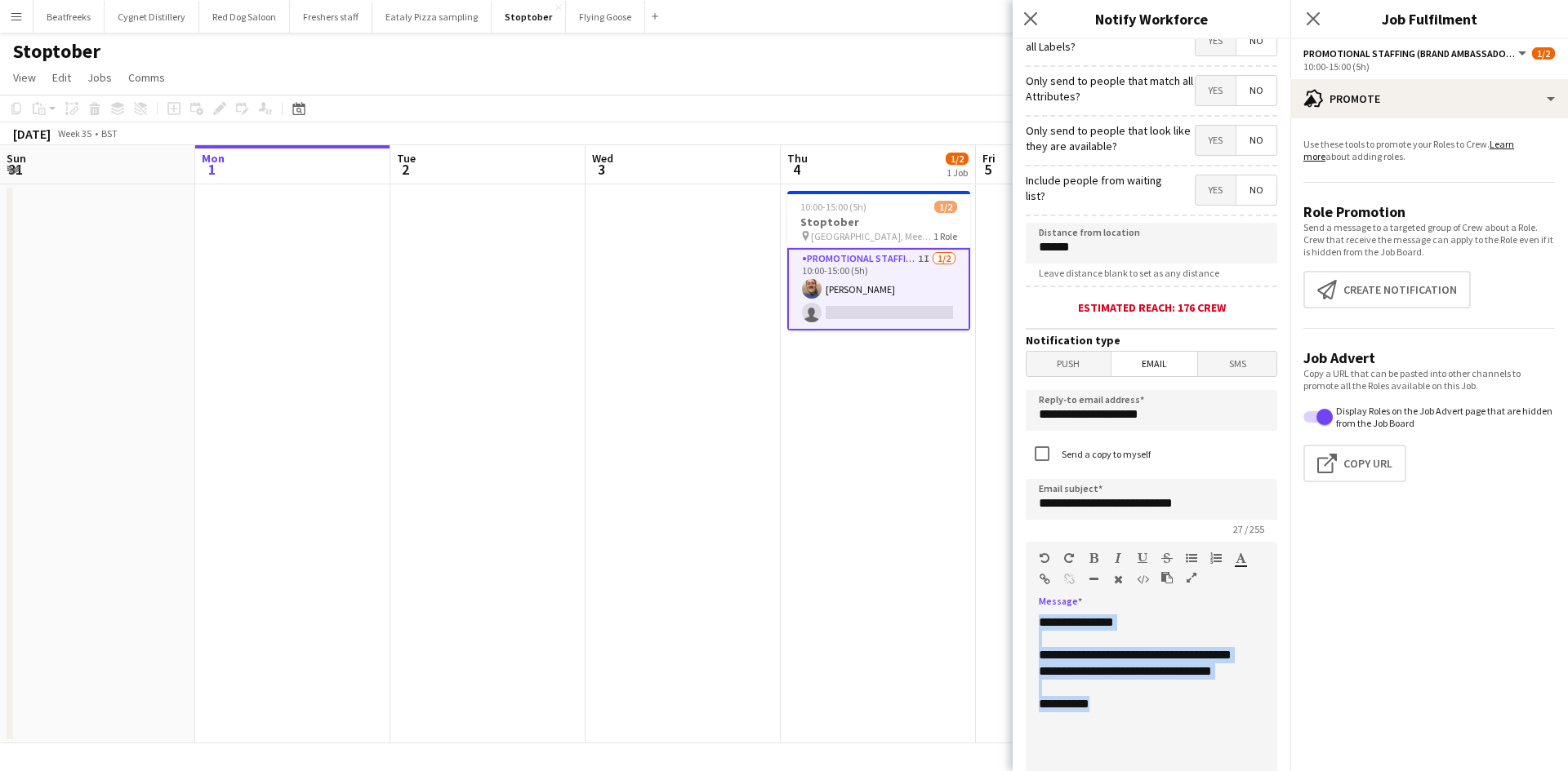
drag, startPoint x: 1103, startPoint y: 716, endPoint x: 1003, endPoint y: 579, distance: 169.6
click at [1003, 579] on body "Menu Boards Boards Boards All jobs Status Workforce Workforce My Workforce Recr…" at bounding box center [784, 385] width 1568 height 771
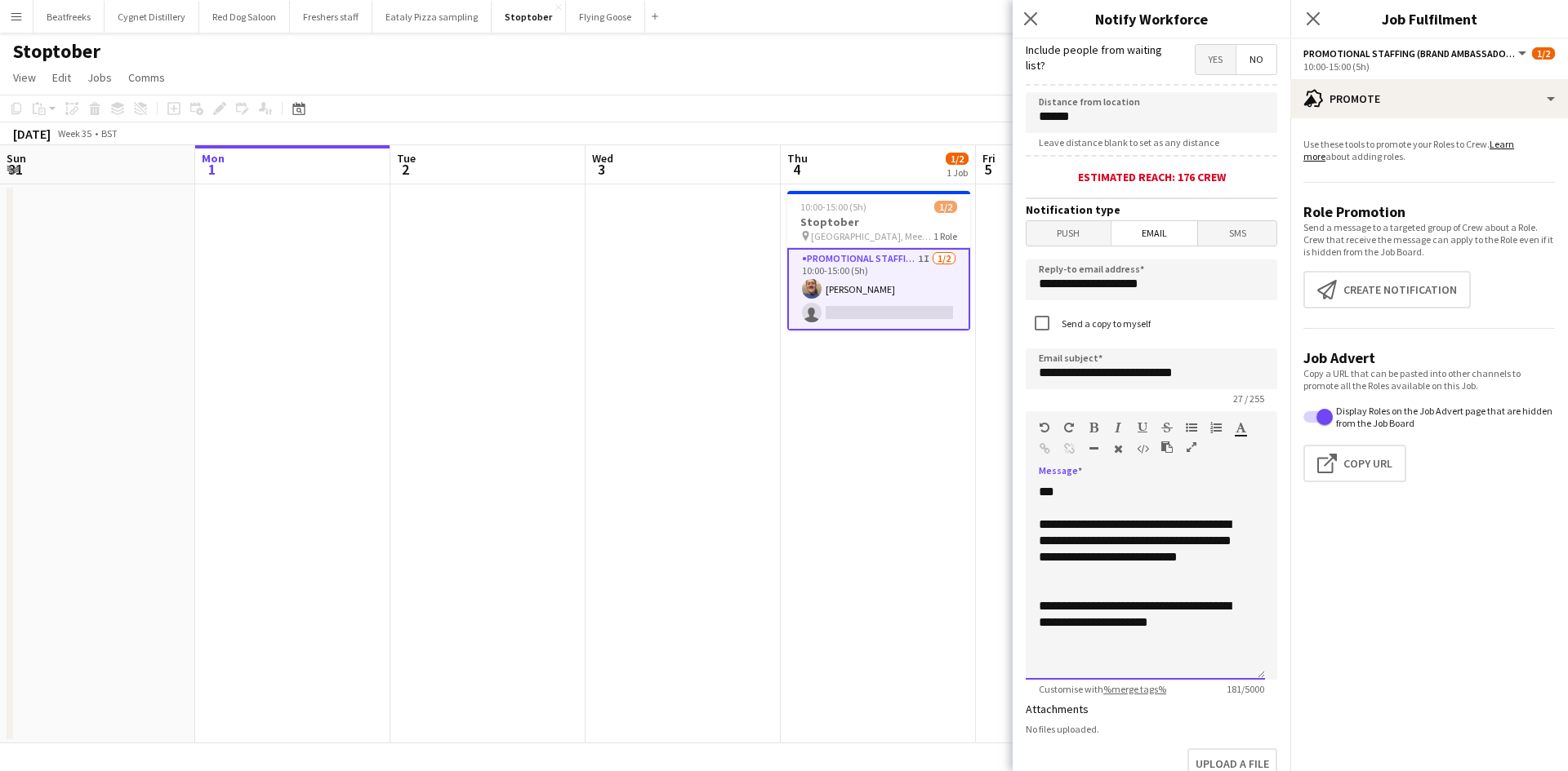
scroll to position [329, 0]
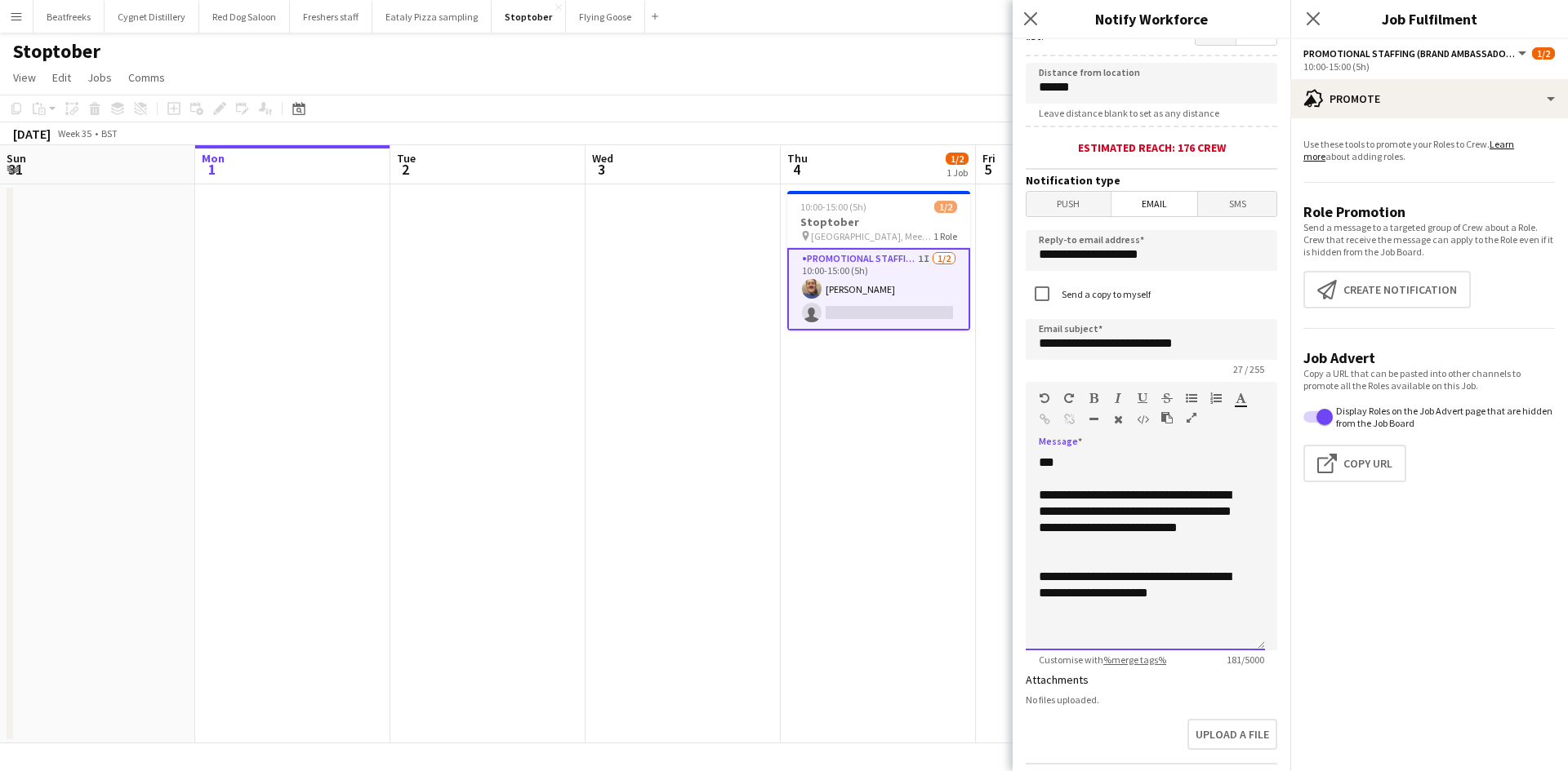
click at [1046, 499] on div "**********" at bounding box center [1144, 520] width 213 height 66
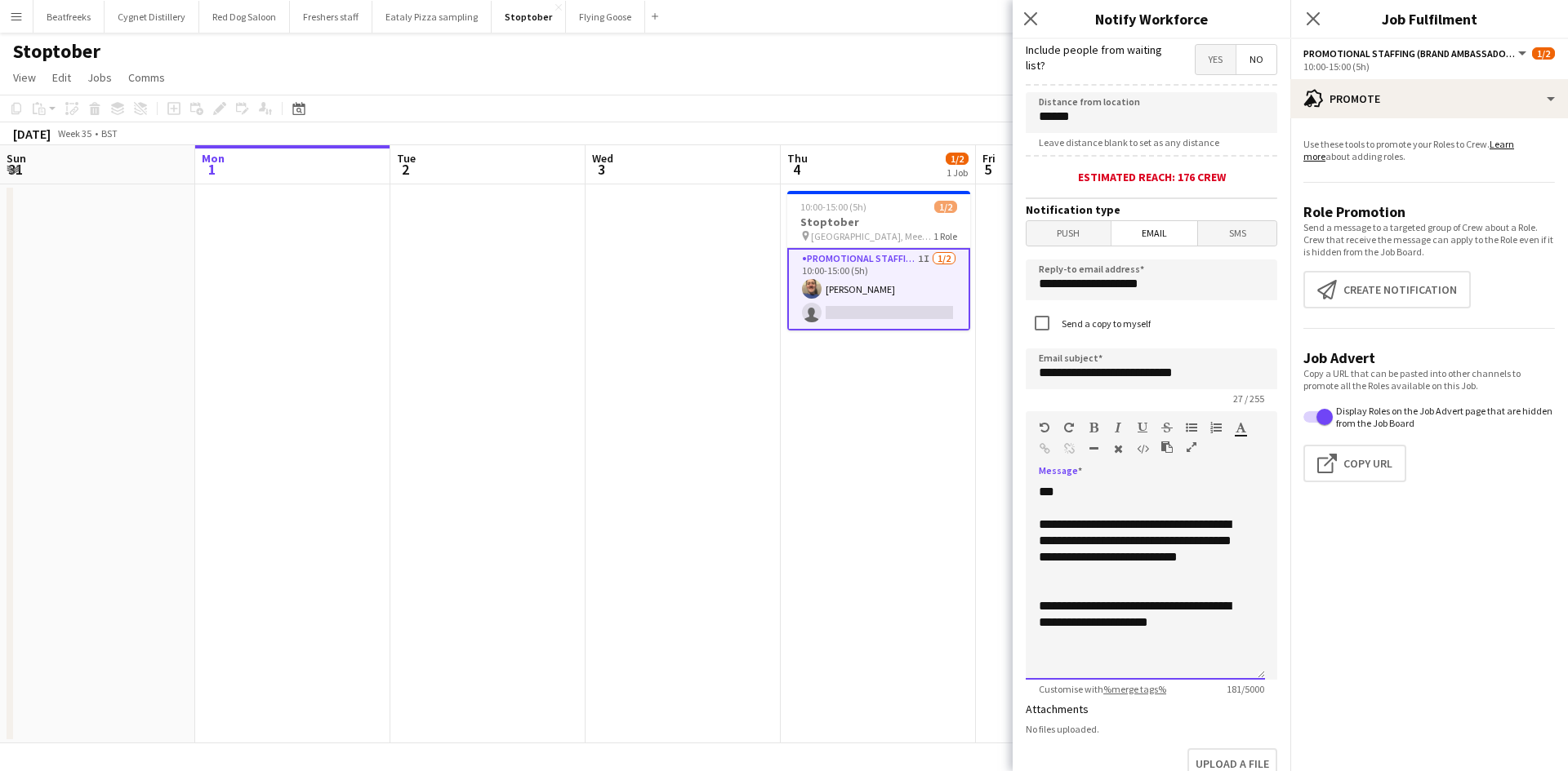
scroll to position [575, 0]
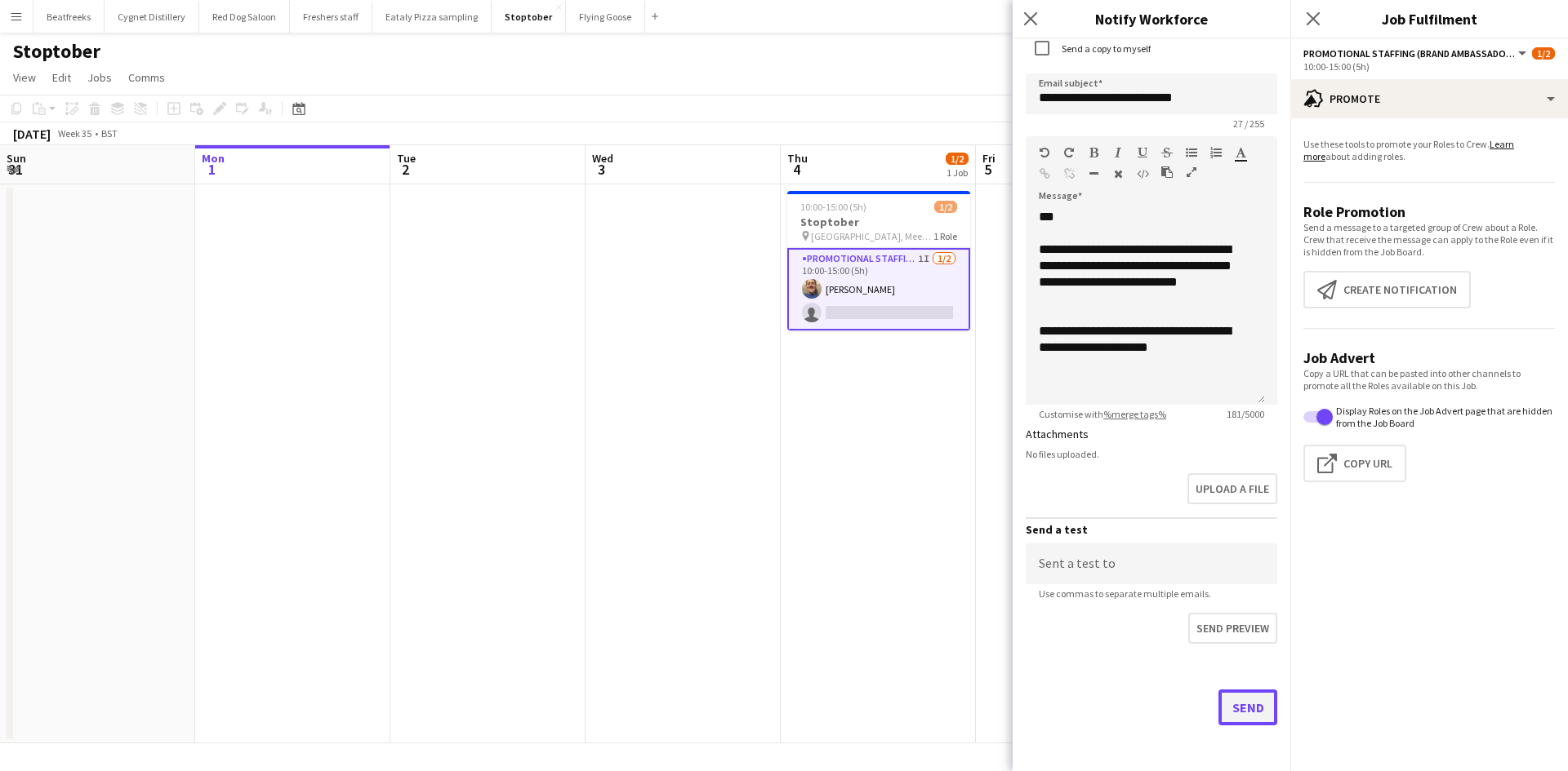
click at [1218, 696] on button "Send" at bounding box center [1246, 707] width 58 height 36
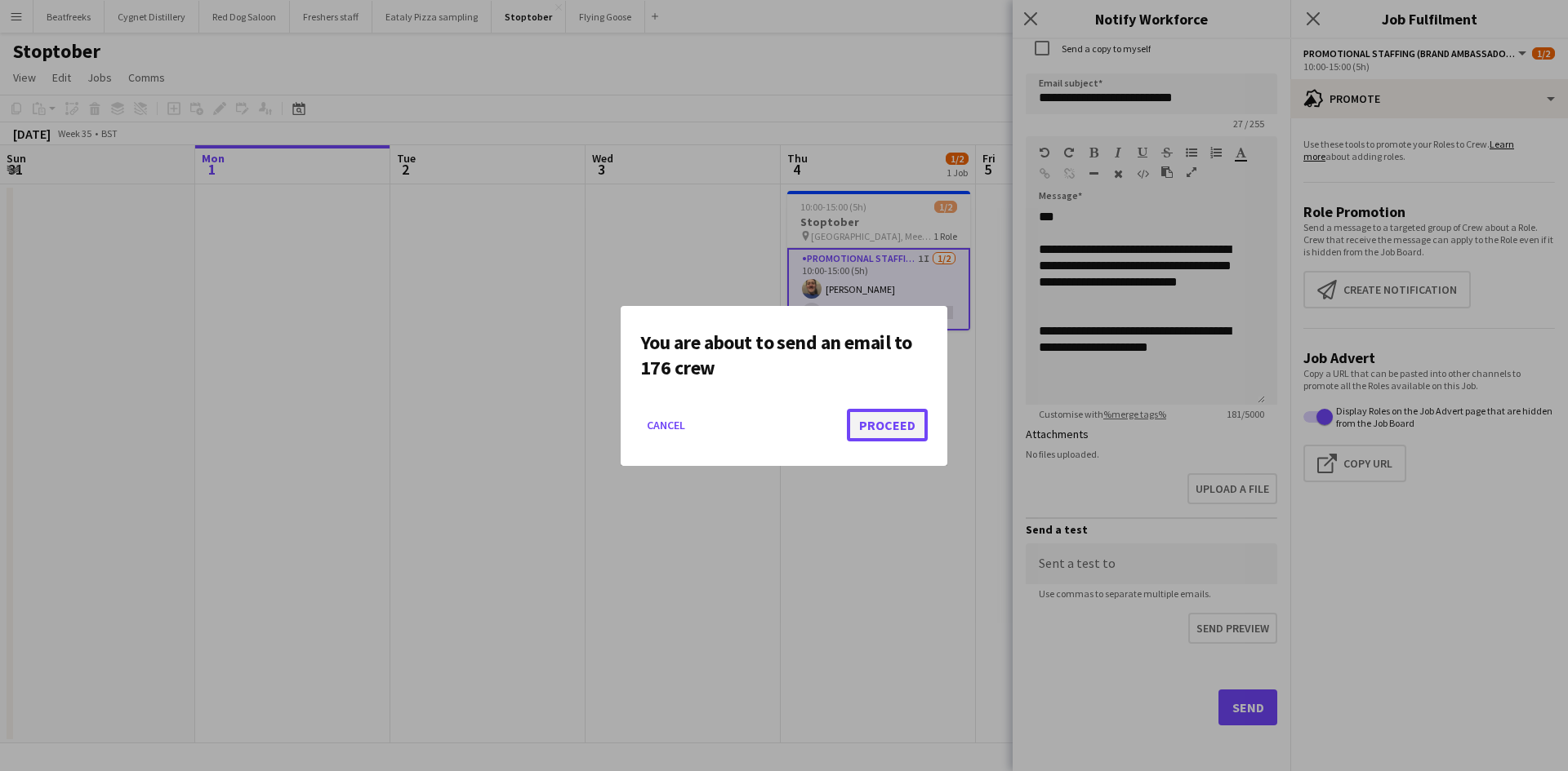
click at [885, 427] on button "Proceed" at bounding box center [887, 425] width 81 height 32
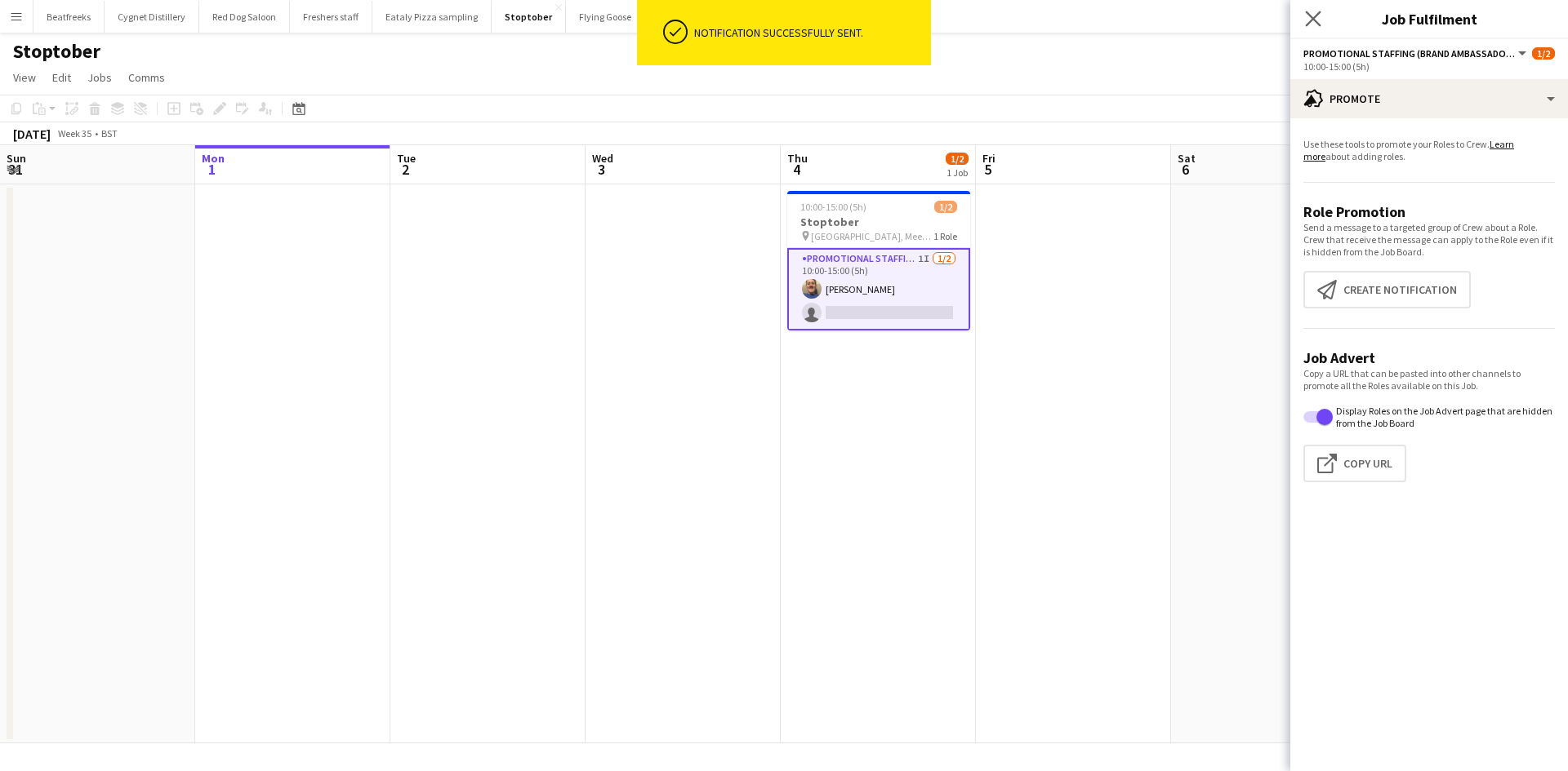
click at [1316, 9] on app-icon "Close pop-in" at bounding box center [1313, 19] width 23 height 23
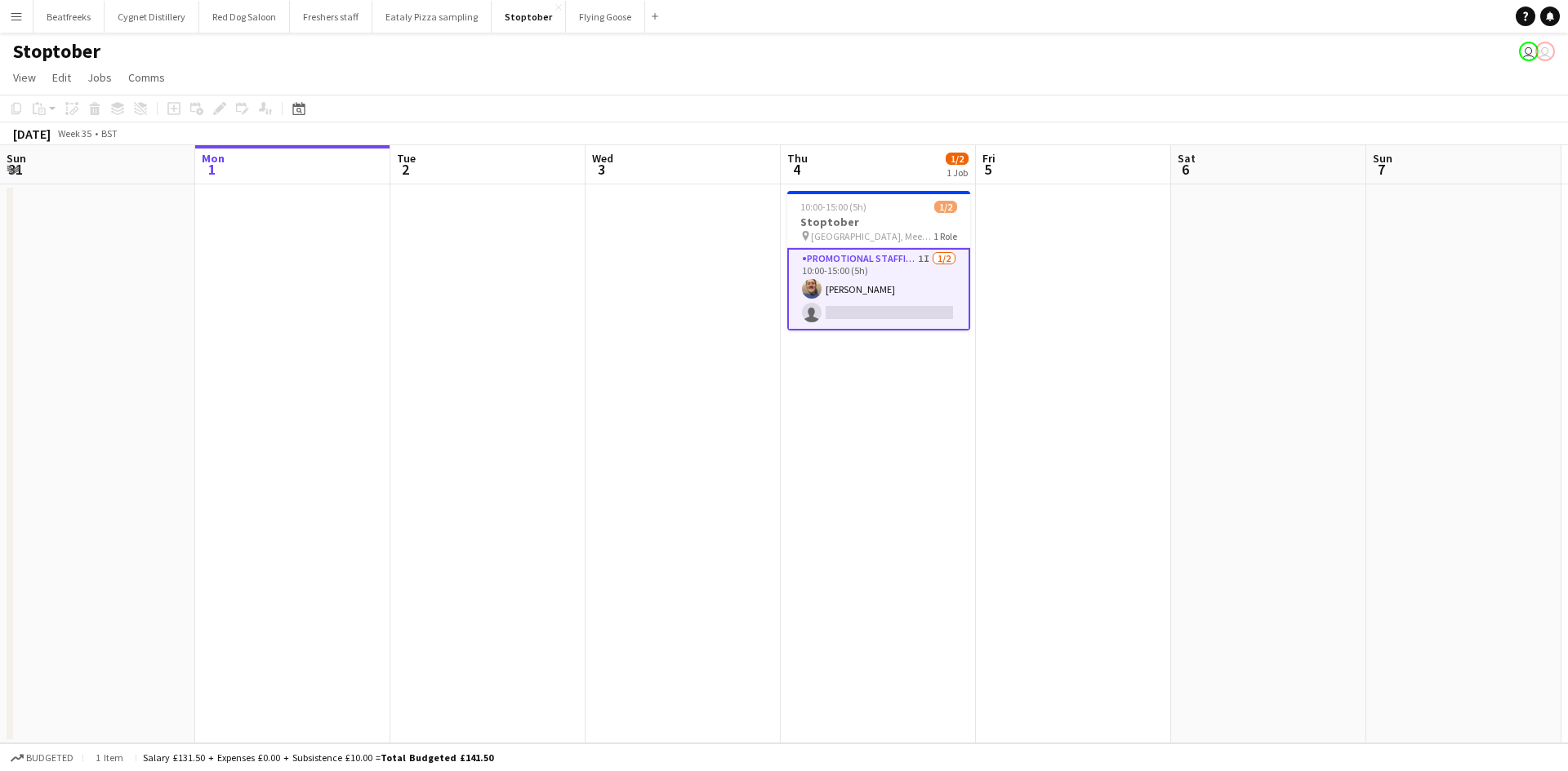
click at [20, 13] on app-icon "Menu" at bounding box center [16, 16] width 13 height 13
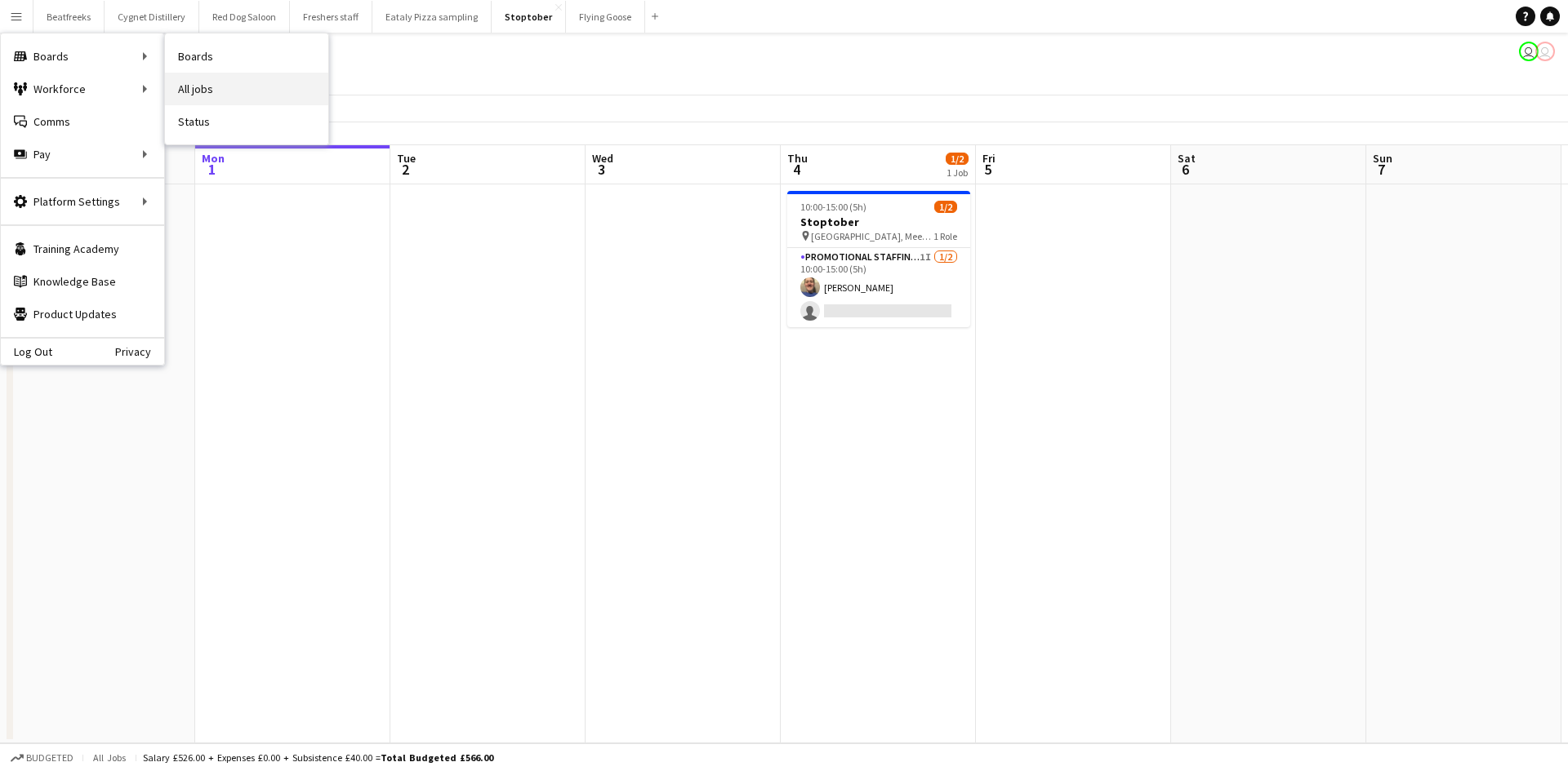
click at [188, 83] on link "All jobs" at bounding box center [247, 89] width 163 height 32
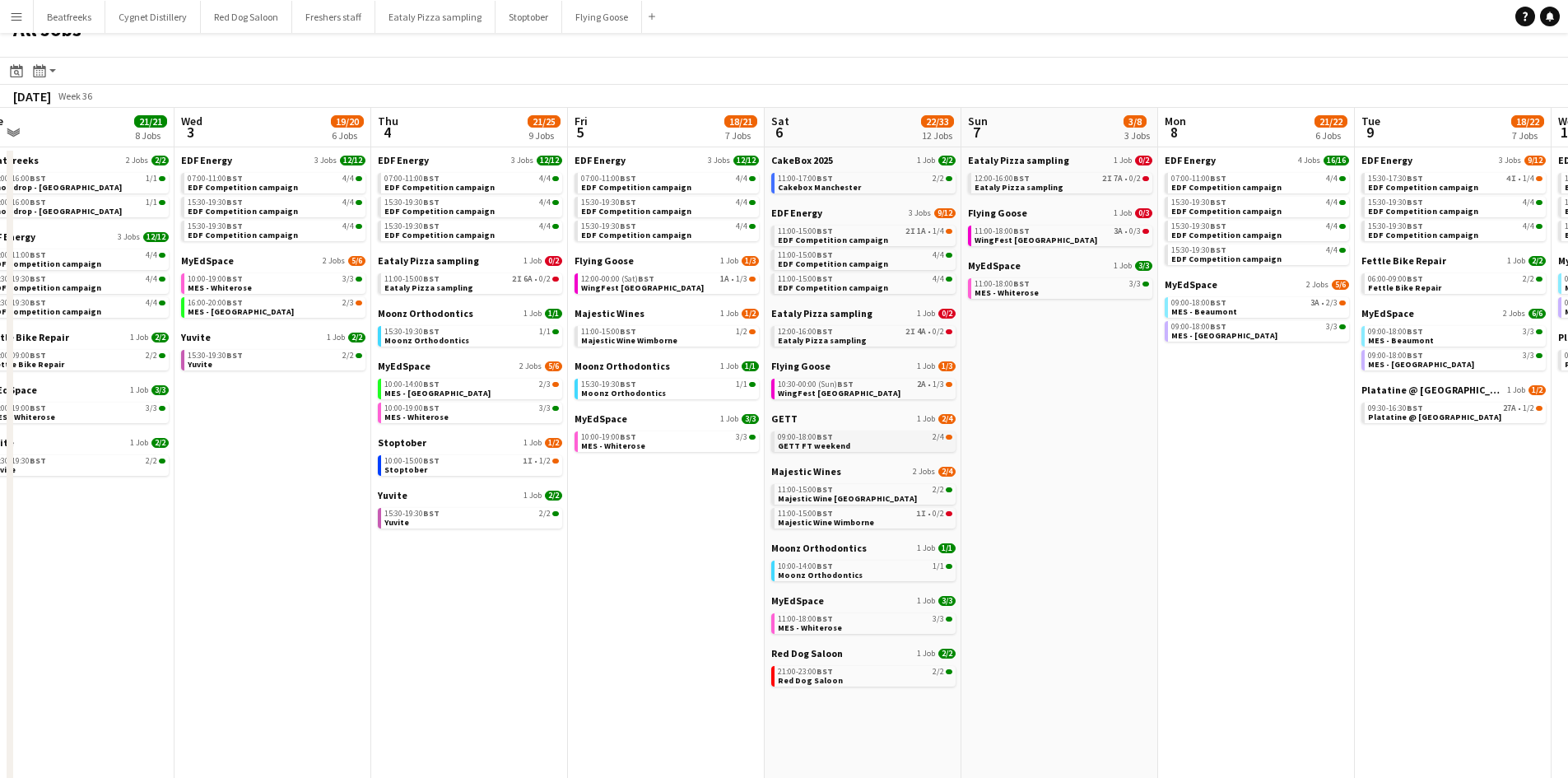
scroll to position [24, 0]
click at [872, 308] on link "Eataly Pizza sampling 1 Job 0/2" at bounding box center [864, 312] width 185 height 13
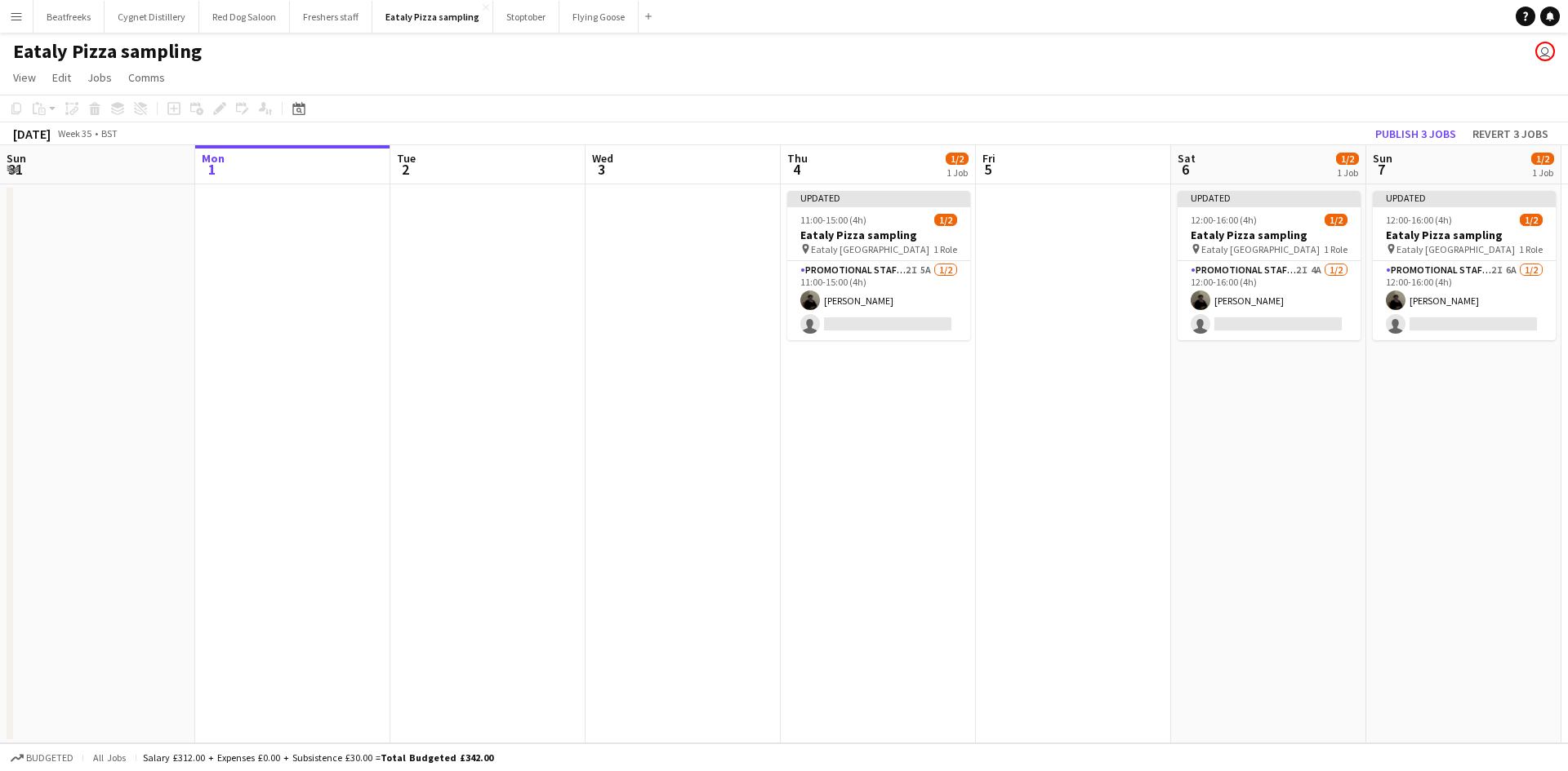
scroll to position [0, 431]
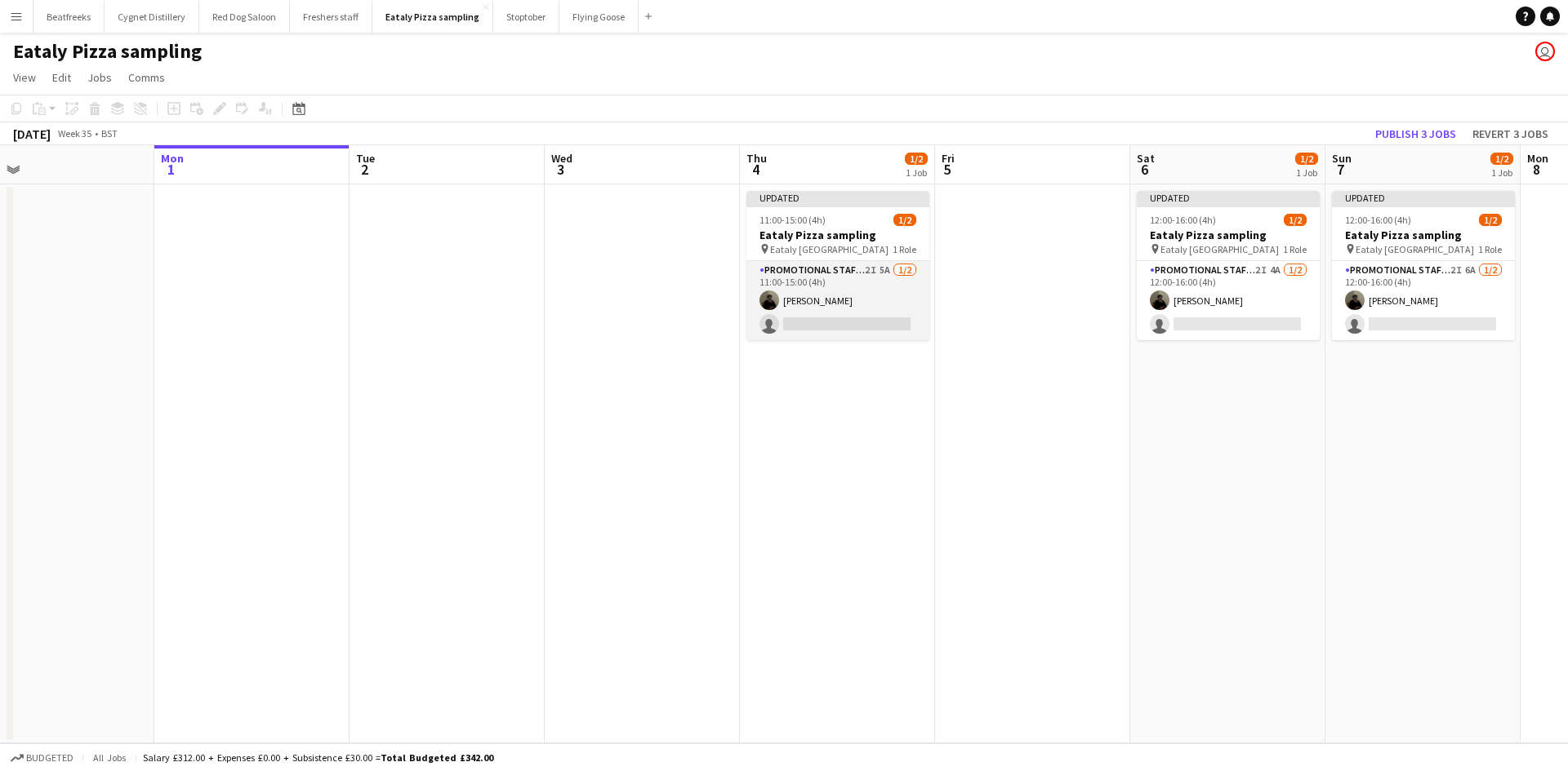
click at [877, 319] on app-card-role "Promotional Staffing (Sampling Staff) 2I 5A [DATE] 11:00-15:00 (4h) [PERSON_NAM…" at bounding box center [838, 301] width 183 height 79
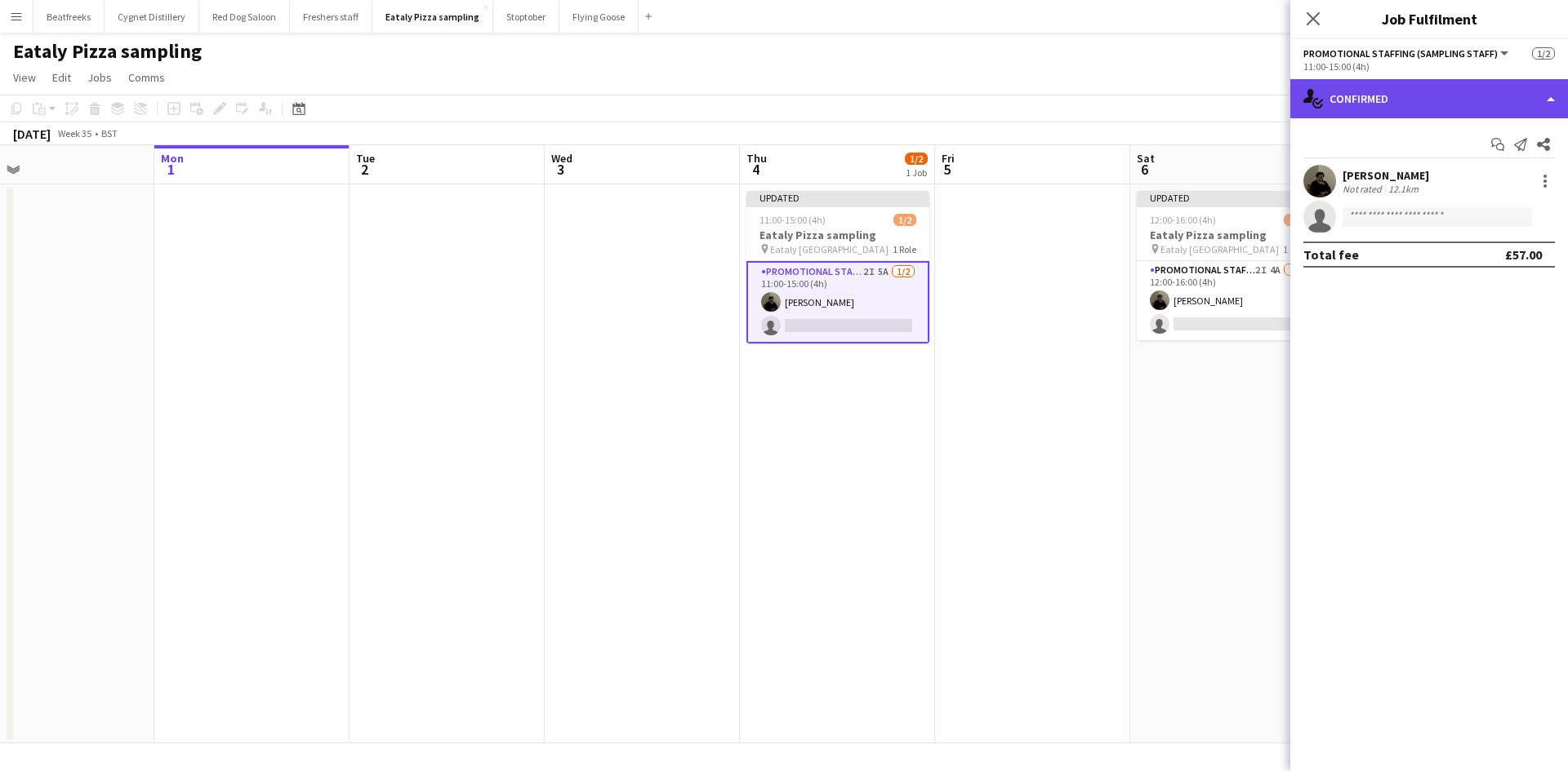
click at [1432, 97] on div "single-neutral-actions-check-2 Confirmed" at bounding box center [1428, 99] width 277 height 39
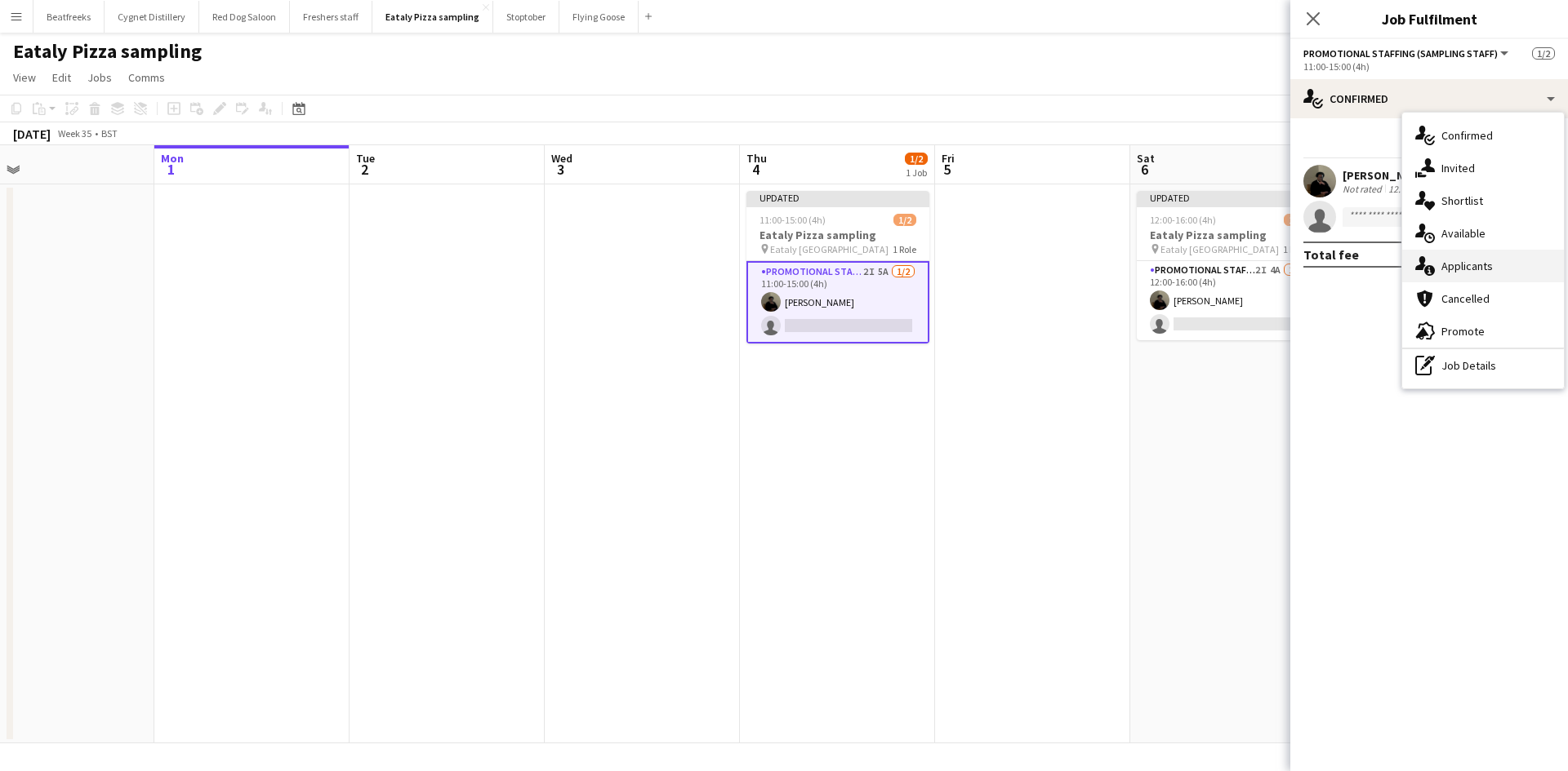
click at [1450, 267] on div "single-neutral-actions-information Applicants" at bounding box center [1483, 266] width 162 height 32
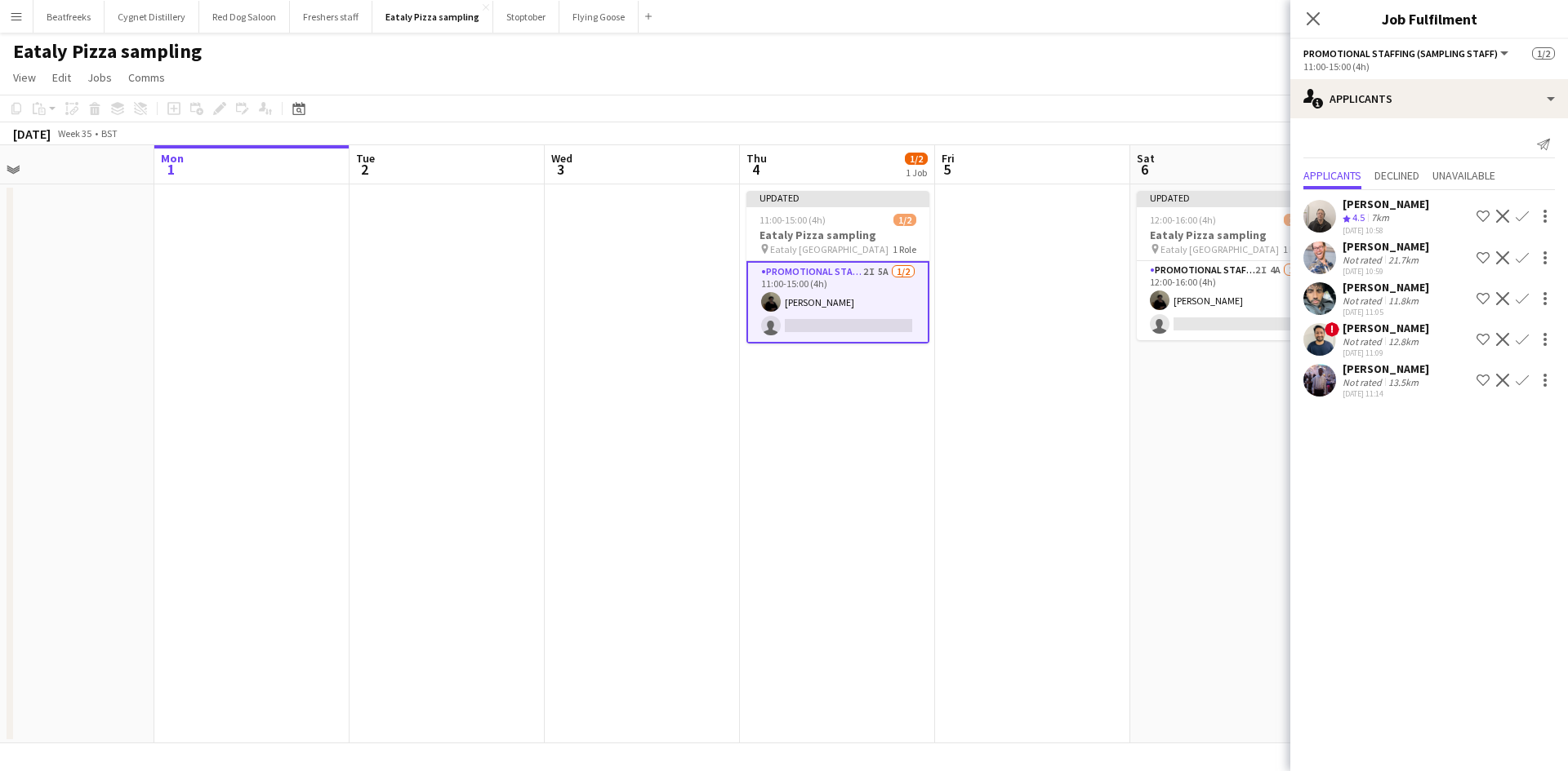
click at [1405, 329] on div "[PERSON_NAME]" at bounding box center [1386, 328] width 86 height 14
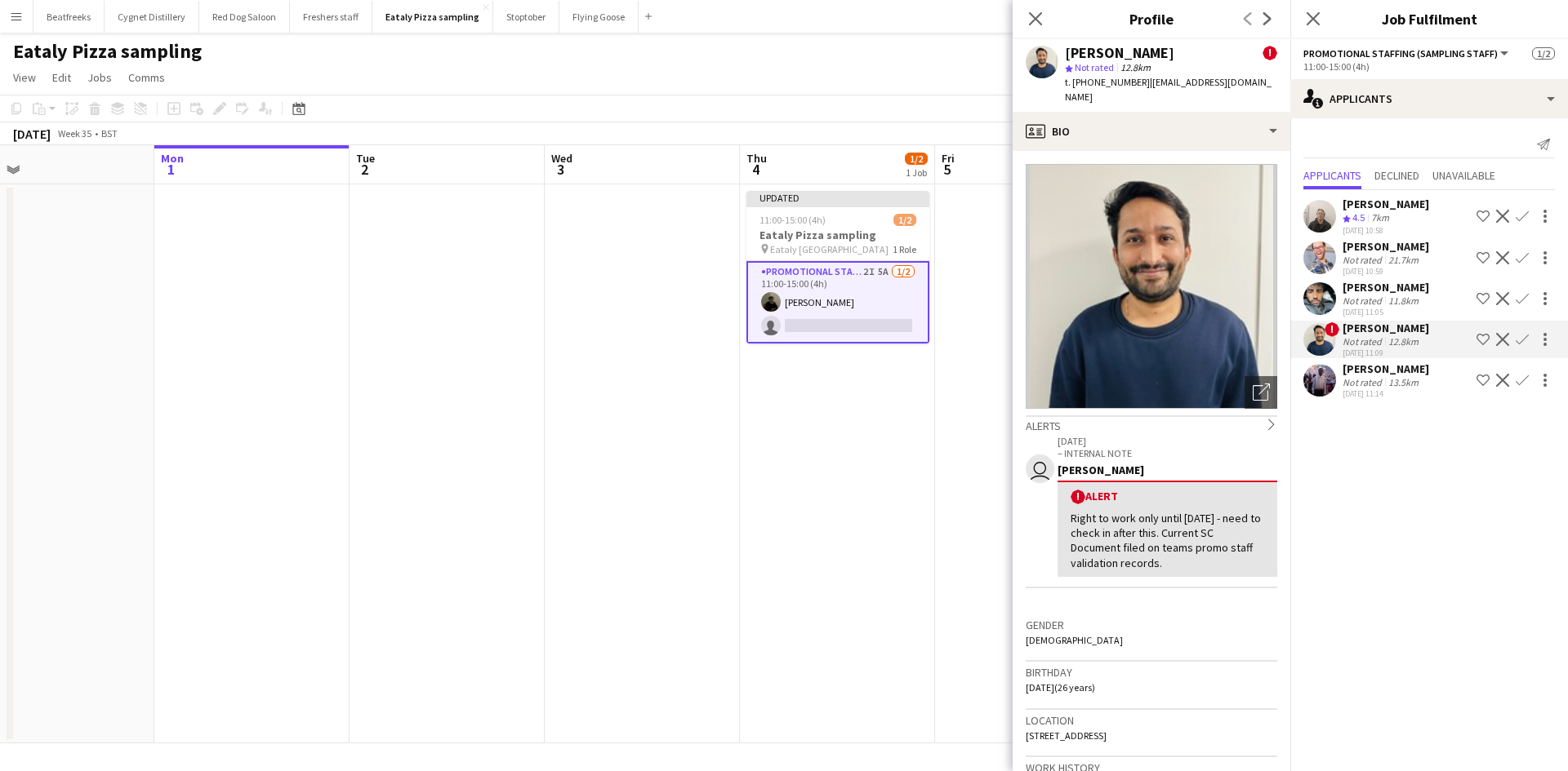
click at [1045, 13] on div "Close pop-in" at bounding box center [1035, 19] width 46 height 38
click at [1381, 283] on div "[PERSON_NAME]" at bounding box center [1386, 287] width 86 height 14
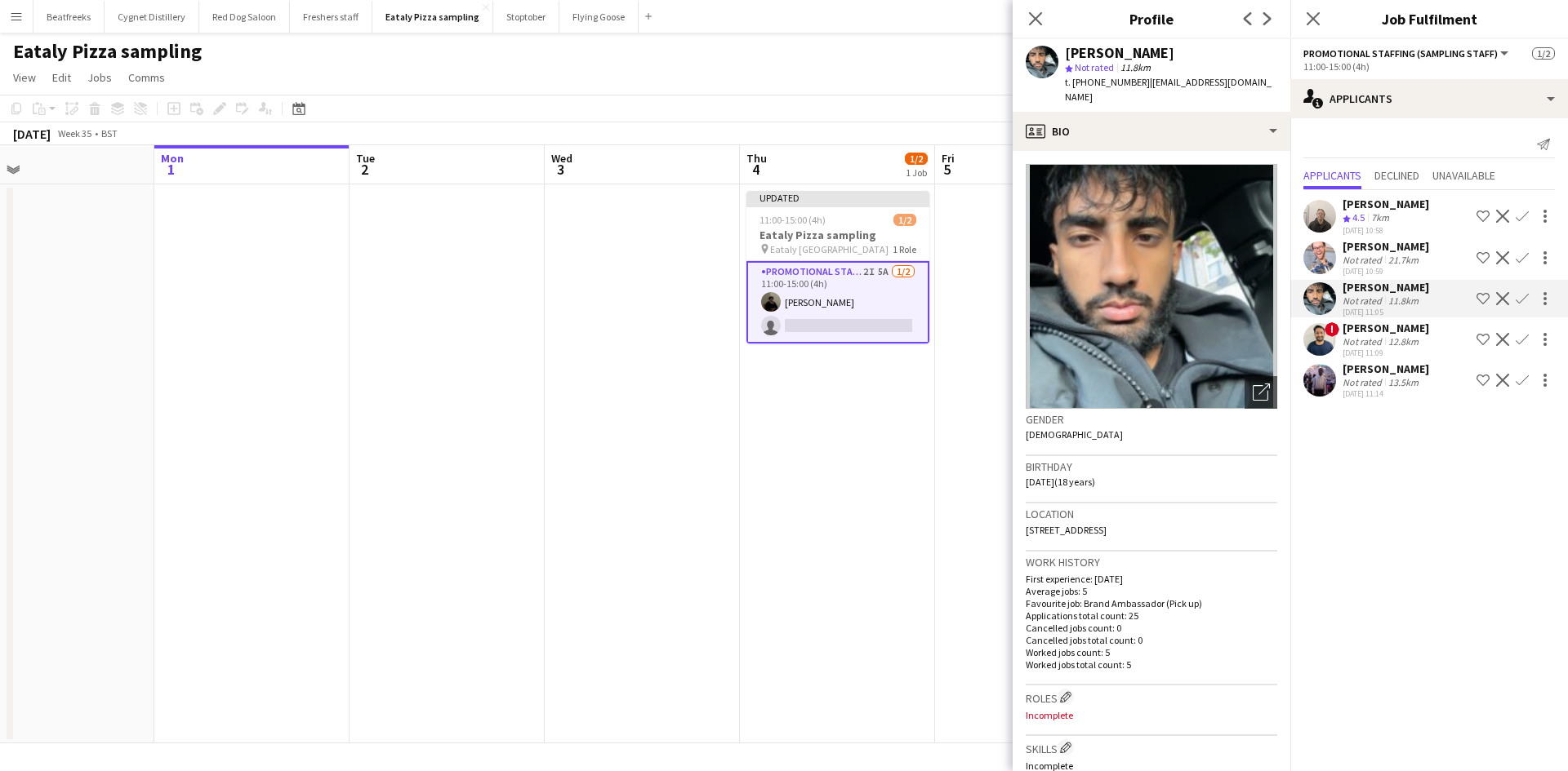
click at [1522, 299] on app-icon "Confirm" at bounding box center [1521, 298] width 13 height 13
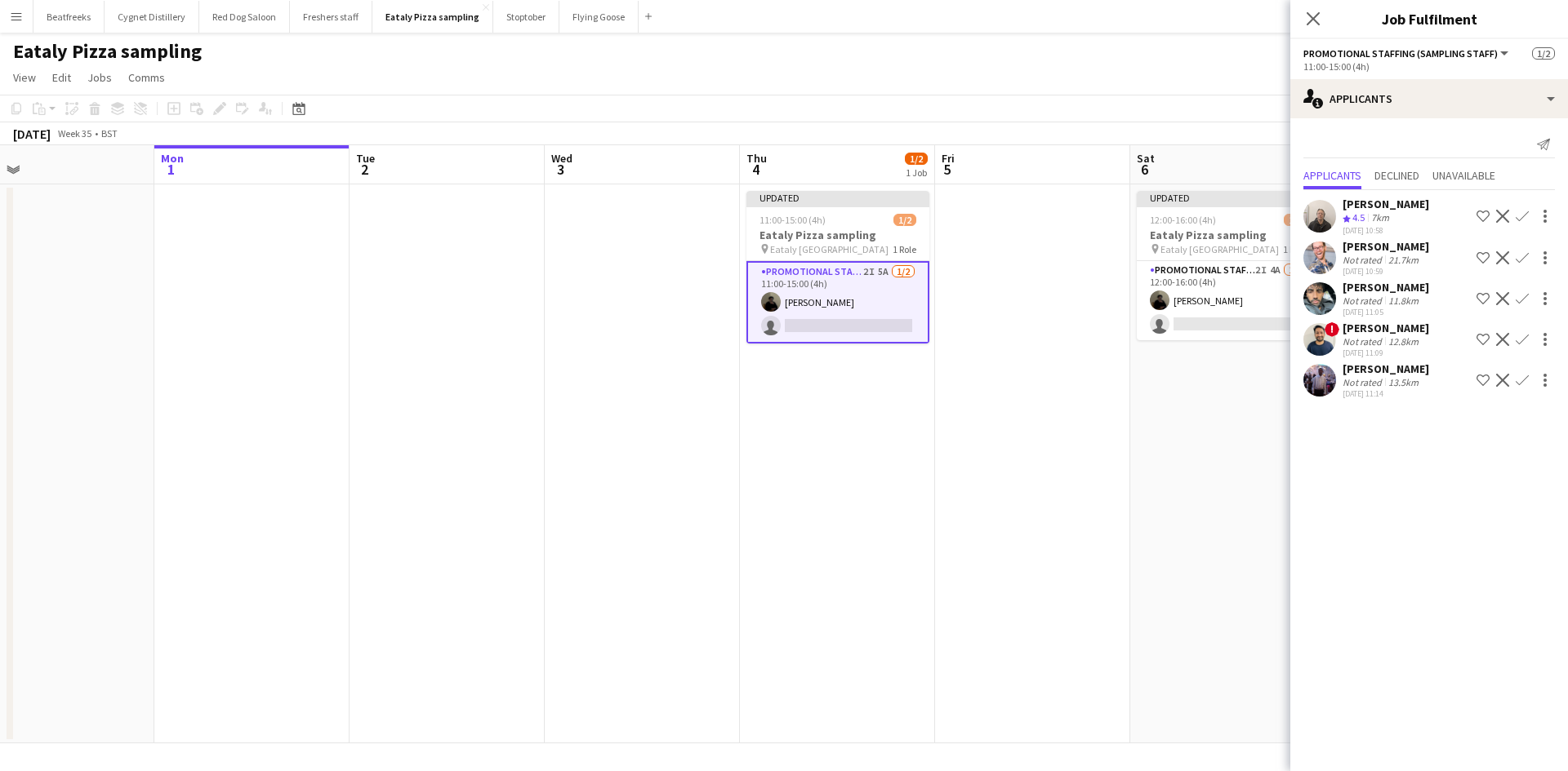
click at [1520, 295] on app-icon "Confirm" at bounding box center [1521, 298] width 13 height 13
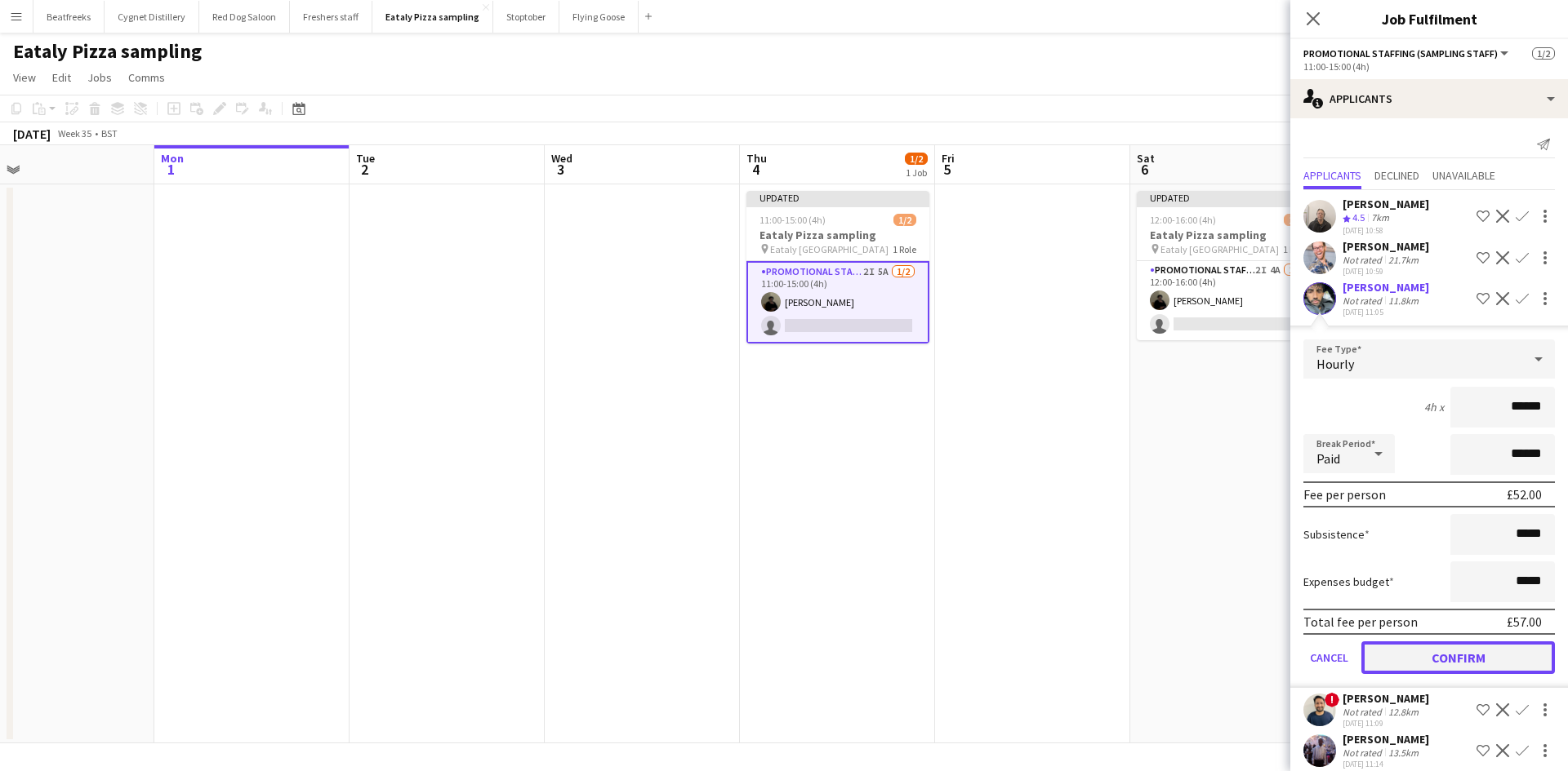
click at [1444, 657] on button "Confirm" at bounding box center [1457, 658] width 193 height 32
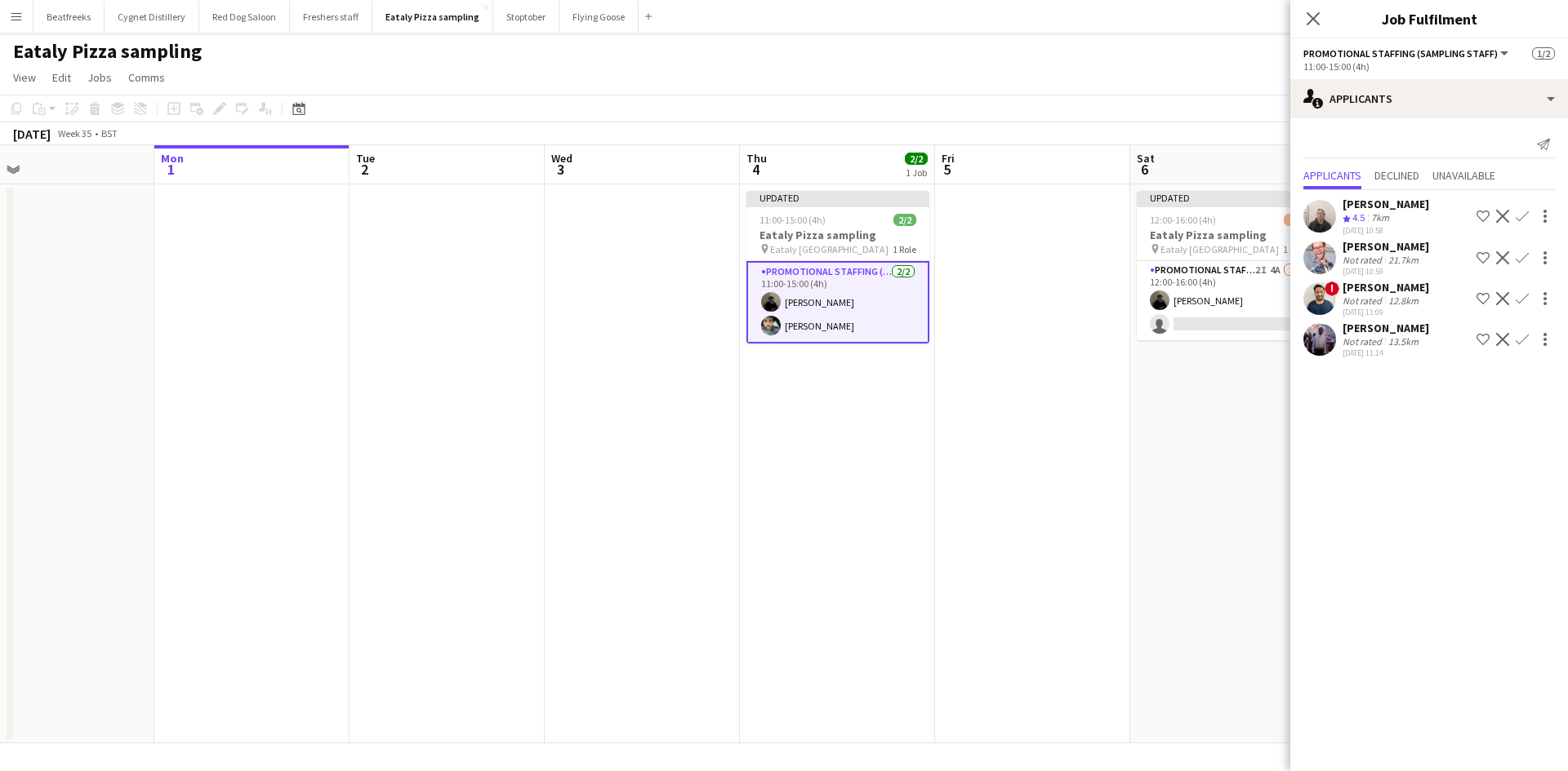
click at [1179, 492] on app-date-cell "Updated 12:00-16:00 (4h) 1/2 Eataly Pizza sampling pin Eataly Liverpool Street …" at bounding box center [1227, 463] width 195 height 559
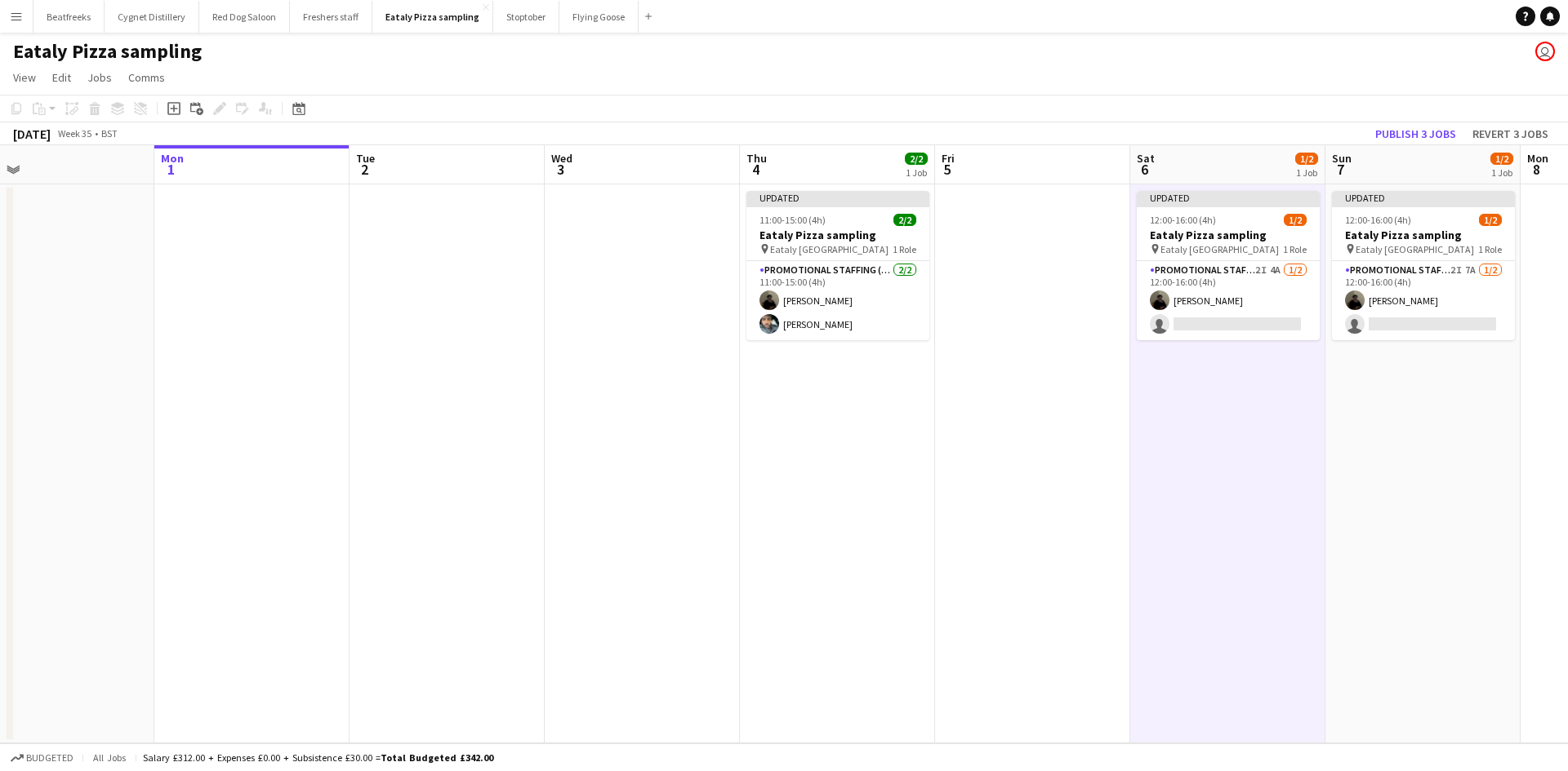
click at [1181, 342] on app-date-cell "Updated 12:00-16:00 (4h) 1/2 Eataly Pizza sampling pin Eataly Liverpool Street …" at bounding box center [1227, 463] width 195 height 559
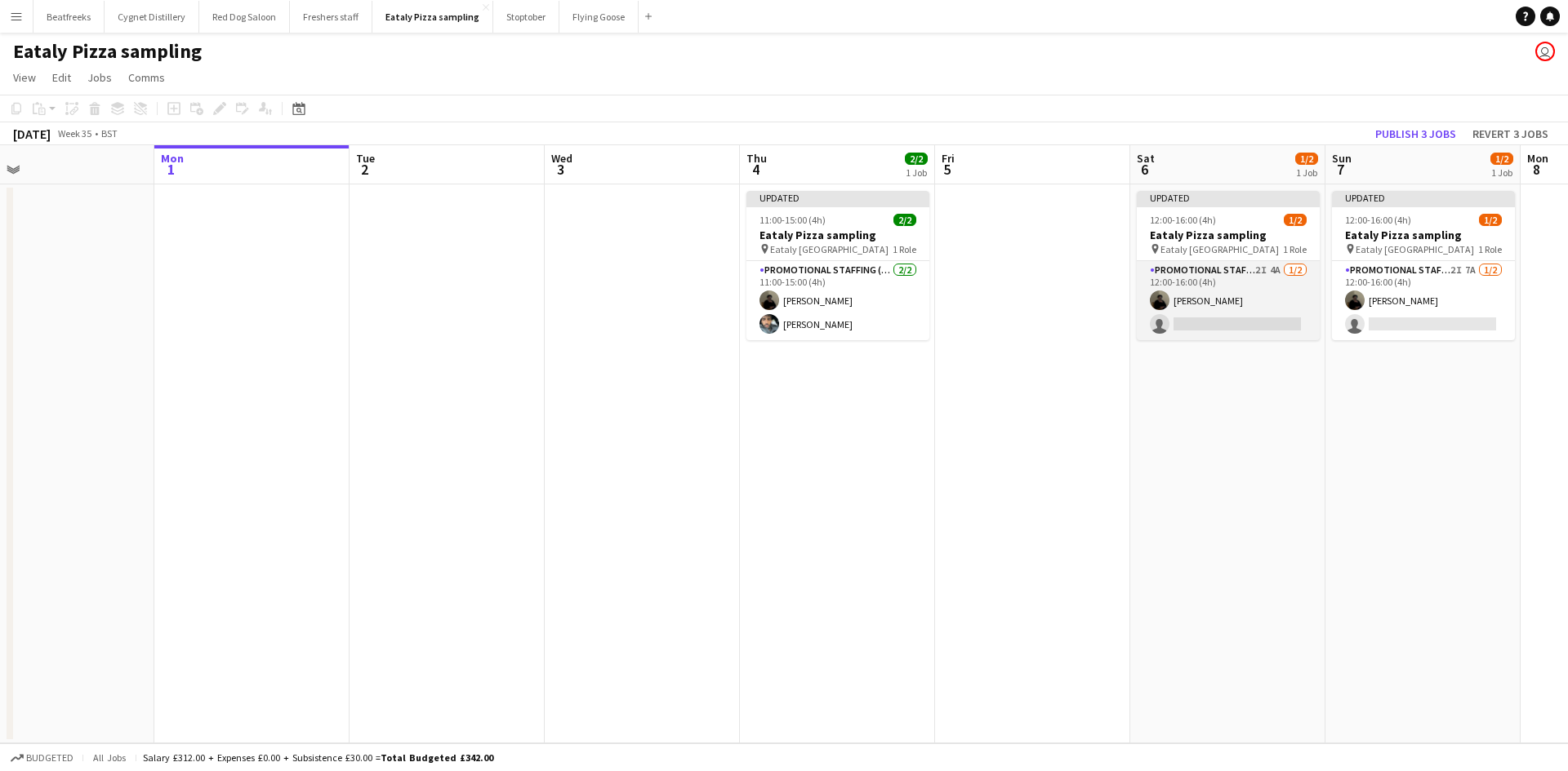
click at [1185, 329] on app-card-role "Promotional Staffing (Sampling Staff) 2I 4A [DATE] 12:00-16:00 (4h) [PERSON_NAM…" at bounding box center [1228, 301] width 183 height 79
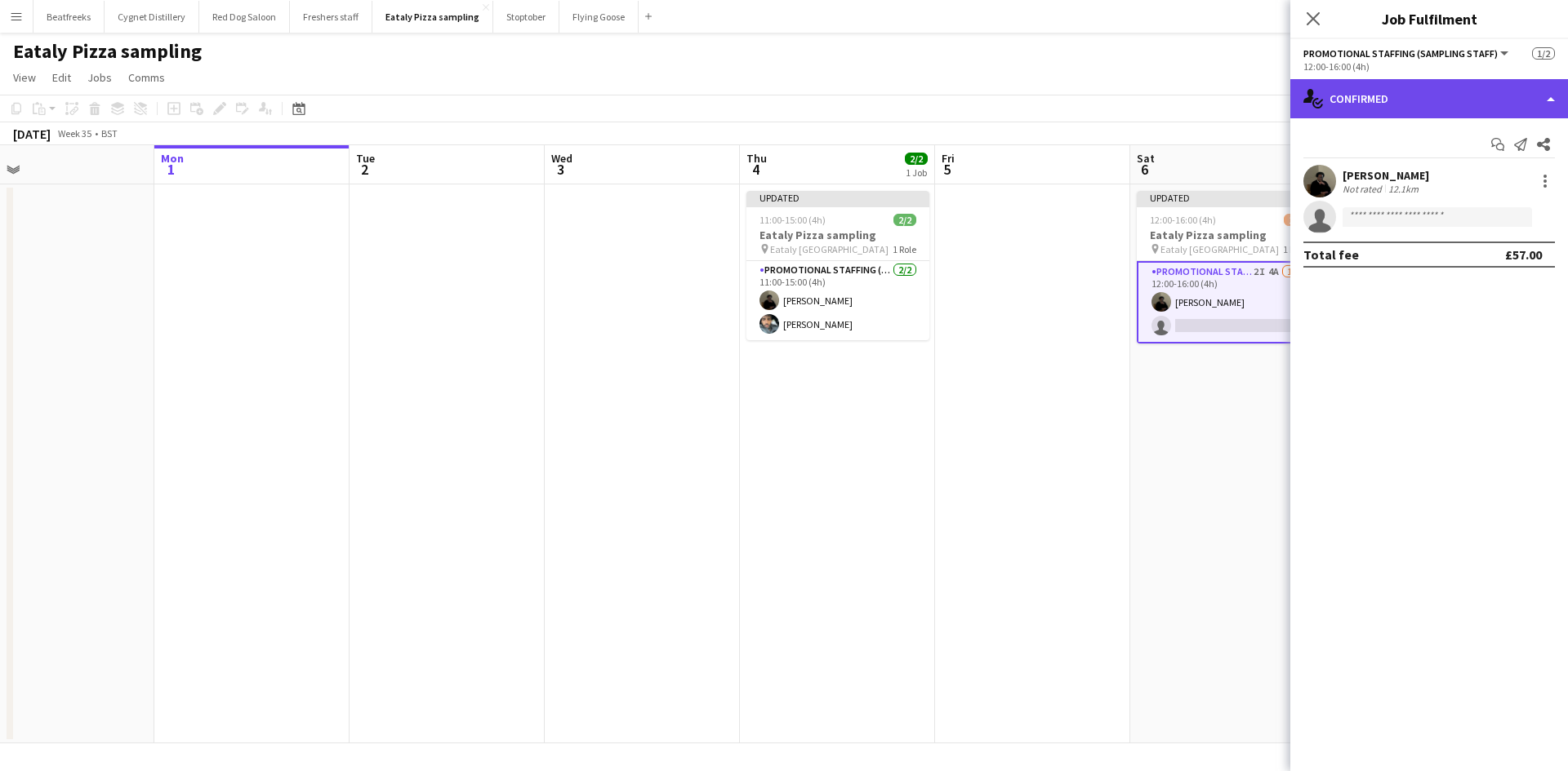
click at [1379, 95] on div "single-neutral-actions-check-2 Confirmed" at bounding box center [1428, 99] width 277 height 39
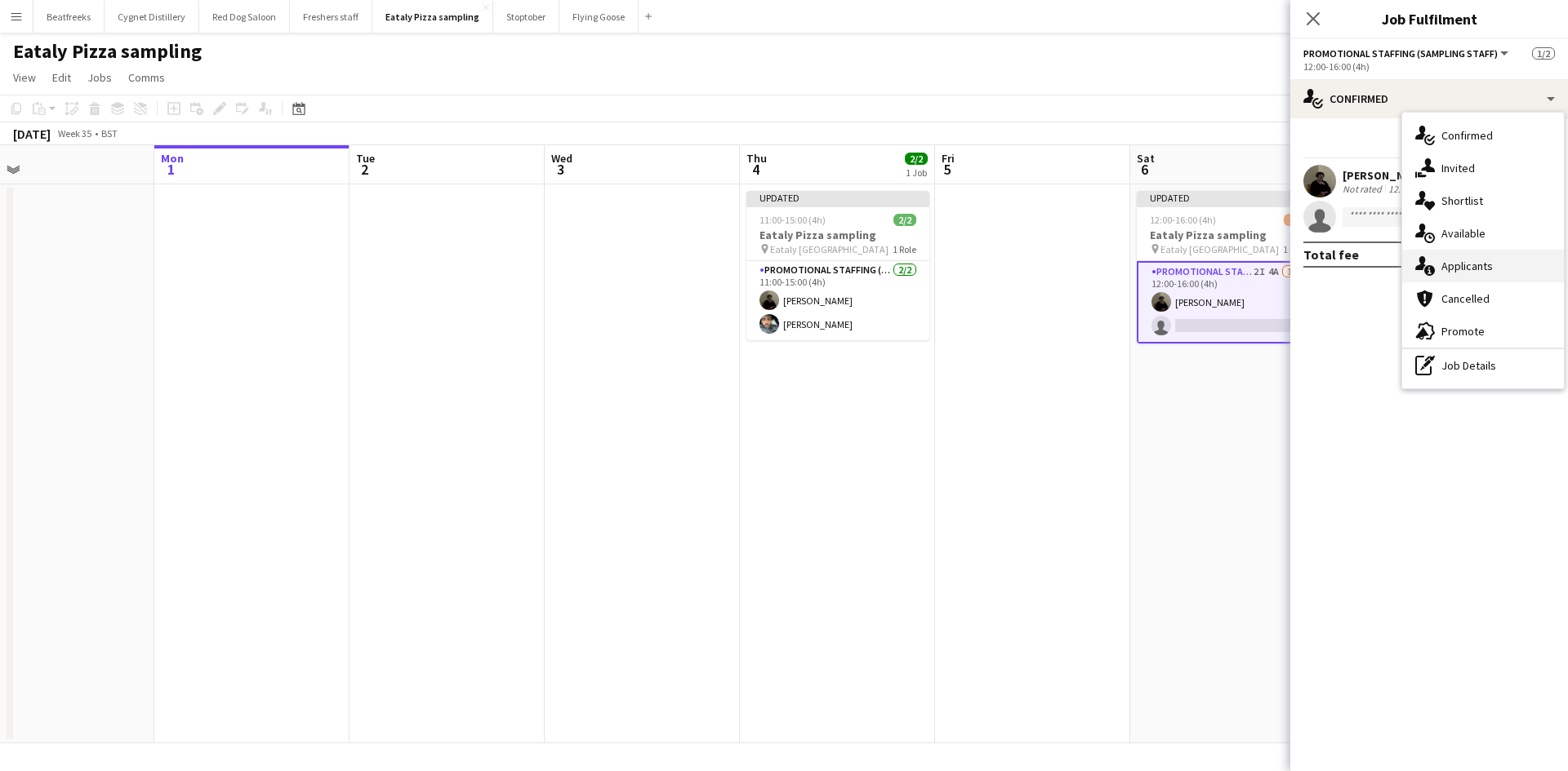
click at [1468, 258] on div "single-neutral-actions-information Applicants" at bounding box center [1483, 266] width 162 height 32
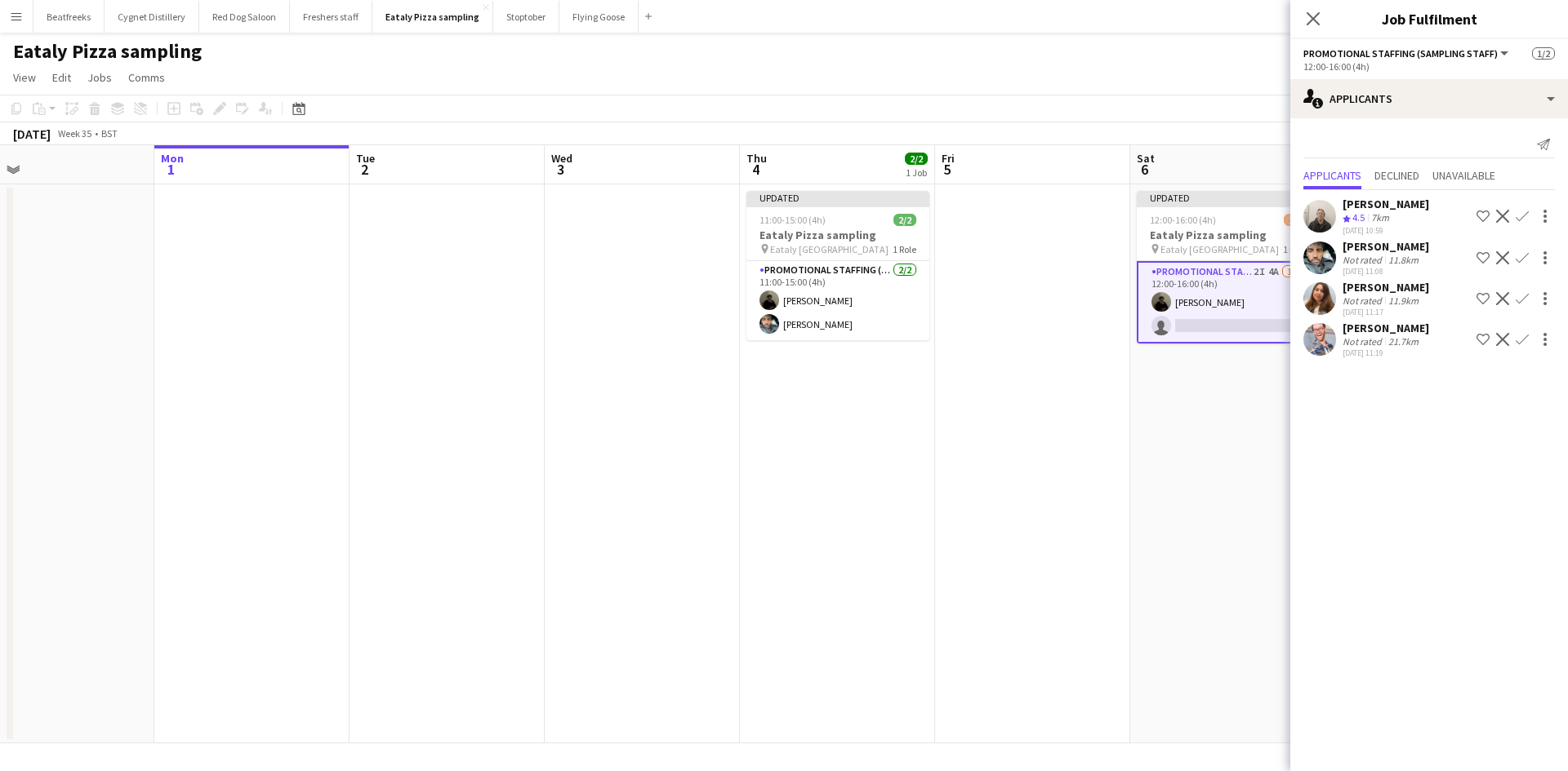
click at [1518, 255] on app-icon "Confirm" at bounding box center [1521, 258] width 13 height 13
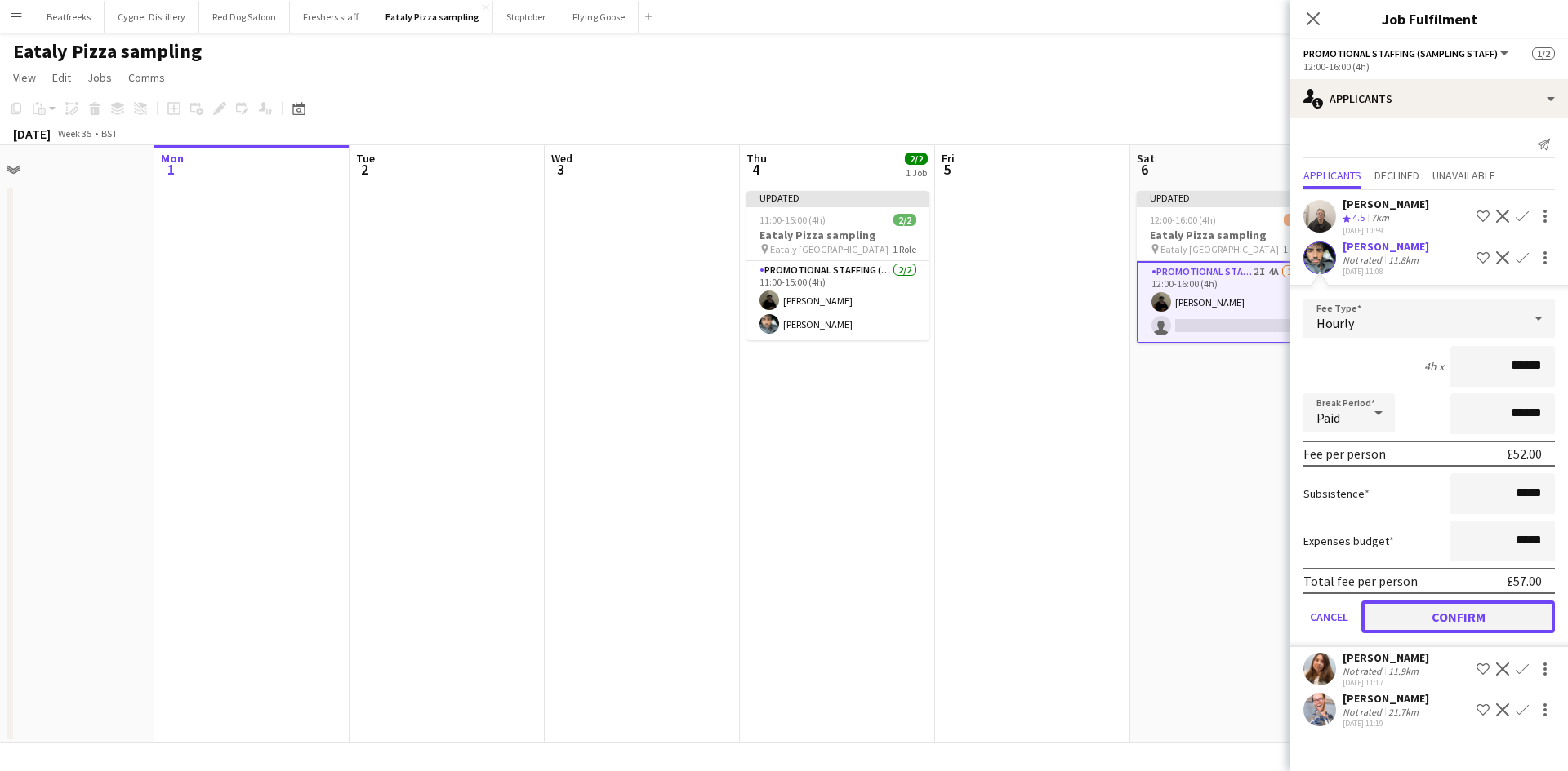
click at [1452, 619] on button "Confirm" at bounding box center [1457, 617] width 193 height 32
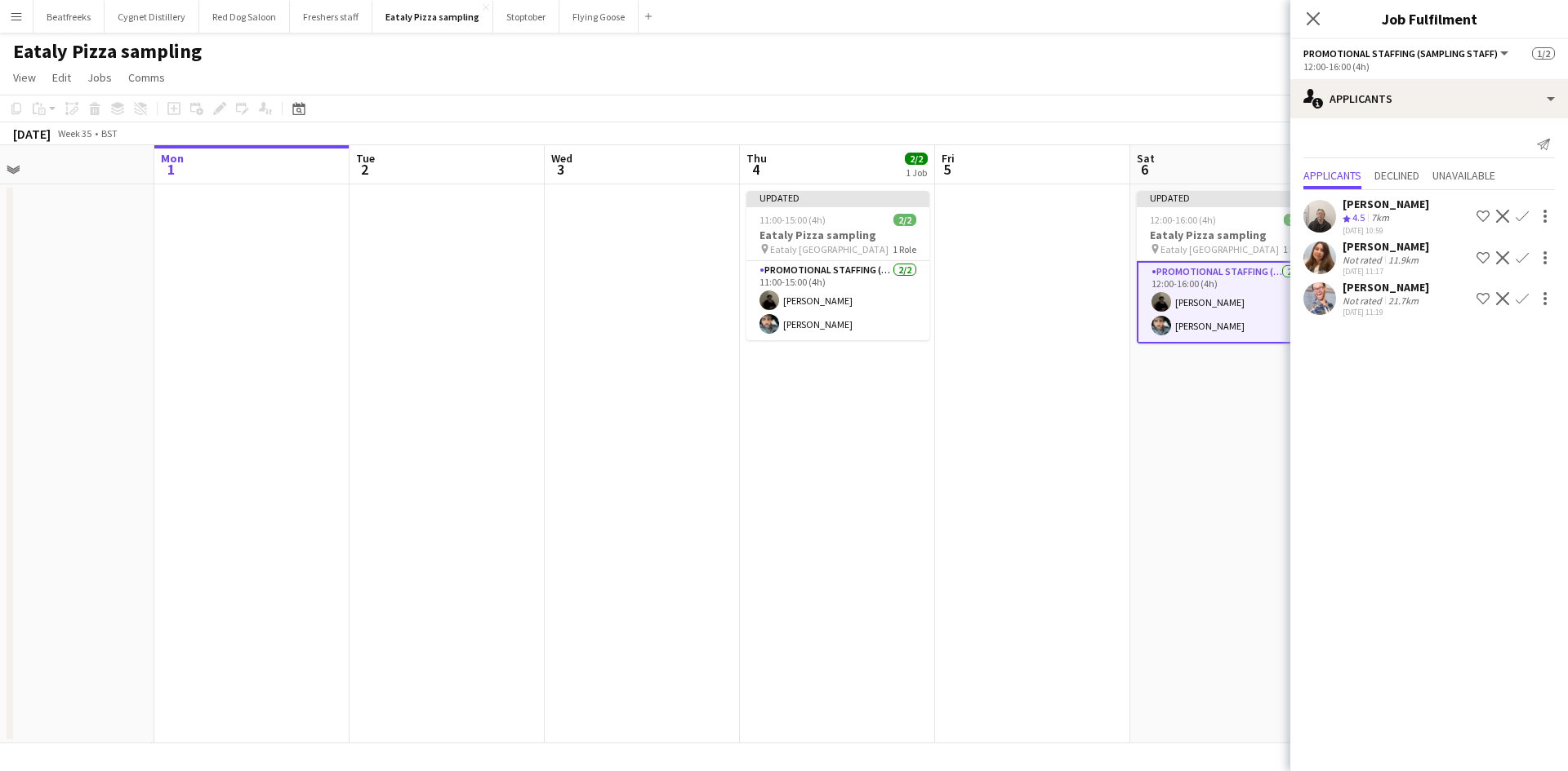
click at [1227, 526] on app-date-cell "Updated 12:00-16:00 (4h) 2/2 Eataly Pizza sampling pin Eataly Liverpool Street …" at bounding box center [1227, 463] width 195 height 559
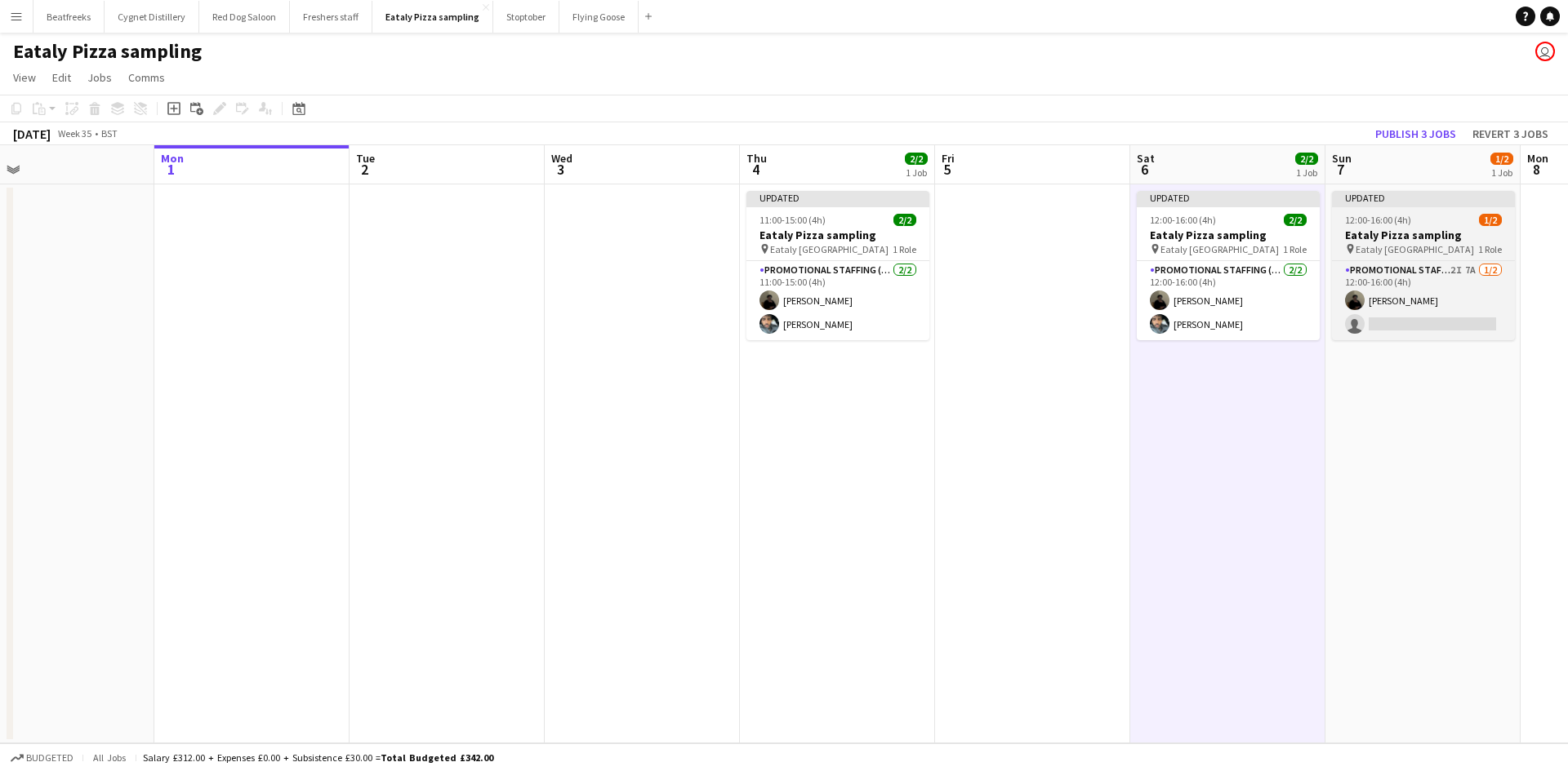
click at [1451, 234] on h3 "Eataly Pizza sampling" at bounding box center [1423, 235] width 183 height 14
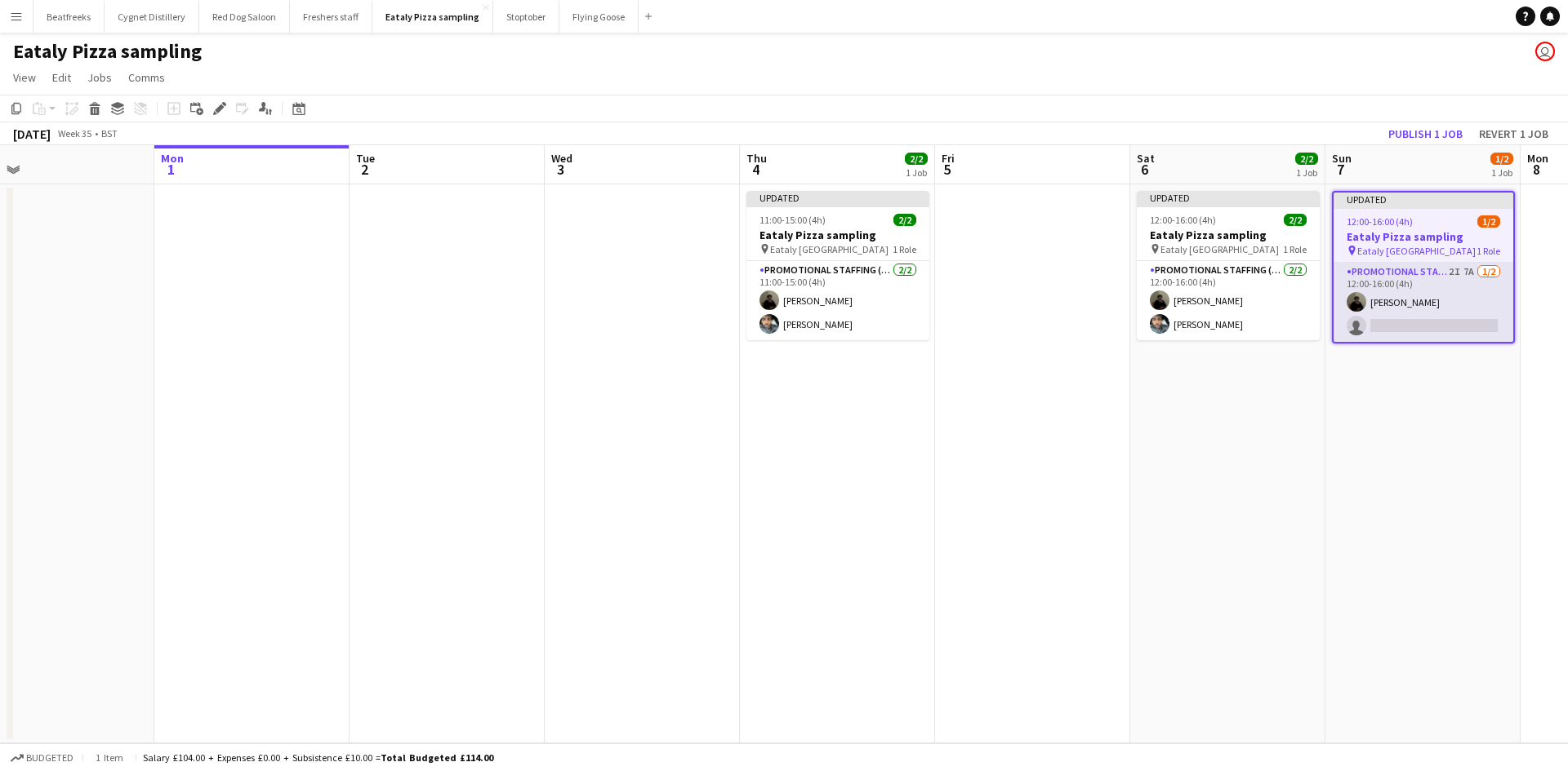
click at [1407, 310] on app-card-role "Promotional Staffing (Sampling Staff) 2I 7A [DATE] 12:00-16:00 (4h) [PERSON_NAM…" at bounding box center [1423, 302] width 180 height 79
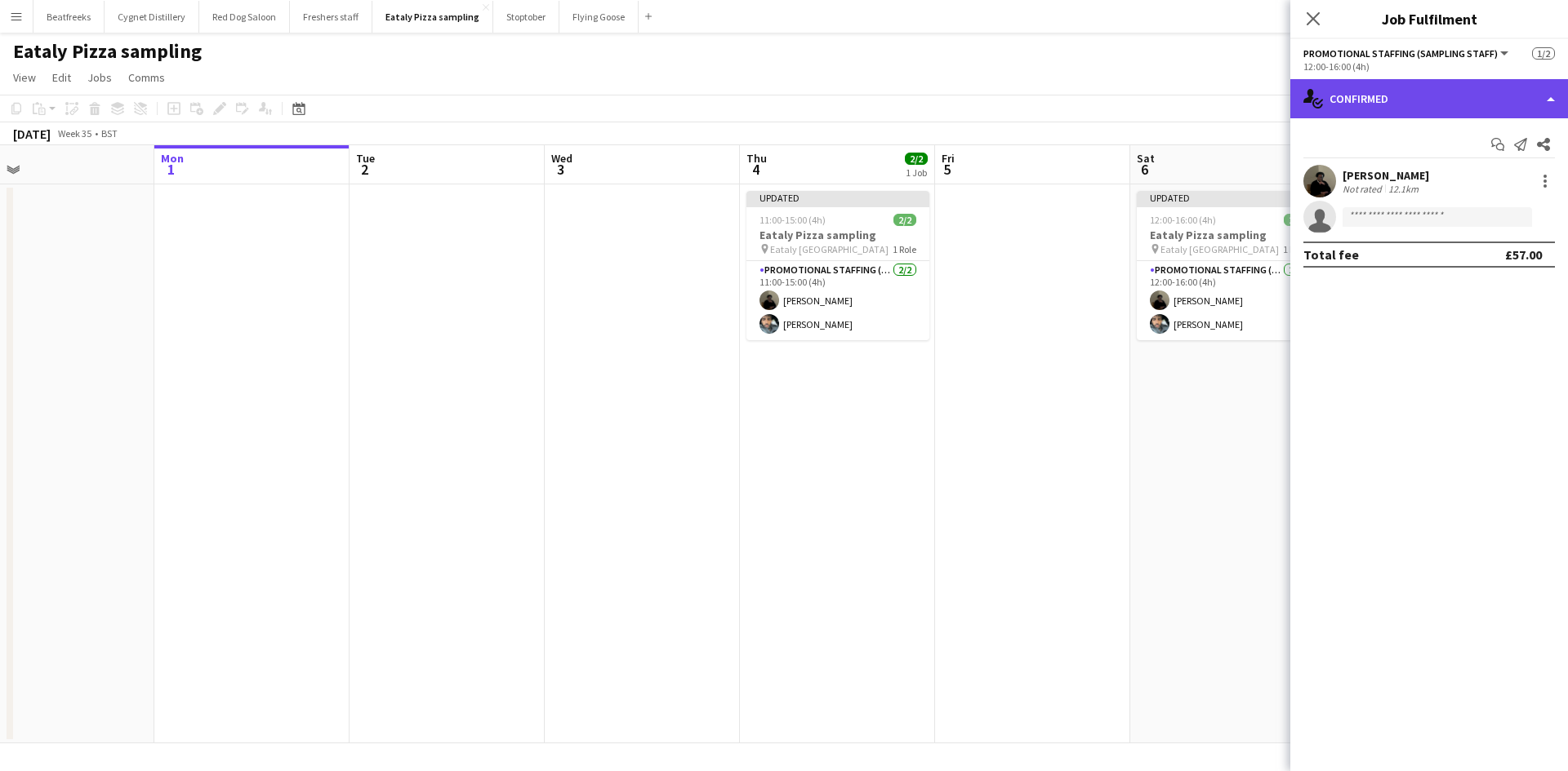
click at [1426, 95] on div "single-neutral-actions-check-2 Confirmed" at bounding box center [1428, 99] width 277 height 39
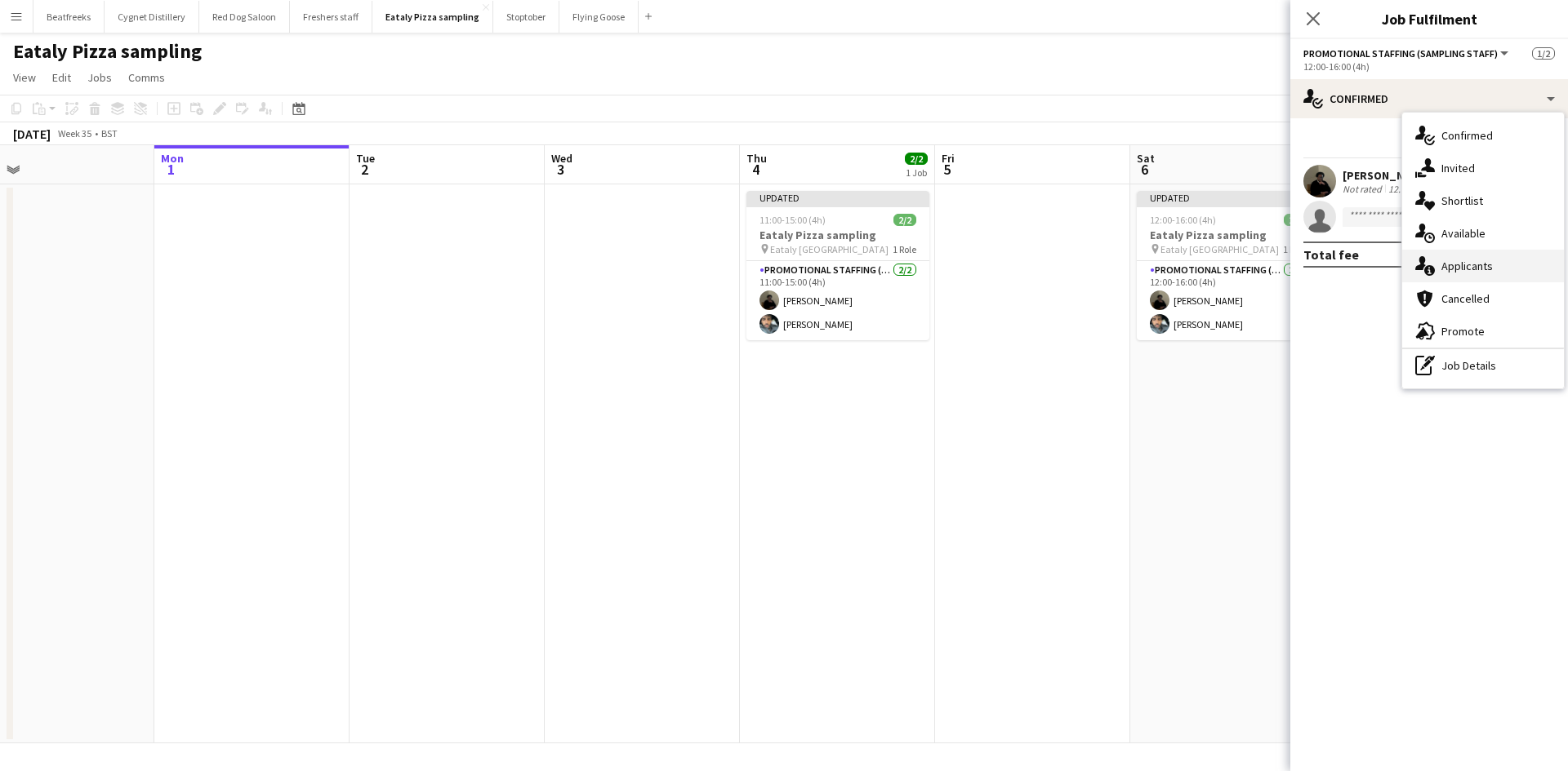
click at [1458, 260] on div "single-neutral-actions-information Applicants" at bounding box center [1483, 266] width 162 height 32
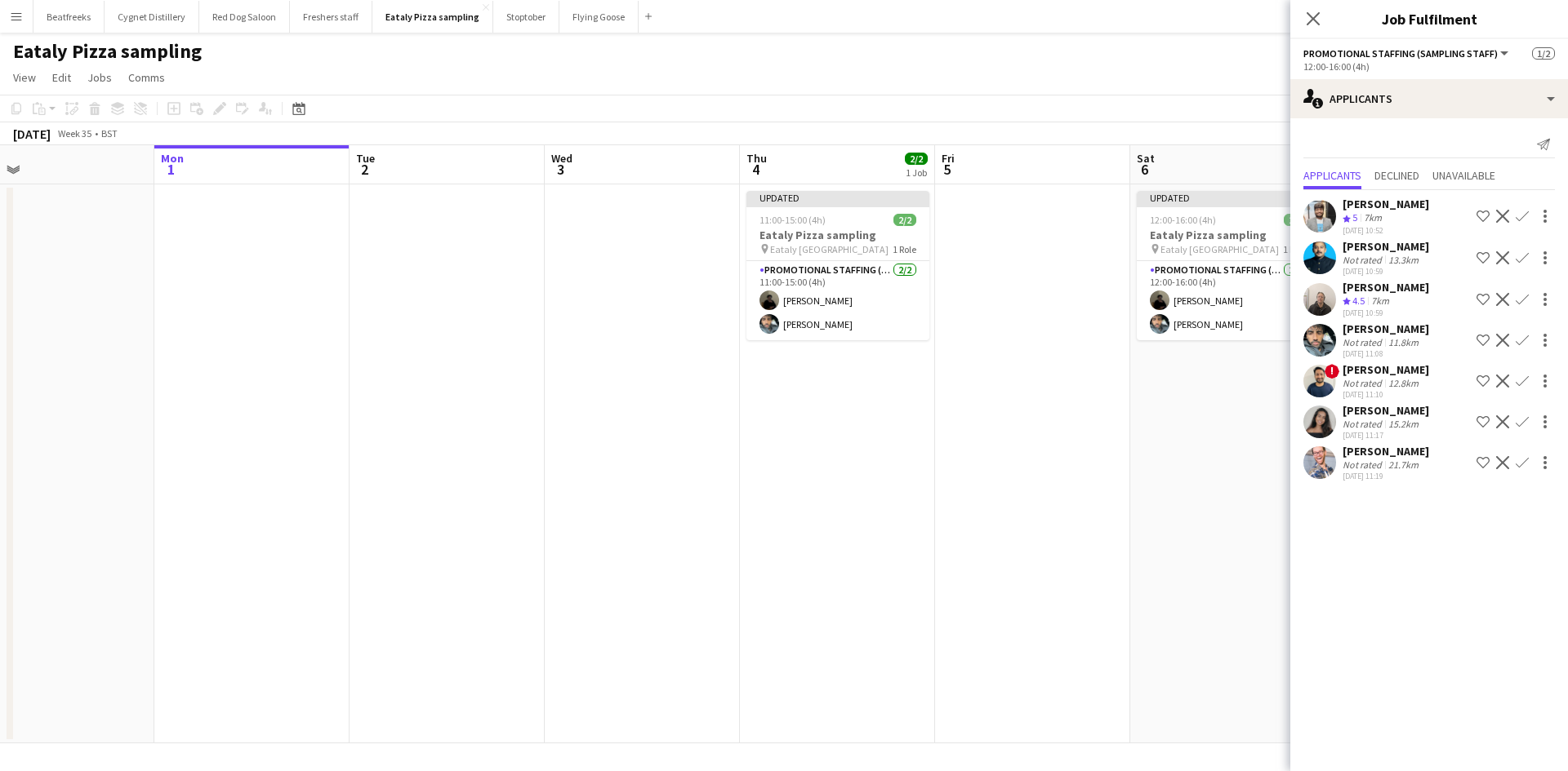
click at [1515, 346] on app-icon "Confirm" at bounding box center [1521, 340] width 13 height 13
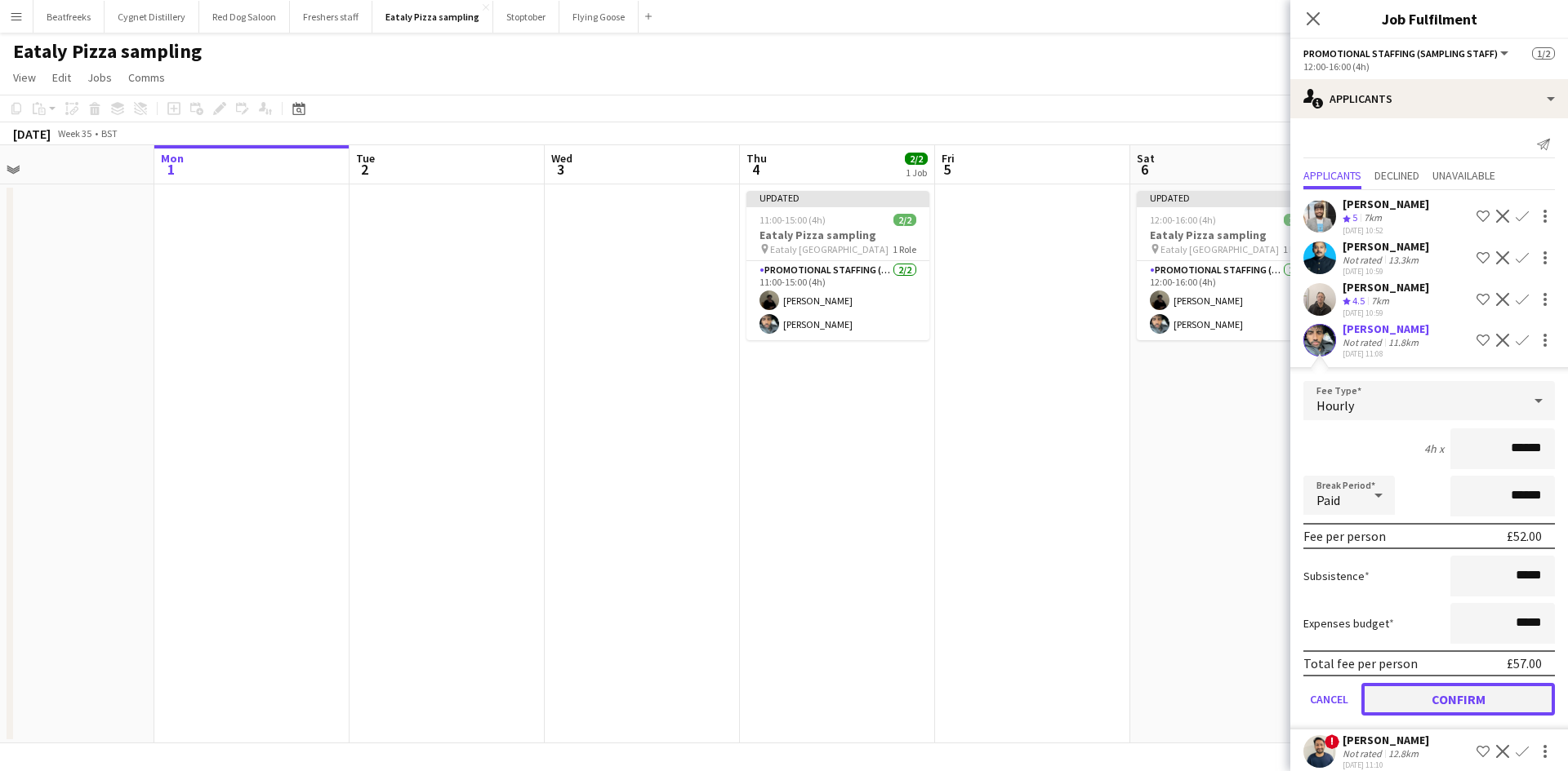
click at [1427, 715] on button "Confirm" at bounding box center [1457, 699] width 193 height 32
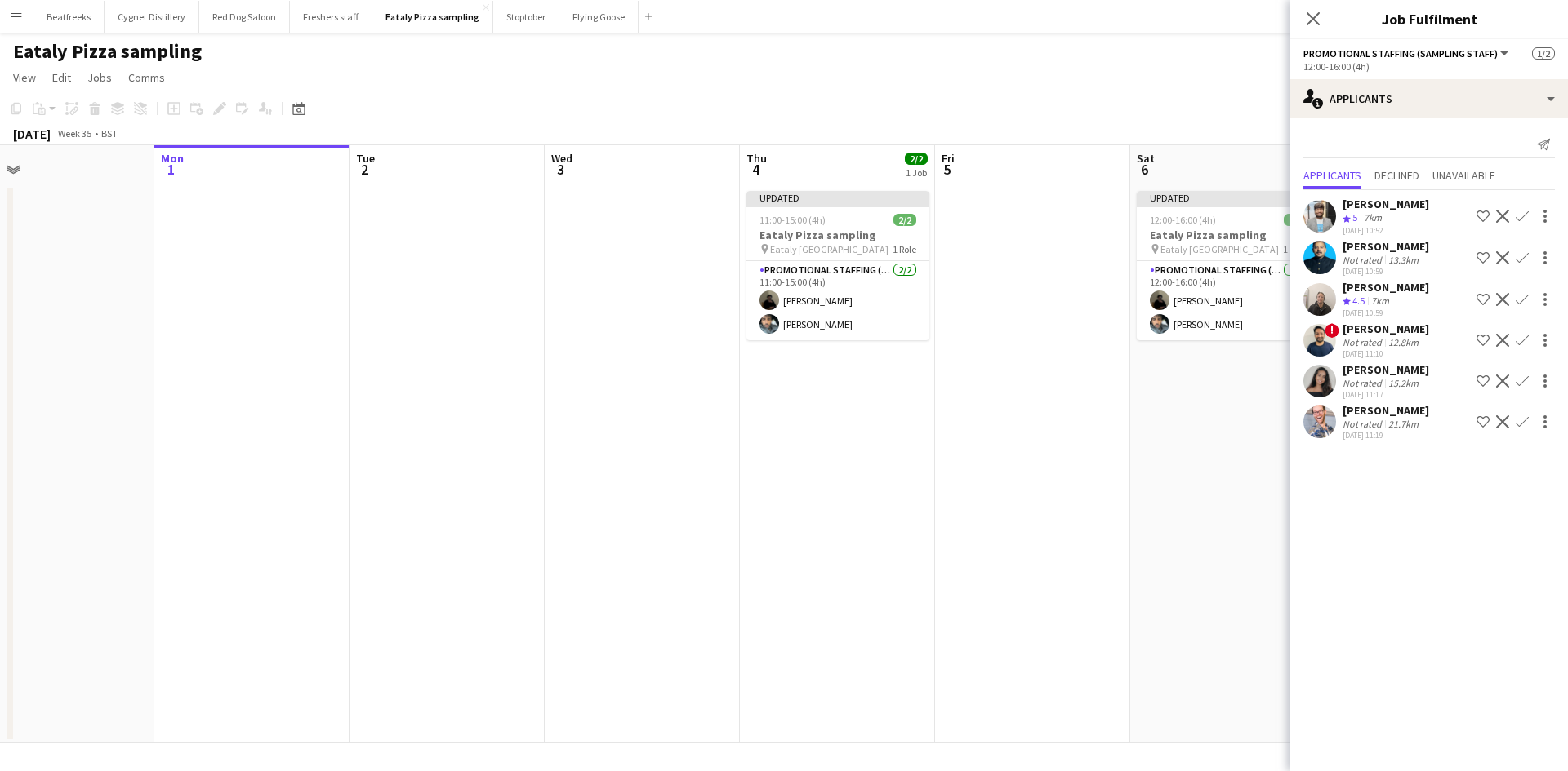
click at [1148, 423] on app-date-cell "Updated 12:00-16:00 (4h) 2/2 Eataly Pizza sampling pin Eataly Liverpool Street …" at bounding box center [1227, 463] width 195 height 559
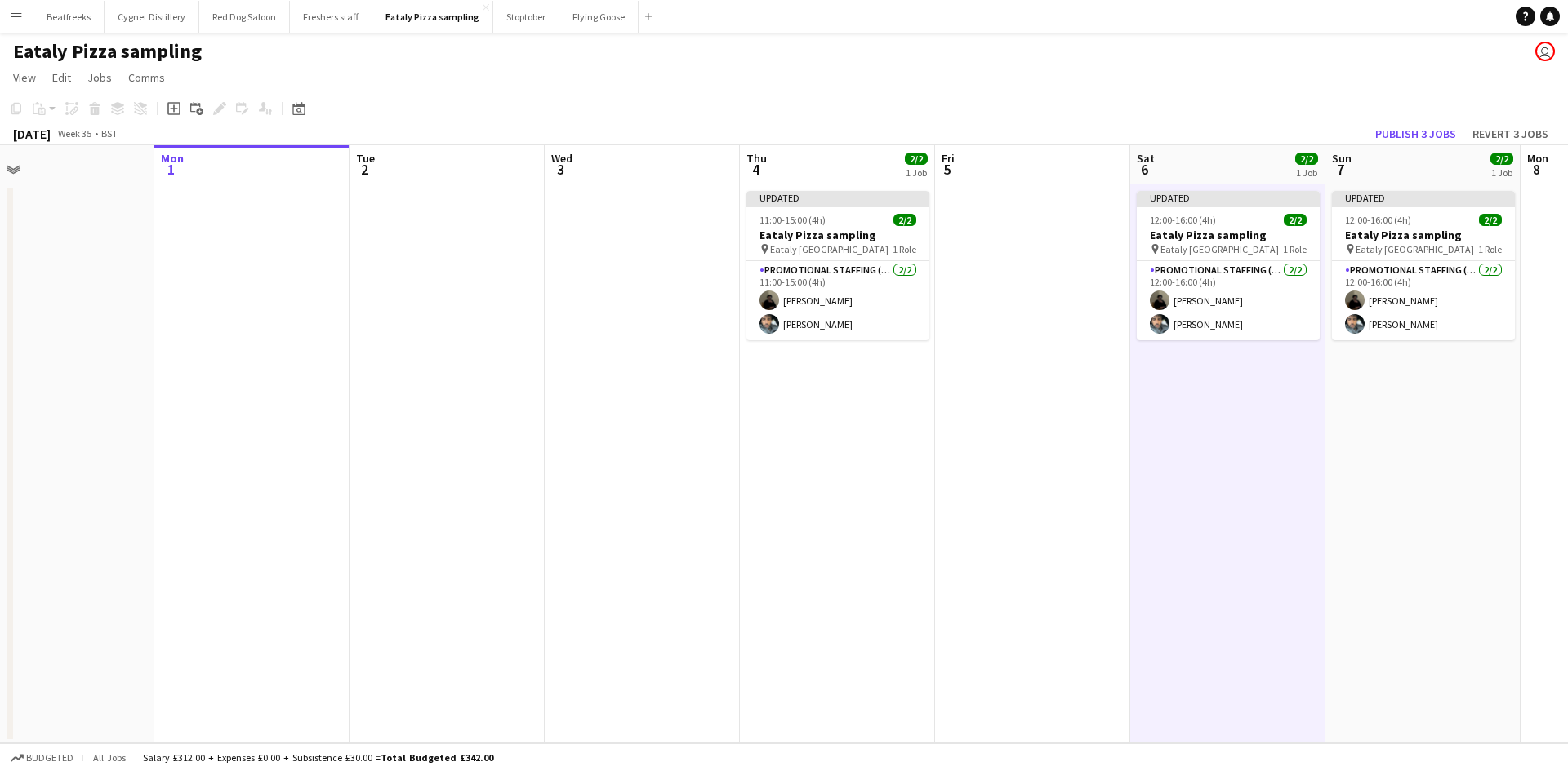
click at [21, 22] on app-icon "Menu" at bounding box center [16, 16] width 13 height 13
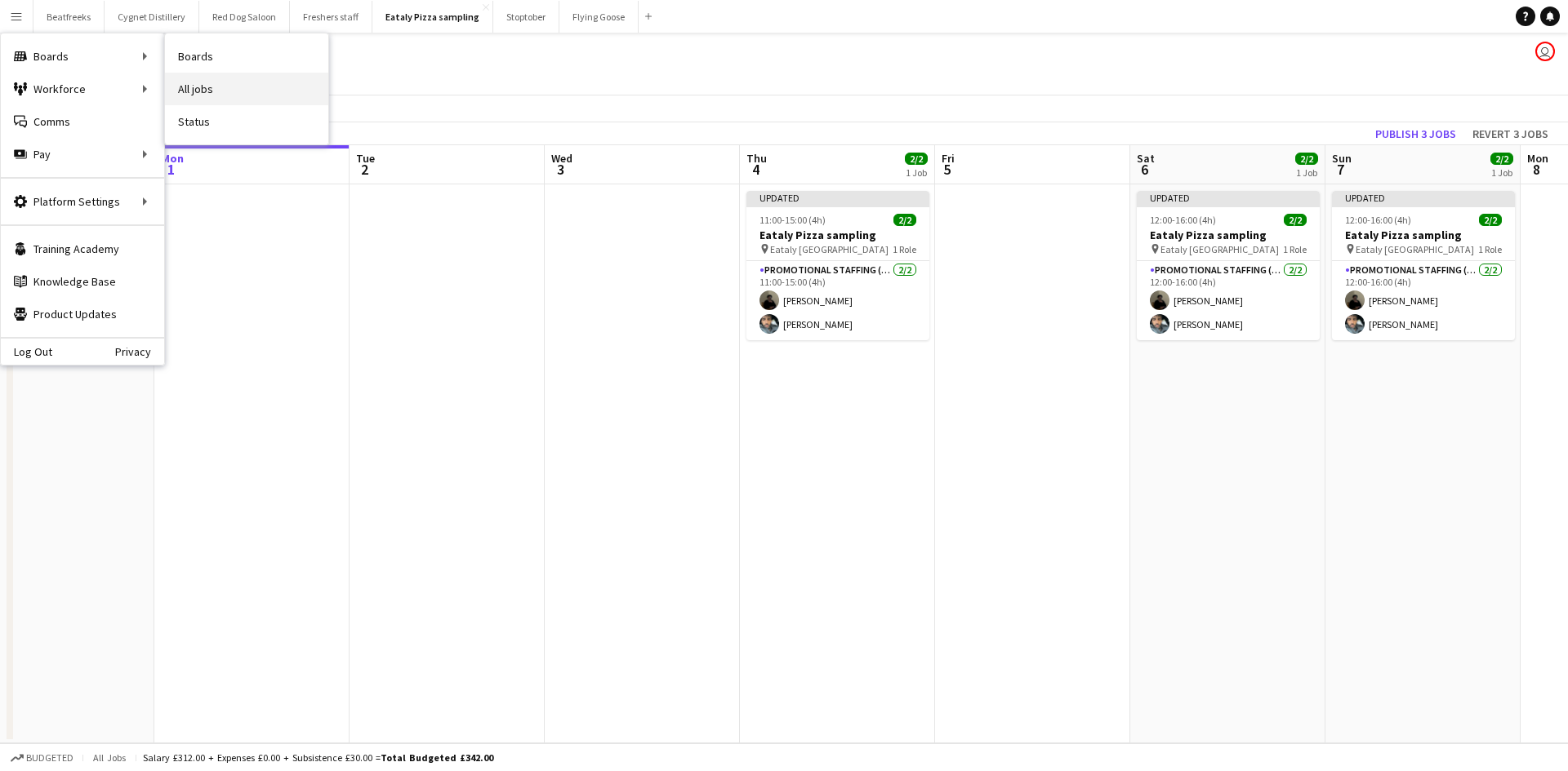
click at [203, 82] on link "All jobs" at bounding box center [247, 89] width 163 height 32
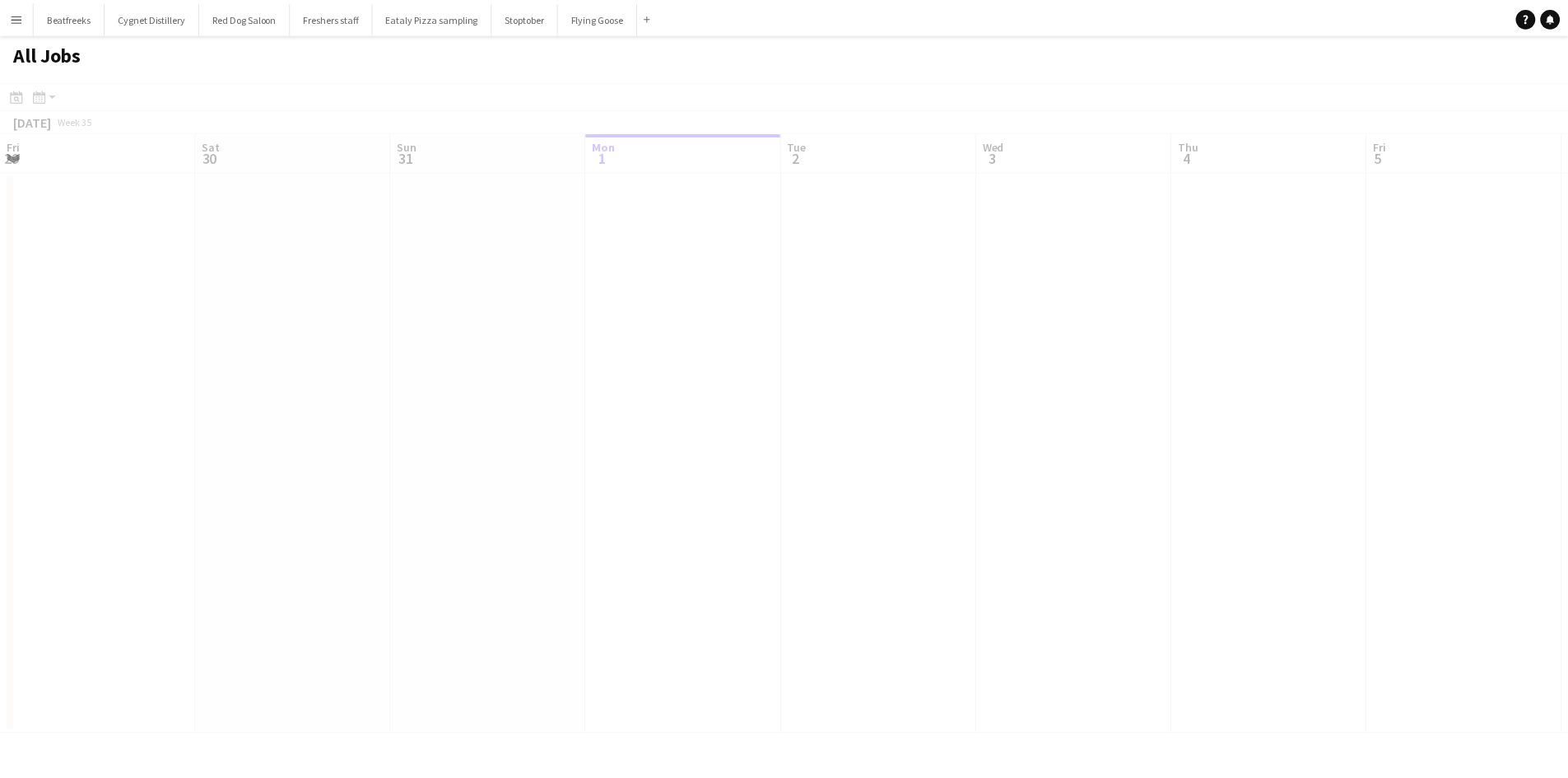
scroll to position [0, 394]
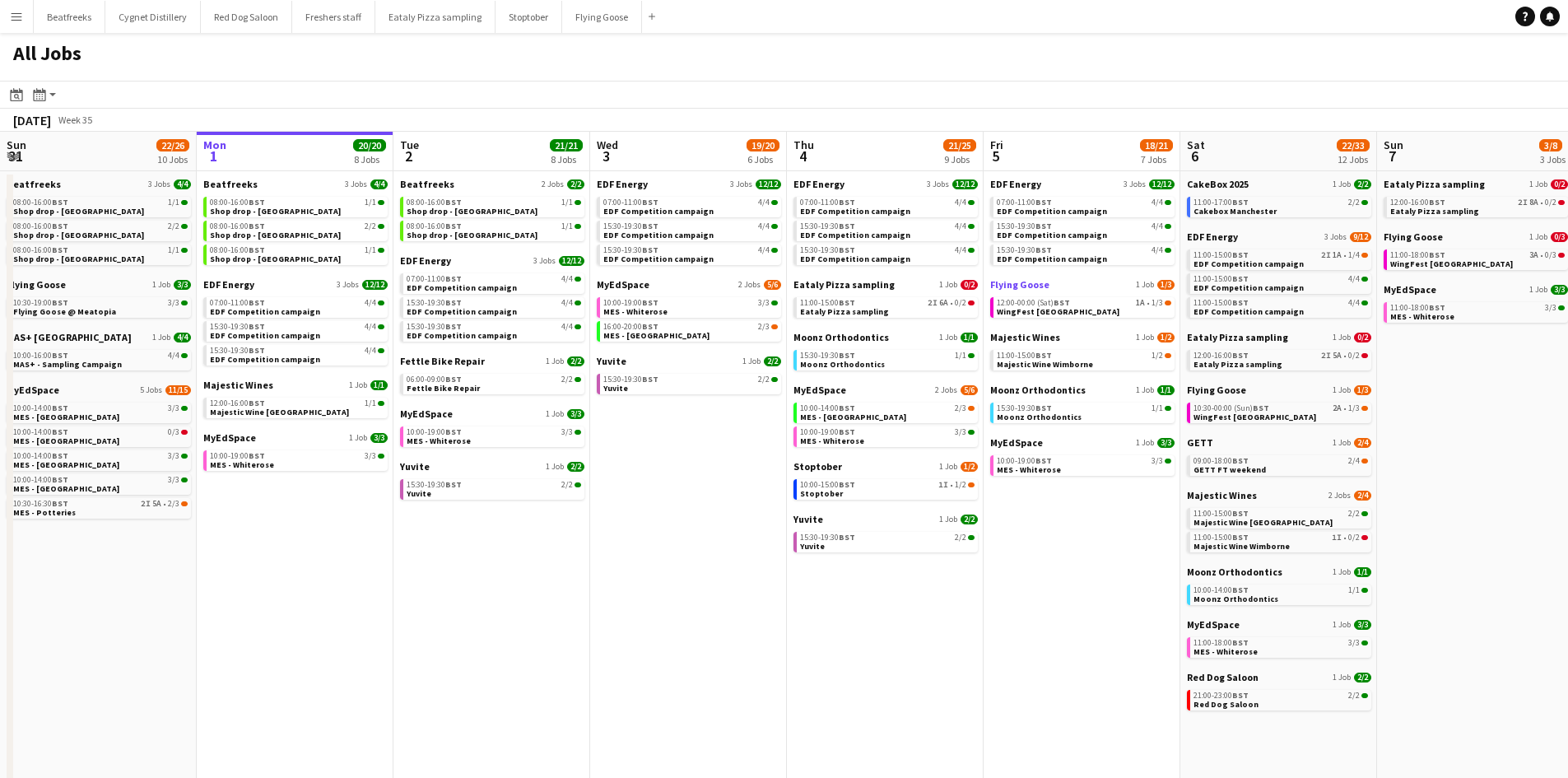
click at [1035, 286] on span "Flying Goose" at bounding box center [1019, 284] width 59 height 13
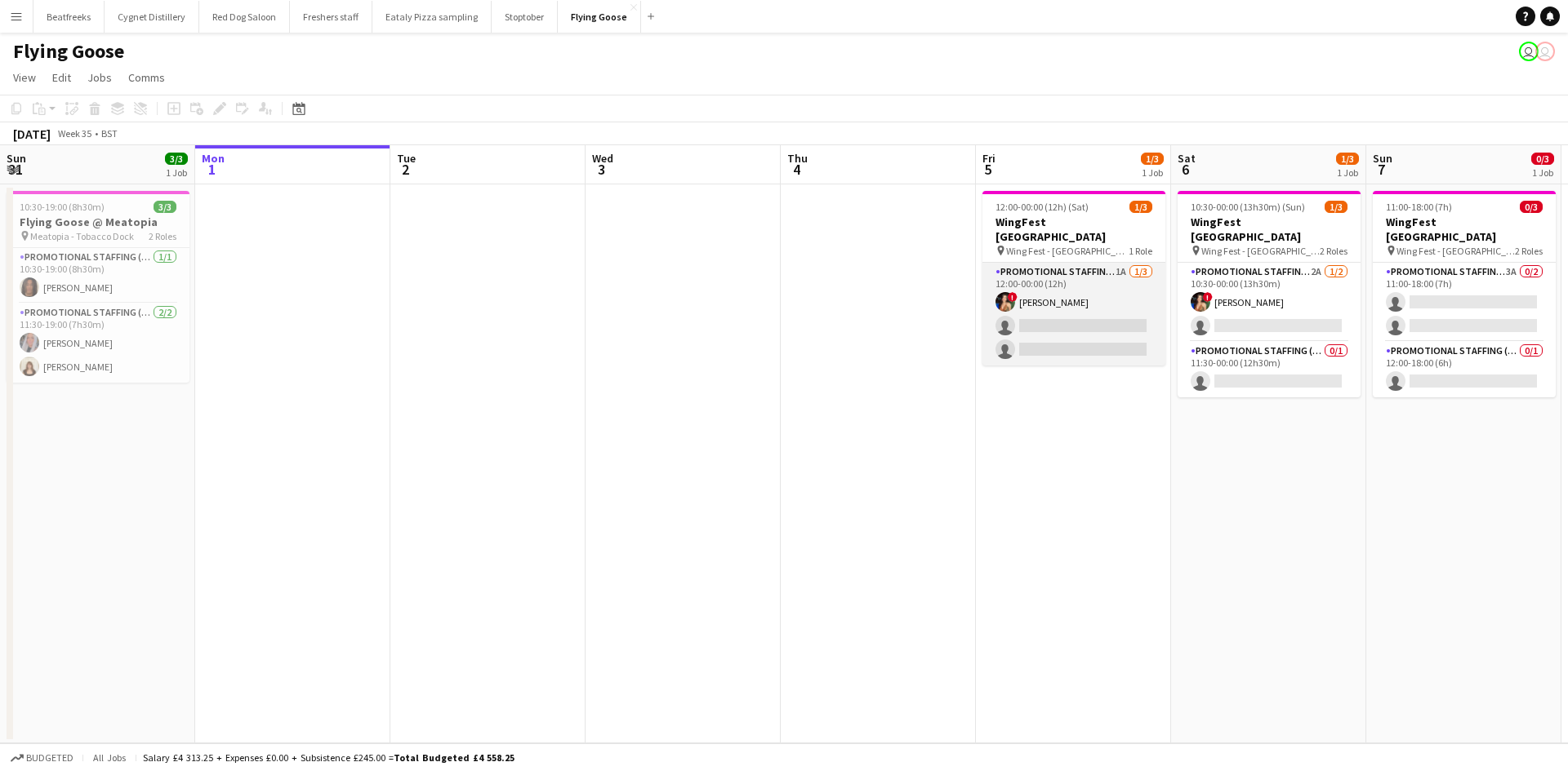
click at [1022, 321] on app-card-role "Promotional Staffing (Brand Ambassadors) 1A [DATE] 12:00-00:00 (12h) ! [PERSON_…" at bounding box center [1074, 314] width 183 height 103
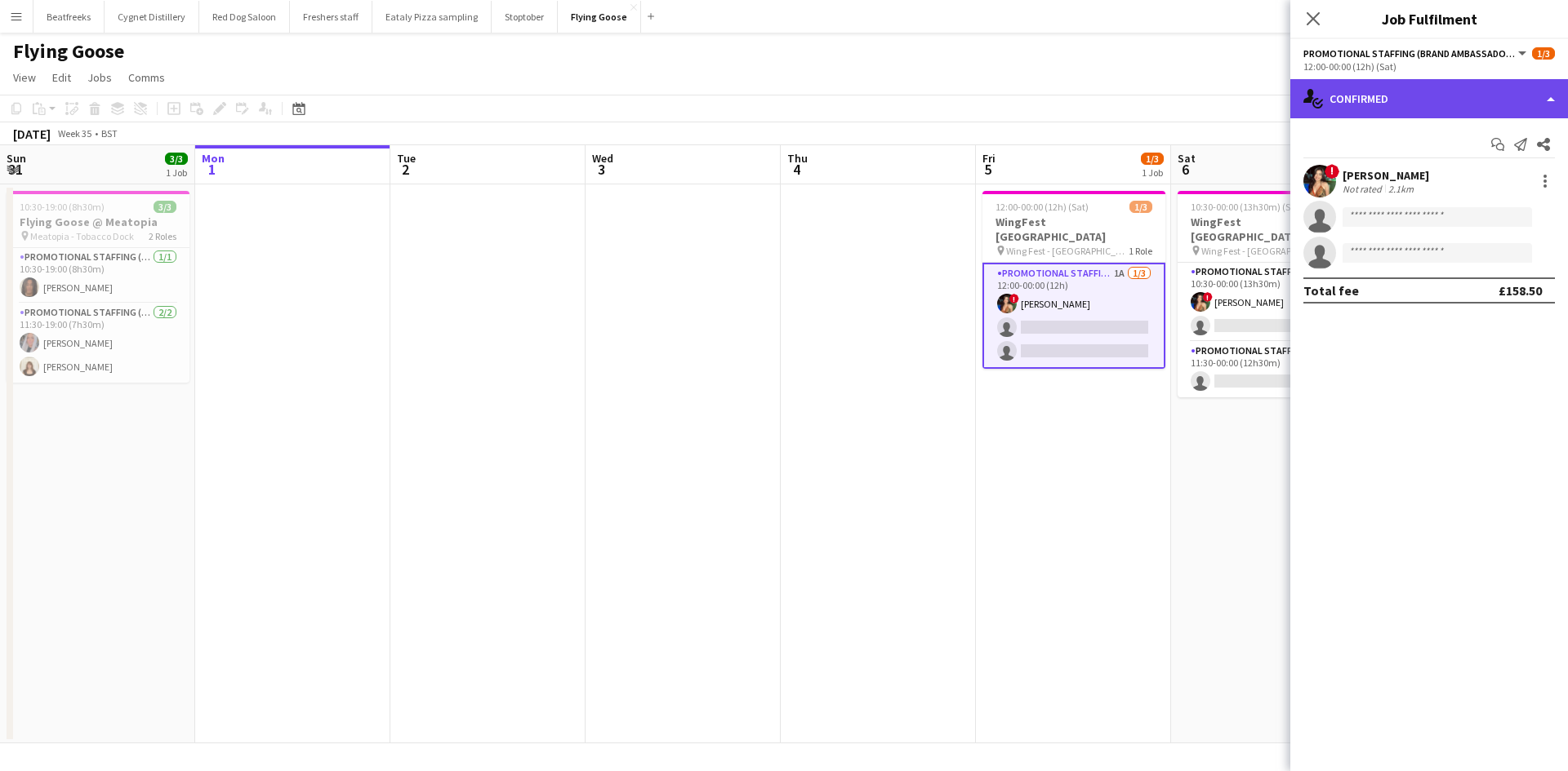
click at [1381, 102] on div "single-neutral-actions-check-2 Confirmed" at bounding box center [1428, 99] width 277 height 39
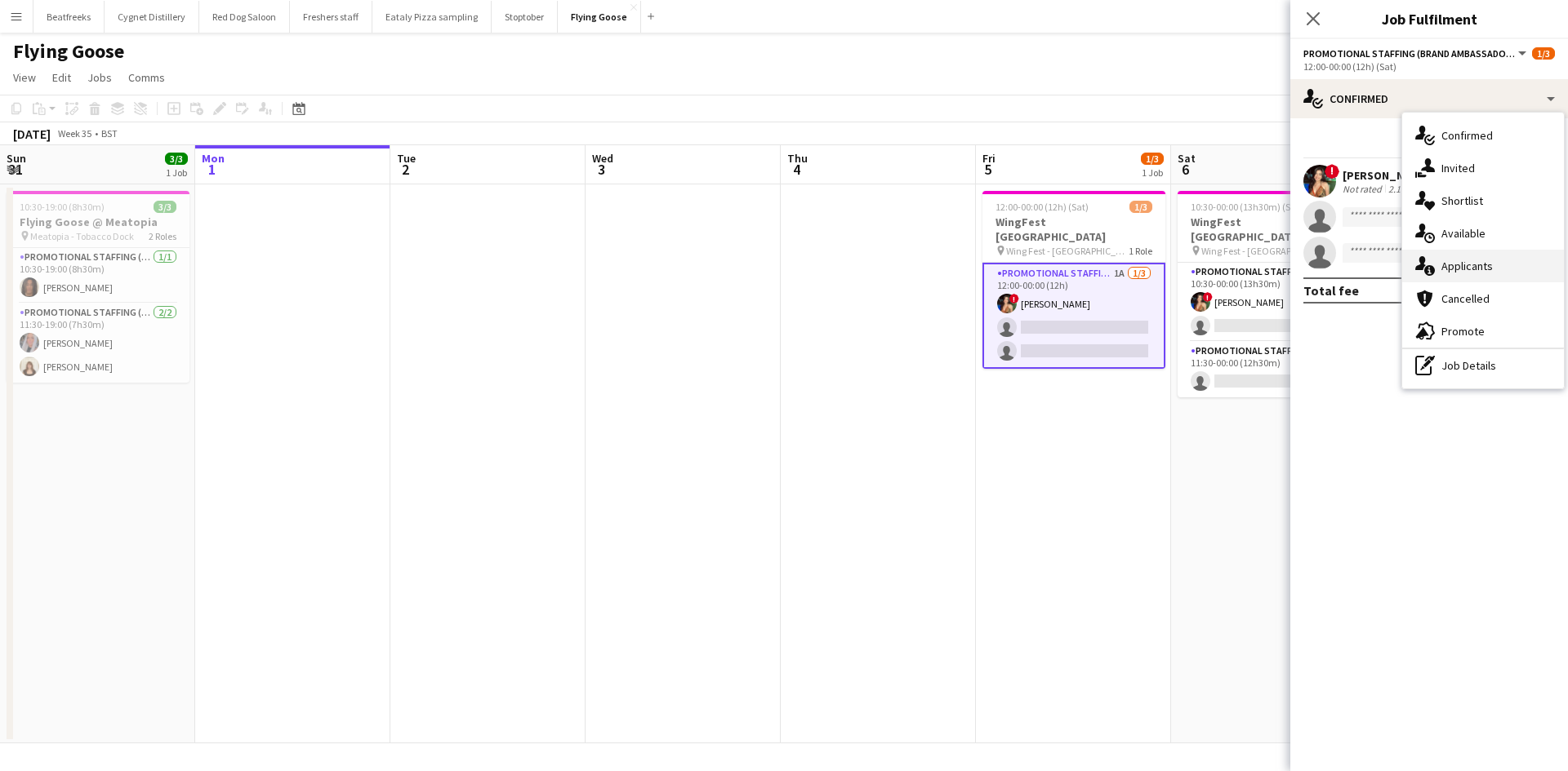
click at [1467, 251] on div "single-neutral-actions-information Applicants" at bounding box center [1483, 266] width 162 height 32
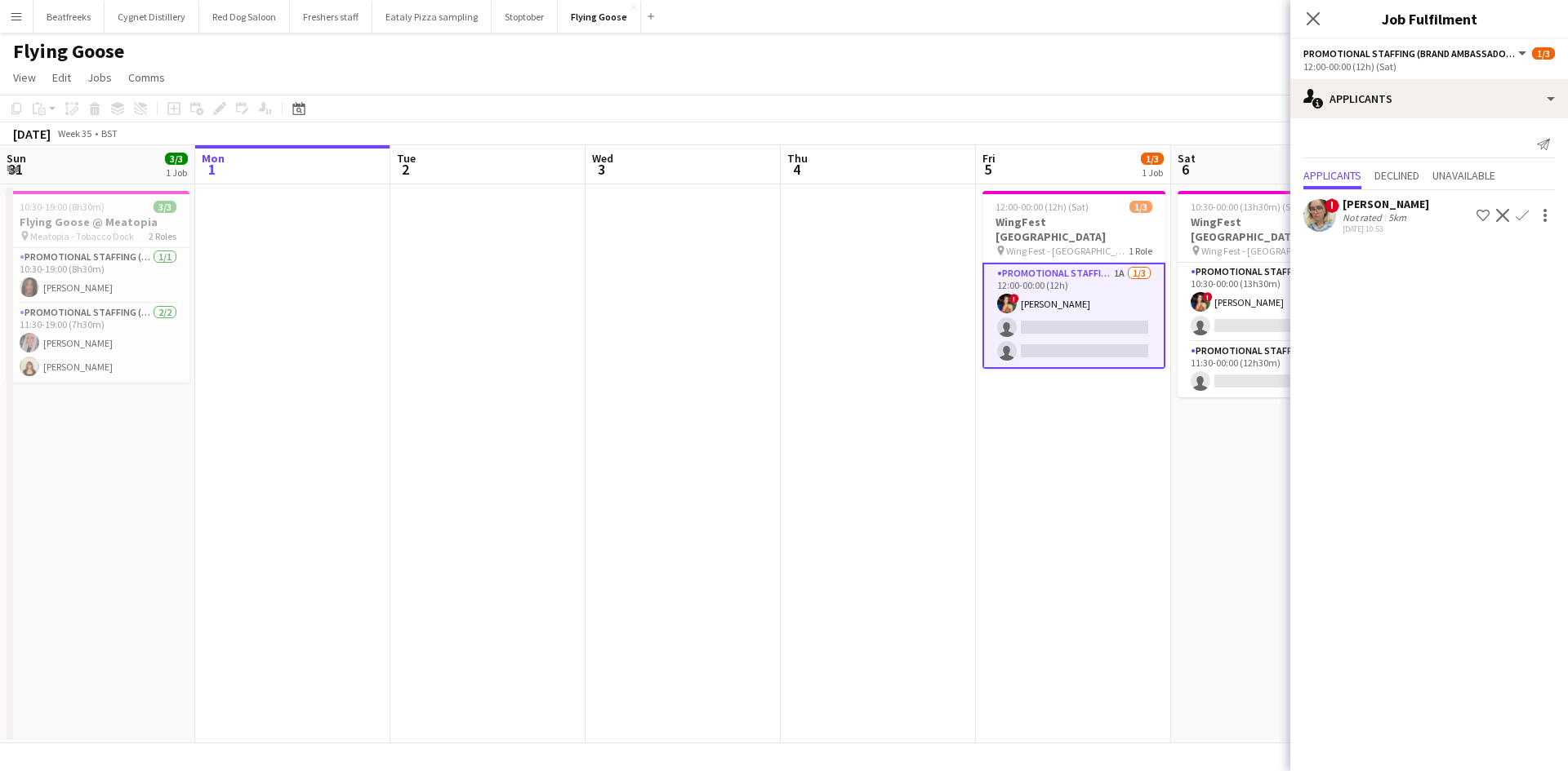
click at [1366, 210] on div "[PERSON_NAME]" at bounding box center [1386, 204] width 86 height 14
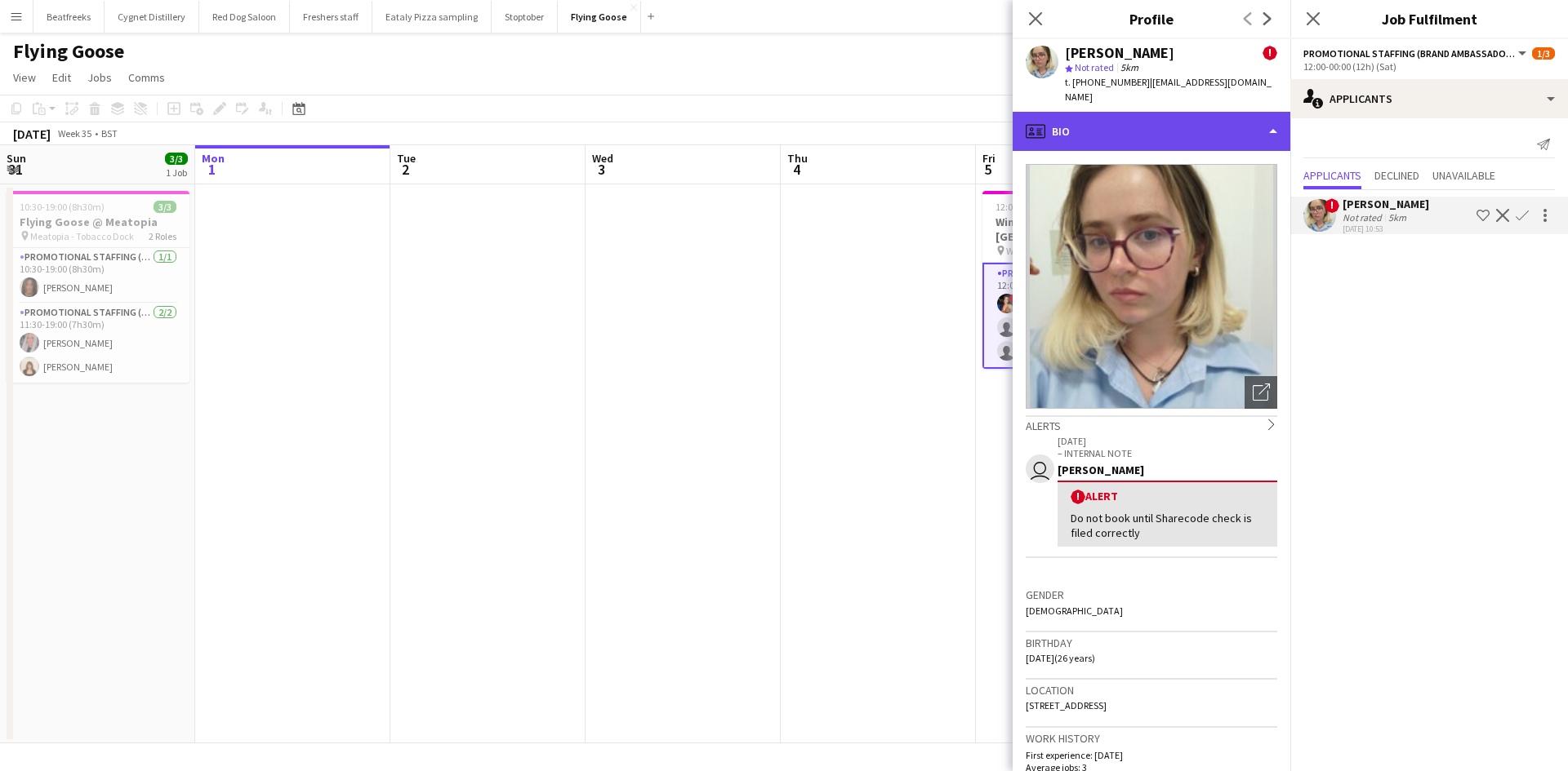
click at [1108, 112] on div "profile Bio" at bounding box center [1150, 132] width 277 height 39
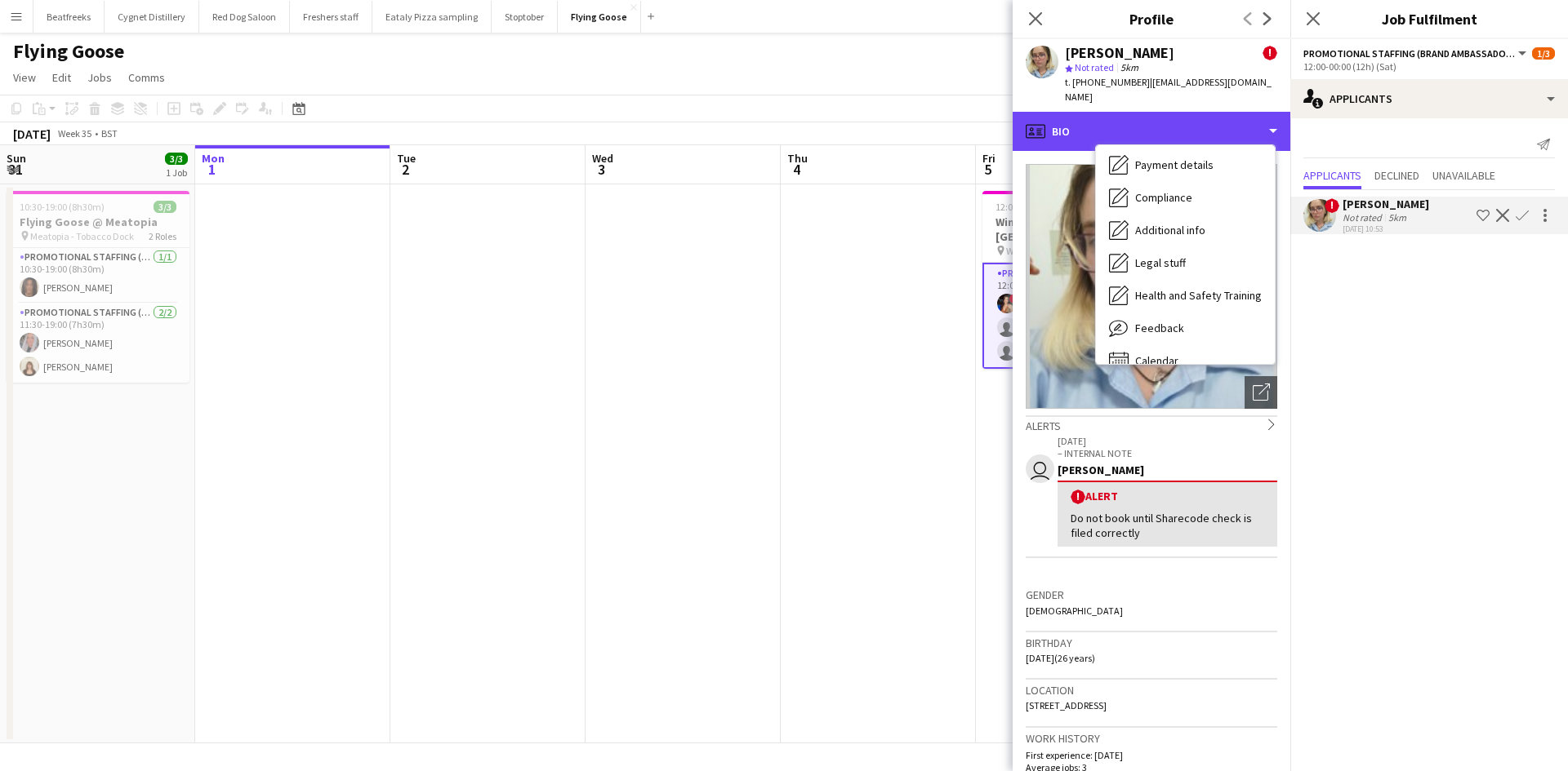
scroll to position [219, 0]
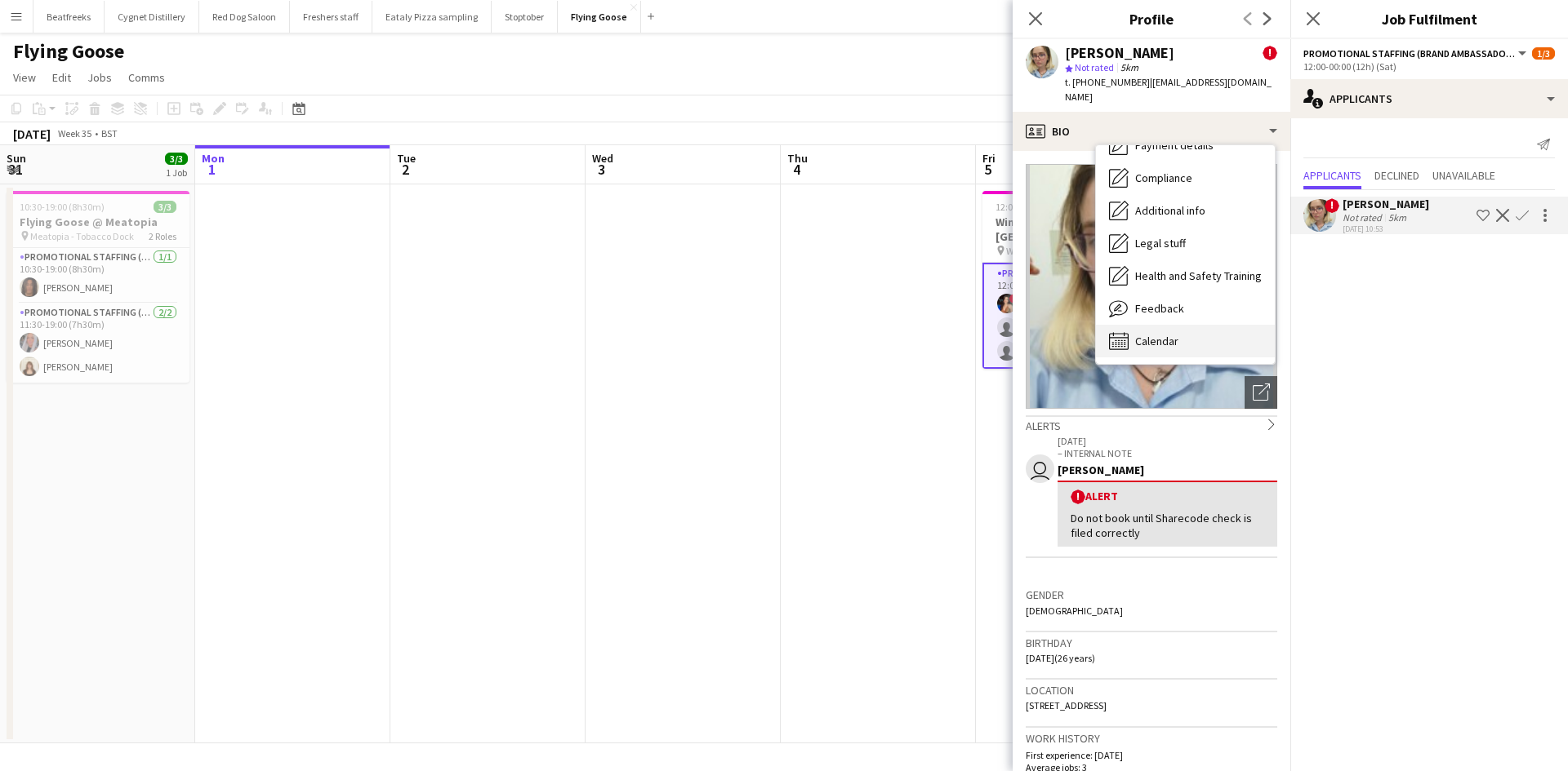
click at [1190, 325] on div "Calendar Calendar" at bounding box center [1185, 341] width 179 height 32
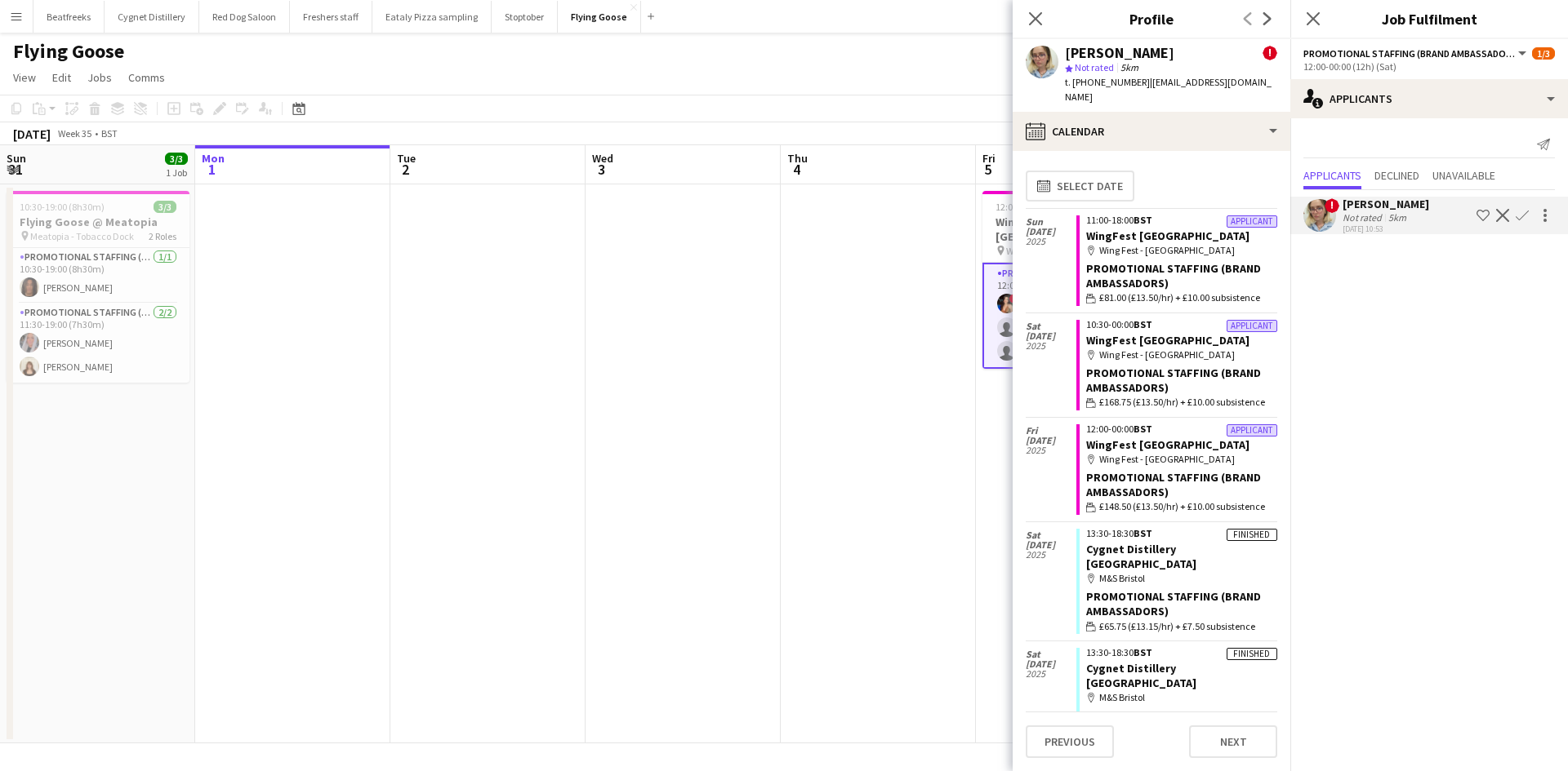
scroll to position [108, 0]
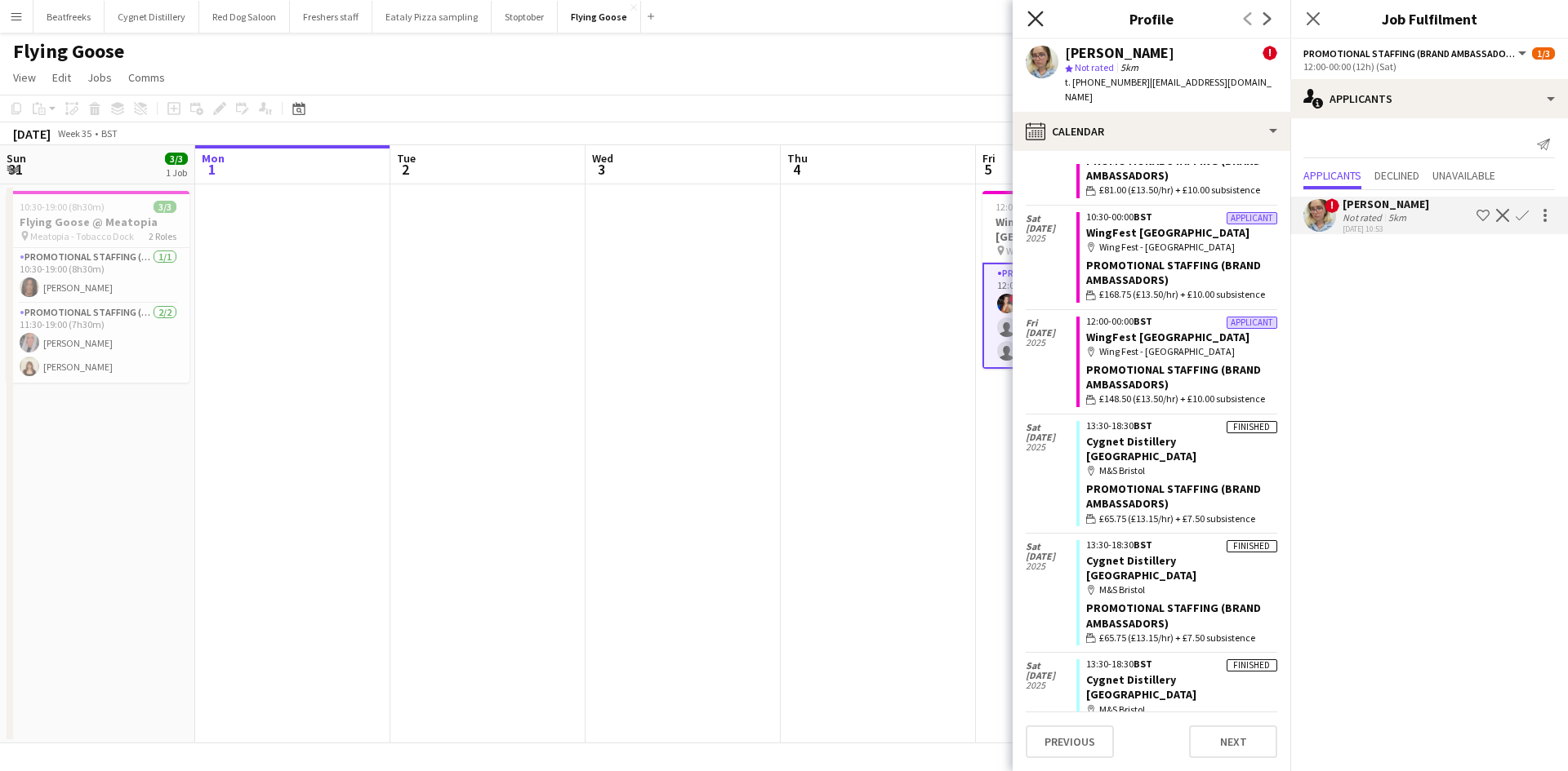
click at [1034, 14] on icon "Close pop-in" at bounding box center [1035, 18] width 15 height 15
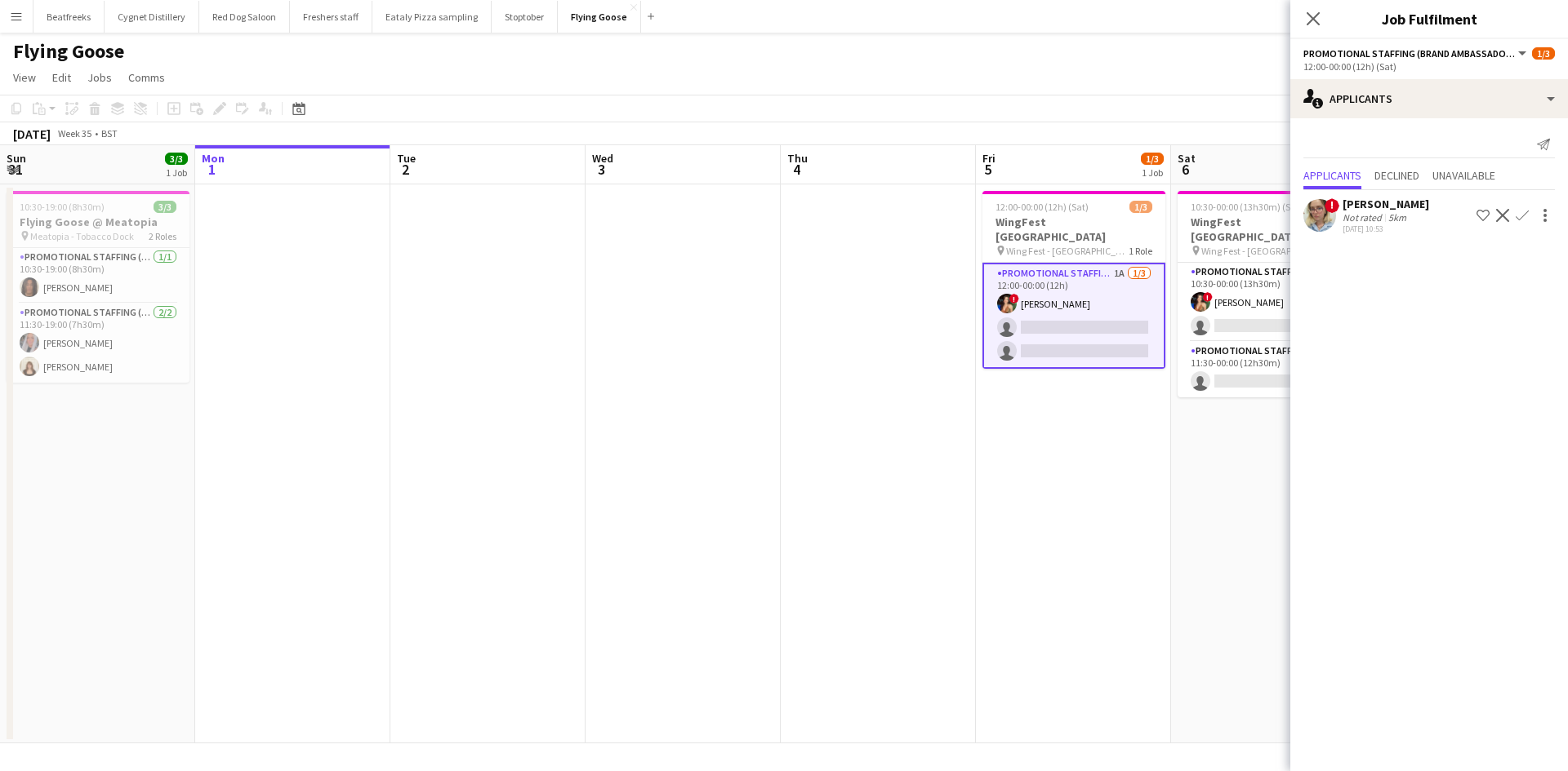
click at [1386, 202] on div "[PERSON_NAME]" at bounding box center [1386, 204] width 86 height 14
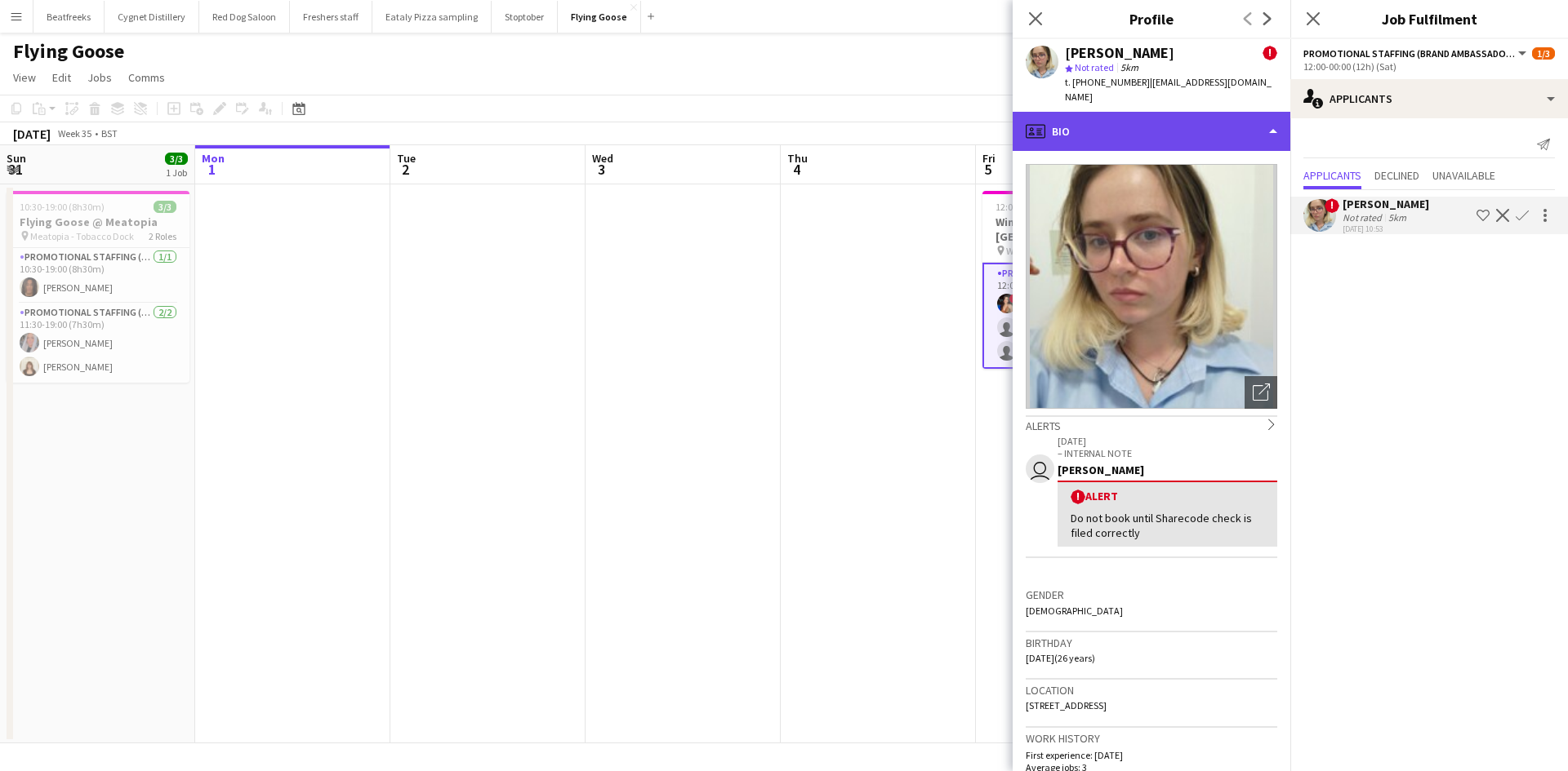
click at [1141, 133] on div "profile Bio" at bounding box center [1150, 132] width 277 height 39
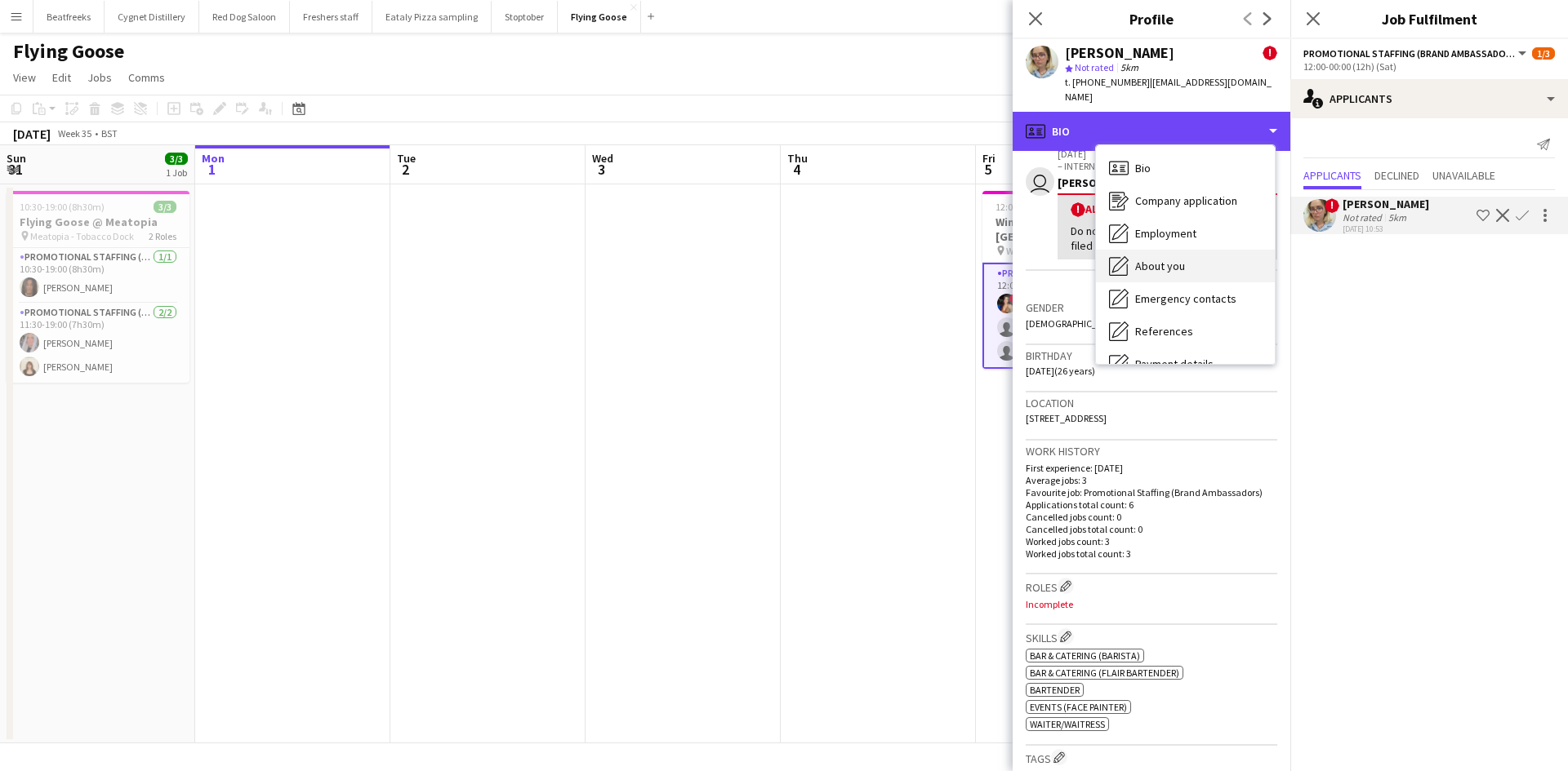
scroll to position [408, 0]
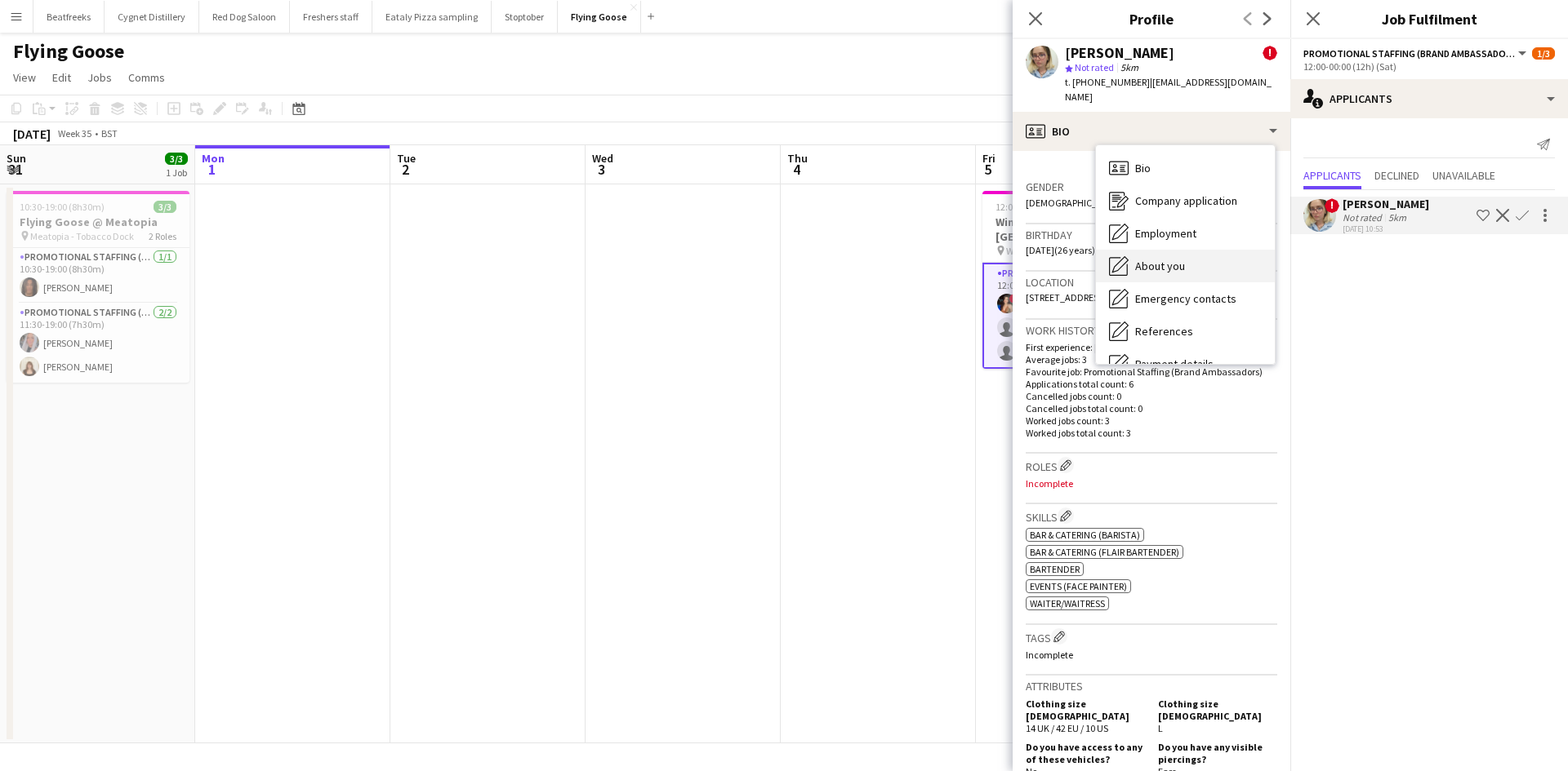
click at [1170, 259] on div "About you About you" at bounding box center [1185, 266] width 179 height 32
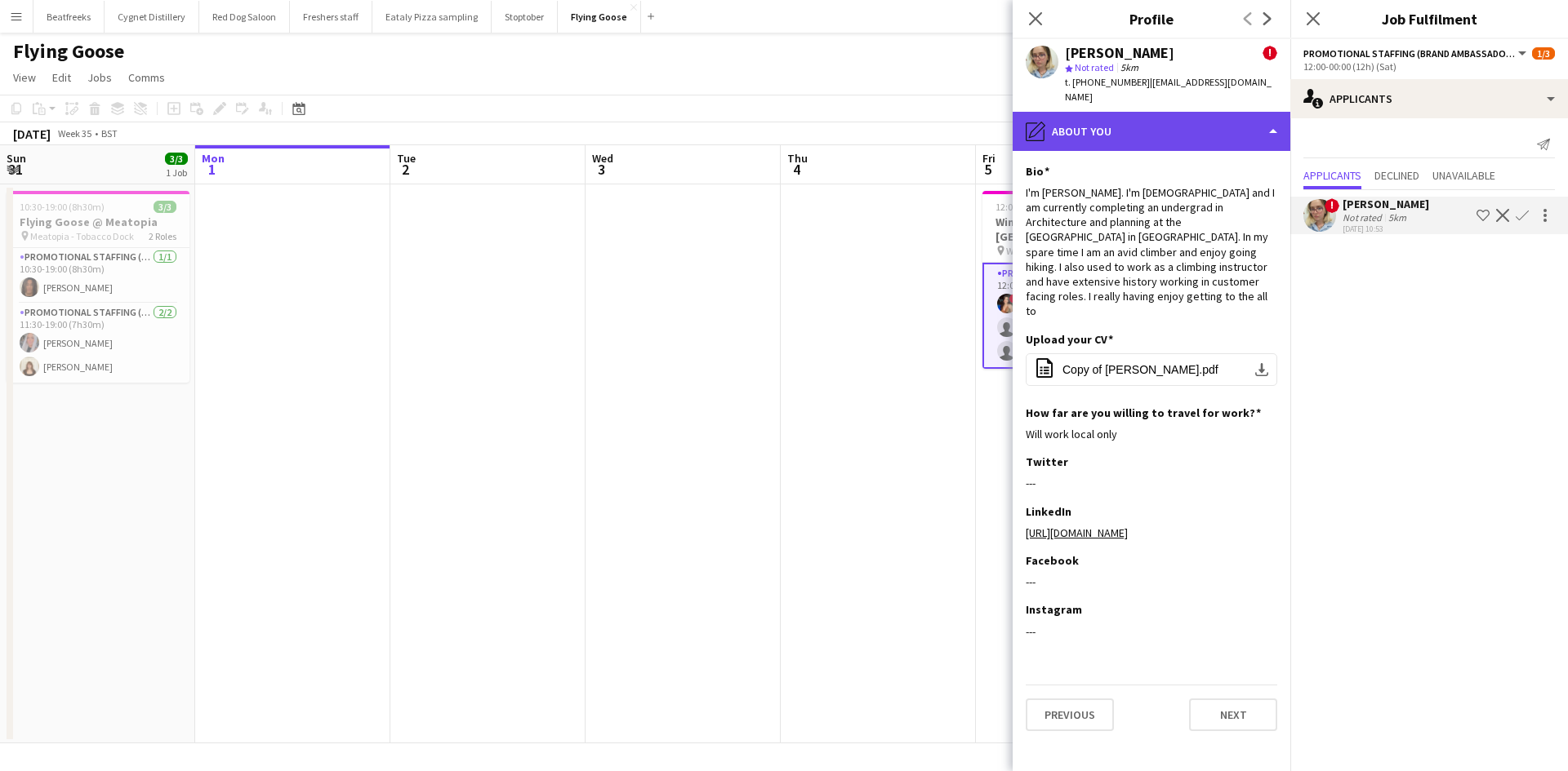
click at [1114, 112] on div "pencil4 About you" at bounding box center [1150, 132] width 277 height 39
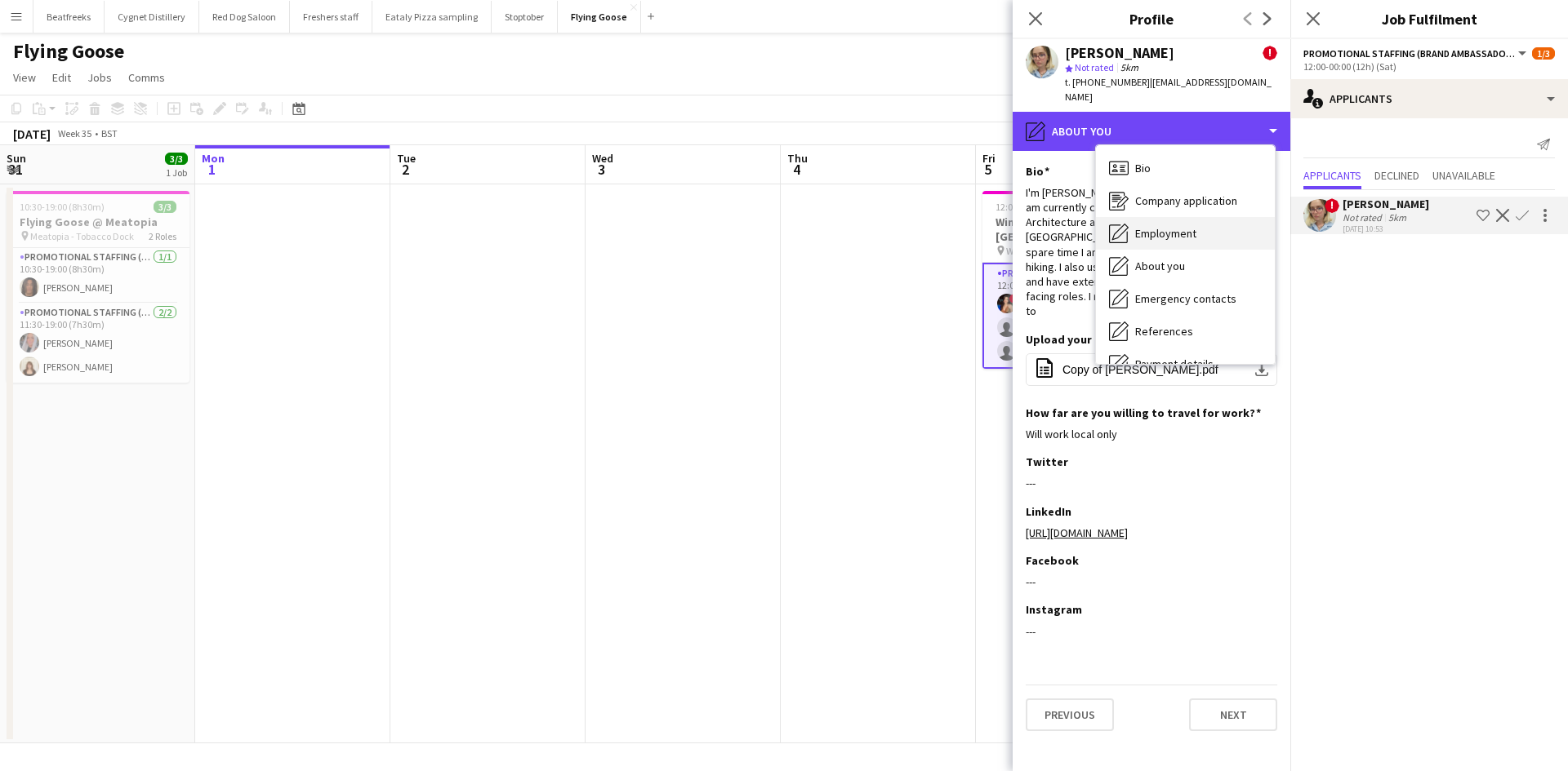
scroll to position [219, 0]
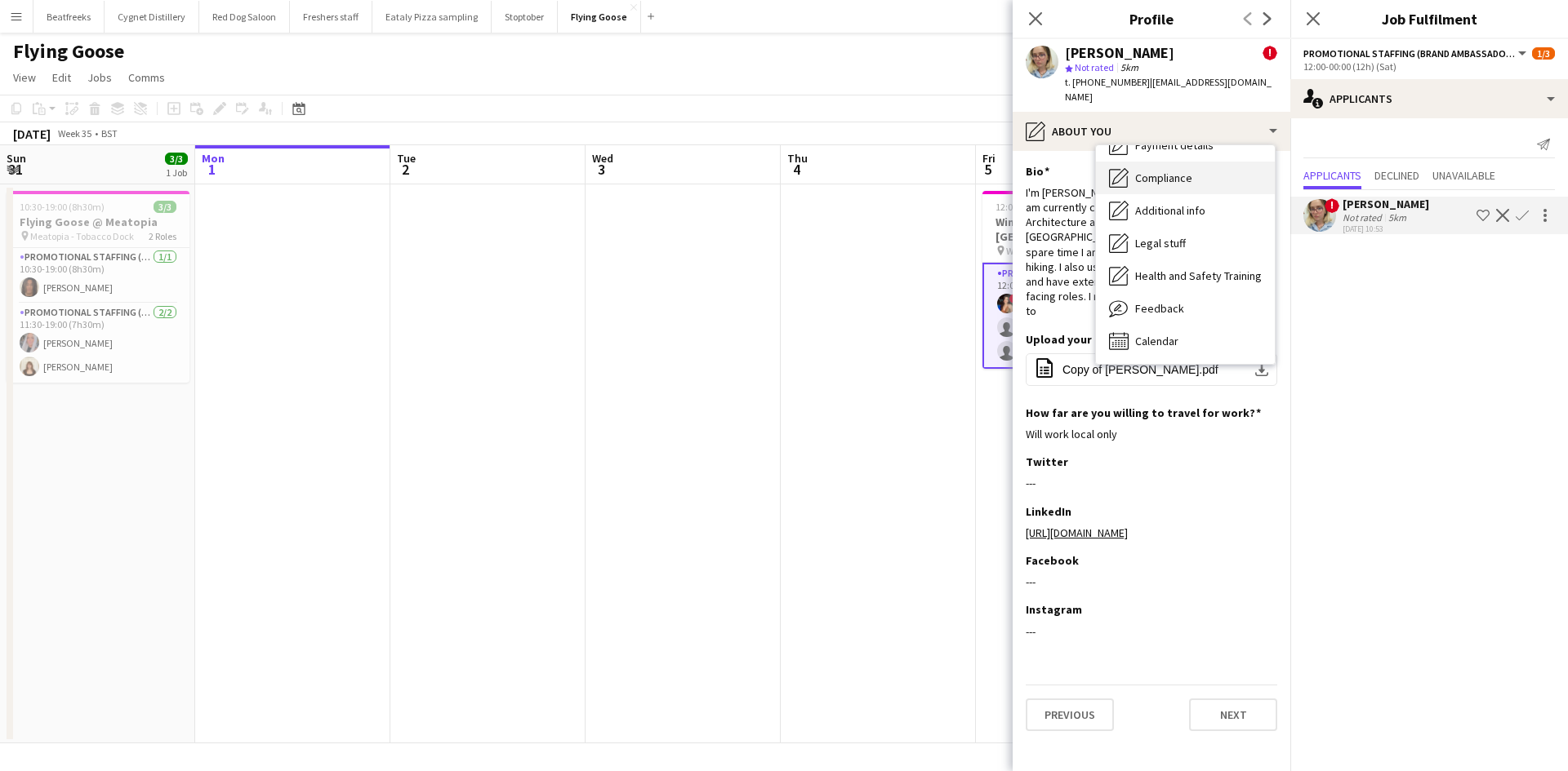
click at [1160, 171] on span "Compliance" at bounding box center [1164, 178] width 57 height 14
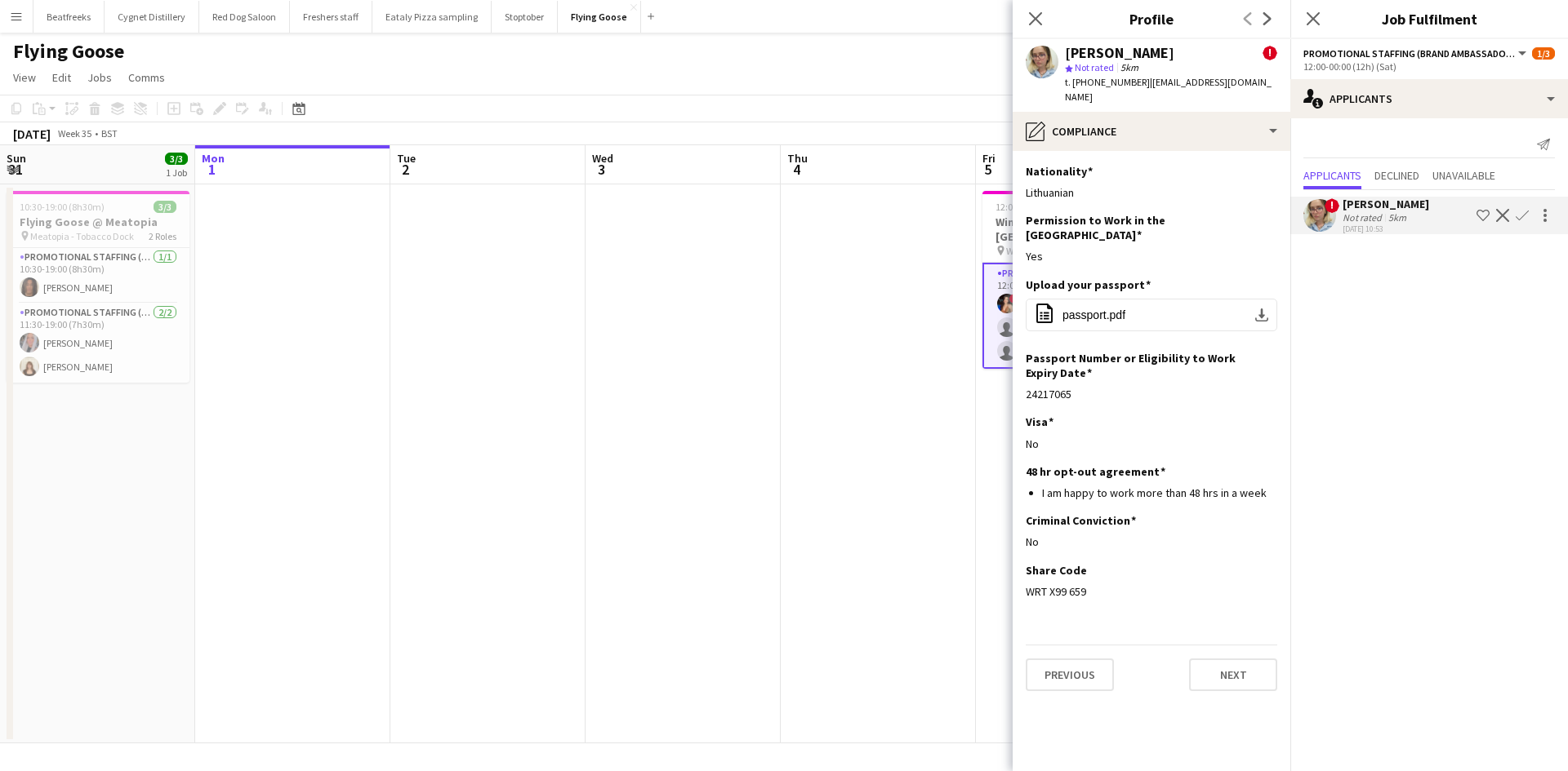
drag, startPoint x: 1091, startPoint y: 561, endPoint x: 1025, endPoint y: 565, distance: 66.1
click at [1025, 565] on app-section-data-types "Nationality Edit this field Lithuanian Permission to Work in the UK Edit this f…" at bounding box center [1150, 460] width 277 height 620
copy div "WRT X99 659"
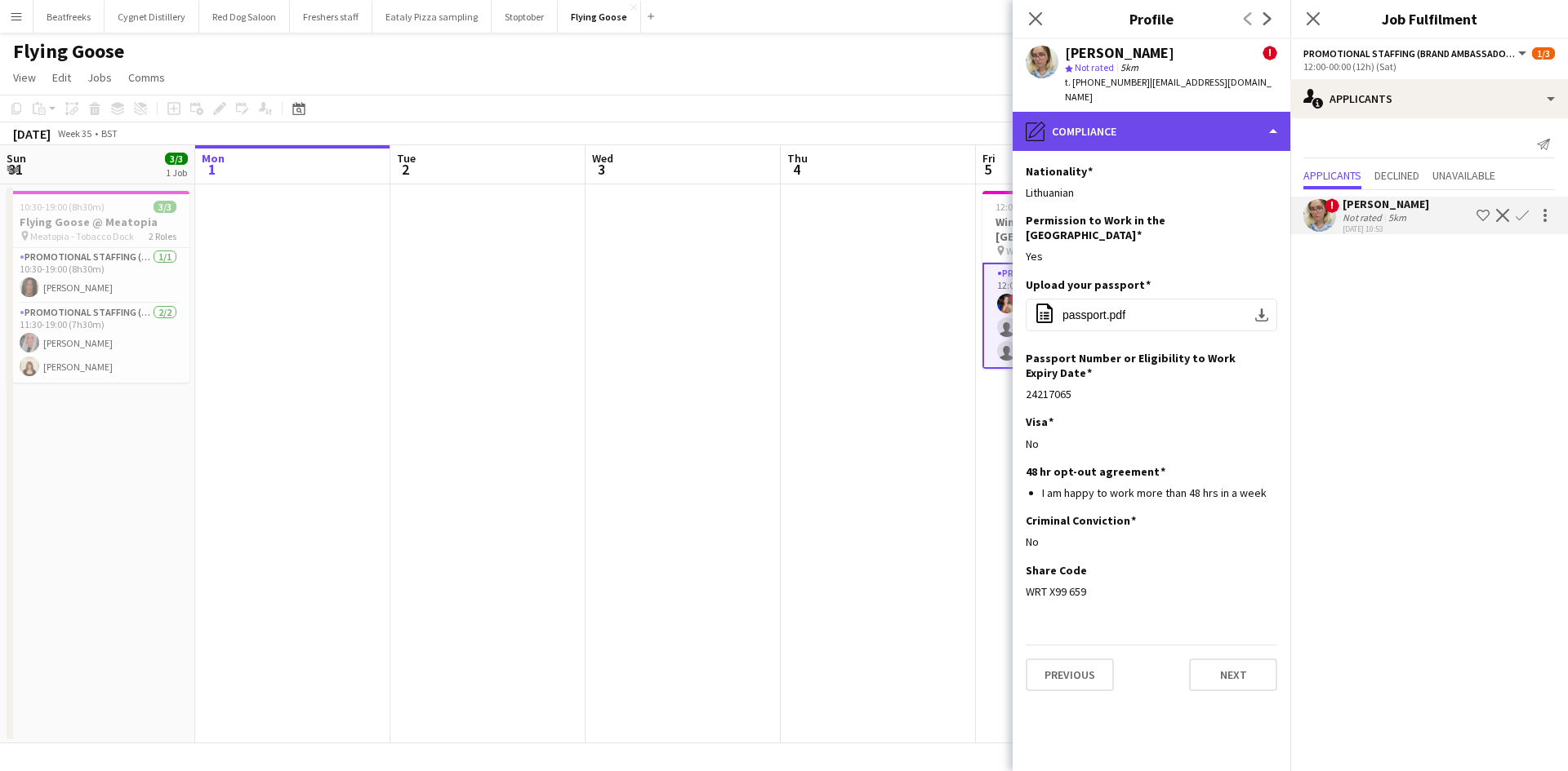
click at [1120, 112] on div "pencil4 Compliance" at bounding box center [1150, 132] width 277 height 39
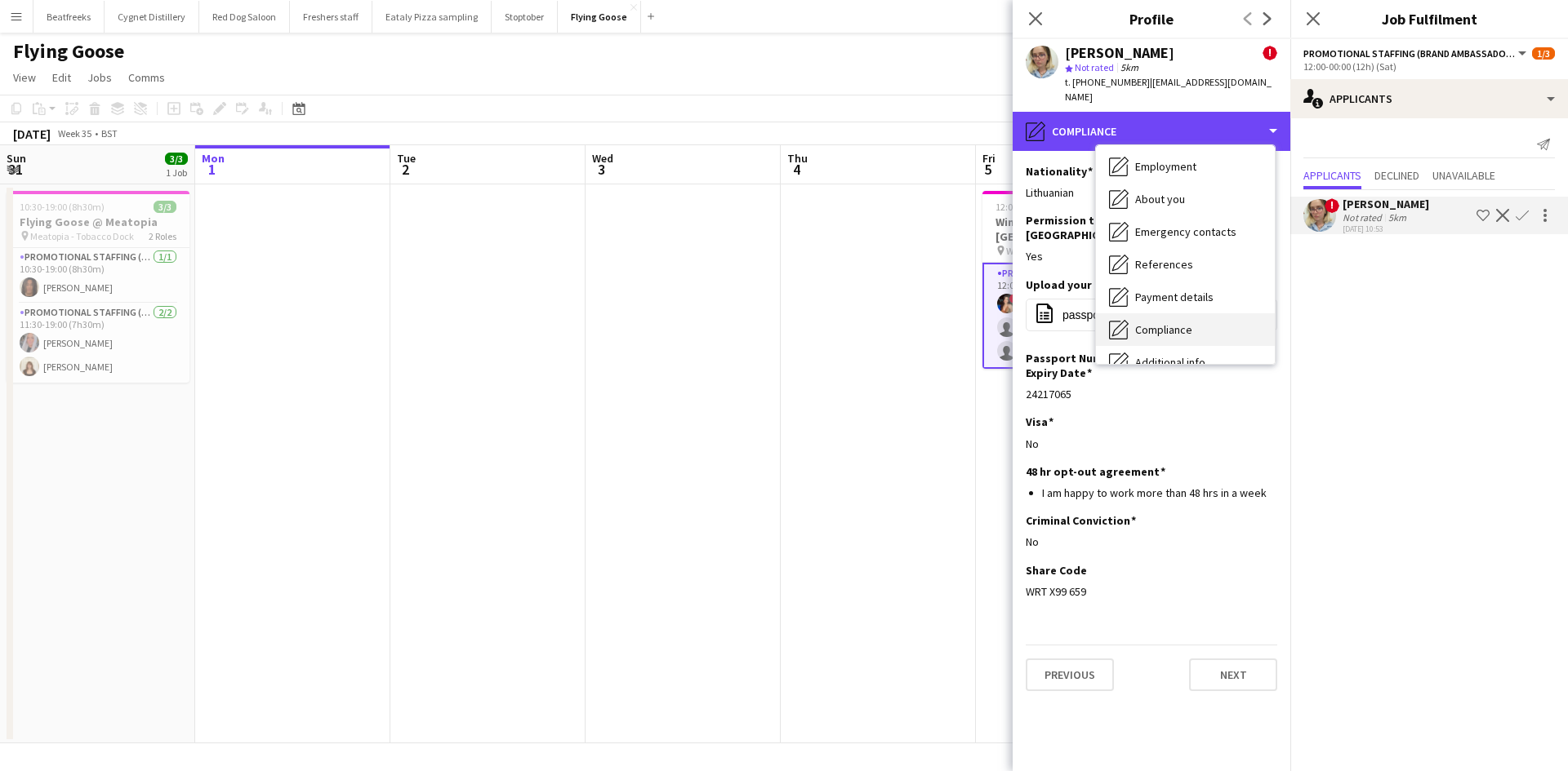
scroll to position [0, 0]
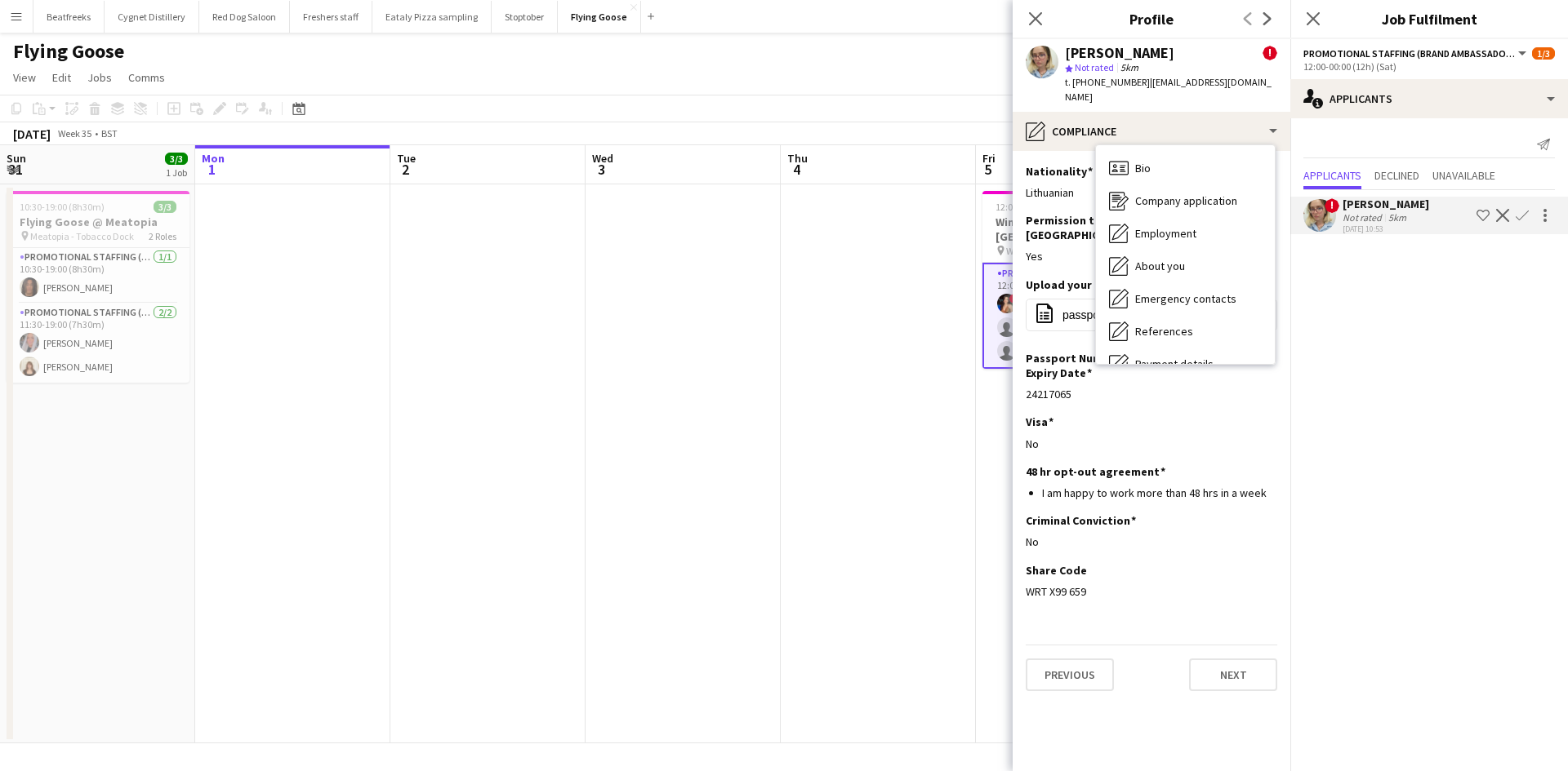
click at [1156, 158] on div "Bio Bio" at bounding box center [1185, 168] width 179 height 32
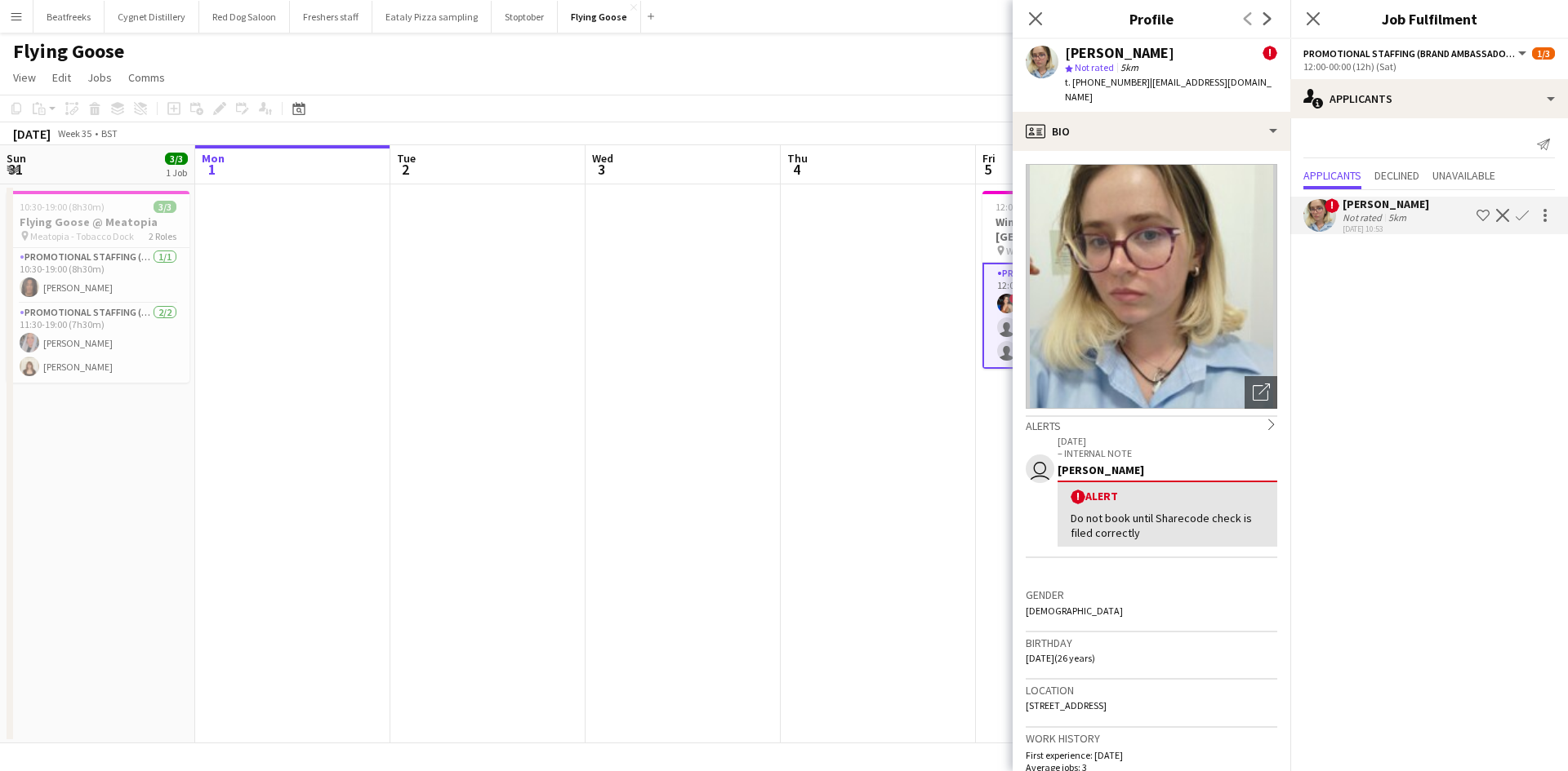
click at [1040, 6] on div "Close pop-in" at bounding box center [1035, 19] width 46 height 38
click at [1038, 14] on icon "Close pop-in" at bounding box center [1035, 18] width 15 height 15
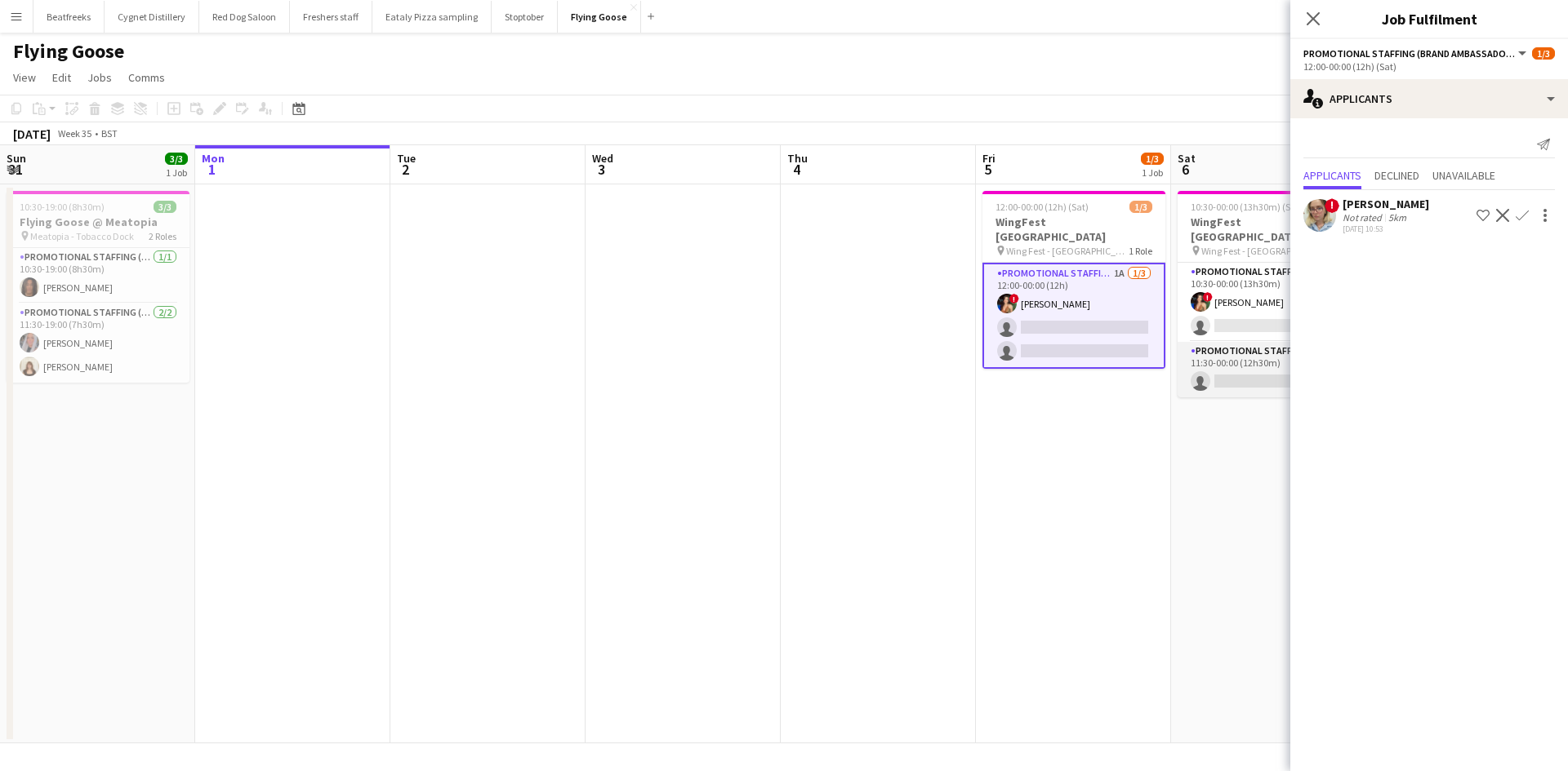
click at [1232, 369] on app-card-role "Promotional Staffing (Brand Ambassadors) 0/1 11:30-00:00 (12h30m) single-neutra…" at bounding box center [1269, 370] width 183 height 56
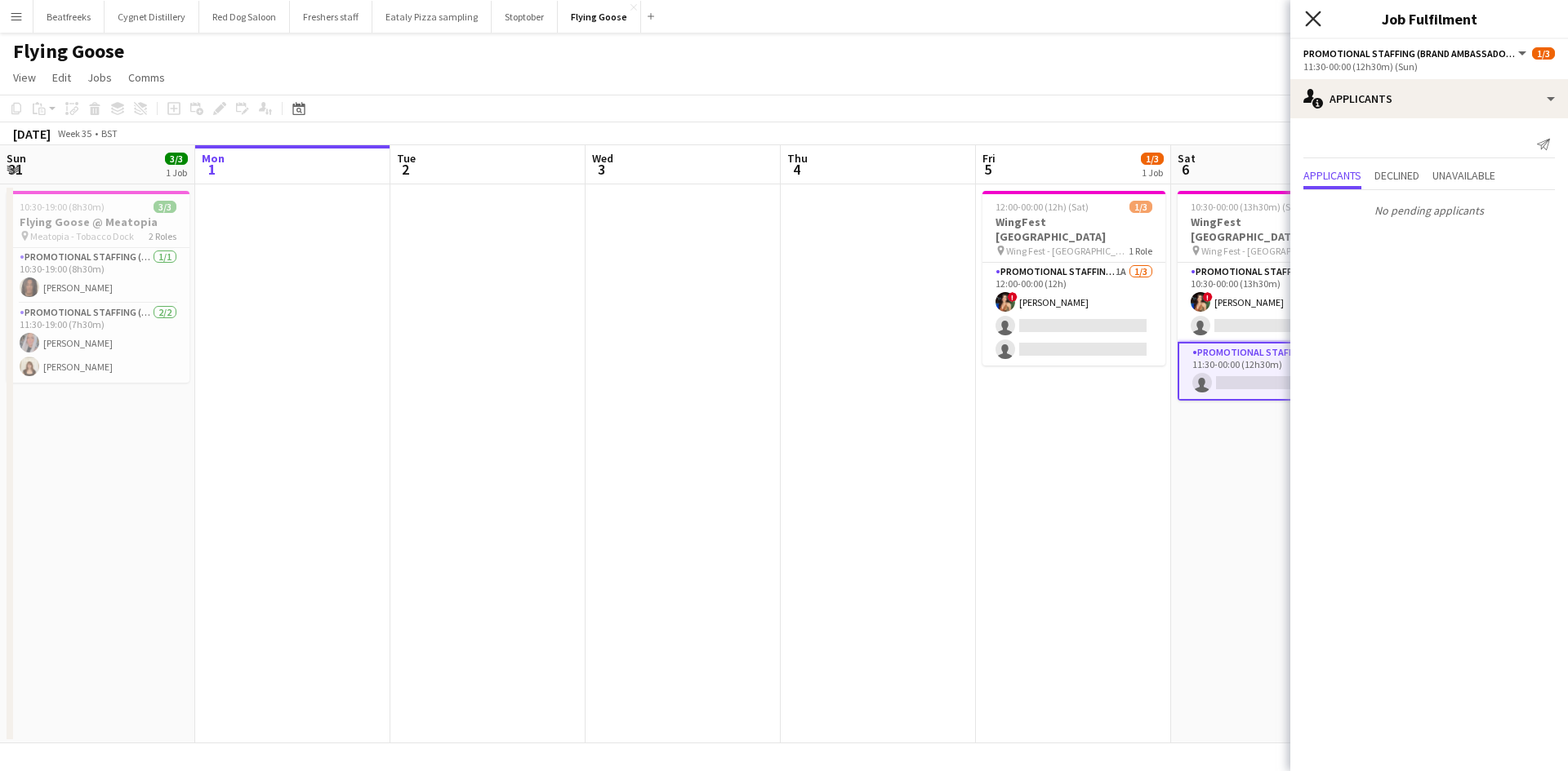
click at [1312, 15] on icon "Close pop-in" at bounding box center [1312, 18] width 15 height 15
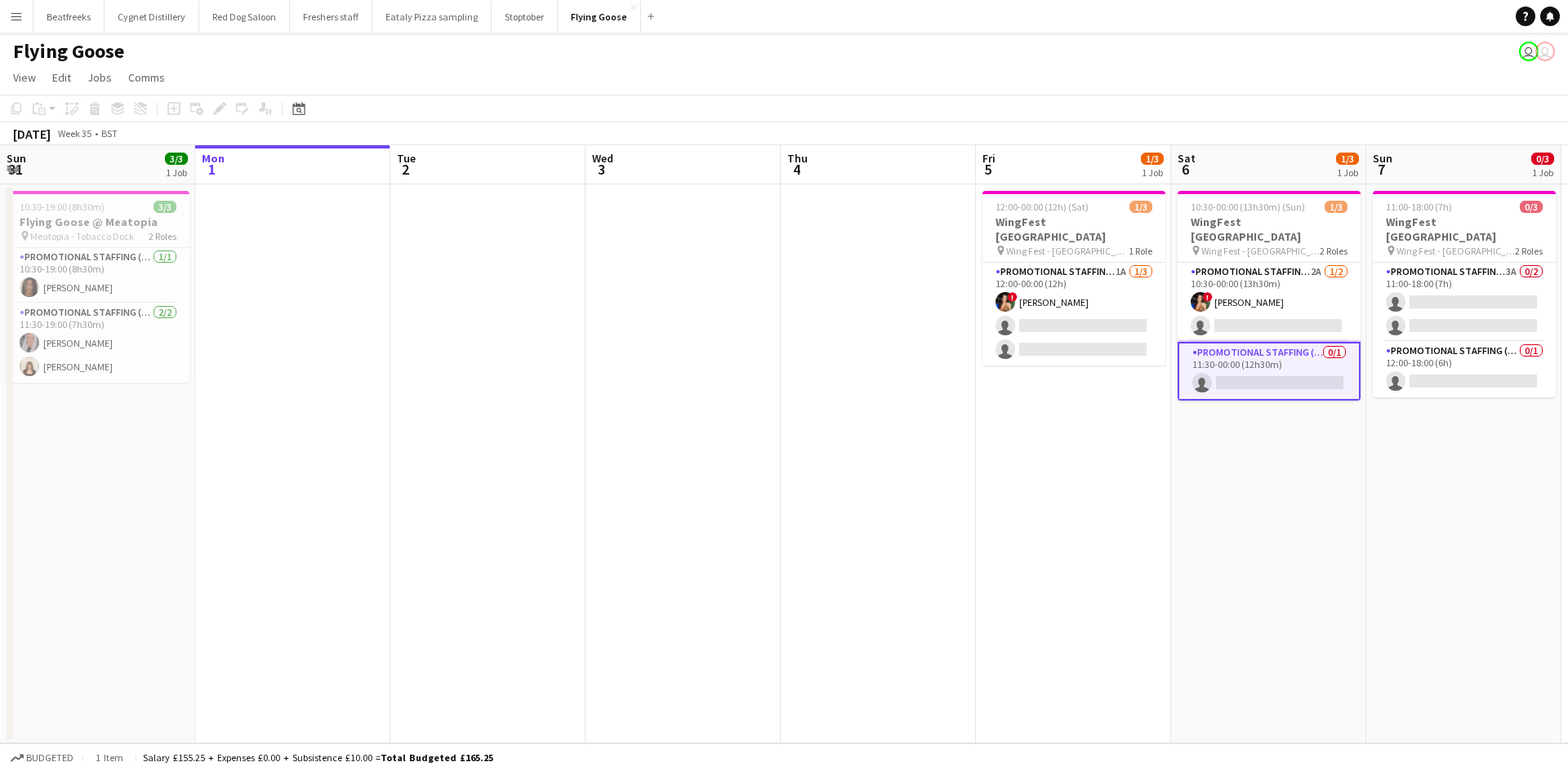
click at [1245, 505] on app-date-cell "10:30-00:00 (13h30m) (Sun) 1/3 WingFest Bristol pin Wing Fest - Bristol 2 Roles…" at bounding box center [1268, 463] width 195 height 559
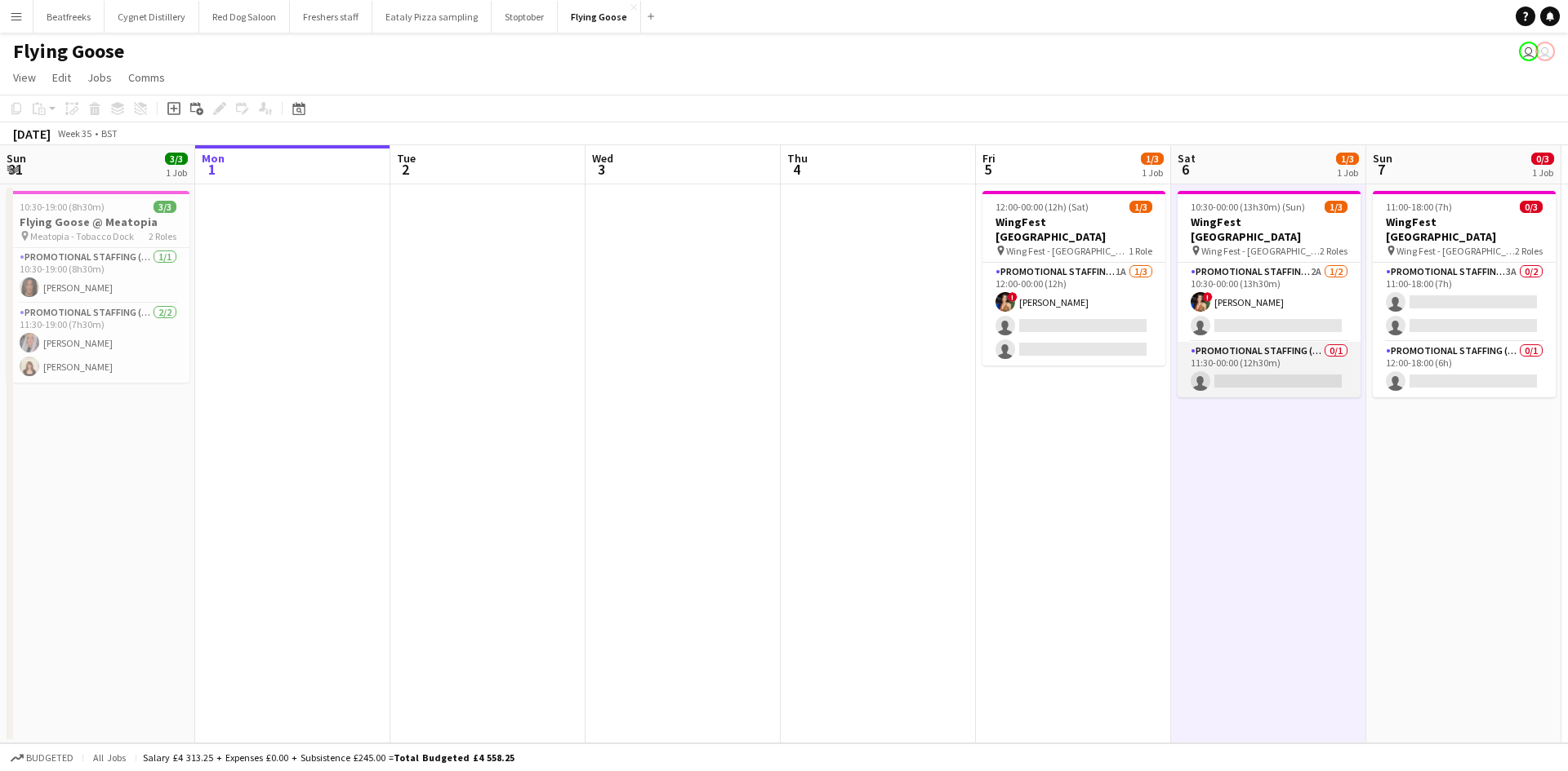
click at [1287, 353] on app-card-role "Promotional Staffing (Brand Ambassadors) 0/1 11:30-00:00 (12h30m) single-neutra…" at bounding box center [1269, 370] width 183 height 56
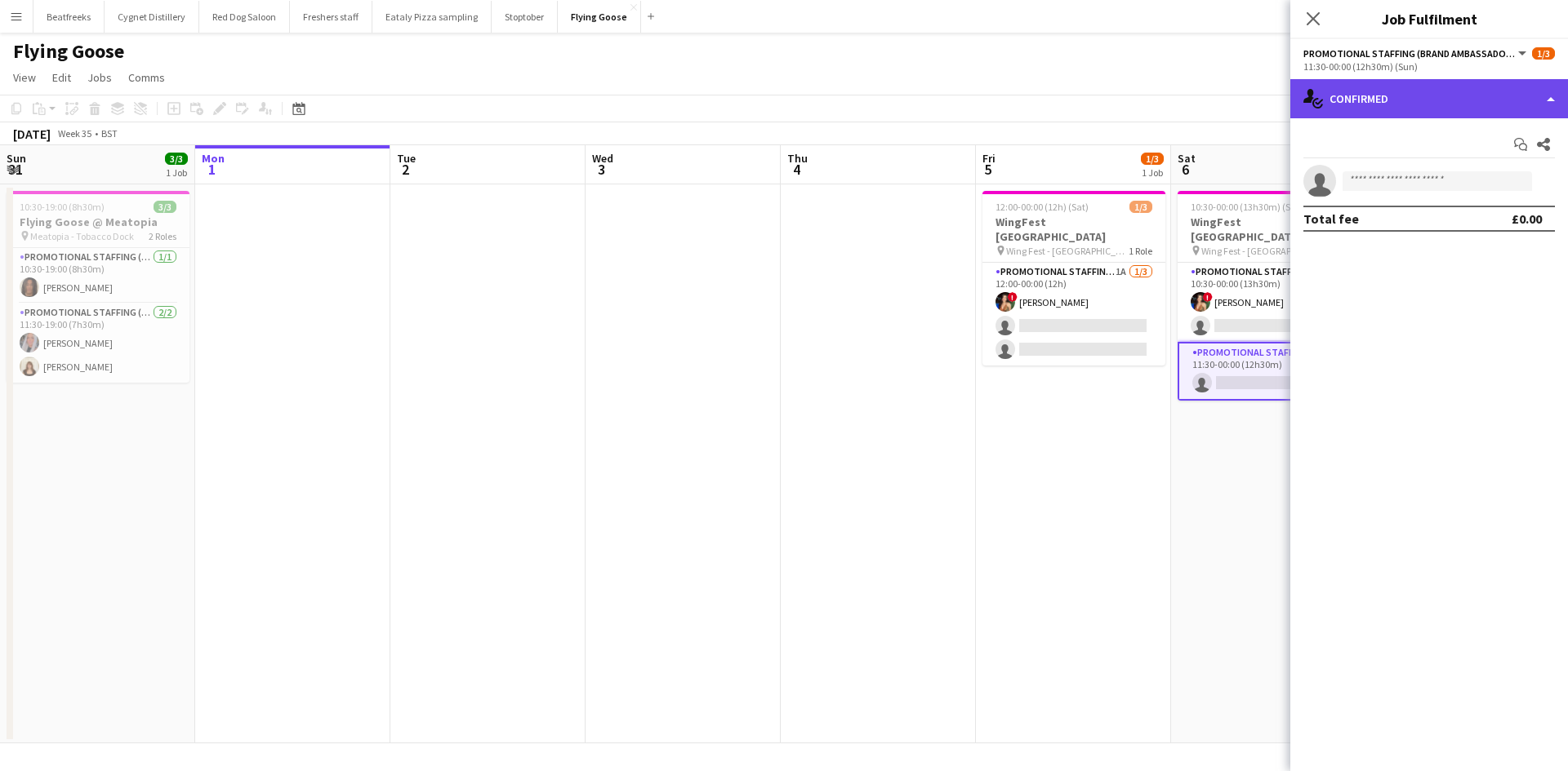
click at [1383, 106] on div "single-neutral-actions-check-2 Confirmed" at bounding box center [1428, 99] width 277 height 39
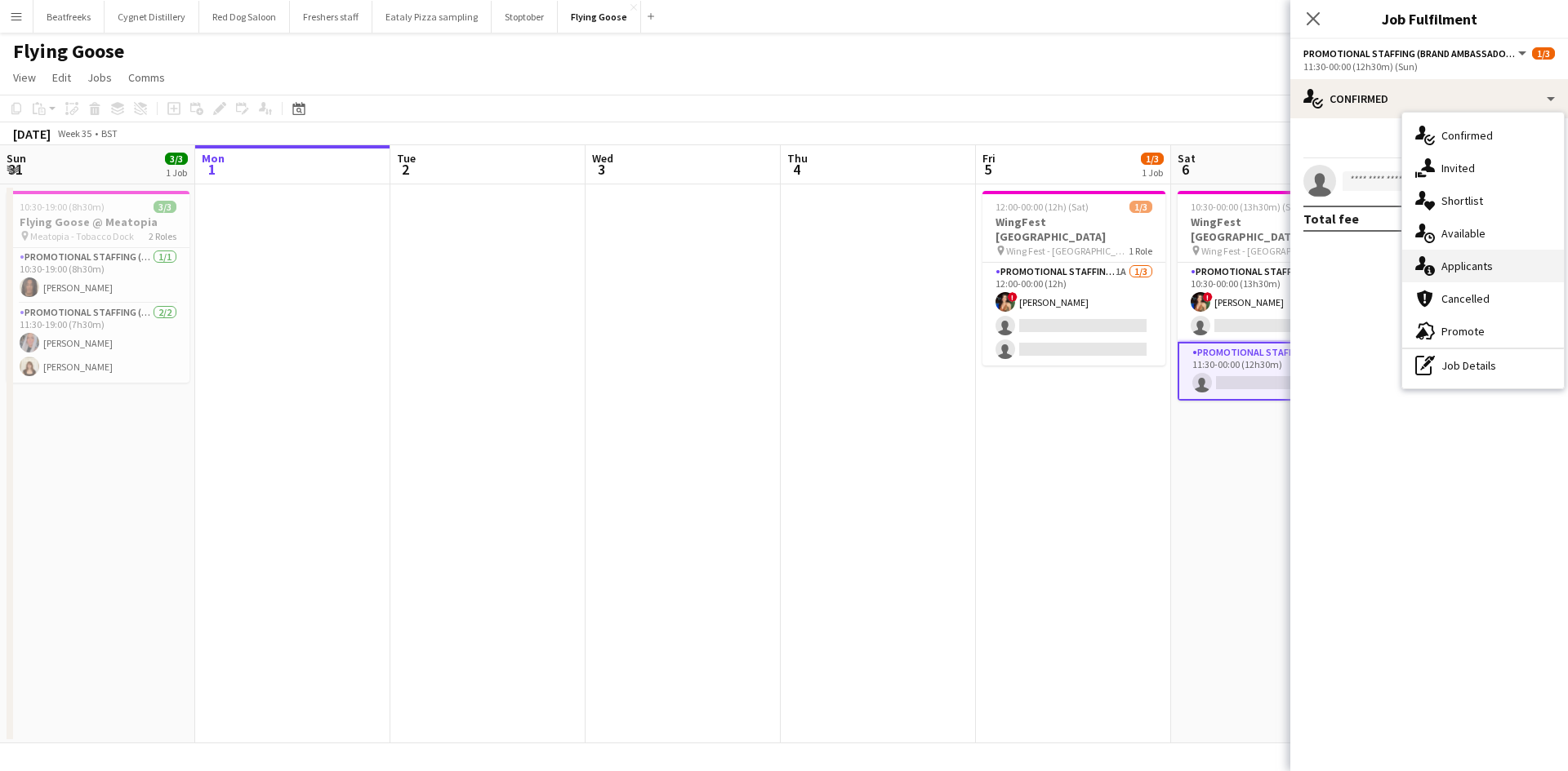
click at [1445, 265] on div "single-neutral-actions-information Applicants" at bounding box center [1483, 266] width 162 height 32
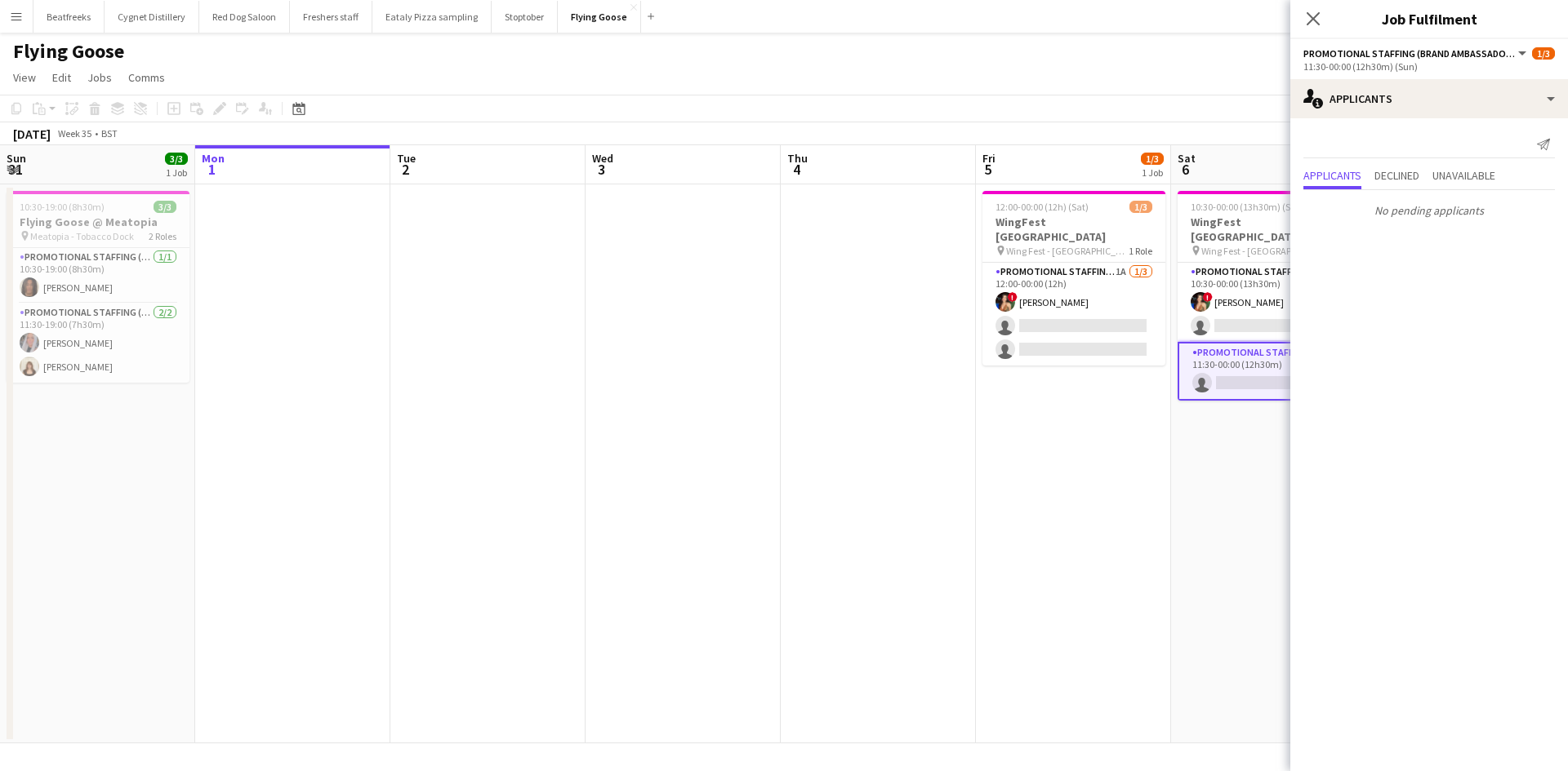
click at [1153, 507] on app-date-cell "12:00-00:00 (12h) (Sat) 1/3 WingFest Bristol pin Wing Fest - Bristol 1 Role Pro…" at bounding box center [1072, 463] width 195 height 559
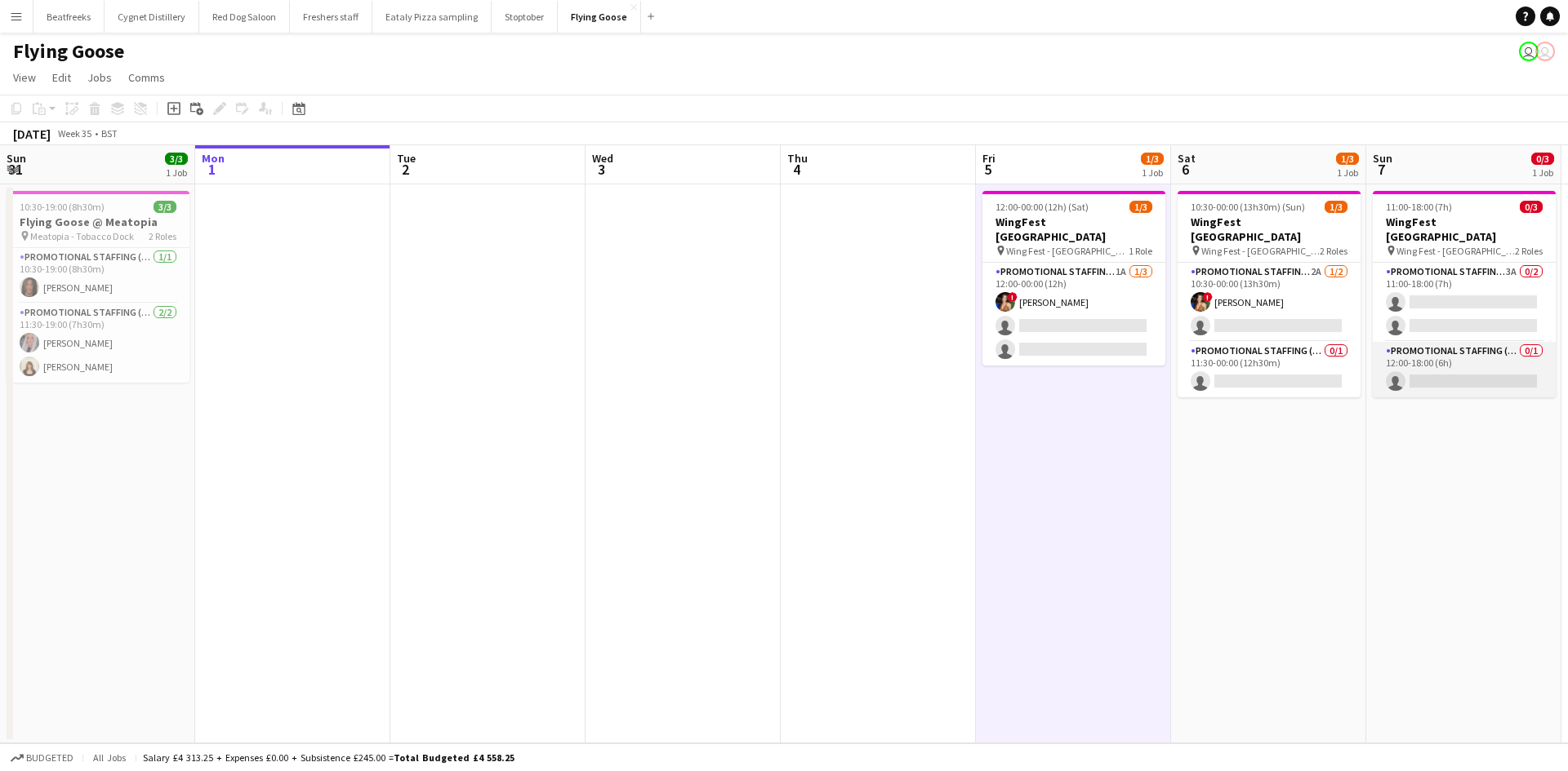
click at [1459, 345] on app-card-role "Promotional Staffing (Brand Ambassadors) 0/1 12:00-18:00 (6h) single-neutral-ac…" at bounding box center [1464, 370] width 183 height 56
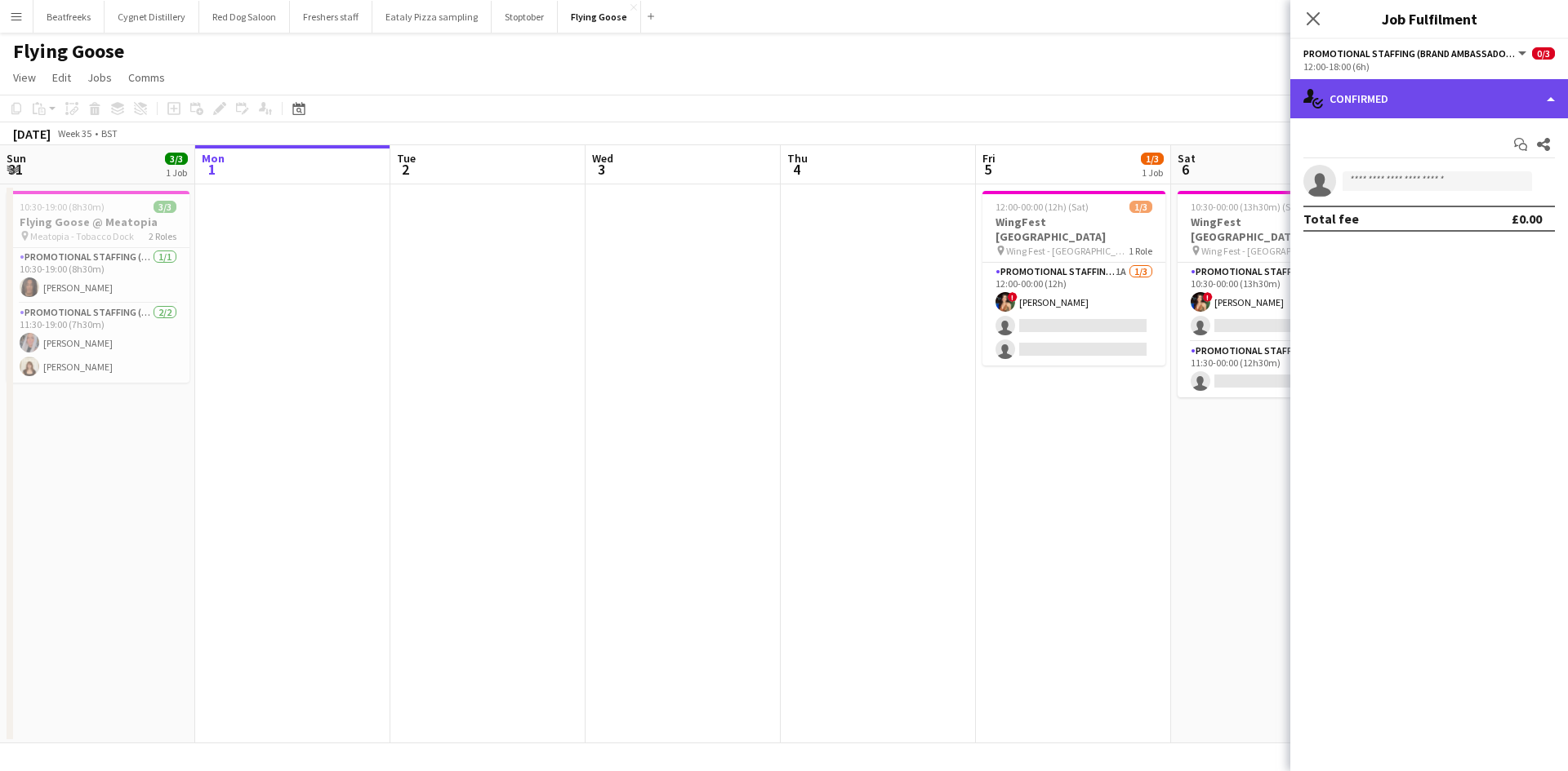
click at [1362, 92] on div "single-neutral-actions-check-2 Confirmed" at bounding box center [1428, 99] width 277 height 39
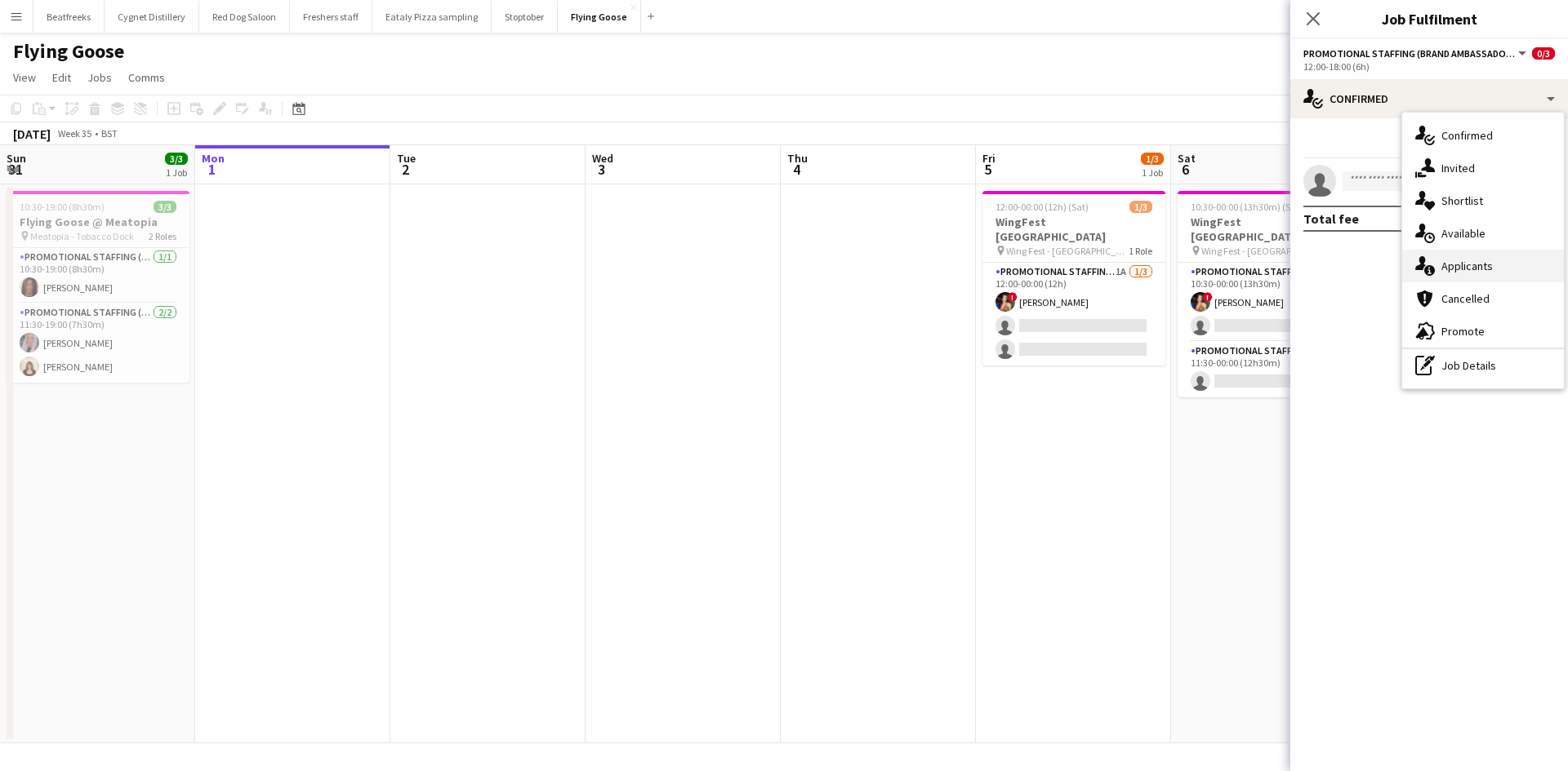
click at [1480, 261] on div "single-neutral-actions-information Applicants" at bounding box center [1483, 266] width 162 height 32
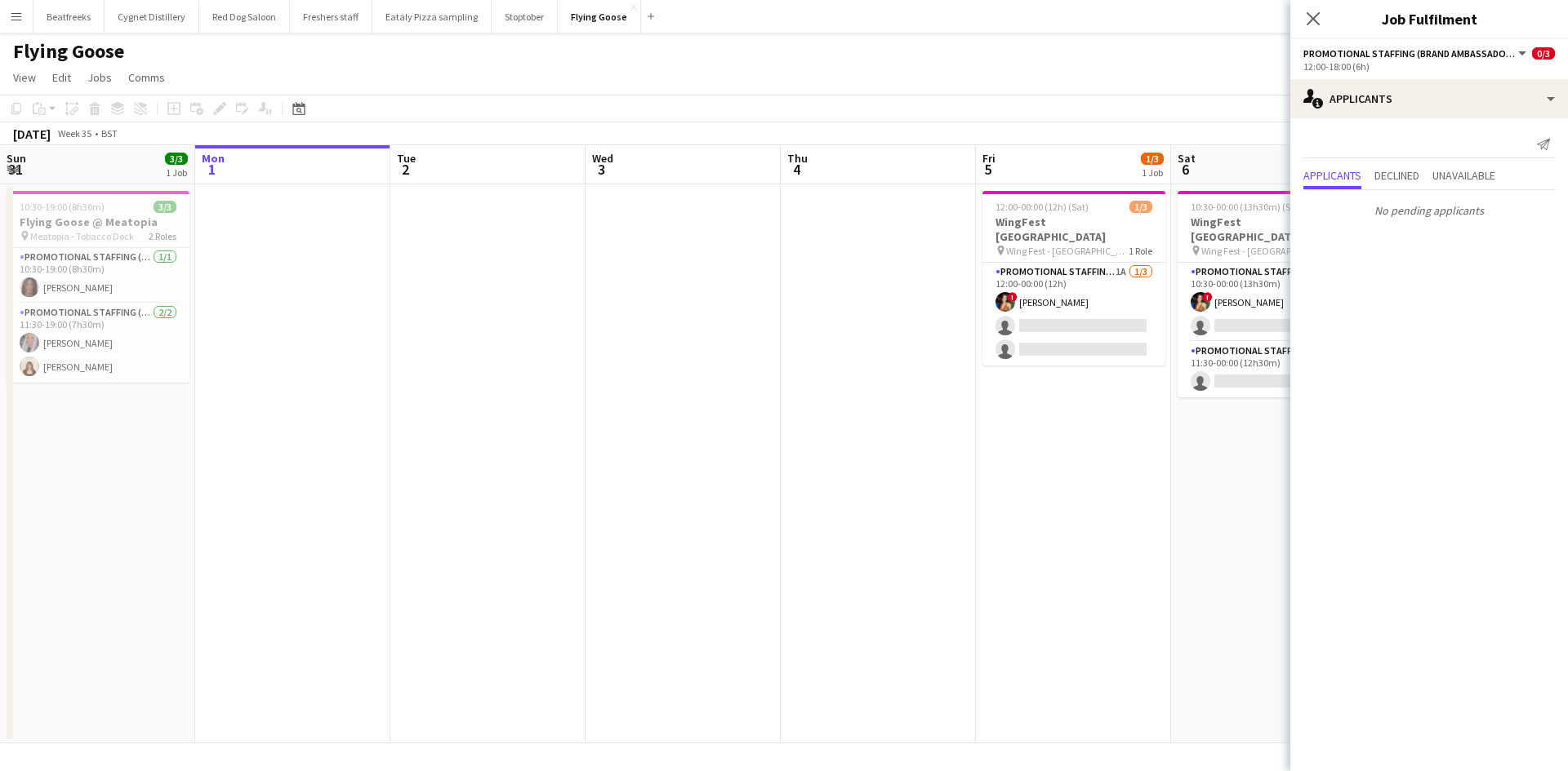
click at [1118, 513] on app-date-cell "12:00-00:00 (12h) (Sat) 1/3 WingFest Bristol pin Wing Fest - Bristol 1 Role Pro…" at bounding box center [1072, 463] width 195 height 559
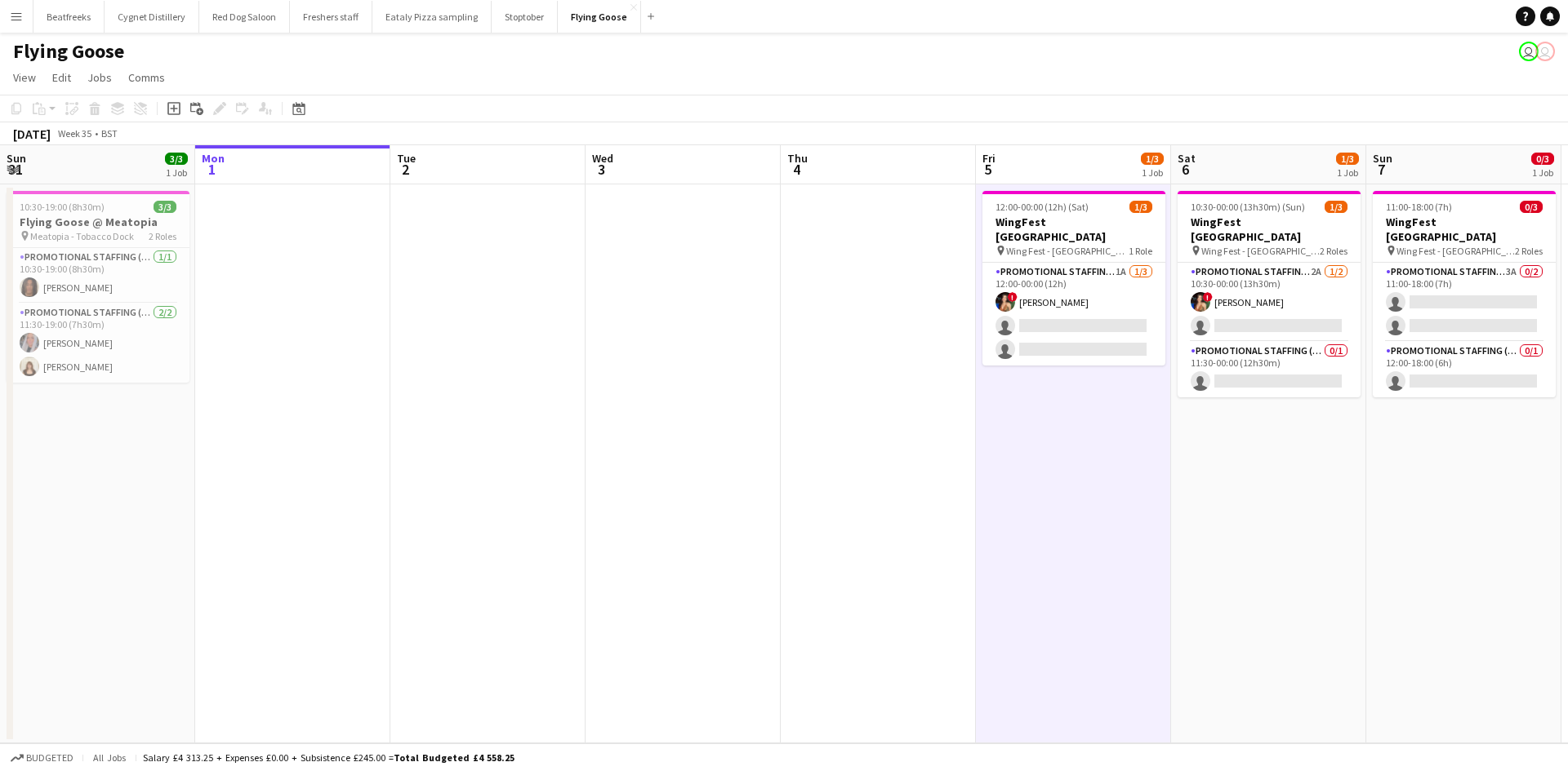
click at [894, 577] on app-date-cell at bounding box center [877, 463] width 195 height 559
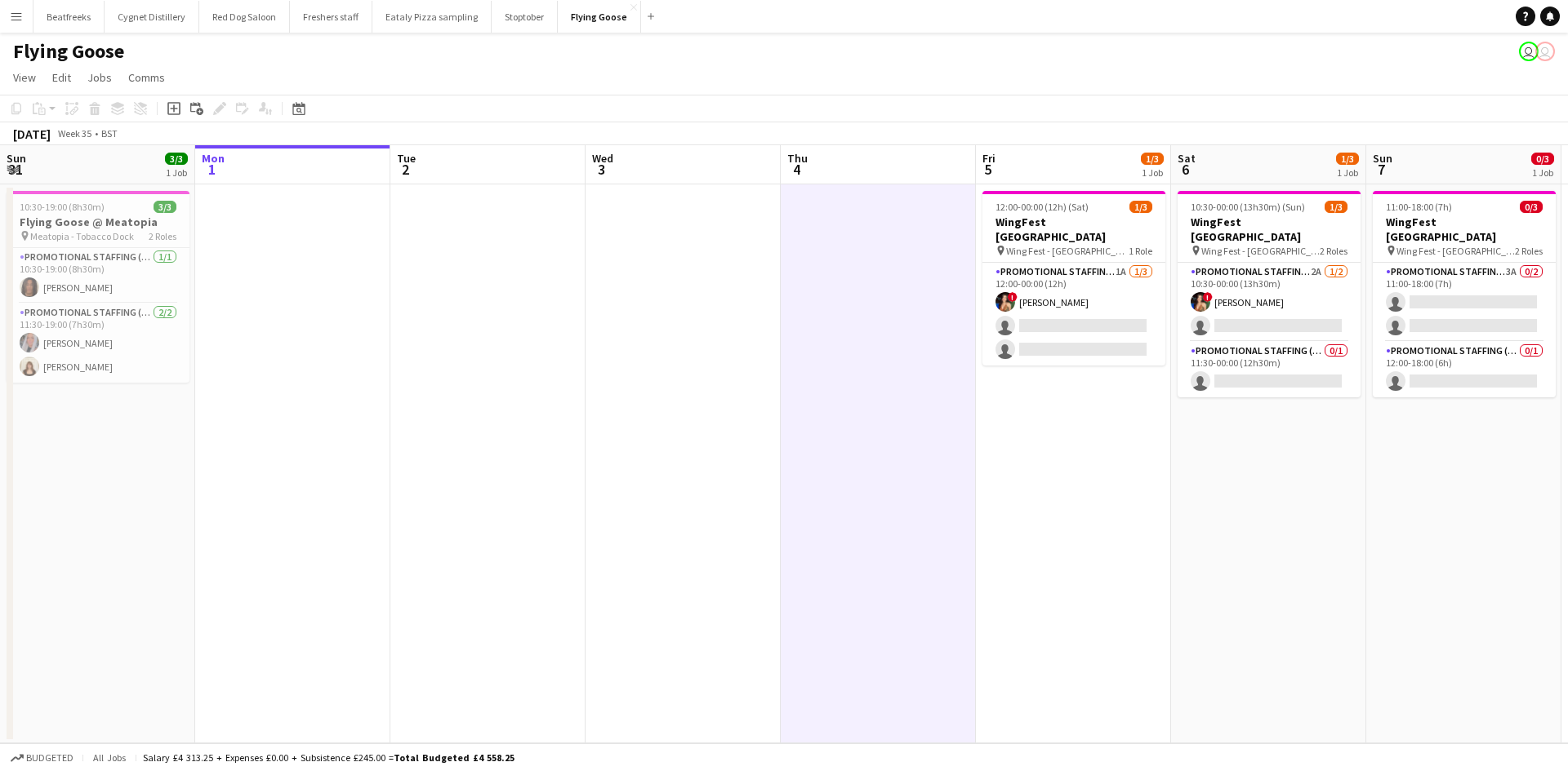
click at [9, 13] on button "Menu" at bounding box center [16, 16] width 32 height 32
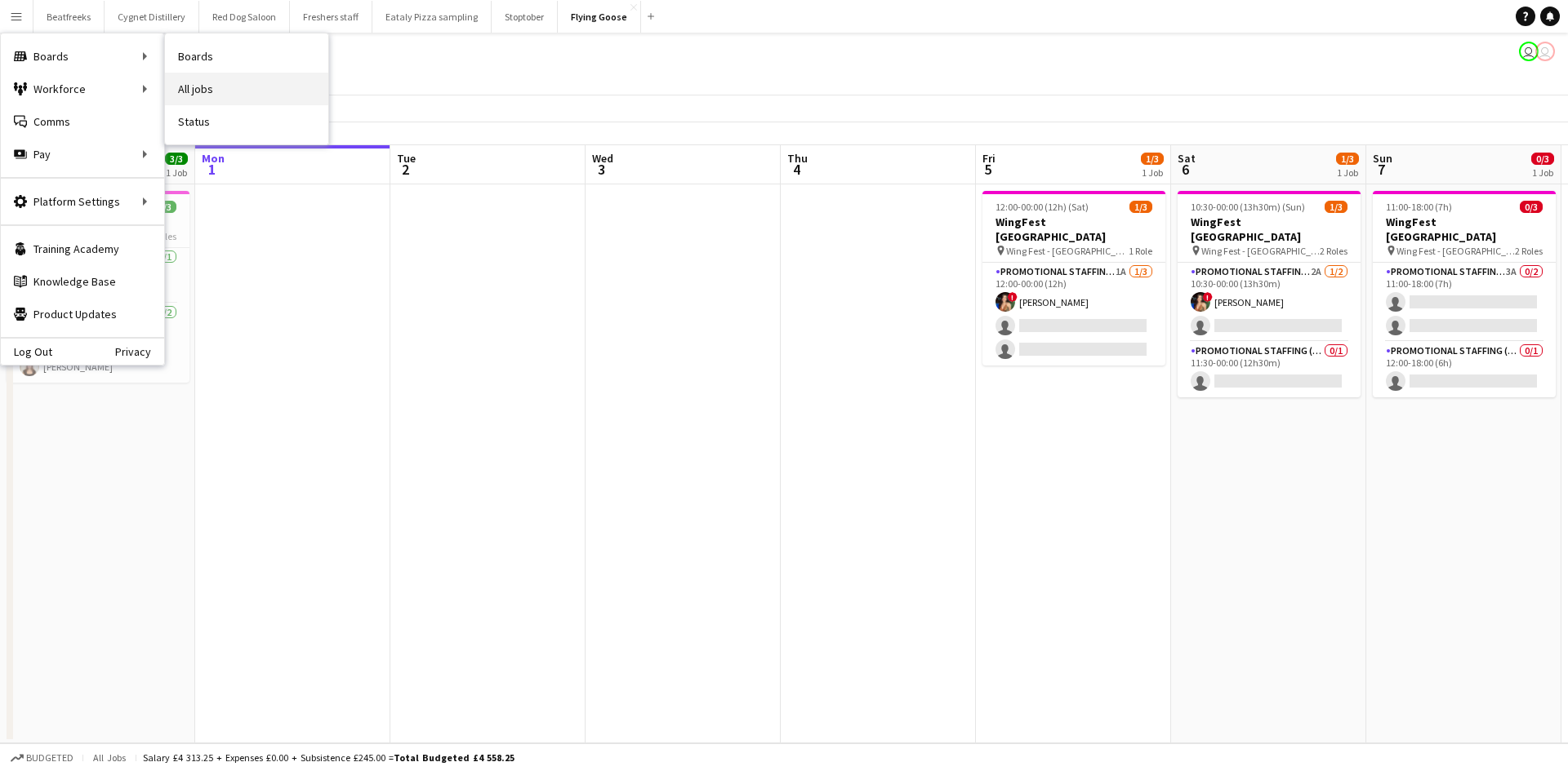
click at [195, 79] on link "All jobs" at bounding box center [247, 89] width 163 height 32
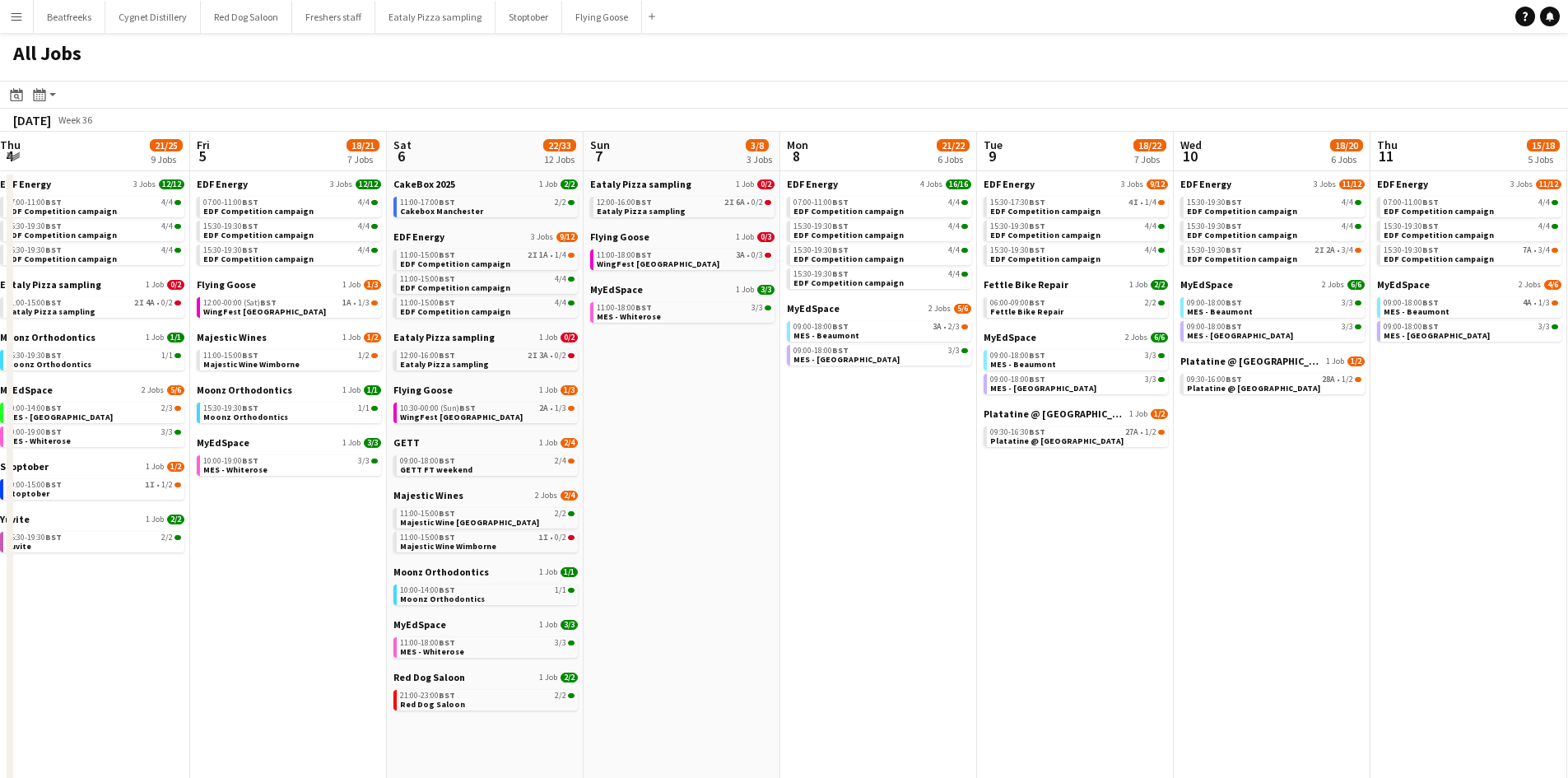
scroll to position [0, 460]
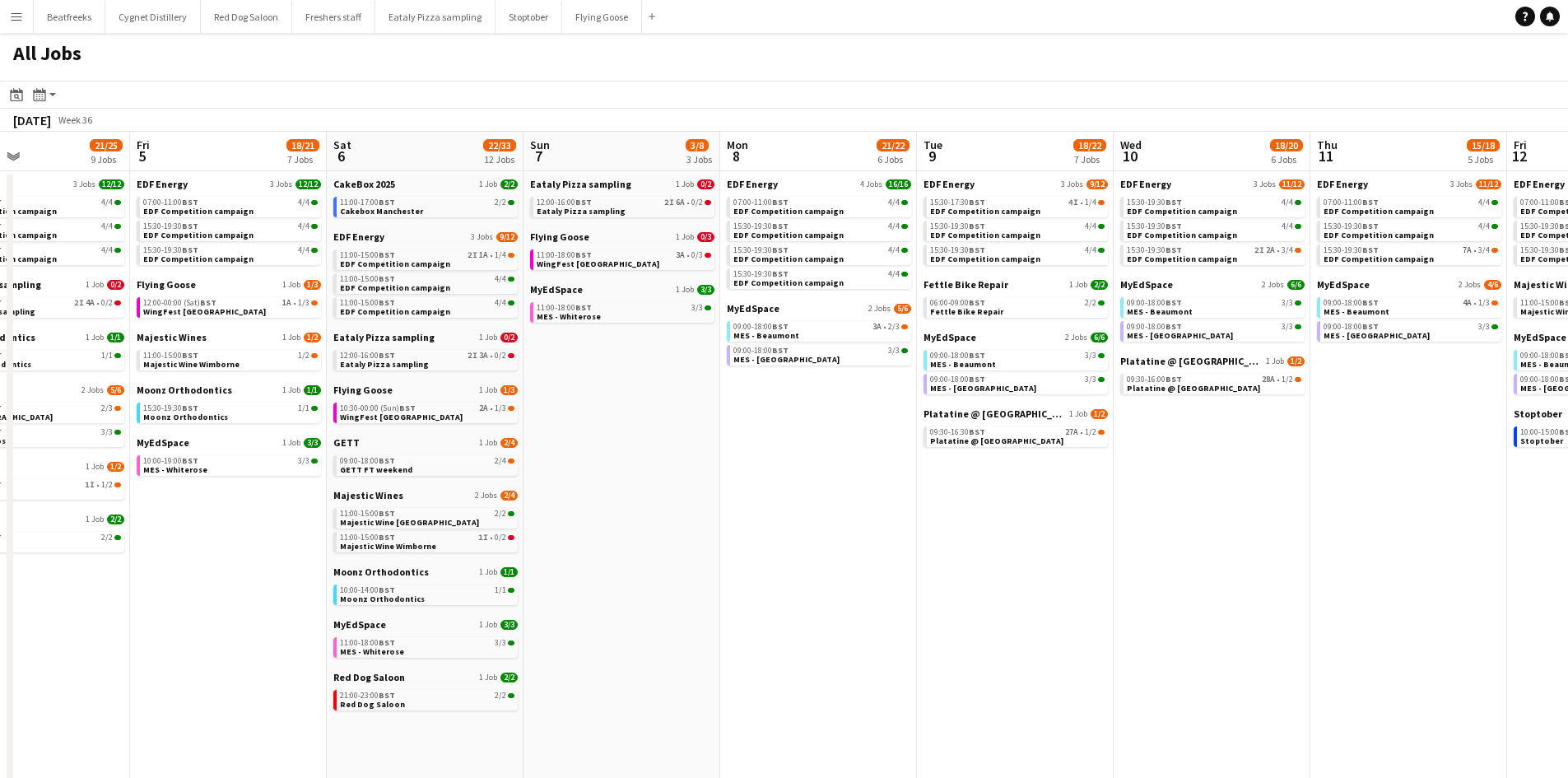
drag, startPoint x: 1490, startPoint y: 566, endPoint x: 280, endPoint y: 817, distance: 1235.8
click at [280, 777] on html "Menu Boards Boards Boards All jobs Status Workforce Workforce My Workforce Recr…" at bounding box center [784, 631] width 1568 height 1263
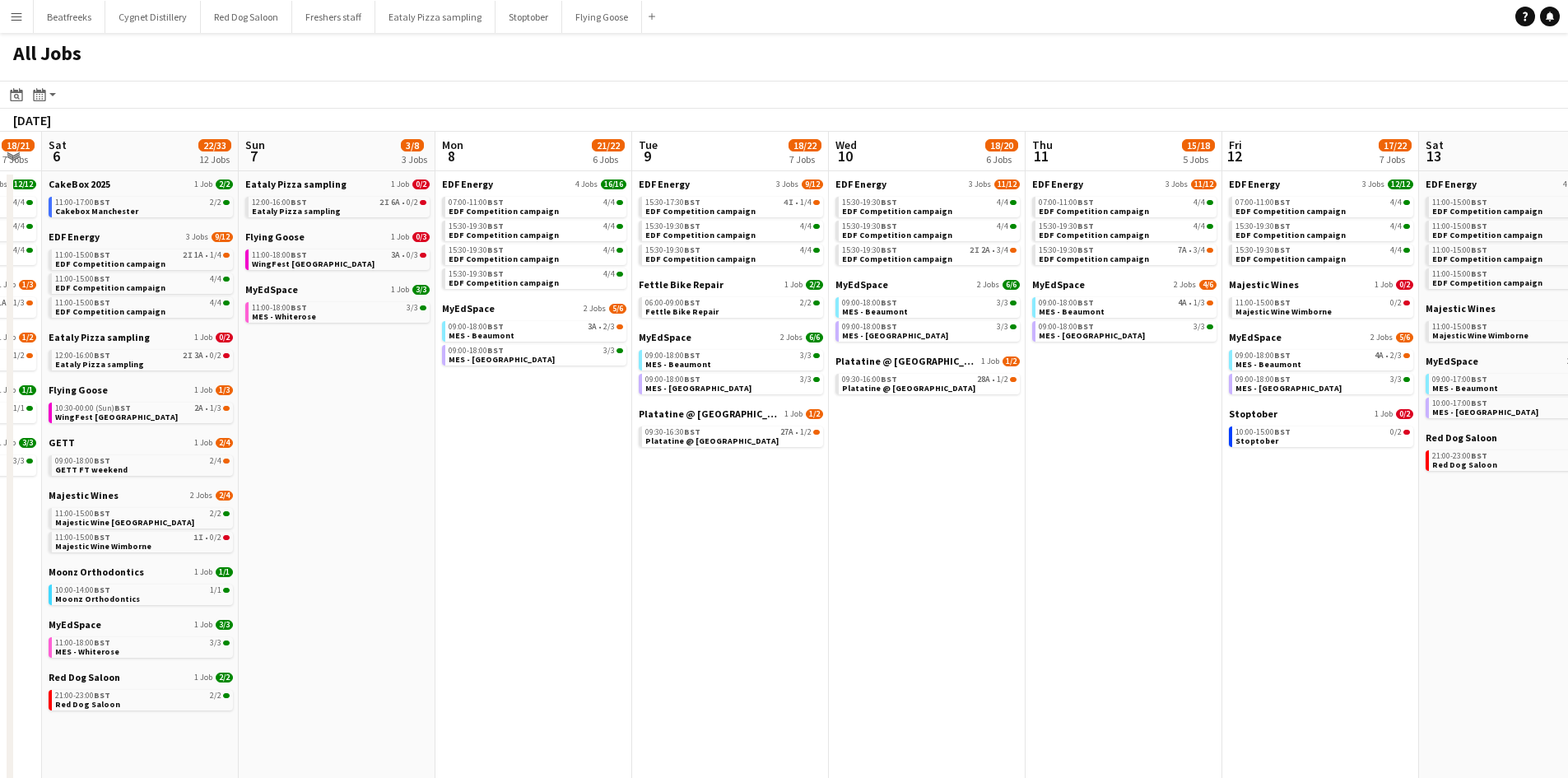
scroll to position [0, 808]
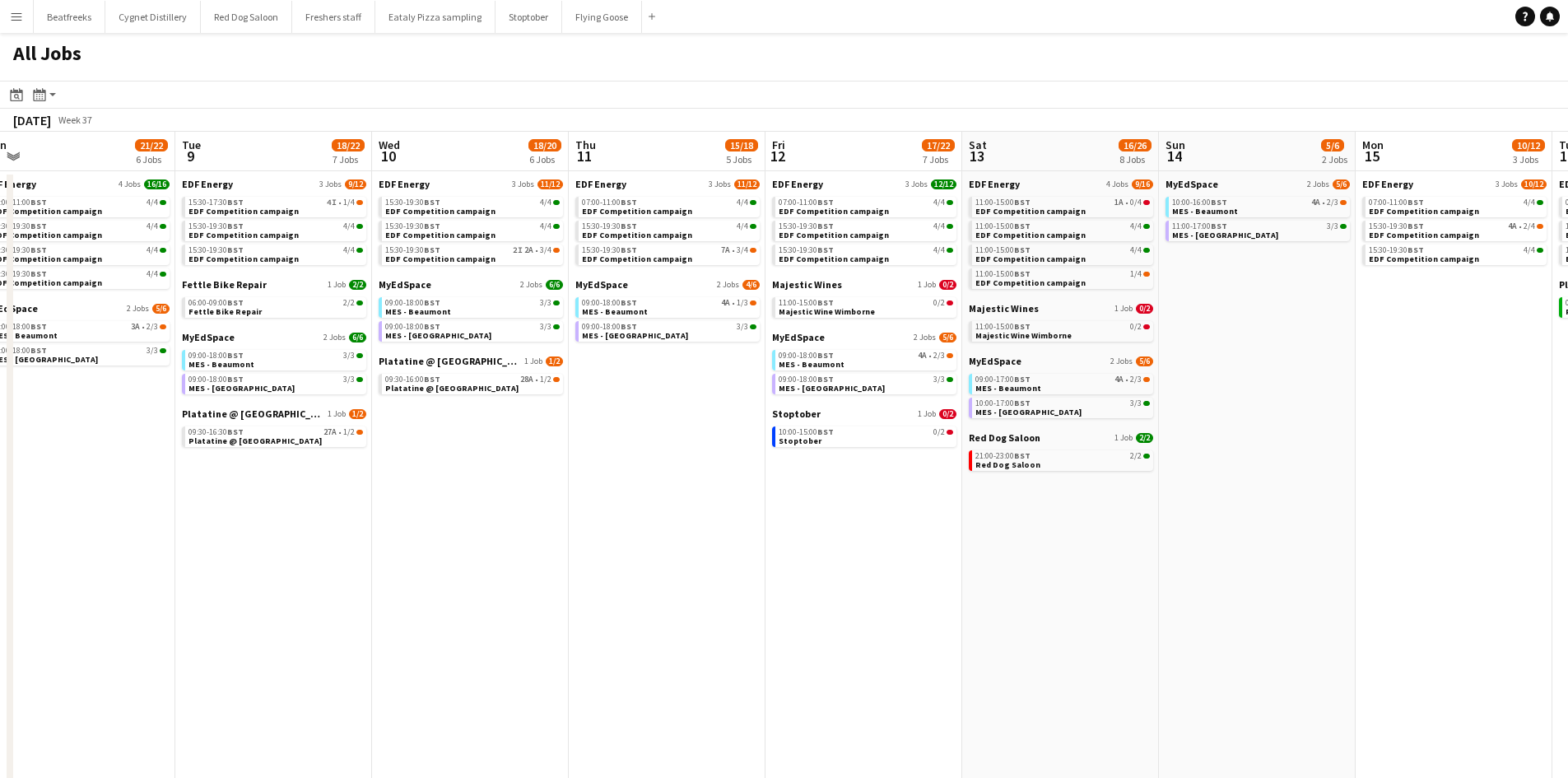
drag, startPoint x: 1240, startPoint y: 654, endPoint x: 352, endPoint y: 783, distance: 897.3
click at [352, 777] on html "Menu Boards Boards Boards All jobs Status Workforce Workforce My Workforce Recr…" at bounding box center [784, 631] width 1568 height 1263
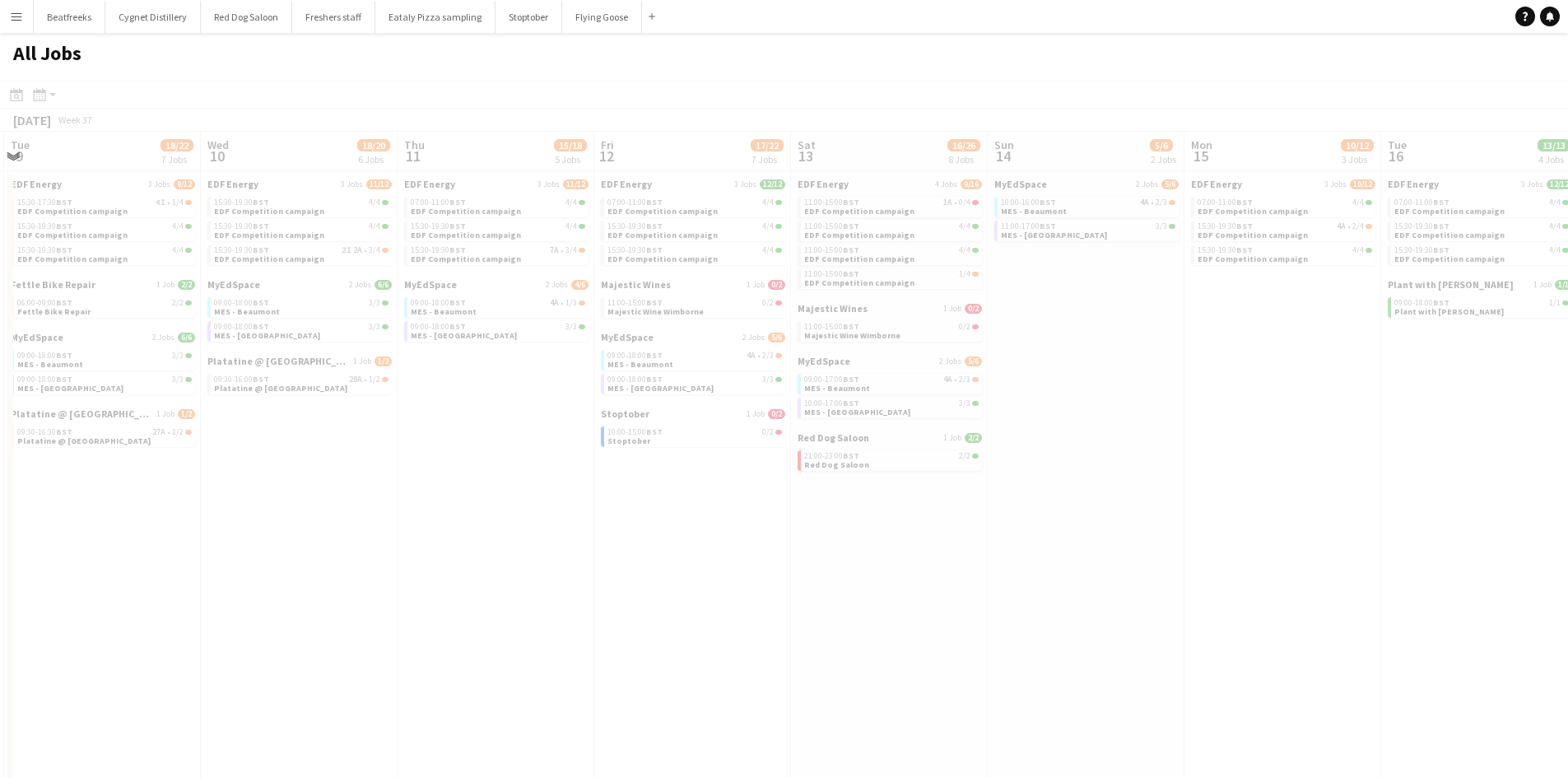
drag, startPoint x: 1370, startPoint y: 571, endPoint x: 126, endPoint y: 650, distance: 1246.5
click at [126, 650] on app-calendar-viewport "Sat 6 22/33 12 Jobs Sun 7 3/8 3 Jobs Mon 8 21/22 6 Jobs Tue 9 18/22 7 Jobs Wed …" at bounding box center [784, 697] width 1568 height 1132
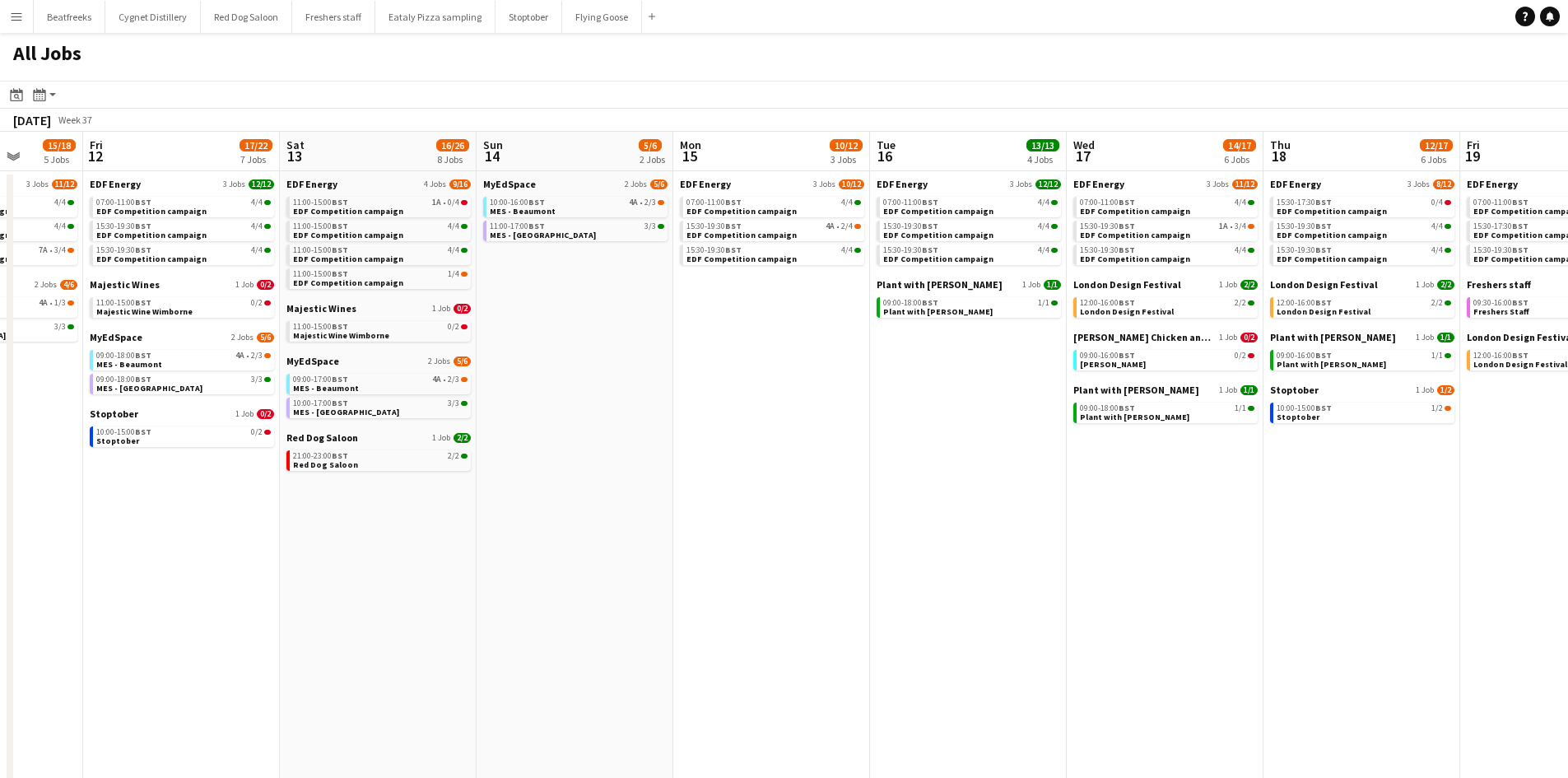
drag, startPoint x: 991, startPoint y: 527, endPoint x: 481, endPoint y: 543, distance: 510.3
click at [481, 543] on app-calendar-viewport "Mon 8 21/22 6 Jobs Tue 9 18/22 7 Jobs Wed 10 18/20 6 Jobs Thu 11 15/18 5 Jobs F…" at bounding box center [784, 697] width 1568 height 1132
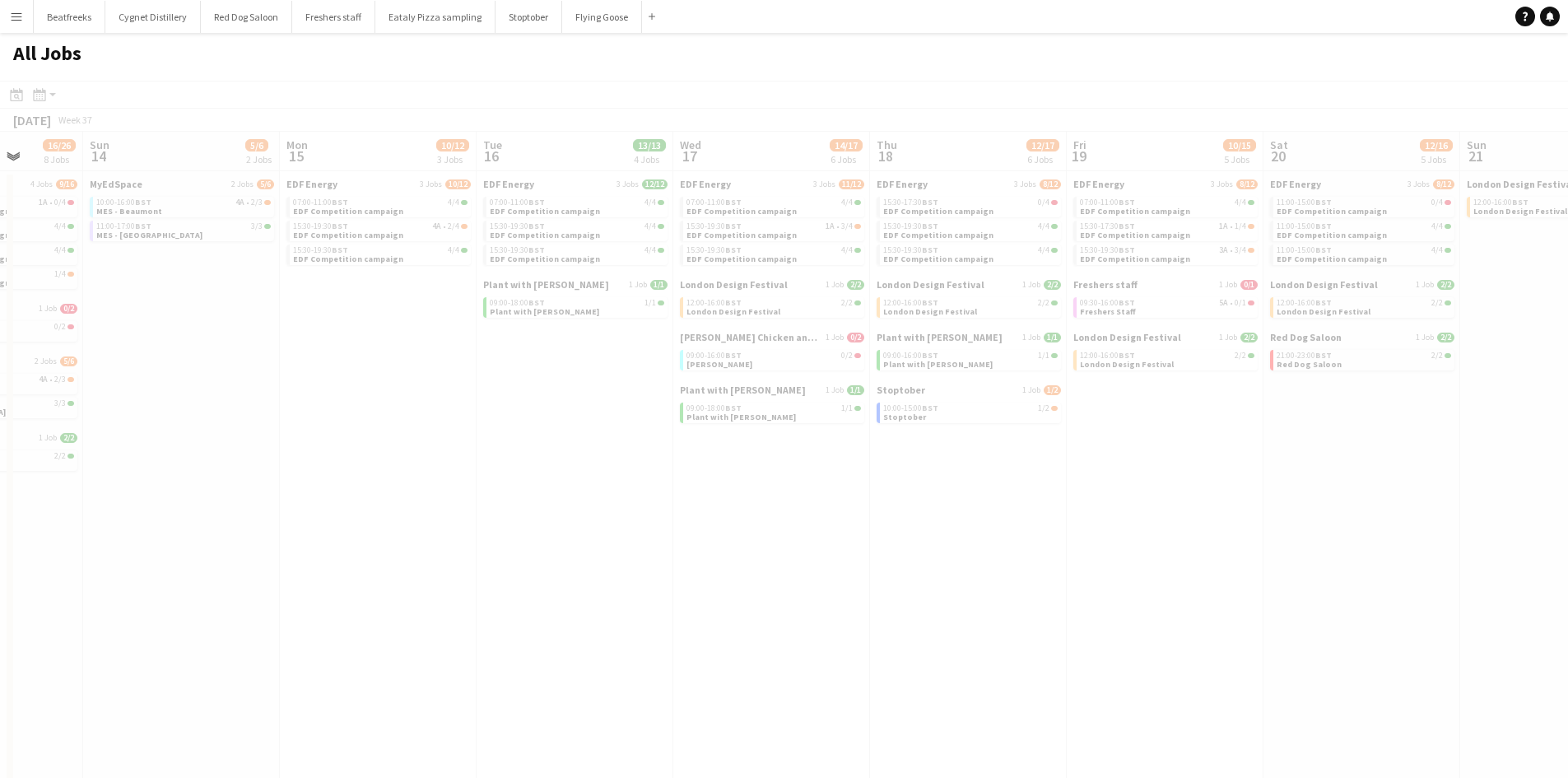
scroll to position [0, 466]
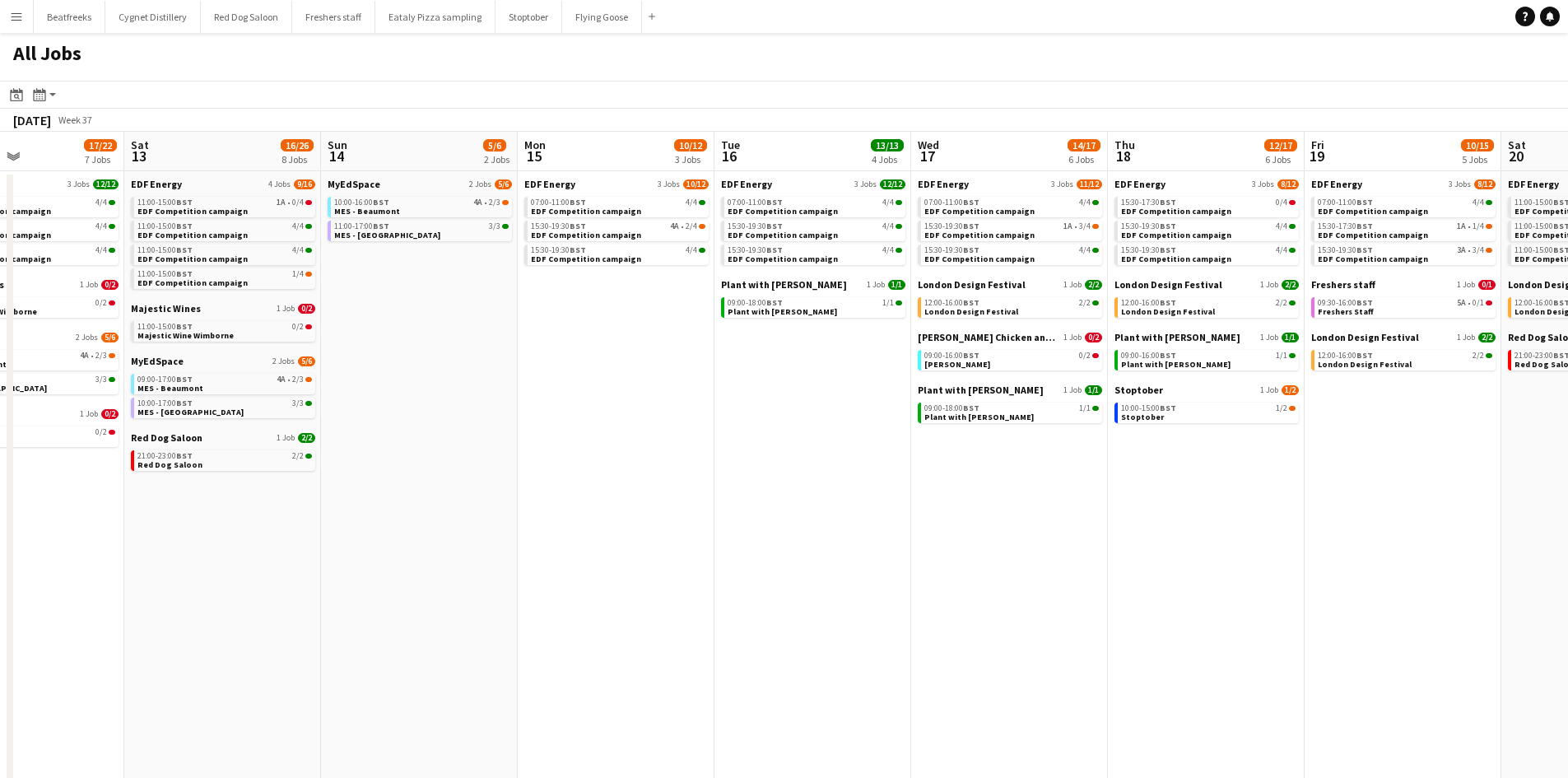
drag, startPoint x: 1404, startPoint y: 487, endPoint x: 769, endPoint y: 495, distance: 635.1
click at [769, 495] on app-calendar-viewport "Wed 10 18/20 6 Jobs Thu 11 15/18 5 Jobs Fri 12 17/22 7 Jobs Sat 13 16/26 8 Jobs…" at bounding box center [784, 697] width 1568 height 1132
click at [1365, 286] on span "Freshers staff" at bounding box center [1343, 284] width 64 height 13
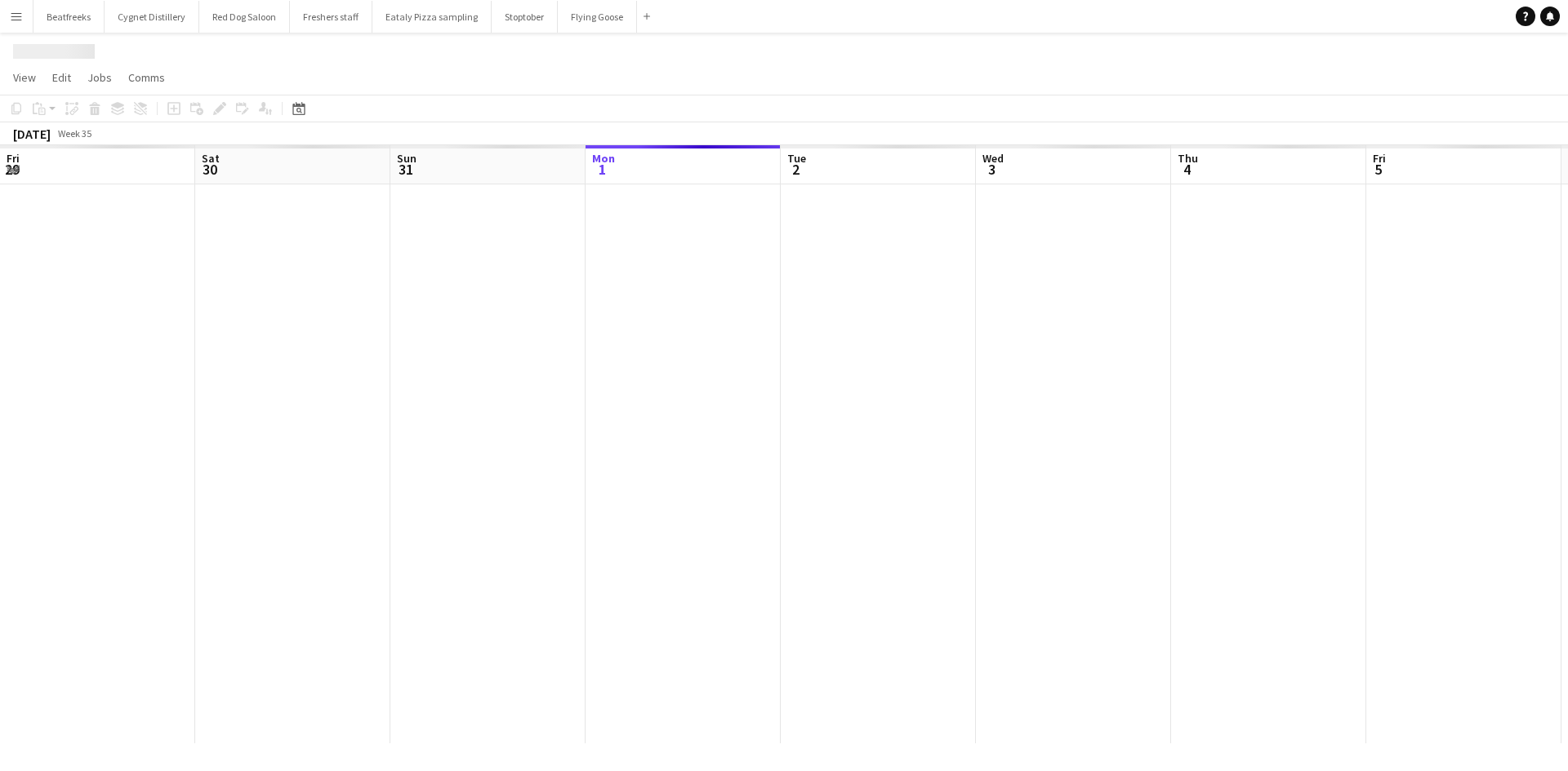
scroll to position [0, 391]
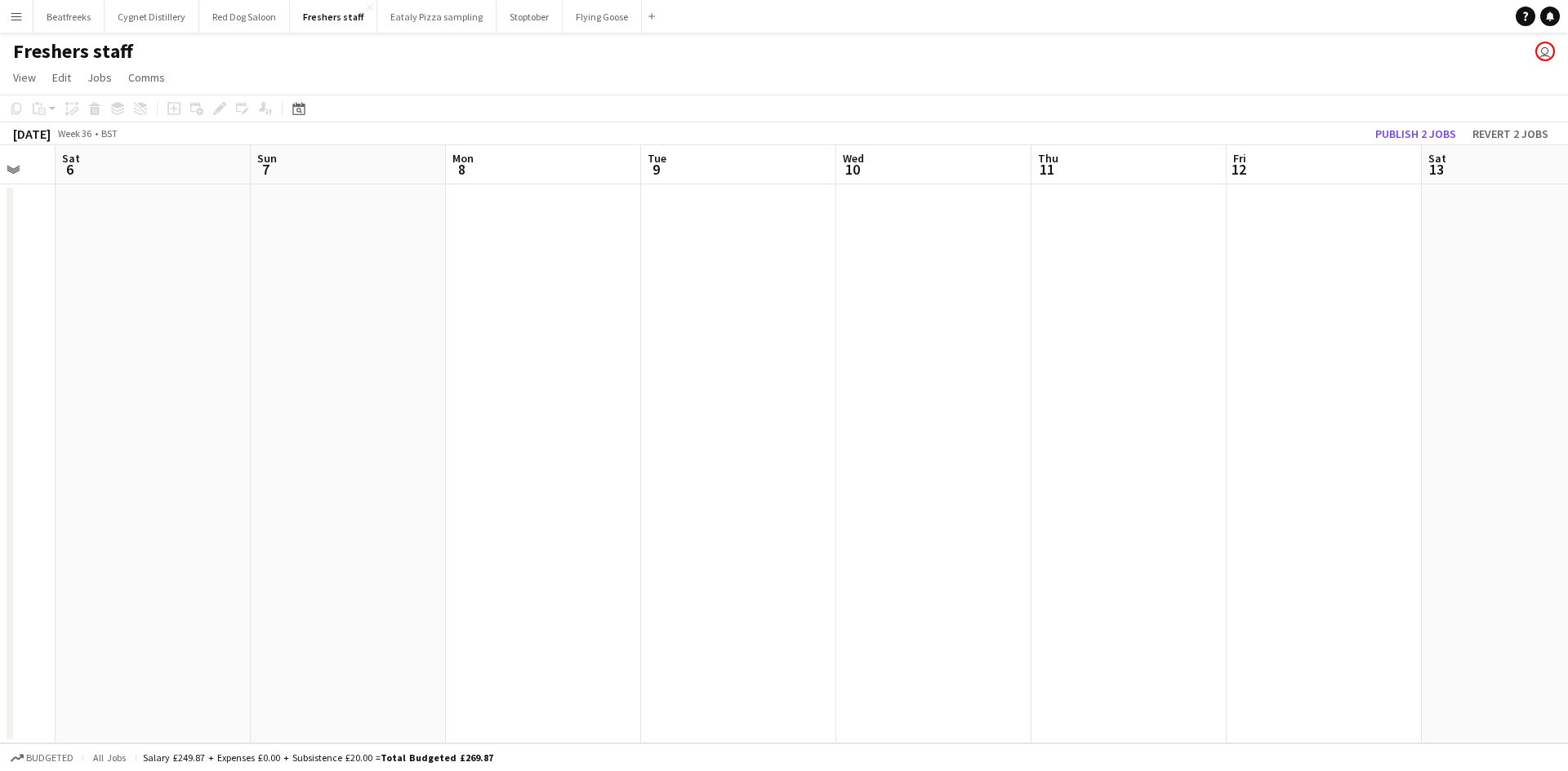
drag, startPoint x: 1116, startPoint y: 366, endPoint x: -361, endPoint y: 567, distance: 1490.6
click at [0, 567] on html "Menu Boards Boards Boards All jobs Status Workforce Workforce My Workforce Recr…" at bounding box center [784, 385] width 1568 height 771
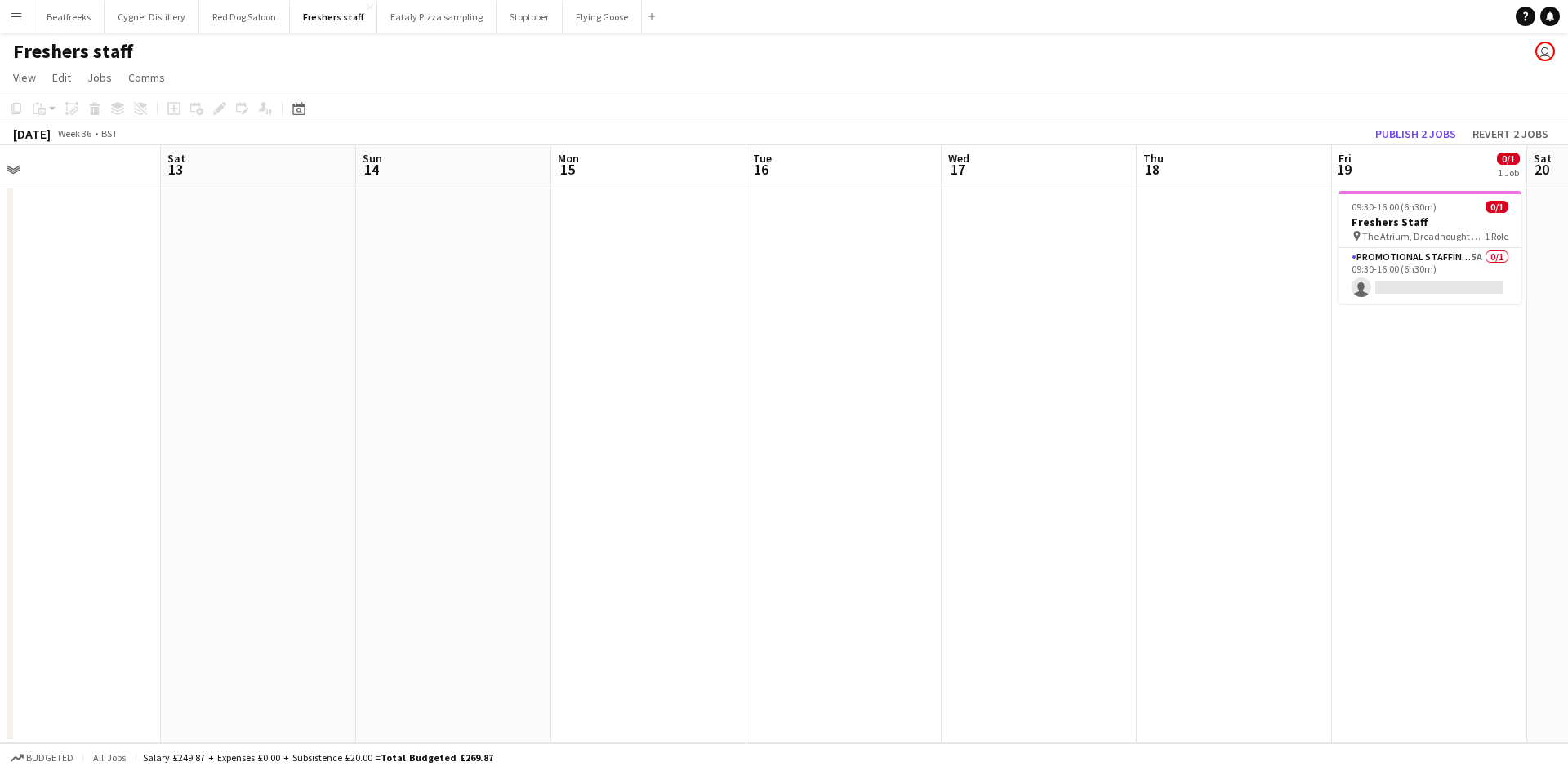
drag, startPoint x: 1275, startPoint y: 407, endPoint x: -13, endPoint y: 479, distance: 1290.0
click at [0, 479] on html "Menu Boards Boards Boards All jobs Status Workforce Workforce My Workforce Recr…" at bounding box center [784, 385] width 1568 height 771
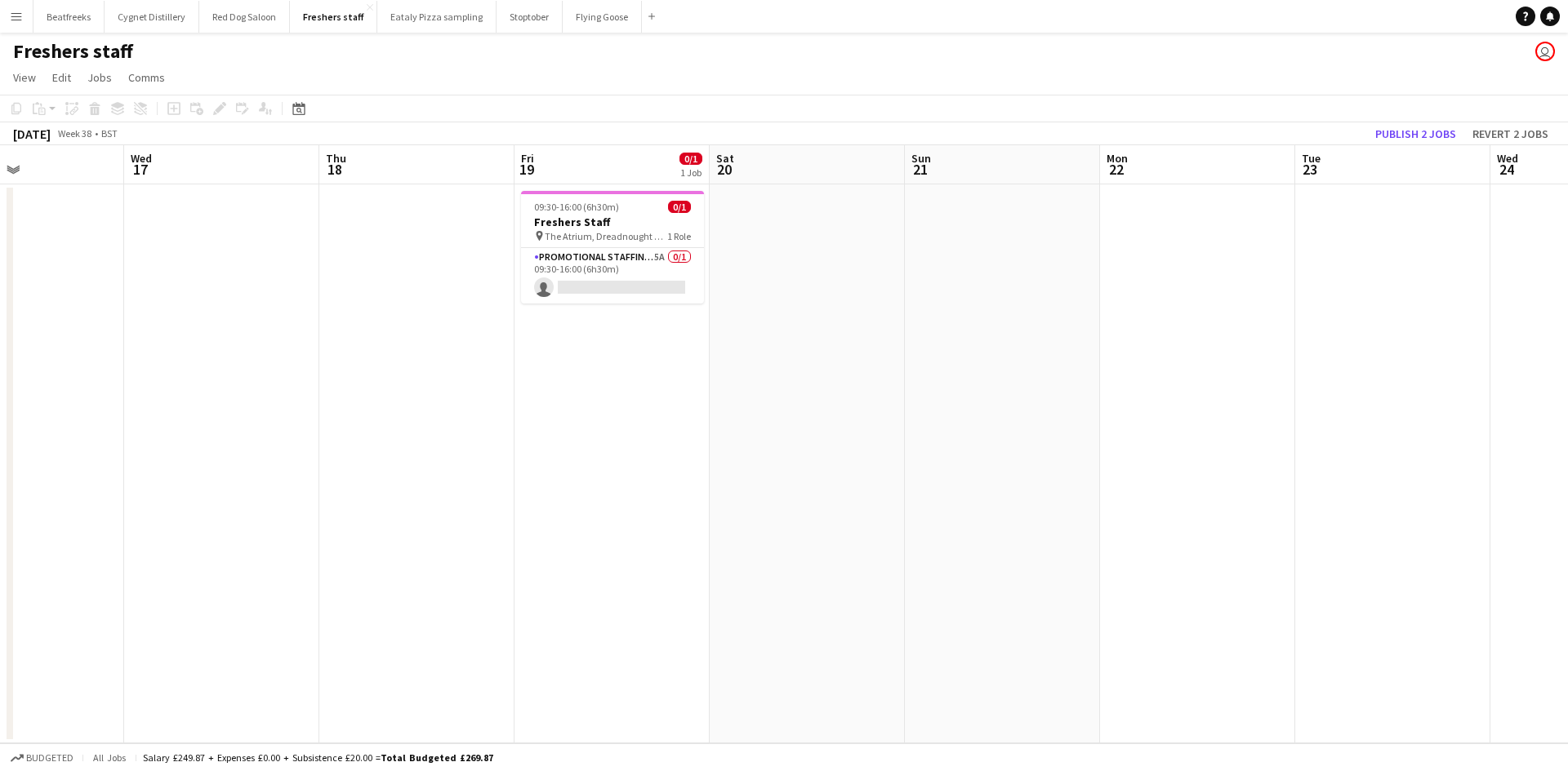
drag, startPoint x: 1019, startPoint y: 371, endPoint x: 474, endPoint y: 284, distance: 551.9
click at [373, 403] on app-calendar-viewport "Sat 13 Sun 14 Mon 15 Tue 16 Wed 17 Thu 18 Fri 19 0/1 1 Job Sat 20 Sun 21 Mon 22…" at bounding box center [784, 444] width 1568 height 598
click at [607, 279] on app-card-role "Promotional Staffing (Brand Ambassadors) 5A 0/1 09:30-16:00 (6h30m) single-neut…" at bounding box center [611, 276] width 183 height 56
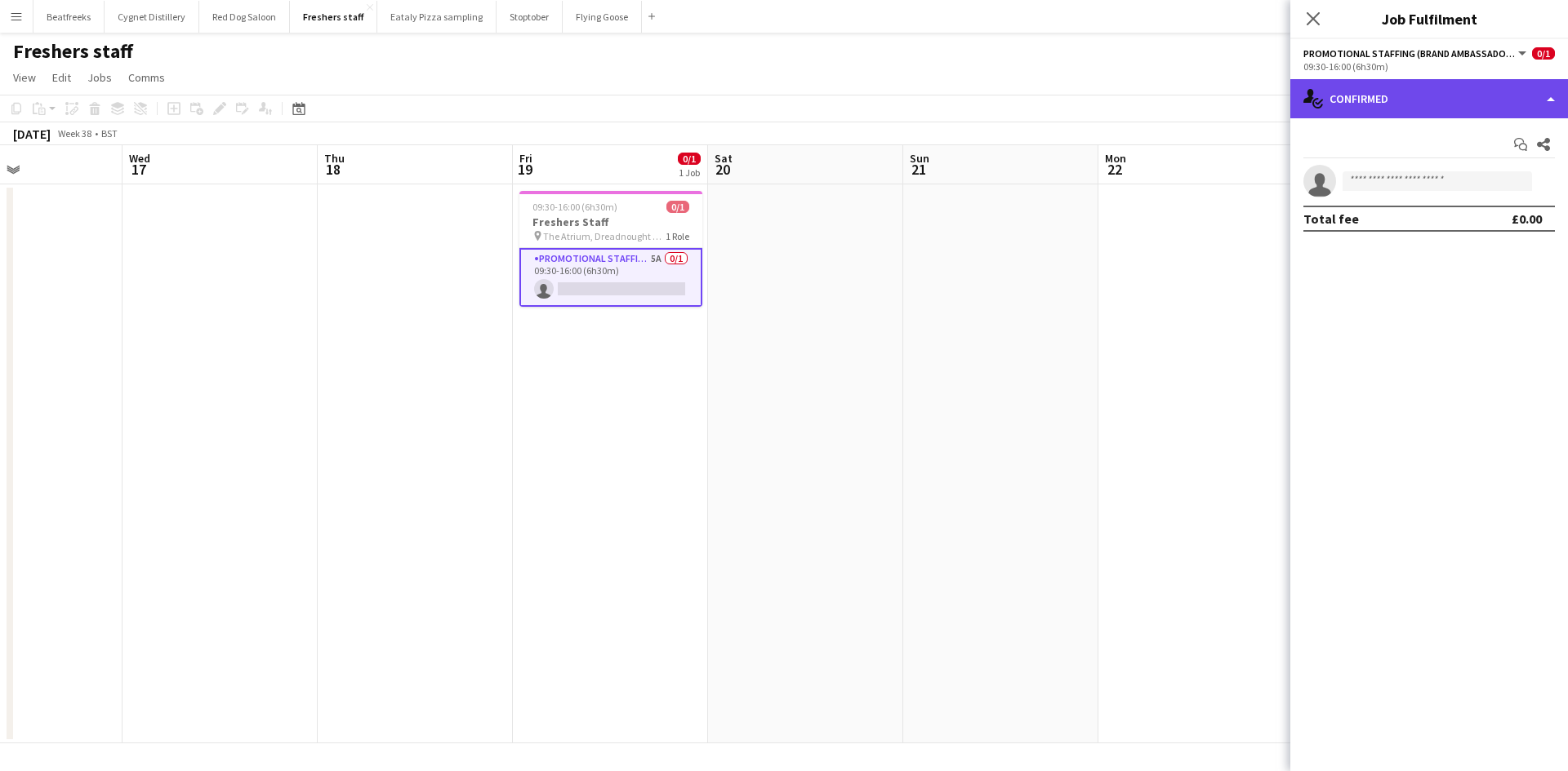
click at [1456, 84] on div "single-neutral-actions-check-2 Confirmed" at bounding box center [1428, 99] width 277 height 39
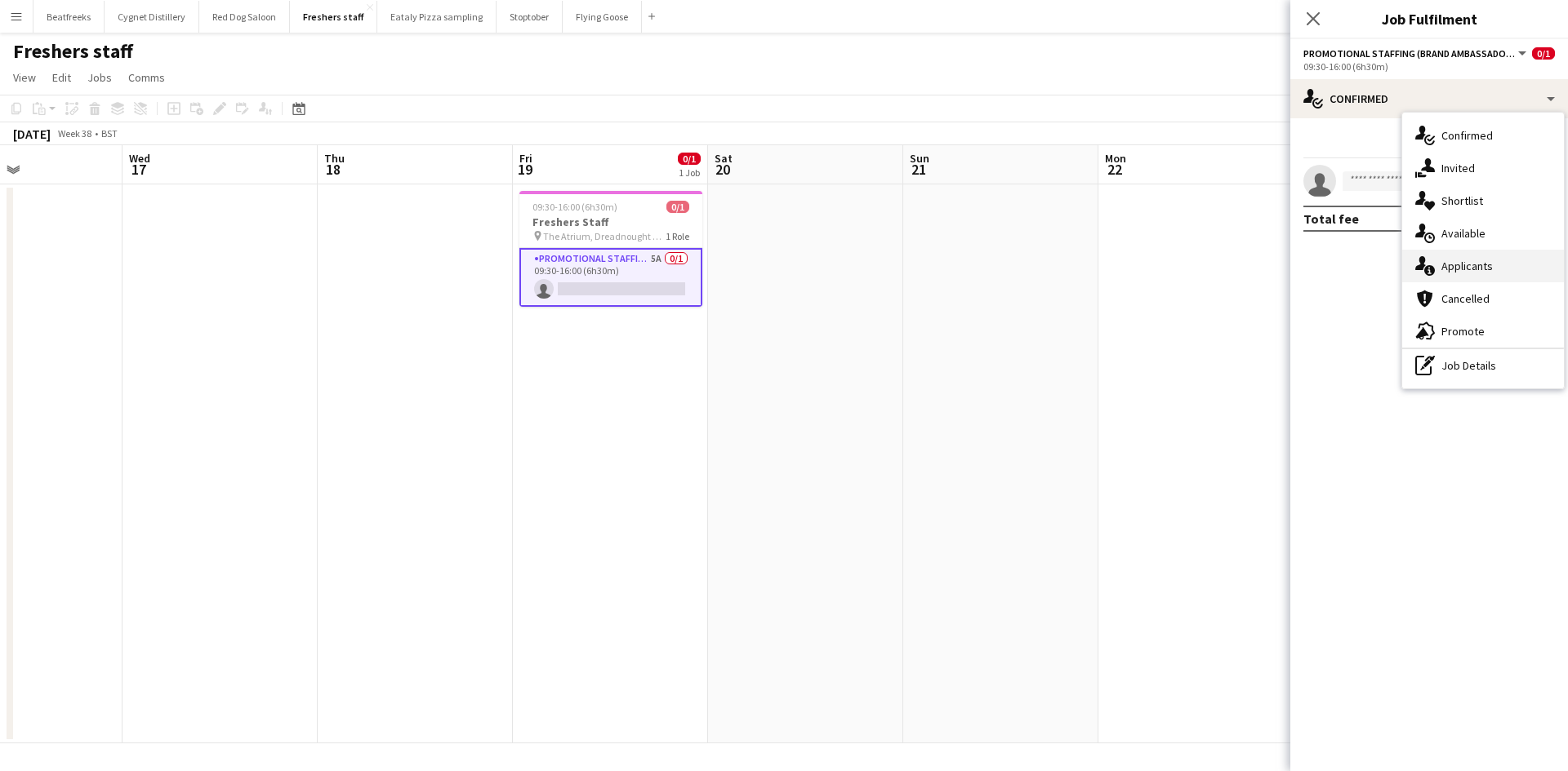
click at [1461, 265] on div "single-neutral-actions-information Applicants" at bounding box center [1483, 266] width 162 height 32
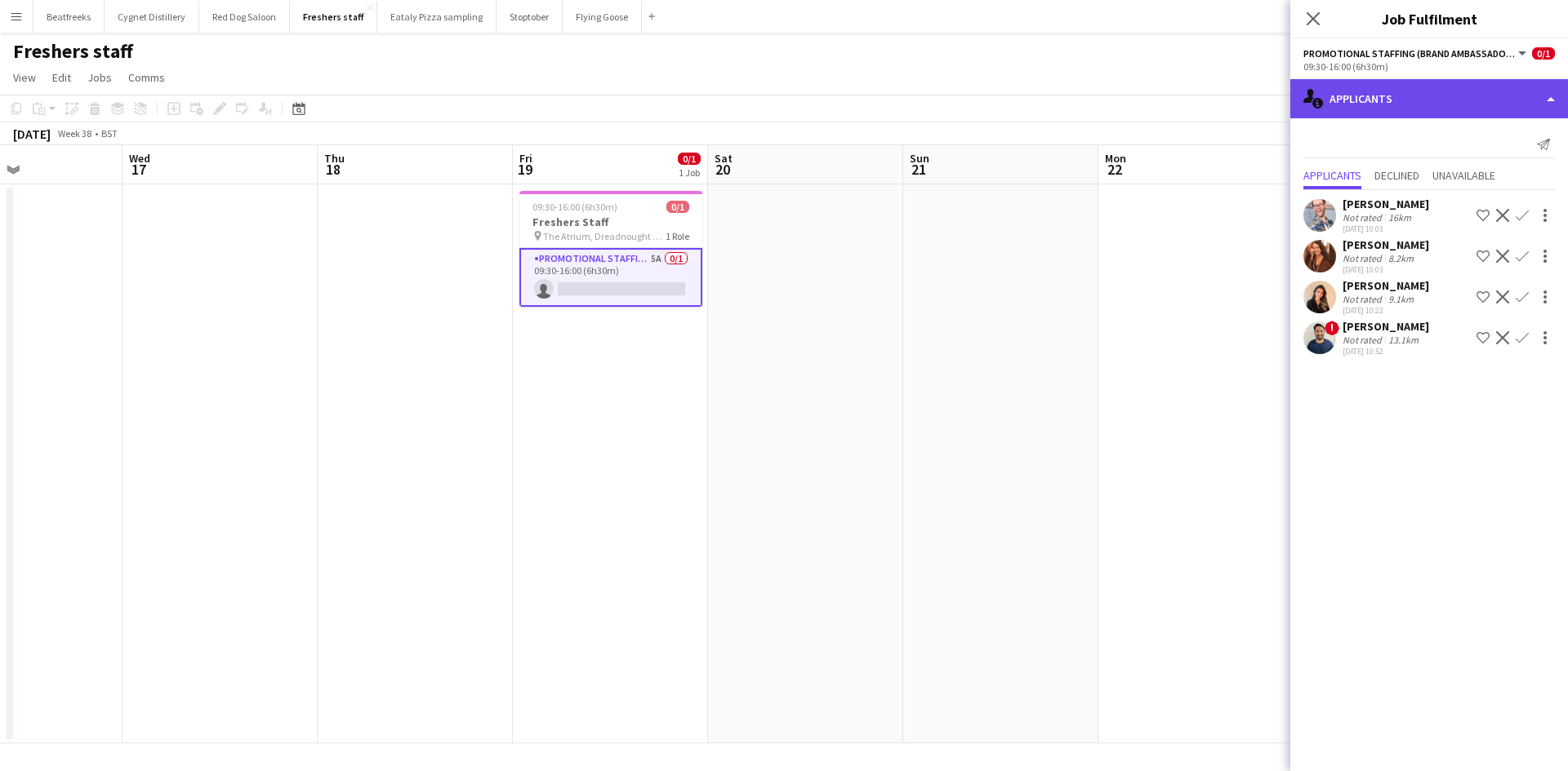
click at [1423, 91] on div "single-neutral-actions-information Applicants" at bounding box center [1428, 99] width 277 height 39
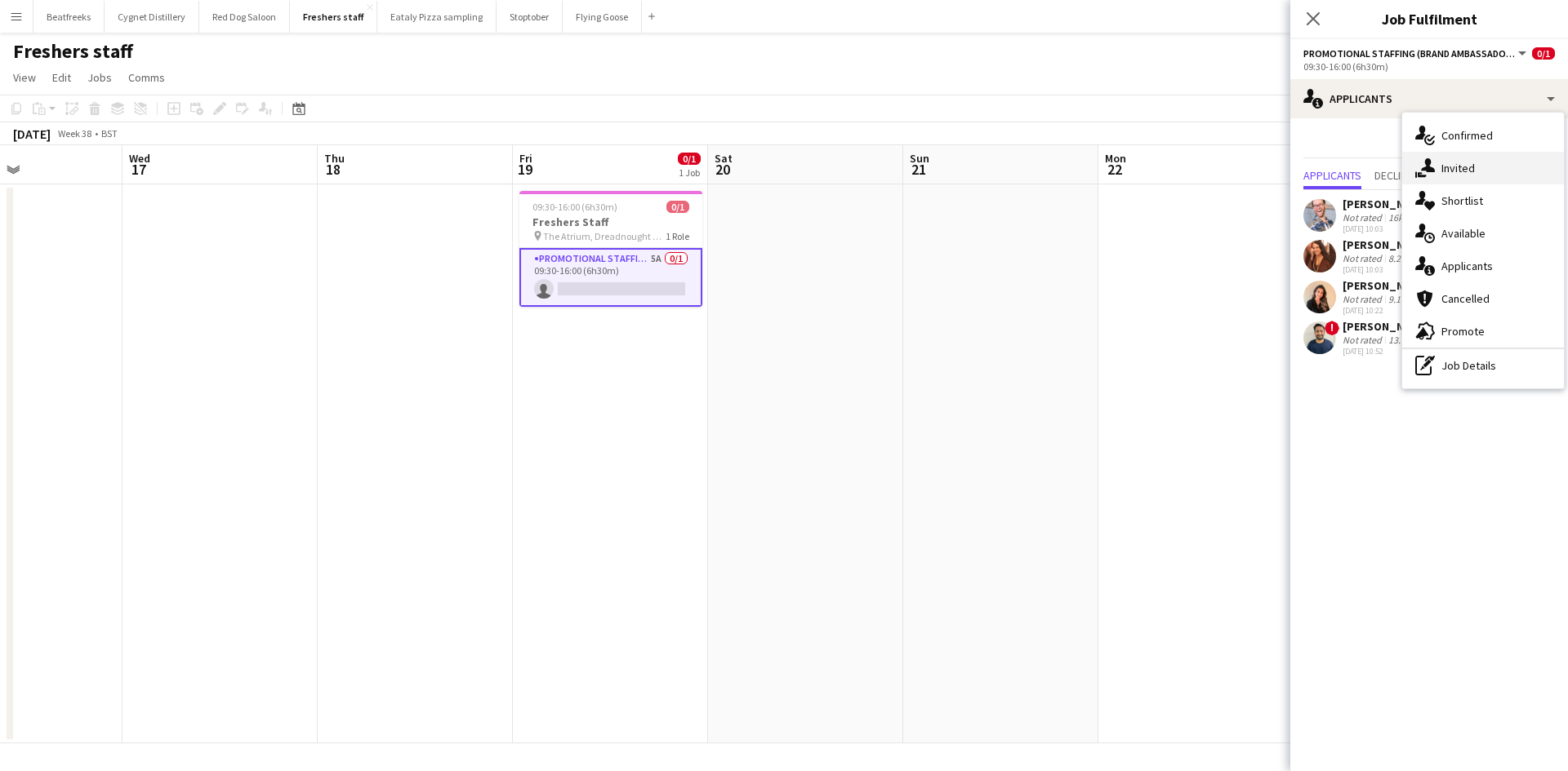
click at [1459, 162] on div "single-neutral-actions-share-1 Invited" at bounding box center [1483, 168] width 162 height 32
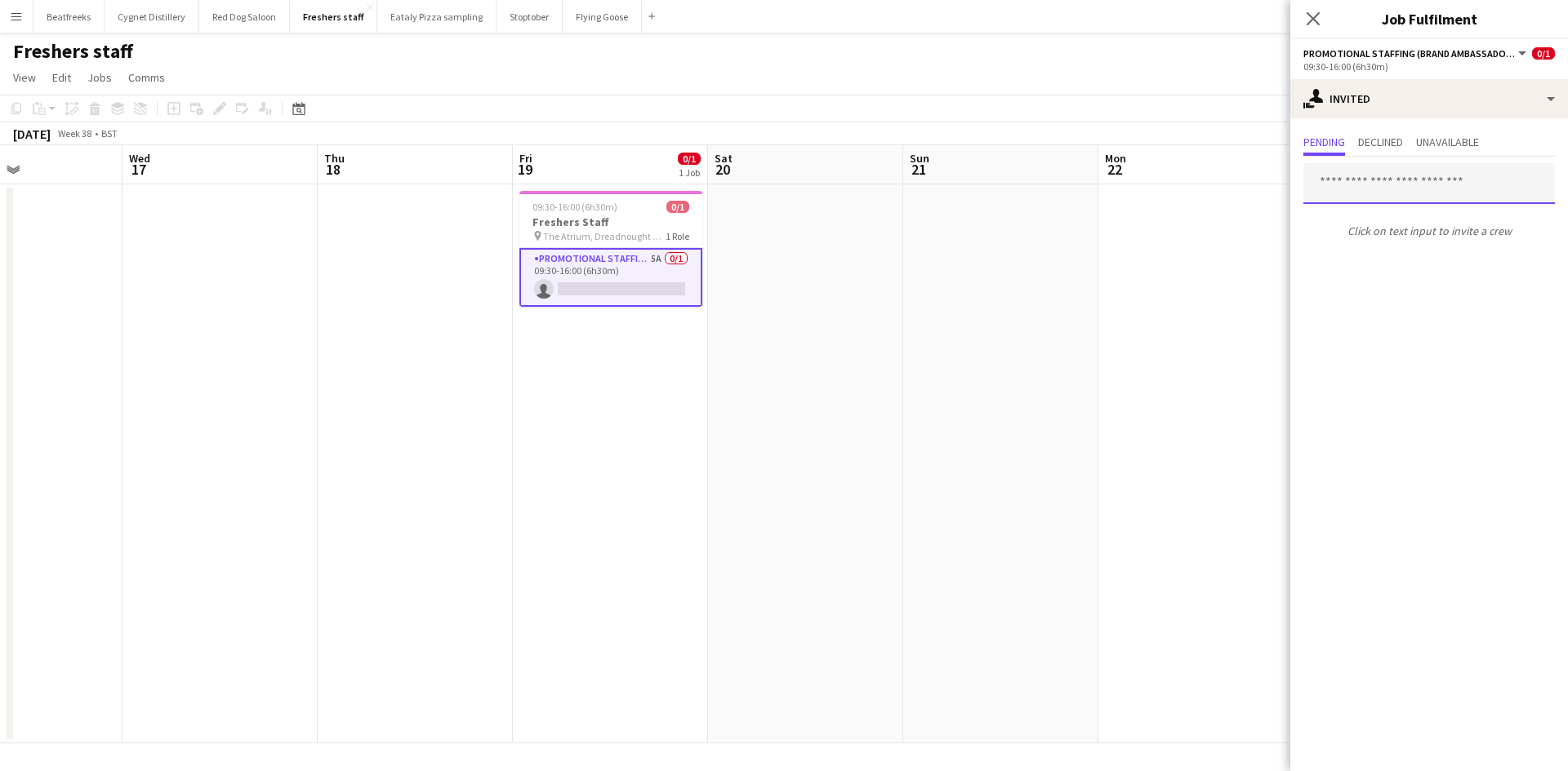
click at [1373, 189] on input "text" at bounding box center [1429, 183] width 251 height 40
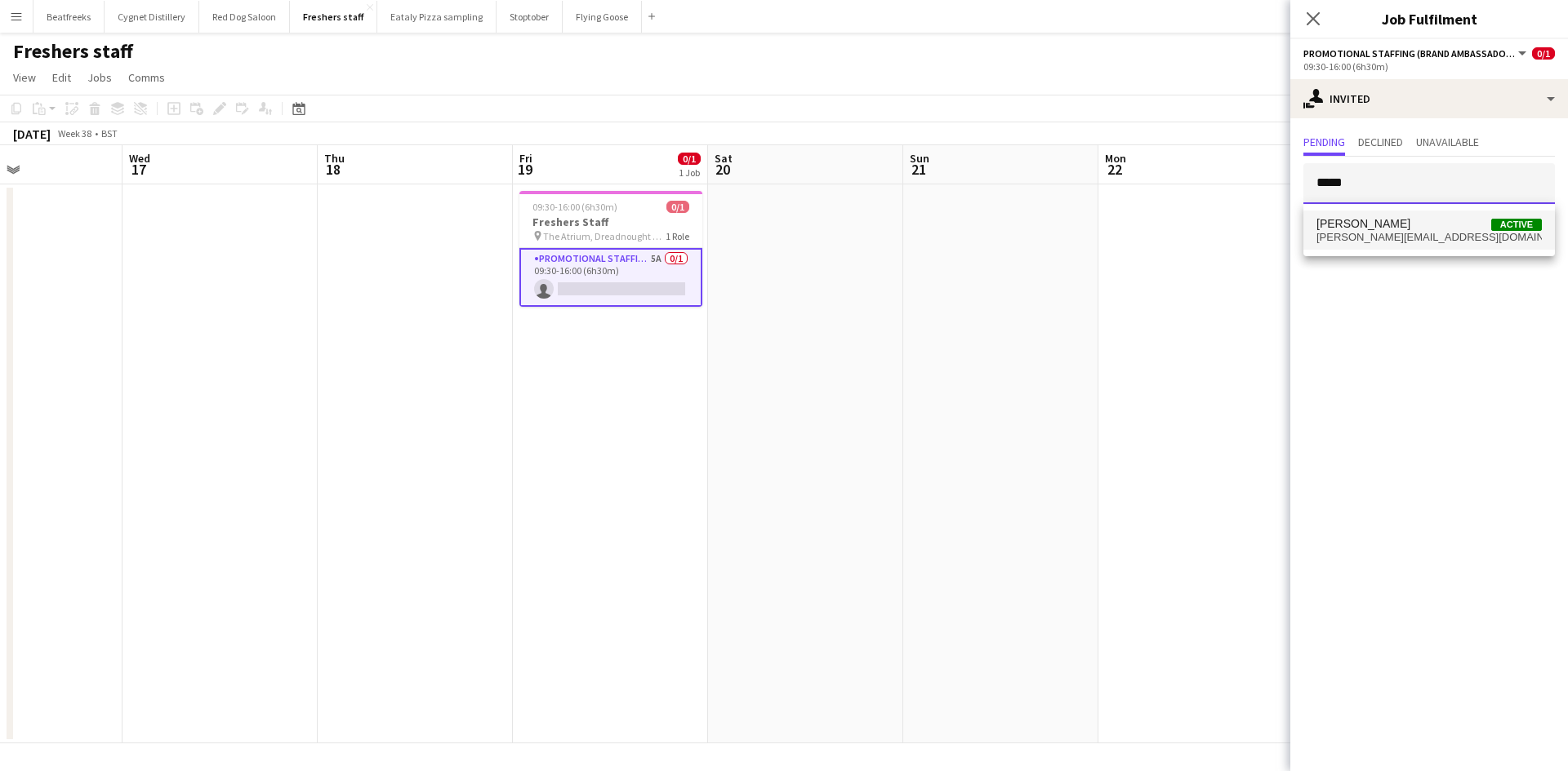
type input "*****"
click at [1509, 220] on span "Active" at bounding box center [1516, 225] width 50 height 13
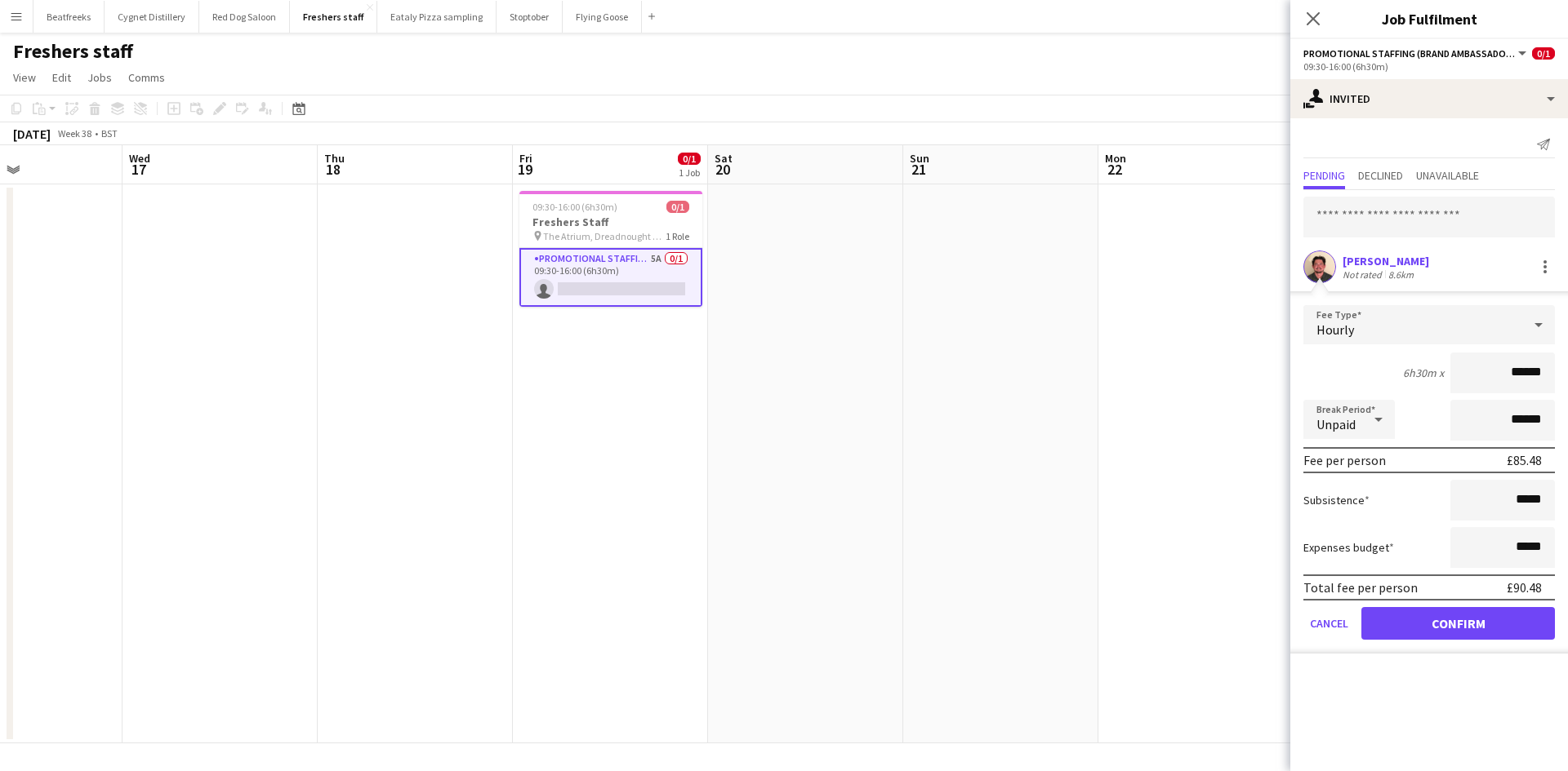
click at [1312, 262] on app-user-avatar at bounding box center [1319, 267] width 32 height 32
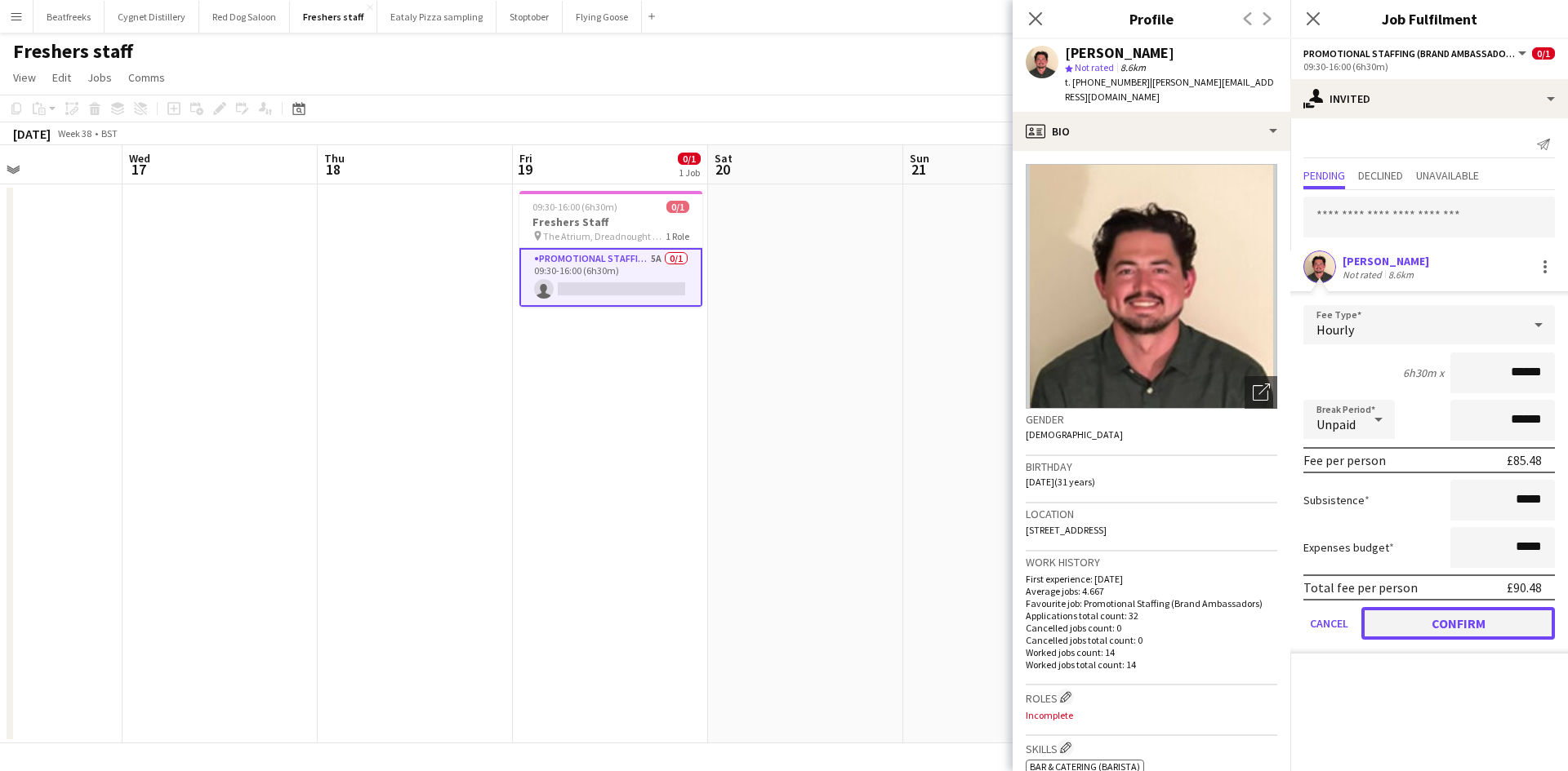
click at [1445, 616] on button "Confirm" at bounding box center [1457, 623] width 193 height 32
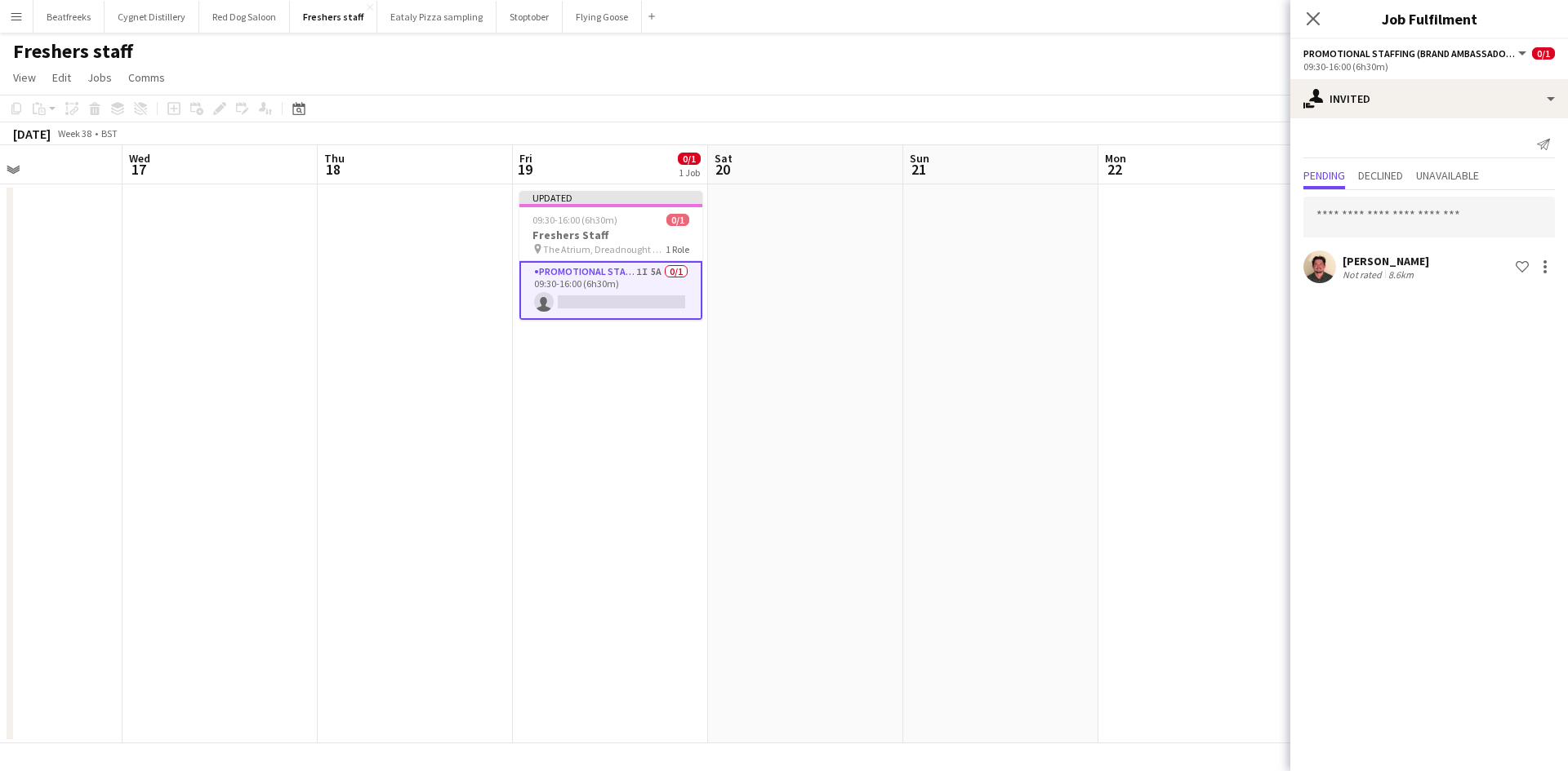
click at [770, 283] on app-date-cell at bounding box center [805, 463] width 195 height 559
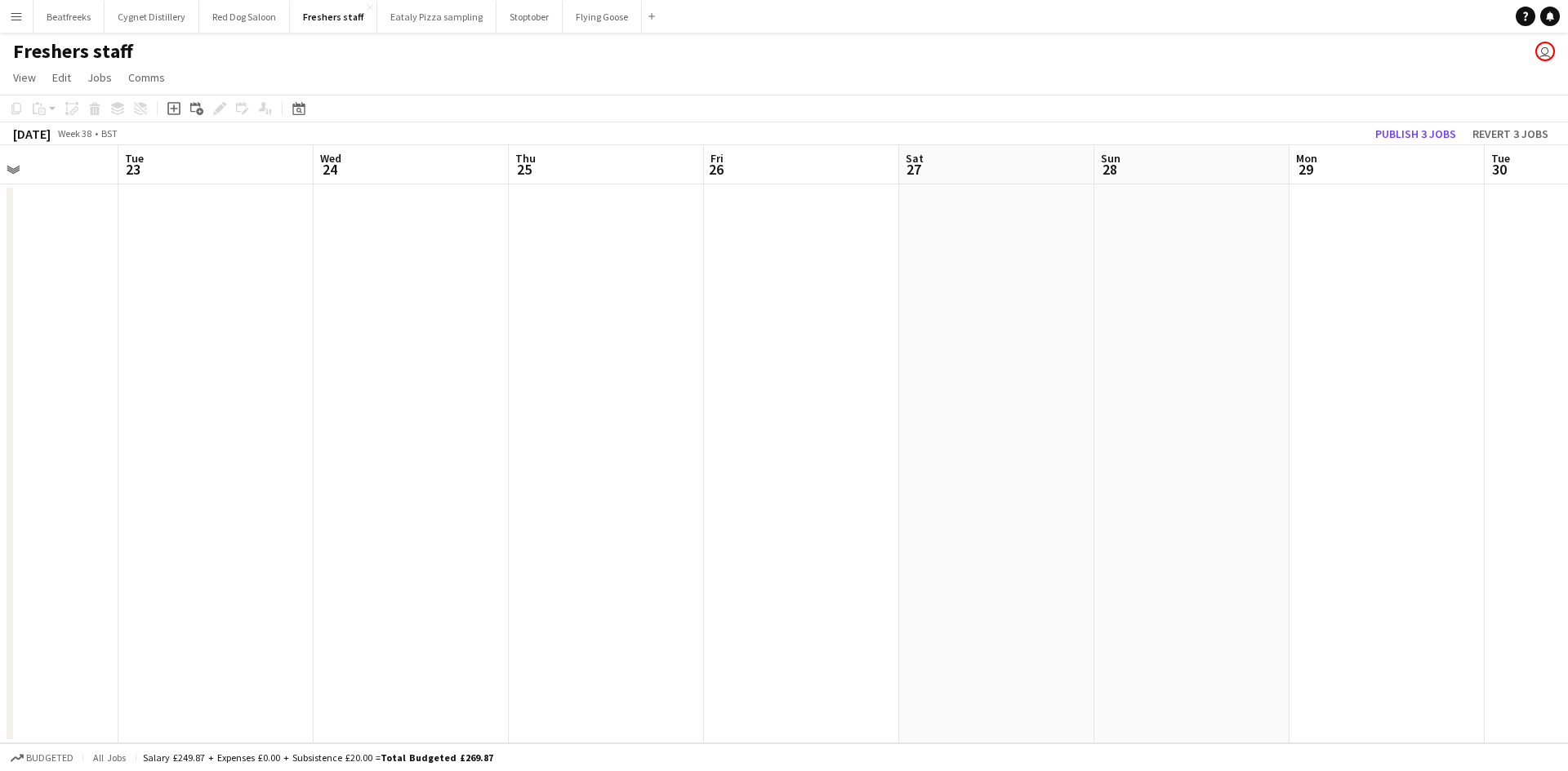
drag, startPoint x: 1298, startPoint y: 398, endPoint x: -315, endPoint y: 648, distance: 1632.3
click at [0, 648] on html "Menu Boards Boards Boards All jobs Status Workforce Workforce My Workforce Recr…" at bounding box center [784, 385] width 1568 height 771
drag, startPoint x: 1112, startPoint y: 588, endPoint x: 448, endPoint y: 650, distance: 666.9
click at [339, 679] on app-calendar-viewport "Mon 22 Tue 23 Wed 24 Thu 25 Fri 26 Sat 27 Sun 28 Mon 29 Tue 30 Wed 1 Thu 2 Fri …" at bounding box center [784, 444] width 1568 height 598
drag, startPoint x: 1273, startPoint y: 459, endPoint x: 567, endPoint y: 561, distance: 713.3
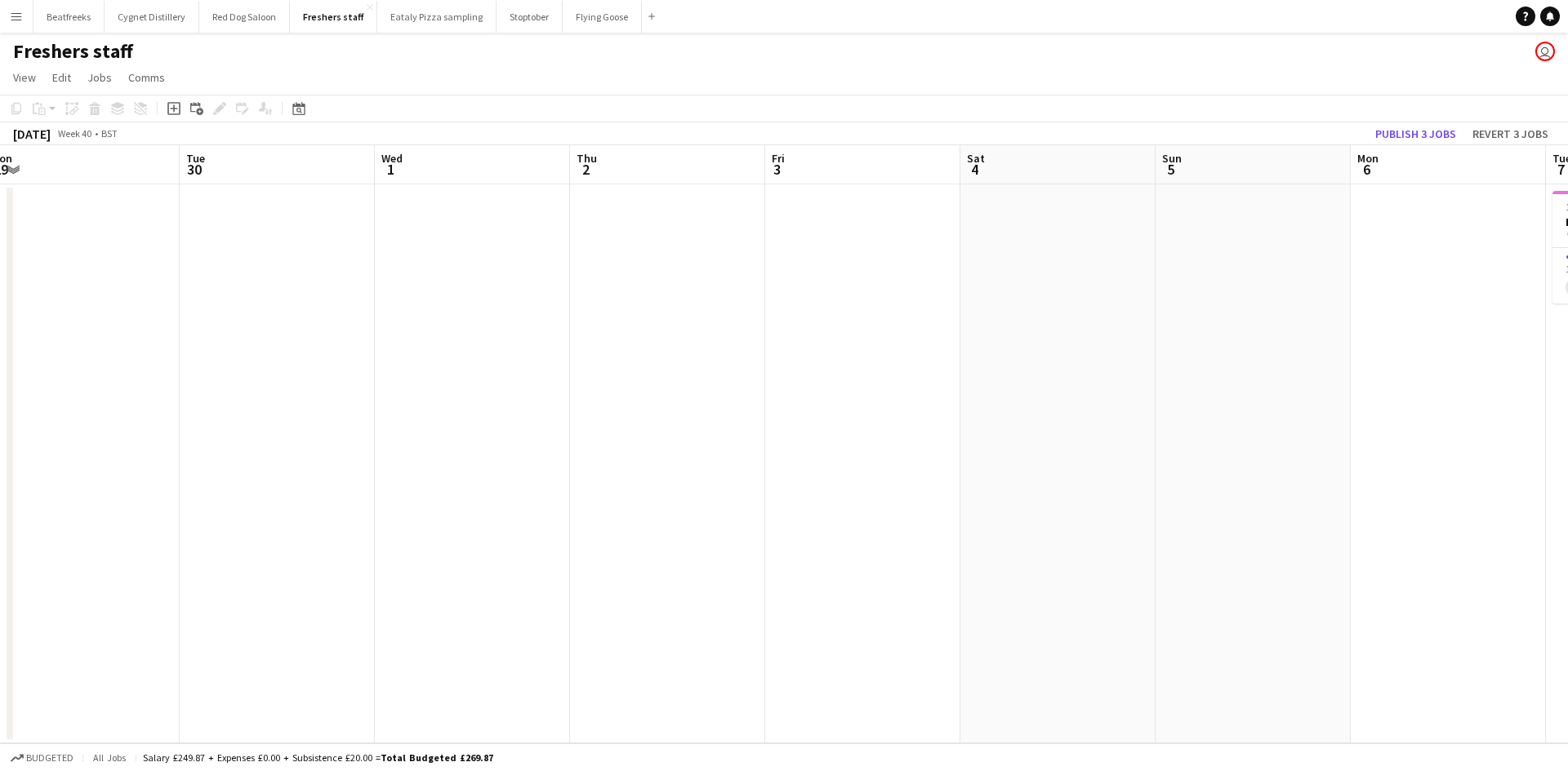
click at [565, 565] on app-calendar-viewport "Fri 26 Sat 27 Sun 28 Mon 29 Tue 30 Wed 1 Thu 2 Fri 3 Sat 4 Sun 5 Mon 6 Tue 7 0/…" at bounding box center [784, 444] width 1568 height 598
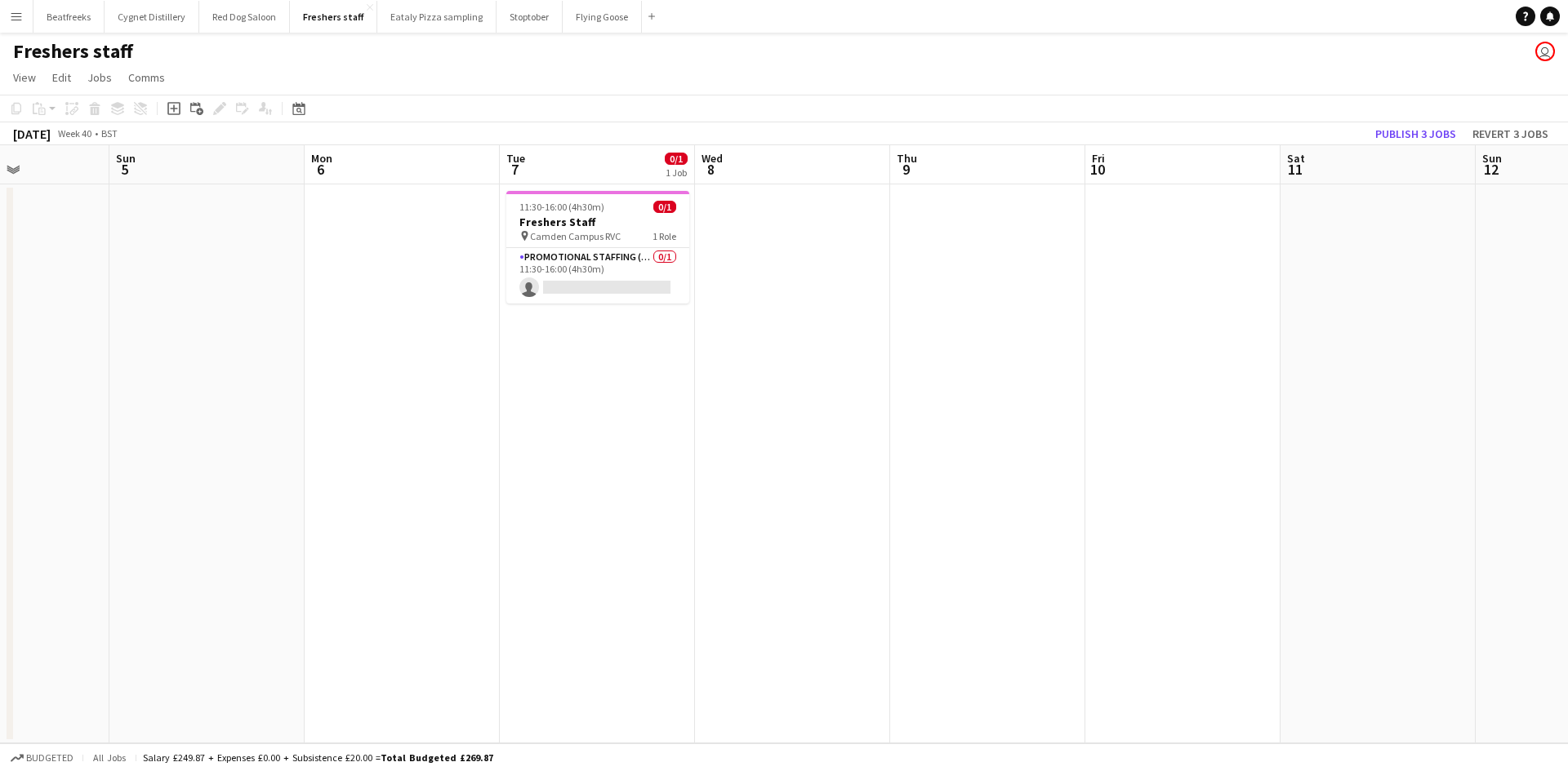
drag, startPoint x: 1194, startPoint y: 424, endPoint x: 580, endPoint y: 381, distance: 615.5
click at [538, 498] on app-calendar-viewport "Thu 2 Fri 3 Sat 4 Sun 5 Mon 6 Tue 7 0/1 1 Job Wed 8 Thu 9 Fri 10 Sat 11 Sun 12 …" at bounding box center [784, 444] width 1568 height 598
click at [564, 263] on app-card-role "Promotional Staffing (Brand Ambassadors) 0/1 11:30-16:00 (4h30m) single-neutral…" at bounding box center [597, 276] width 183 height 56
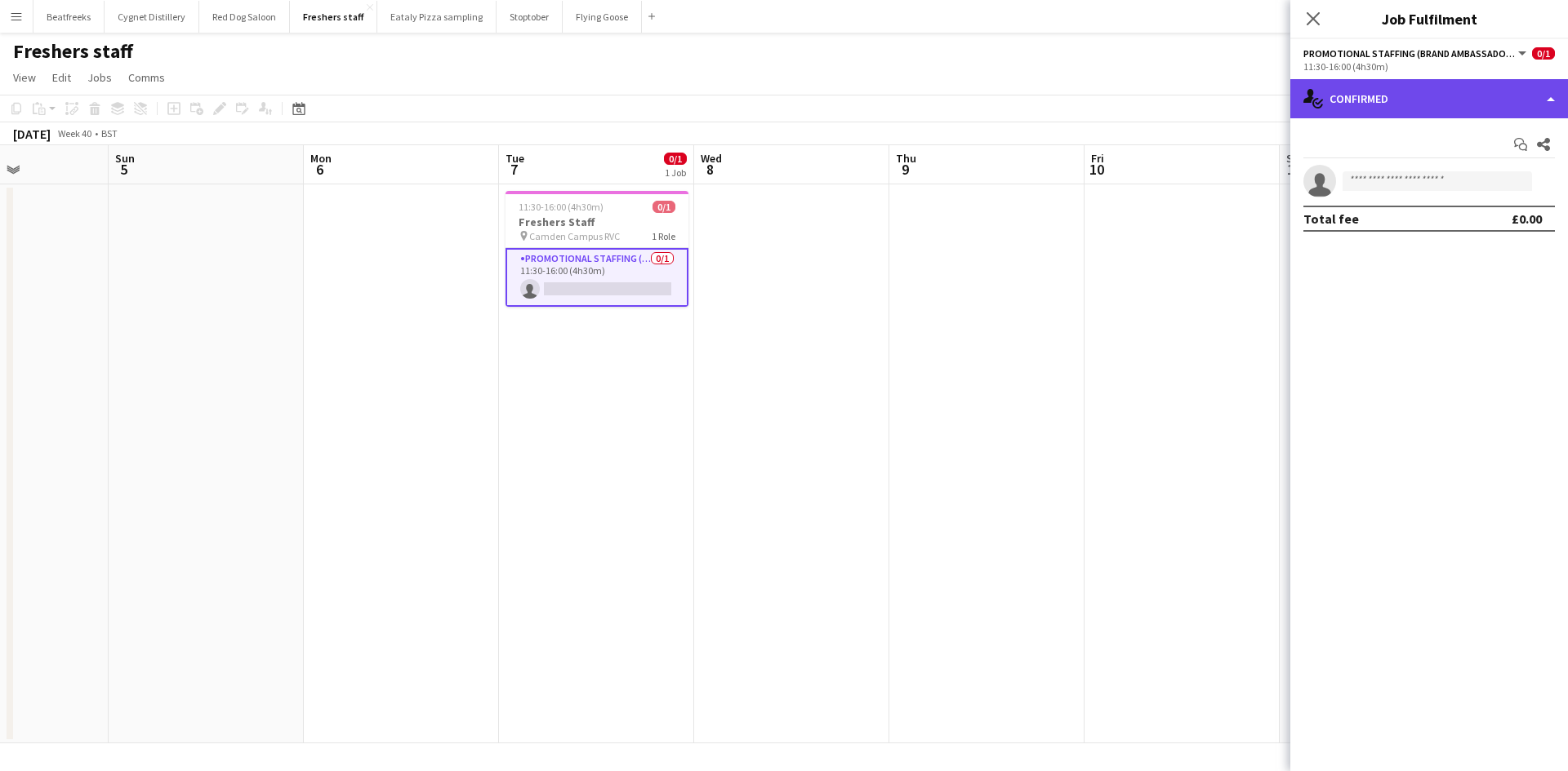
click at [1379, 91] on div "single-neutral-actions-check-2 Confirmed" at bounding box center [1428, 99] width 277 height 39
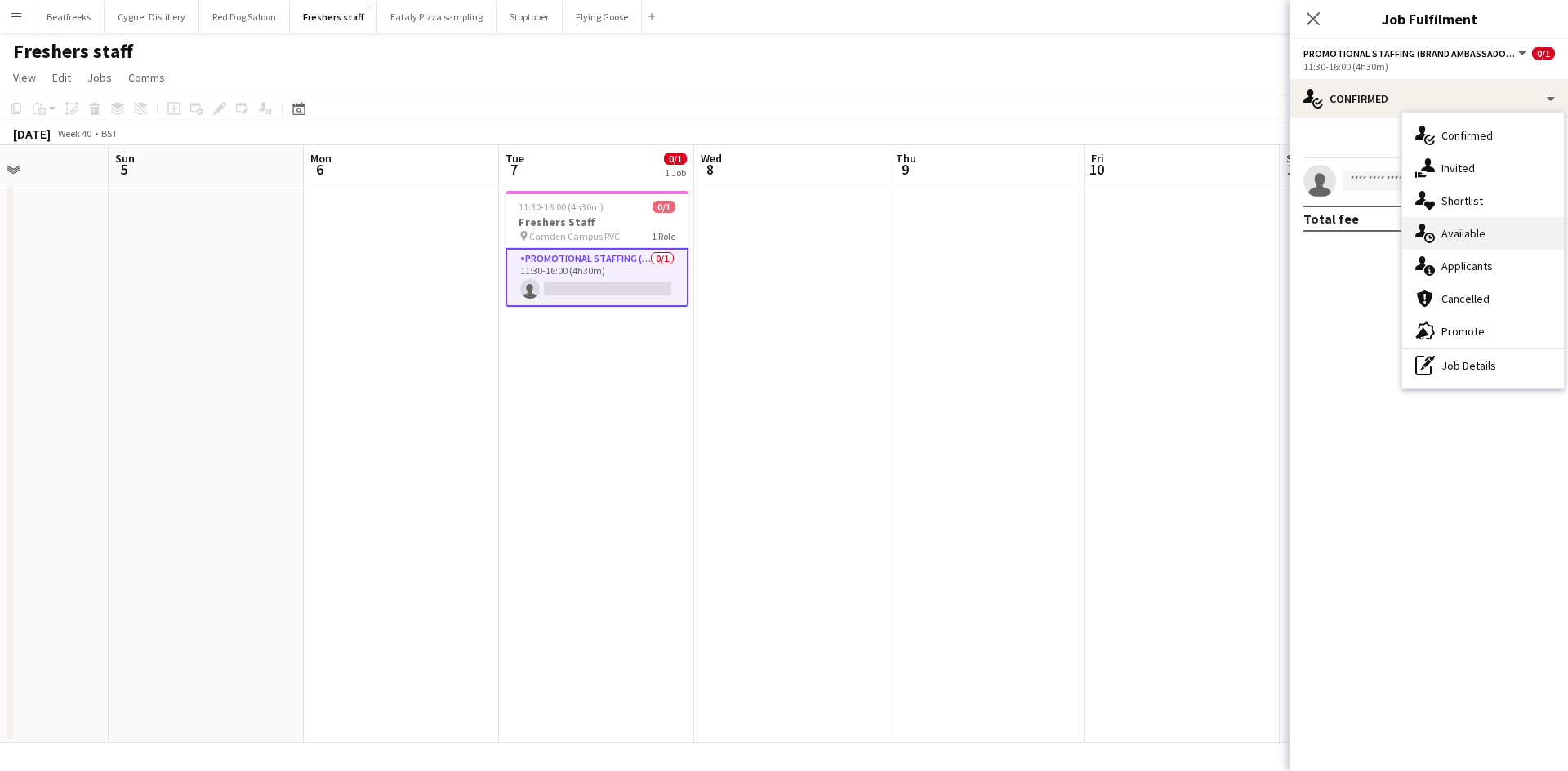
click at [1453, 232] on div "single-neutral-actions-upload Available" at bounding box center [1483, 233] width 162 height 32
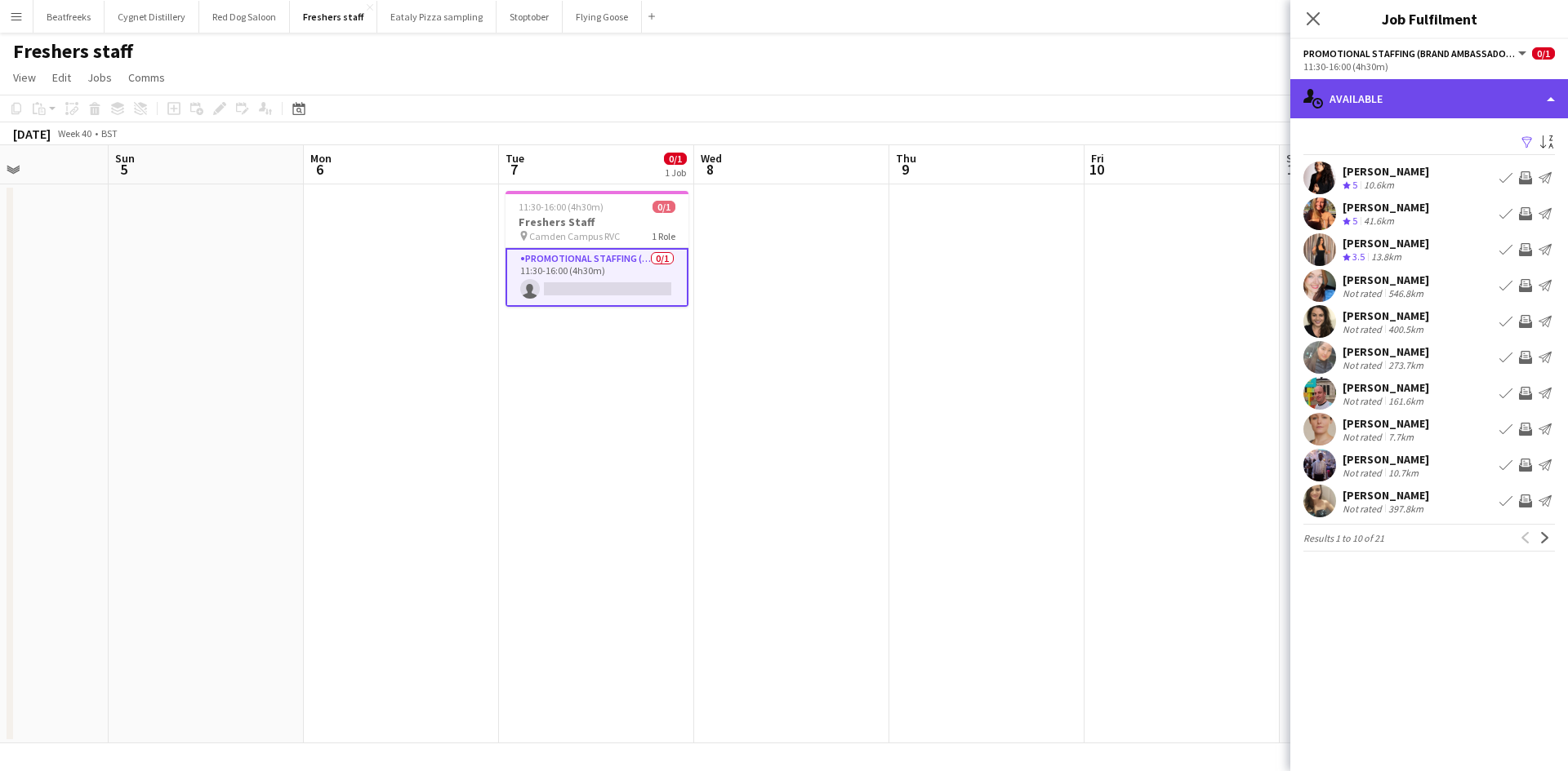
click at [1373, 96] on div "single-neutral-actions-upload Available" at bounding box center [1428, 99] width 277 height 39
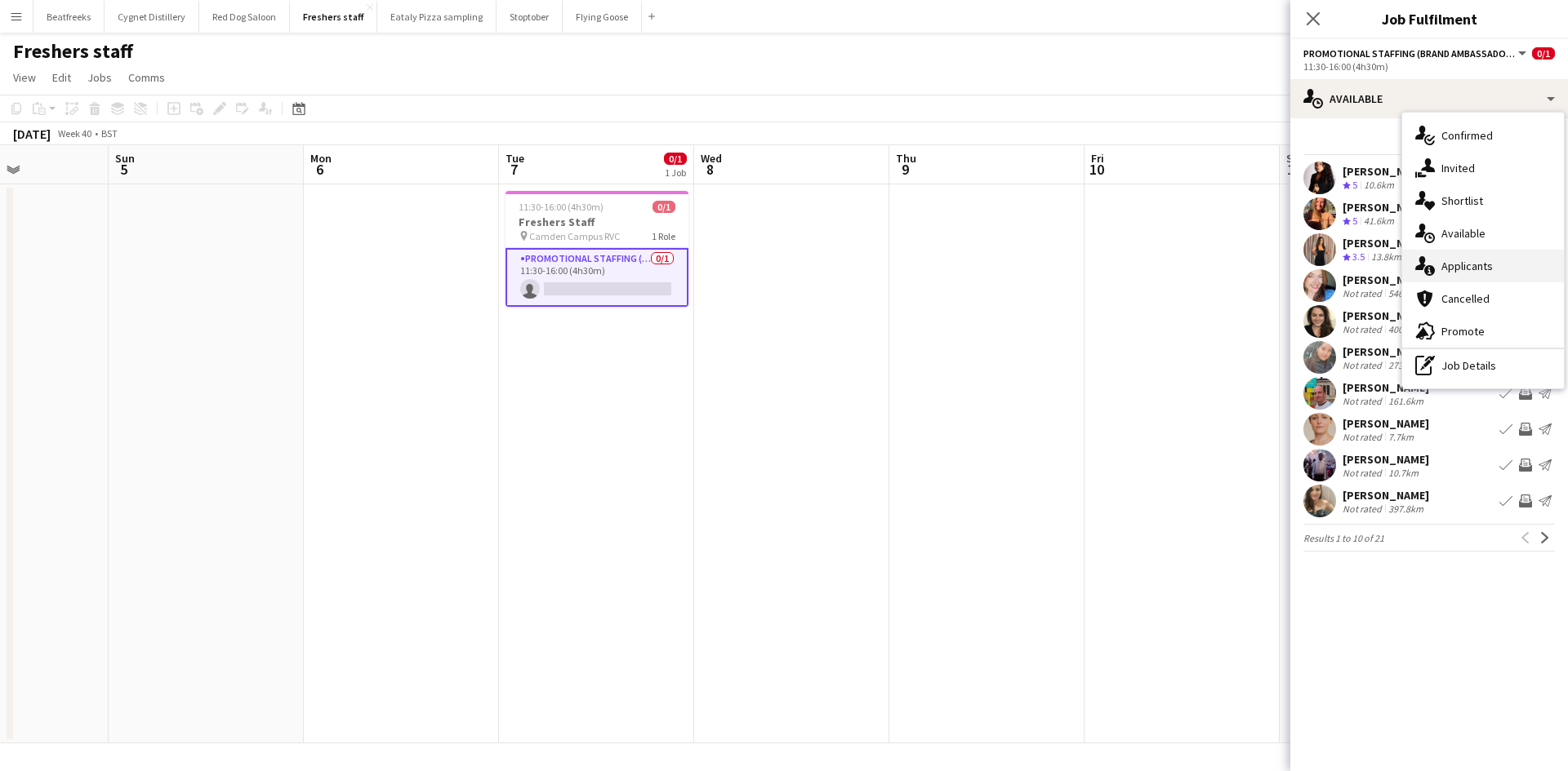
click at [1467, 270] on div "single-neutral-actions-information Applicants" at bounding box center [1483, 266] width 162 height 32
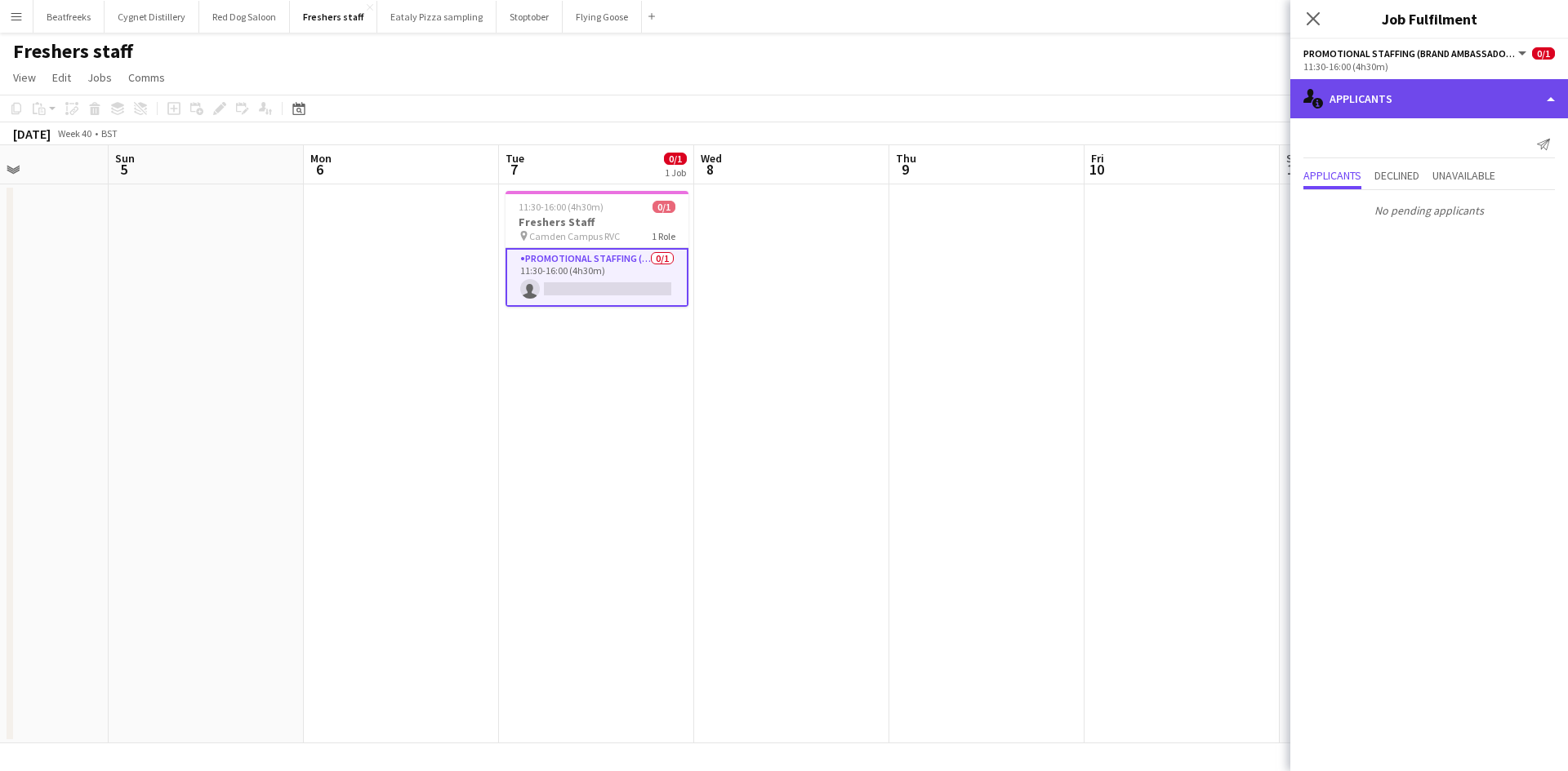
click at [1391, 105] on div "single-neutral-actions-information Applicants" at bounding box center [1428, 99] width 277 height 39
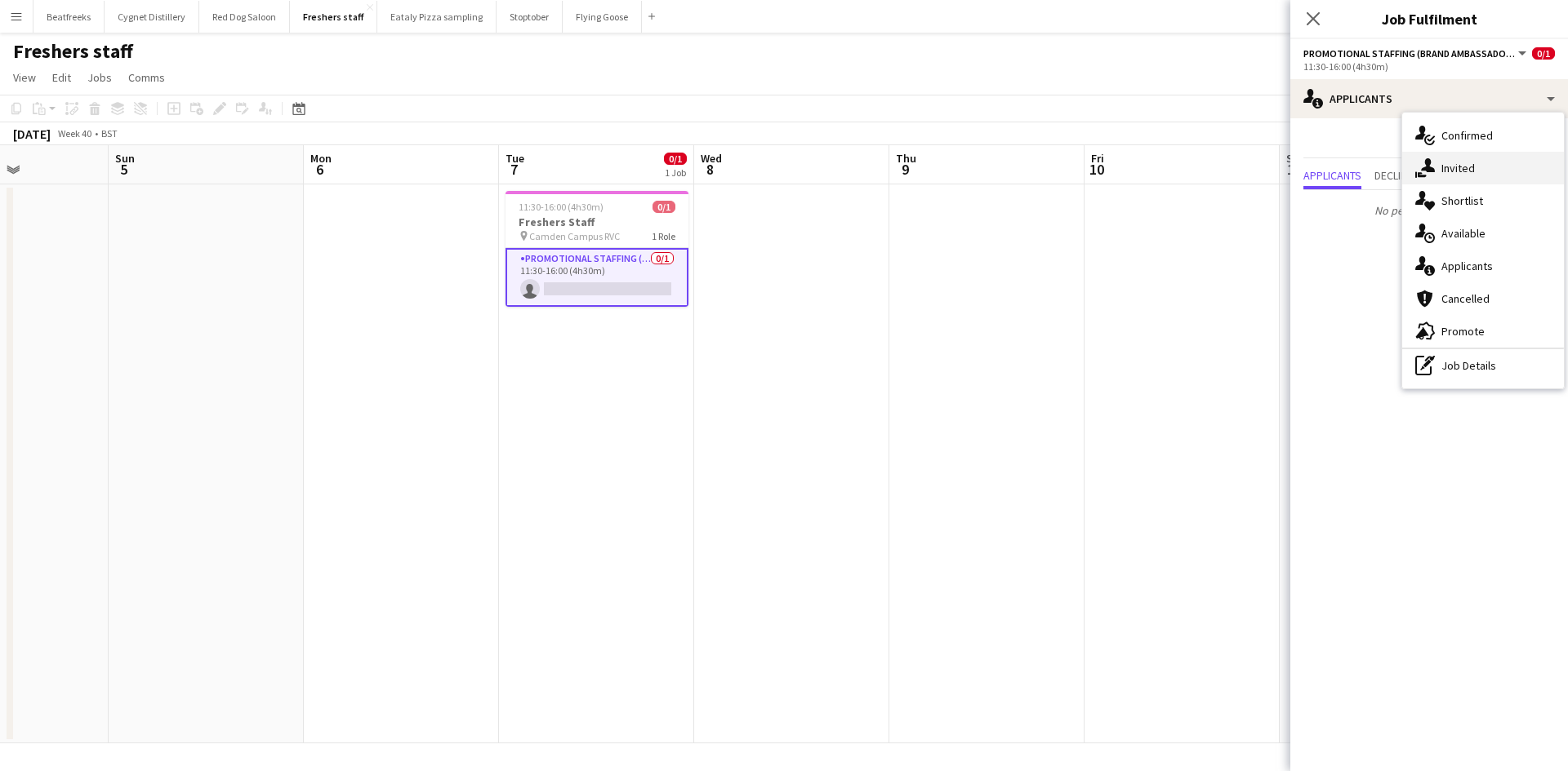
click at [1473, 157] on div "single-neutral-actions-share-1 Invited" at bounding box center [1483, 168] width 162 height 32
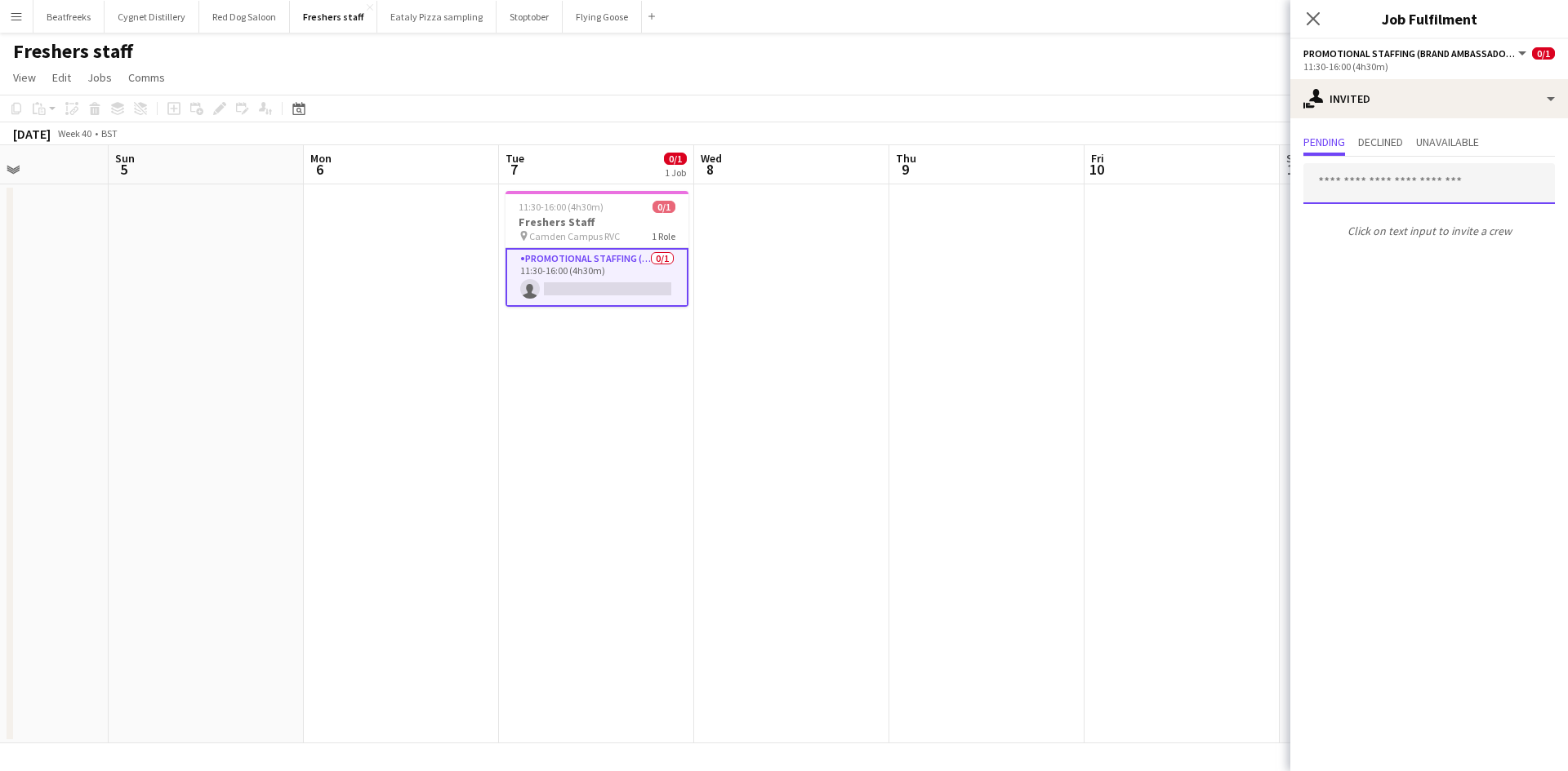
click at [1398, 179] on input "text" at bounding box center [1429, 183] width 251 height 40
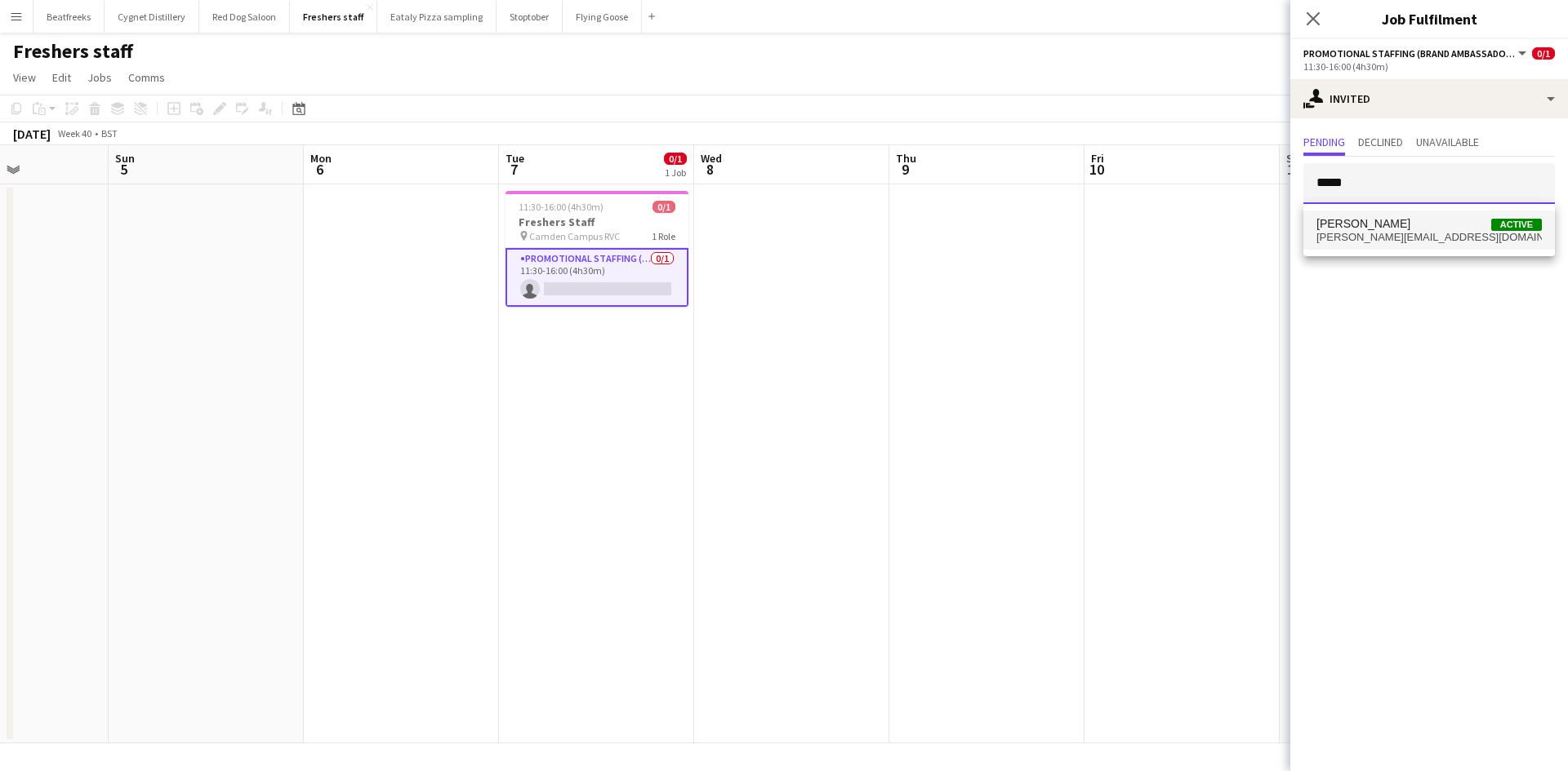
type input "*****"
click at [1442, 233] on span "jason.evans183@gmail.com" at bounding box center [1428, 237] width 225 height 13
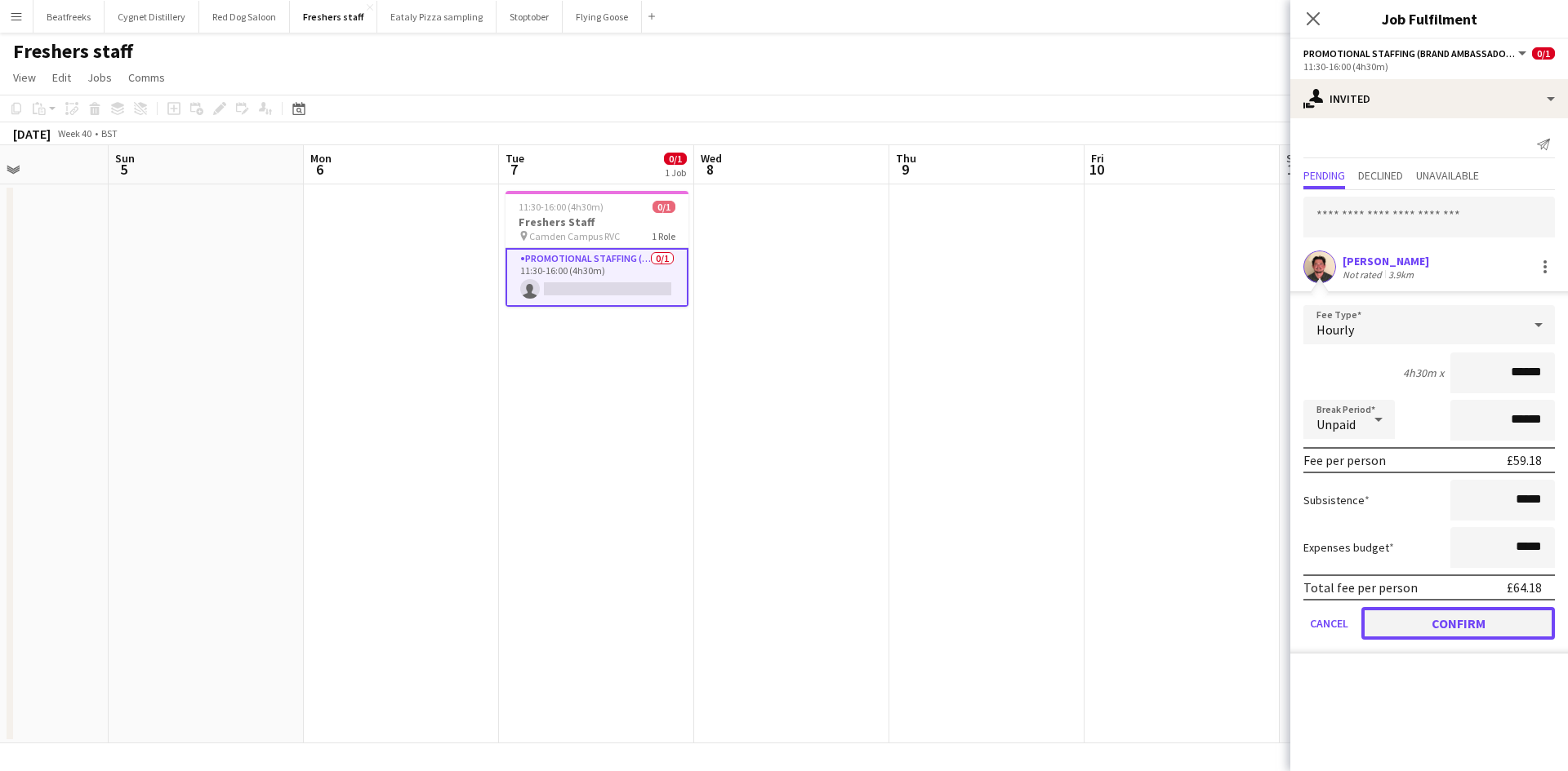
click at [1467, 625] on button "Confirm" at bounding box center [1457, 623] width 193 height 32
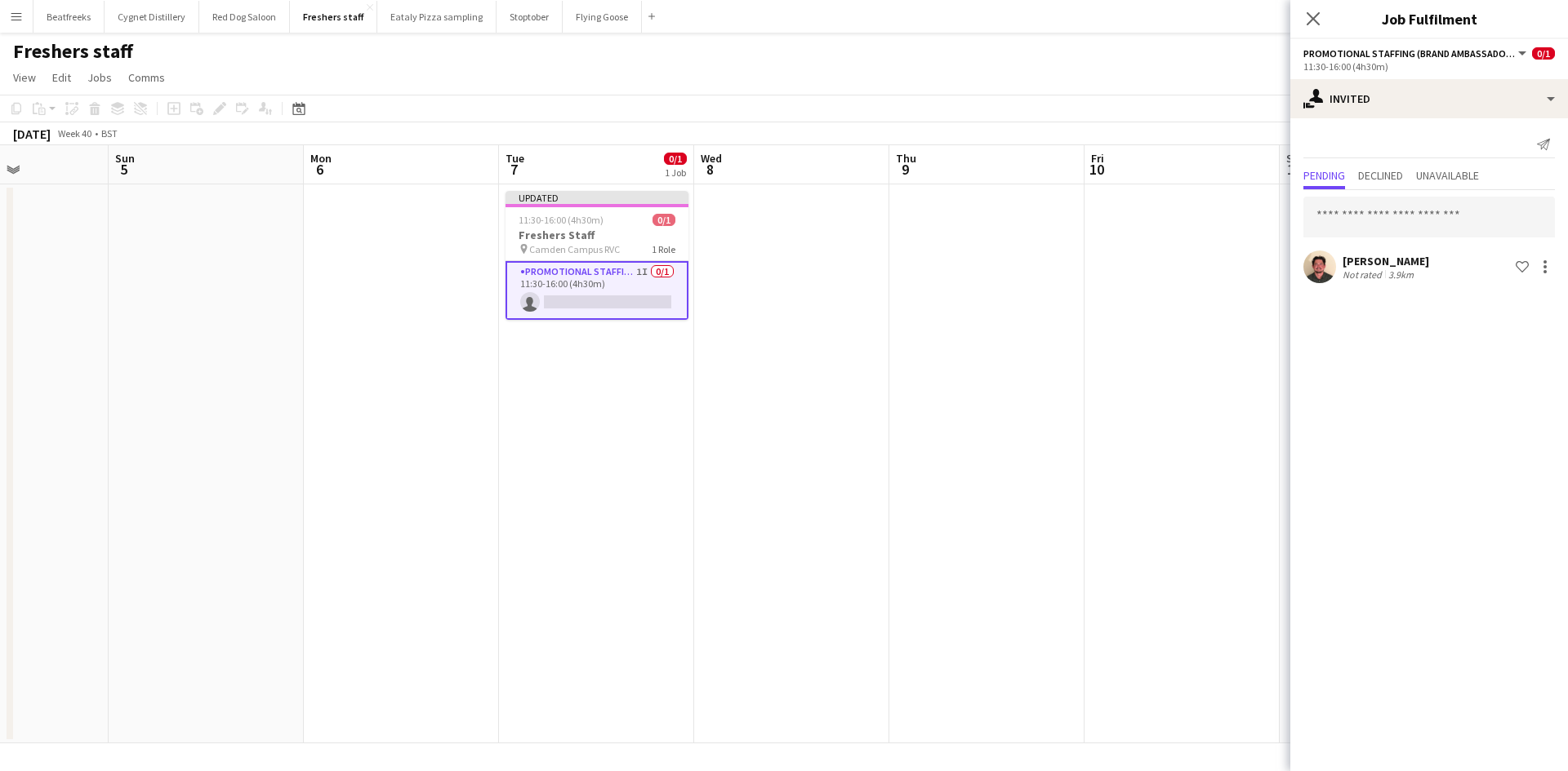
click at [1304, 31] on div "Close pop-in" at bounding box center [1312, 19] width 46 height 38
click at [1317, 30] on div "Close pop-in" at bounding box center [1312, 19] width 46 height 38
click at [1316, 25] on icon "Close pop-in" at bounding box center [1312, 18] width 15 height 15
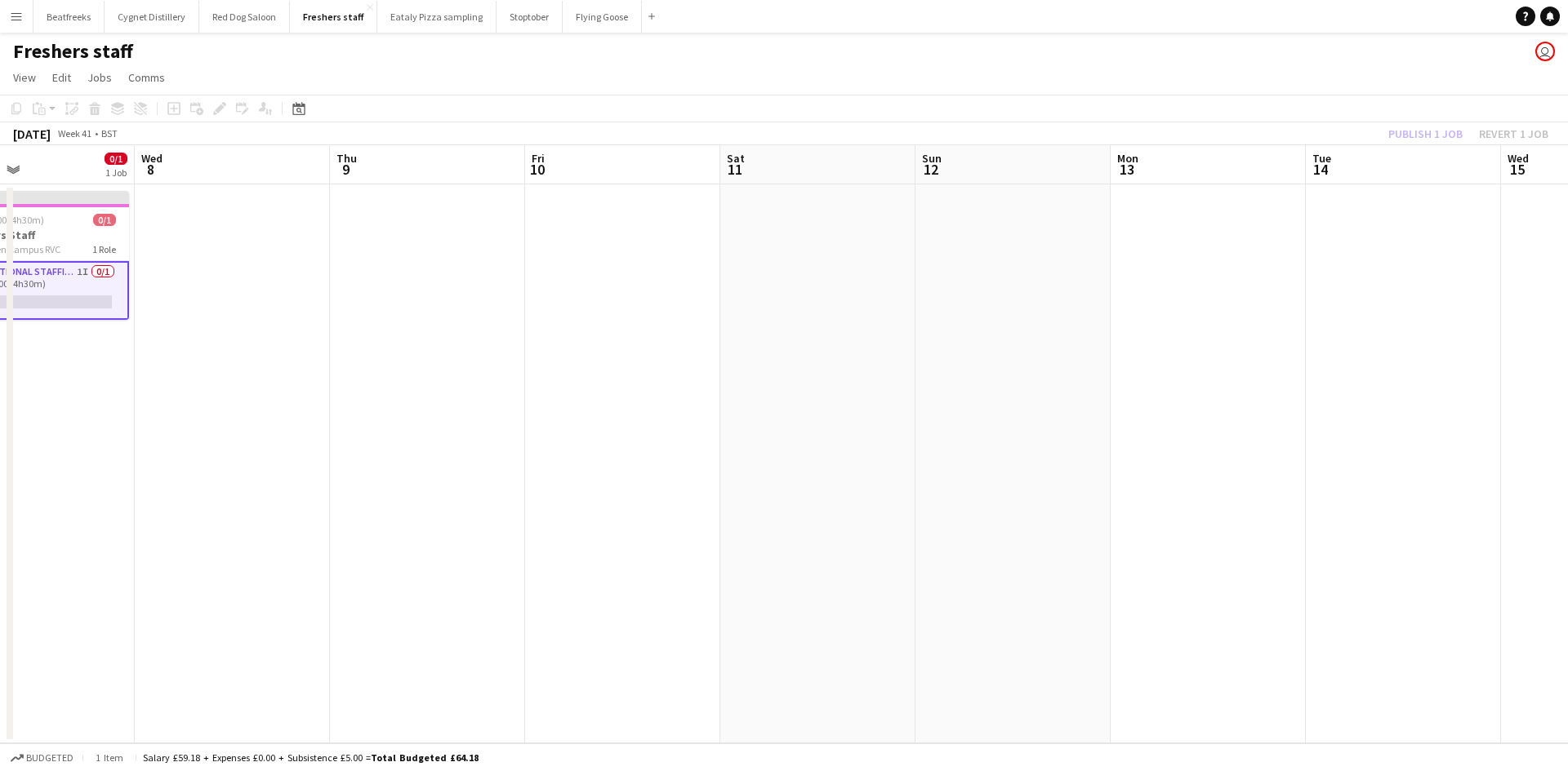
drag, startPoint x: 1364, startPoint y: 548, endPoint x: 805, endPoint y: 556, distance: 559.1
click at [805, 556] on app-calendar-viewport "Sat 4 Sun 5 Mon 6 Tue 7 0/1 1 Job Wed 8 Thu 9 Fri 10 Sat 11 Sun 12 Mon 13 Tue 1…" at bounding box center [784, 444] width 1568 height 598
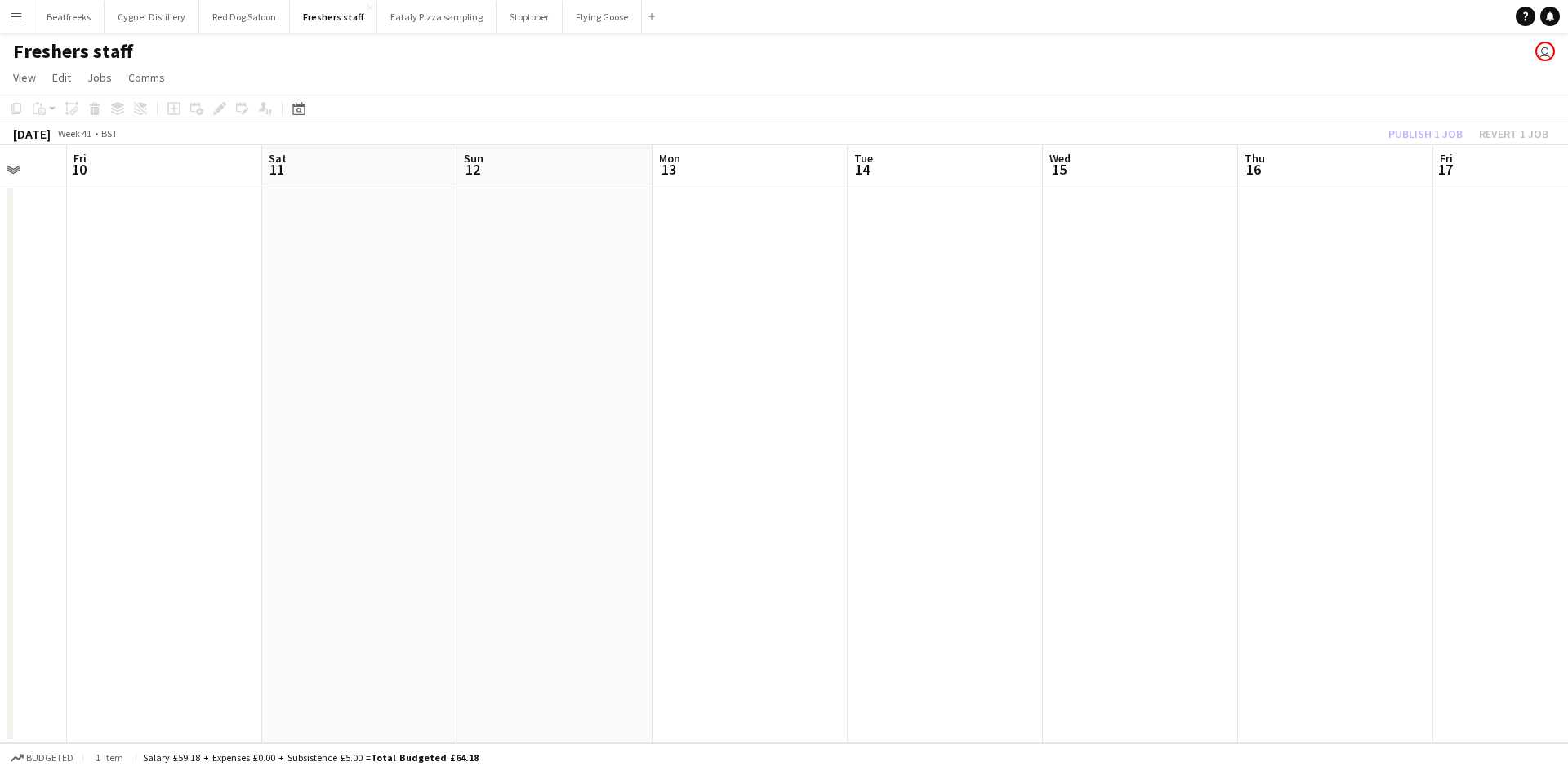
drag, startPoint x: 1276, startPoint y: 413, endPoint x: 868, endPoint y: 483, distance: 414.0
click at [818, 497] on app-calendar-viewport "Mon 6 Tue 7 0/1 1 Job Wed 8 Thu 9 Fri 10 Sat 11 Sun 12 Mon 13 Tue 14 Wed 15 Thu…" at bounding box center [784, 444] width 1568 height 598
drag, startPoint x: 1506, startPoint y: 393, endPoint x: 881, endPoint y: 495, distance: 633.3
click at [881, 495] on app-calendar-viewport "Fri 10 Sat 11 Sun 12 Mon 13 Tue 14 Wed 15 Thu 16 Fri 17 Sat 18 Sun 19 Mon 20 Tu…" at bounding box center [784, 444] width 1568 height 598
drag, startPoint x: 1433, startPoint y: 469, endPoint x: 984, endPoint y: 499, distance: 450.0
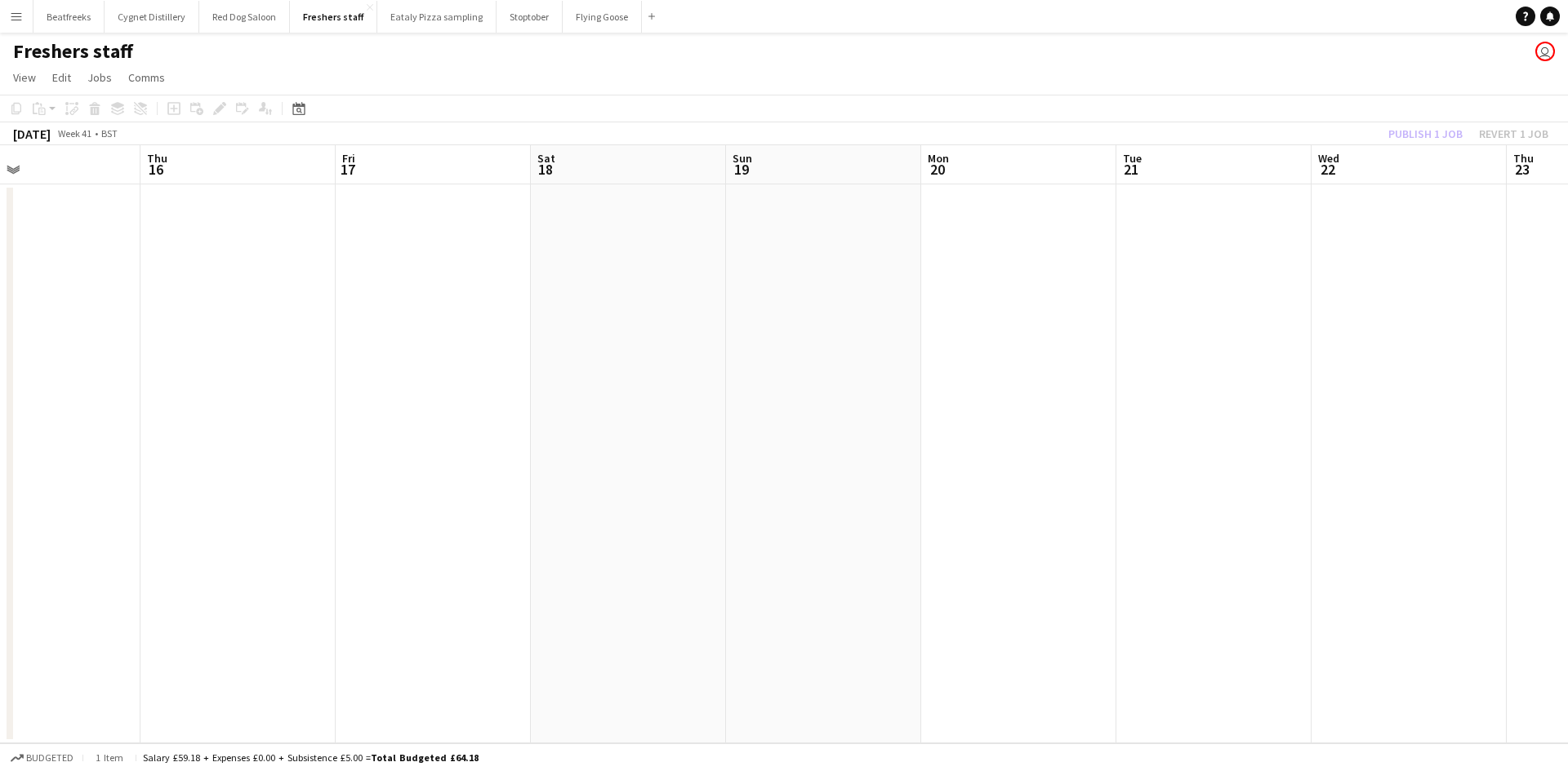
click at [984, 499] on app-calendar-viewport "Sun 12 Mon 13 Tue 14 Wed 15 Thu 16 Fri 17 Sat 18 Sun 19 Mon 20 Tue 21 Wed 22 Th…" at bounding box center [784, 444] width 1568 height 598
drag, startPoint x: 1446, startPoint y: 418, endPoint x: 925, endPoint y: 456, distance: 522.4
click at [925, 456] on app-calendar-viewport "Tue 14 Wed 15 Thu 16 Fri 17 Sat 18 Sun 19 Mon 20 Tue 21 Wed 22 Thu 23 Fri 24 Sa…" at bounding box center [784, 444] width 1568 height 598
drag, startPoint x: 1486, startPoint y: 365, endPoint x: 942, endPoint y: 439, distance: 549.0
click at [942, 439] on app-calendar-viewport "Thu 16 Fri 17 Sat 18 Sun 19 Mon 20 Tue 21 Wed 22 Thu 23 Fri 24 Sat 25 Sun 26 Mo…" at bounding box center [784, 444] width 1568 height 598
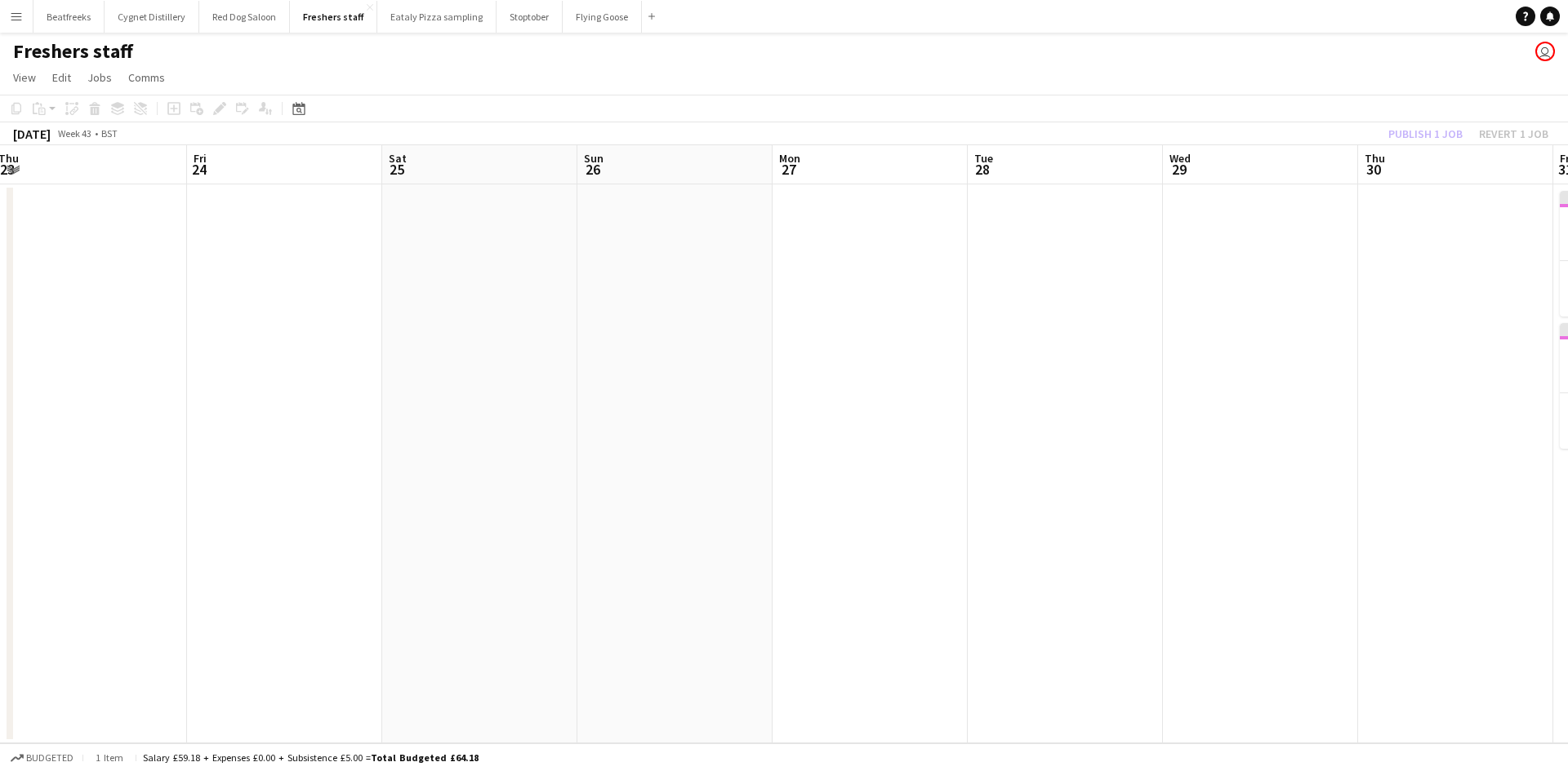
drag, startPoint x: 1389, startPoint y: 434, endPoint x: 939, endPoint y: 471, distance: 451.5
click at [939, 471] on app-calendar-viewport "Mon 20 Tue 21 Wed 22 Thu 23 Fri 24 Sat 25 Sun 26 Mon 27 Tue 28 Wed 29 Thu 30 Fr…" at bounding box center [784, 444] width 1568 height 598
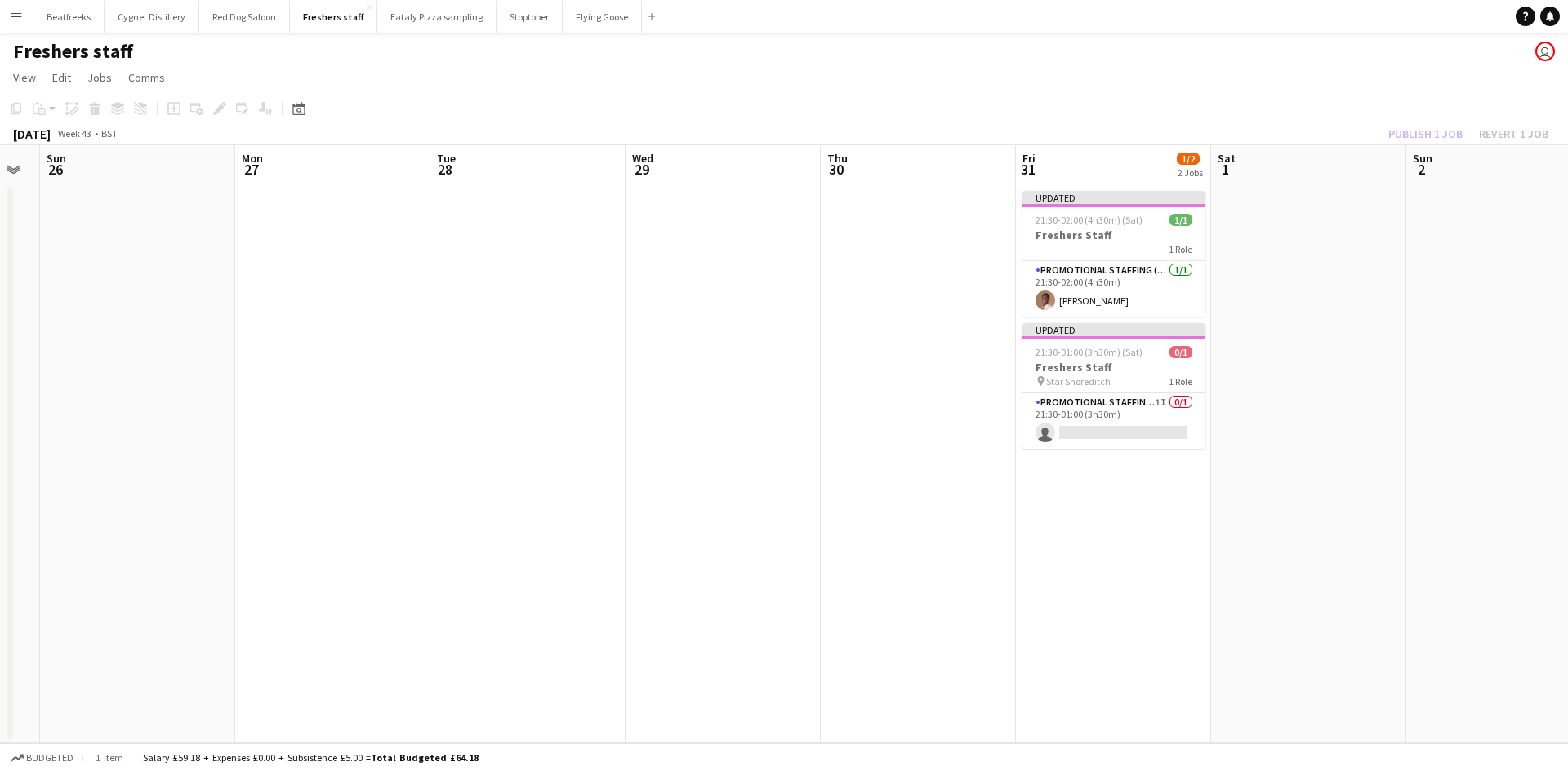
scroll to position [0, 752]
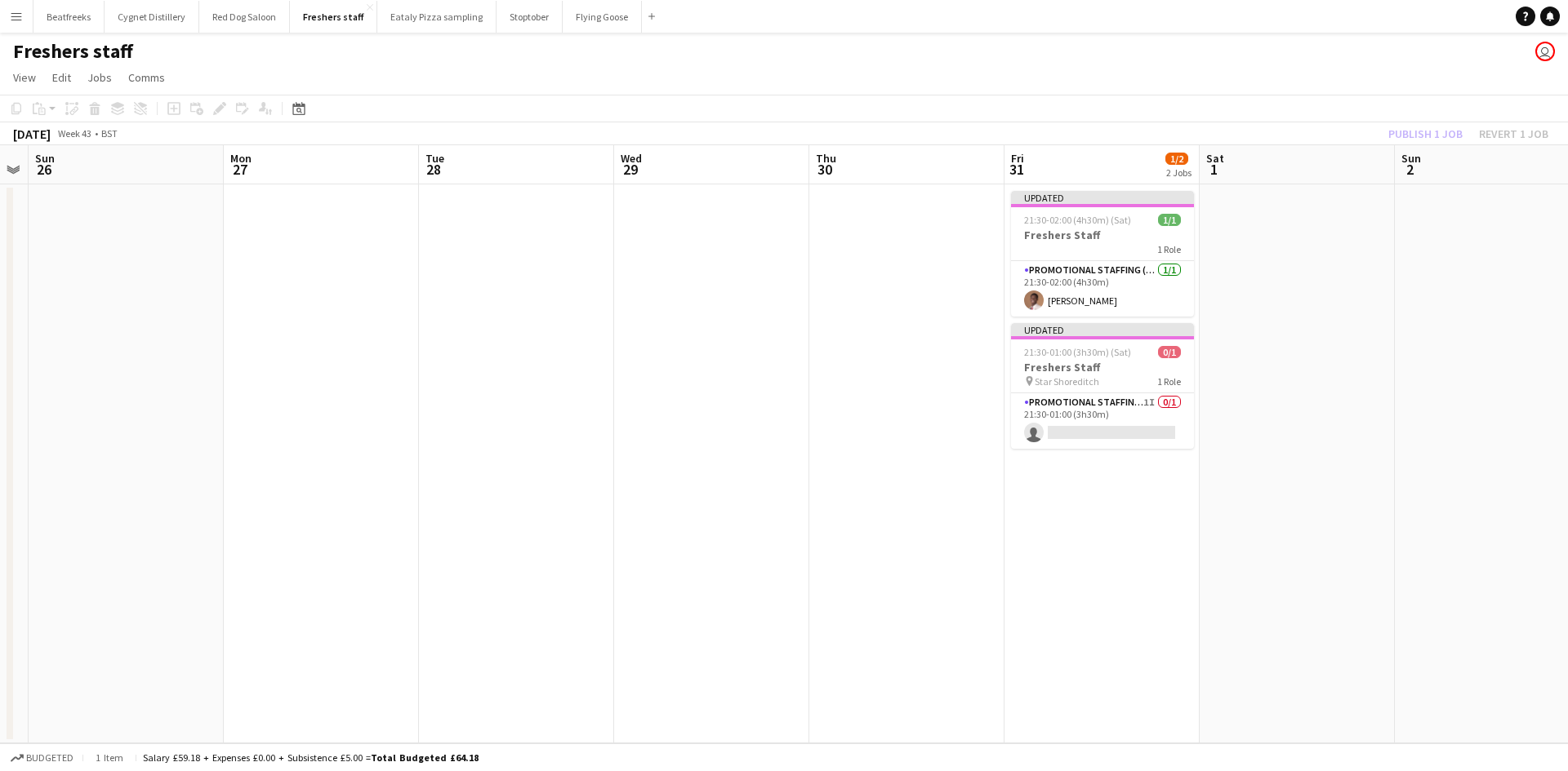
drag, startPoint x: 1515, startPoint y: 435, endPoint x: 966, endPoint y: 469, distance: 550.1
click at [966, 469] on app-calendar-viewport "Wed 22 Thu 23 Fri 24 Sat 25 Sun 26 Mon 27 Tue 28 Wed 29 Thu 30 Fri 31 1/2 2 Job…" at bounding box center [784, 444] width 1568 height 598
click at [1051, 439] on app-card-role "Promotional Staffing (Brand Ambassadors) 1I 0/1 21:30-01:00 (3h30m) single-neut…" at bounding box center [1102, 421] width 183 height 56
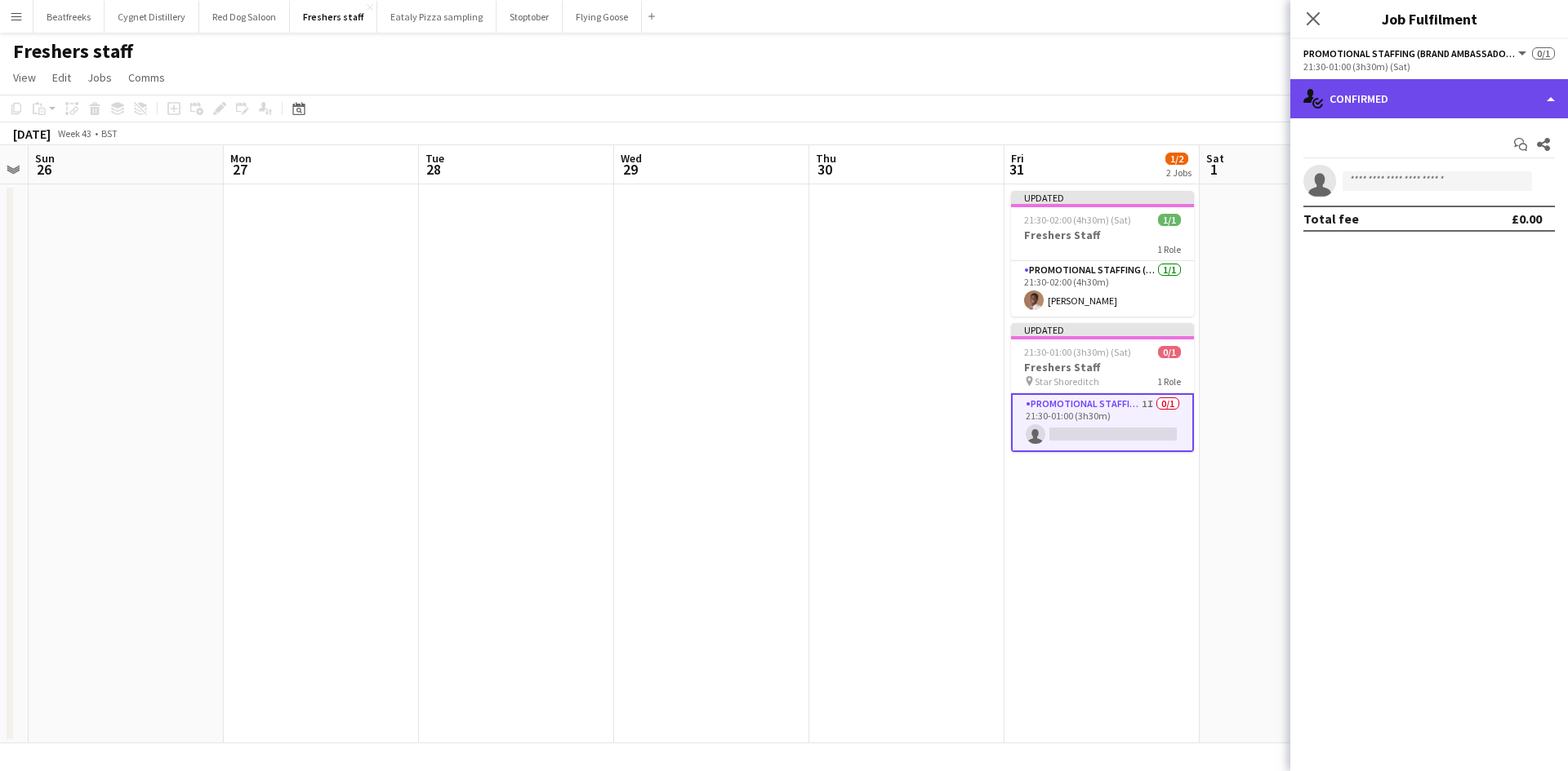
click at [1423, 89] on div "single-neutral-actions-check-2 Confirmed" at bounding box center [1428, 99] width 277 height 39
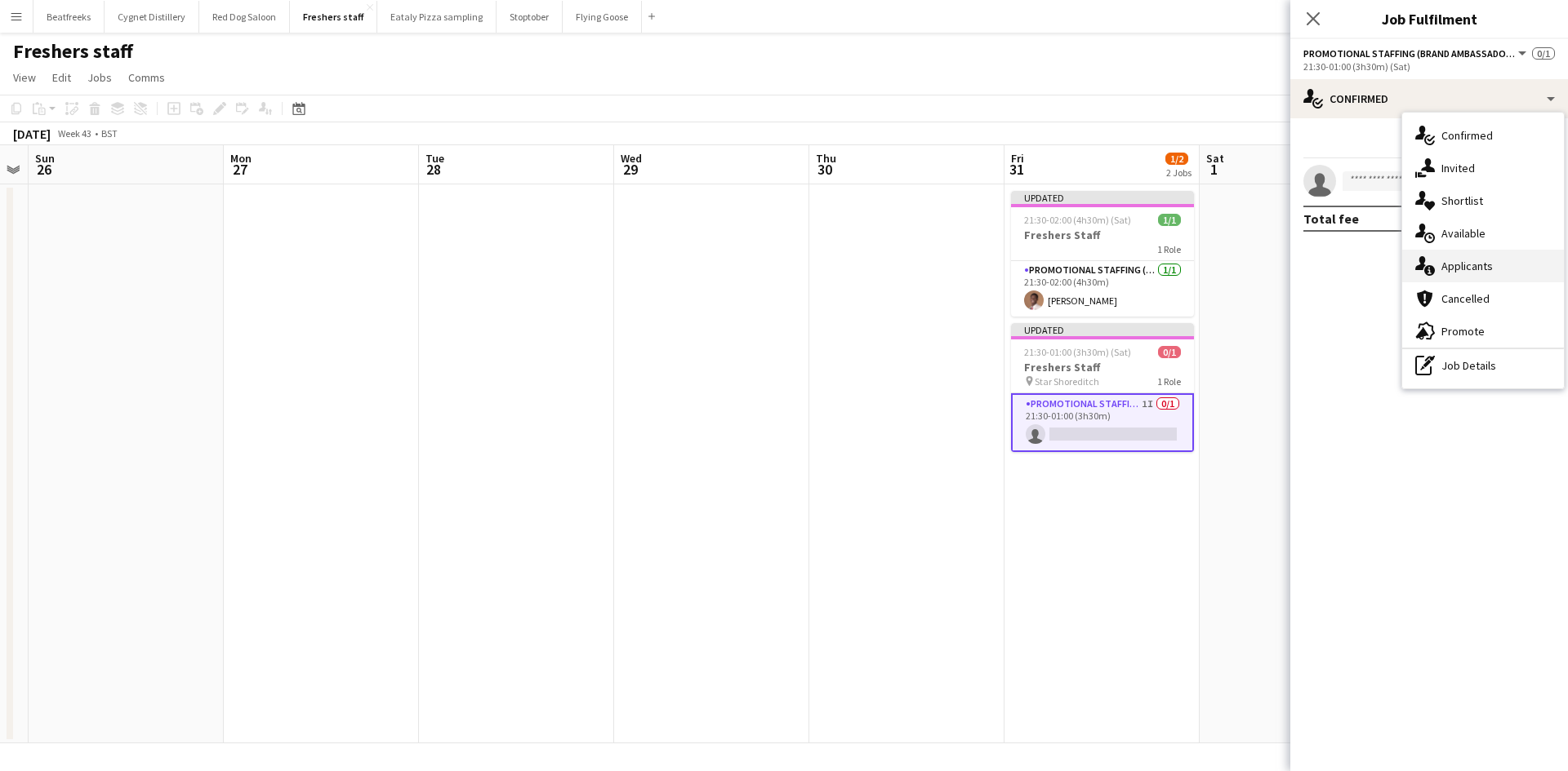
click at [1457, 272] on div "single-neutral-actions-information Applicants" at bounding box center [1483, 266] width 162 height 32
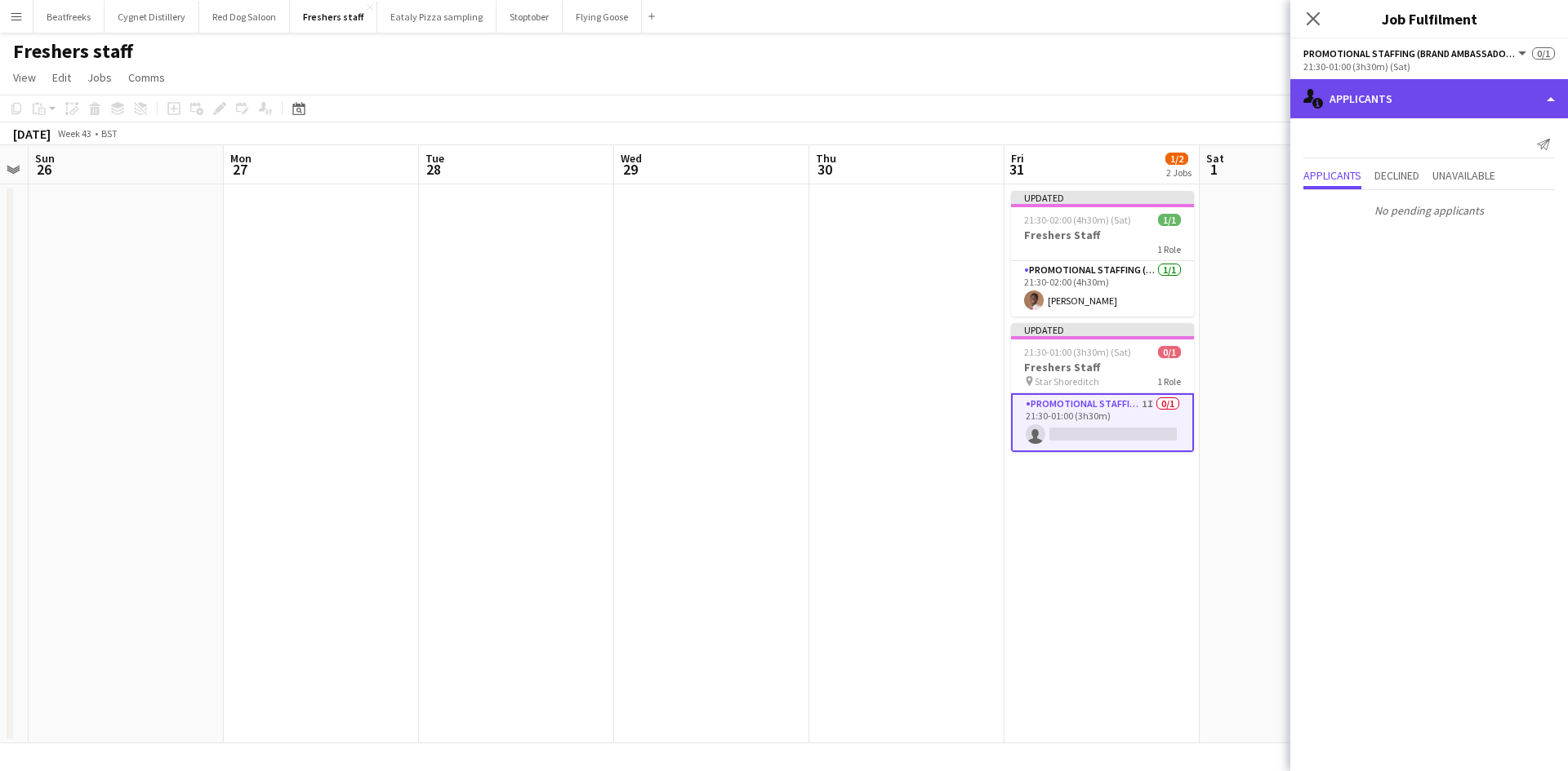
click at [1417, 111] on div "single-neutral-actions-information Applicants" at bounding box center [1428, 99] width 277 height 39
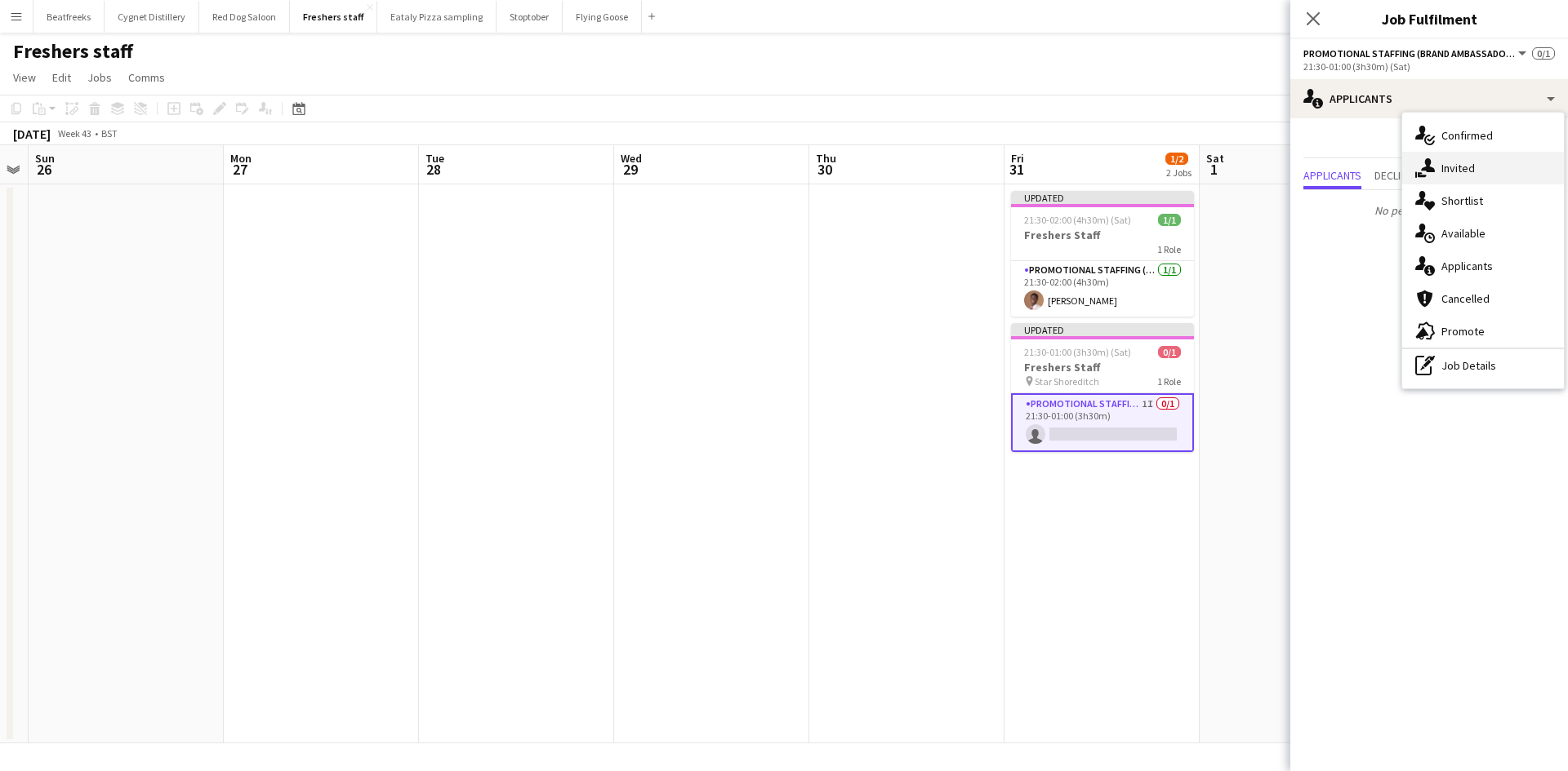
click at [1457, 154] on div "single-neutral-actions-share-1 Invited" at bounding box center [1483, 168] width 162 height 32
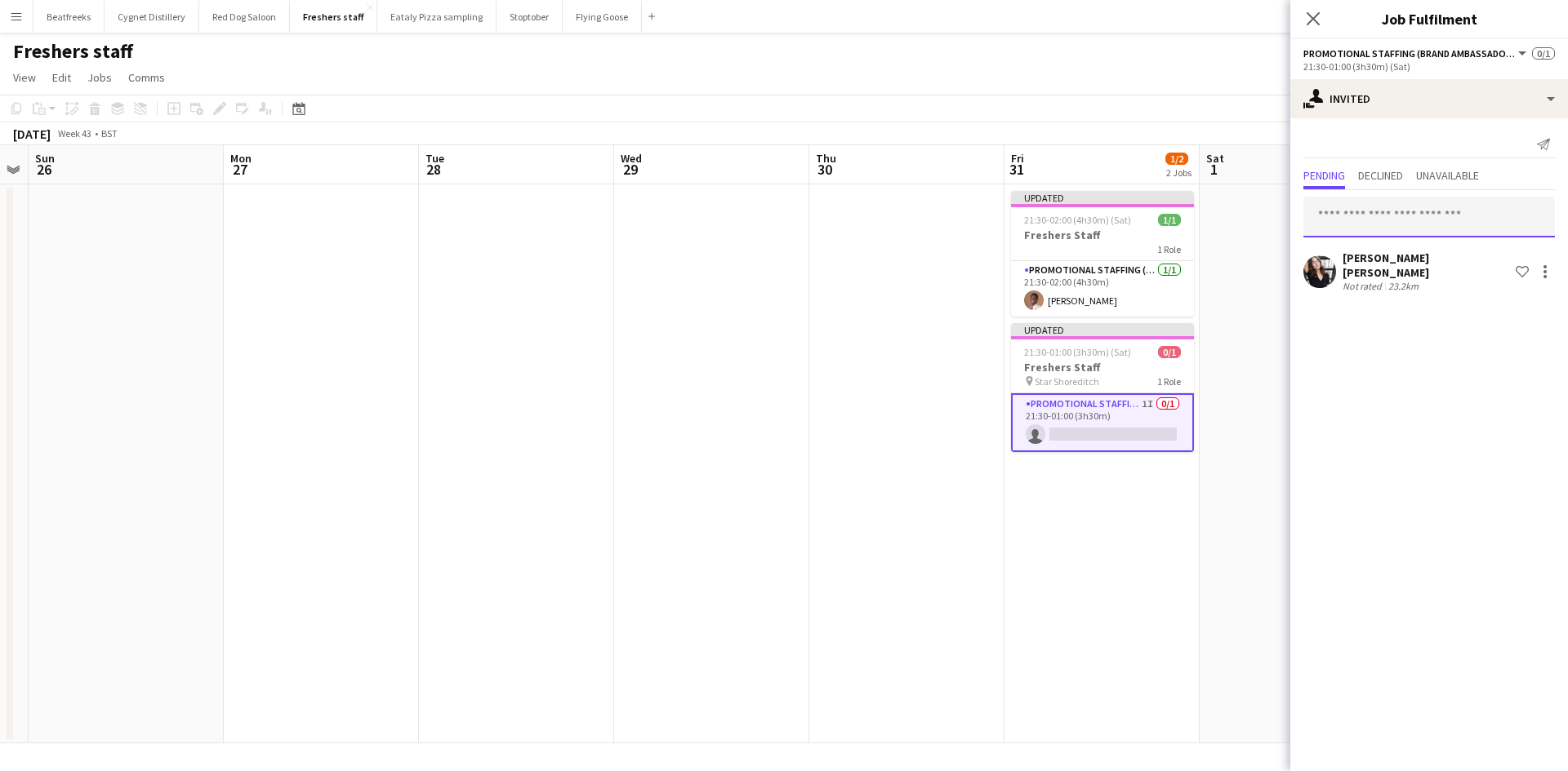
click at [1391, 223] on input "text" at bounding box center [1429, 216] width 251 height 40
click at [1388, 267] on div "Ella Taylor Bliss" at bounding box center [1425, 265] width 166 height 30
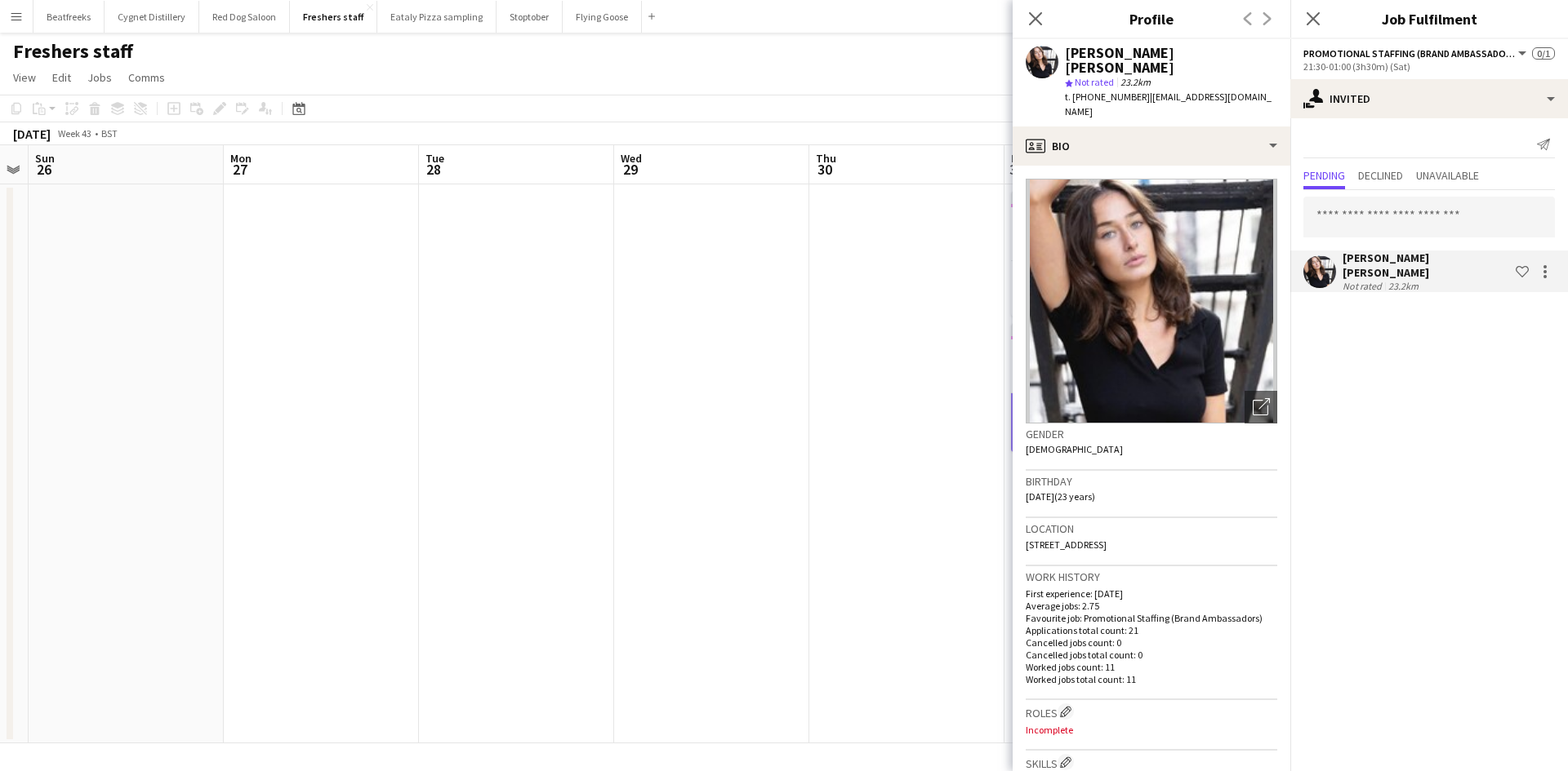
click at [807, 318] on app-date-cell at bounding box center [711, 463] width 195 height 559
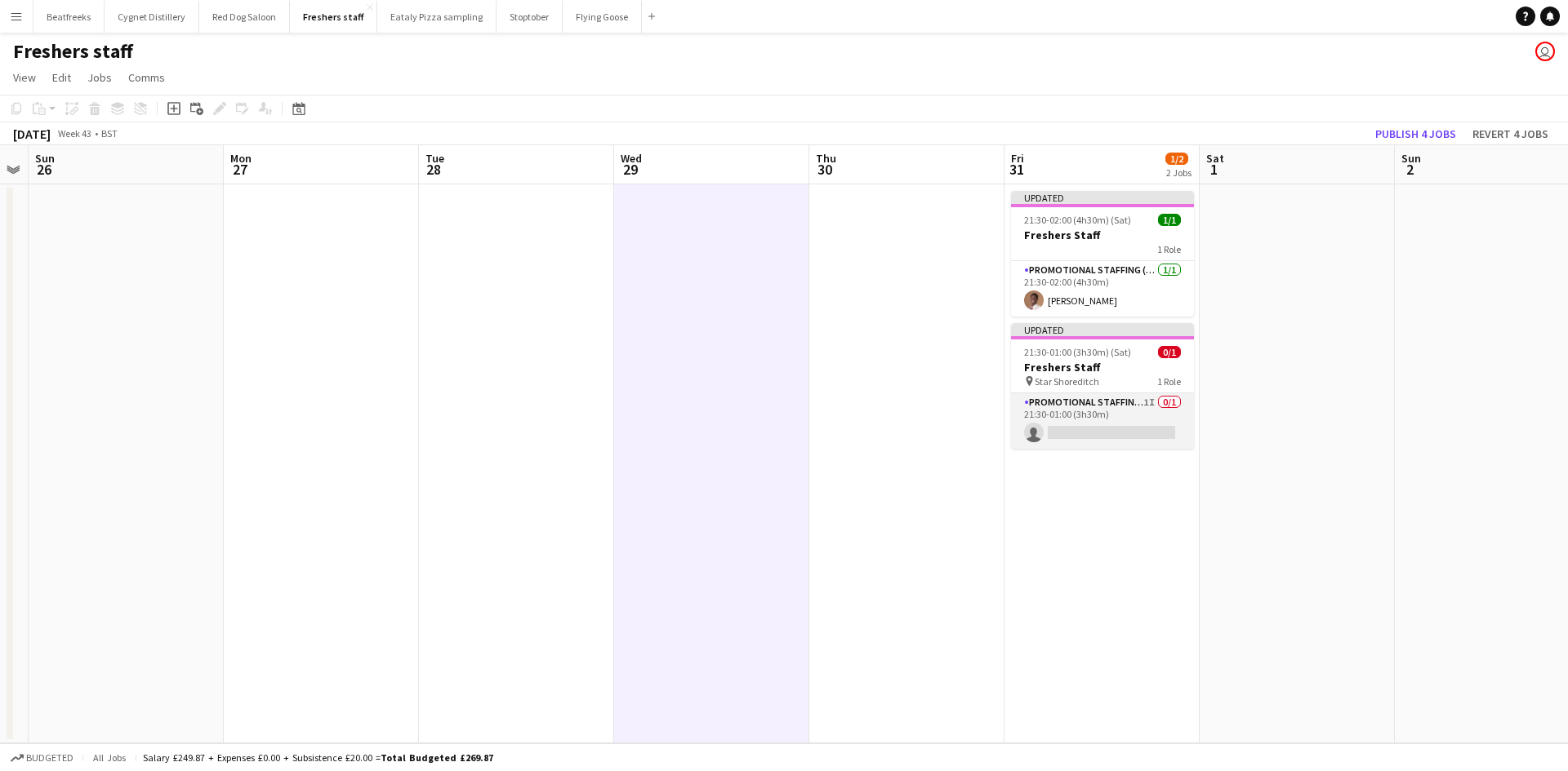
click at [1066, 427] on app-card-role "Promotional Staffing (Brand Ambassadors) 1I 0/1 21:30-01:00 (3h30m) single-neut…" at bounding box center [1102, 421] width 183 height 56
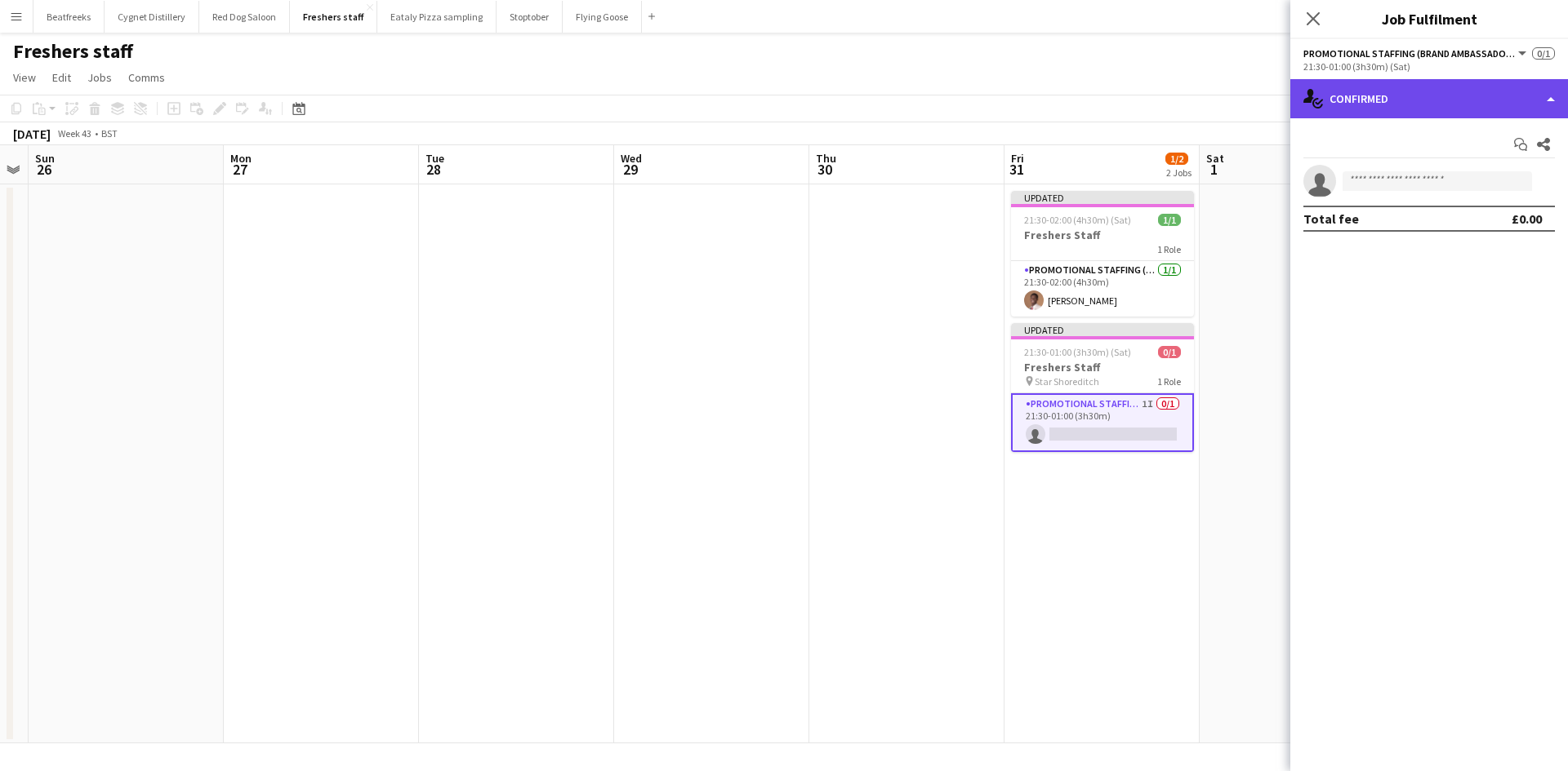
click at [1361, 110] on div "single-neutral-actions-check-2 Confirmed" at bounding box center [1428, 99] width 277 height 39
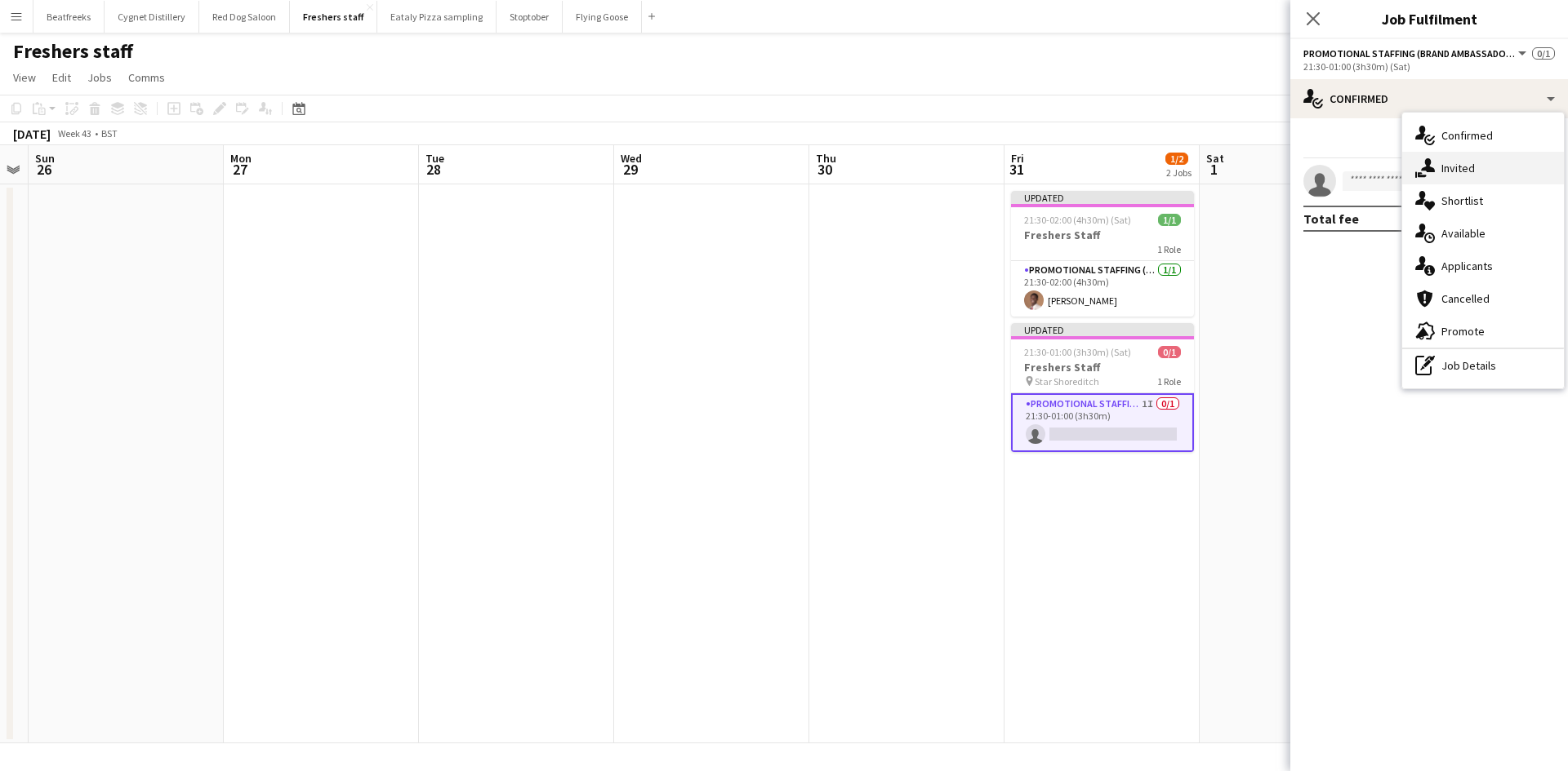
click at [1461, 171] on div "single-neutral-actions-share-1 Invited" at bounding box center [1483, 168] width 162 height 32
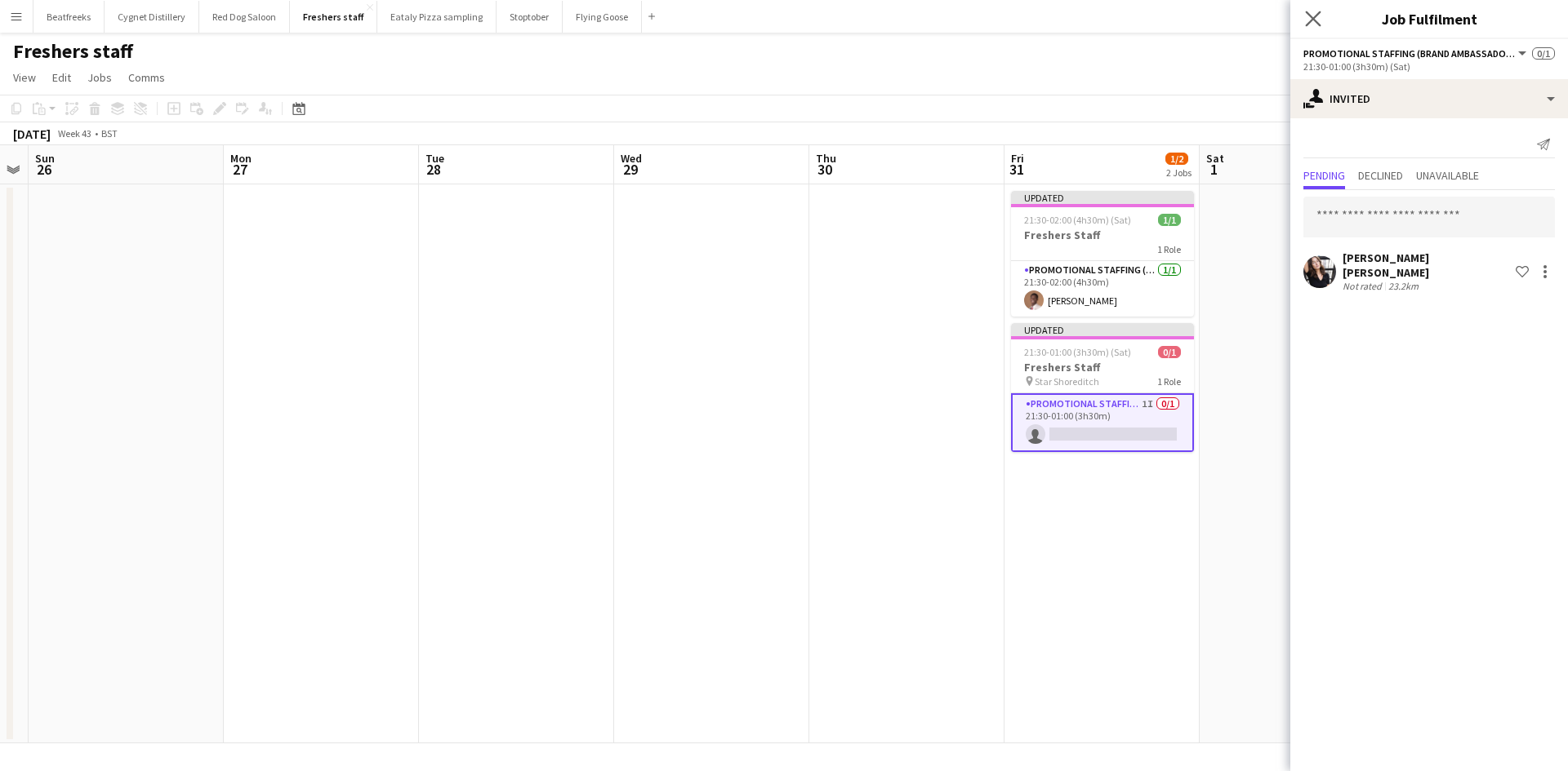
click at [1317, 11] on icon "Close pop-in" at bounding box center [1312, 18] width 15 height 15
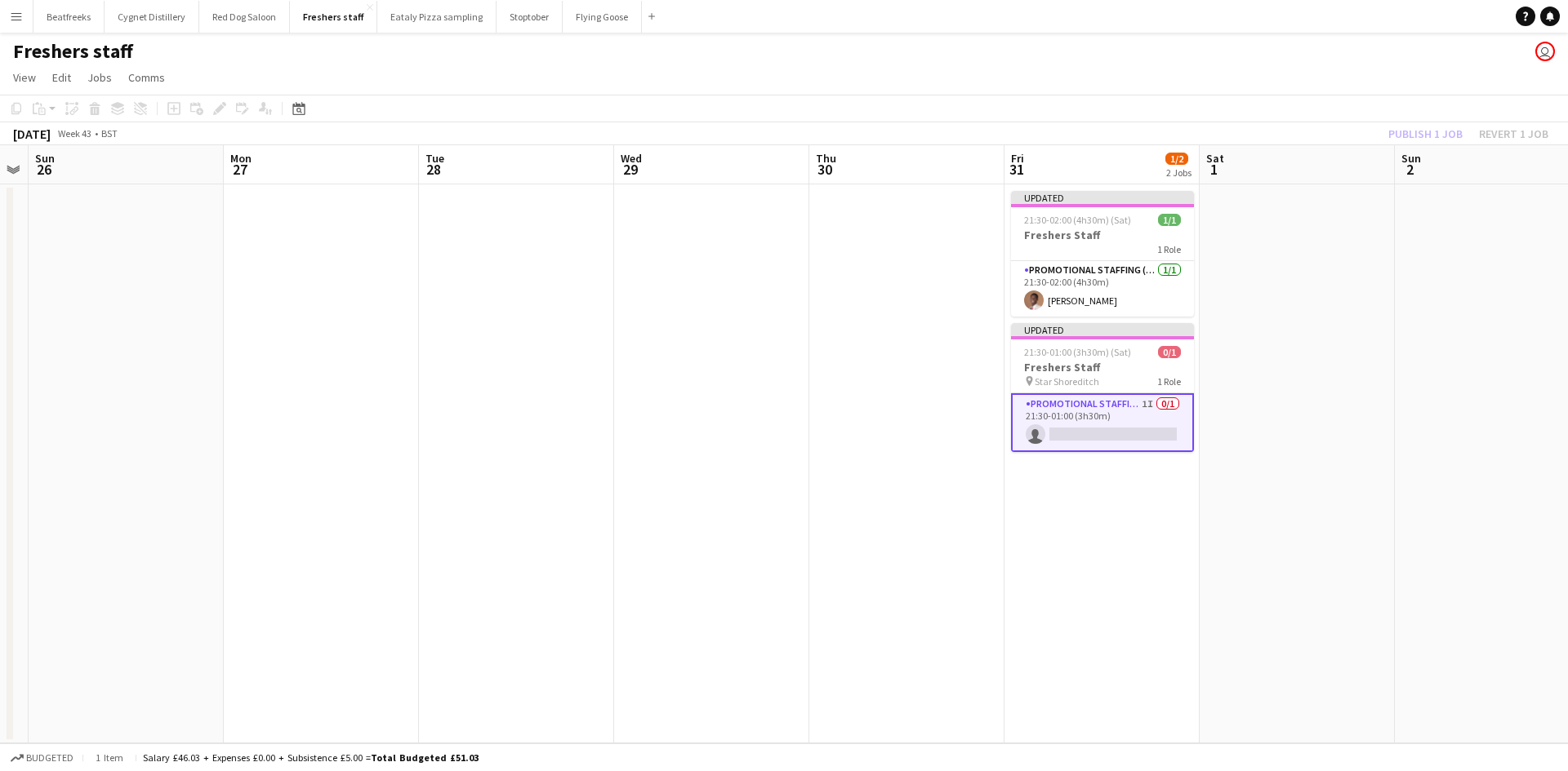
click at [449, 371] on app-date-cell at bounding box center [515, 463] width 195 height 559
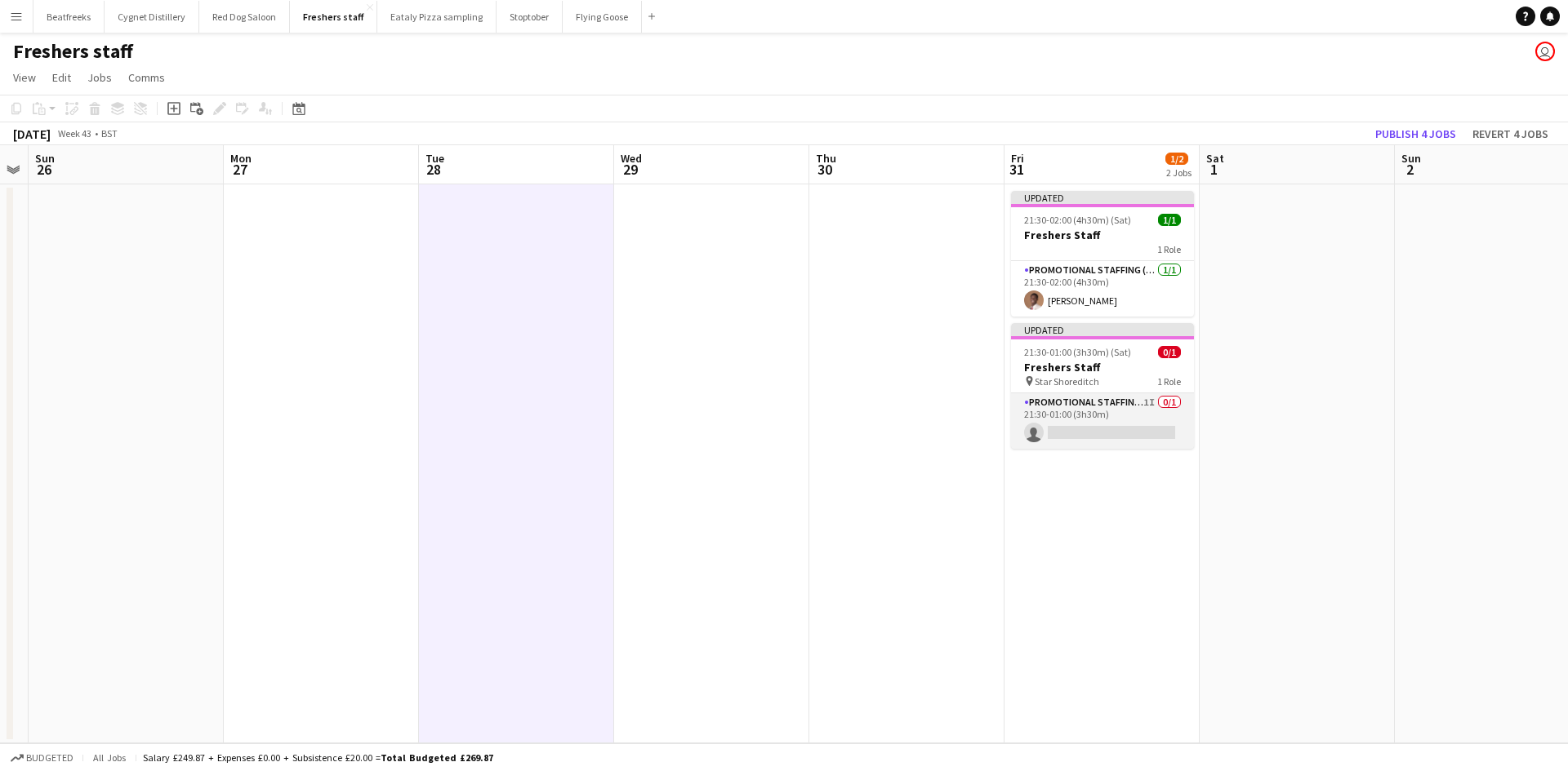
click at [1146, 409] on app-card-role "Promotional Staffing (Brand Ambassadors) 1I 0/1 21:30-01:00 (3h30m) single-neut…" at bounding box center [1102, 421] width 183 height 56
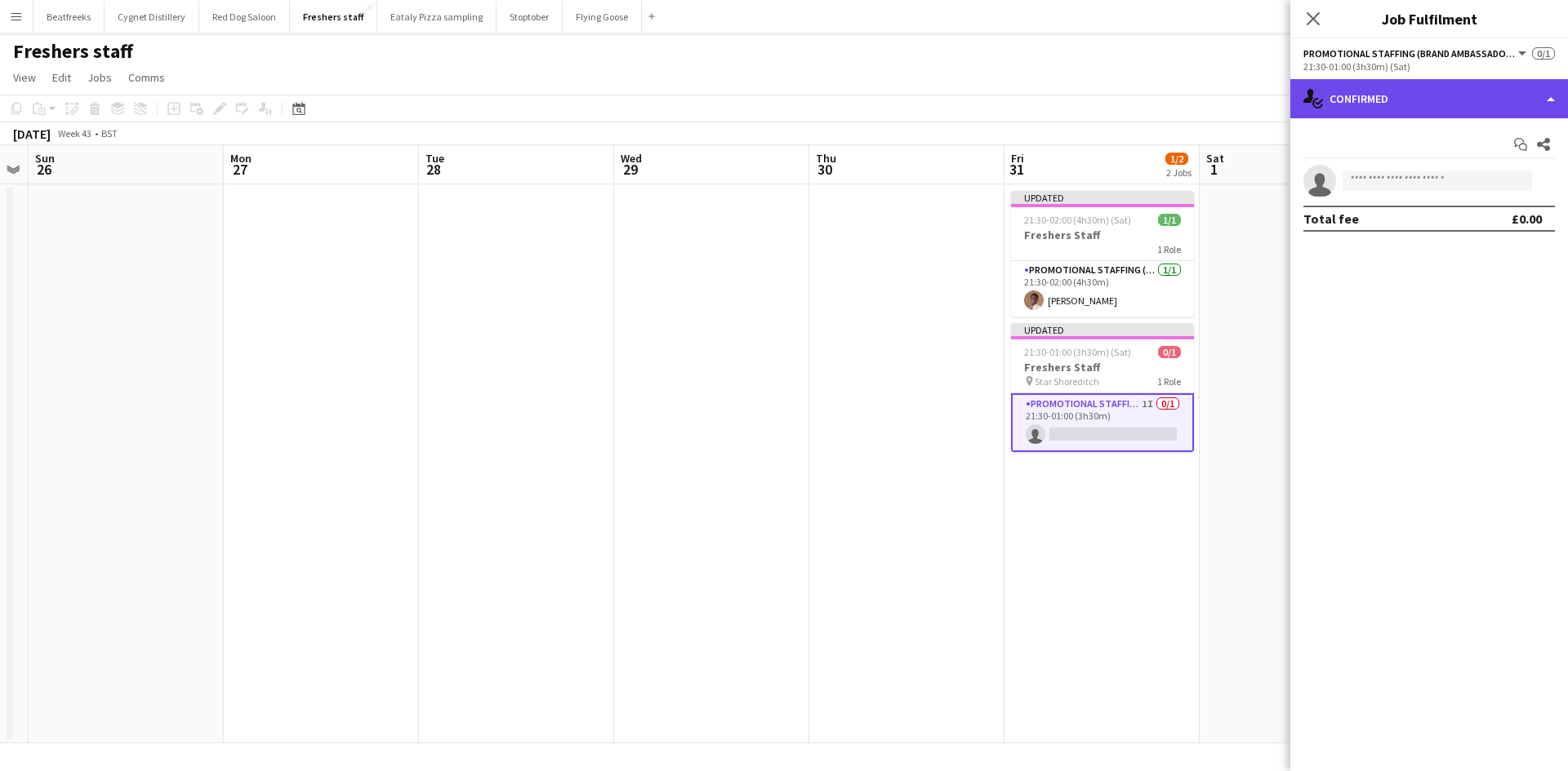
click at [1492, 86] on div "single-neutral-actions-check-2 Confirmed" at bounding box center [1428, 99] width 277 height 39
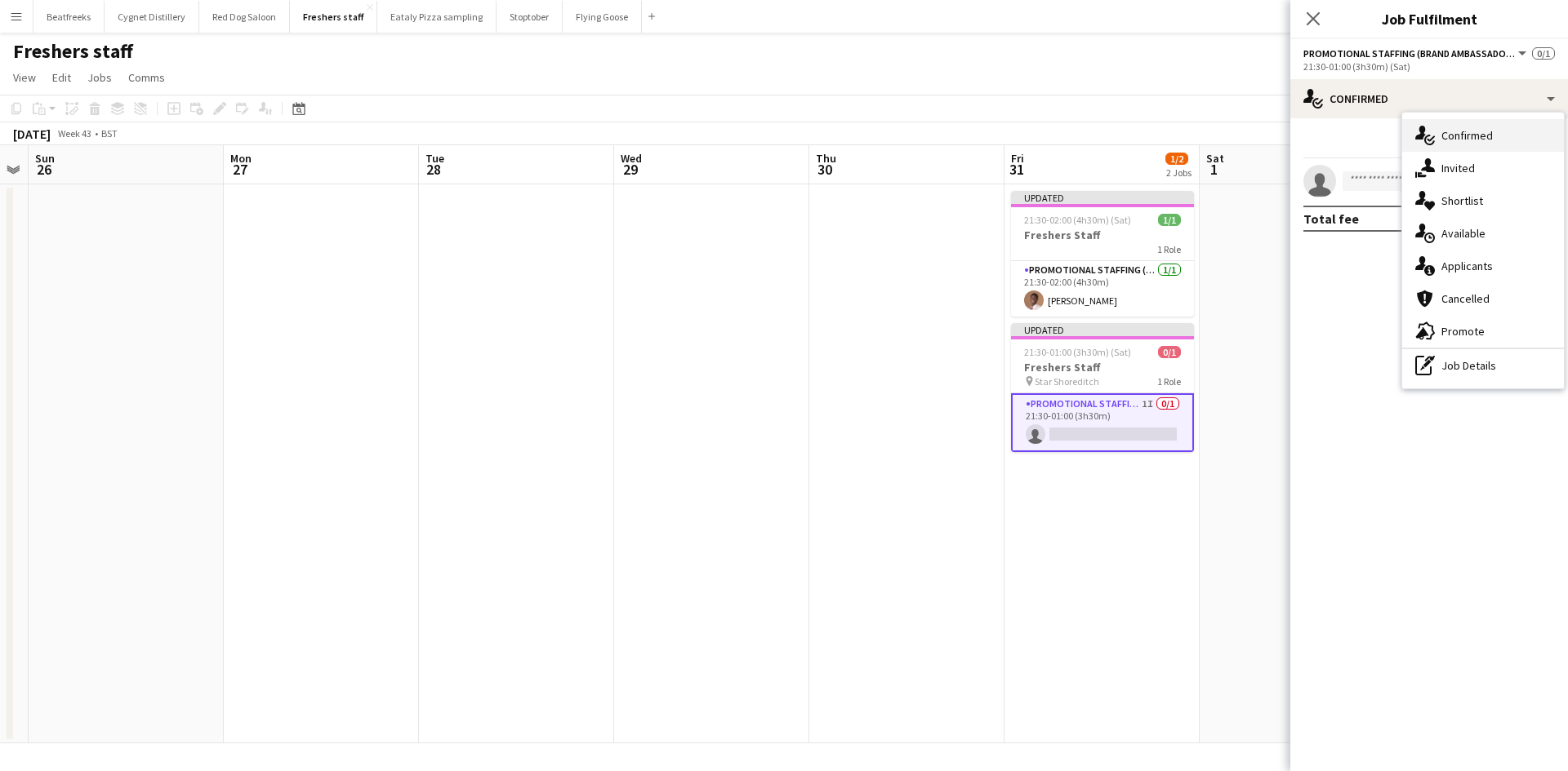
click at [1484, 125] on div "single-neutral-actions-check-2 Confirmed" at bounding box center [1483, 136] width 162 height 32
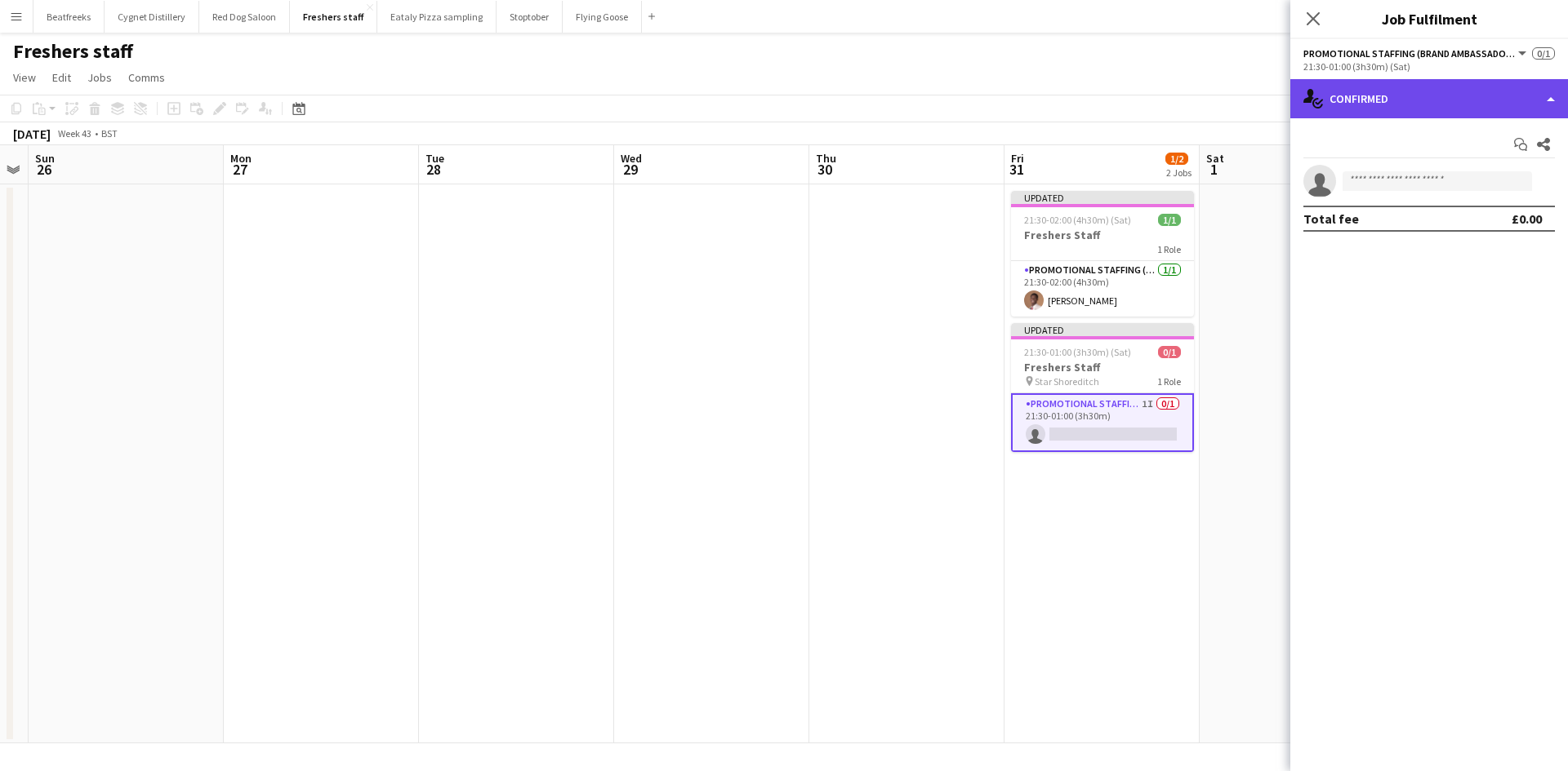
click at [1448, 105] on div "single-neutral-actions-check-2 Confirmed" at bounding box center [1428, 99] width 277 height 39
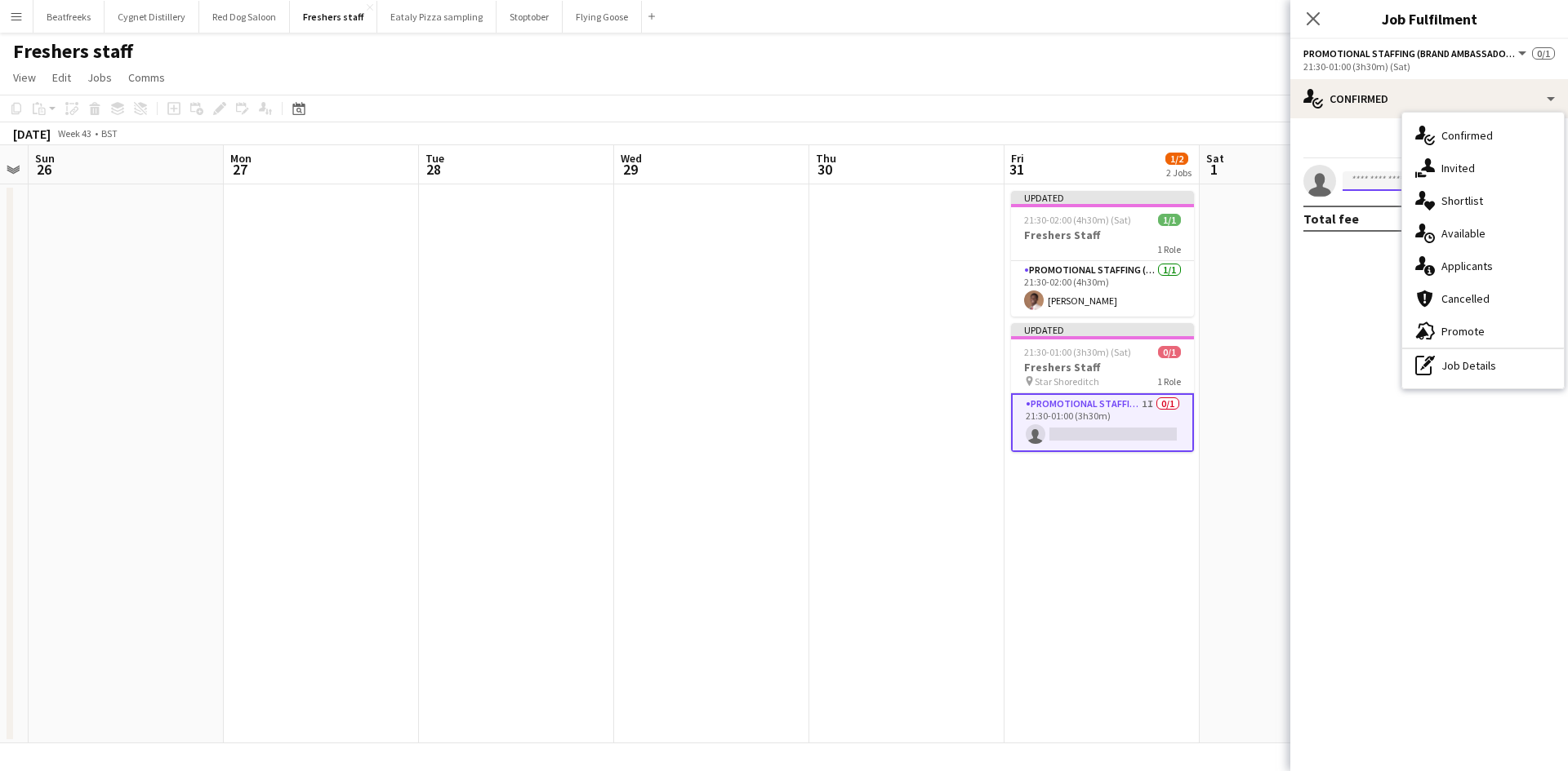
click at [1349, 172] on input at bounding box center [1437, 181] width 189 height 20
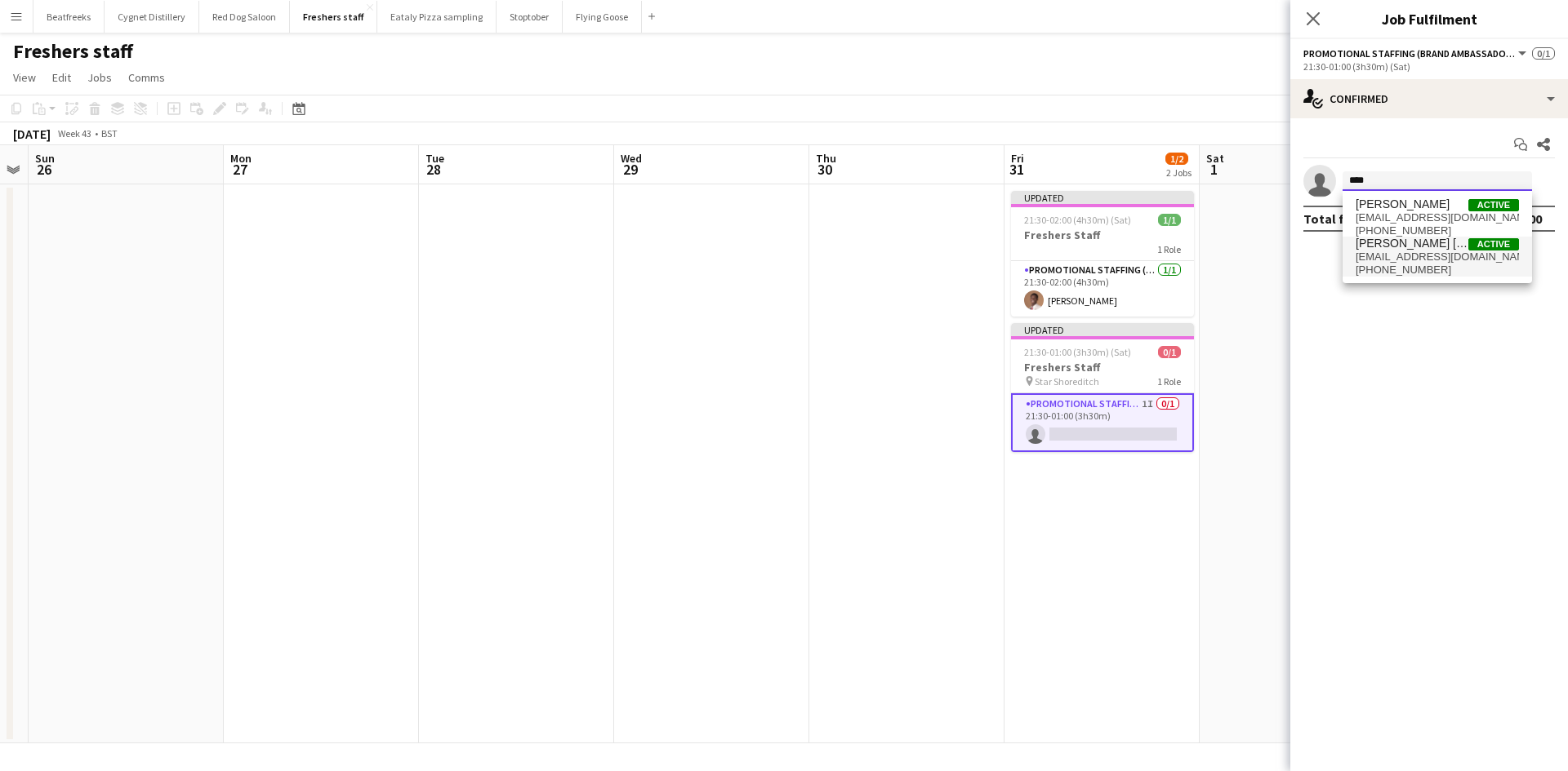
type input "****"
click at [1417, 245] on span "Ella Taylor Bliss" at bounding box center [1411, 243] width 112 height 13
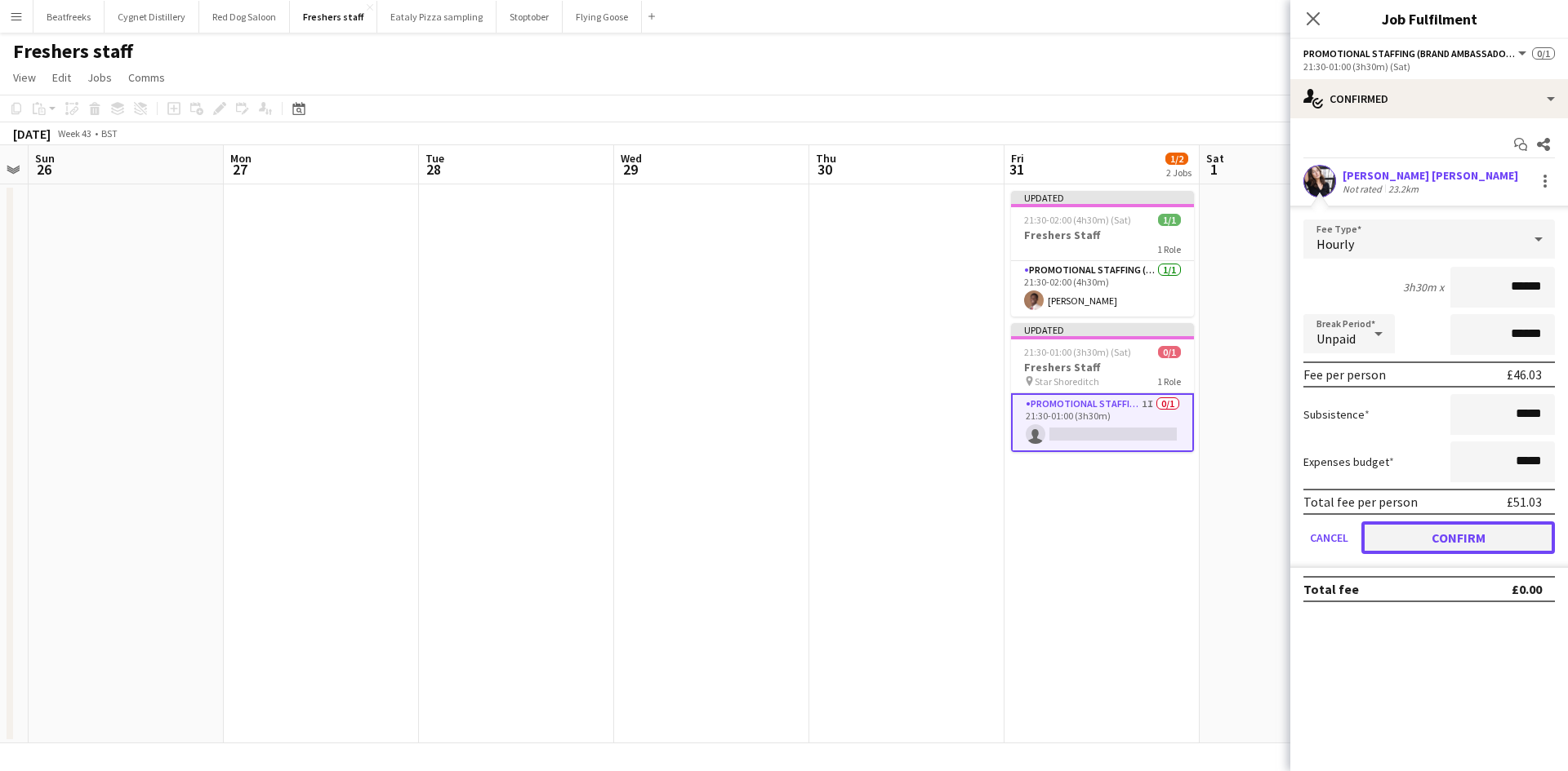
click at [1488, 531] on button "Confirm" at bounding box center [1457, 538] width 193 height 32
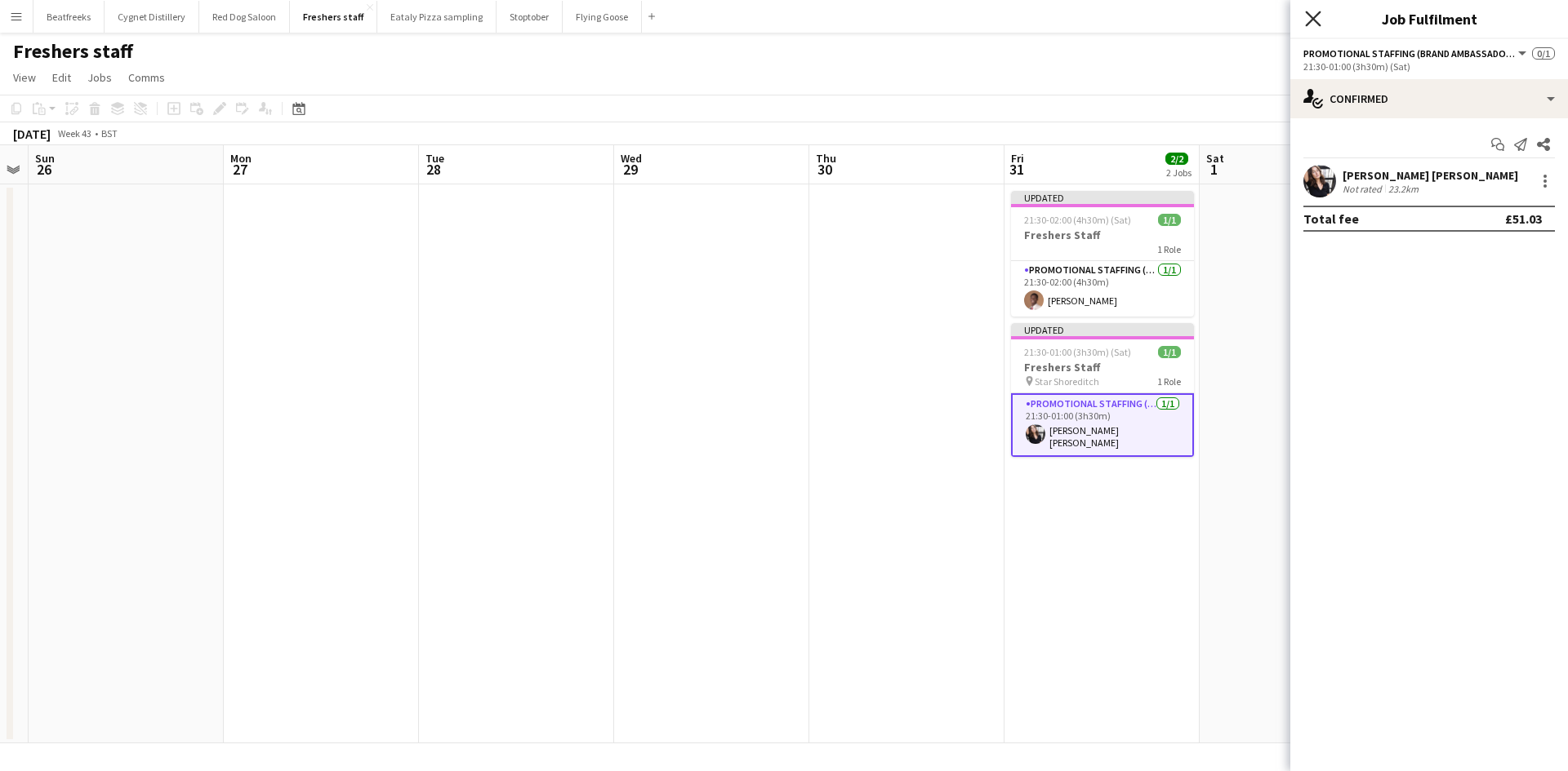
click at [1317, 11] on icon "Close pop-in" at bounding box center [1312, 18] width 15 height 15
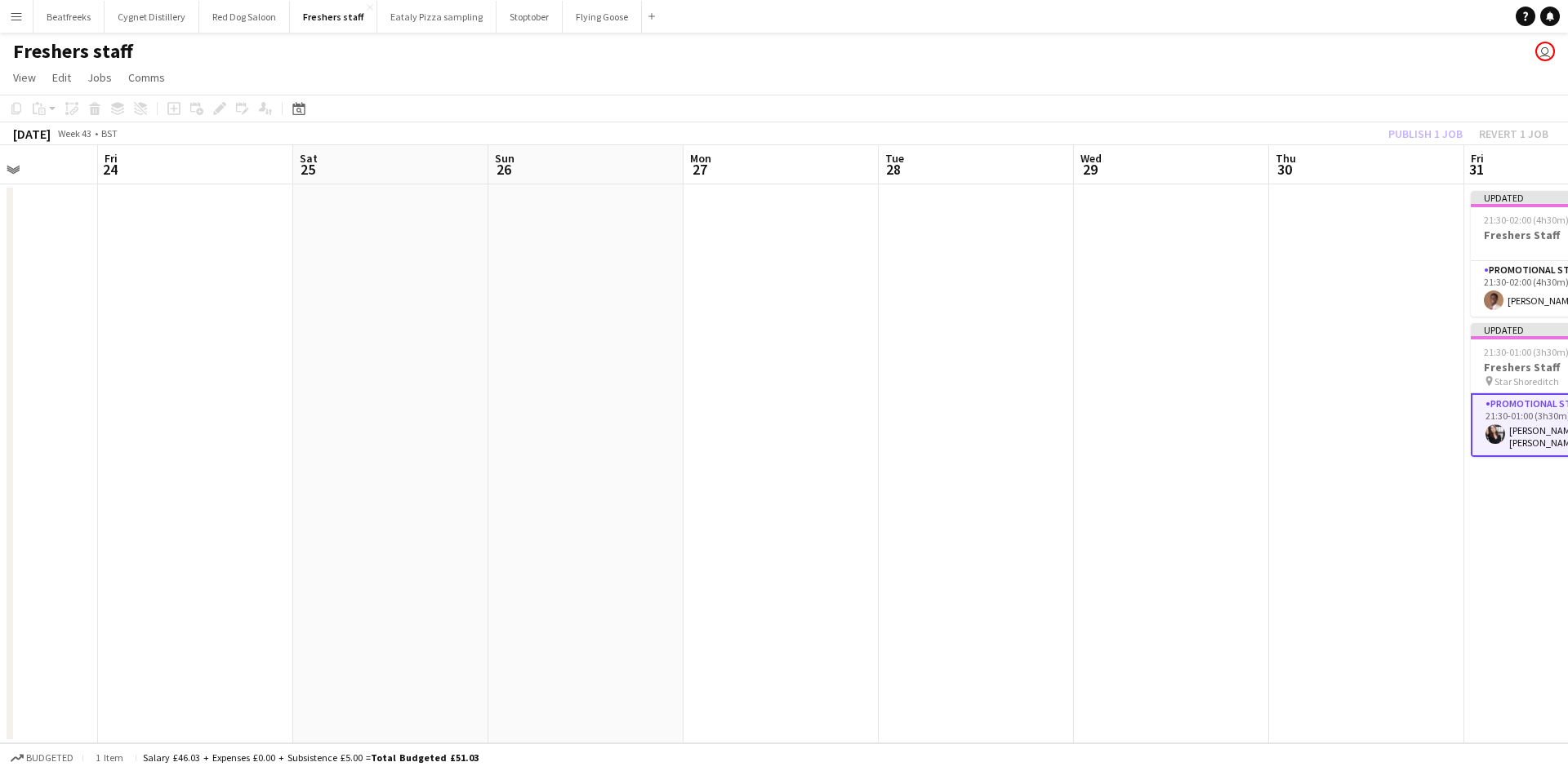
drag, startPoint x: 348, startPoint y: 342, endPoint x: 1211, endPoint y: 568, distance: 892.1
click at [1211, 568] on app-calendar-viewport "Tue 21 Wed 22 Thu 23 Fri 24 Sat 25 Sun 26 Mon 27 Tue 28 Wed 29 Thu 30 Fri 31 2/…" at bounding box center [784, 444] width 1568 height 598
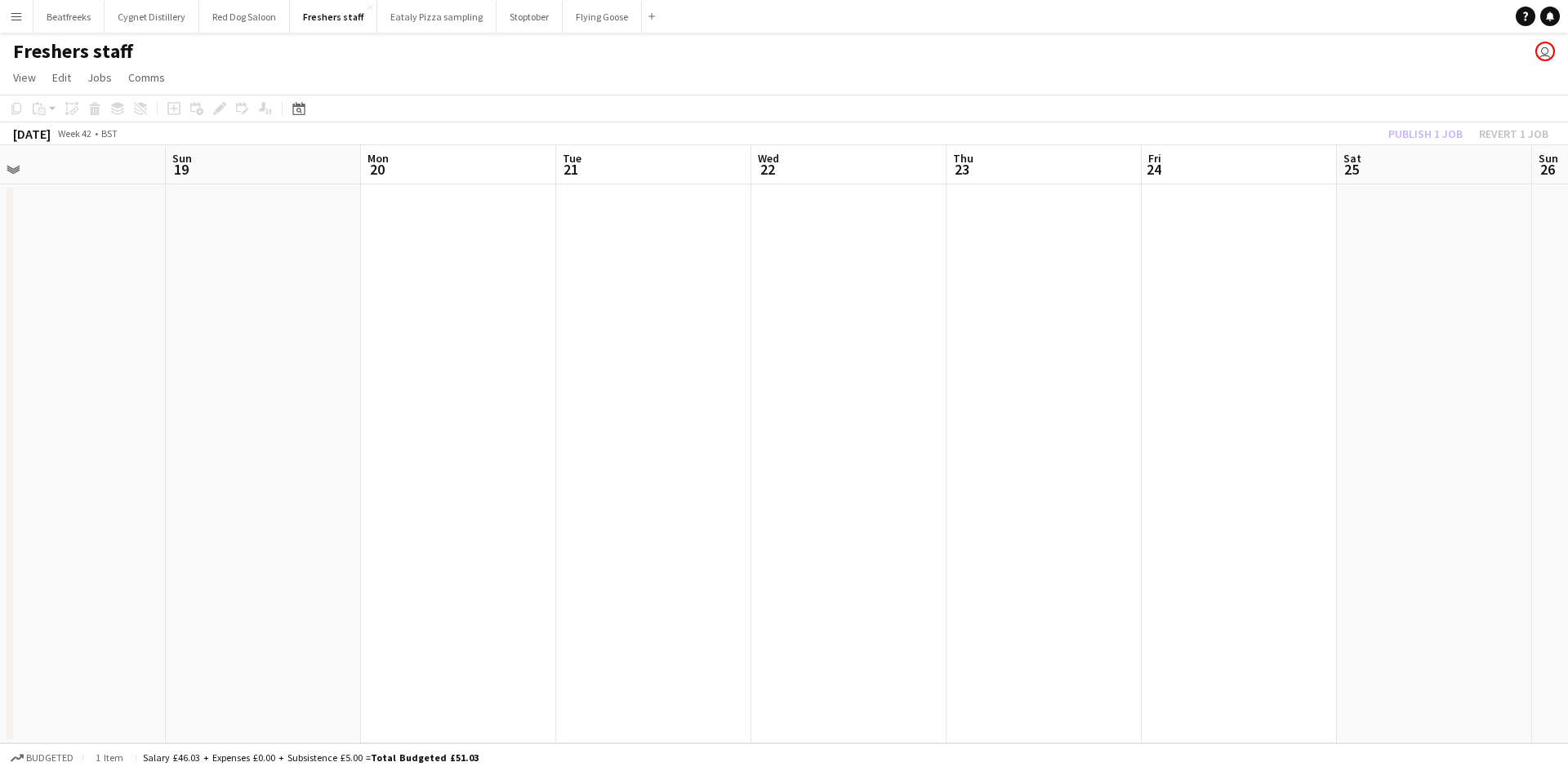
drag, startPoint x: 507, startPoint y: 379, endPoint x: 1027, endPoint y: 460, distance: 526.3
click at [1335, 491] on app-calendar-viewport "Thu 16 Fri 17 Sat 18 Sun 19 Mon 20 Tue 21 Wed 22 Thu 23 Fri 24 Sat 25 Sun 26 Mo…" at bounding box center [784, 444] width 1568 height 598
drag, startPoint x: 283, startPoint y: 365, endPoint x: 1092, endPoint y: 498, distance: 819.9
click at [1092, 498] on app-calendar-viewport "Sat 11 Sun 12 Mon 13 Tue 14 Wed 15 Thu 16 Fri 17 Sat 18 Sun 19 Mon 20 Tue 21 We…" at bounding box center [784, 444] width 1568 height 598
drag, startPoint x: 228, startPoint y: 369, endPoint x: 1006, endPoint y: 483, distance: 786.3
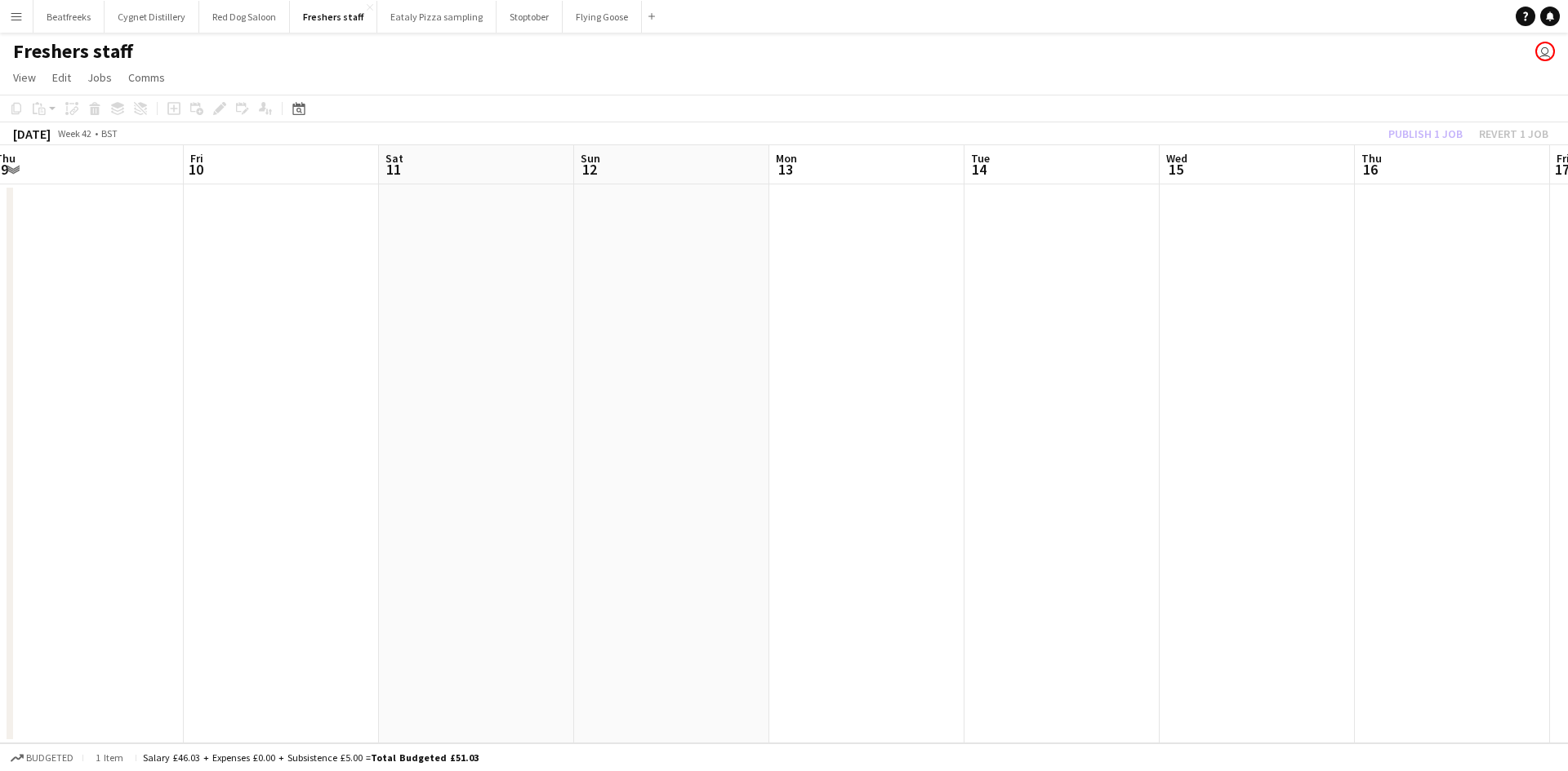
click at [1006, 483] on app-calendar-viewport "Tue 7 0/1 1 Job Wed 8 Thu 9 Fri 10 Sat 11 Sun 12 Mon 13 Tue 14 Wed 15 Thu 16 Fr…" at bounding box center [784, 444] width 1568 height 598
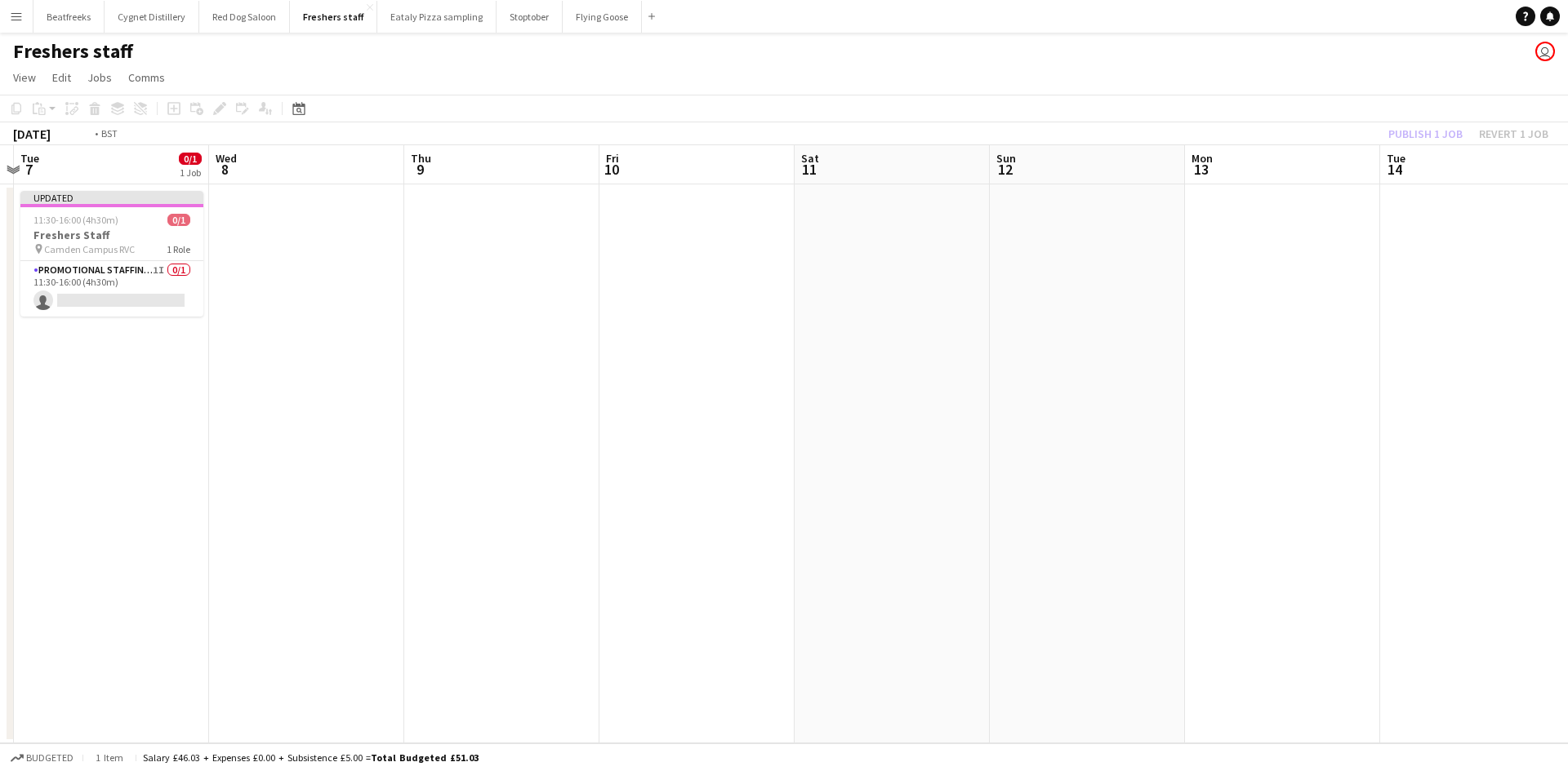
drag, startPoint x: 660, startPoint y: 441, endPoint x: 967, endPoint y: 488, distance: 310.6
click at [967, 488] on app-calendar-viewport "Sun 5 Mon 6 Tue 7 0/1 1 Job Wed 8 Thu 9 Fri 10 Sat 11 Sun 12 Mon 13 Tue 14 Wed …" at bounding box center [784, 444] width 1568 height 598
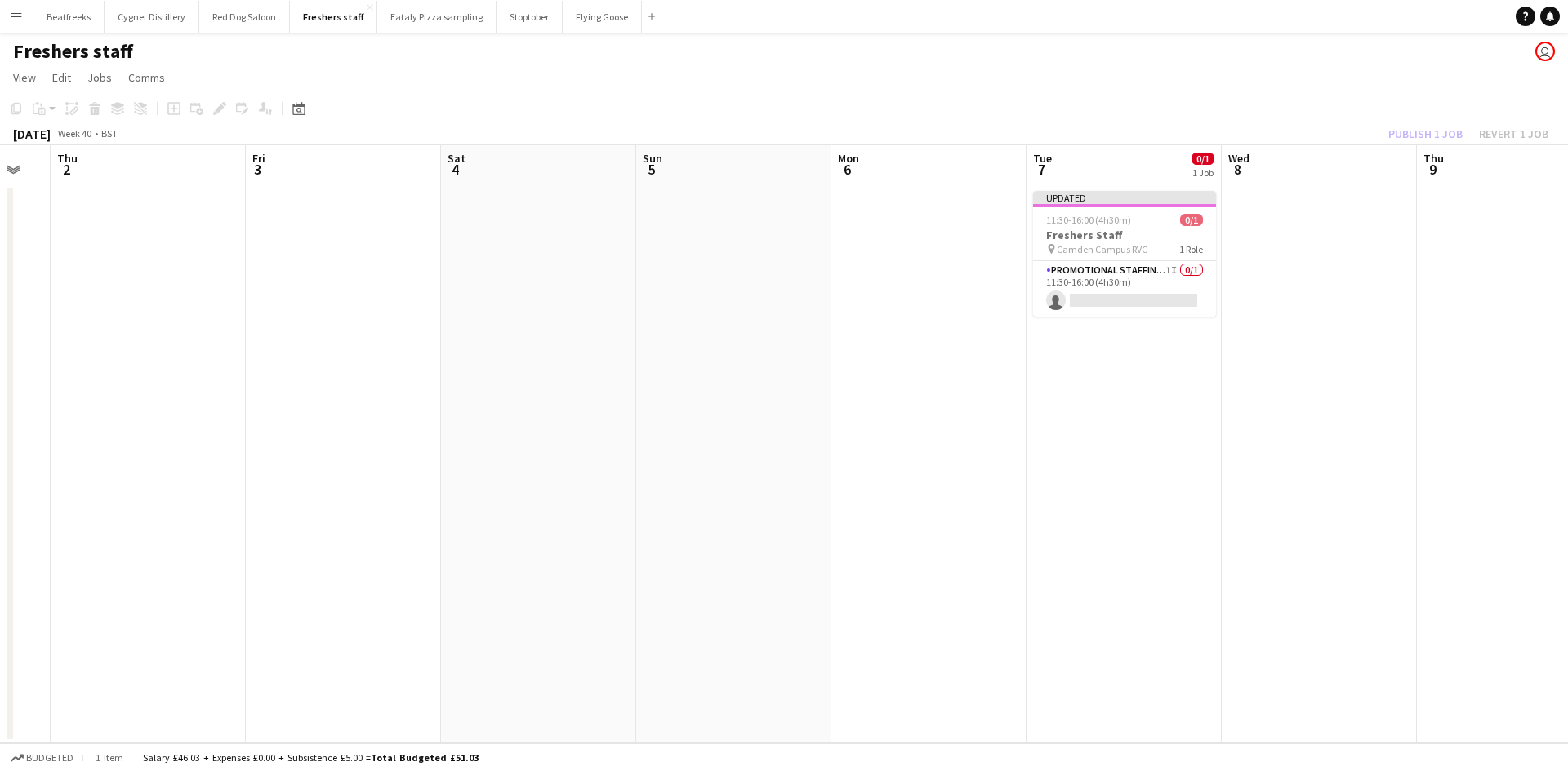
scroll to position [0, 522]
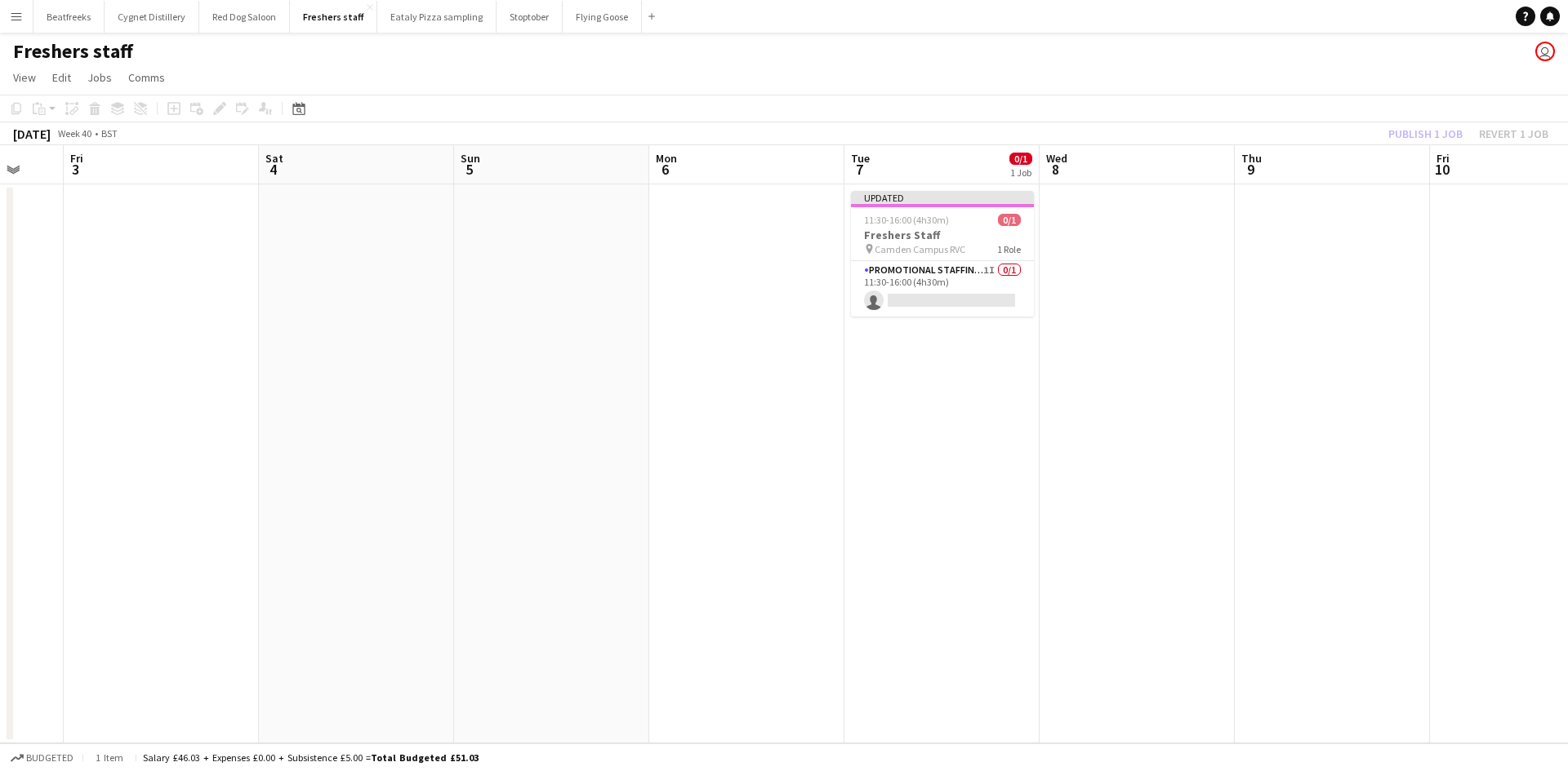
drag, startPoint x: 453, startPoint y: 427, endPoint x: 893, endPoint y: 468, distance: 441.9
click at [893, 468] on app-calendar-viewport "Tue 30 Wed 1 Thu 2 Fri 3 Sat 4 Sun 5 Mon 6 Tue 7 0/1 1 Job Wed 8 Thu 9 Fri 10 S…" at bounding box center [784, 444] width 1568 height 598
click at [927, 283] on app-card-role "Promotional Staffing (Brand Ambassadors) 1I 0/1 11:30-16:00 (4h30m) single-neut…" at bounding box center [942, 289] width 183 height 56
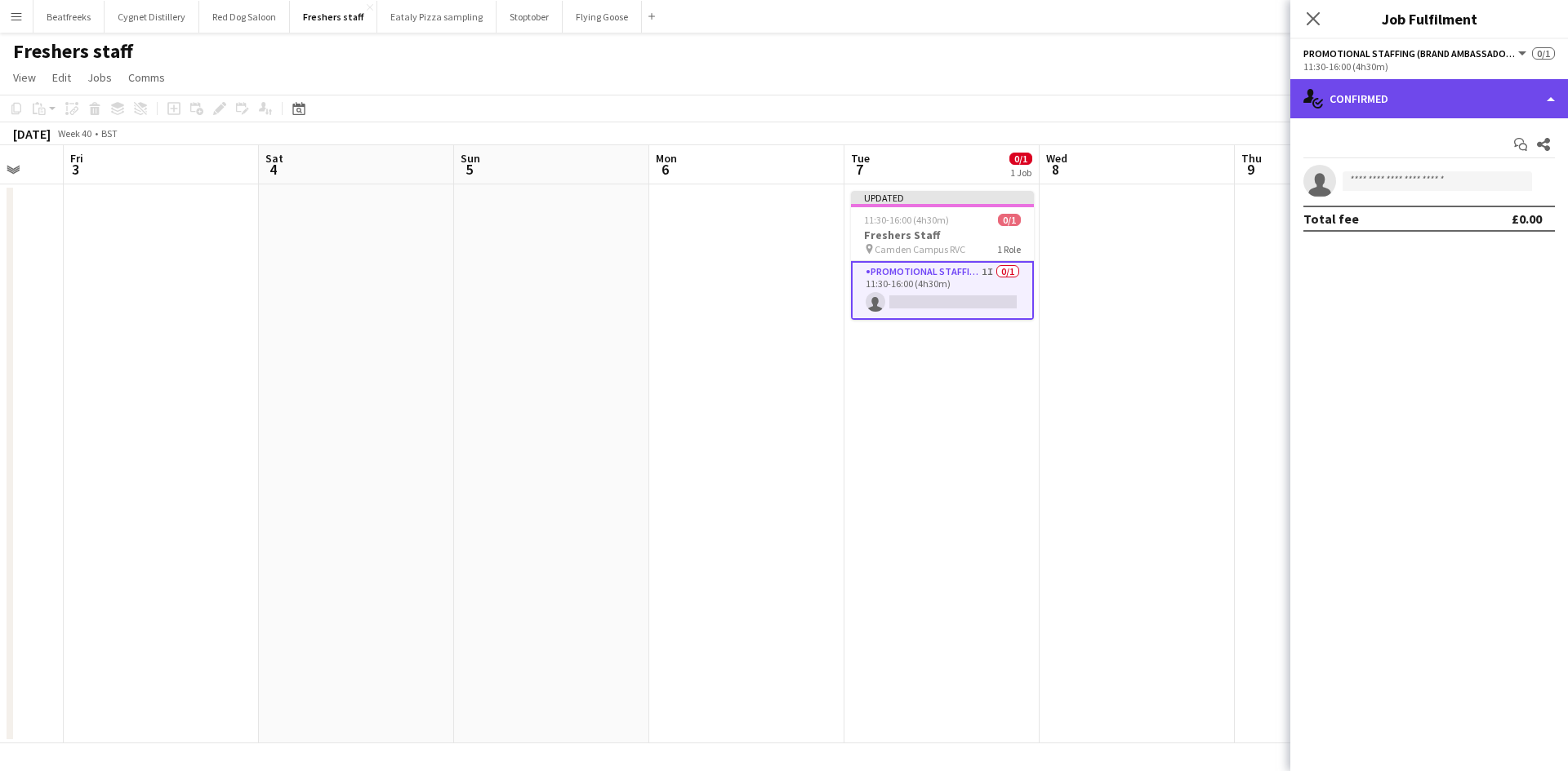
click at [1423, 98] on div "single-neutral-actions-check-2 Confirmed" at bounding box center [1428, 99] width 277 height 39
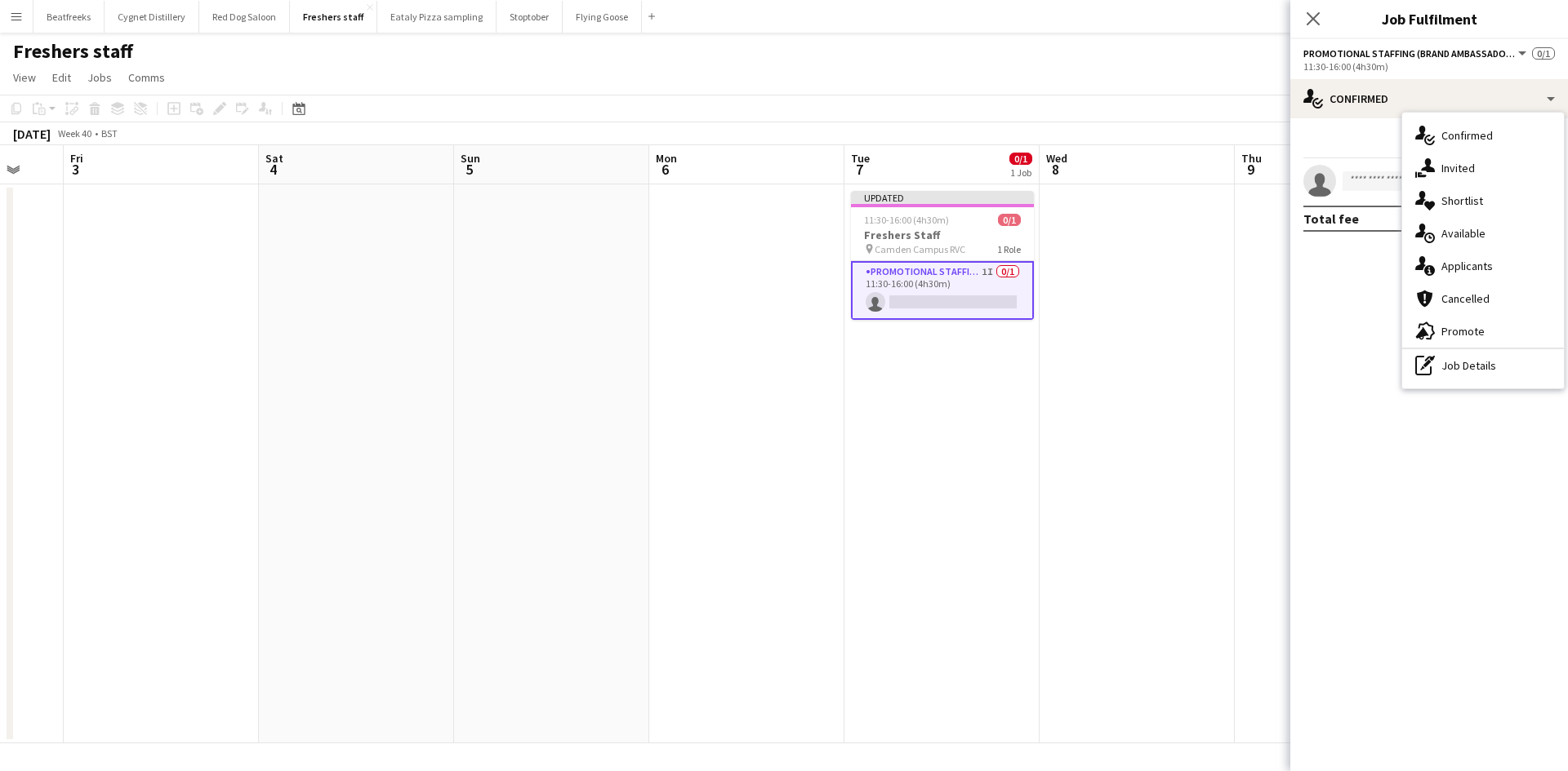
click at [1364, 192] on app-invite-slot "single-neutral-actions" at bounding box center [1428, 181] width 277 height 32
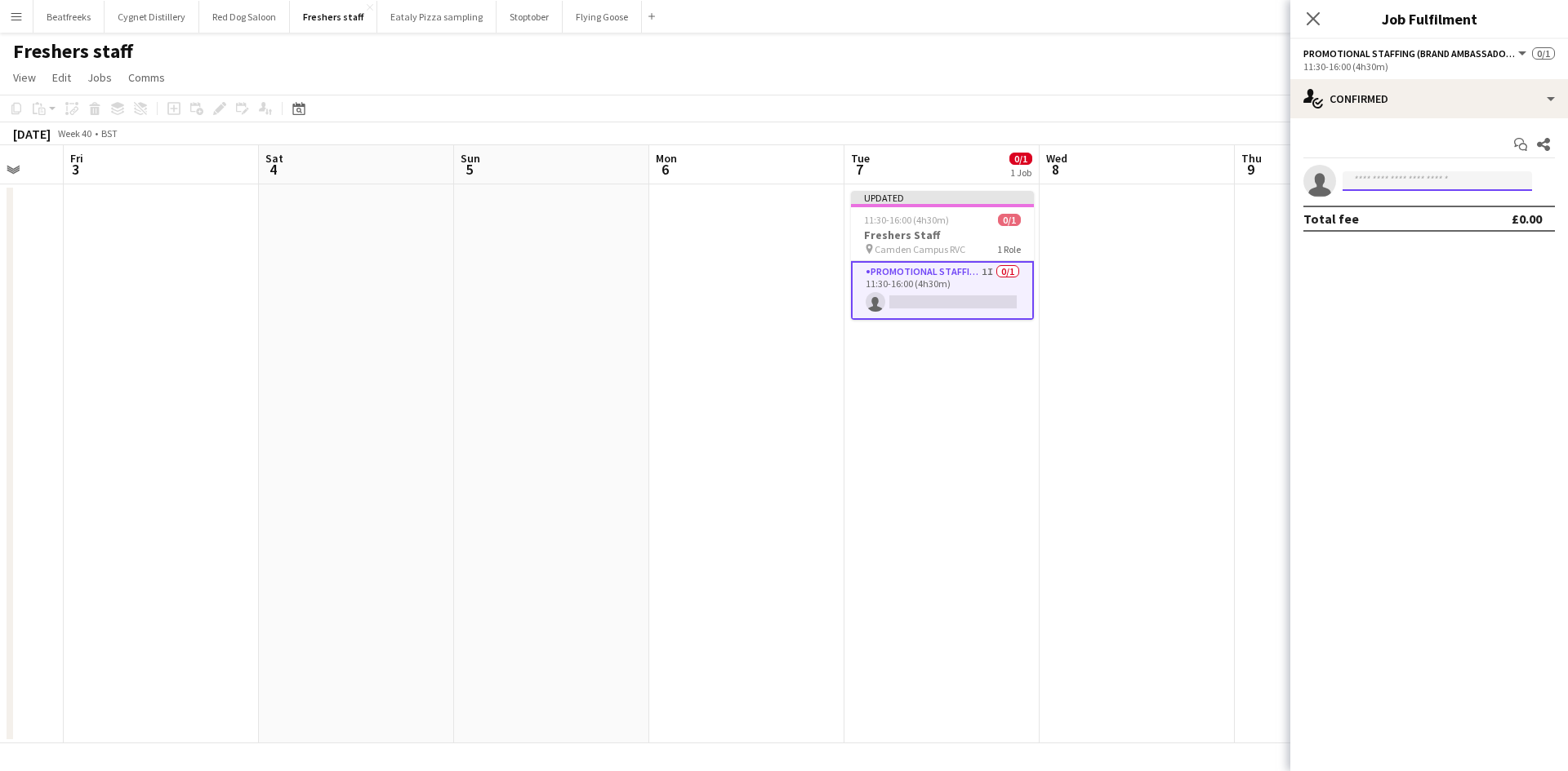
click at [1370, 184] on input at bounding box center [1437, 181] width 189 height 20
type input "*****"
click at [1407, 224] on span "+447771050337" at bounding box center [1437, 231] width 163 height 13
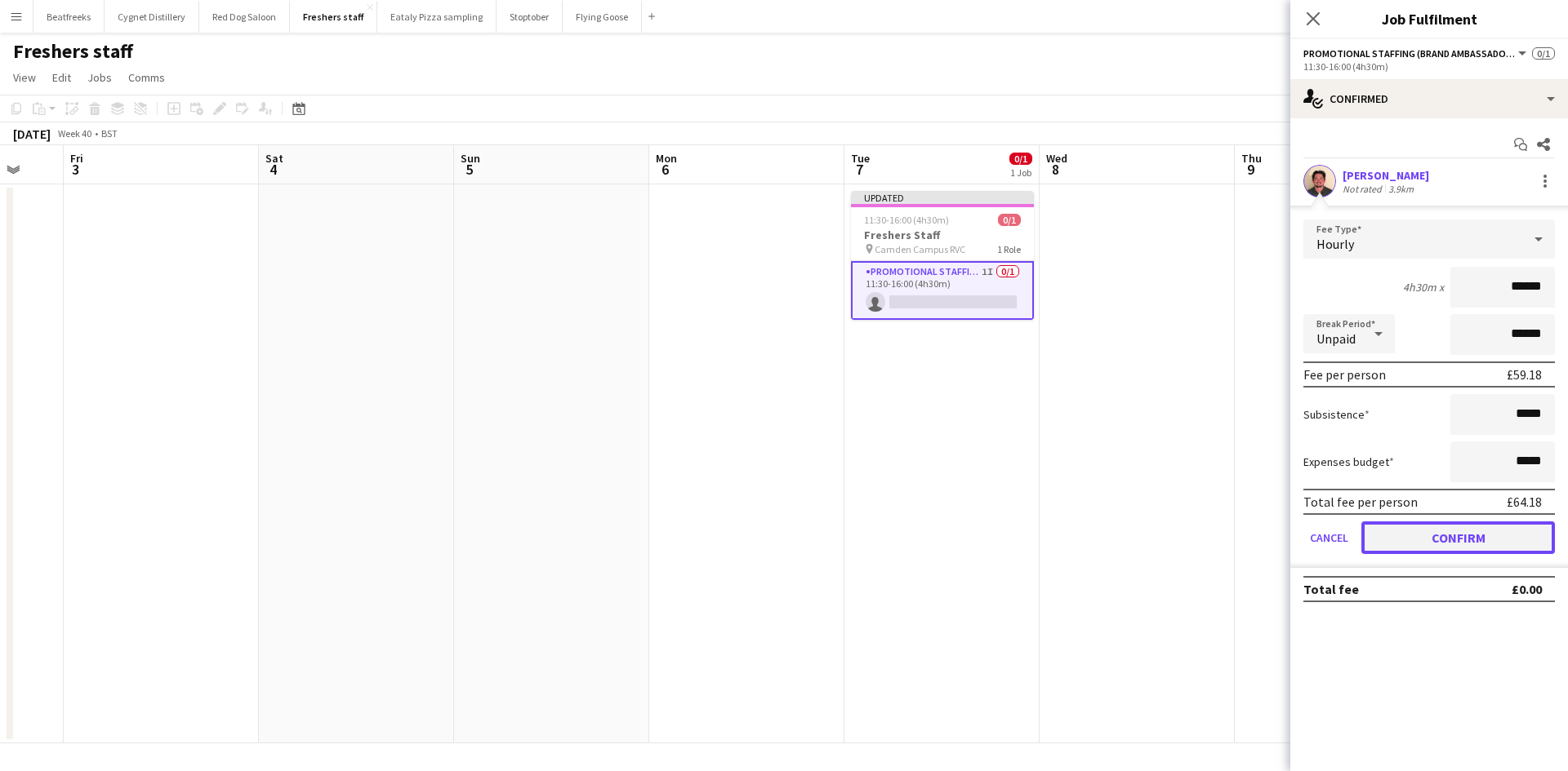
click at [1477, 547] on button "Confirm" at bounding box center [1457, 538] width 193 height 32
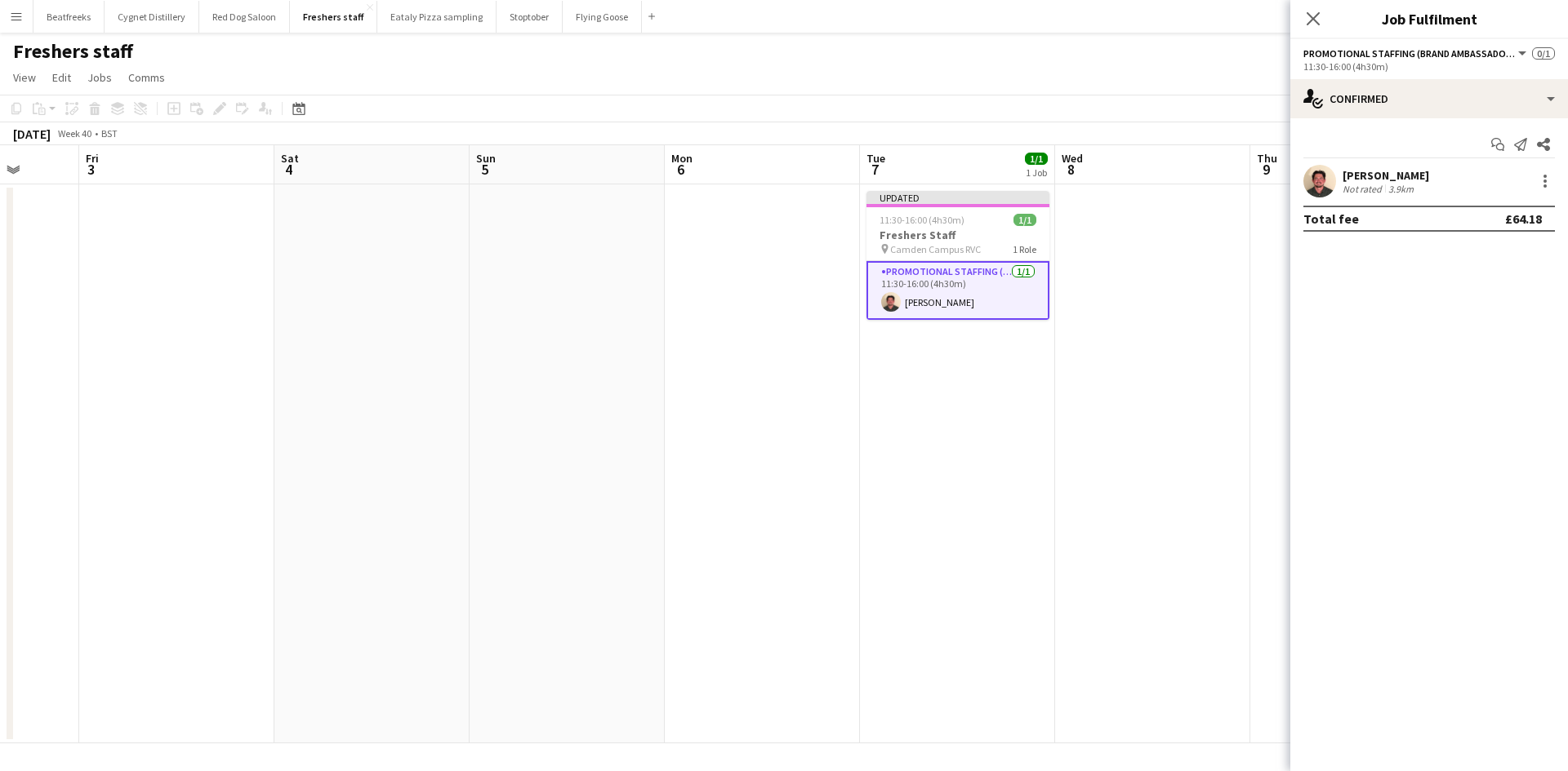
drag, startPoint x: 783, startPoint y: 496, endPoint x: 1206, endPoint y: 491, distance: 423.0
click at [1206, 491] on app-calendar-viewport "Tue 30 Wed 1 Thu 2 Fri 3 Sat 4 Sun 5 Mon 6 Tue 7 1/1 1 Job Wed 8 Thu 9 Fri 10 S…" at bounding box center [784, 444] width 1568 height 598
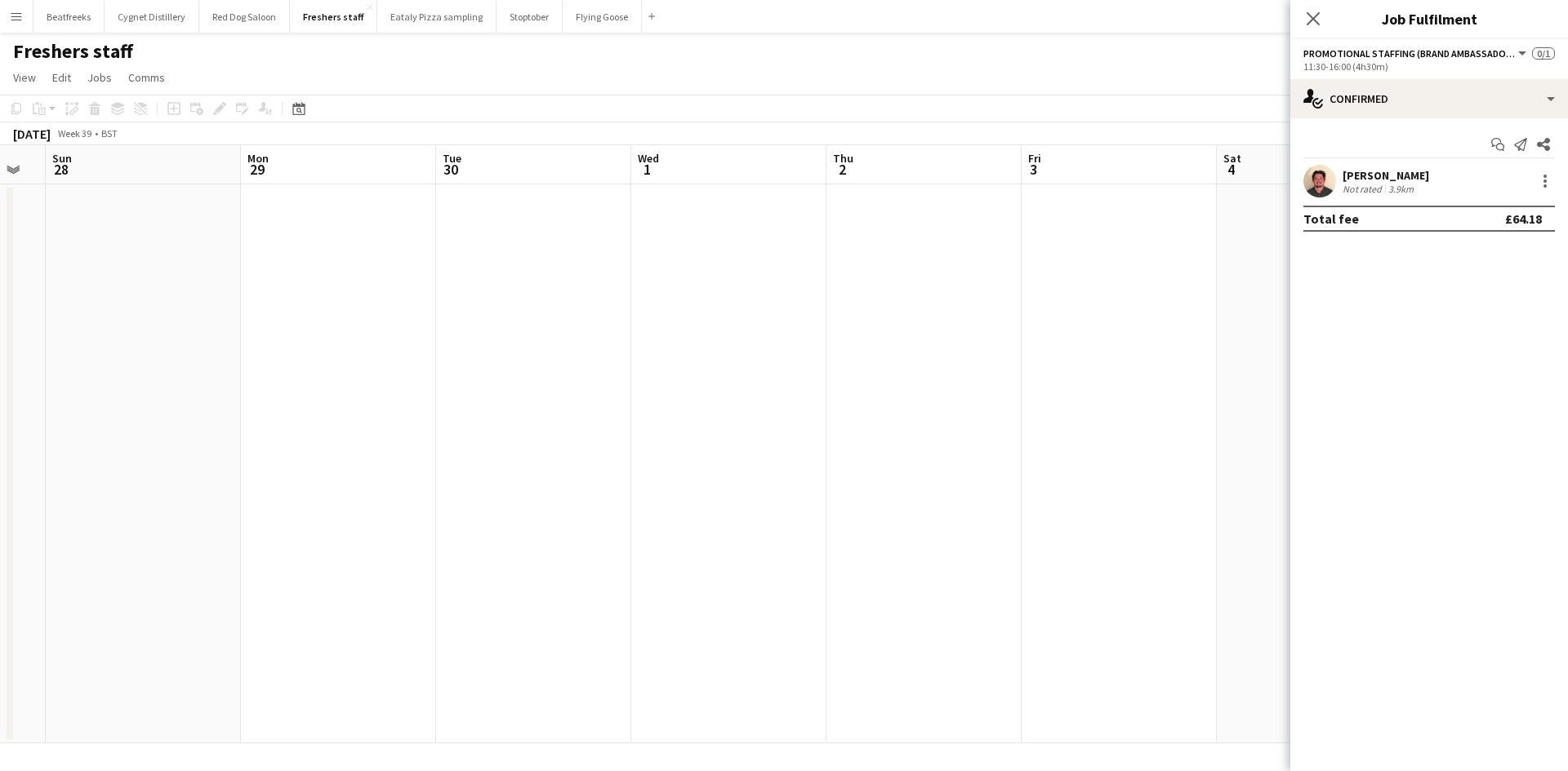
drag, startPoint x: 582, startPoint y: 389, endPoint x: 1030, endPoint y: 444, distance: 451.4
click at [1117, 449] on app-calendar-viewport "Fri 26 Sat 27 Sun 28 Mon 29 Tue 30 Wed 1 Thu 2 Fri 3 Sat 4 Sun 5 Mon 6 Tue 7 1/…" at bounding box center [784, 444] width 1568 height 598
drag, startPoint x: 316, startPoint y: 355, endPoint x: 586, endPoint y: 401, distance: 273.9
click at [908, 442] on app-calendar-viewport "Wed 24 Thu 25 Fri 26 Sat 27 Sun 28 Mon 29 Tue 30 Wed 1 Thu 2 Fri 3 Sat 4 Sun 5 …" at bounding box center [784, 444] width 1568 height 598
drag, startPoint x: 243, startPoint y: 355, endPoint x: 827, endPoint y: 429, distance: 588.7
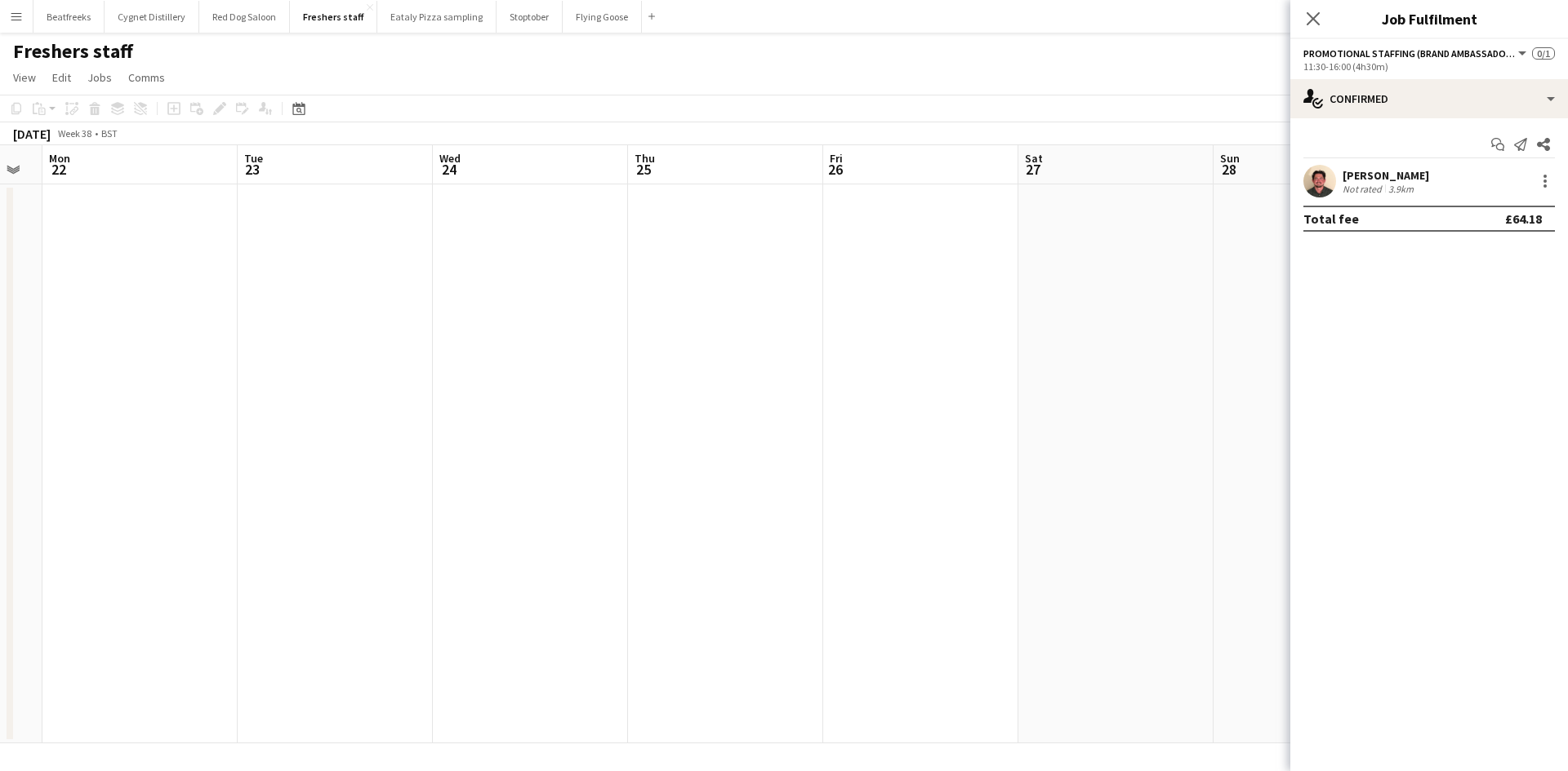
click at [827, 429] on app-calendar-viewport "Sat 20 Sun 21 Mon 22 Tue 23 Wed 24 Thu 25 Fri 26 Sat 27 Sun 28 Mon 29 Tue 30 We…" at bounding box center [784, 444] width 1568 height 598
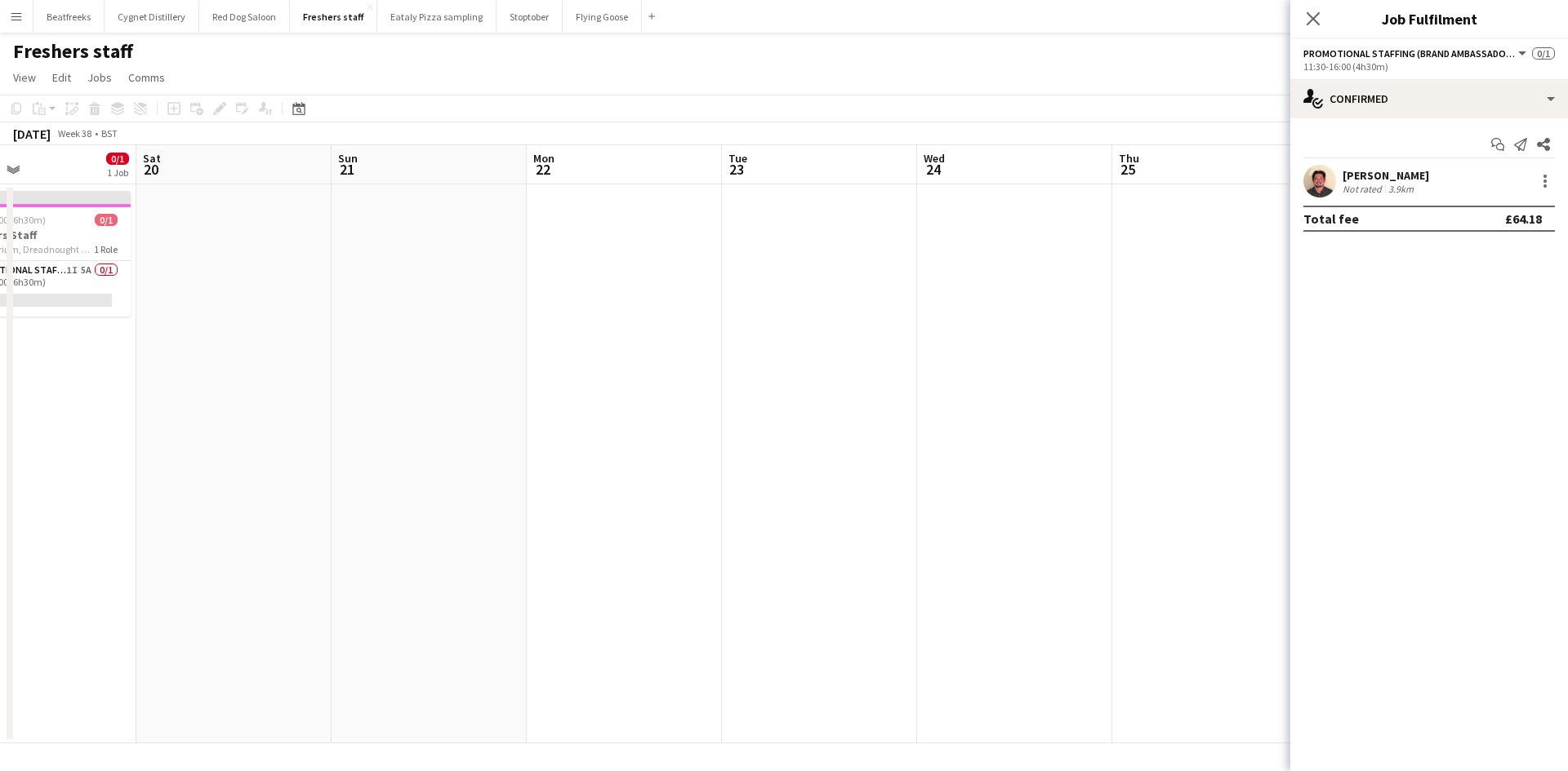
drag, startPoint x: 129, startPoint y: 332, endPoint x: 194, endPoint y: 343, distance: 65.9
click at [603, 391] on app-calendar-viewport "Wed 17 Thu 18 Fri 19 0/1 1 Job Sat 20 Sun 21 Mon 22 Tue 23 Wed 24 Thu 25 Fri 26…" at bounding box center [784, 444] width 1568 height 598
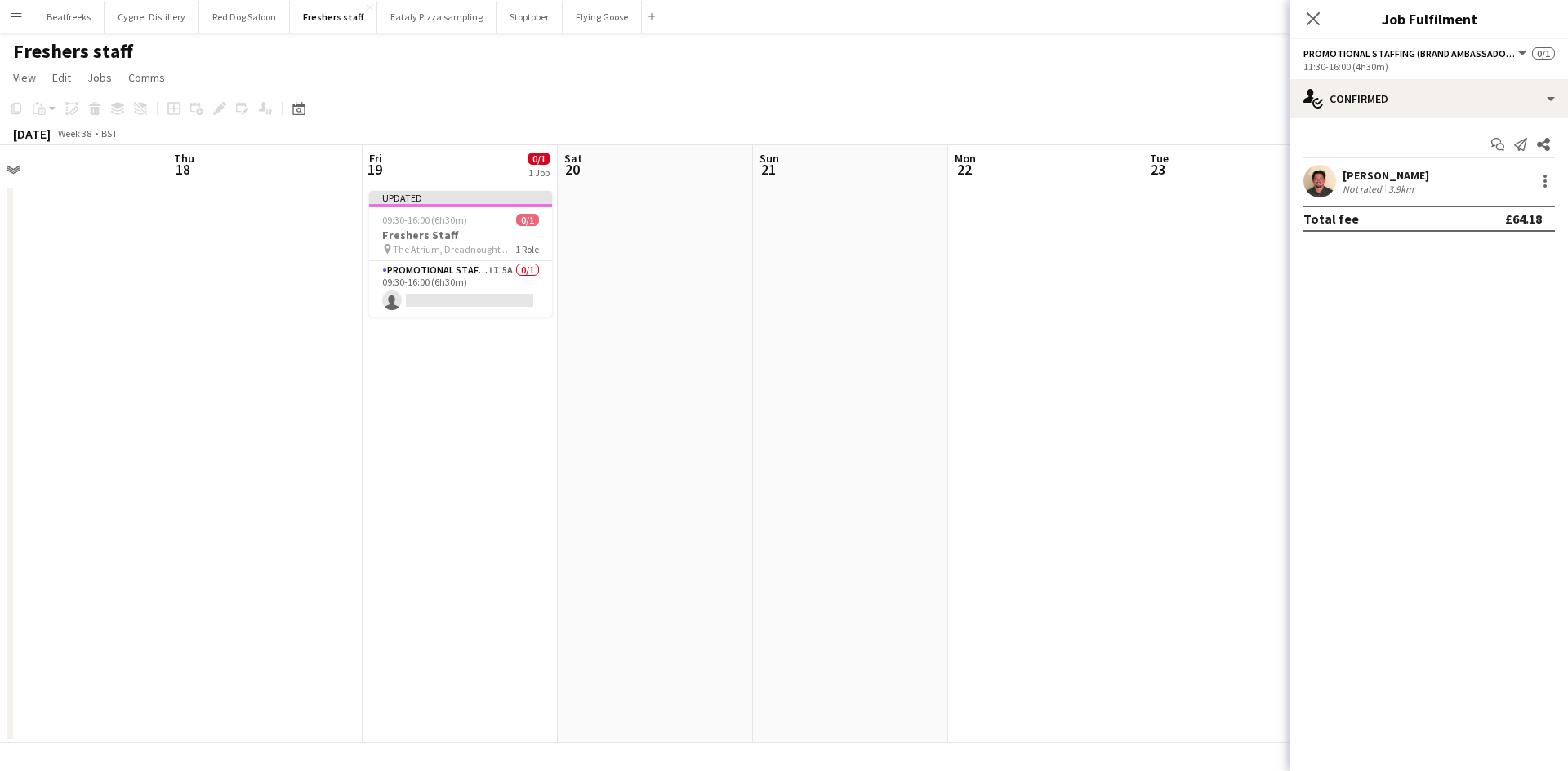
scroll to position [0, 366]
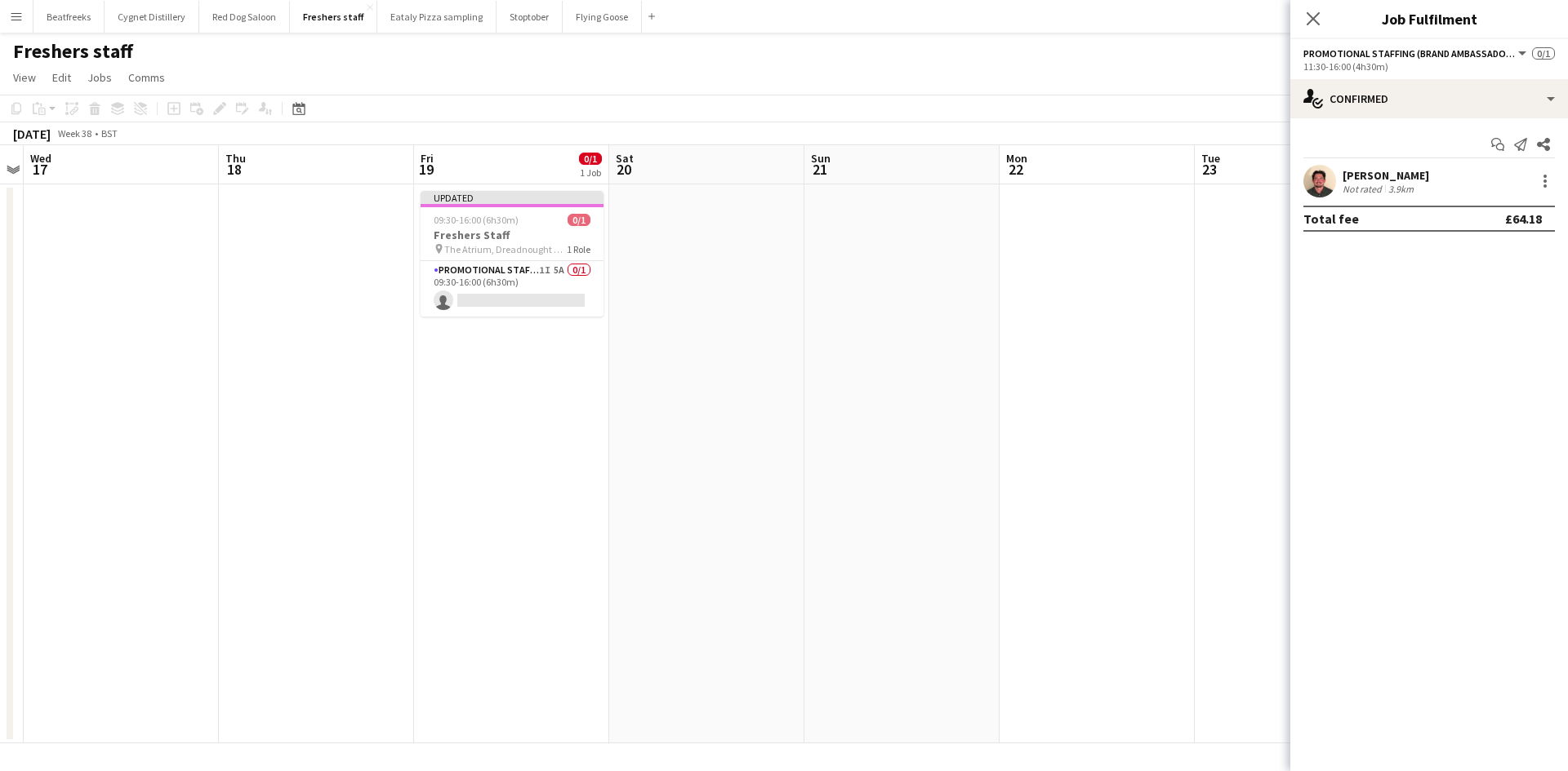
drag, startPoint x: 144, startPoint y: 337, endPoint x: 619, endPoint y: 406, distance: 480.0
click at [619, 406] on app-calendar-viewport "Mon 15 Tue 16 Wed 17 Thu 18 Fri 19 0/1 1 Job Sat 20 Sun 21 Mon 22 Tue 23 Wed 24…" at bounding box center [784, 444] width 1568 height 598
click at [500, 280] on app-card-role "Promotional Staffing (Brand Ambassadors) 1I 5A 0/1 09:30-16:00 (6h30m) single-n…" at bounding box center [512, 289] width 183 height 56
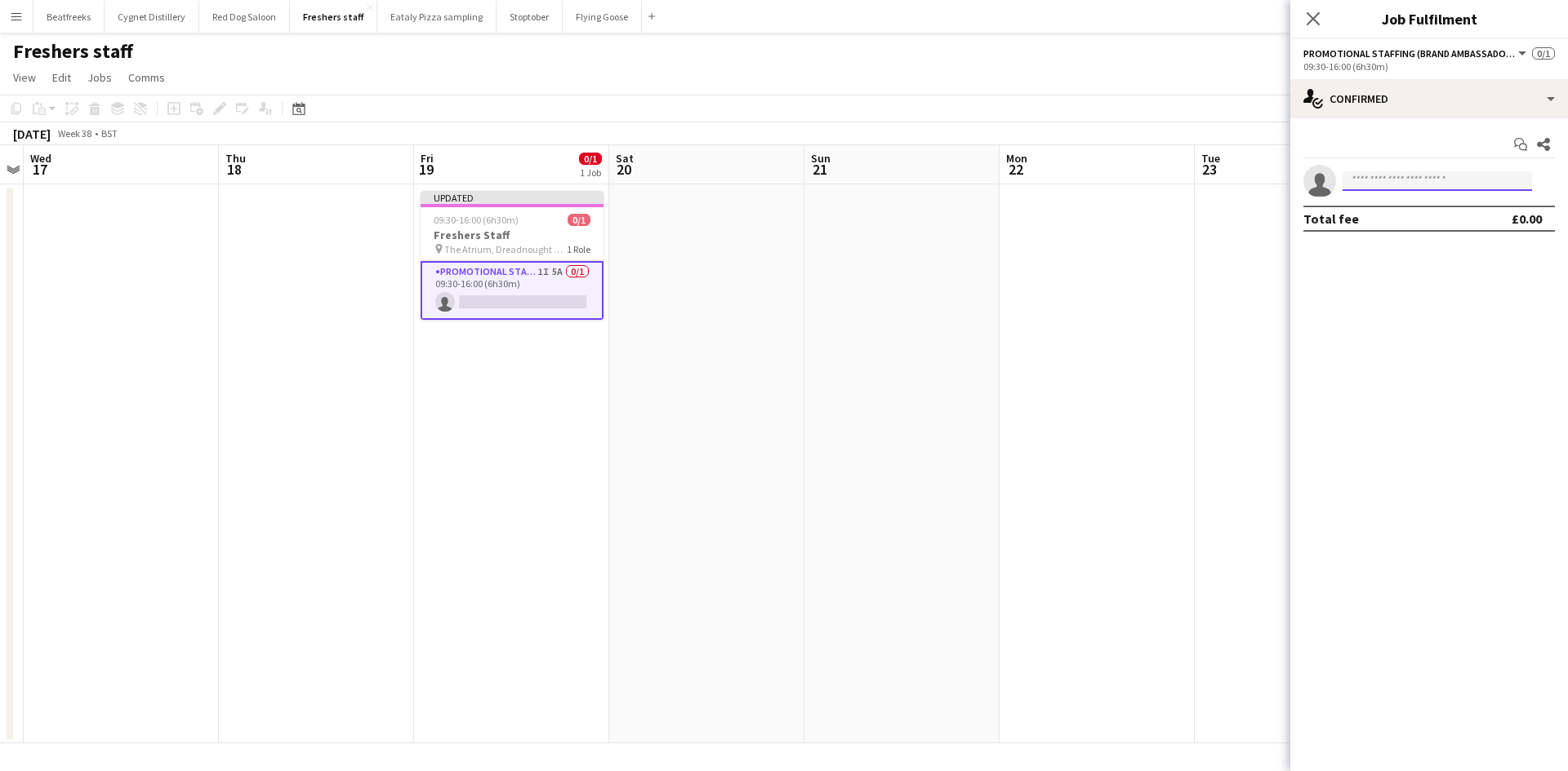
drag, startPoint x: 1408, startPoint y: 187, endPoint x: 1400, endPoint y: 189, distance: 8.2
click at [1405, 188] on input at bounding box center [1437, 181] width 189 height 20
type input "*****"
click at [1445, 229] on span "+447771050337" at bounding box center [1437, 231] width 163 height 13
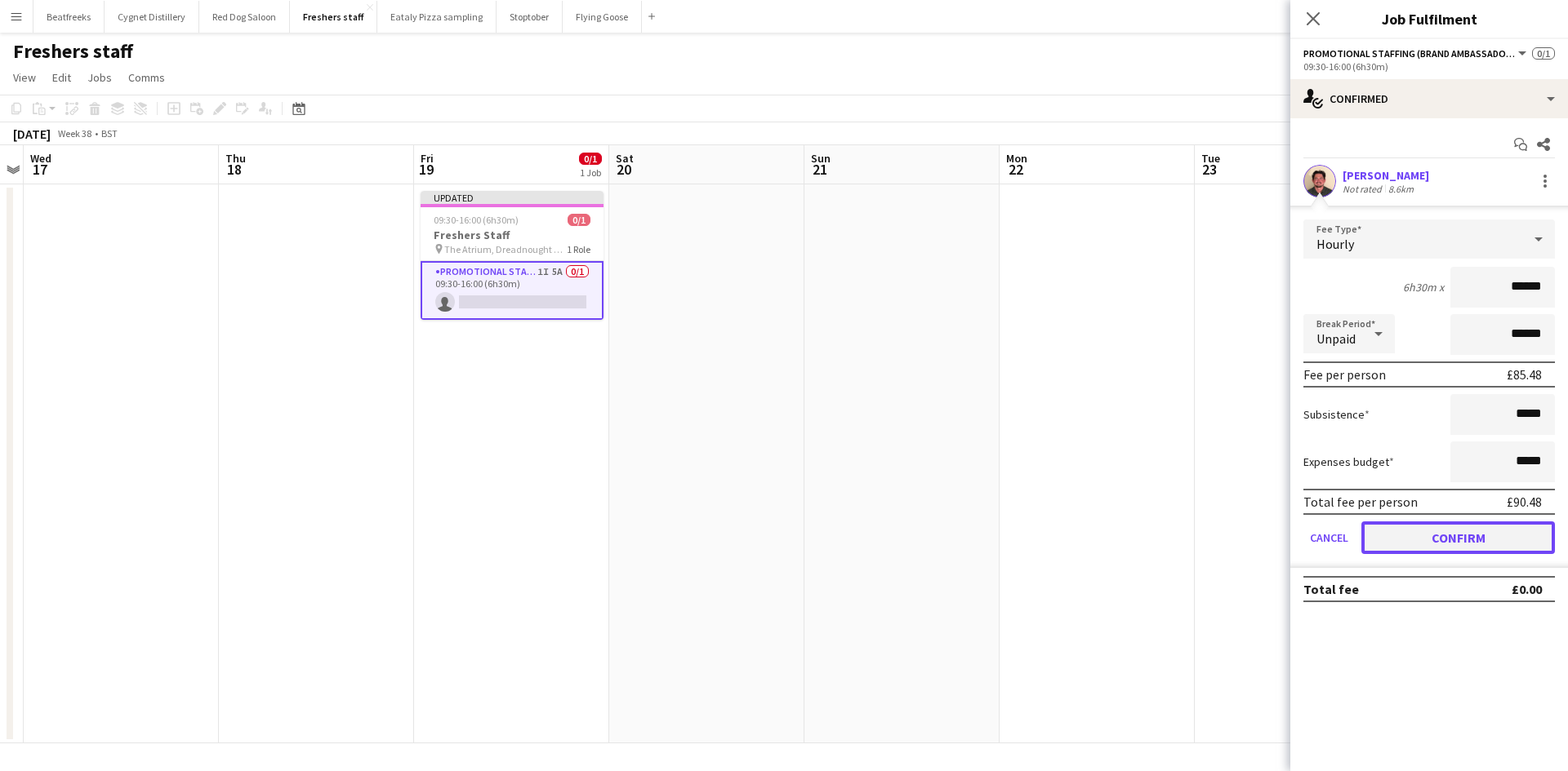
click at [1444, 532] on button "Confirm" at bounding box center [1457, 538] width 193 height 32
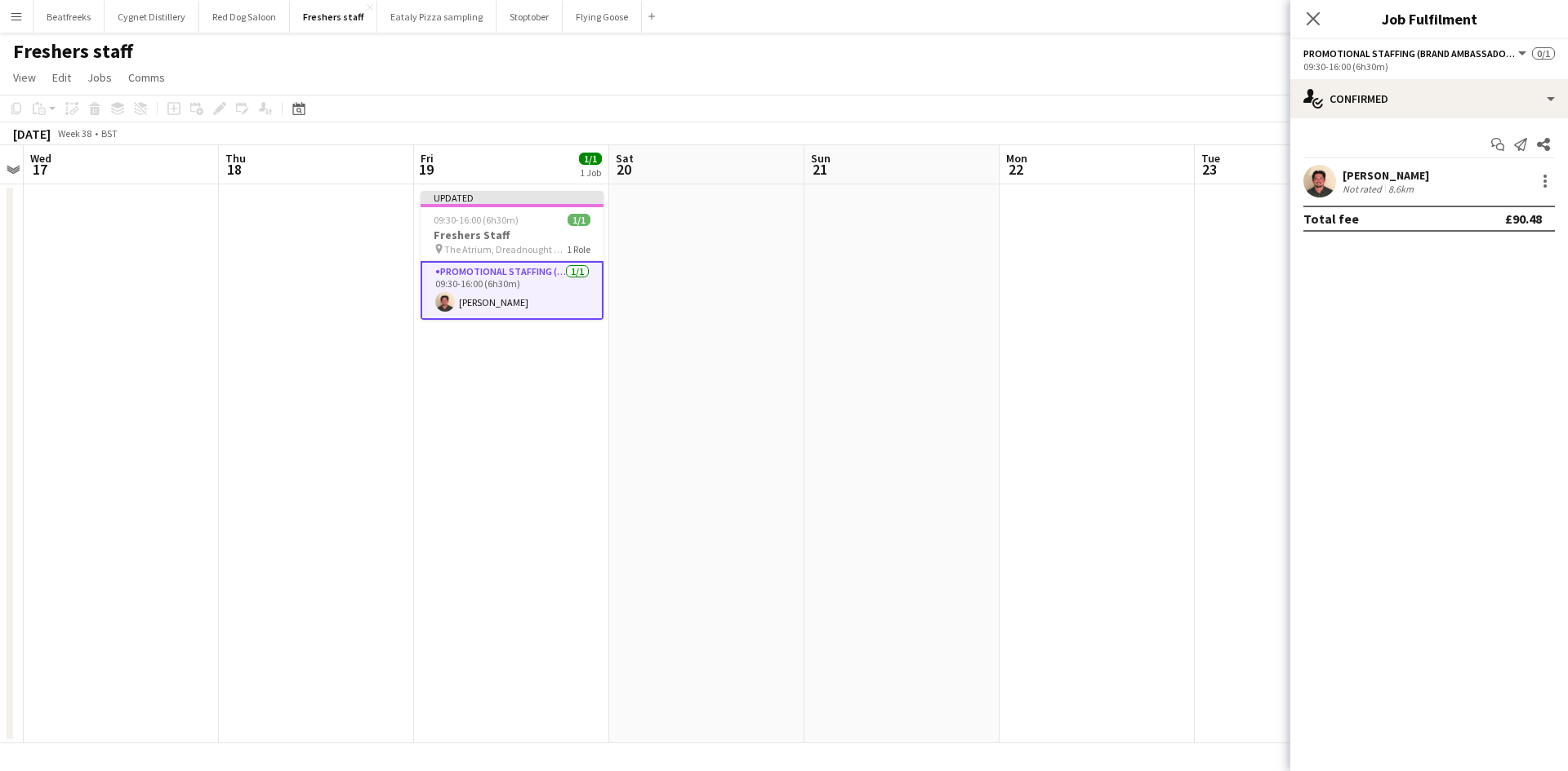
click at [1053, 305] on app-date-cell at bounding box center [1097, 463] width 195 height 559
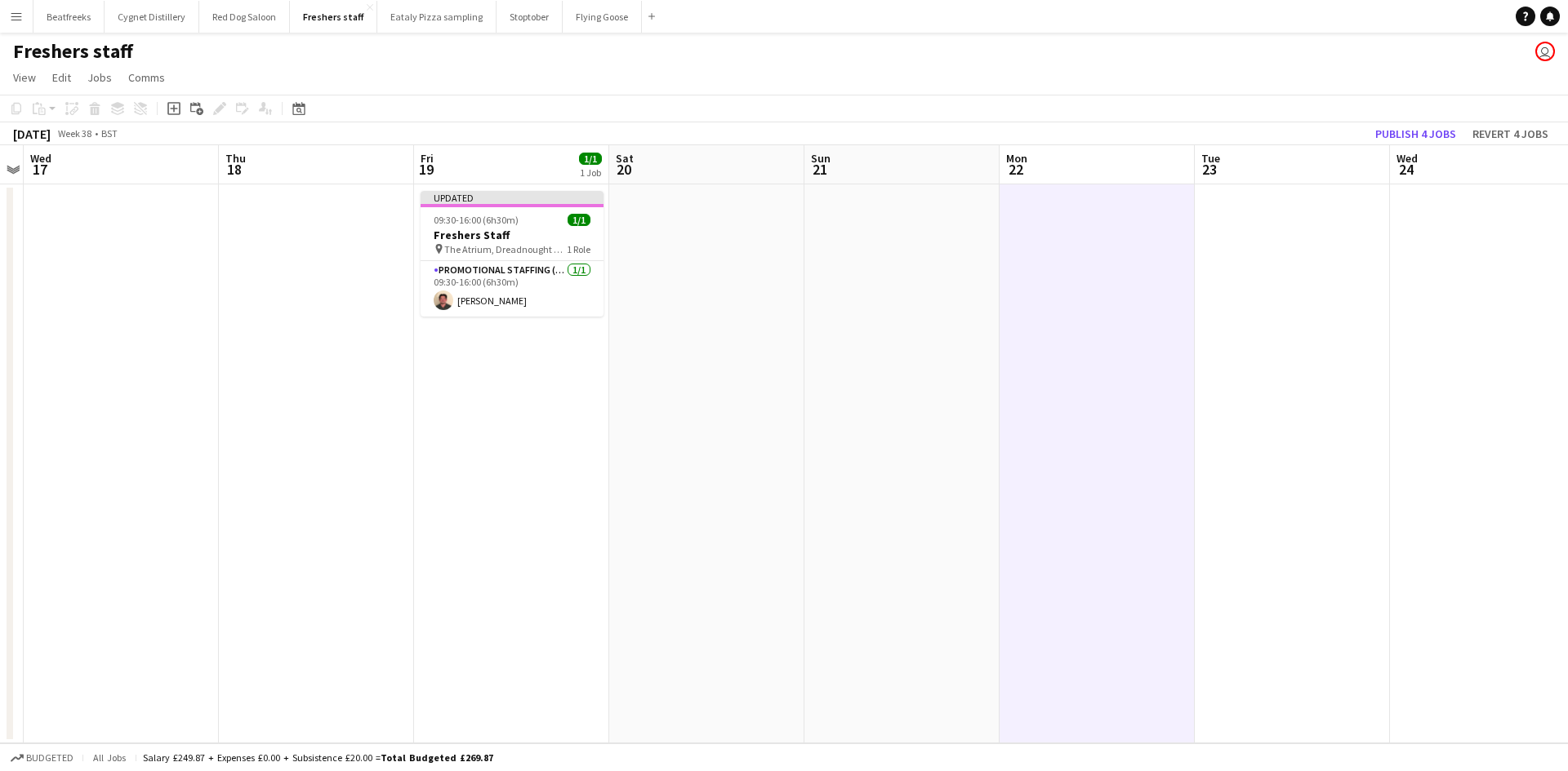
click at [23, 15] on button "Menu" at bounding box center [16, 16] width 32 height 32
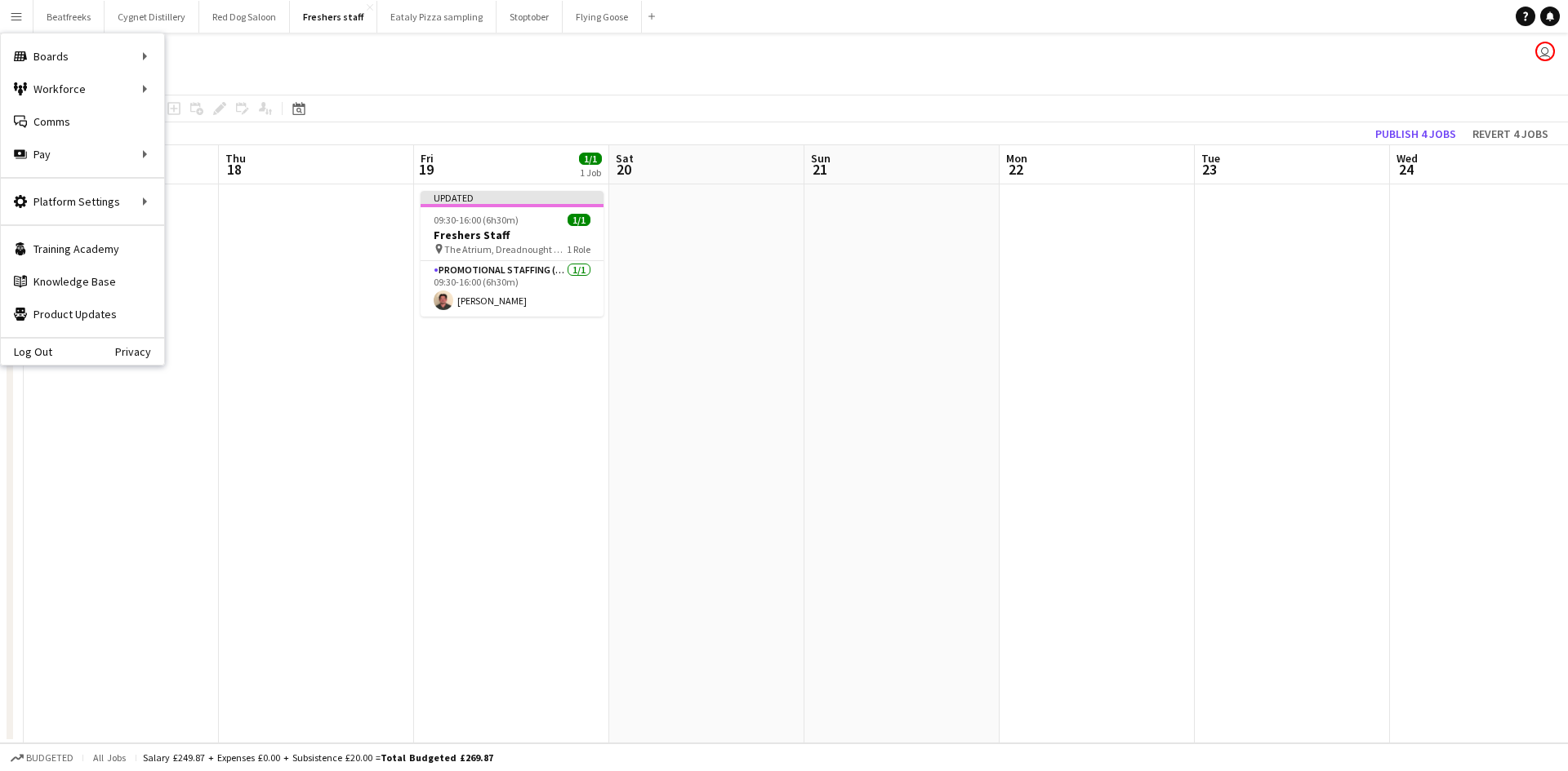
click at [23, 15] on button "Menu" at bounding box center [16, 16] width 32 height 32
click at [13, 27] on button "Menu" at bounding box center [16, 16] width 32 height 32
click at [218, 85] on link "All jobs" at bounding box center [247, 89] width 163 height 32
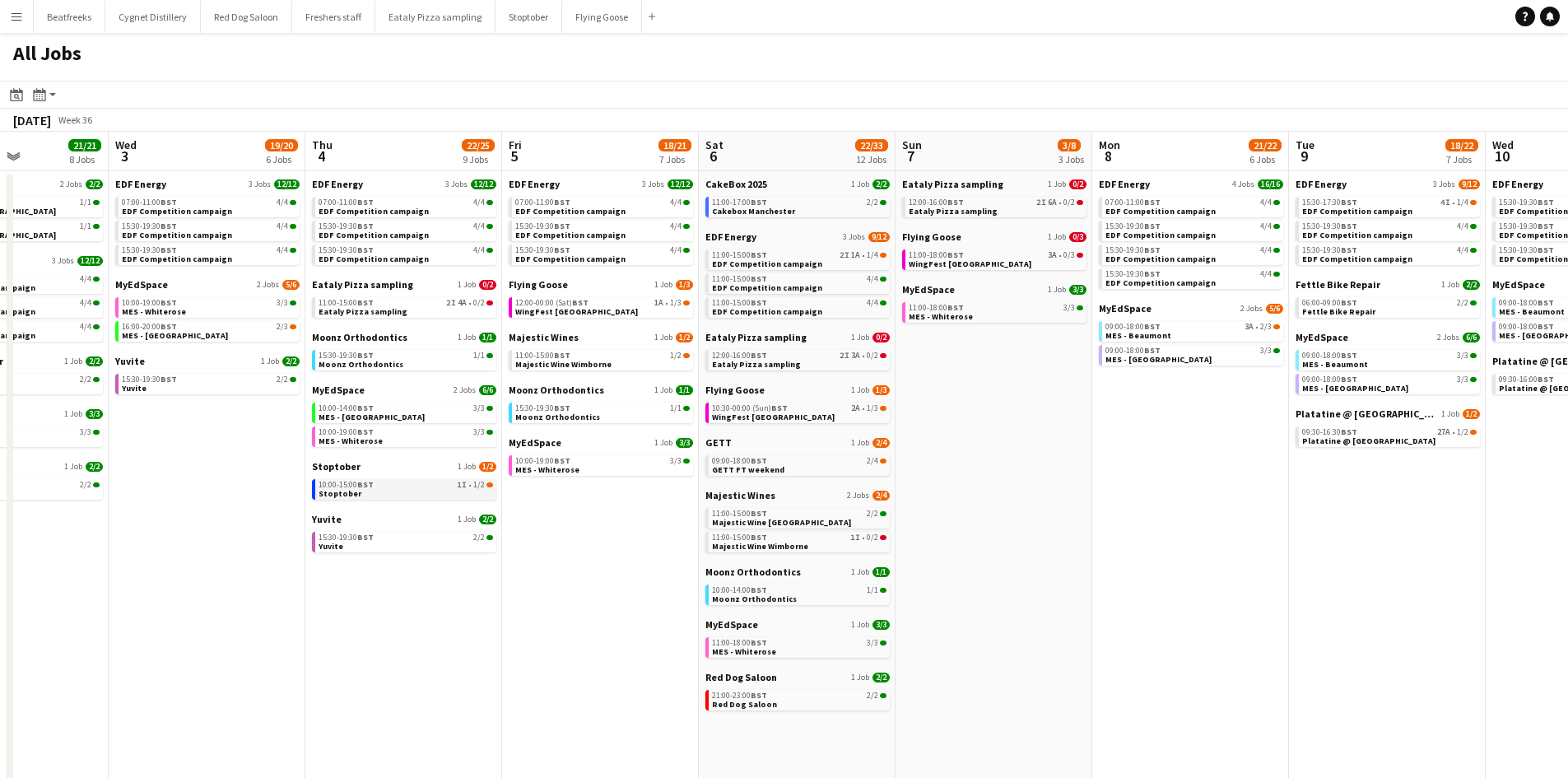
scroll to position [0, 483]
click at [822, 438] on link "GETT 1 Job 2/4" at bounding box center [797, 443] width 185 height 13
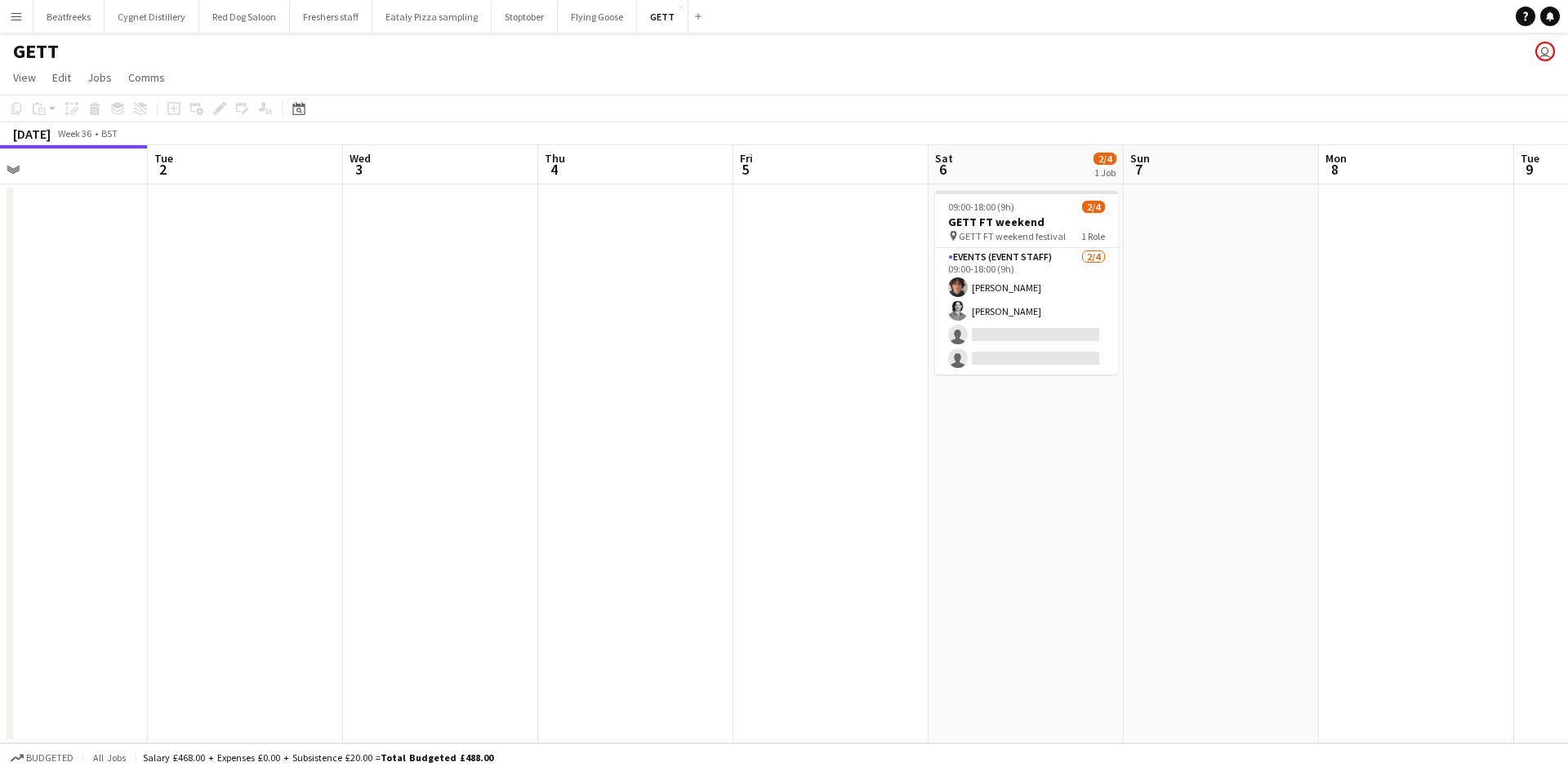
scroll to position [0, 633]
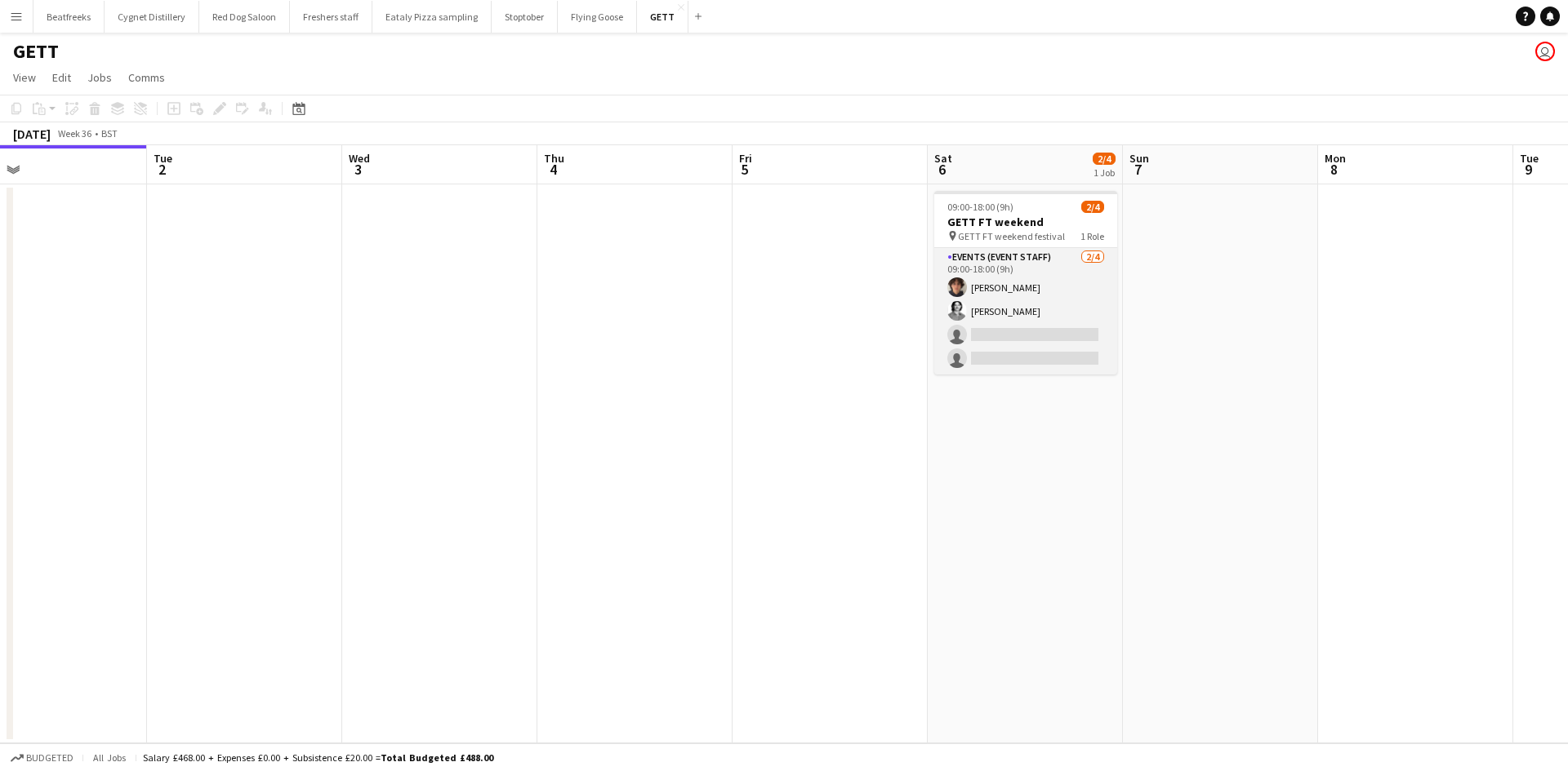
click at [1006, 362] on app-card-role "Events (Event Staff) [DATE] 09:00-18:00 (9h) [PERSON_NAME] [PERSON_NAME] single…" at bounding box center [1026, 311] width 183 height 127
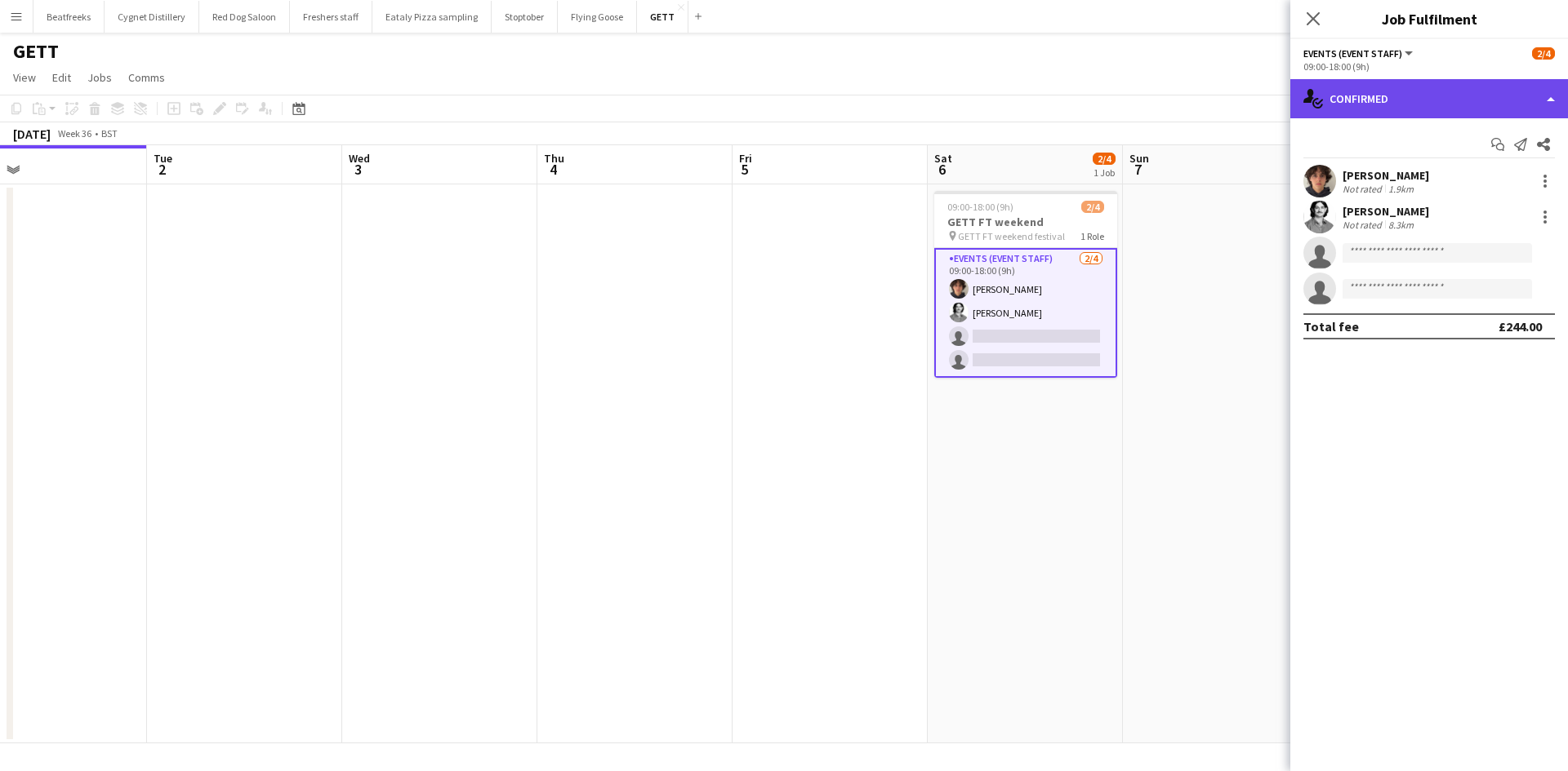
click at [1399, 89] on div "single-neutral-actions-check-2 Confirmed" at bounding box center [1428, 99] width 277 height 39
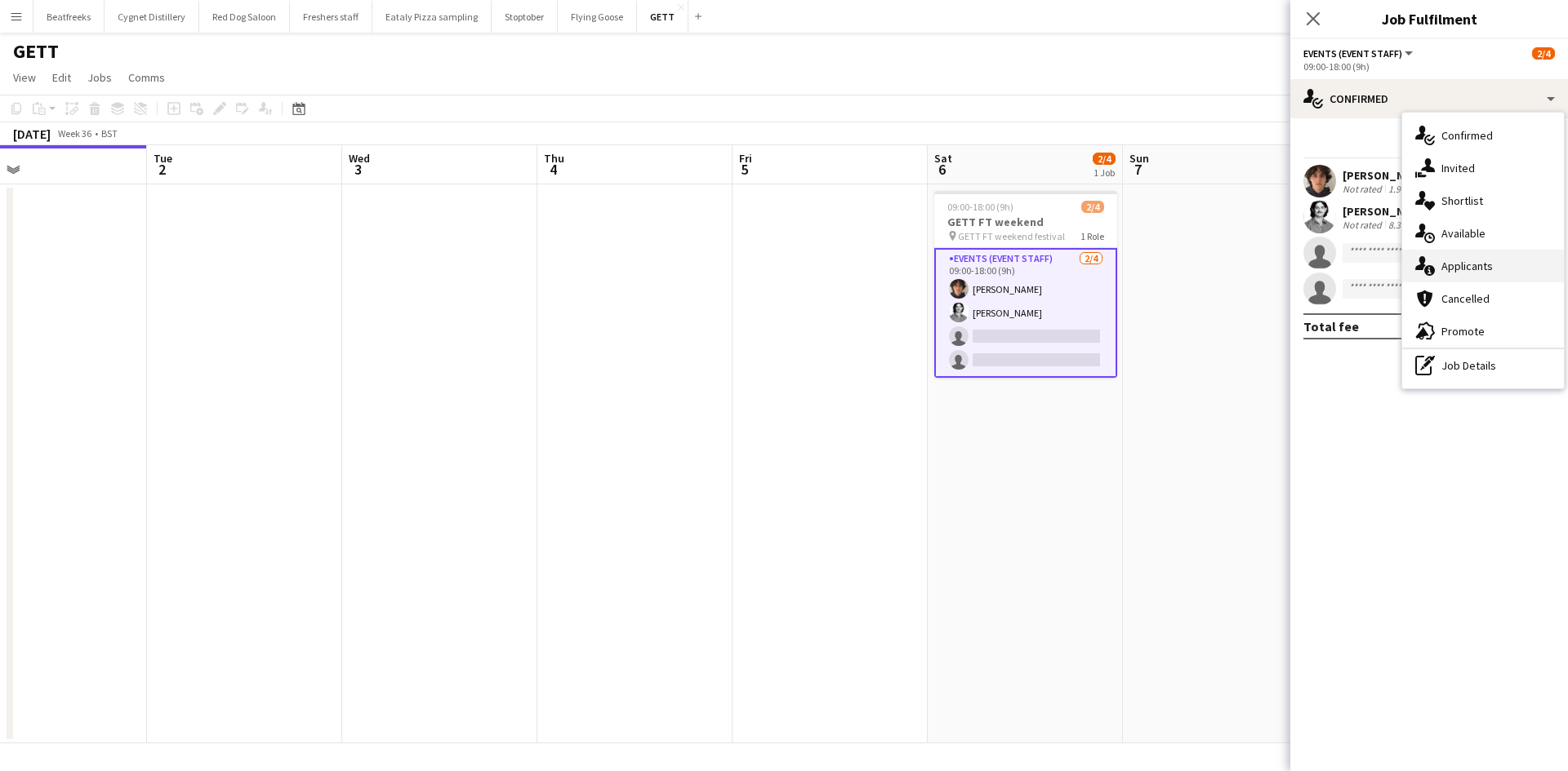
click at [1467, 265] on div "single-neutral-actions-information Applicants" at bounding box center [1483, 266] width 162 height 32
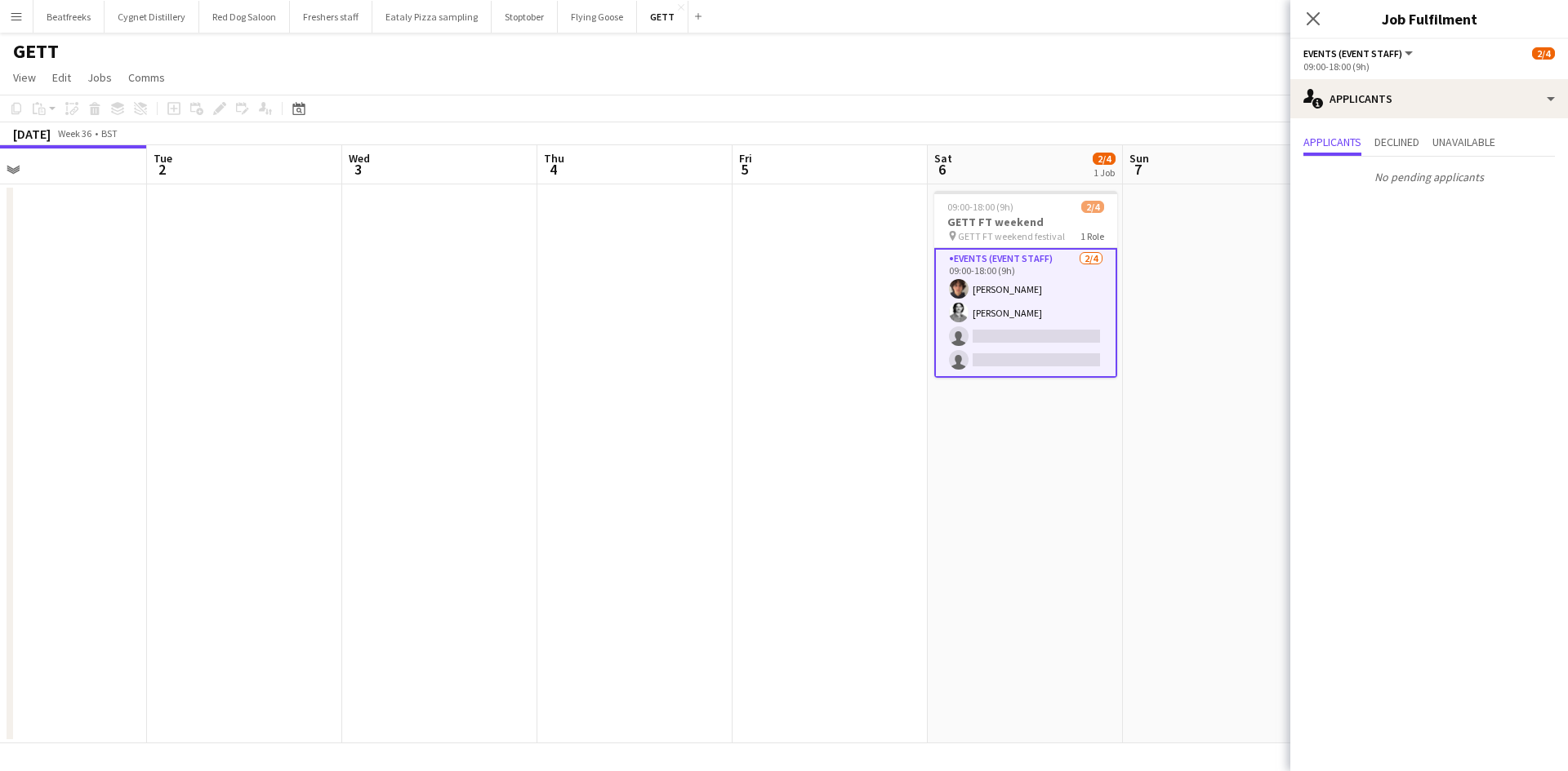
click at [1292, 31] on div "Close pop-in" at bounding box center [1312, 19] width 46 height 38
click at [1304, 22] on app-icon "Close pop-in" at bounding box center [1313, 19] width 23 height 23
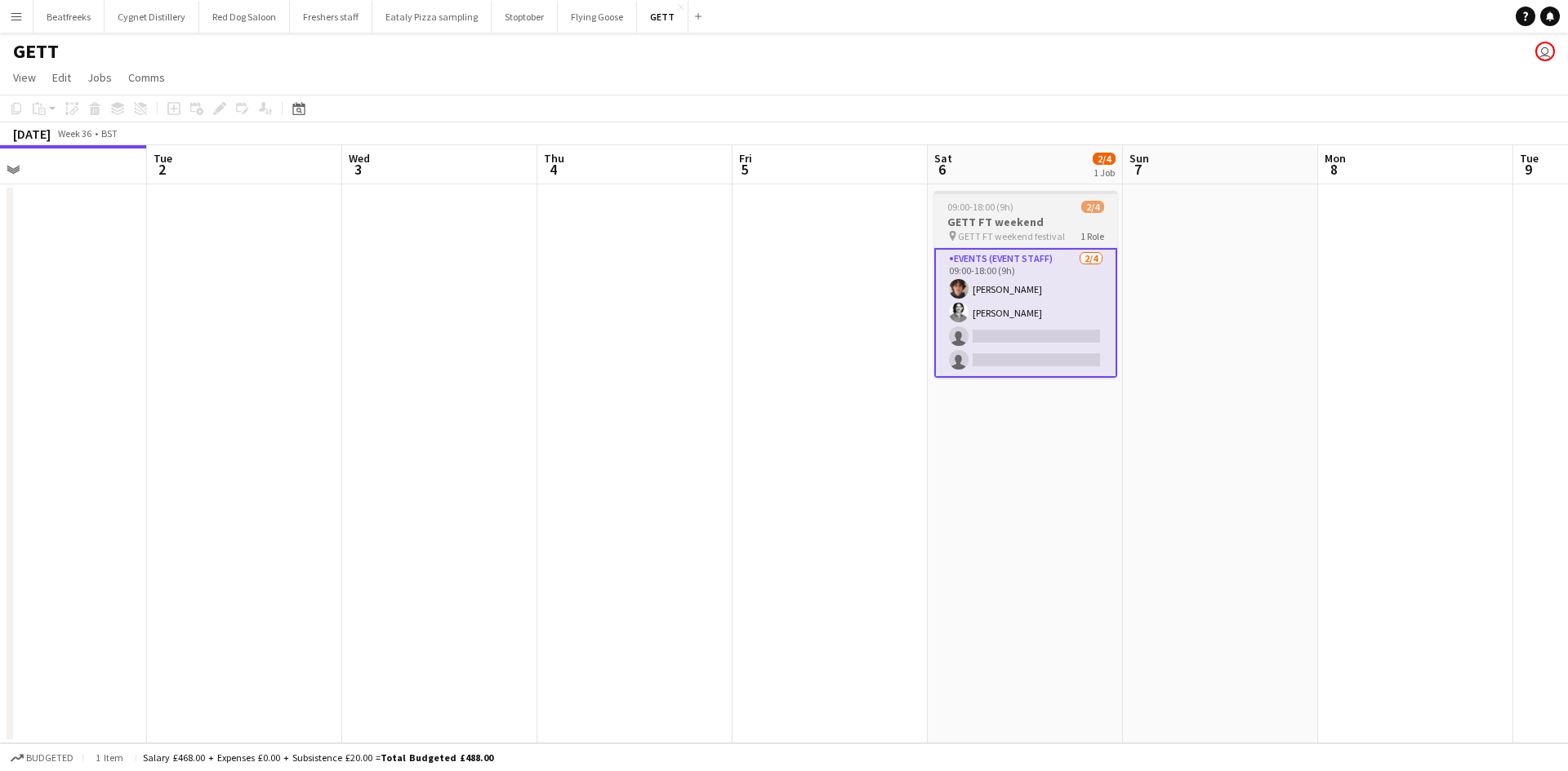
click at [1010, 230] on span "GETT FT weekend festival" at bounding box center [1010, 236] width 107 height 13
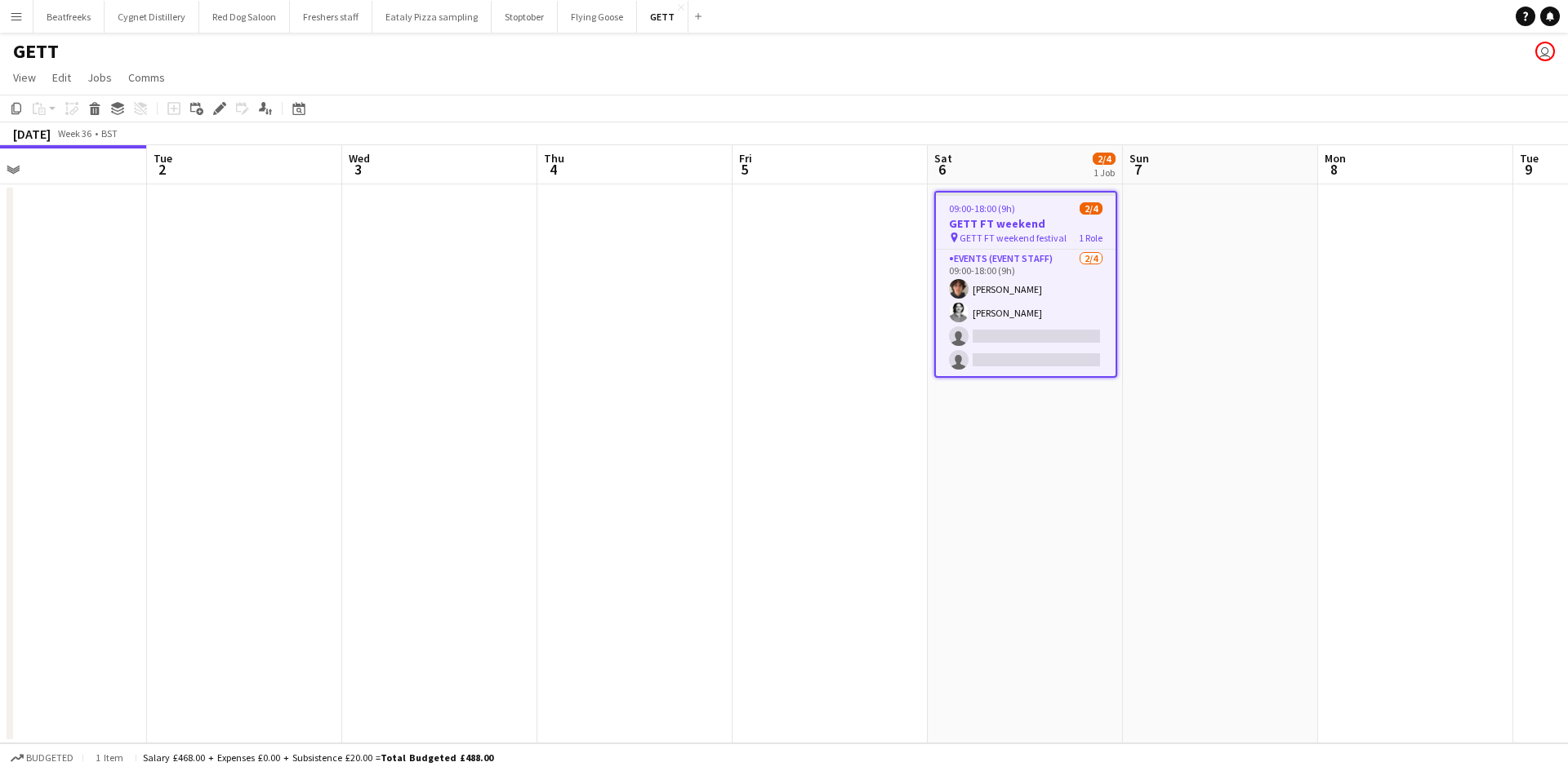
click at [1010, 230] on h3 "GETT FT weekend" at bounding box center [1026, 223] width 180 height 14
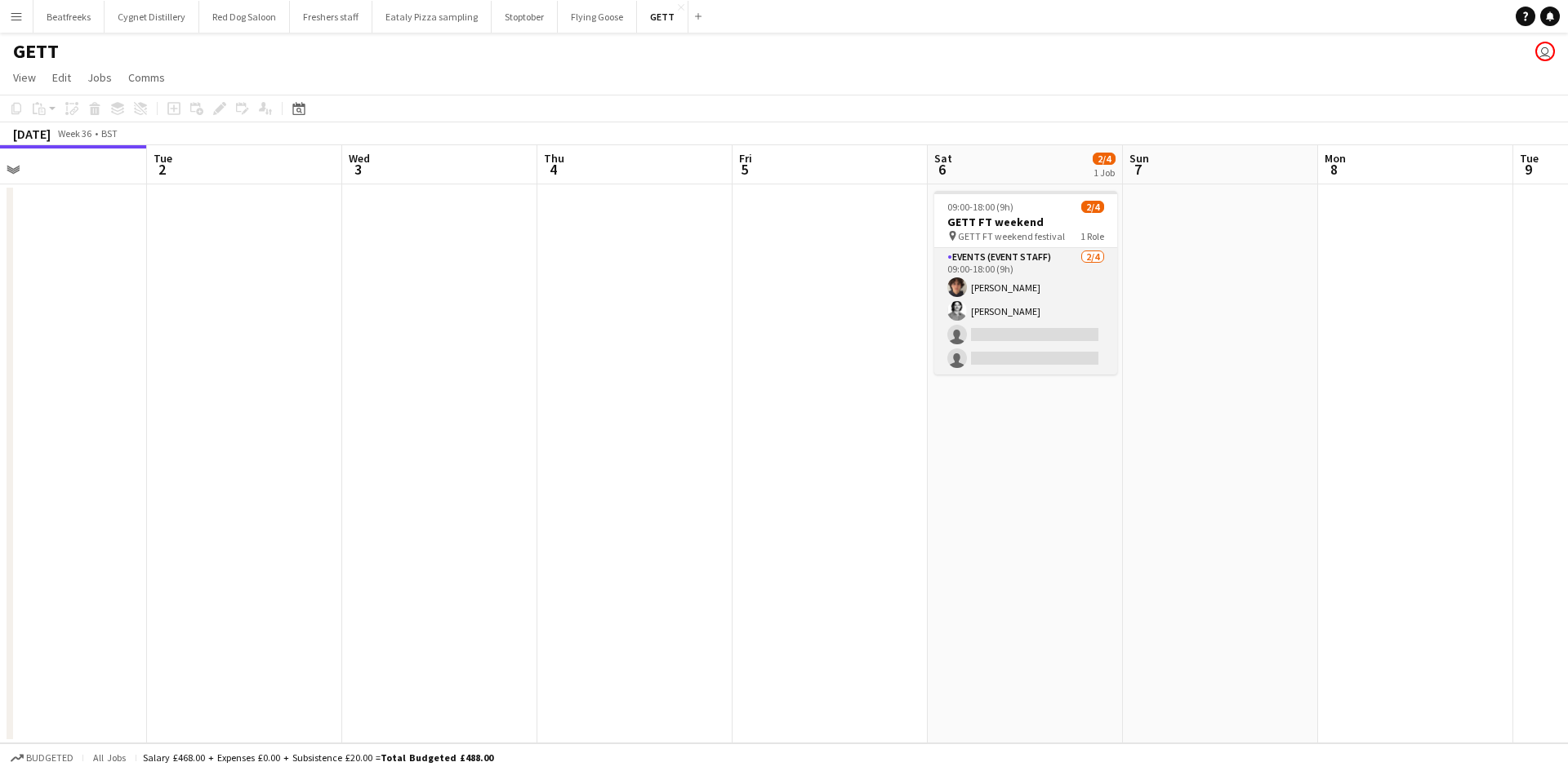
click at [1008, 274] on app-card-role "Events (Event Staff) [DATE] 09:00-18:00 (9h) [PERSON_NAME] [PERSON_NAME] single…" at bounding box center [1026, 311] width 183 height 127
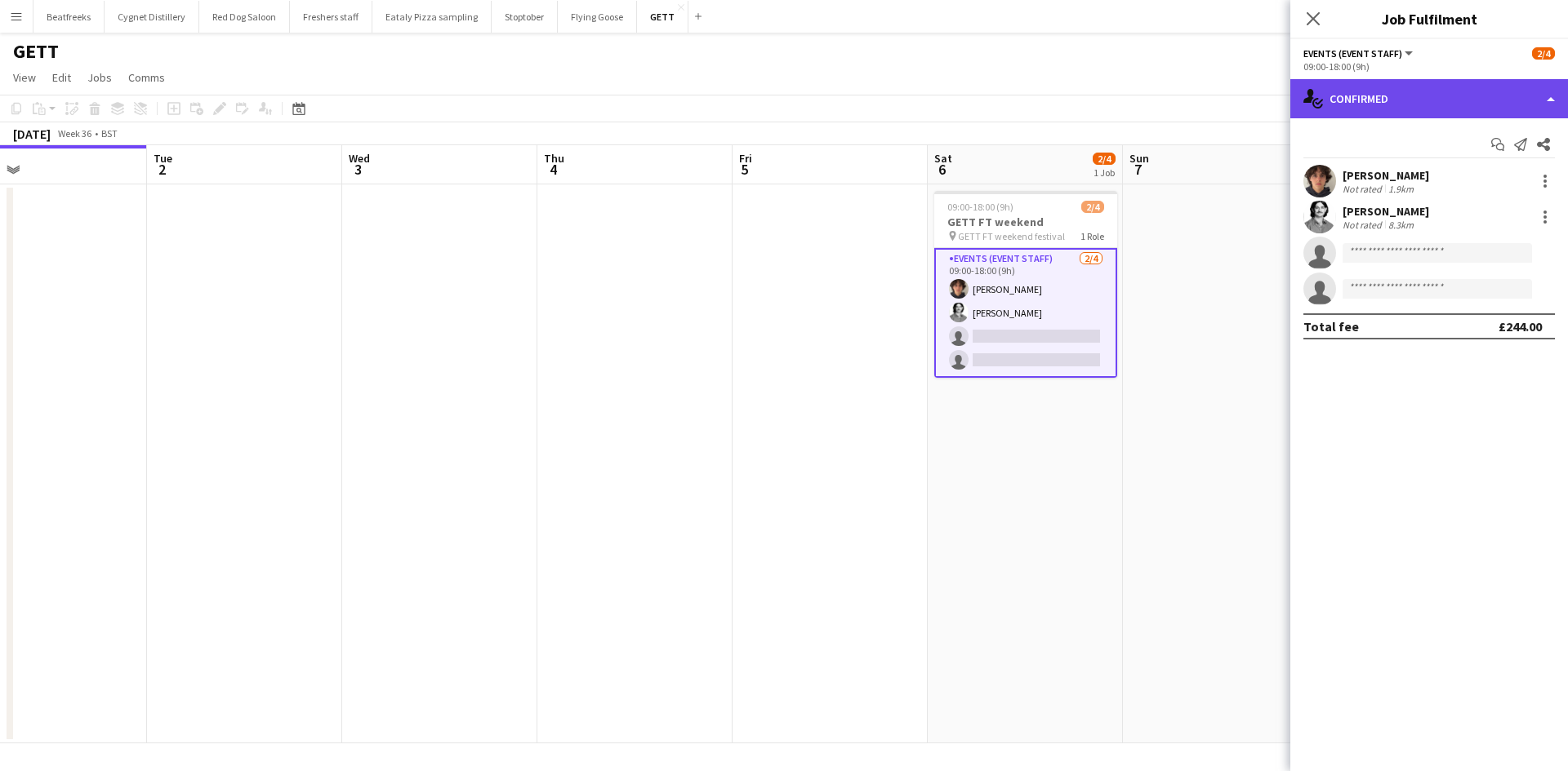
click at [1361, 89] on div "single-neutral-actions-check-2 Confirmed" at bounding box center [1428, 99] width 277 height 39
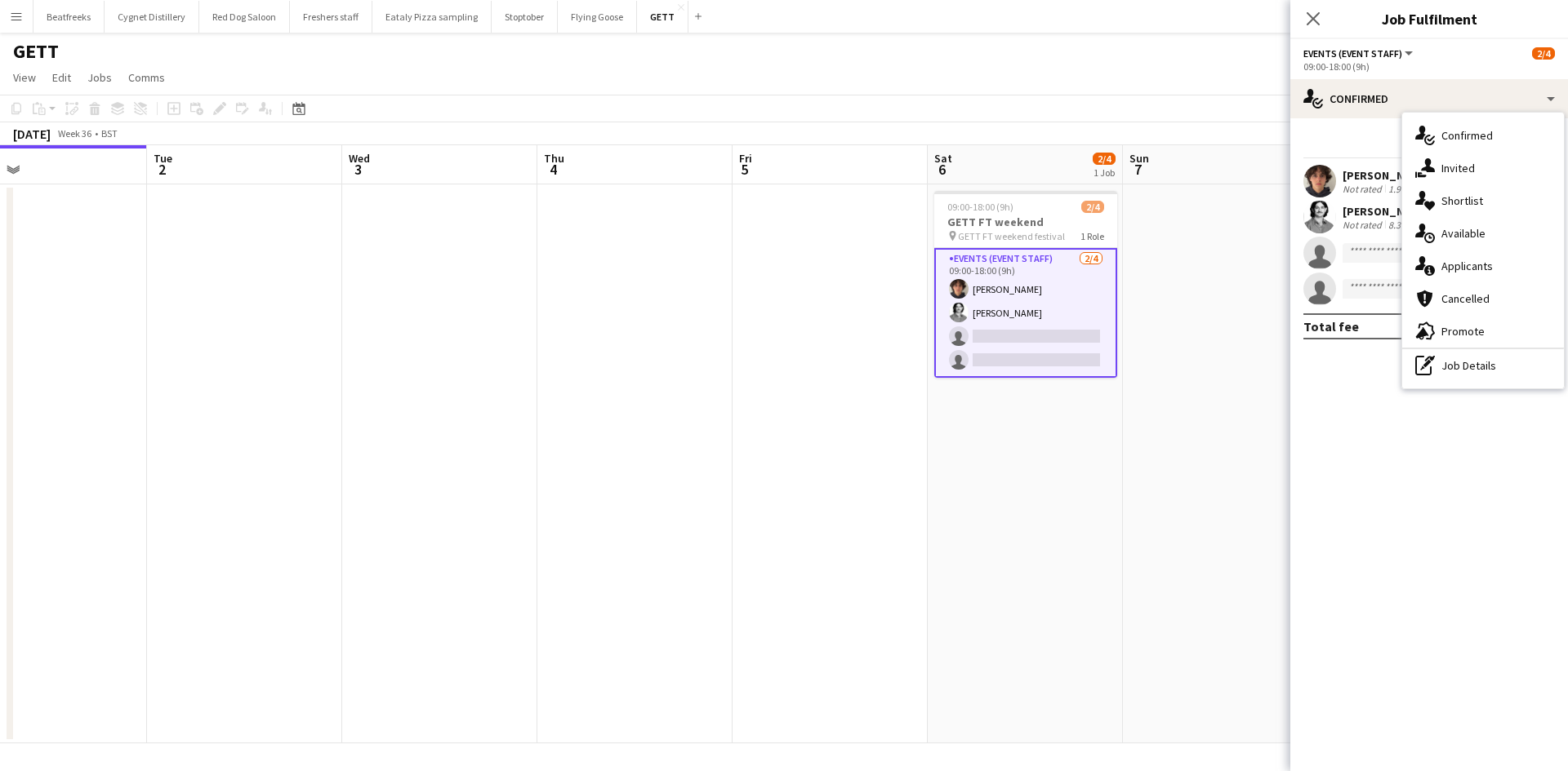
click at [1402, 70] on div "09:00-18:00 (9h)" at bounding box center [1429, 66] width 251 height 13
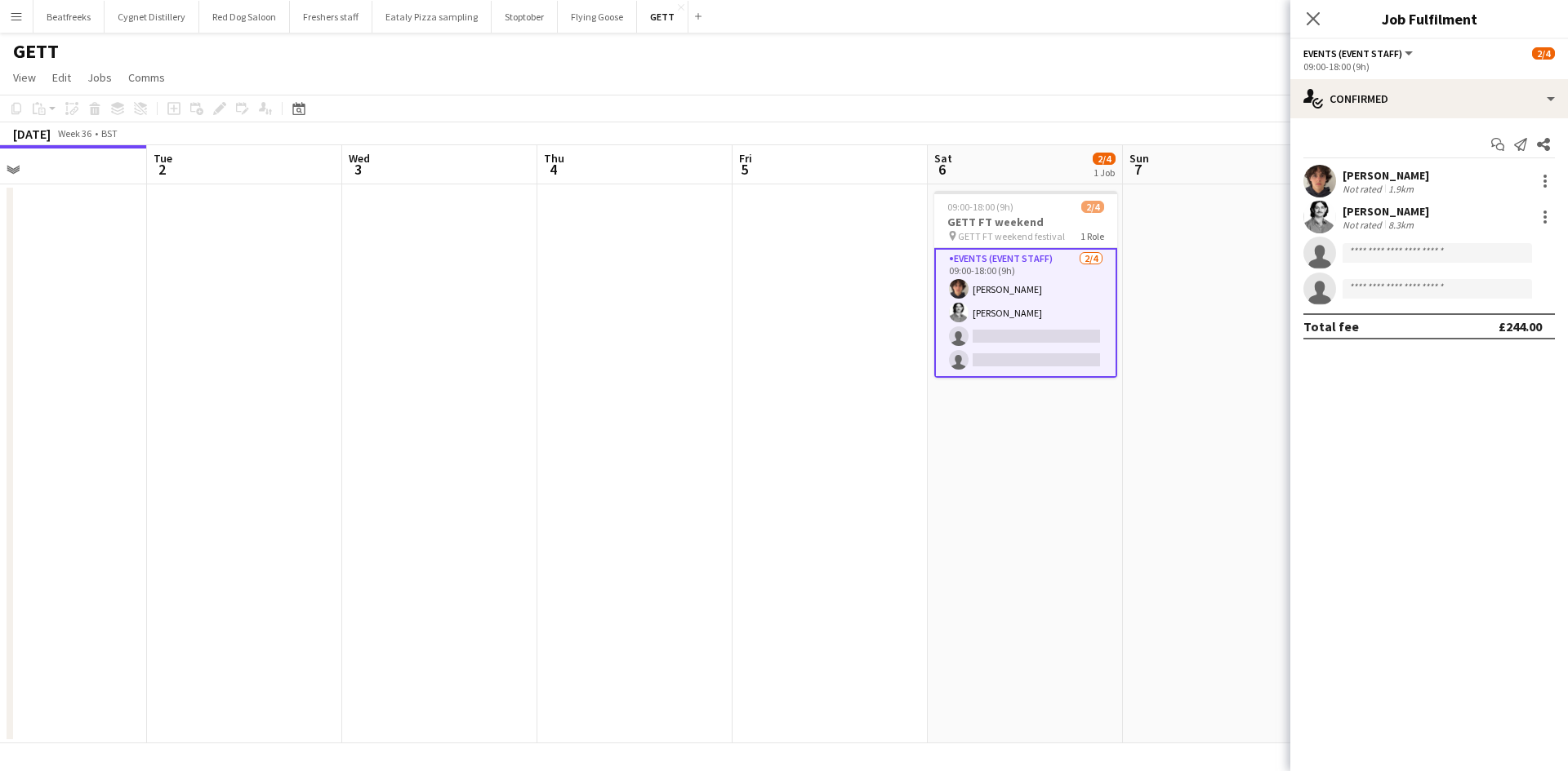
click at [1384, 66] on div "09:00-18:00 (9h)" at bounding box center [1429, 66] width 251 height 13
click at [1401, 56] on button "Events (Event Staff)" at bounding box center [1359, 54] width 112 height 13
click at [1345, 85] on li "All roles" at bounding box center [1364, 81] width 96 height 14
click at [1366, 52] on div "All roles All roles Events (Event Staff) 2/4" at bounding box center [1429, 53] width 251 height 14
click at [1360, 49] on button "All roles" at bounding box center [1332, 54] width 58 height 13
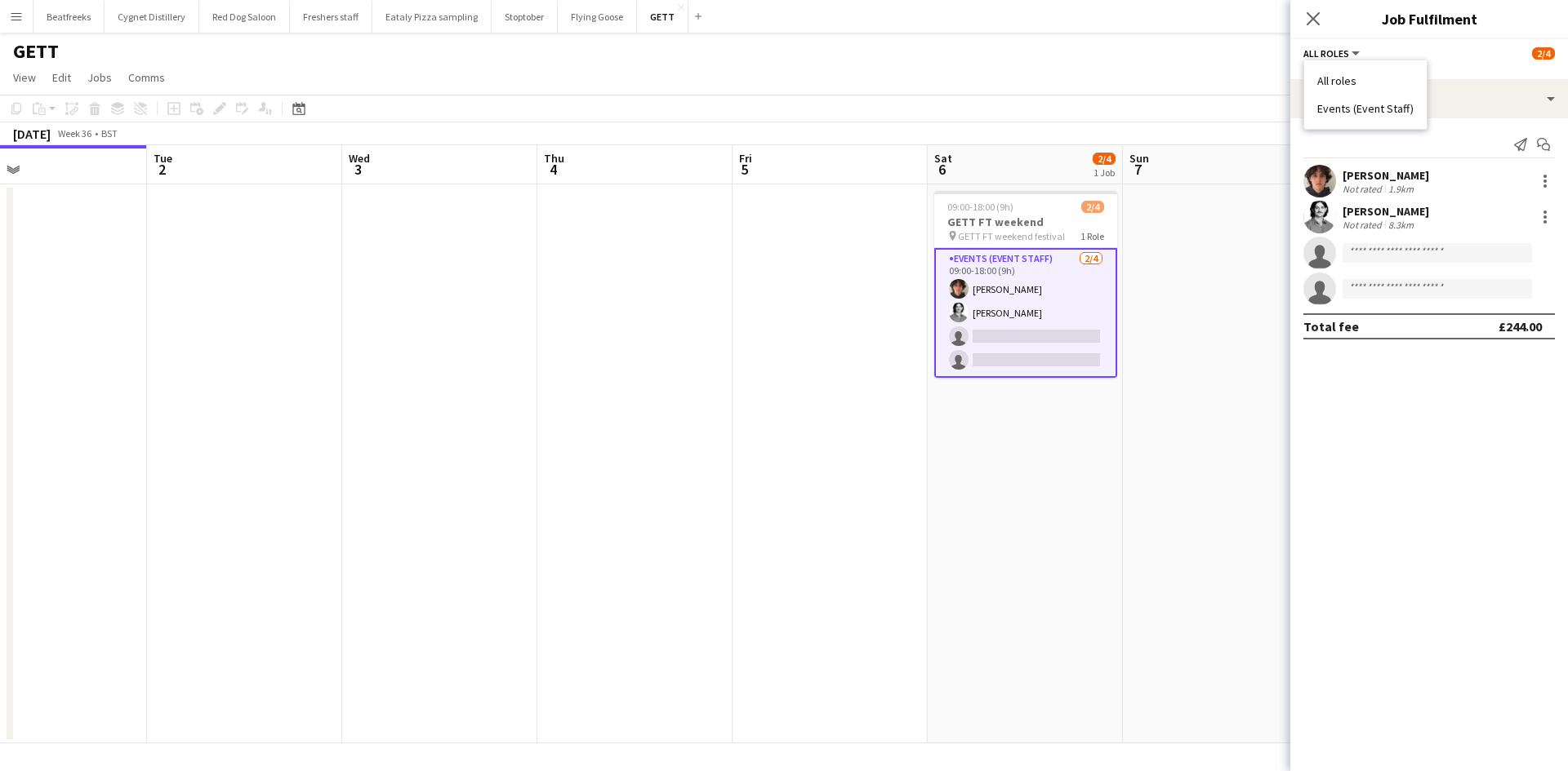
click at [1387, 107] on li "Events (Event Staff)" at bounding box center [1364, 109] width 96 height 14
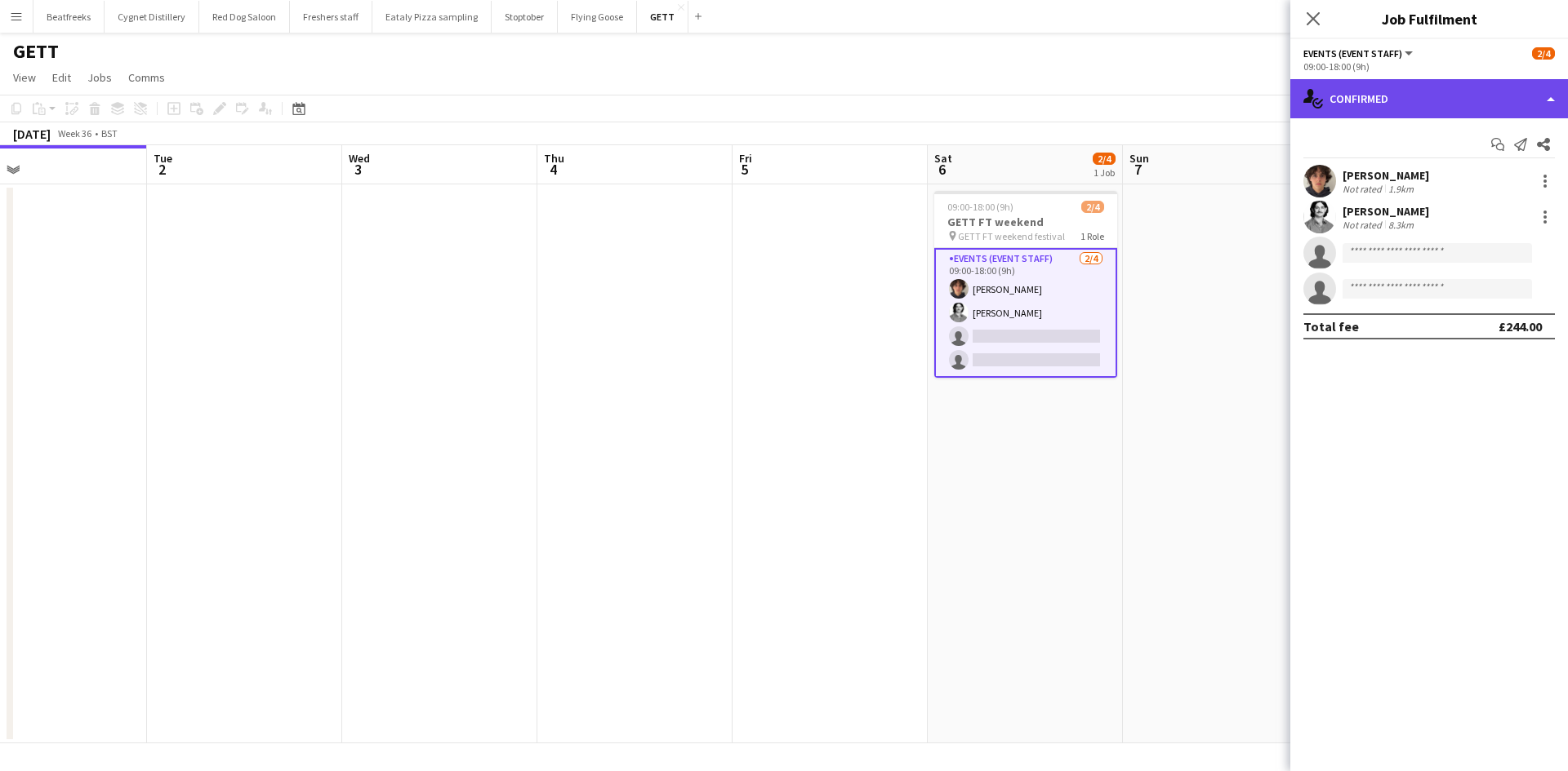
click at [1423, 91] on div "single-neutral-actions-check-2 Confirmed" at bounding box center [1428, 99] width 277 height 39
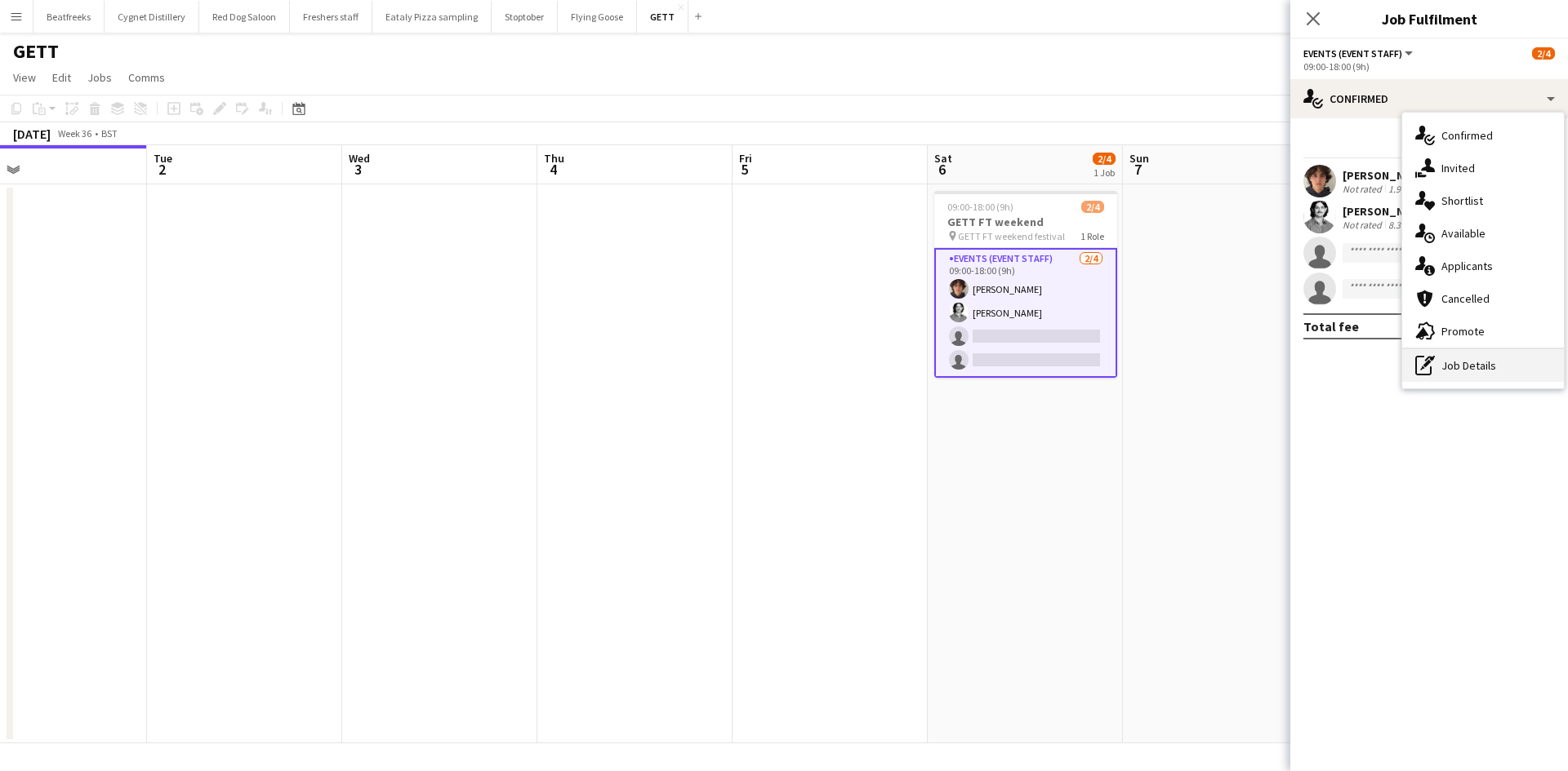
click at [1477, 360] on div "pen-write Job Details" at bounding box center [1483, 365] width 162 height 32
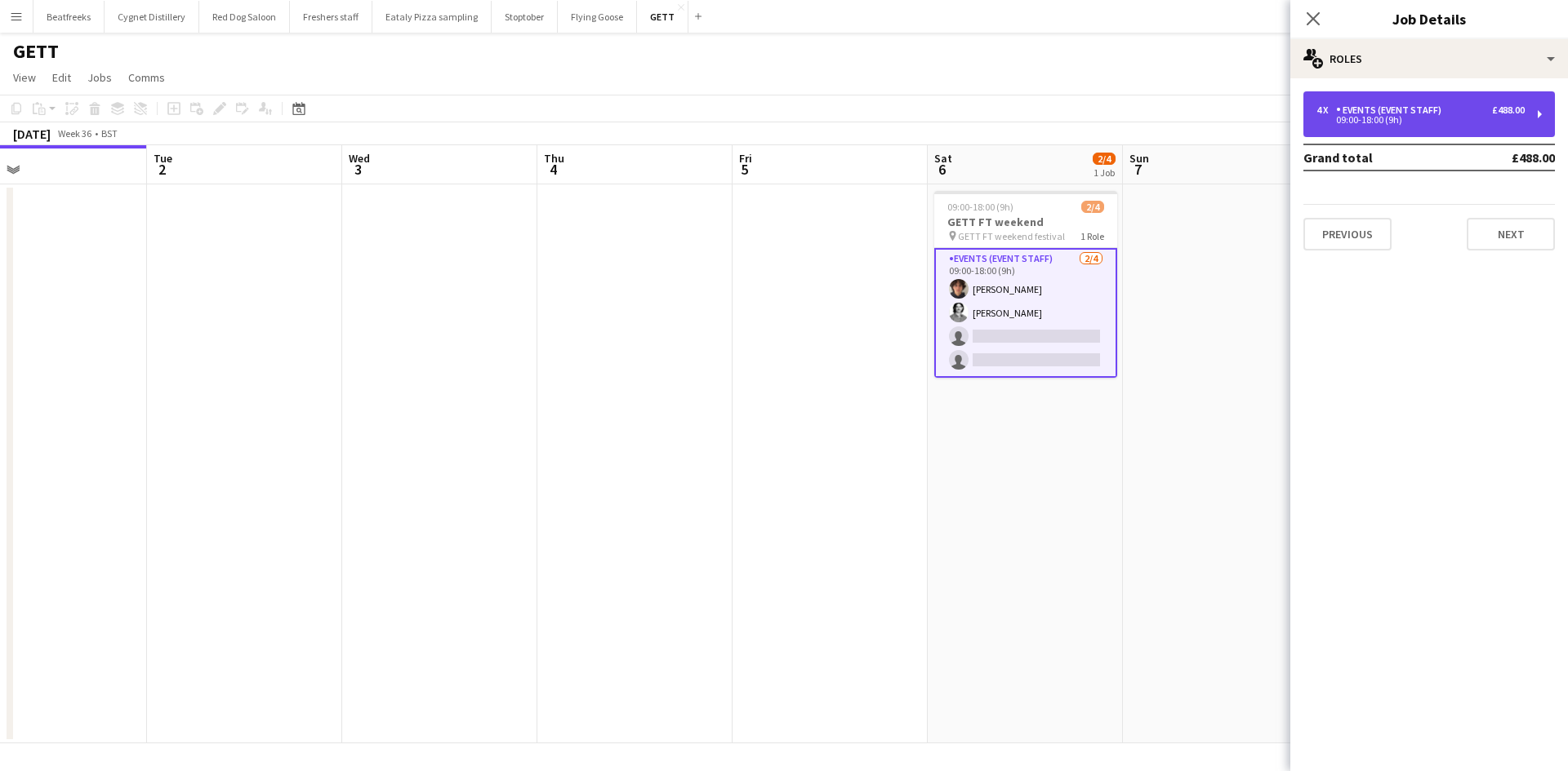
click at [1370, 112] on div "Events (Event Staff)" at bounding box center [1391, 110] width 112 height 12
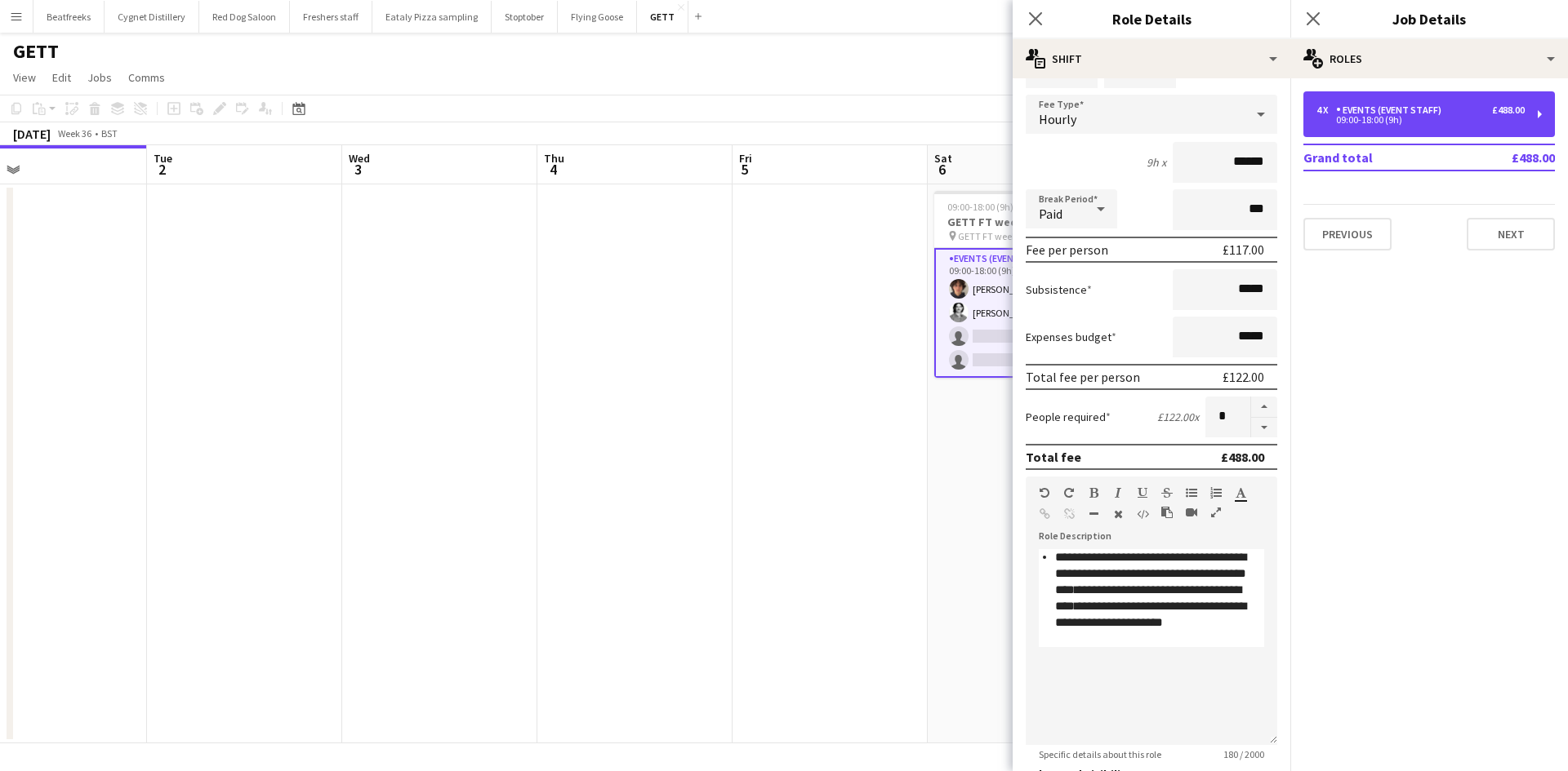
scroll to position [0, 0]
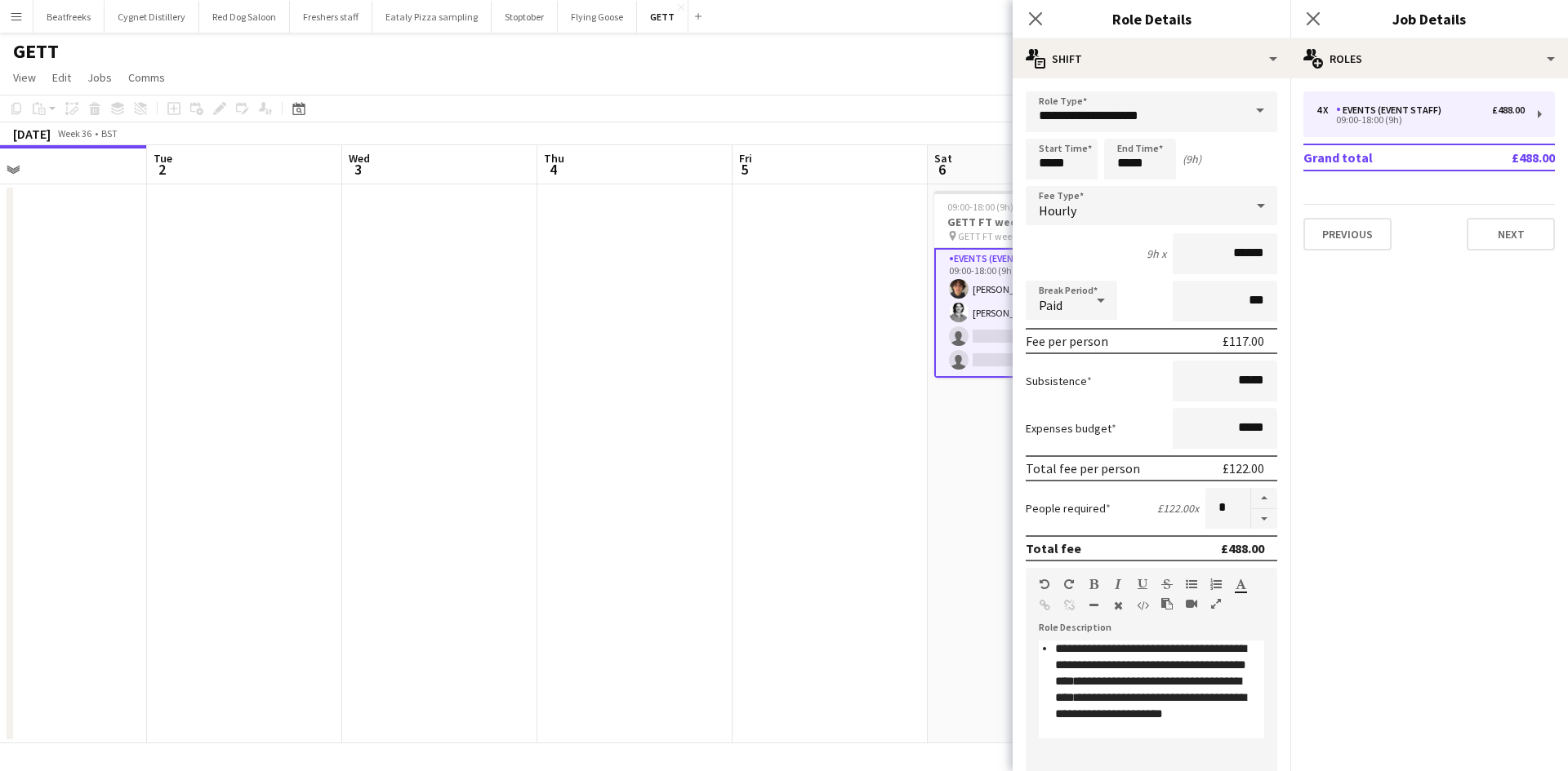
click at [1251, 105] on span at bounding box center [1260, 111] width 34 height 39
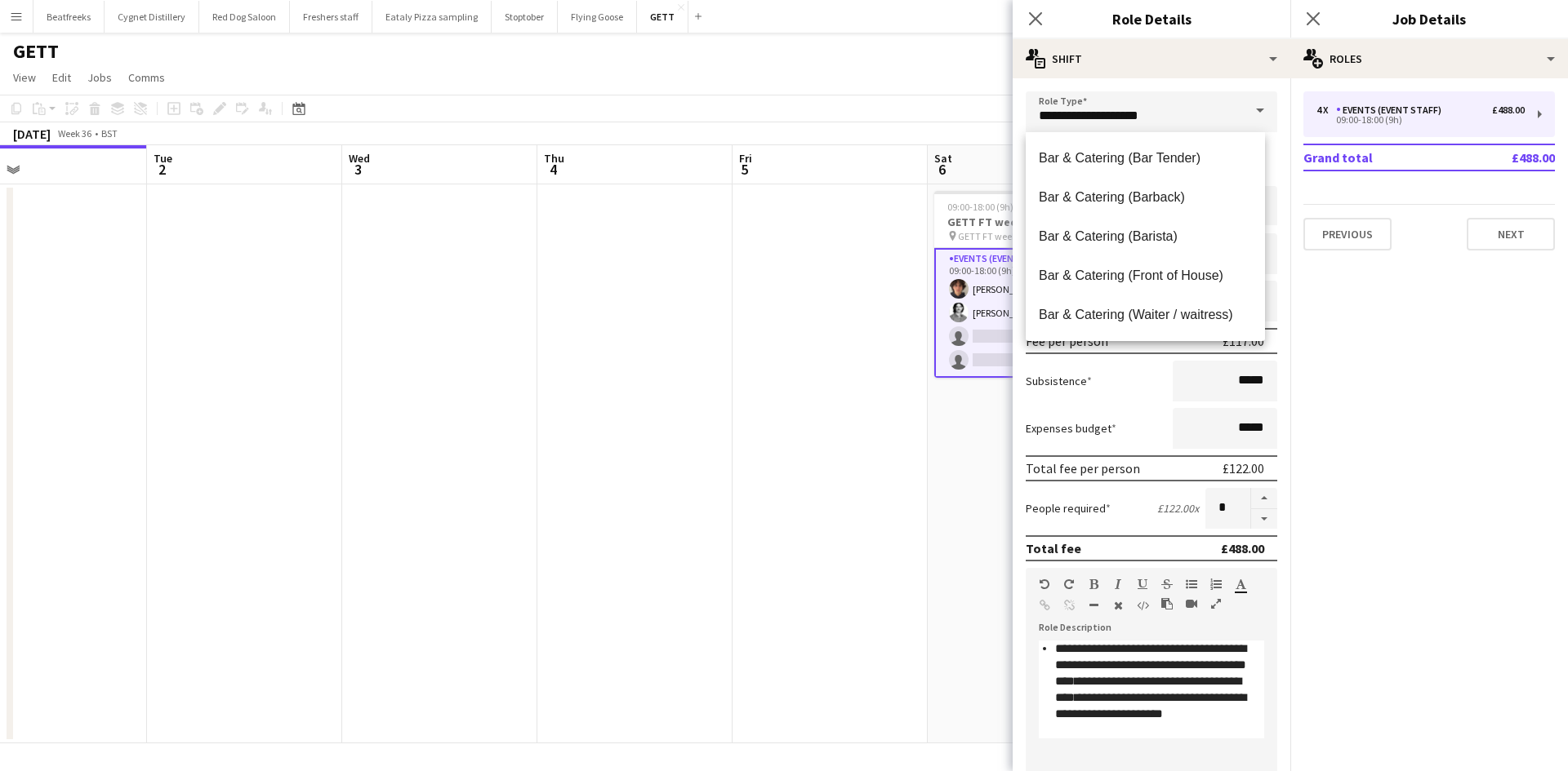
click at [1250, 105] on span at bounding box center [1260, 111] width 34 height 39
click at [1247, 109] on span at bounding box center [1260, 111] width 34 height 39
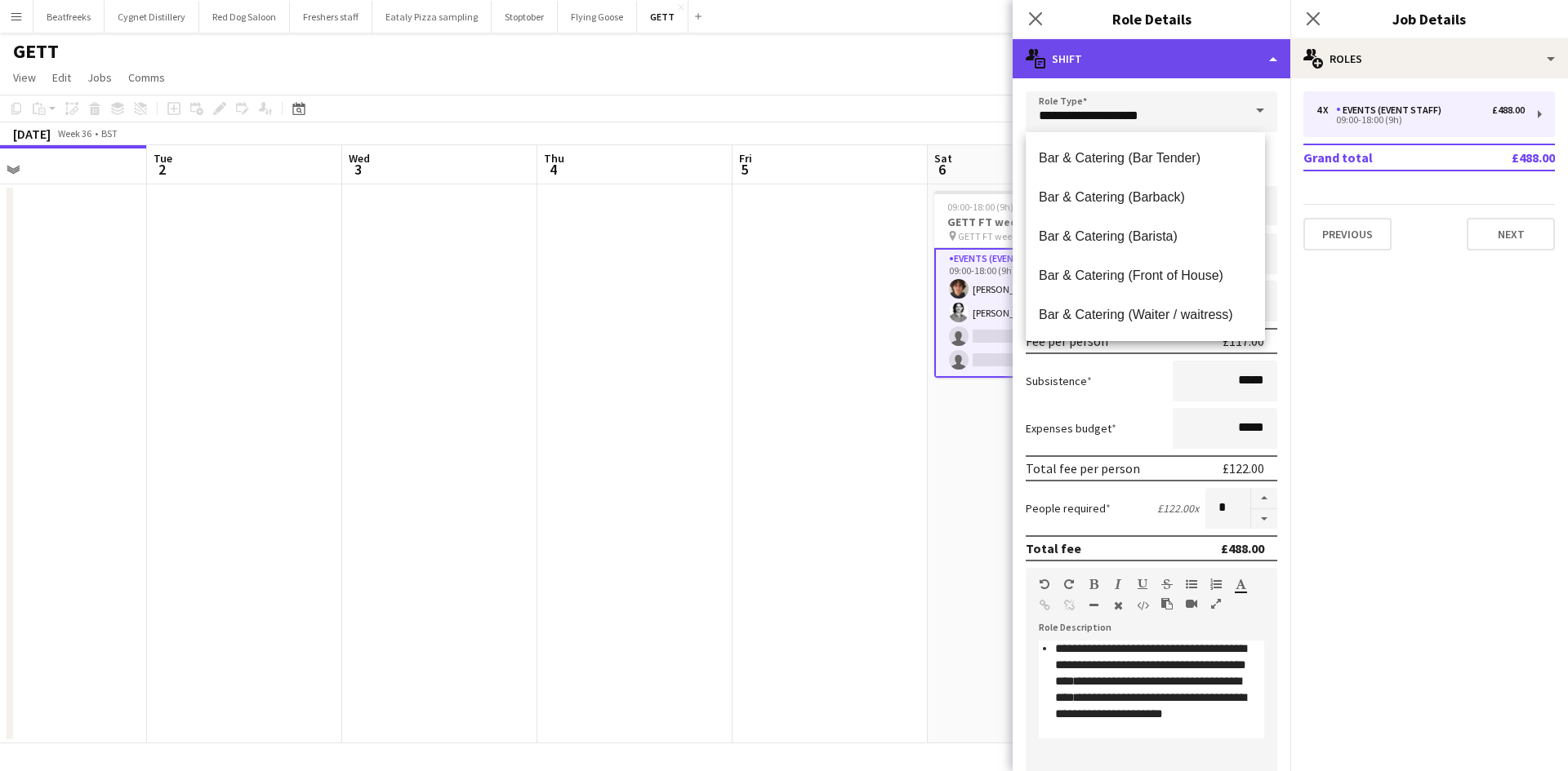
click at [1220, 57] on div "multiple-actions-text Shift" at bounding box center [1150, 59] width 277 height 39
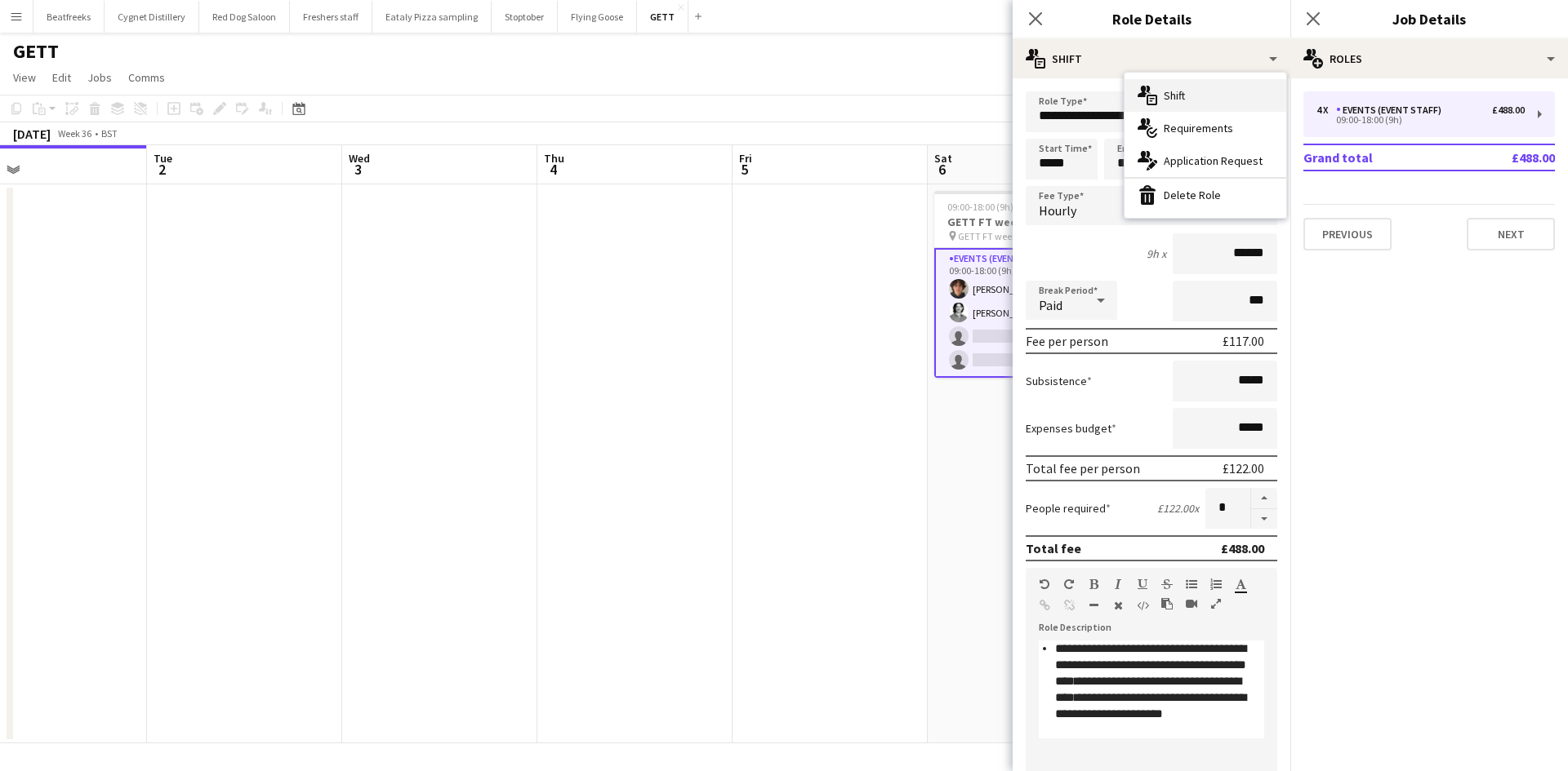
click at [1207, 85] on div "multiple-actions-text Shift" at bounding box center [1205, 95] width 162 height 32
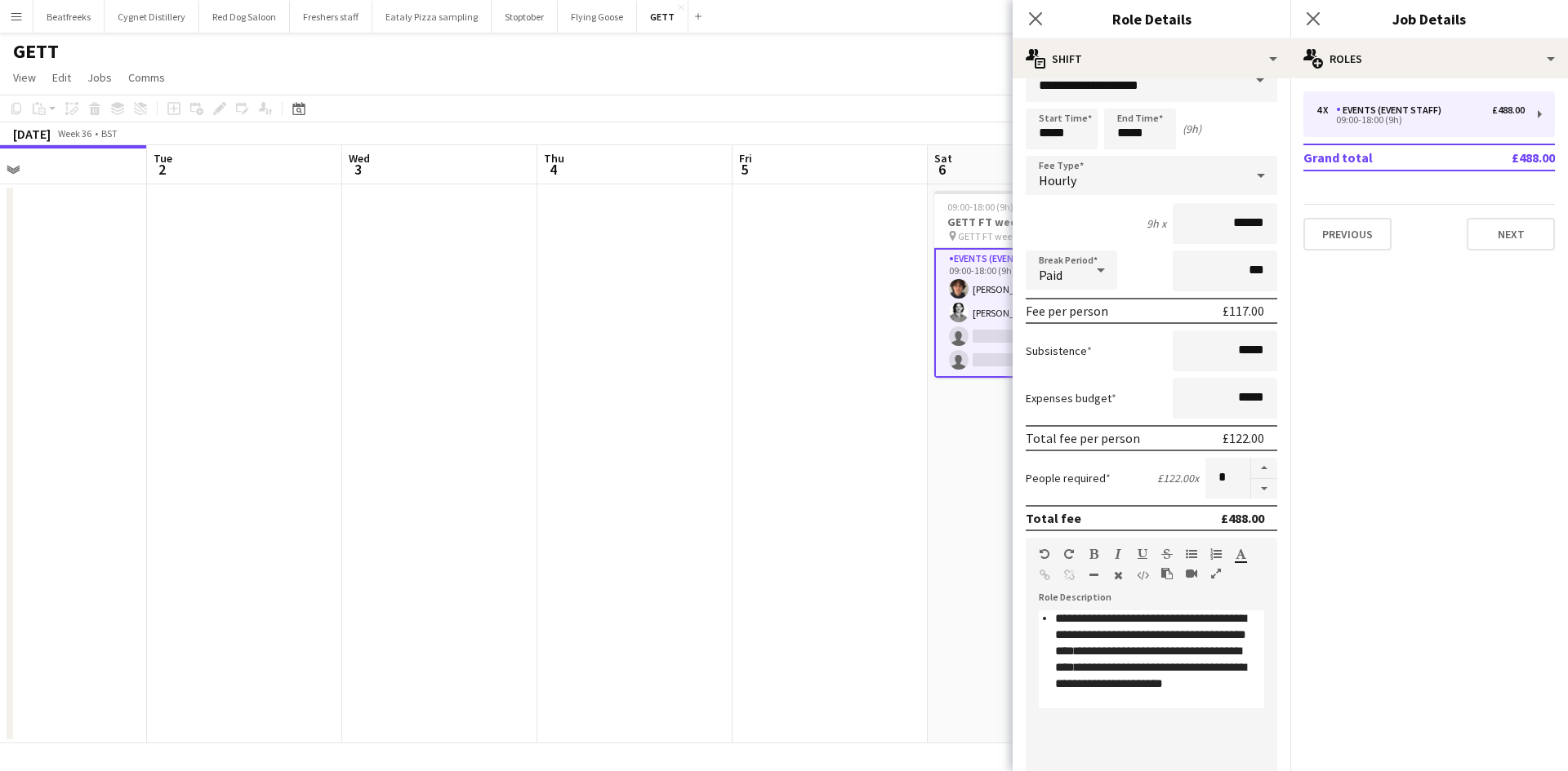
scroll to position [31, 0]
click at [912, 329] on app-date-cell at bounding box center [829, 463] width 195 height 559
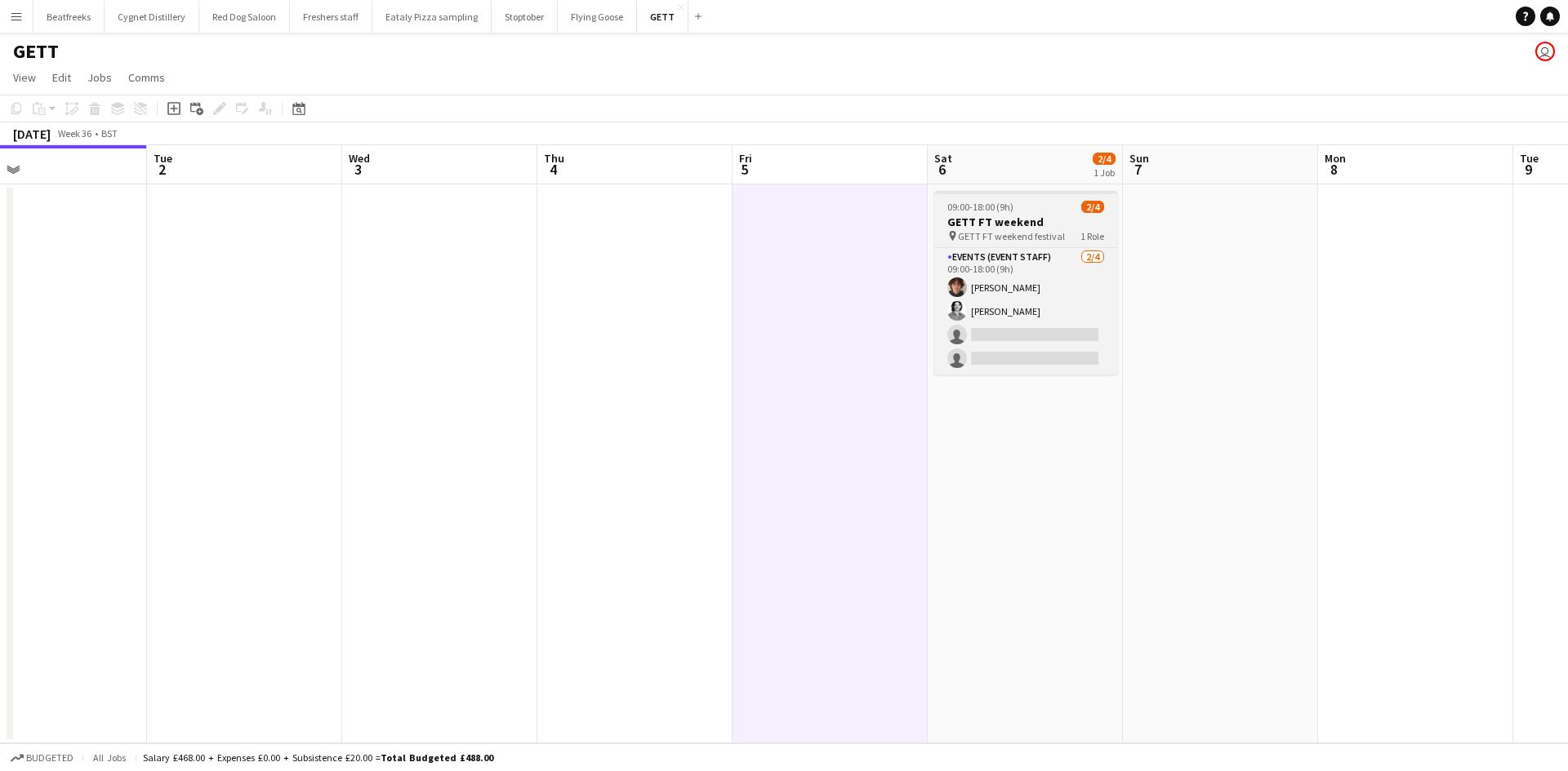
click at [1020, 232] on span "GETT FT weekend festival" at bounding box center [1010, 236] width 107 height 13
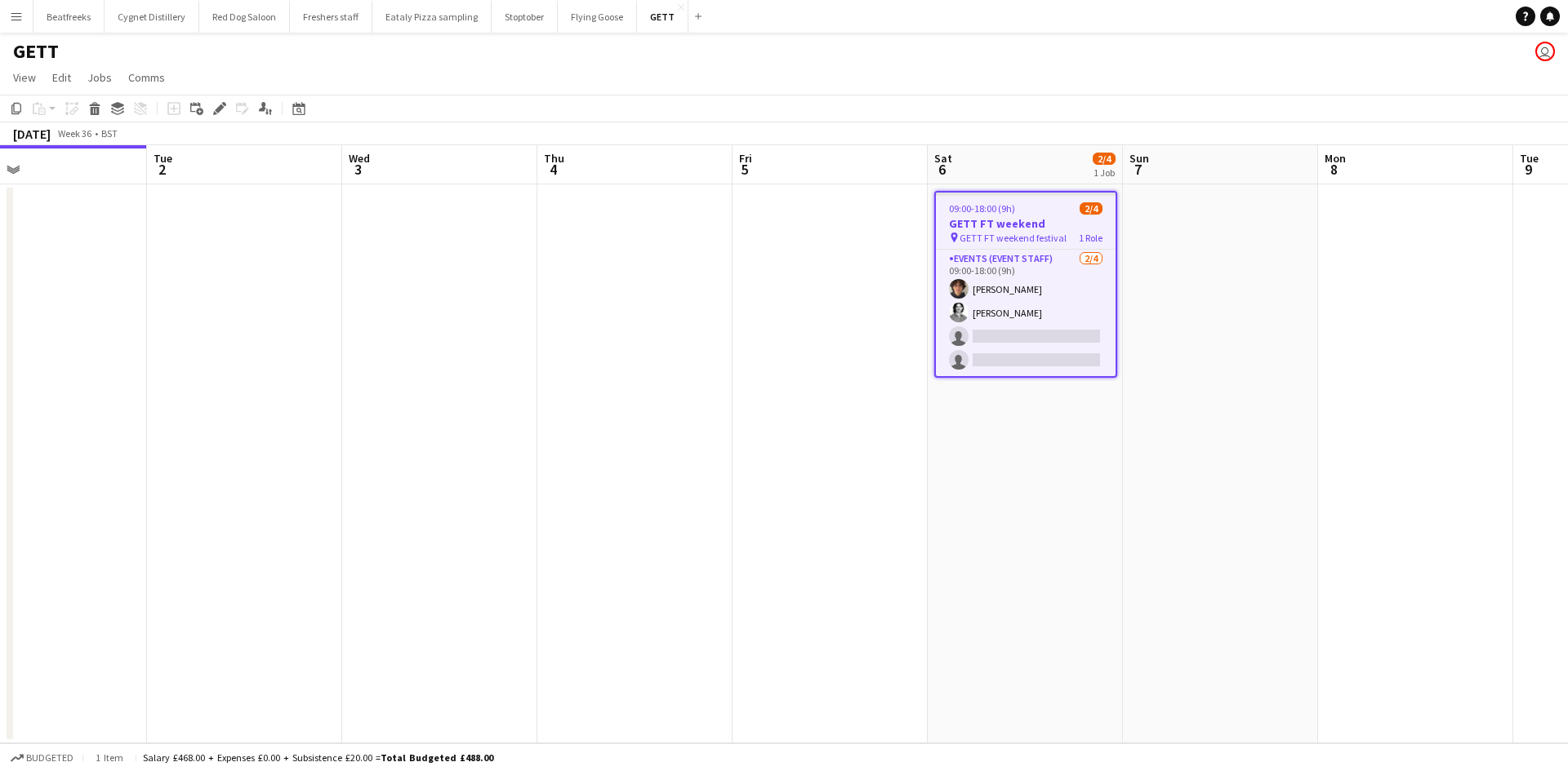
click at [22, 20] on button "Menu" at bounding box center [16, 16] width 32 height 32
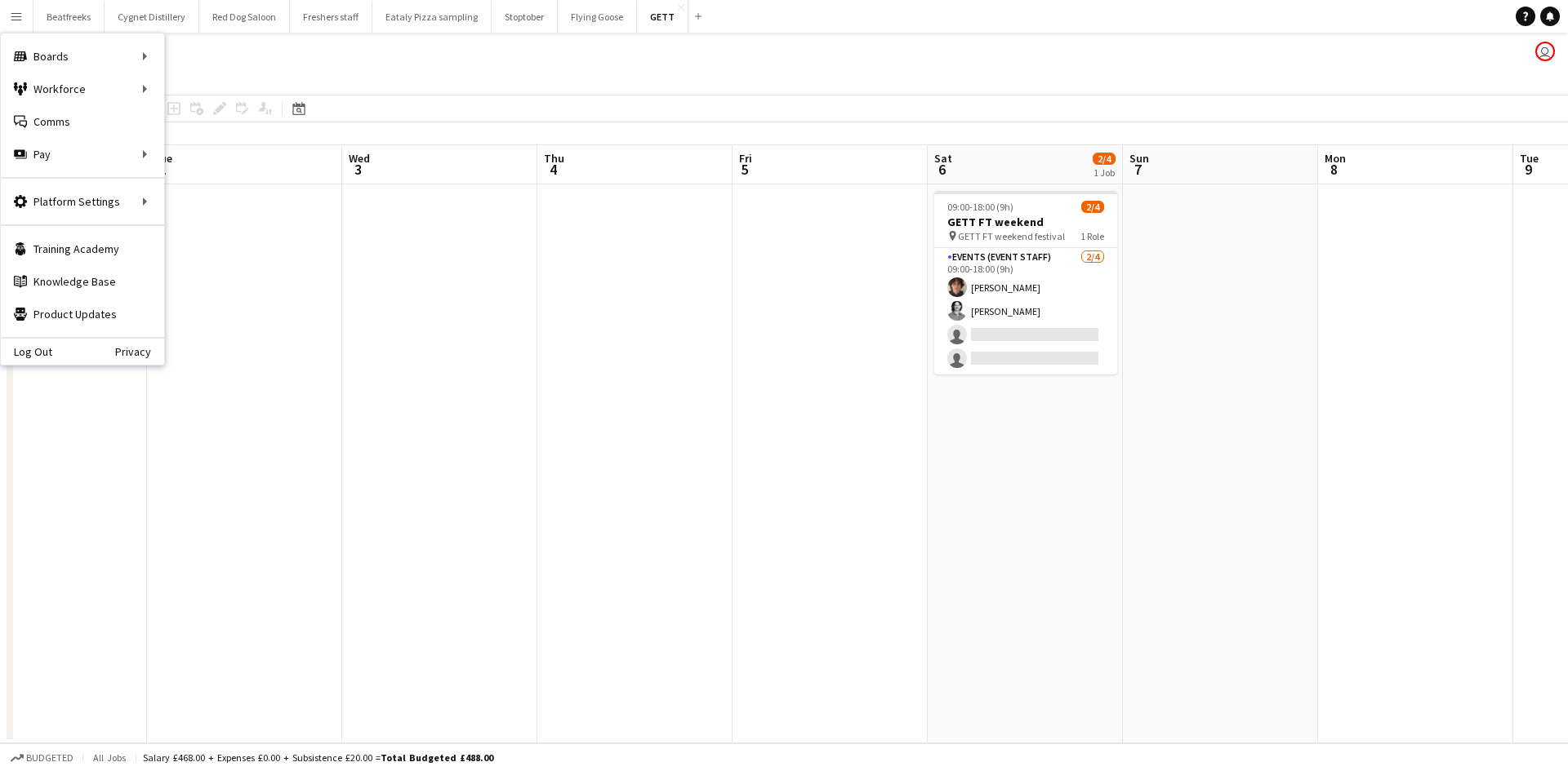
click at [26, 24] on button "Menu" at bounding box center [16, 16] width 32 height 32
click at [216, 88] on link "All jobs" at bounding box center [247, 89] width 163 height 32
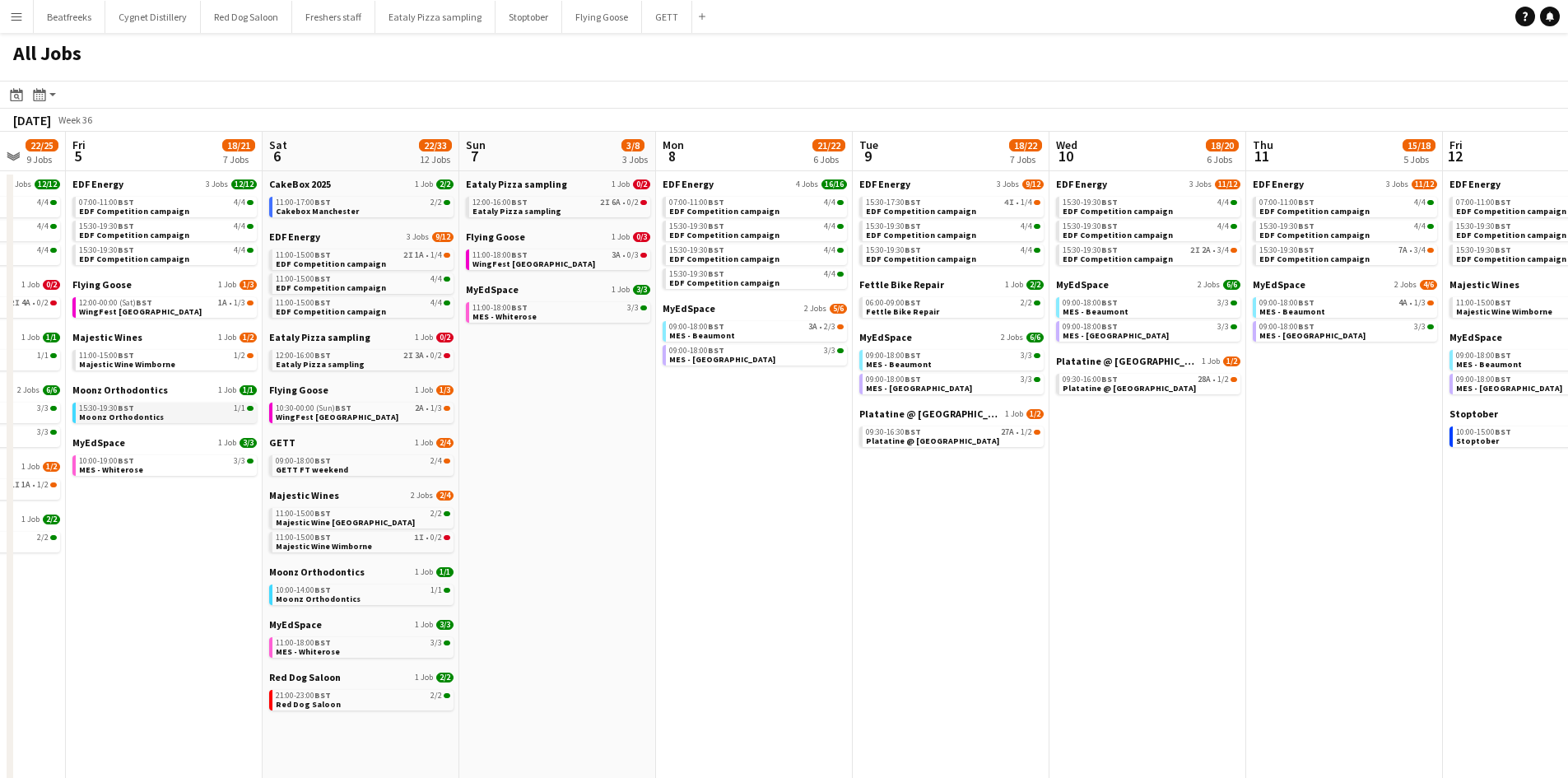
scroll to position [0, 541]
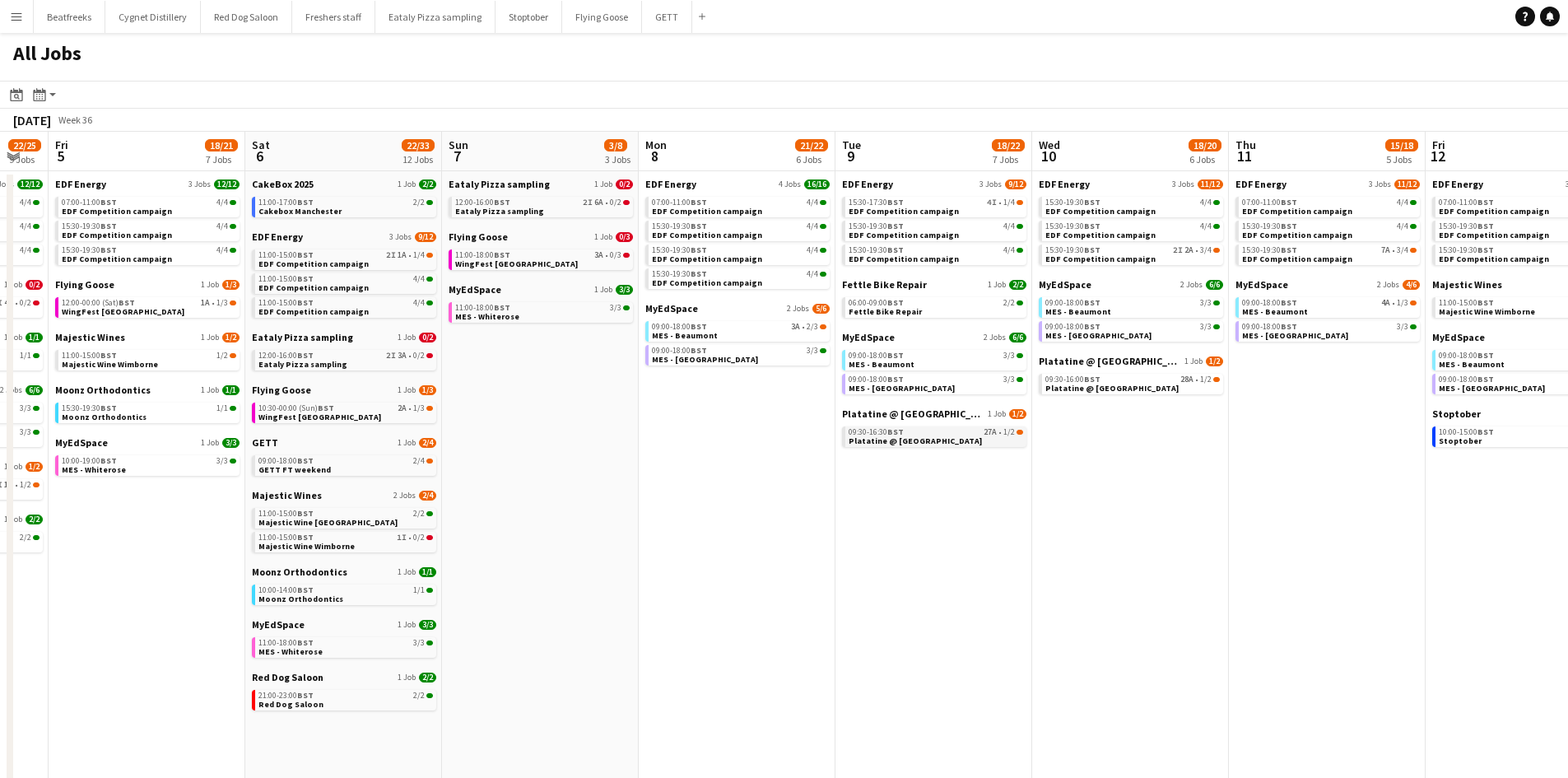
click at [946, 432] on div "09:30-16:30 BST 27A • 1/2" at bounding box center [935, 432] width 175 height 8
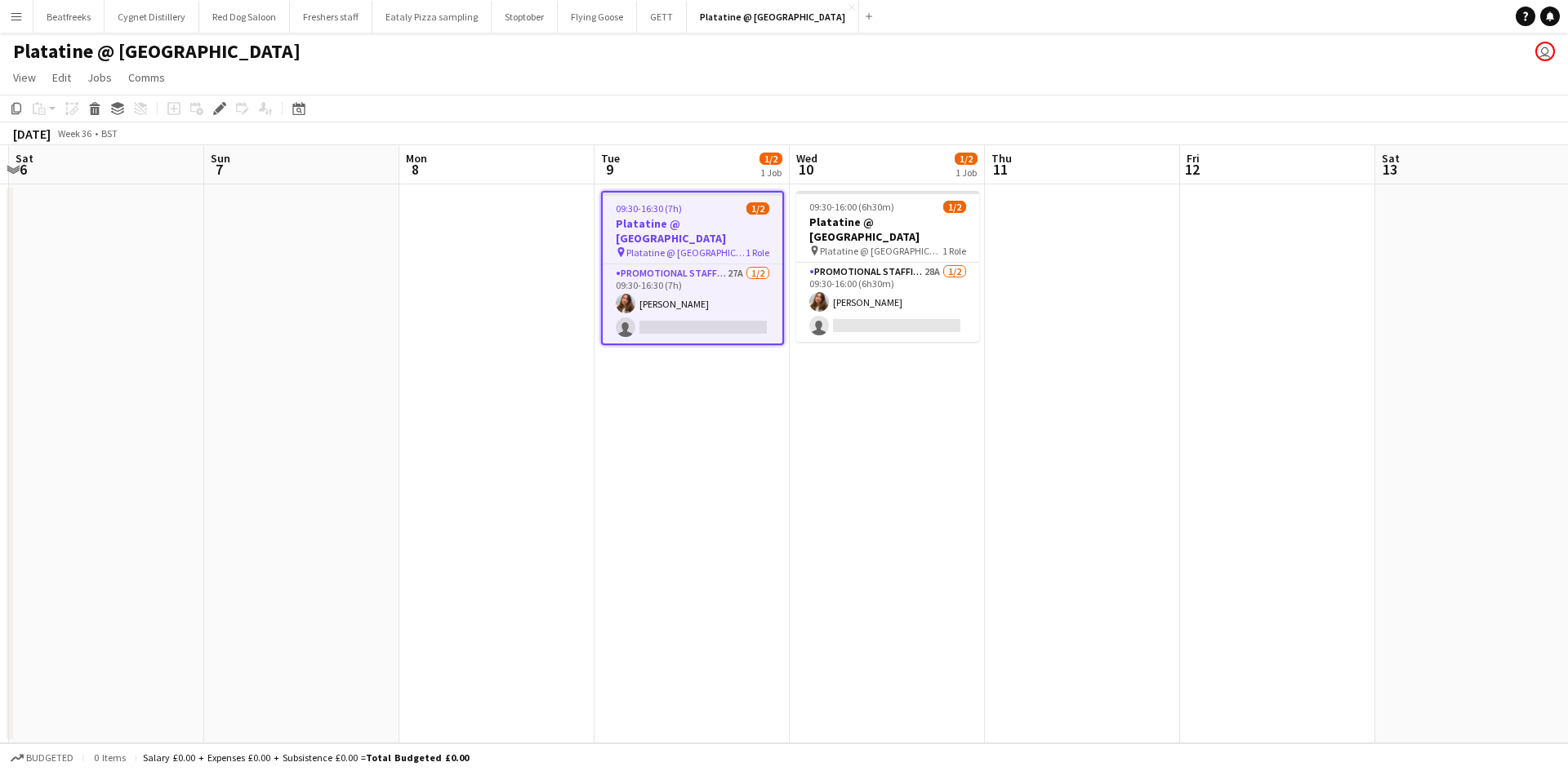
scroll to position [0, 577]
click at [746, 328] on app-card-role "Promotional Staffing (Exhibition Host) 27A 1/2 09:30-16:30 (7h) Tetiana Gerus s…" at bounding box center [692, 304] width 180 height 79
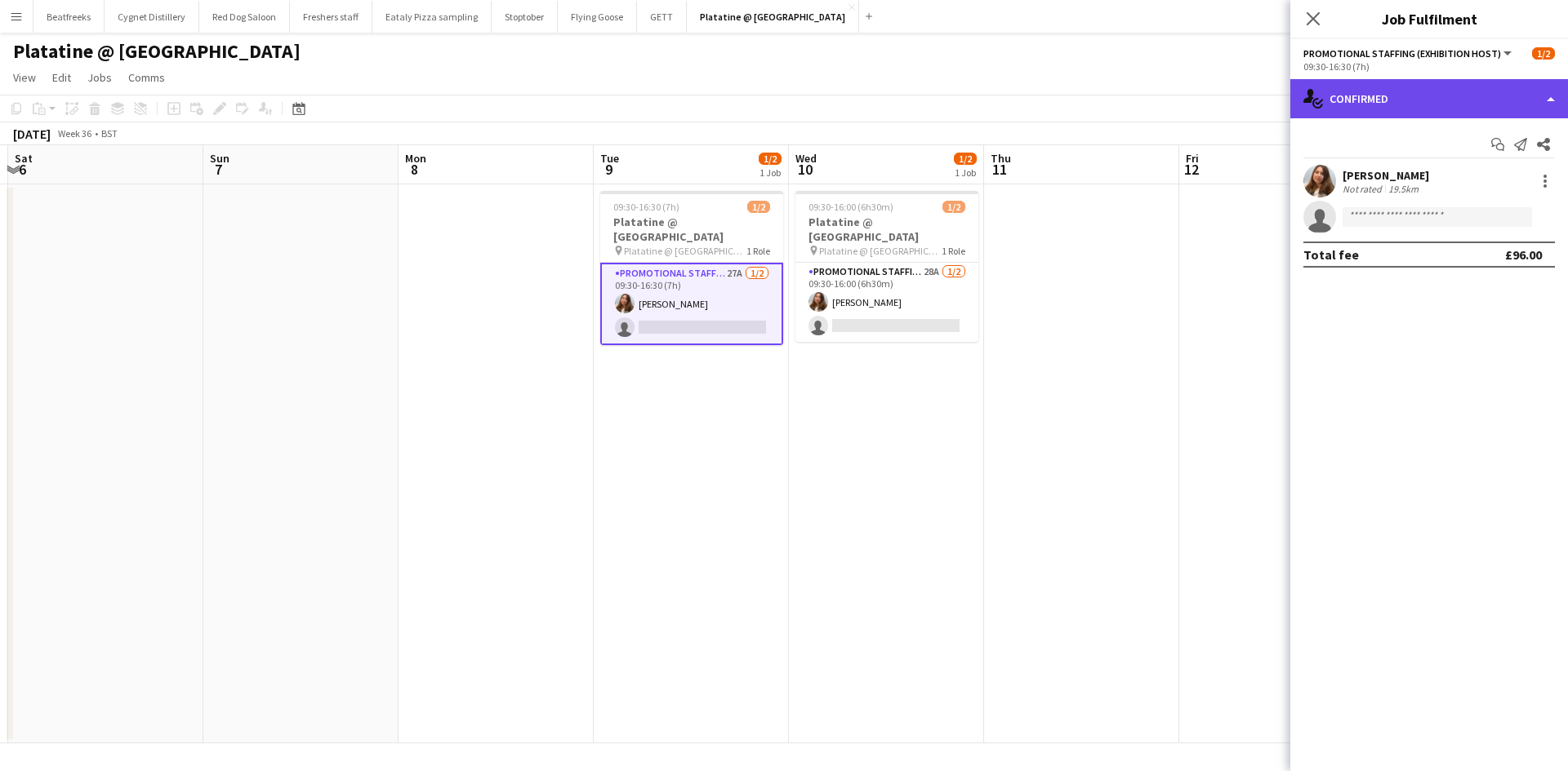
click at [1379, 111] on div "single-neutral-actions-check-2 Confirmed" at bounding box center [1428, 99] width 277 height 39
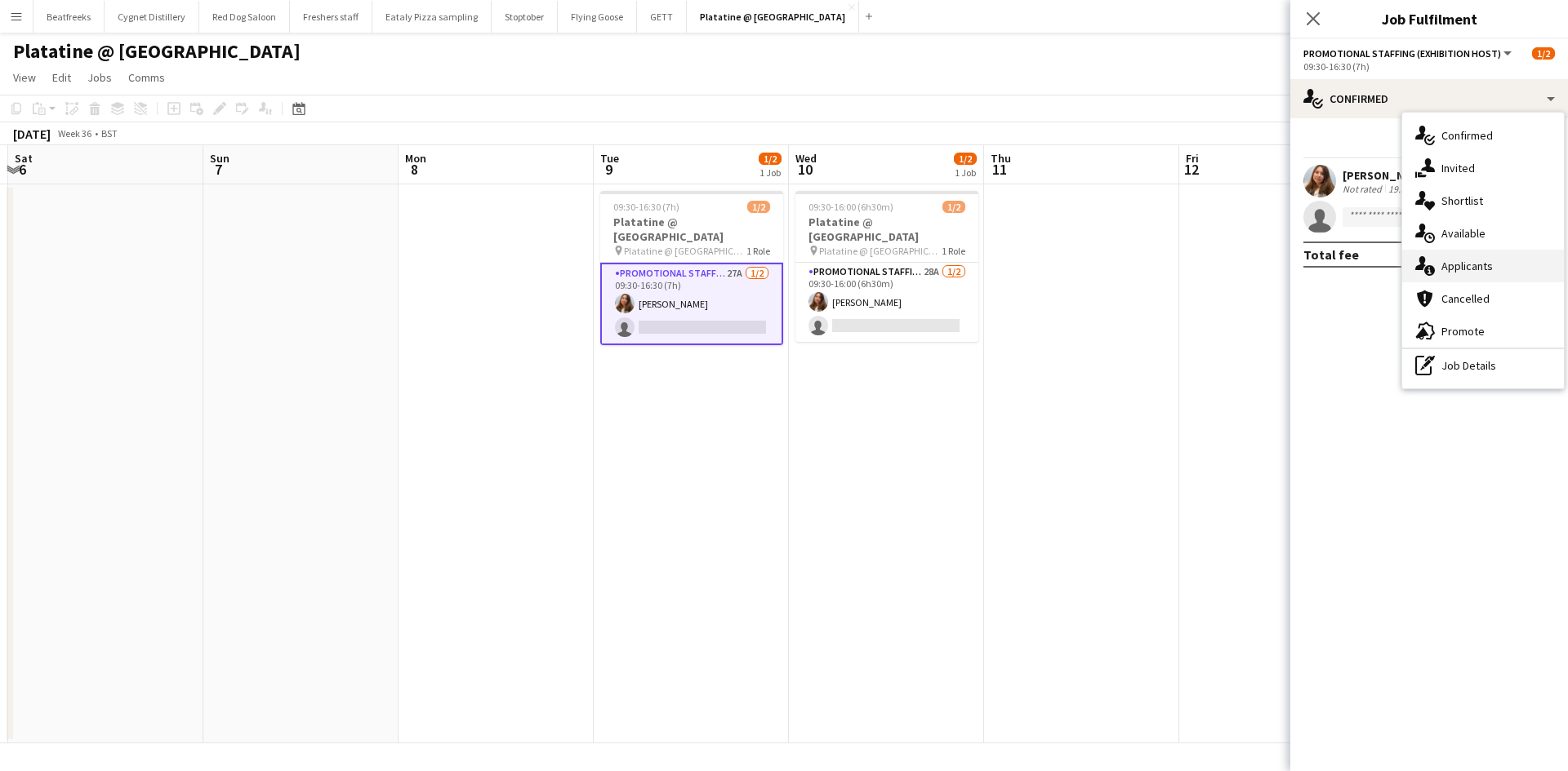
click at [1459, 262] on div "single-neutral-actions-information Applicants" at bounding box center [1483, 266] width 162 height 32
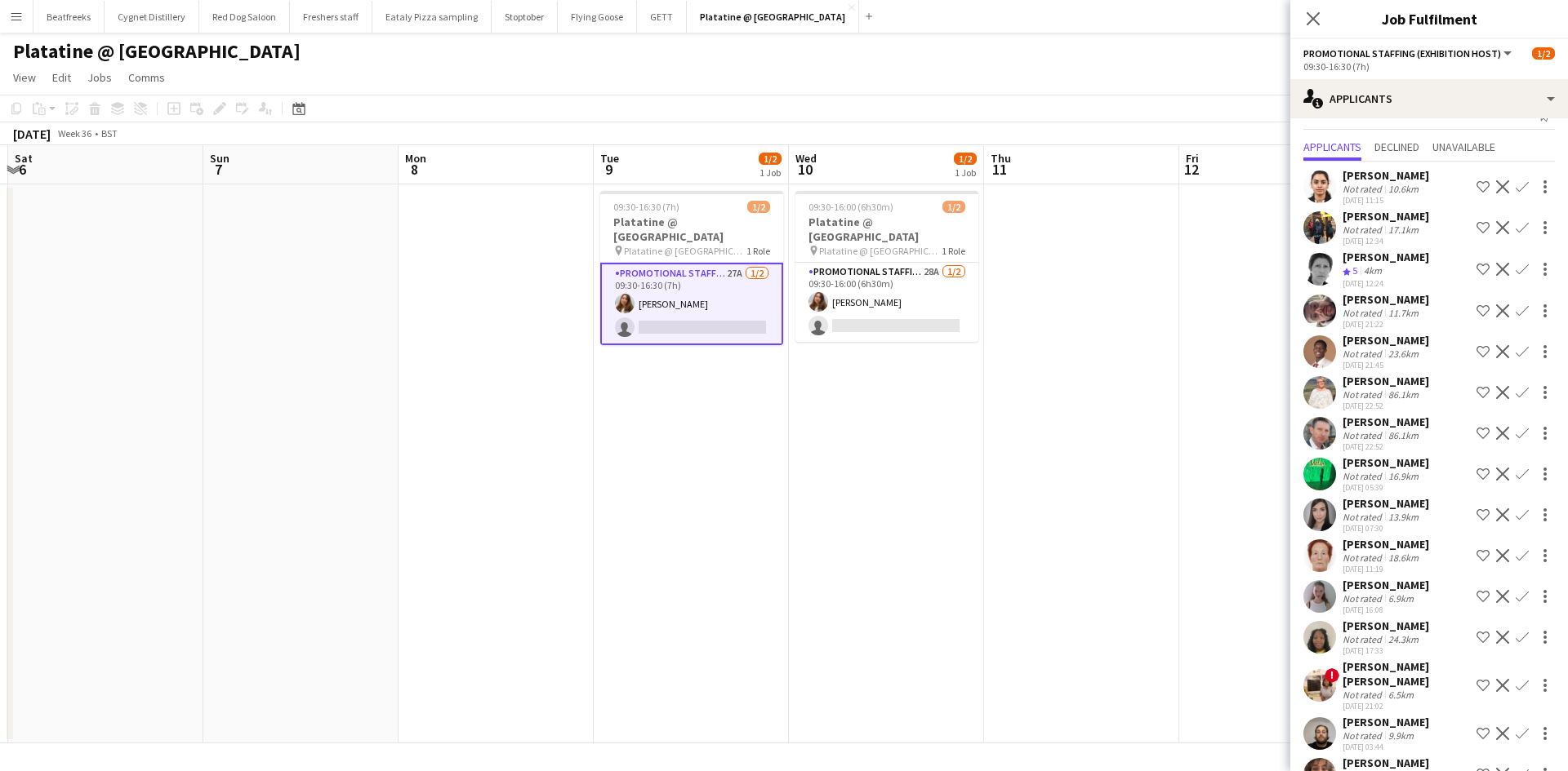
scroll to position [30, 0]
click at [1370, 350] on div "Not rated" at bounding box center [1363, 353] width 42 height 13
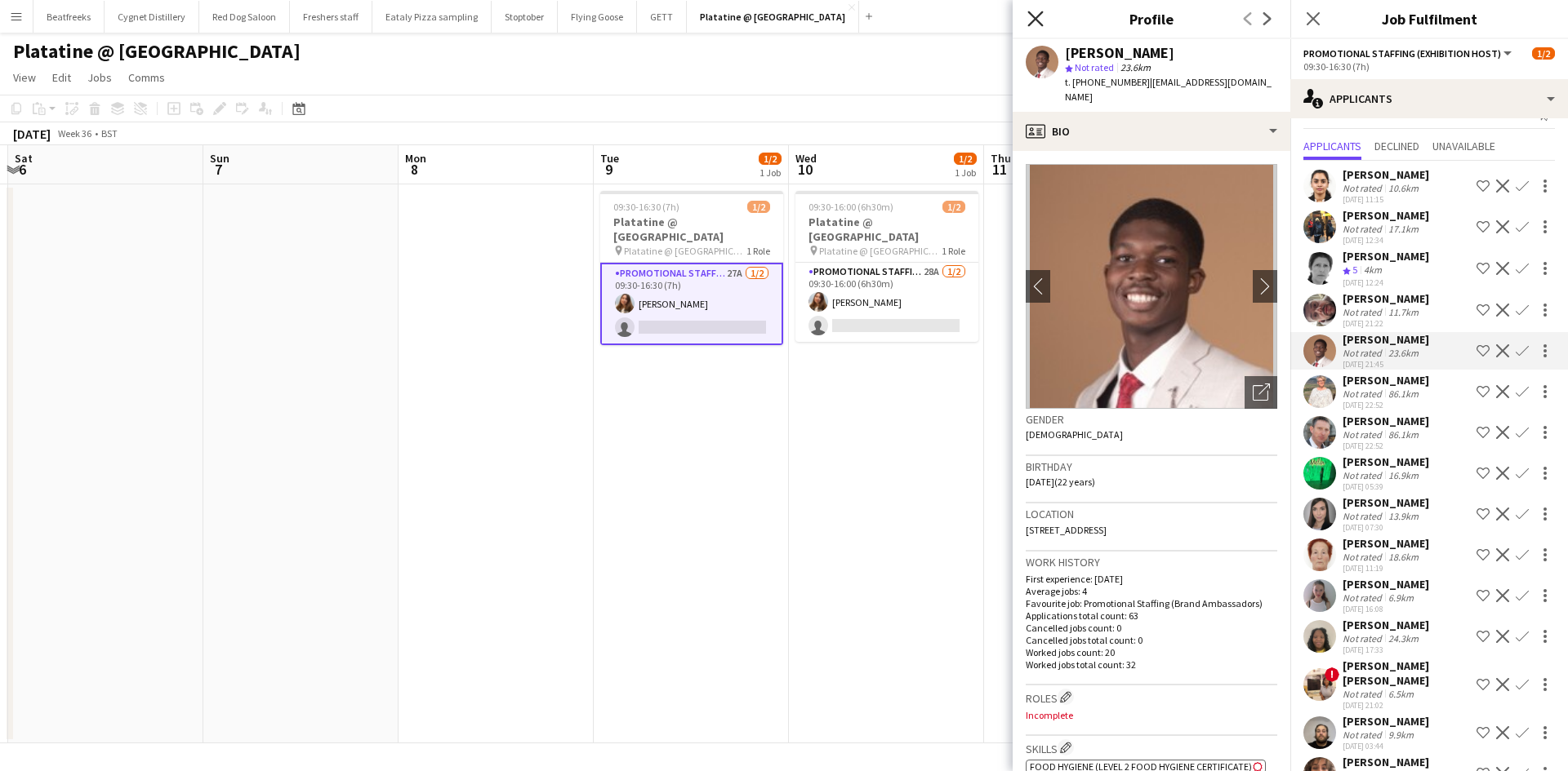
click at [1031, 18] on icon "Close pop-in" at bounding box center [1035, 18] width 15 height 15
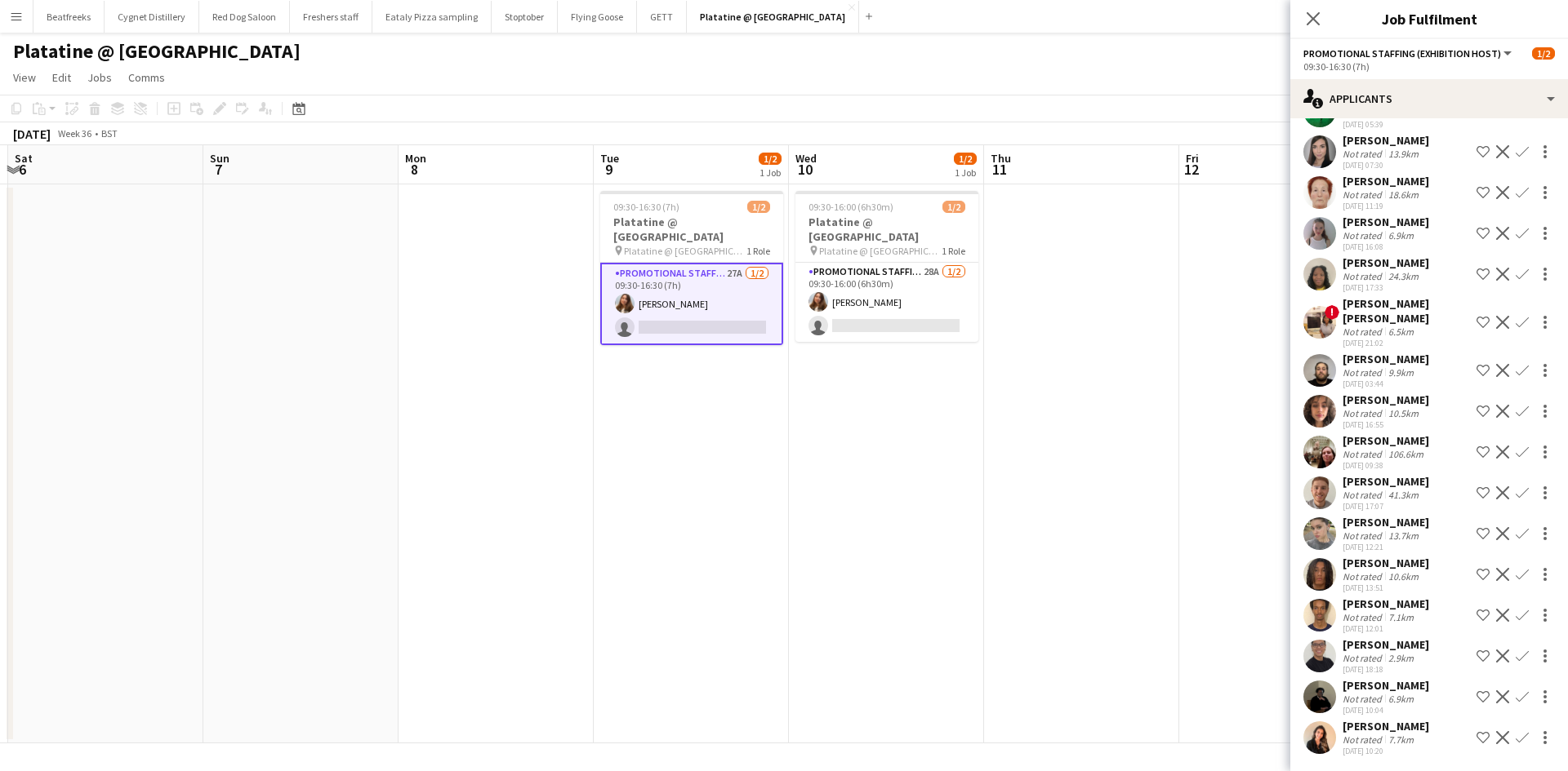
scroll to position [393, 0]
click at [1313, 393] on app-user-avatar at bounding box center [1319, 409] width 32 height 32
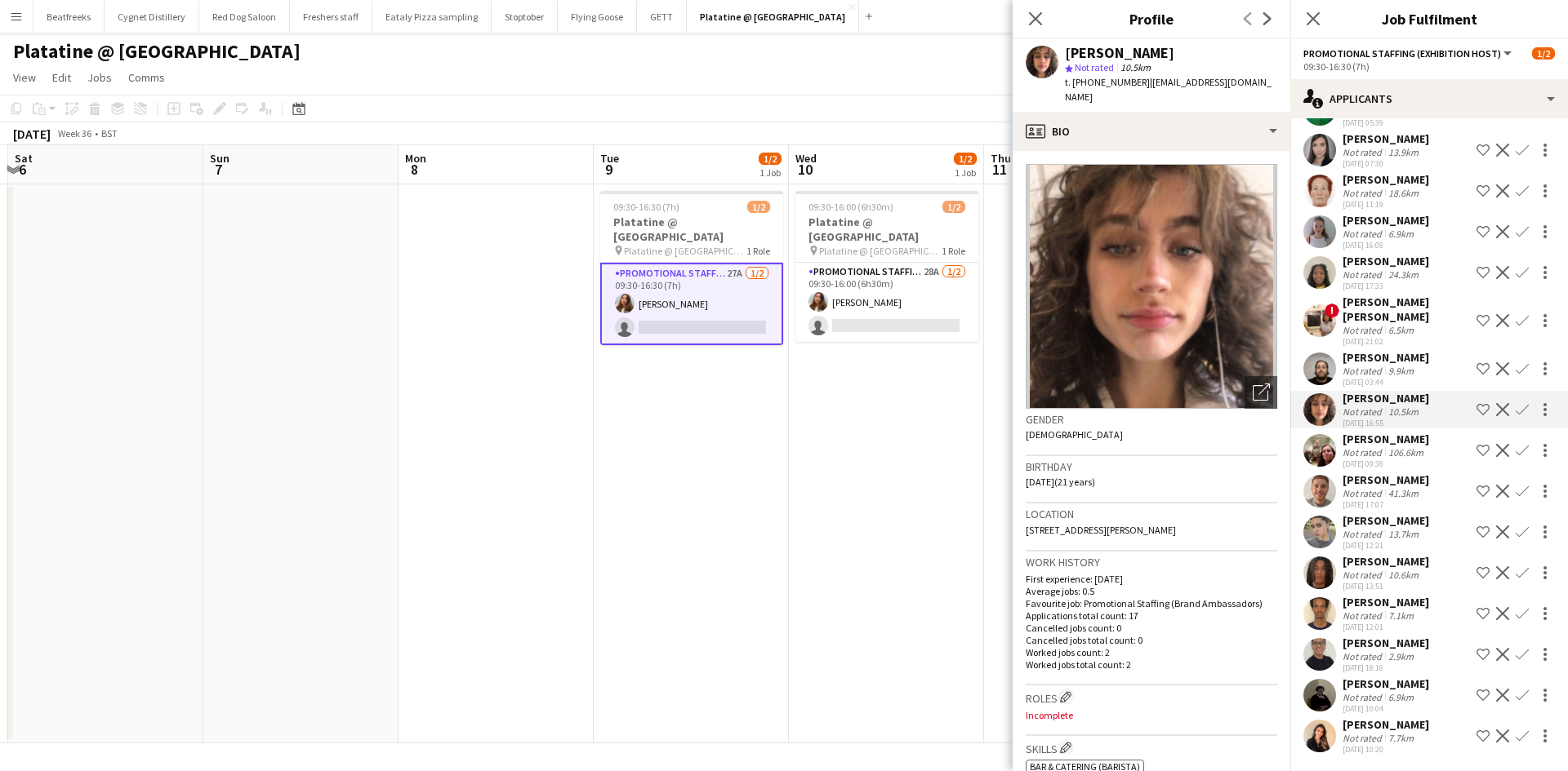
click at [1326, 440] on app-user-avatar at bounding box center [1319, 451] width 32 height 32
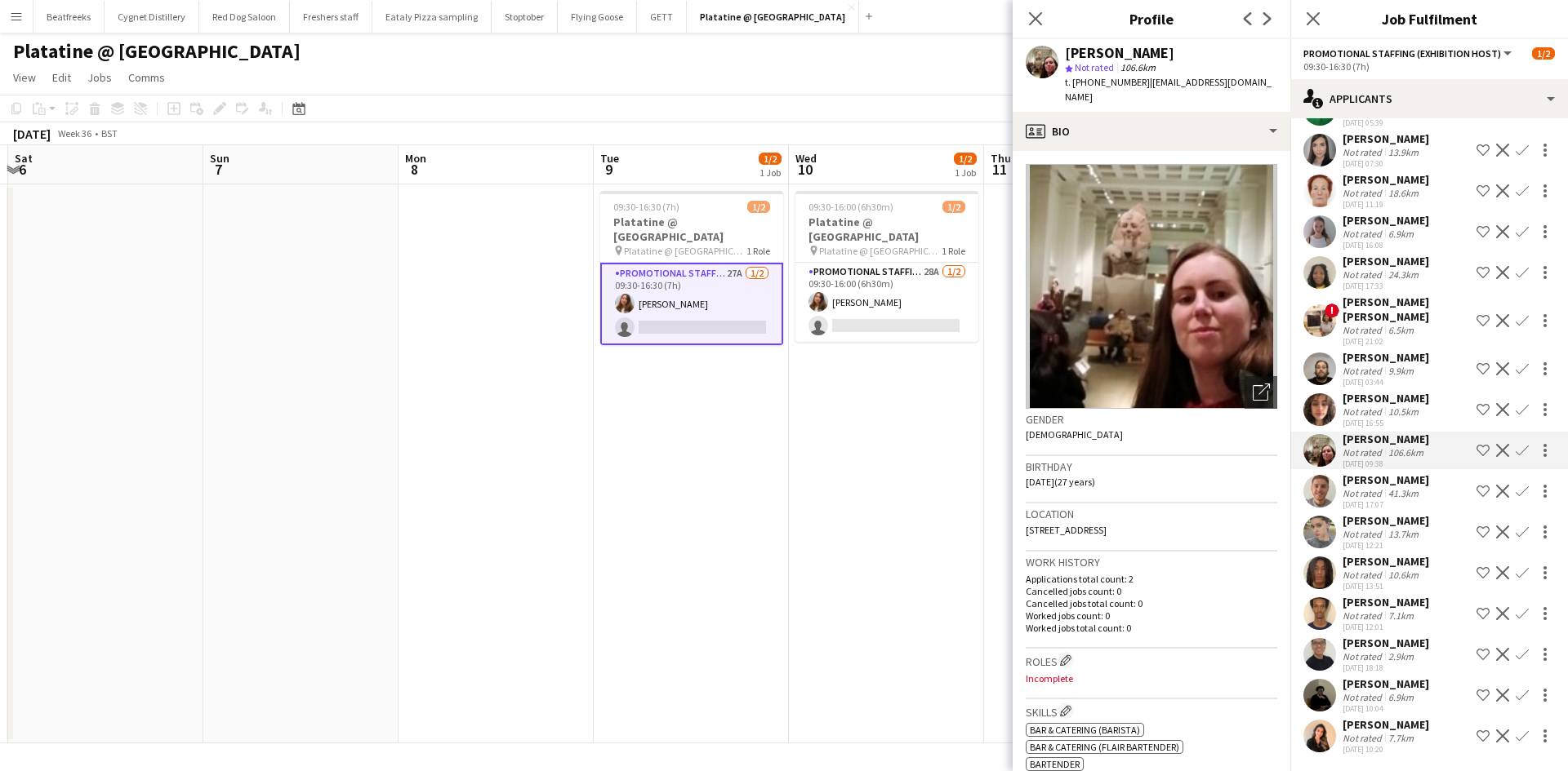
click at [1326, 725] on app-user-avatar at bounding box center [1319, 736] width 32 height 32
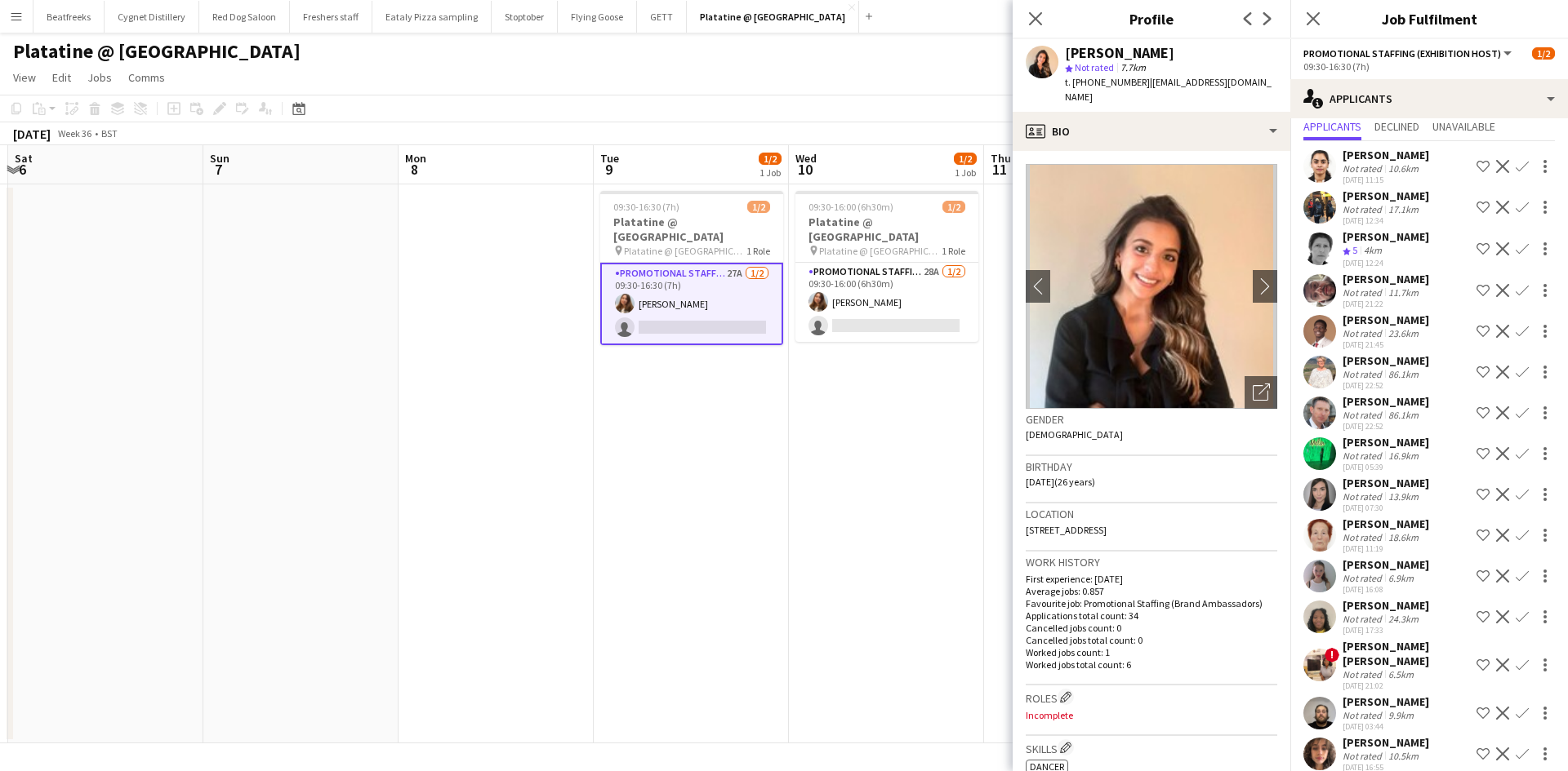
scroll to position [0, 0]
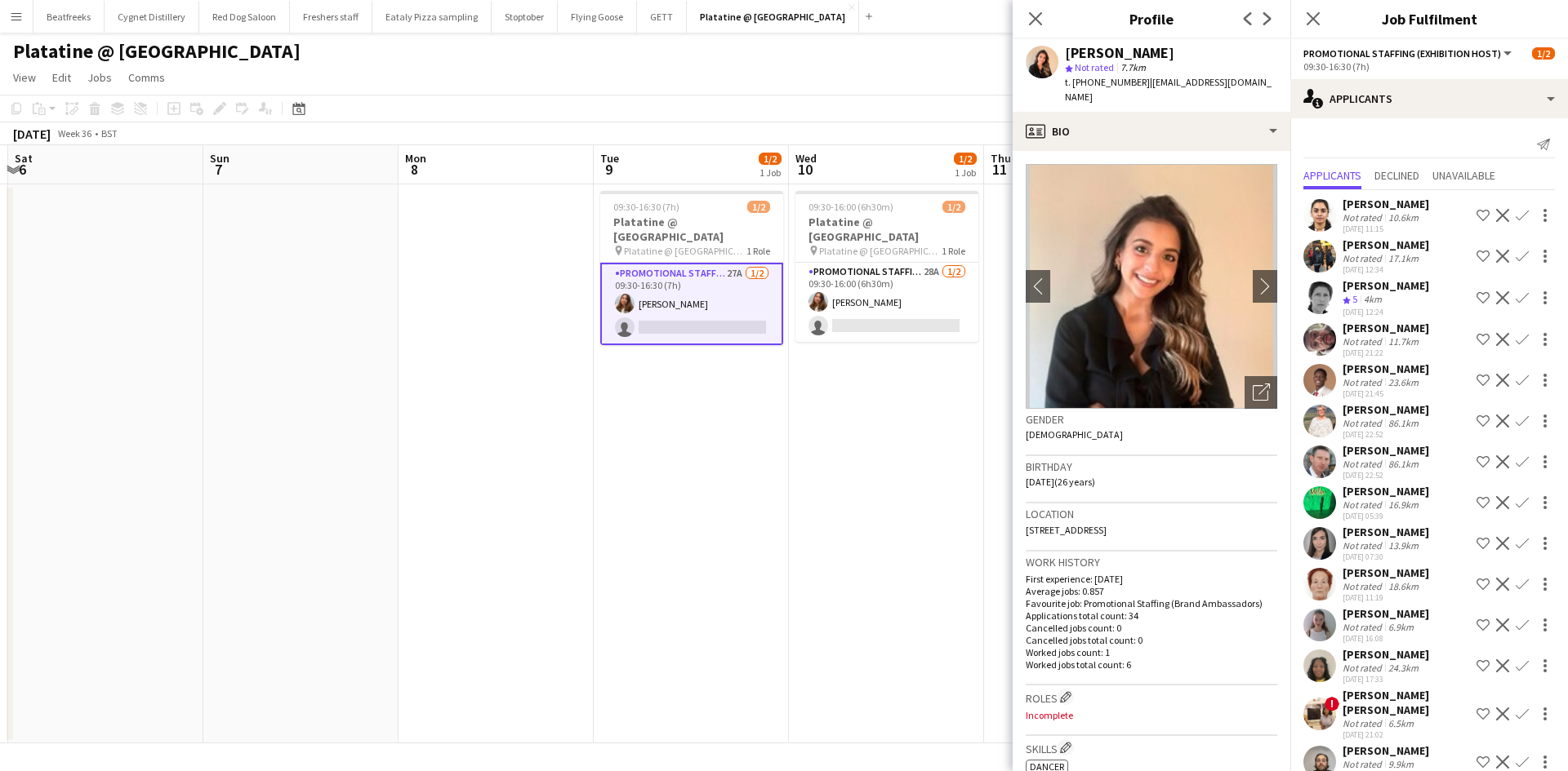
click at [847, 494] on app-date-cell "09:30-16:00 (6h30m) 1/2 Platatine @ Olympia pin Platatine @ London Olympia 1 Ro…" at bounding box center [885, 463] width 195 height 559
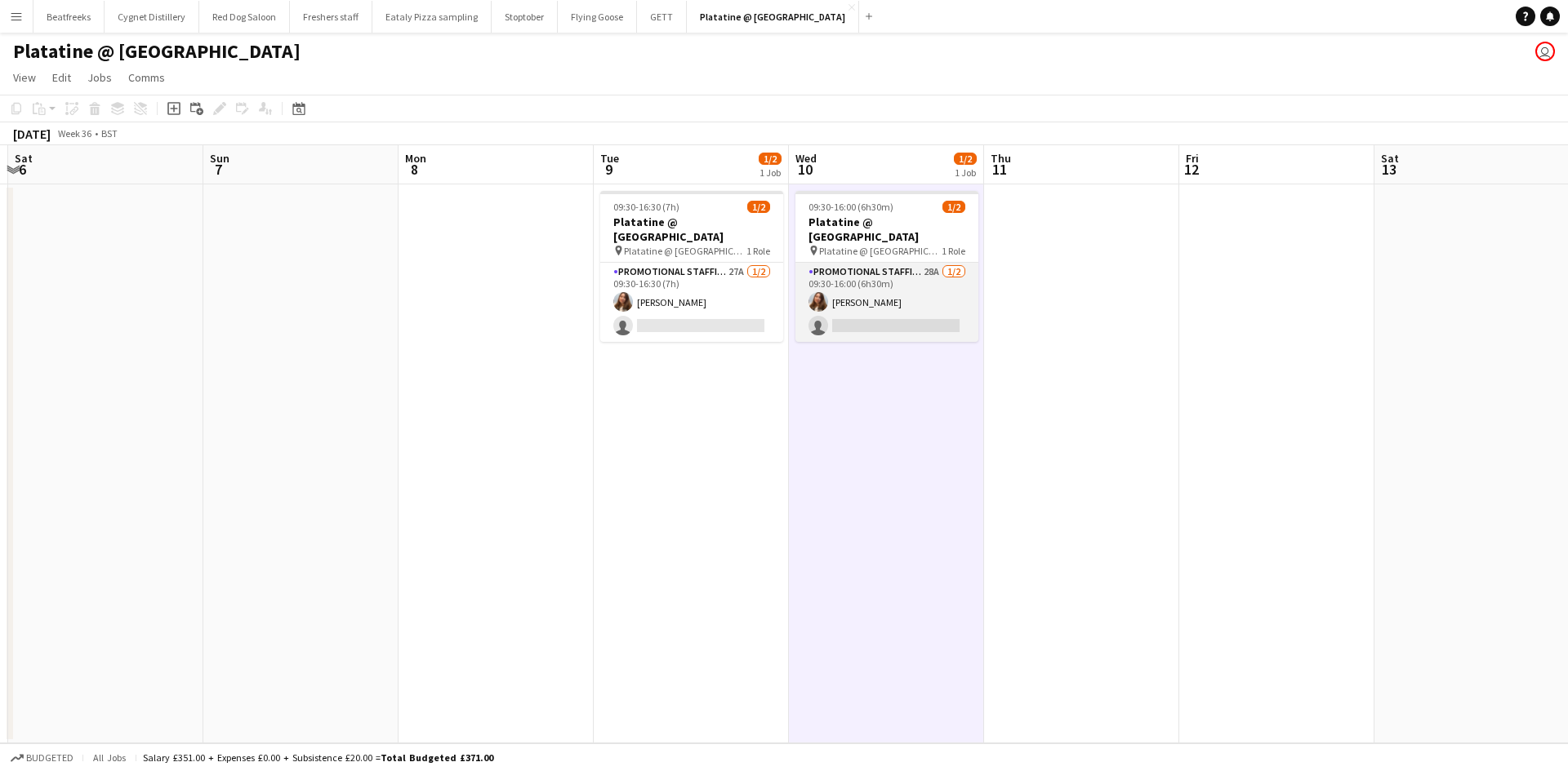
click at [845, 302] on app-card-role "Promotional Staffing (Exhibition Host) 28A 1/2 09:30-16:00 (6h30m) Tetiana Geru…" at bounding box center [886, 302] width 183 height 79
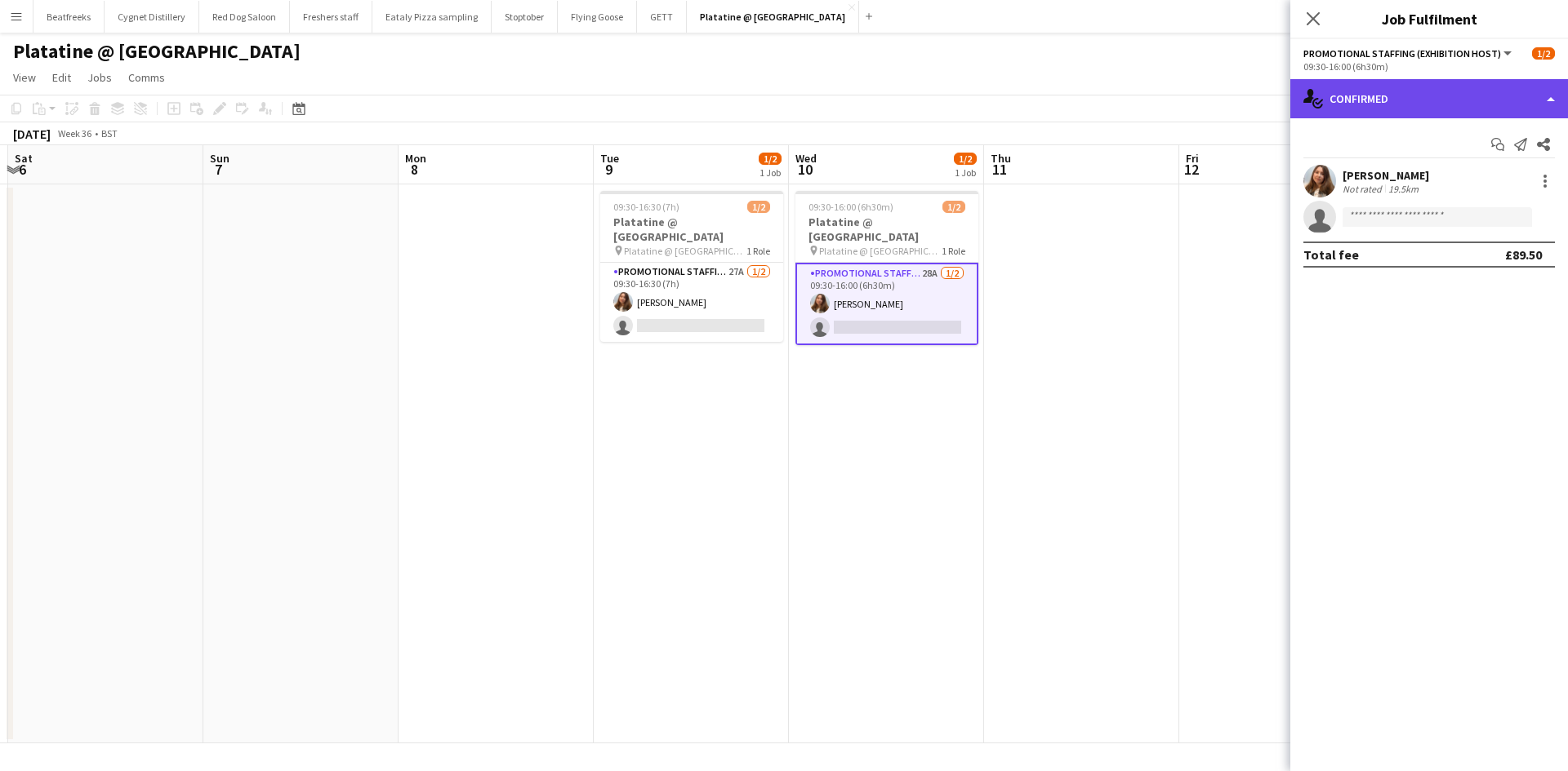
click at [1405, 91] on div "single-neutral-actions-check-2 Confirmed" at bounding box center [1428, 99] width 277 height 39
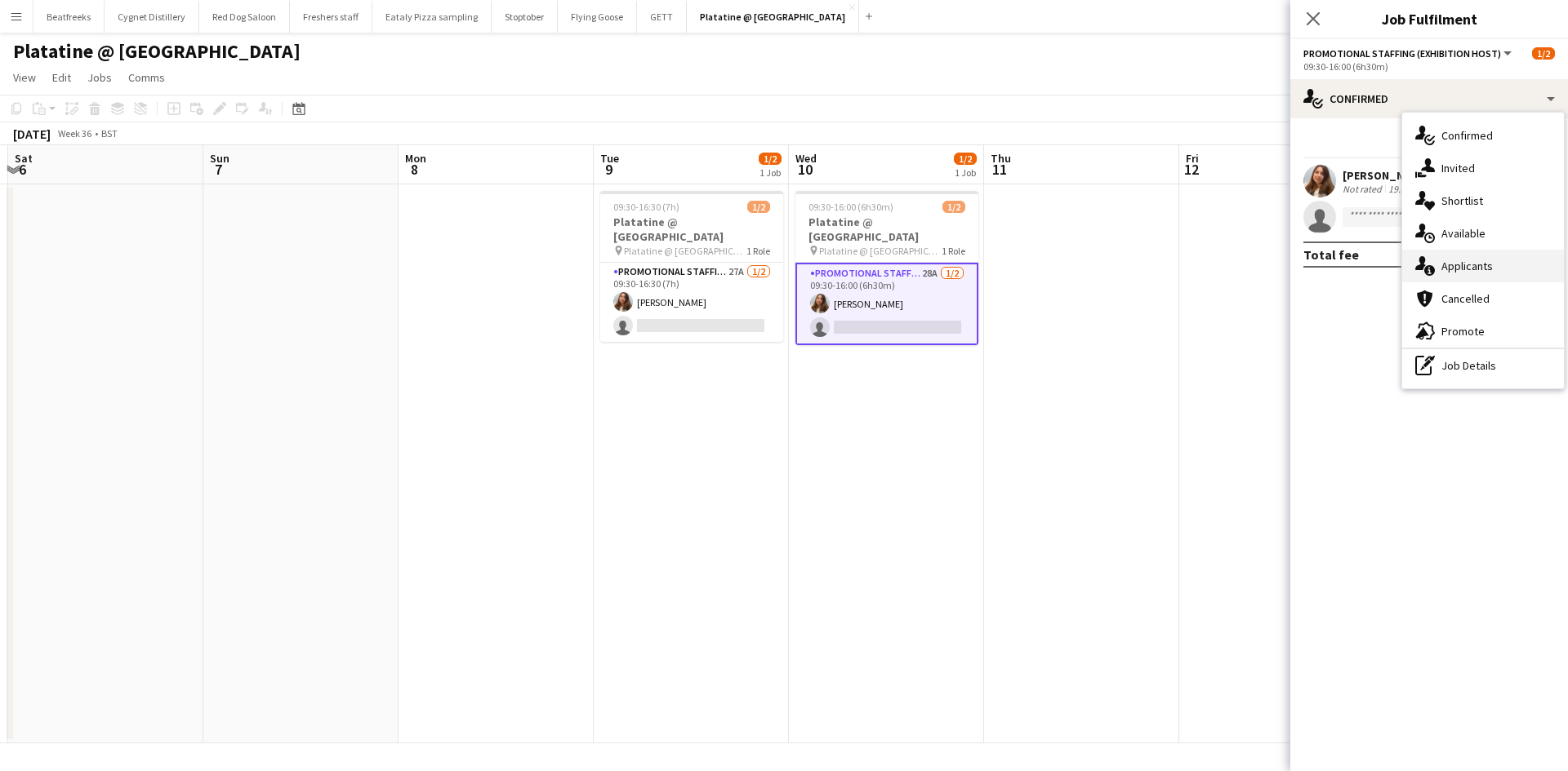
click at [1486, 258] on div "single-neutral-actions-information Applicants" at bounding box center [1483, 266] width 162 height 32
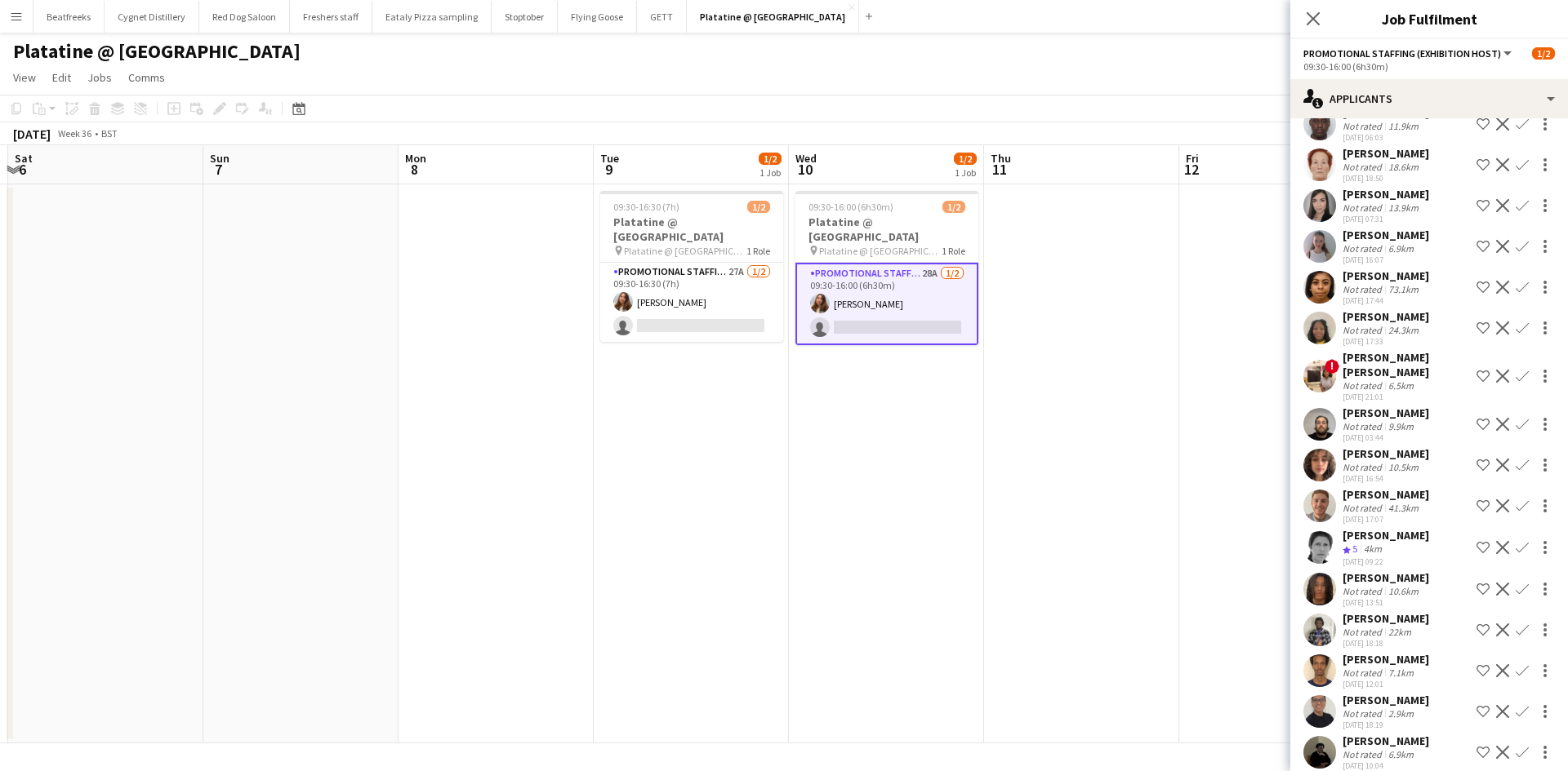
scroll to position [408, 0]
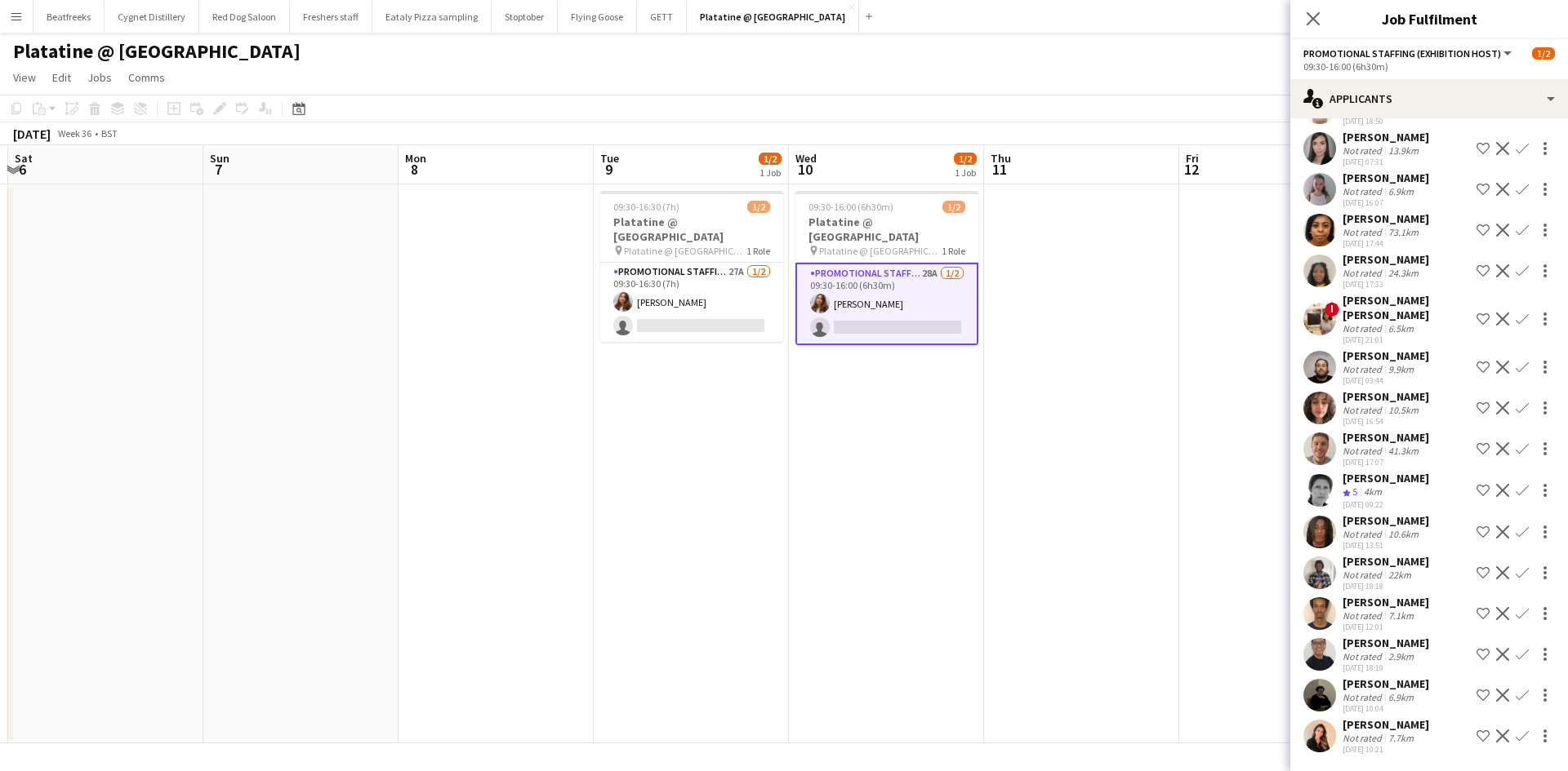
click at [1326, 740] on app-user-avatar at bounding box center [1319, 736] width 32 height 32
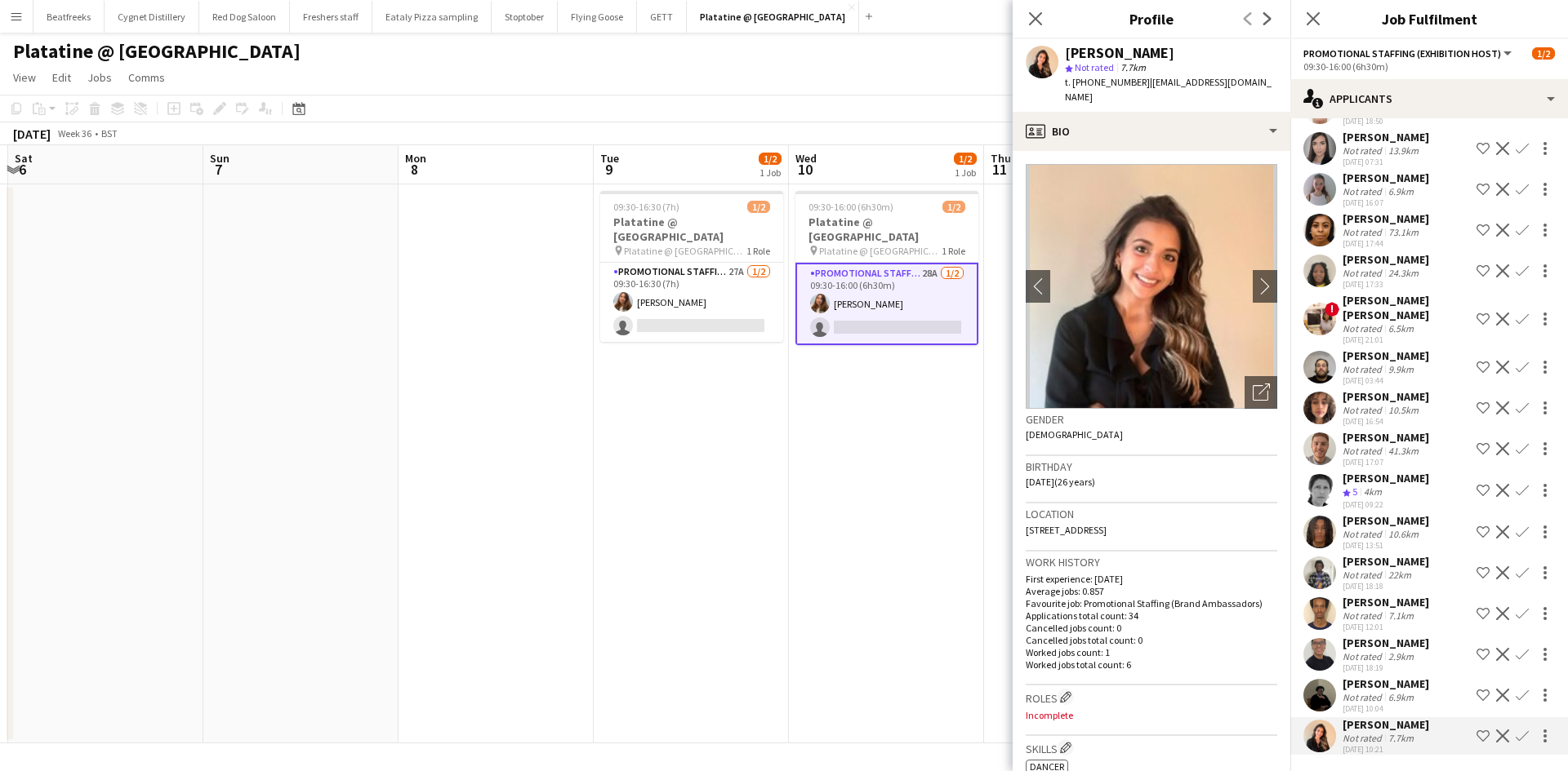
click at [1033, 36] on div "Close pop-in" at bounding box center [1035, 19] width 46 height 38
click at [1035, 22] on icon "Close pop-in" at bounding box center [1035, 18] width 15 height 15
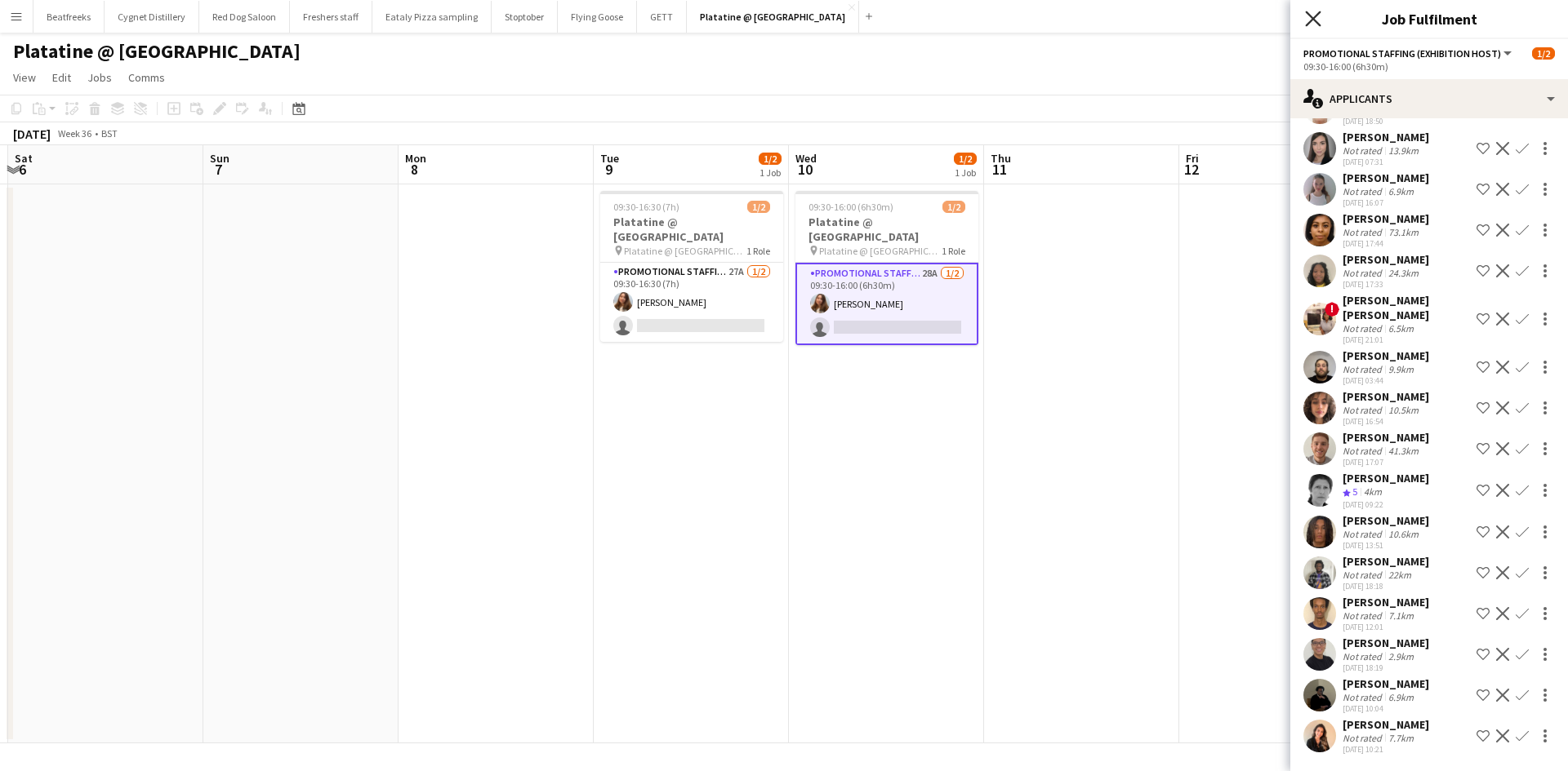
click at [1319, 18] on icon "Close pop-in" at bounding box center [1312, 18] width 15 height 15
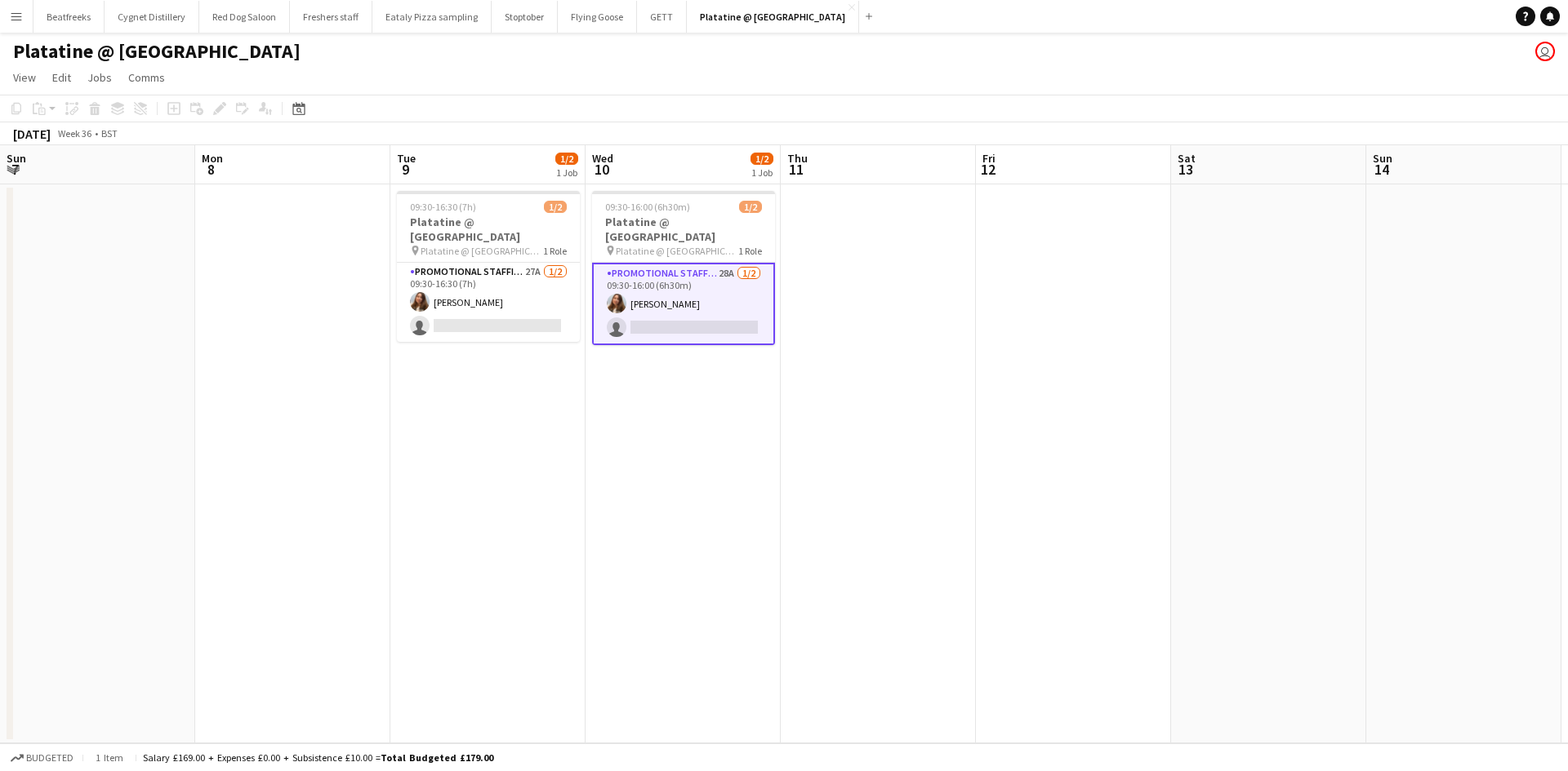
scroll to position [0, 390]
click at [13, 15] on app-icon "Menu" at bounding box center [16, 16] width 13 height 13
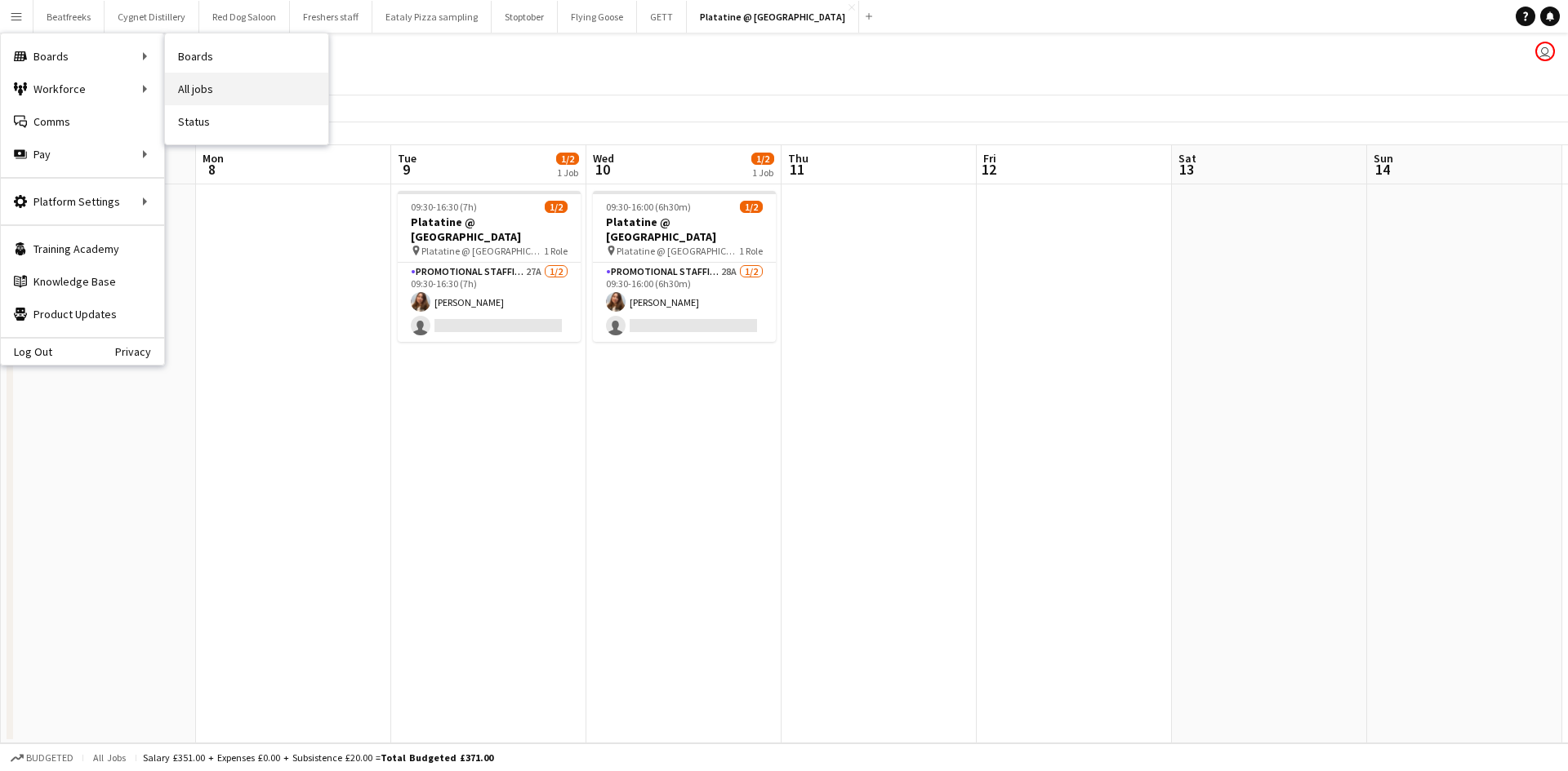
click at [196, 89] on link "All jobs" at bounding box center [247, 89] width 163 height 32
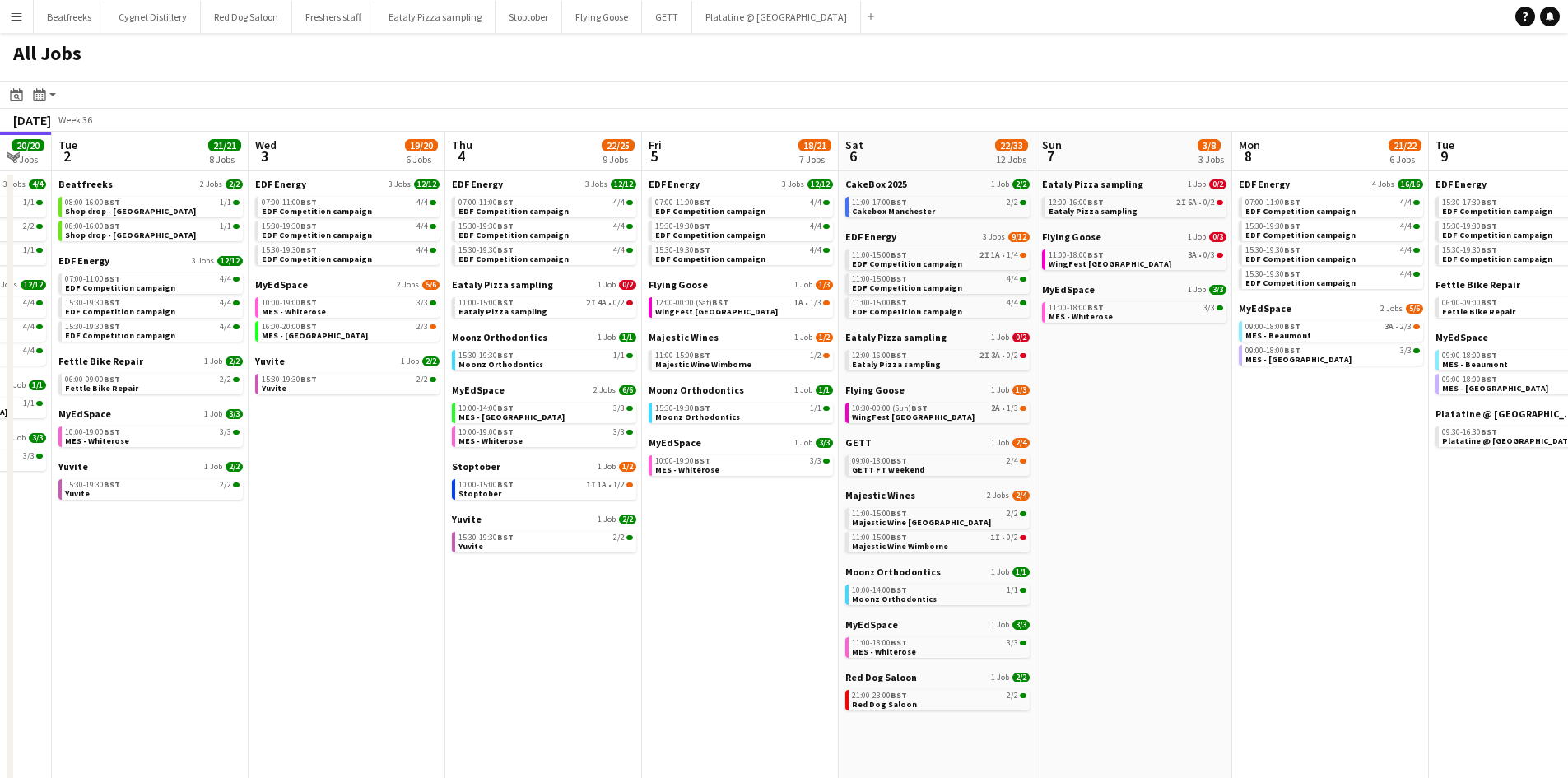
scroll to position [0, 736]
click at [1136, 574] on app-date-cell "Eataly Pizza sampling 1 Job 0/2 12:00-16:00 BST 2I 6A • 0/2 Eataly Pizza sampli…" at bounding box center [1133, 717] width 196 height 1092
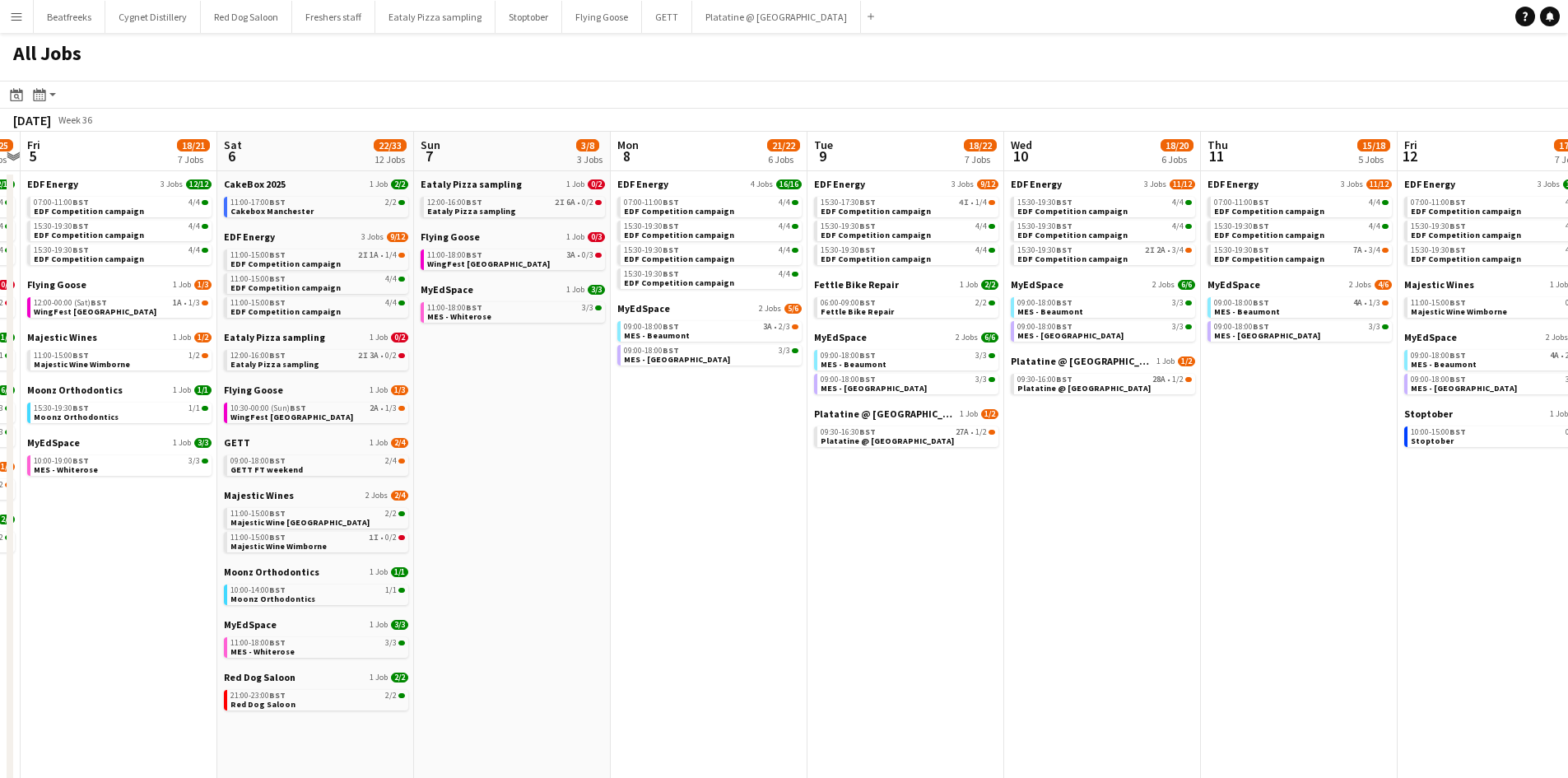
scroll to position [0, 569]
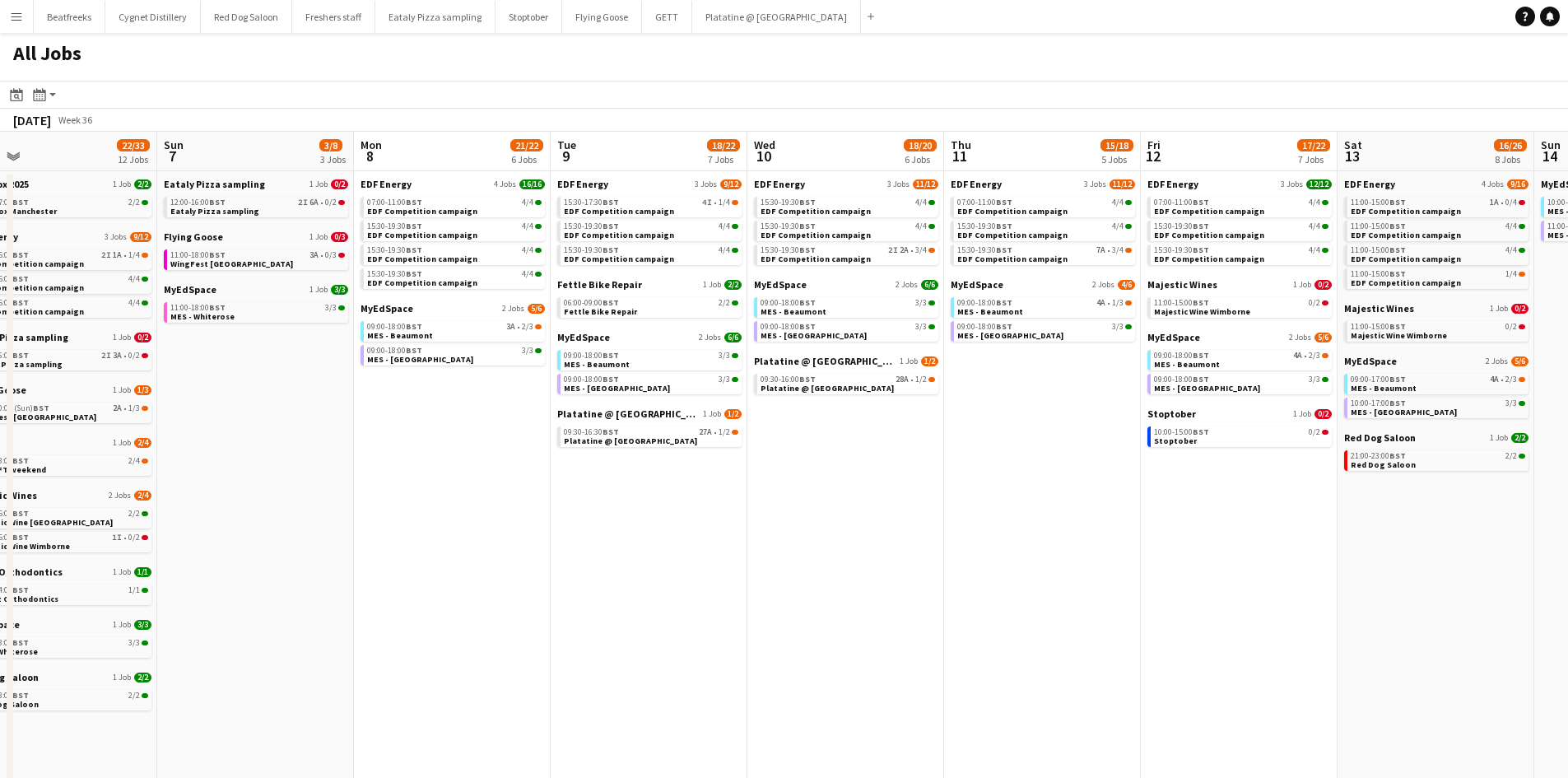
drag, startPoint x: 1040, startPoint y: 532, endPoint x: 783, endPoint y: 544, distance: 257.3
click at [783, 544] on app-calendar-viewport "Tue 2 21/21 8 Jobs Wed 3 19/20 6 Jobs Thu 4 22/25 9 Jobs Fri 5 18/21 7 Jobs Sat…" at bounding box center [784, 697] width 1568 height 1132
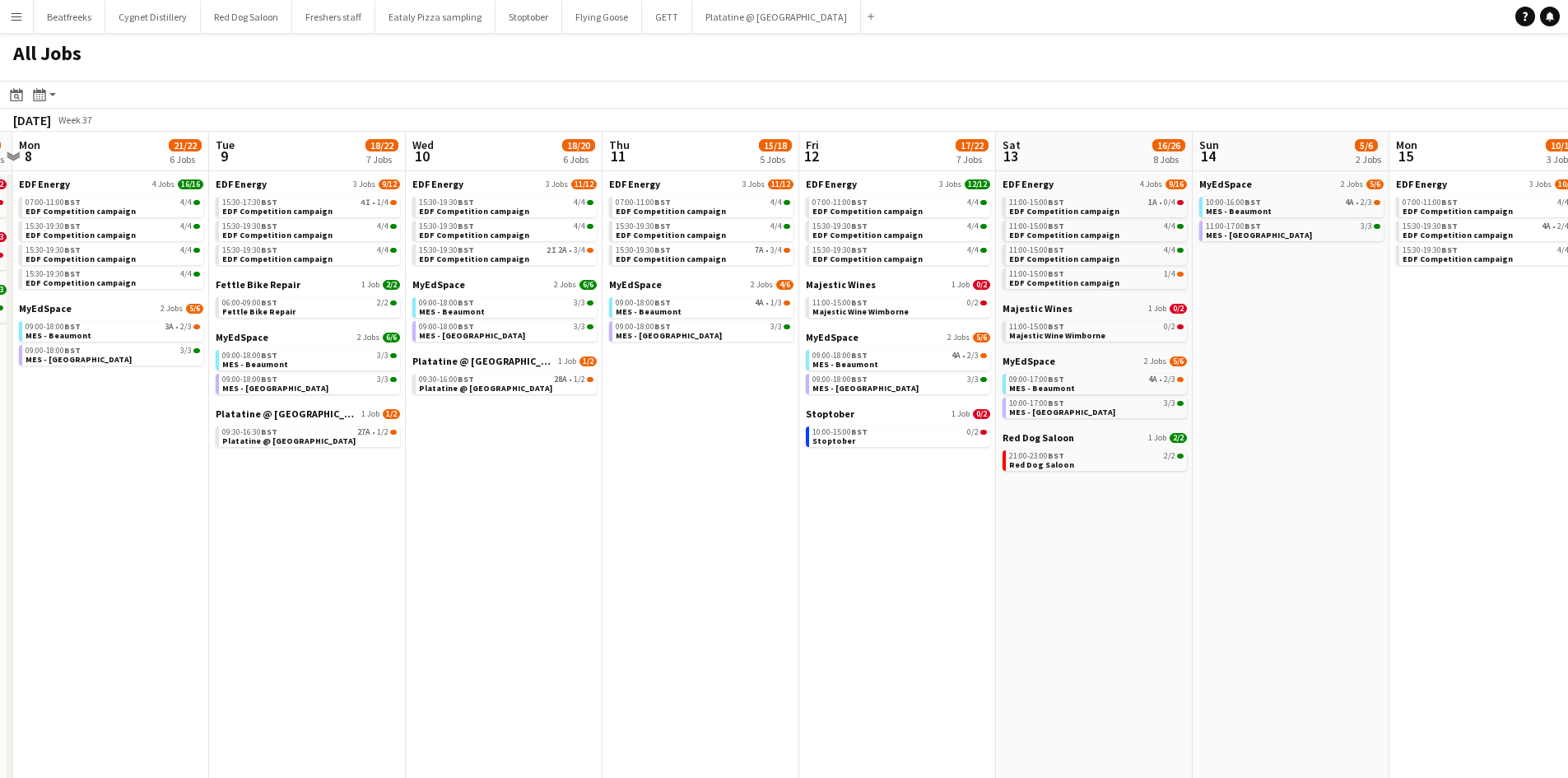
scroll to position [0, 837]
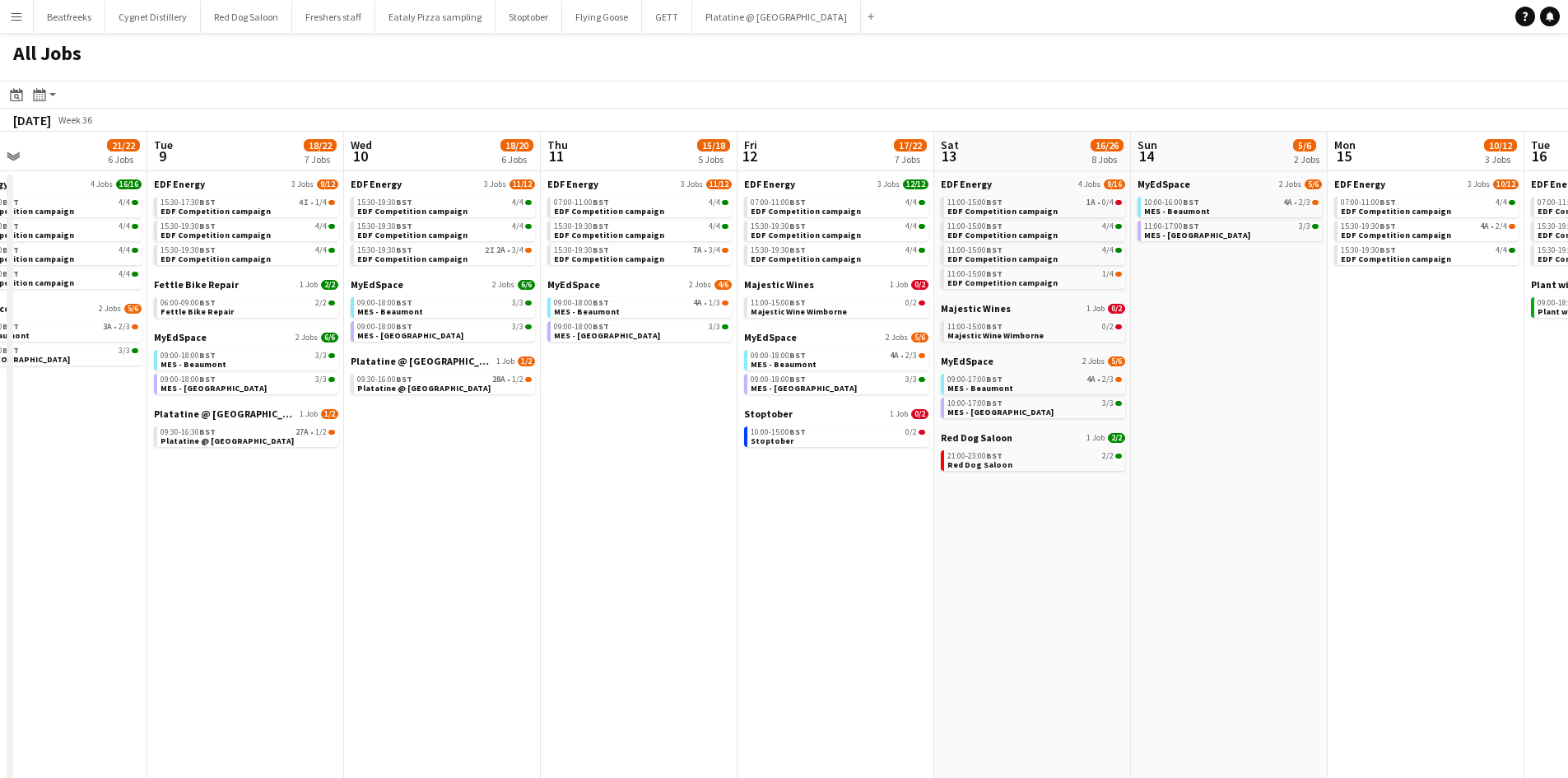
drag, startPoint x: 1013, startPoint y: 579, endPoint x: 654, endPoint y: 583, distance: 359.0
click at [654, 583] on app-calendar-viewport "Thu 4 22/25 9 Jobs Fri 5 18/21 7 Jobs Sat 6 22/33 12 Jobs Sun 7 3/8 3 Jobs Mon …" at bounding box center [784, 697] width 1568 height 1132
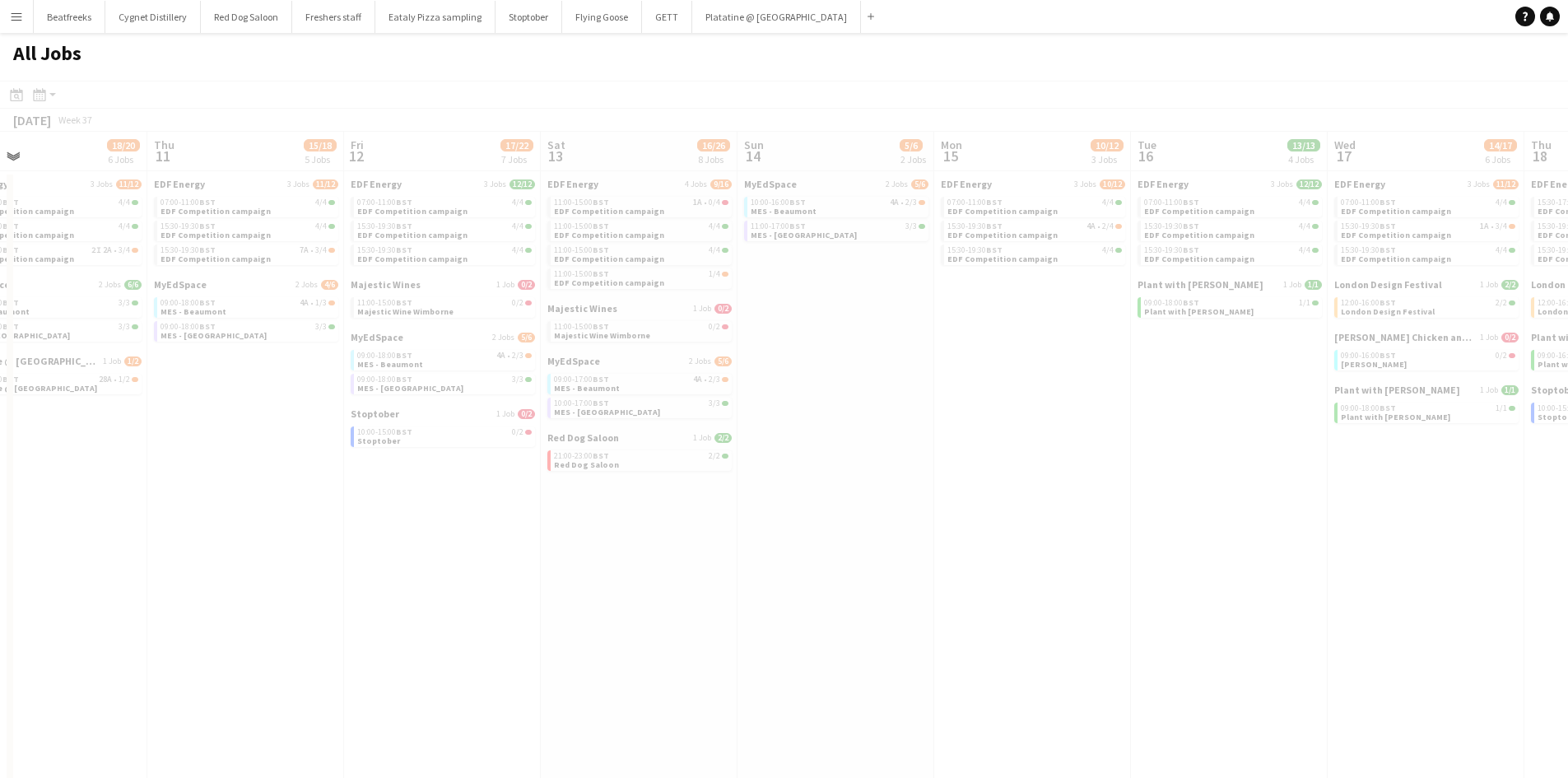
scroll to position [0, 454]
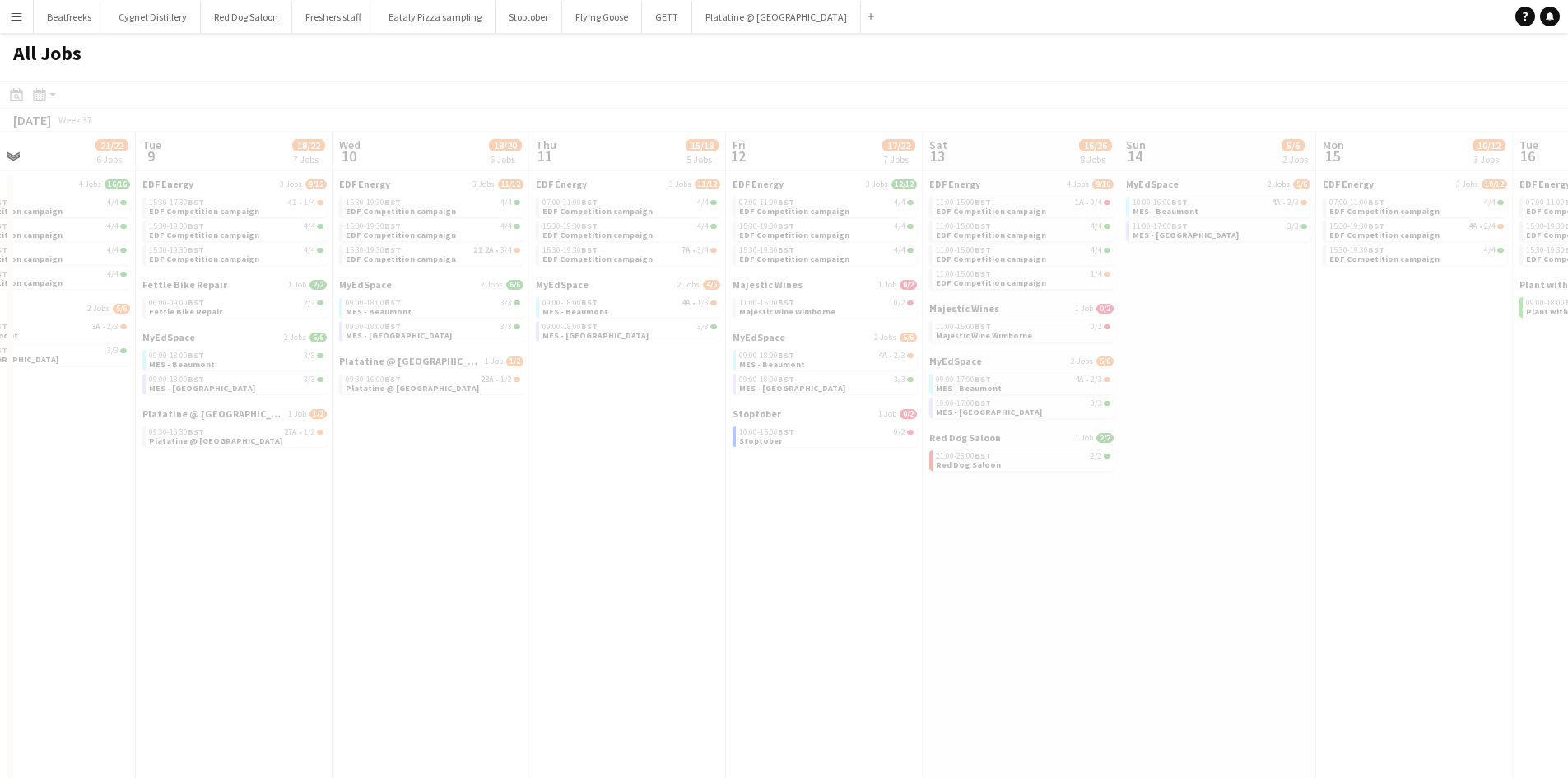
drag, startPoint x: 1175, startPoint y: 622, endPoint x: 787, endPoint y: 620, distance: 388.0
click at [787, 620] on app-calendar-viewport "Sat 6 22/33 12 Jobs Sun 7 3/8 3 Jobs Mon 8 21/22 6 Jobs Tue 9 18/22 7 Jobs Wed …" at bounding box center [784, 697] width 1568 height 1132
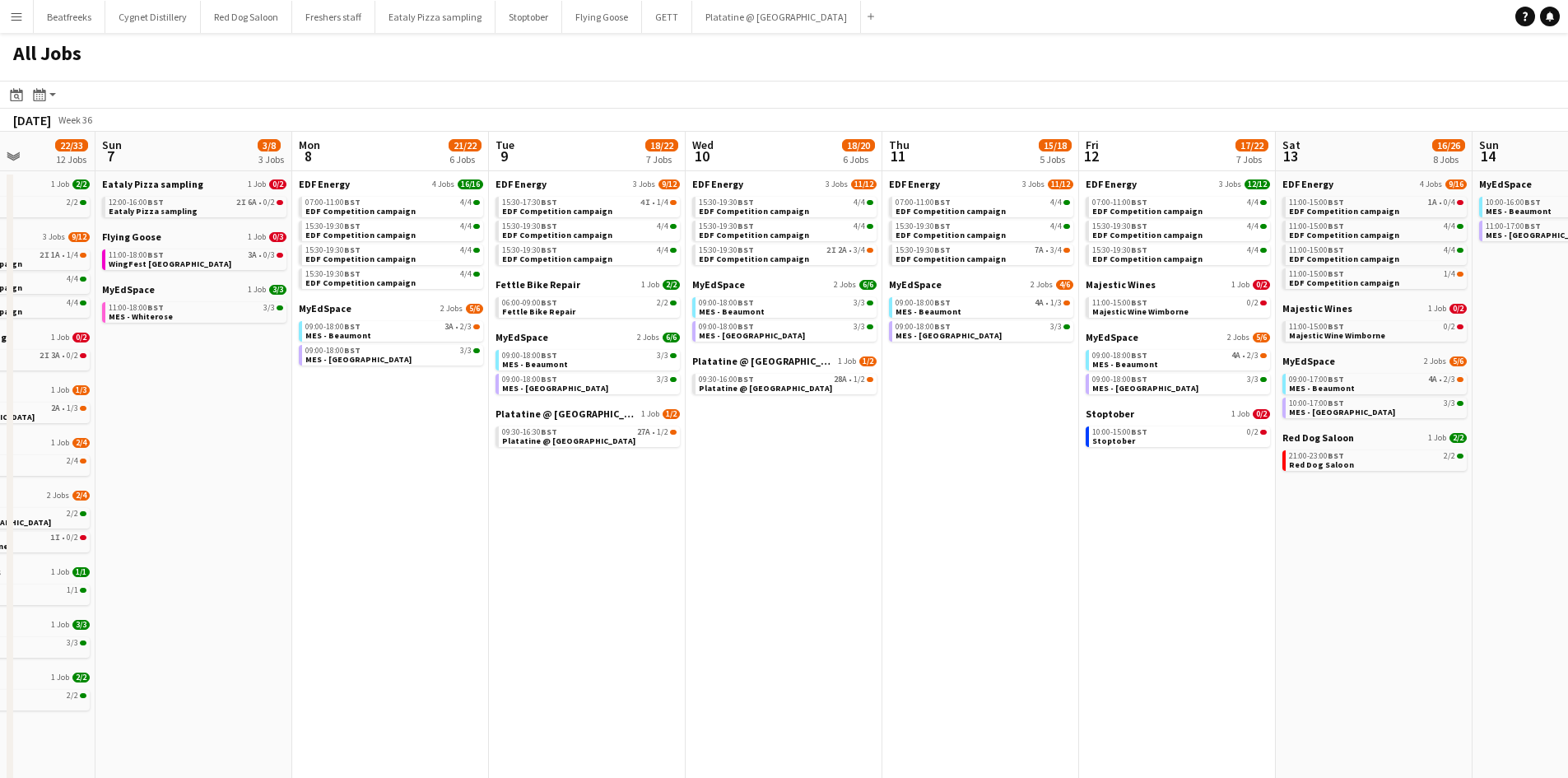
scroll to position [0, 493]
click at [757, 373] on app-calendar-brief-board "Platatine @ Olympia 1 Job 1/2 09:30-16:00 BST 28A • 1/2 Platatine @ Olympia" at bounding box center [785, 375] width 185 height 40
click at [740, 370] on app-calendar-brief-board "Platatine @ Olympia 1 Job 1/2 09:30-16:00 BST 28A • 1/2 Platatine @ Olympia" at bounding box center [785, 375] width 185 height 40
click at [764, 365] on span "Platatine @ [GEOGRAPHIC_DATA]" at bounding box center [763, 361] width 142 height 13
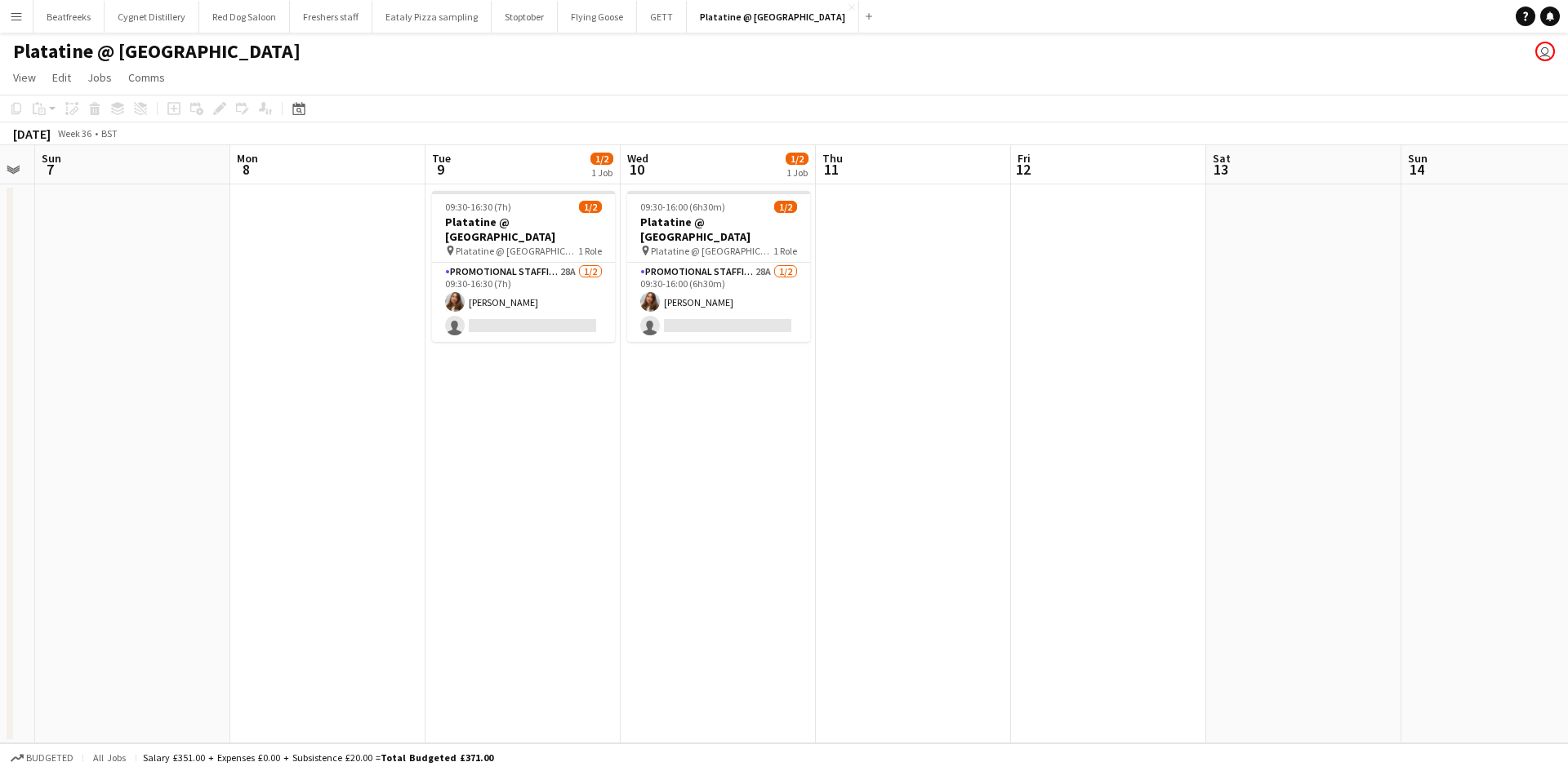
scroll to position [0, 565]
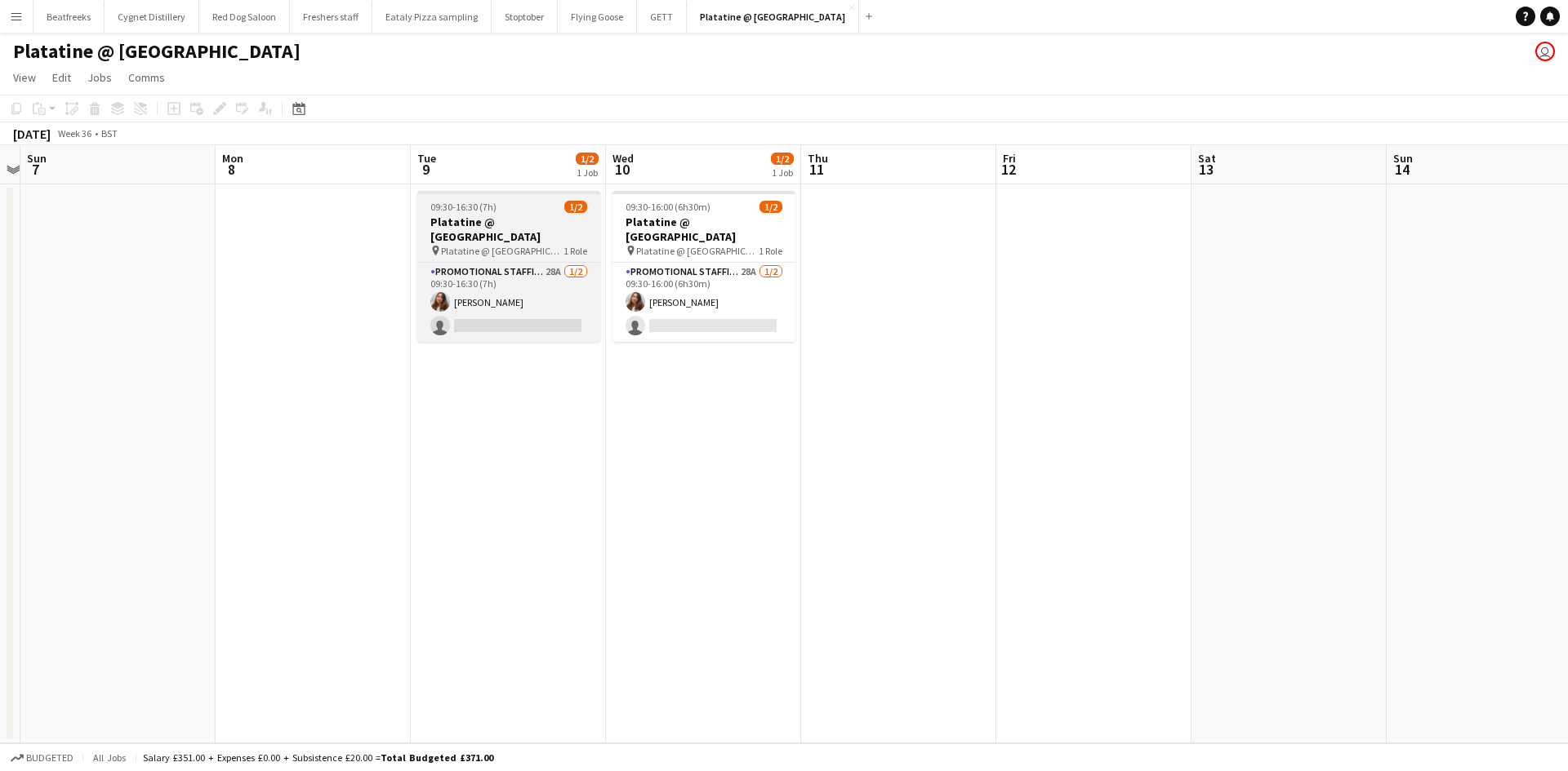
click at [478, 245] on span "Platatine @ [GEOGRAPHIC_DATA]" at bounding box center [502, 251] width 122 height 13
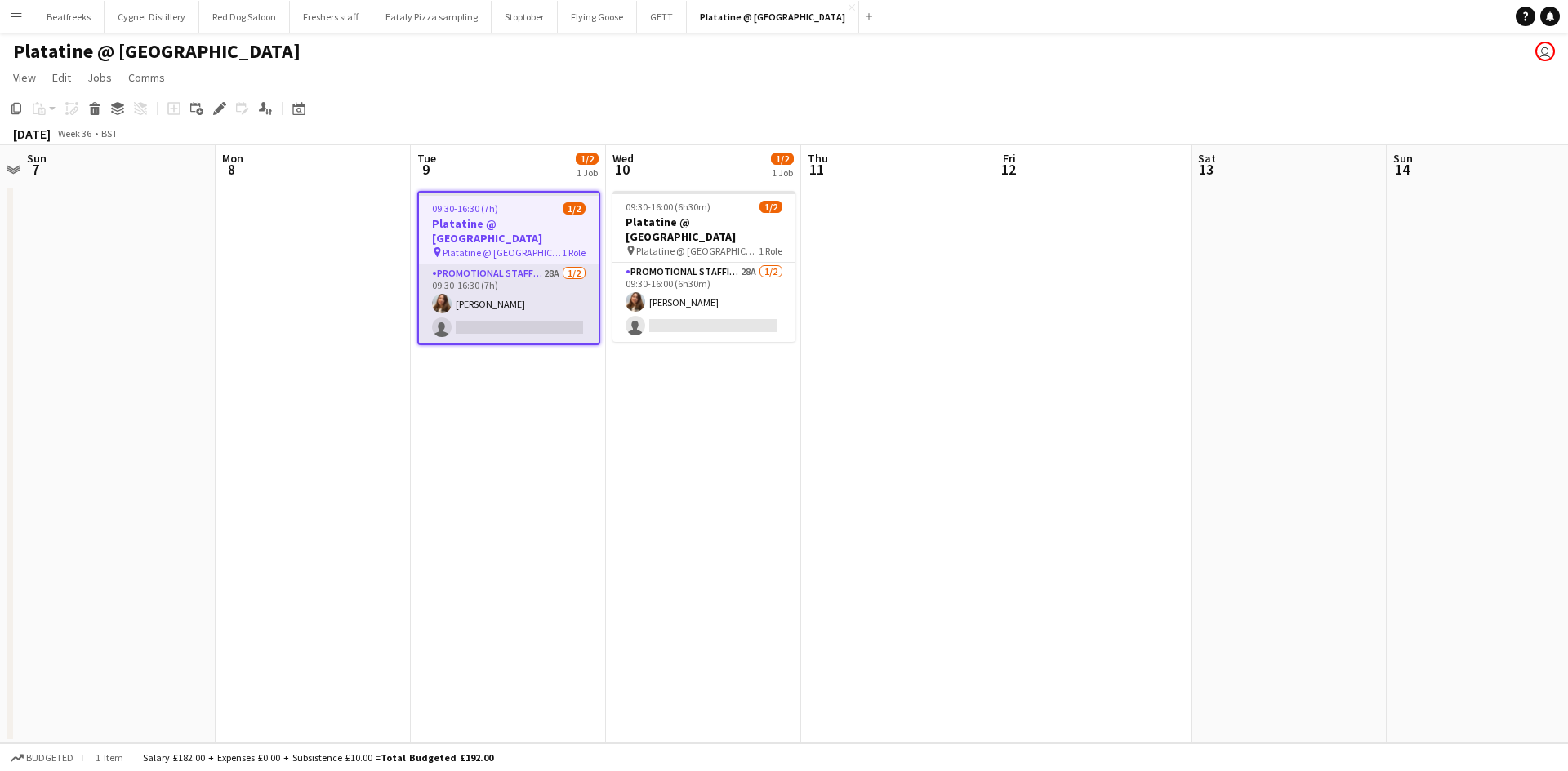
click at [515, 265] on app-card-role "Promotional Staffing (Exhibition Host) 28A [DATE] 09:30-16:30 (7h) [PERSON_NAME…" at bounding box center [508, 304] width 180 height 79
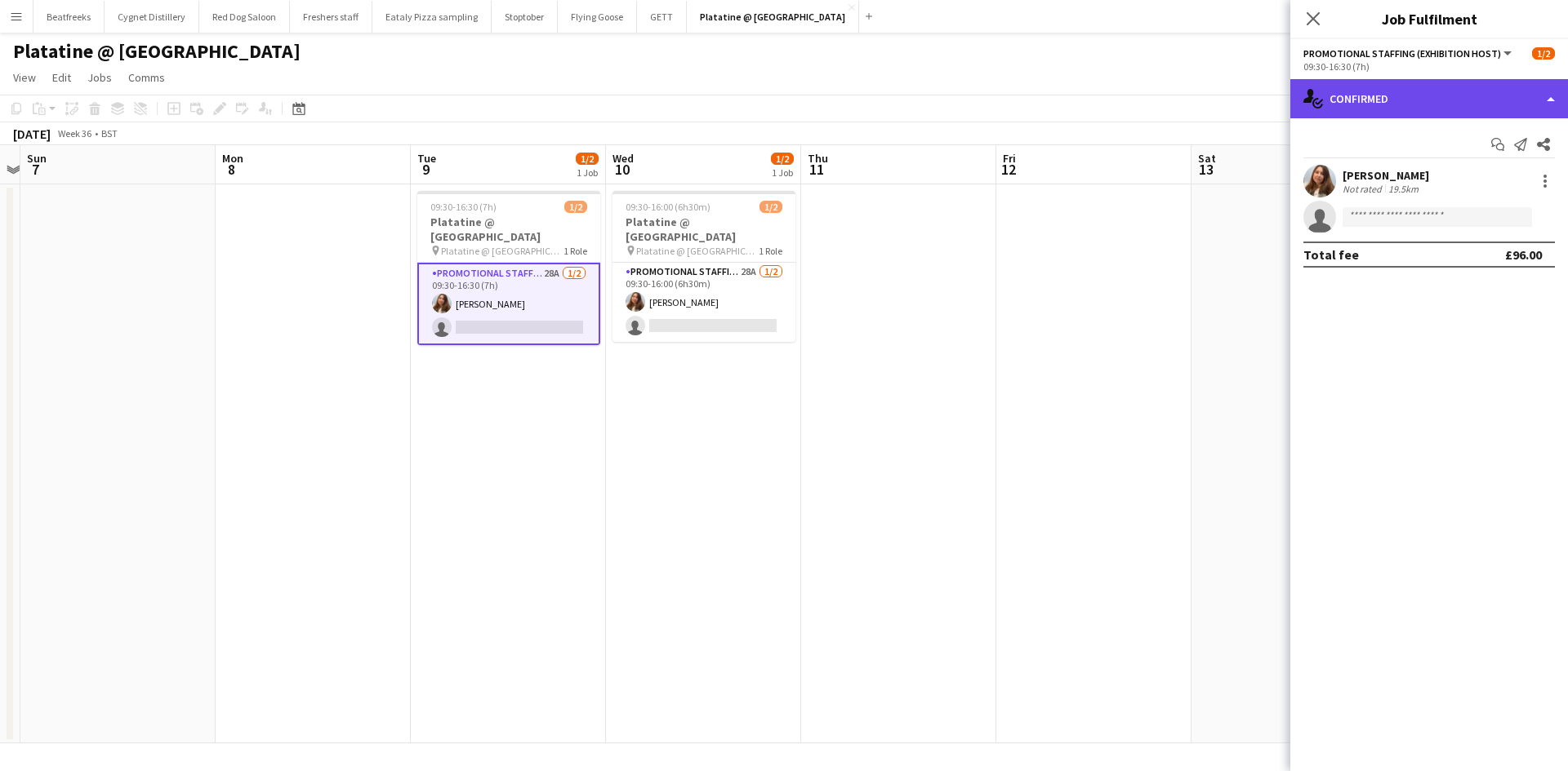
click at [1425, 80] on div "single-neutral-actions-check-2 Confirmed" at bounding box center [1428, 99] width 277 height 39
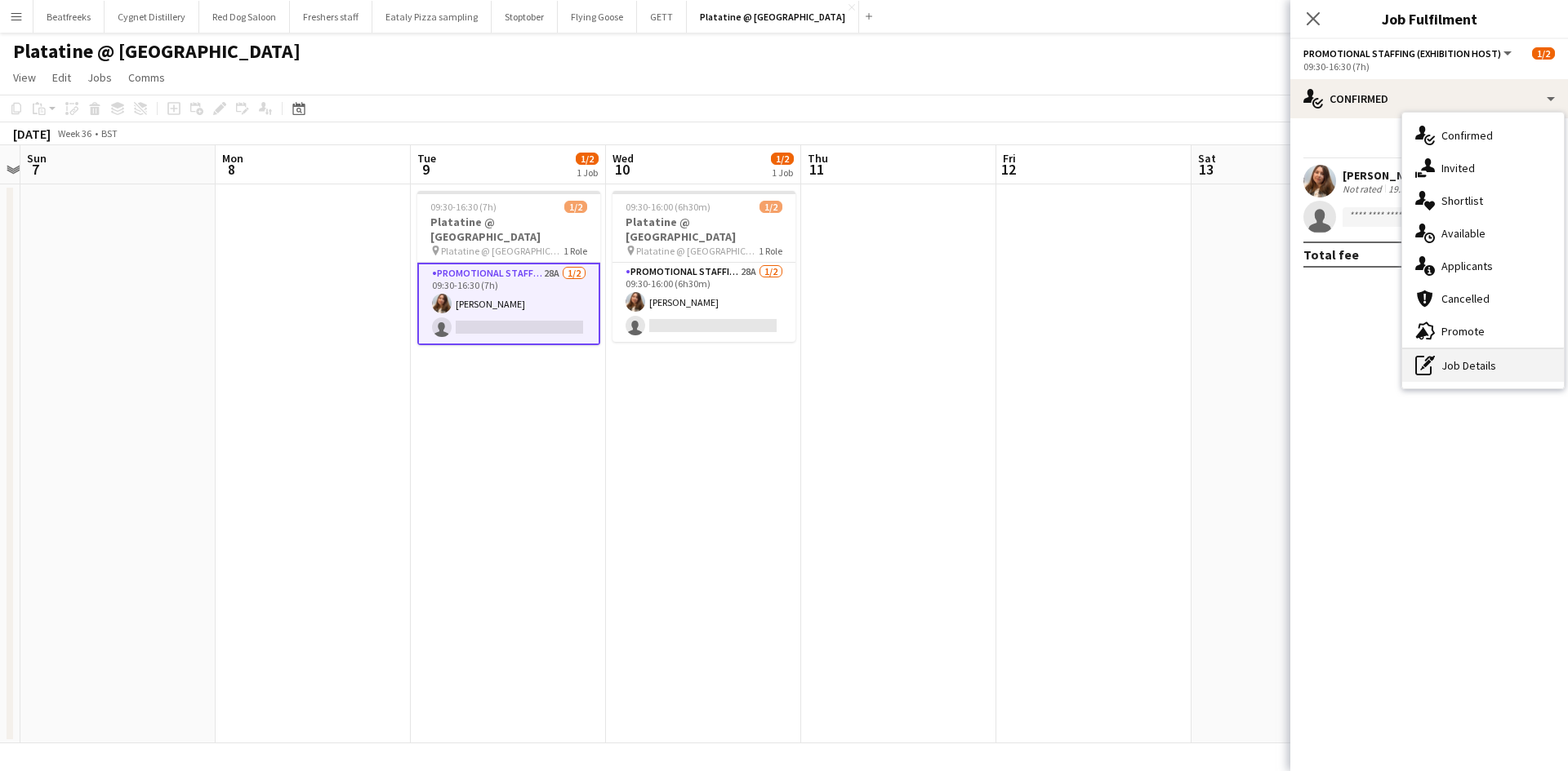
click at [1471, 351] on div "pen-write Job Details" at bounding box center [1483, 365] width 162 height 32
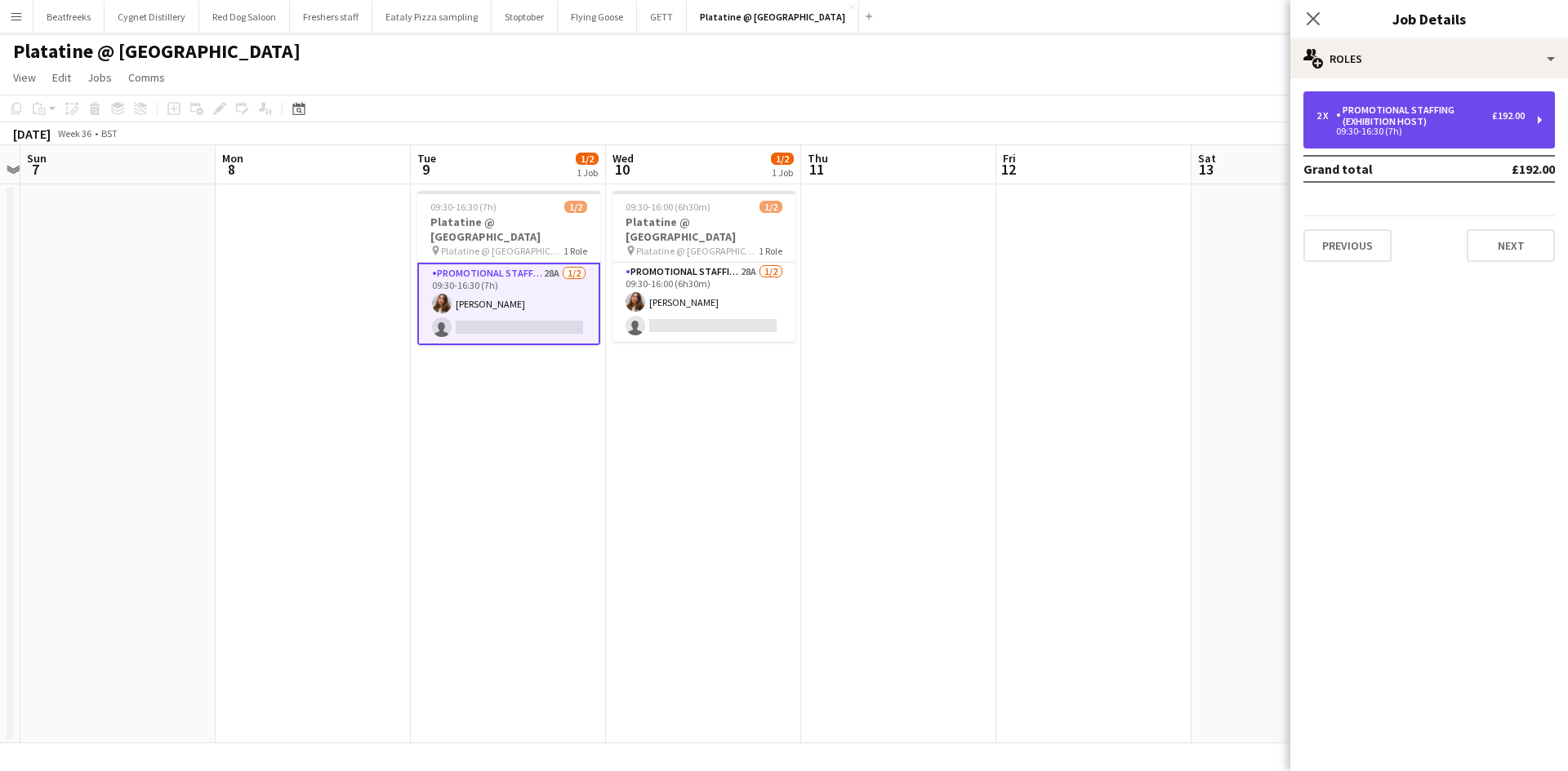
click at [1425, 106] on div "Promotional Staffing (Exhibition Host)" at bounding box center [1414, 115] width 156 height 22
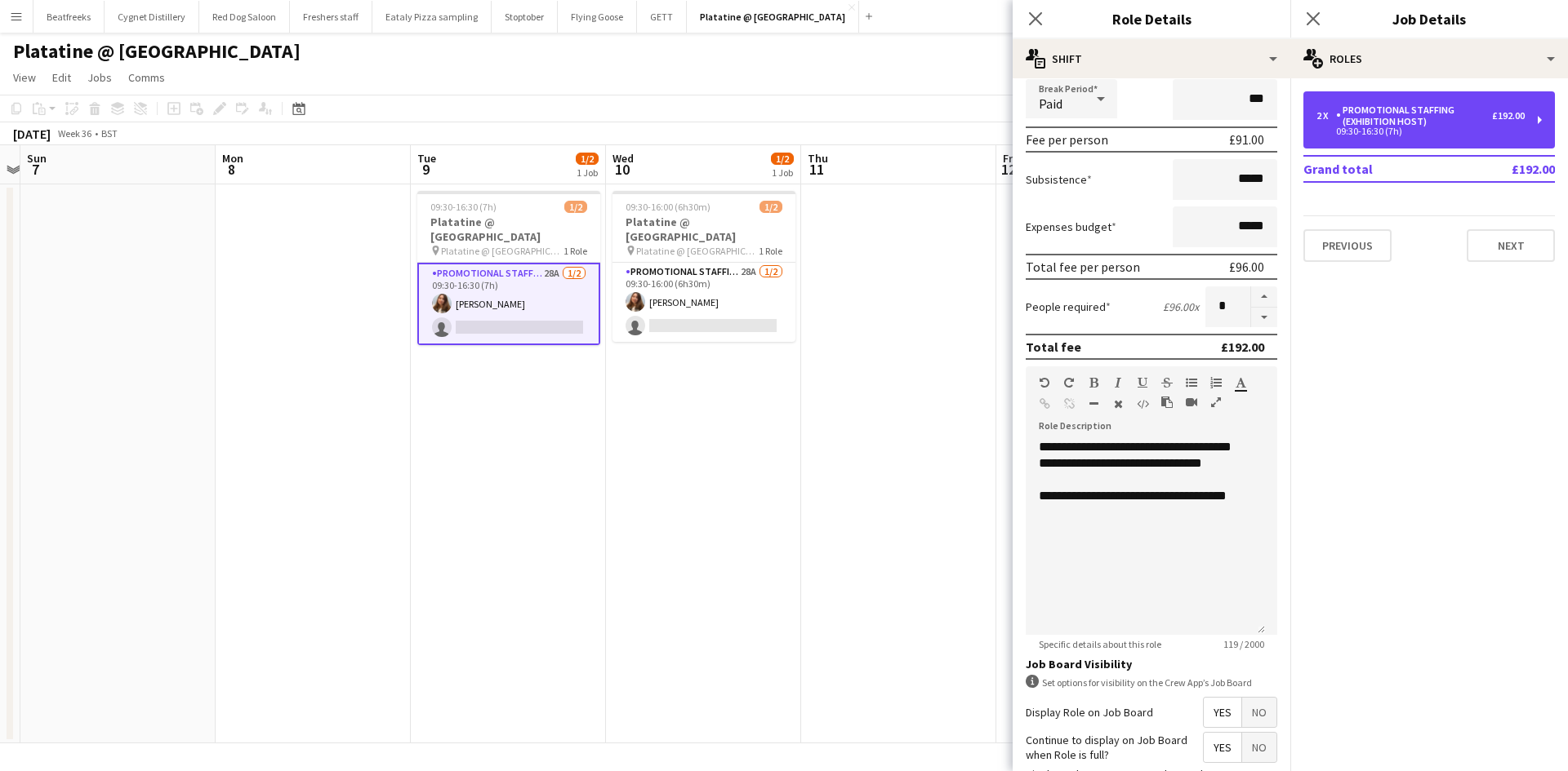
scroll to position [0, 0]
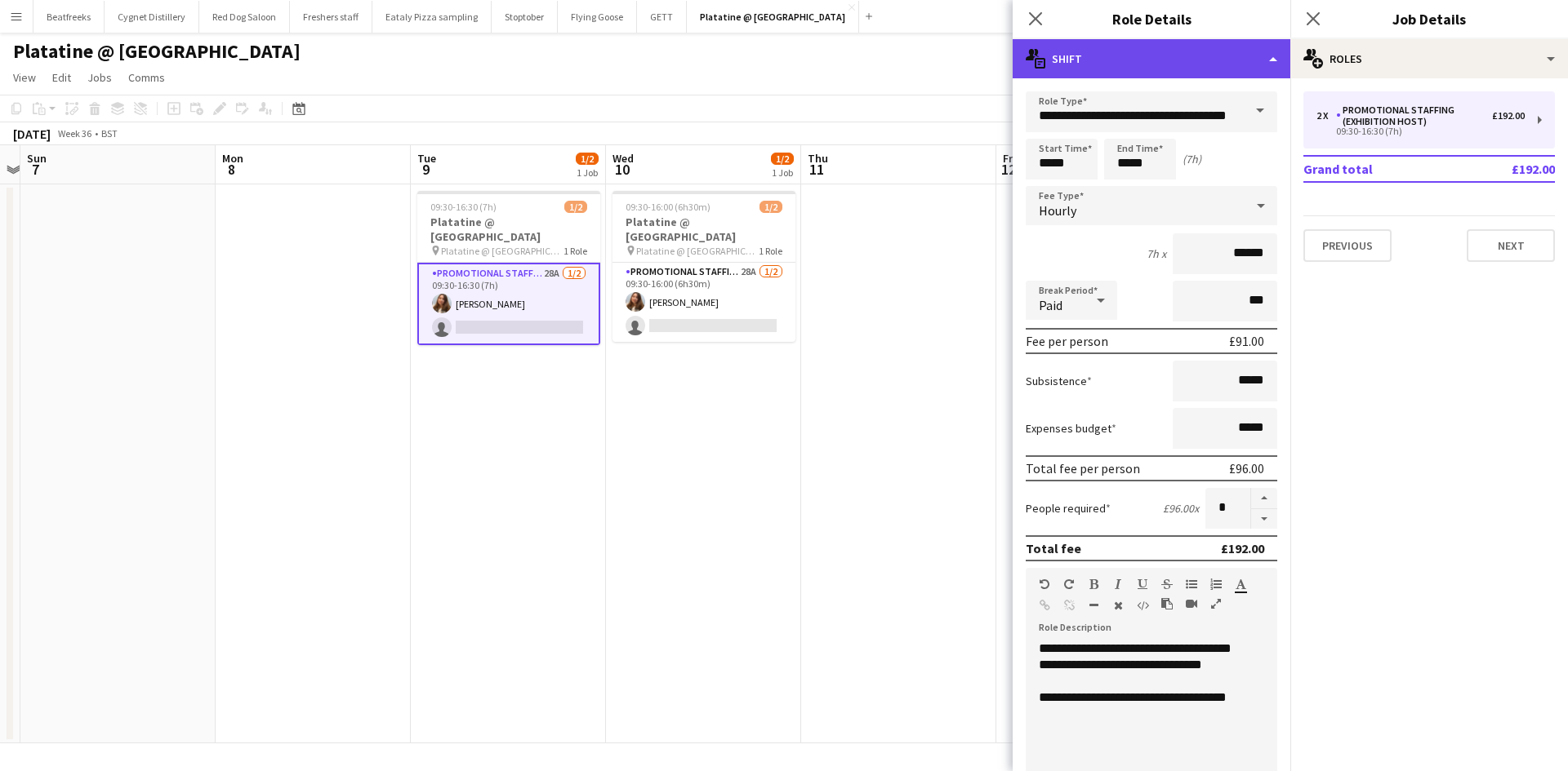
click at [1189, 66] on div "multiple-actions-text Shift" at bounding box center [1150, 59] width 277 height 39
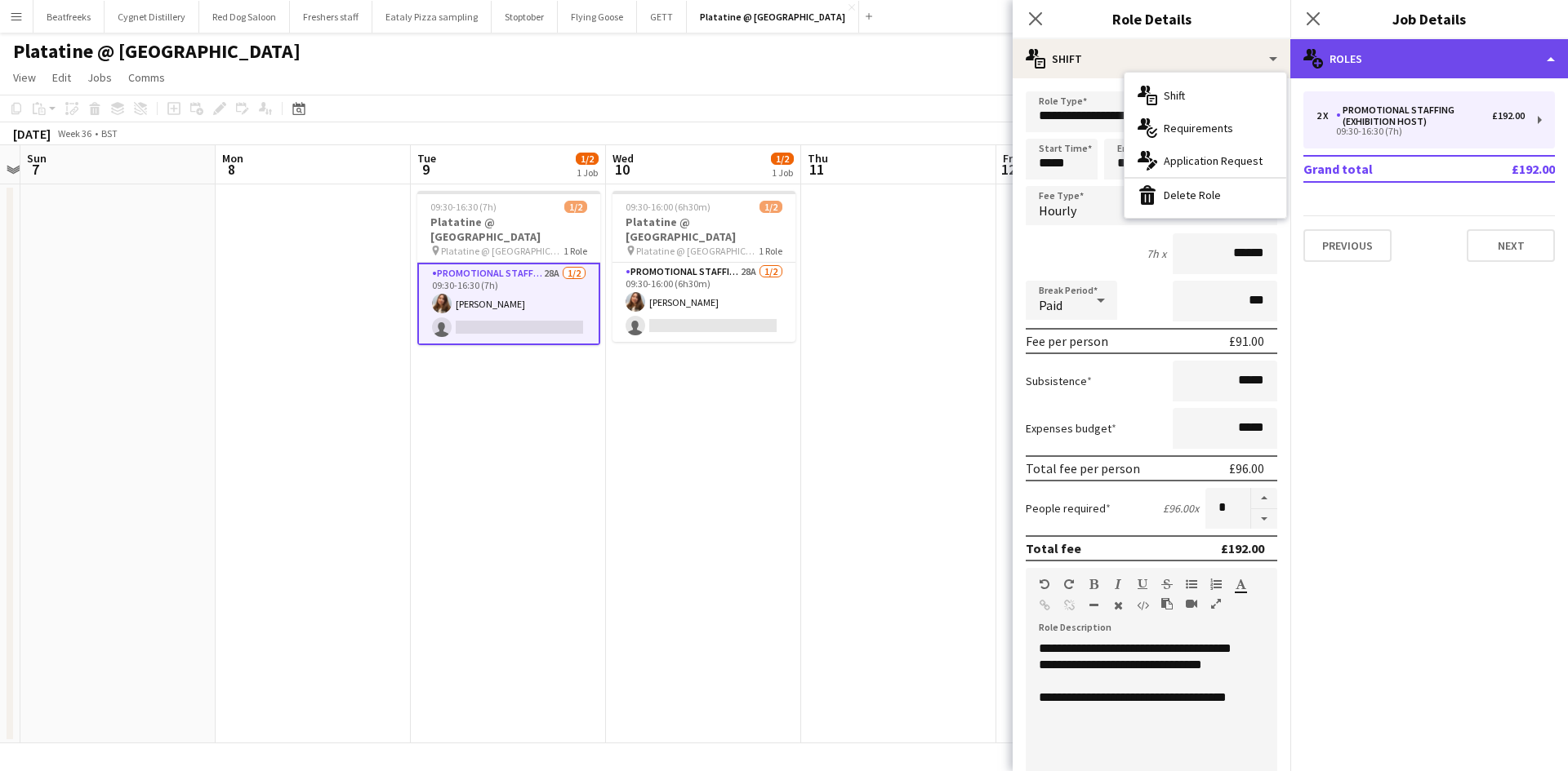
click at [1487, 56] on div "multiple-users-add Roles" at bounding box center [1428, 59] width 277 height 39
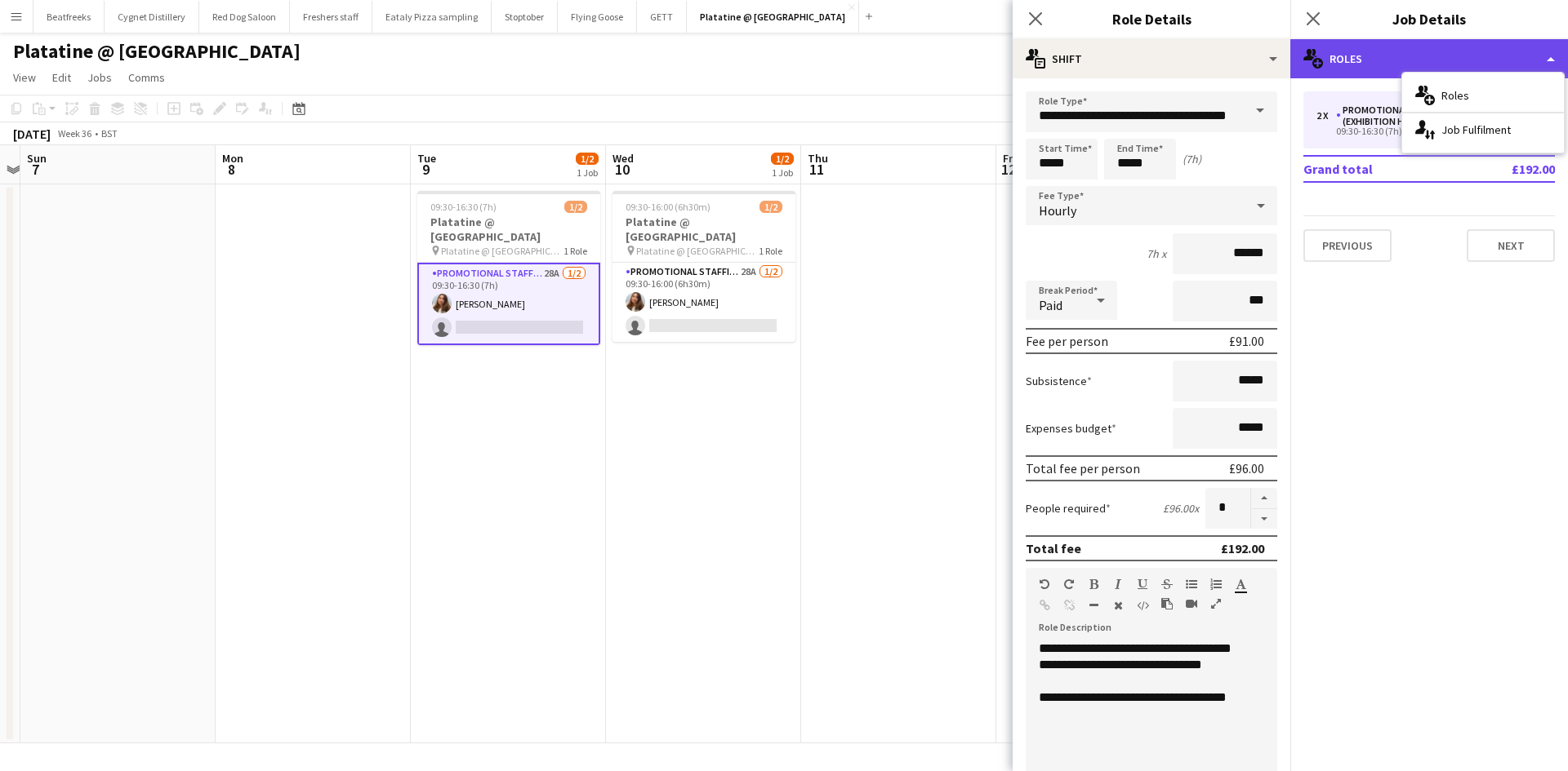
click at [1538, 53] on div "multiple-users-add Roles" at bounding box center [1428, 59] width 277 height 39
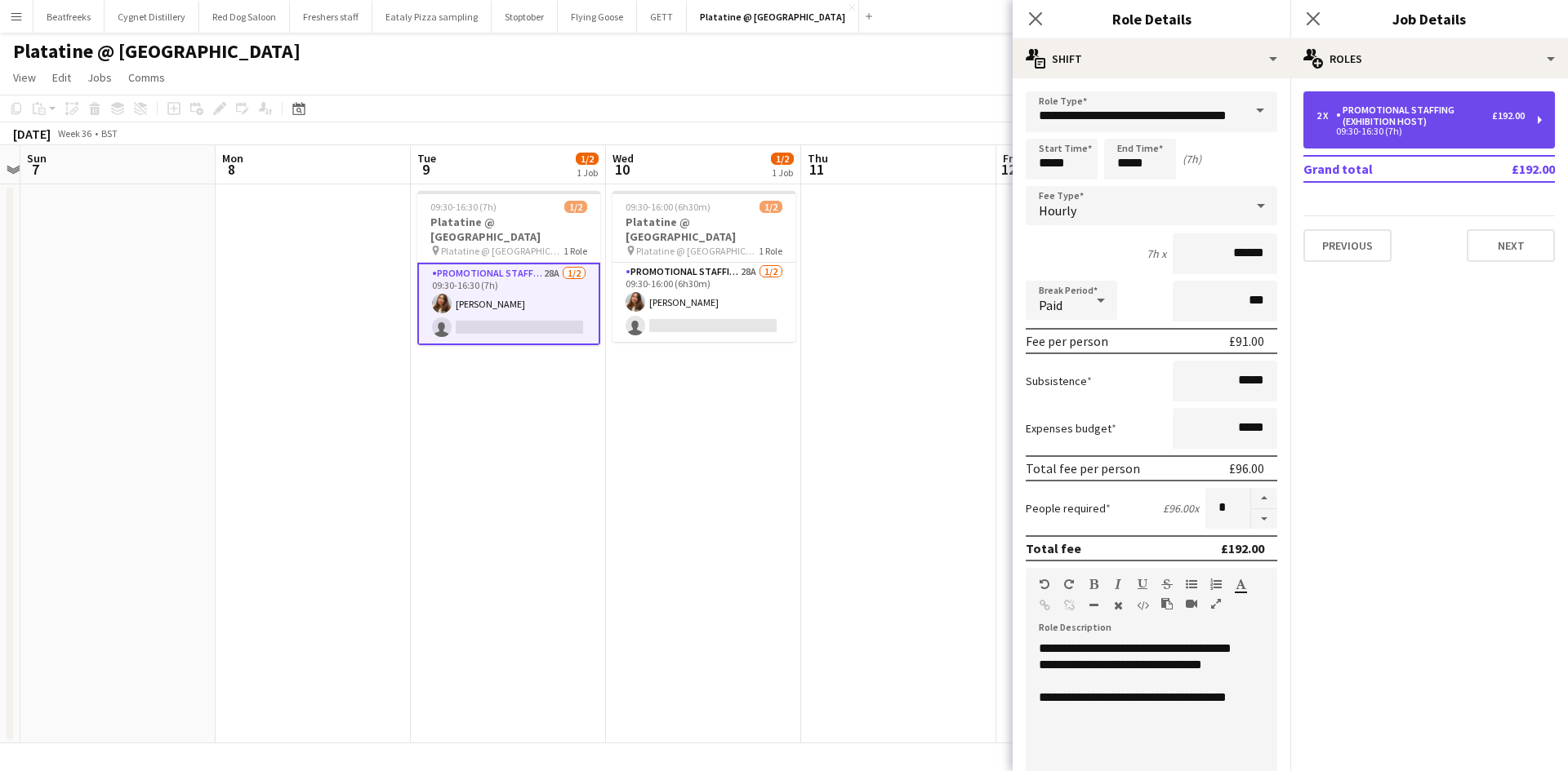
click at [1511, 124] on div "2 x Promotional Staffing (Exhibition Host) £192.00" at bounding box center [1420, 115] width 208 height 22
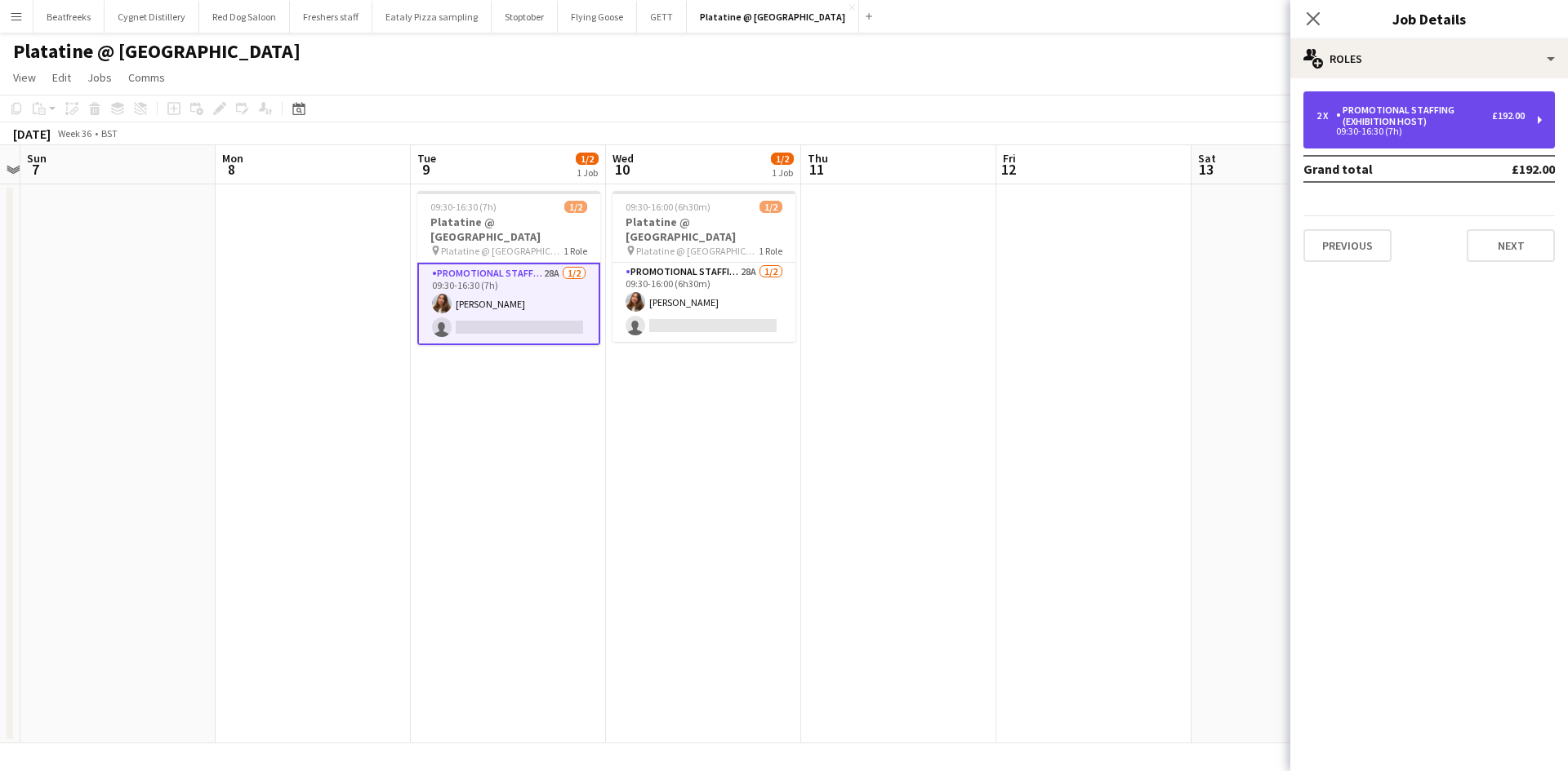
click at [1511, 124] on div "2 x Promotional Staffing (Exhibition Host) £192.00" at bounding box center [1420, 115] width 208 height 22
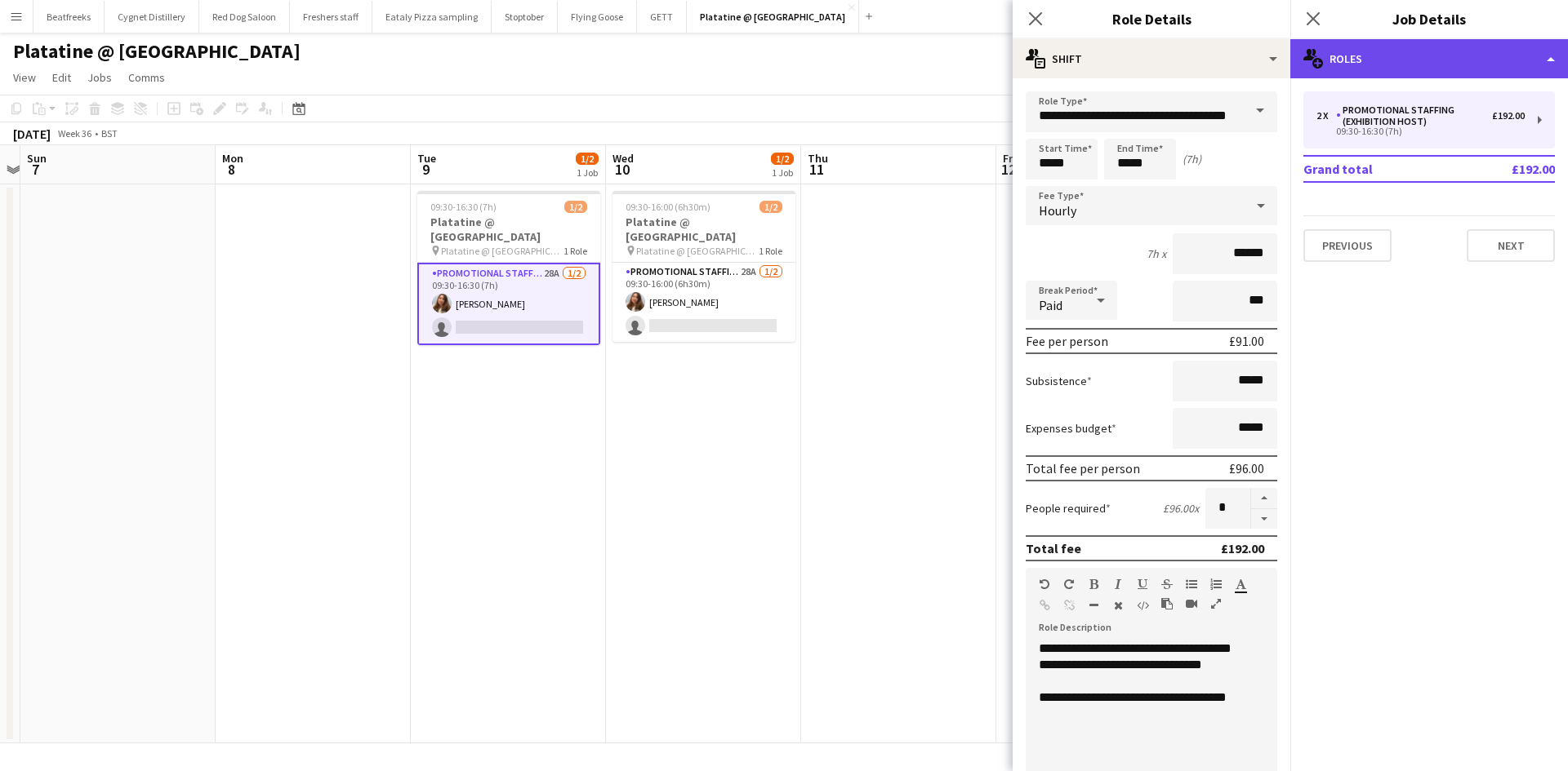
click at [1541, 56] on div "multiple-users-add Roles" at bounding box center [1428, 59] width 277 height 39
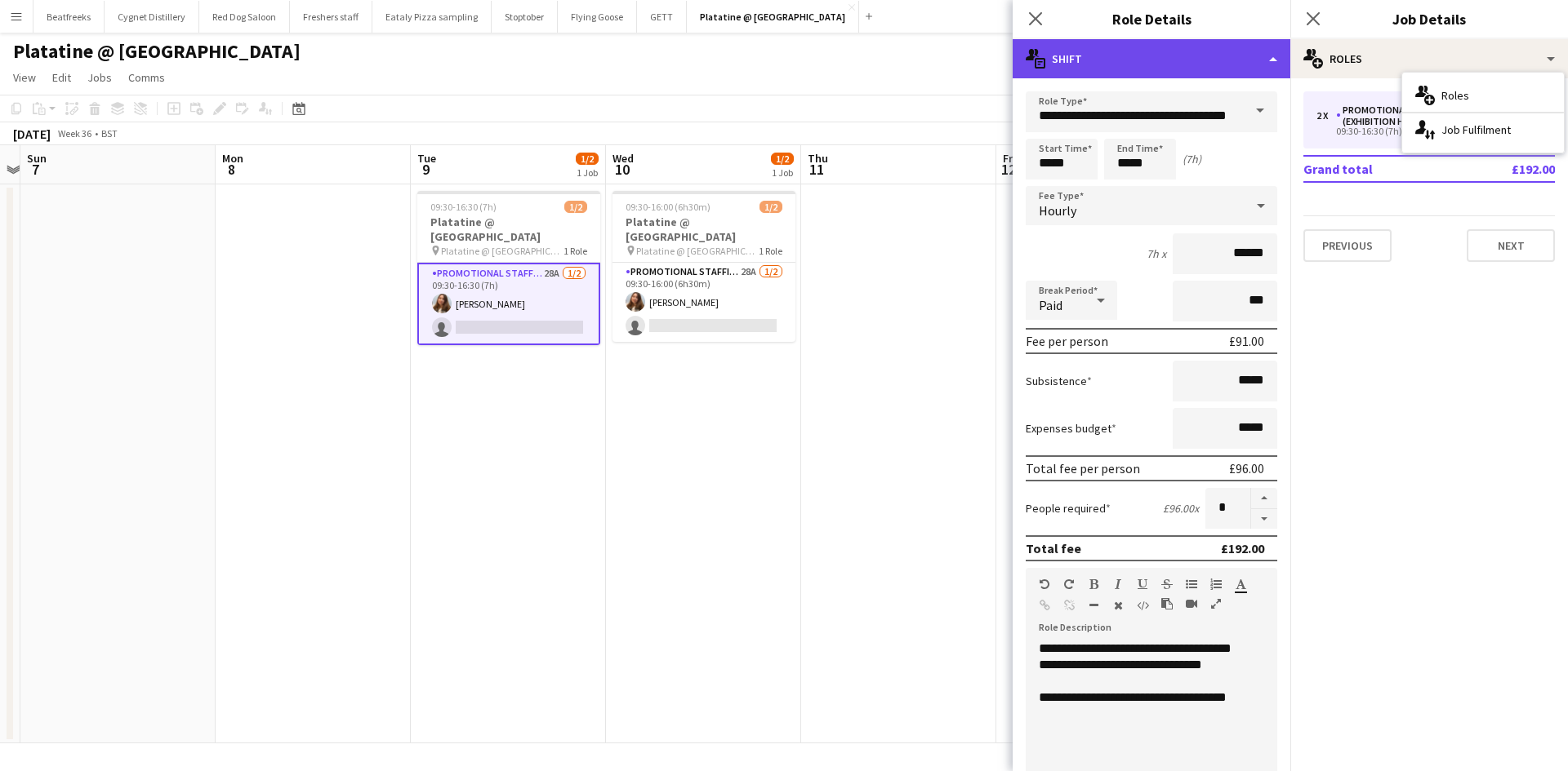
click at [1168, 70] on div "multiple-actions-text Shift" at bounding box center [1150, 59] width 277 height 39
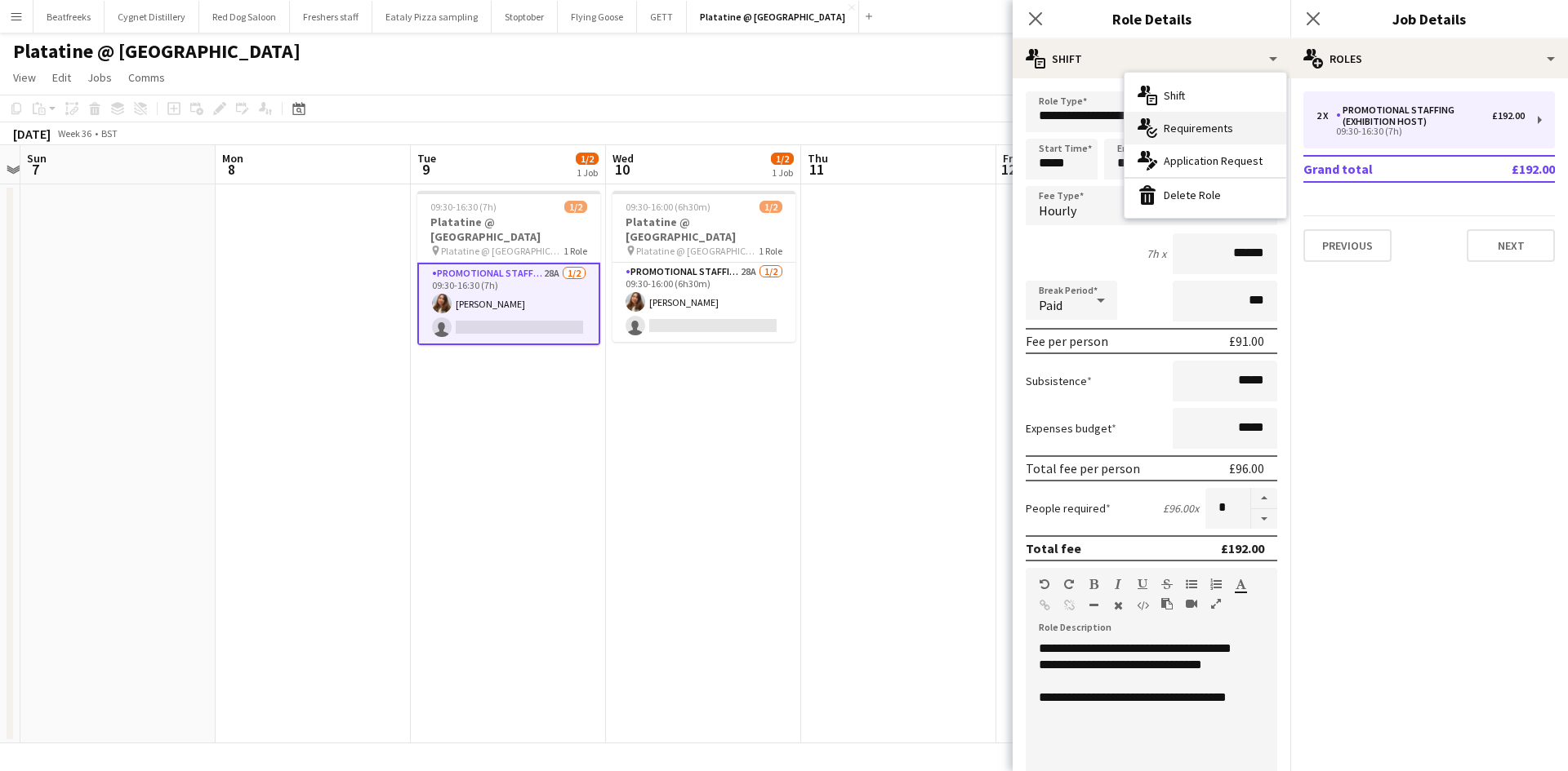
click at [1208, 126] on div "multiple-actions-check-2 Requirements" at bounding box center [1205, 128] width 162 height 32
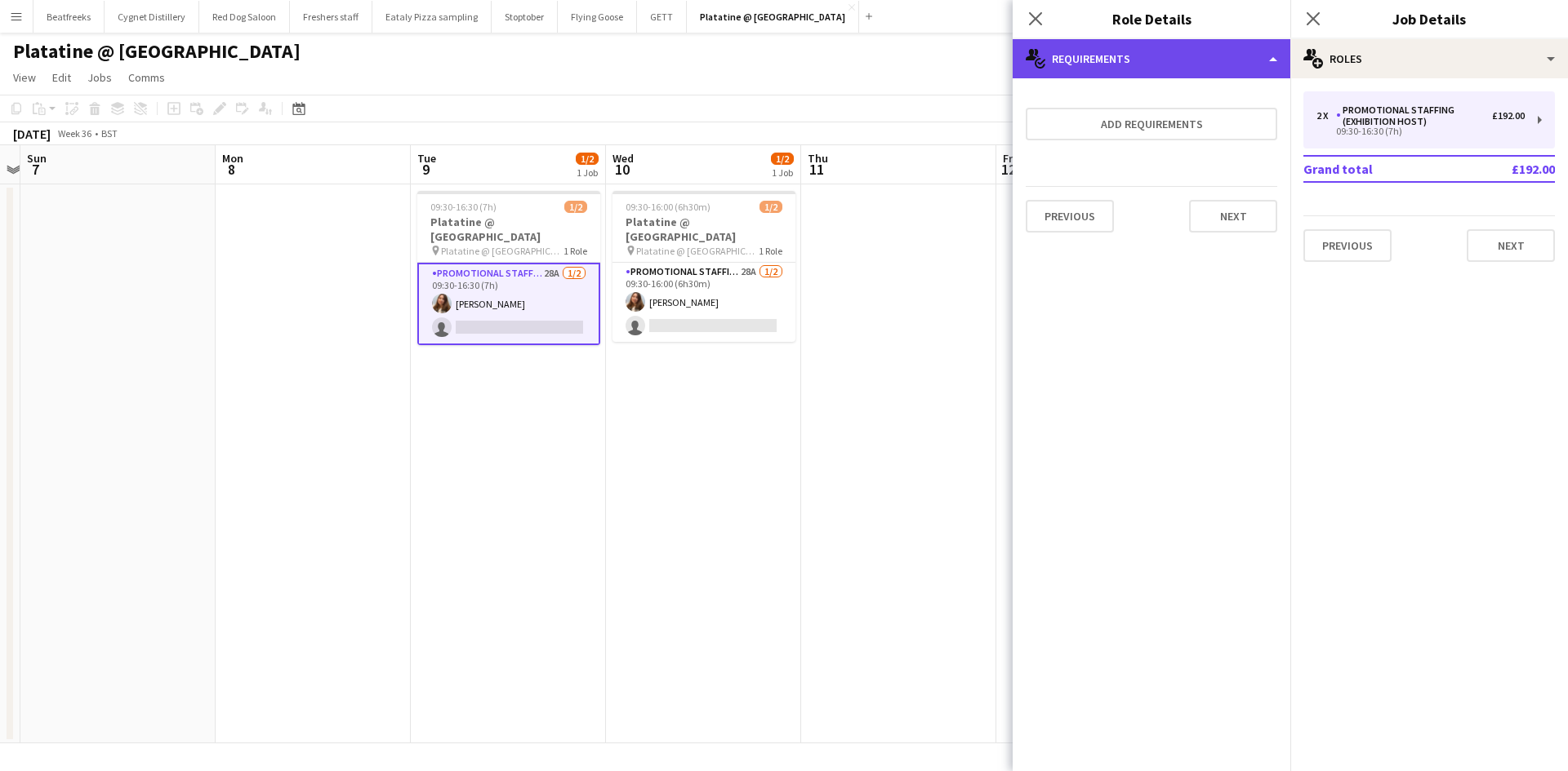
click at [1184, 59] on div "multiple-actions-check-2 Requirements" at bounding box center [1150, 59] width 277 height 39
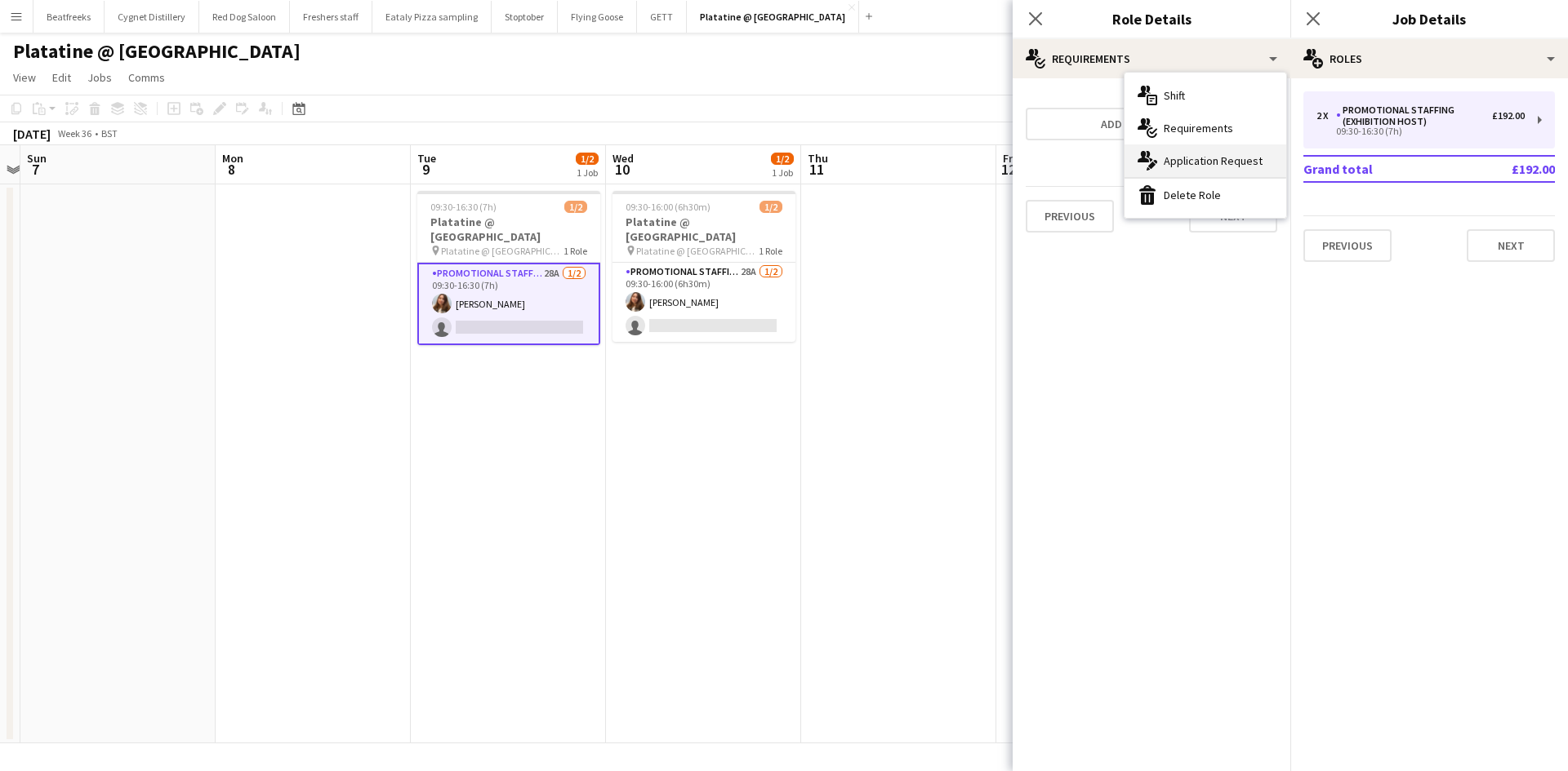
click at [1182, 161] on div "multiple-actions-edit-1 Application Request" at bounding box center [1205, 161] width 162 height 32
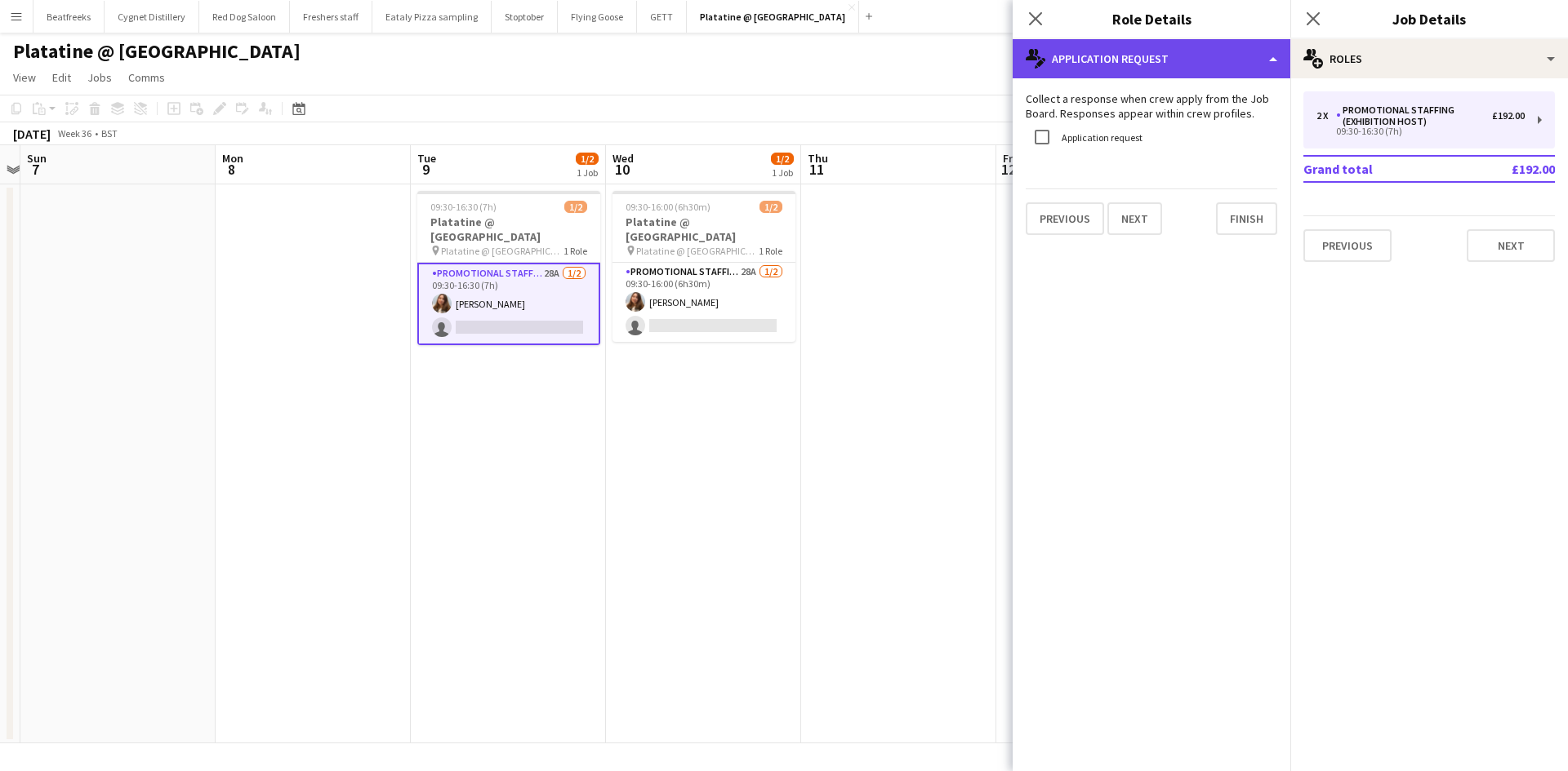
click at [1174, 68] on div "multiple-actions-edit-1 Application Request" at bounding box center [1150, 59] width 277 height 39
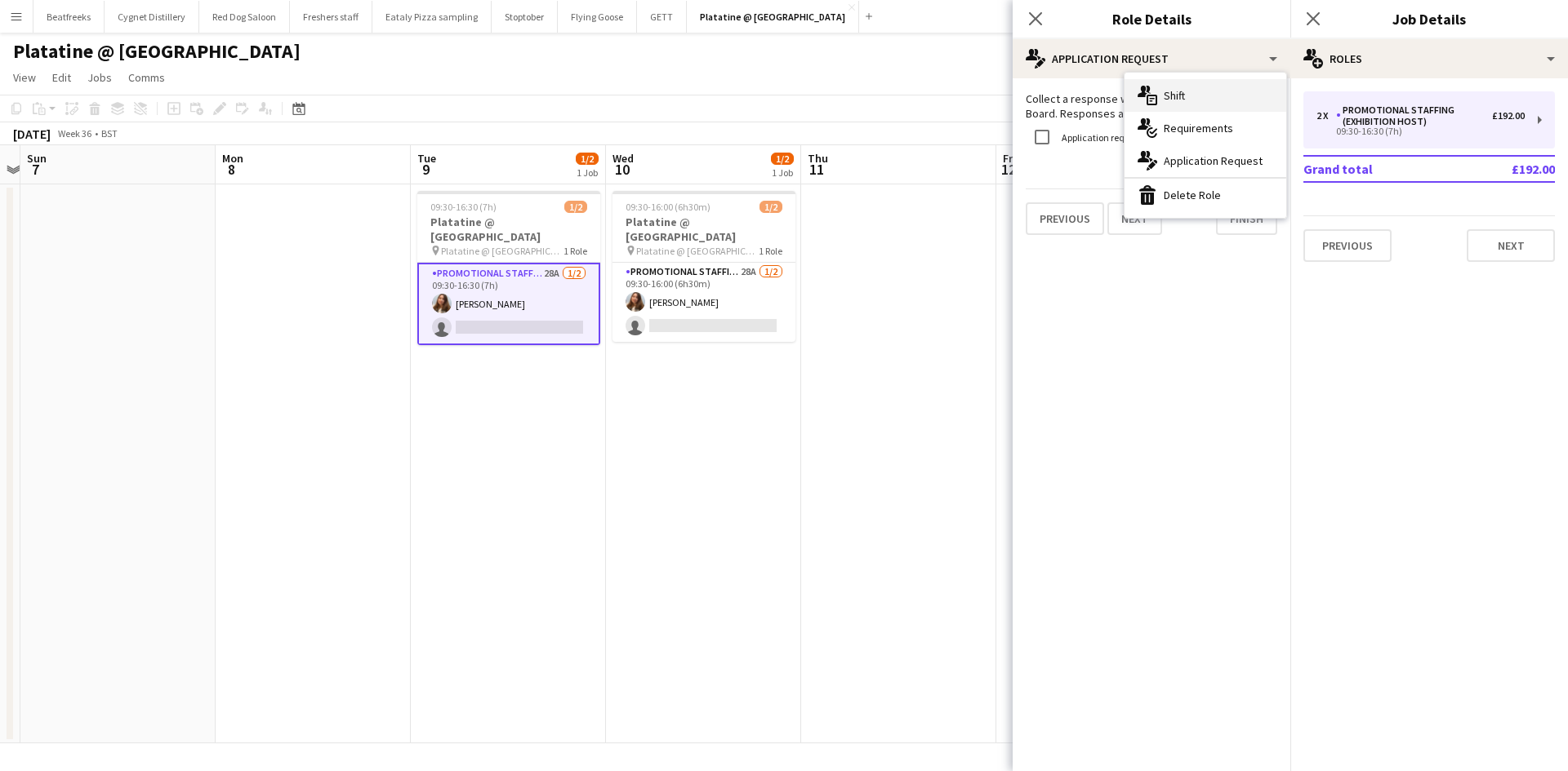
click at [1185, 101] on div "multiple-actions-text Shift" at bounding box center [1205, 95] width 162 height 32
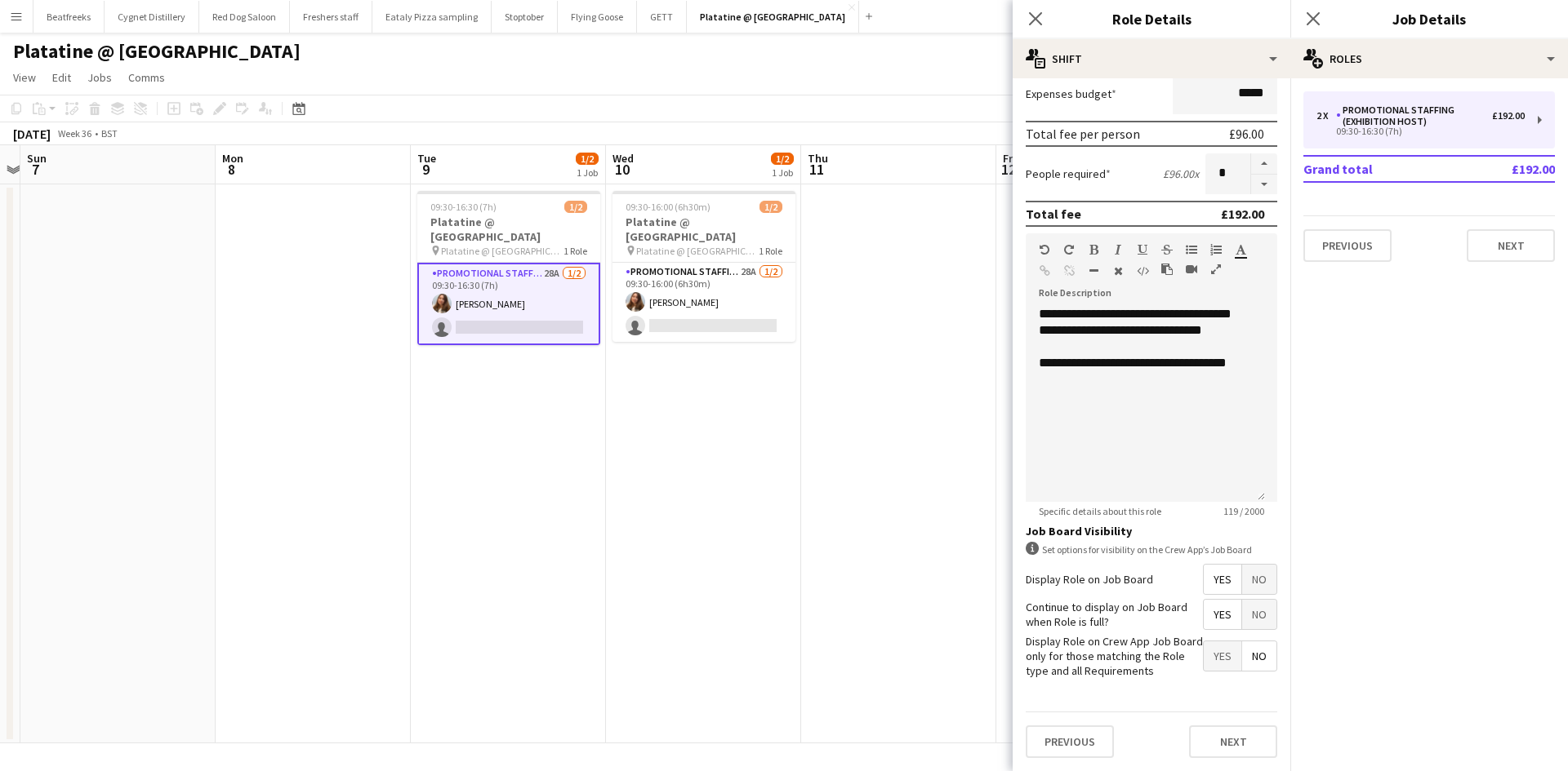
scroll to position [335, 0]
click at [1040, 13] on icon at bounding box center [1035, 18] width 15 height 15
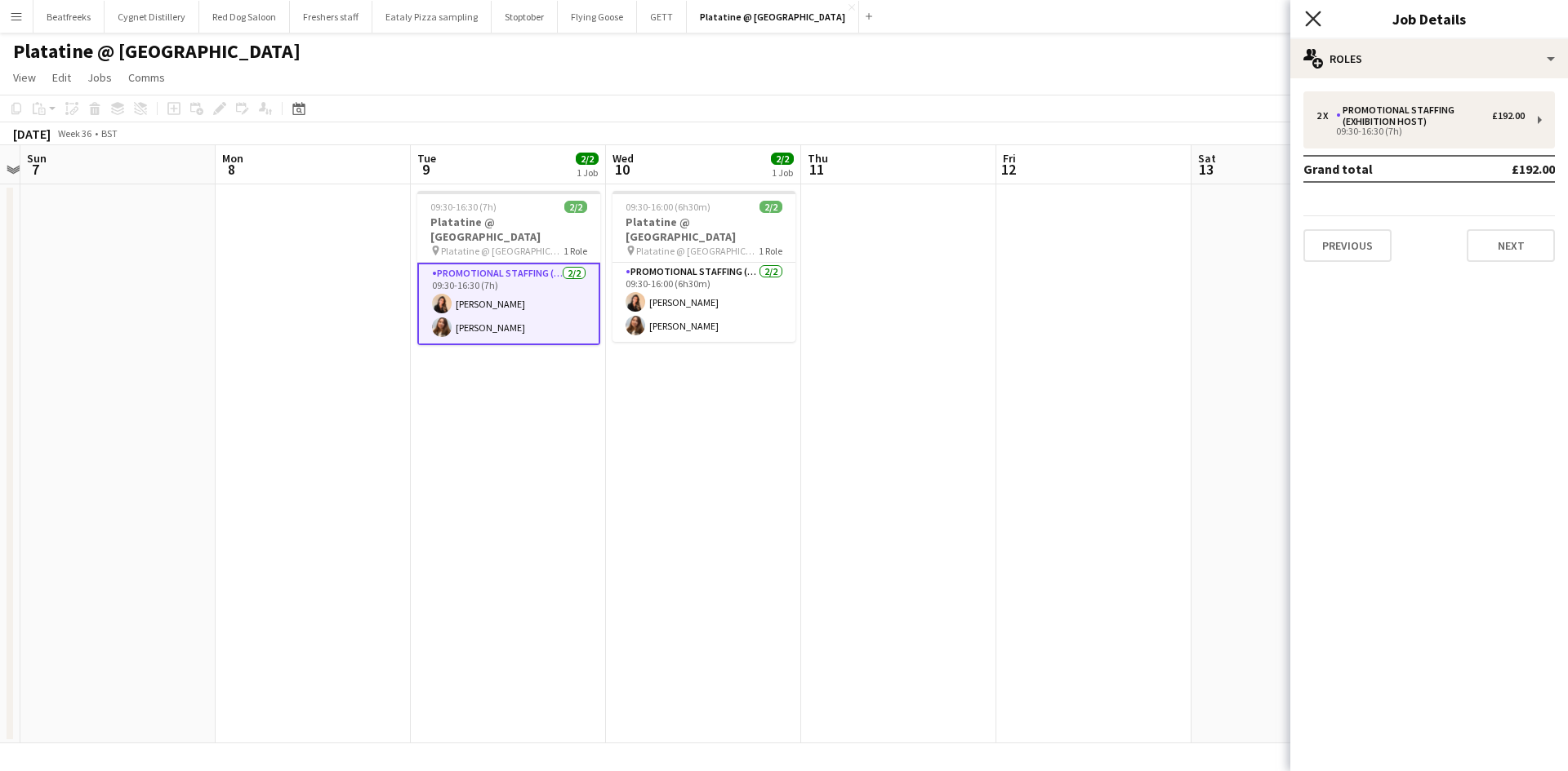
click at [1310, 14] on icon "Close pop-in" at bounding box center [1312, 18] width 15 height 15
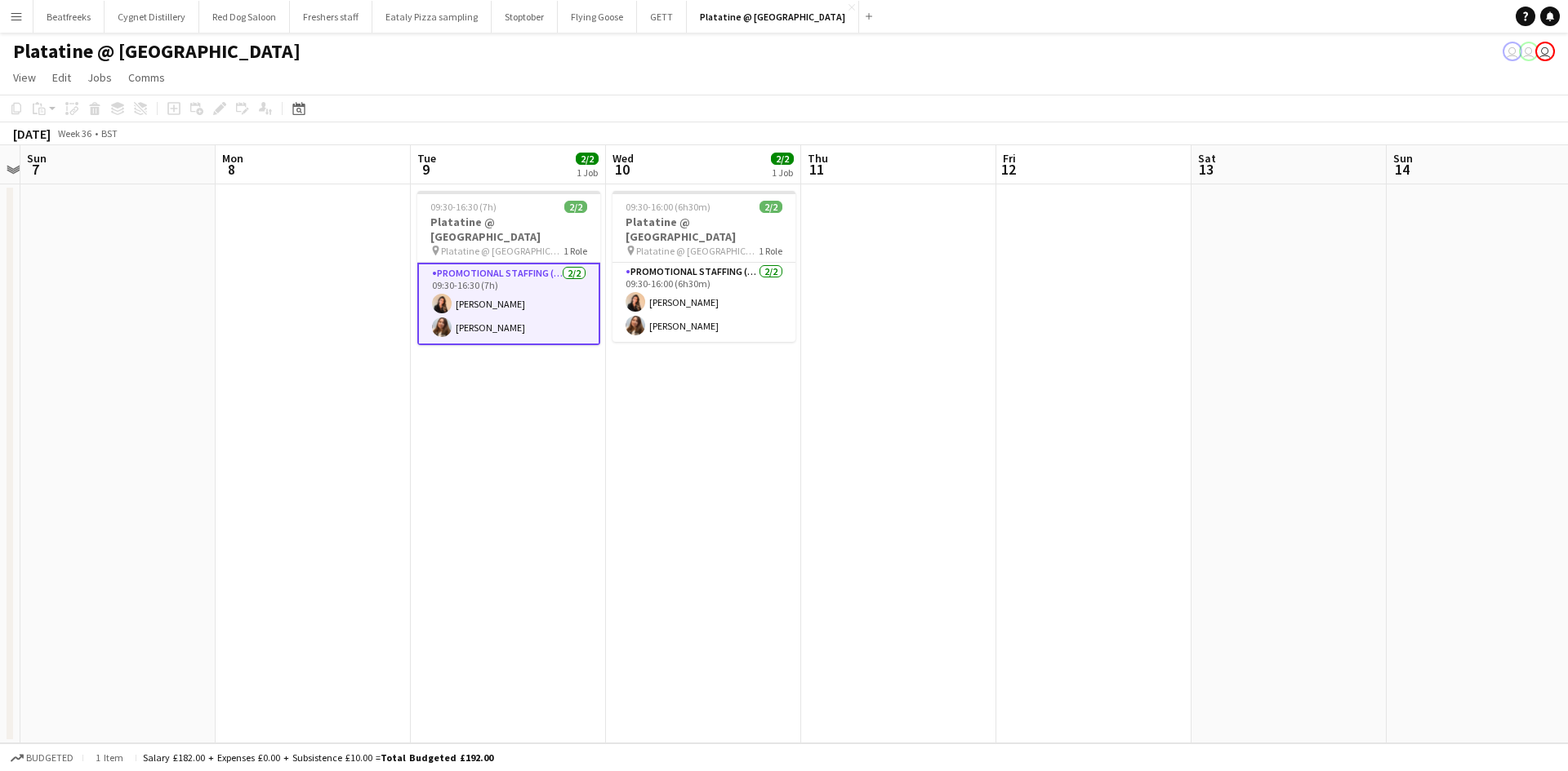
click at [21, 11] on app-icon "Menu" at bounding box center [16, 16] width 13 height 13
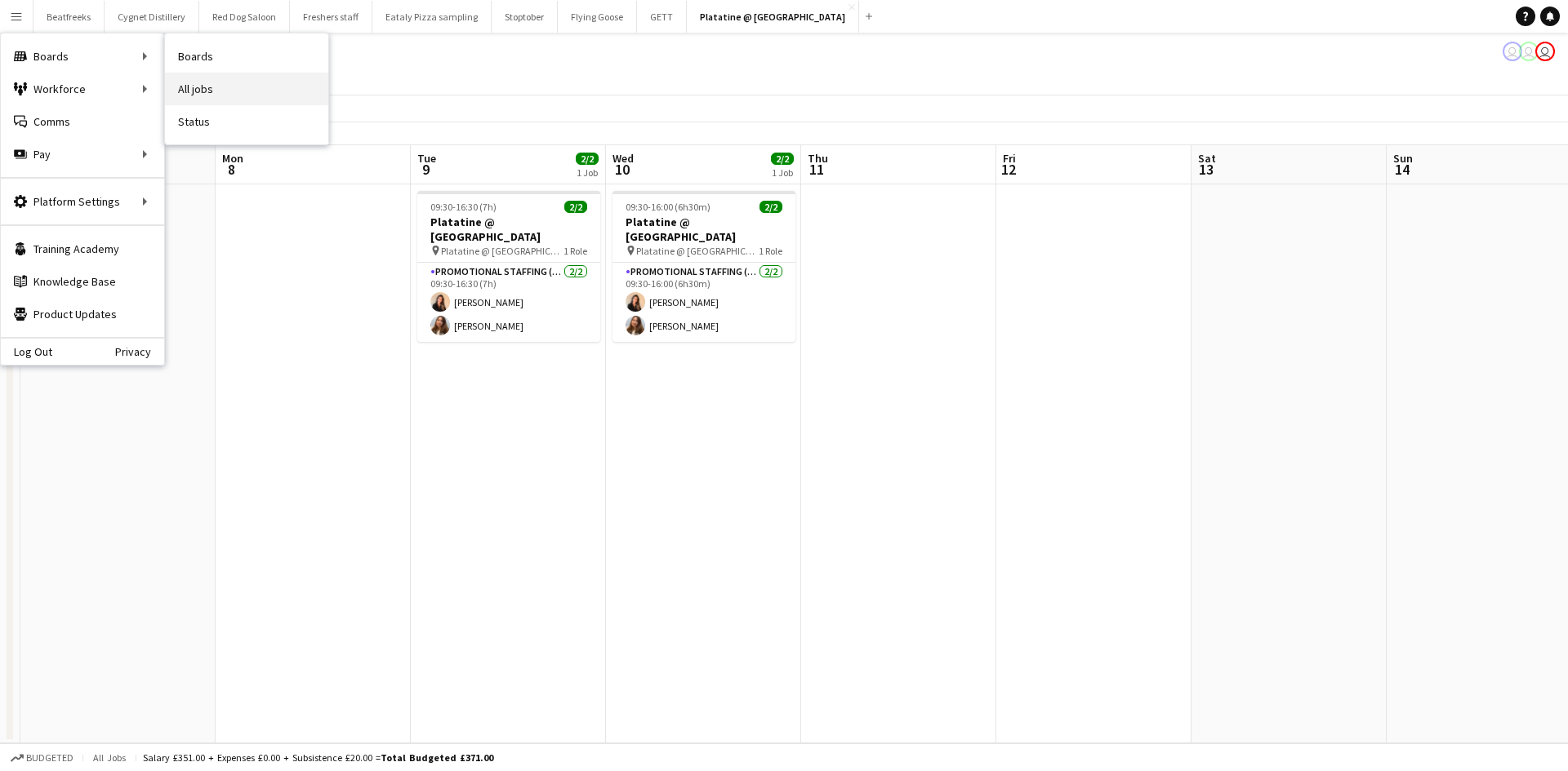
click at [202, 88] on link "All jobs" at bounding box center [247, 89] width 163 height 32
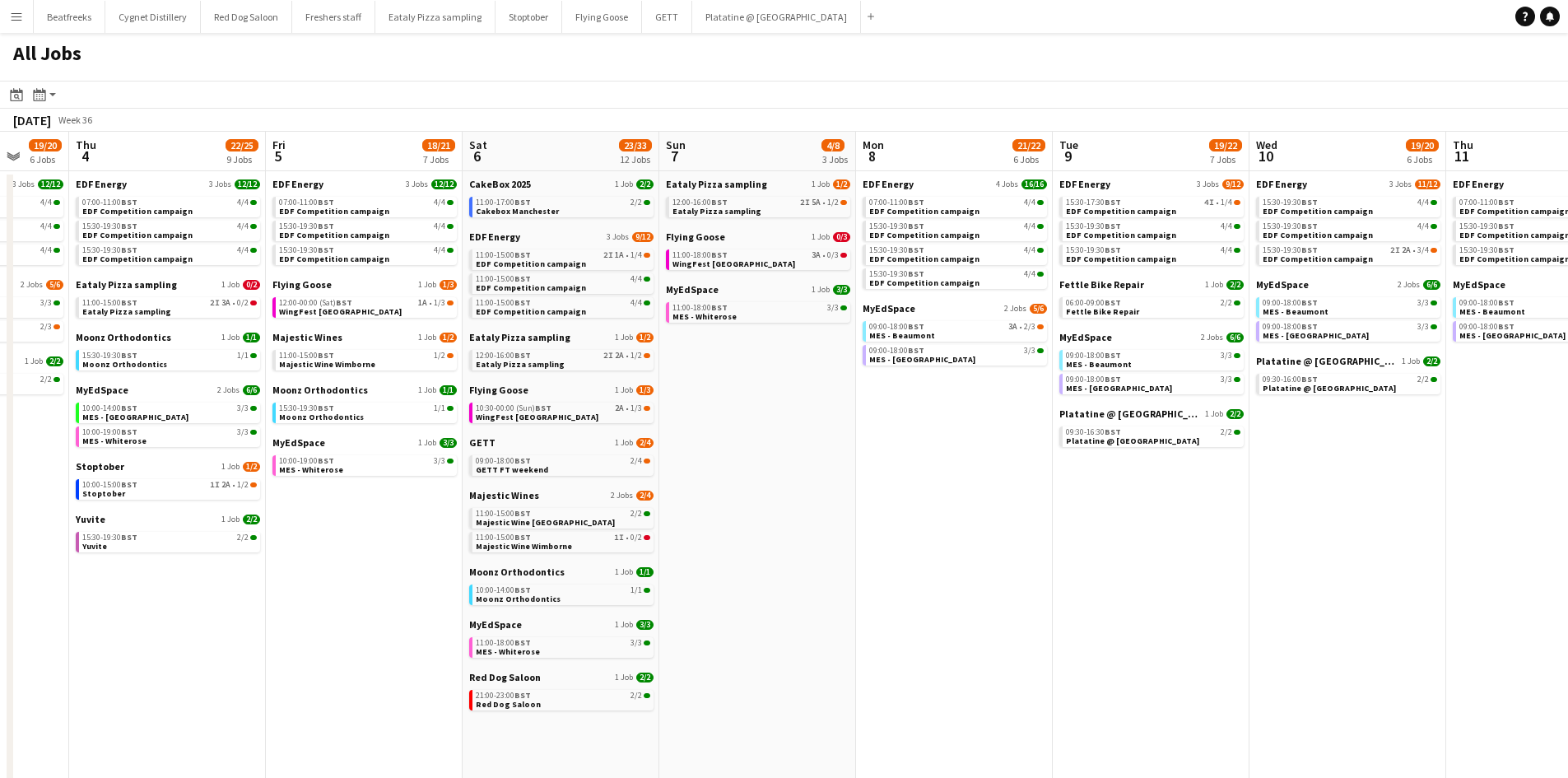
scroll to position [0, 598]
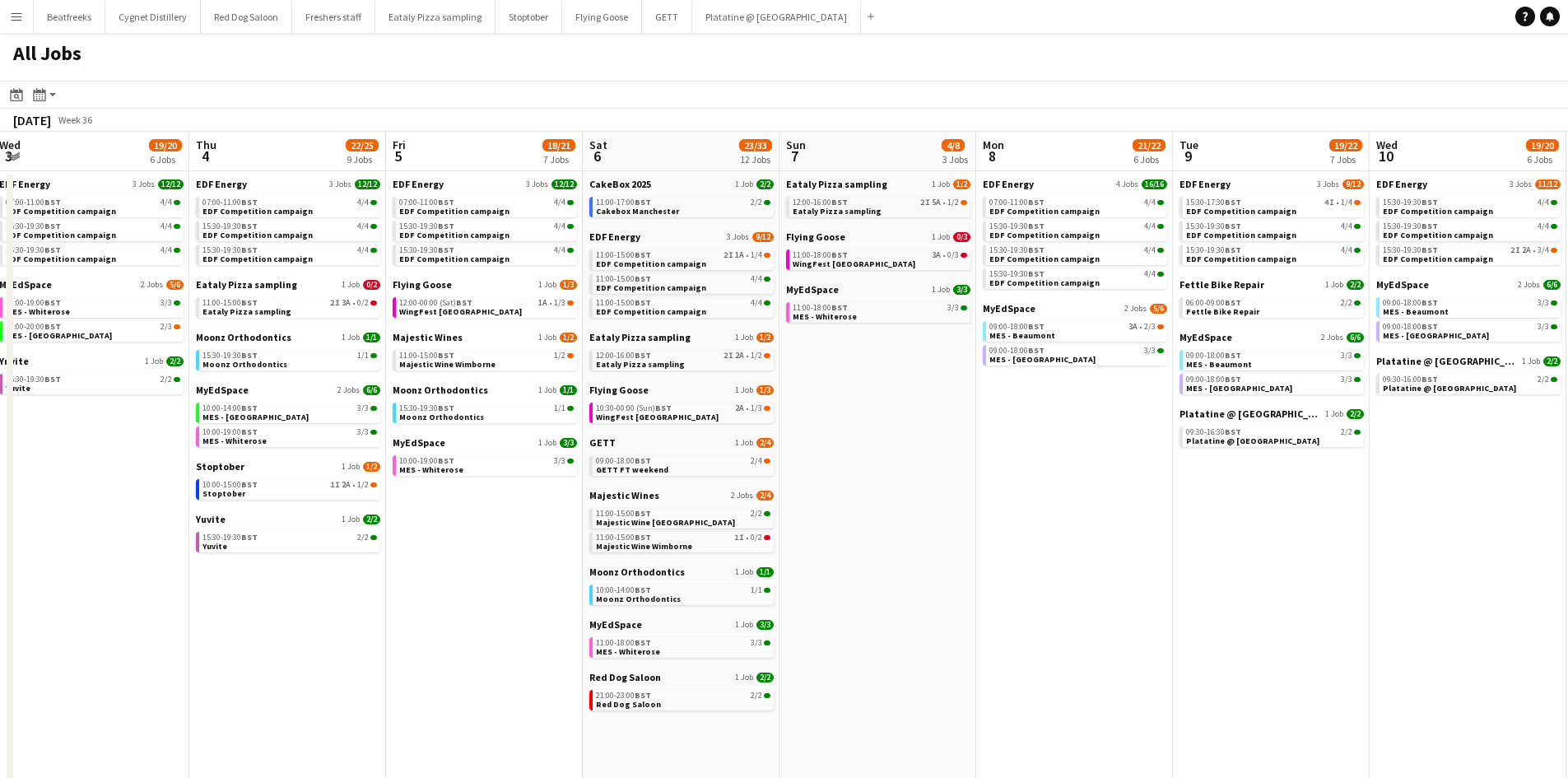
drag, startPoint x: 1259, startPoint y: 508, endPoint x: 872, endPoint y: 608, distance: 399.7
click at [1259, 508] on app-date-cell "EDF Energy 3 Jobs [DATE] 15:30-17:30 BST 4I • 1/4 EDF Competition campaign 15:3…" at bounding box center [1270, 717] width 196 height 1092
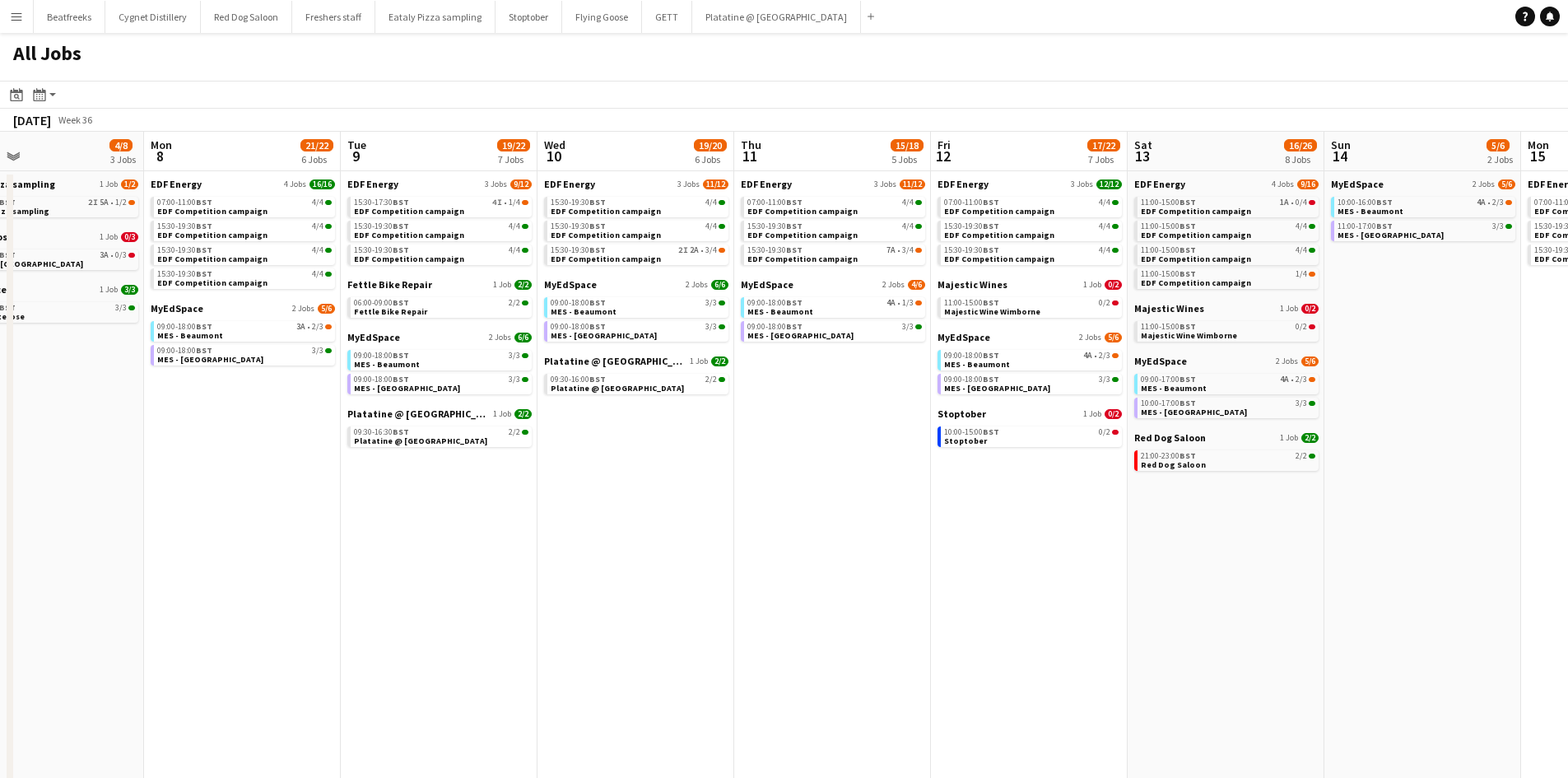
scroll to position [0, 496]
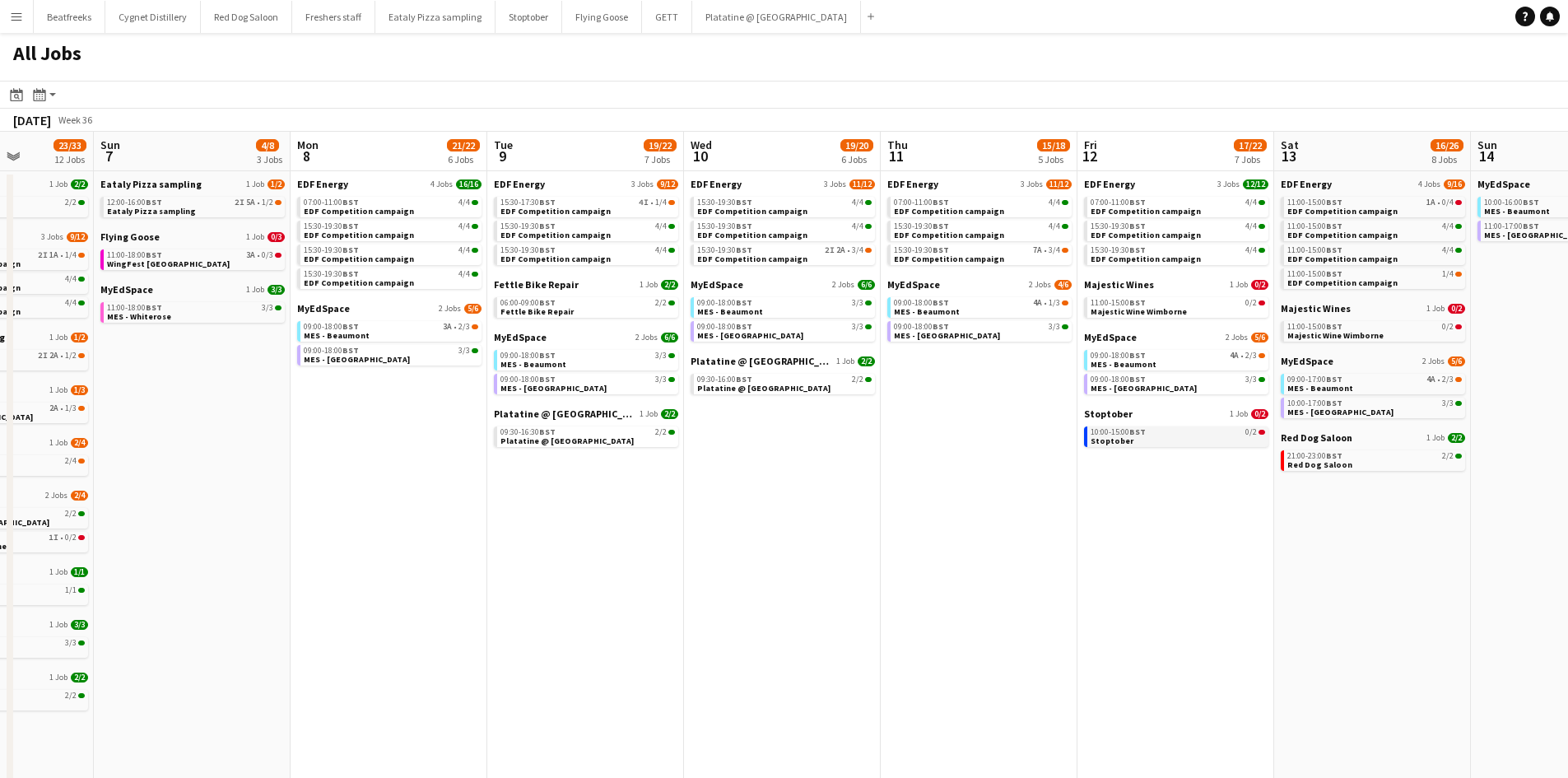
click at [1155, 436] on div "10:00-15:00 BST 0/2" at bounding box center [1178, 432] width 175 height 8
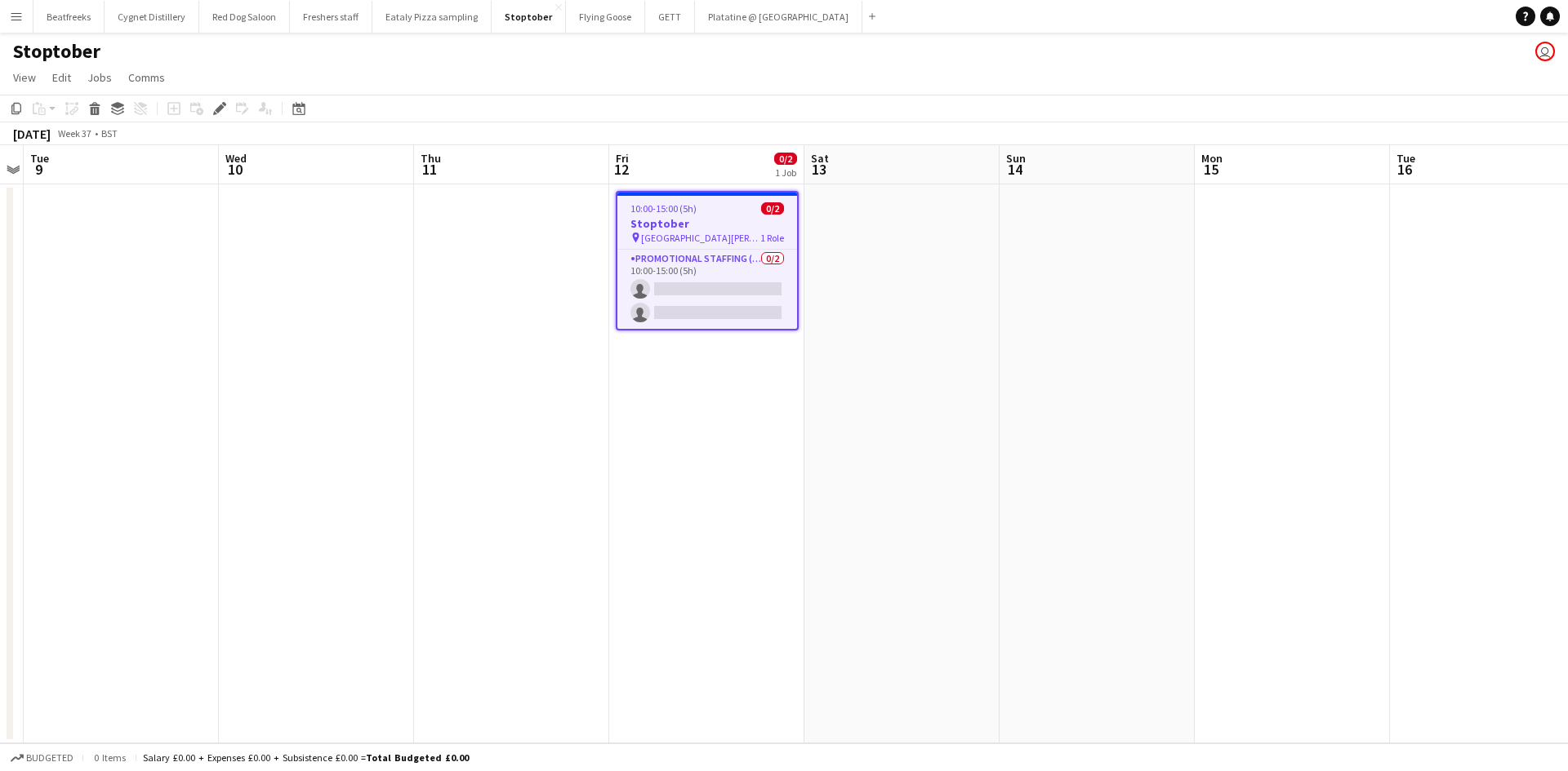
drag, startPoint x: 765, startPoint y: 288, endPoint x: 134, endPoint y: 162, distance: 643.5
click at [765, 288] on app-card-role "Promotional Staffing (Brand Ambassadors) 0/2 10:00-15:00 (5h) single-neutral-ac…" at bounding box center [707, 289] width 180 height 79
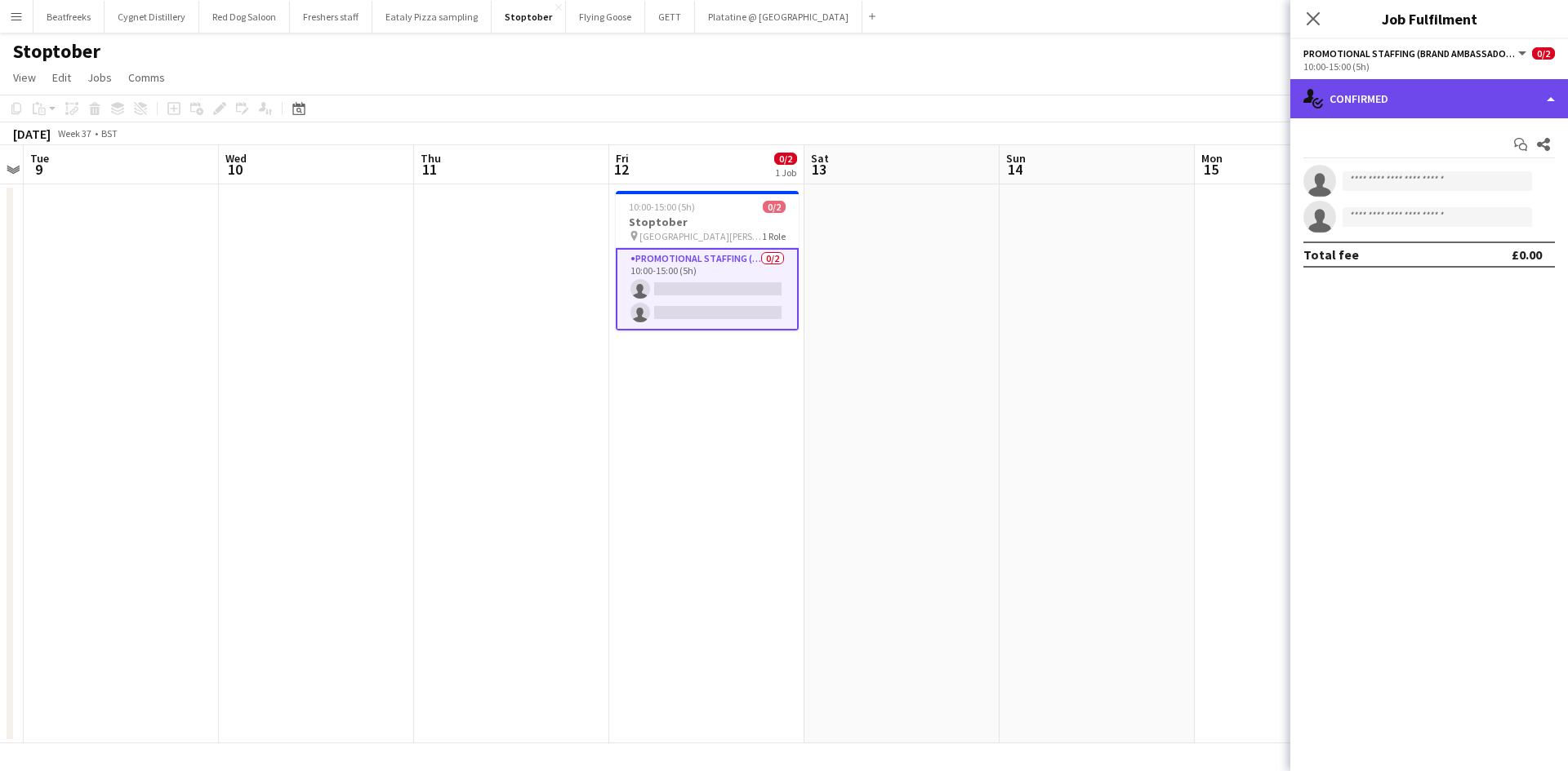
click at [1385, 102] on div "single-neutral-actions-check-2 Confirmed" at bounding box center [1428, 99] width 277 height 39
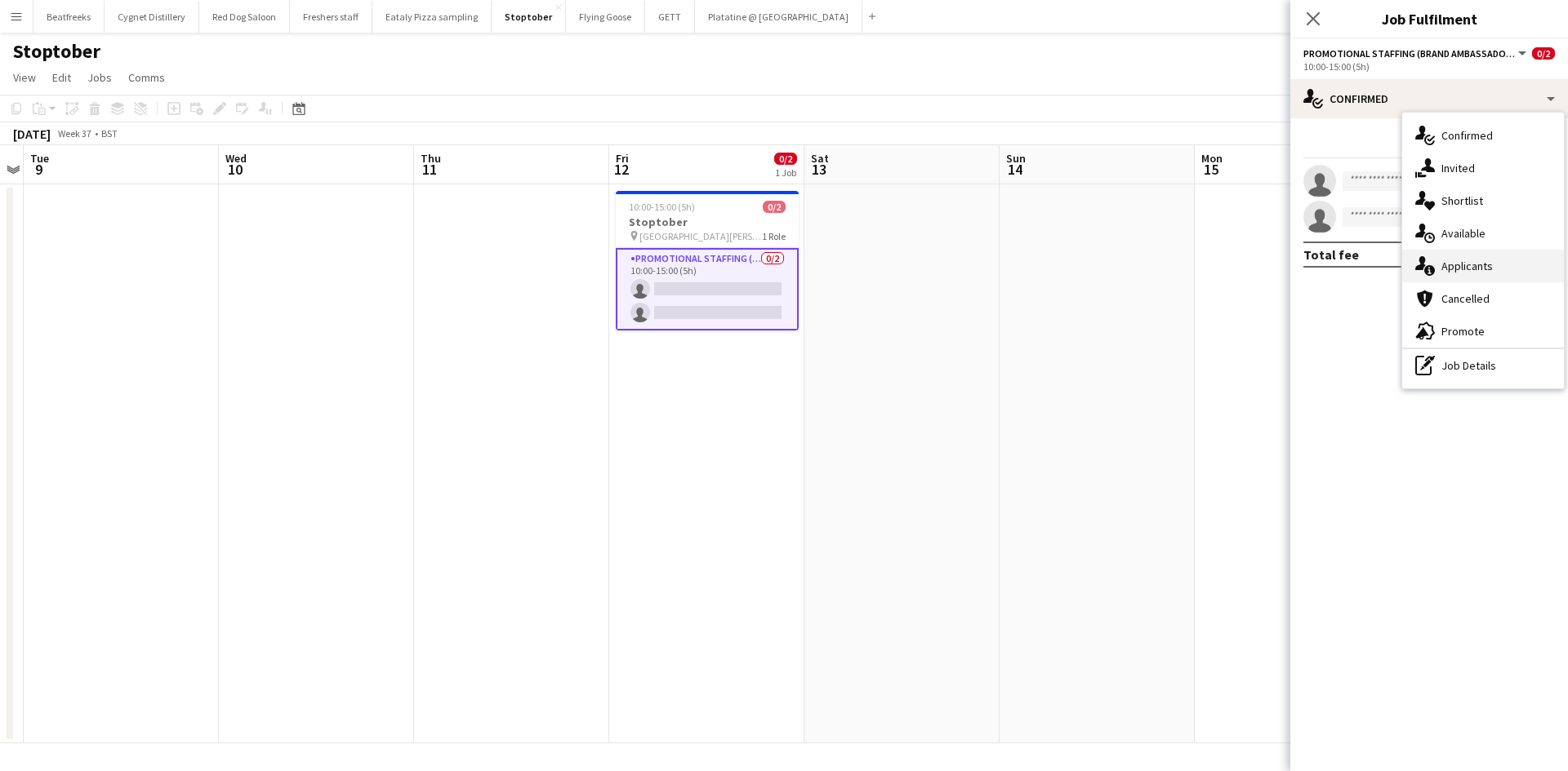
click at [1436, 274] on div "single-neutral-actions-information Applicants" at bounding box center [1483, 266] width 162 height 32
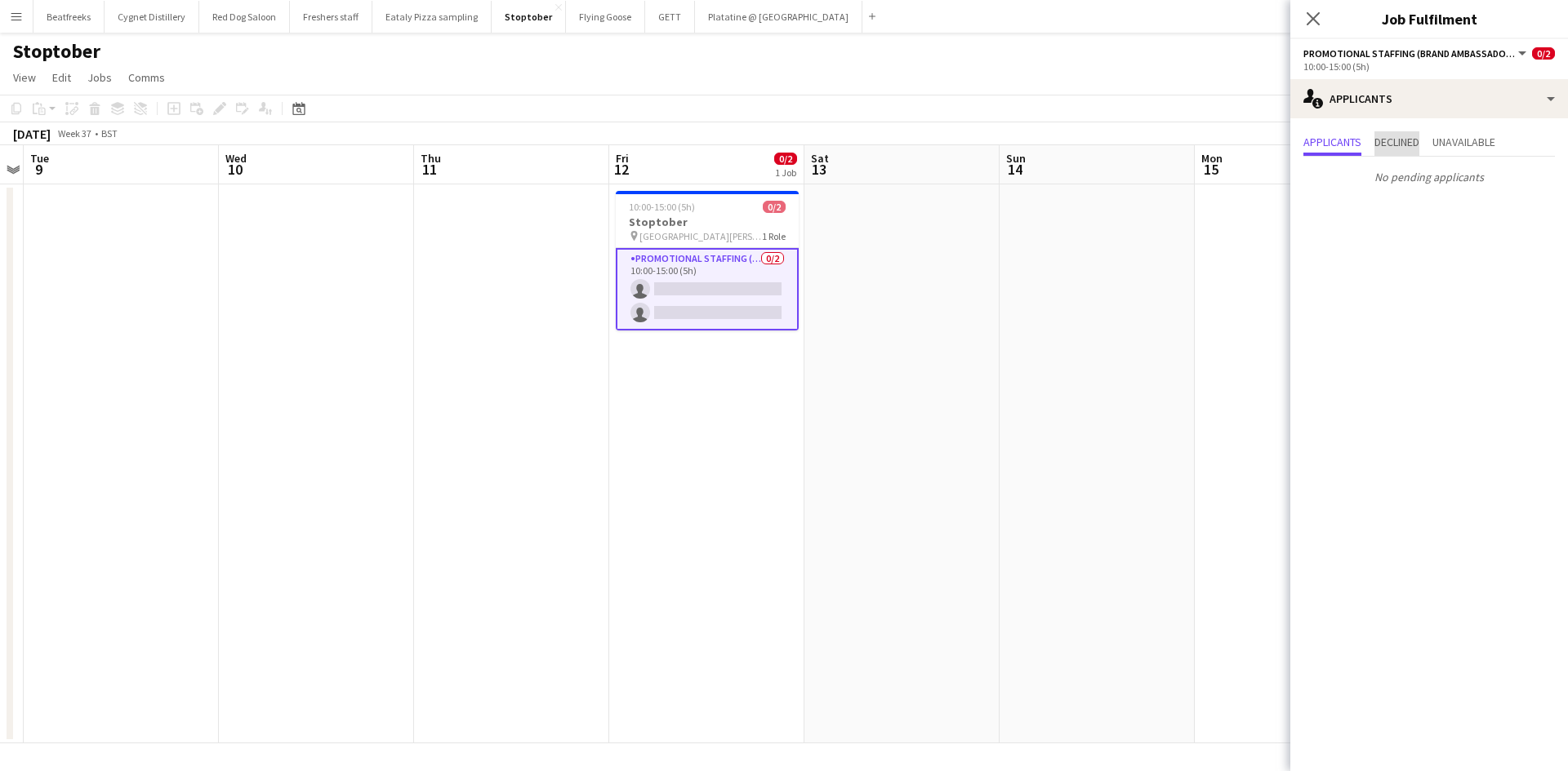
click at [1396, 146] on span "Declined" at bounding box center [1396, 142] width 45 height 12
click at [1450, 130] on div "Applicants Declined Unavailable No declined applicants" at bounding box center [1428, 161] width 277 height 85
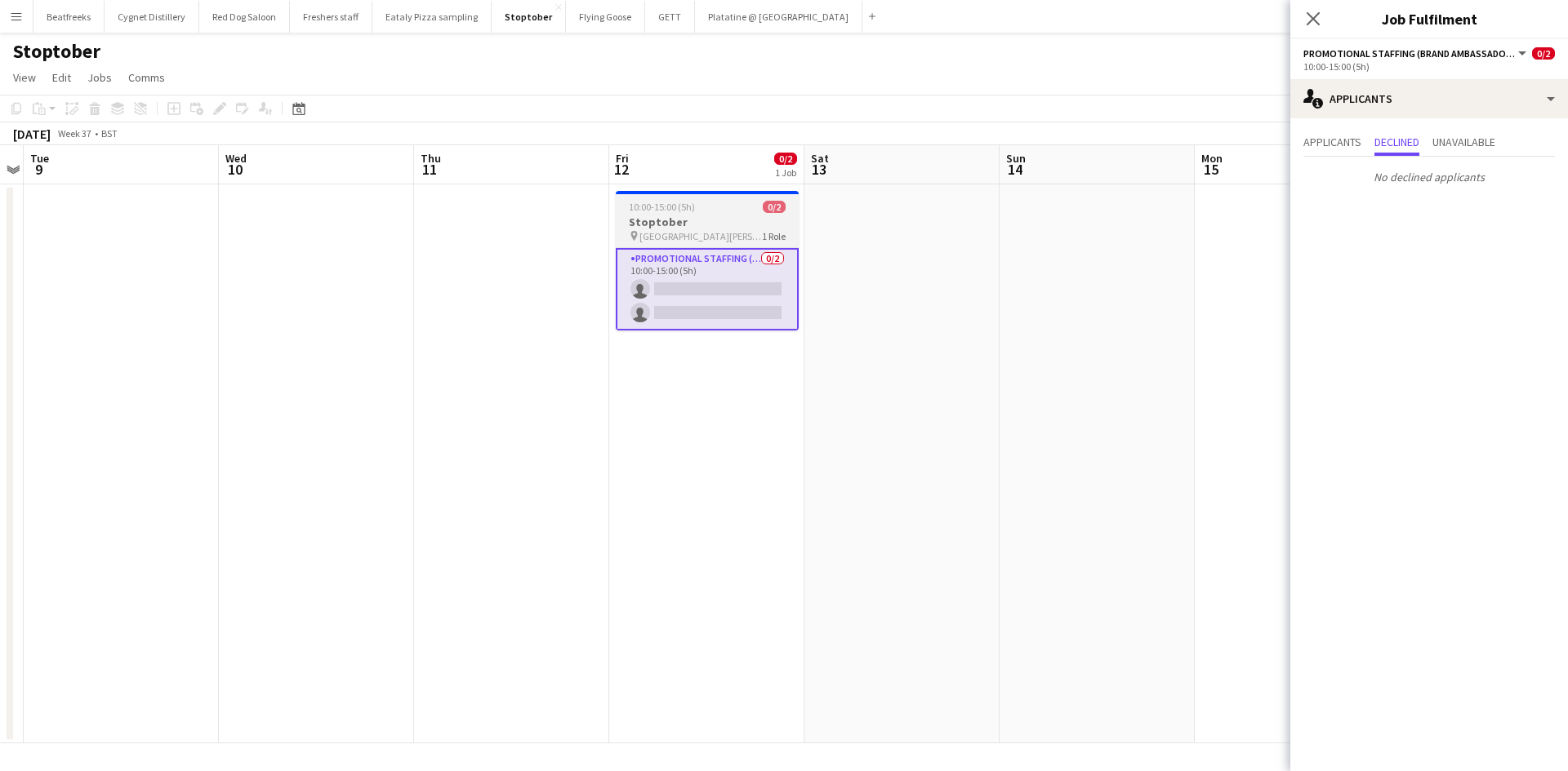
click at [664, 218] on h3 "Stoptober" at bounding box center [707, 222] width 183 height 14
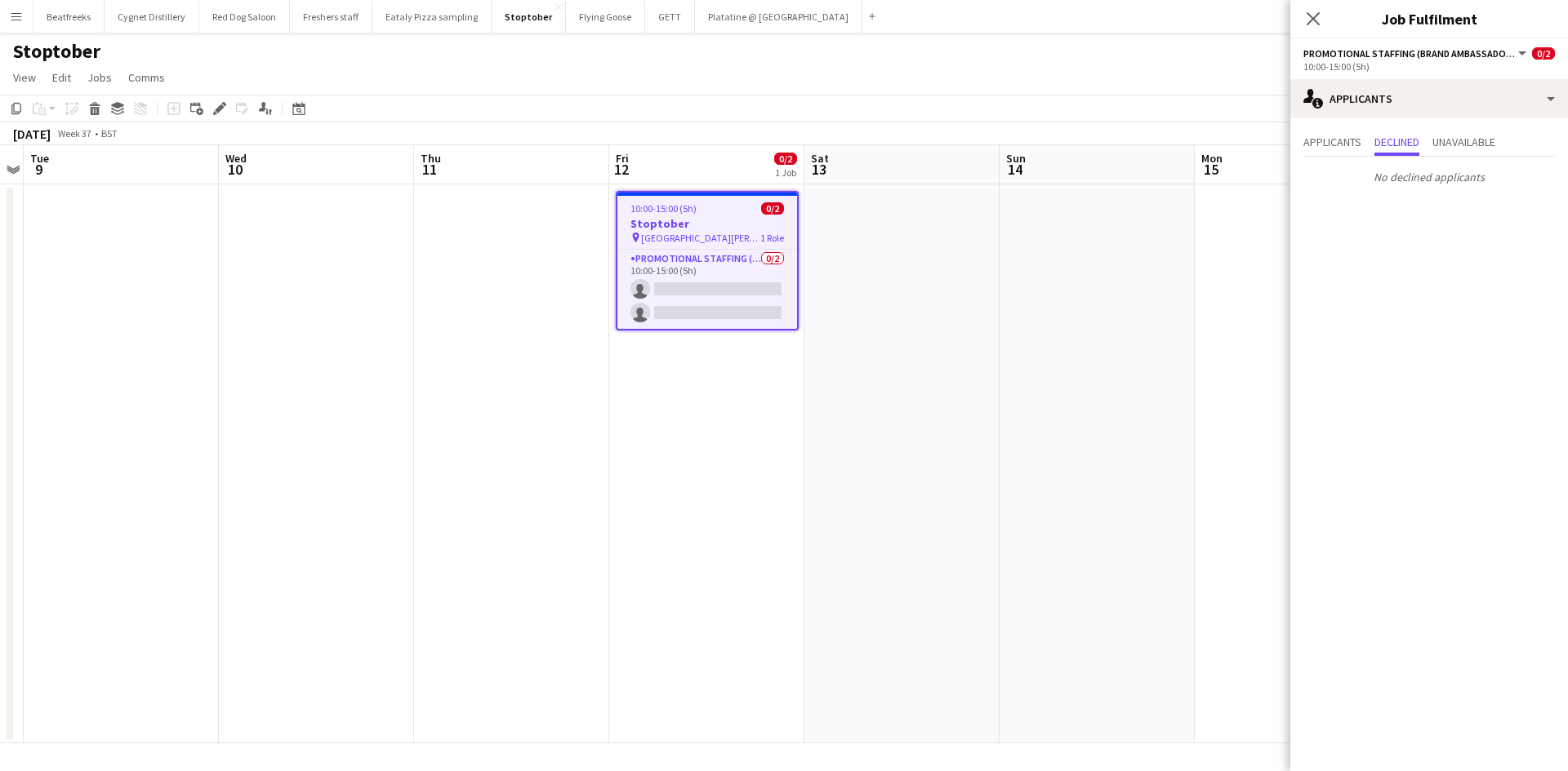
drag, startPoint x: 11, startPoint y: 6, endPoint x: 26, endPoint y: 22, distance: 21.9
click at [11, 6] on button "Menu" at bounding box center [16, 16] width 32 height 32
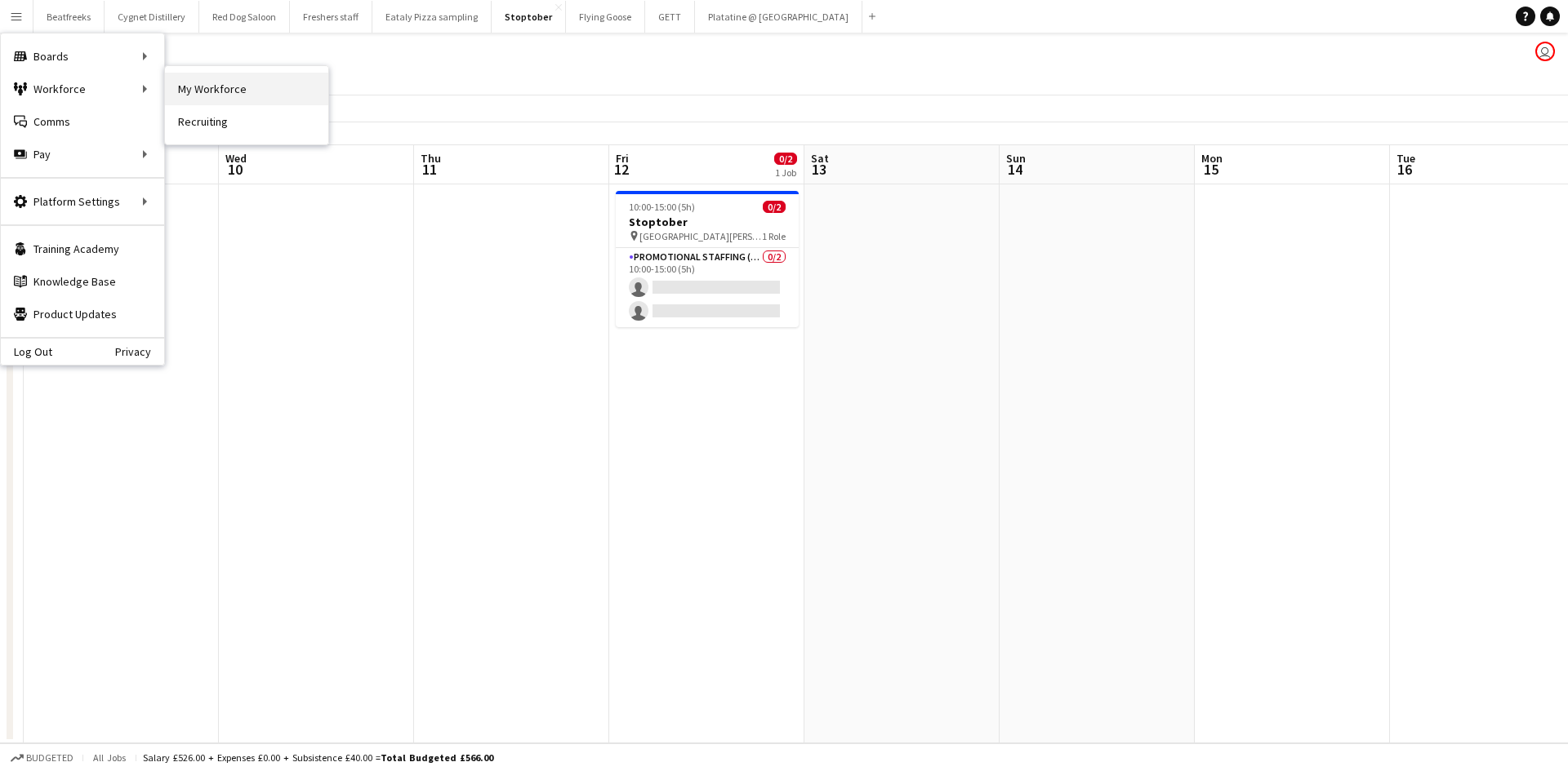
click at [178, 88] on link "My Workforce" at bounding box center [247, 89] width 163 height 32
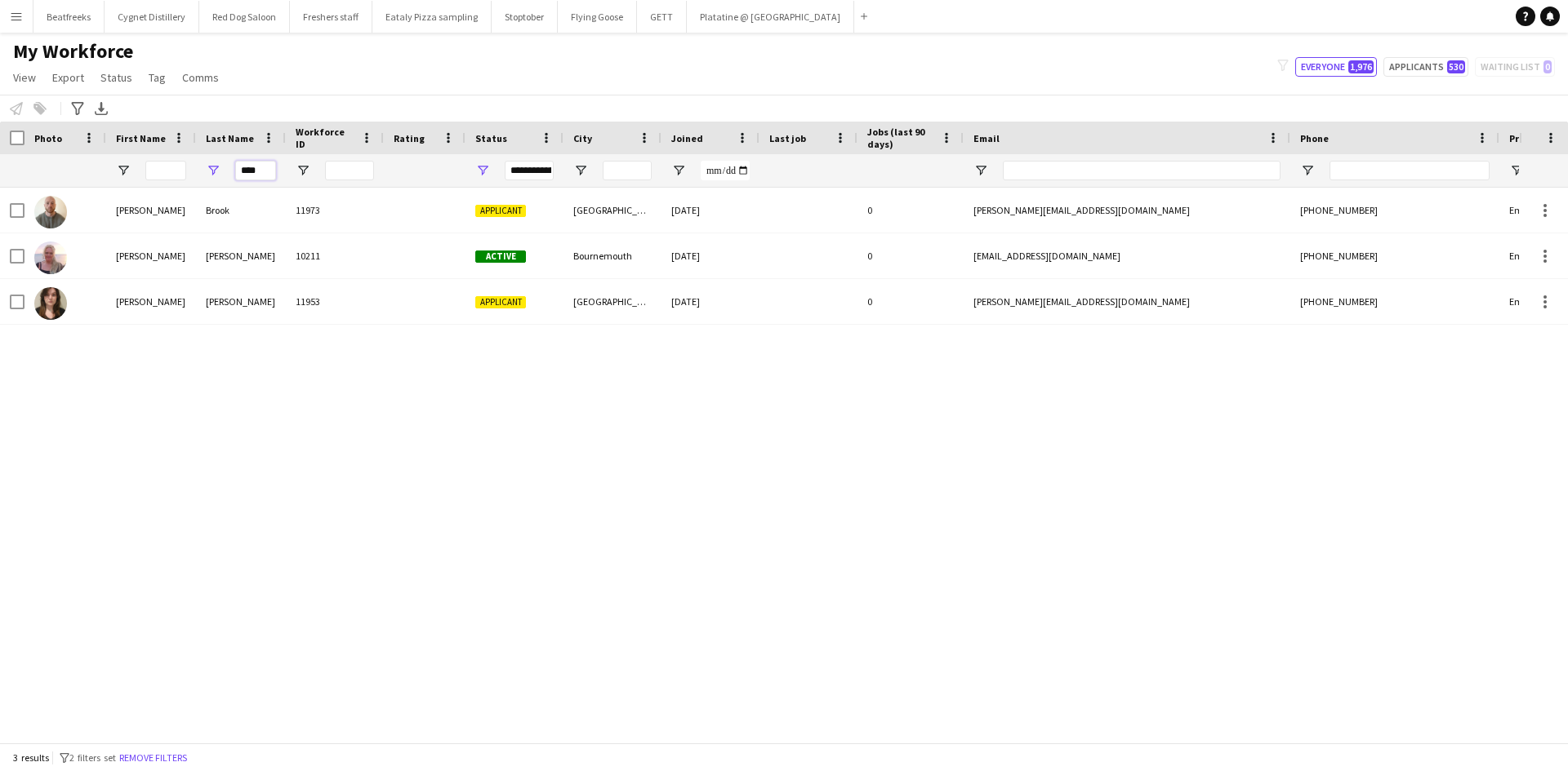
drag, startPoint x: 265, startPoint y: 166, endPoint x: 182, endPoint y: 175, distance: 83.5
click at [182, 175] on div "****" at bounding box center [885, 171] width 1770 height 32
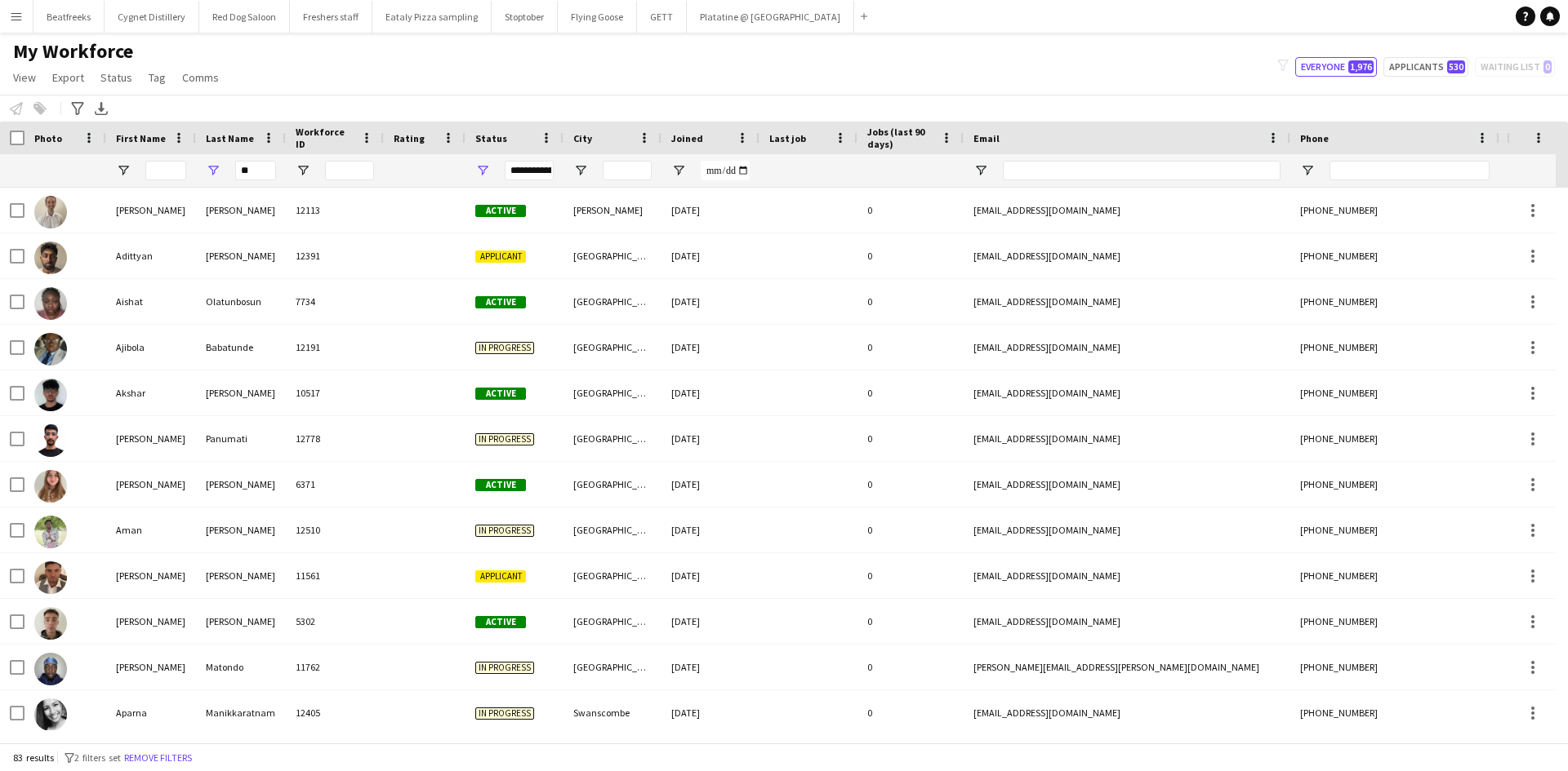
click at [537, 173] on div "**********" at bounding box center [529, 171] width 49 height 20
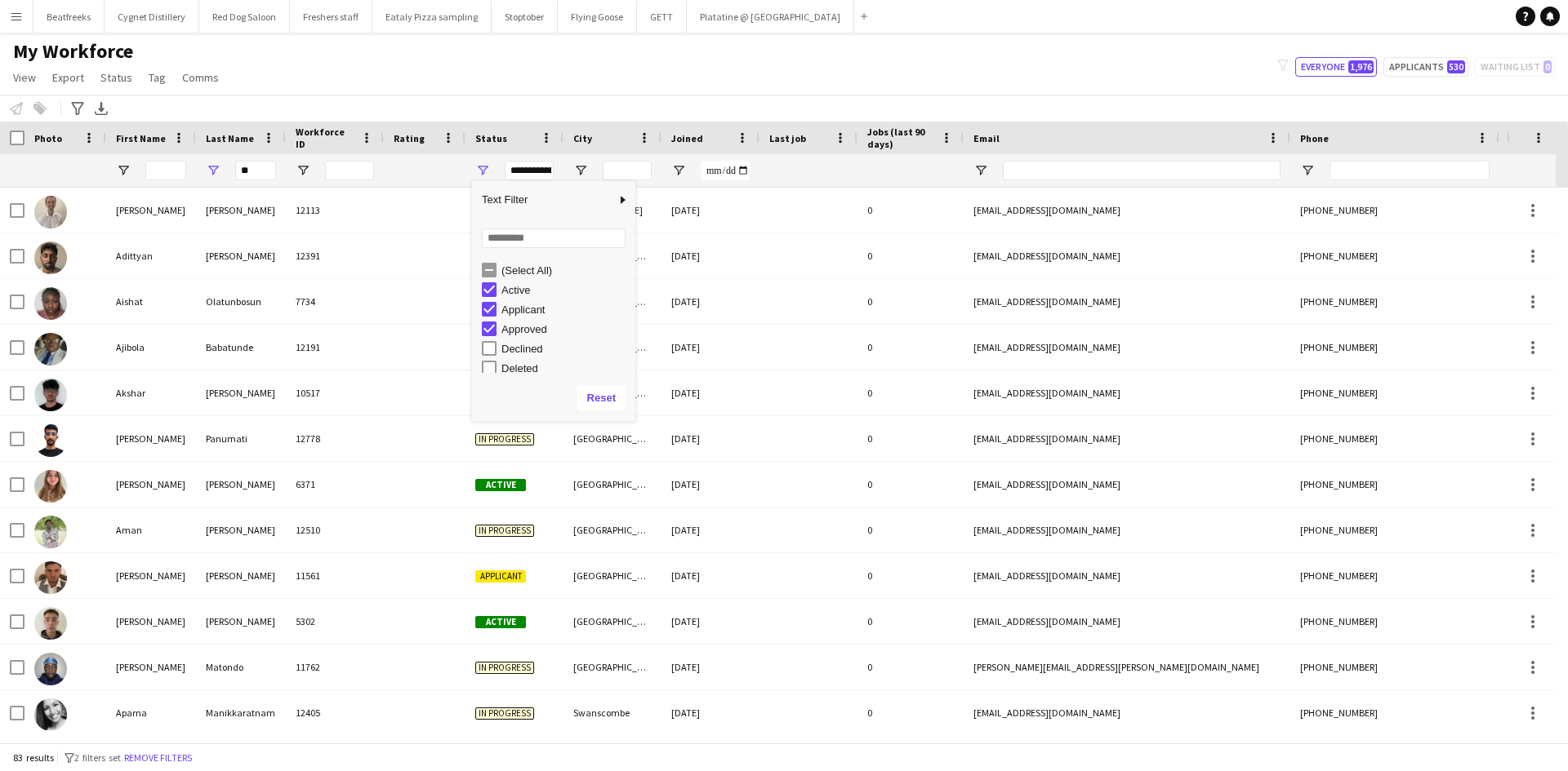
click at [519, 265] on div "(Select All)" at bounding box center [566, 271] width 129 height 13
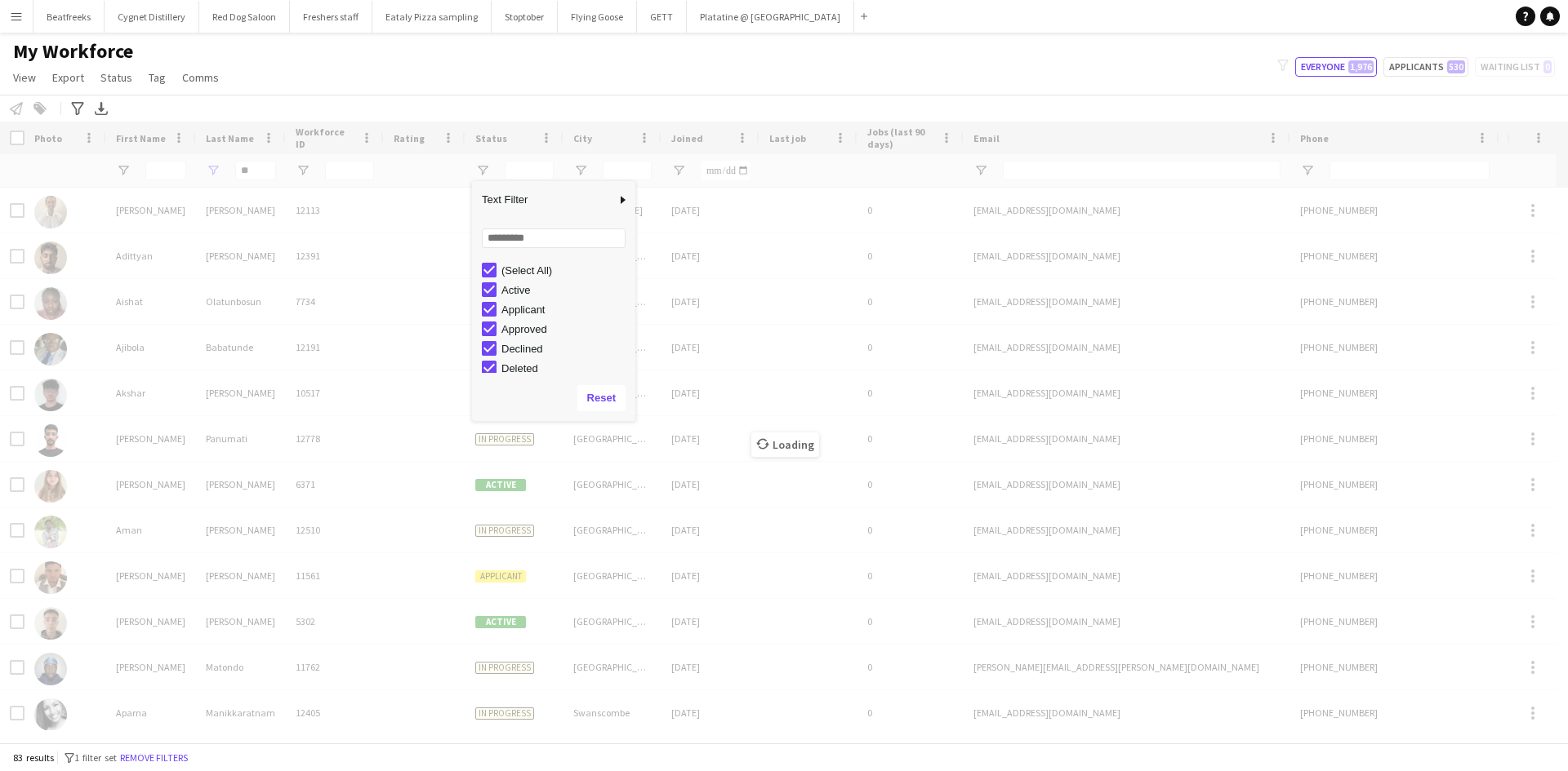
click at [269, 80] on div "My Workforce View Views Default view New view Update view Delete view Edit name…" at bounding box center [784, 67] width 1568 height 56
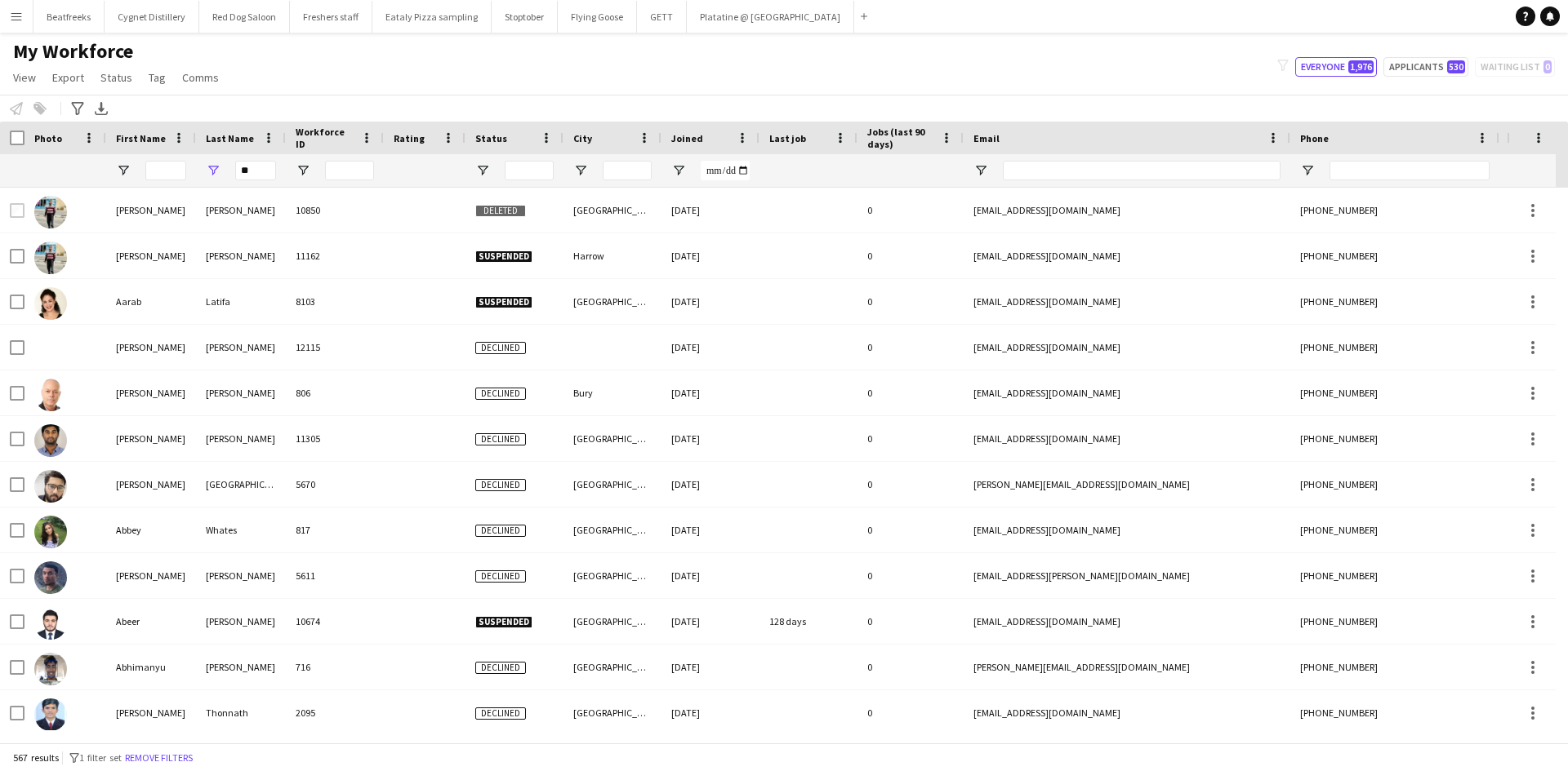
click at [578, 74] on div "My Workforce View Views Default view New view Update view Delete view Edit name…" at bounding box center [784, 67] width 1568 height 56
click at [270, 177] on input "**" at bounding box center [255, 171] width 40 height 20
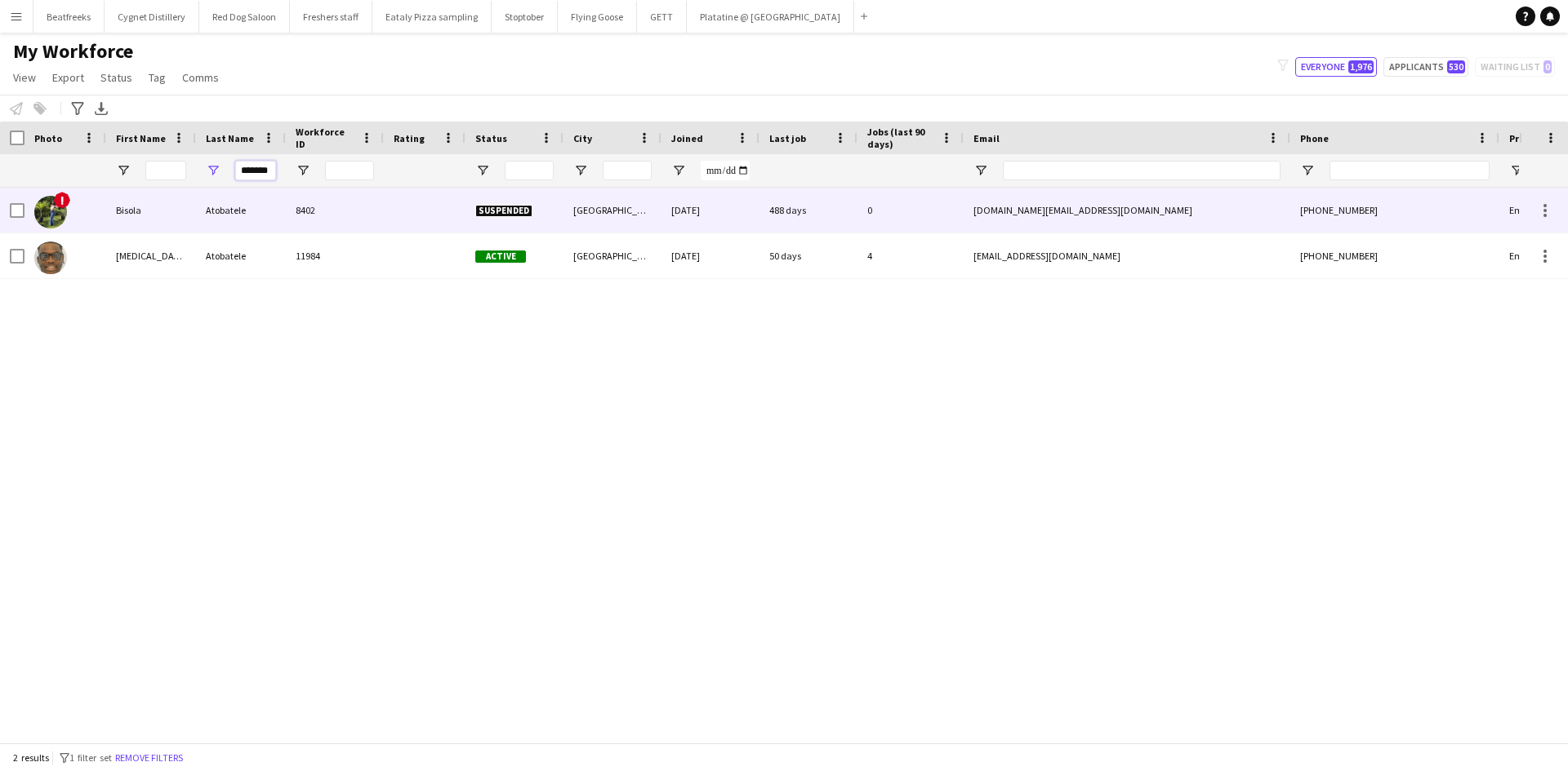
type input "*******"
click at [232, 202] on div "Atobatele" at bounding box center [241, 210] width 90 height 45
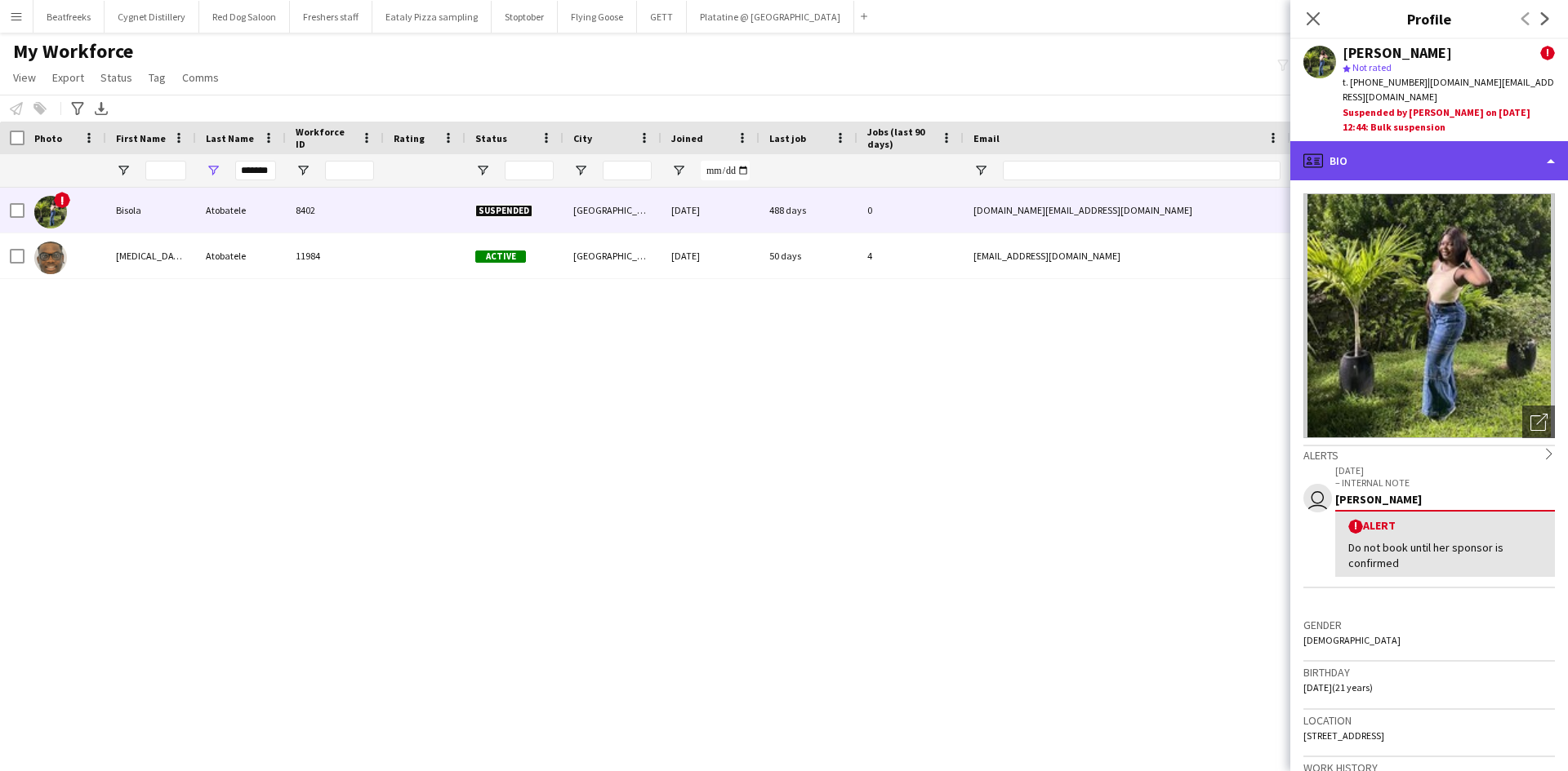
click at [1428, 150] on div "profile Bio" at bounding box center [1428, 161] width 277 height 39
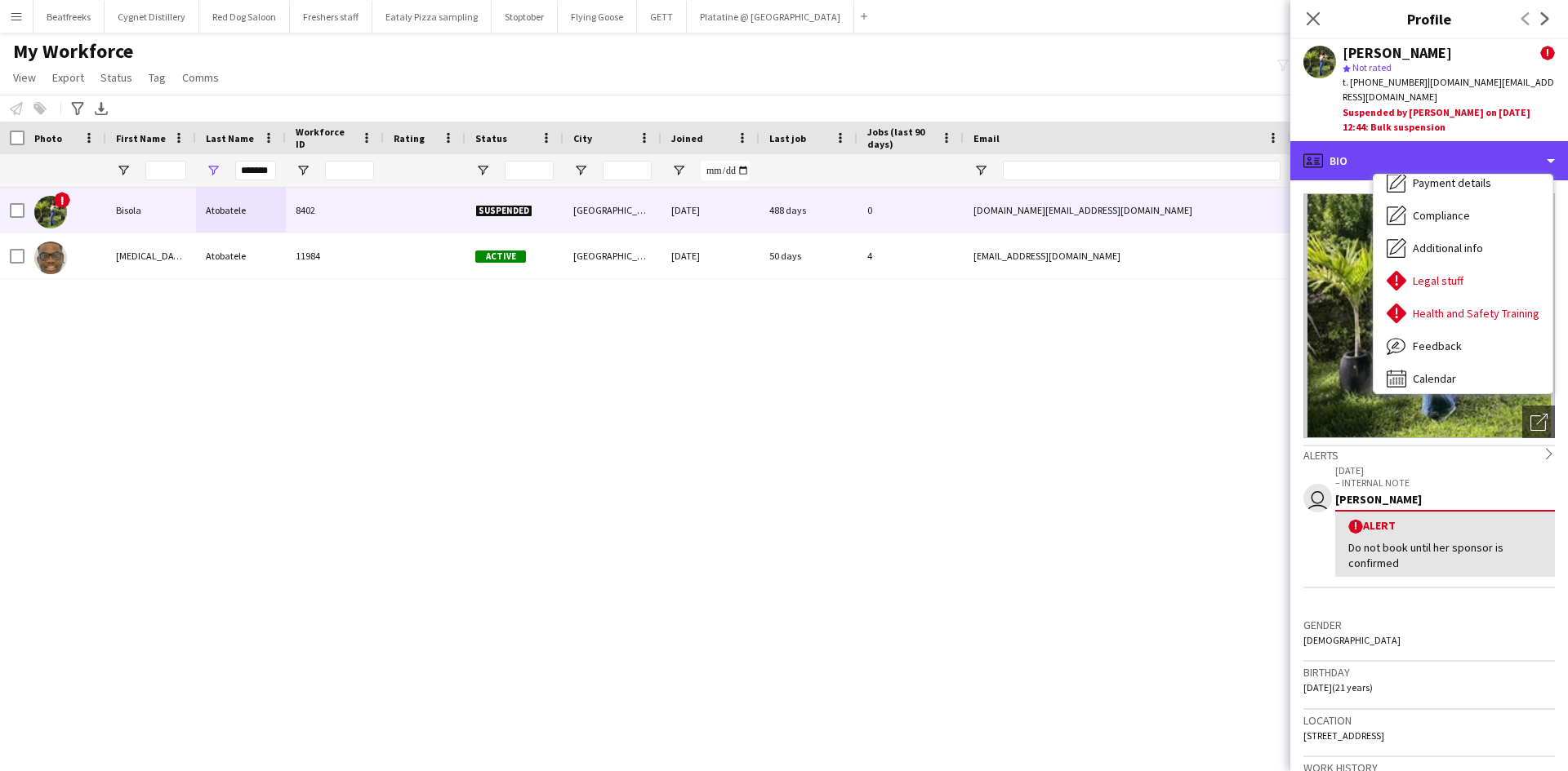
scroll to position [219, 0]
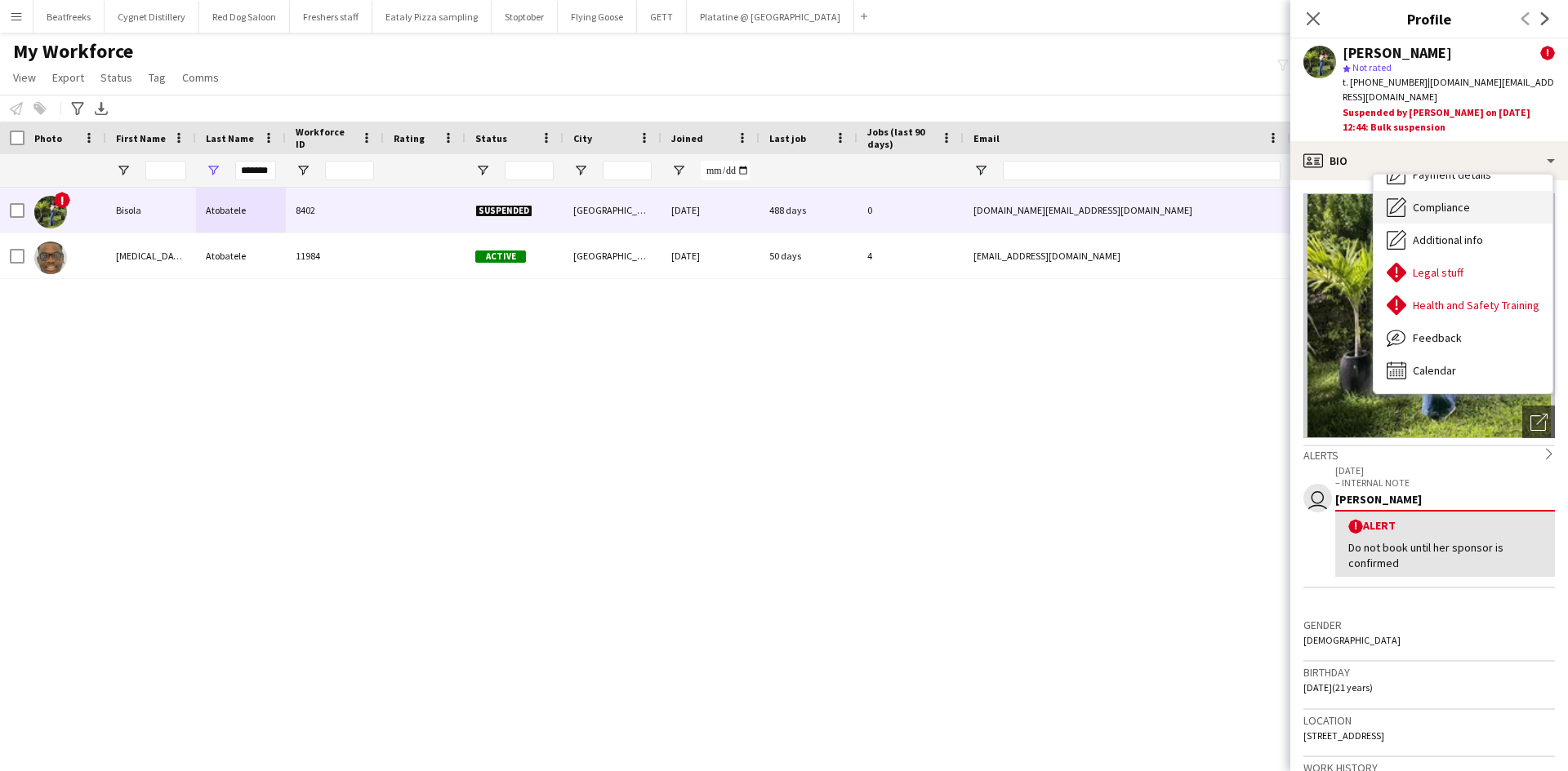
click at [1467, 200] on div "Compliance Compliance" at bounding box center [1462, 207] width 179 height 32
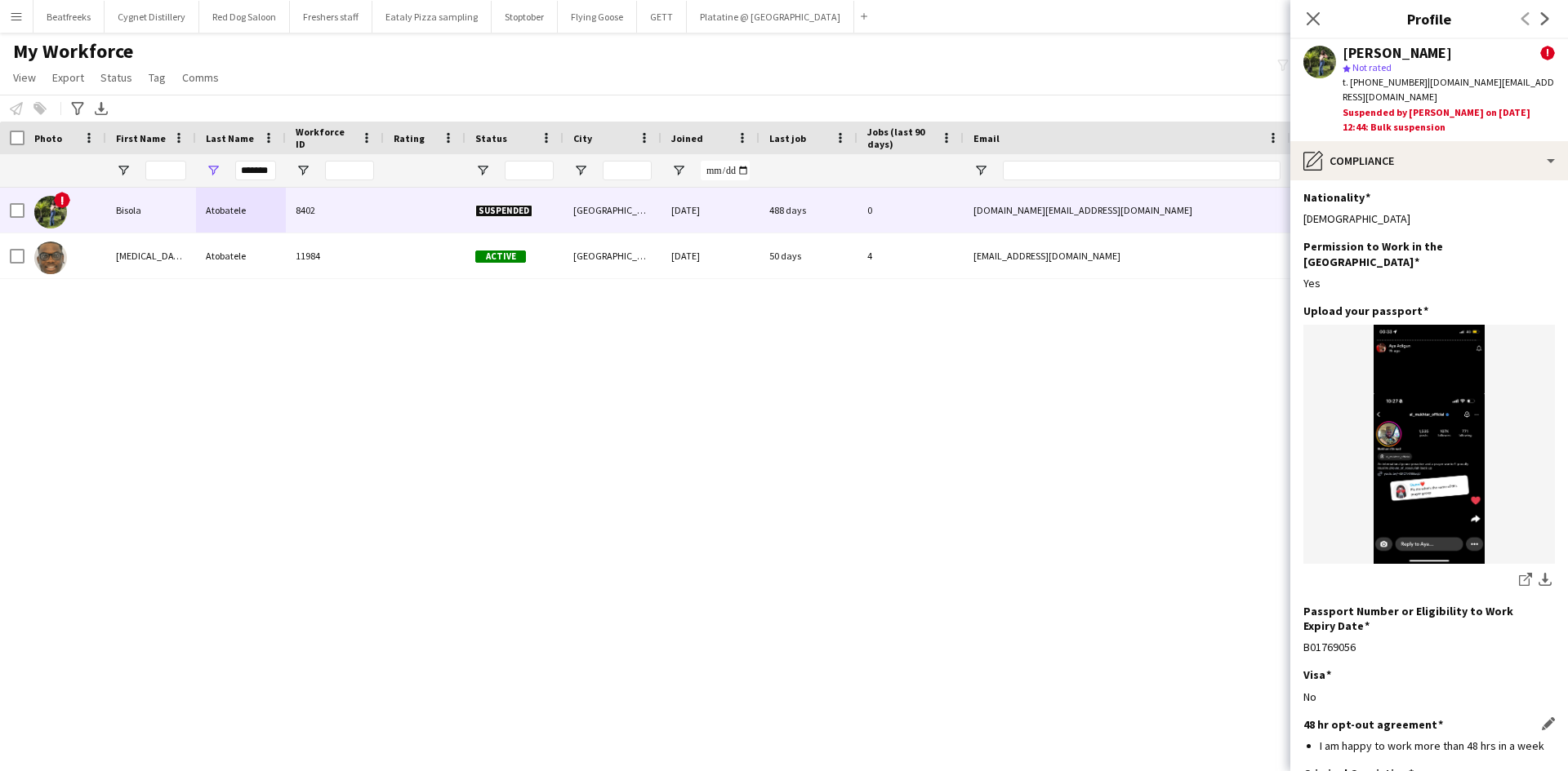
scroll to position [3, 0]
click at [1456, 383] on img at bounding box center [1429, 445] width 251 height 239
click at [1429, 399] on img at bounding box center [1429, 445] width 251 height 239
click at [1538, 574] on app-icon "download-bottom" at bounding box center [1545, 581] width 13 height 15
click at [1316, 15] on icon at bounding box center [1312, 18] width 15 height 15
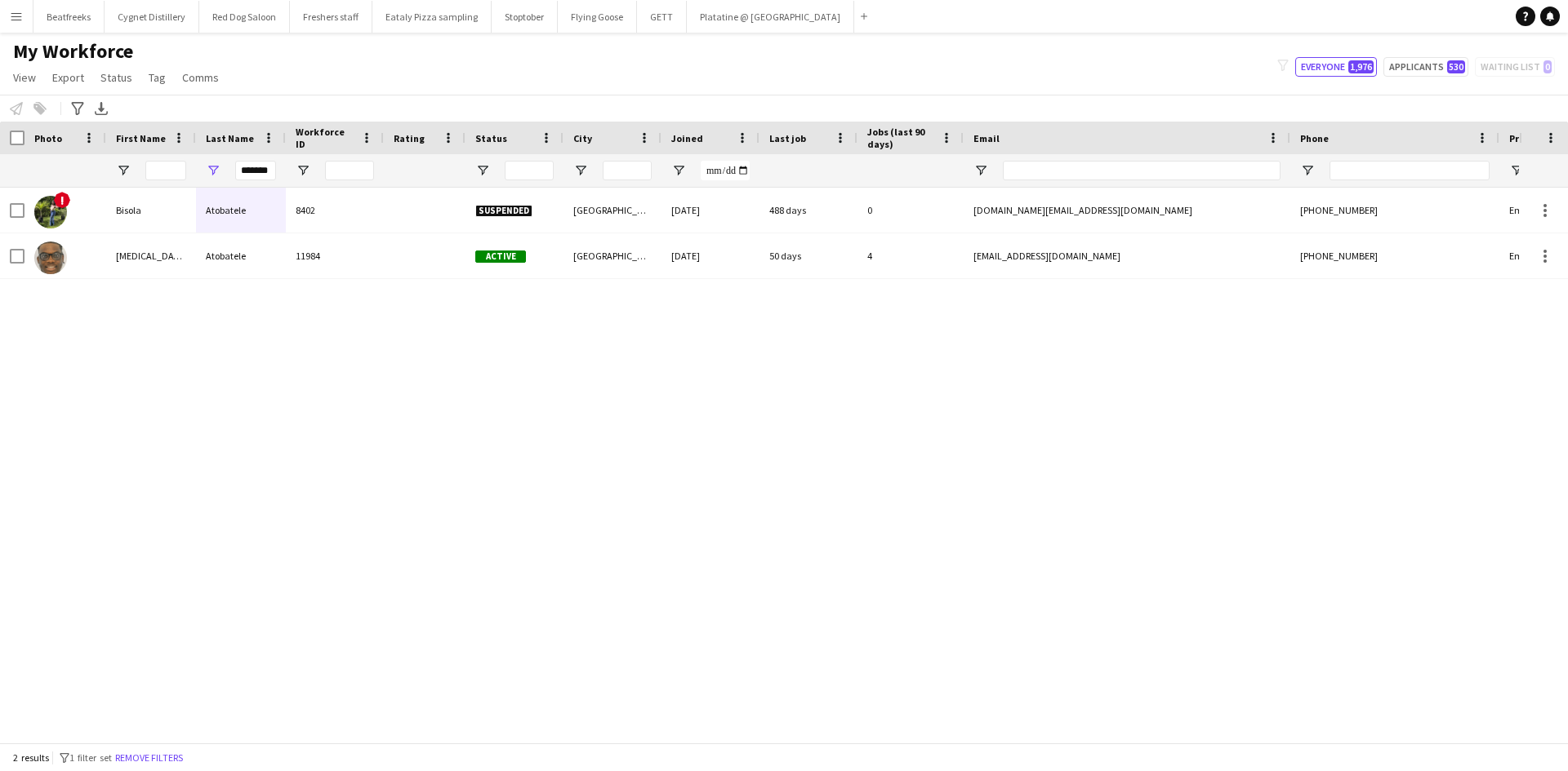
click at [17, 10] on app-icon "Menu" at bounding box center [16, 16] width 13 height 13
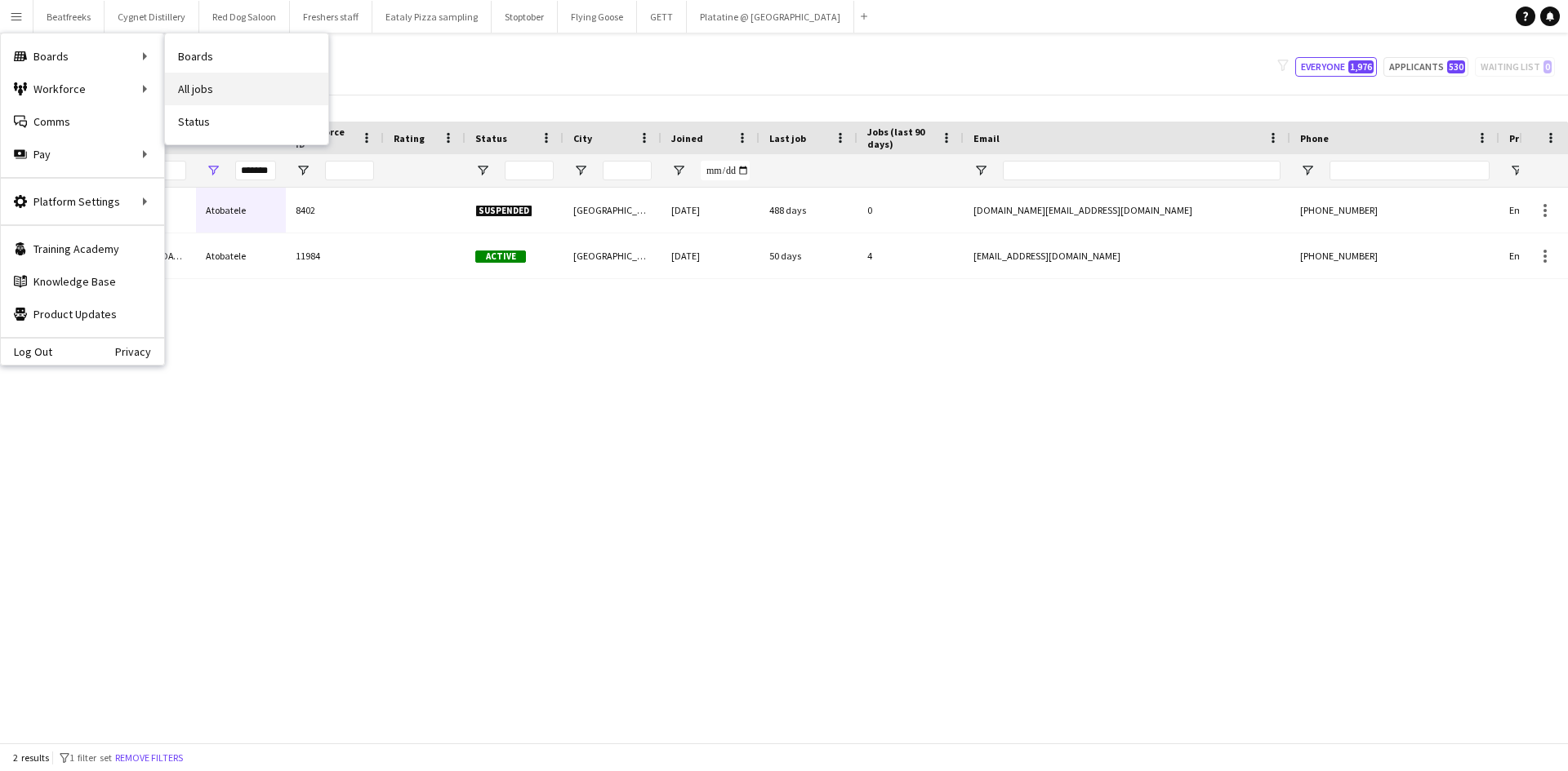
click at [214, 94] on link "All jobs" at bounding box center [247, 89] width 163 height 32
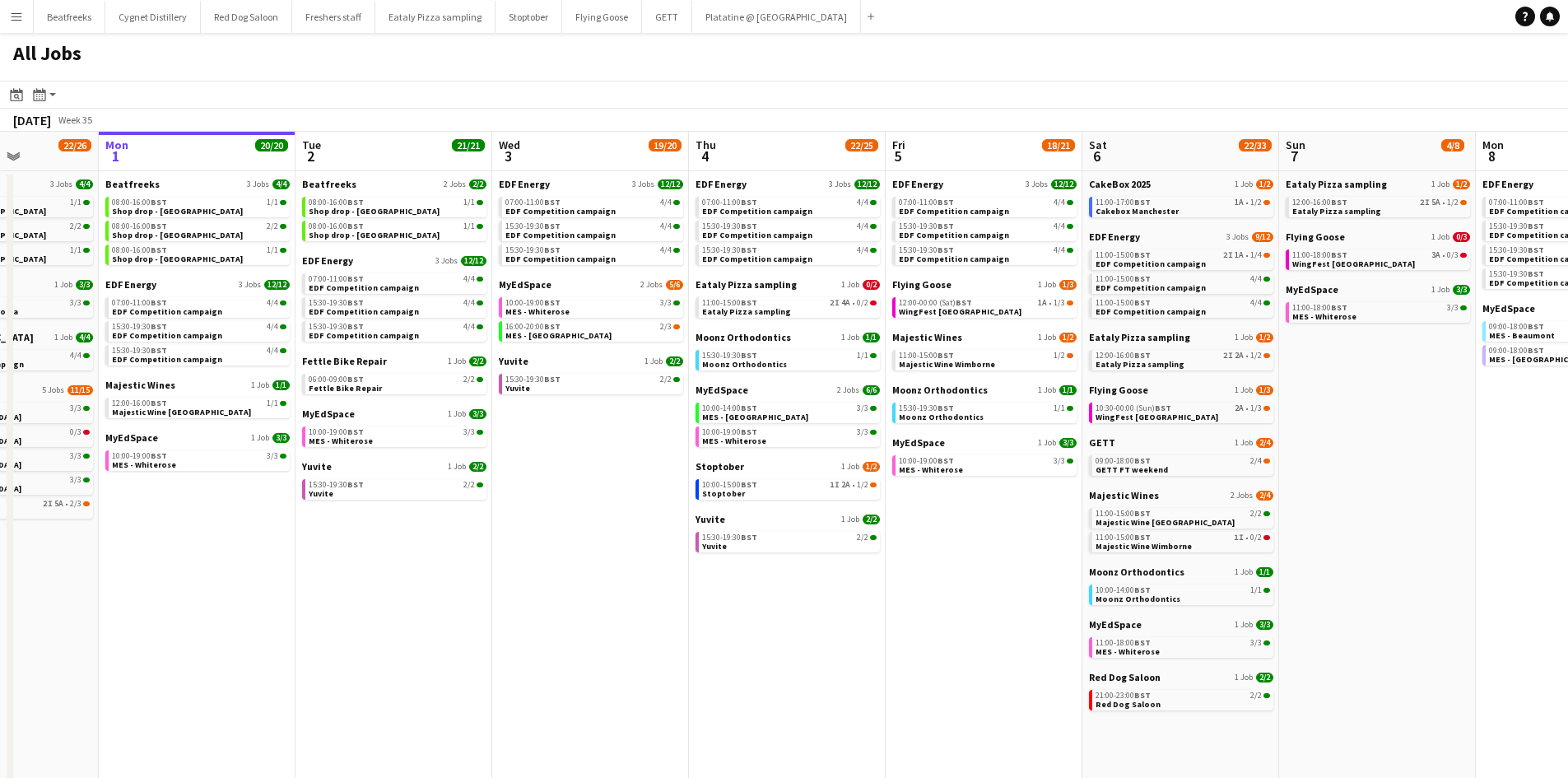
scroll to position [0, 492]
click at [755, 285] on span "Eataly Pizza sampling" at bounding box center [745, 284] width 101 height 13
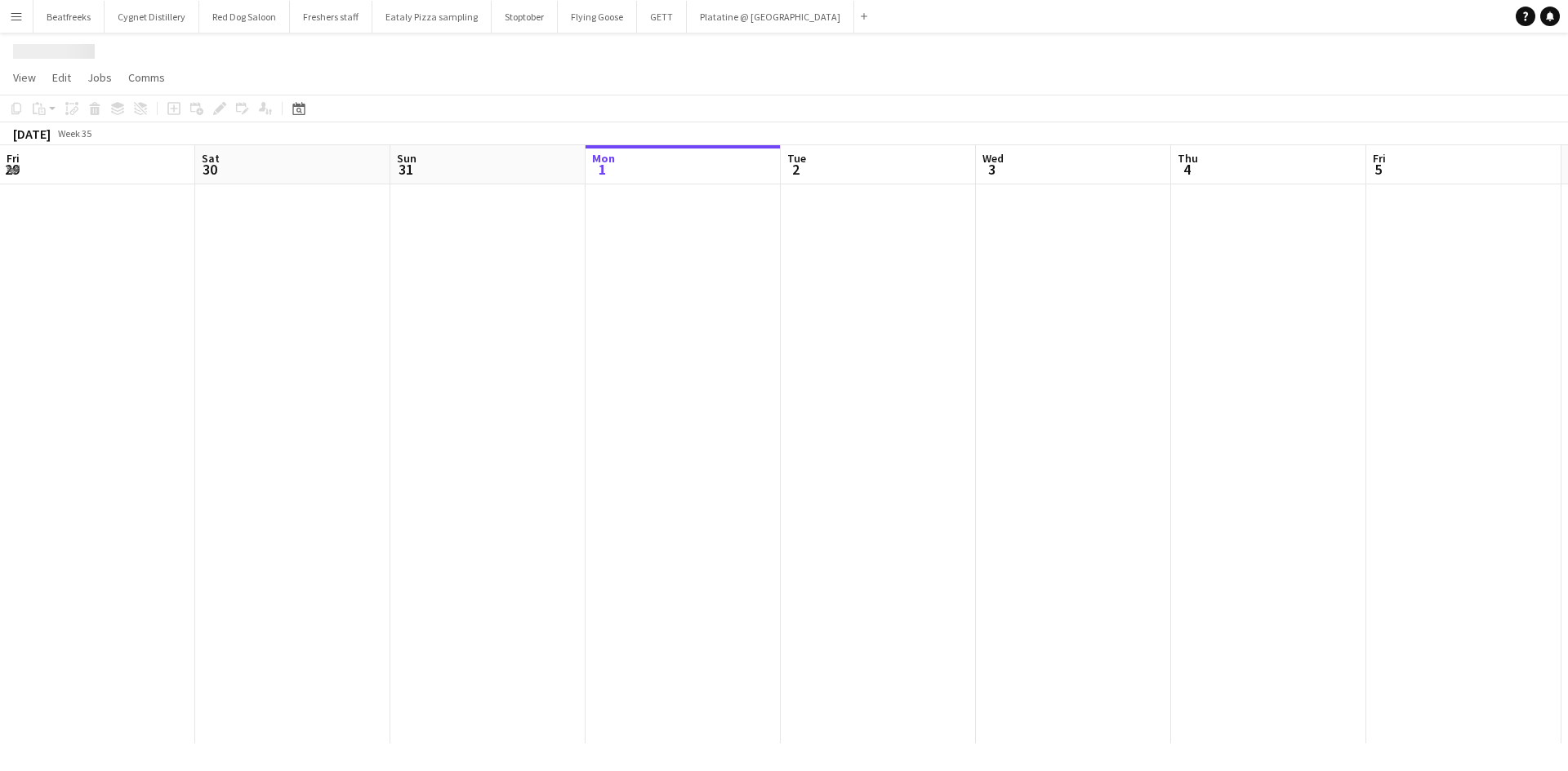
click at [741, 362] on div at bounding box center [1366, 463] width 2732 height 559
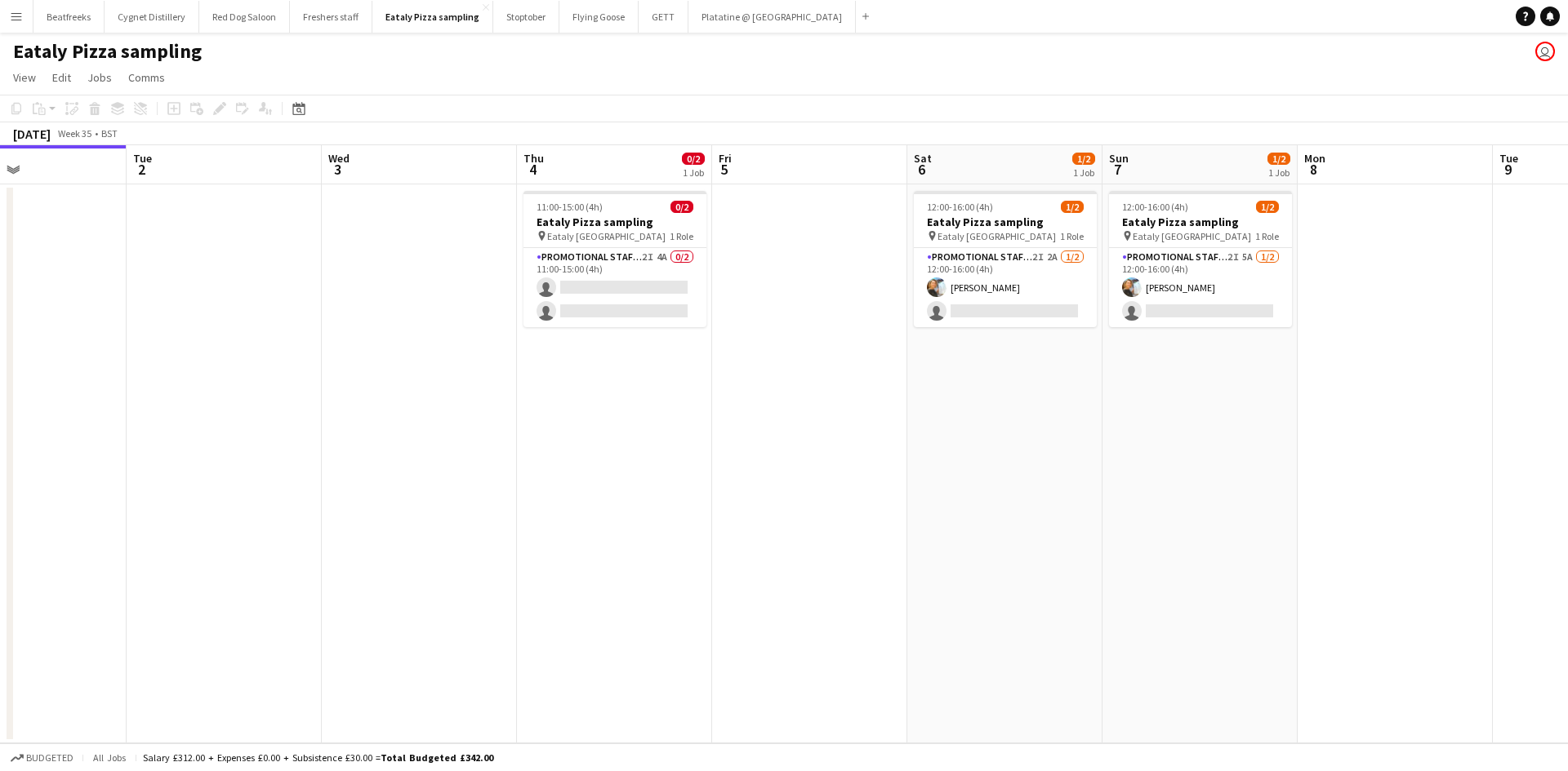
scroll to position [0, 656]
click at [603, 306] on app-card-role "Promotional Staffing (Sampling Staff) 2I 4A 0/2 11:00-15:00 (4h) single-neutral…" at bounding box center [613, 287] width 183 height 79
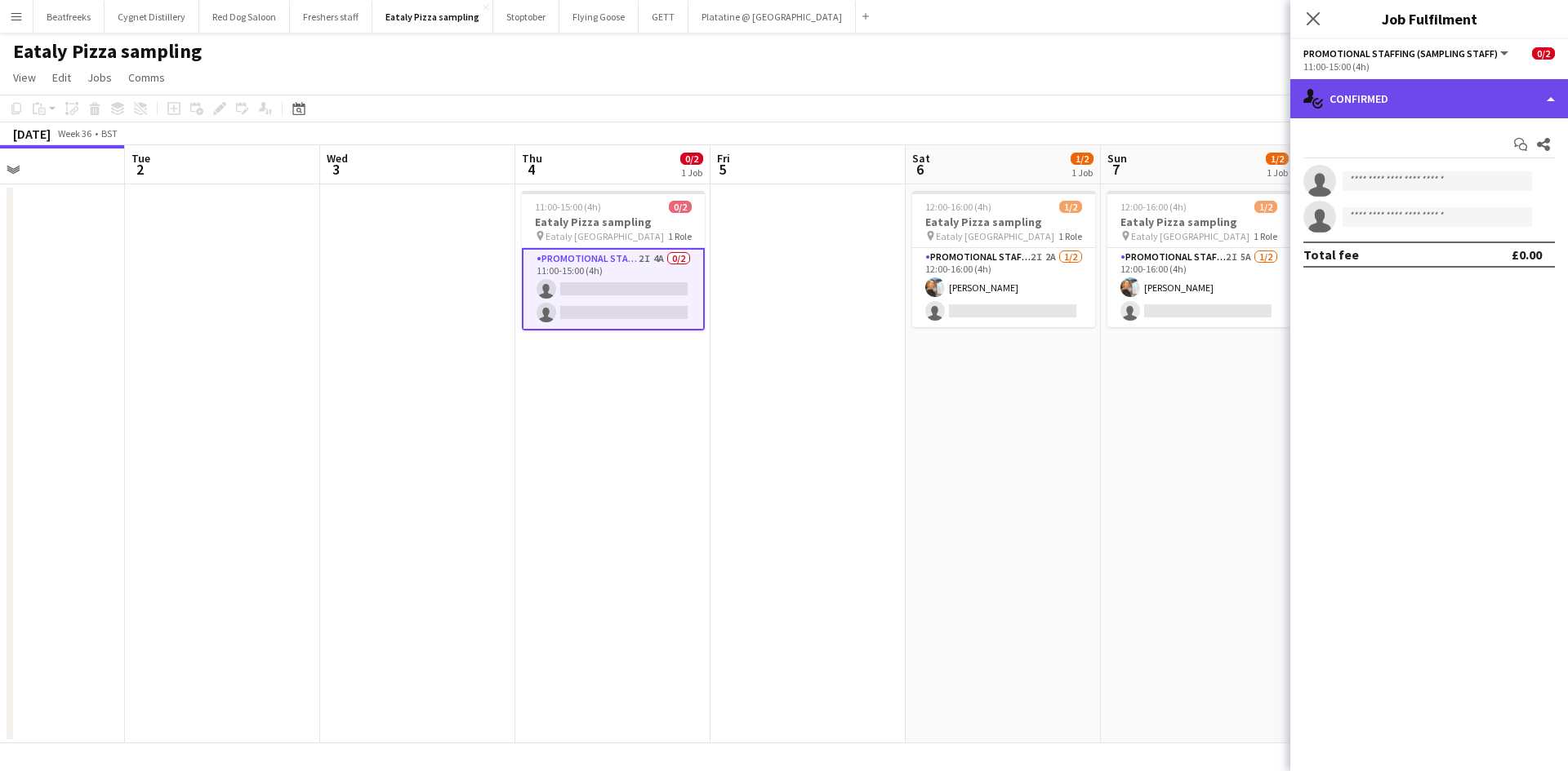
click at [1343, 99] on div "single-neutral-actions-check-2 Confirmed" at bounding box center [1428, 99] width 277 height 39
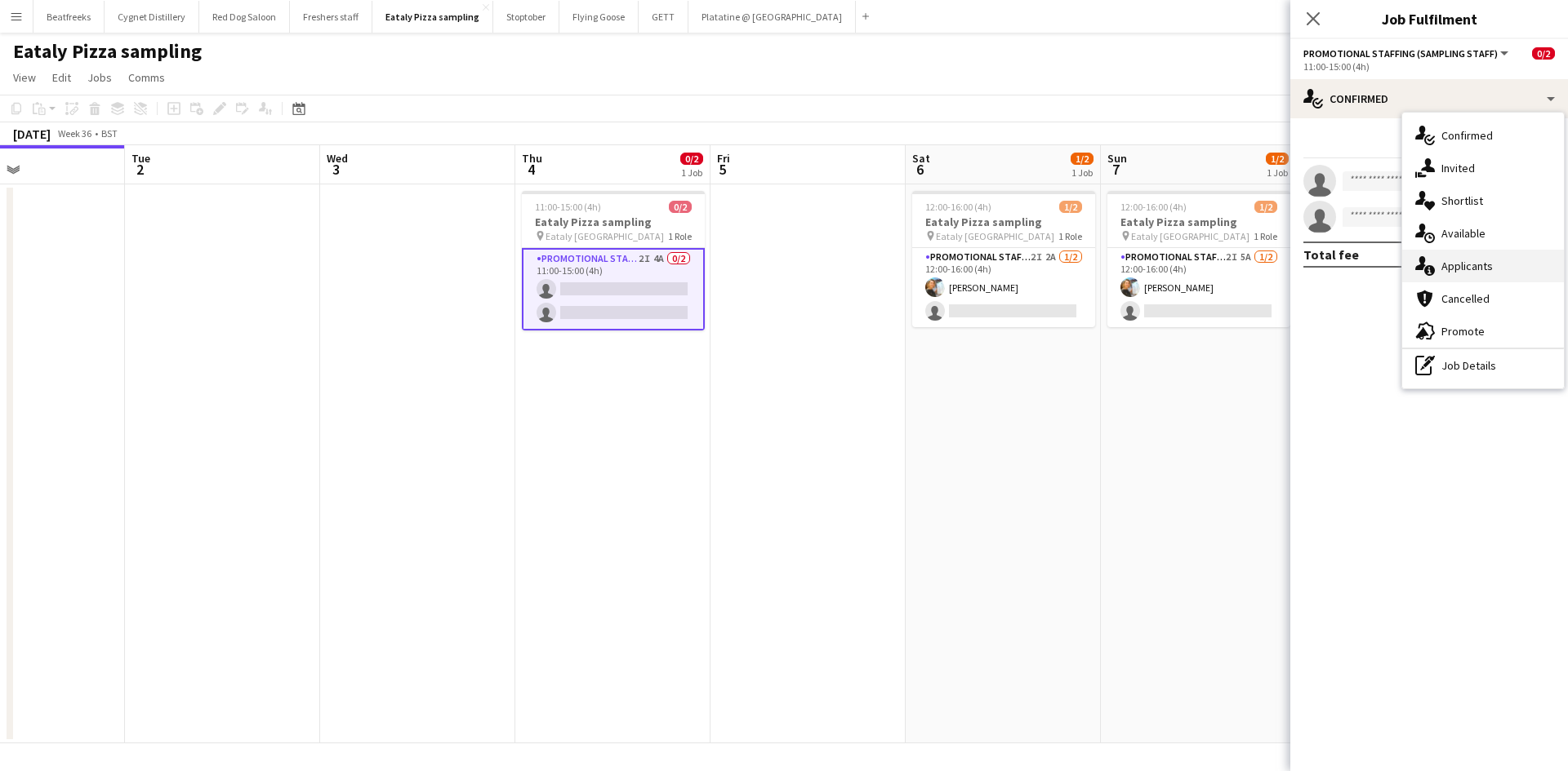
click at [1480, 264] on div "single-neutral-actions-information Applicants" at bounding box center [1483, 266] width 162 height 32
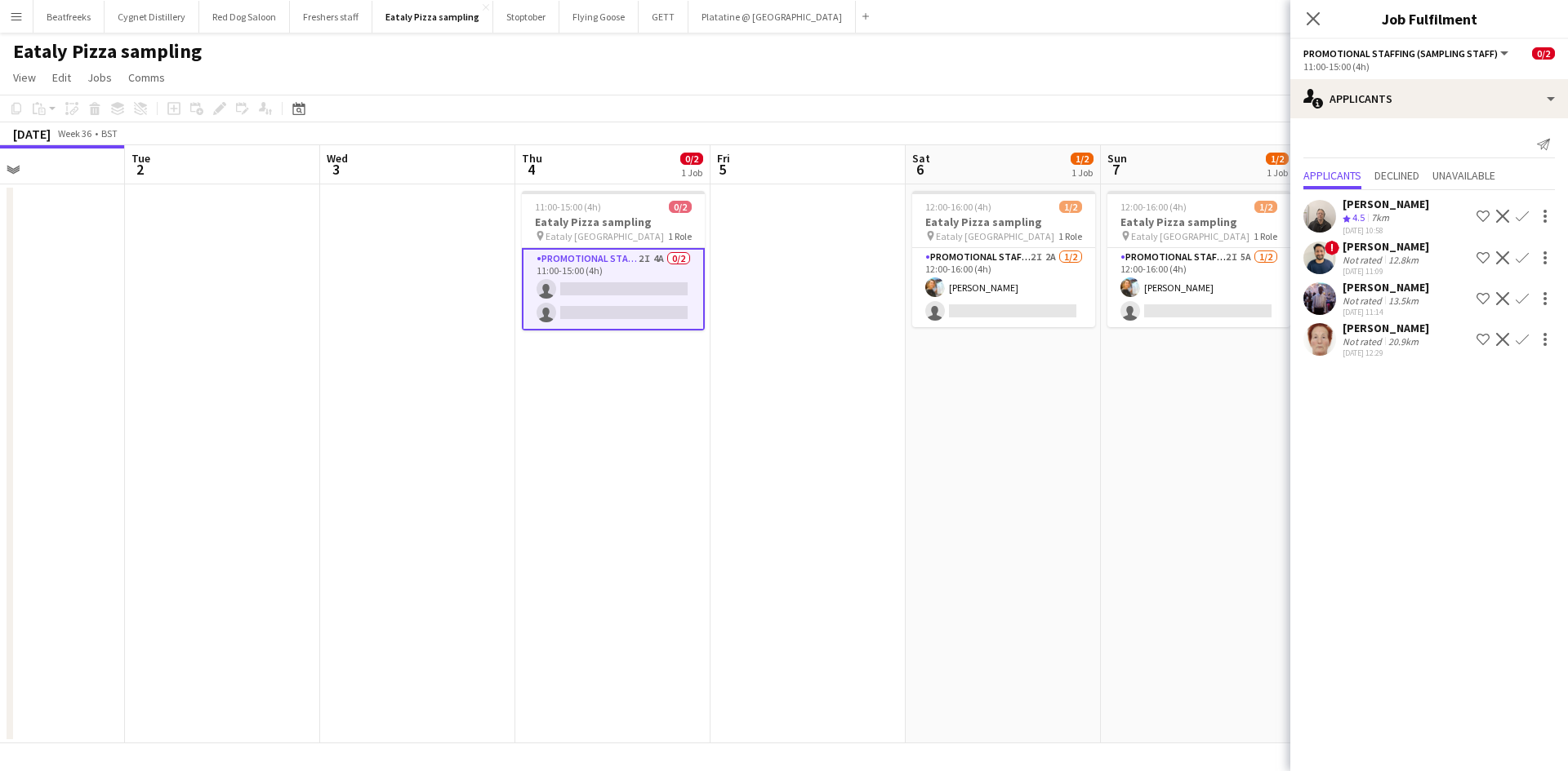
click at [1389, 310] on div "[DATE] 11:14" at bounding box center [1386, 312] width 86 height 11
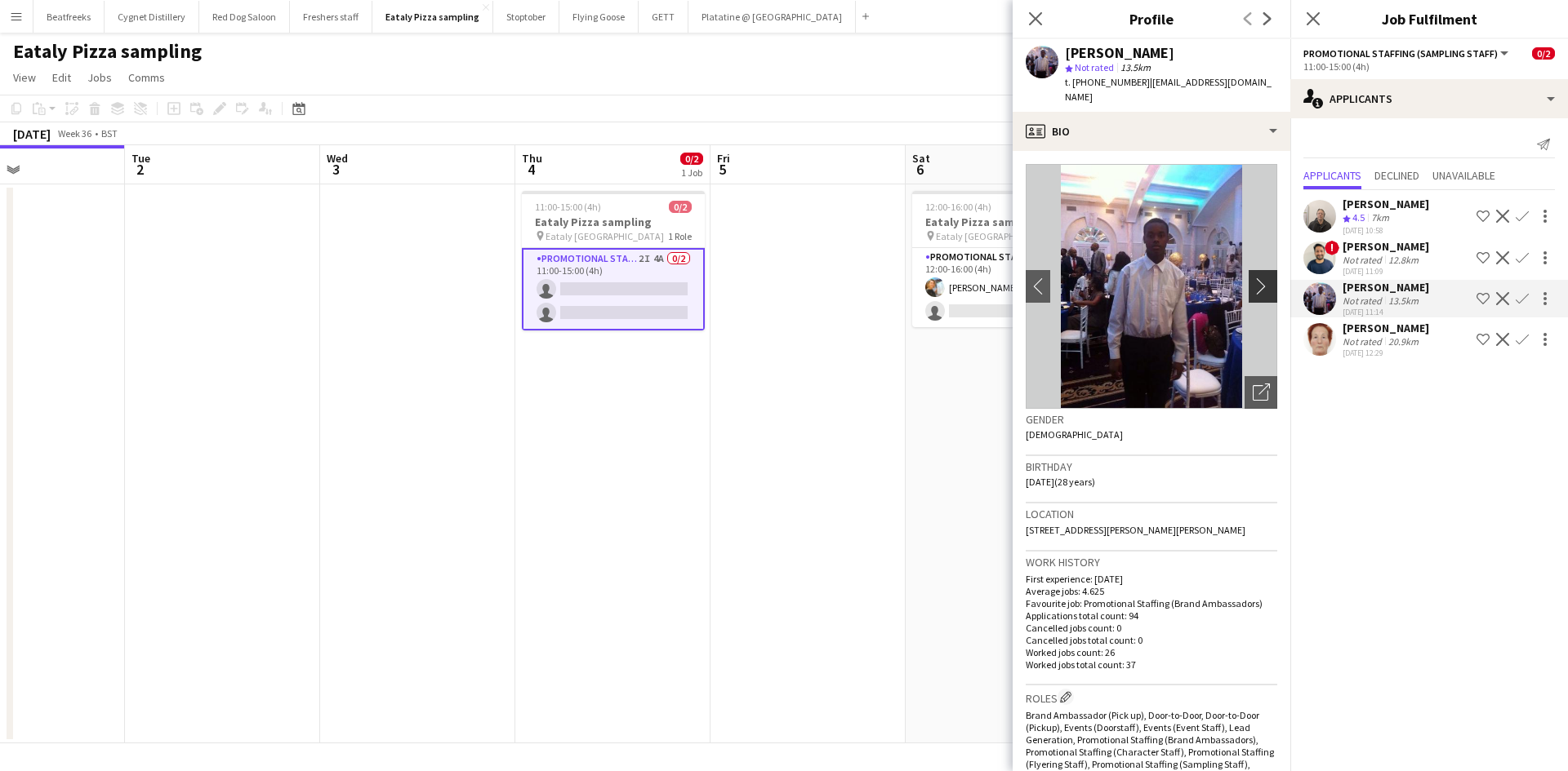
click at [1253, 277] on app-icon "chevron-right" at bounding box center [1265, 285] width 25 height 17
click at [1374, 327] on div "[PERSON_NAME]" at bounding box center [1386, 328] width 86 height 14
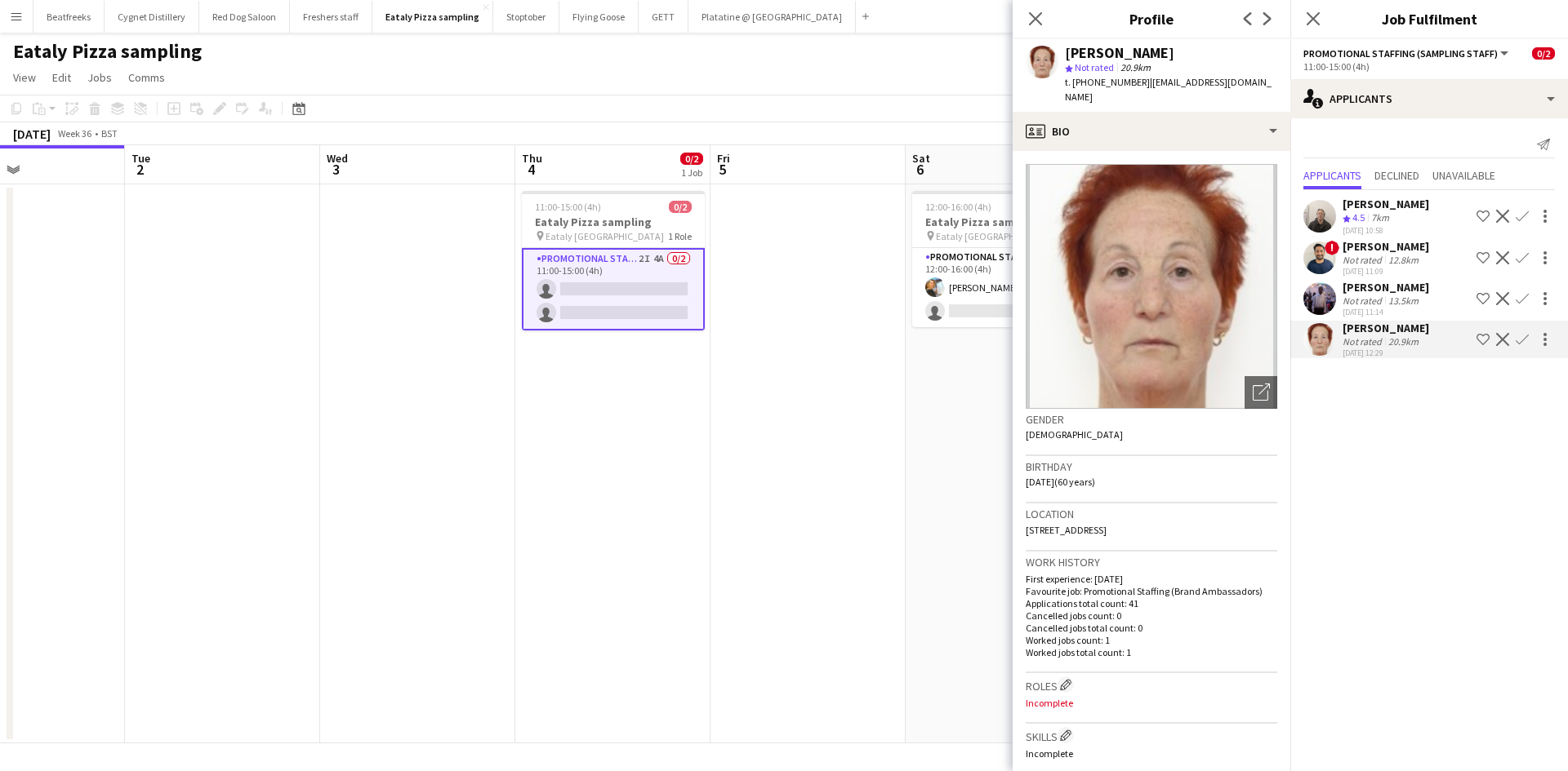
click at [1311, 214] on app-user-avatar at bounding box center [1319, 216] width 32 height 32
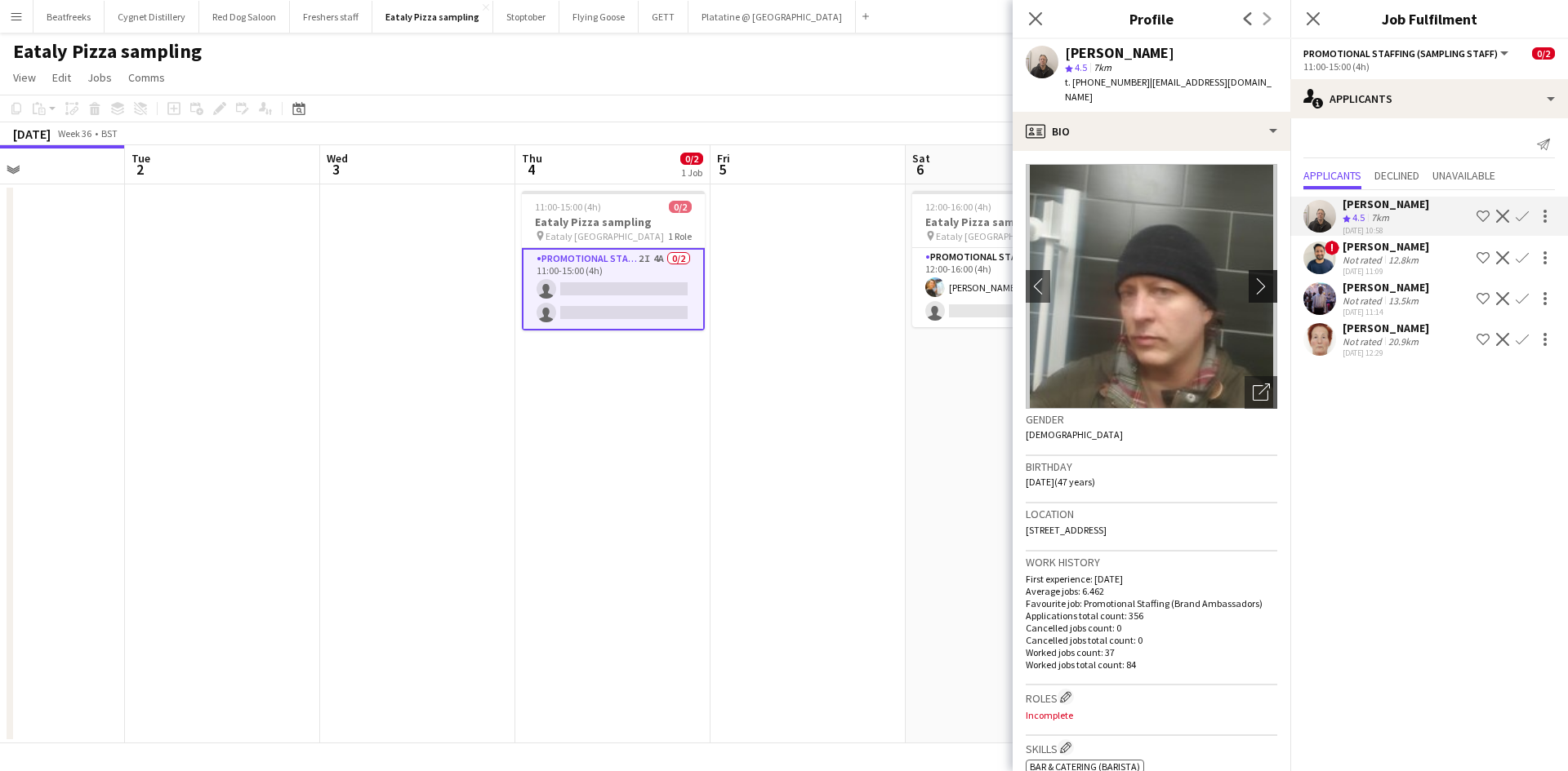
click at [1255, 277] on app-icon "chevron-right" at bounding box center [1265, 285] width 25 height 17
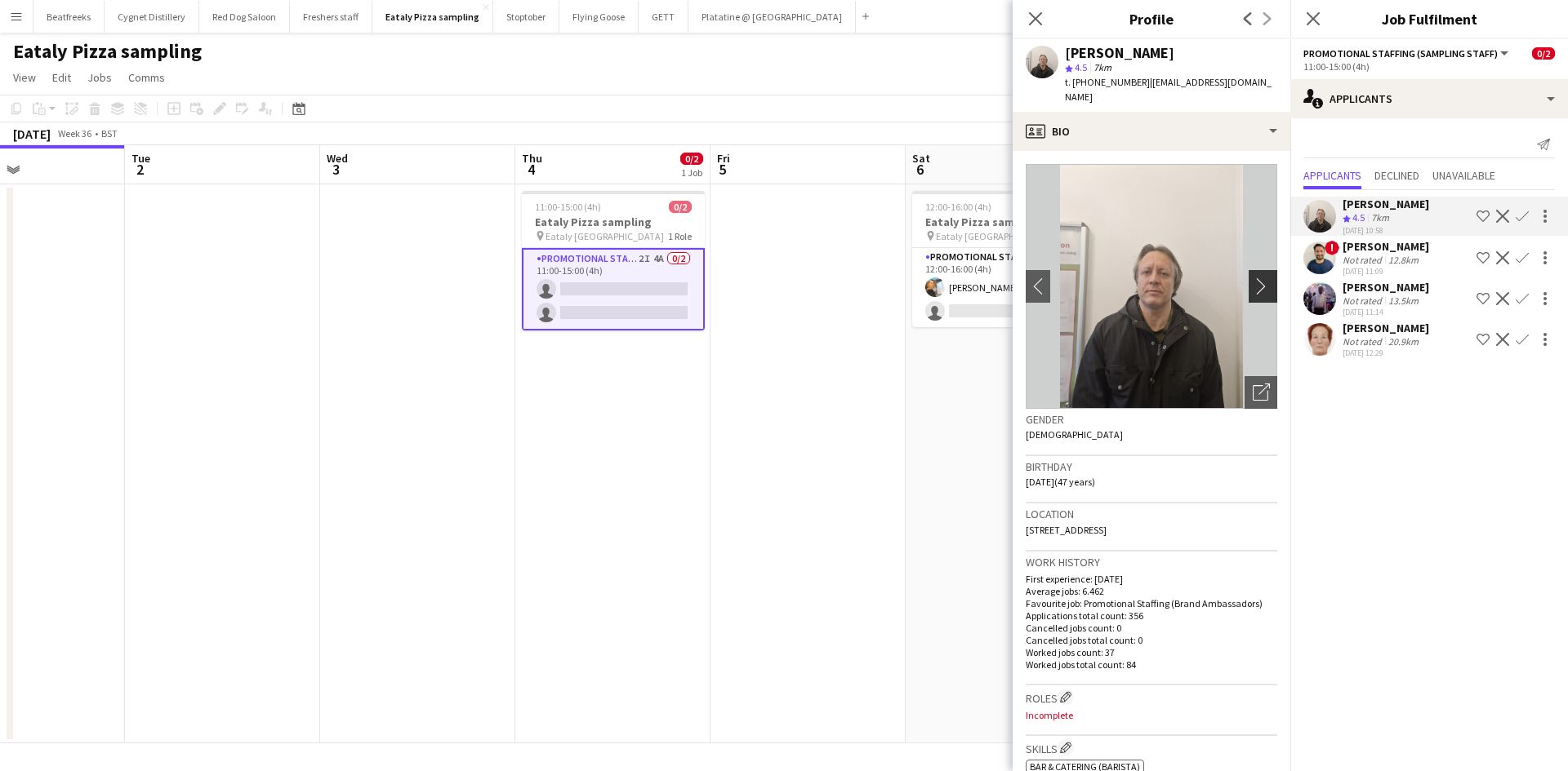
drag, startPoint x: 1255, startPoint y: 267, endPoint x: 1246, endPoint y: 281, distance: 16.6
click at [1248, 281] on button "chevron-right" at bounding box center [1264, 286] width 32 height 32
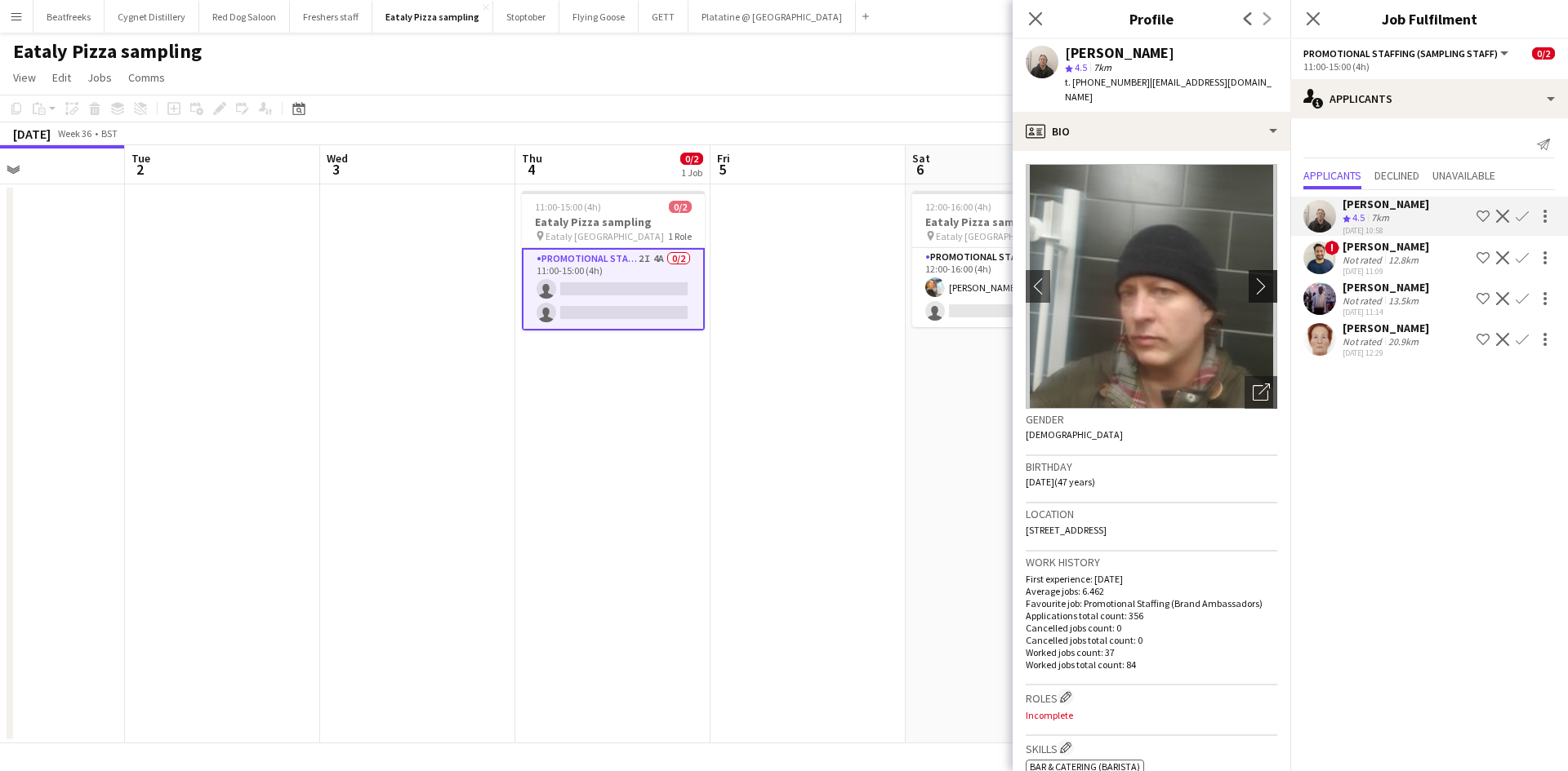
click at [1248, 281] on button "chevron-right" at bounding box center [1264, 286] width 32 height 32
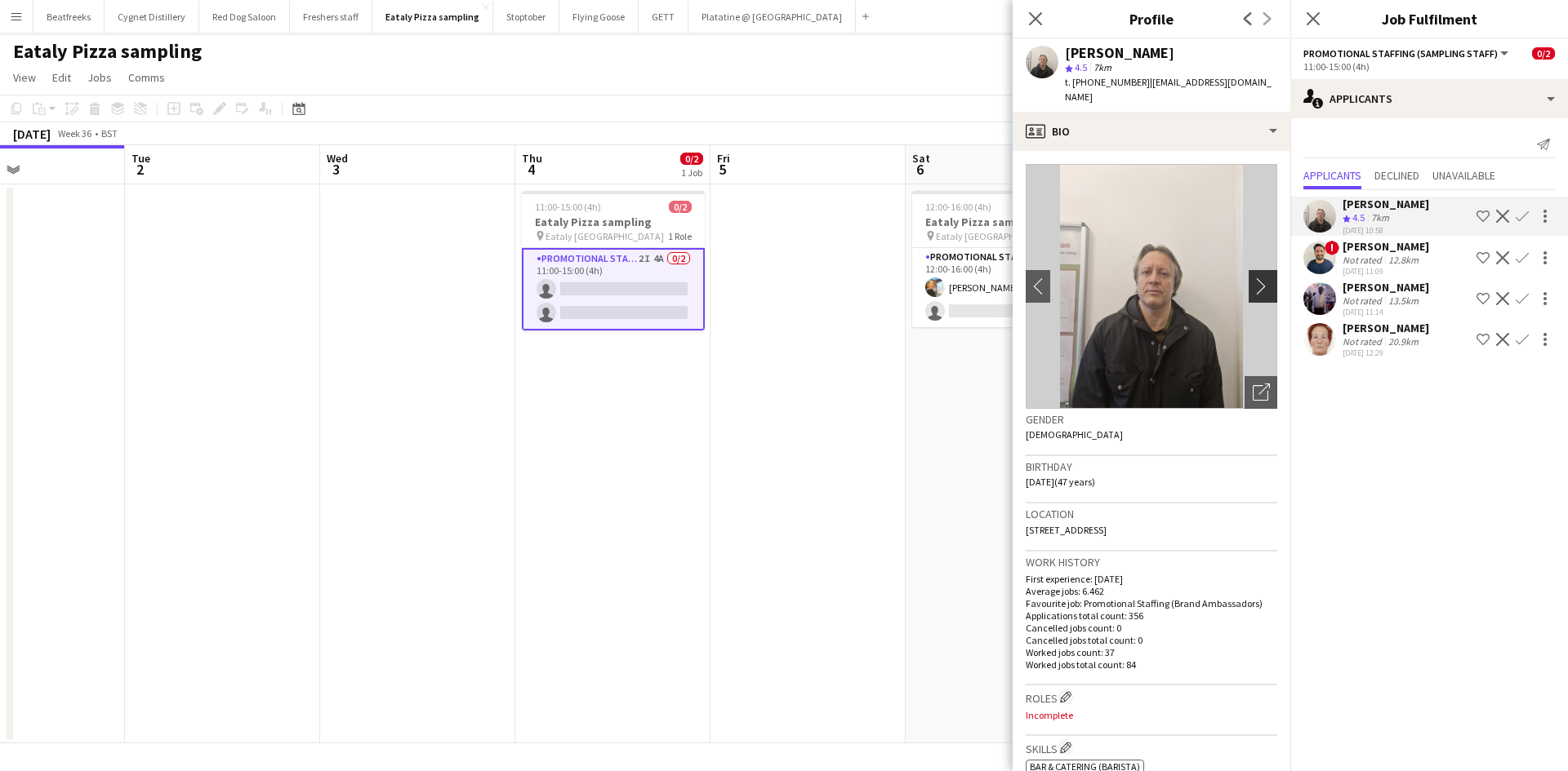
click at [1248, 281] on button "chevron-right" at bounding box center [1264, 286] width 32 height 32
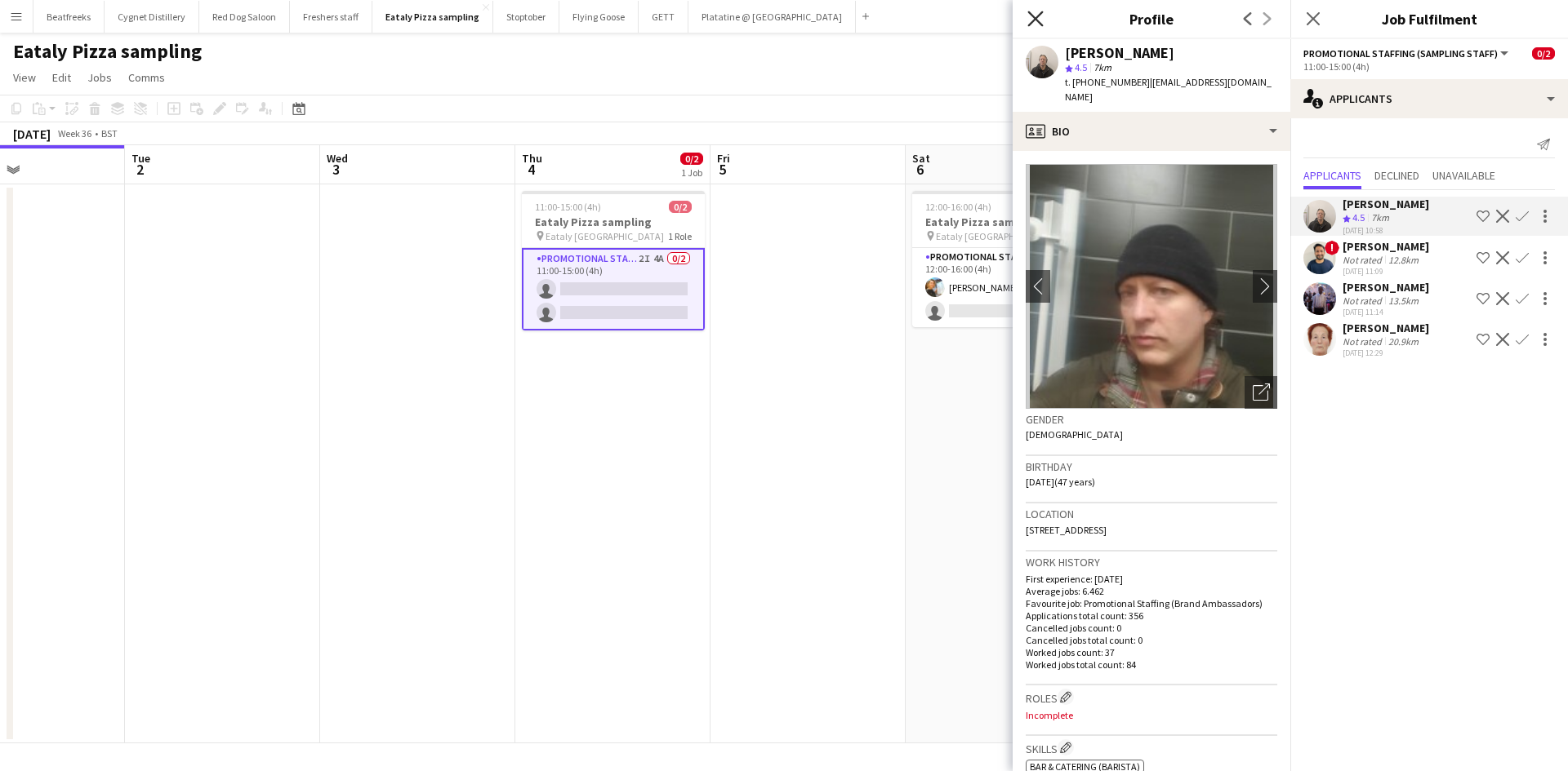
click at [1042, 13] on icon at bounding box center [1035, 18] width 15 height 15
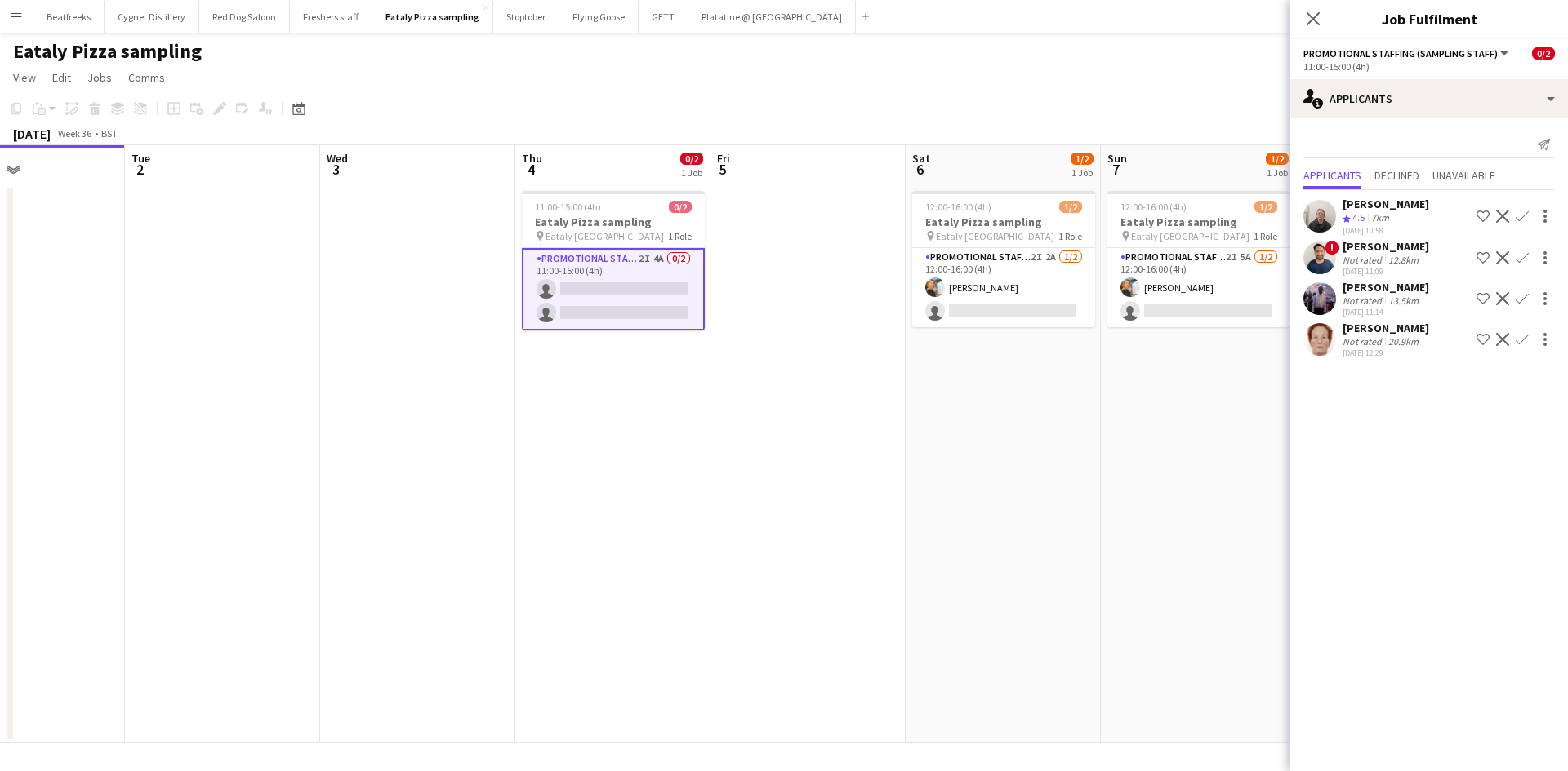
drag, startPoint x: 1311, startPoint y: 27, endPoint x: 843, endPoint y: 139, distance: 481.2
click at [1311, 27] on app-icon "Close pop-in" at bounding box center [1313, 19] width 20 height 20
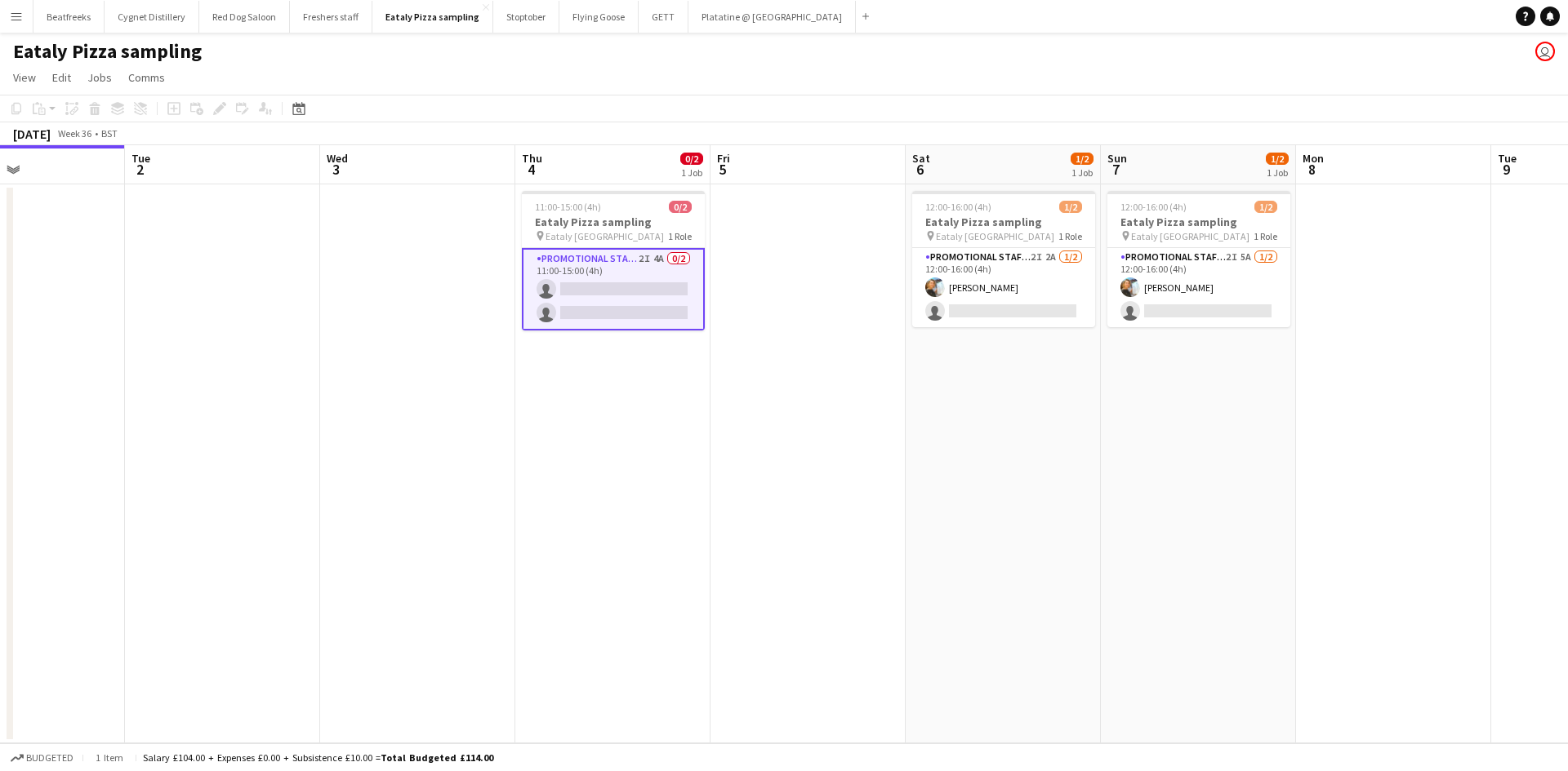
click at [29, 32] on div "Eataly Pizza sampling user" at bounding box center [784, 48] width 1568 height 31
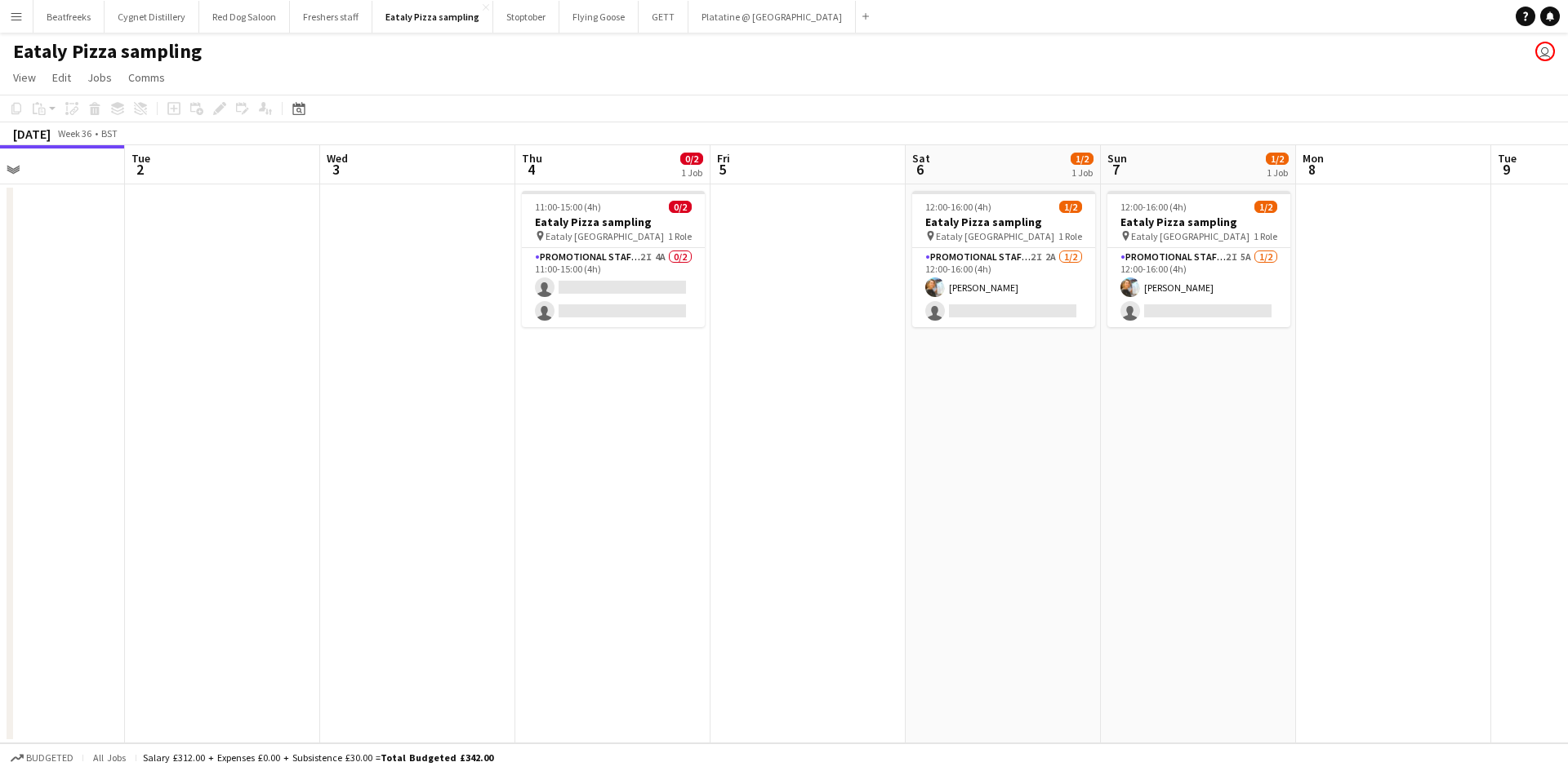
click at [9, 13] on button "Menu" at bounding box center [16, 16] width 32 height 32
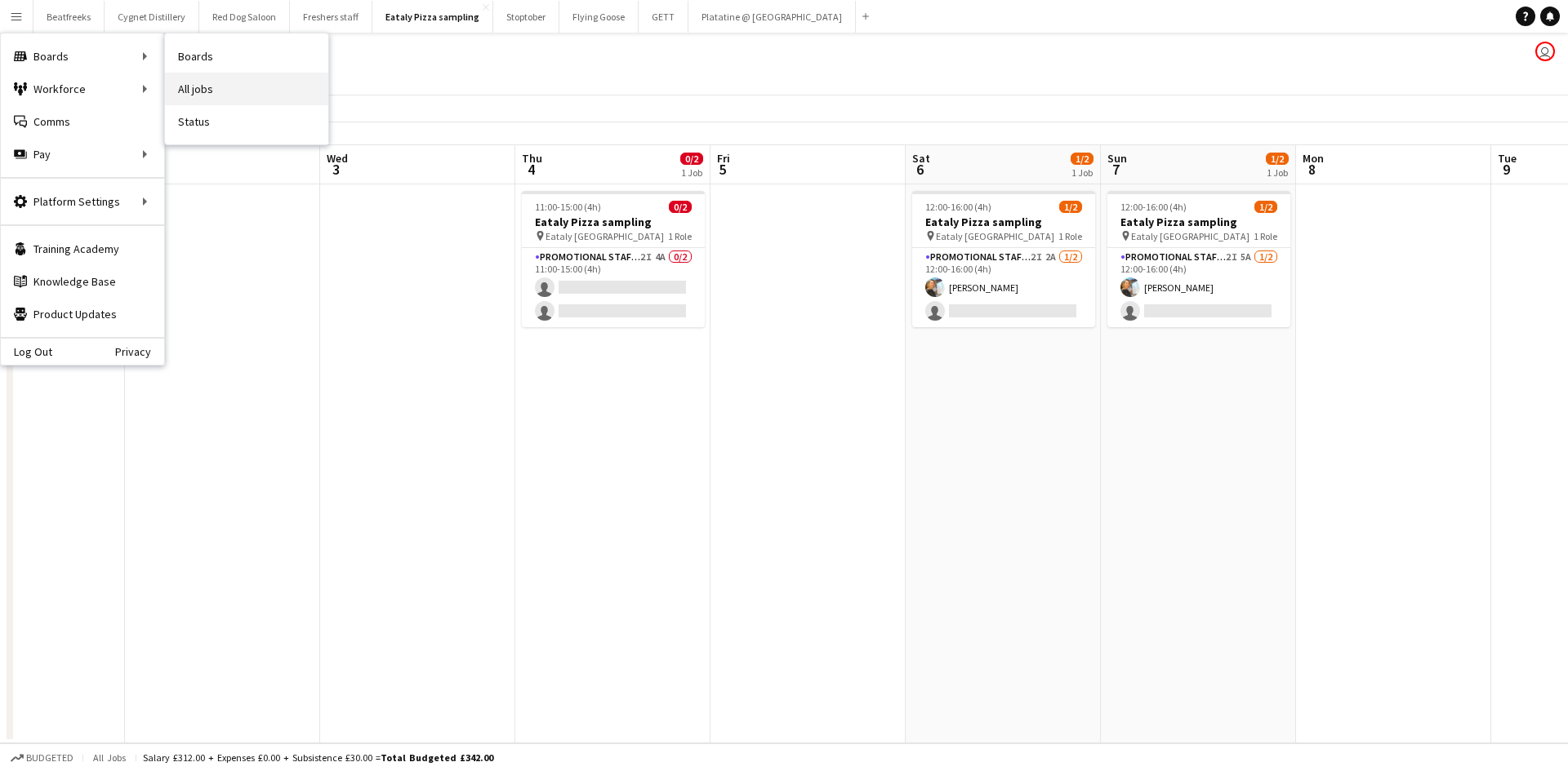
click at [186, 79] on link "All jobs" at bounding box center [247, 89] width 163 height 32
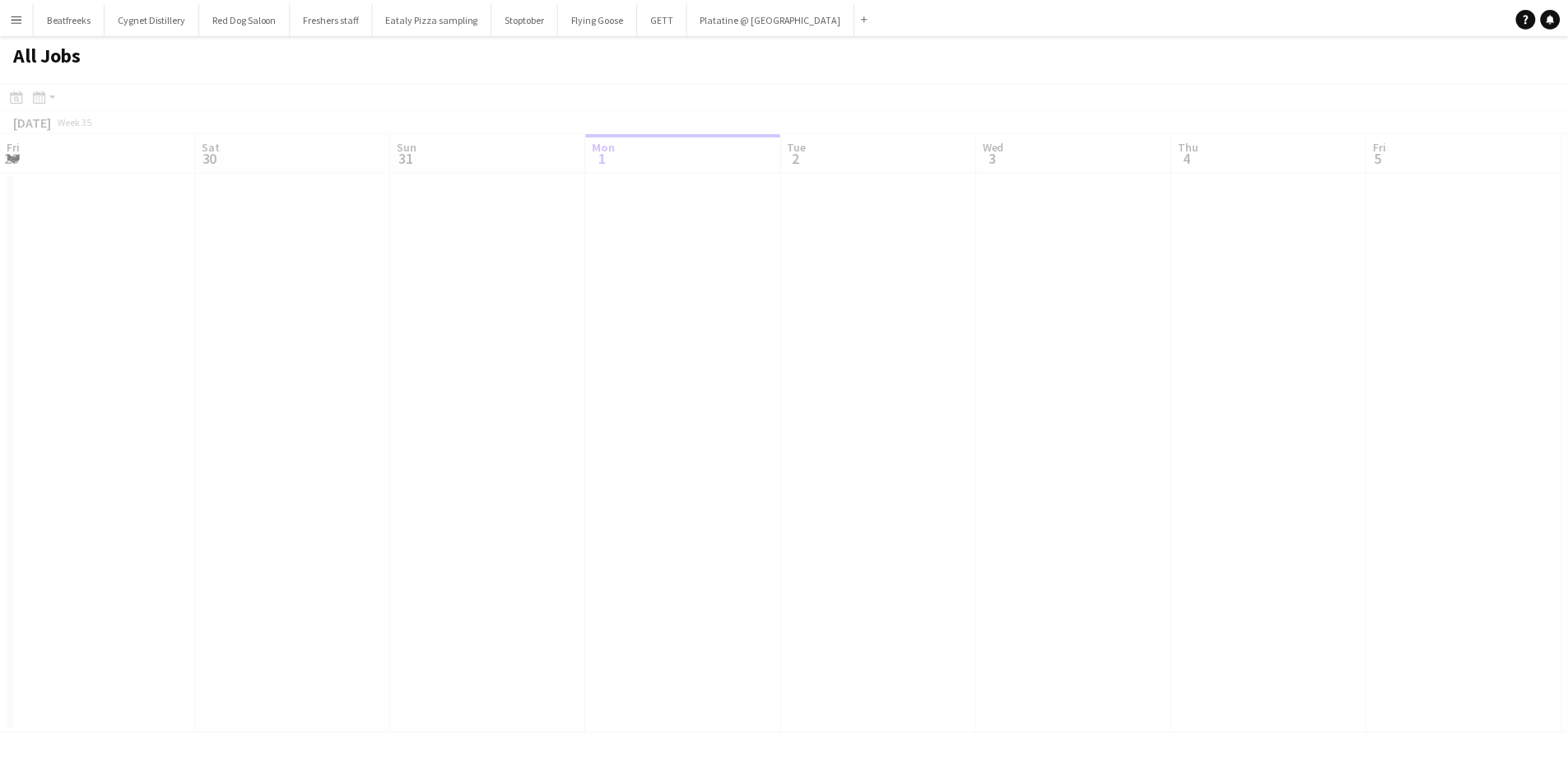
scroll to position [0, 394]
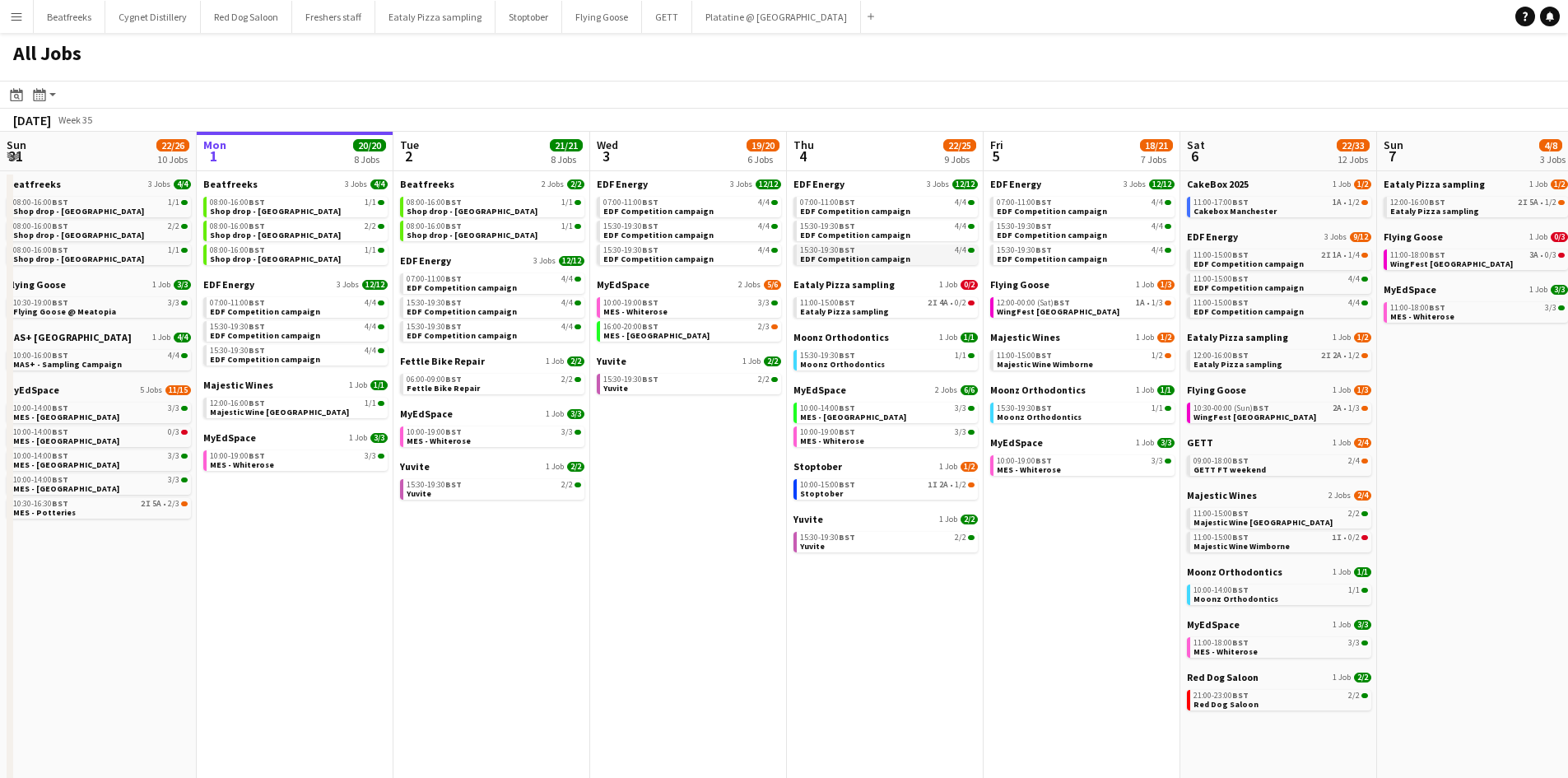
drag, startPoint x: 187, startPoint y: 80, endPoint x: 867, endPoint y: 260, distance: 703.4
click at [867, 260] on app-all-jobs "All Jobs Date picker SEP 2025 SEP 2025 Monday M Tuesday T Wednesday W Thursday …" at bounding box center [784, 648] width 1568 height 1231
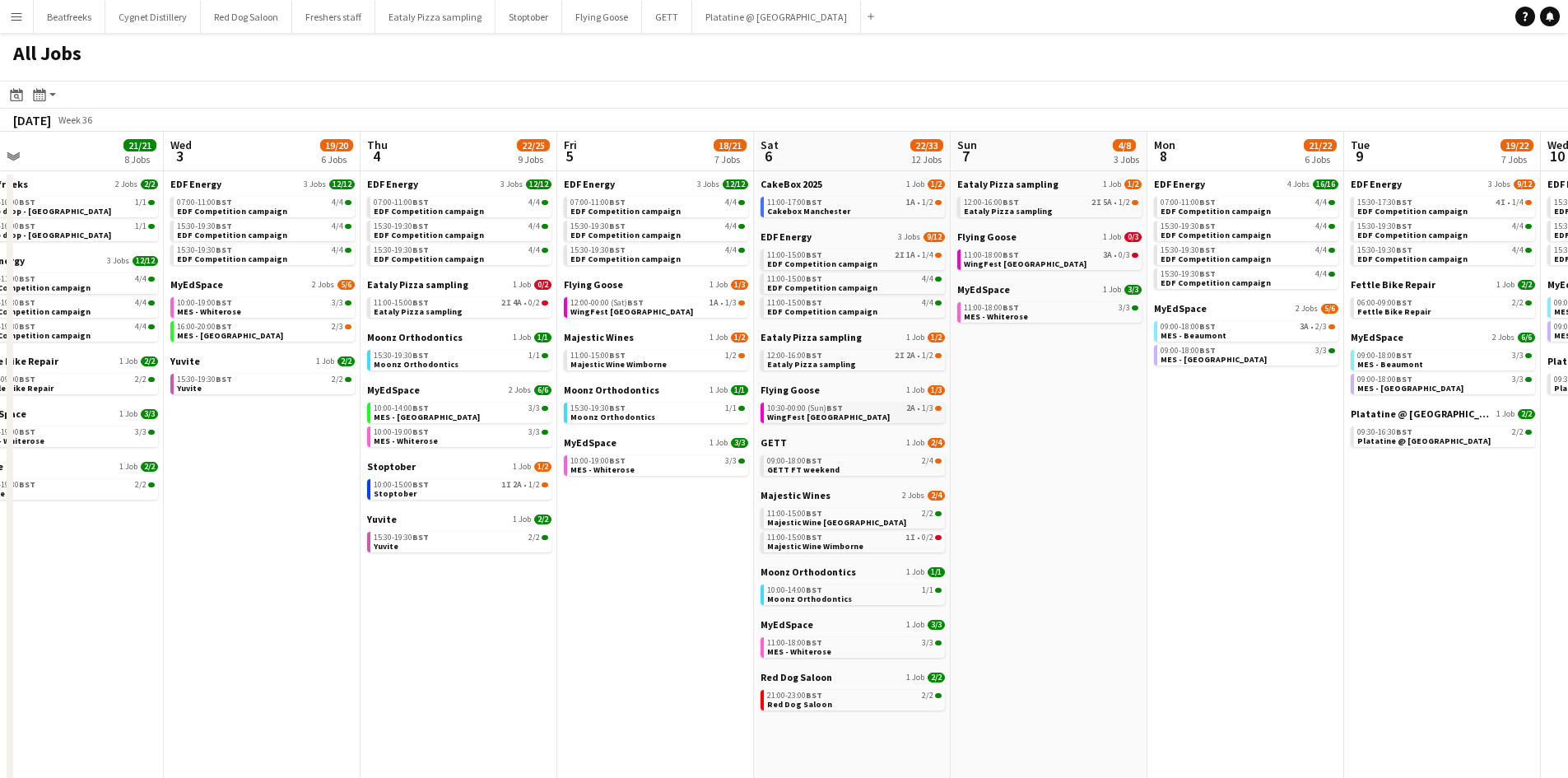
scroll to position [0, 820]
click at [1027, 267] on link "11:00-18:00 BST 3A • 0/3 WingFest Bristol" at bounding box center [1050, 258] width 175 height 19
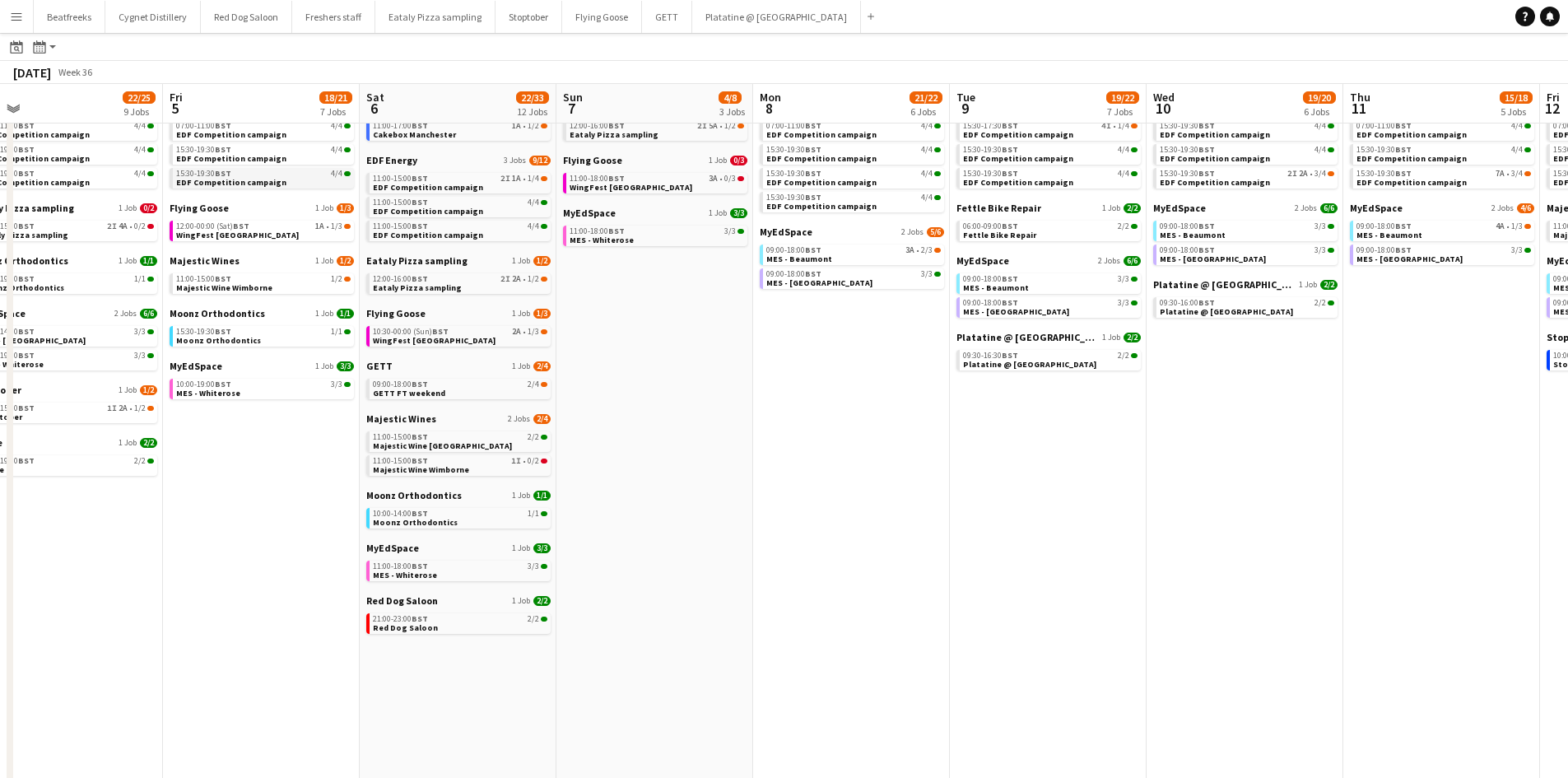
scroll to position [0, 626]
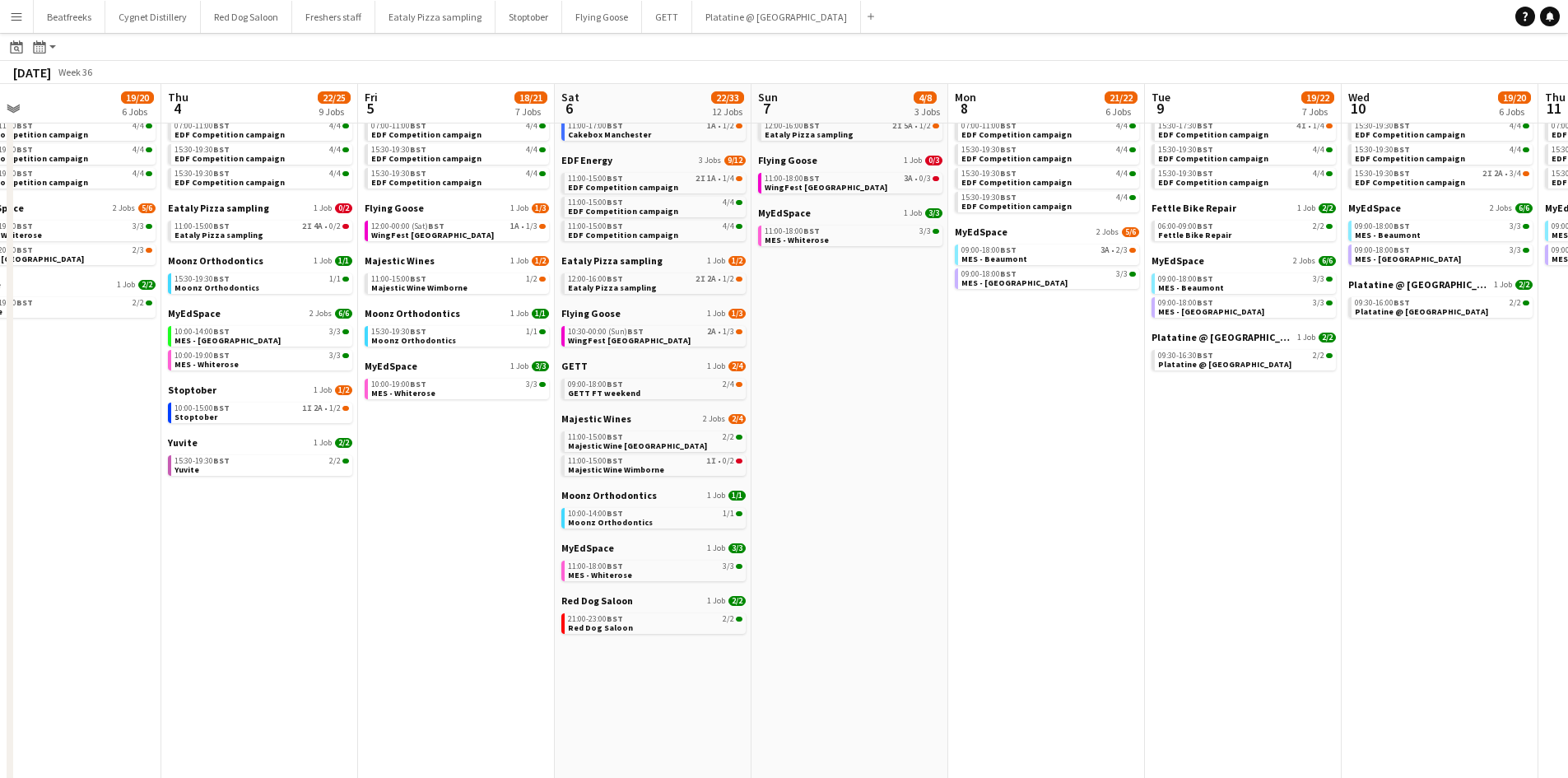
click at [831, 168] on app-calendar-brief-board "Flying Goose 1 Job 0/3 11:00-18:00 BST 3A • 0/3 WingFest Bristol" at bounding box center [850, 174] width 185 height 40
click at [805, 164] on span "Flying Goose" at bounding box center [787, 160] width 59 height 13
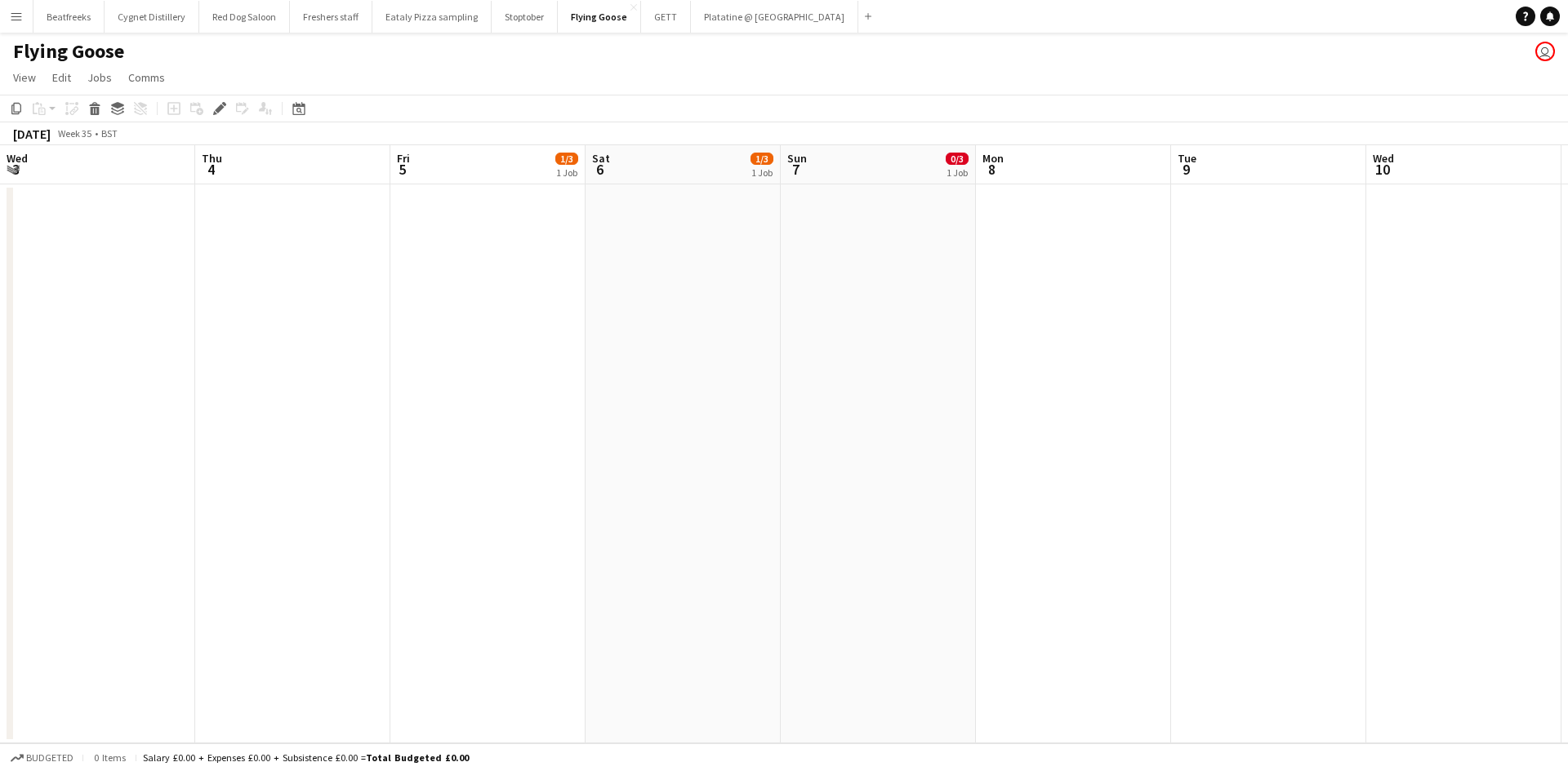
scroll to position [0, 561]
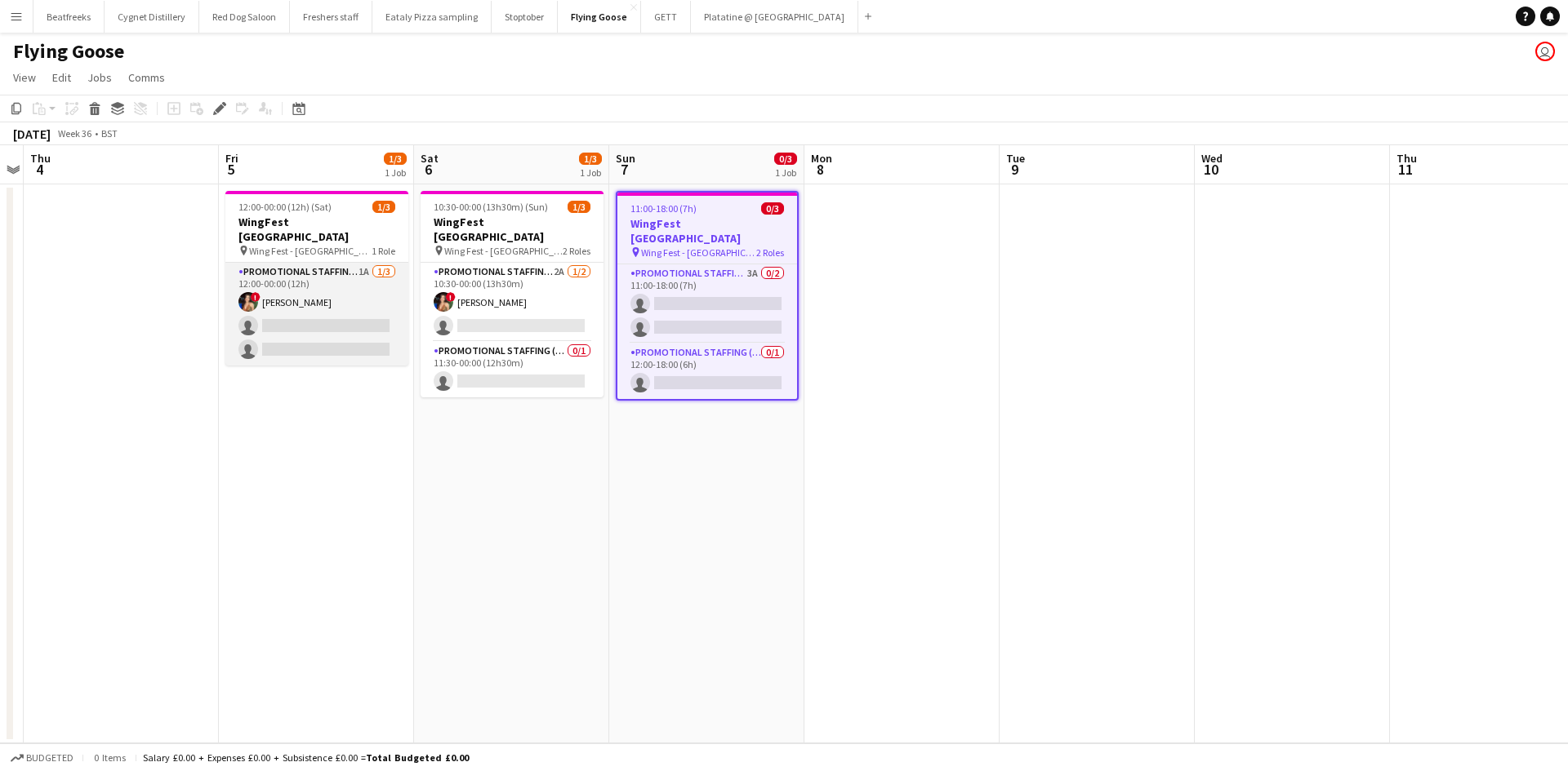
click at [366, 342] on app-card-role "Promotional Staffing (Brand Ambassadors) 1A [DATE] 12:00-00:00 (12h) ! [PERSON_…" at bounding box center [317, 314] width 183 height 103
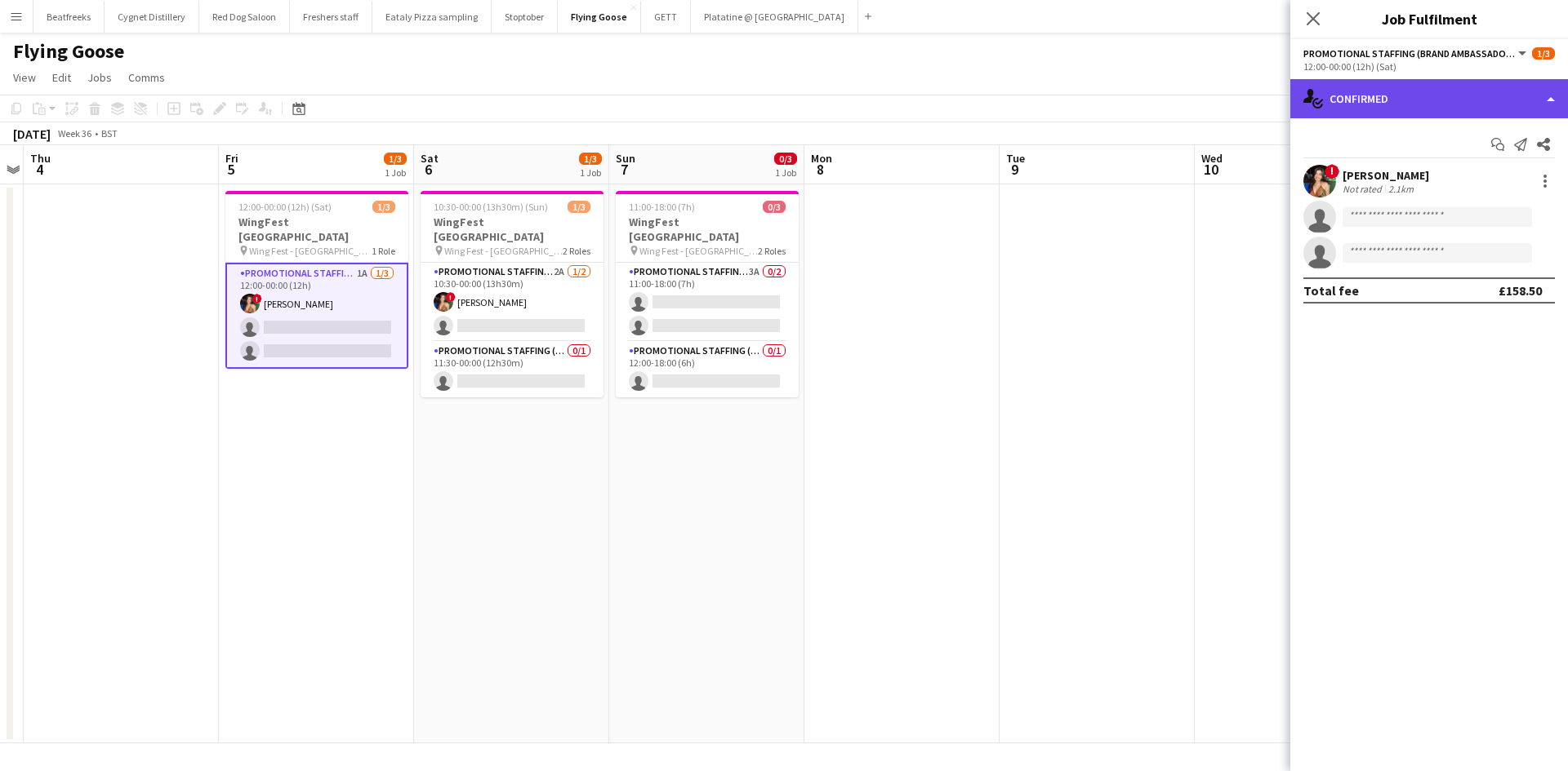
click at [1367, 88] on div "single-neutral-actions-check-2 Confirmed" at bounding box center [1428, 99] width 277 height 39
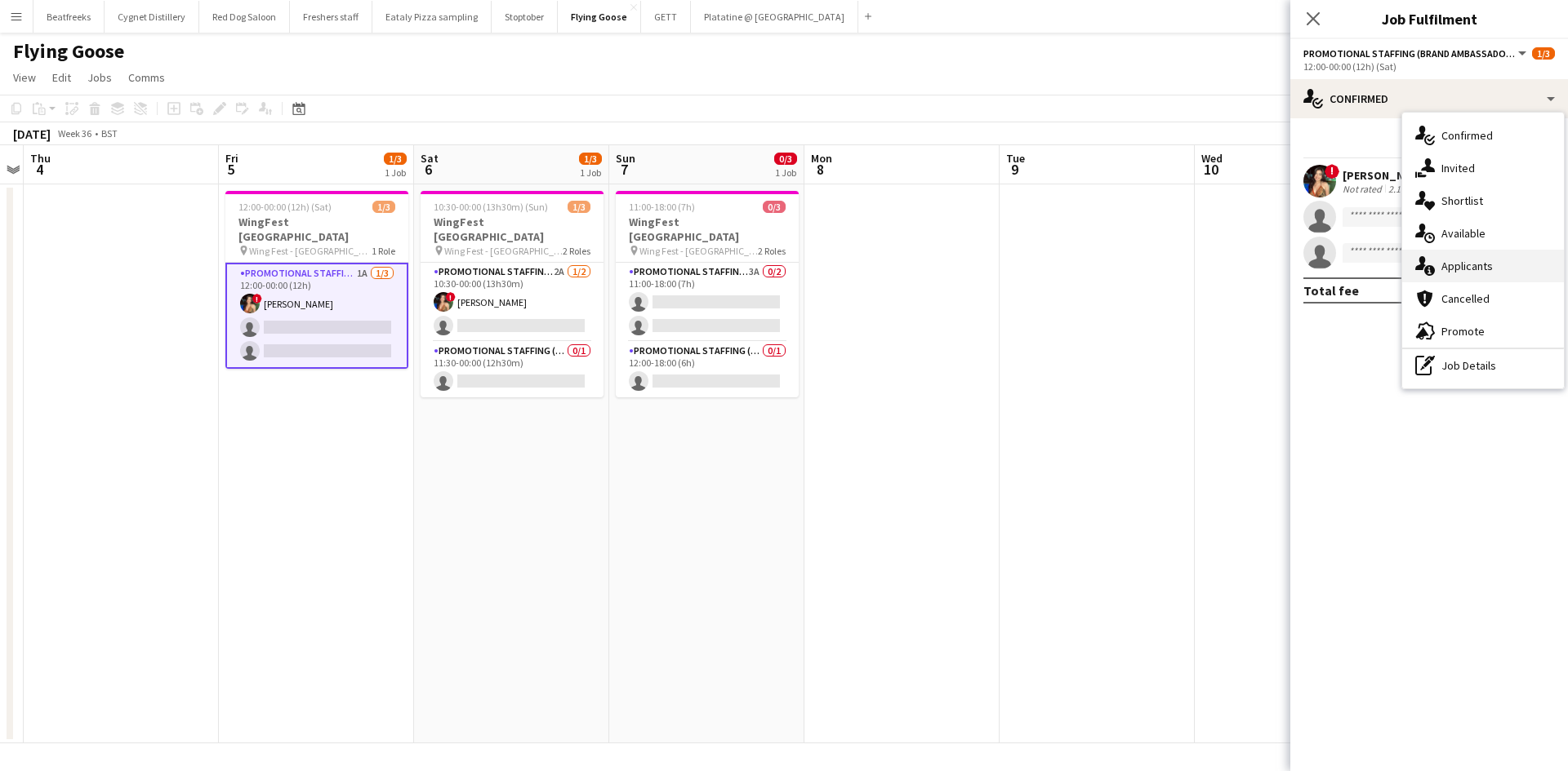
click at [1456, 260] on div "single-neutral-actions-information Applicants" at bounding box center [1483, 266] width 162 height 32
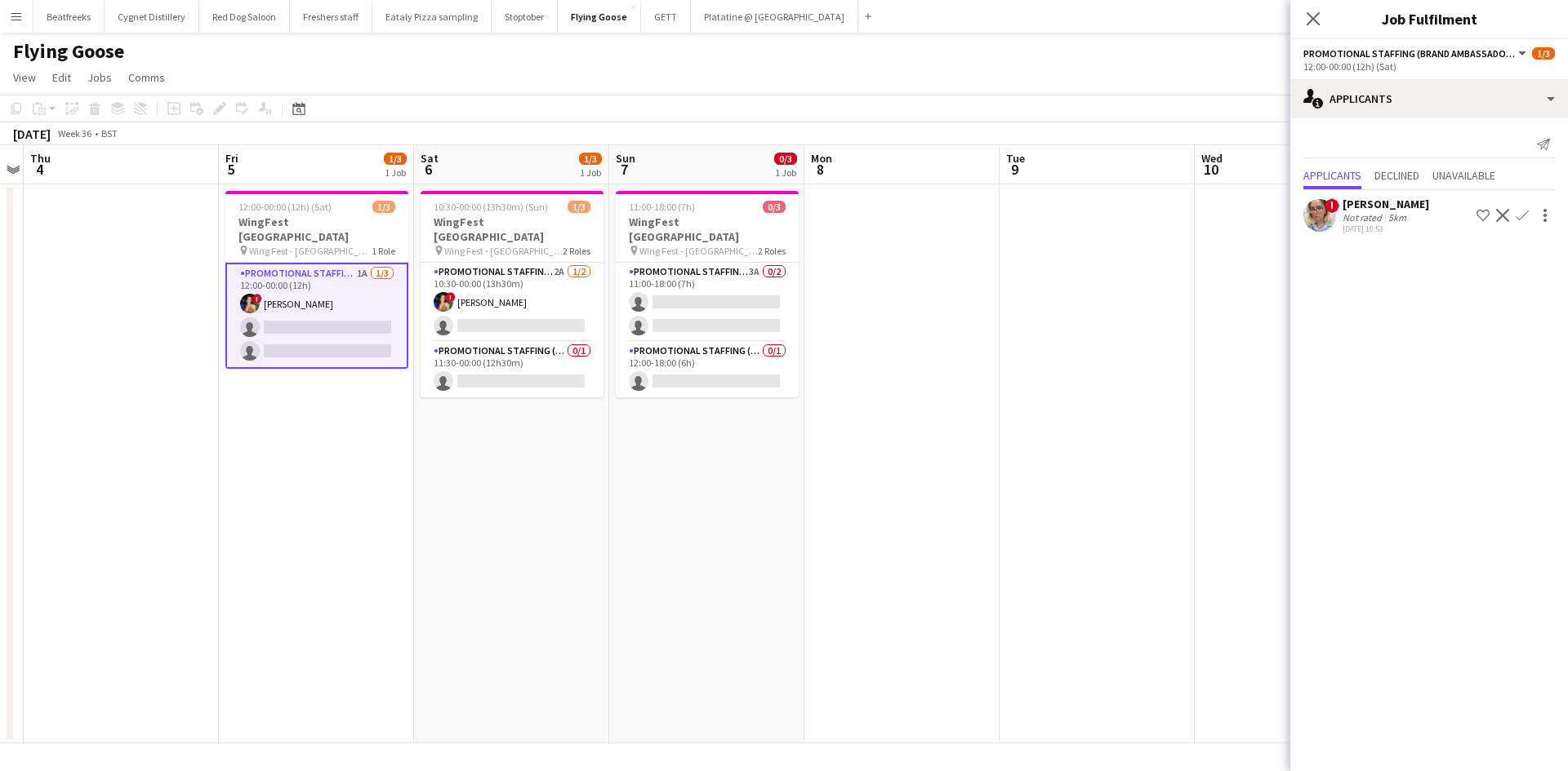
click at [1361, 227] on div "[DATE] 10:53" at bounding box center [1386, 229] width 86 height 11
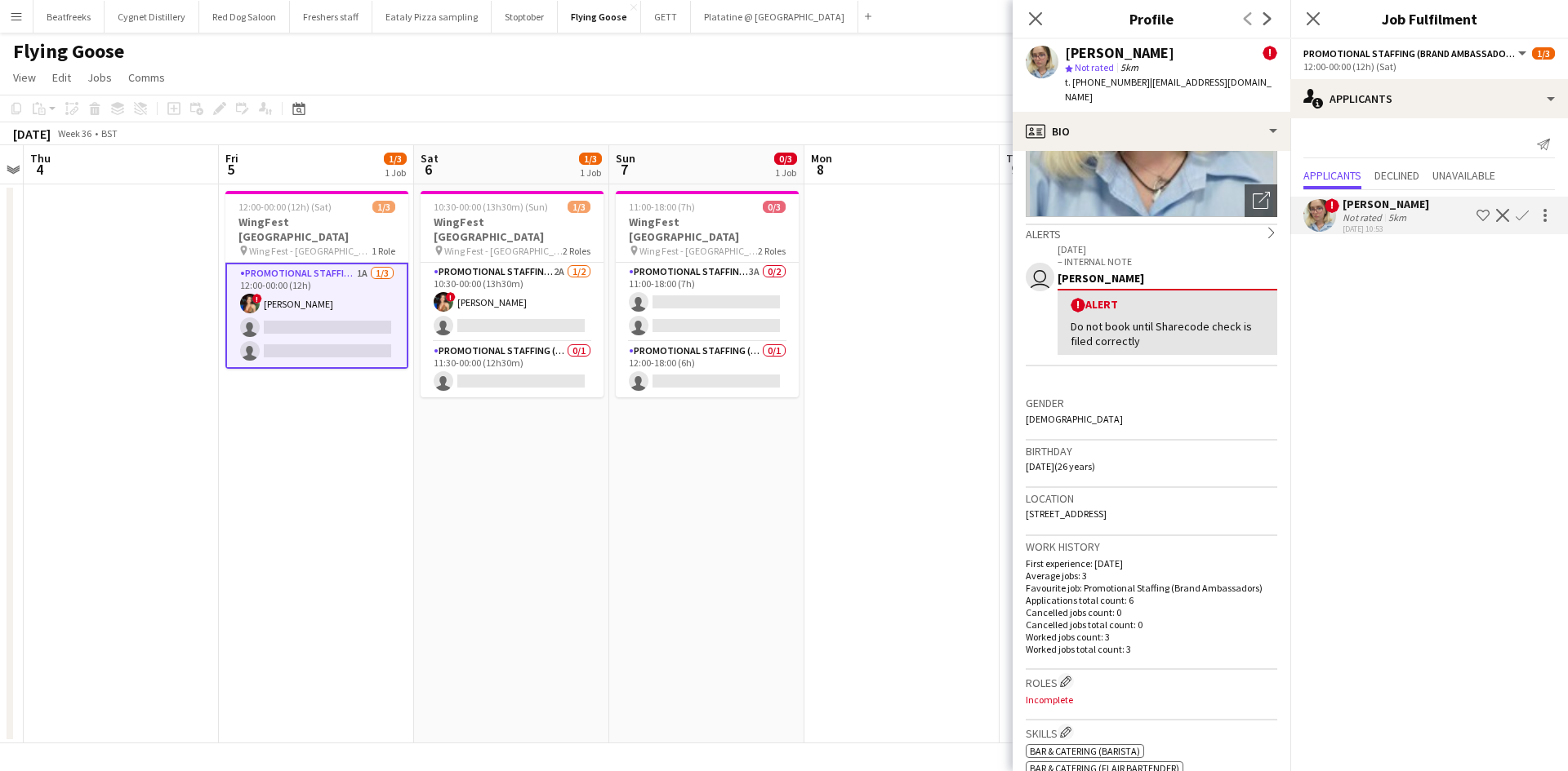
scroll to position [0, 0]
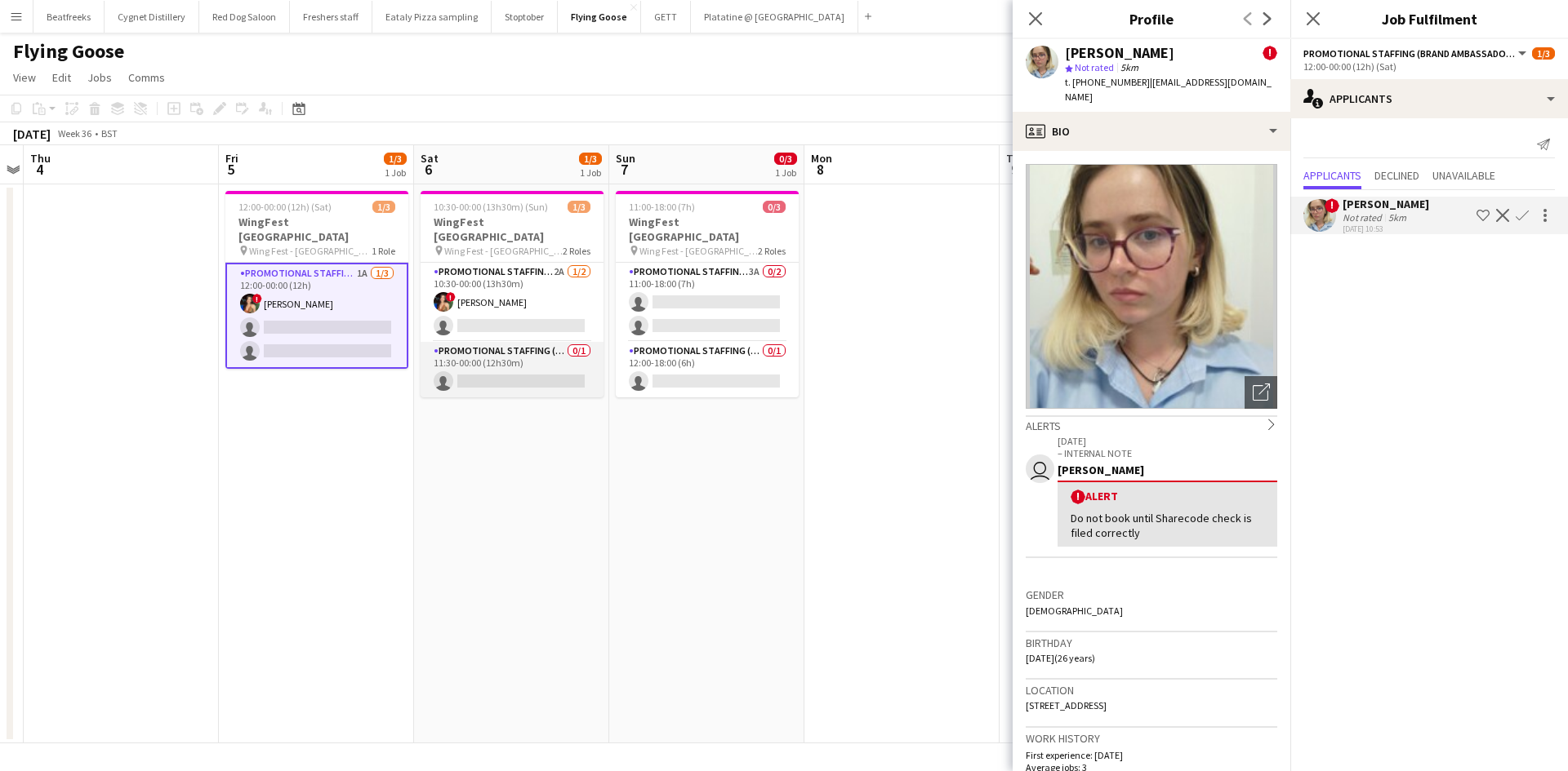
click at [454, 363] on app-card-role "Promotional Staffing (Brand Ambassadors) 0/1 11:30-00:00 (12h30m) single-neutra…" at bounding box center [512, 370] width 183 height 56
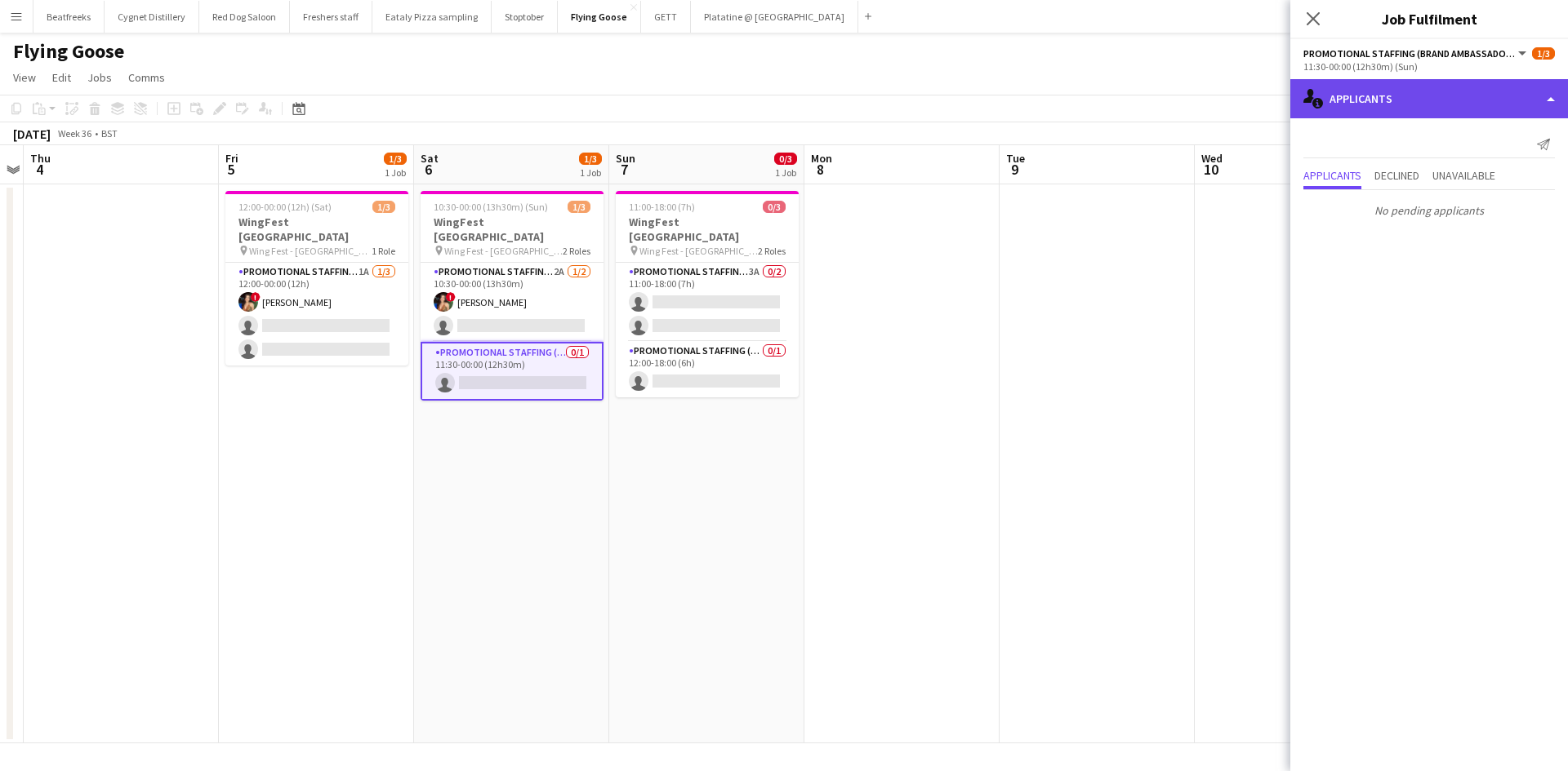
click at [1364, 95] on div "single-neutral-actions-information Applicants" at bounding box center [1428, 99] width 277 height 39
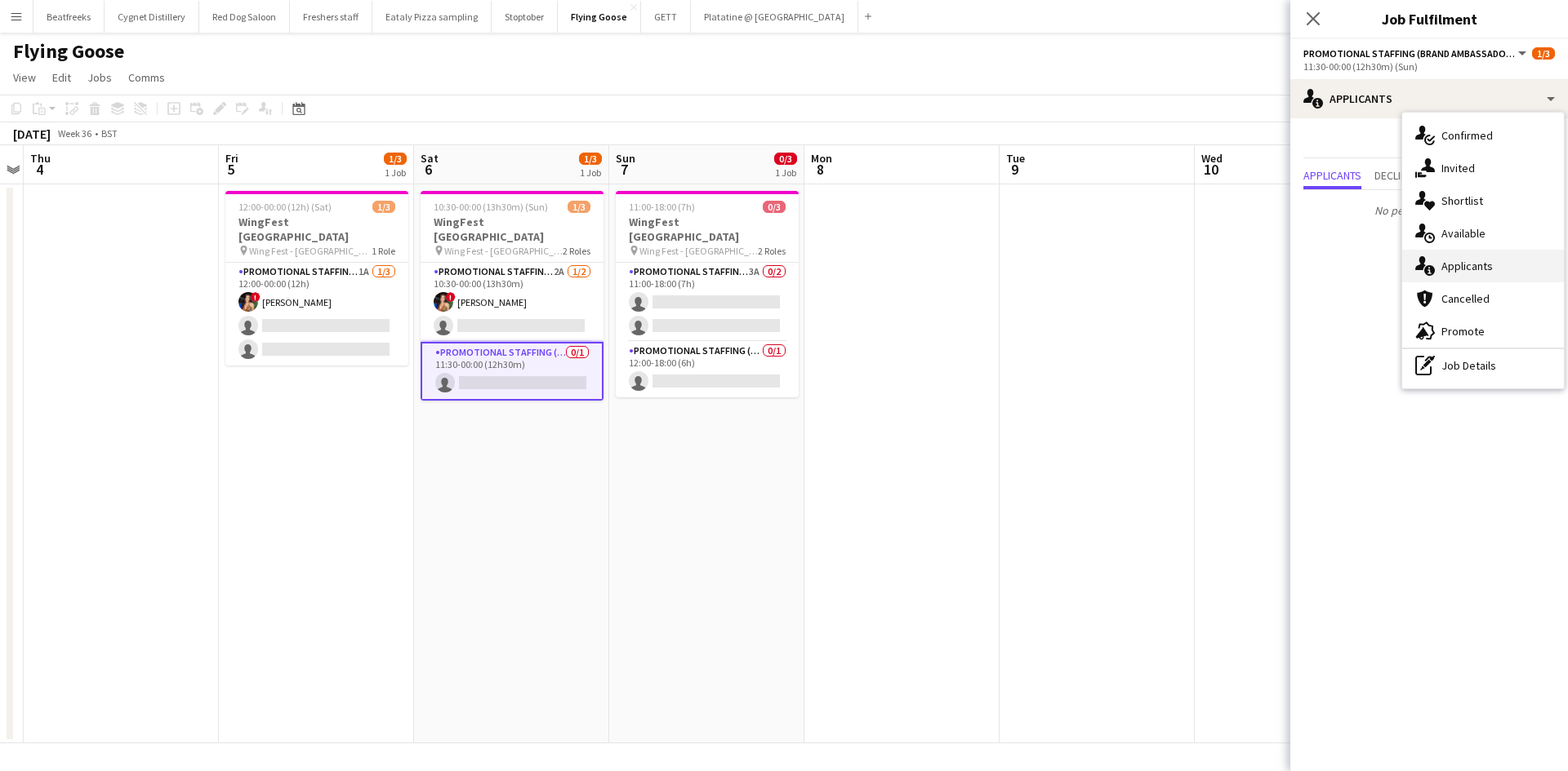
click at [1479, 265] on div "single-neutral-actions-information Applicants" at bounding box center [1483, 266] width 162 height 32
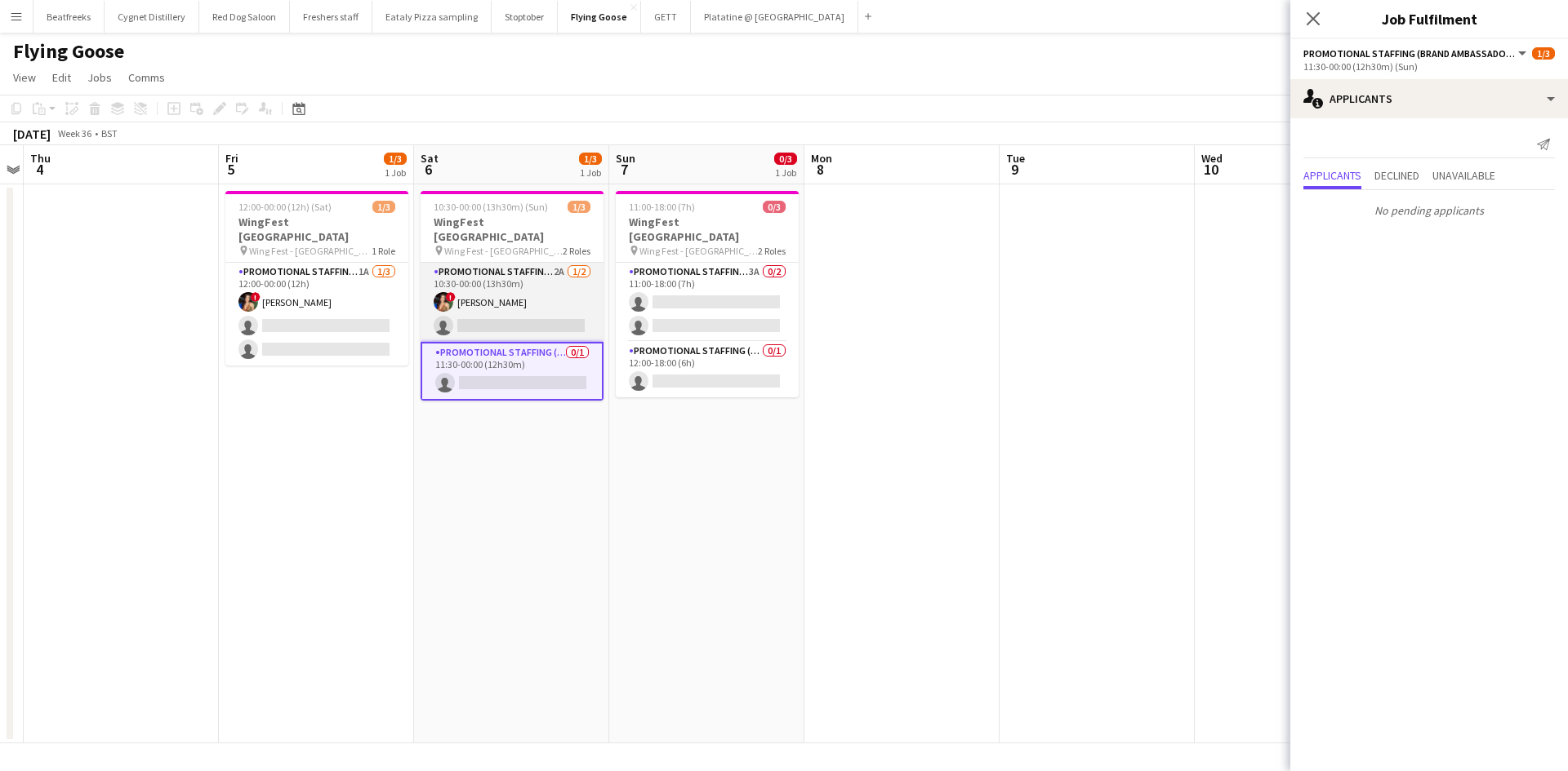
click at [502, 295] on app-card-role "Promotional Staffing (Brand Ambassadors) 2A [DATE] 10:30-00:00 (13h30m) ! [PERS…" at bounding box center [512, 302] width 183 height 79
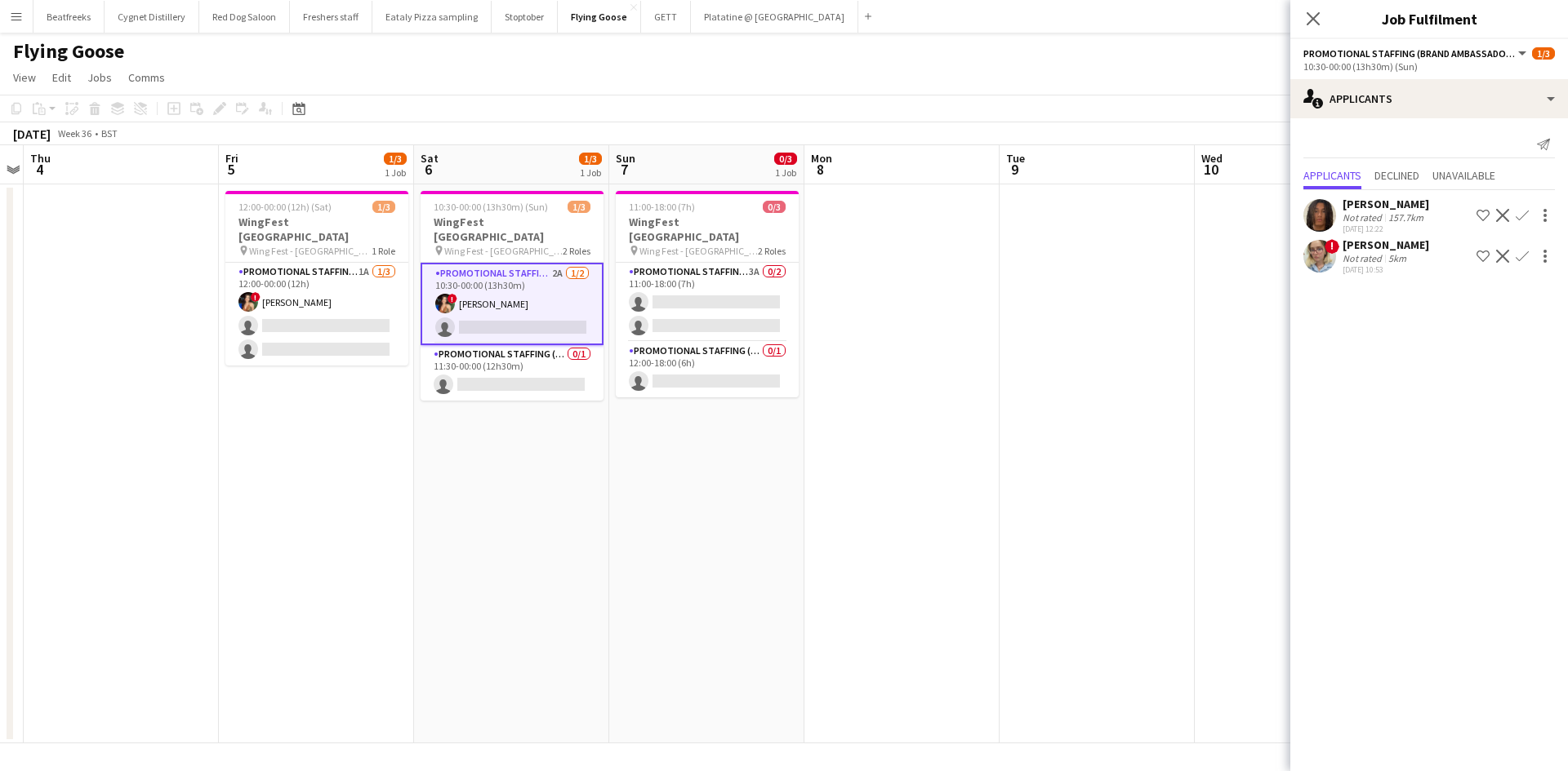
click at [1327, 207] on app-user-avatar at bounding box center [1319, 215] width 32 height 32
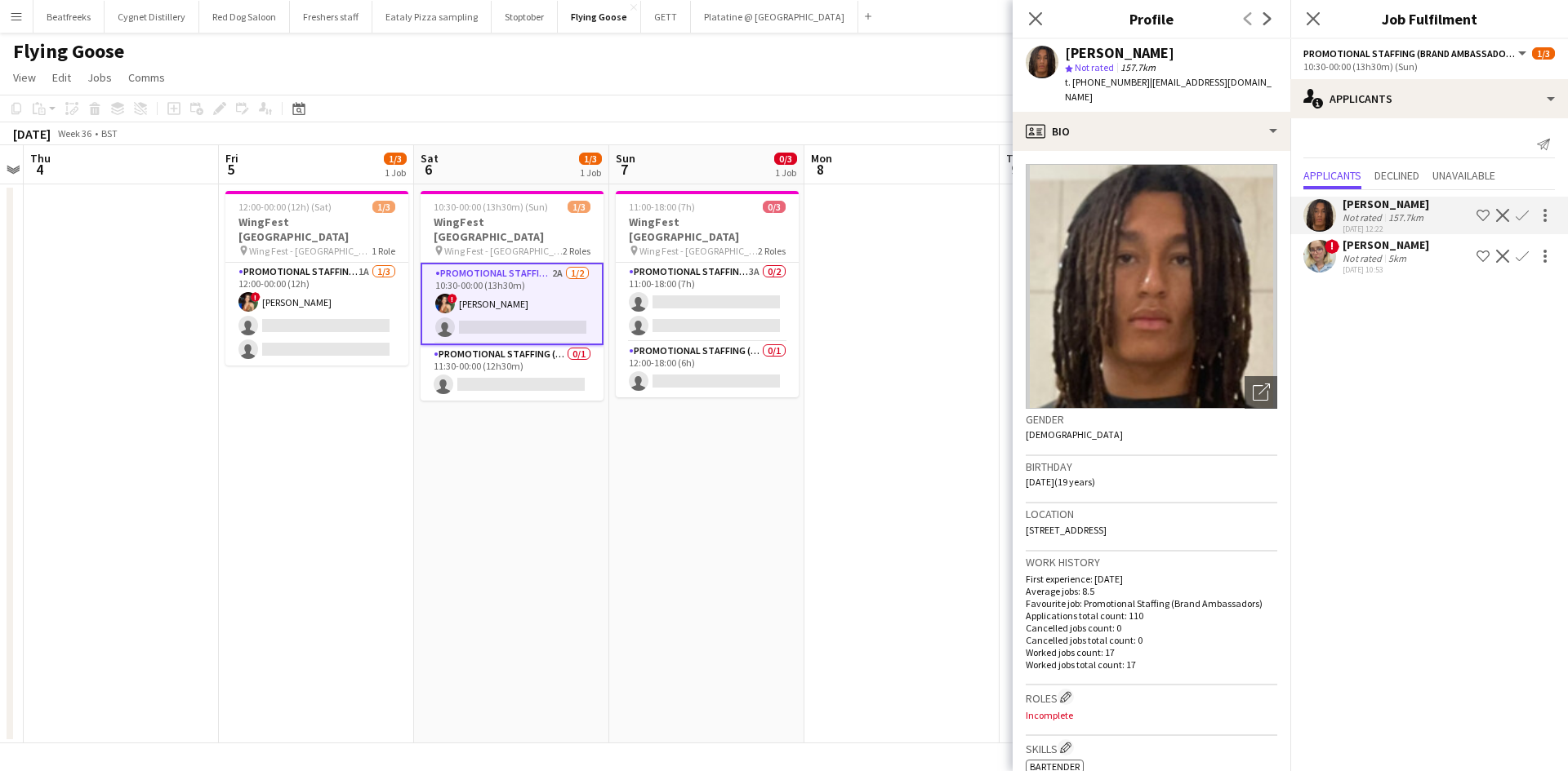
click at [1432, 44] on app-options-switcher "Promotional Staffing (Brand Ambassadors) All roles Promotional Staffing (Brand …" at bounding box center [1428, 59] width 277 height 40
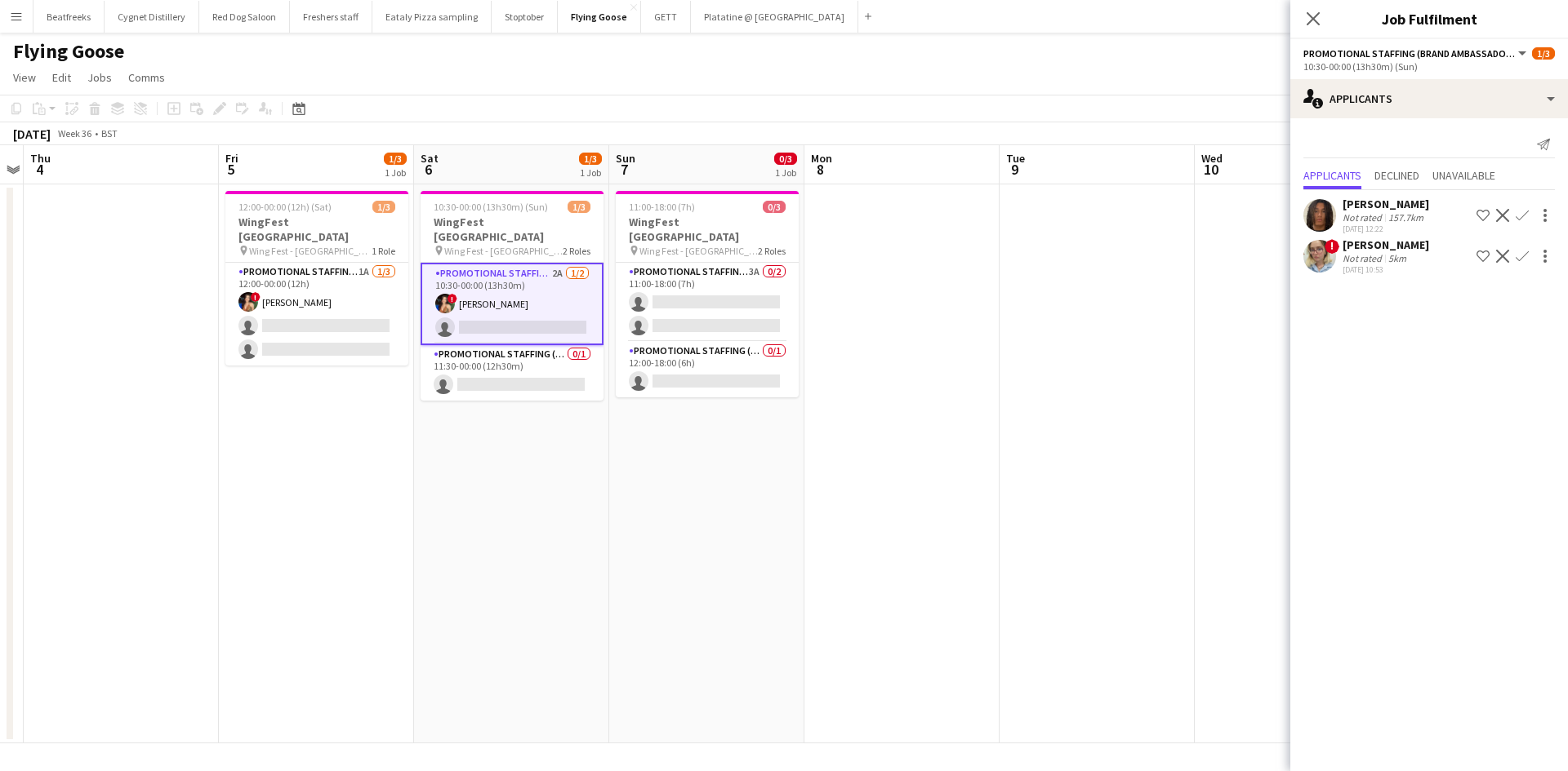
click at [1396, 74] on app-options-switcher "Promotional Staffing (Brand Ambassadors) All roles Promotional Staffing (Brand …" at bounding box center [1428, 59] width 277 height 40
click at [1405, 62] on div "10:30-00:00 (13h30m) (Sun)" at bounding box center [1429, 66] width 251 height 13
click at [1511, 56] on span "Promotional Staffing (Brand Ambassadors)" at bounding box center [1409, 54] width 212 height 13
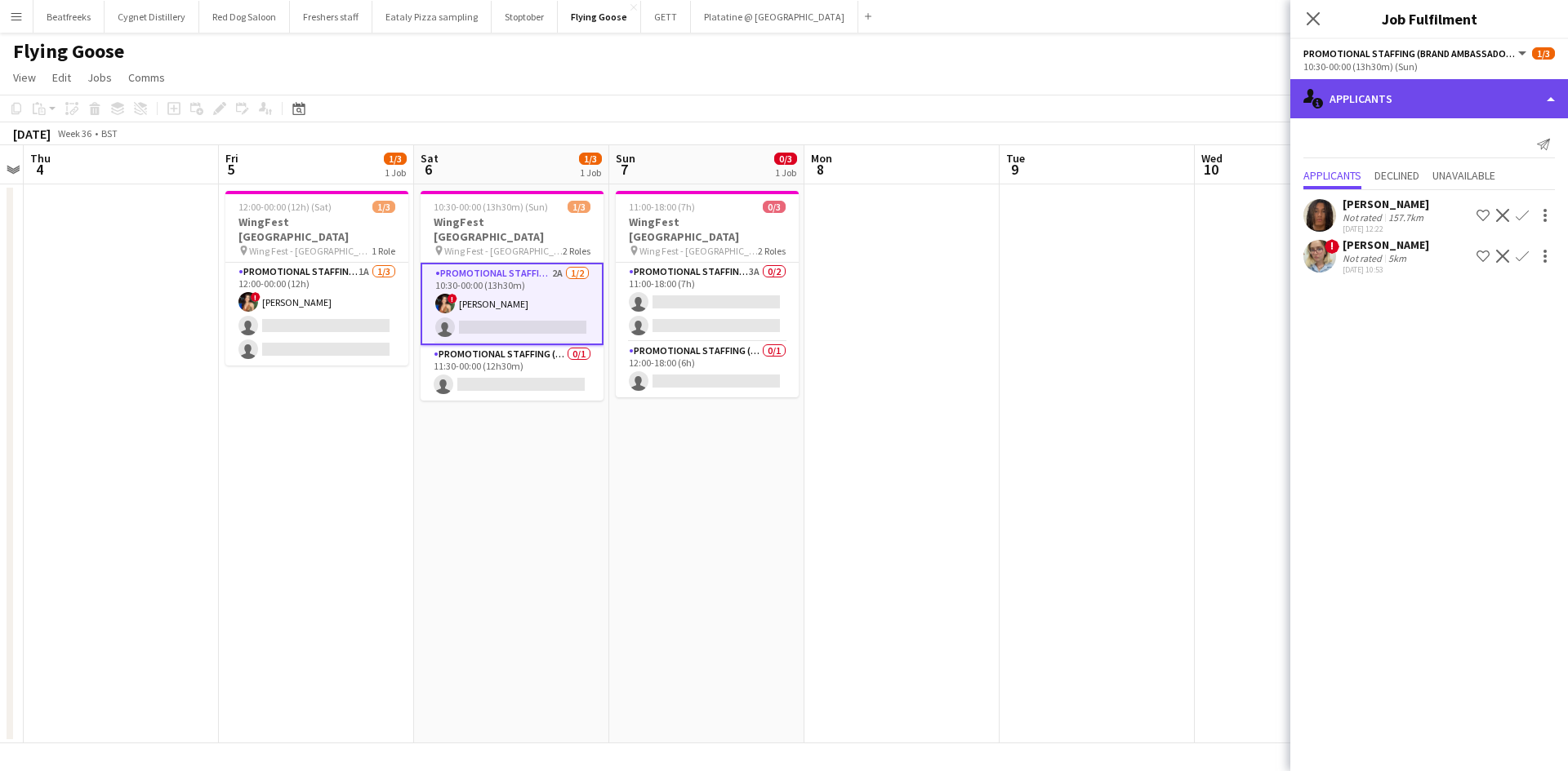
click at [1492, 104] on div "single-neutral-actions-information Applicants" at bounding box center [1428, 99] width 277 height 39
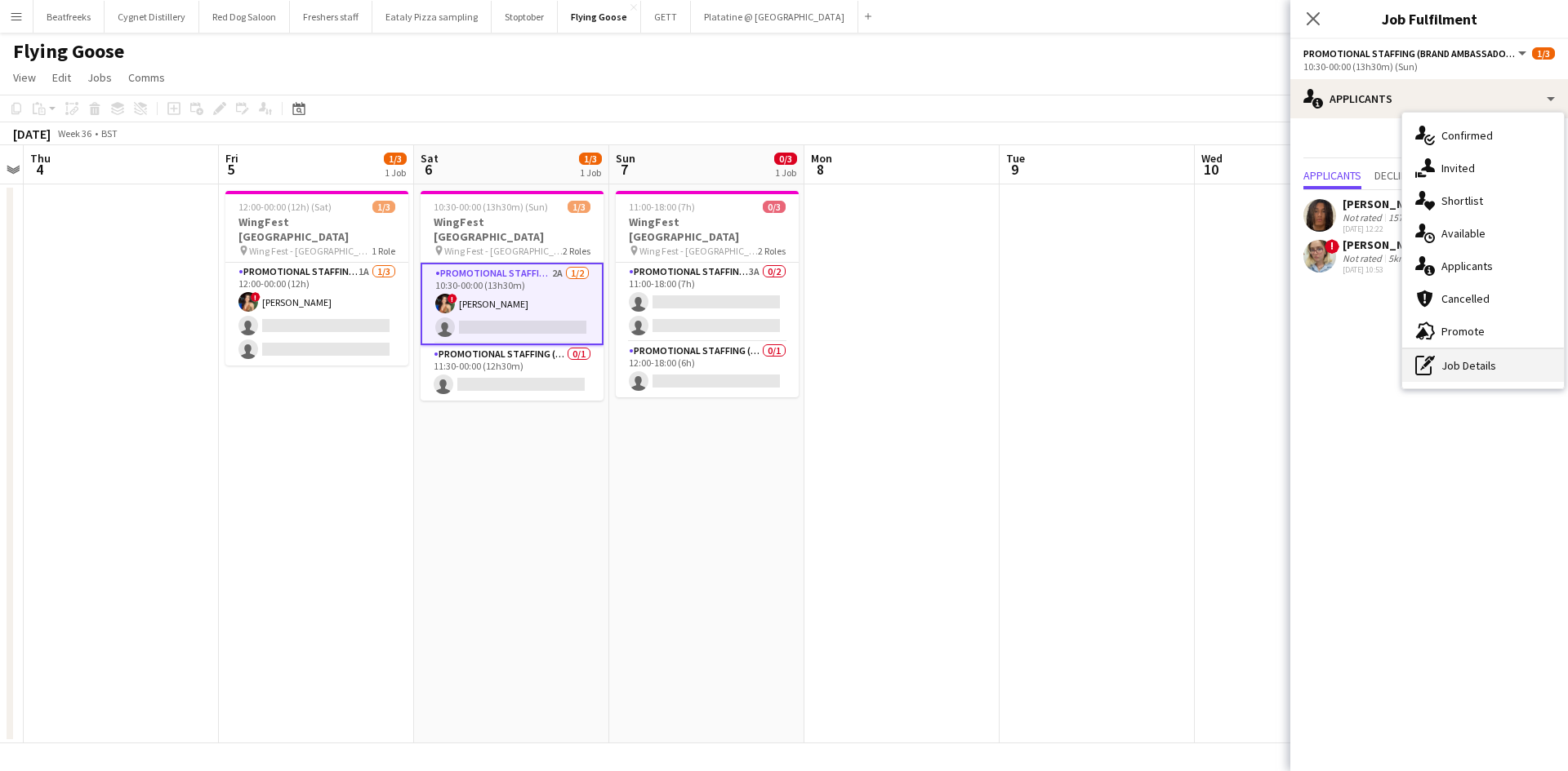
click at [1468, 355] on div "pen-write Job Details" at bounding box center [1483, 365] width 162 height 32
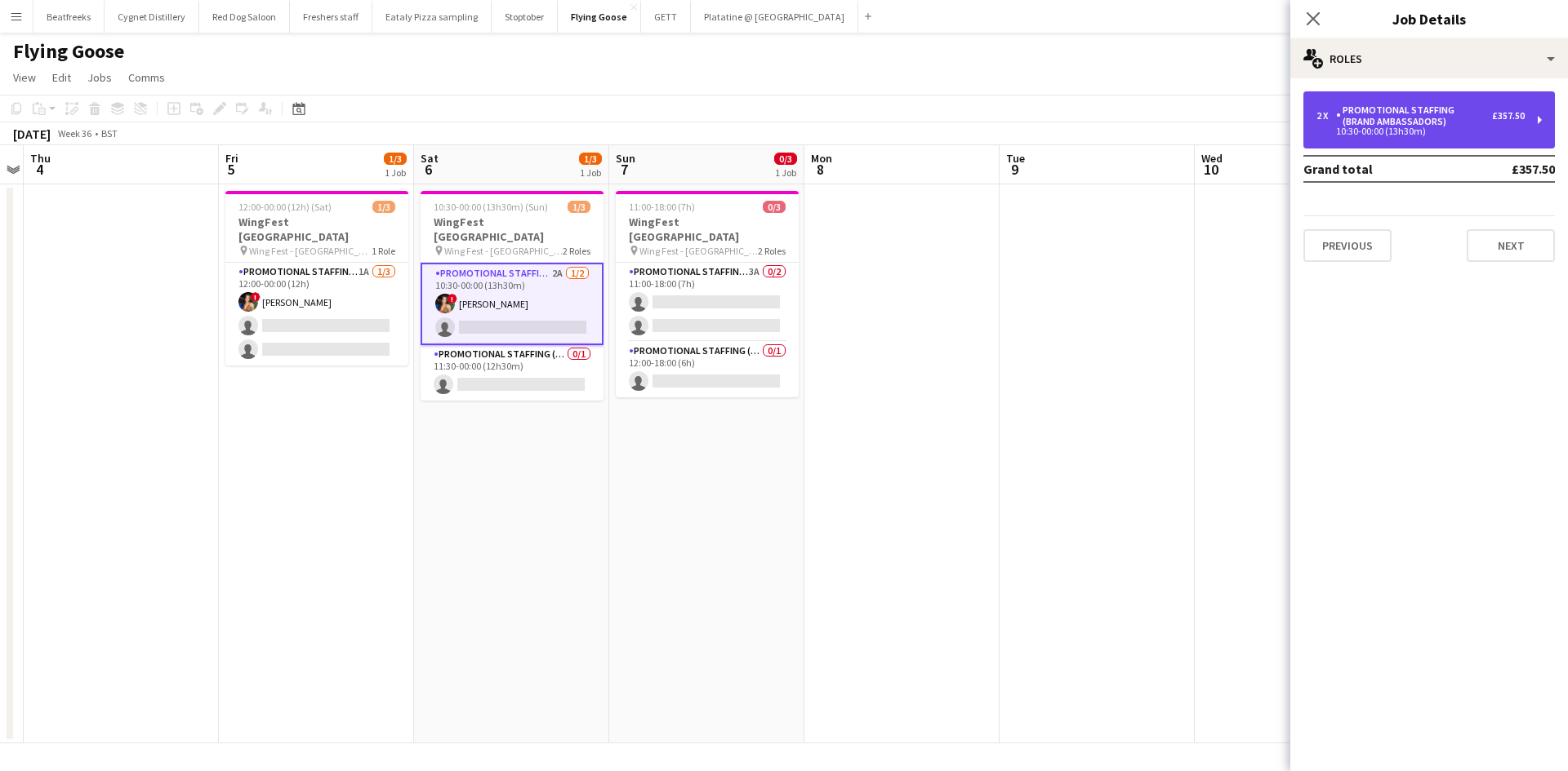
click at [1397, 126] on div "Promotional Staffing (Brand Ambassadors)" at bounding box center [1414, 115] width 156 height 22
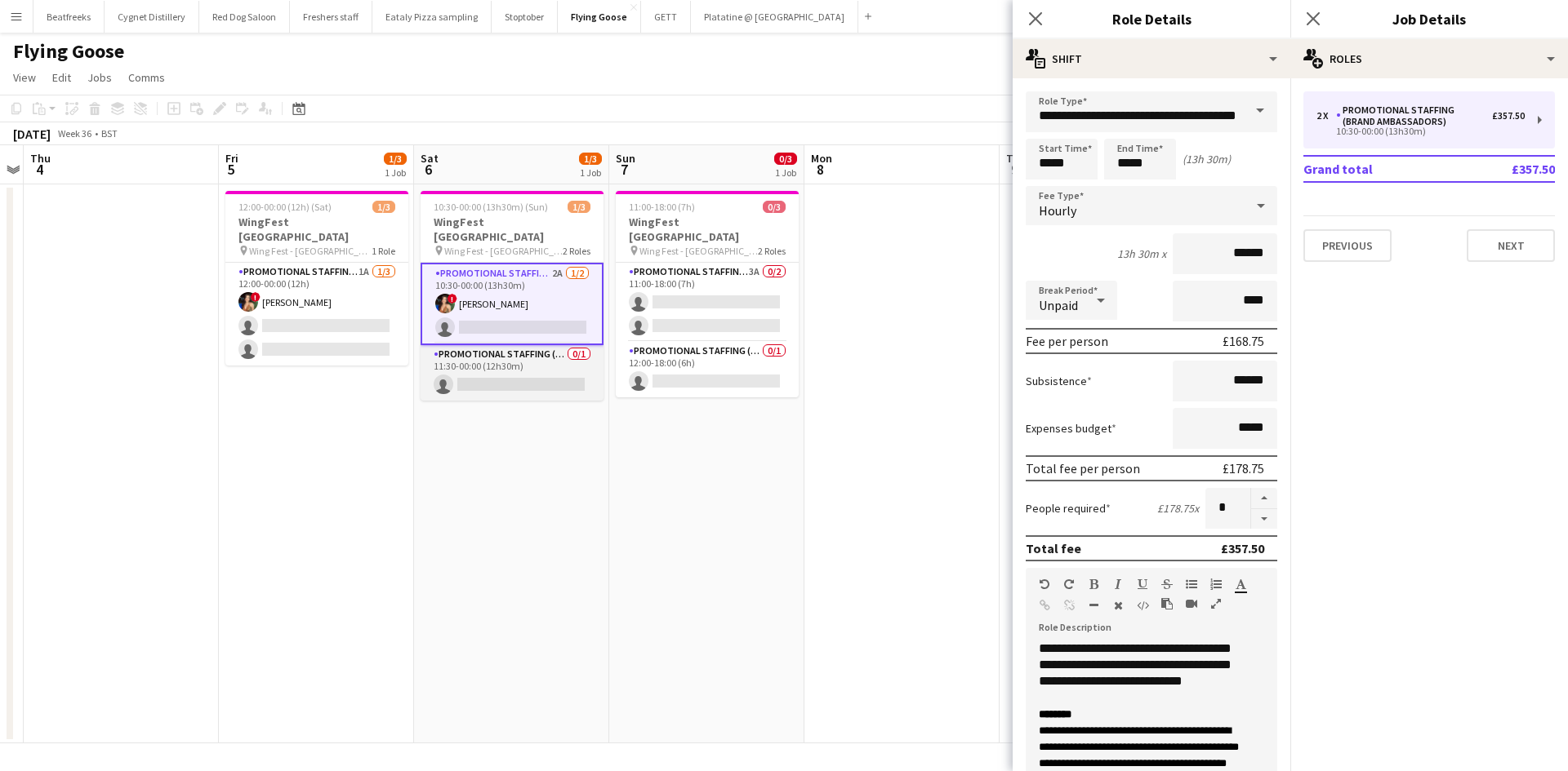
click at [558, 358] on app-card-role "Promotional Staffing (Brand Ambassadors) 0/1 11:30-00:00 (12h30m) single-neutra…" at bounding box center [512, 373] width 183 height 56
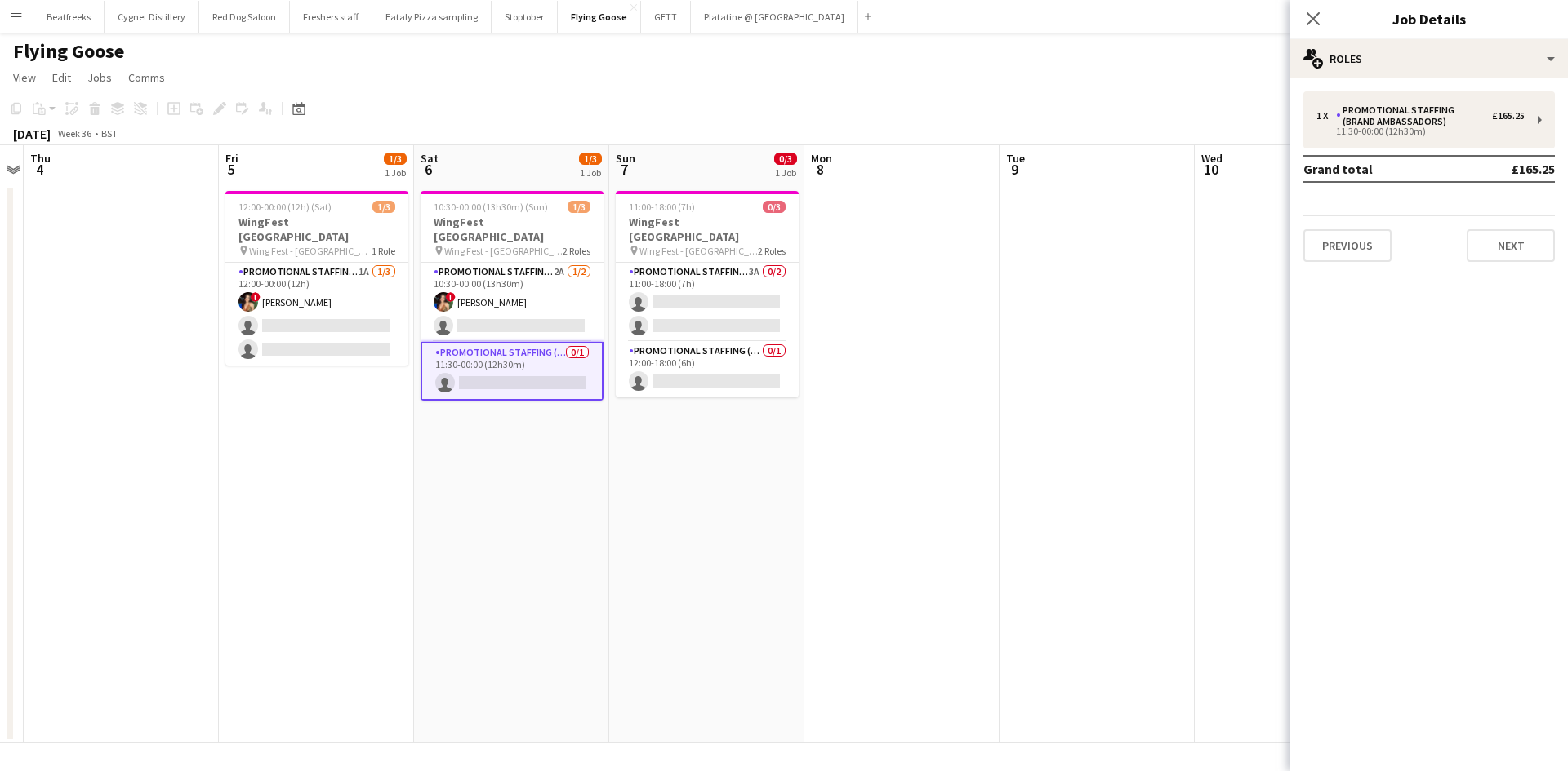
click at [552, 346] on app-card-role "Promotional Staffing (Brand Ambassadors) 0/1 11:30-00:00 (12h30m) single-neutra…" at bounding box center [512, 371] width 183 height 58
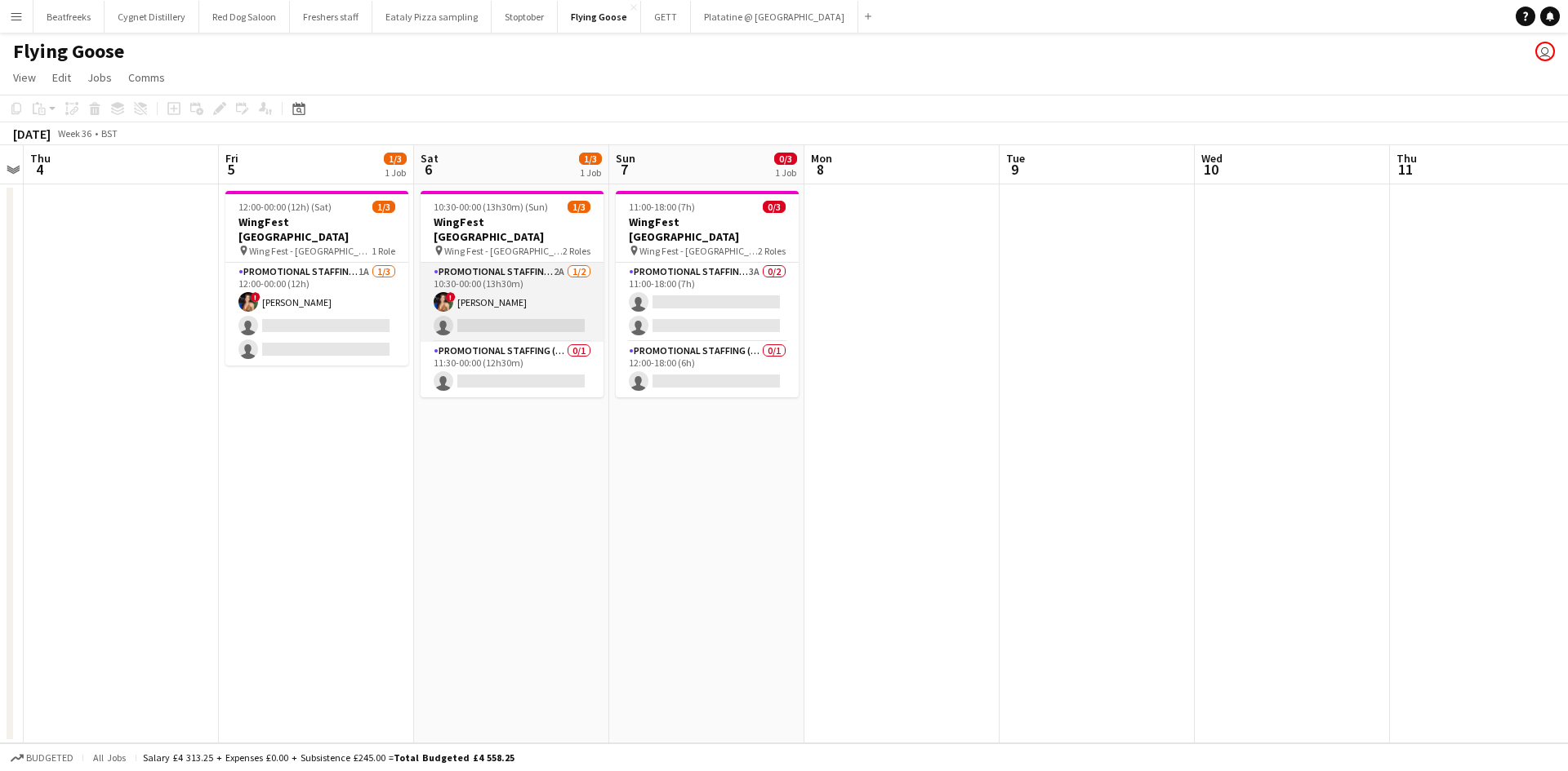
click at [512, 301] on app-card-role "Promotional Staffing (Brand Ambassadors) 2A [DATE] 10:30-00:00 (13h30m) ! [PERS…" at bounding box center [512, 302] width 183 height 79
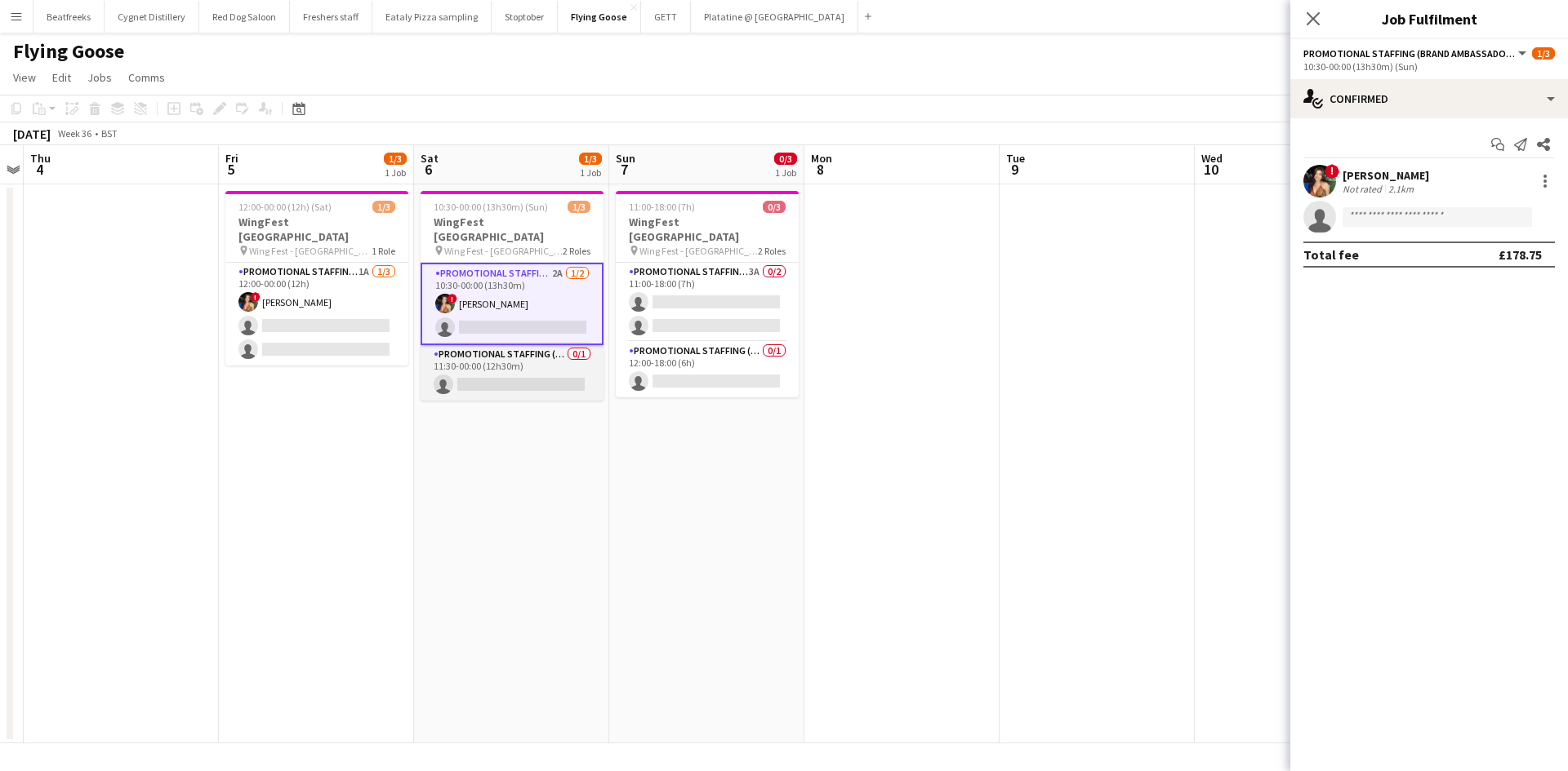
click at [516, 353] on app-card-role "Promotional Staffing (Brand Ambassadors) 0/1 11:30-00:00 (12h30m) single-neutra…" at bounding box center [512, 373] width 183 height 56
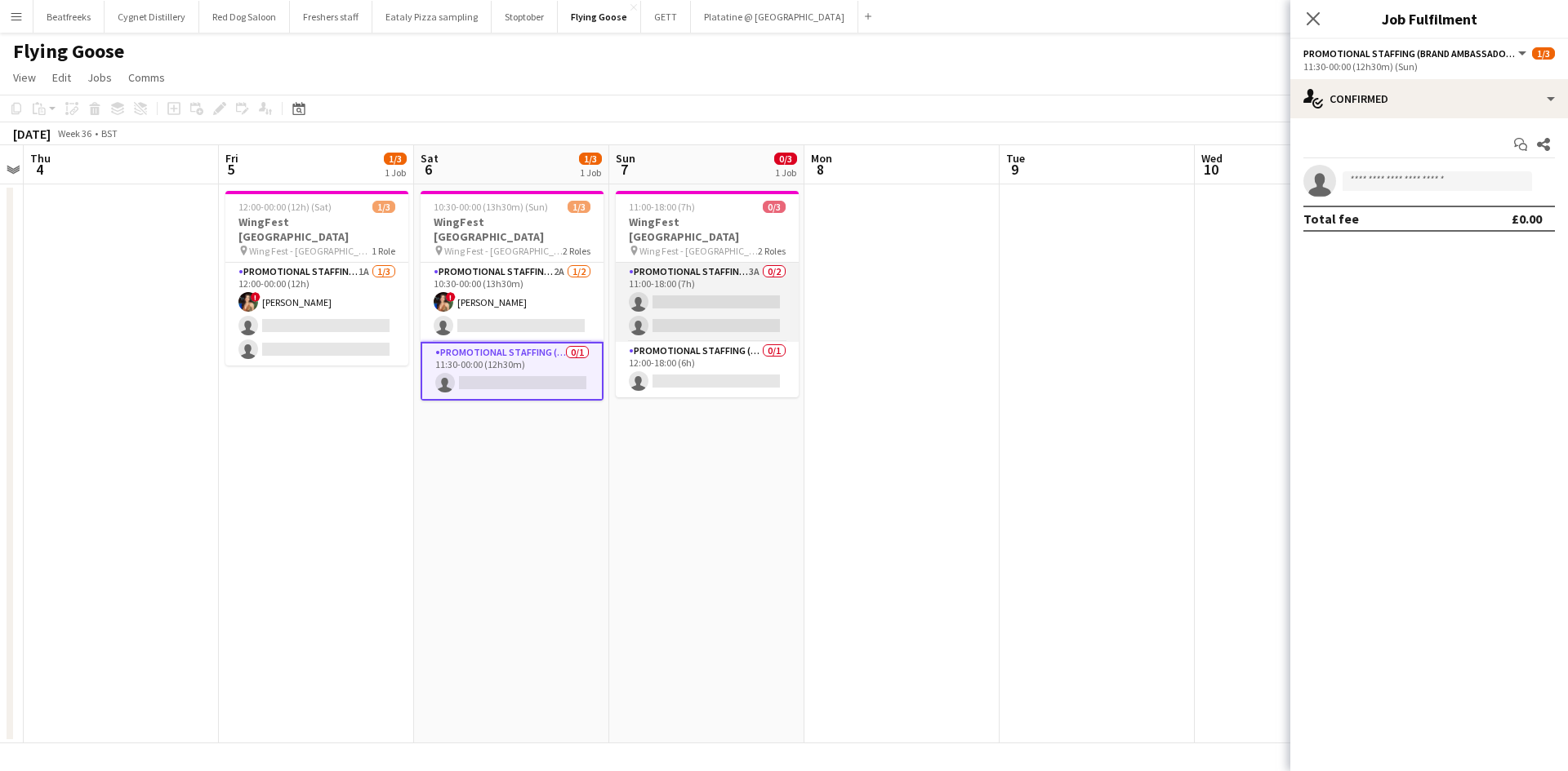
click at [708, 276] on app-card-role "Promotional Staffing (Brand Ambassadors) 3A 0/2 11:00-18:00 (7h) single-neutral…" at bounding box center [707, 302] width 183 height 79
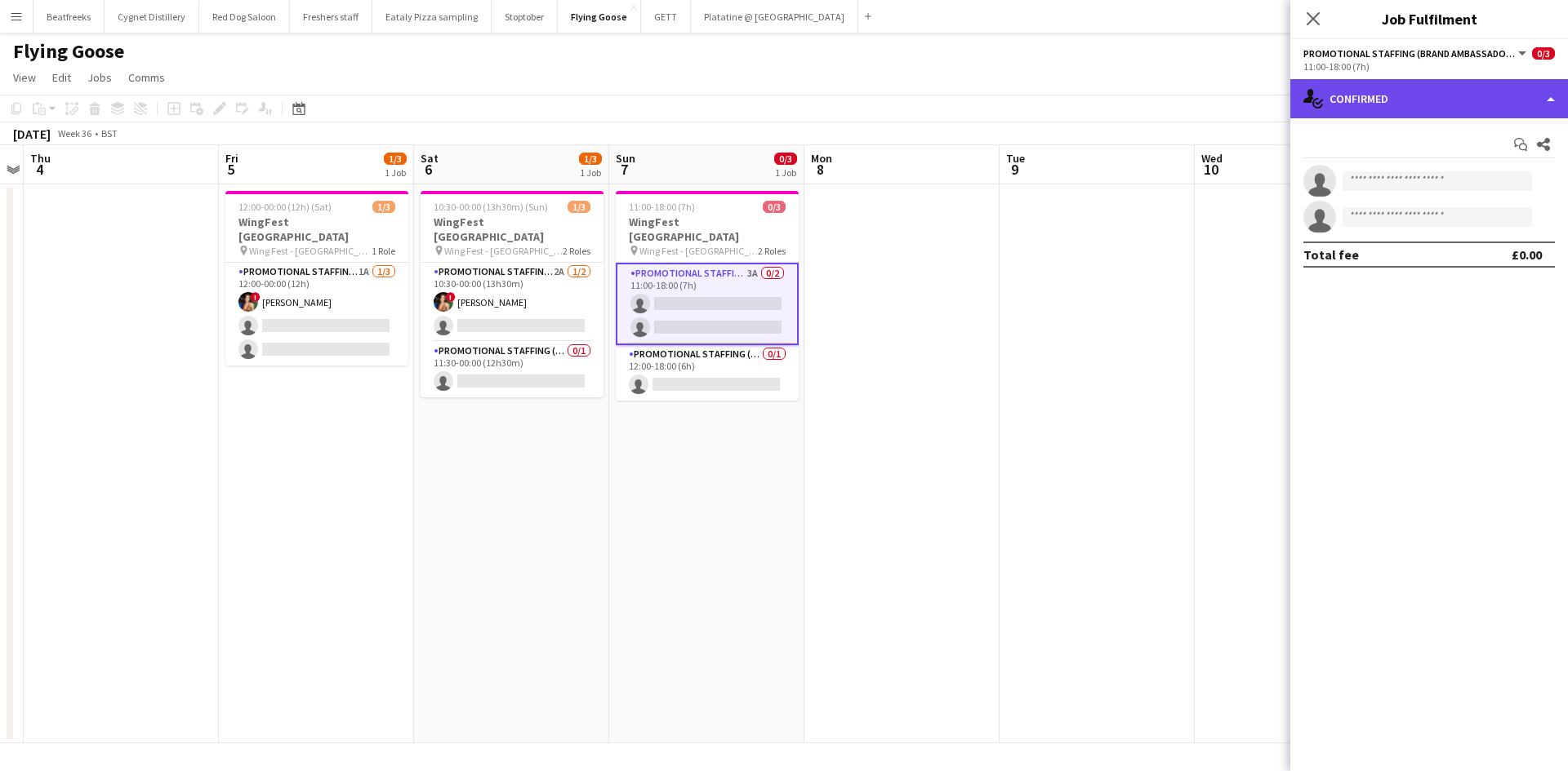
click at [1430, 103] on div "single-neutral-actions-check-2 Confirmed" at bounding box center [1428, 99] width 277 height 39
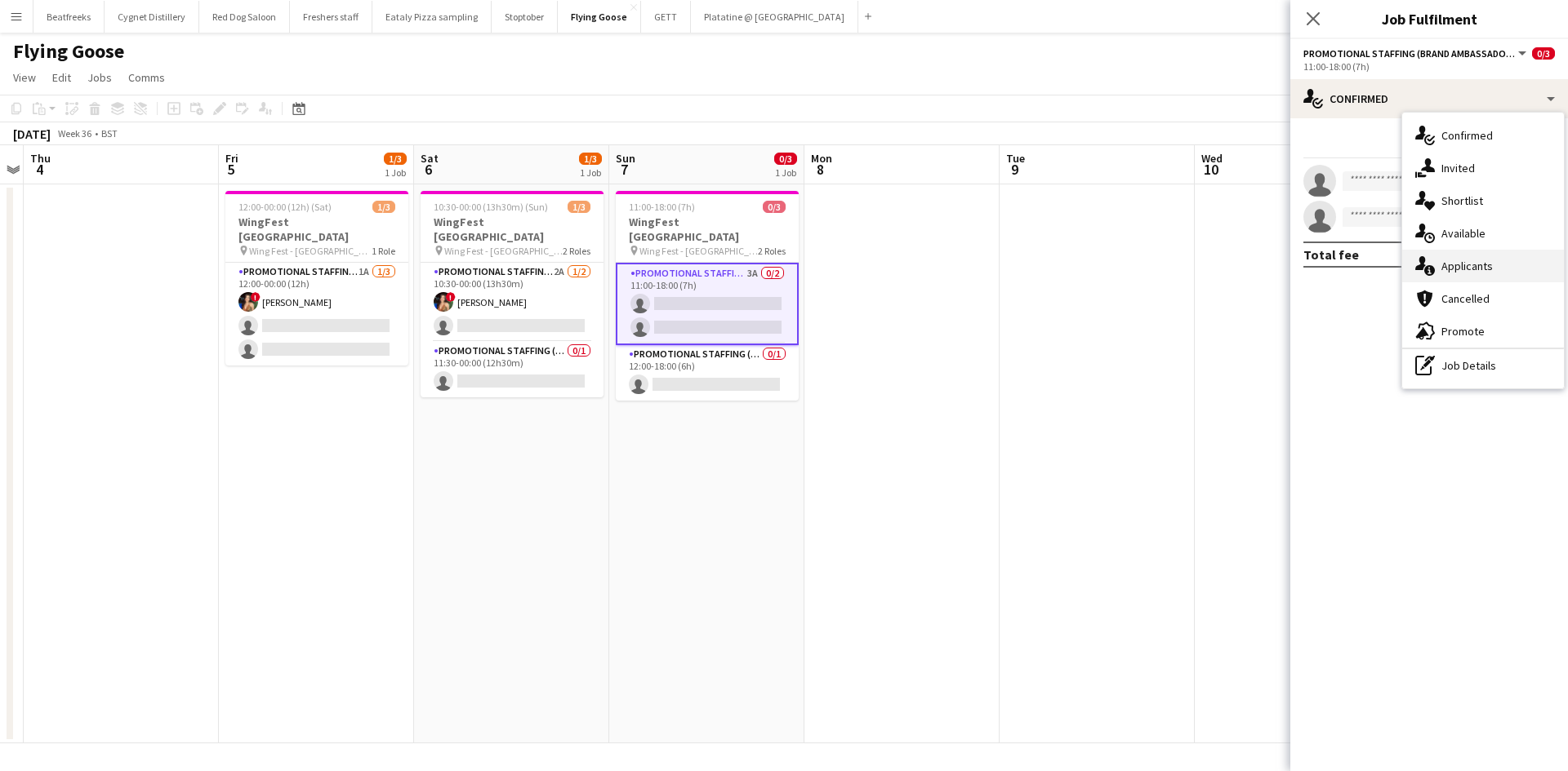
click at [1458, 262] on div "single-neutral-actions-information Applicants" at bounding box center [1483, 266] width 162 height 32
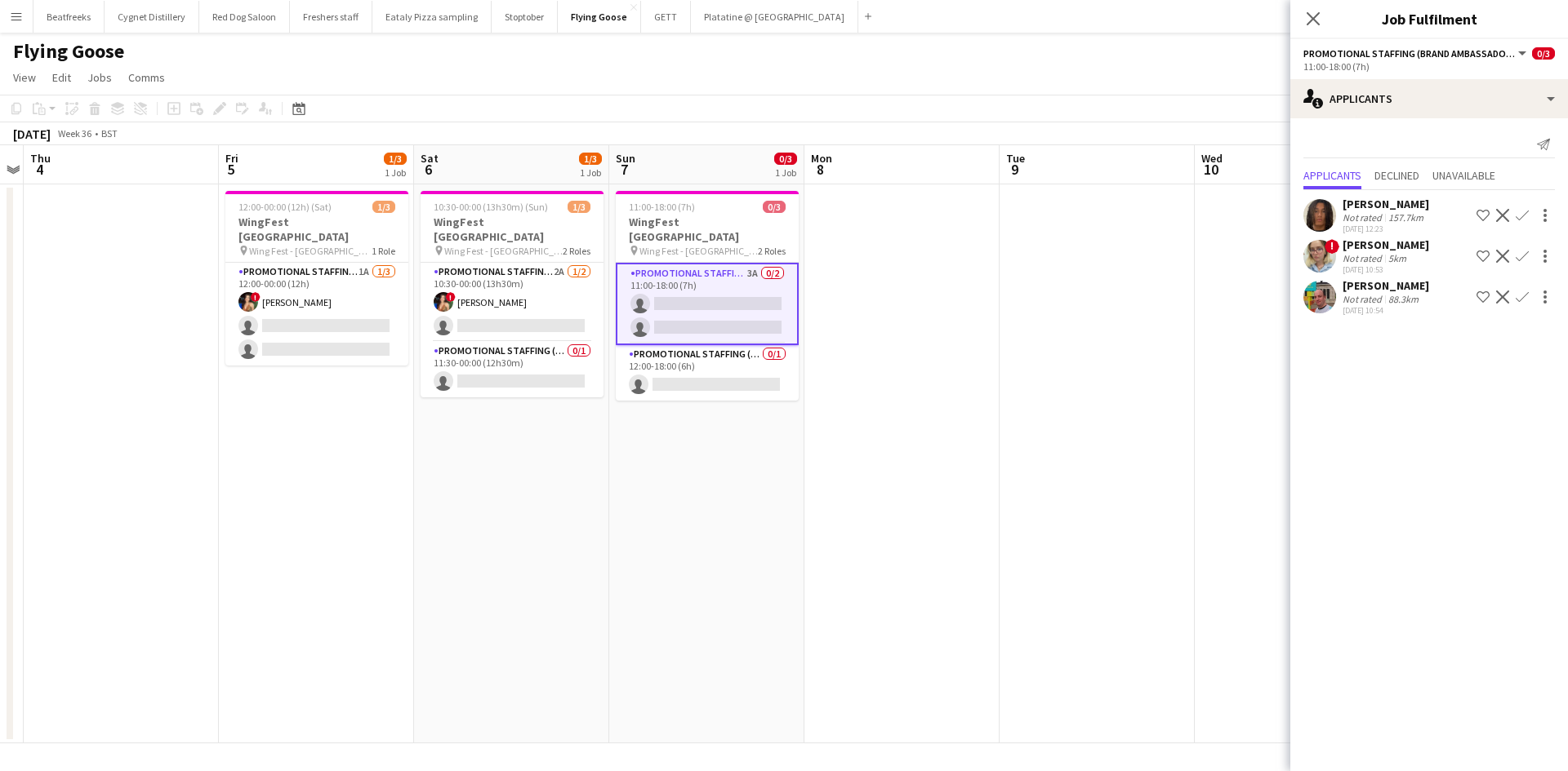
click at [1352, 294] on div "Not rated" at bounding box center [1363, 299] width 42 height 13
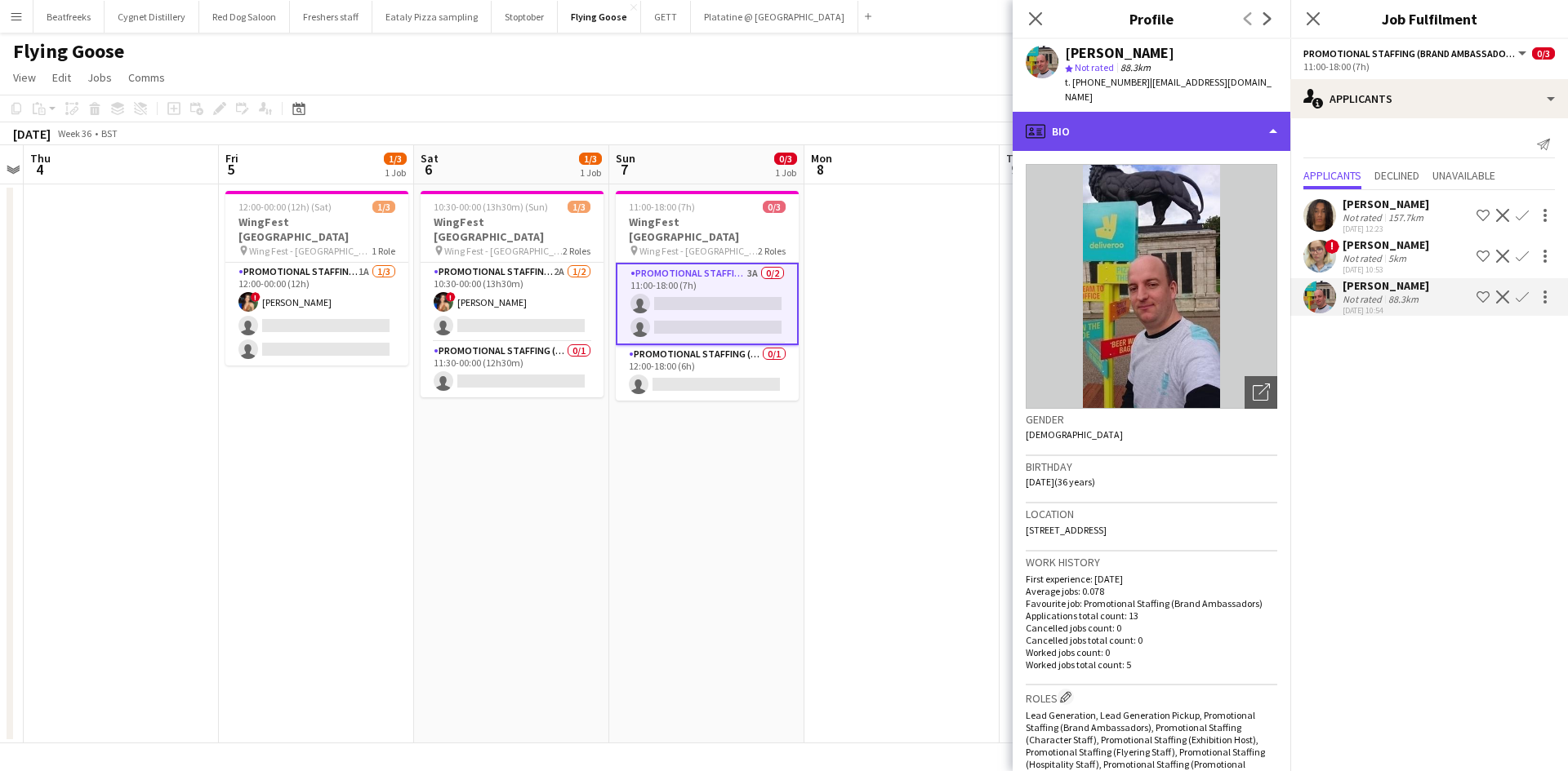
click at [1134, 118] on div "profile Bio" at bounding box center [1150, 132] width 277 height 39
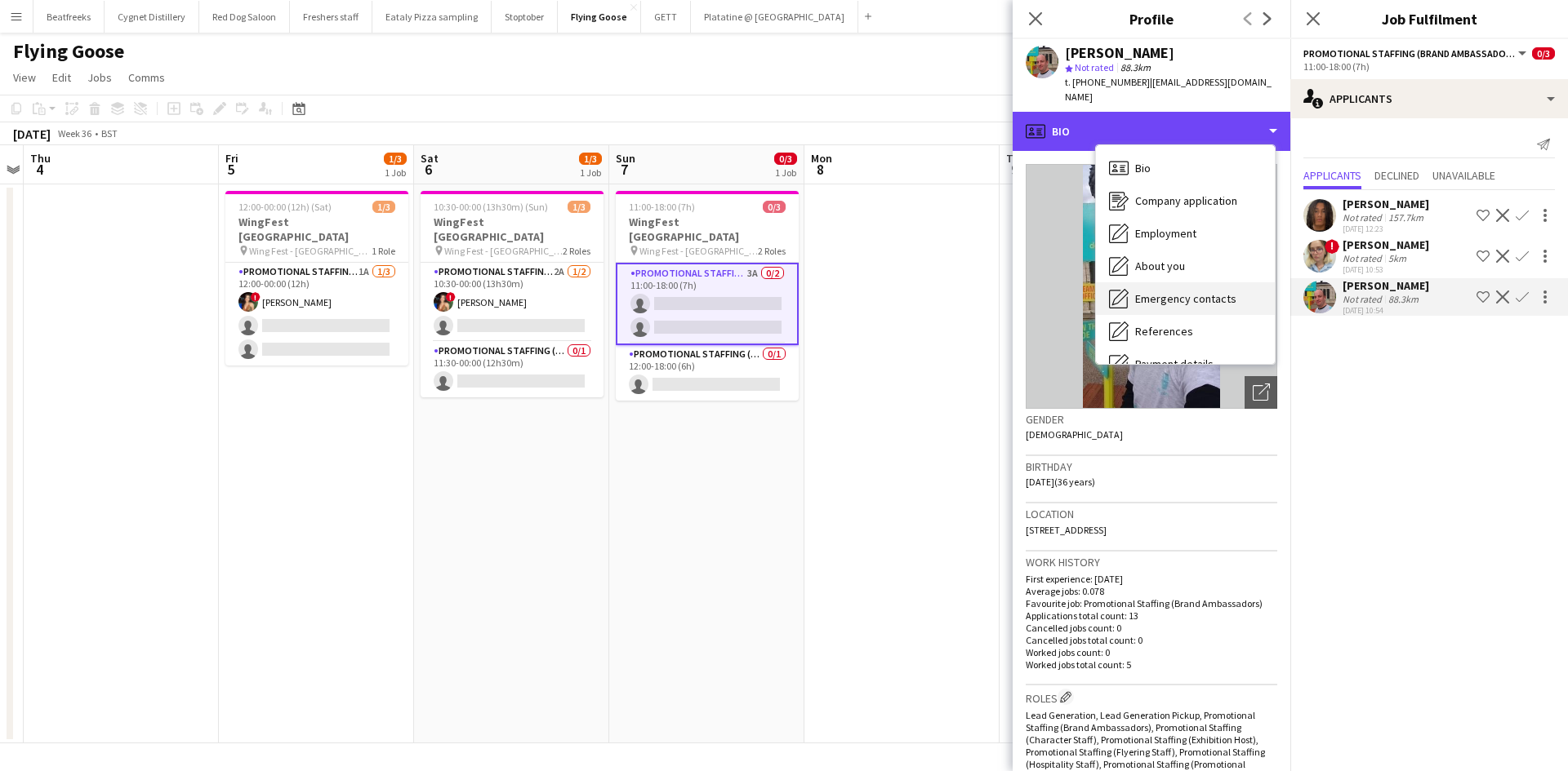
scroll to position [219, 0]
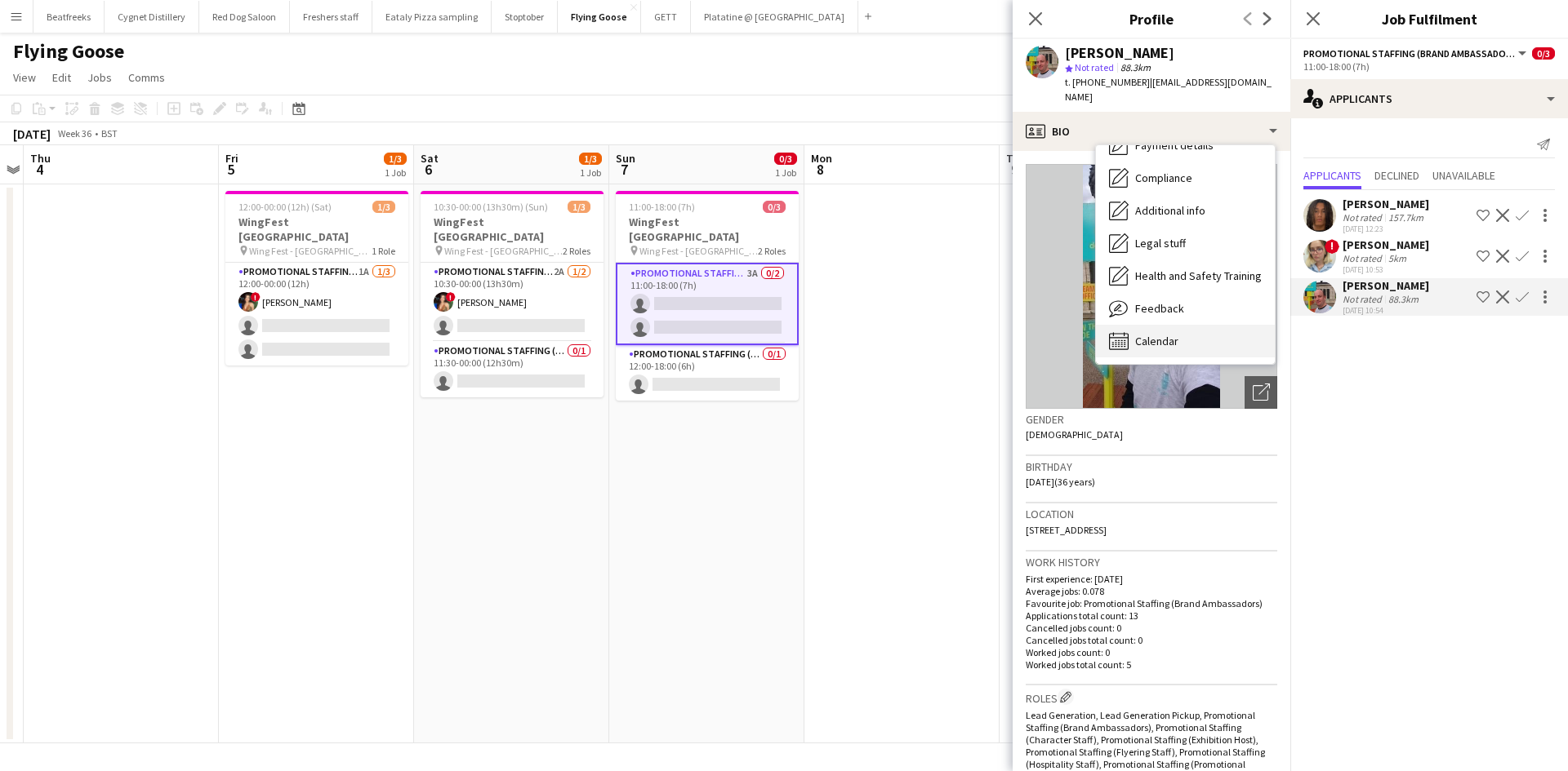
click at [1166, 334] on span "Calendar" at bounding box center [1157, 341] width 43 height 14
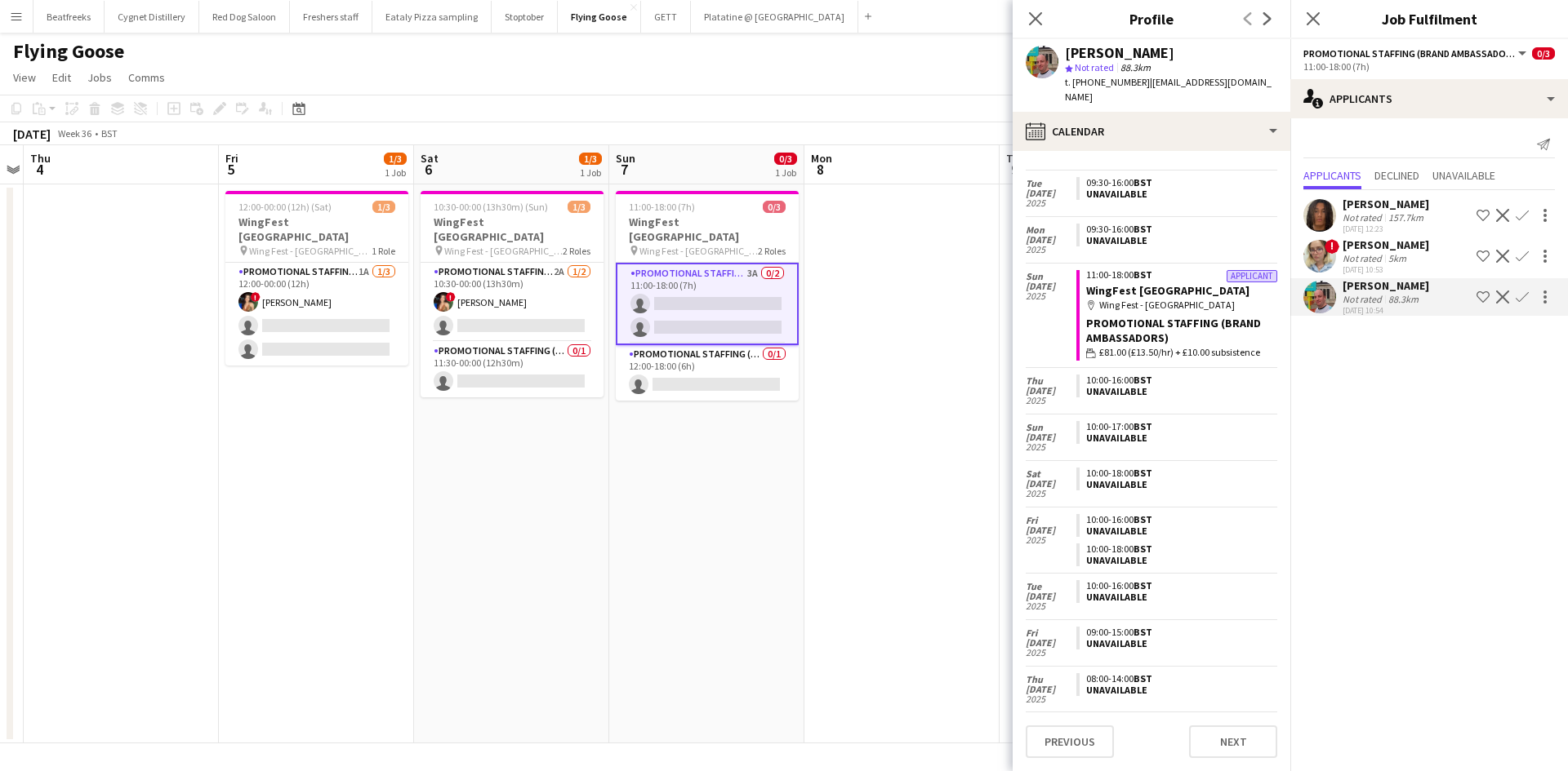
scroll to position [84, 0]
click at [1372, 381] on mat-expansion-panel "users2 Applicants Send notification Applicants Declined Unavailable Jazz Harper…" at bounding box center [1428, 444] width 277 height 653
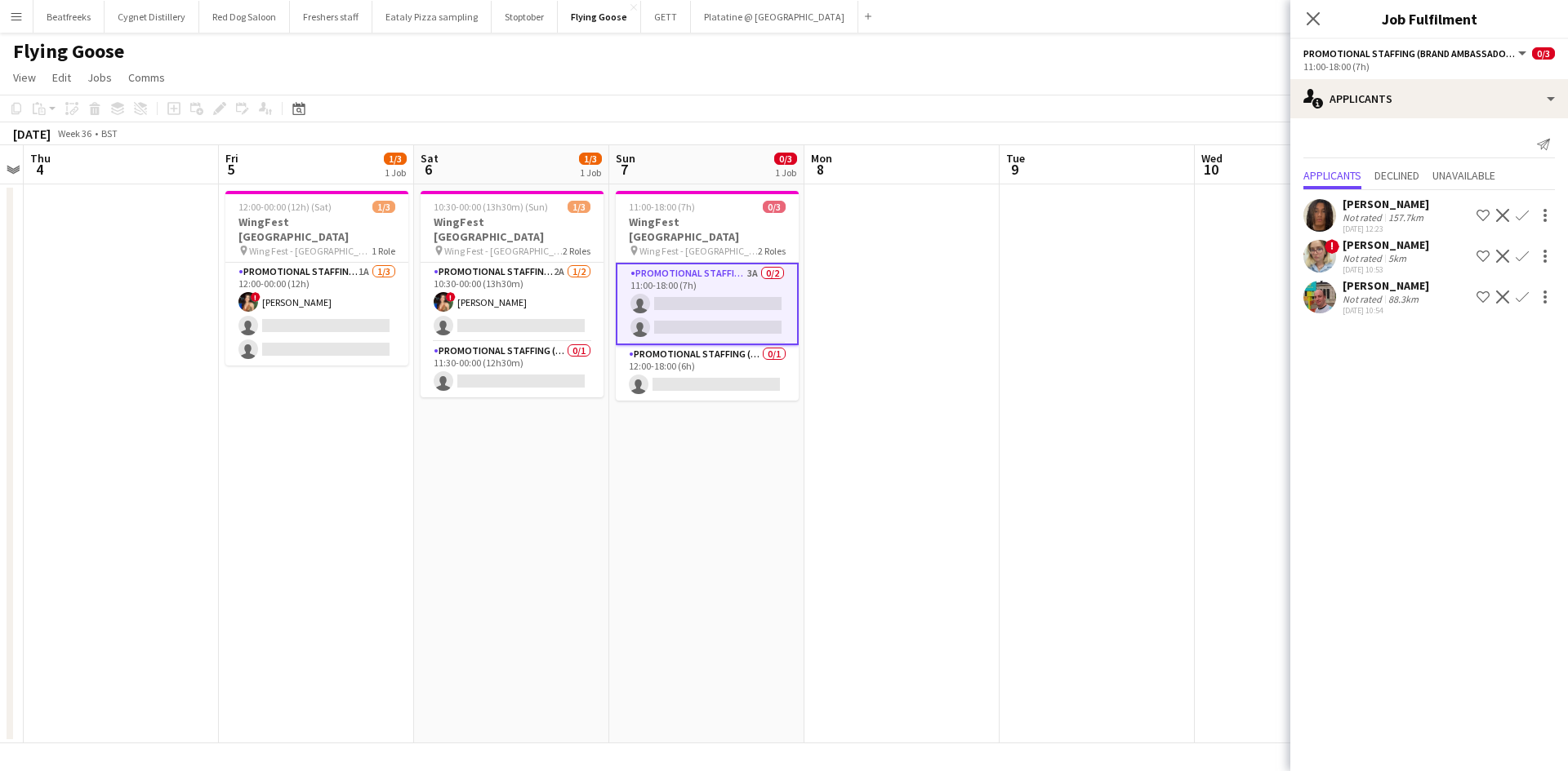
click at [1352, 210] on div "[PERSON_NAME]" at bounding box center [1386, 204] width 86 height 14
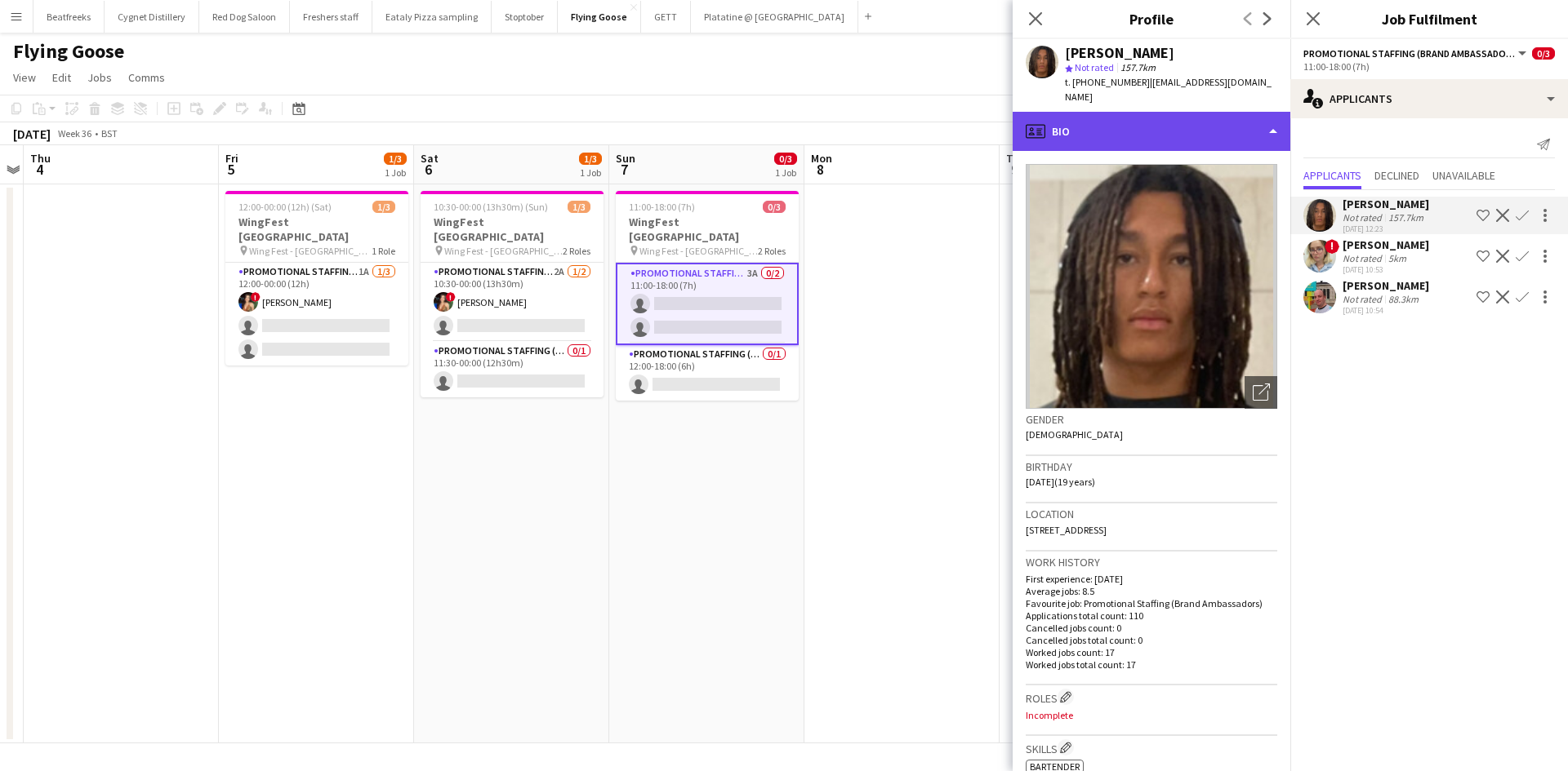
click at [1145, 117] on div "profile Bio" at bounding box center [1150, 132] width 277 height 39
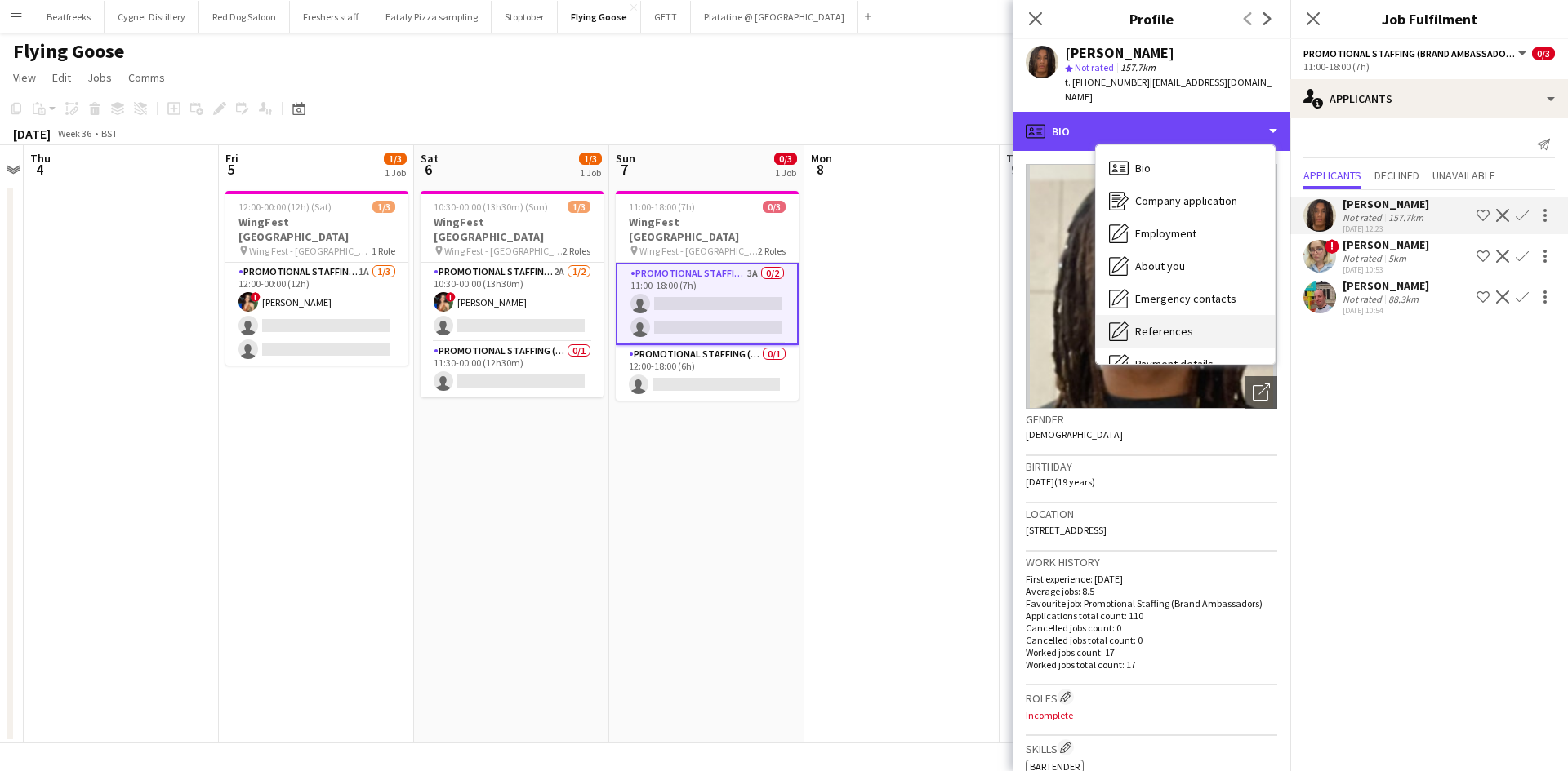
scroll to position [219, 0]
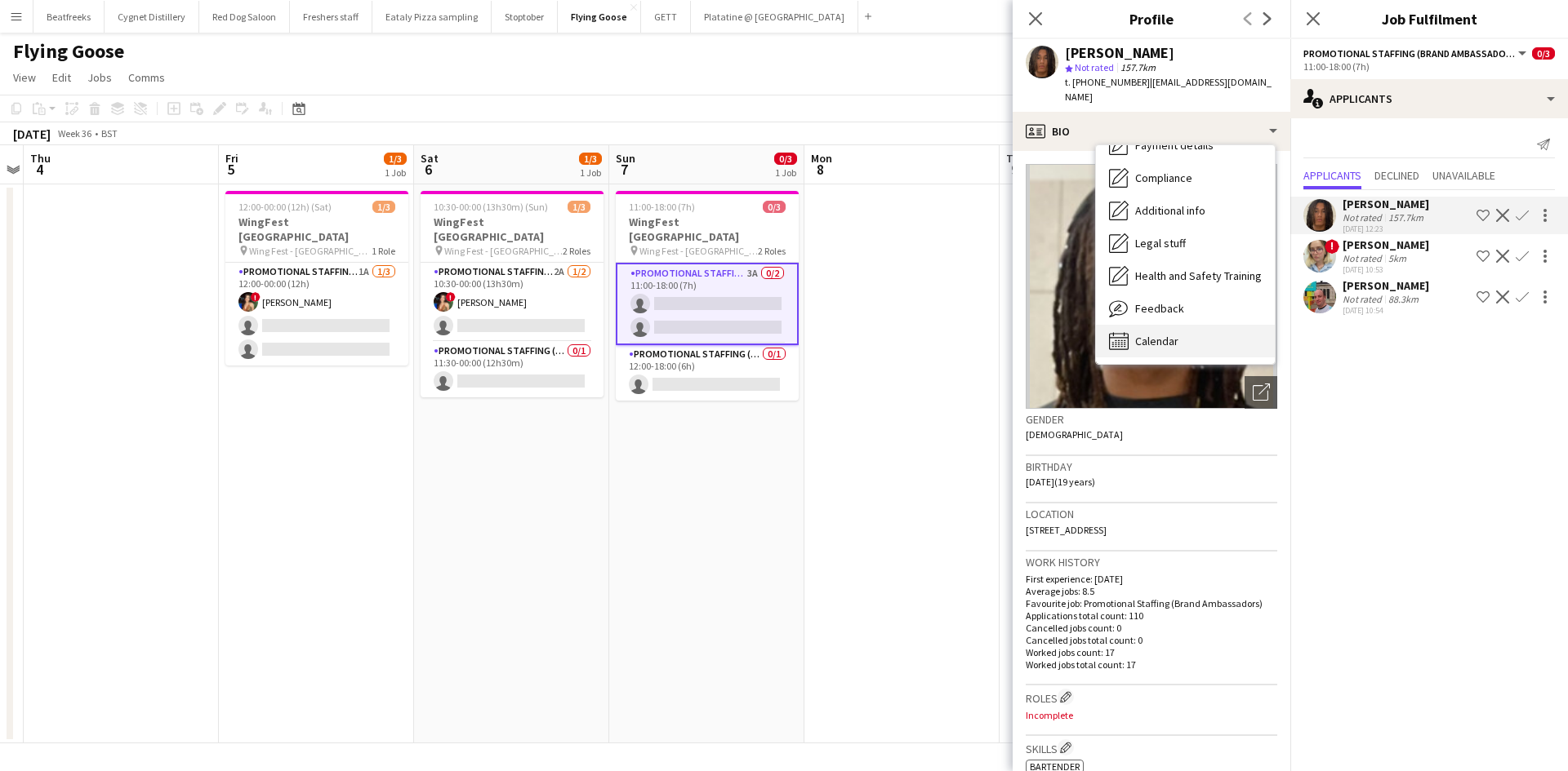
click at [1146, 334] on span "Calendar" at bounding box center [1157, 341] width 43 height 14
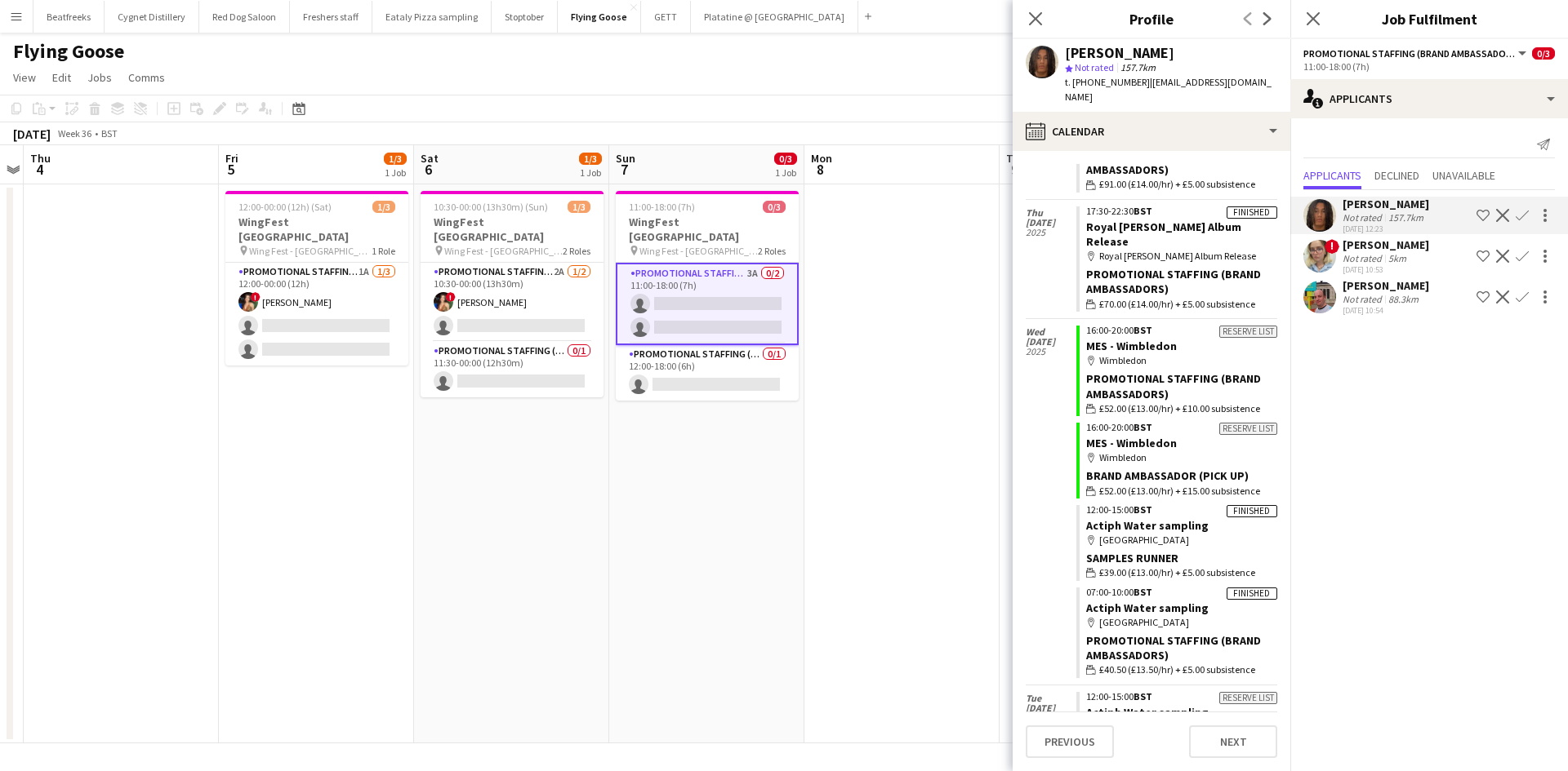
scroll to position [4280, 0]
click at [1527, 211] on app-icon "Confirm" at bounding box center [1521, 215] width 13 height 13
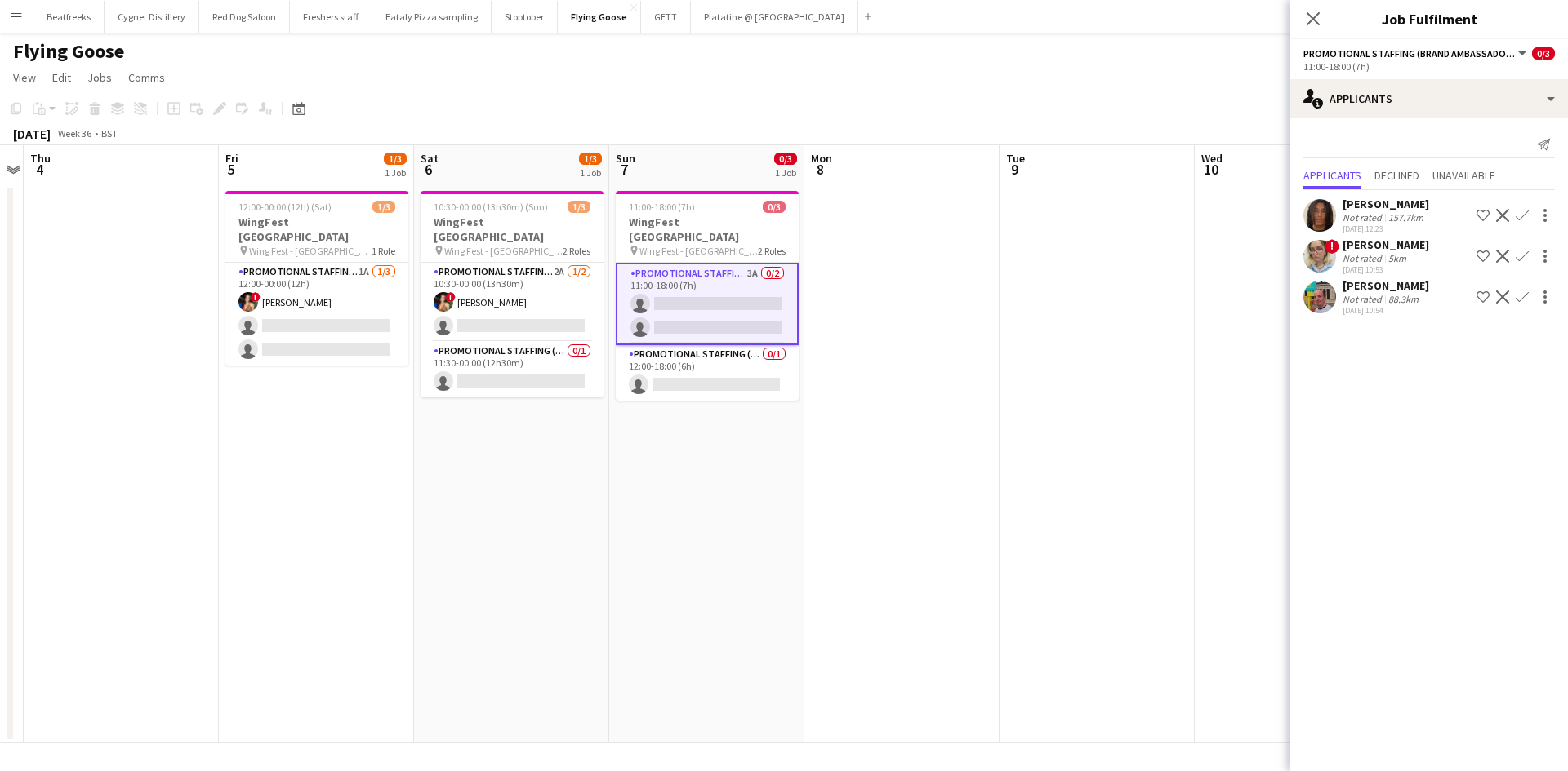
click at [1520, 211] on app-icon "Confirm" at bounding box center [1521, 215] width 13 height 13
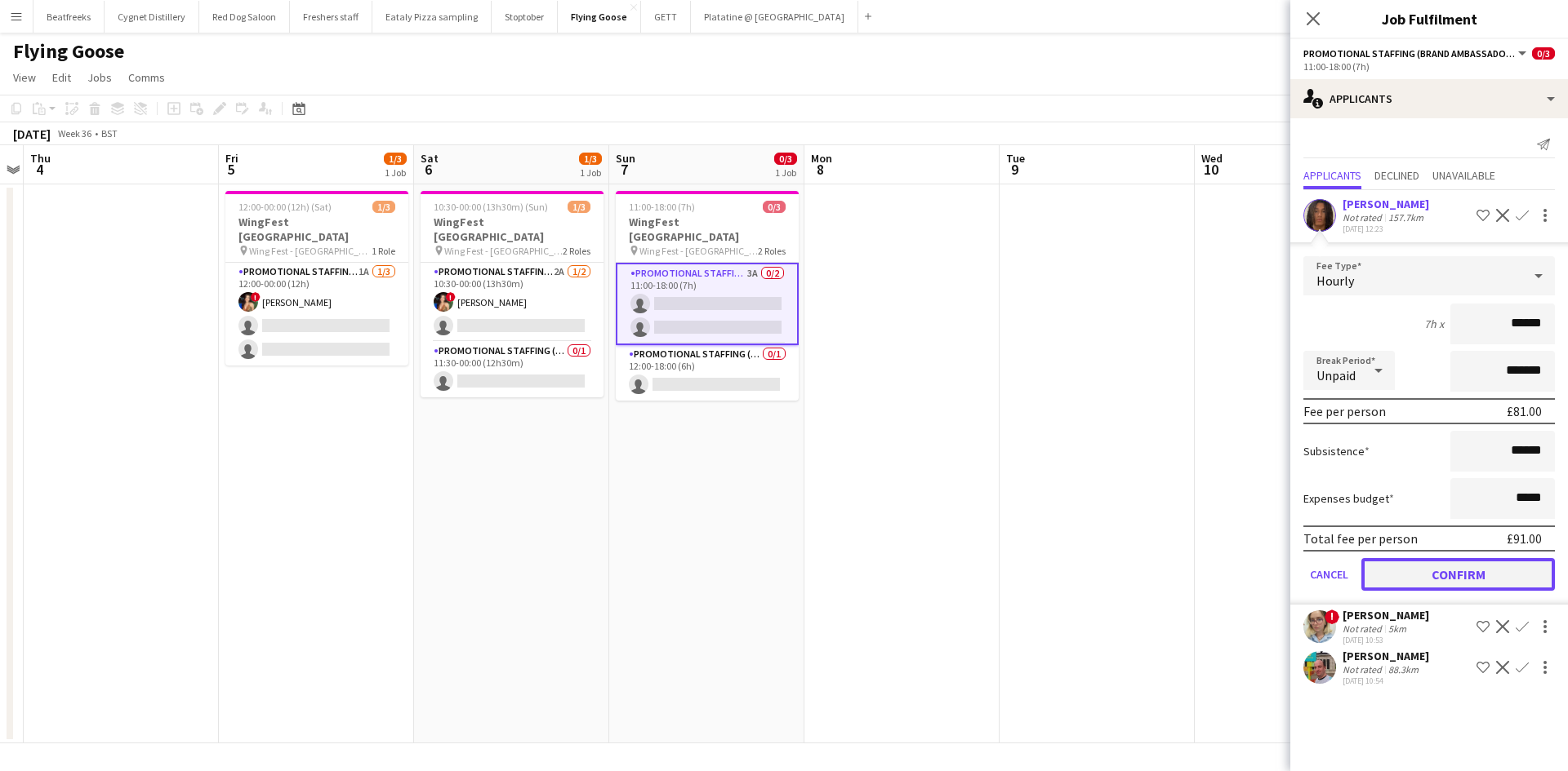
click at [1460, 565] on button "Confirm" at bounding box center [1457, 574] width 193 height 32
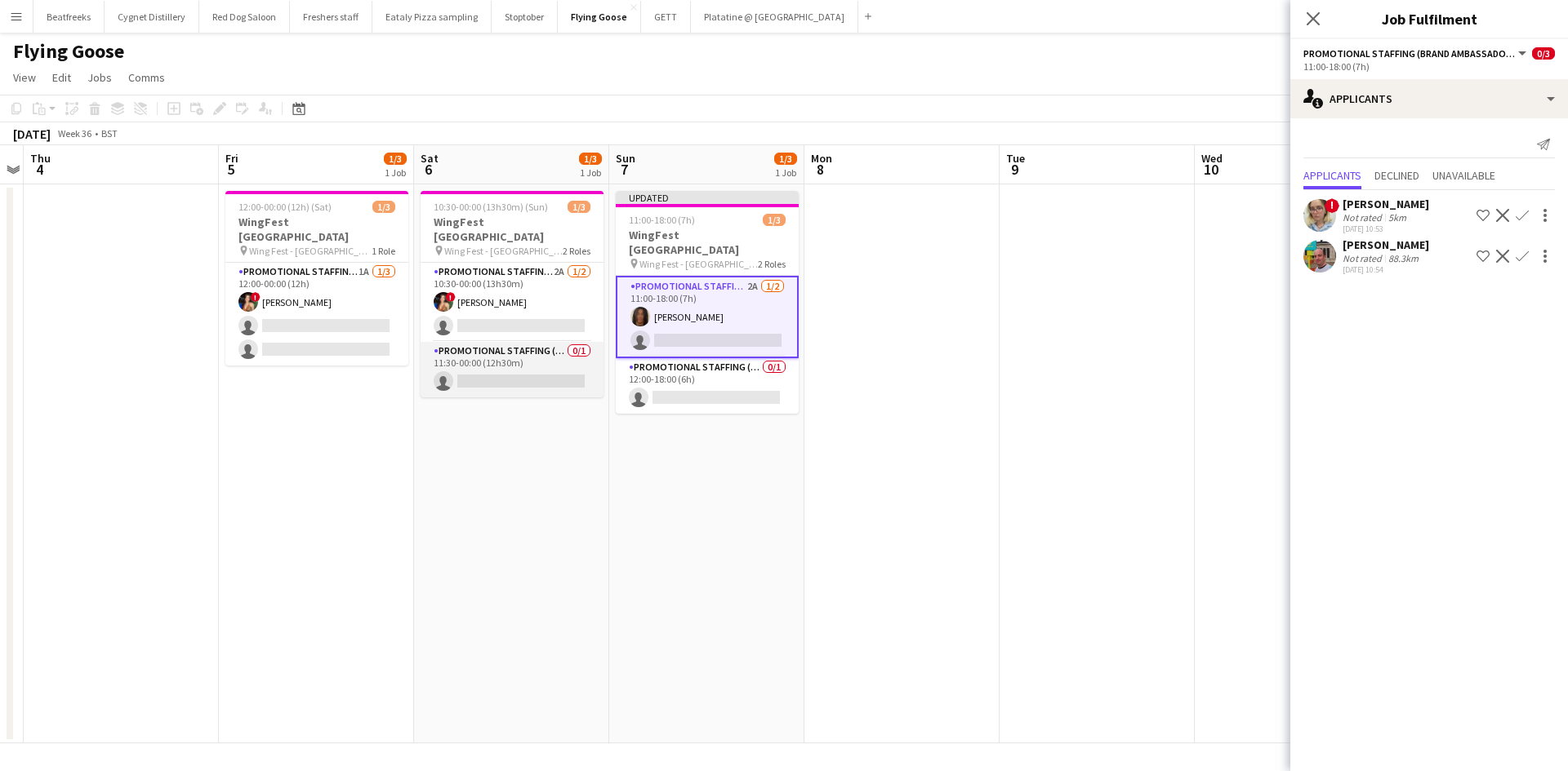
click at [489, 366] on app-card-role "Promotional Staffing (Brand Ambassadors) 0/1 11:30-00:00 (12h30m) single-neutra…" at bounding box center [512, 370] width 183 height 56
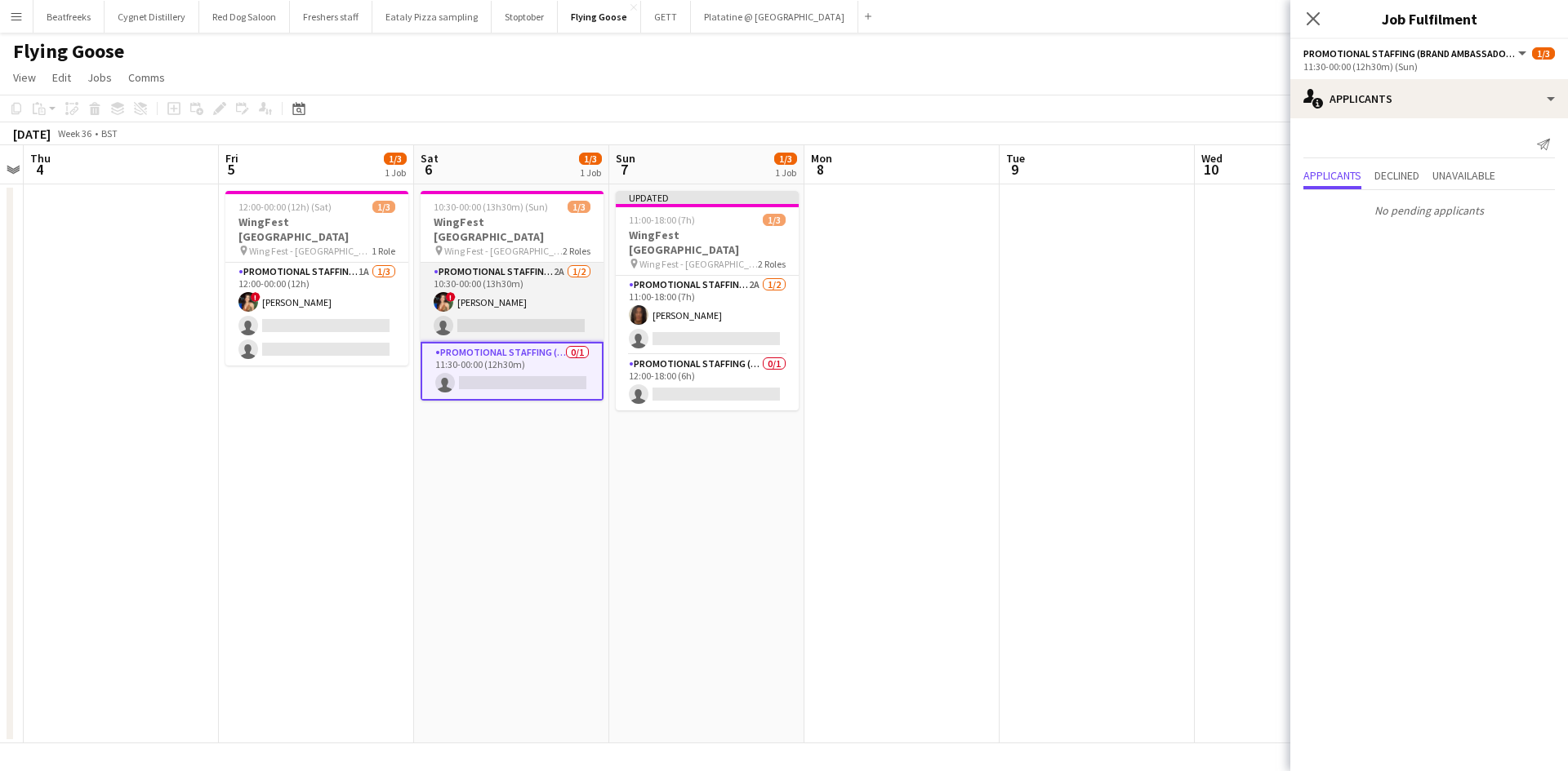
click at [519, 315] on app-card-role "Promotional Staffing (Brand Ambassadors) 2A 1/2 10:30-00:00 (13h30m) ! Catalina…" at bounding box center [512, 302] width 183 height 79
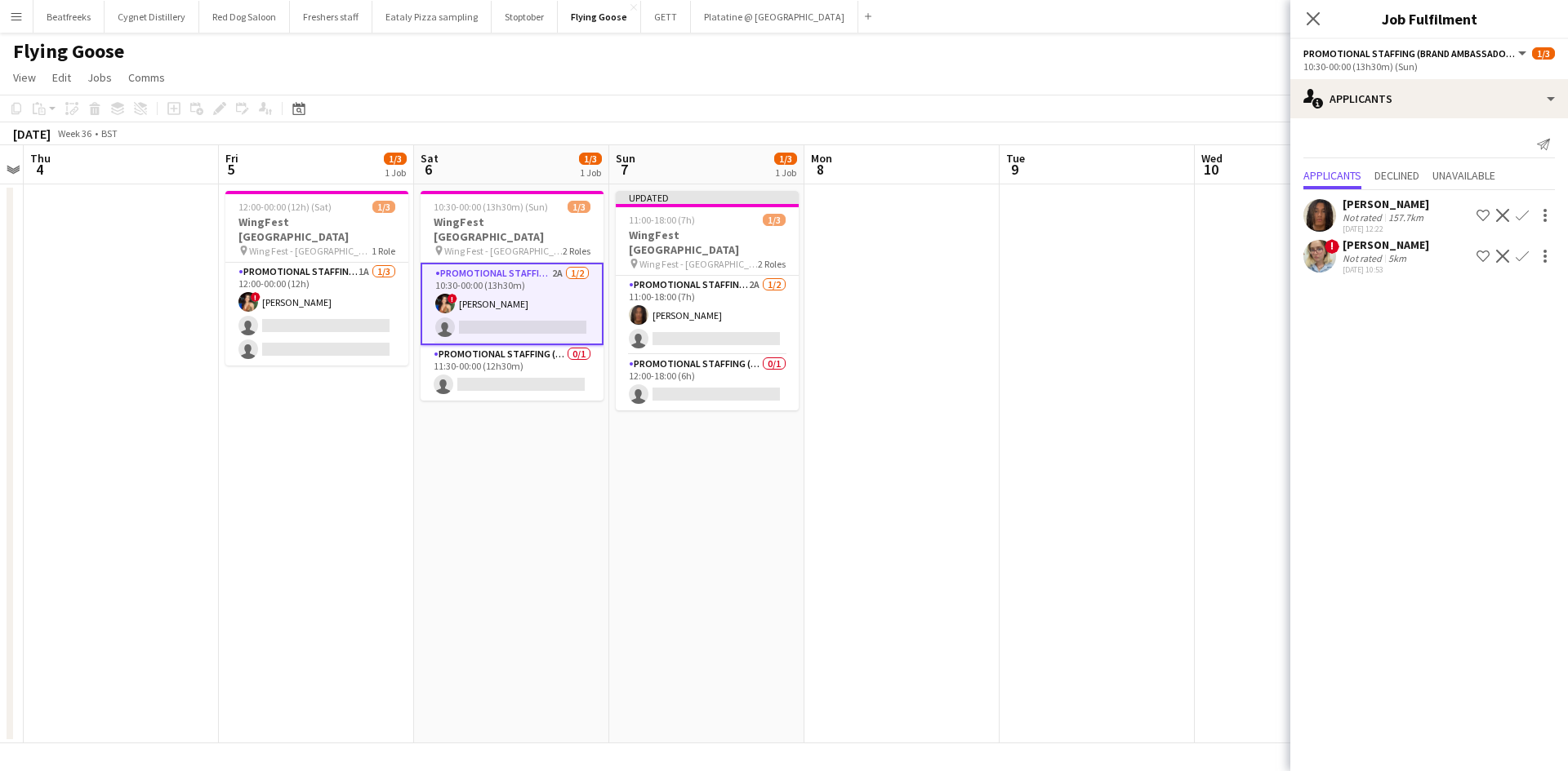
click at [1522, 212] on app-icon "Confirm" at bounding box center [1521, 215] width 13 height 13
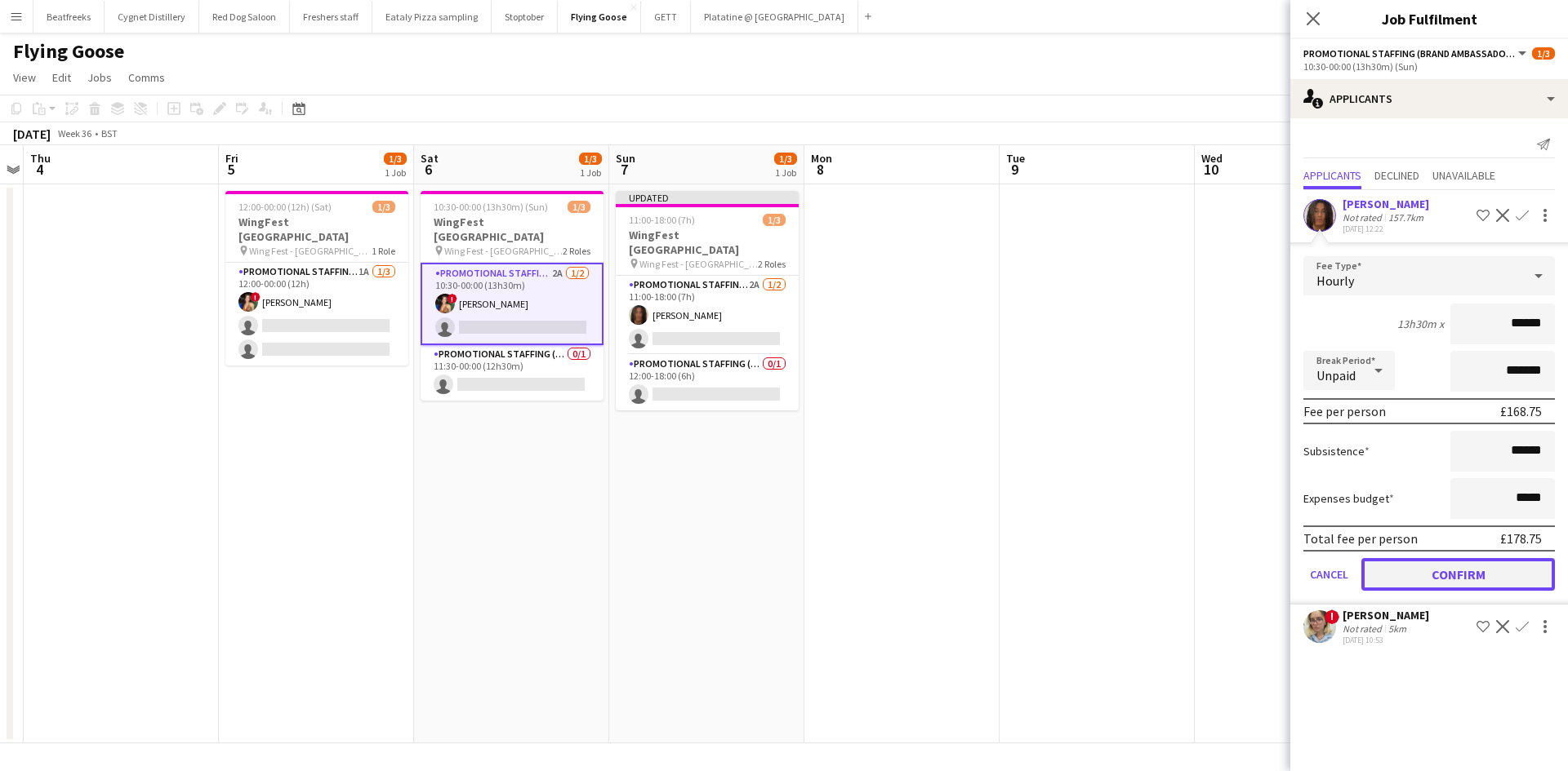
click at [1444, 564] on button "Confirm" at bounding box center [1457, 574] width 193 height 32
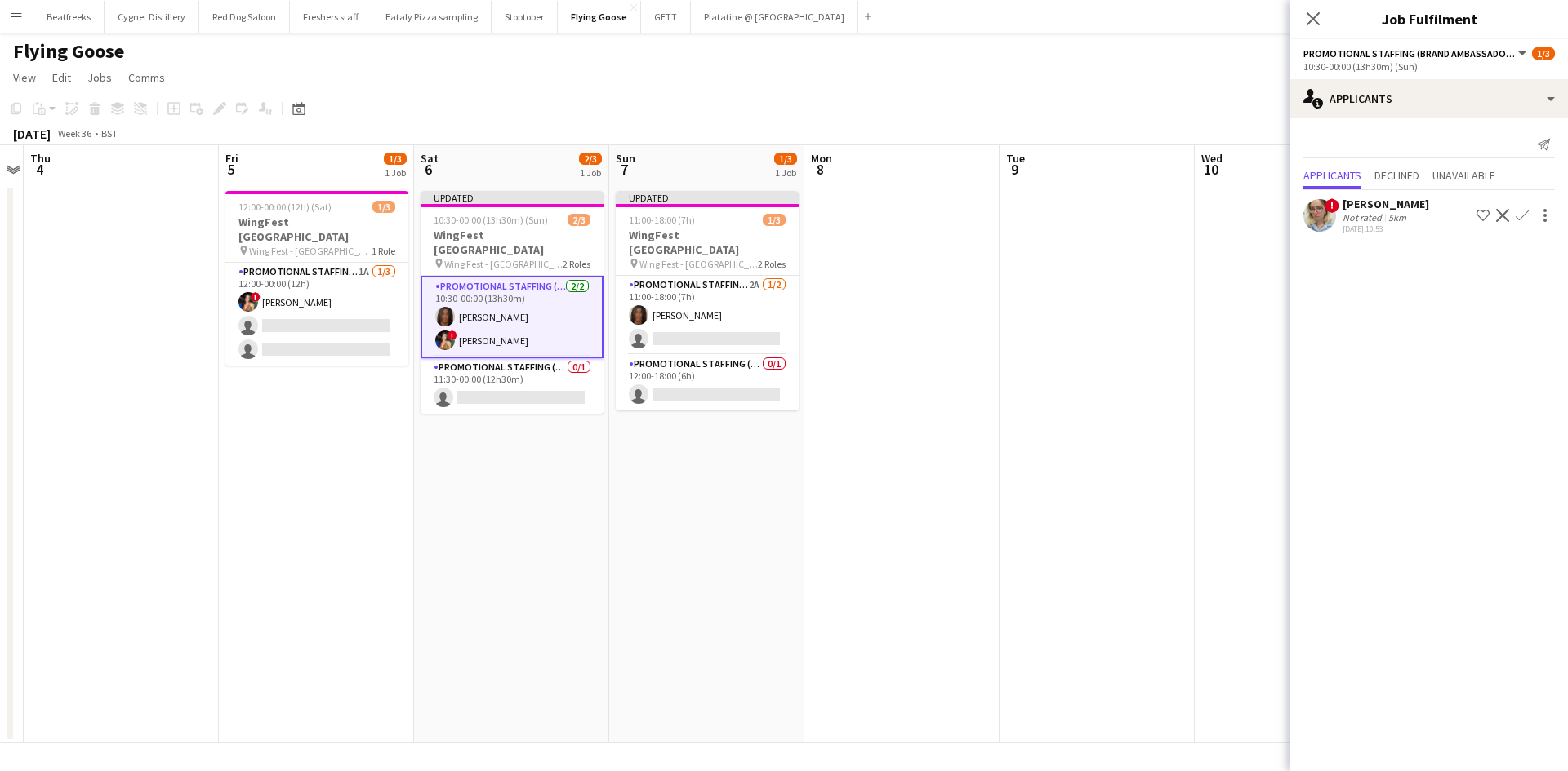
click at [1413, 199] on div "! Zoia Dolgova Not rated 5km 01-09-2025 10:53 Shortlist crew Decline Confirm" at bounding box center [1428, 215] width 277 height 38
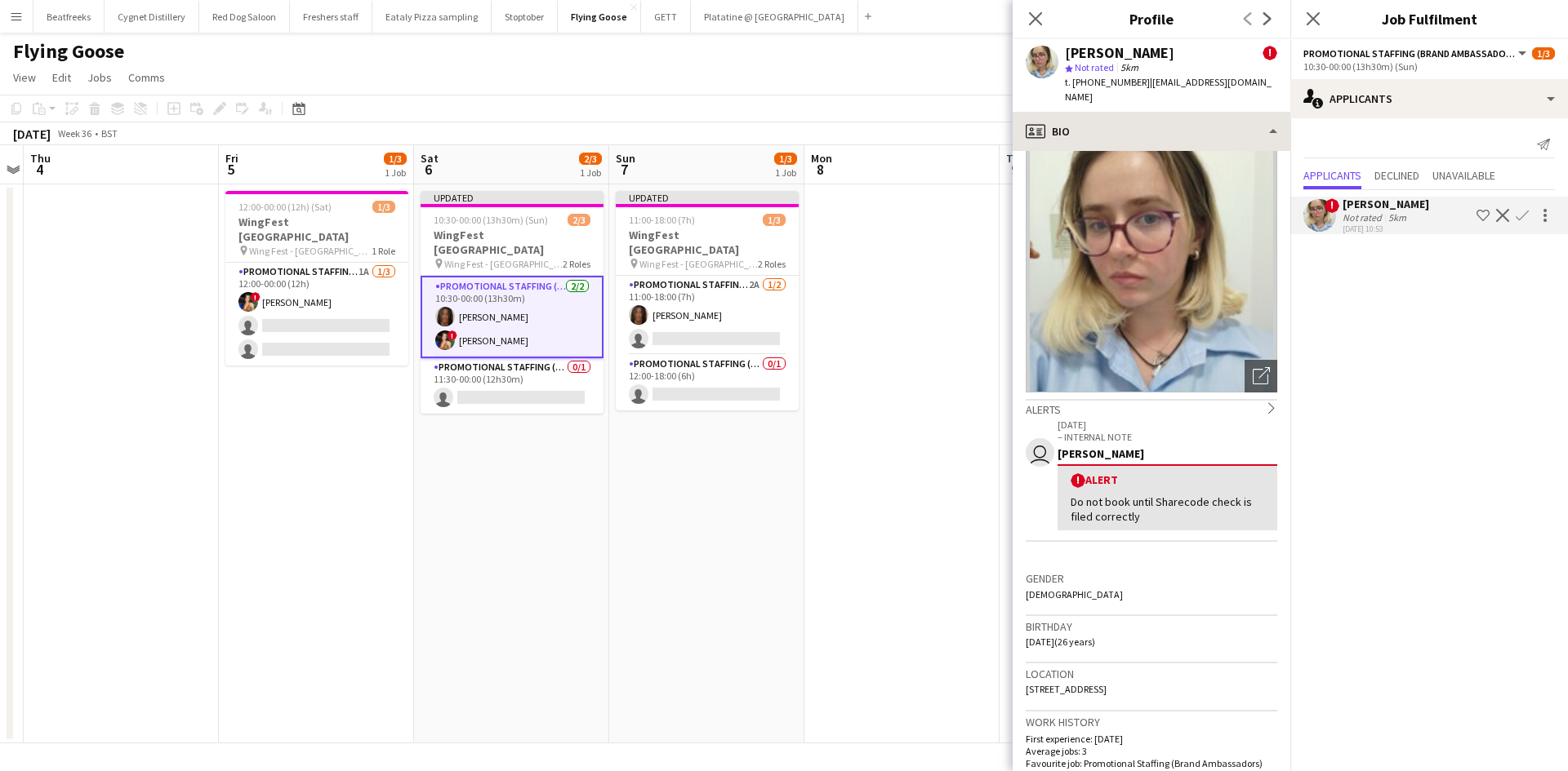
scroll to position [13, 0]
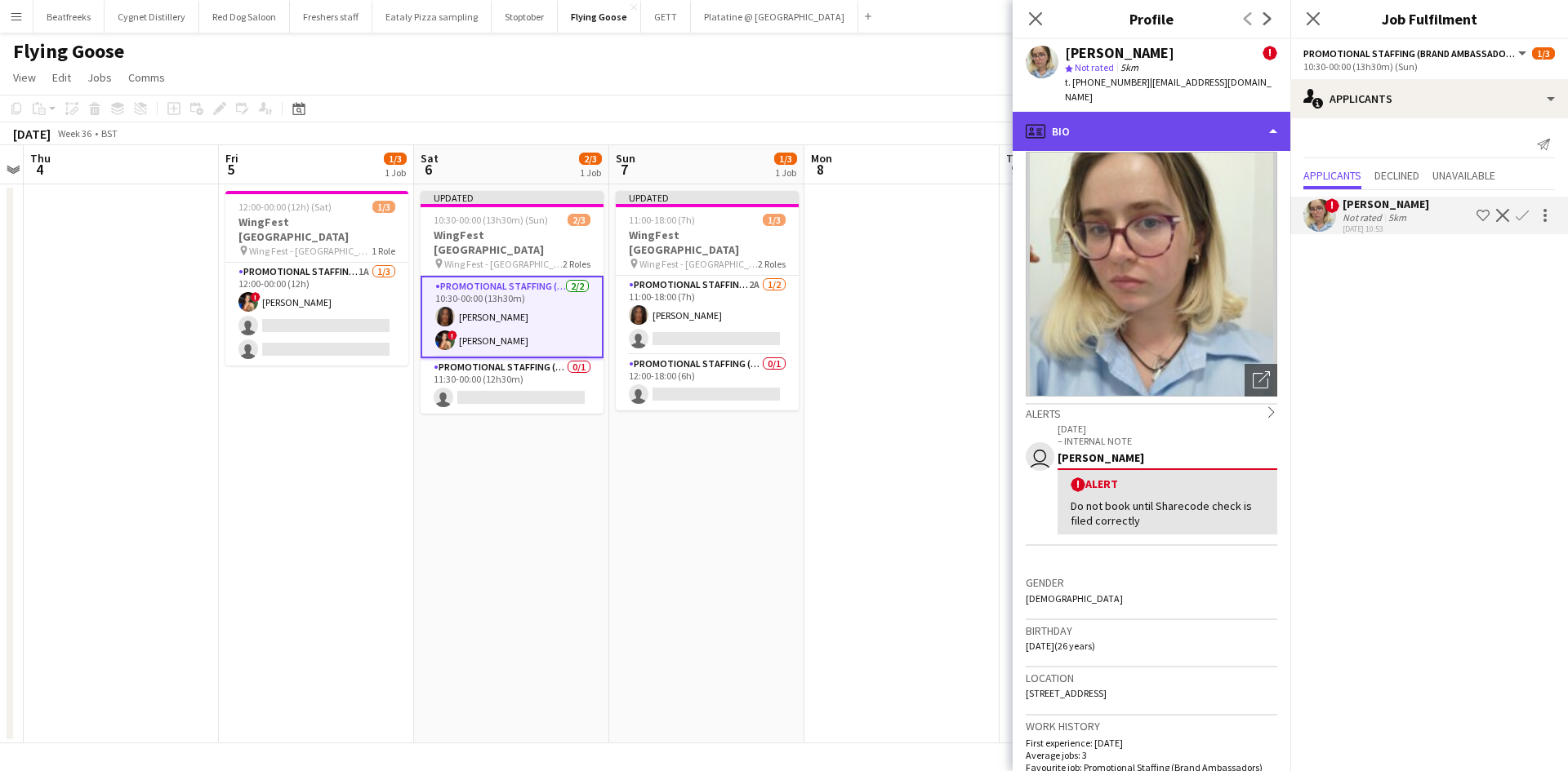
click at [1117, 121] on div "profile Bio" at bounding box center [1150, 132] width 277 height 39
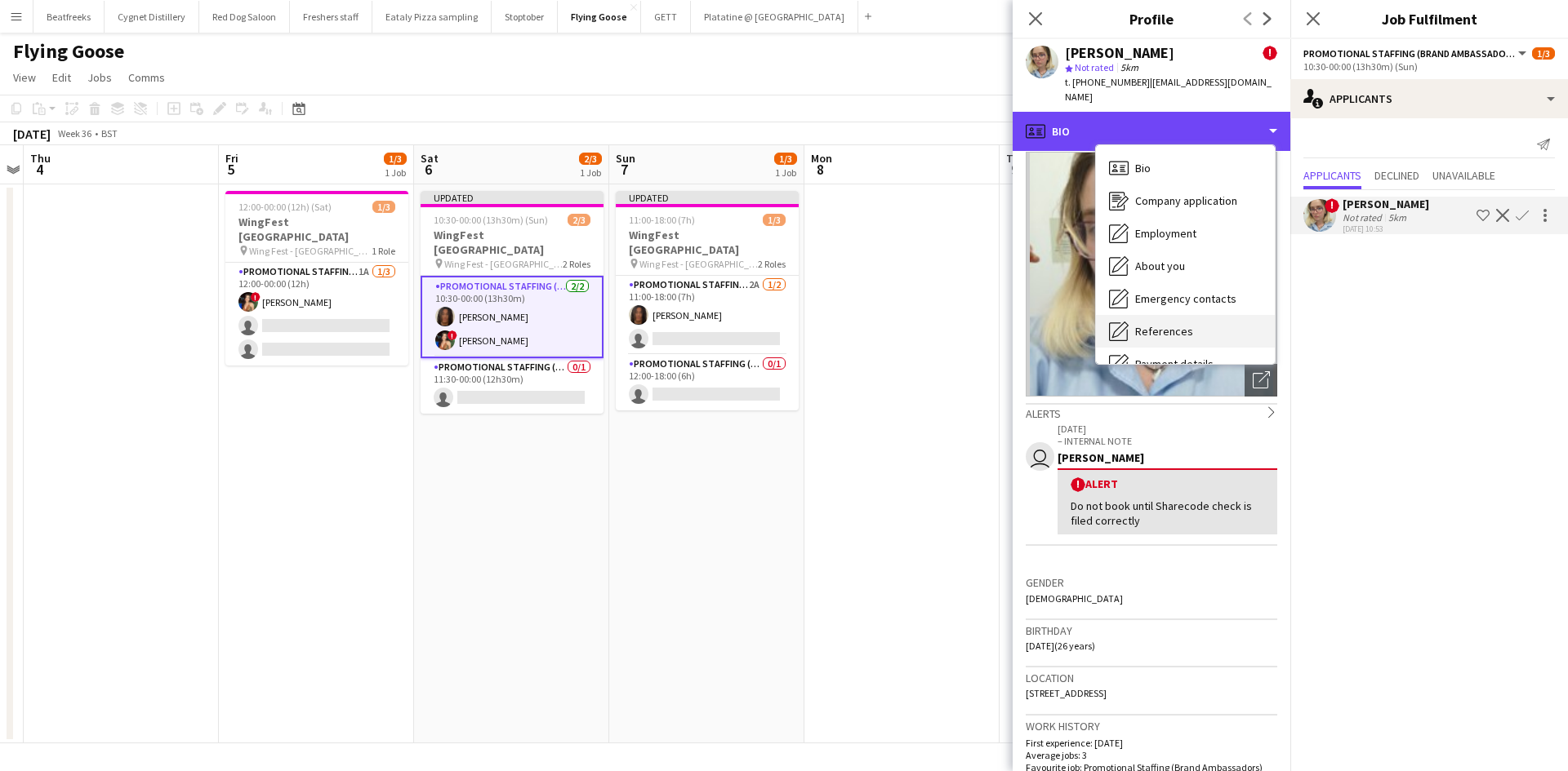
scroll to position [219, 0]
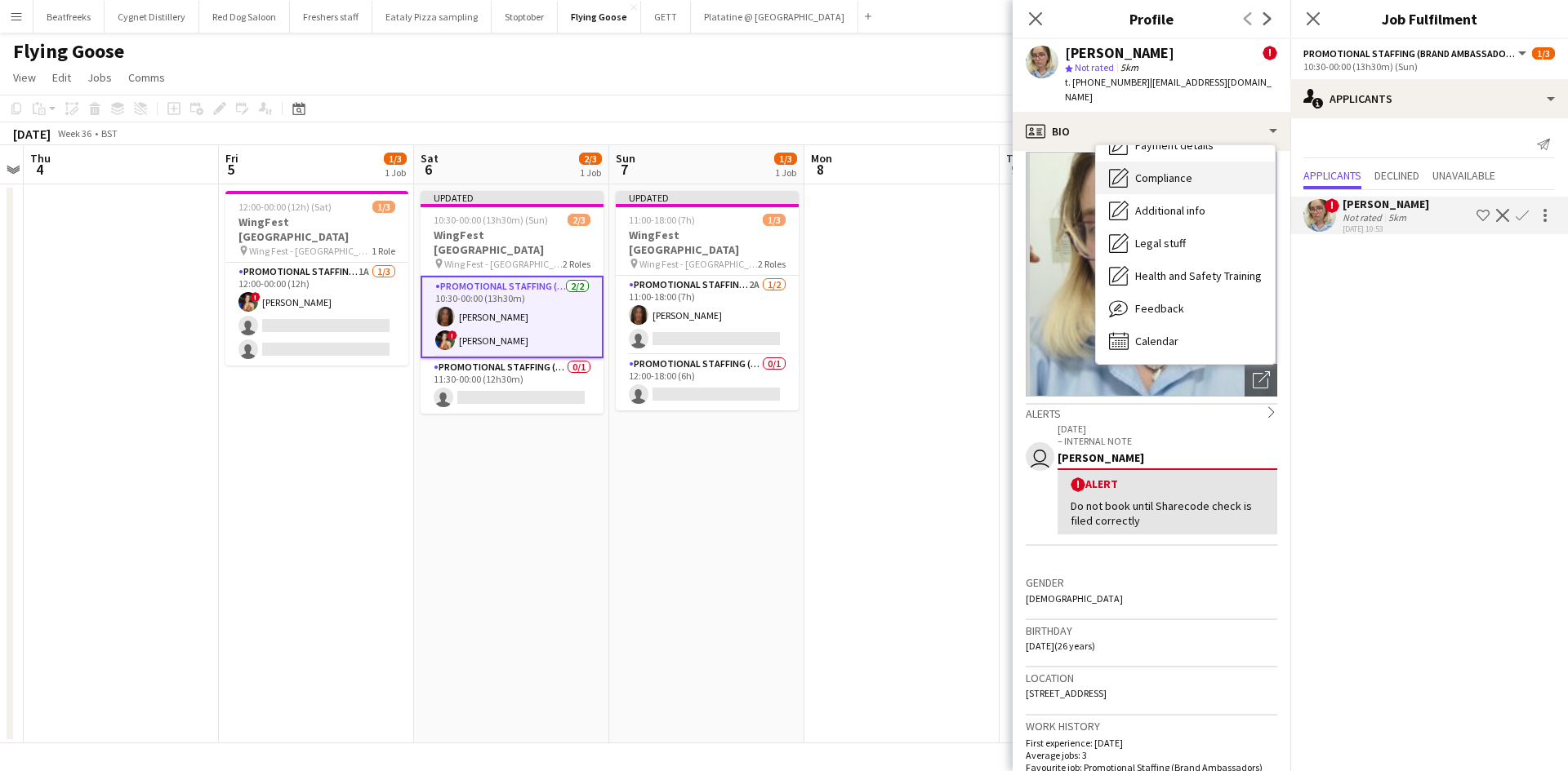
click at [1183, 171] on span "Compliance" at bounding box center [1164, 178] width 57 height 14
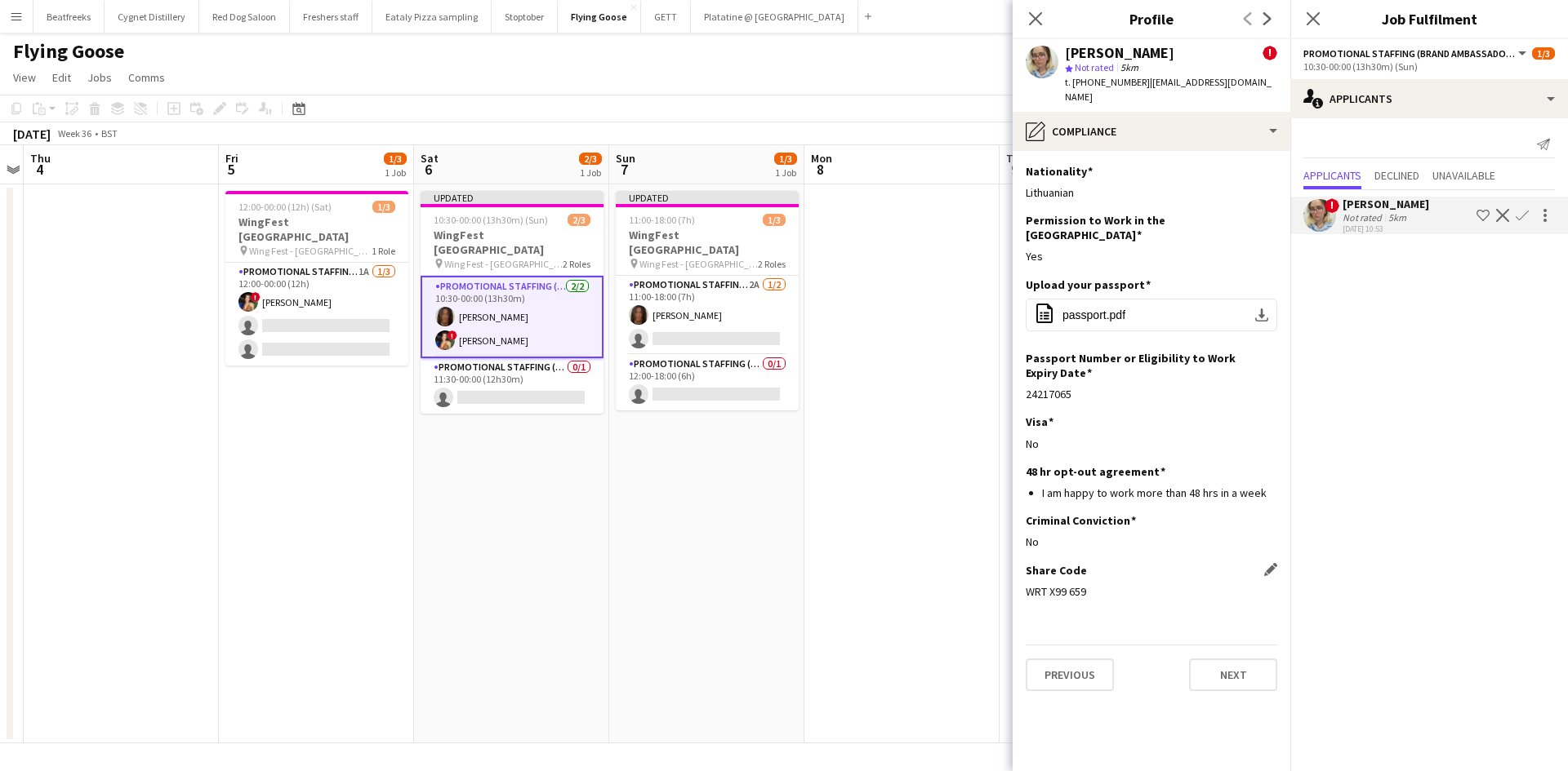
drag, startPoint x: 1091, startPoint y: 565, endPoint x: 1028, endPoint y: 564, distance: 63.0
click at [1028, 584] on div "WRT X99 659" at bounding box center [1151, 591] width 251 height 14
copy div "WRT X99 659"
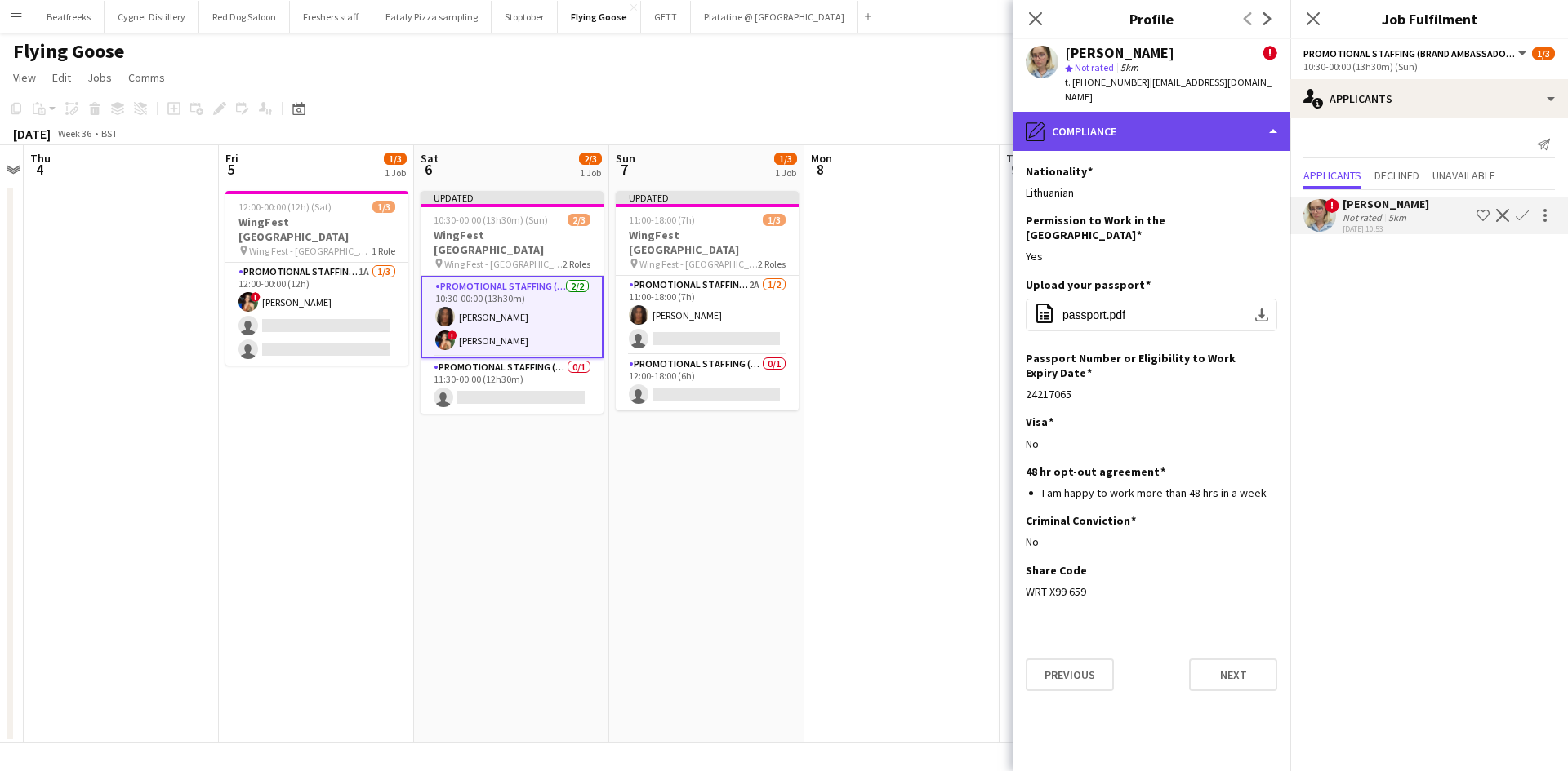
click at [1109, 127] on div "pencil4 Compliance" at bounding box center [1150, 132] width 277 height 39
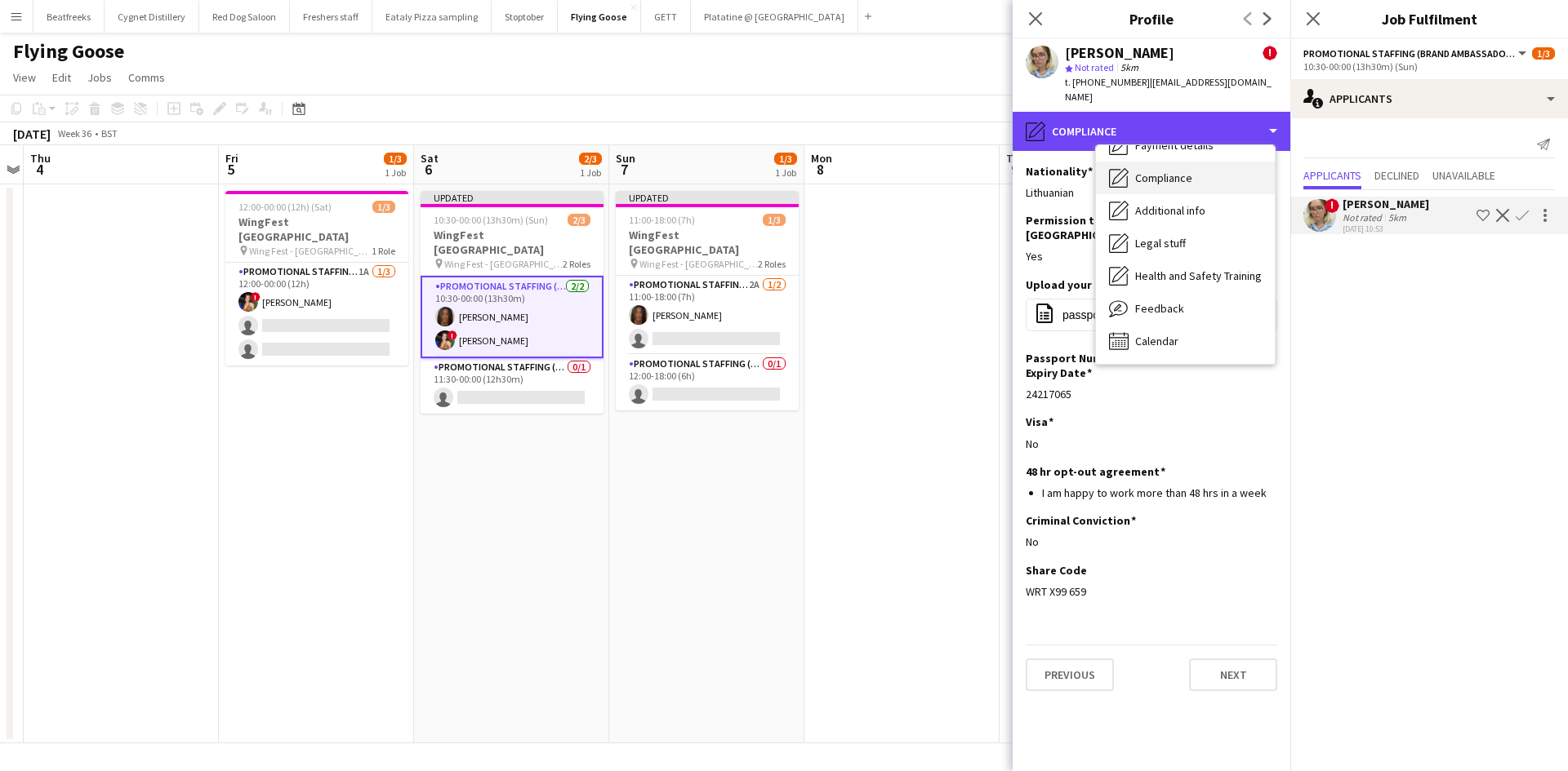
scroll to position [0, 0]
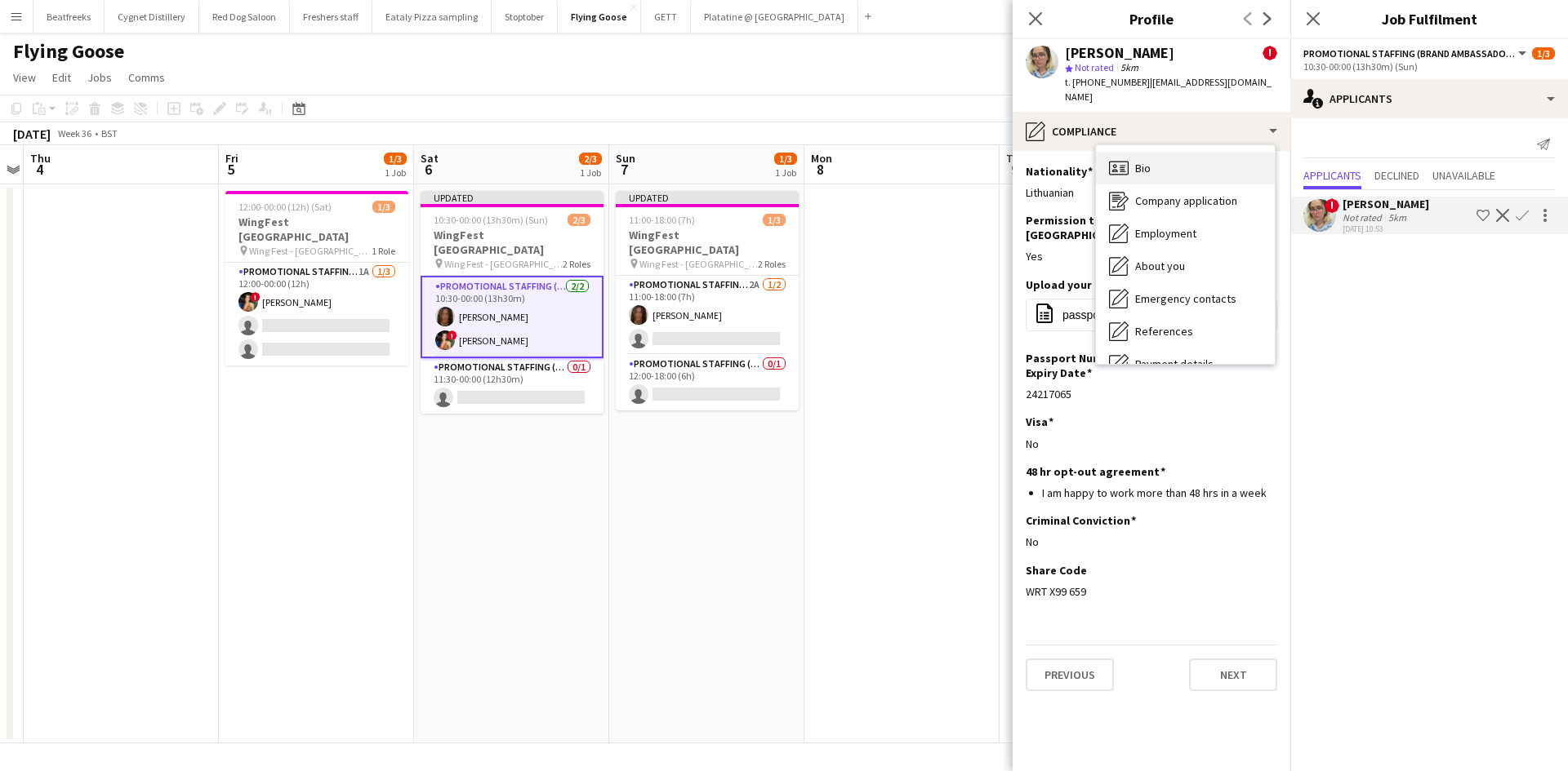
click at [1166, 152] on div "Bio Bio" at bounding box center [1185, 168] width 179 height 32
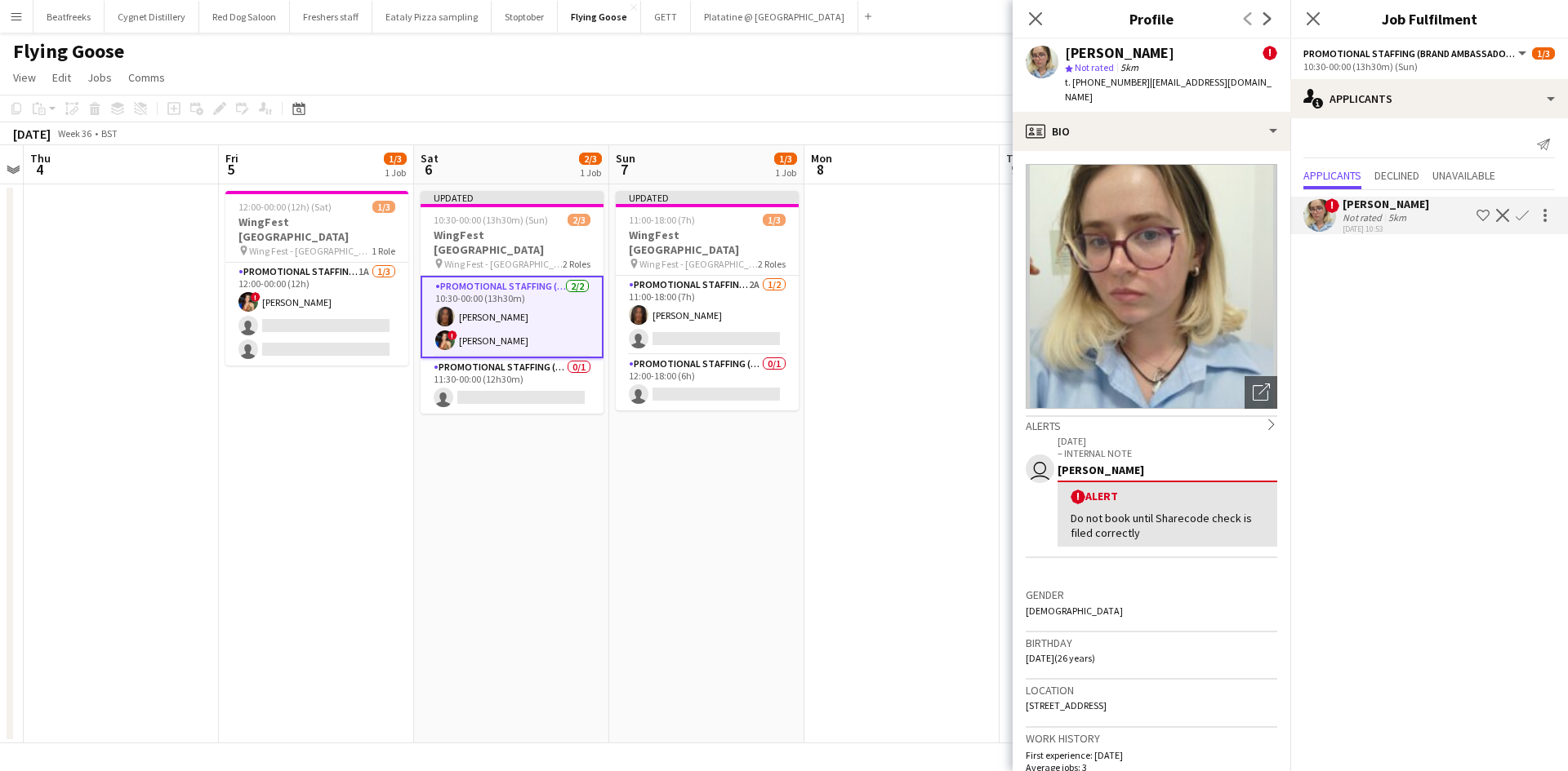
scroll to position [98, 0]
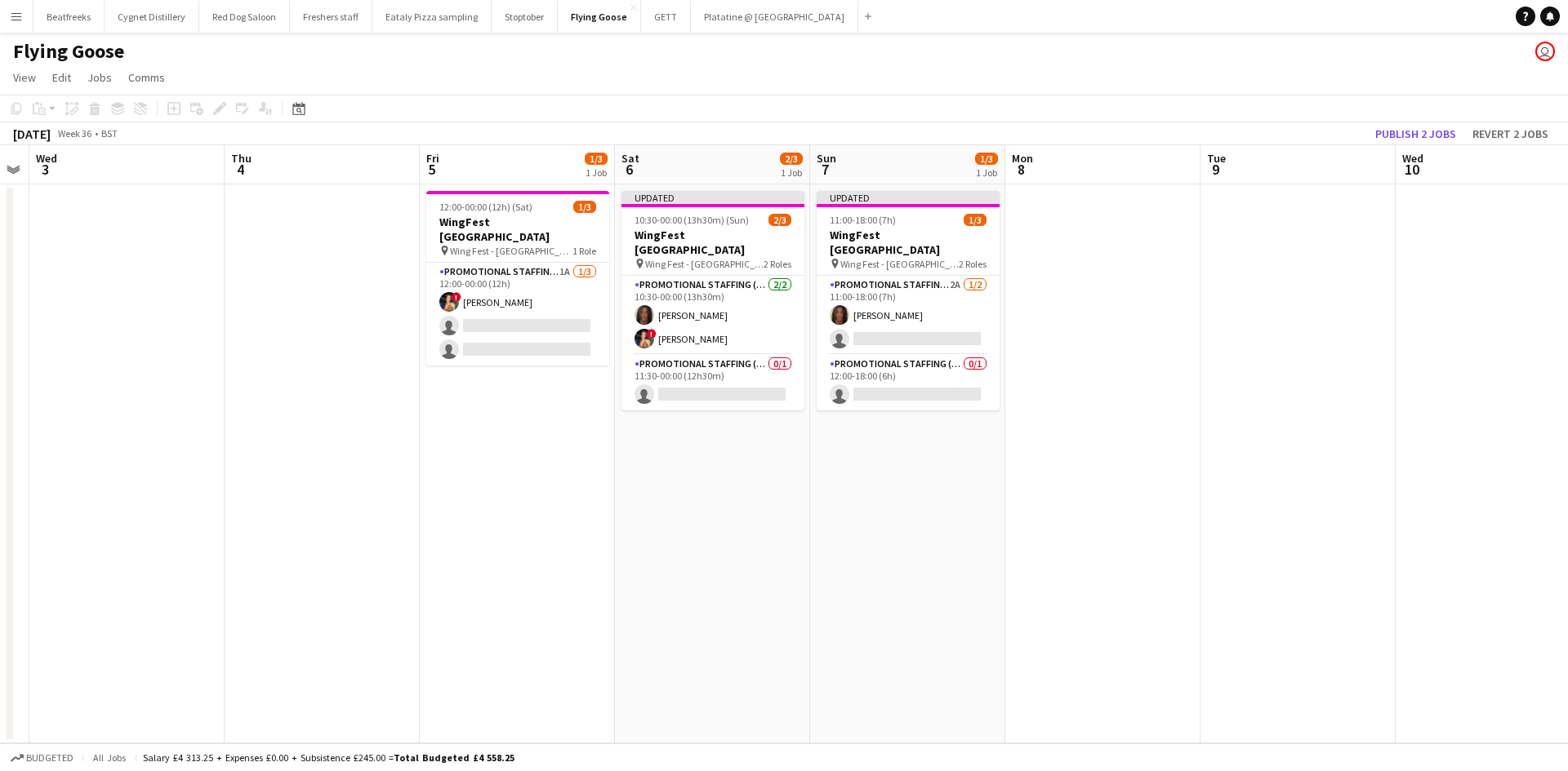
scroll to position [0, 557]
click at [867, 311] on app-card-role "Promotional Staffing (Brand Ambassadors) 2A [DATE] 11:00-18:00 (7h) [PERSON_NAM…" at bounding box center [907, 315] width 183 height 79
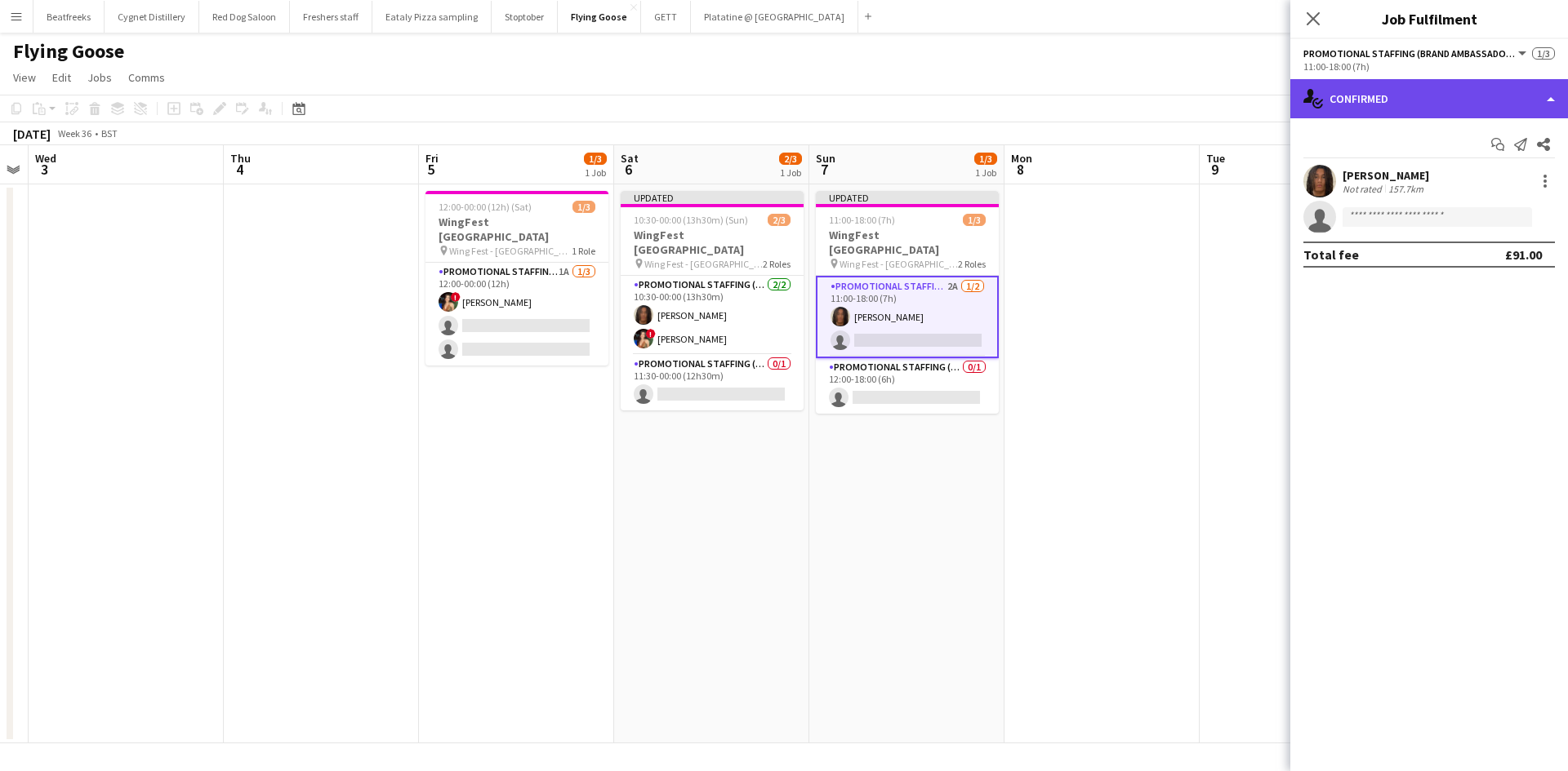
click at [1340, 102] on div "single-neutral-actions-check-2 Confirmed" at bounding box center [1428, 99] width 277 height 39
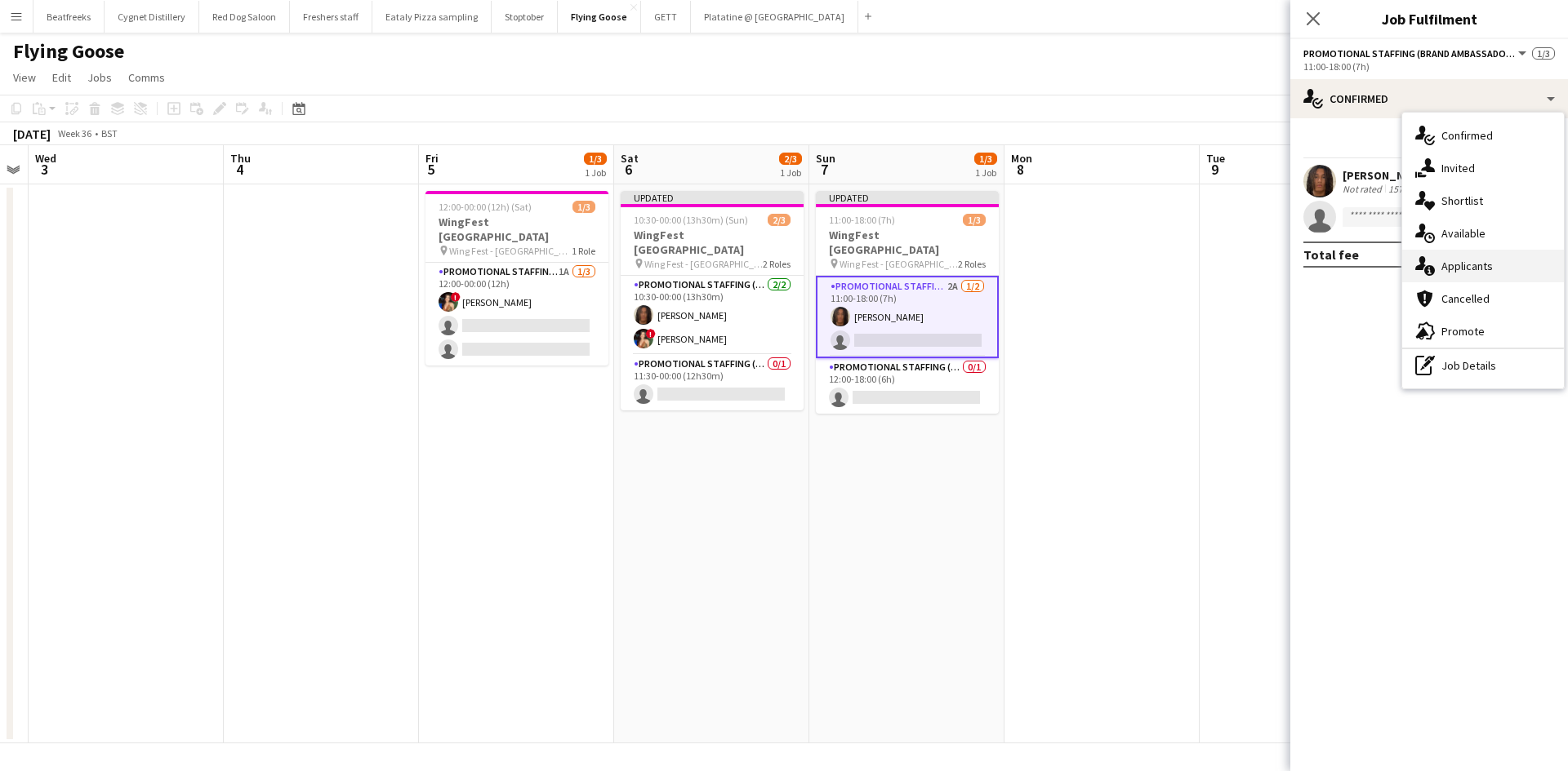
click at [1465, 256] on div "single-neutral-actions-information Applicants" at bounding box center [1483, 266] width 162 height 32
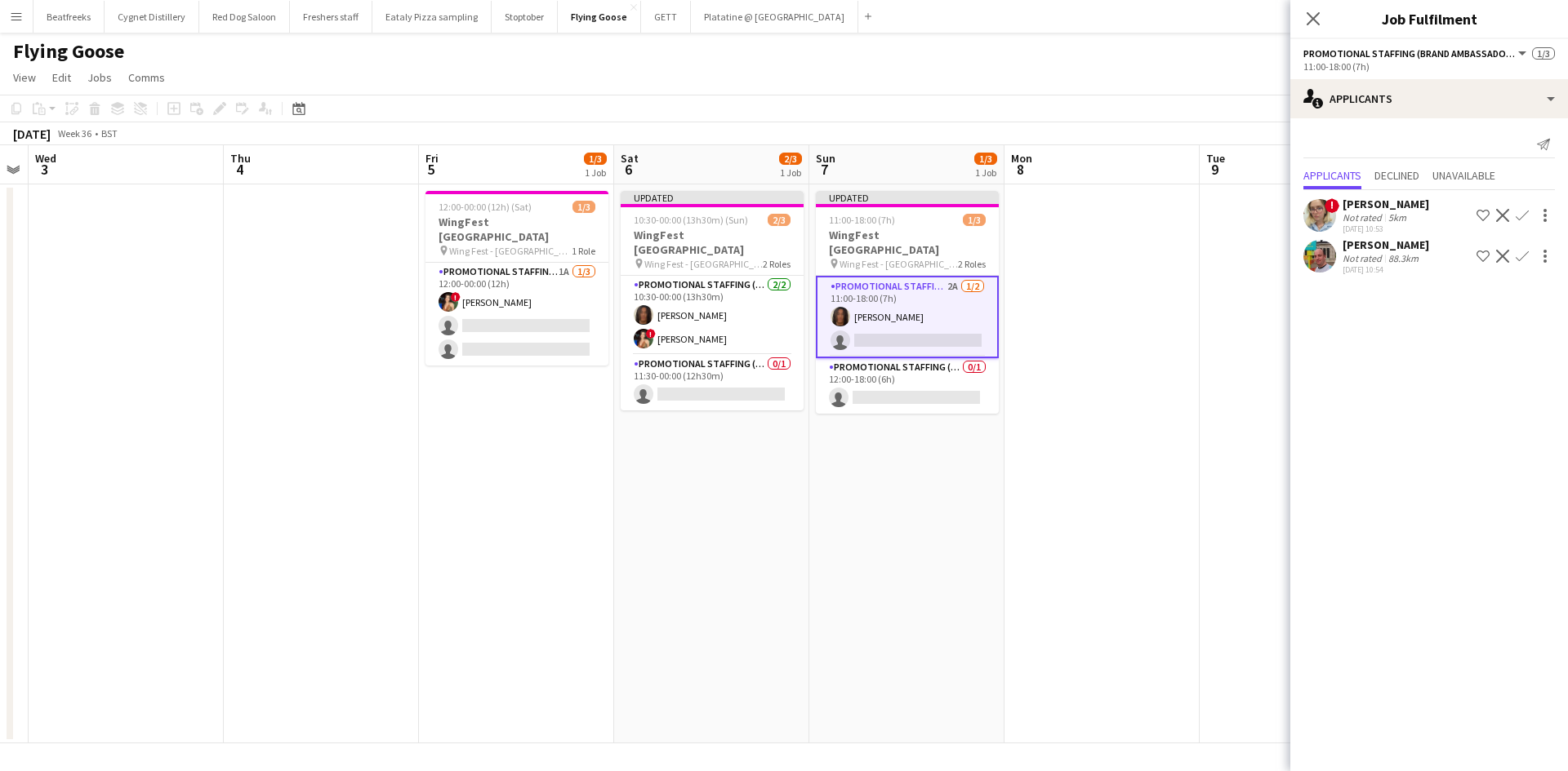
click at [1332, 268] on div at bounding box center [1319, 256] width 32 height 32
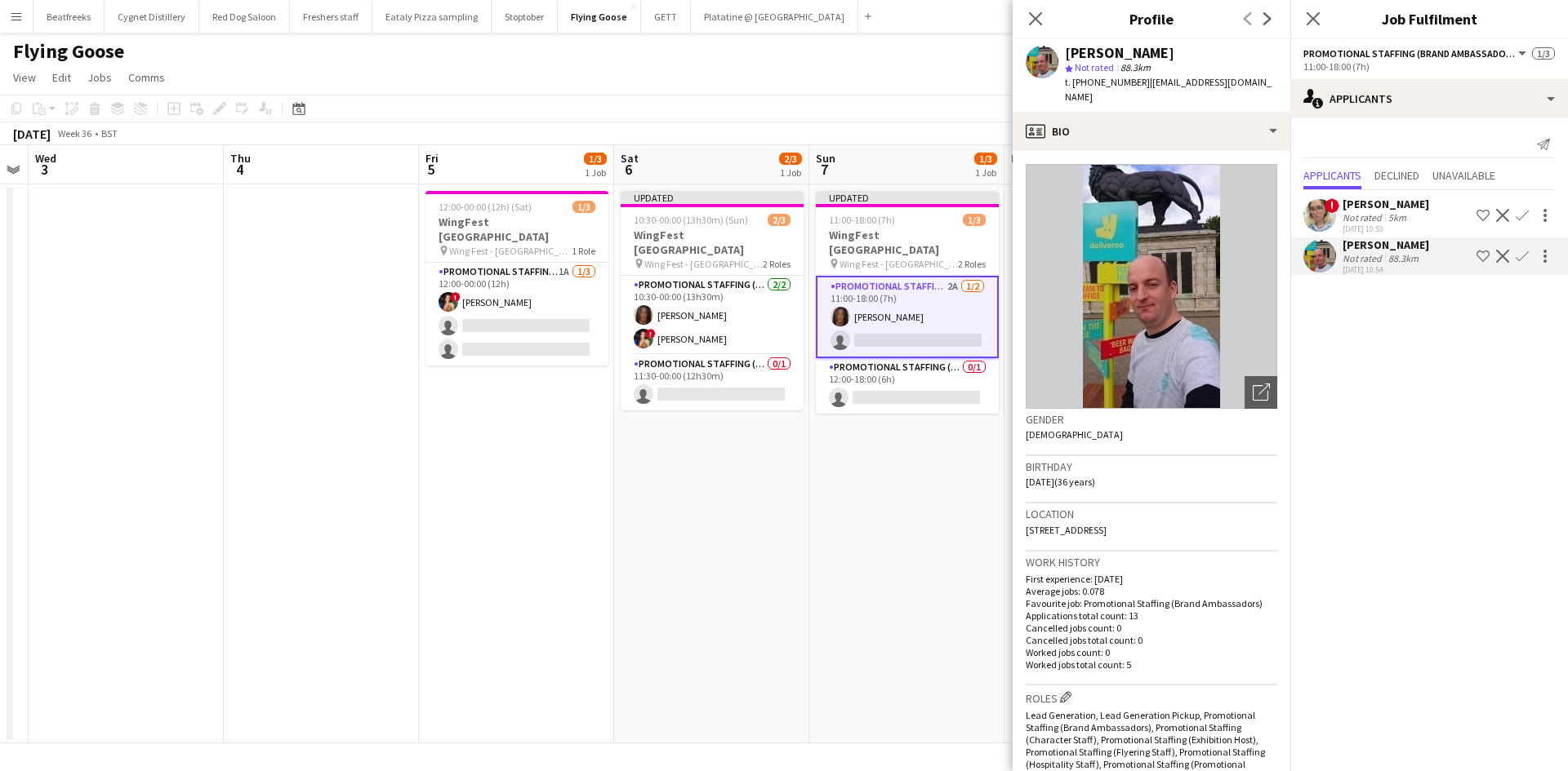
click at [1313, 220] on app-user-avatar at bounding box center [1319, 215] width 32 height 32
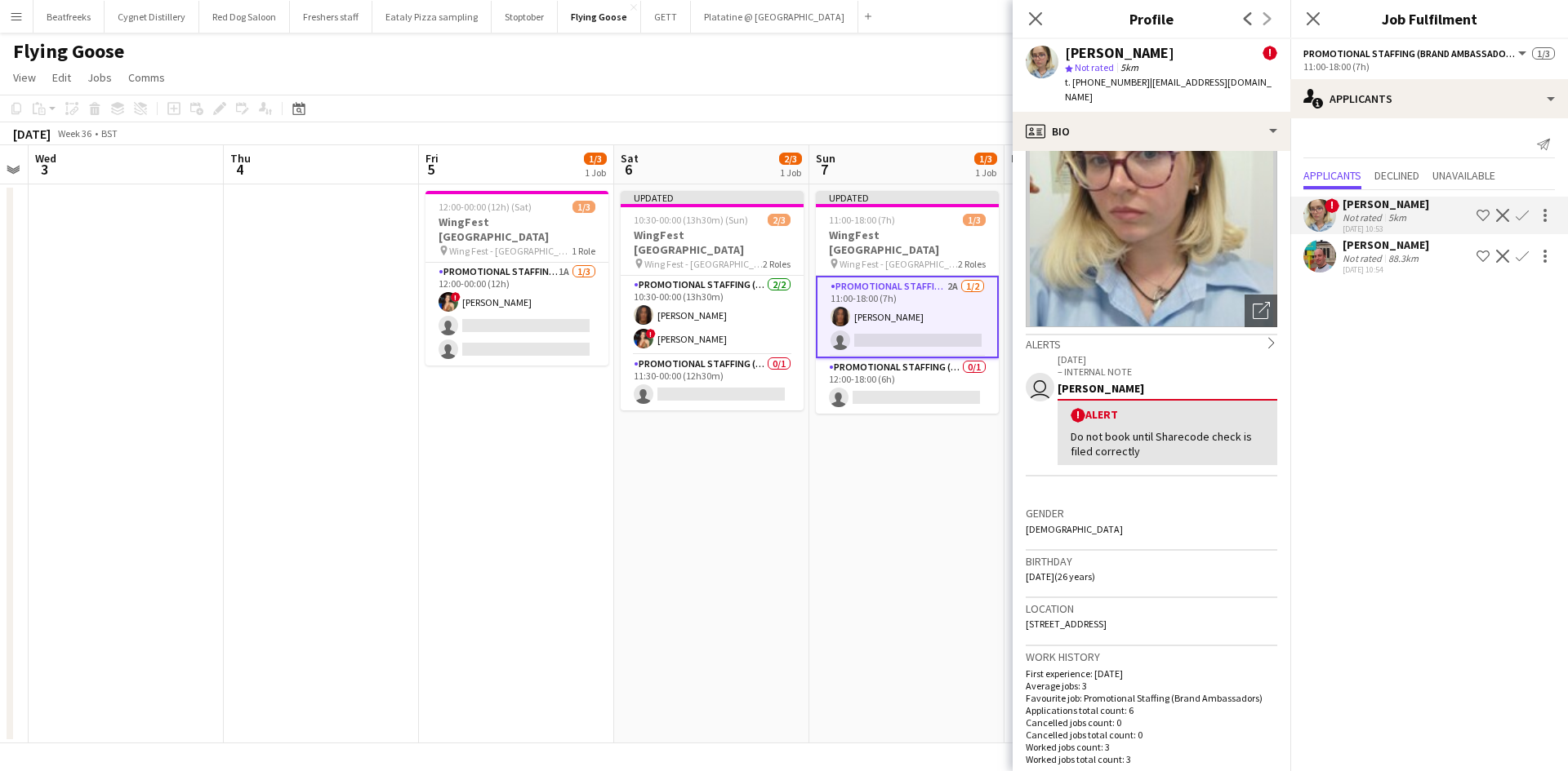
scroll to position [0, 0]
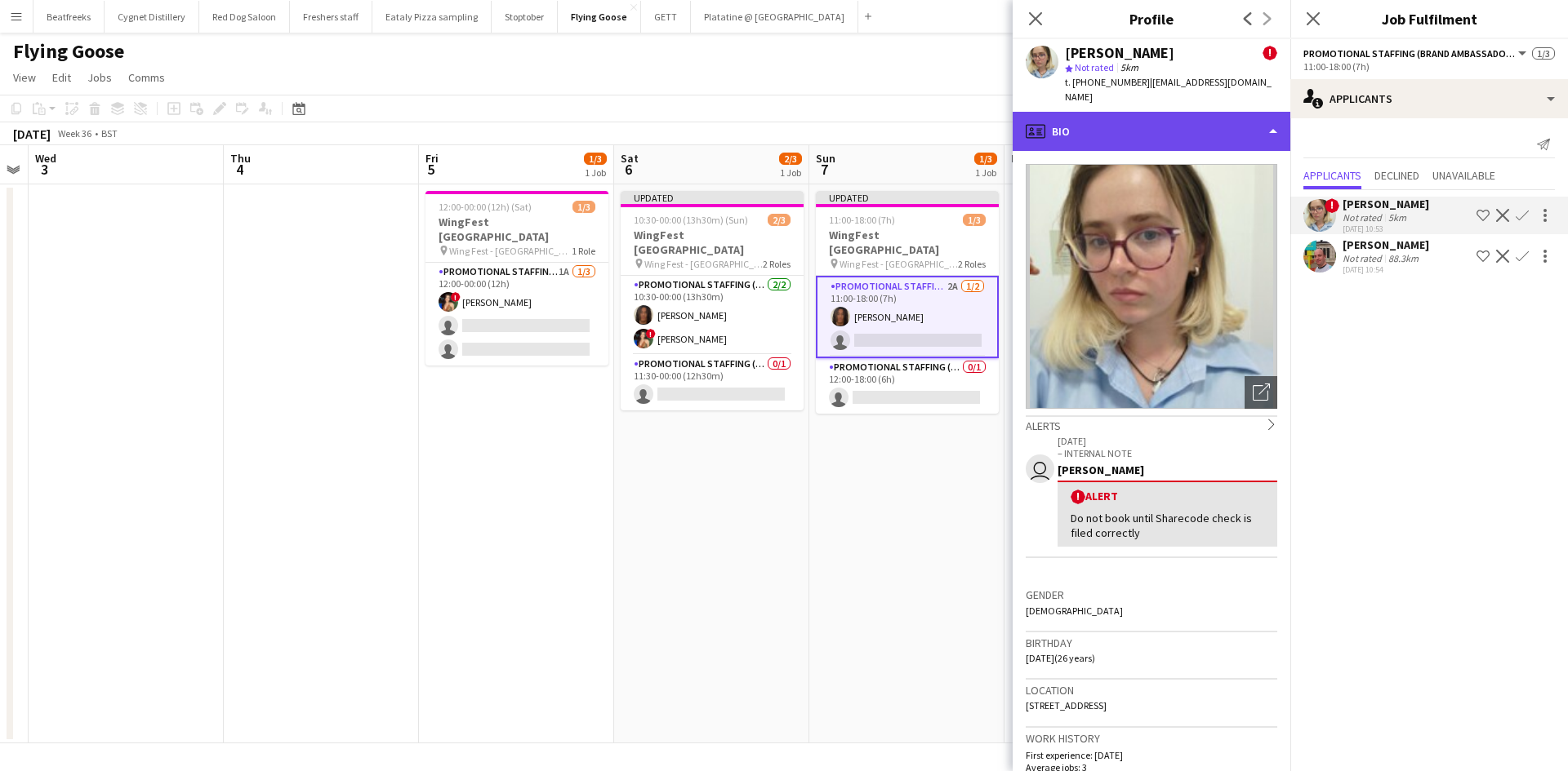
click at [1084, 112] on div "profile Bio" at bounding box center [1150, 132] width 277 height 39
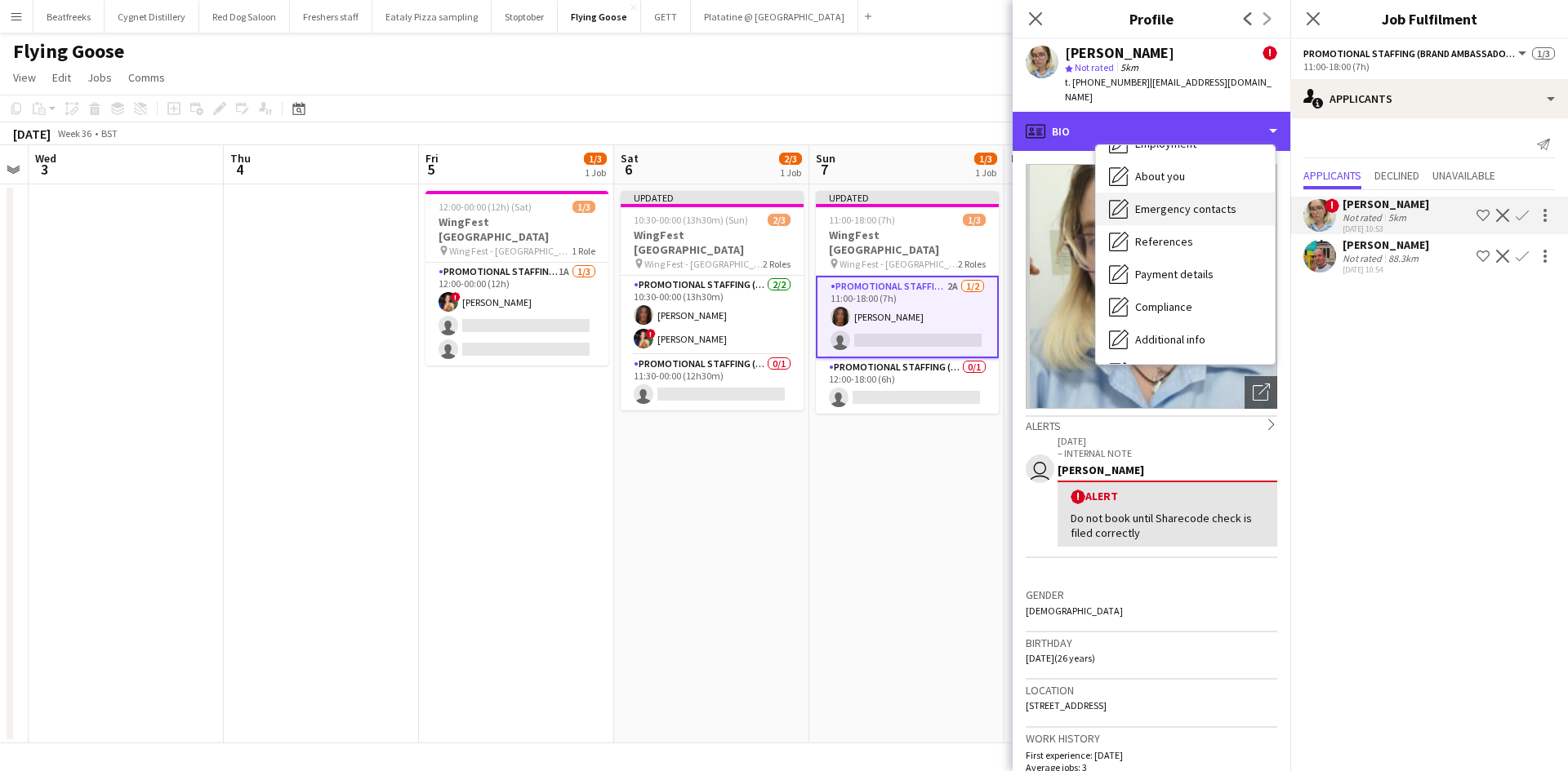
scroll to position [219, 0]
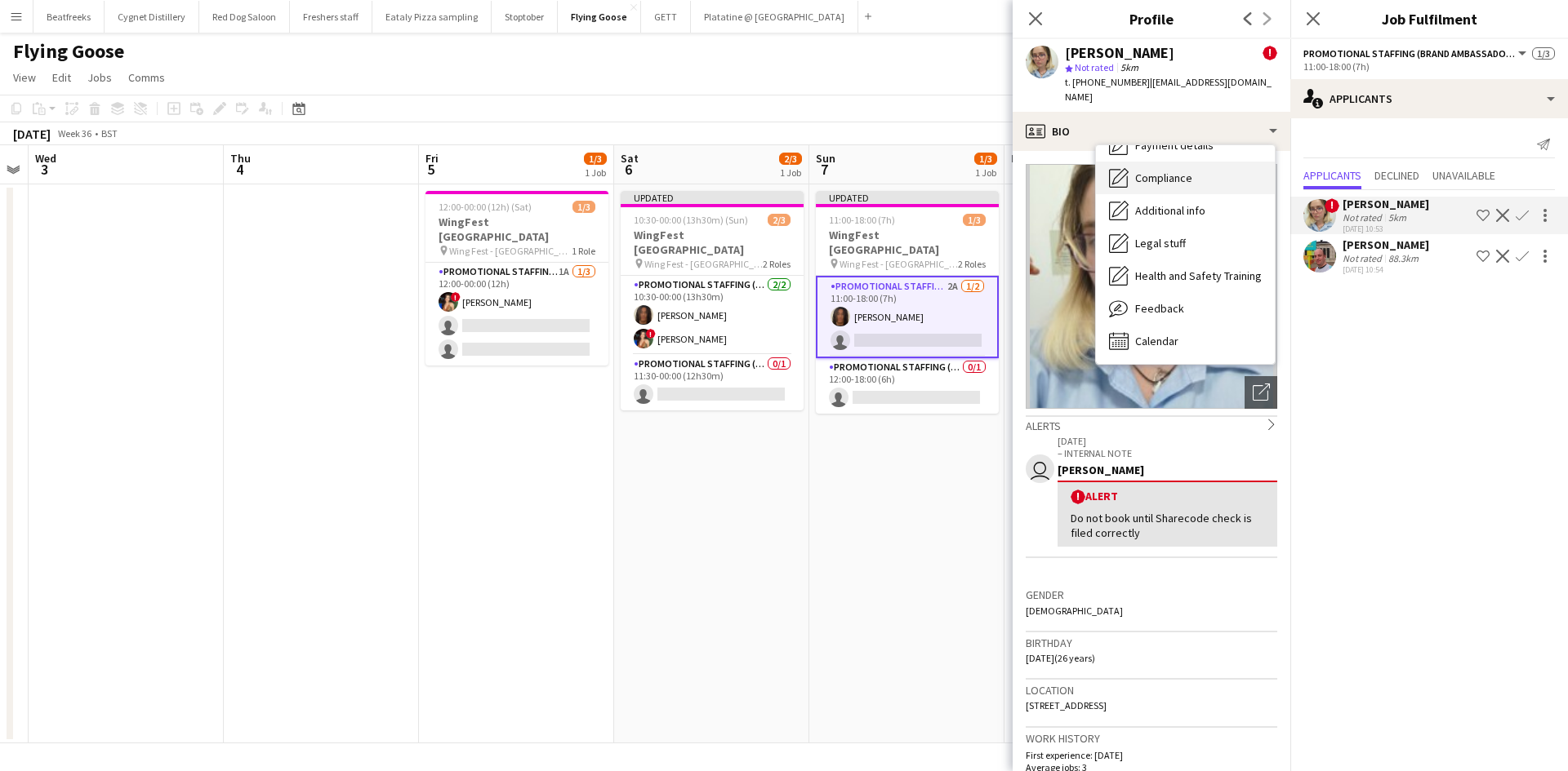
click at [1159, 171] on span "Compliance" at bounding box center [1164, 178] width 57 height 14
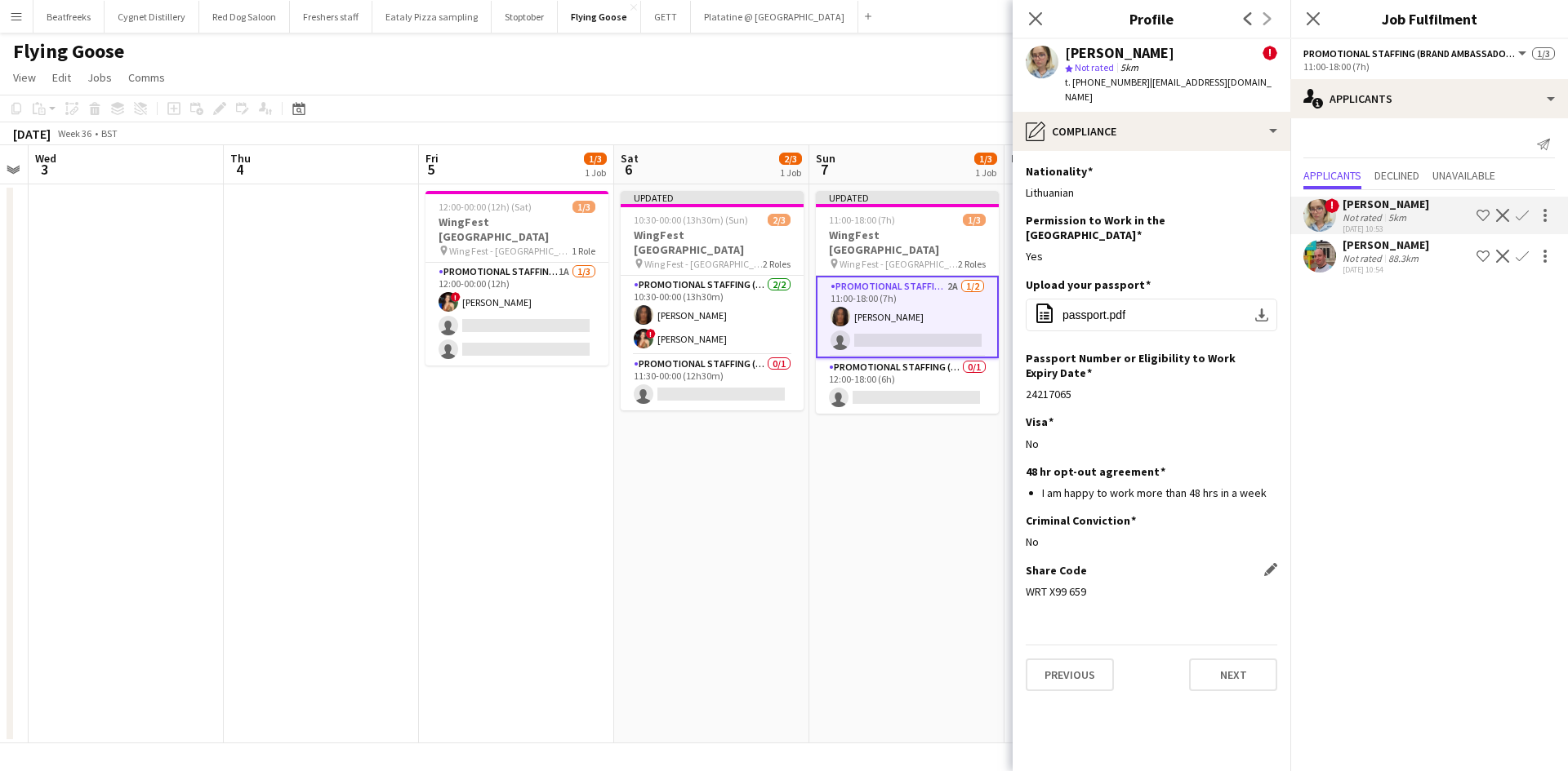
drag, startPoint x: 1087, startPoint y: 556, endPoint x: 1028, endPoint y: 557, distance: 59.0
click at [1028, 584] on div "WRT X99 659" at bounding box center [1151, 591] width 251 height 14
copy div "WRT X99 659"
click at [565, 343] on app-card-role "Promotional Staffing (Brand Ambassadors) 1A [DATE] 12:00-00:00 (12h) ! [PERSON_…" at bounding box center [517, 314] width 183 height 103
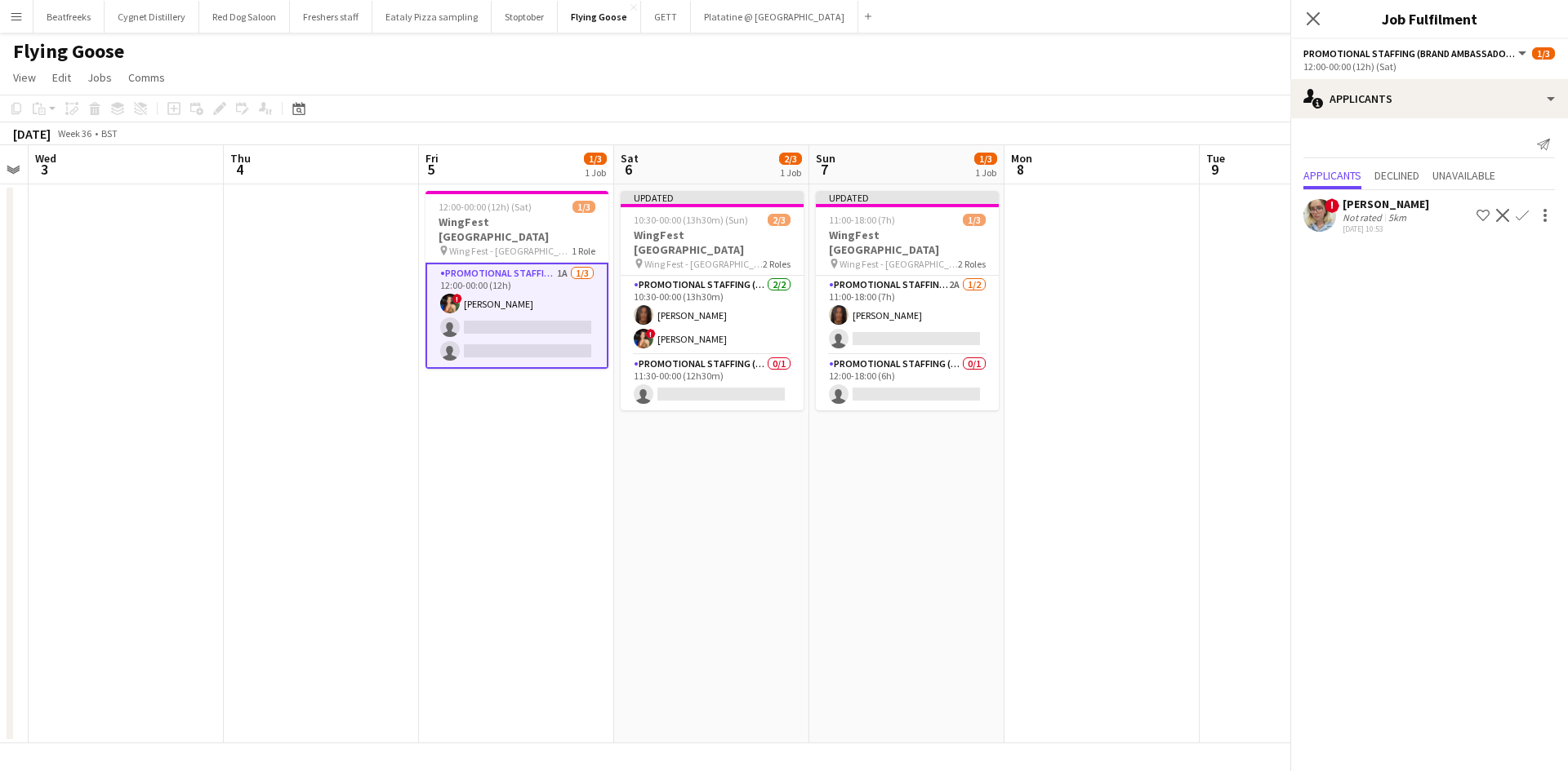
click at [546, 329] on app-card-role "Promotional Staffing (Brand Ambassadors) 1A [DATE] 12:00-00:00 (12h) ! [PERSON_…" at bounding box center [517, 316] width 183 height 106
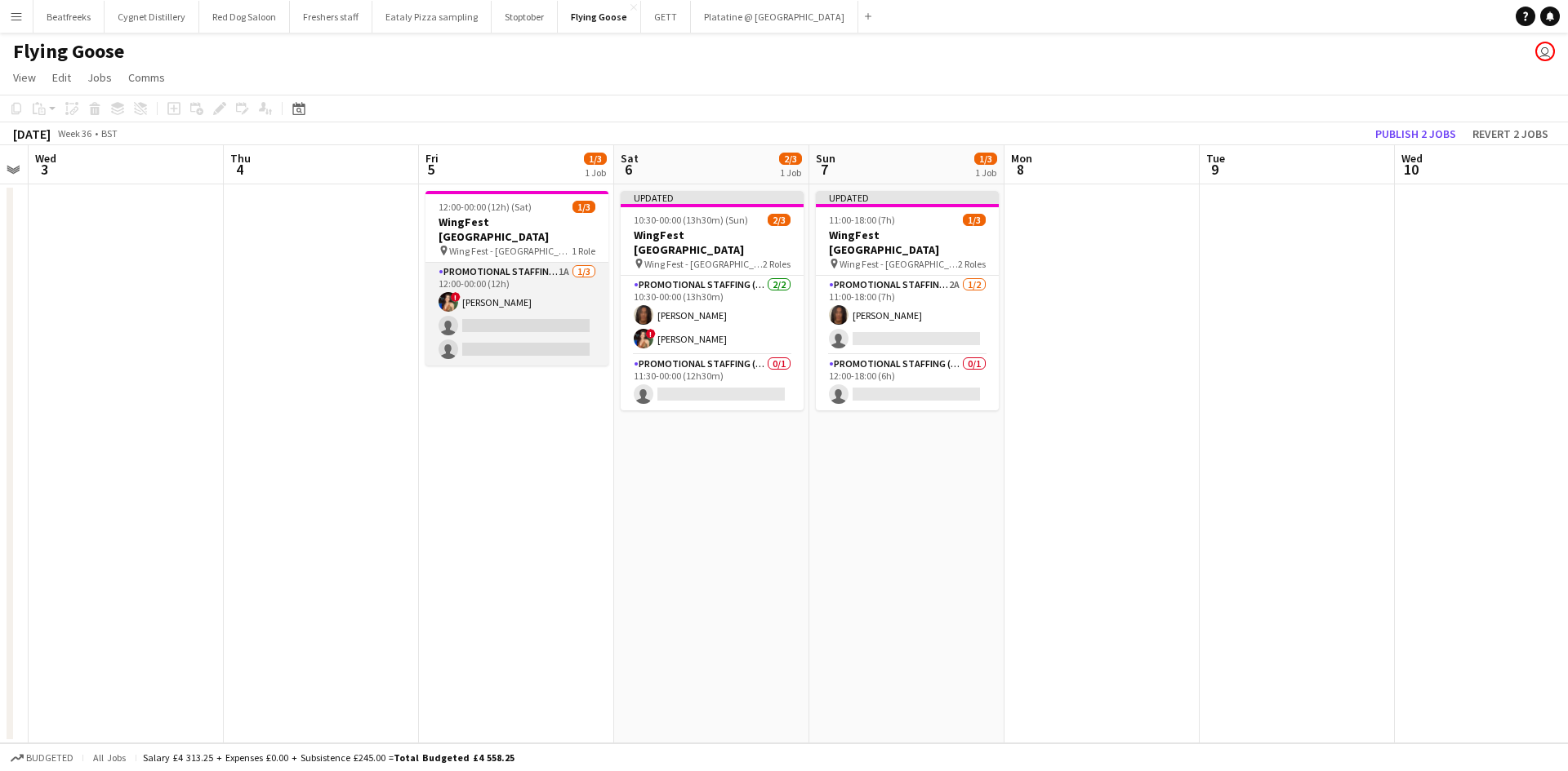
click at [493, 308] on app-card-role "Promotional Staffing (Brand Ambassadors) 1A [DATE] 12:00-00:00 (12h) ! [PERSON_…" at bounding box center [517, 314] width 183 height 103
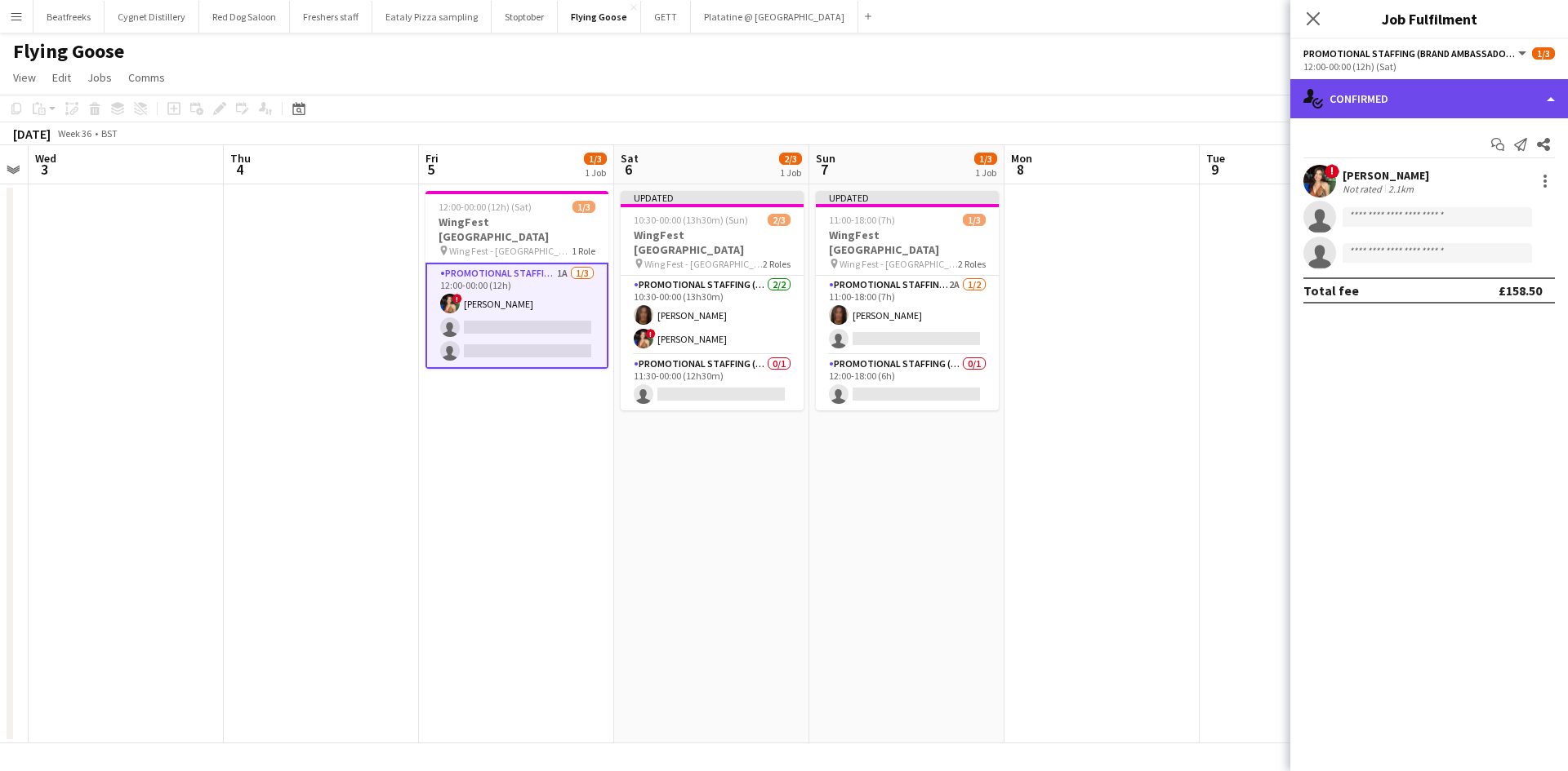
click at [1376, 92] on div "single-neutral-actions-check-2 Confirmed" at bounding box center [1428, 99] width 277 height 39
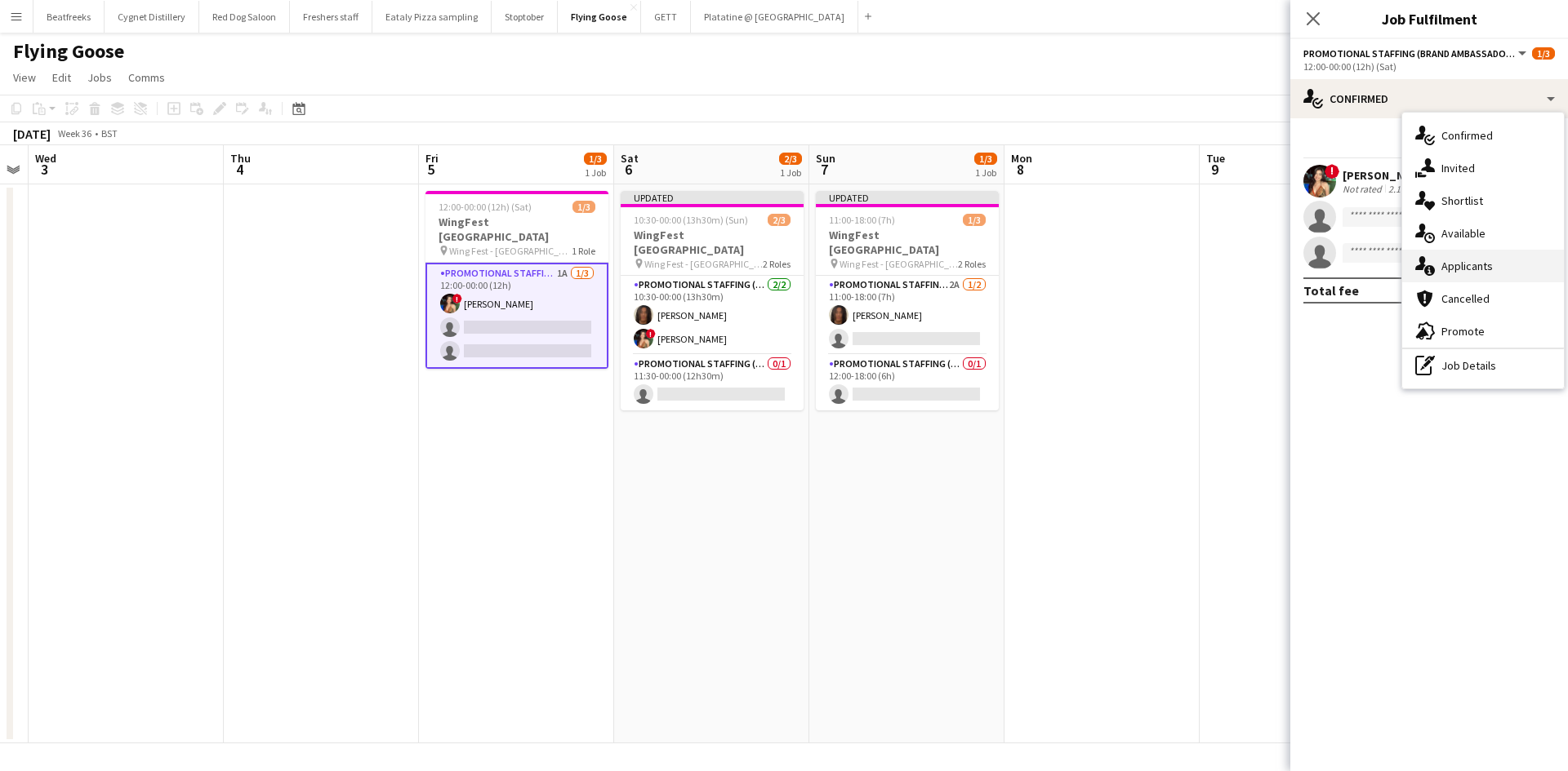
click at [1478, 267] on div "single-neutral-actions-information Applicants" at bounding box center [1483, 266] width 162 height 32
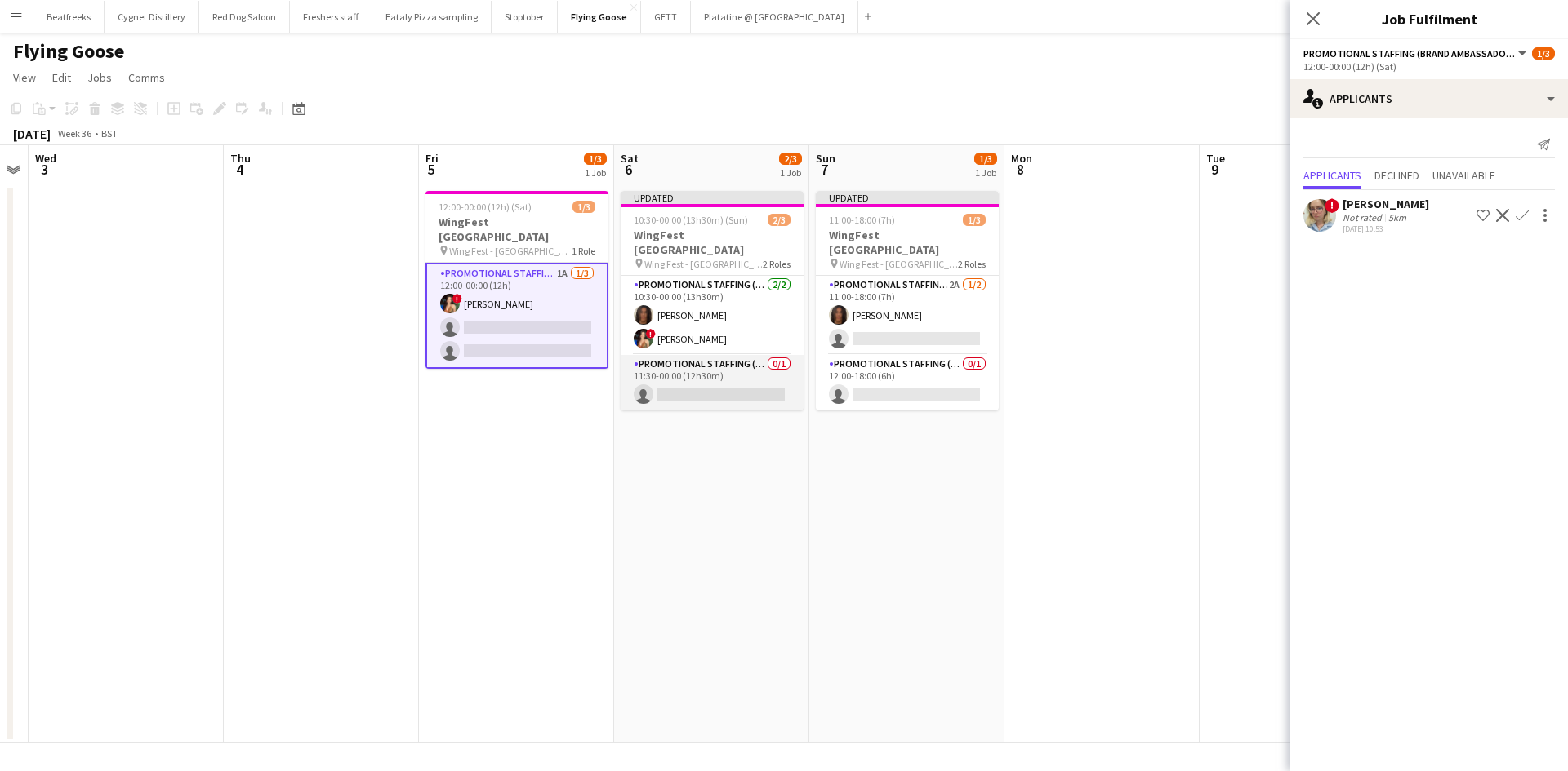
click at [753, 382] on app-card-role "Promotional Staffing (Brand Ambassadors) 0/1 11:30-00:00 (12h30m) single-neutra…" at bounding box center [712, 382] width 183 height 56
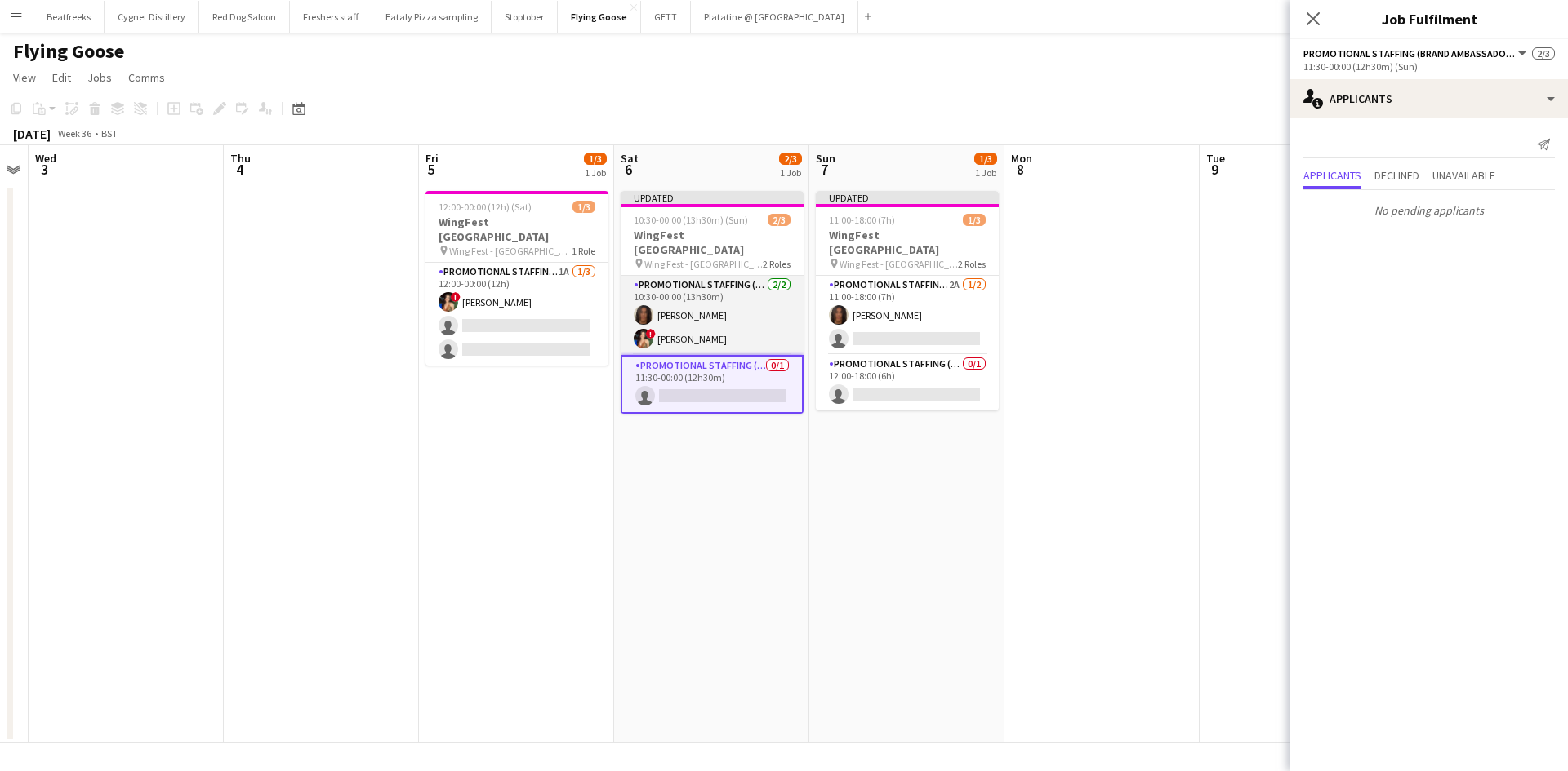
click at [706, 310] on app-card-role "Promotional Staffing (Brand Ambassadors) [DATE] 10:30-00:00 (13h30m) [PERSON_NA…" at bounding box center [712, 315] width 183 height 79
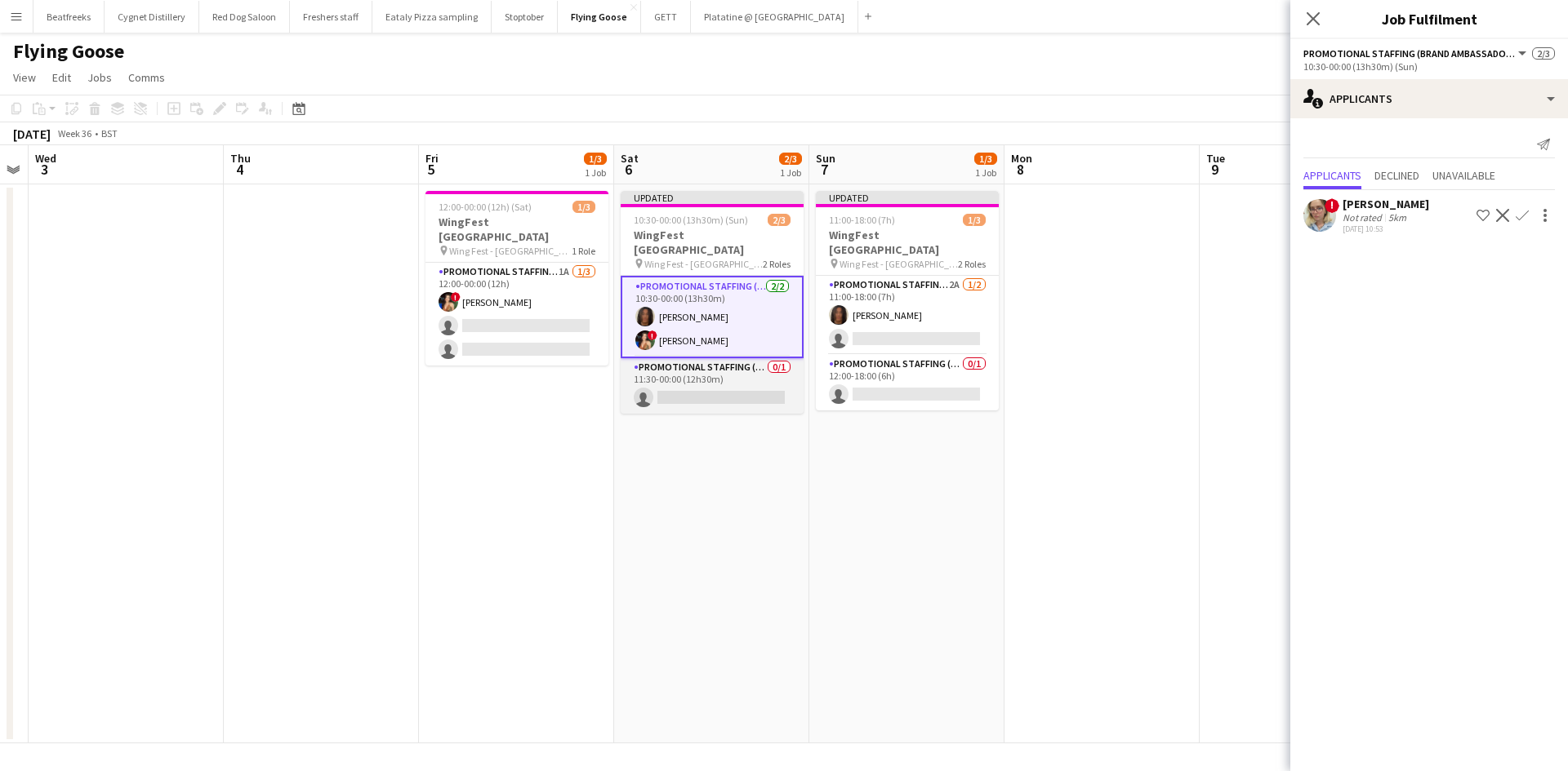
click at [694, 381] on app-card-role "Promotional Staffing (Brand Ambassadors) 0/1 11:30-00:00 (12h30m) single-neutra…" at bounding box center [712, 386] width 183 height 56
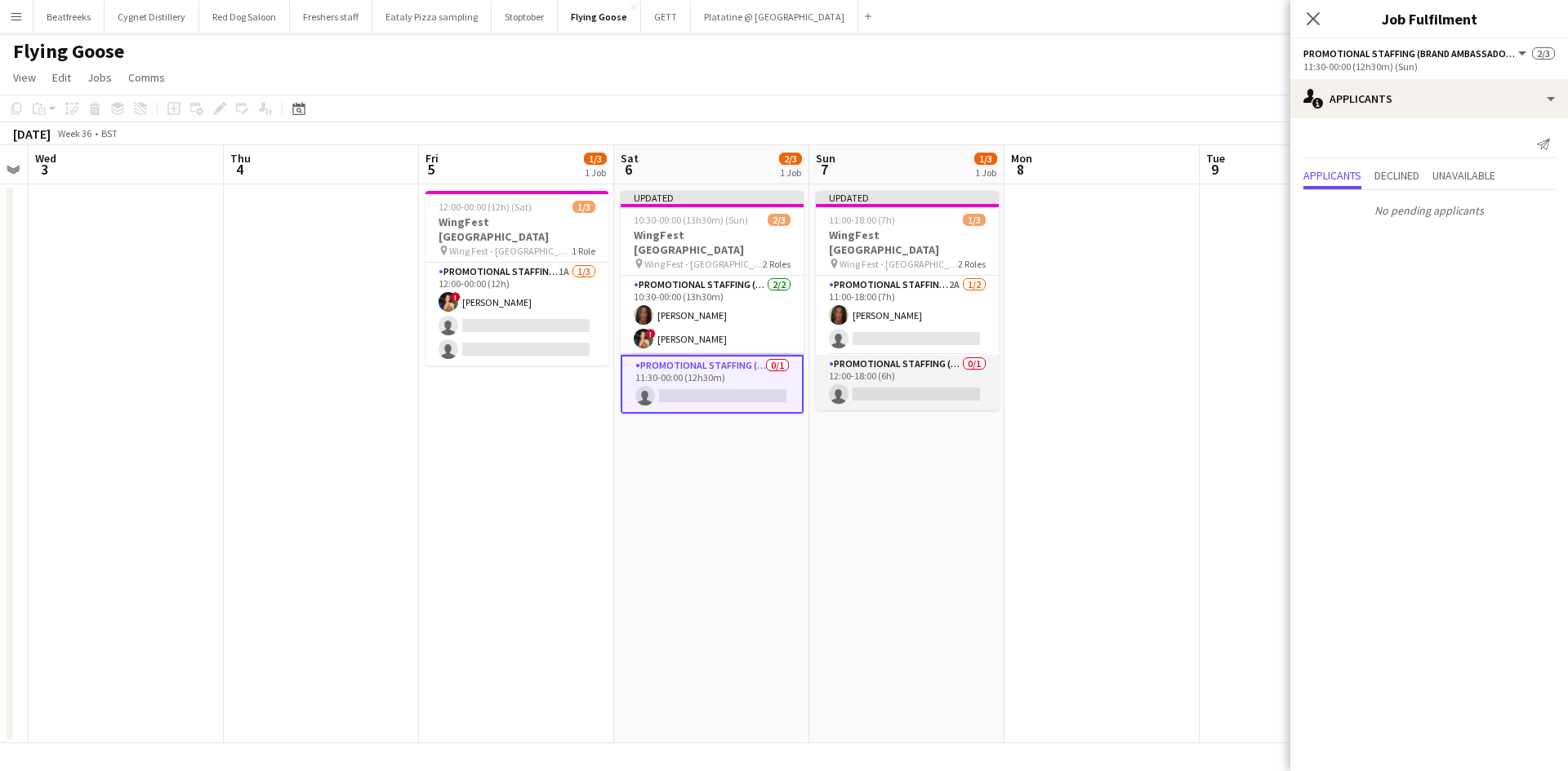
click at [904, 385] on app-card-role "Promotional Staffing (Brand Ambassadors) 0/1 12:00-18:00 (6h) single-neutral-ac…" at bounding box center [907, 382] width 183 height 56
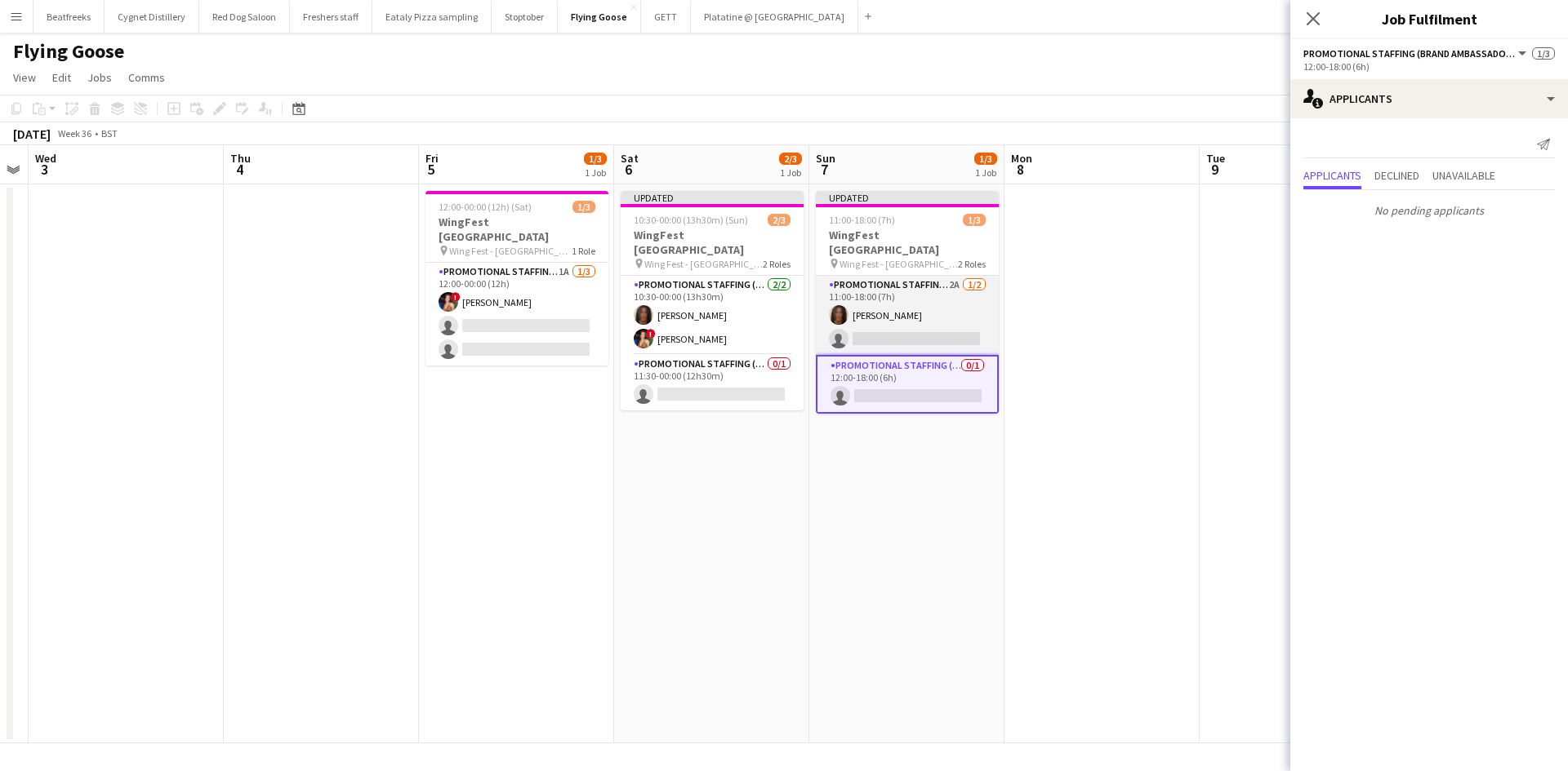
click at [841, 309] on app-user-avatar at bounding box center [839, 315] width 20 height 20
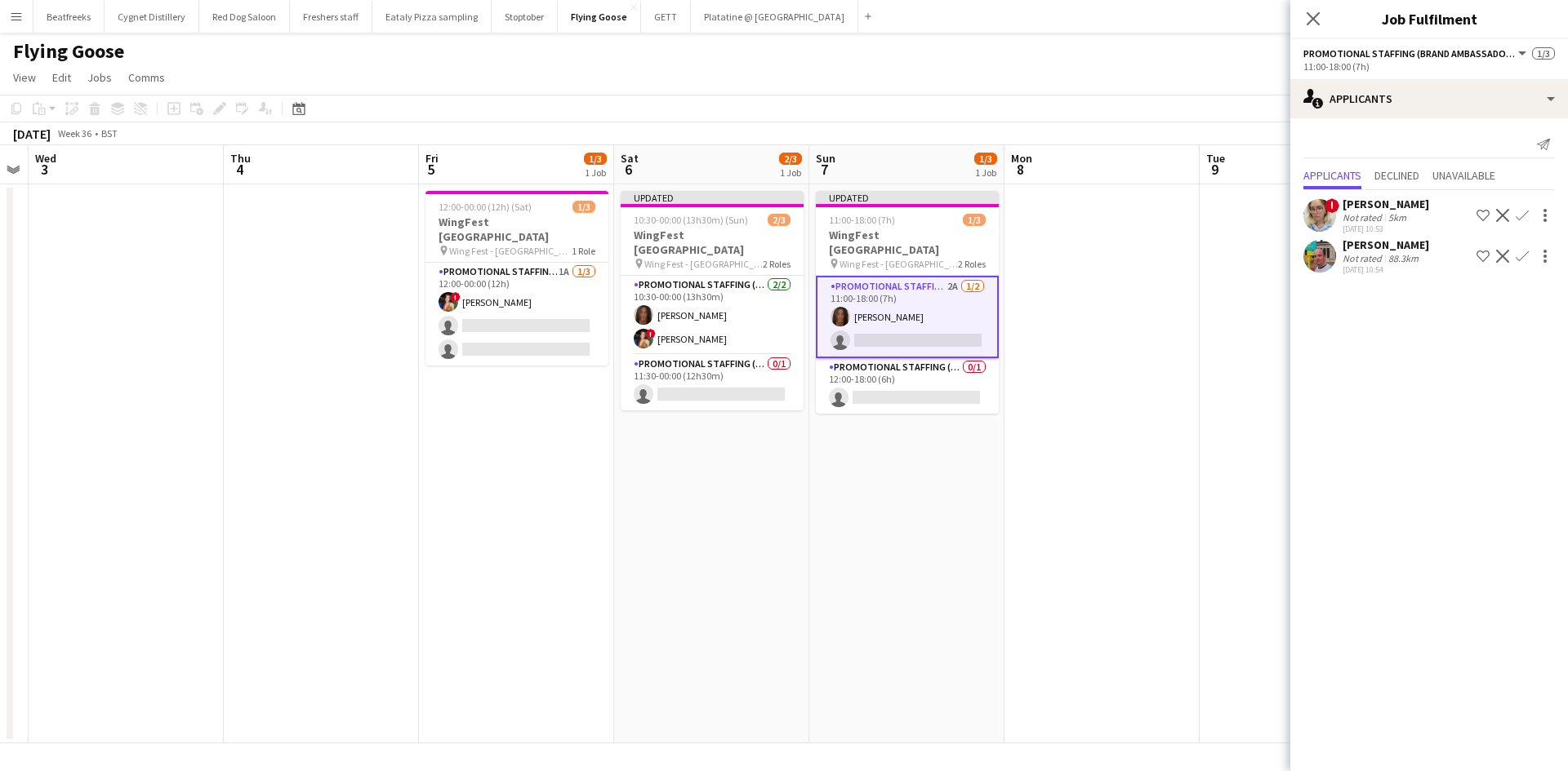
click at [1021, 430] on app-date-cell at bounding box center [1101, 463] width 195 height 559
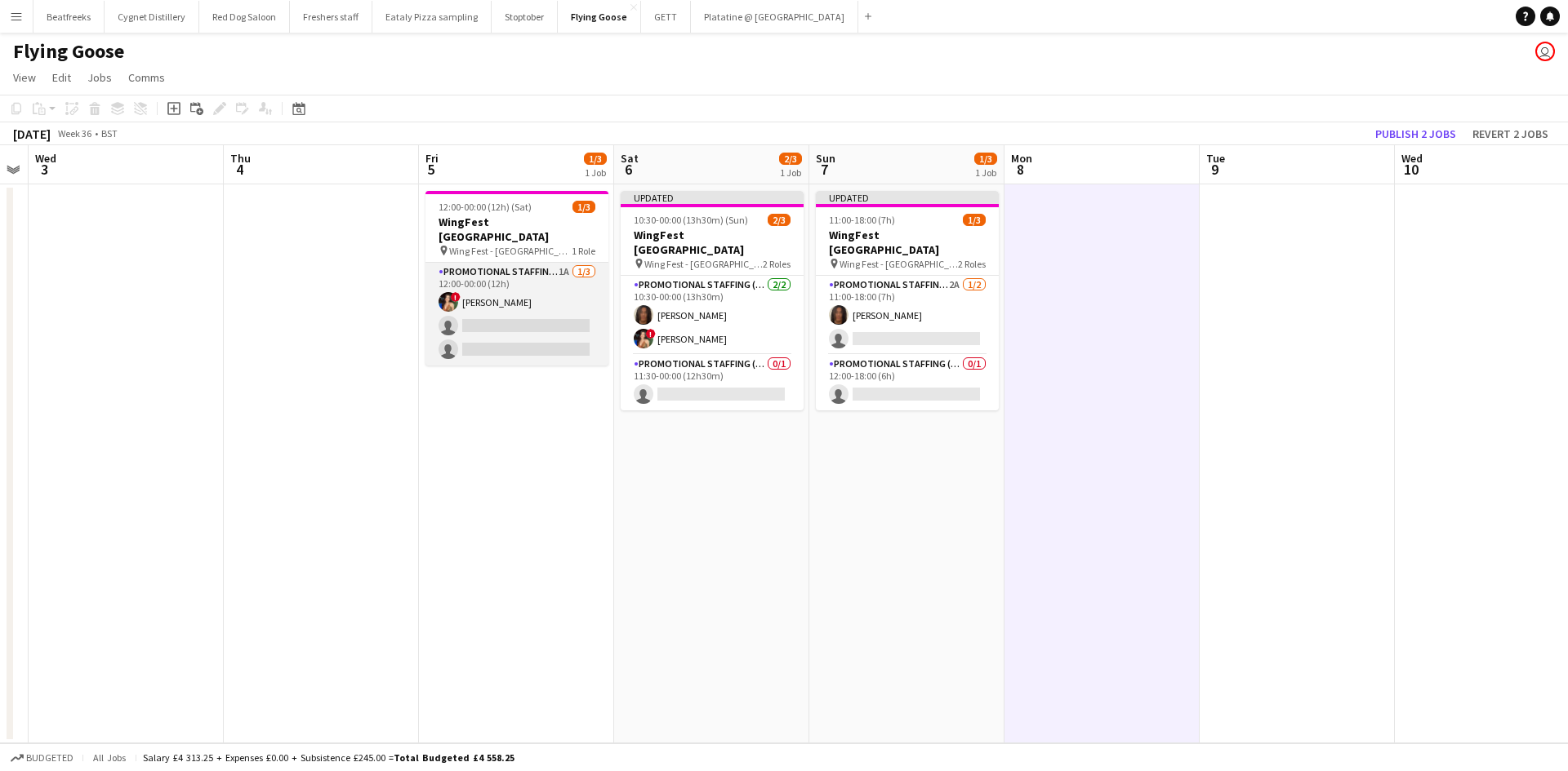
click at [462, 328] on app-card-role "Promotional Staffing (Brand Ambassadors) 1A [DATE] 12:00-00:00 (12h) ! [PERSON_…" at bounding box center [517, 314] width 183 height 103
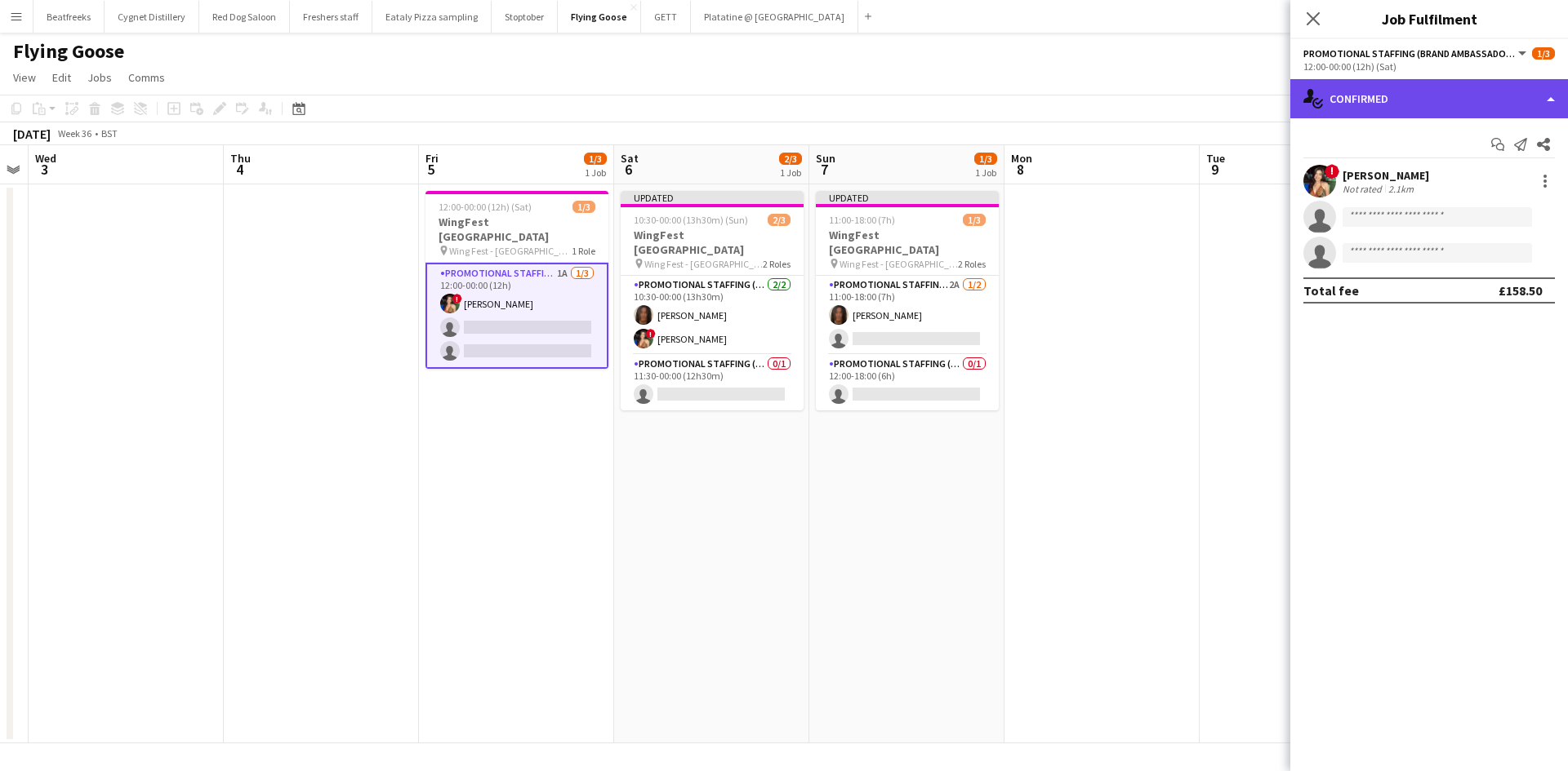
click at [1414, 103] on div "single-neutral-actions-check-2 Confirmed" at bounding box center [1428, 99] width 277 height 39
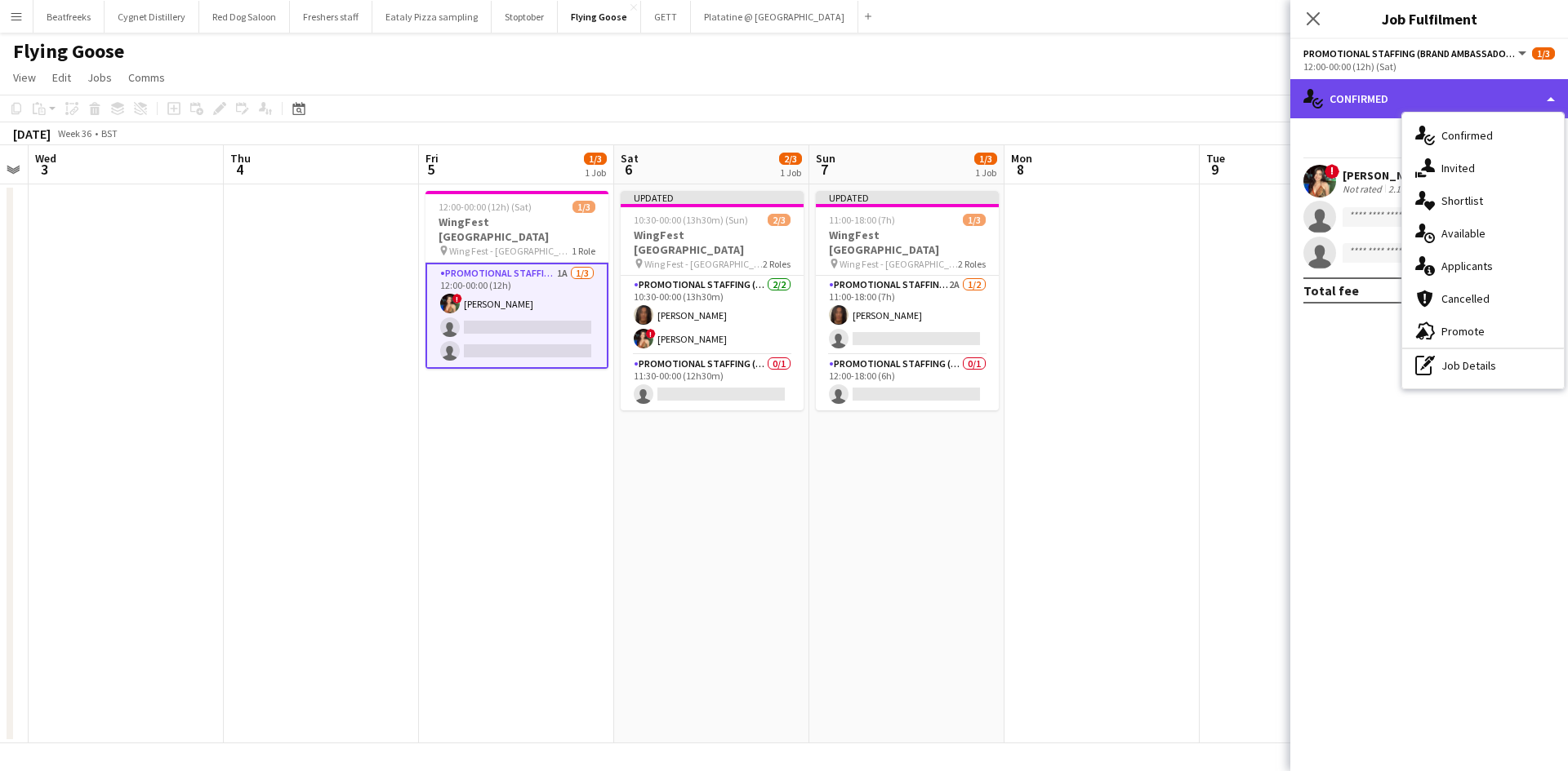
drag, startPoint x: 1363, startPoint y: 115, endPoint x: 1361, endPoint y: 104, distance: 11.2
click at [1361, 108] on div "single-neutral-actions-check-2 Confirmed" at bounding box center [1428, 99] width 277 height 39
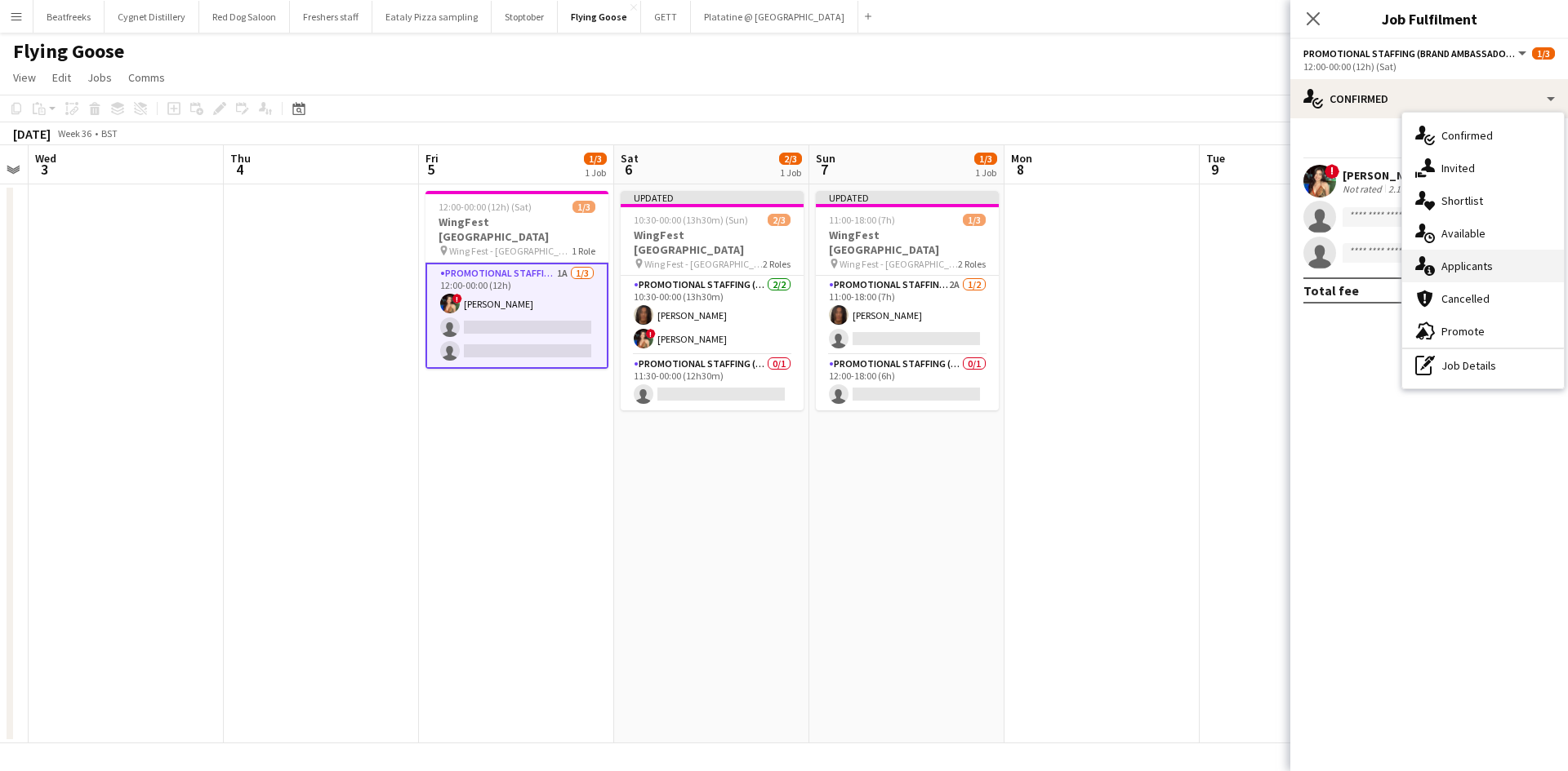
click at [1459, 273] on div "single-neutral-actions-information Applicants" at bounding box center [1483, 266] width 162 height 32
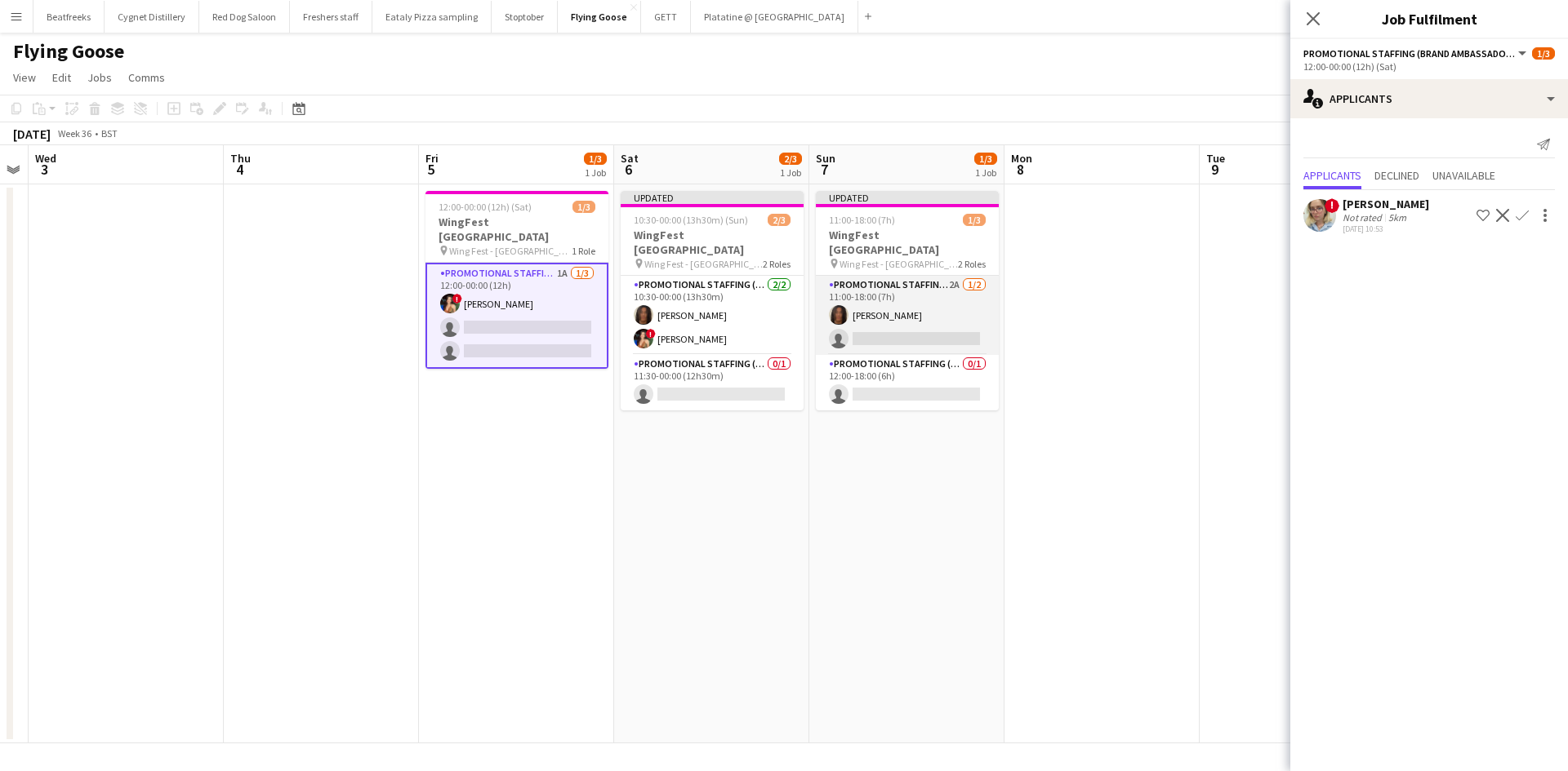
click at [894, 311] on app-card-role "Promotional Staffing (Brand Ambassadors) 2A [DATE] 11:00-18:00 (7h) [PERSON_NAM…" at bounding box center [907, 315] width 183 height 79
